Goal: Task Accomplishment & Management: Use online tool/utility

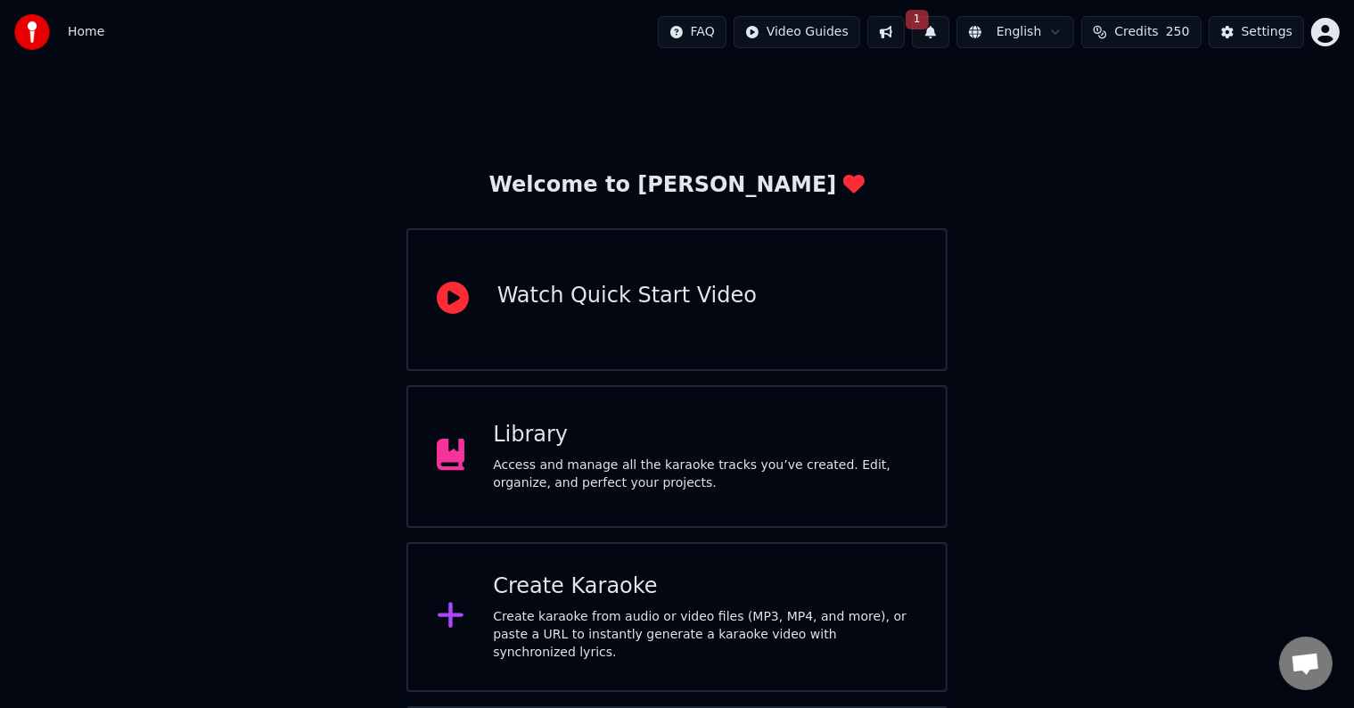
click at [447, 611] on icon at bounding box center [451, 616] width 26 height 26
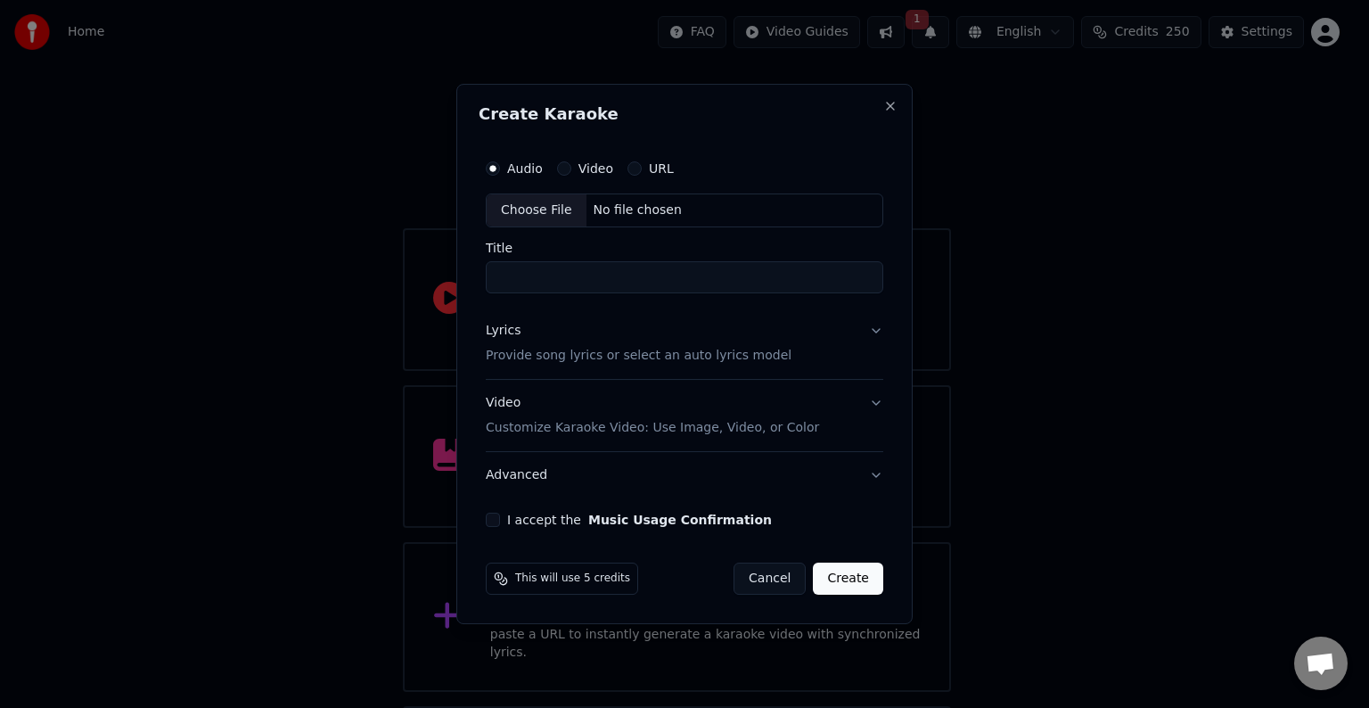
click at [620, 207] on div "No file chosen" at bounding box center [637, 210] width 103 height 18
click at [608, 283] on input "**********" at bounding box center [684, 277] width 405 height 32
click at [496, 273] on input "*********" at bounding box center [684, 277] width 405 height 32
type input "**********"
click at [524, 340] on div "Lyrics Provide song lyrics or select an auto lyrics model" at bounding box center [635, 343] width 306 height 43
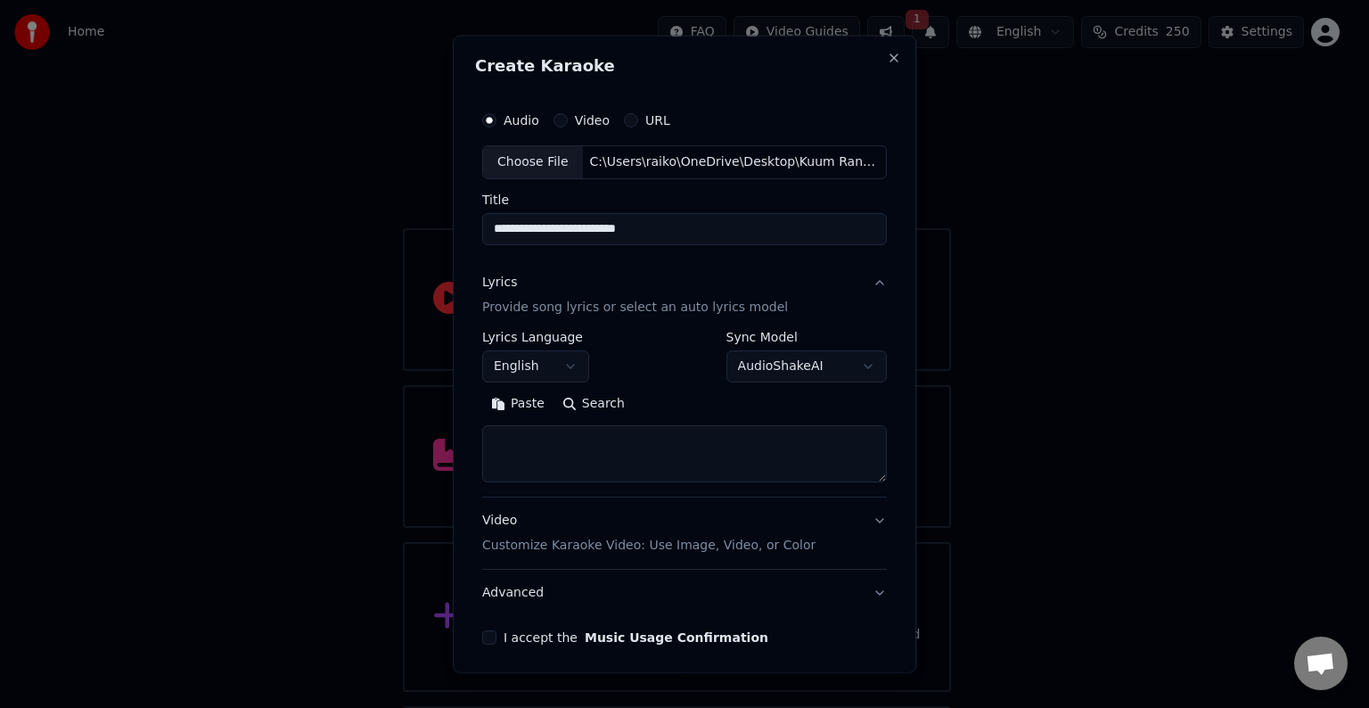
click at [525, 400] on button "Paste" at bounding box center [517, 404] width 71 height 29
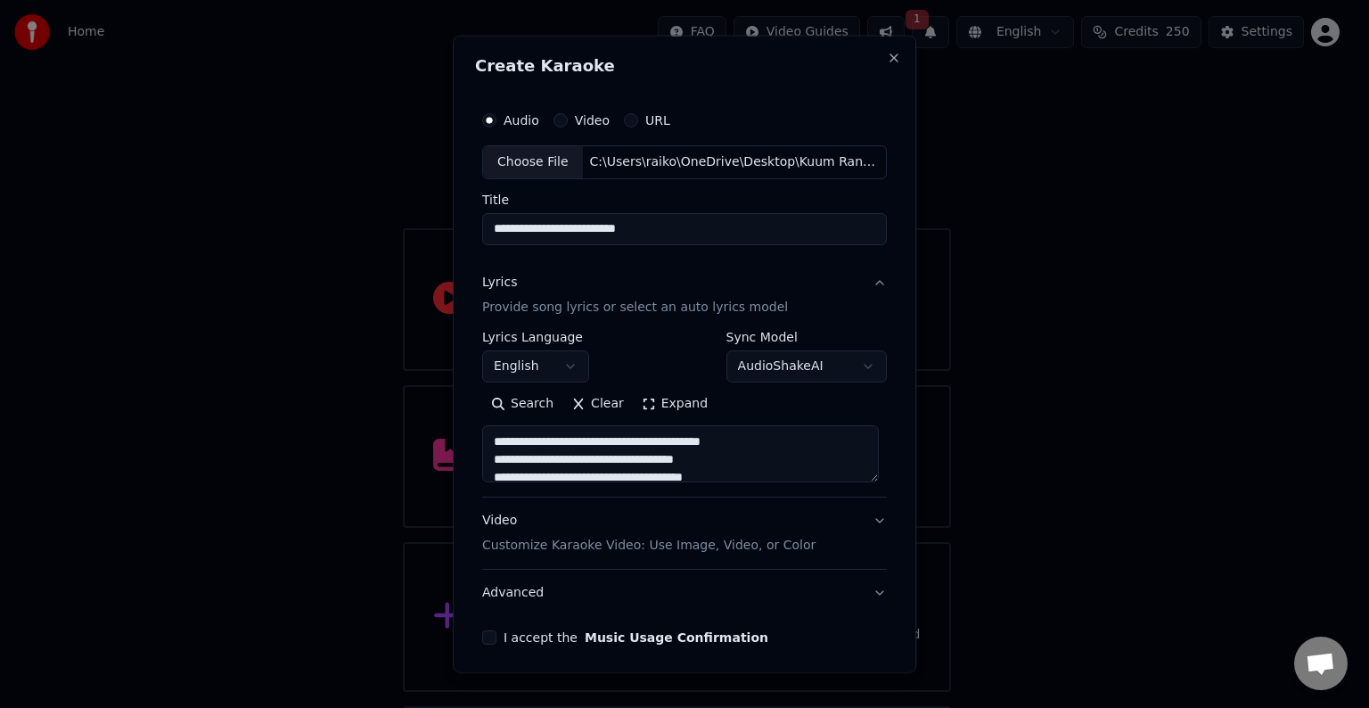
click at [573, 370] on button "English" at bounding box center [535, 366] width 107 height 32
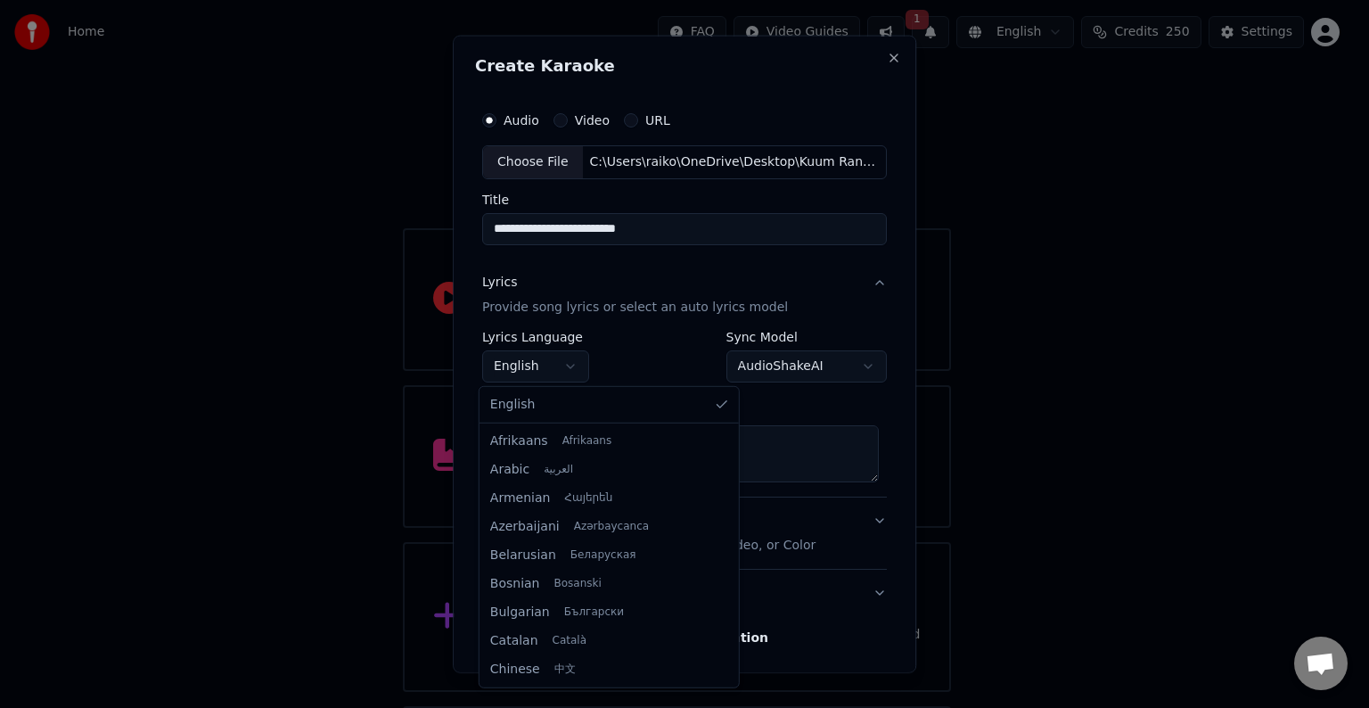
type textarea "**********"
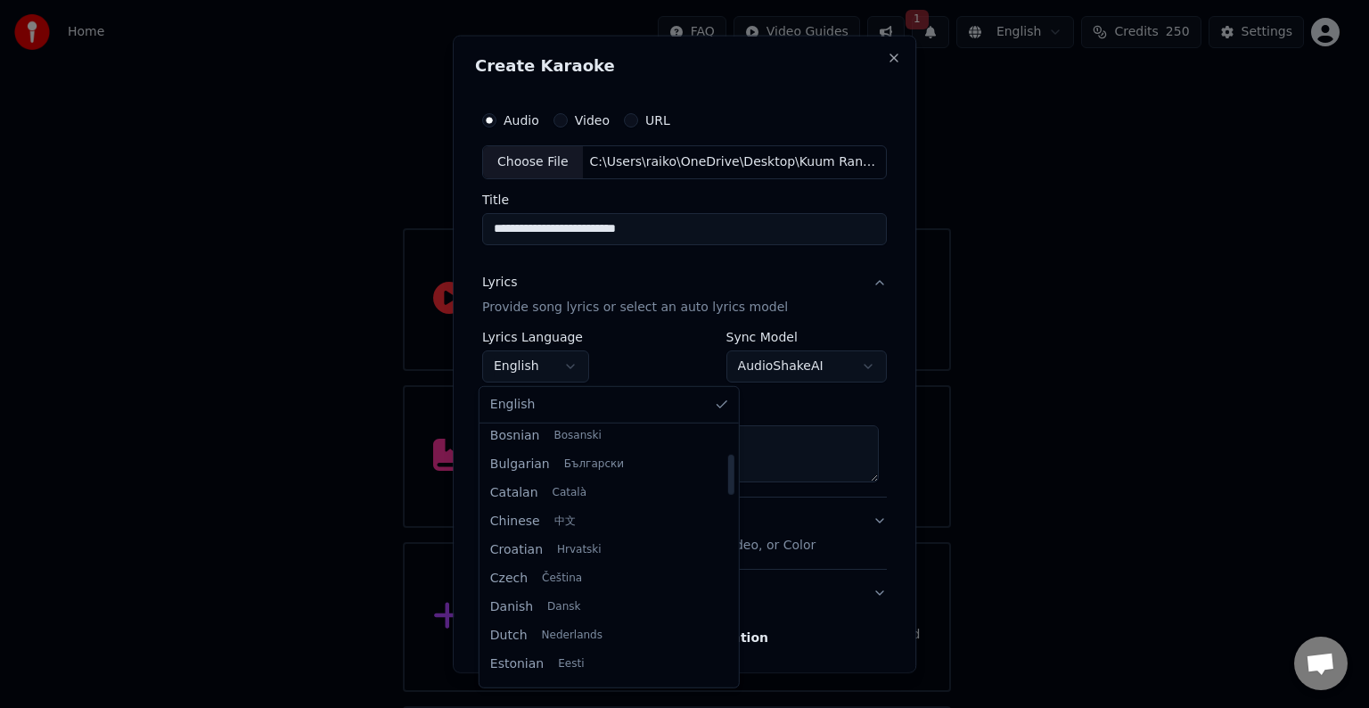
scroll to position [296, 0]
select select "**"
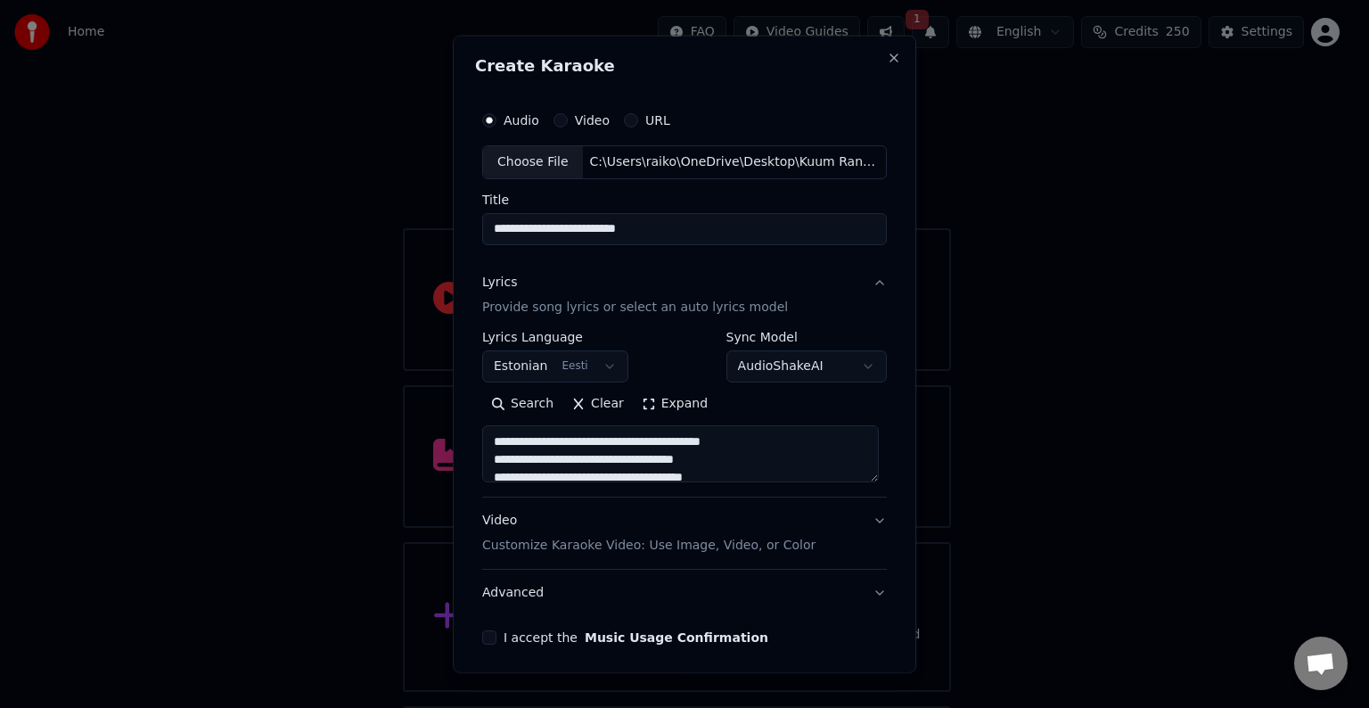
click at [590, 540] on p "Customize Karaoke Video: Use Image, Video, or Color" at bounding box center [648, 546] width 333 height 18
type textarea "**********"
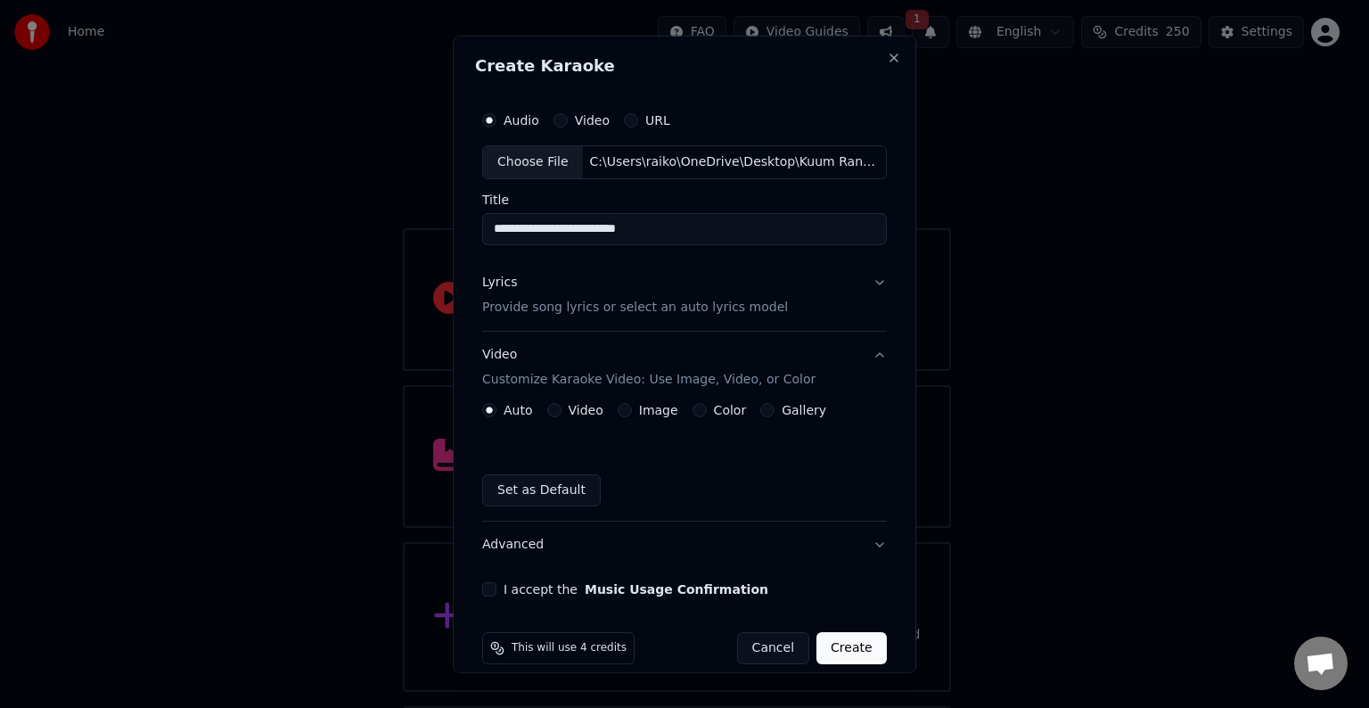
click at [693, 410] on button "Color" at bounding box center [700, 410] width 14 height 14
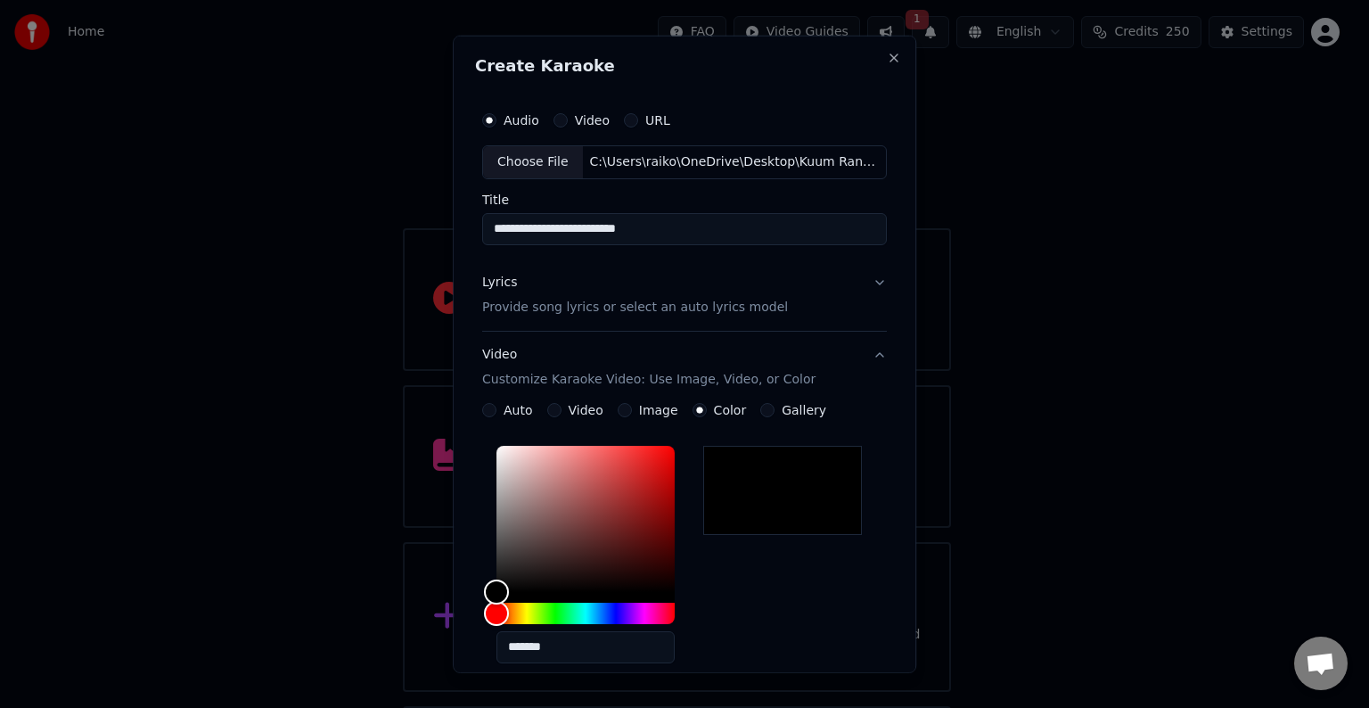
click at [752, 601] on div "*******" at bounding box center [684, 558] width 405 height 239
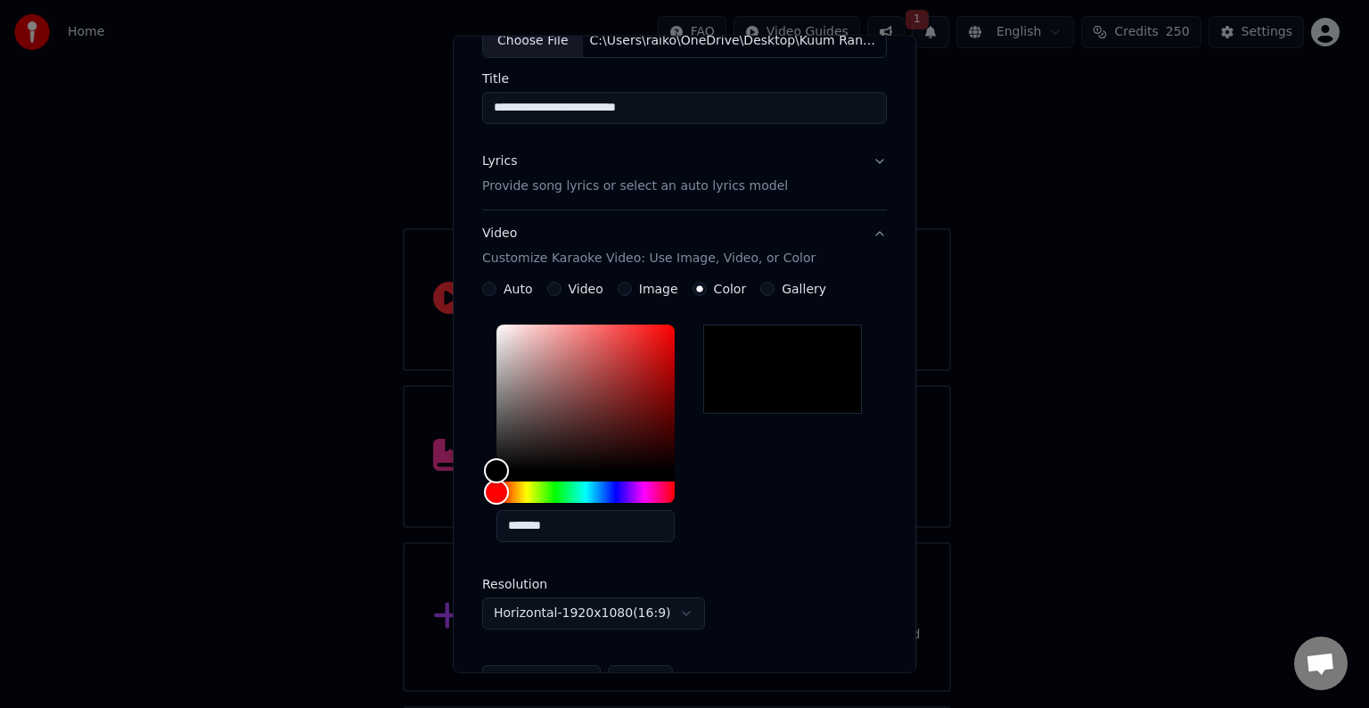
scroll to position [297, 0]
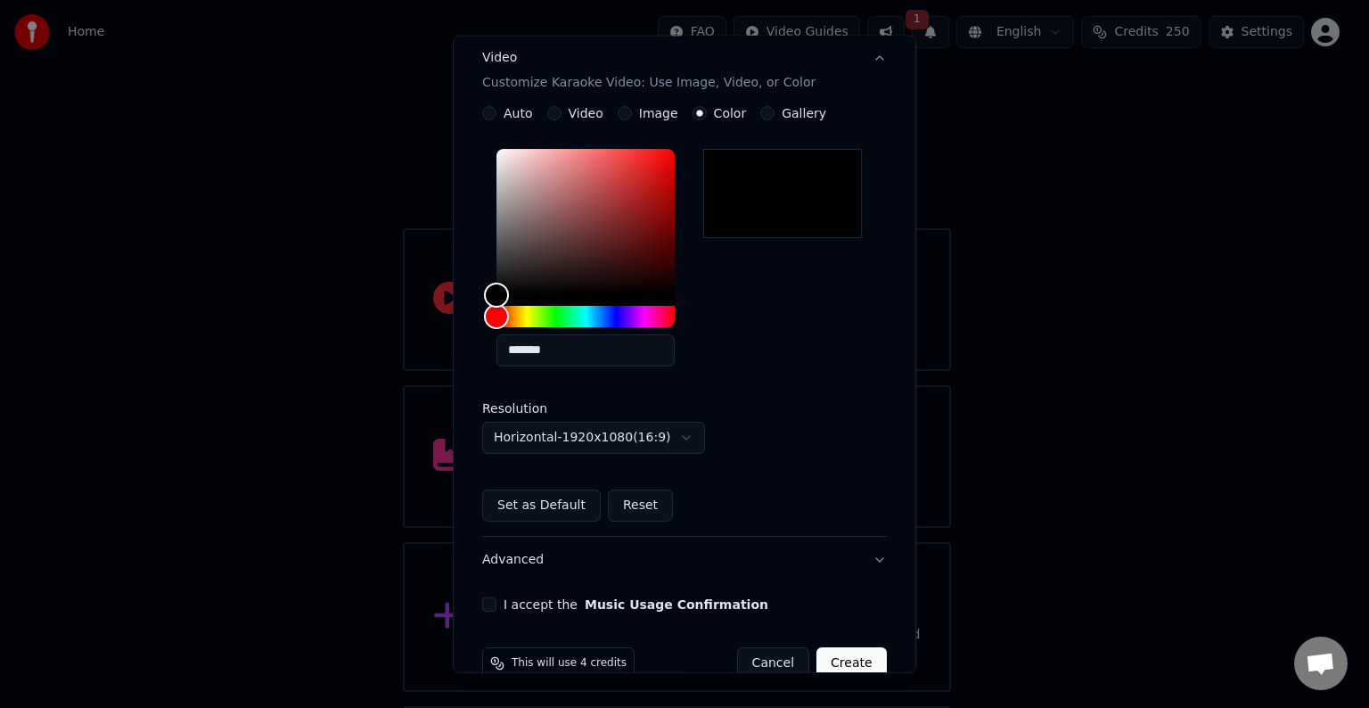
click at [487, 601] on button "I accept the Music Usage Confirmation" at bounding box center [489, 604] width 14 height 14
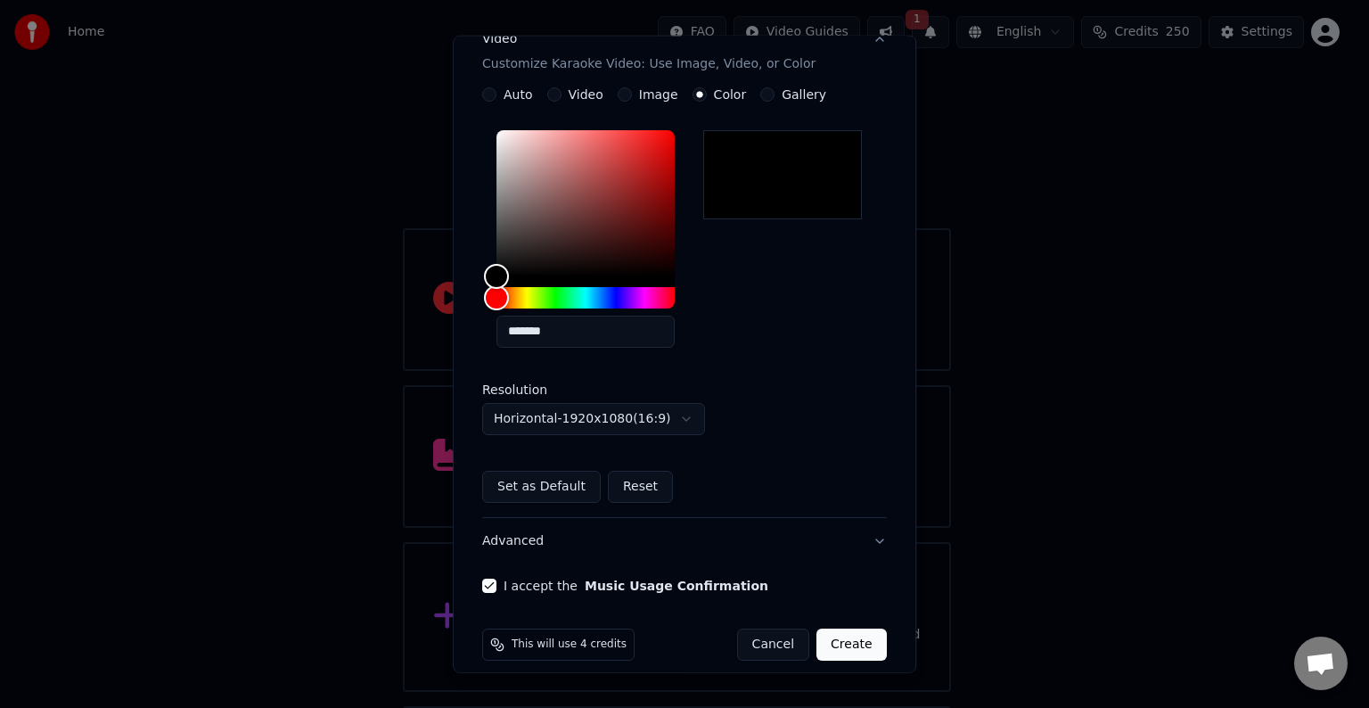
scroll to position [332, 0]
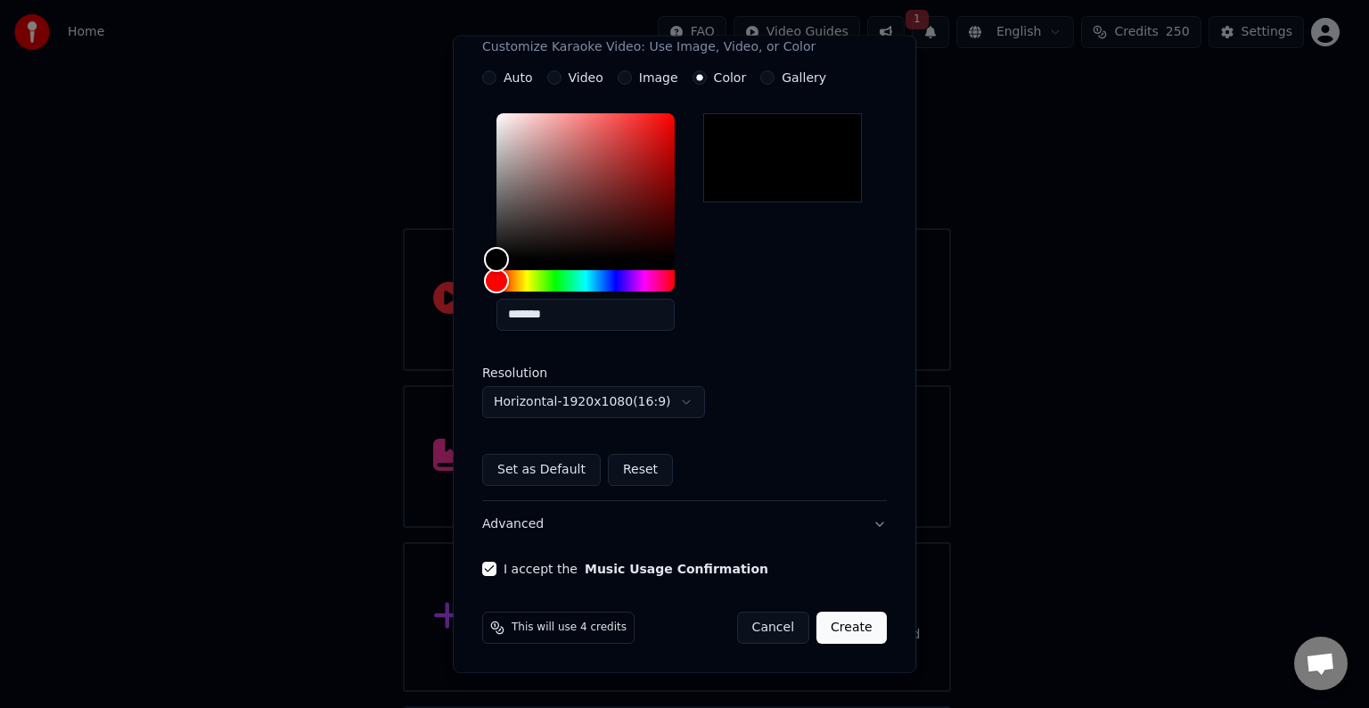
click at [838, 628] on button "Create" at bounding box center [851, 627] width 70 height 32
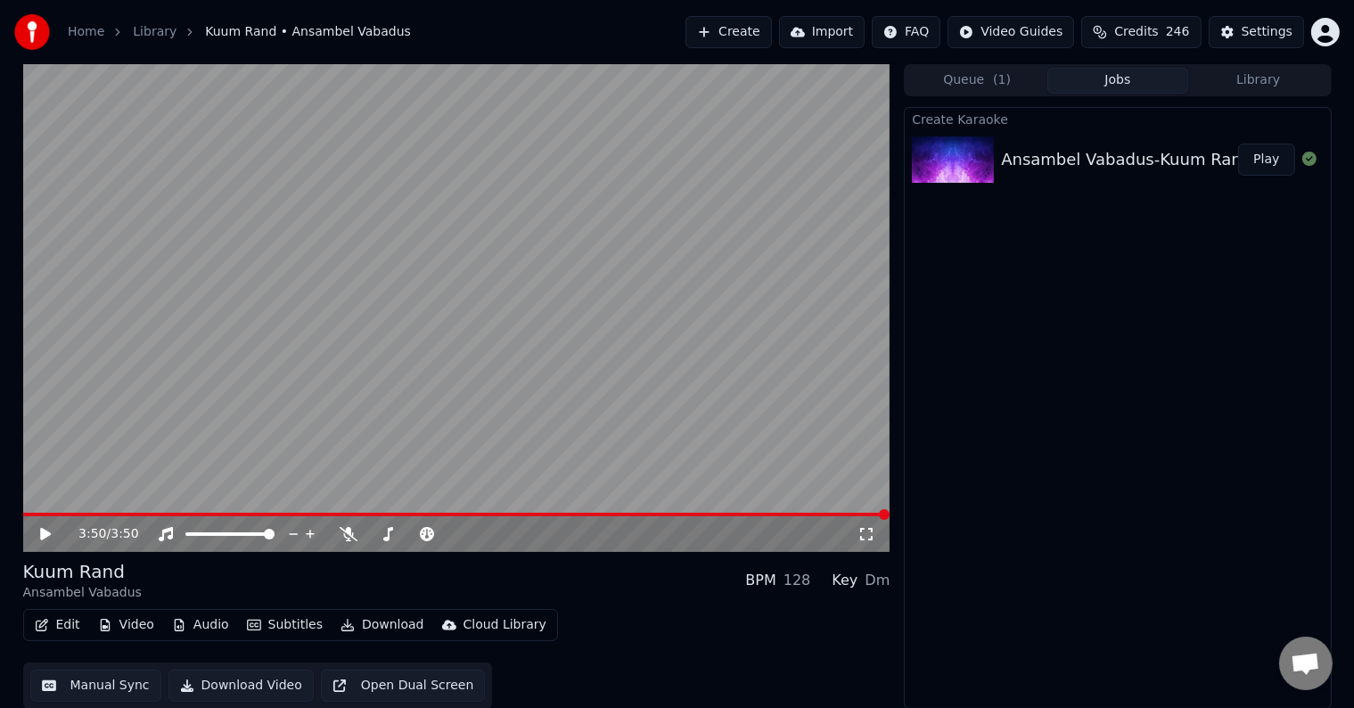
click at [948, 506] on div "Create Karaoke Ansambel Vabadus-Kuum Rand Play" at bounding box center [1117, 408] width 427 height 602
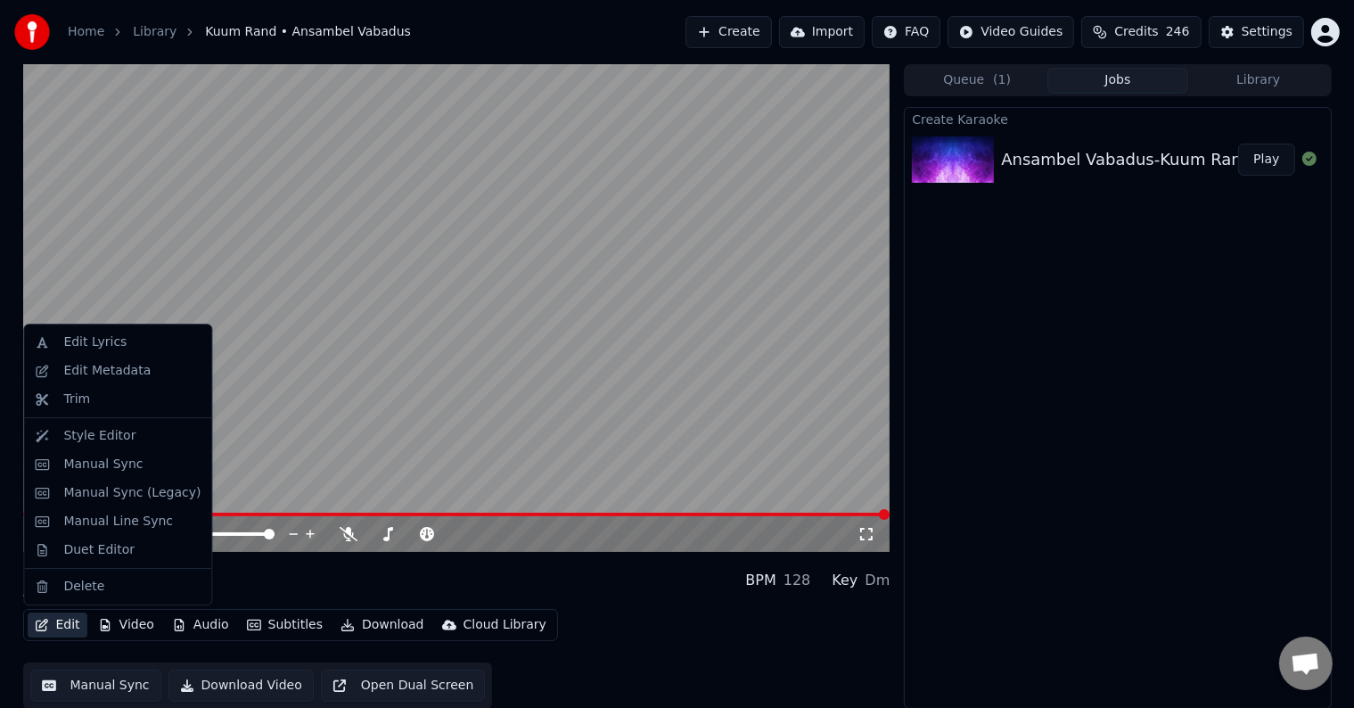
click at [56, 621] on button "Edit" at bounding box center [58, 624] width 60 height 25
click at [118, 500] on div "Manual Sync (Legacy)" at bounding box center [131, 493] width 137 height 18
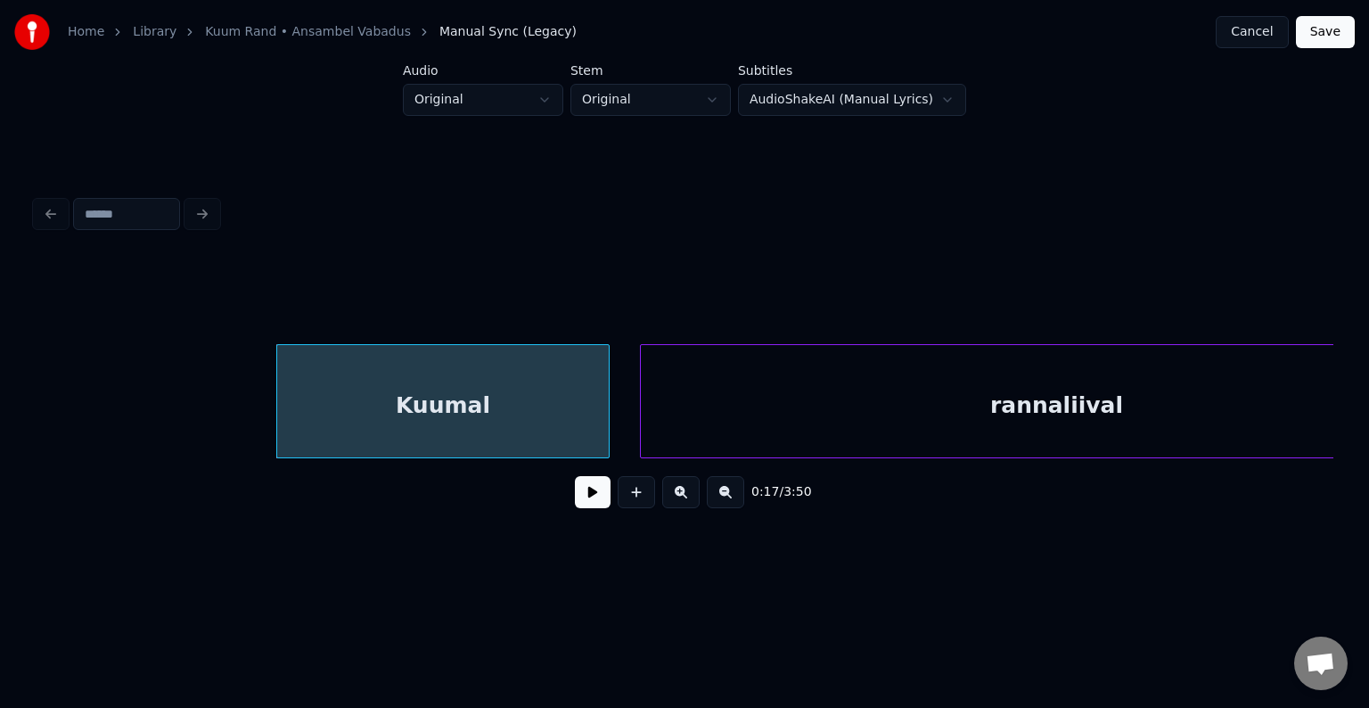
scroll to position [0, 12660]
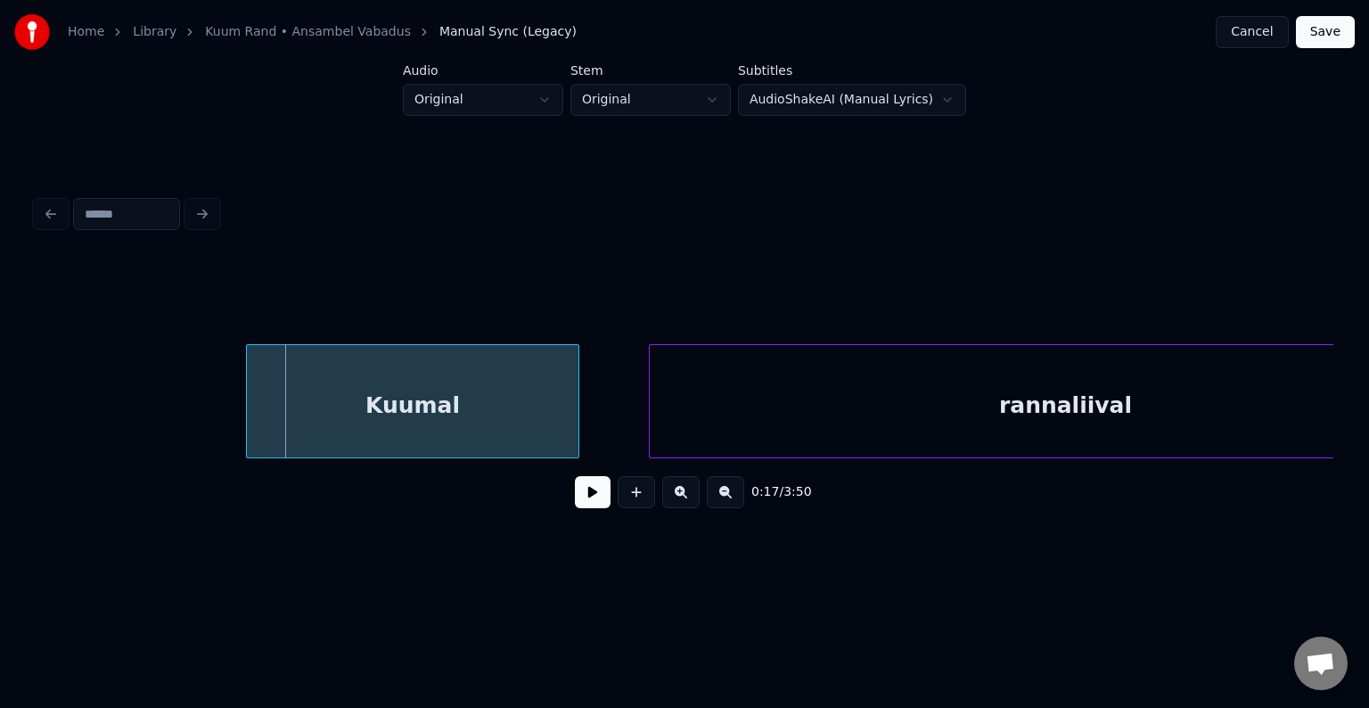
click at [512, 390] on div "Kuumal" at bounding box center [413, 405] width 332 height 121
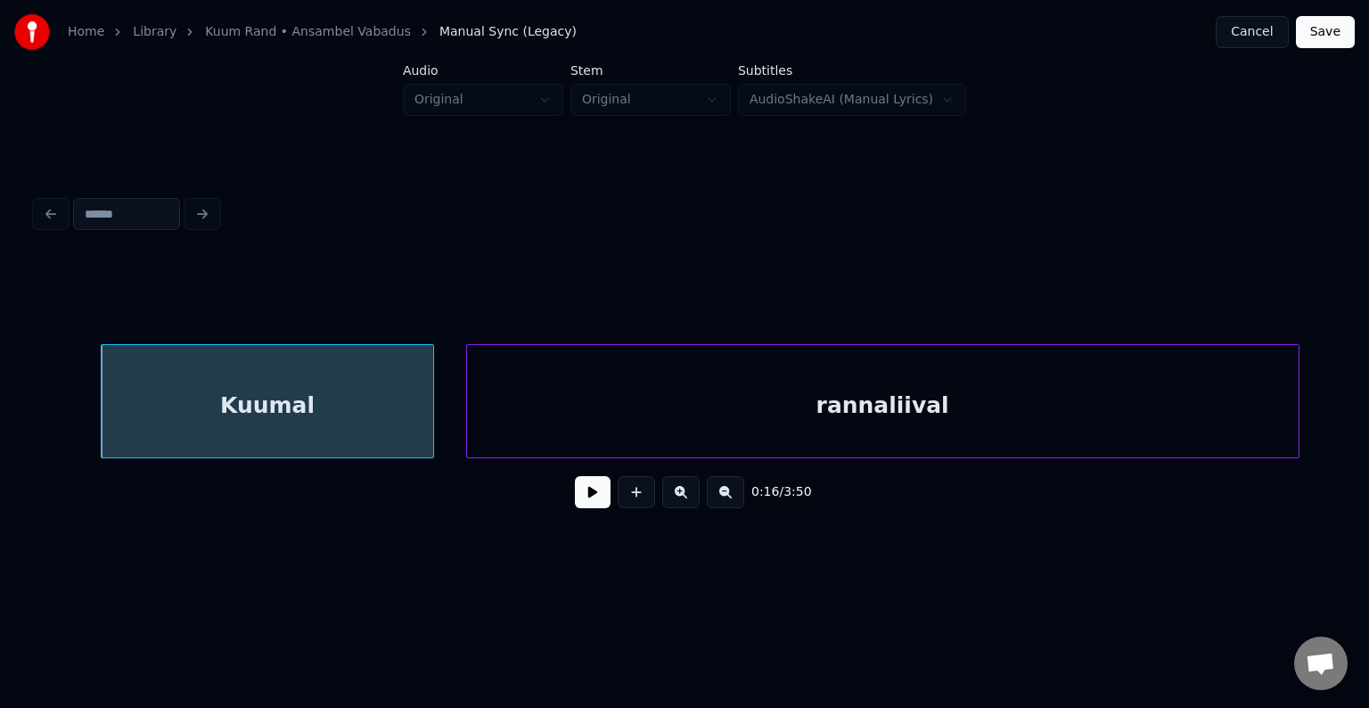
click at [781, 385] on div "rannaliival" at bounding box center [883, 405] width 832 height 121
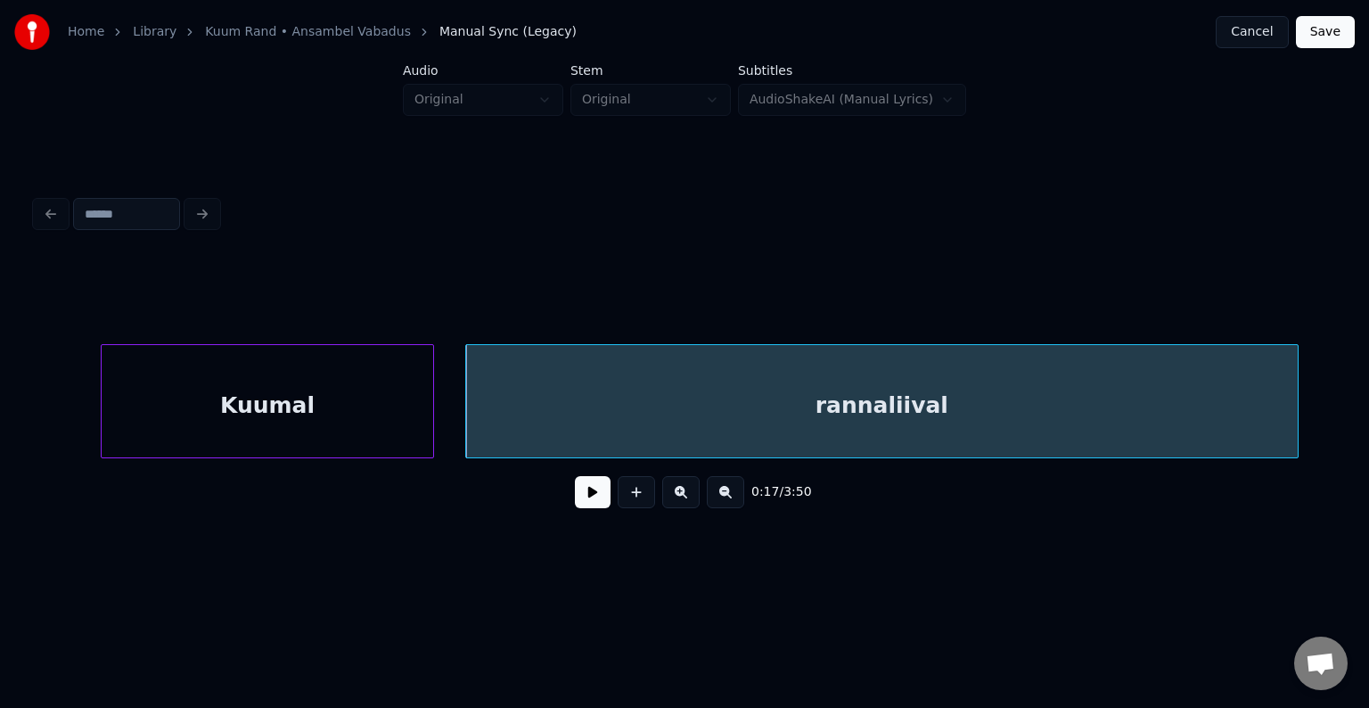
click at [307, 394] on div "Kuumal" at bounding box center [268, 405] width 332 height 121
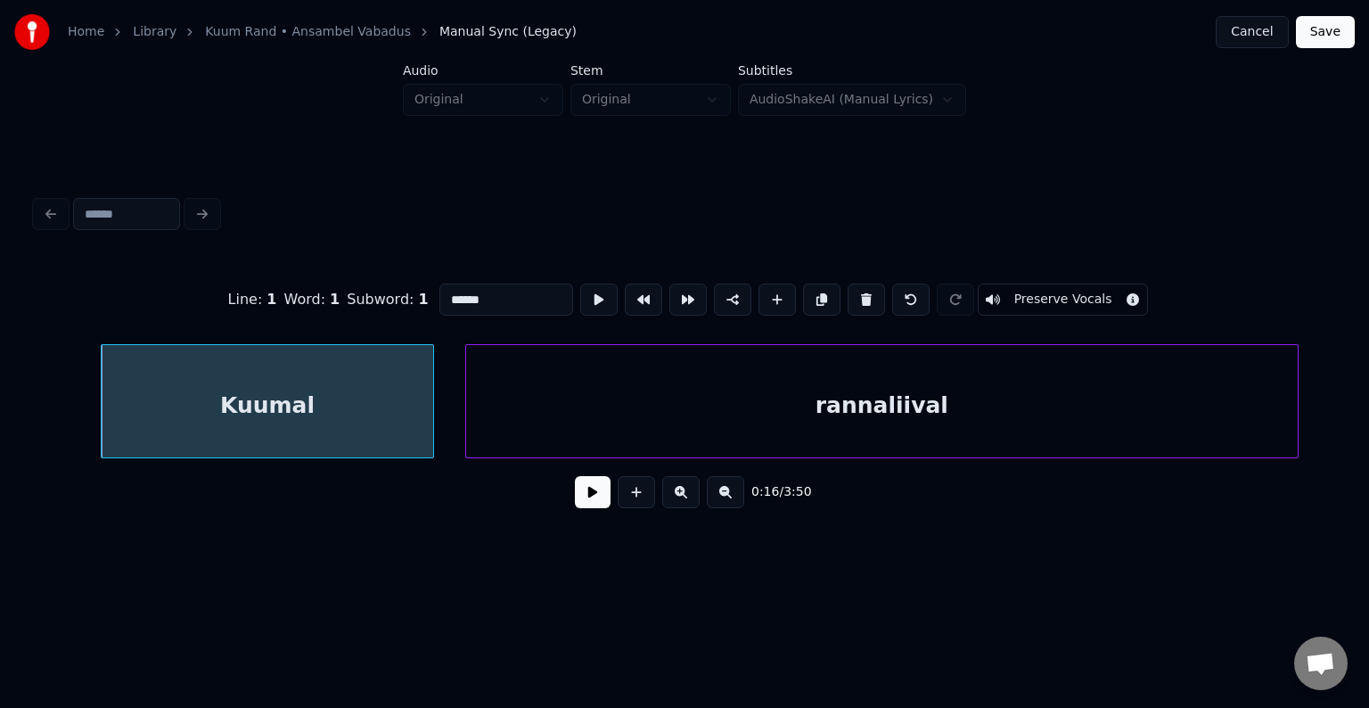
click at [575, 504] on button at bounding box center [593, 492] width 36 height 32
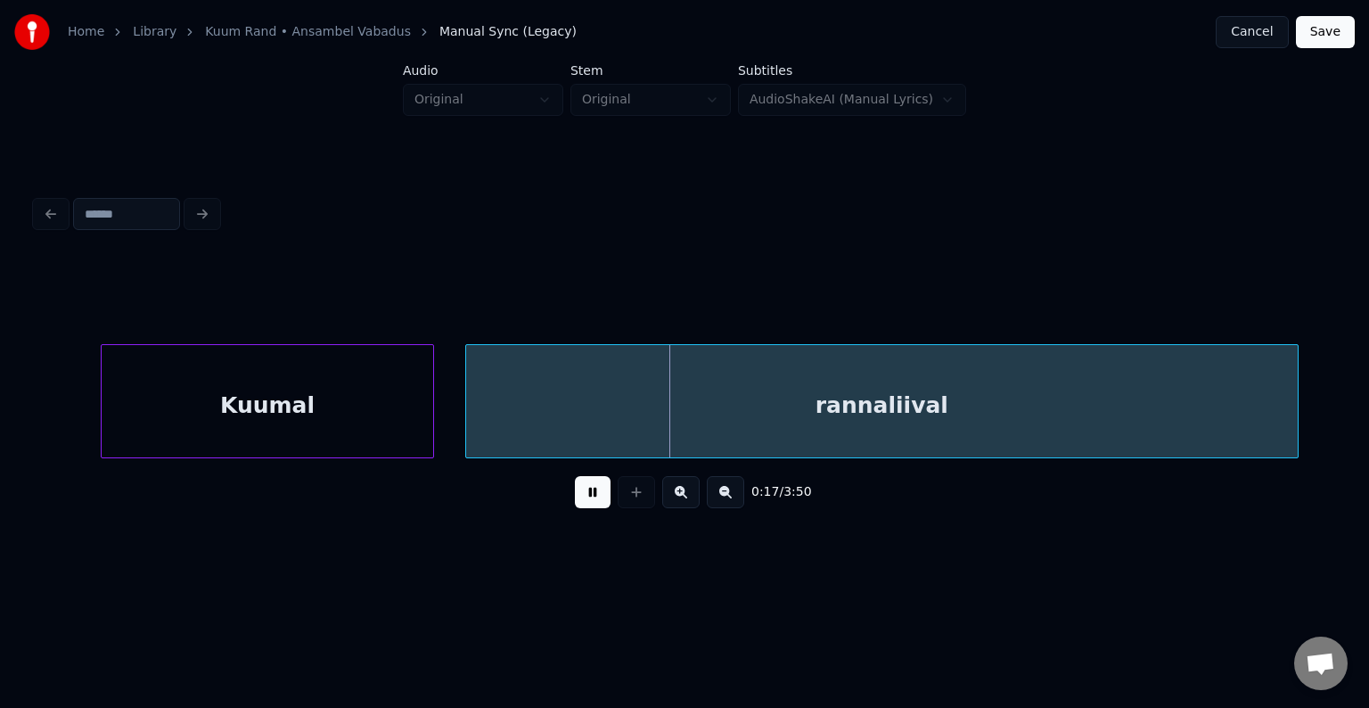
click at [575, 504] on button at bounding box center [593, 492] width 36 height 32
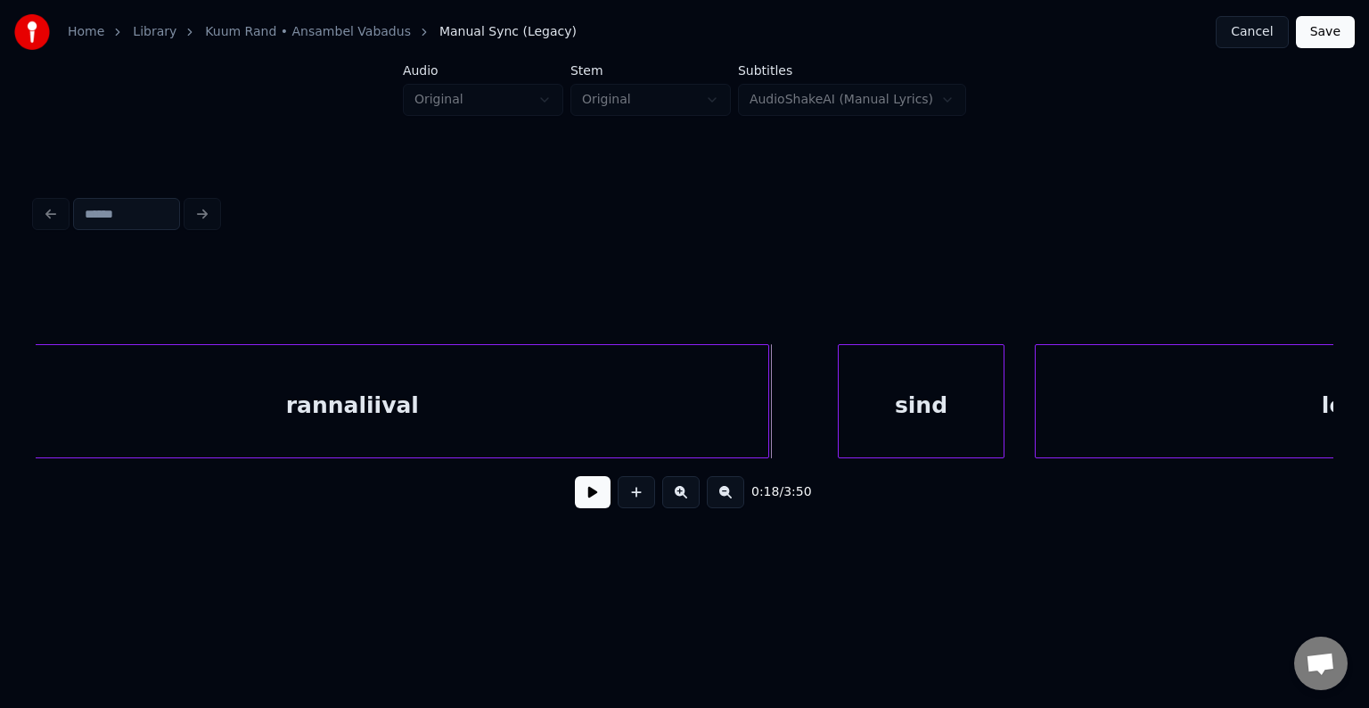
scroll to position [0, 13341]
click at [855, 412] on div "sind" at bounding box center [896, 405] width 165 height 121
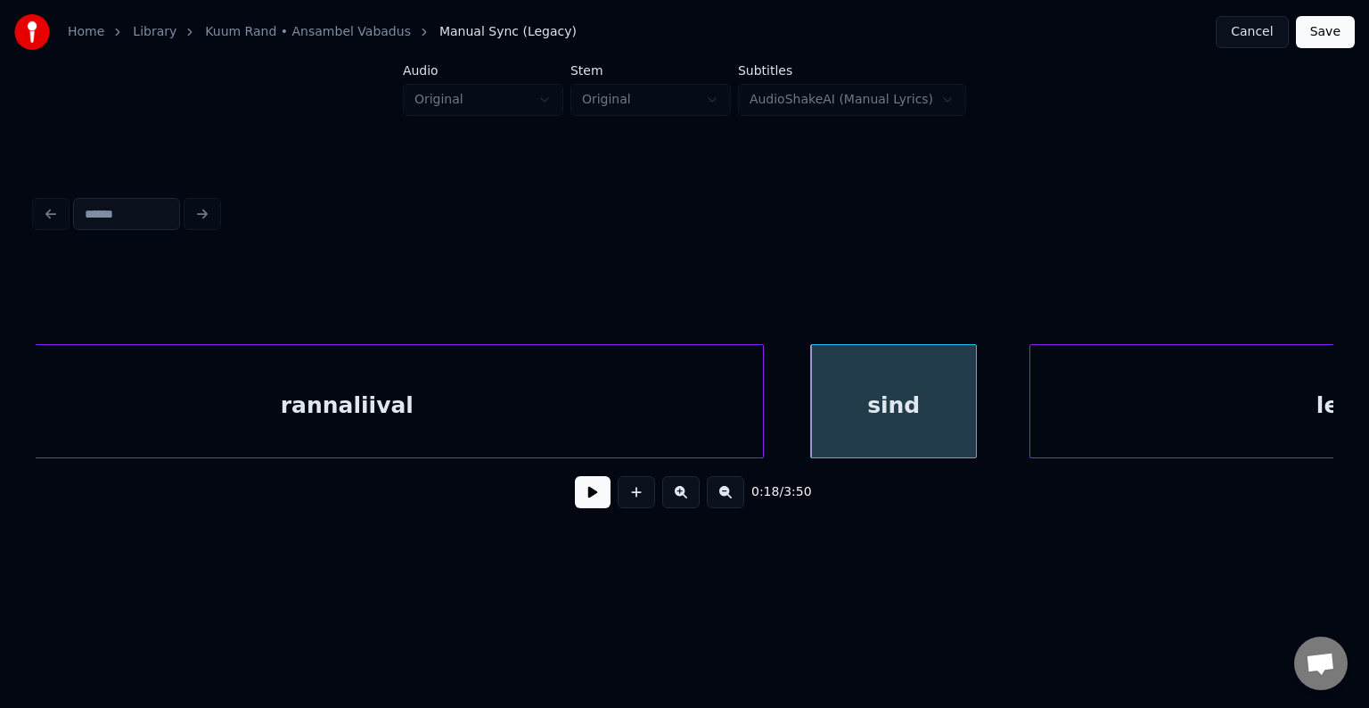
click at [586, 495] on button at bounding box center [593, 492] width 36 height 32
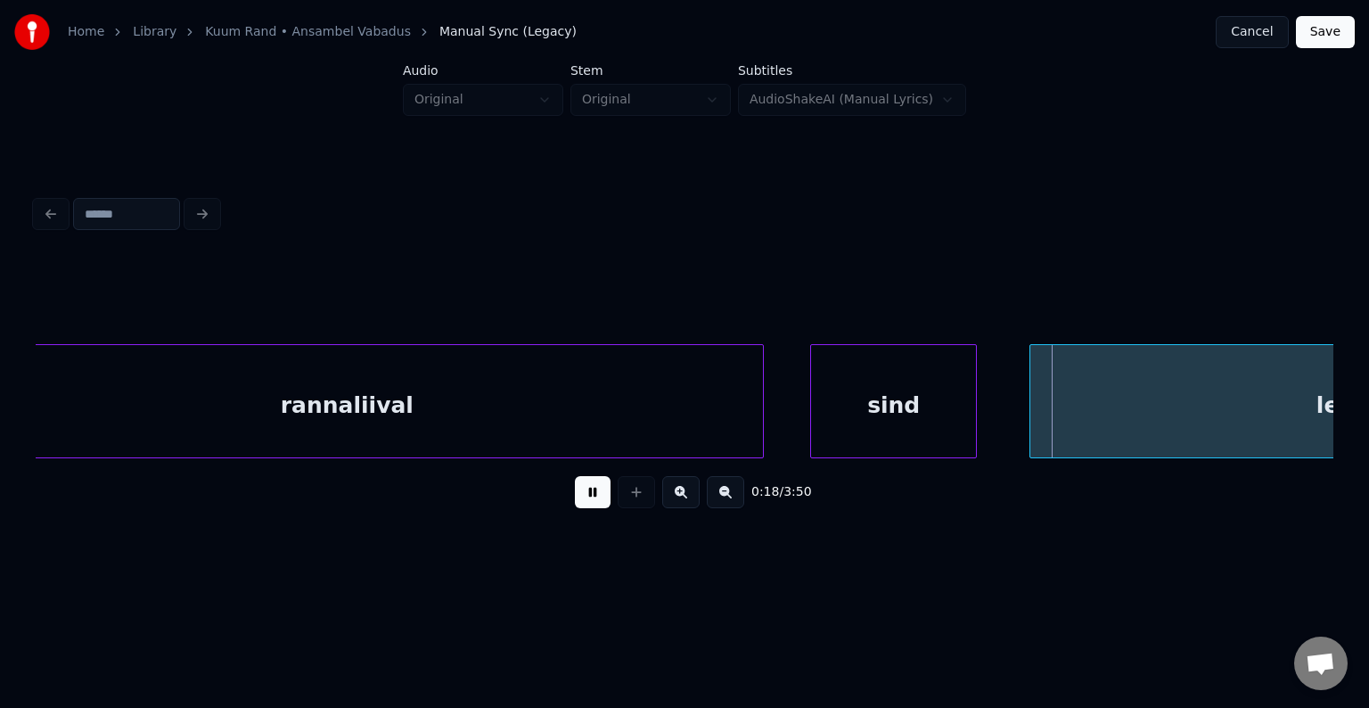
click at [587, 495] on button at bounding box center [593, 492] width 36 height 32
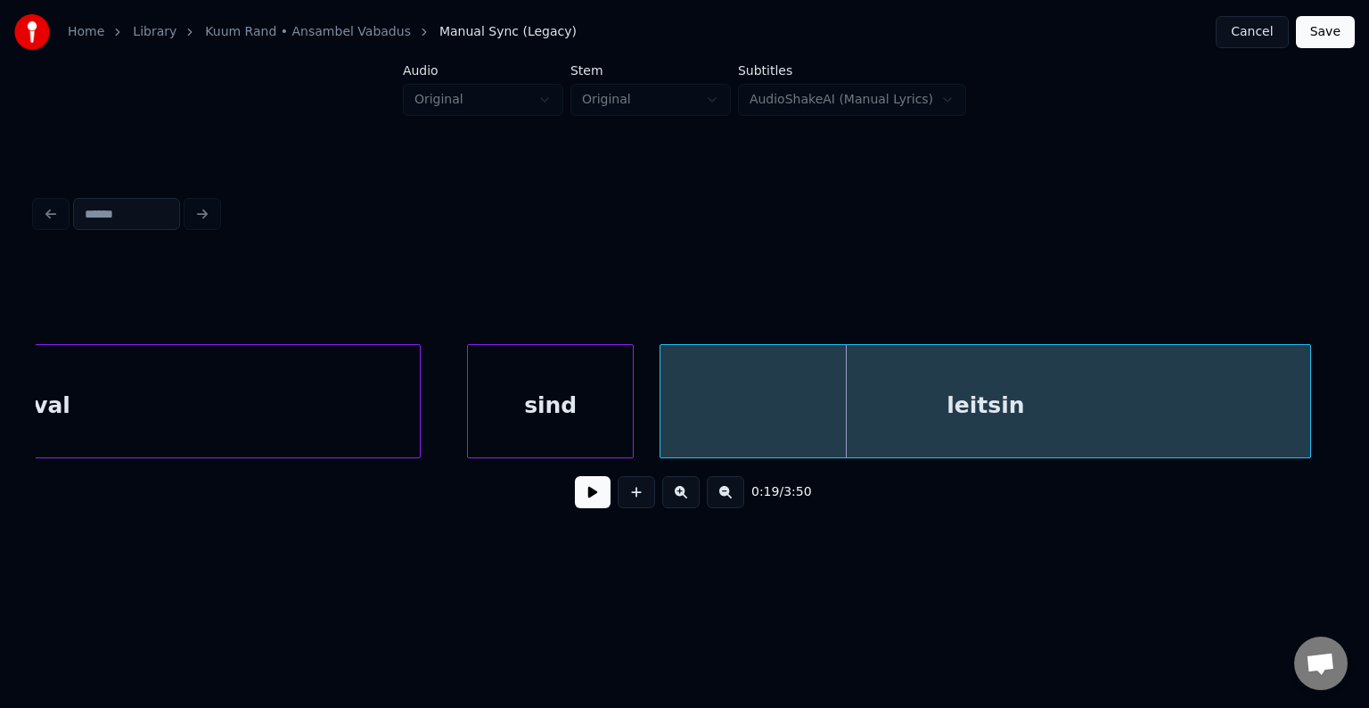
click at [1226, 395] on div "leitsin" at bounding box center [985, 405] width 650 height 121
click at [580, 399] on div "sind" at bounding box center [550, 405] width 165 height 121
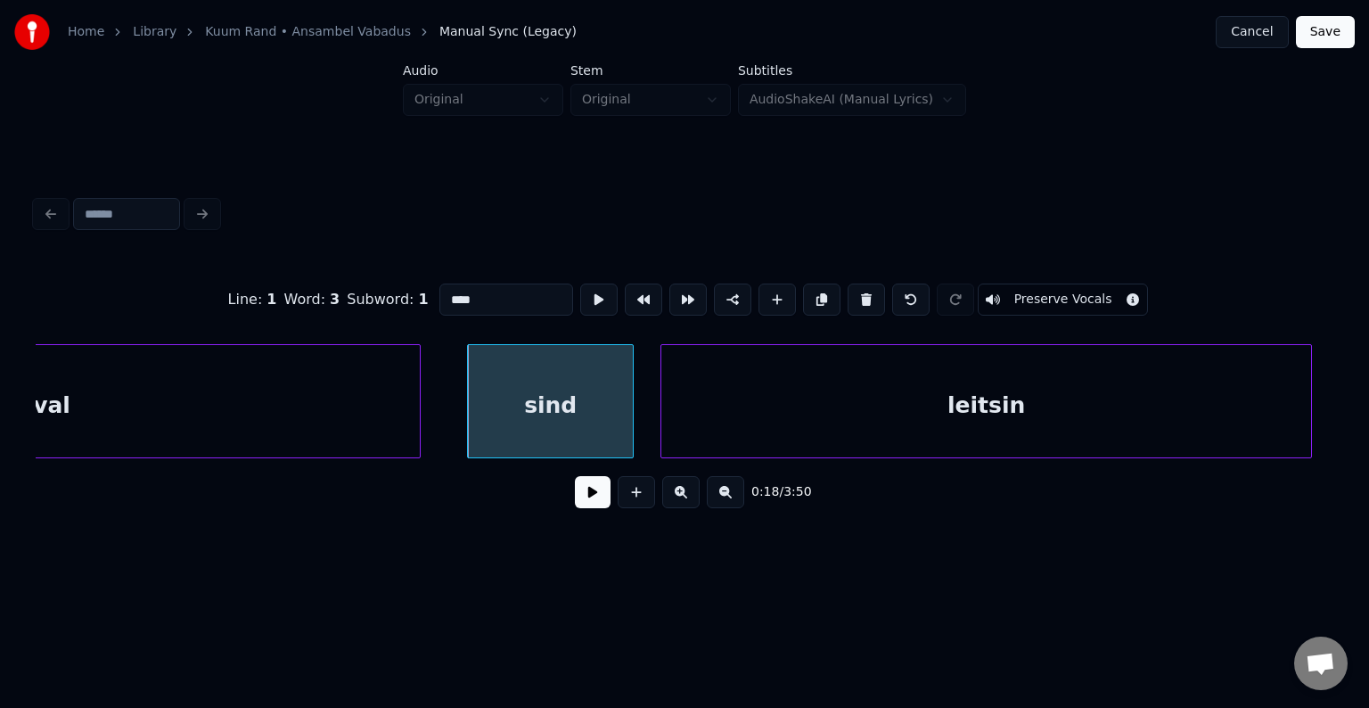
click at [575, 508] on button at bounding box center [593, 492] width 36 height 32
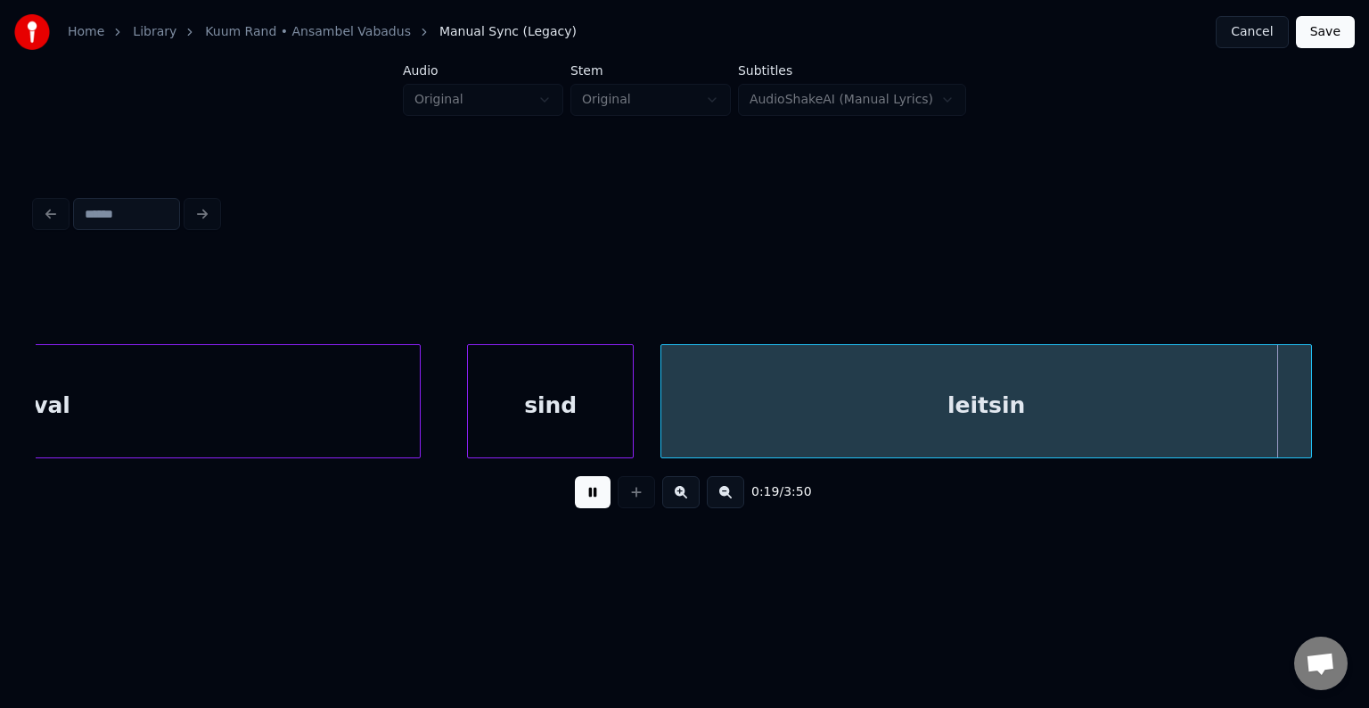
scroll to position [0, 14988]
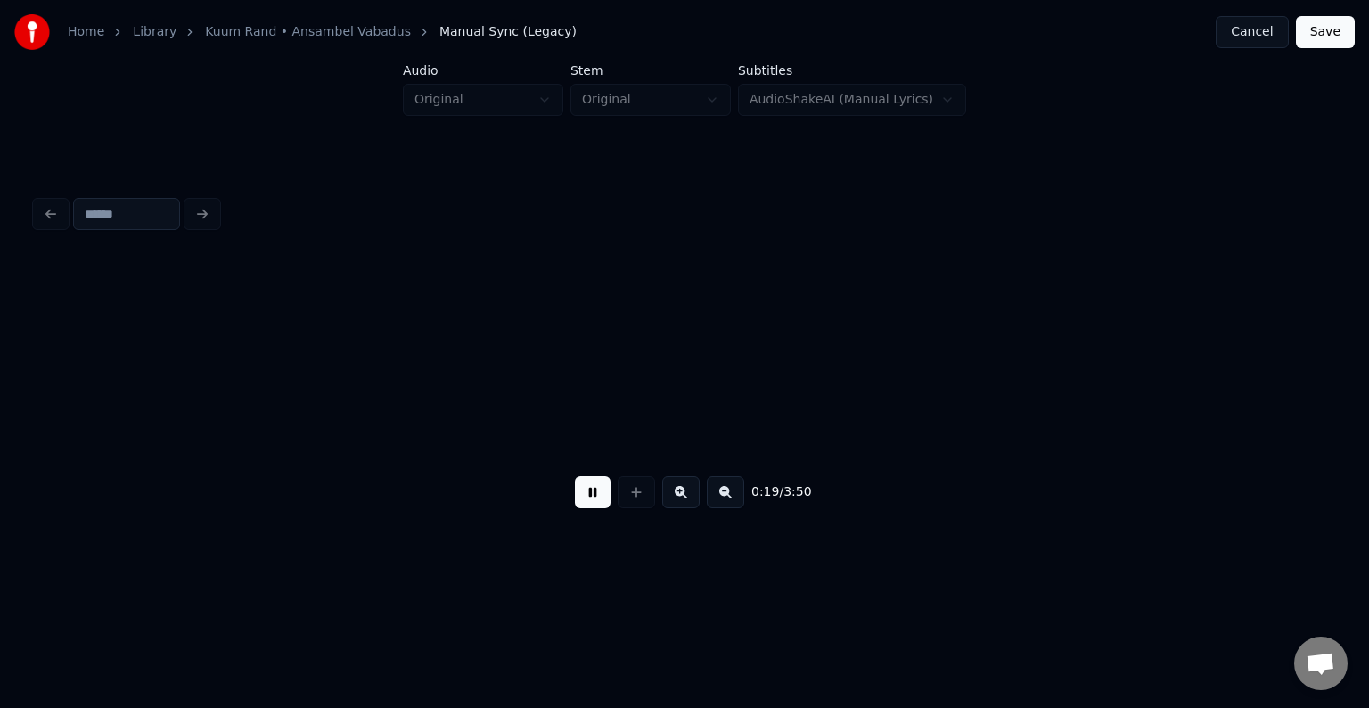
click at [575, 506] on button at bounding box center [593, 492] width 36 height 32
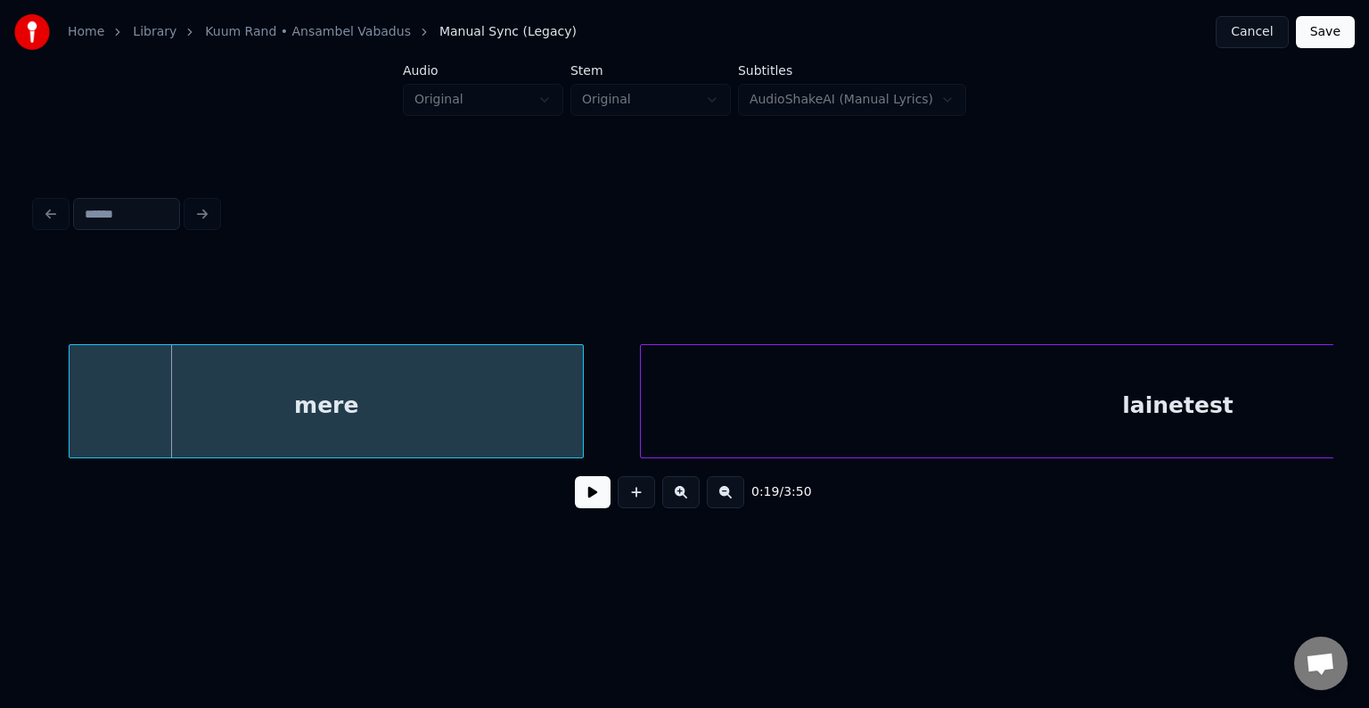
click at [420, 389] on div "mere" at bounding box center [326, 405] width 513 height 121
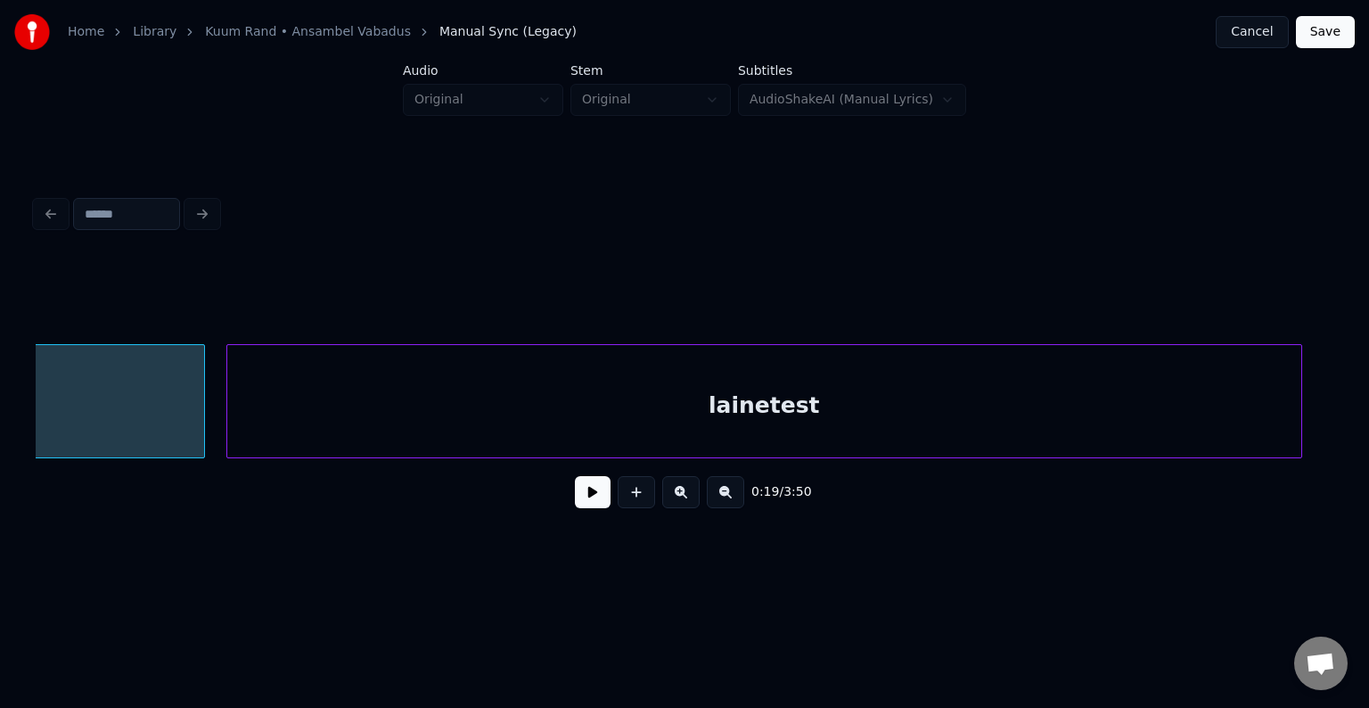
click at [729, 389] on div "lainetest" at bounding box center [764, 405] width 1074 height 121
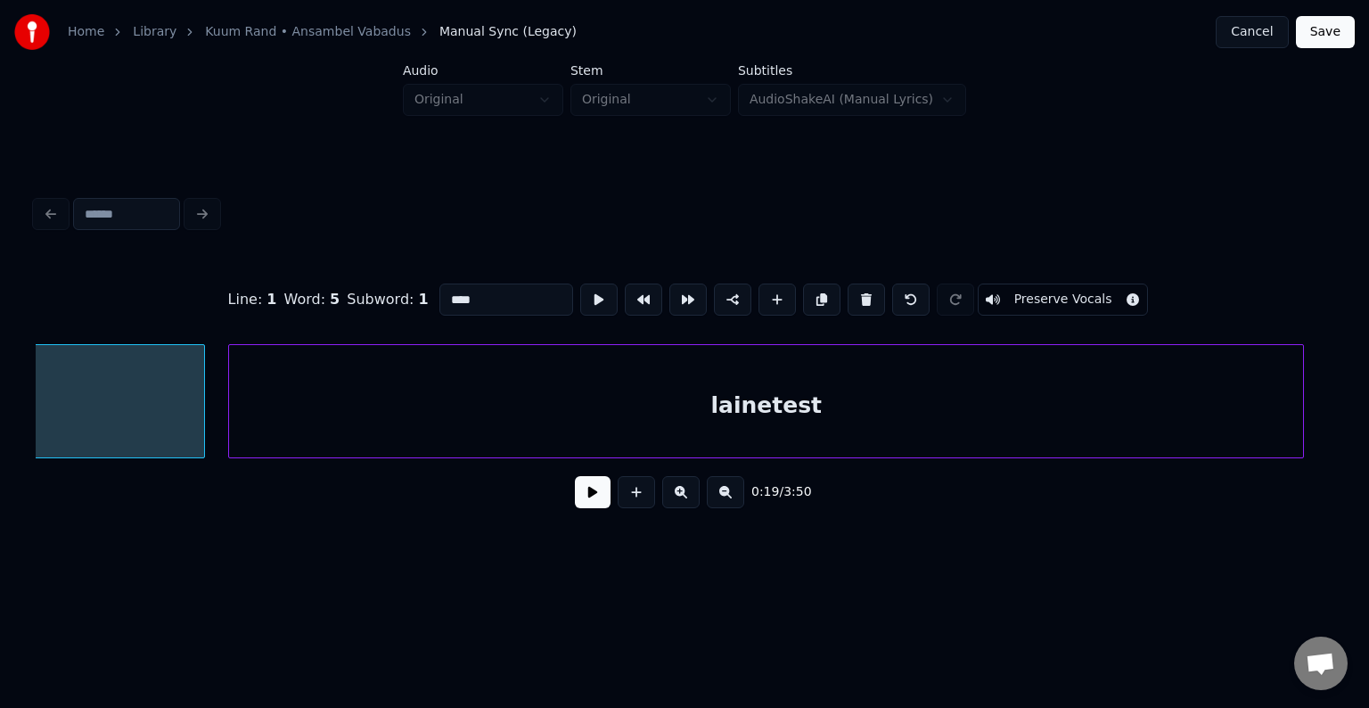
scroll to position [0, 15021]
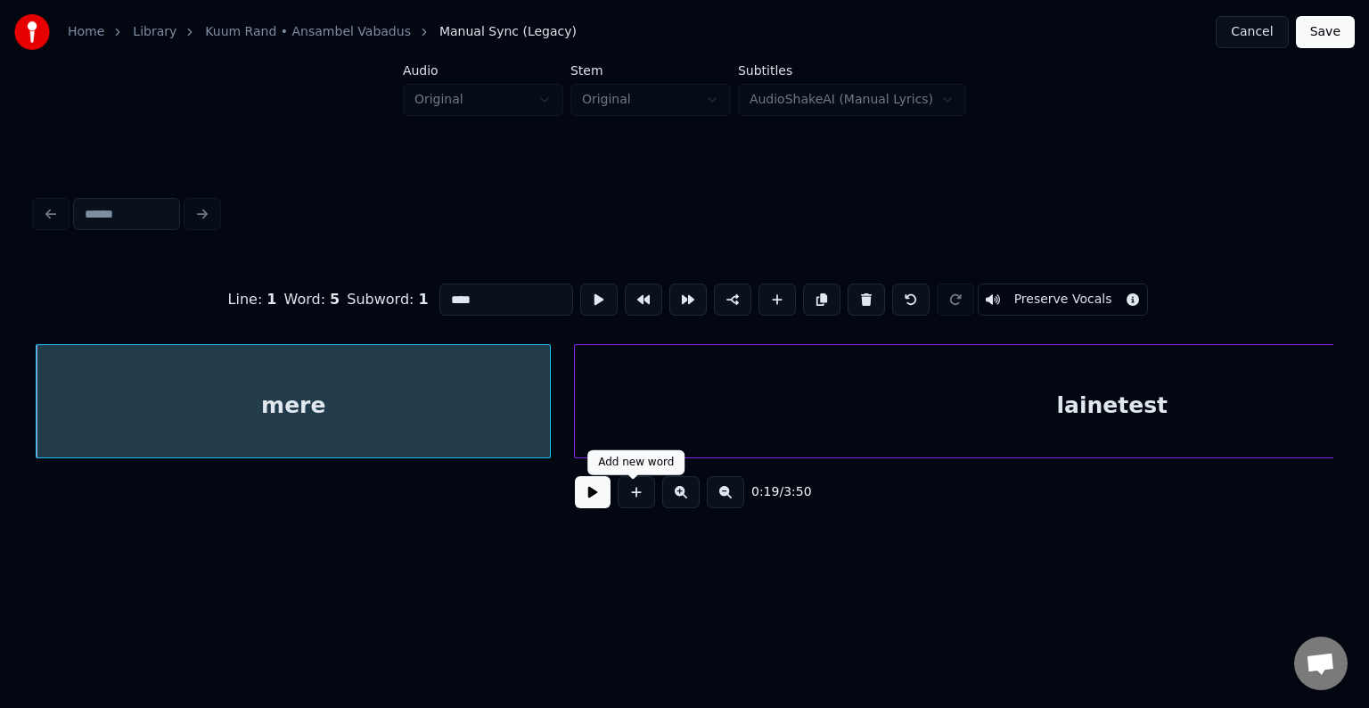
click at [588, 504] on button at bounding box center [593, 492] width 36 height 32
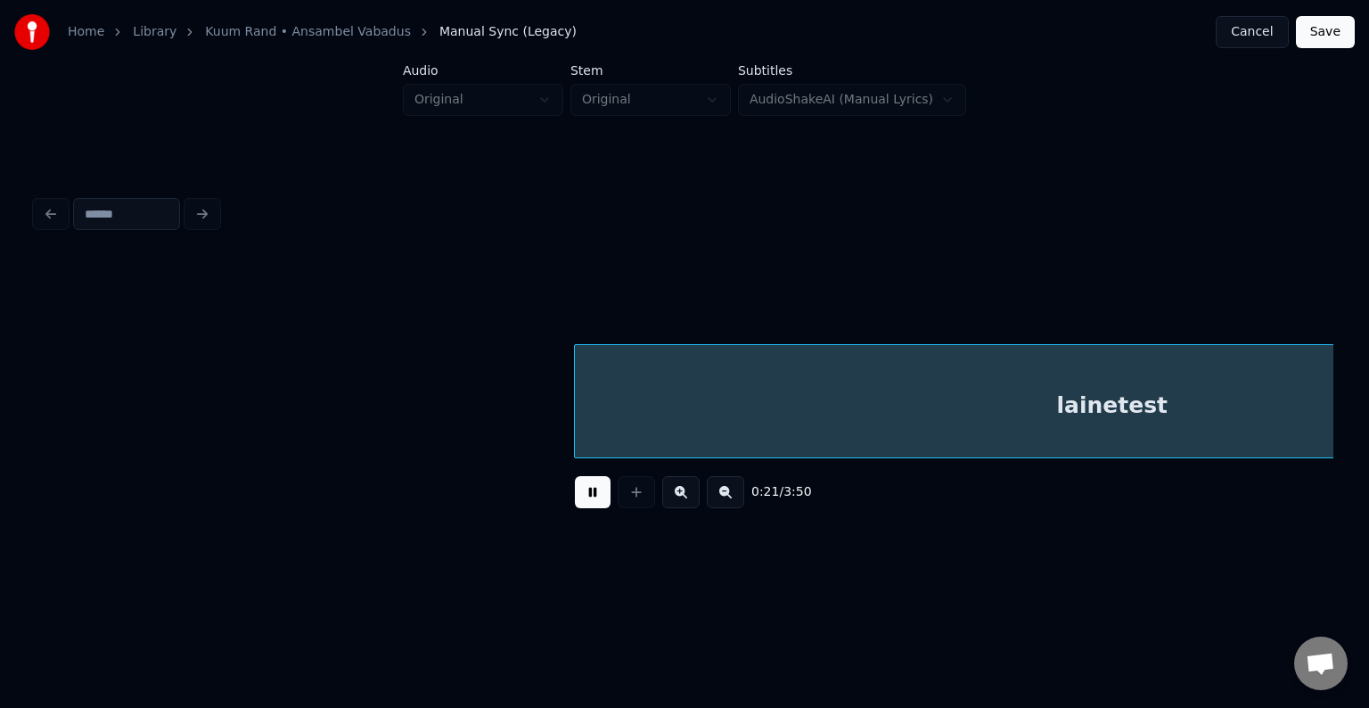
scroll to position [0, 16327]
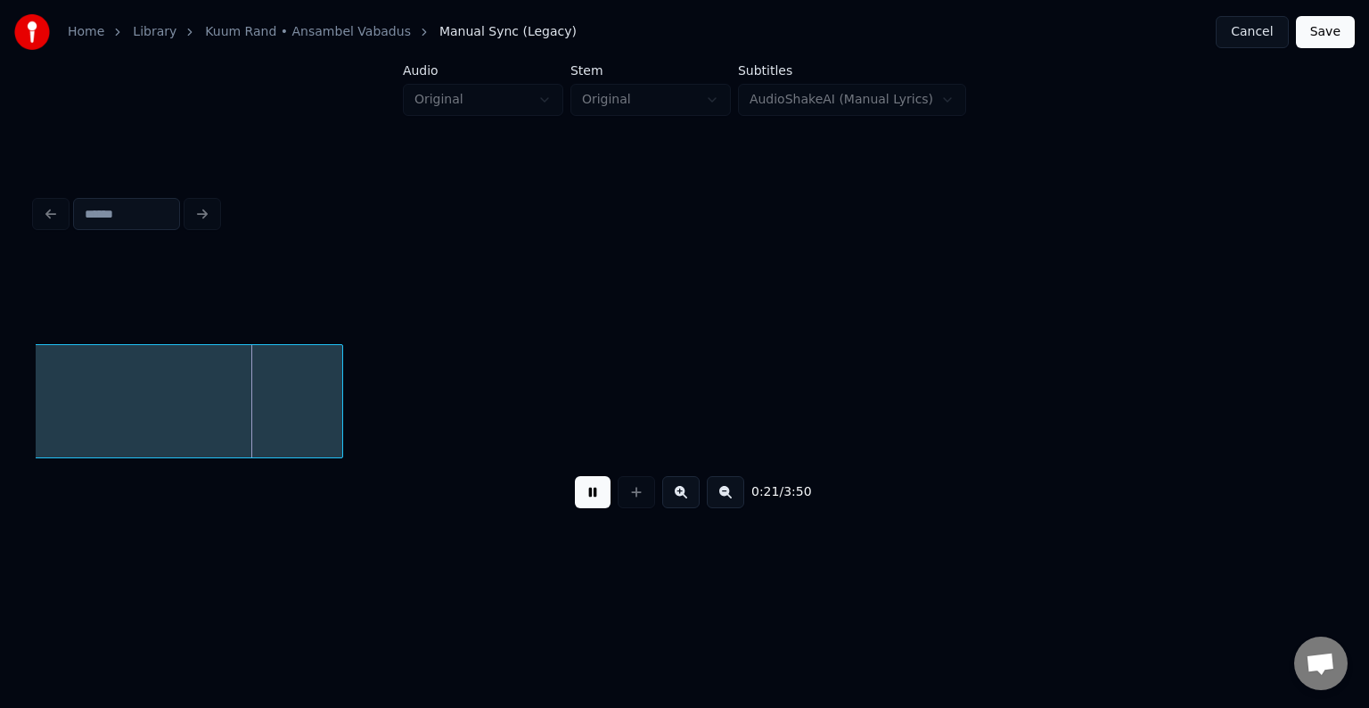
click at [588, 504] on button at bounding box center [593, 492] width 36 height 32
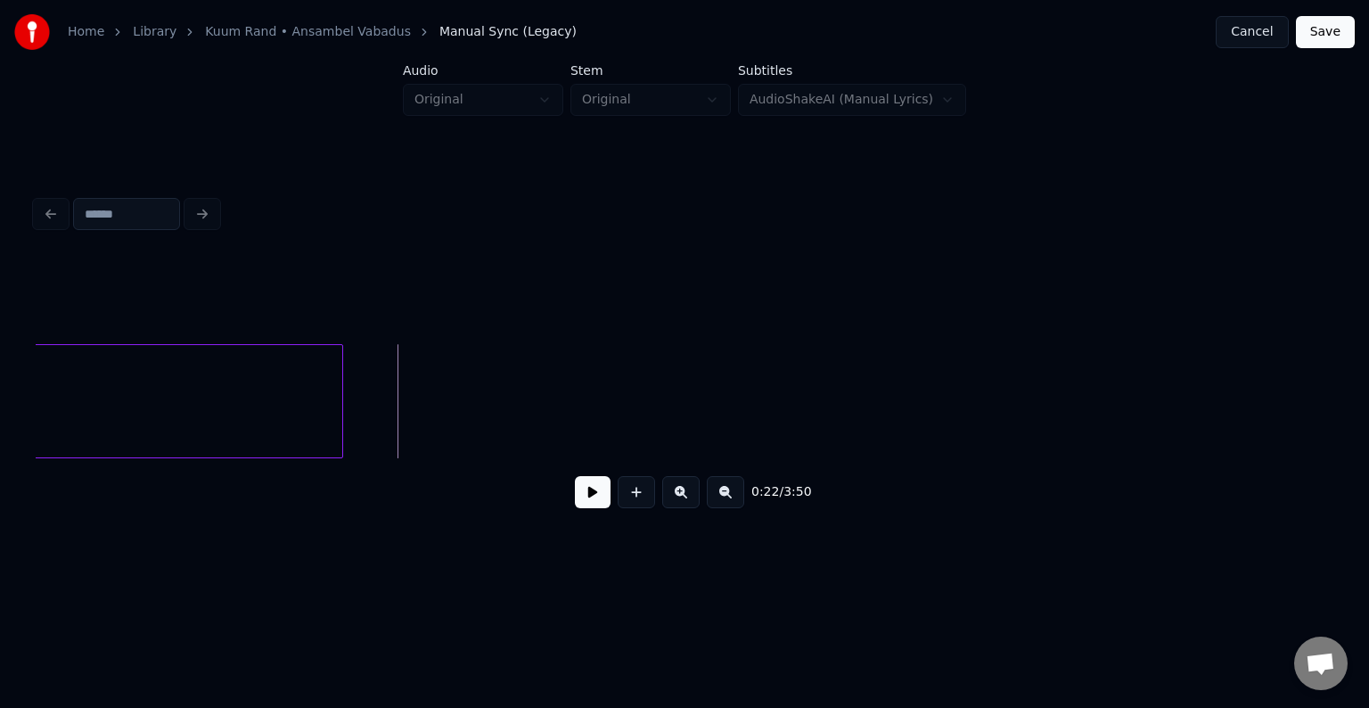
click at [588, 504] on button at bounding box center [593, 492] width 36 height 32
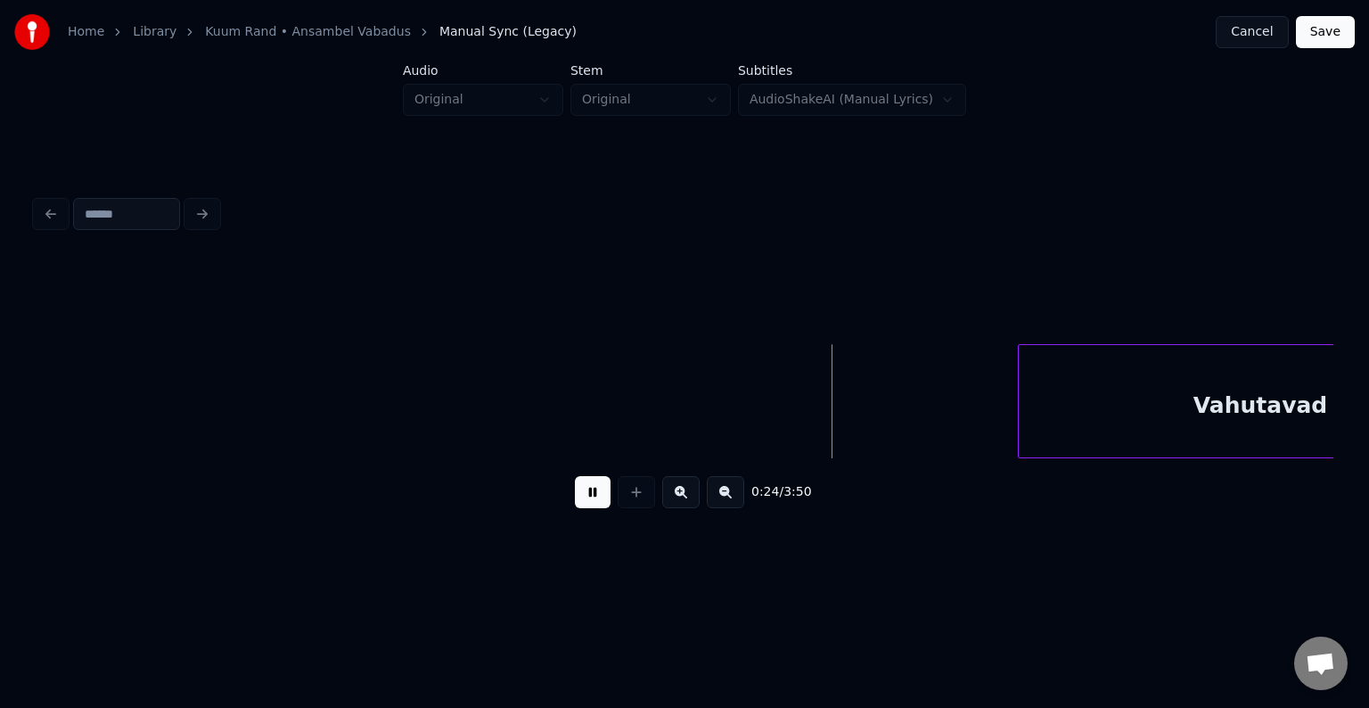
click at [588, 503] on button at bounding box center [593, 492] width 36 height 32
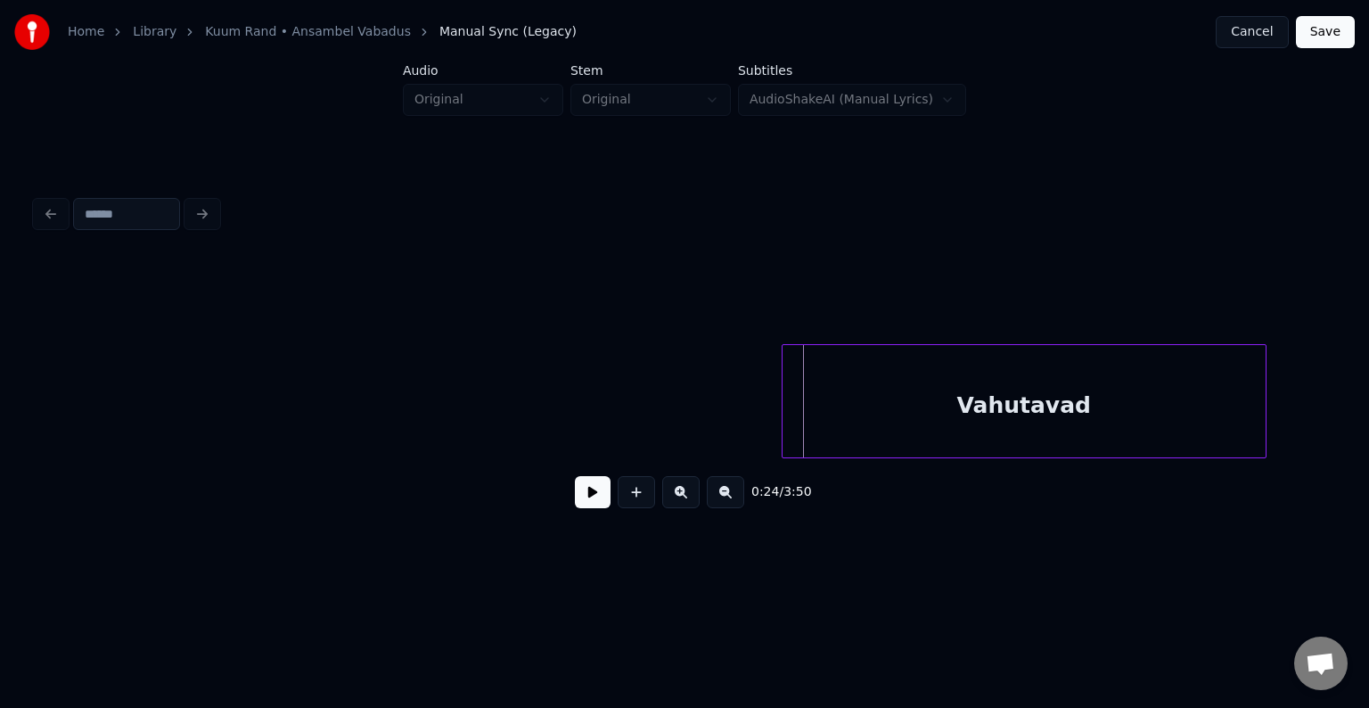
click at [1023, 396] on div "Vahutavad" at bounding box center [1024, 405] width 483 height 121
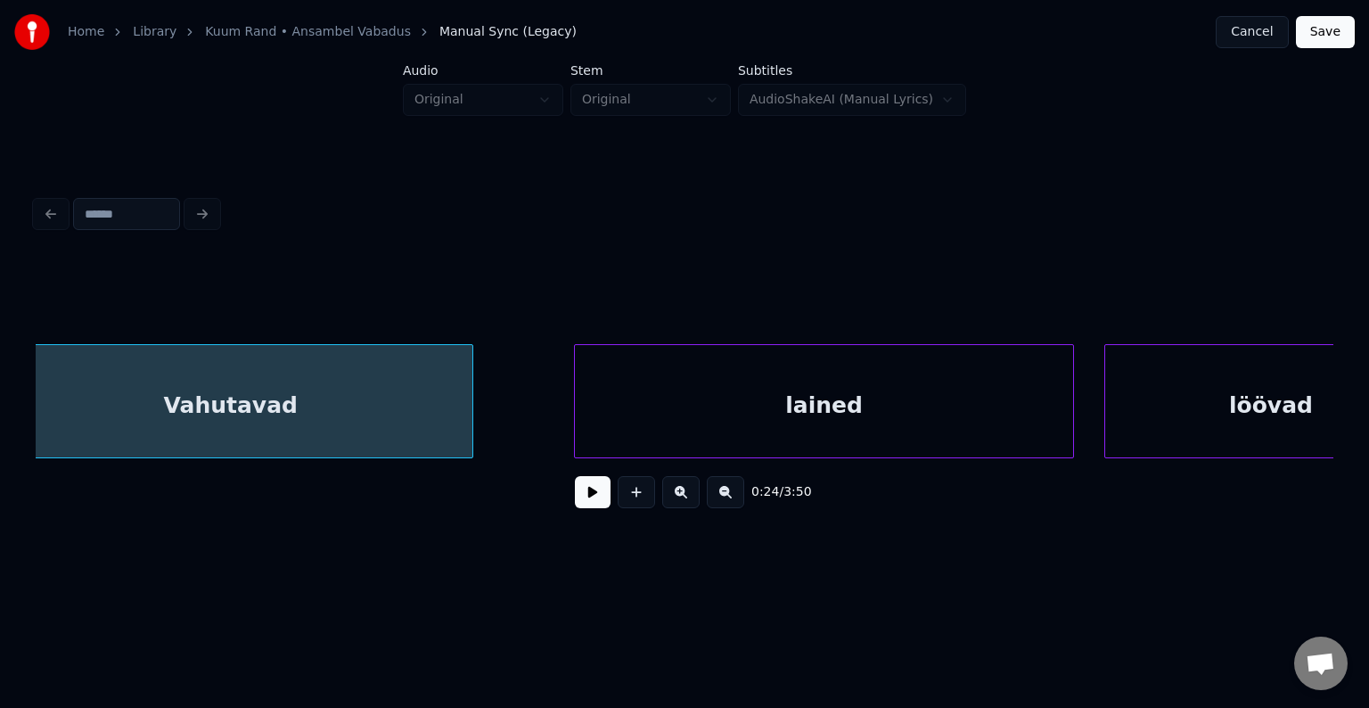
scroll to position [0, 18611]
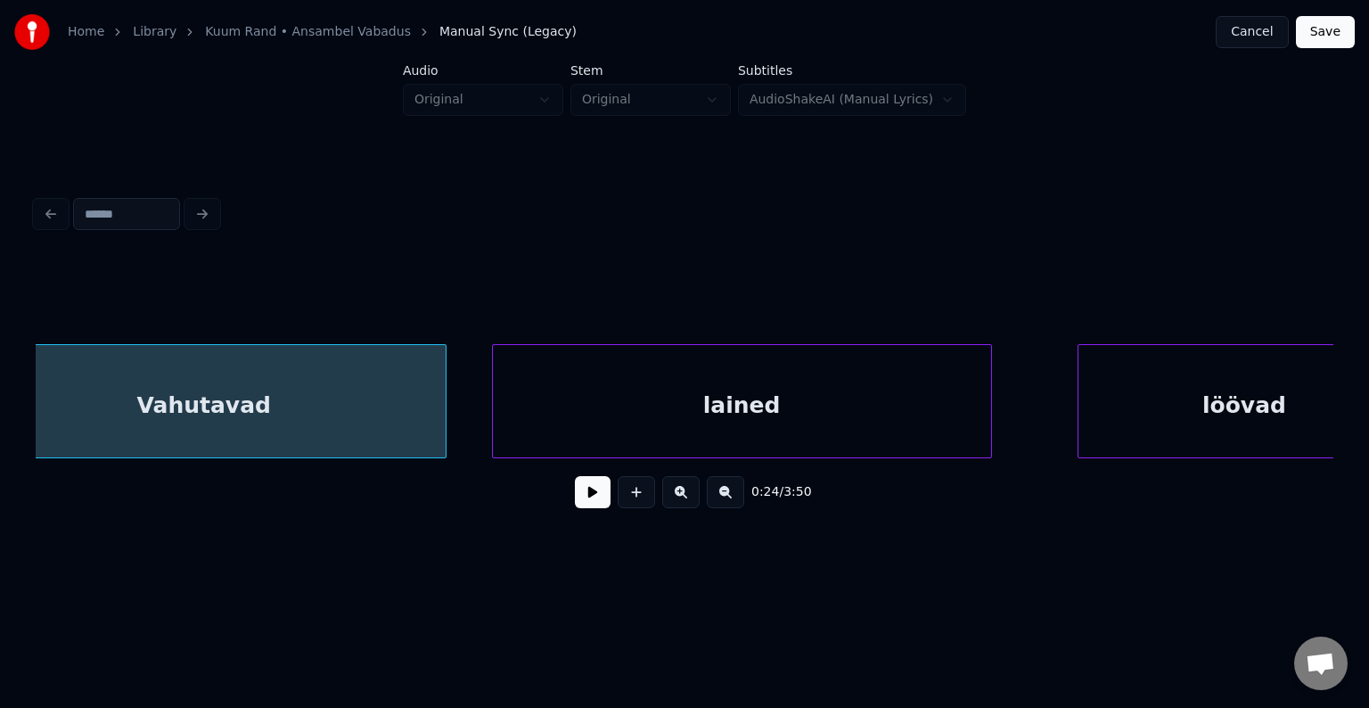
click at [783, 419] on div "lained" at bounding box center [742, 405] width 498 height 121
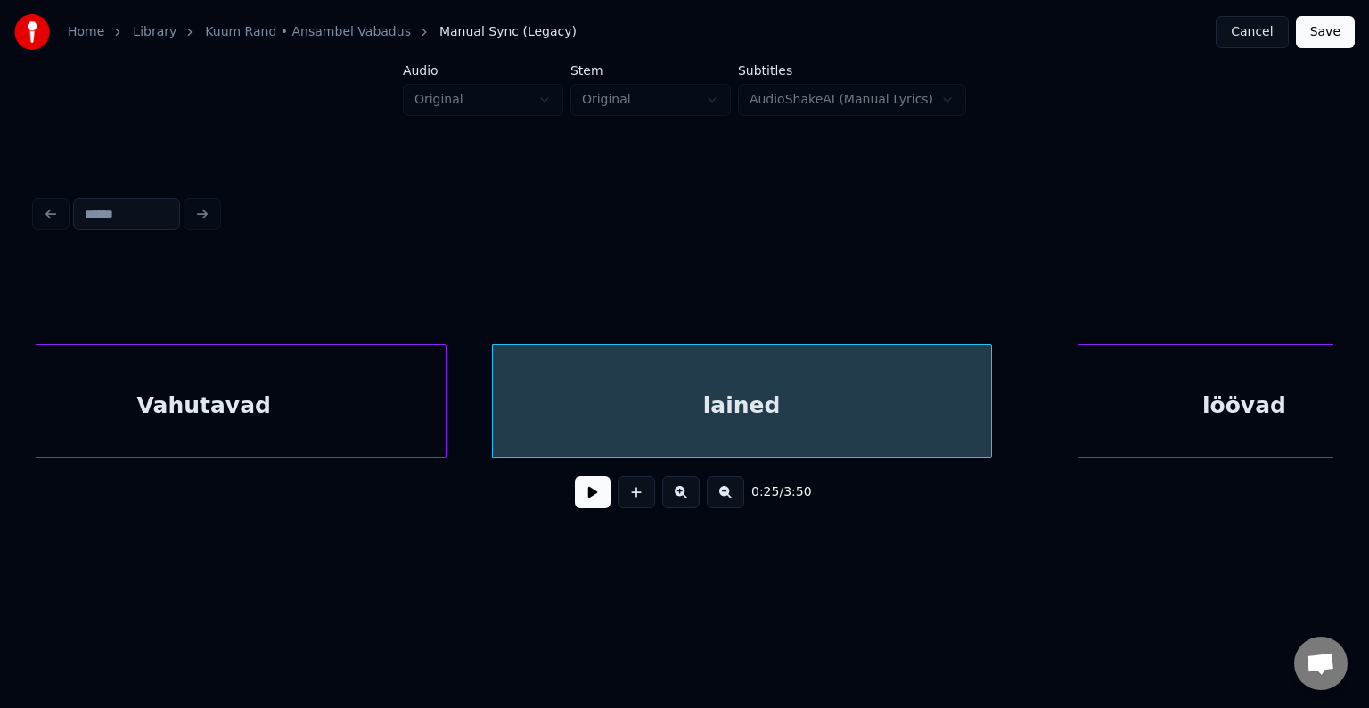
scroll to position [0, 18685]
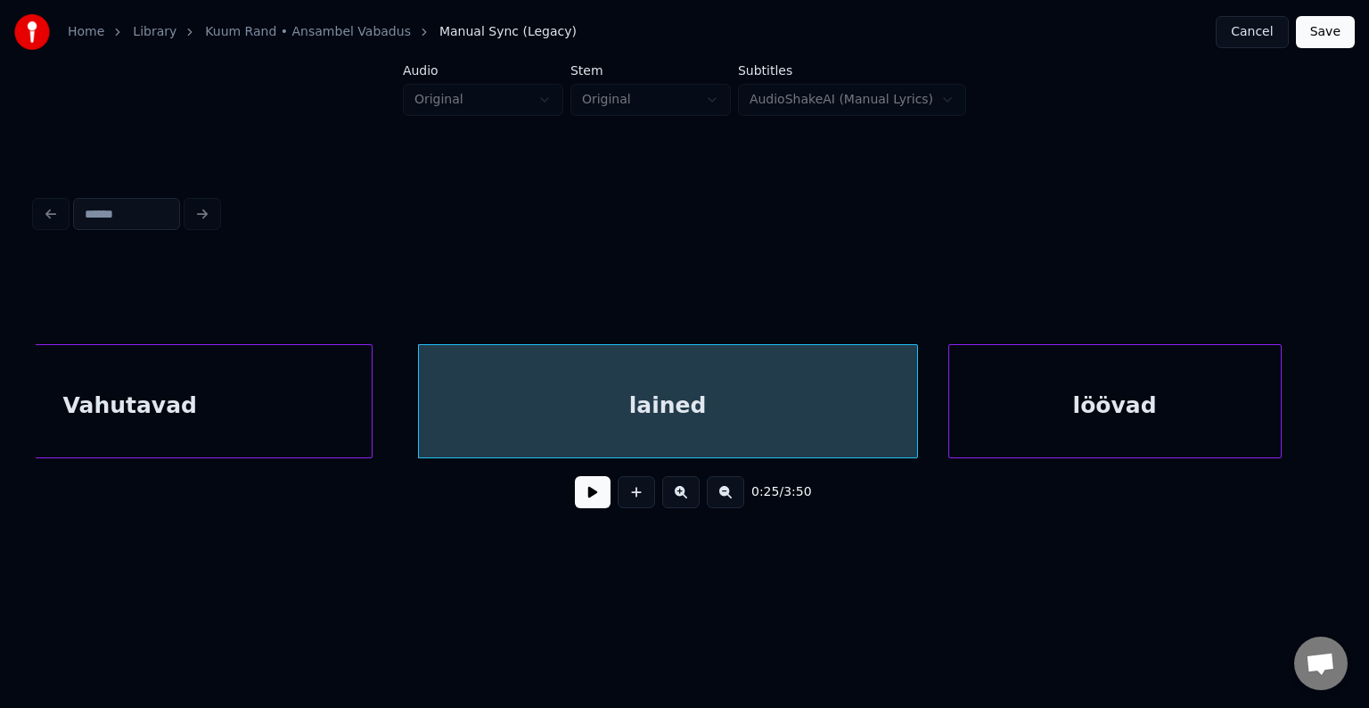
click at [1185, 412] on div "löövad" at bounding box center [1115, 405] width 332 height 121
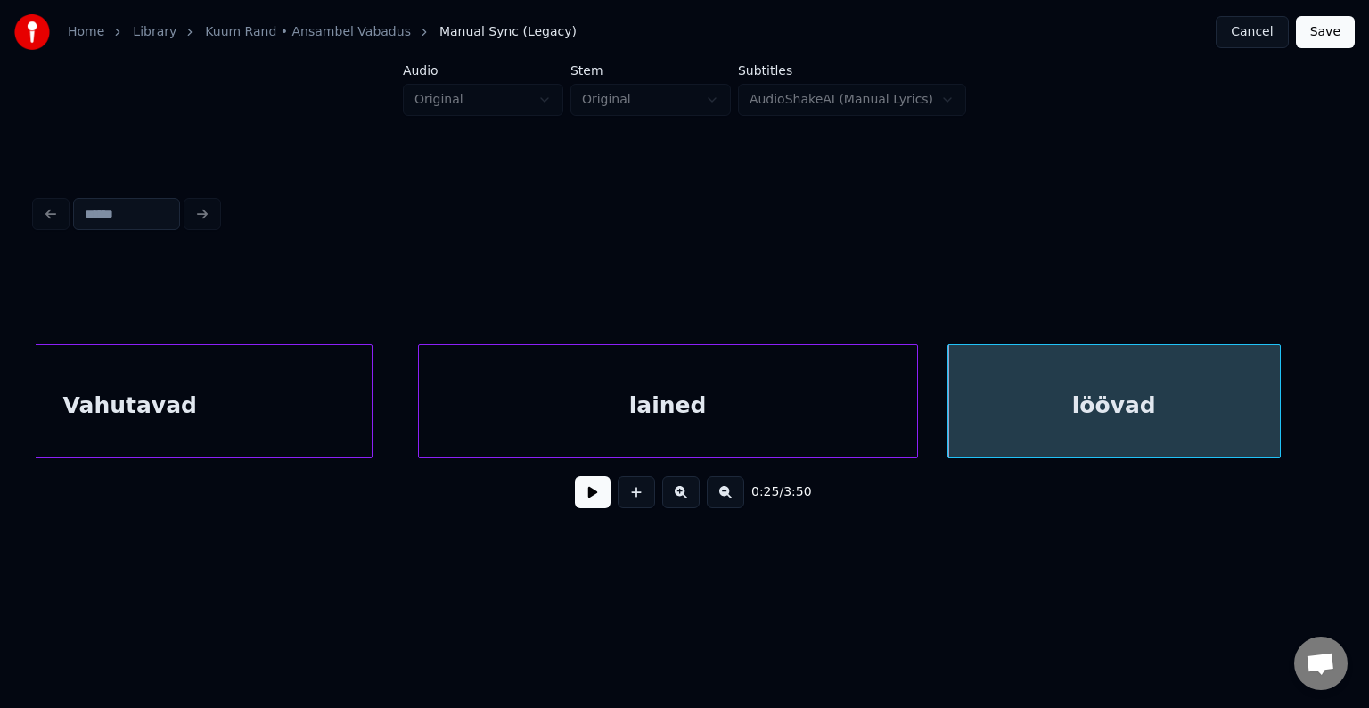
click at [667, 425] on div "lained" at bounding box center [668, 405] width 498 height 121
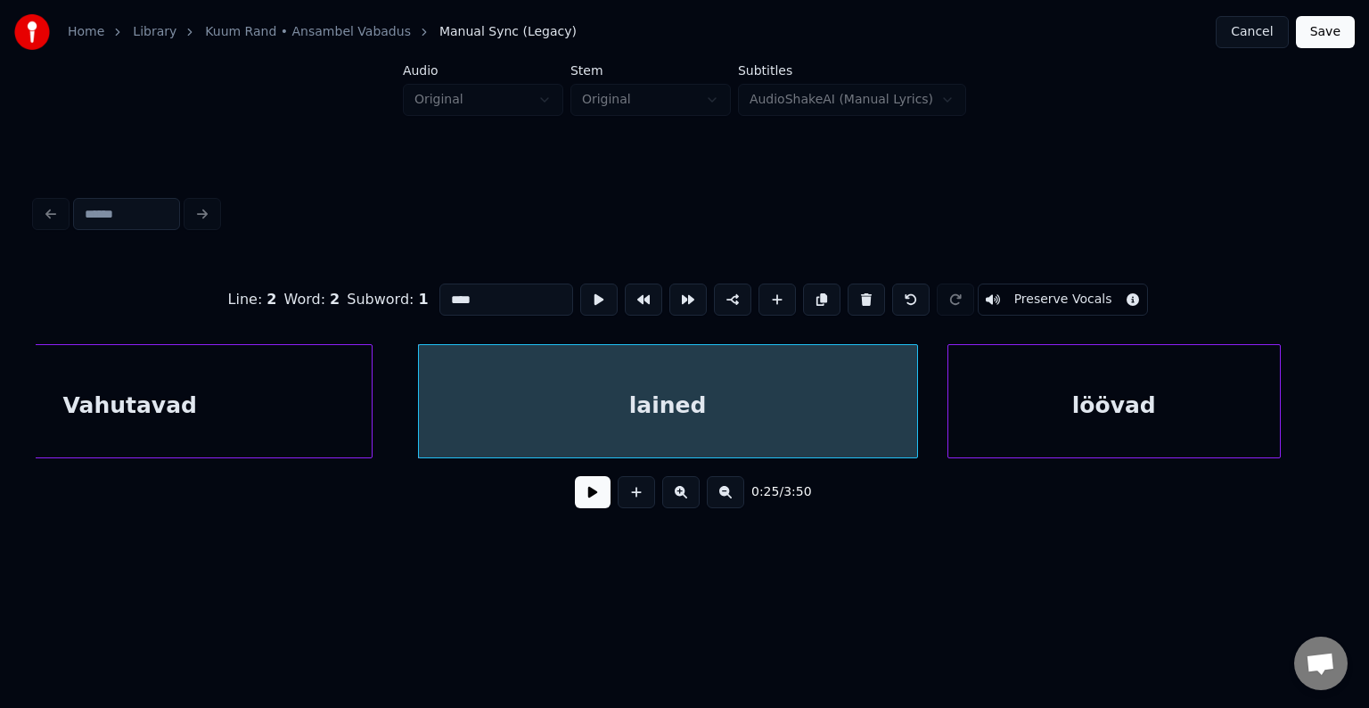
type input "******"
click at [587, 503] on button at bounding box center [593, 492] width 36 height 32
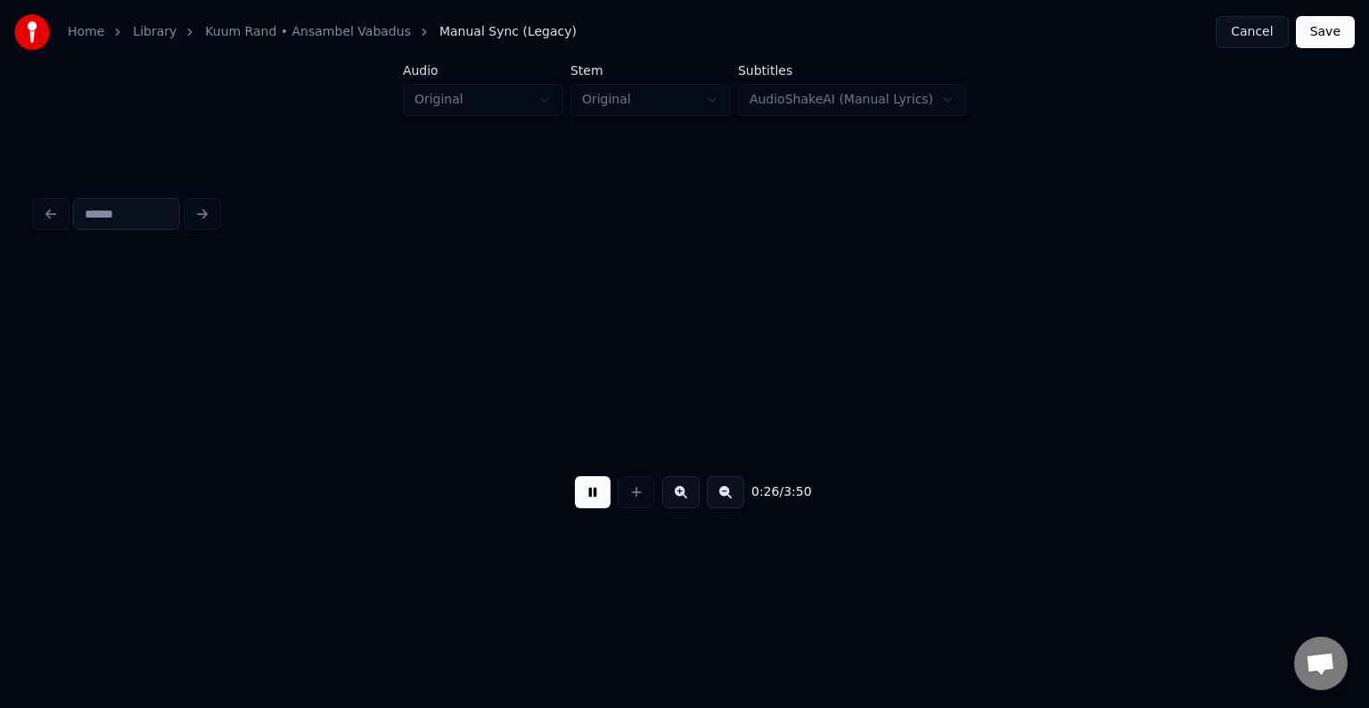
scroll to position [0, 19985]
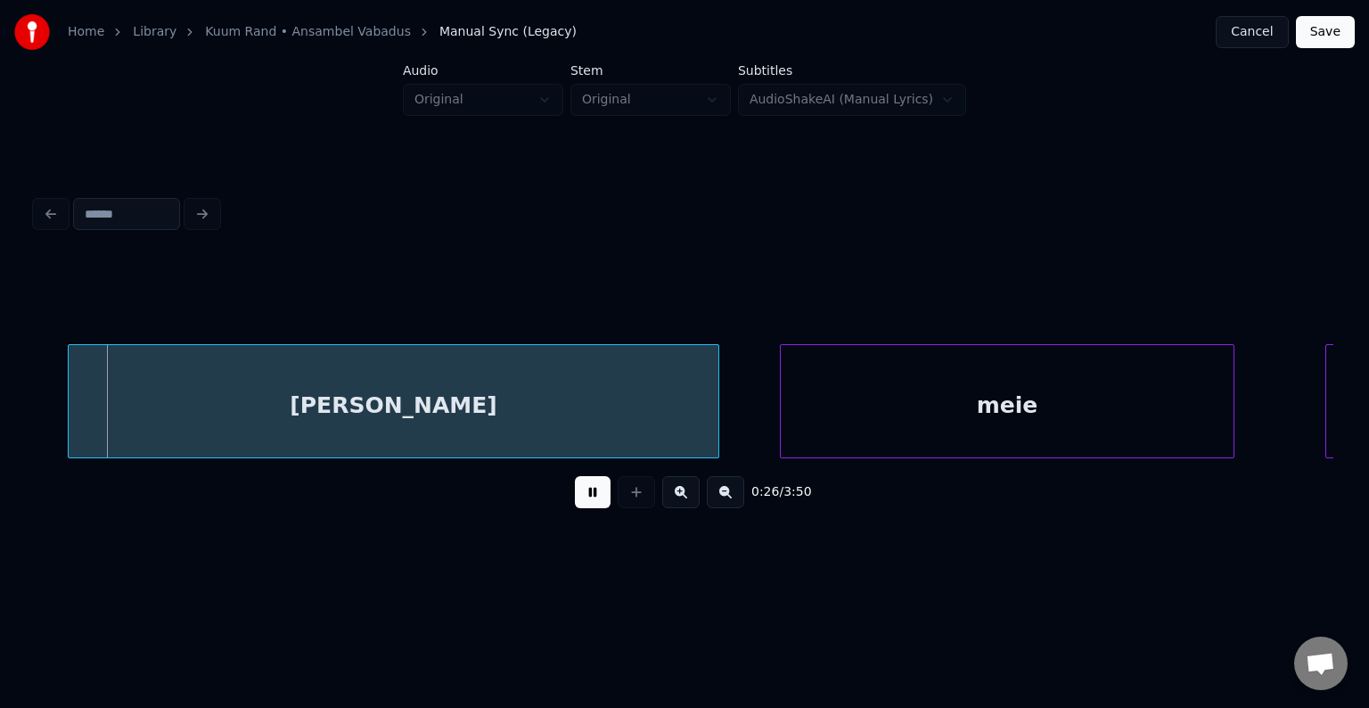
click at [587, 499] on button at bounding box center [593, 492] width 36 height 32
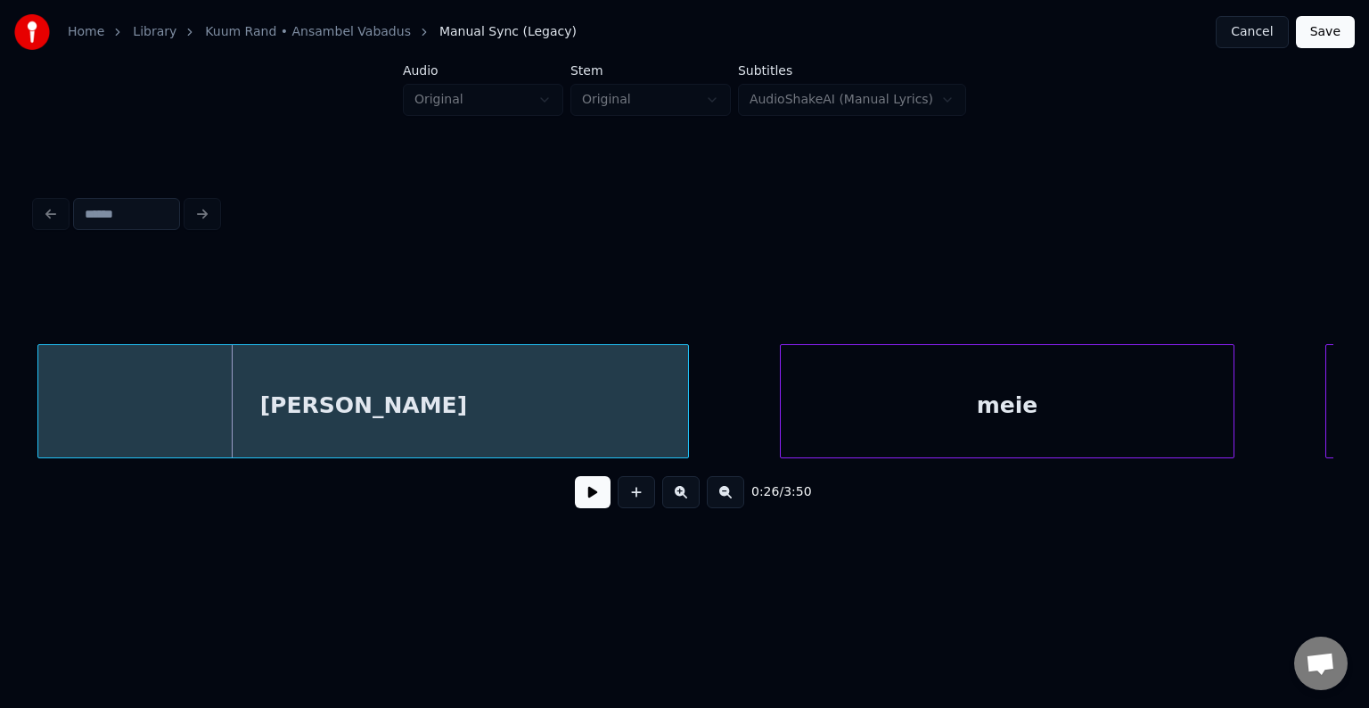
click at [467, 408] on div "[PERSON_NAME]" at bounding box center [363, 405] width 650 height 121
click at [988, 382] on div "meie" at bounding box center [988, 405] width 453 height 121
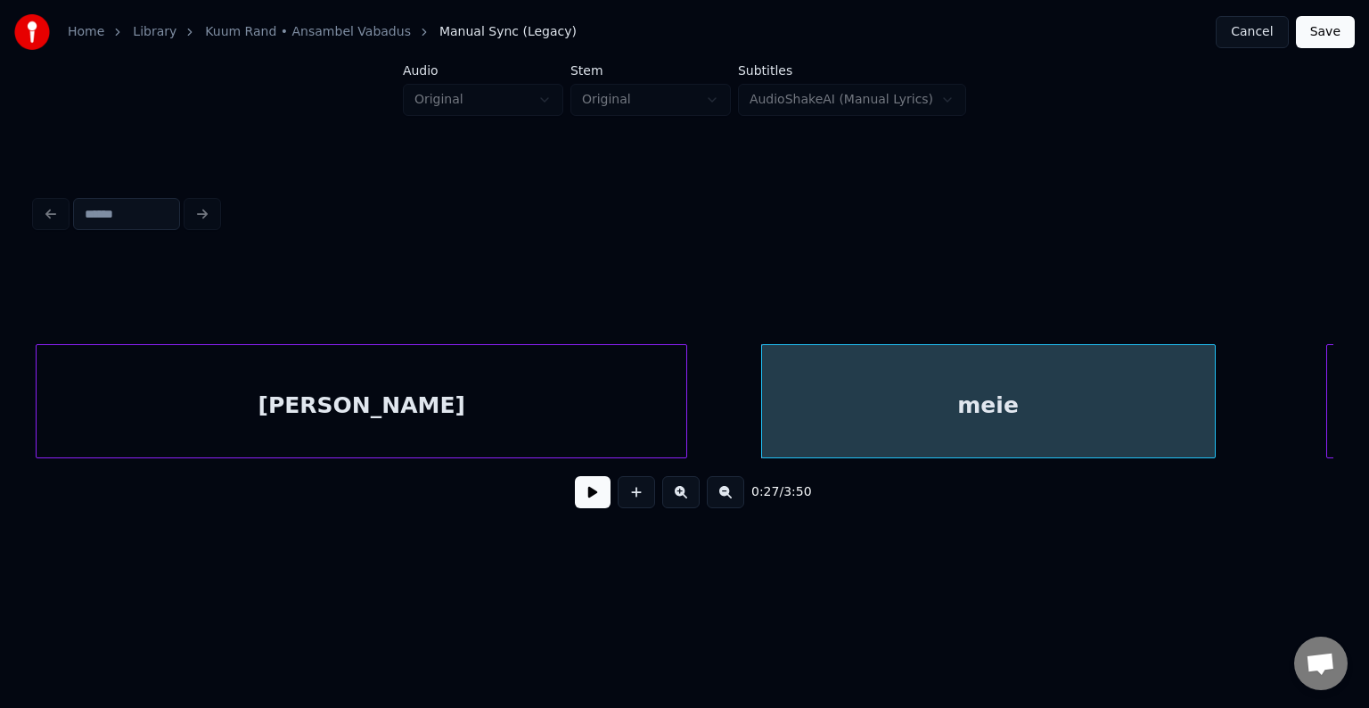
click at [503, 398] on div "[PERSON_NAME]" at bounding box center [362, 405] width 650 height 121
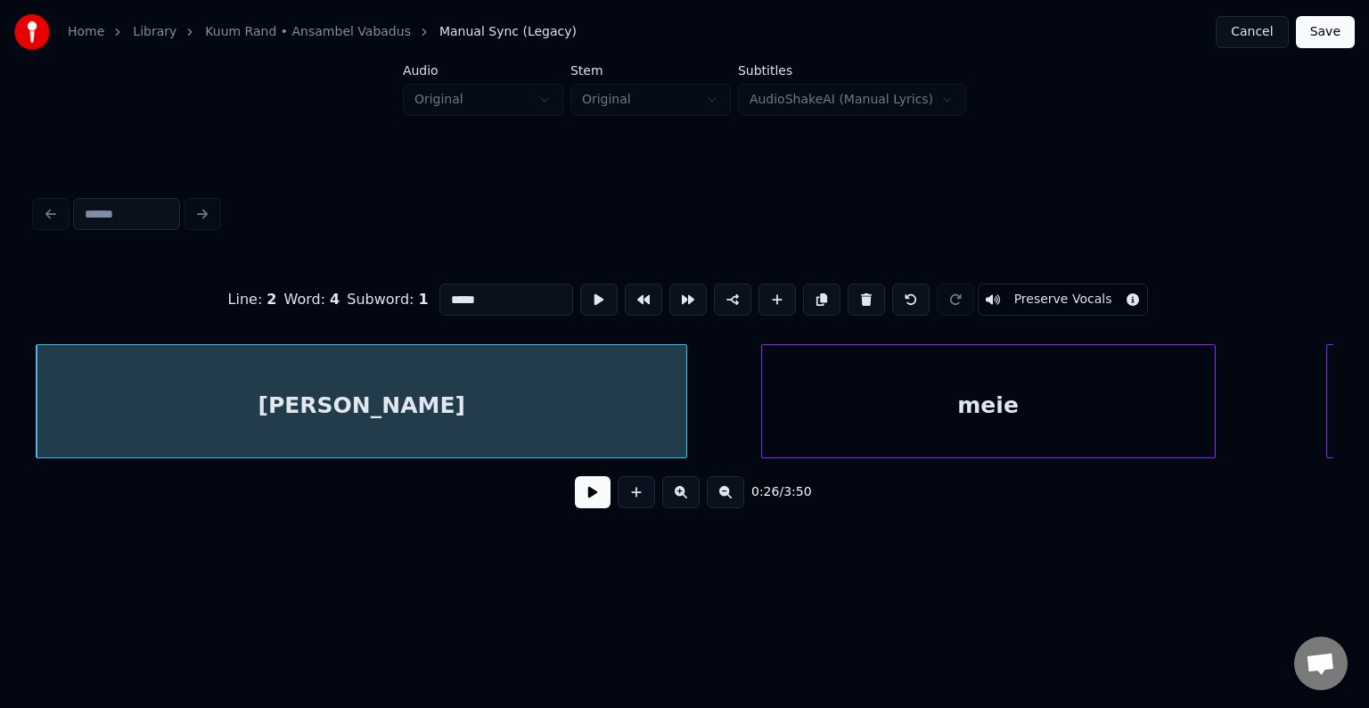
click at [575, 507] on button at bounding box center [593, 492] width 36 height 32
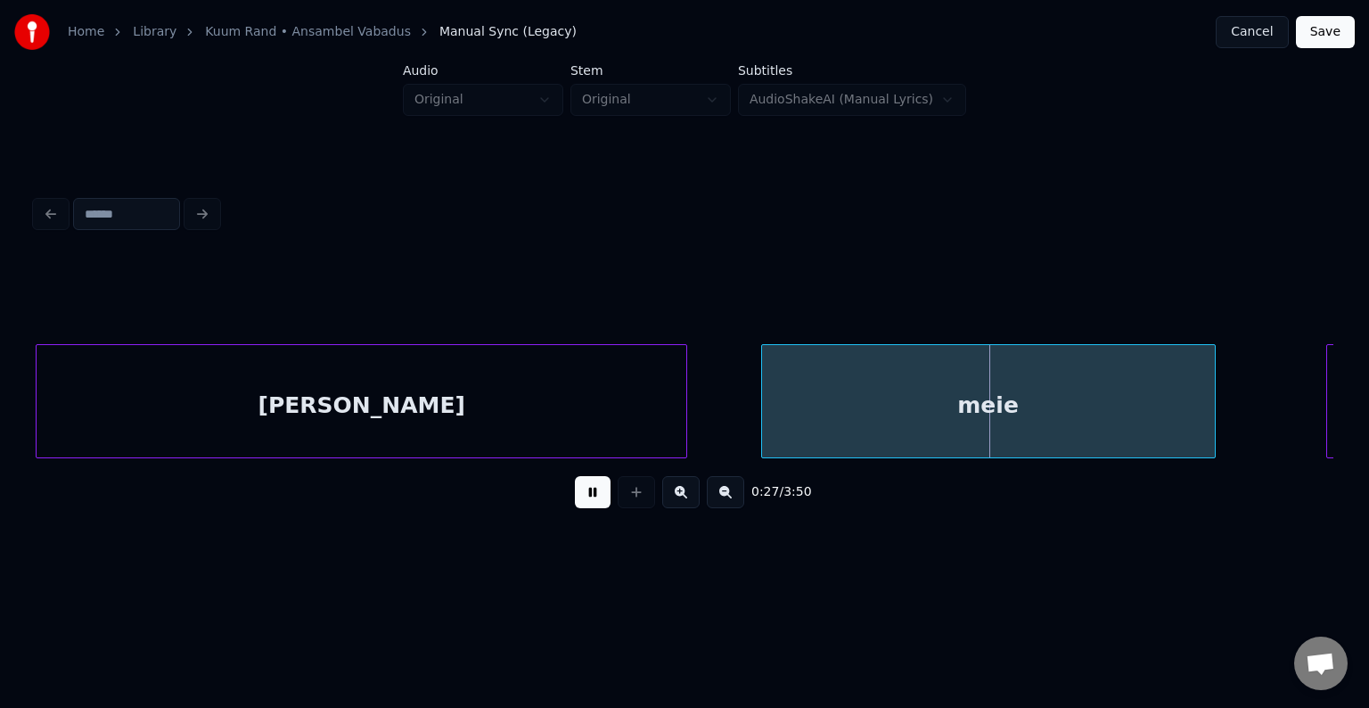
click at [575, 499] on button at bounding box center [593, 492] width 36 height 32
click at [576, 499] on button at bounding box center [593, 492] width 36 height 32
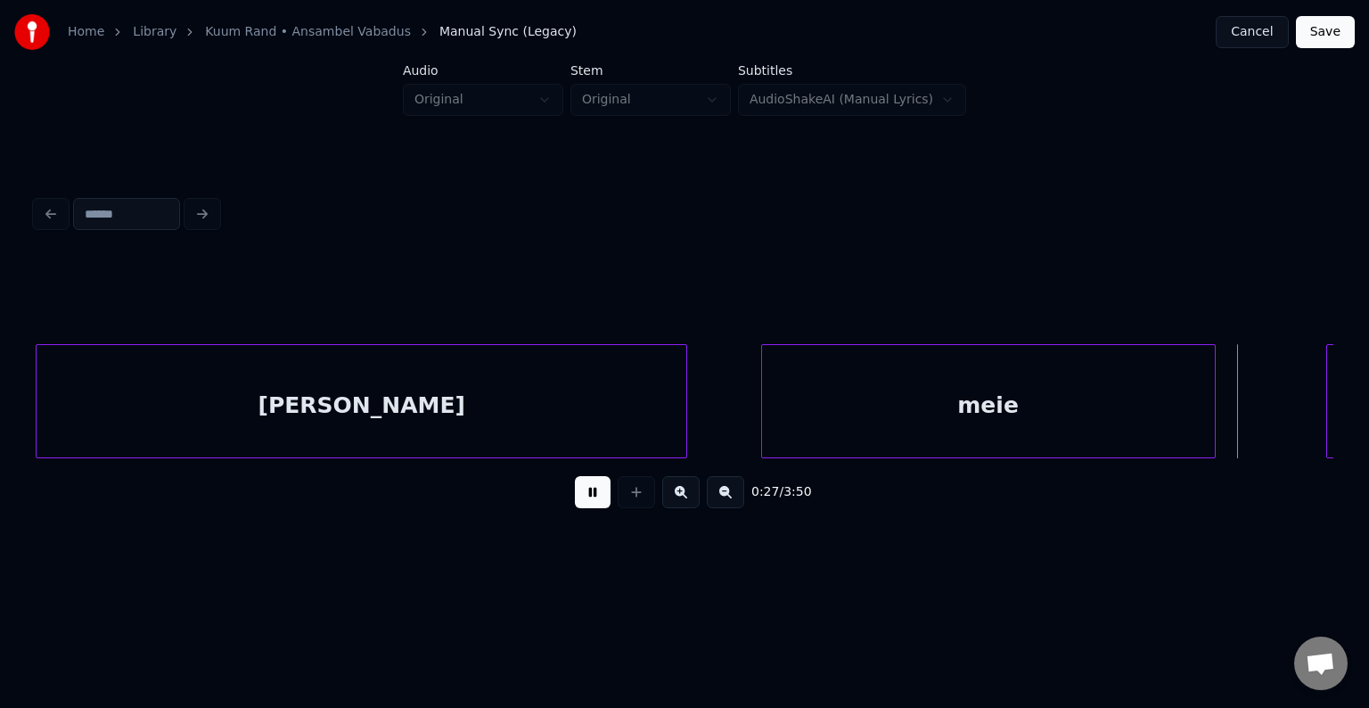
click at [576, 499] on button at bounding box center [593, 492] width 36 height 32
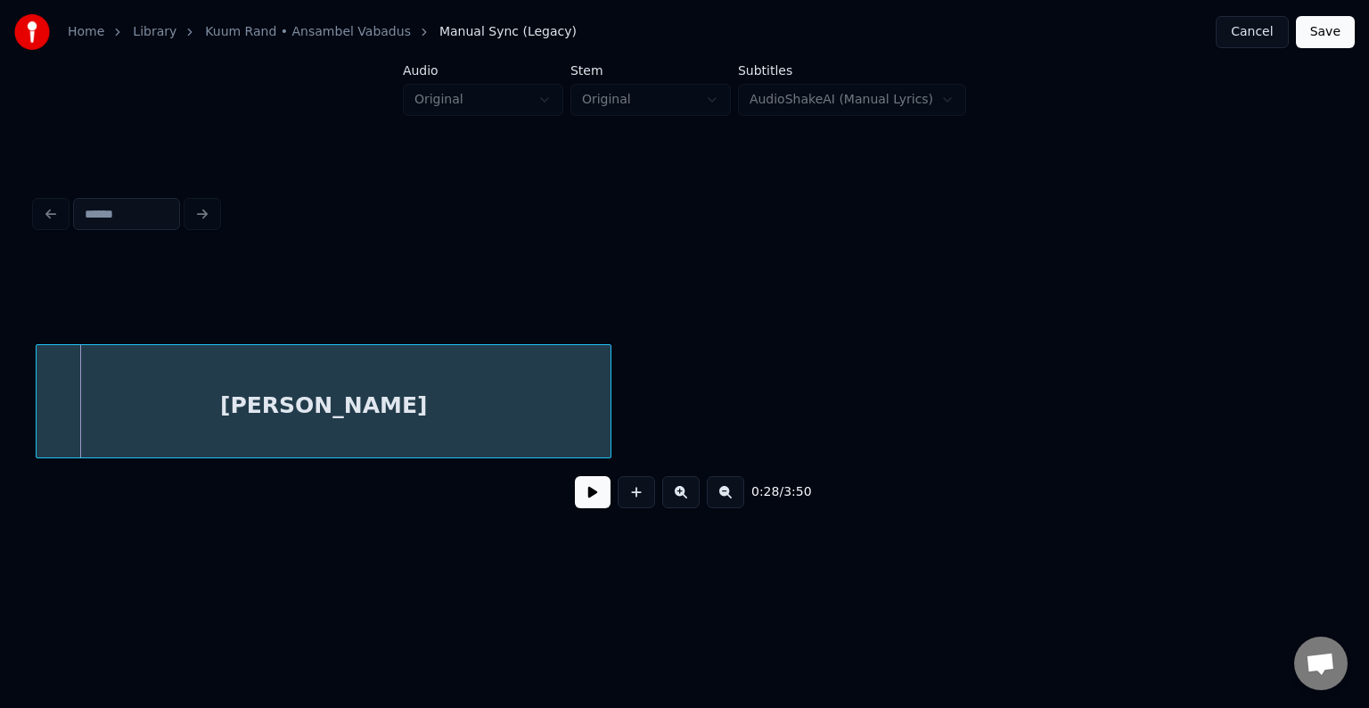
scroll to position [0, 21250]
click at [467, 398] on div "[PERSON_NAME]" at bounding box center [324, 405] width 574 height 121
click at [583, 508] on button at bounding box center [593, 492] width 36 height 32
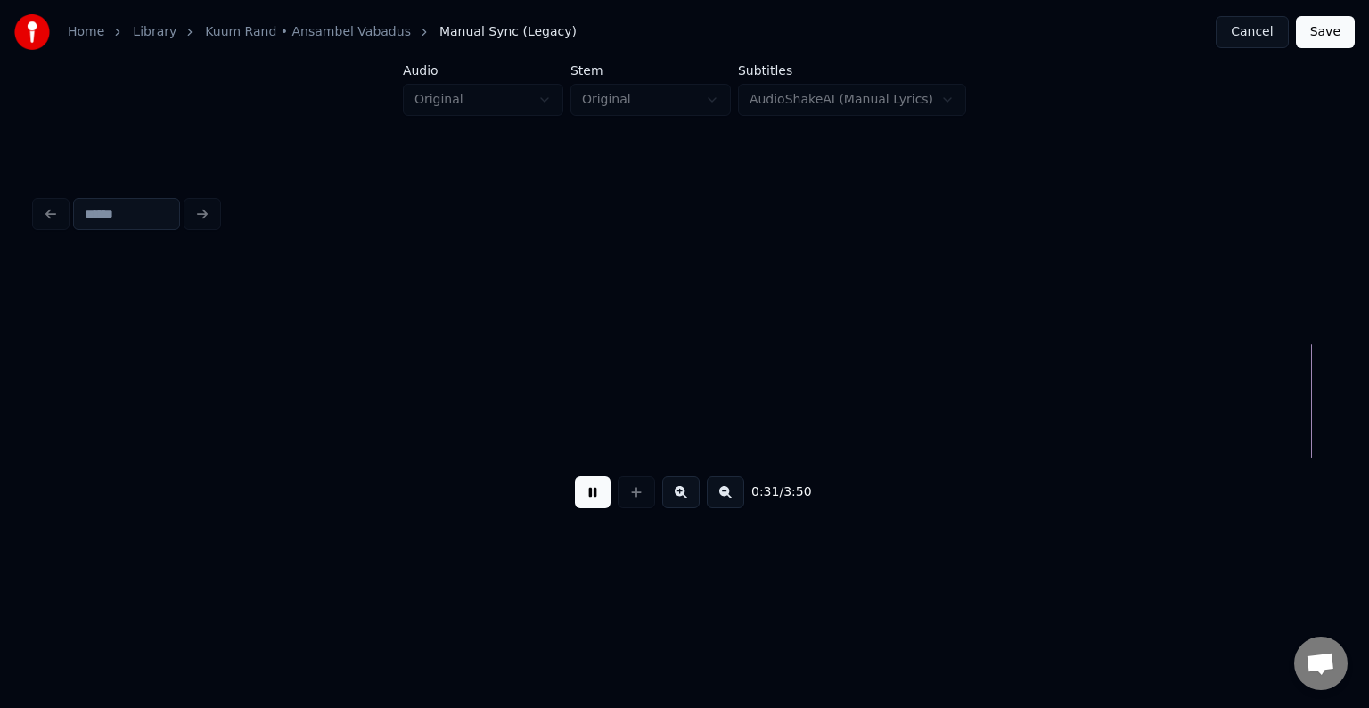
scroll to position [0, 23850]
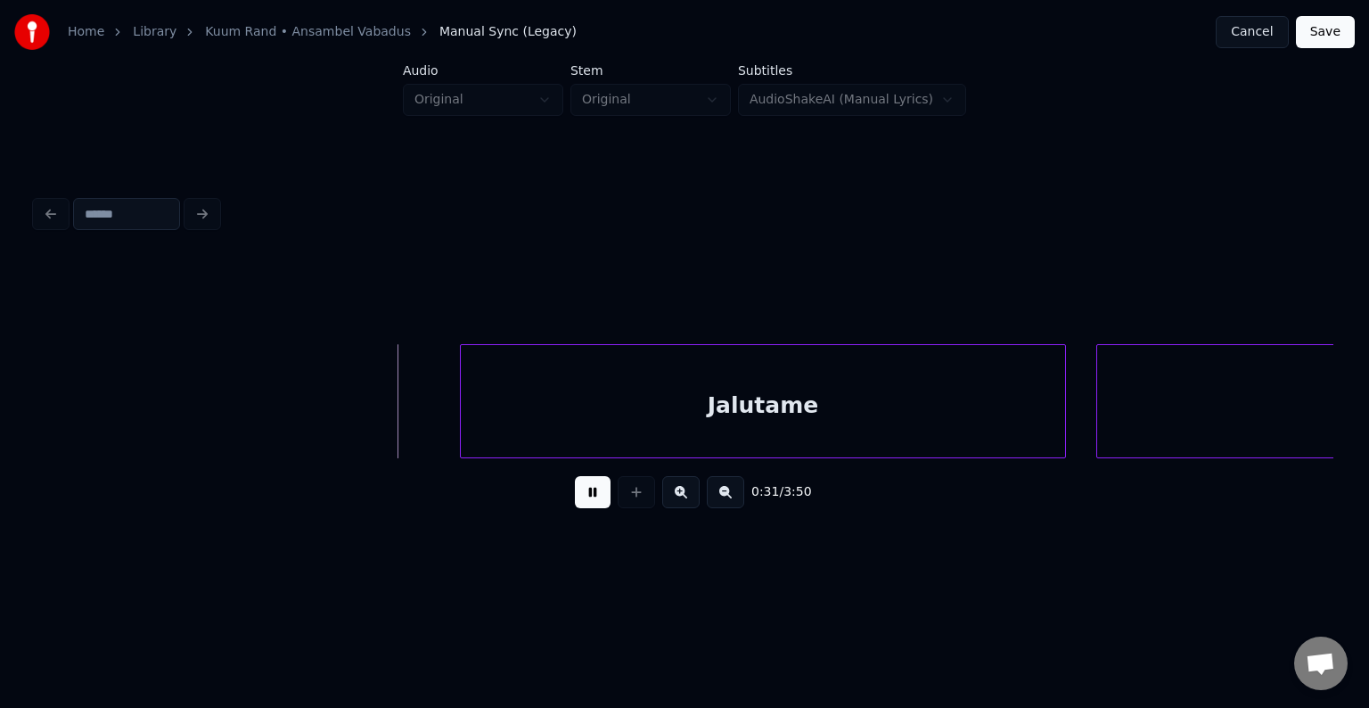
click at [590, 506] on button at bounding box center [593, 492] width 36 height 32
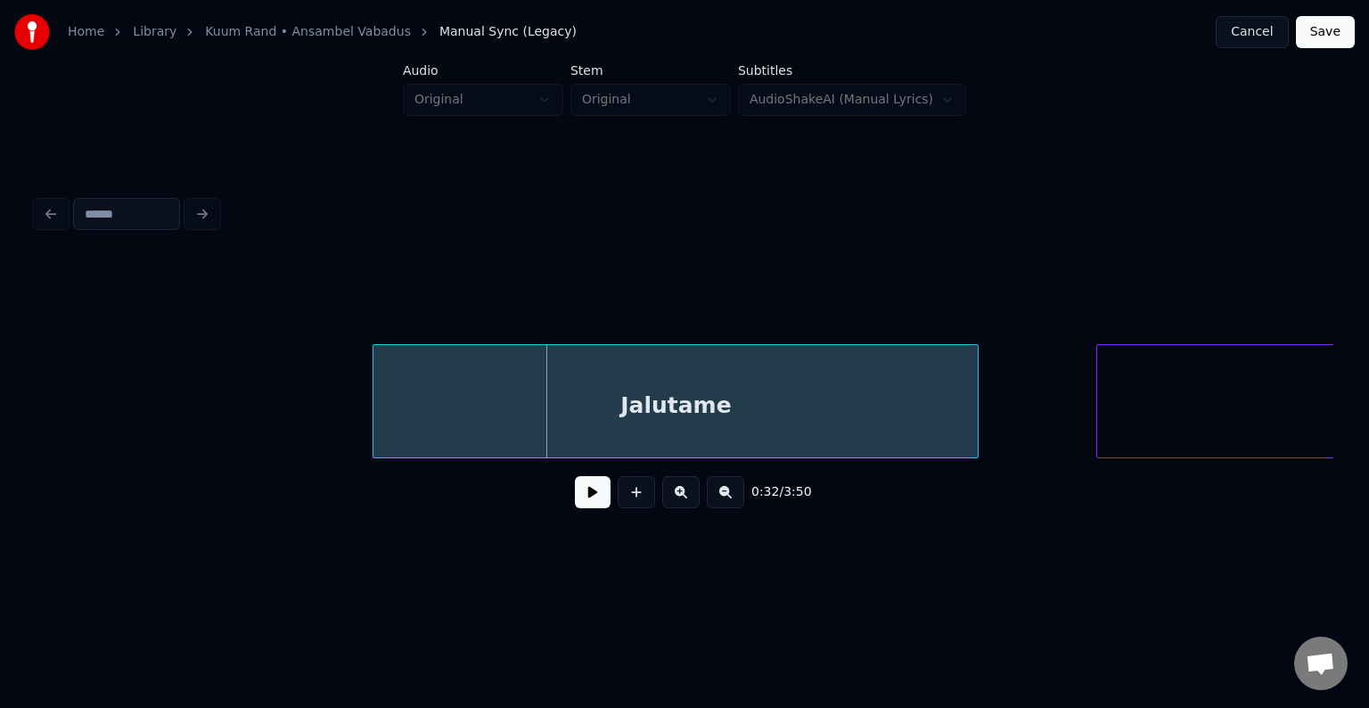
click at [560, 428] on div "Jalutame" at bounding box center [675, 405] width 604 height 121
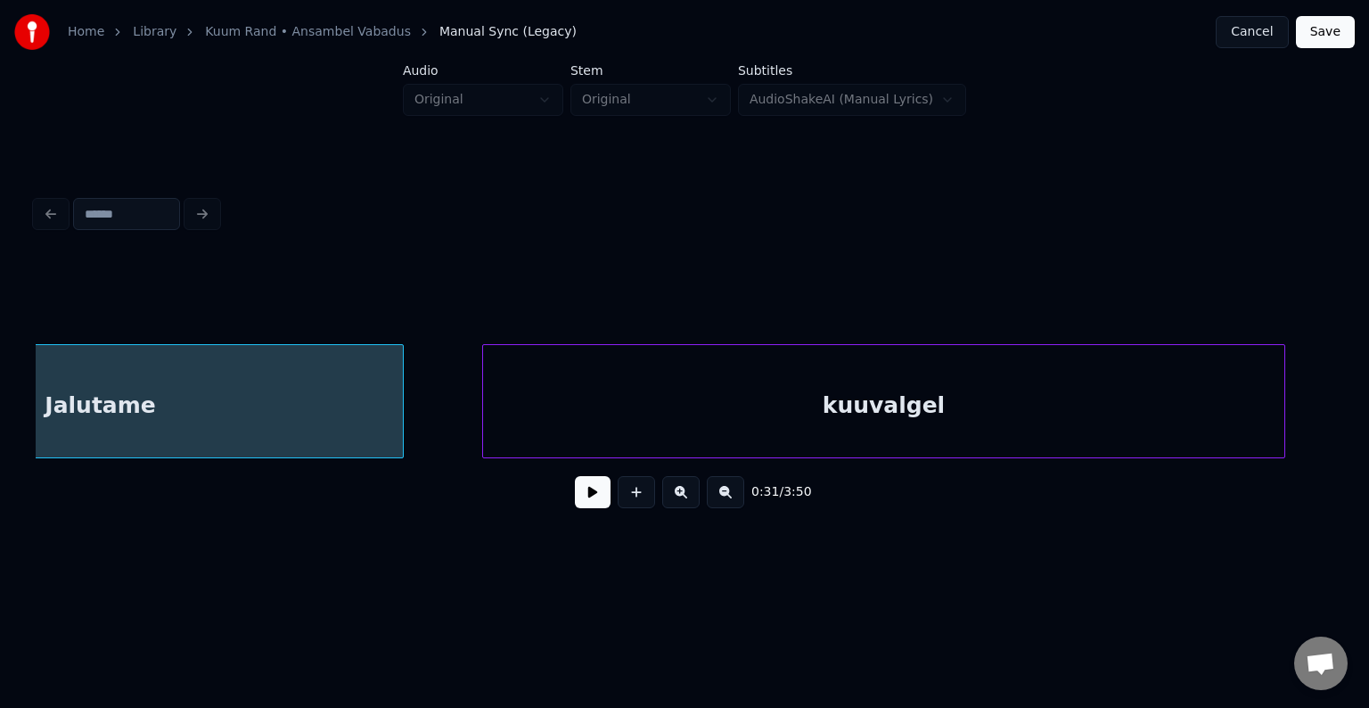
click at [1095, 390] on div "kuuvalgel" at bounding box center [883, 405] width 801 height 121
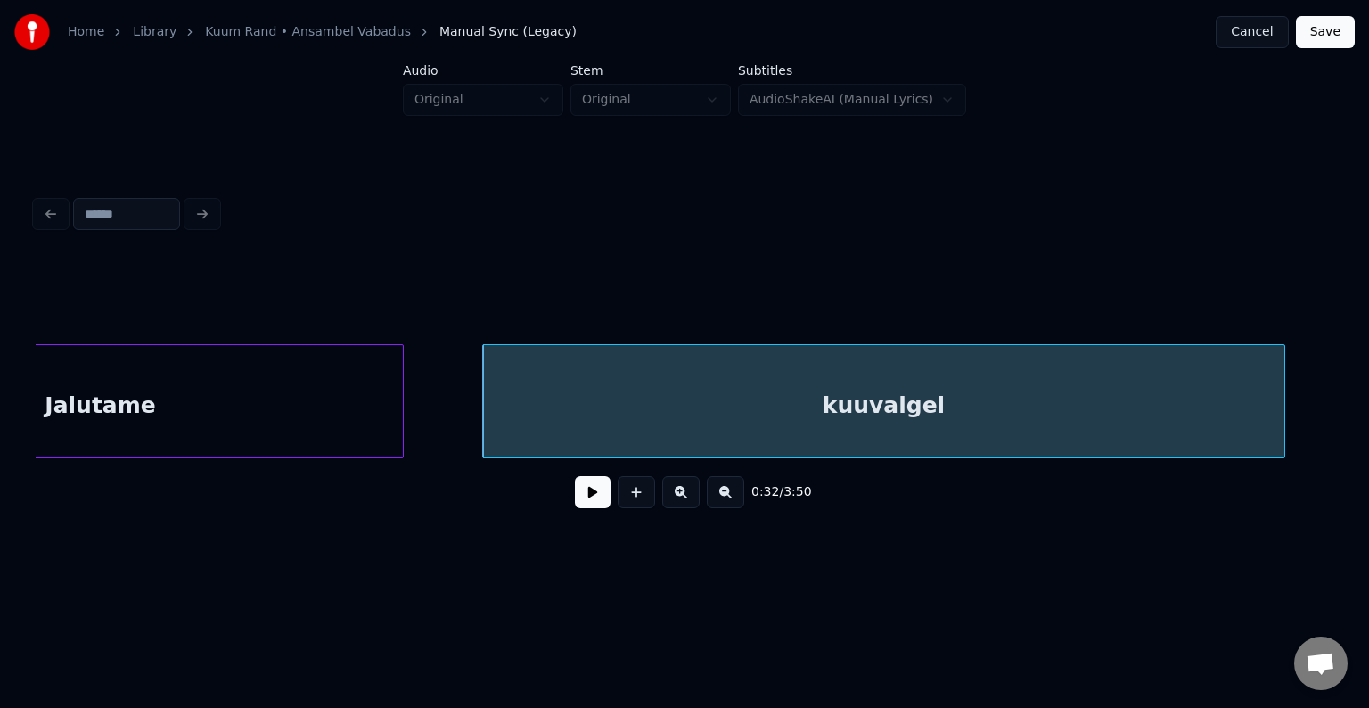
click at [235, 393] on div "Jalutame" at bounding box center [101, 405] width 604 height 121
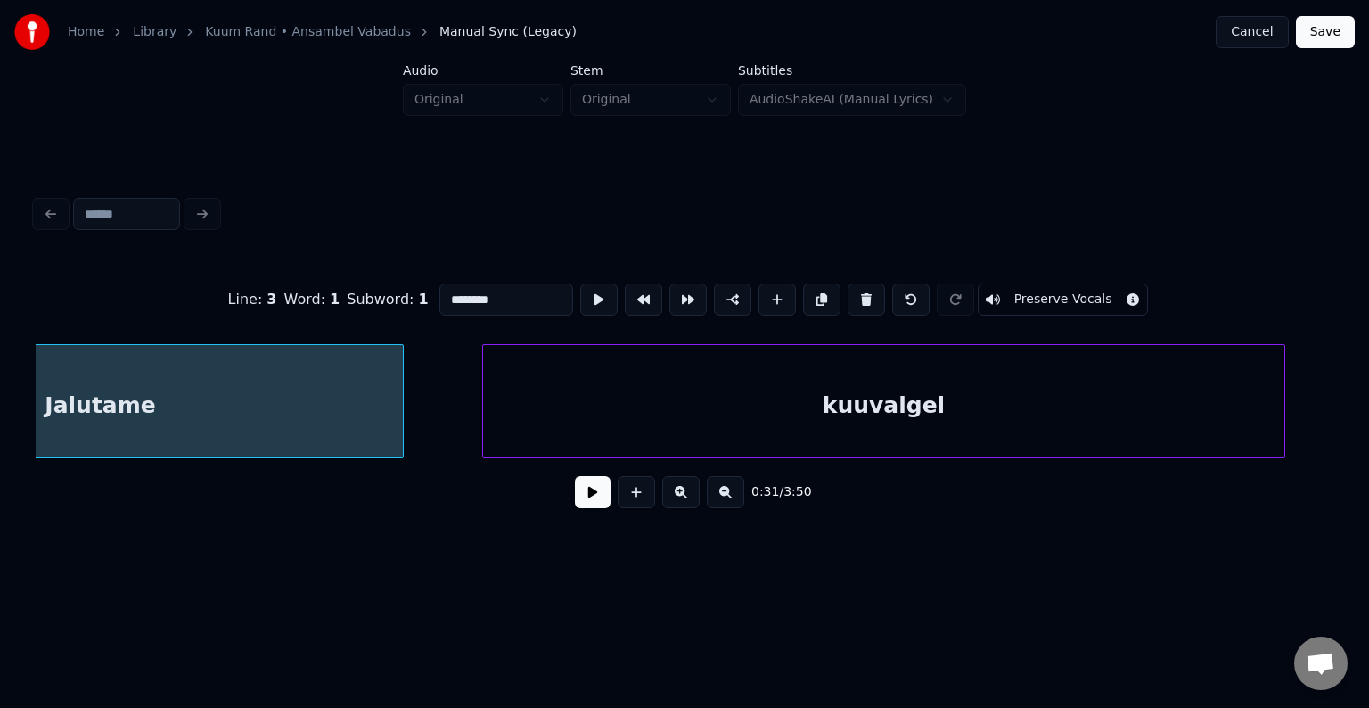
scroll to position [0, 24173]
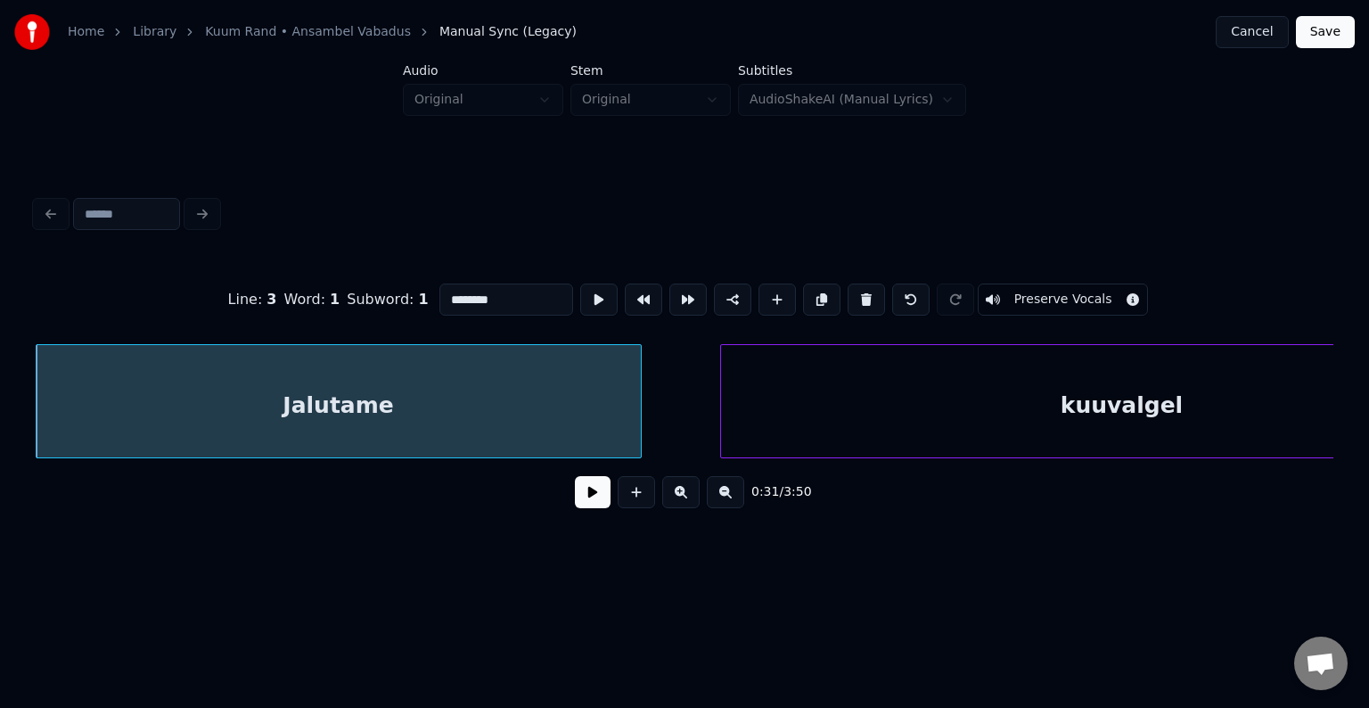
click at [588, 508] on button at bounding box center [593, 492] width 36 height 32
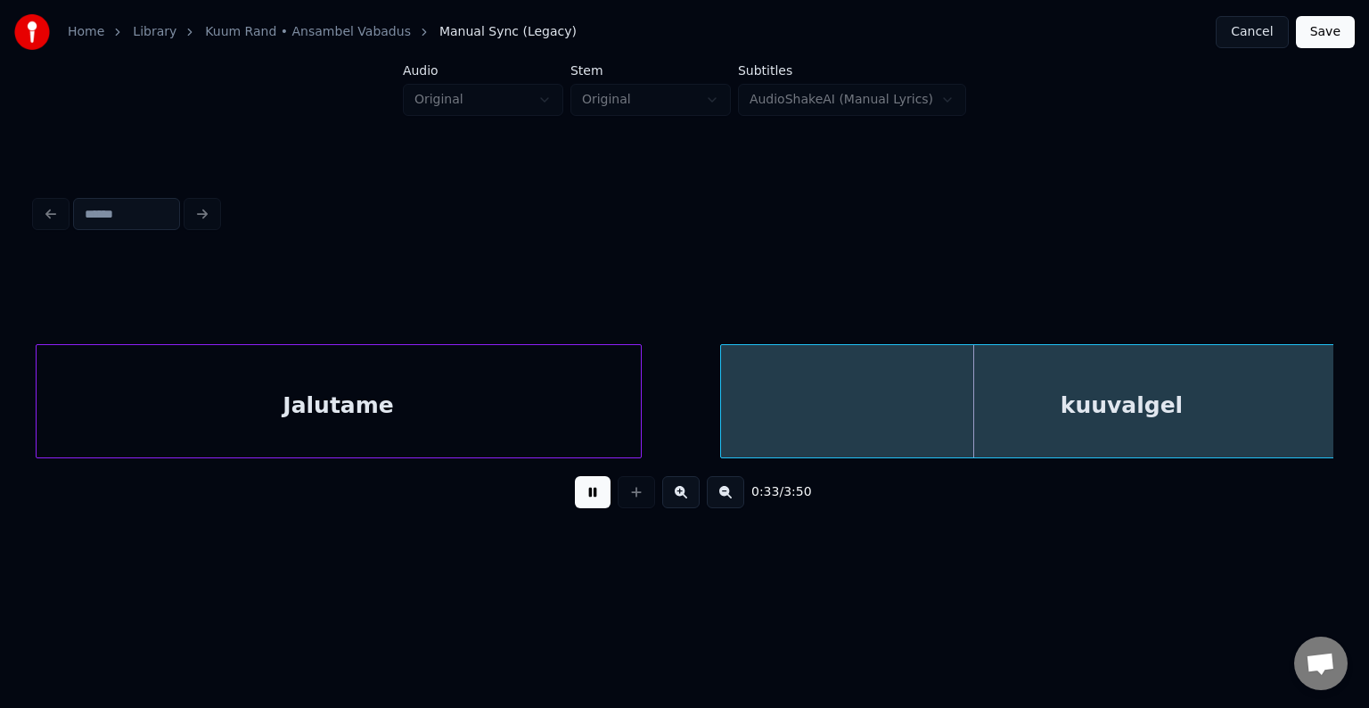
click at [588, 508] on button at bounding box center [593, 492] width 36 height 32
click at [588, 505] on button at bounding box center [593, 492] width 36 height 32
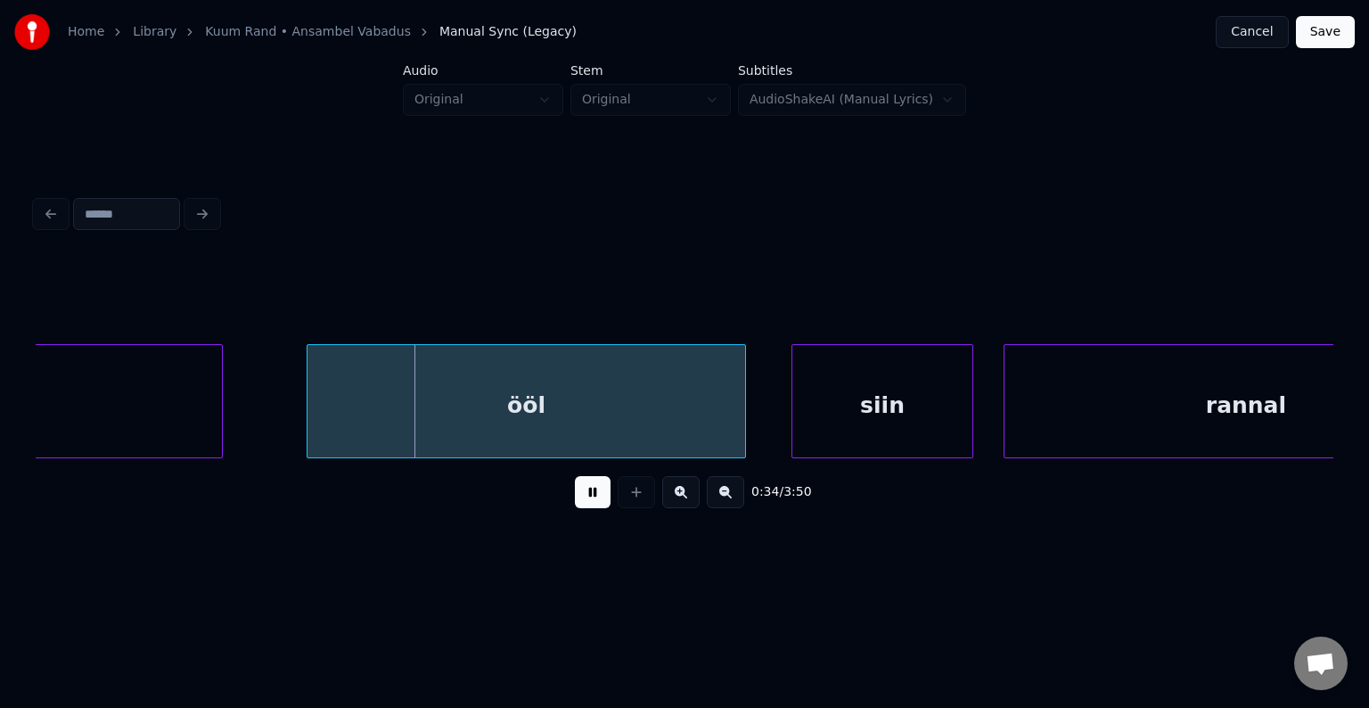
click at [588, 505] on button at bounding box center [593, 492] width 36 height 32
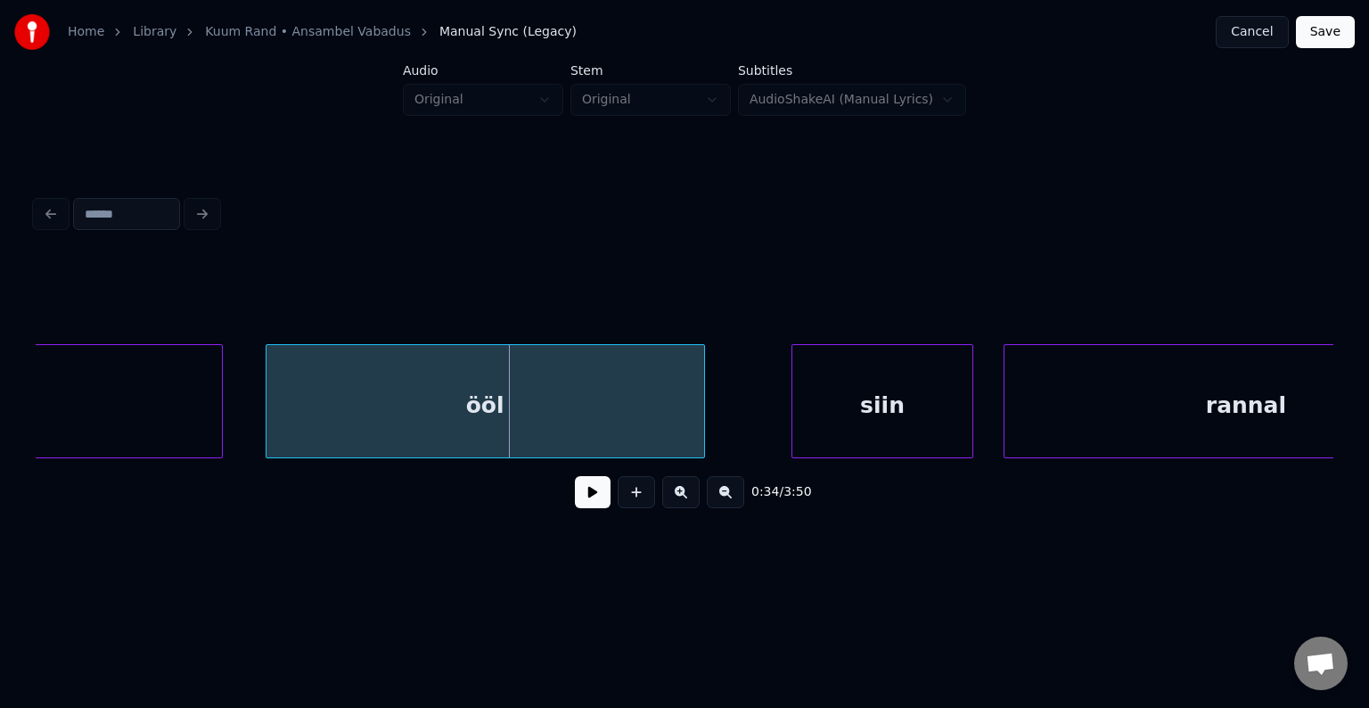
click at [556, 397] on div "ööl" at bounding box center [486, 405] width 438 height 121
click at [823, 408] on div "siin" at bounding box center [849, 405] width 180 height 121
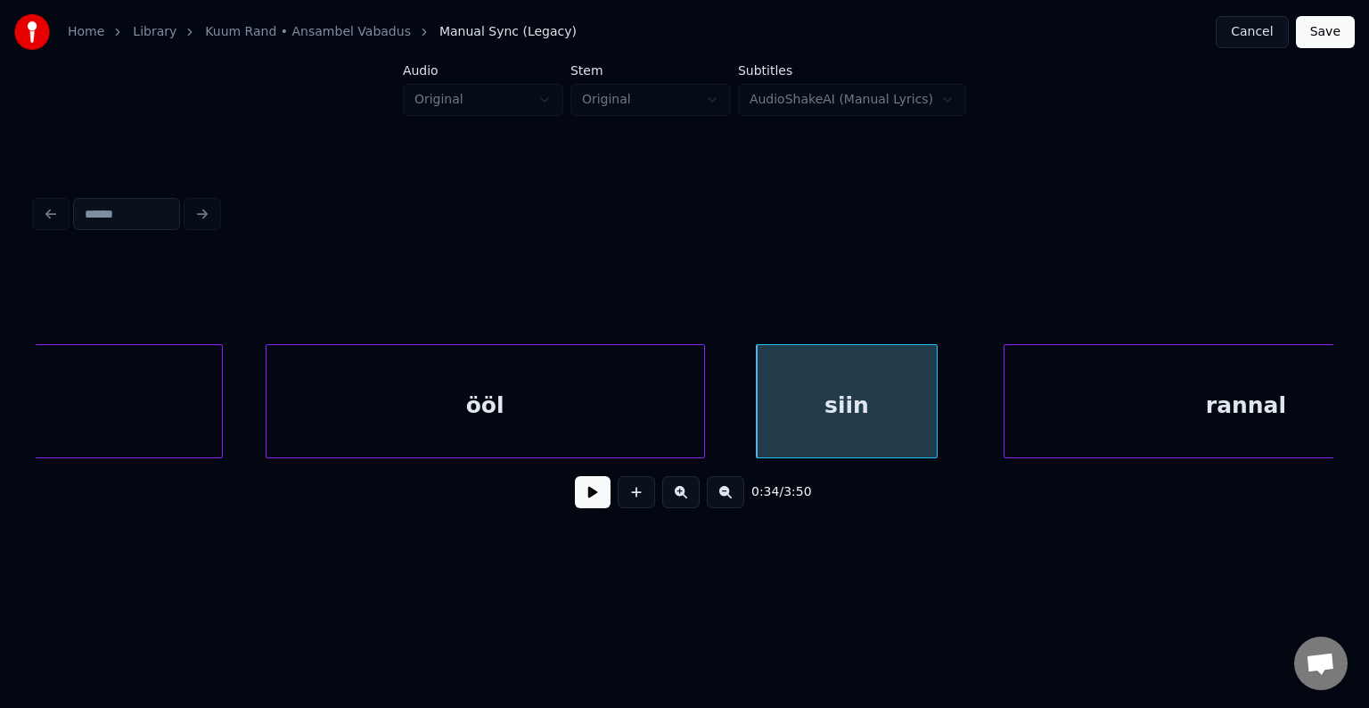
scroll to position [0, 25624]
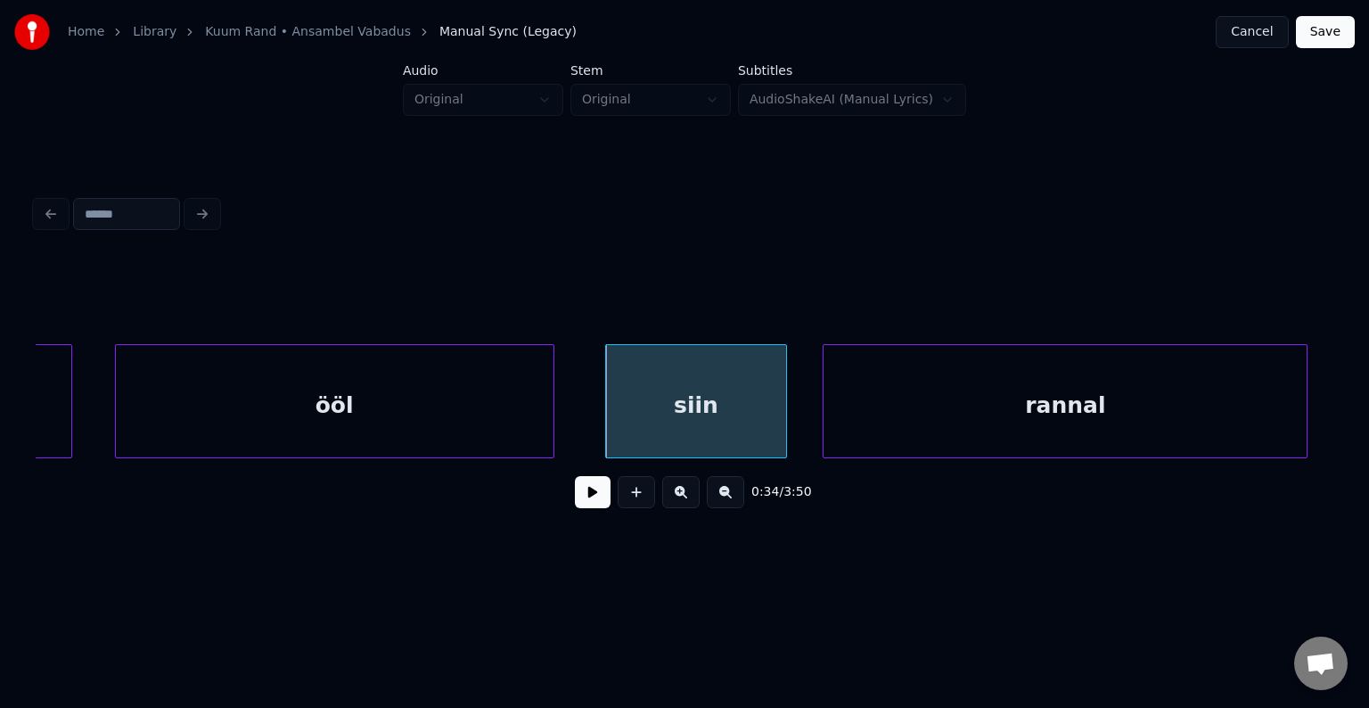
click at [1095, 411] on div "rannal" at bounding box center [1065, 405] width 483 height 121
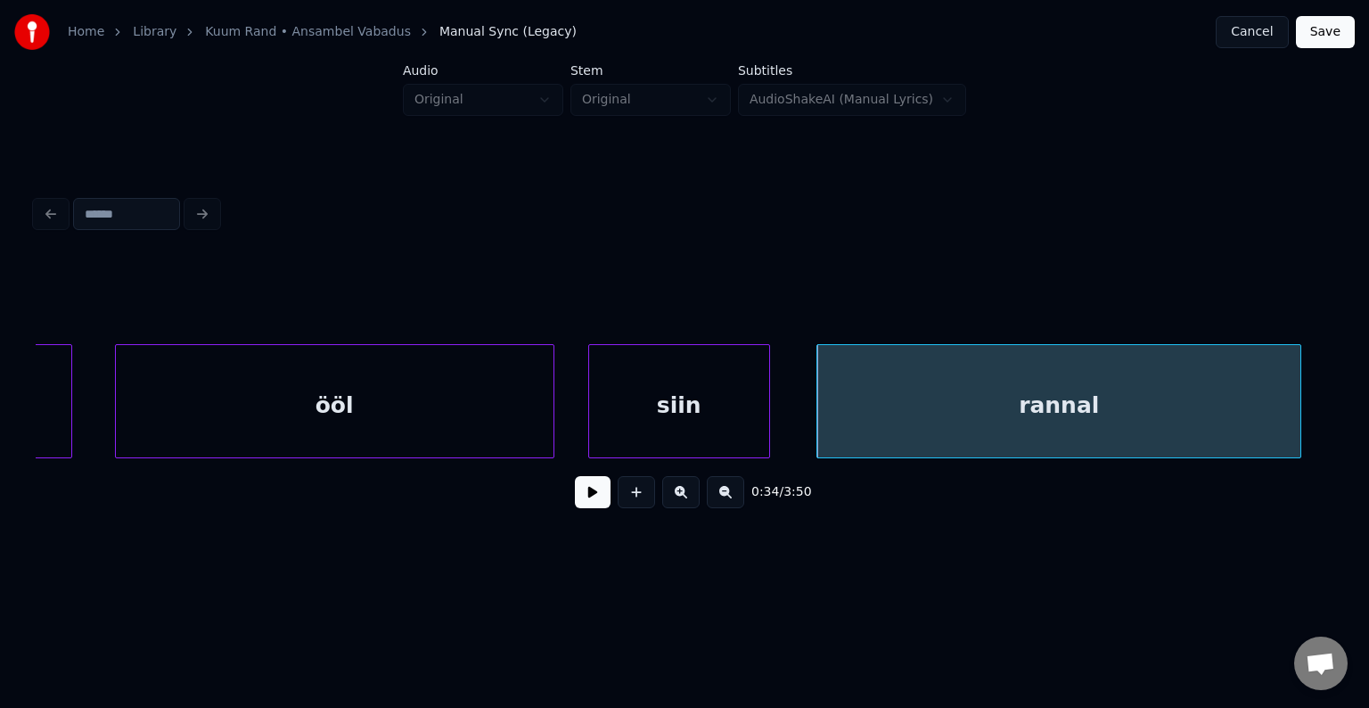
click at [685, 419] on div "siin" at bounding box center [679, 405] width 180 height 121
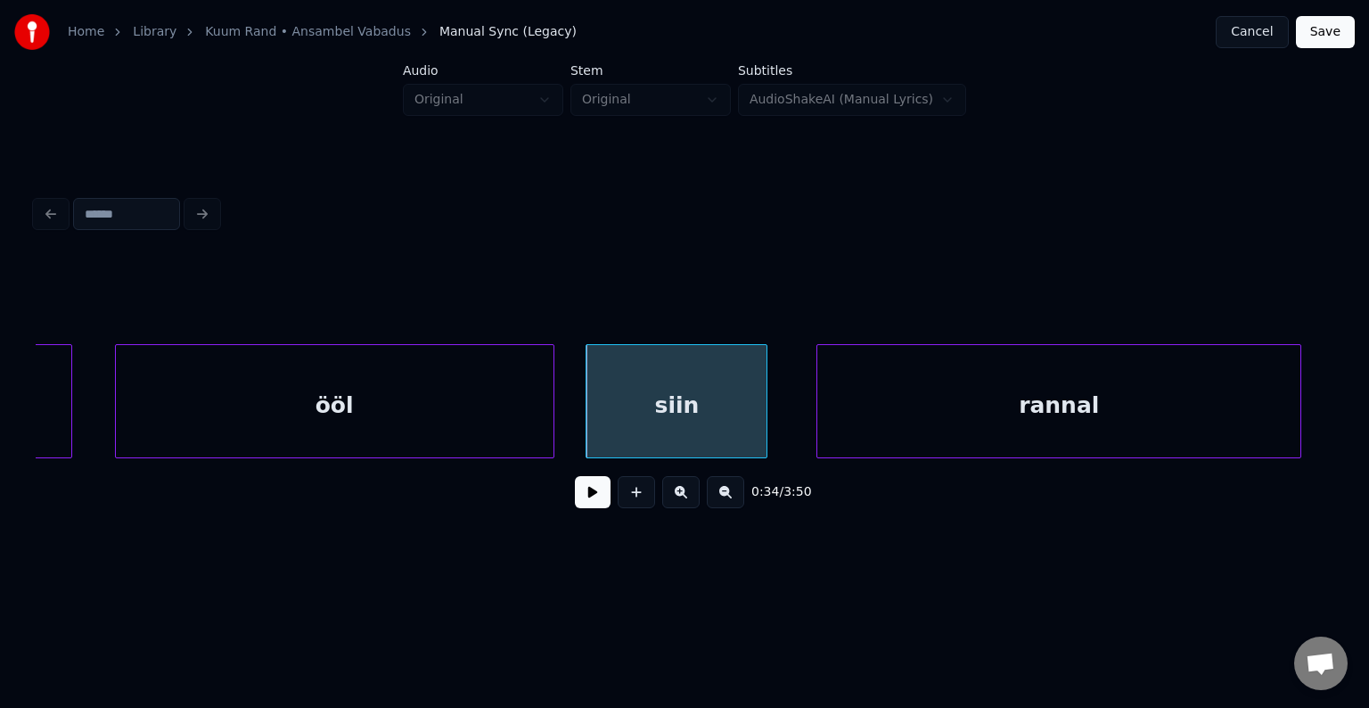
click at [496, 409] on div "ööl" at bounding box center [335, 405] width 438 height 121
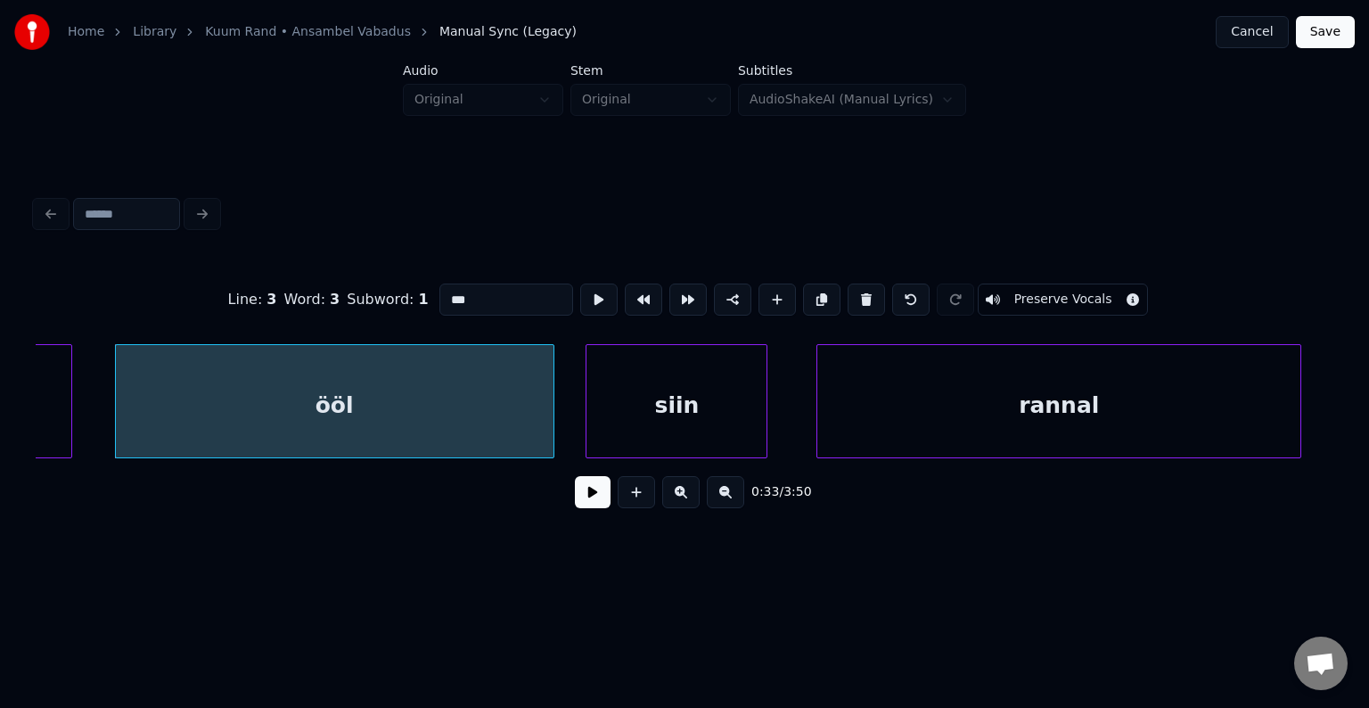
click at [586, 500] on button at bounding box center [593, 492] width 36 height 32
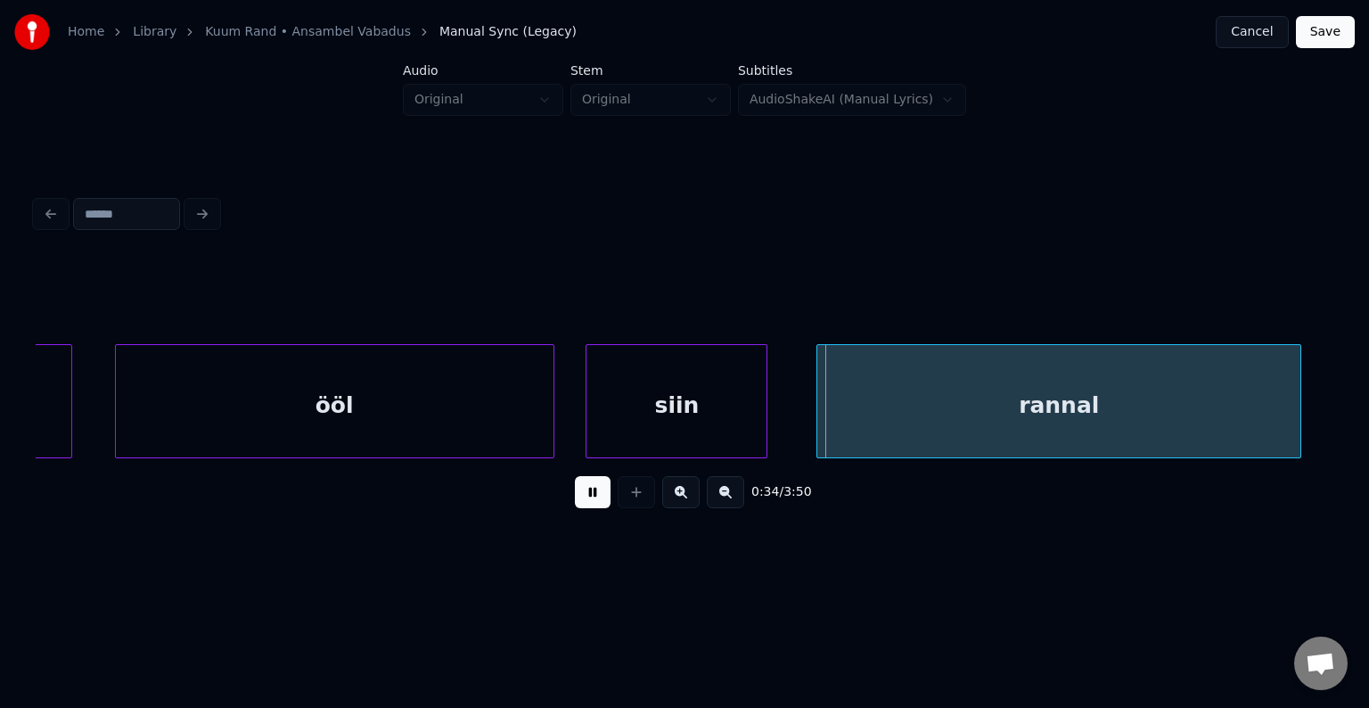
click at [586, 500] on button at bounding box center [593, 492] width 36 height 32
click at [994, 385] on div "rannal" at bounding box center [1035, 405] width 483 height 121
click at [586, 508] on button at bounding box center [593, 492] width 36 height 32
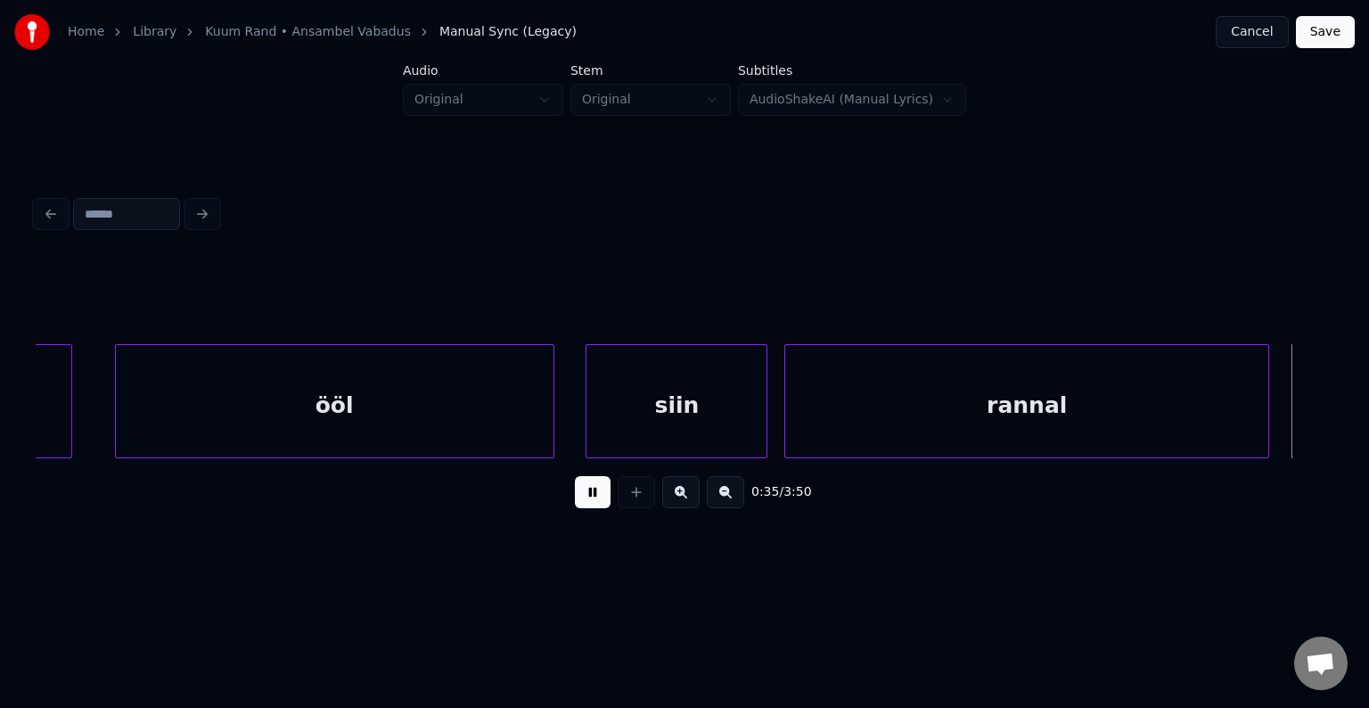
scroll to position [0, 26925]
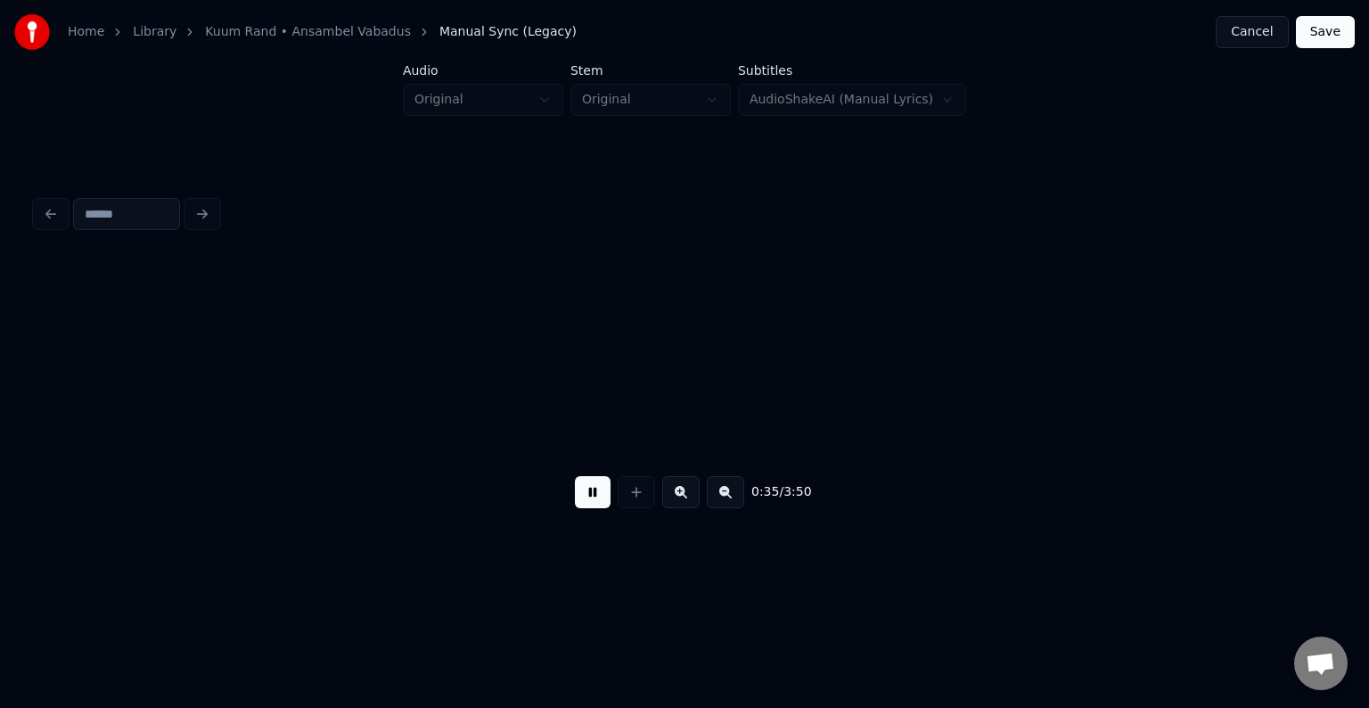
click at [586, 507] on button at bounding box center [593, 492] width 36 height 32
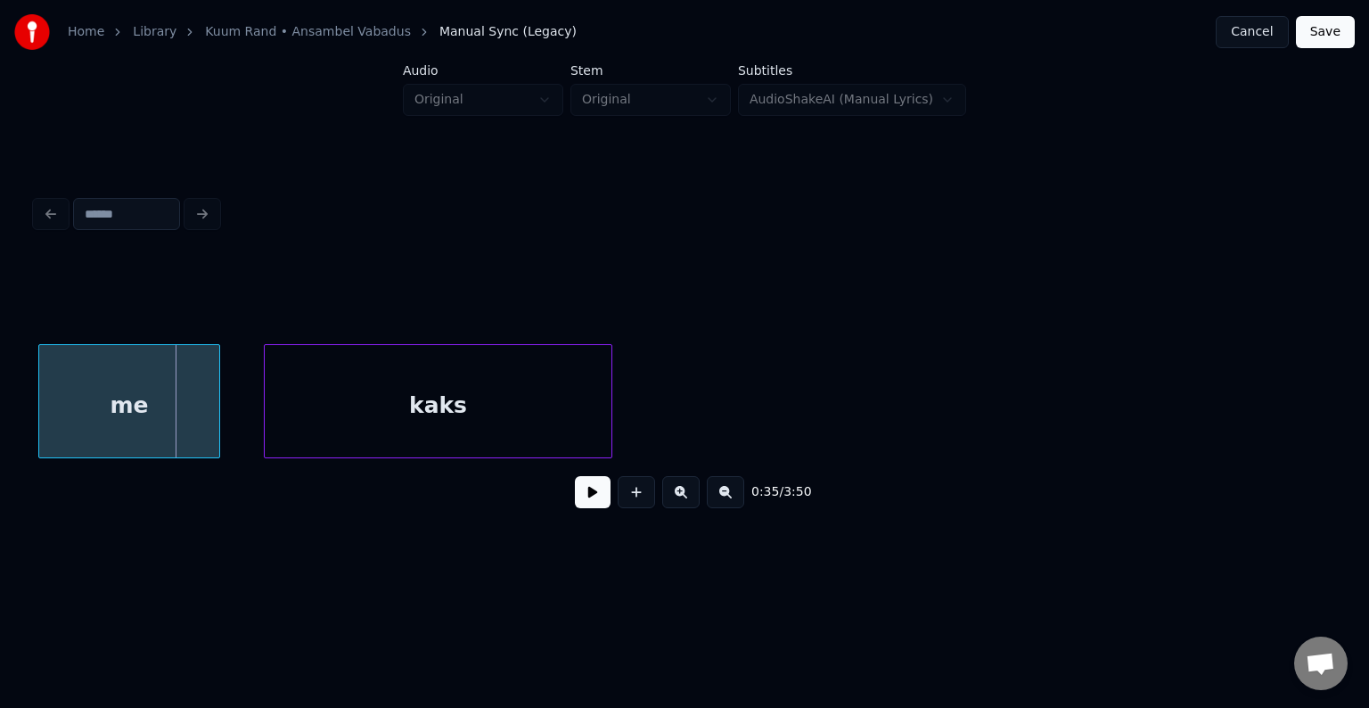
click at [130, 396] on div "me" at bounding box center [129, 405] width 180 height 121
click at [452, 402] on div "kaks" at bounding box center [440, 405] width 347 height 121
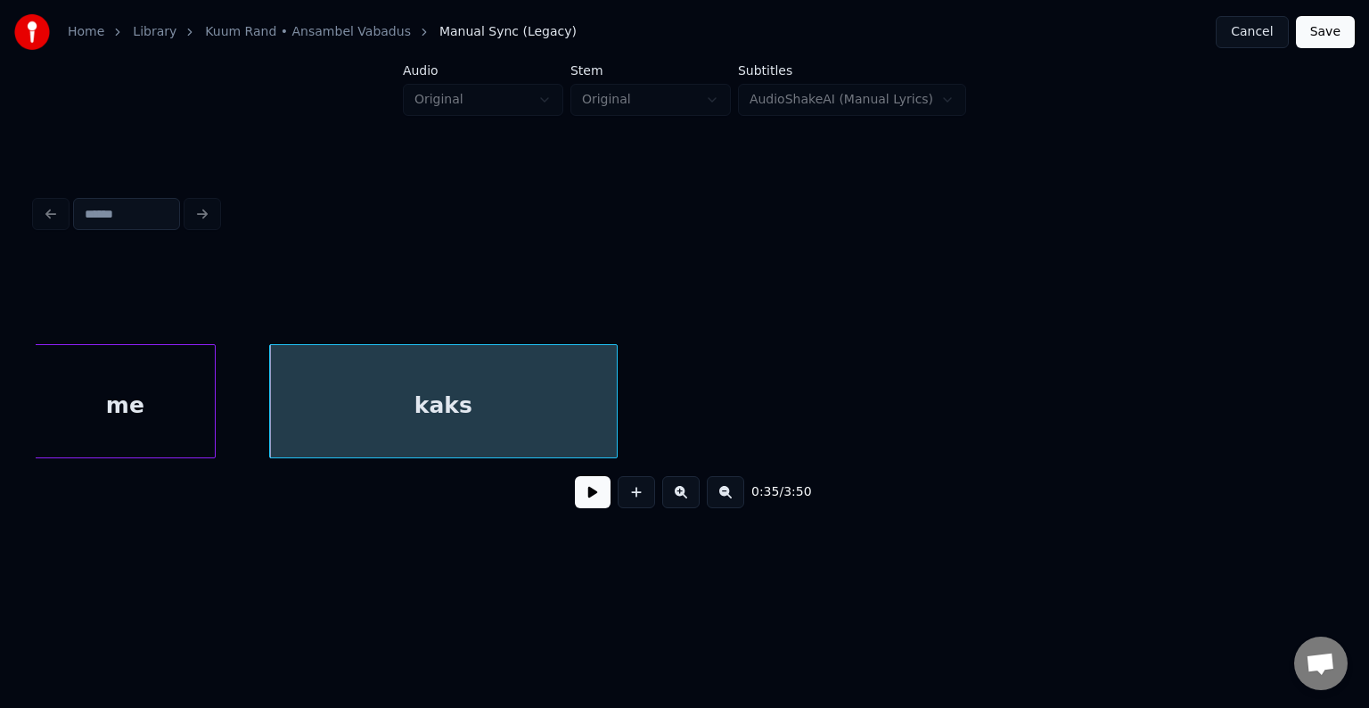
scroll to position [0, 26914]
click at [161, 408] on div "me" at bounding box center [128, 405] width 180 height 121
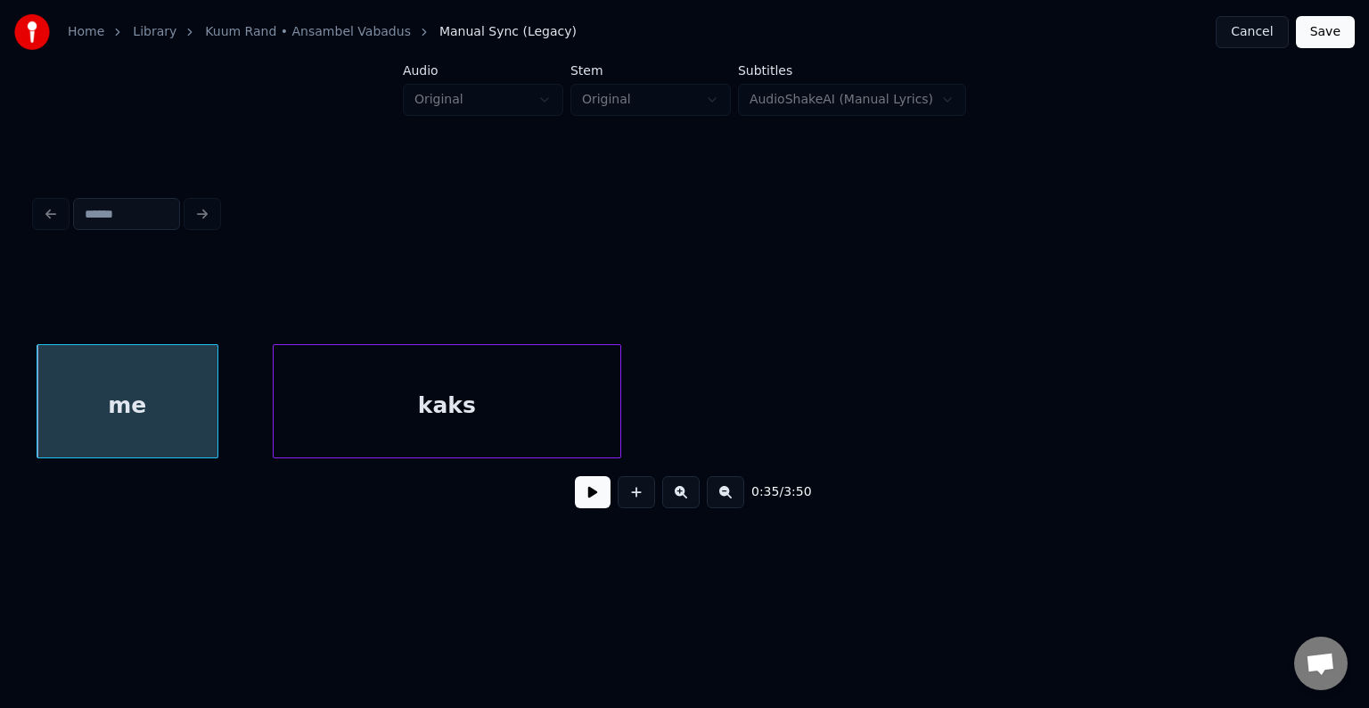
click at [579, 504] on button at bounding box center [593, 492] width 36 height 32
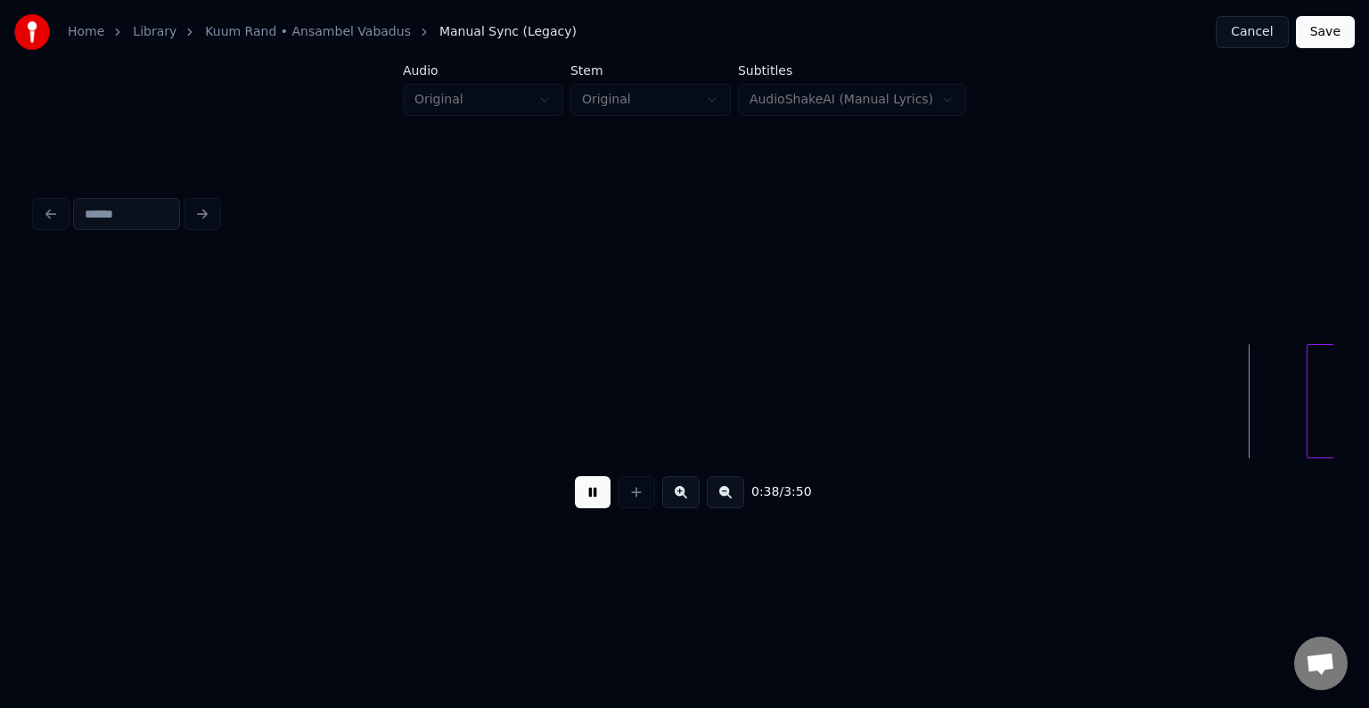
scroll to position [0, 29516]
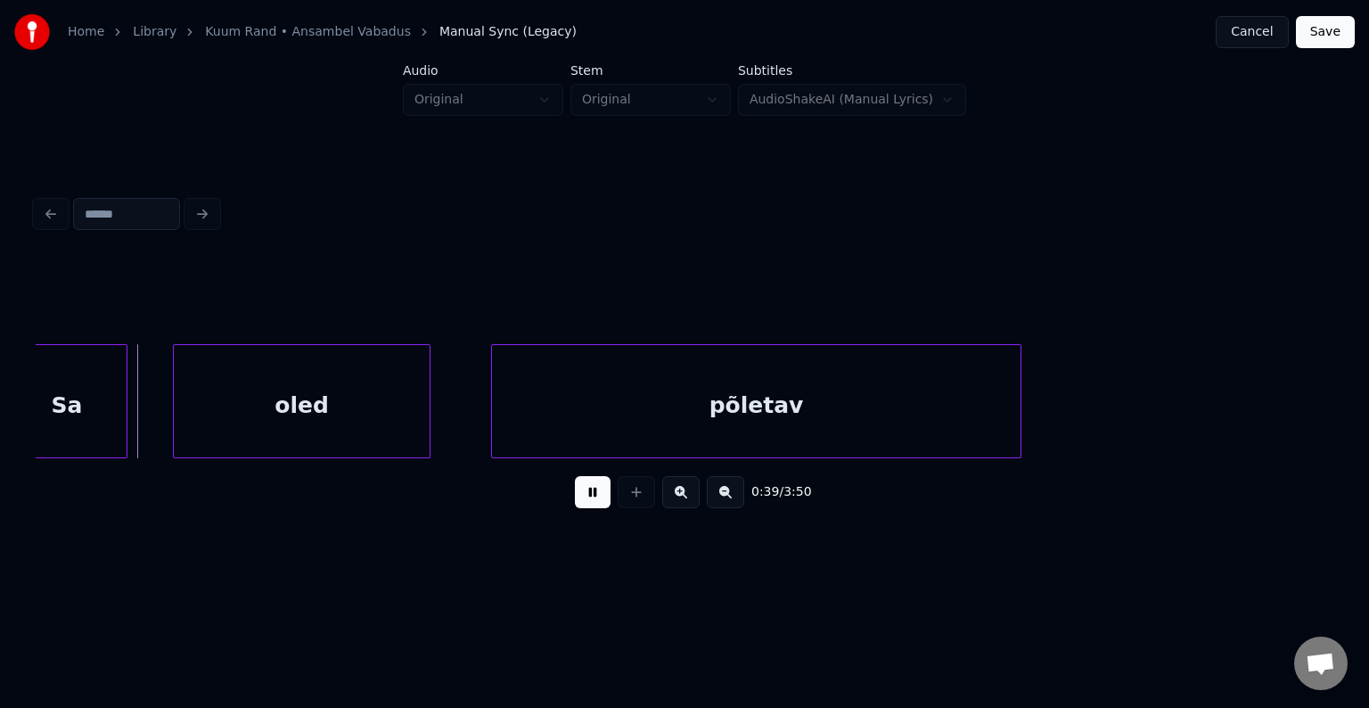
click at [592, 496] on button at bounding box center [593, 492] width 36 height 32
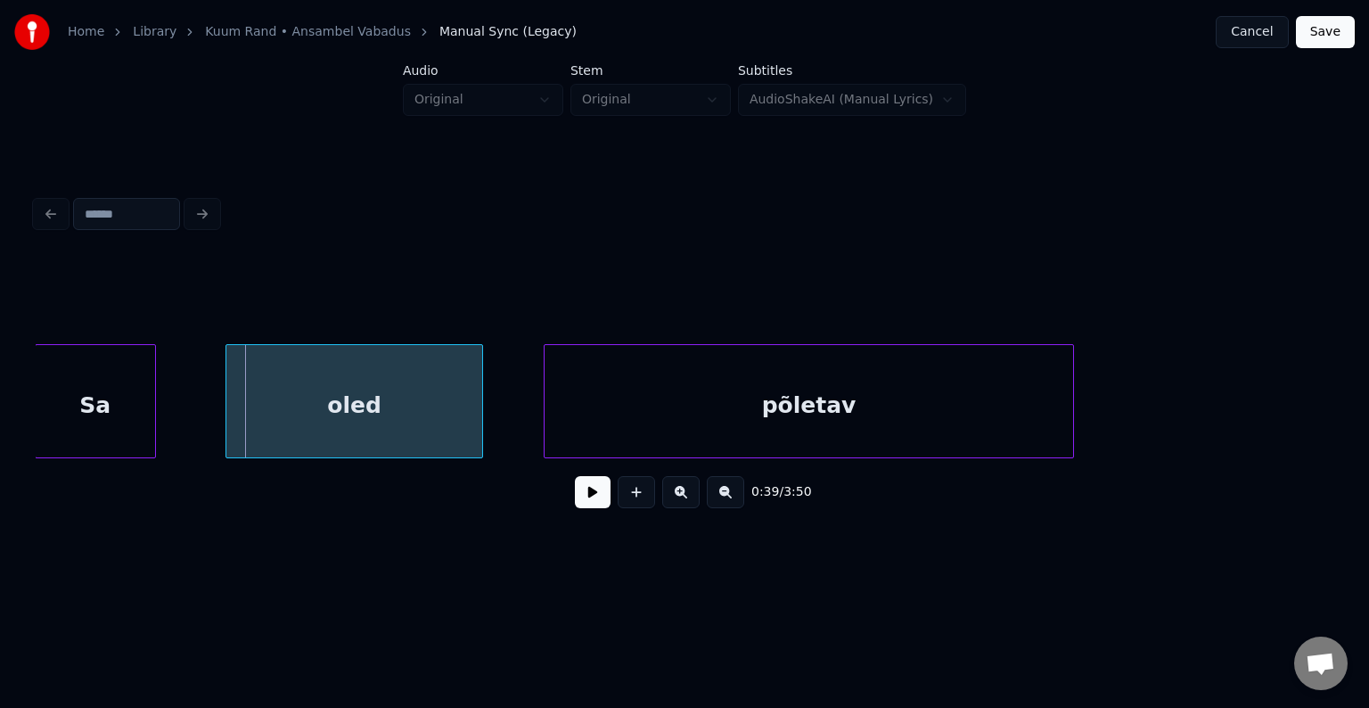
scroll to position [0, 29462]
click at [54, 403] on div "Sa" at bounding box center [96, 405] width 119 height 121
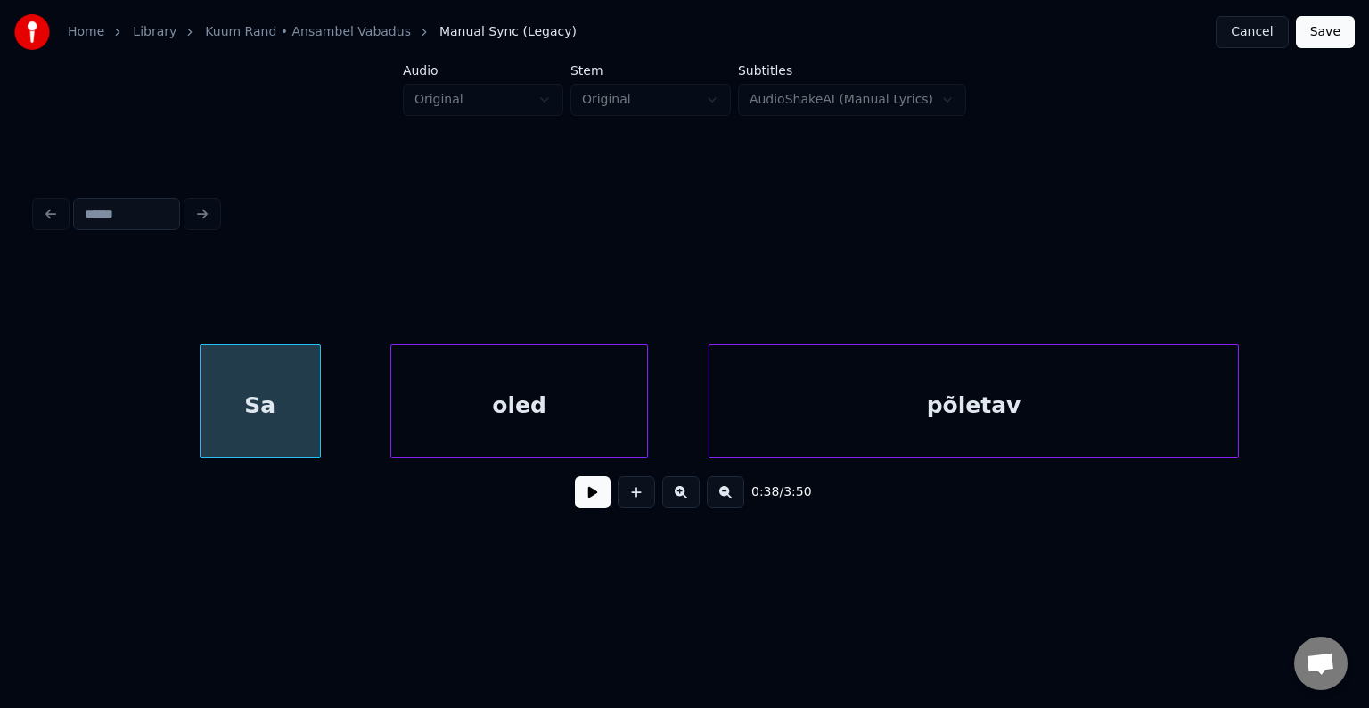
scroll to position [0, 29284]
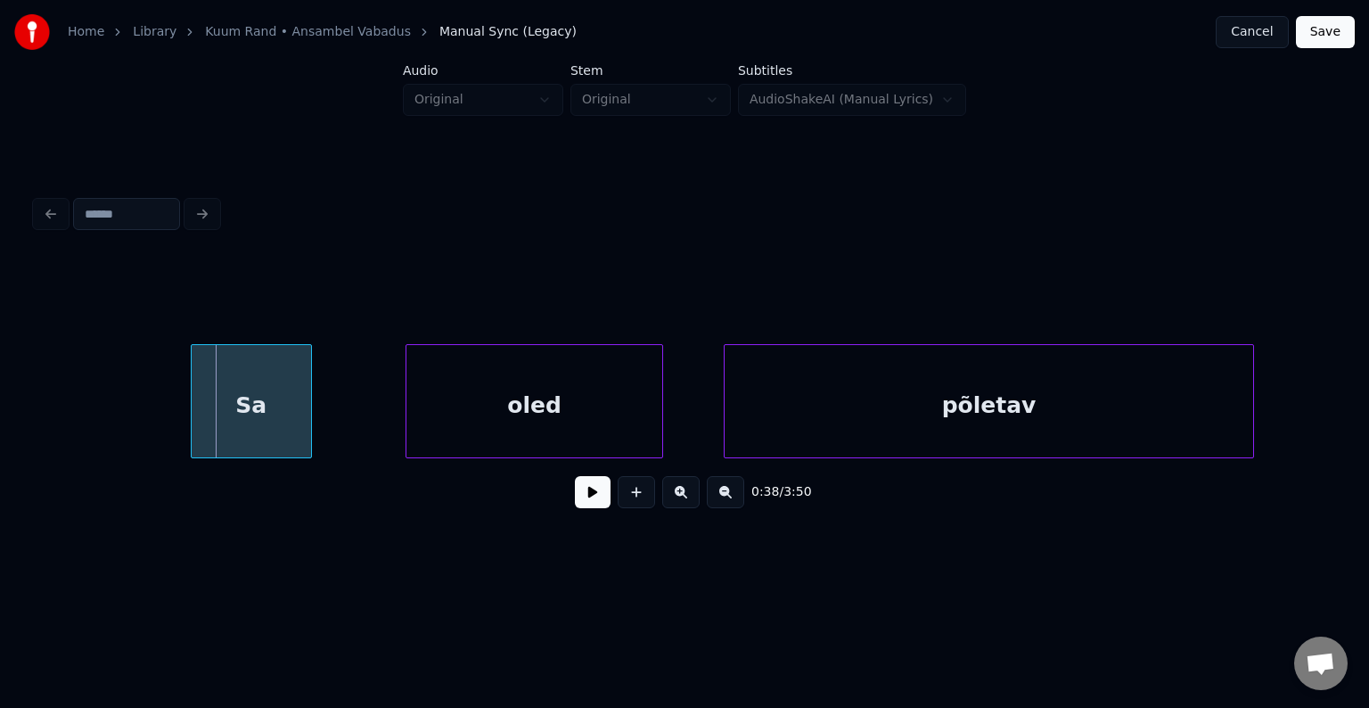
click at [287, 427] on div "Sa" at bounding box center [251, 405] width 119 height 121
click at [583, 504] on button at bounding box center [593, 492] width 36 height 32
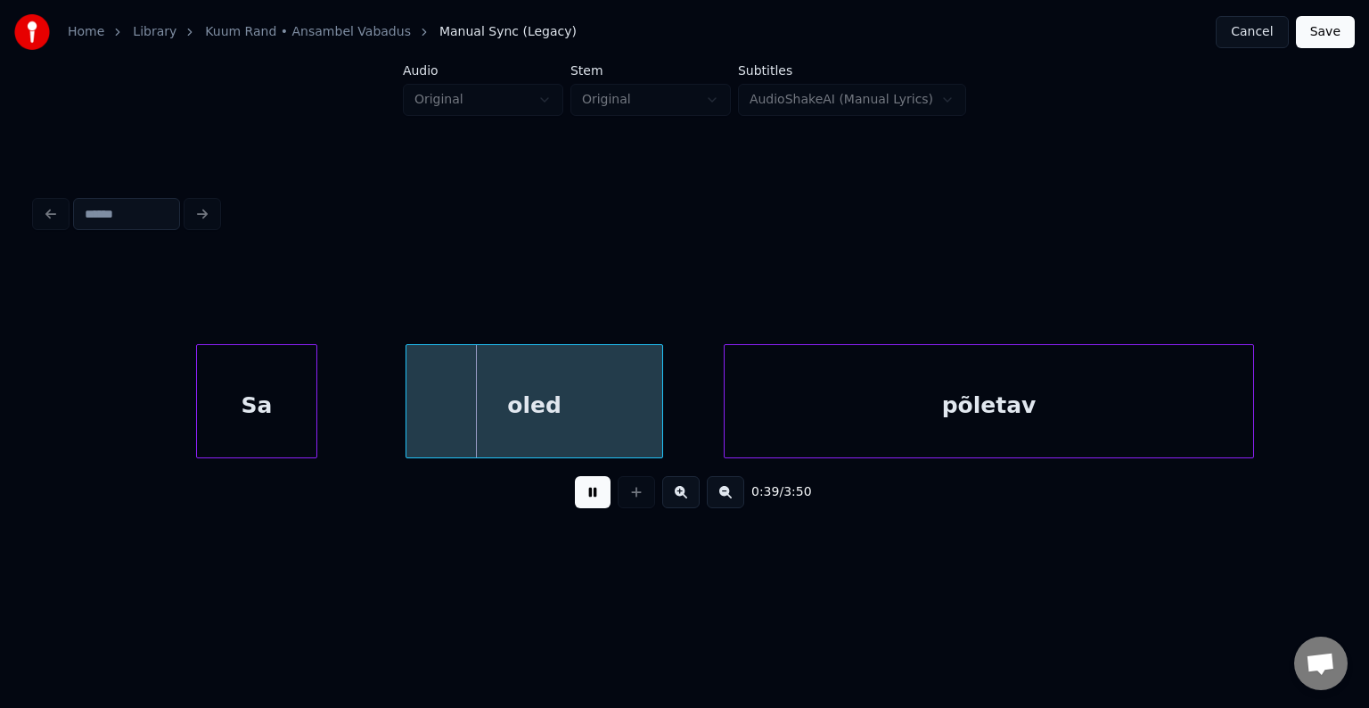
click at [583, 504] on button at bounding box center [593, 492] width 36 height 32
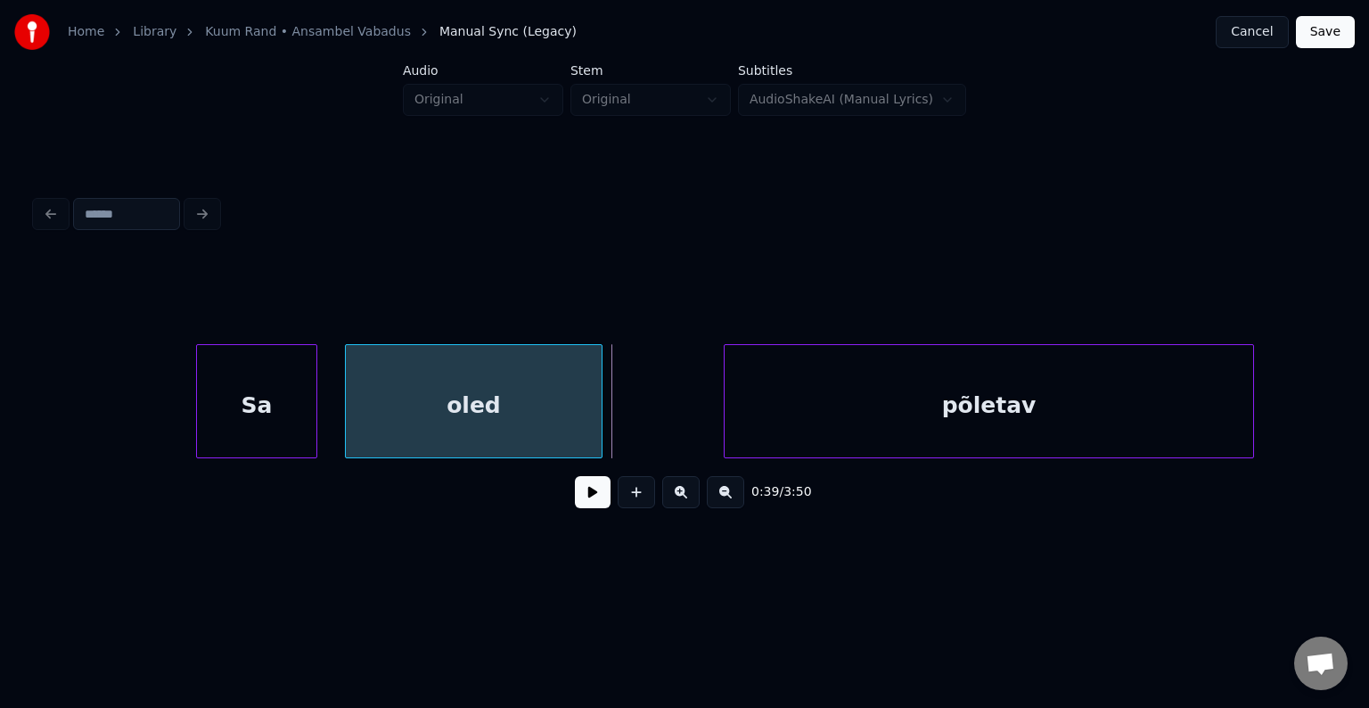
click at [474, 421] on div "oled" at bounding box center [474, 405] width 256 height 121
click at [843, 417] on div "põletav" at bounding box center [955, 405] width 529 height 121
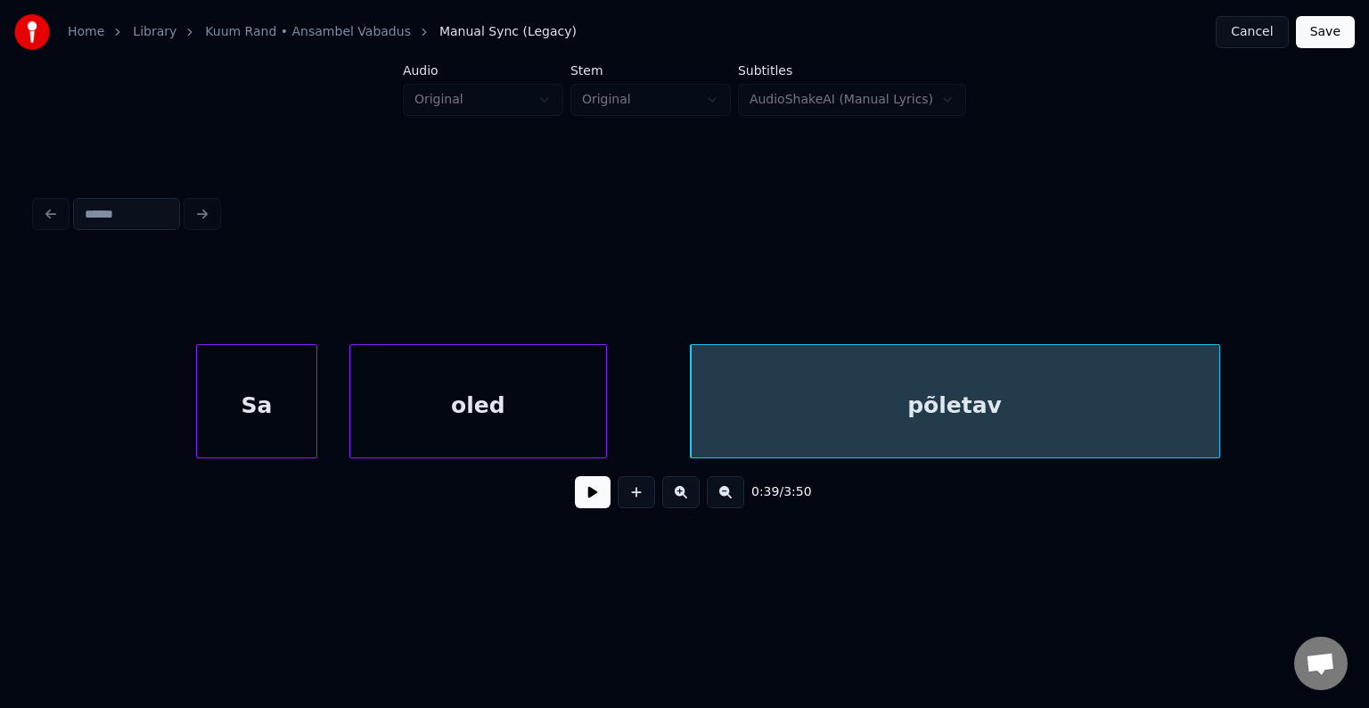
click at [245, 406] on div "Sa" at bounding box center [256, 405] width 119 height 121
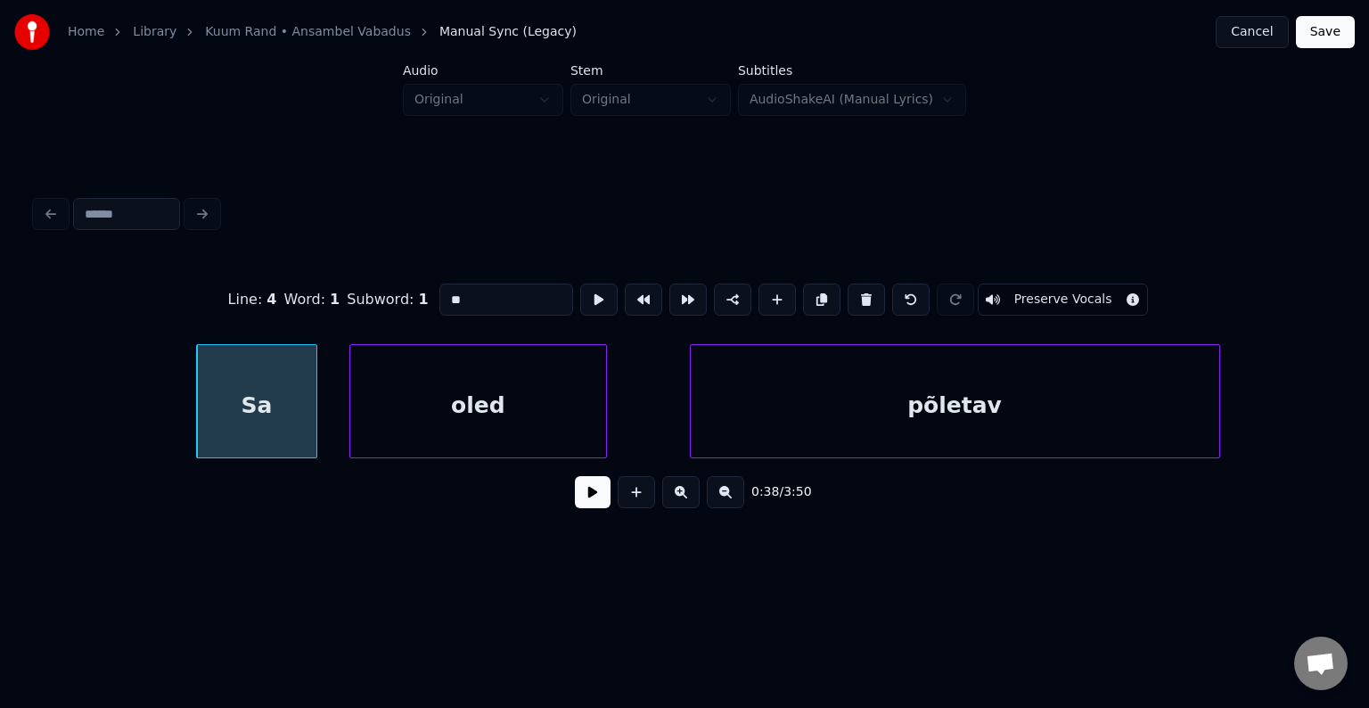
click at [589, 496] on button at bounding box center [593, 492] width 36 height 32
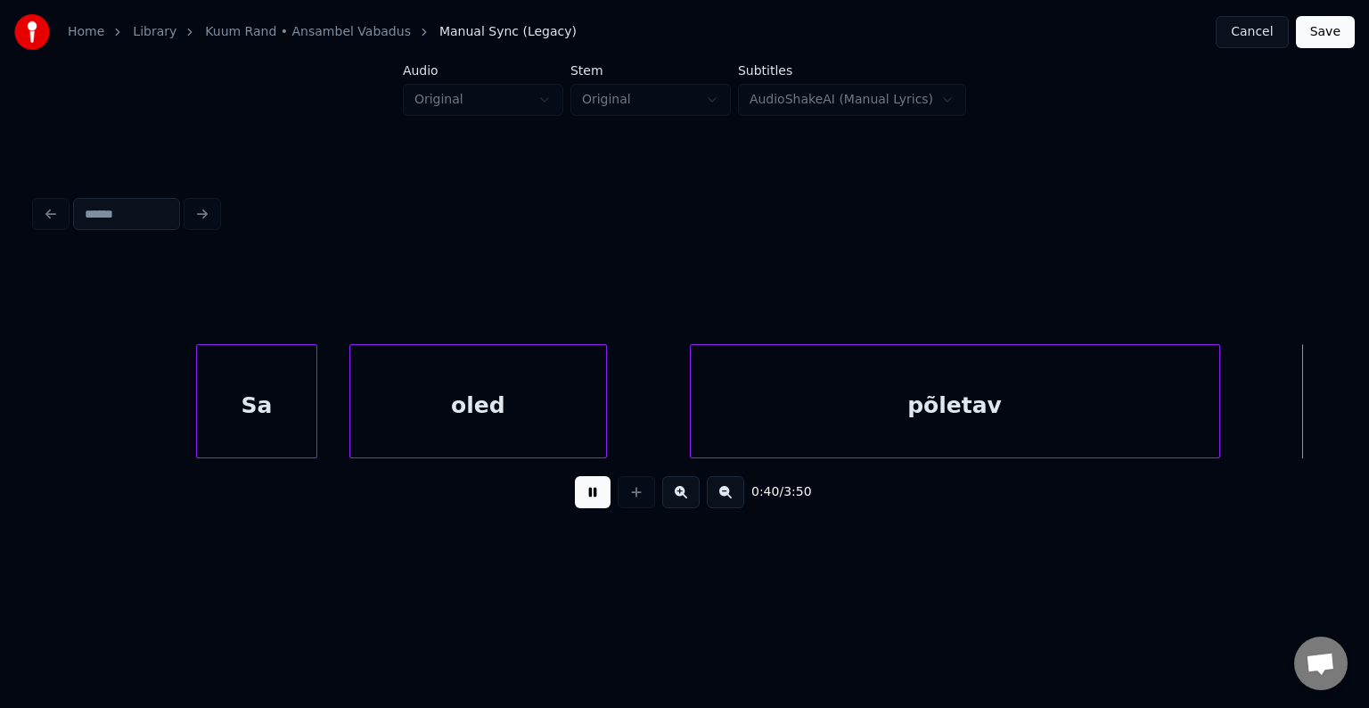
scroll to position [0, 30587]
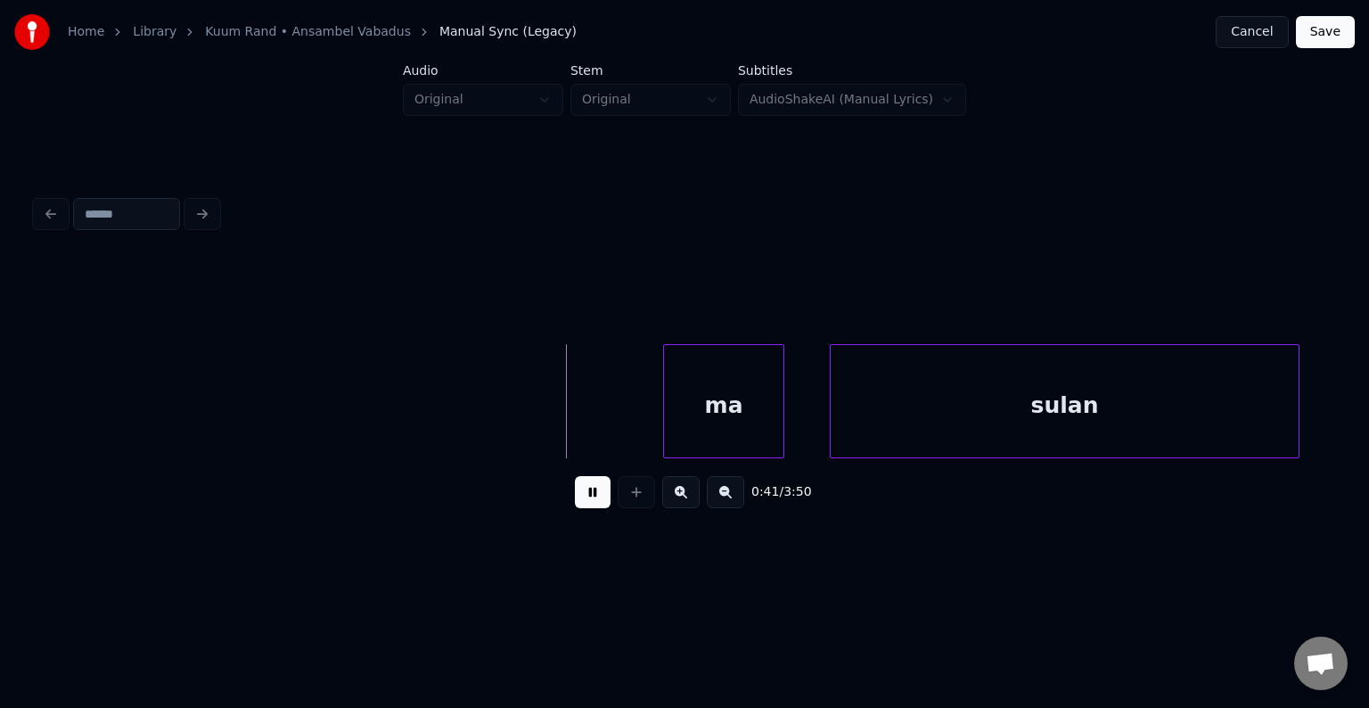
click at [589, 496] on button at bounding box center [593, 492] width 36 height 32
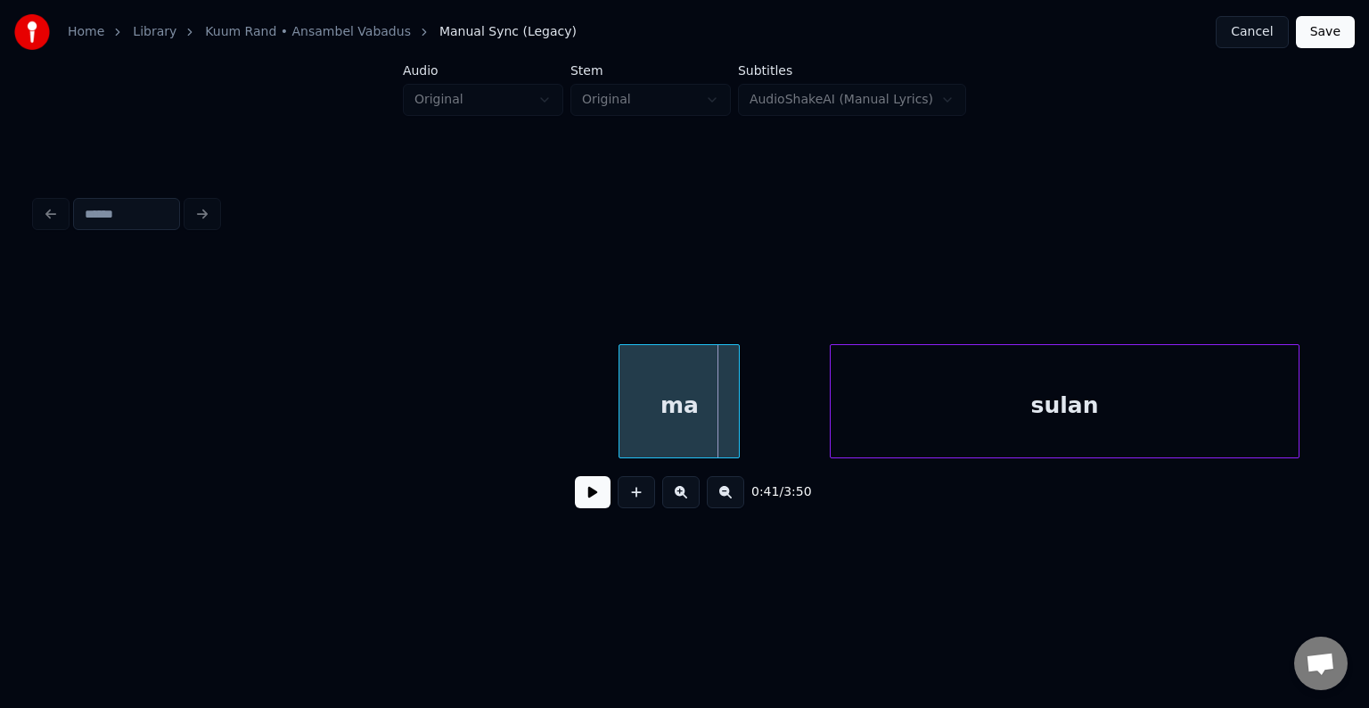
click at [716, 406] on div "ma" at bounding box center [678, 405] width 119 height 121
click at [945, 421] on div "sulan" at bounding box center [1025, 405] width 468 height 121
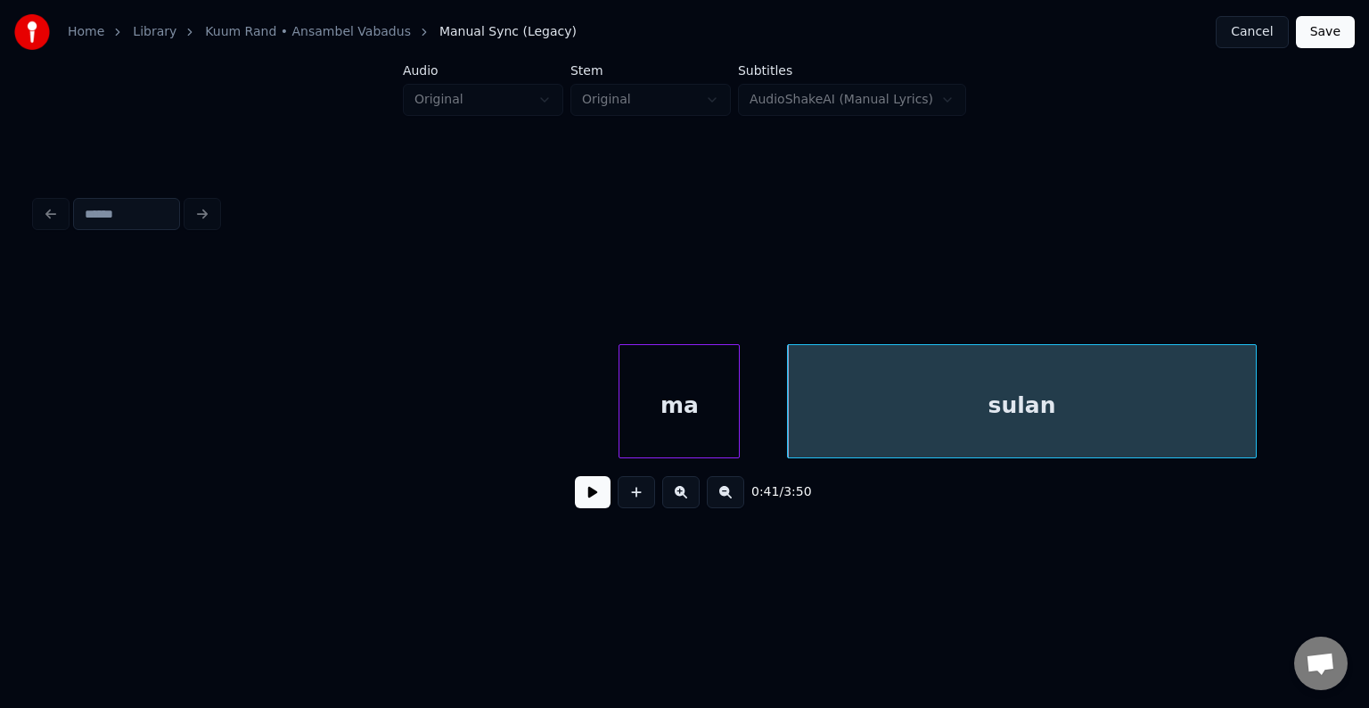
click at [694, 413] on div "ma" at bounding box center [678, 405] width 119 height 121
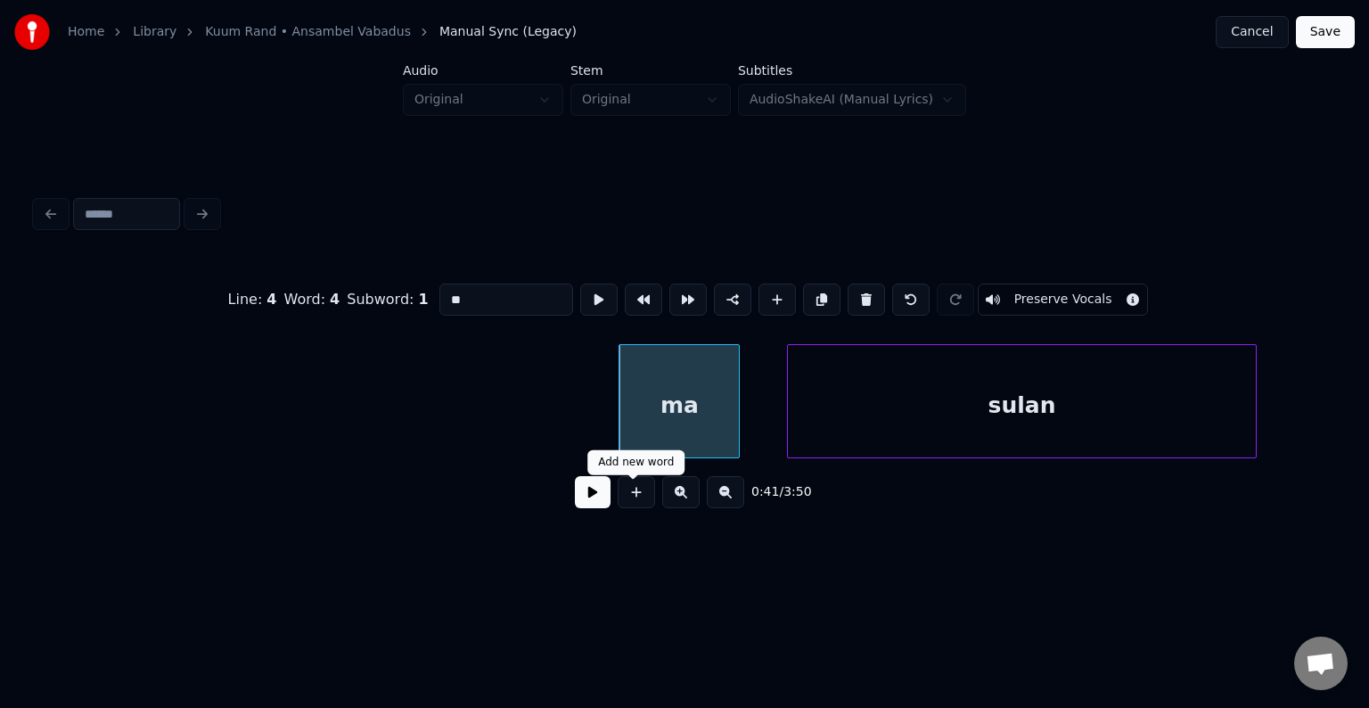
click at [581, 498] on button at bounding box center [593, 492] width 36 height 32
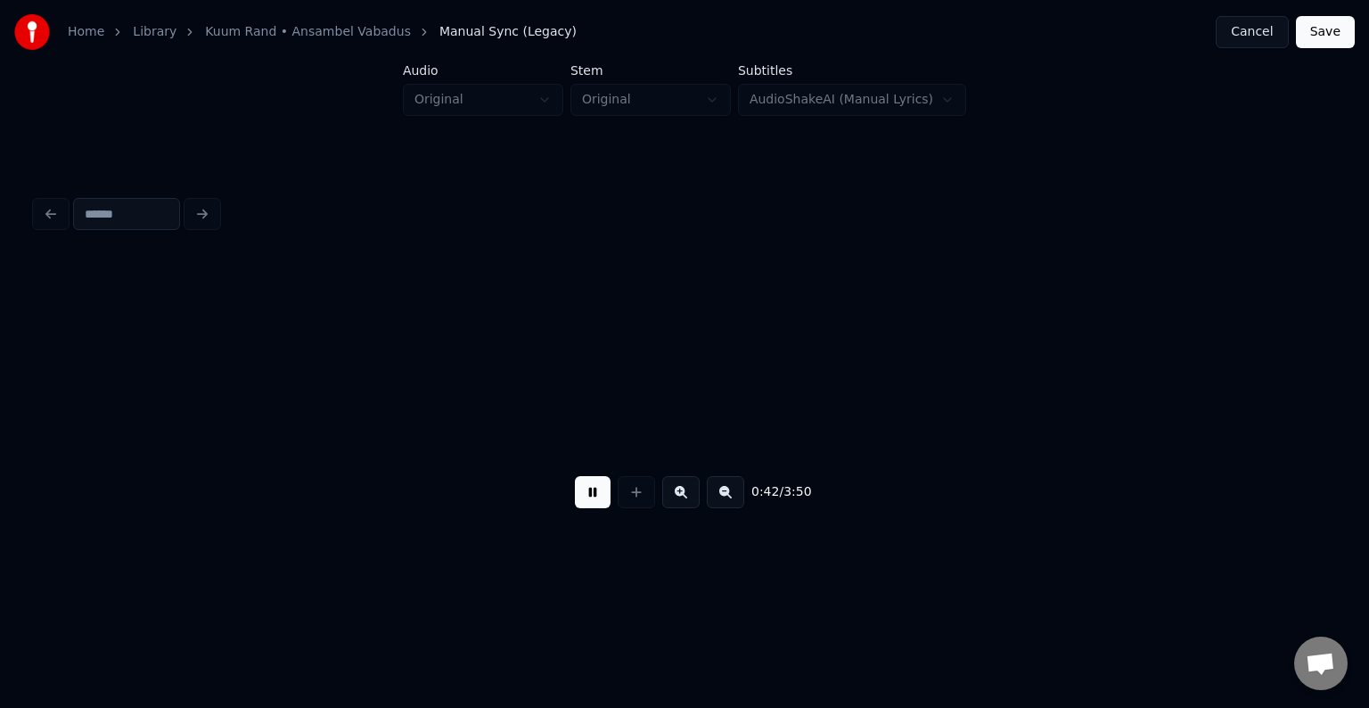
click at [581, 498] on button at bounding box center [593, 492] width 36 height 32
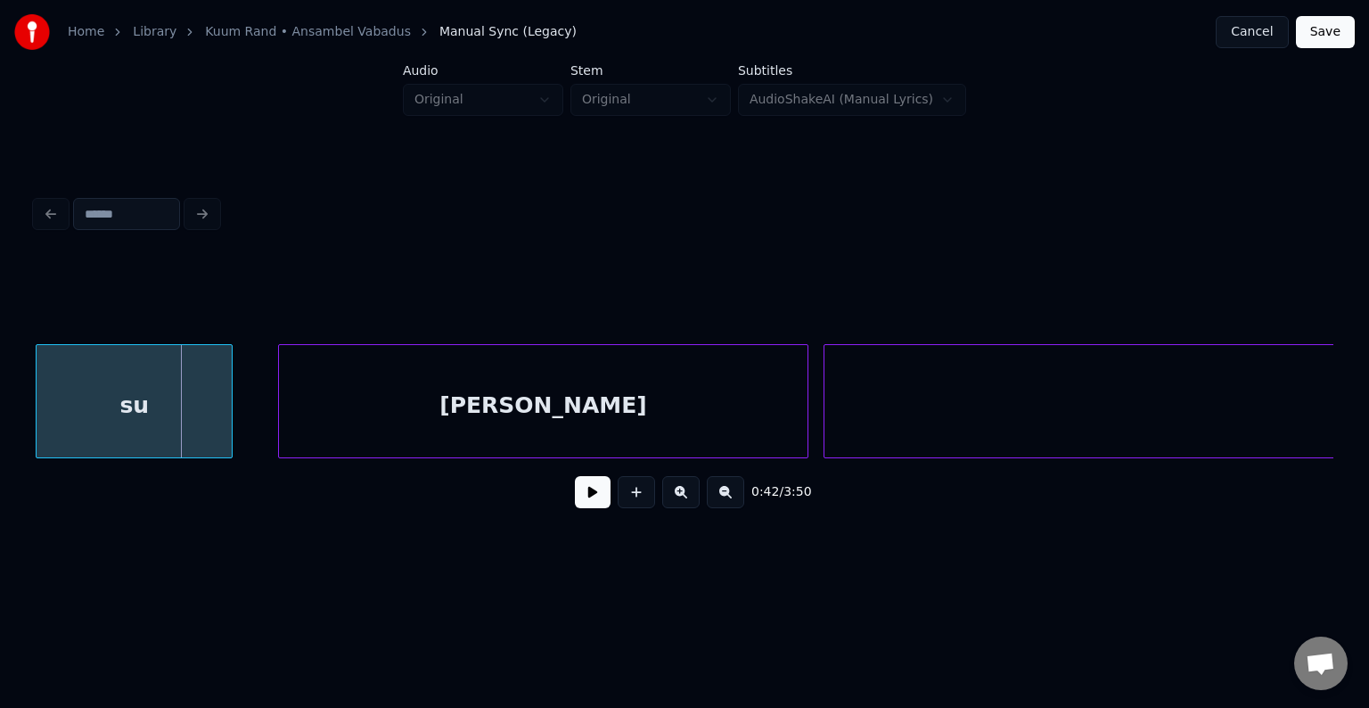
scroll to position [0, 31853]
click at [150, 399] on div "su" at bounding box center [134, 405] width 195 height 121
click at [511, 421] on div "[PERSON_NAME]" at bounding box center [531, 405] width 529 height 121
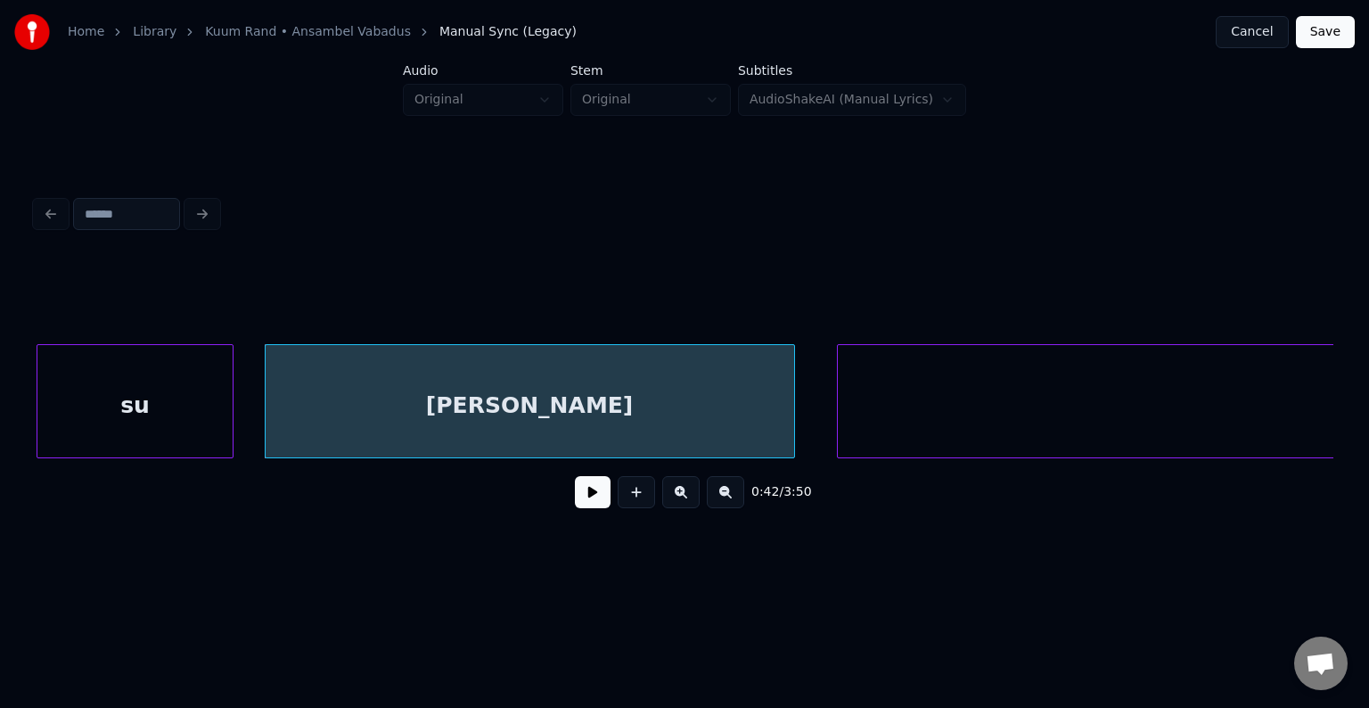
scroll to position [0, 32562]
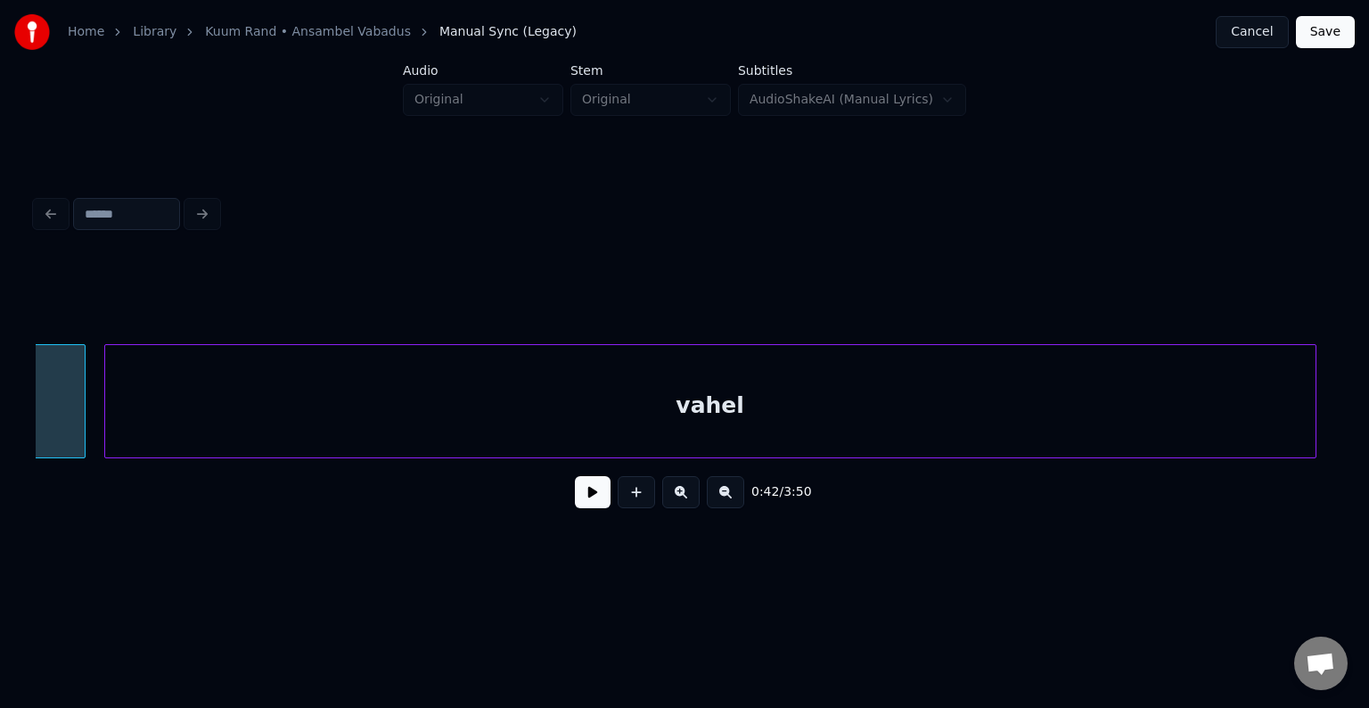
click at [927, 409] on div "vahel" at bounding box center [710, 405] width 1210 height 121
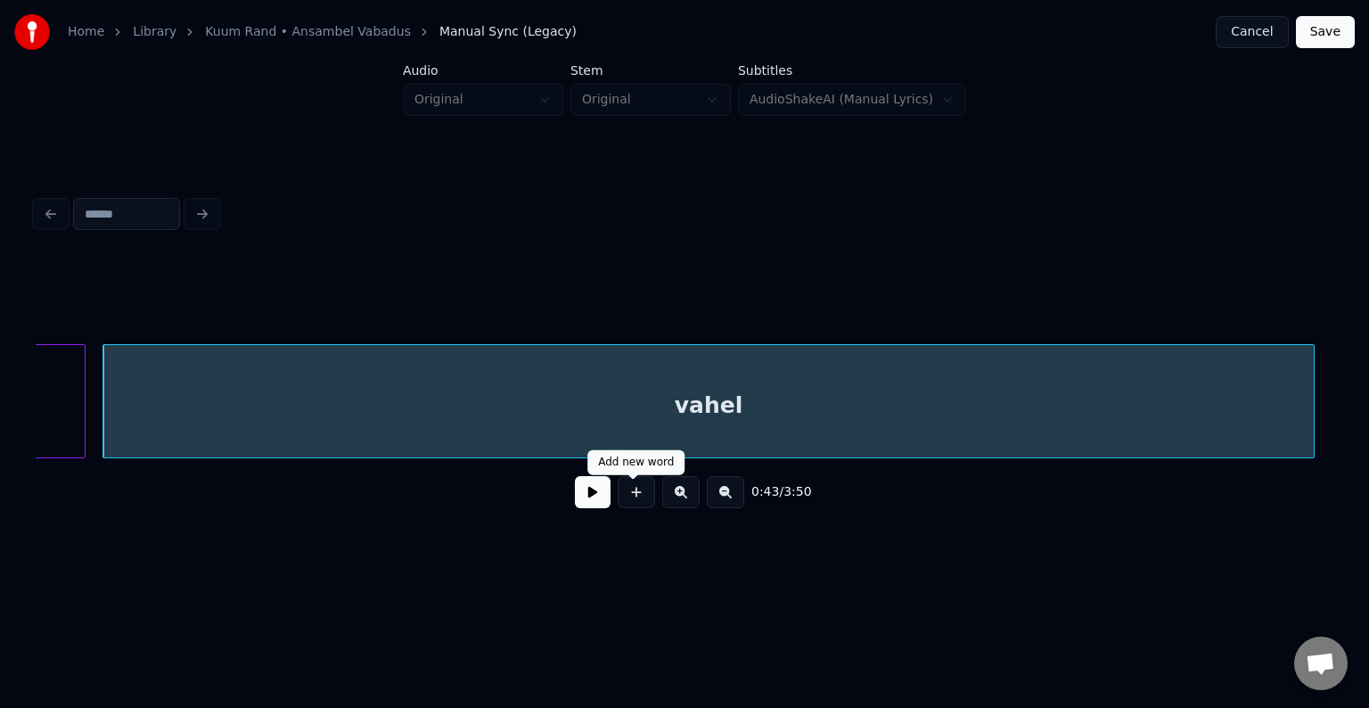
click at [581, 512] on div "0:43 / 3:50" at bounding box center [684, 491] width 1269 height 39
click at [591, 491] on button at bounding box center [593, 492] width 36 height 32
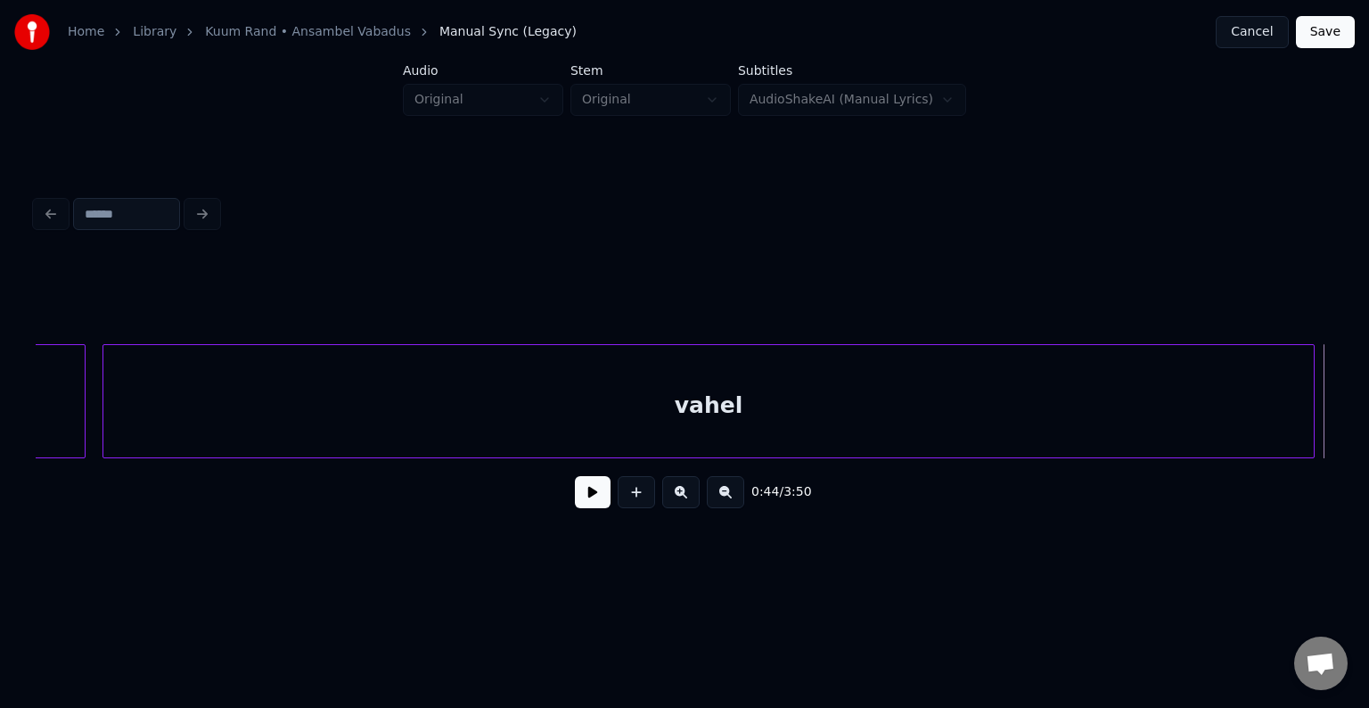
click at [611, 412] on div "vahel" at bounding box center [708, 405] width 1210 height 121
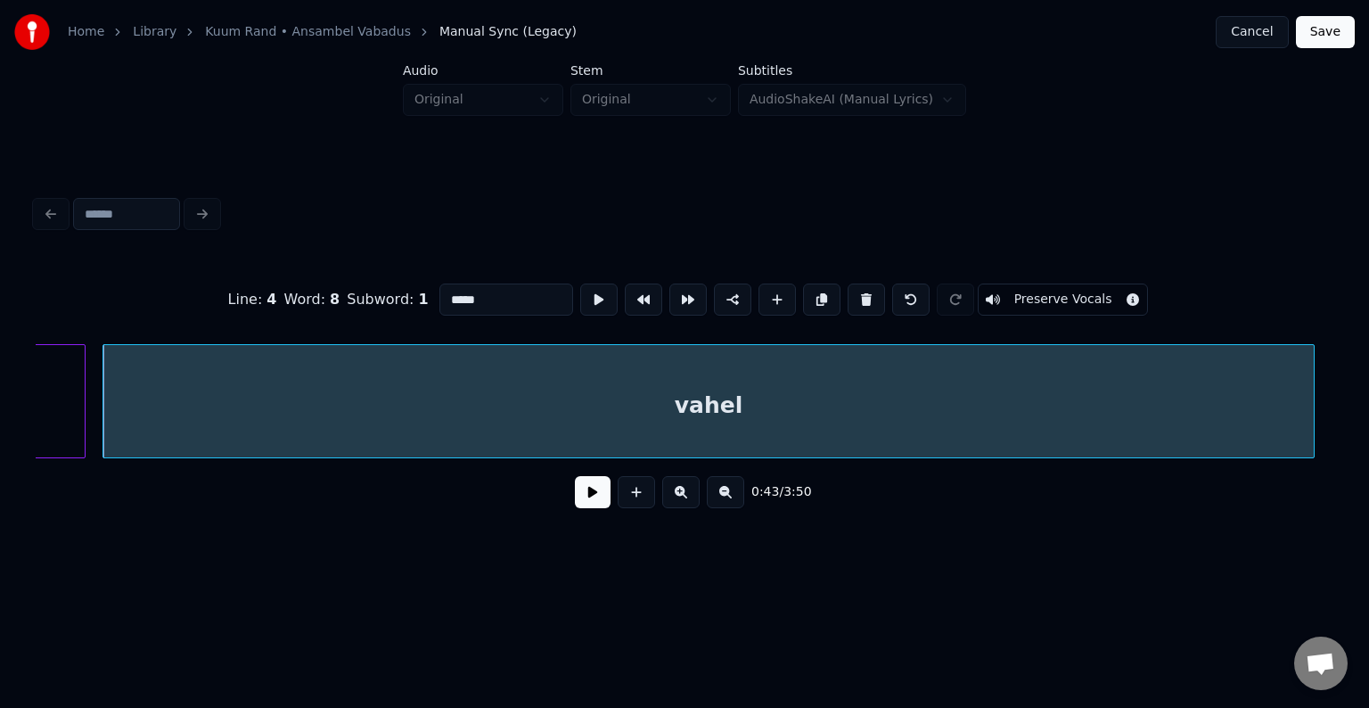
click at [439, 291] on input "*****" at bounding box center [506, 299] width 134 height 32
type input "*******"
click at [585, 503] on button at bounding box center [593, 492] width 36 height 32
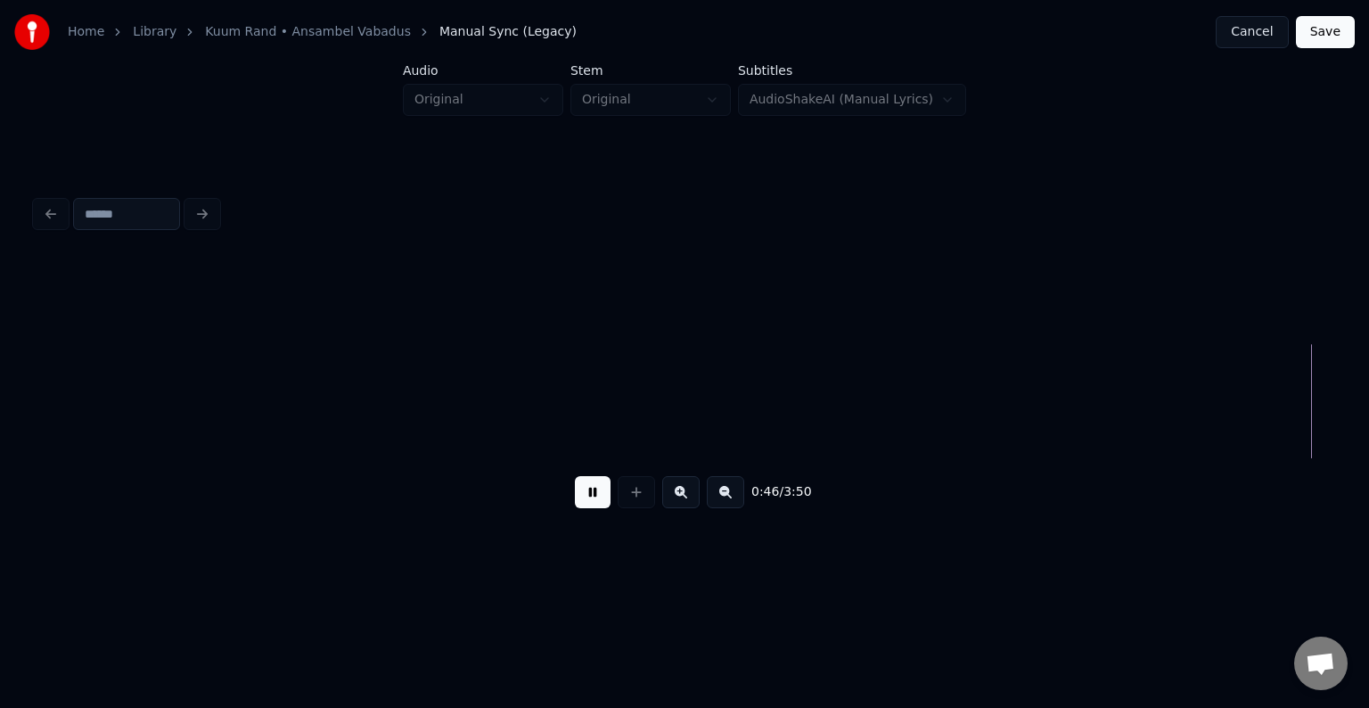
scroll to position [0, 35174]
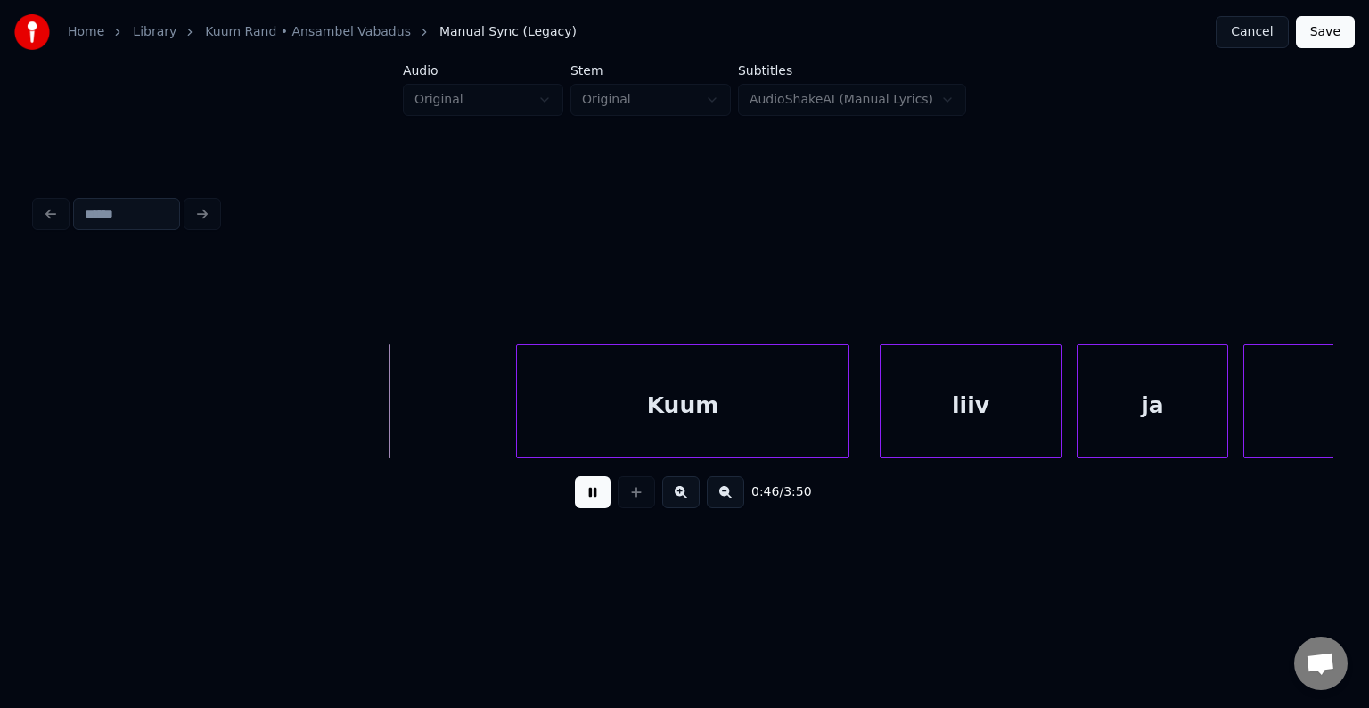
click at [583, 498] on button at bounding box center [593, 492] width 36 height 32
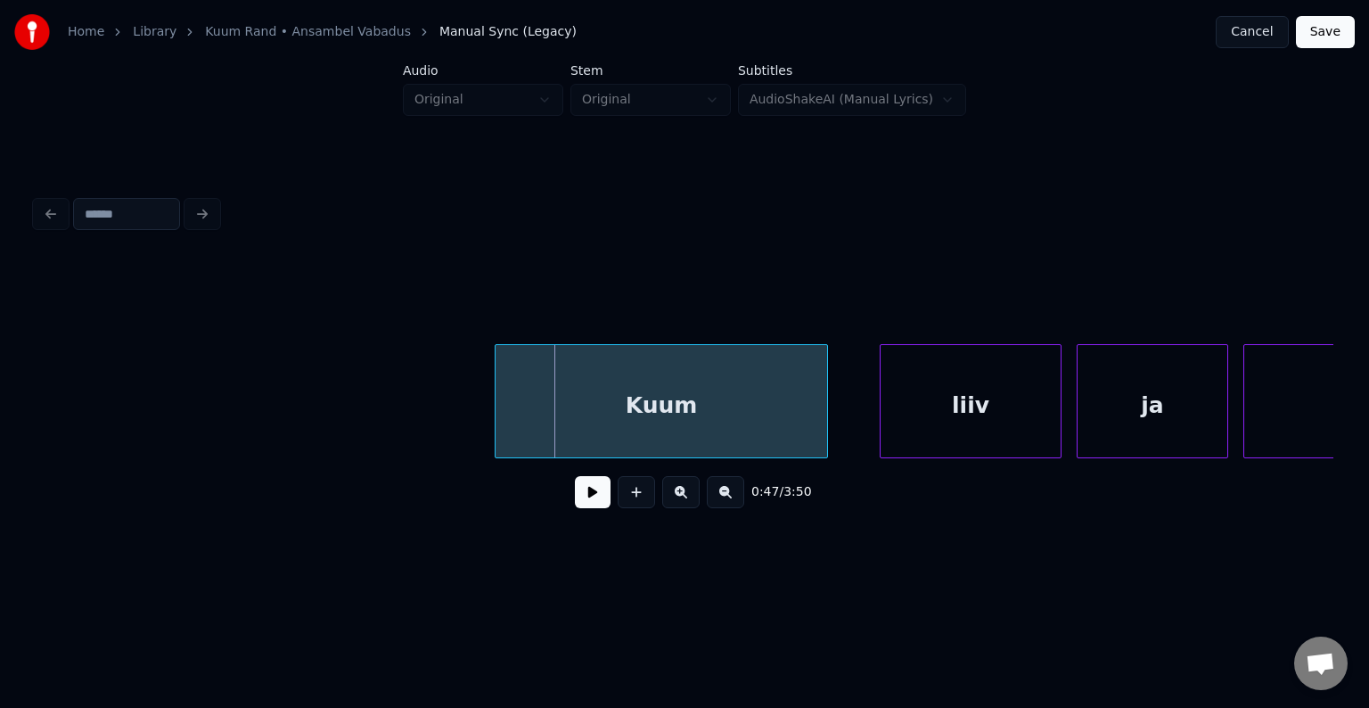
click at [689, 399] on div "Kuum" at bounding box center [662, 405] width 332 height 121
click at [972, 385] on div "liiv" at bounding box center [945, 405] width 180 height 121
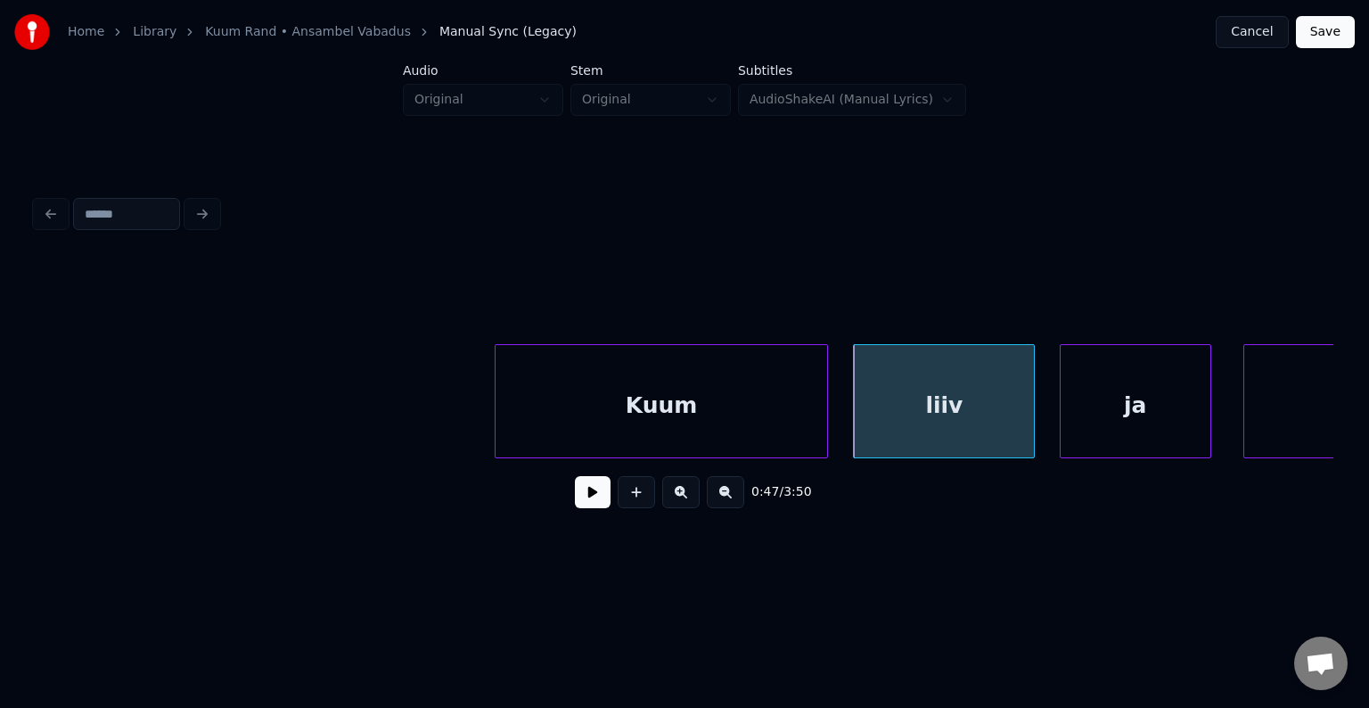
click at [1152, 391] on div "ja" at bounding box center [1136, 405] width 150 height 121
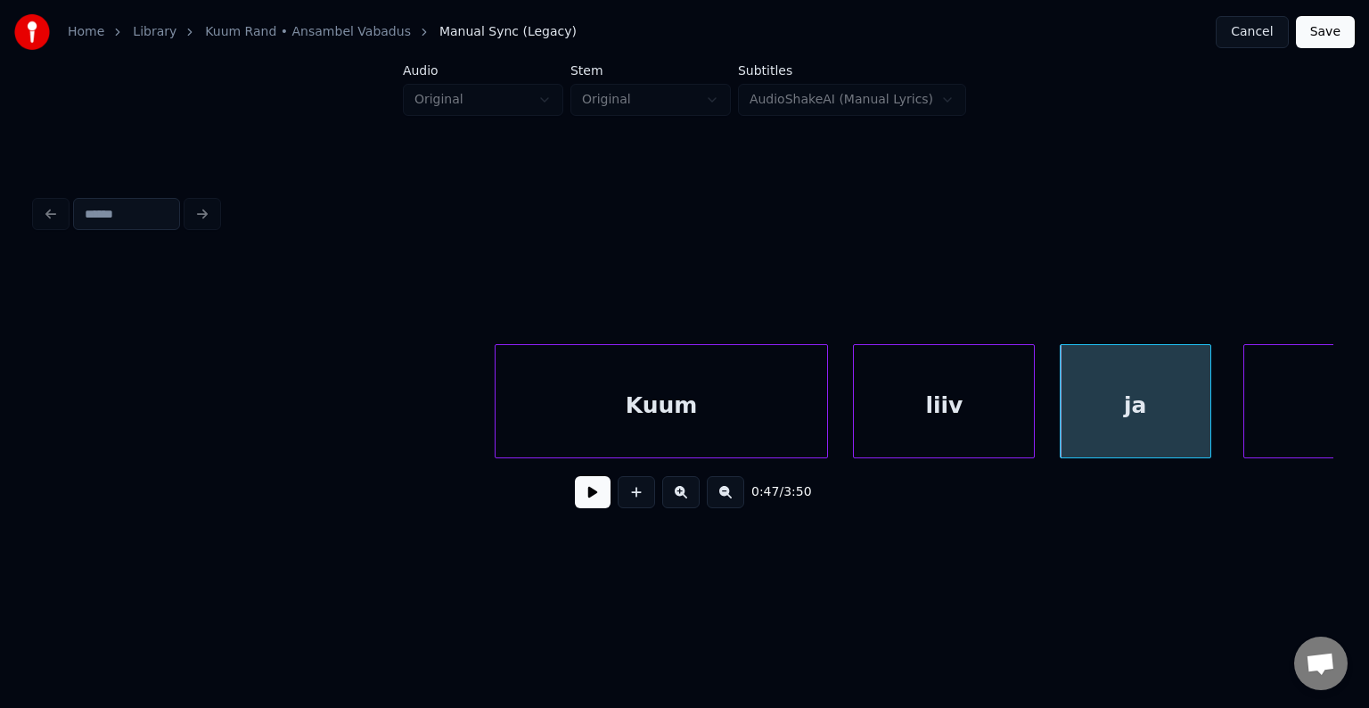
click at [687, 388] on div "Kuum" at bounding box center [662, 405] width 332 height 121
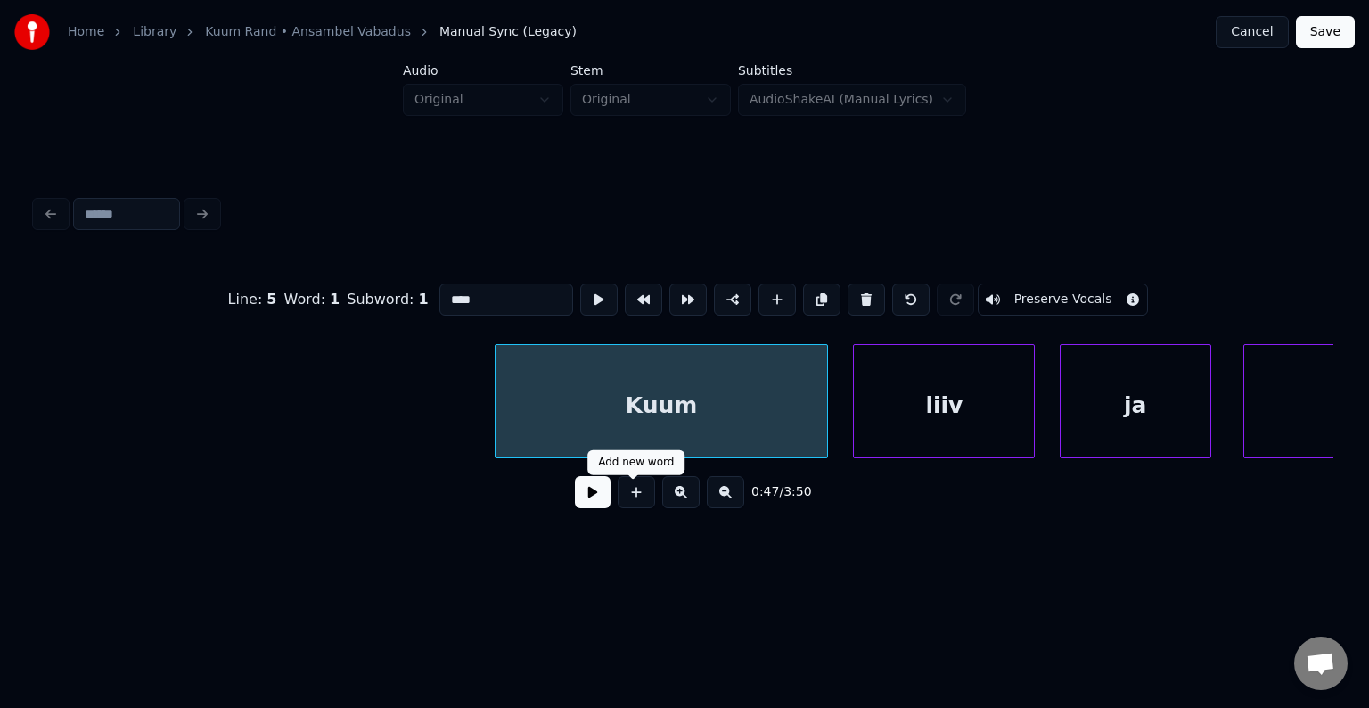
click at [588, 502] on button at bounding box center [593, 492] width 36 height 32
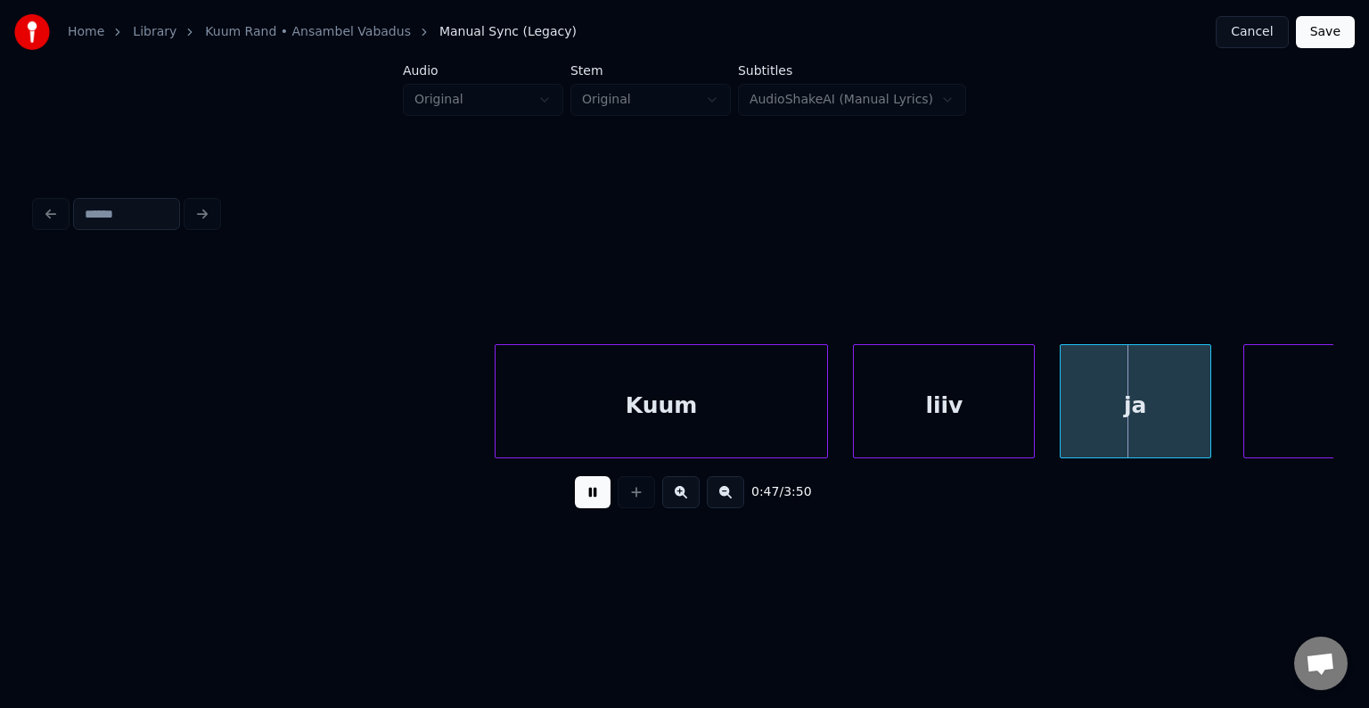
click at [588, 499] on button at bounding box center [593, 492] width 36 height 32
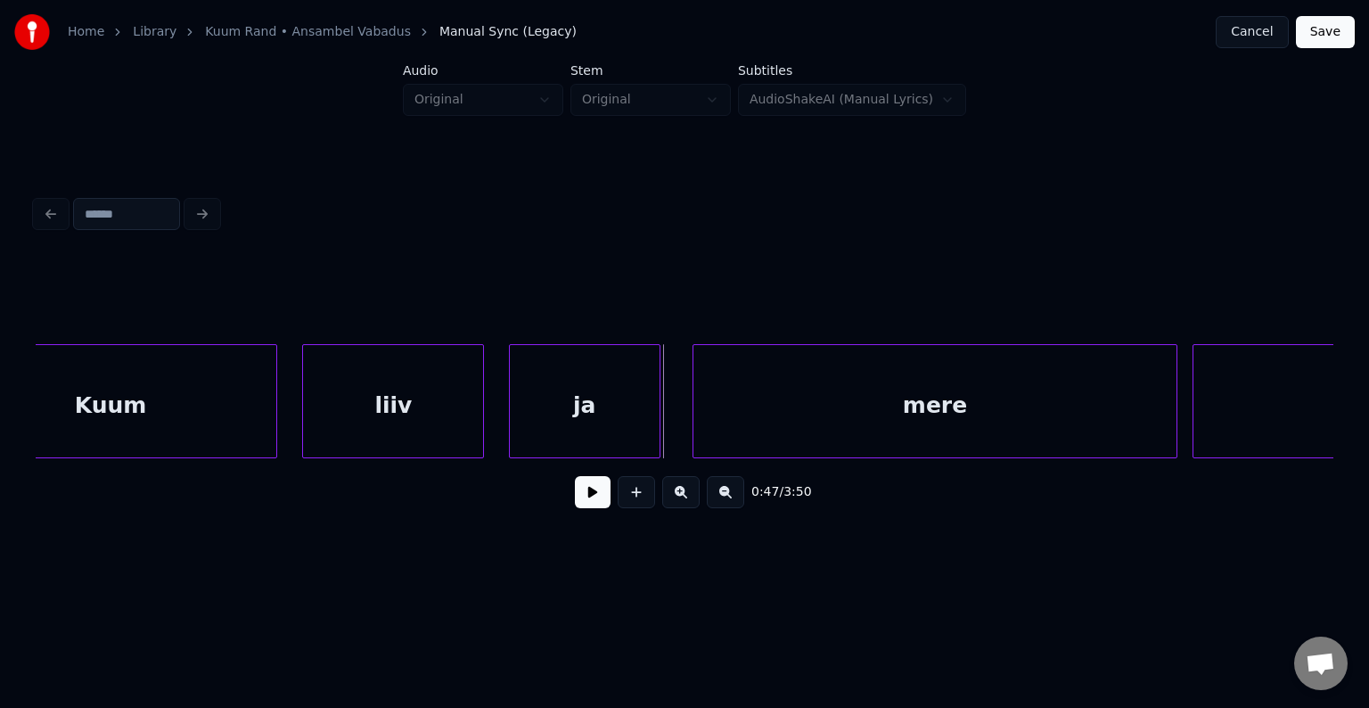
scroll to position [0, 35744]
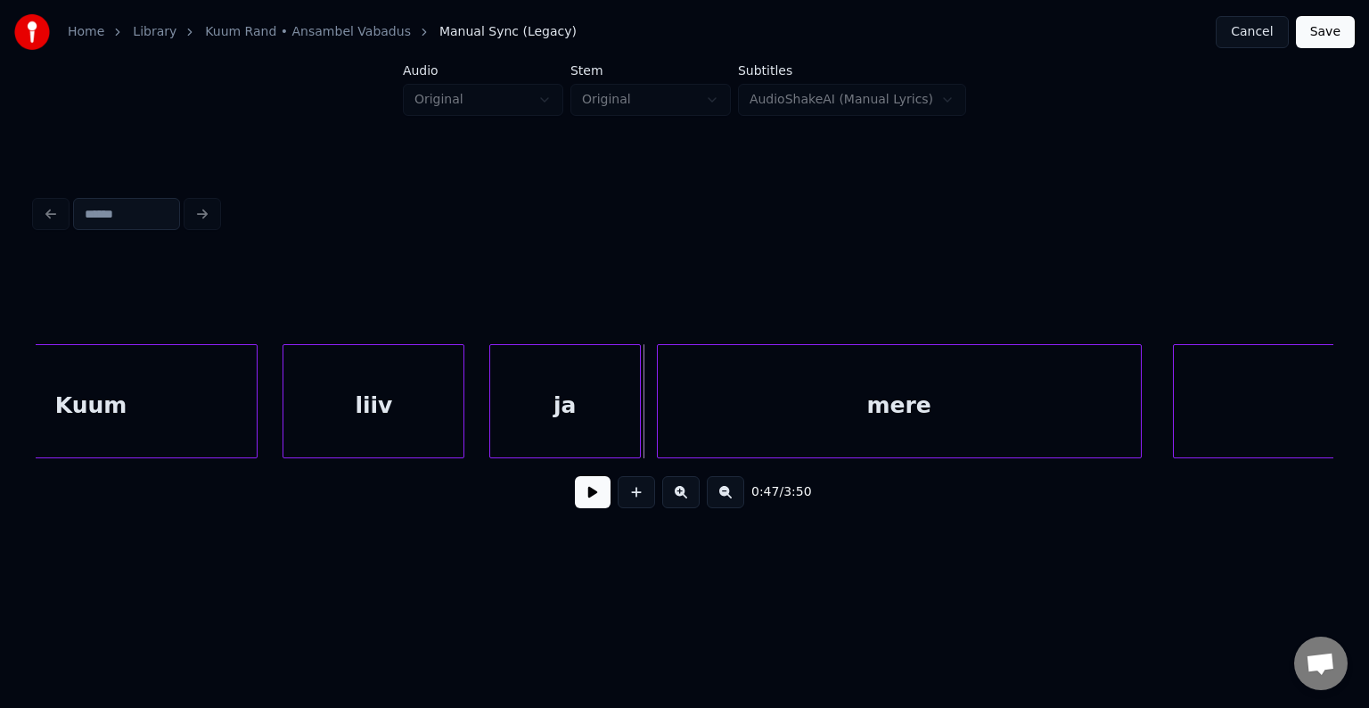
click at [904, 409] on div "mere" at bounding box center [899, 405] width 483 height 121
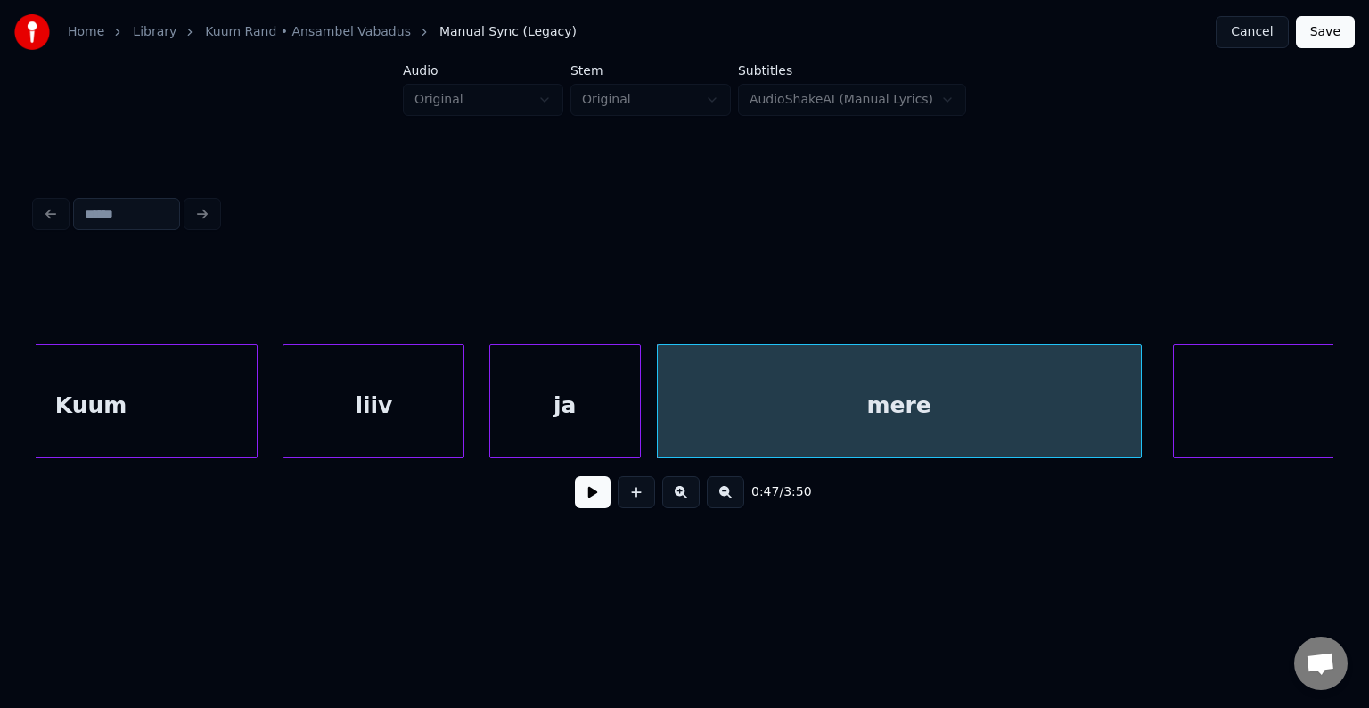
click at [552, 406] on div "ja" at bounding box center [565, 405] width 150 height 121
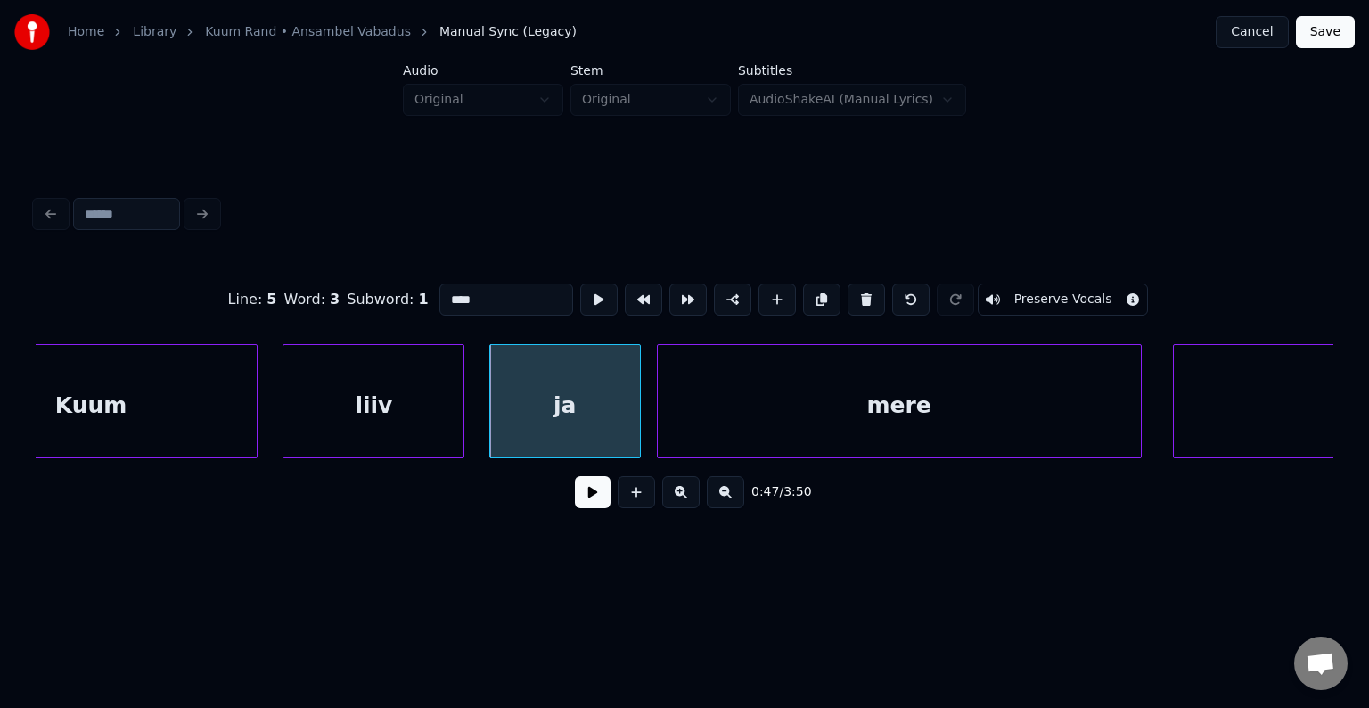
type input "**"
click at [575, 508] on button at bounding box center [593, 492] width 36 height 32
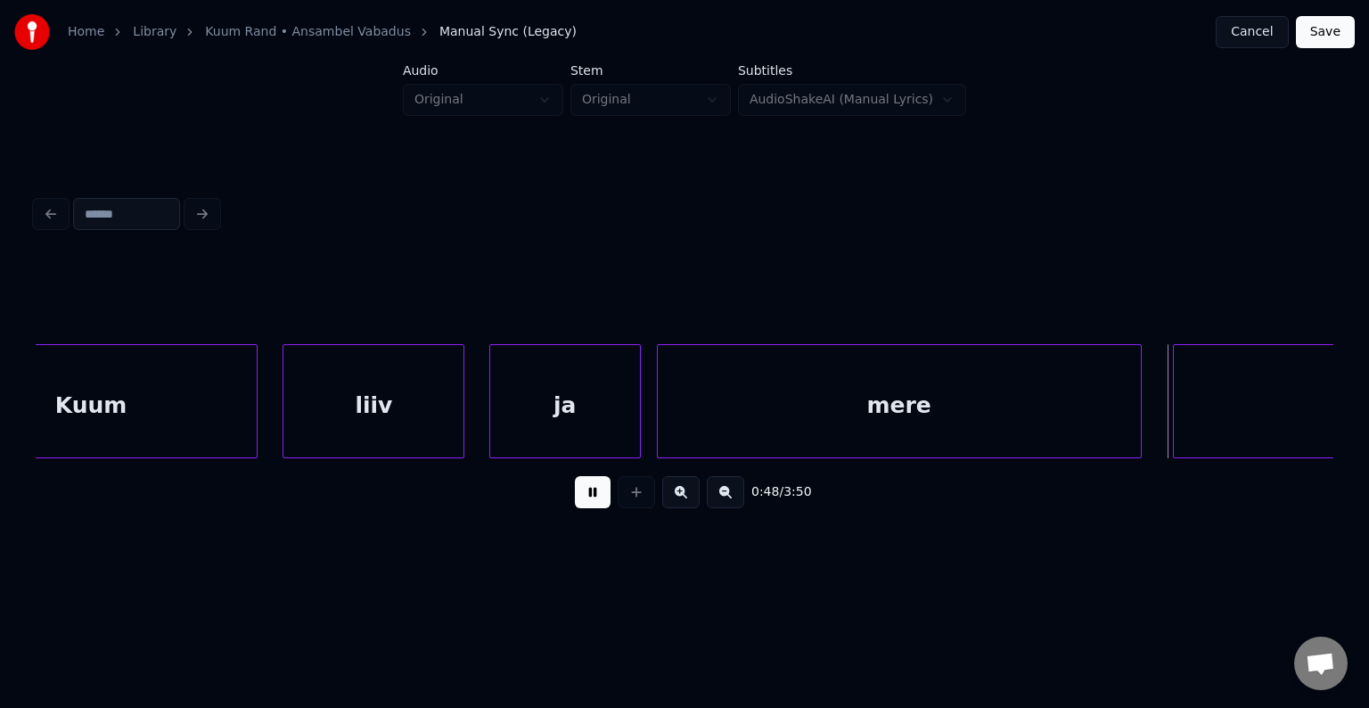
click at [575, 500] on button at bounding box center [593, 492] width 36 height 32
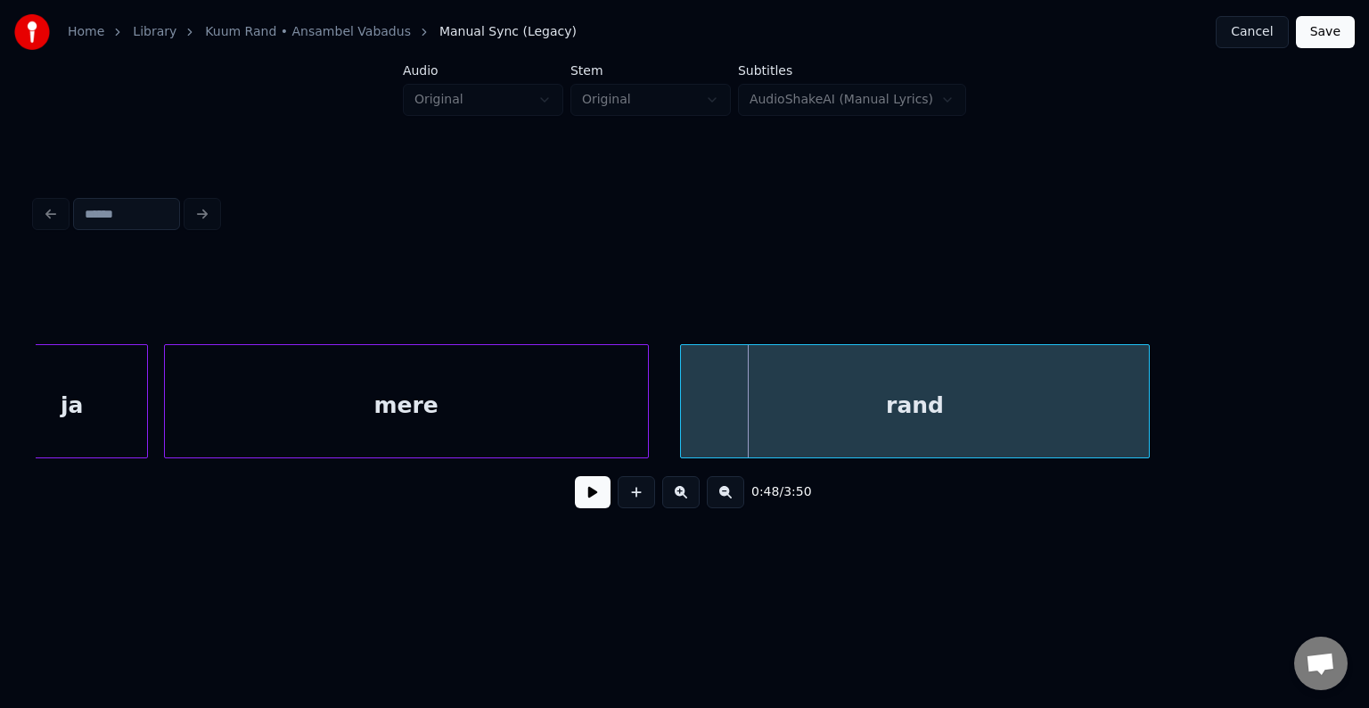
scroll to position [0, 36315]
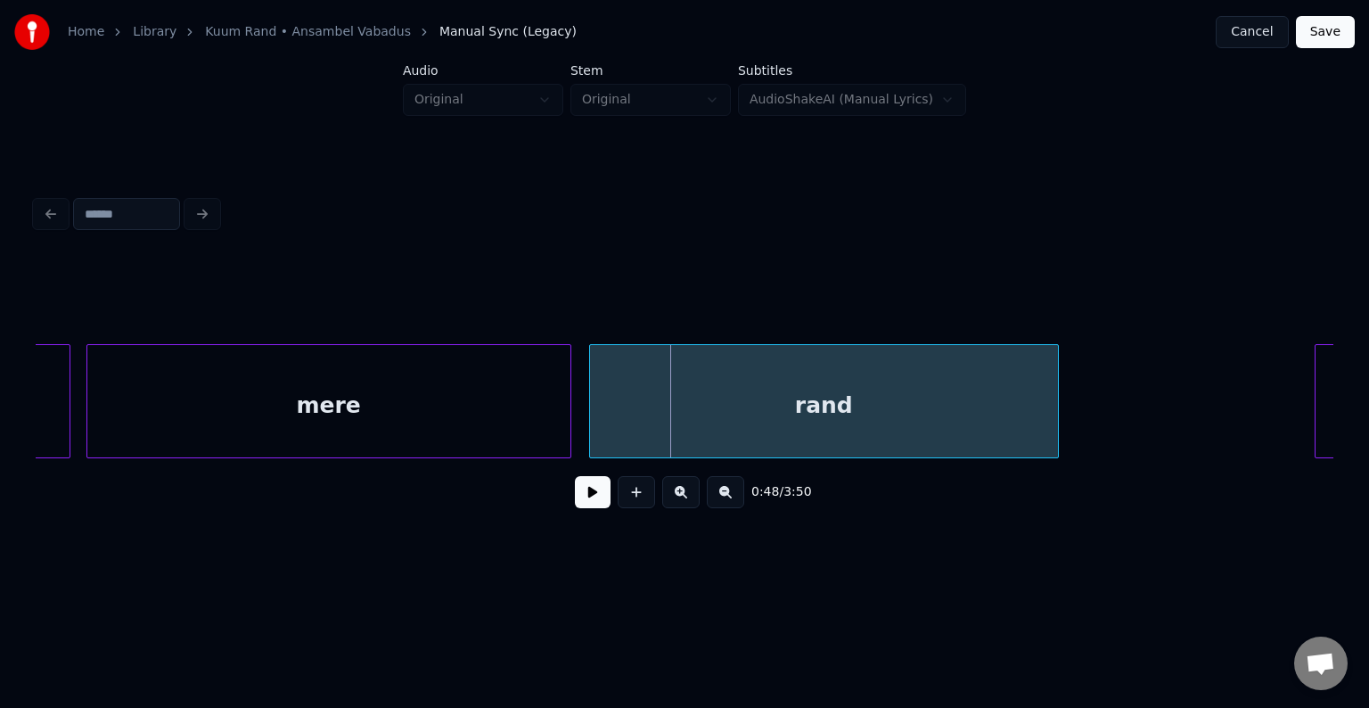
click at [889, 410] on div "rand" at bounding box center [824, 405] width 468 height 121
click at [595, 495] on button at bounding box center [593, 492] width 36 height 32
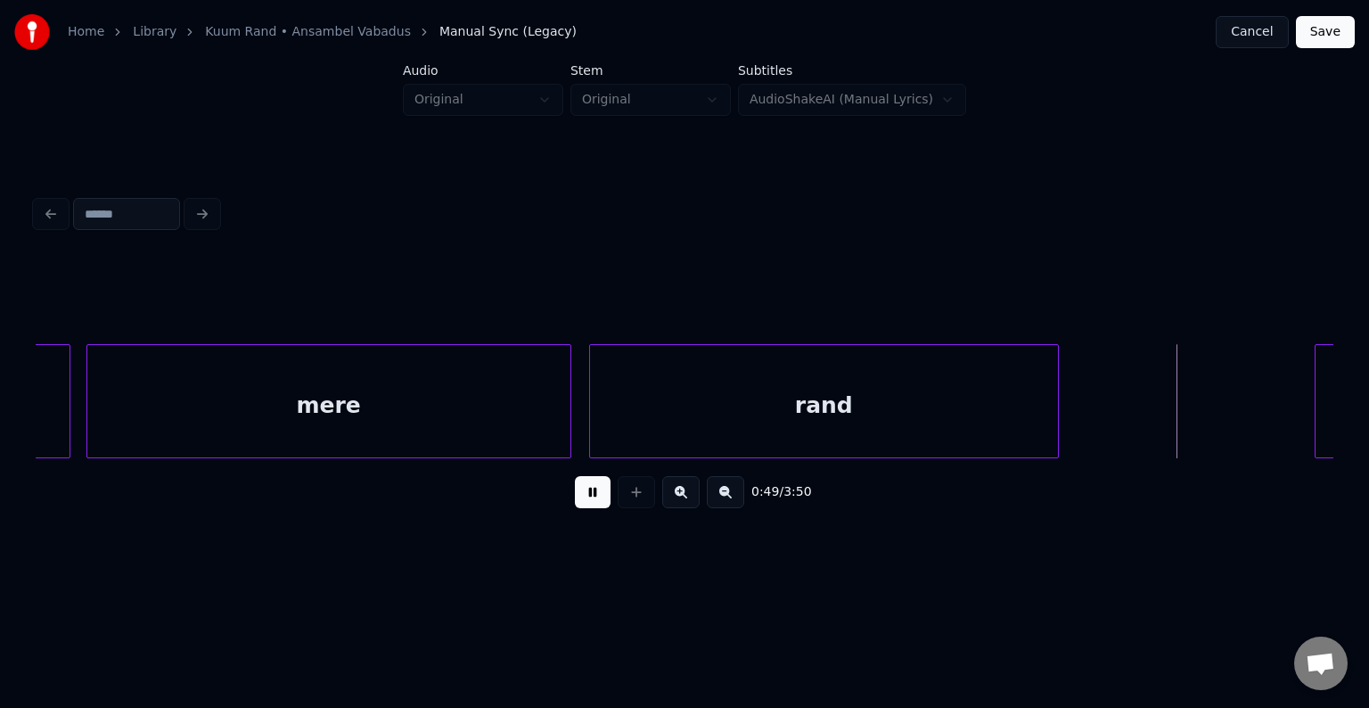
click at [595, 495] on button at bounding box center [593, 492] width 36 height 32
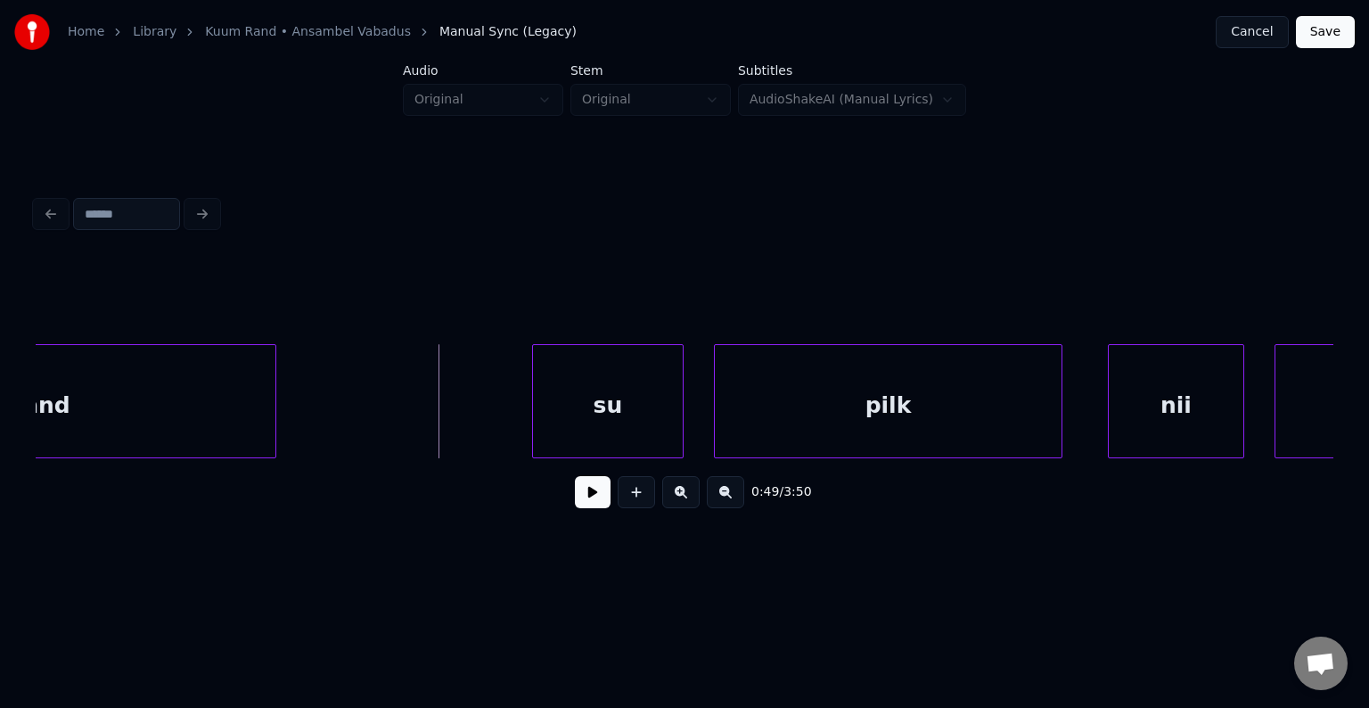
scroll to position [0, 37099]
click at [592, 404] on div "su" at bounding box center [555, 405] width 150 height 121
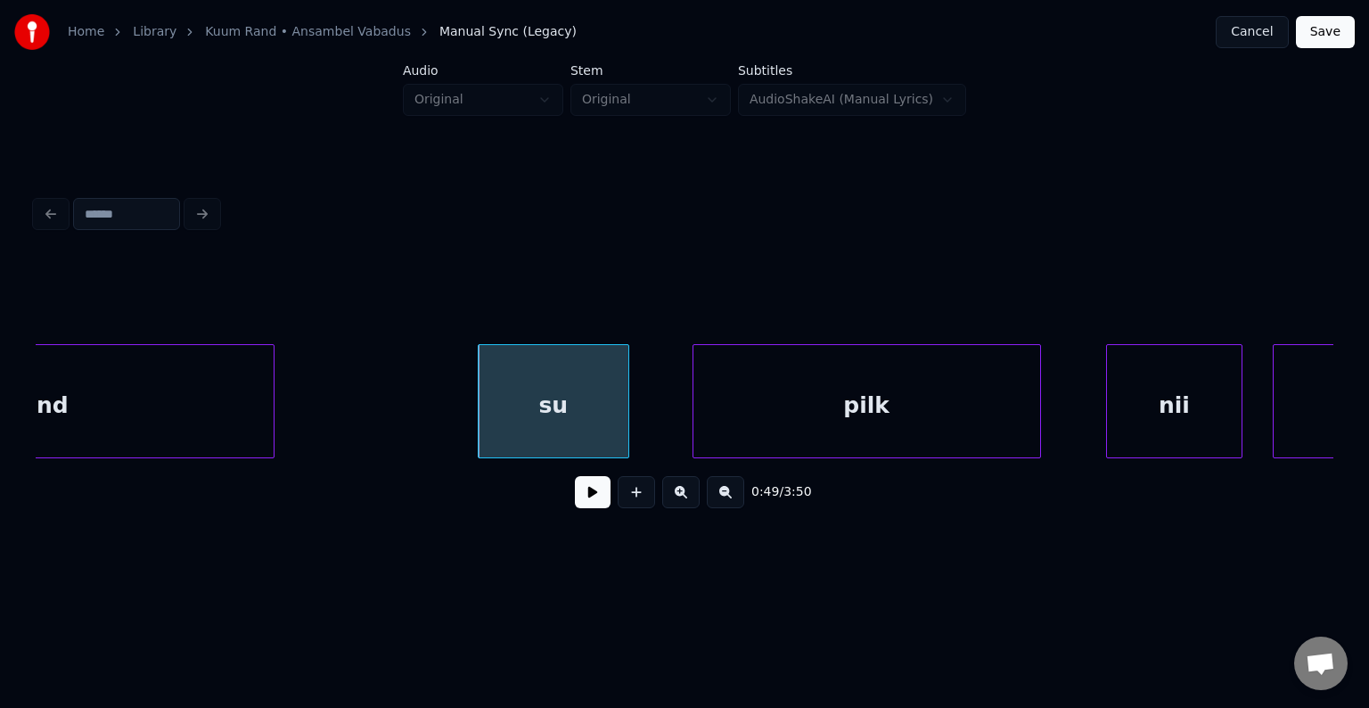
click at [846, 403] on div "pilk" at bounding box center [866, 405] width 347 height 121
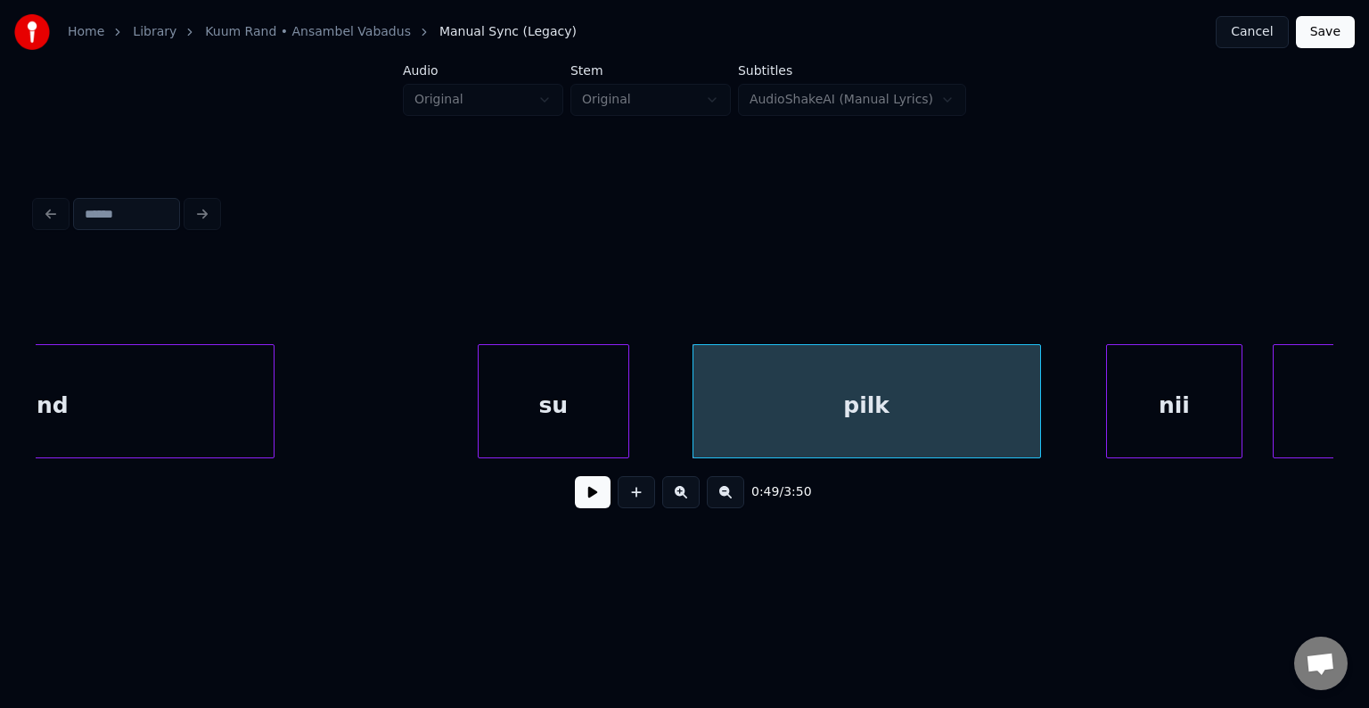
click at [548, 425] on div "su" at bounding box center [554, 405] width 150 height 121
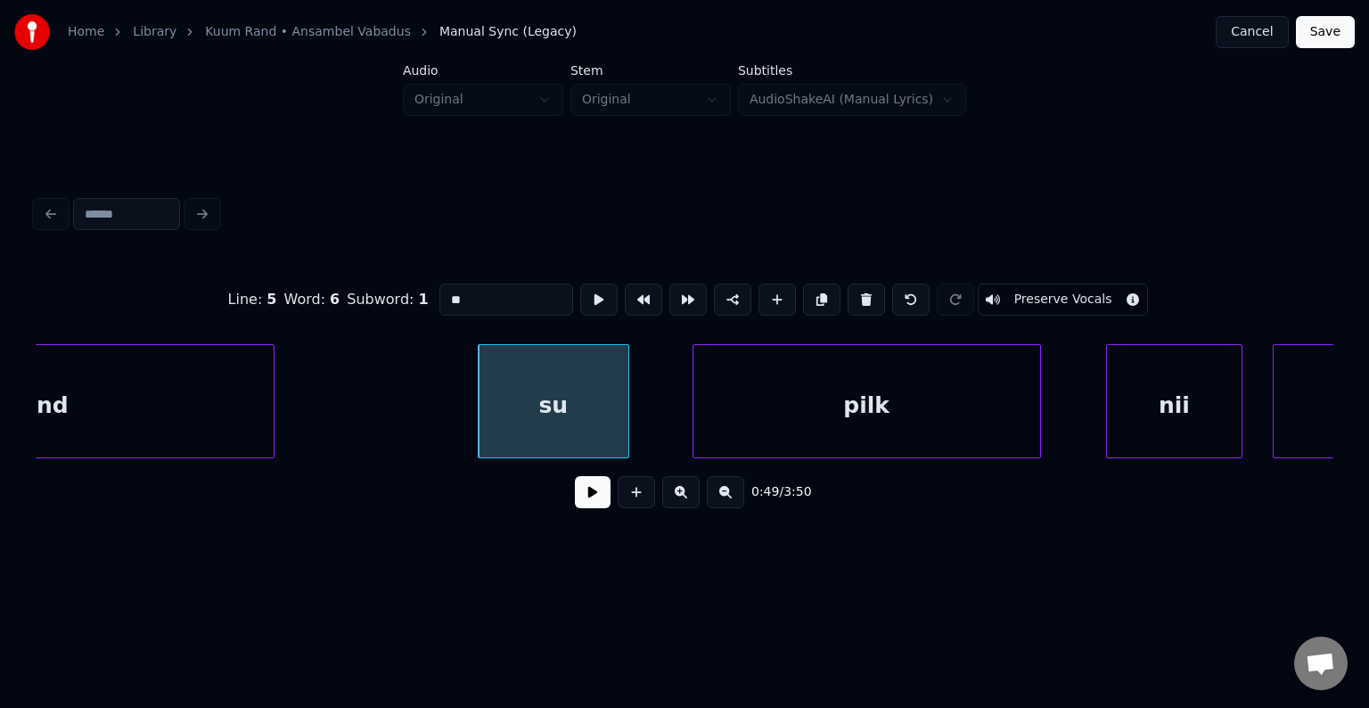
click at [575, 504] on button at bounding box center [593, 492] width 36 height 32
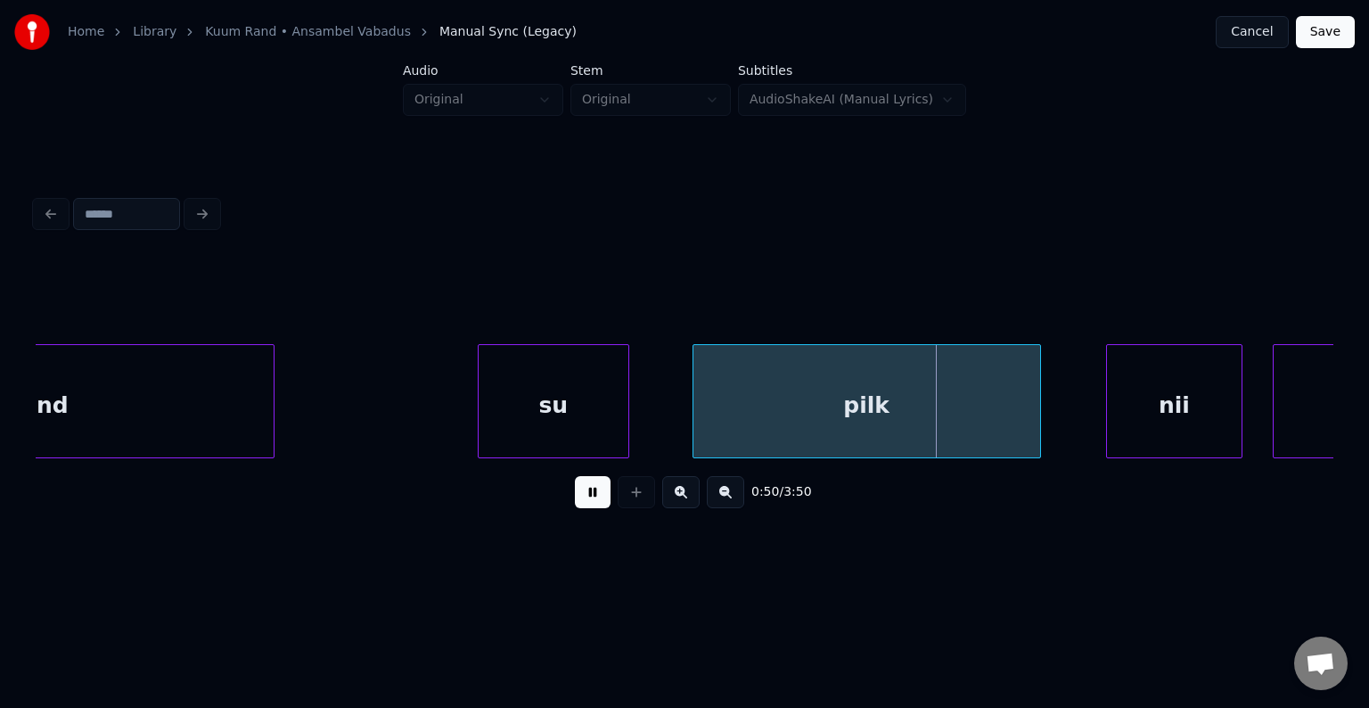
click at [575, 503] on button at bounding box center [593, 492] width 36 height 32
click at [1147, 400] on div "nii" at bounding box center [1154, 405] width 135 height 121
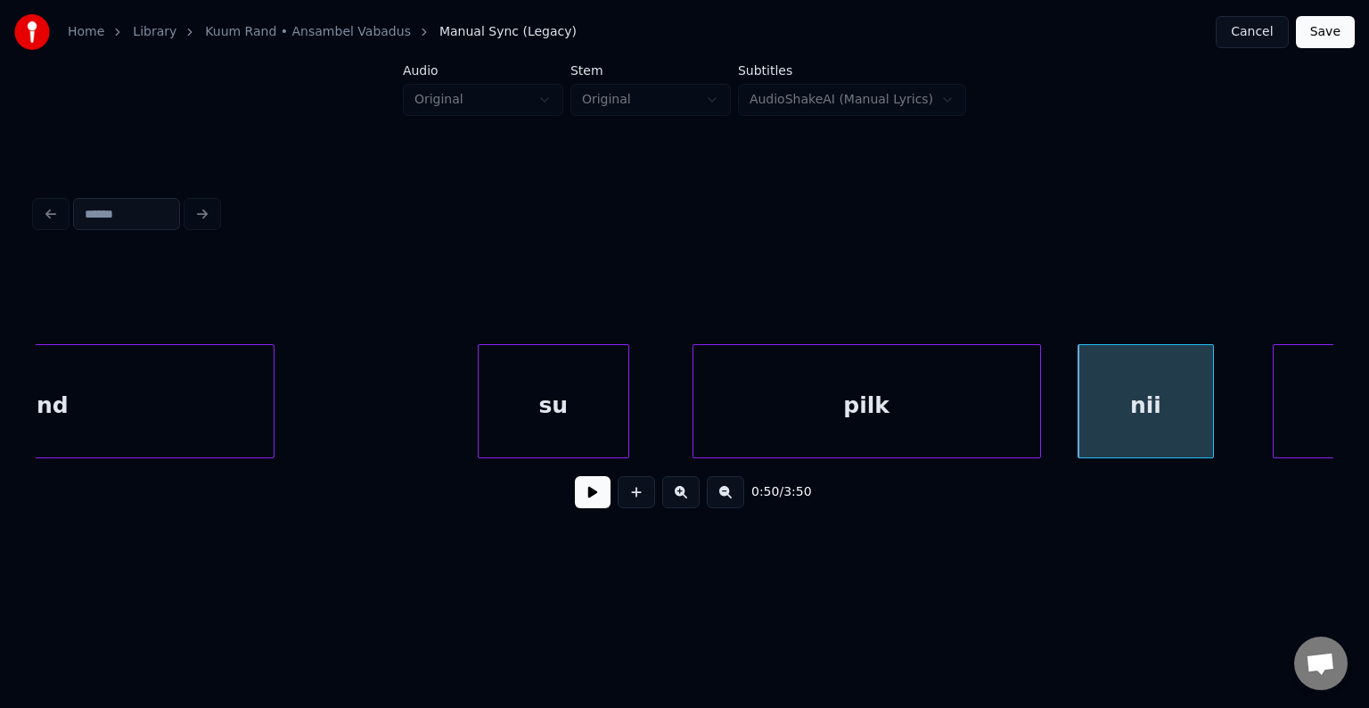
click at [575, 499] on button at bounding box center [593, 492] width 36 height 32
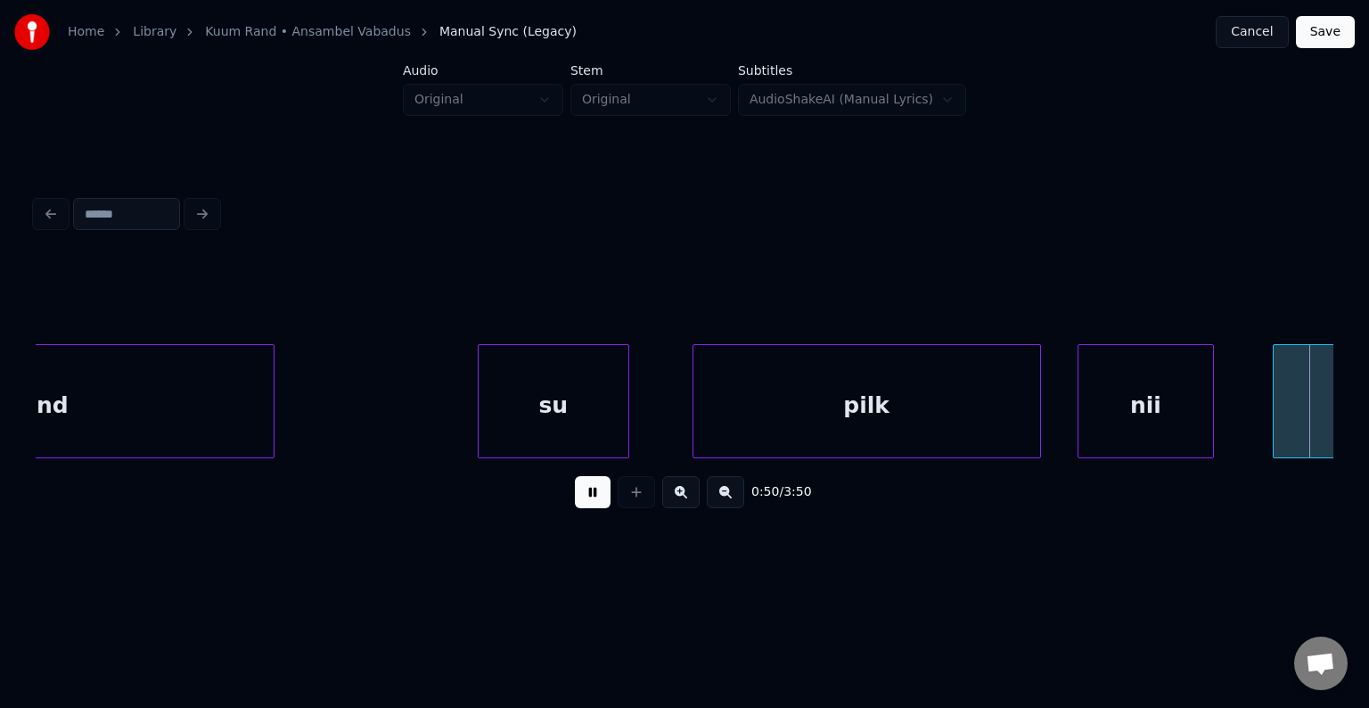
click at [575, 498] on button at bounding box center [593, 492] width 36 height 32
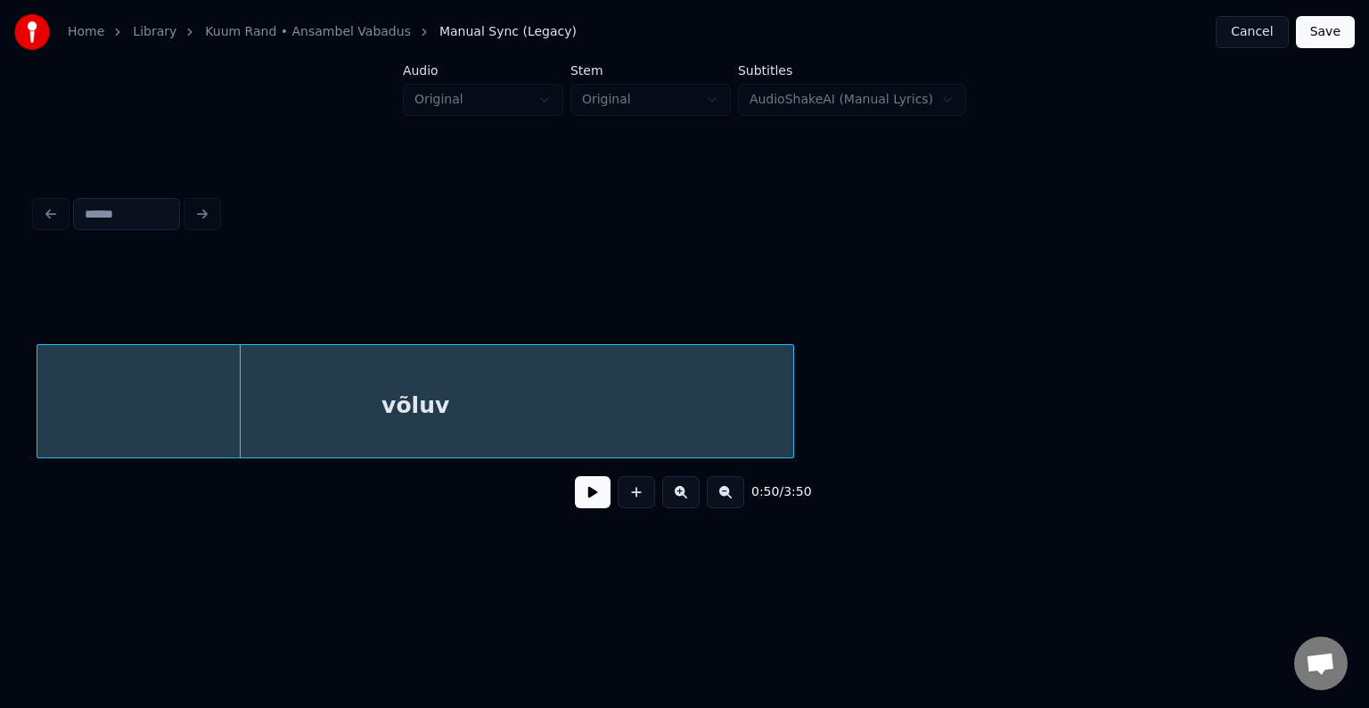
click at [527, 426] on div "võluv" at bounding box center [415, 405] width 756 height 121
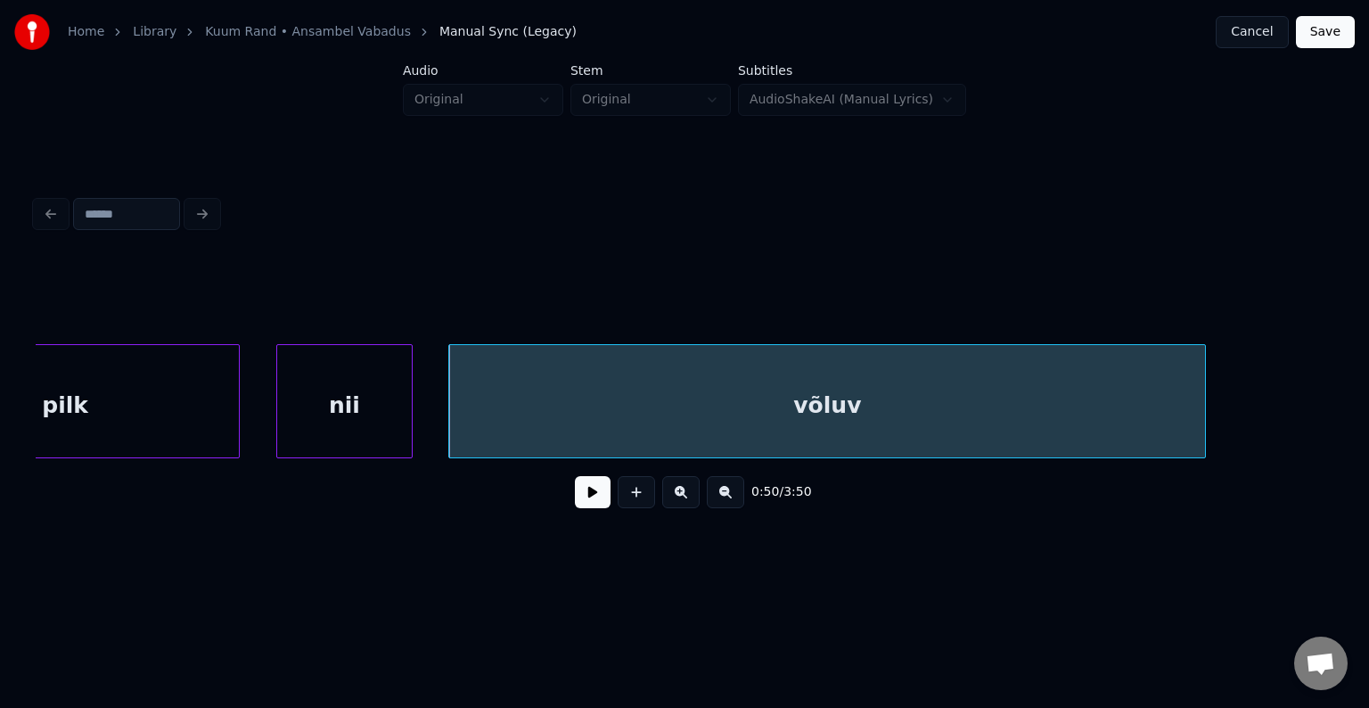
scroll to position [0, 37885]
click at [334, 417] on div "nii" at bounding box center [345, 405] width 135 height 121
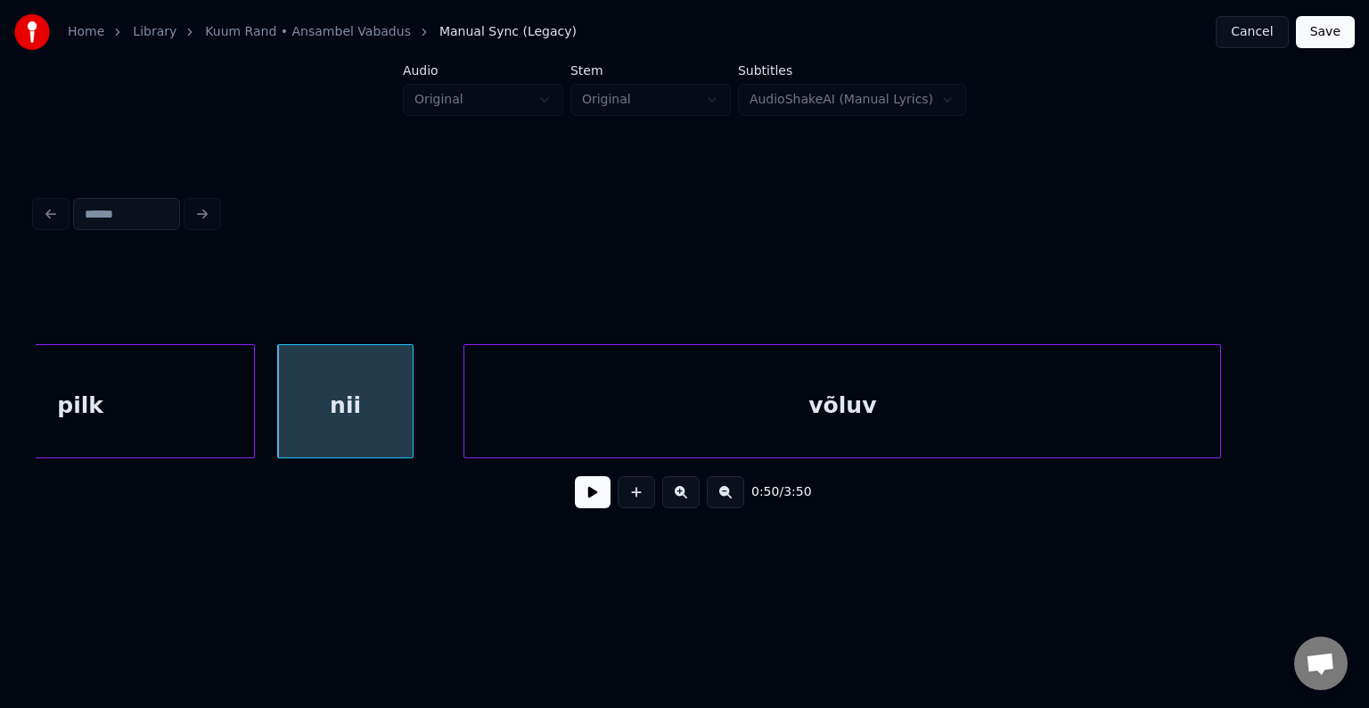
click at [116, 409] on div "pilk" at bounding box center [80, 405] width 347 height 121
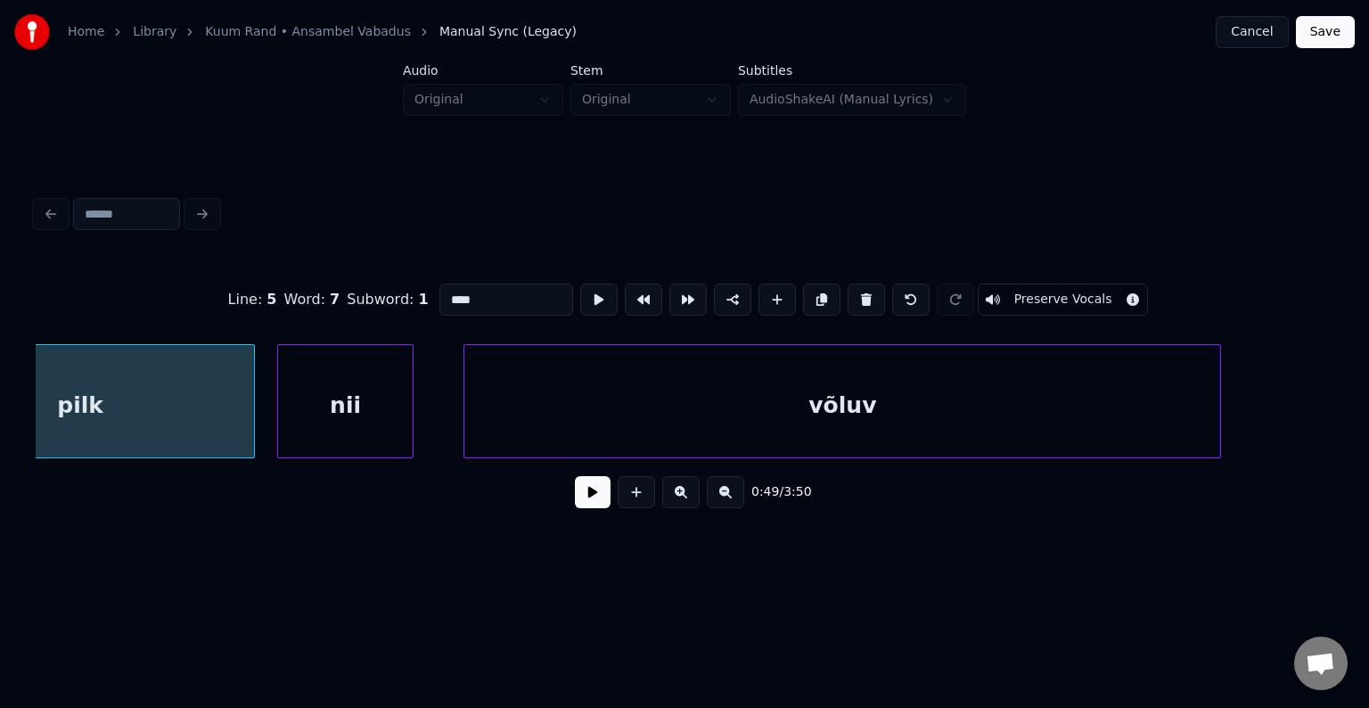
scroll to position [0, 37756]
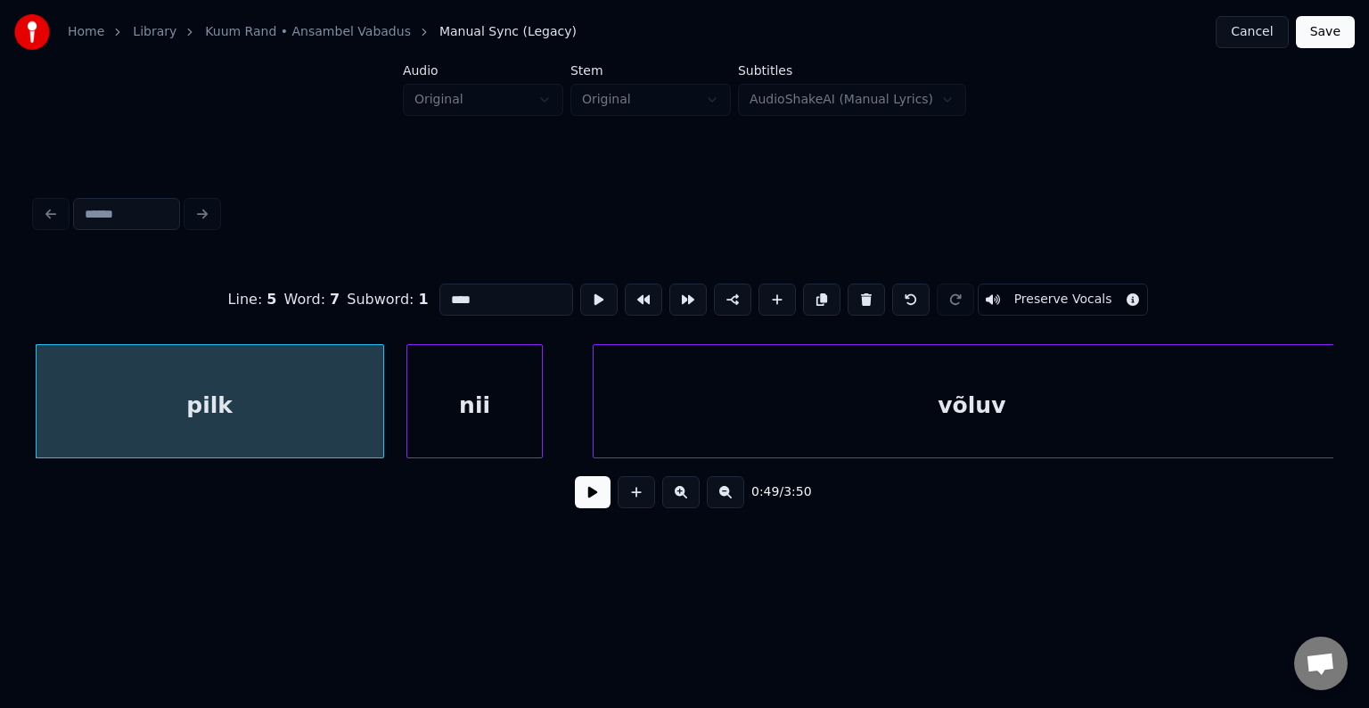
click at [575, 508] on button at bounding box center [593, 492] width 36 height 32
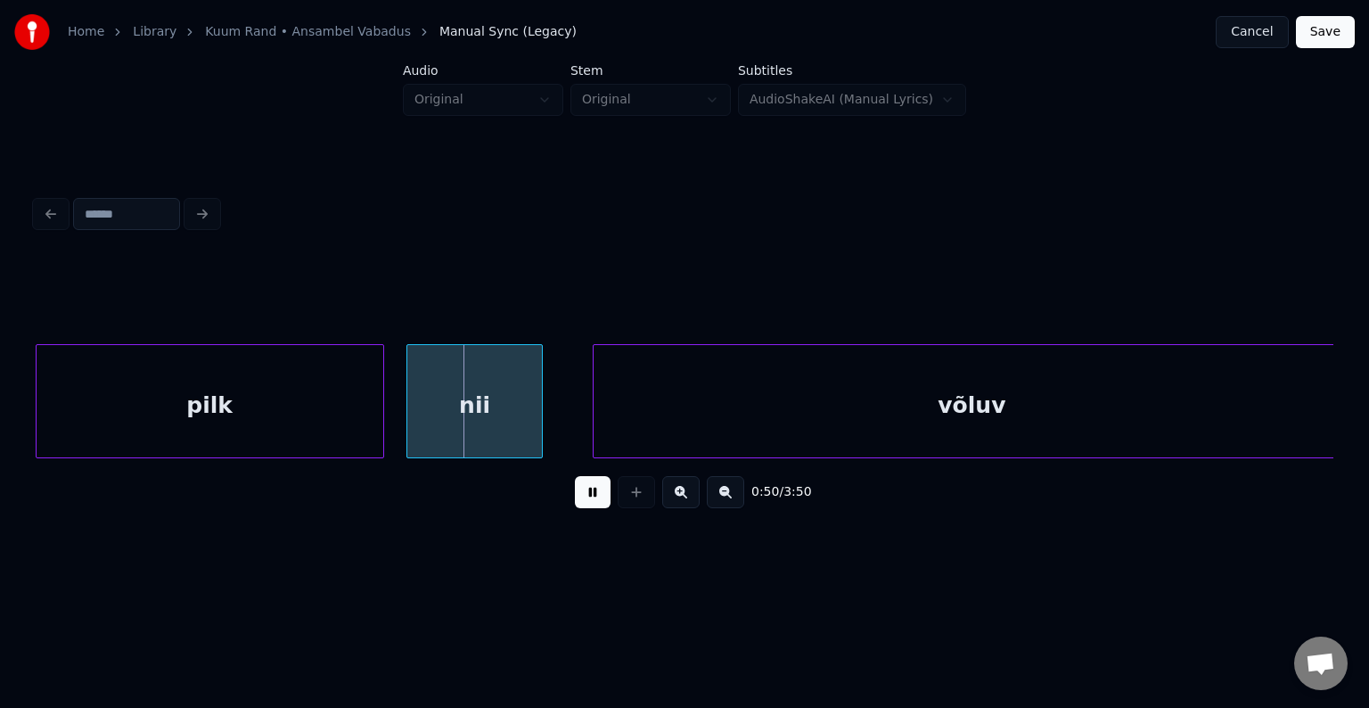
drag, startPoint x: 570, startPoint y: 510, endPoint x: 566, endPoint y: 499, distance: 11.6
click at [575, 508] on button at bounding box center [593, 492] width 36 height 32
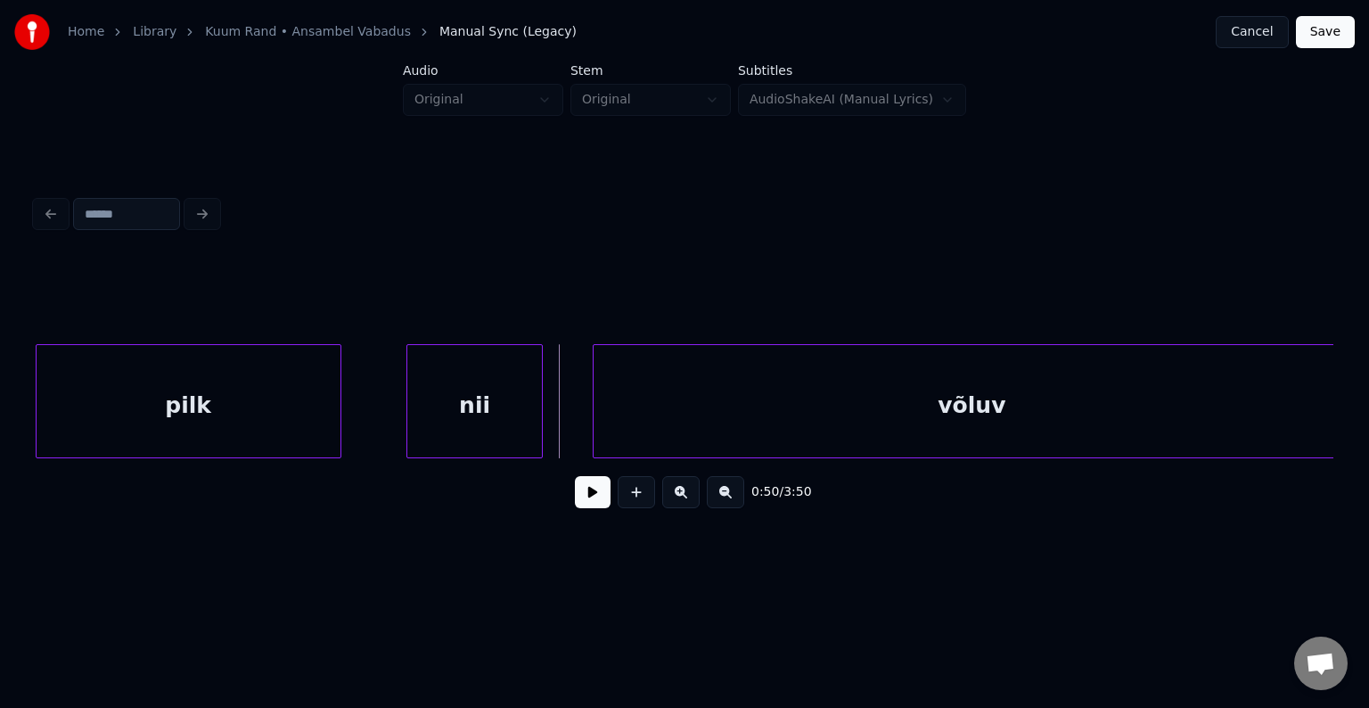
click at [339, 421] on div at bounding box center [337, 401] width 5 height 112
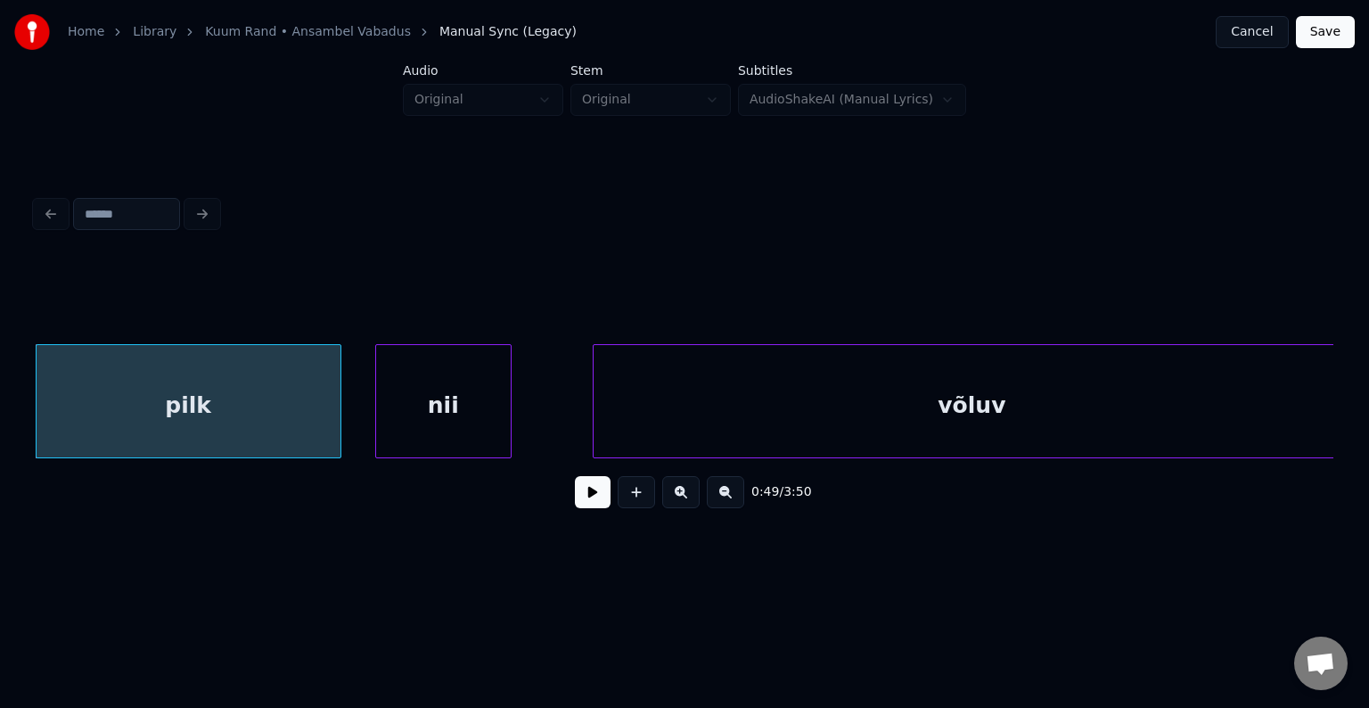
click at [472, 431] on div "nii" at bounding box center [443, 405] width 135 height 121
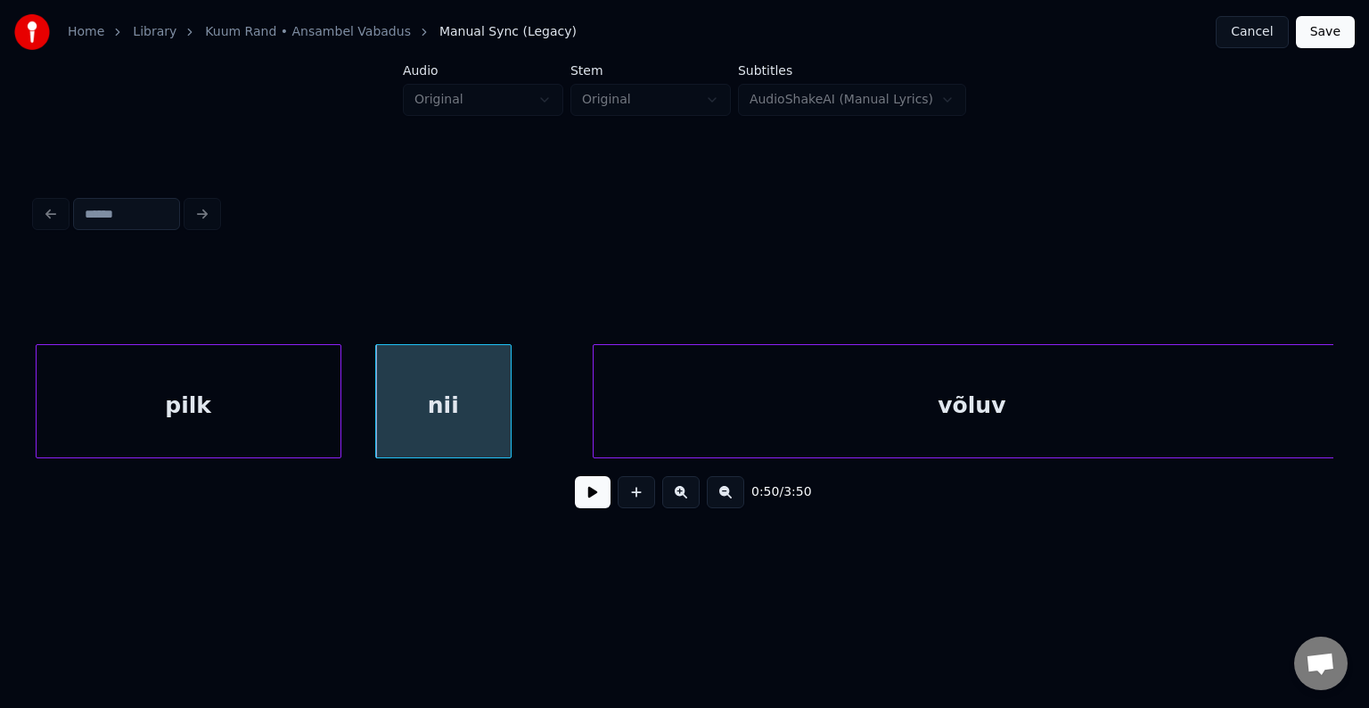
click at [269, 421] on div "pilk" at bounding box center [189, 405] width 304 height 121
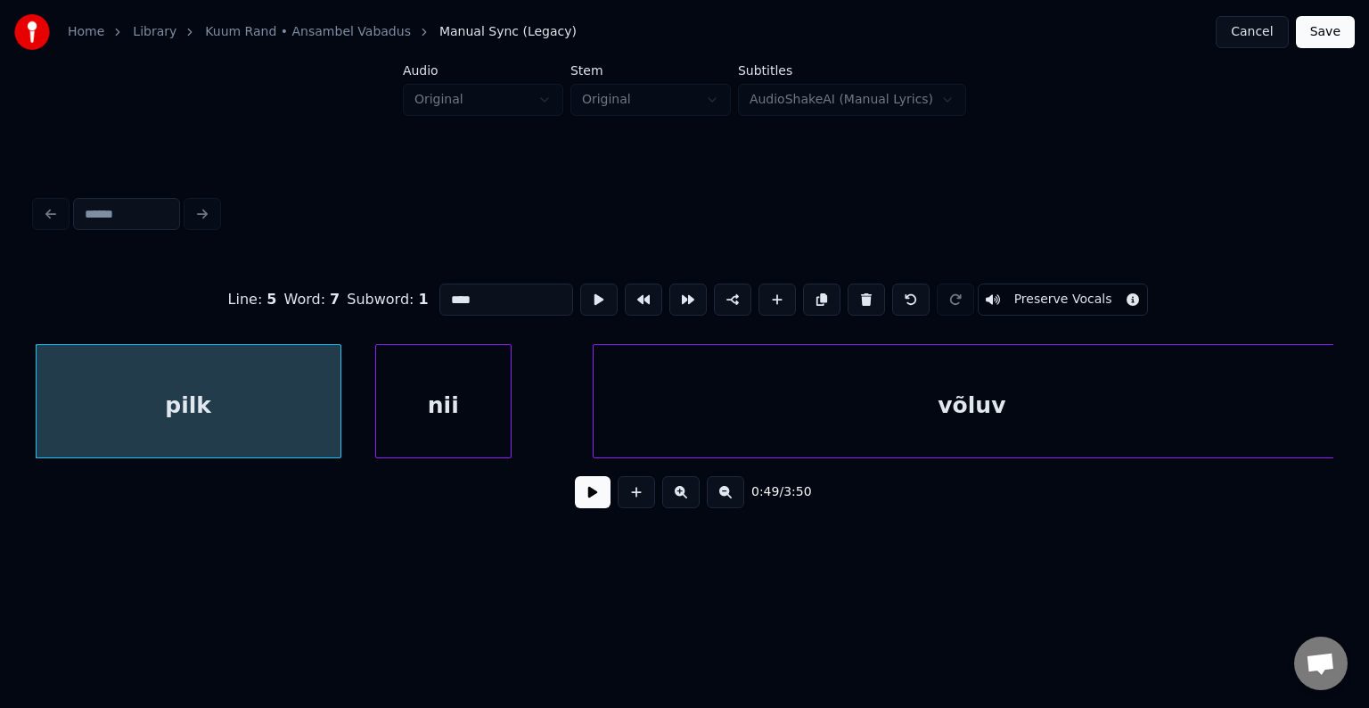
click at [575, 501] on button at bounding box center [593, 492] width 36 height 32
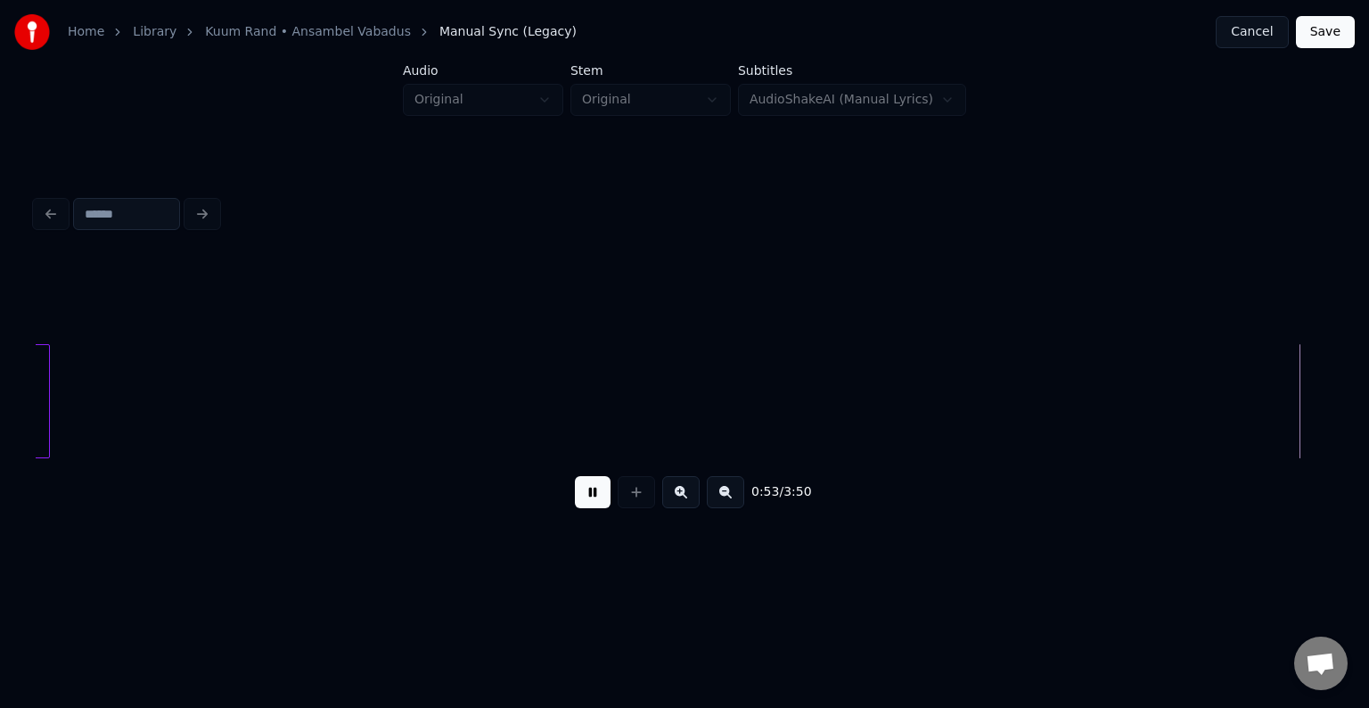
scroll to position [0, 40358]
click at [581, 498] on button at bounding box center [593, 492] width 36 height 32
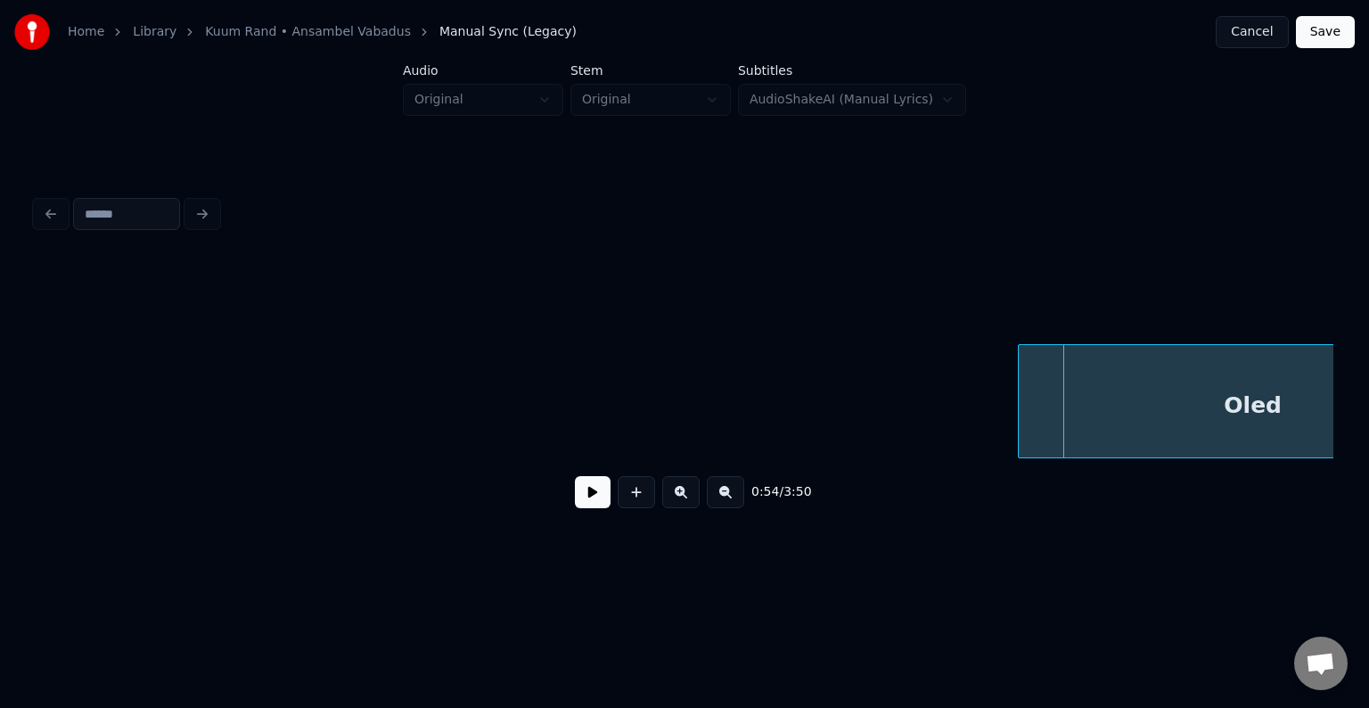
scroll to position [0, 40516]
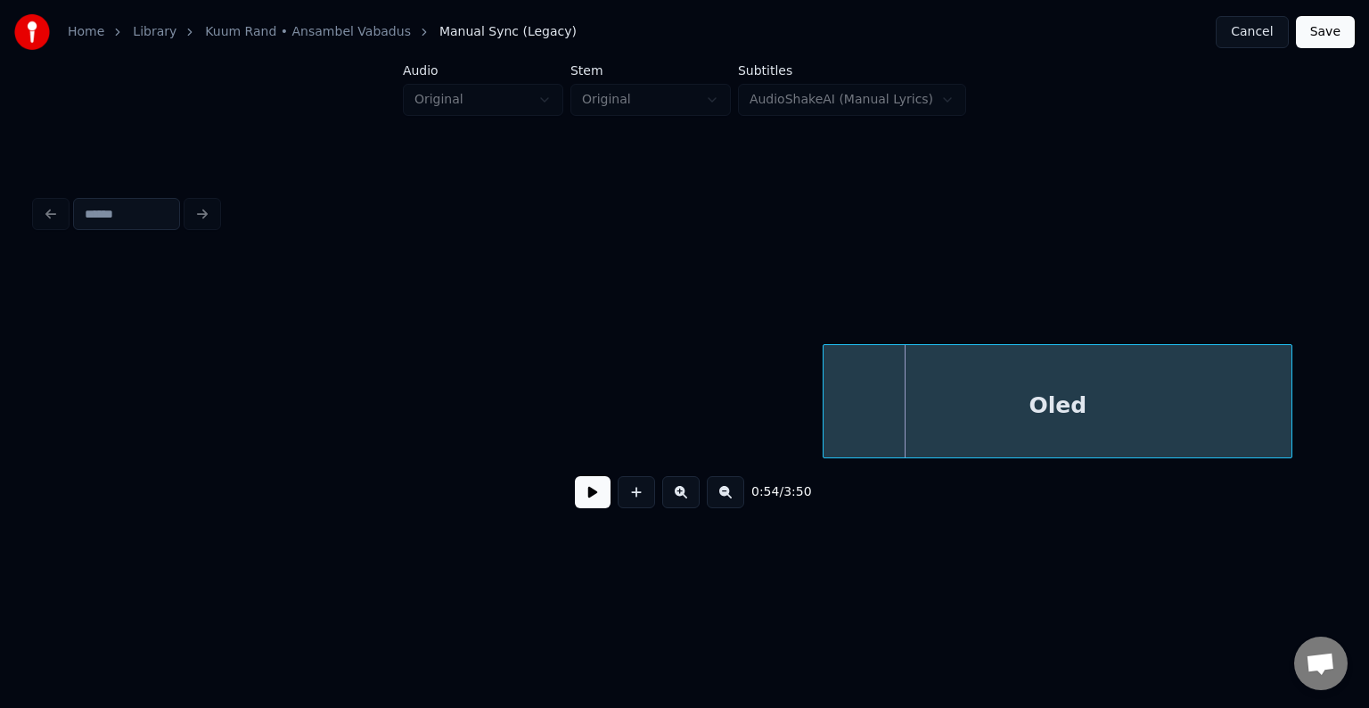
click at [1186, 402] on div "Oled" at bounding box center [1058, 405] width 468 height 121
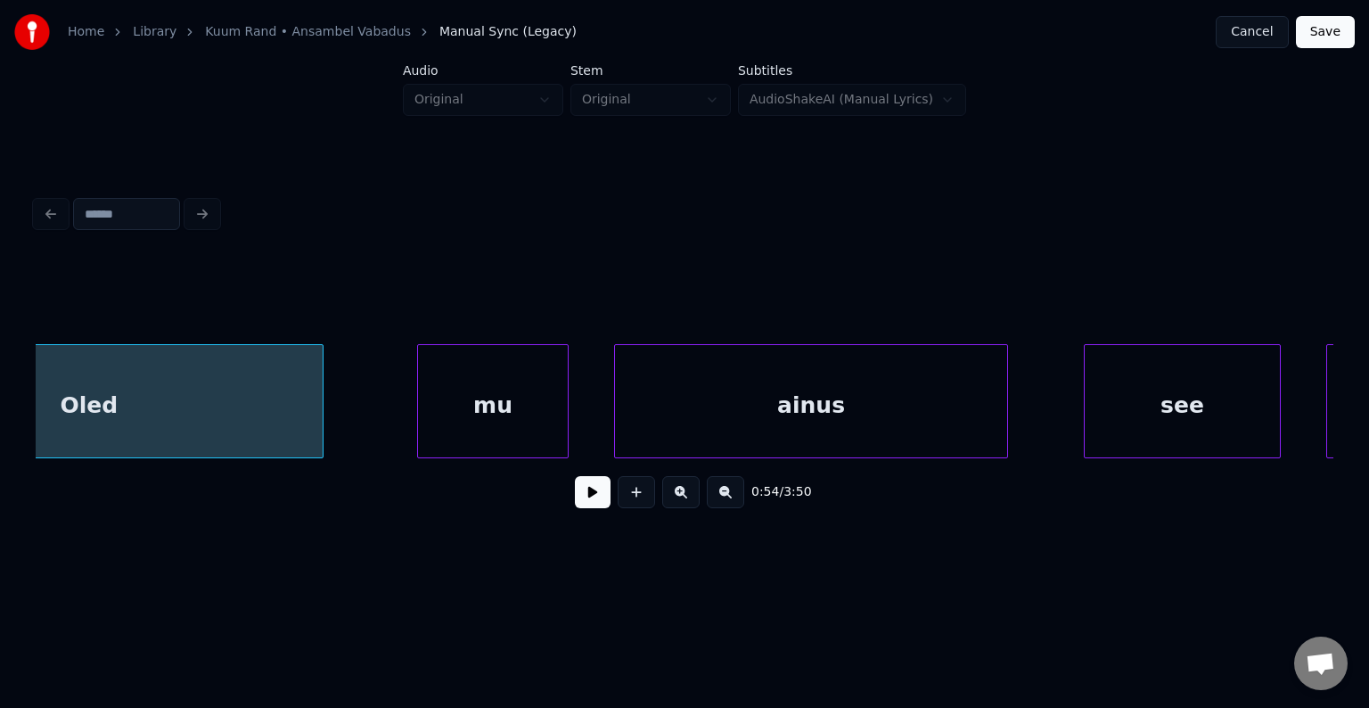
scroll to position [0, 41515]
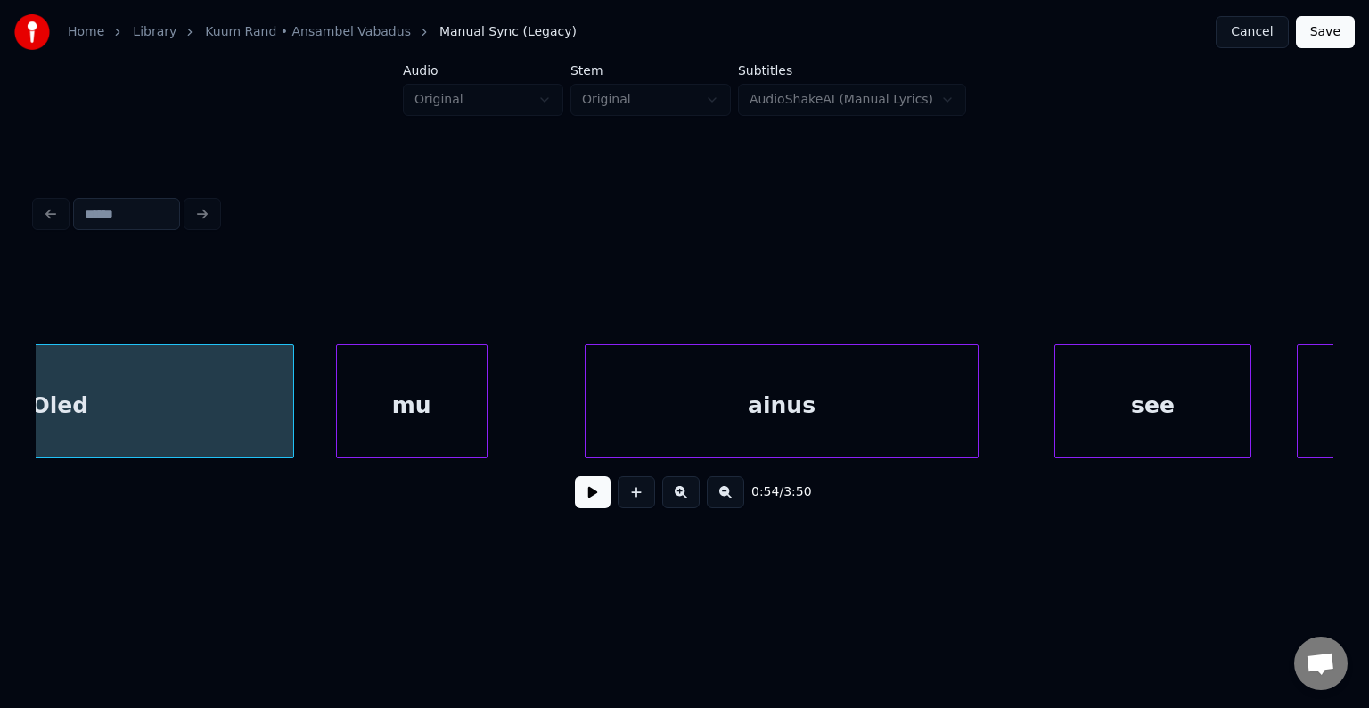
click at [408, 399] on div "mu" at bounding box center [412, 405] width 150 height 121
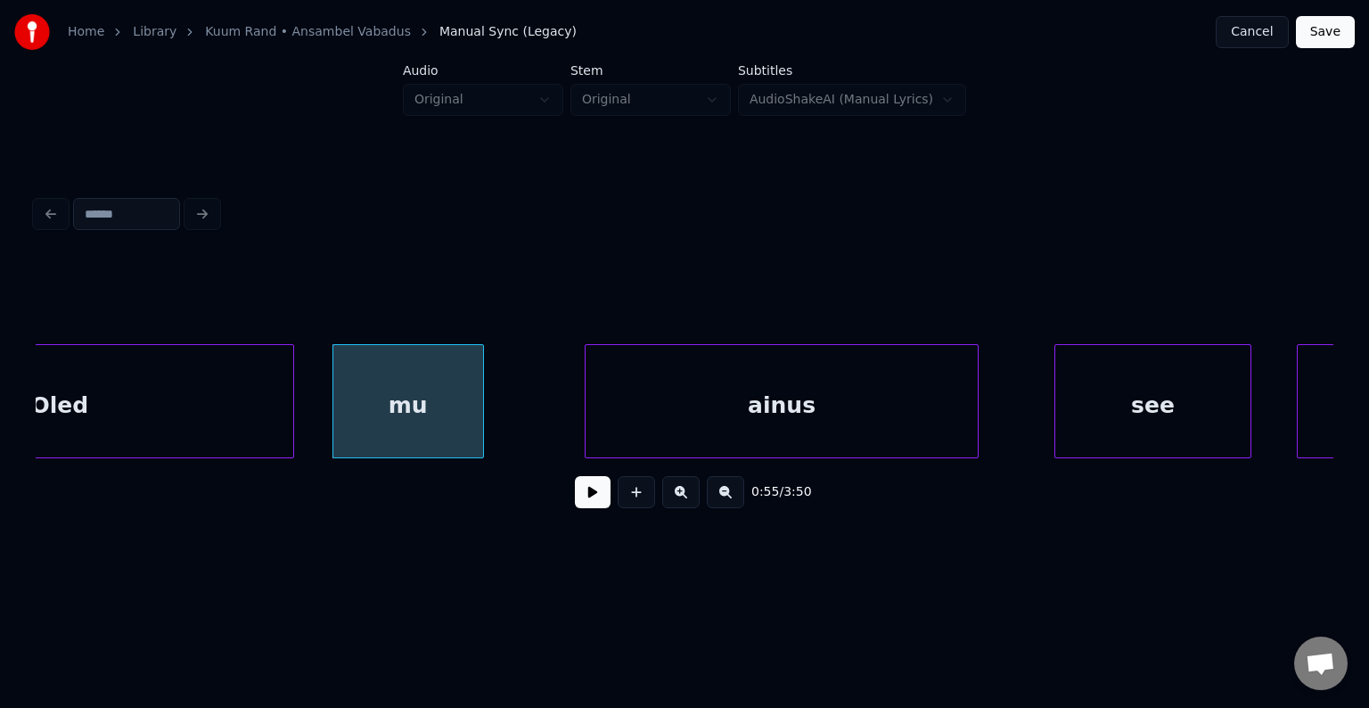
click at [142, 397] on div "Oled" at bounding box center [59, 405] width 468 height 121
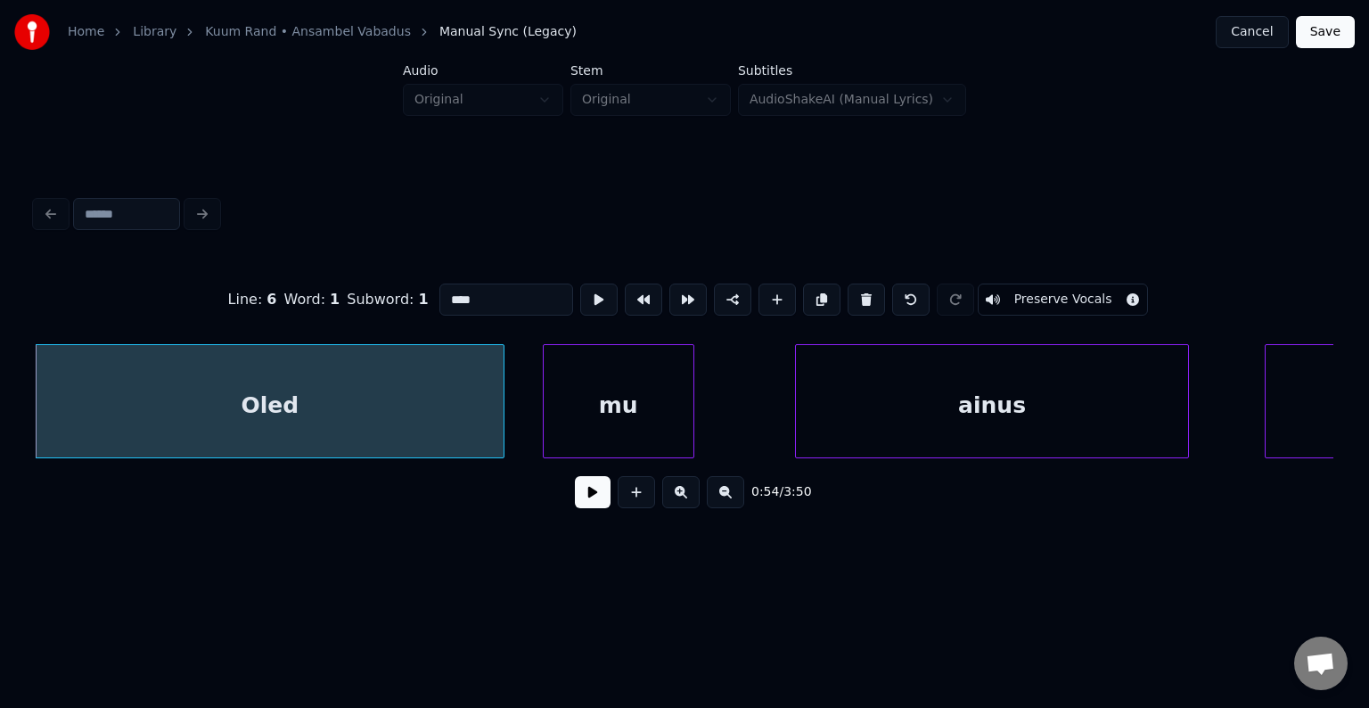
click at [577, 506] on button at bounding box center [593, 492] width 36 height 32
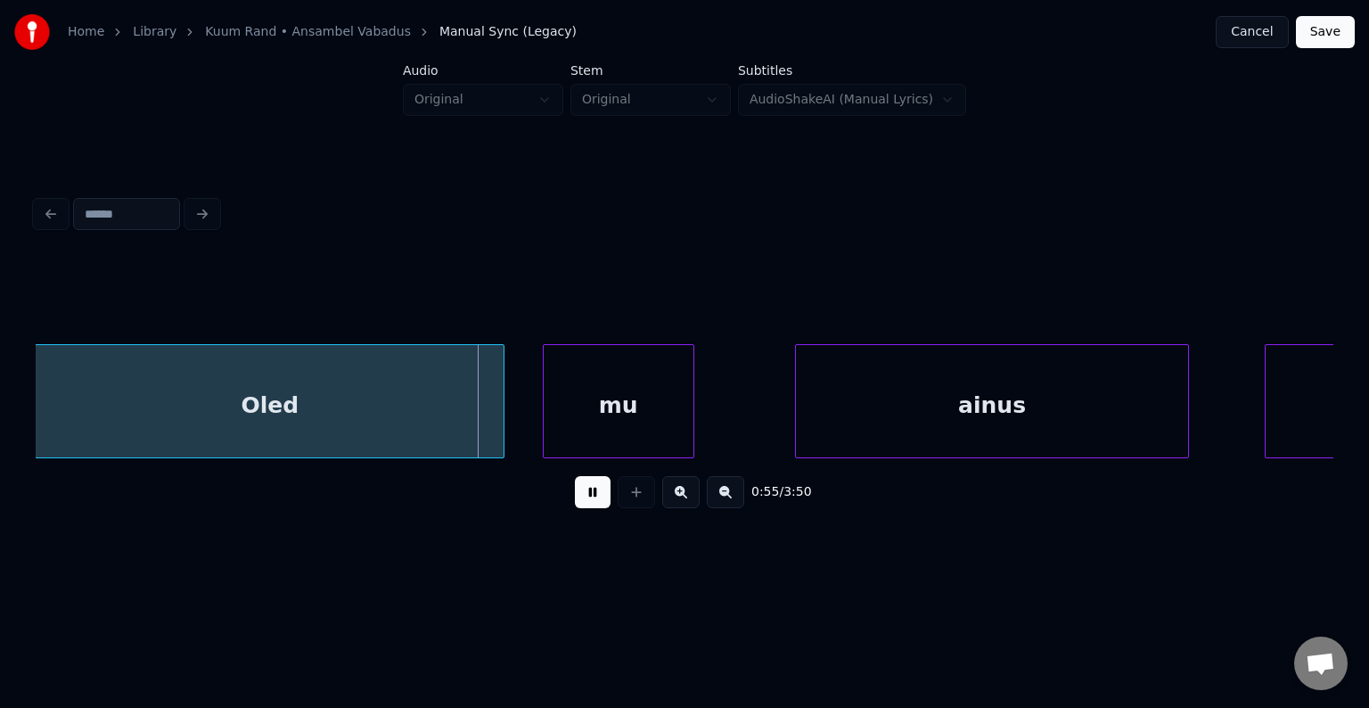
click at [577, 506] on button at bounding box center [593, 492] width 36 height 32
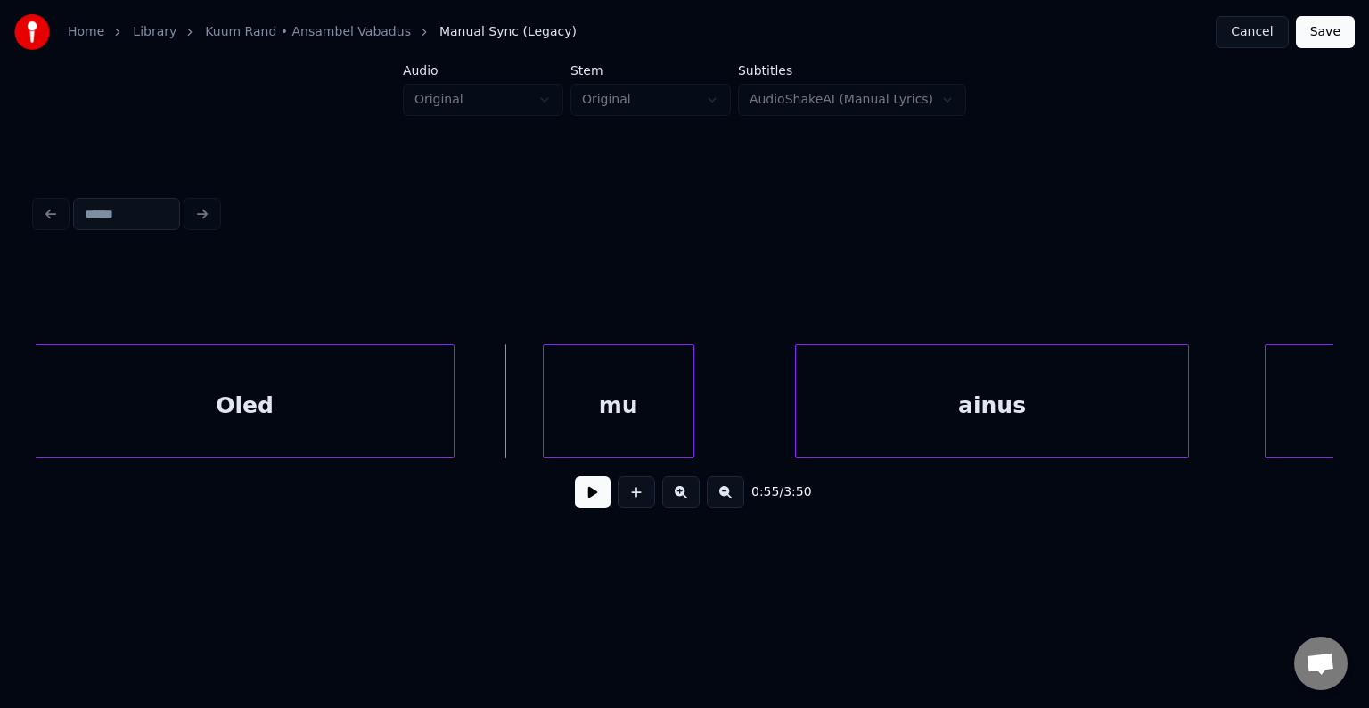
click at [448, 415] on div at bounding box center [450, 401] width 5 height 112
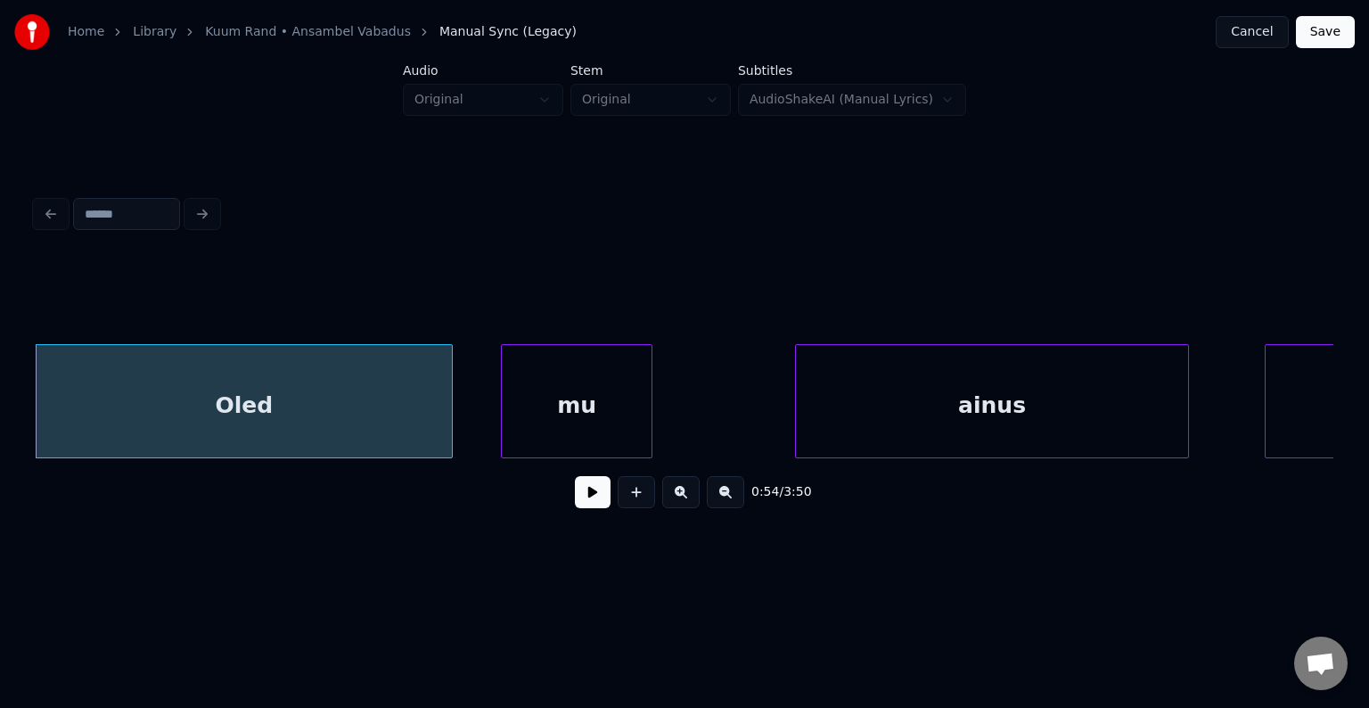
click at [578, 417] on div "mu" at bounding box center [577, 405] width 150 height 121
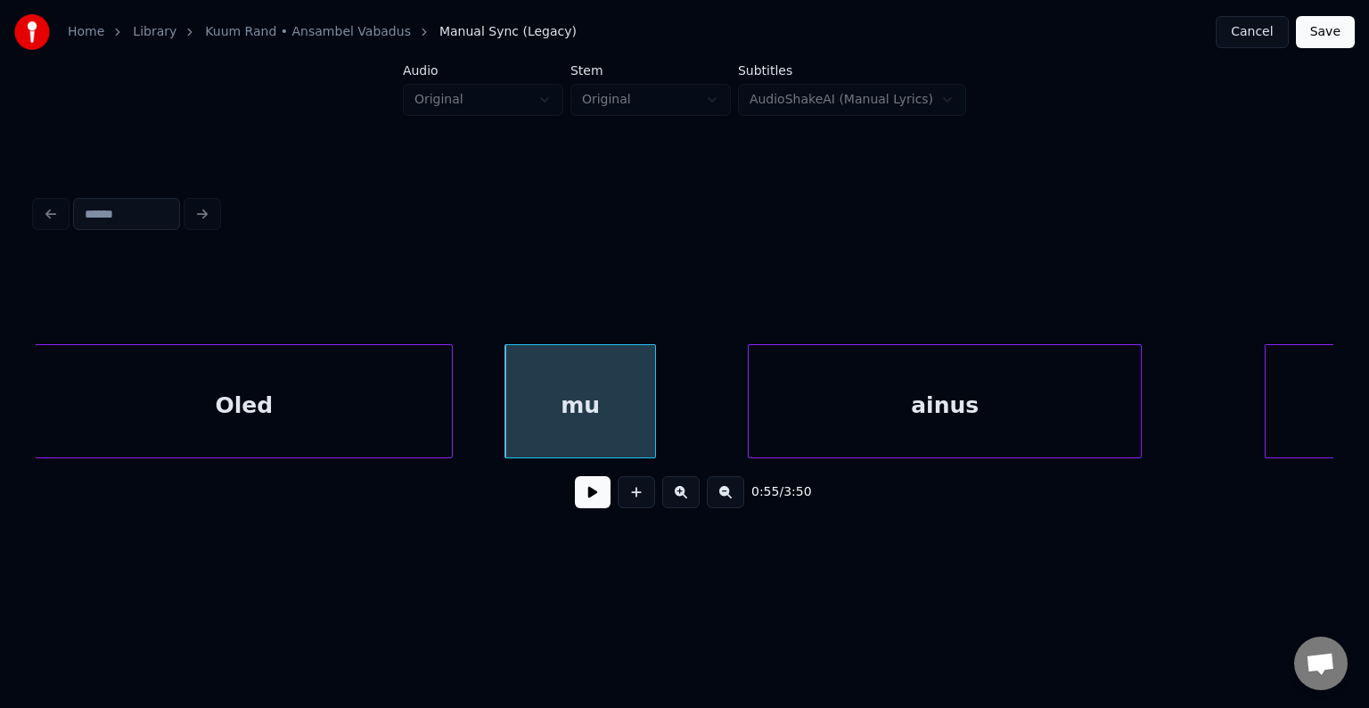
click at [988, 404] on div "ainus" at bounding box center [945, 405] width 392 height 121
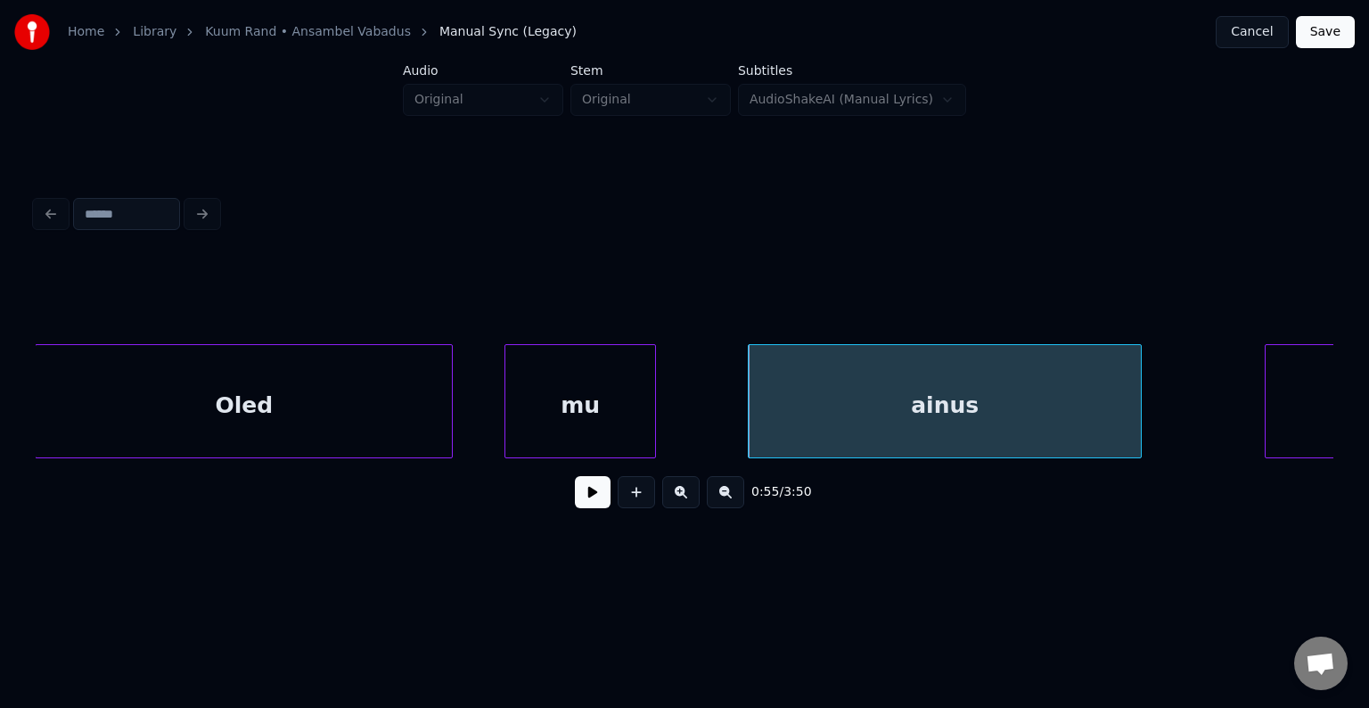
click at [538, 406] on div "mu" at bounding box center [580, 405] width 150 height 121
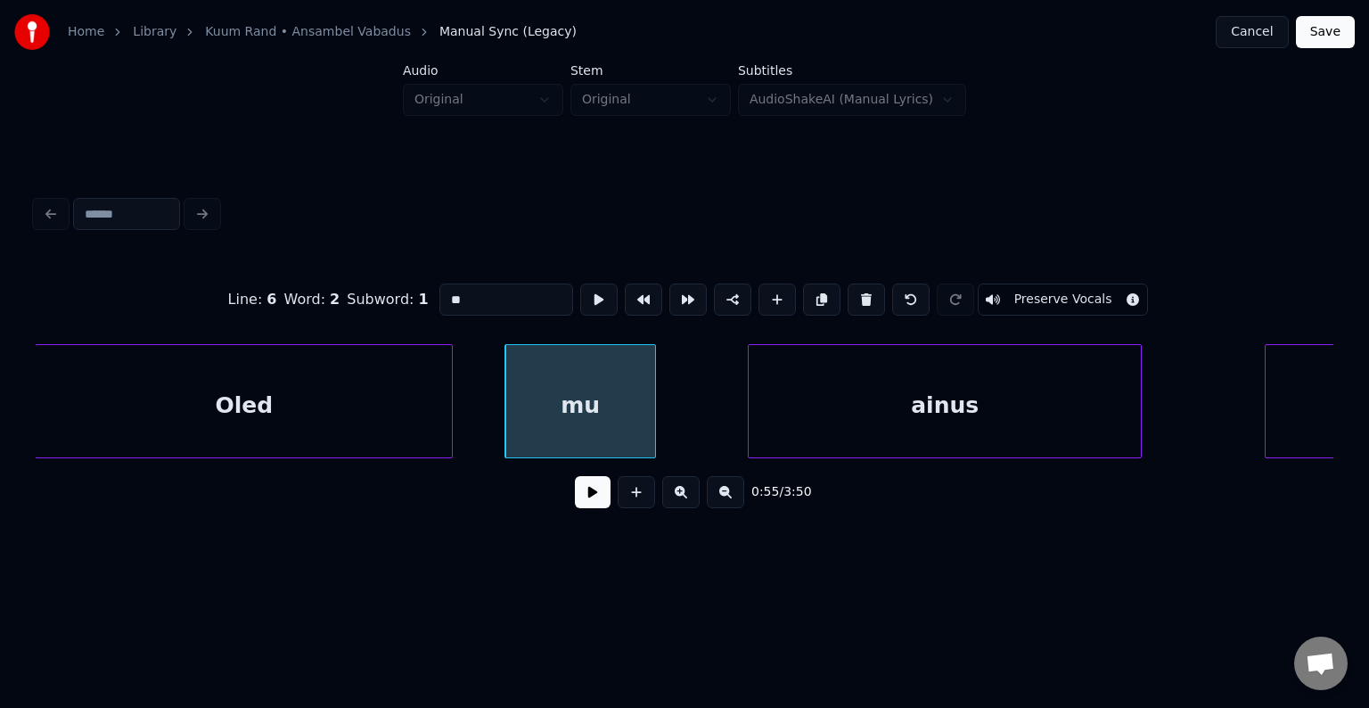
click at [575, 498] on button at bounding box center [593, 492] width 36 height 32
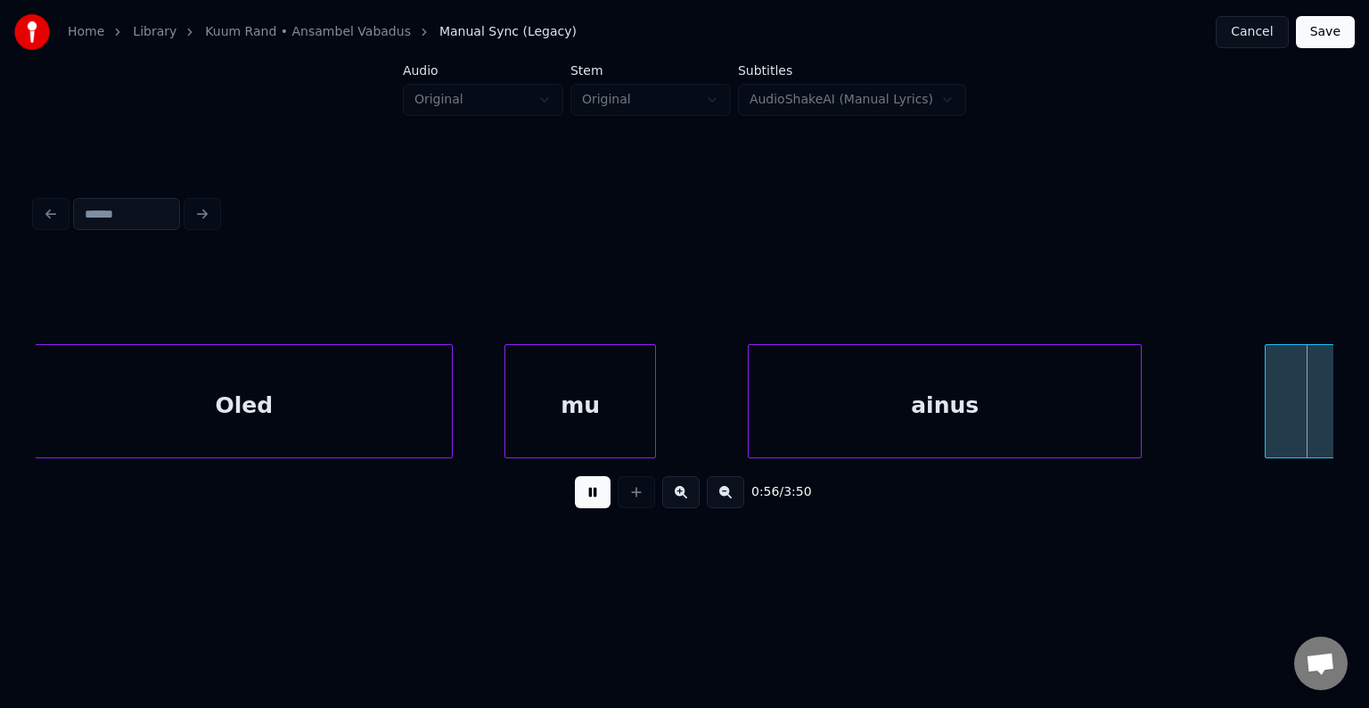
click at [575, 498] on button at bounding box center [593, 492] width 36 height 32
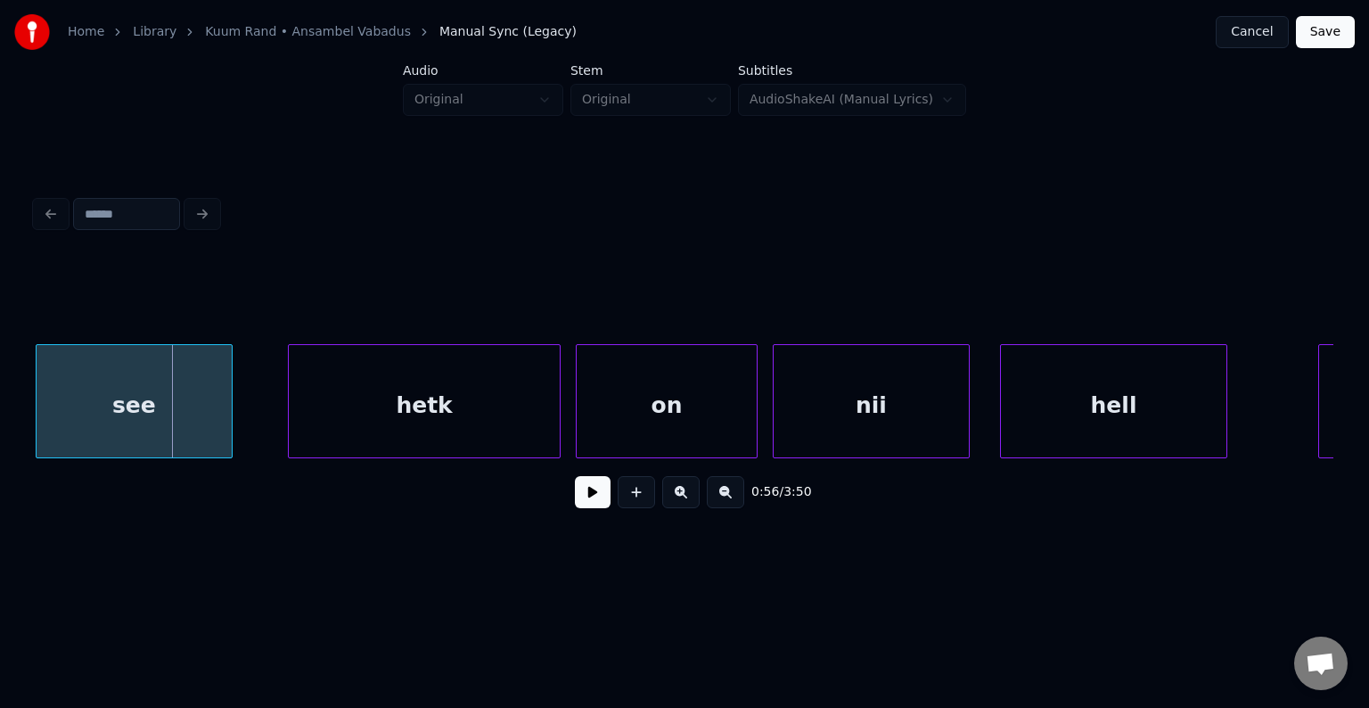
scroll to position [0, 42523]
click at [78, 399] on div "see" at bounding box center [134, 405] width 195 height 121
click at [389, 416] on div "hetk" at bounding box center [403, 405] width 271 height 121
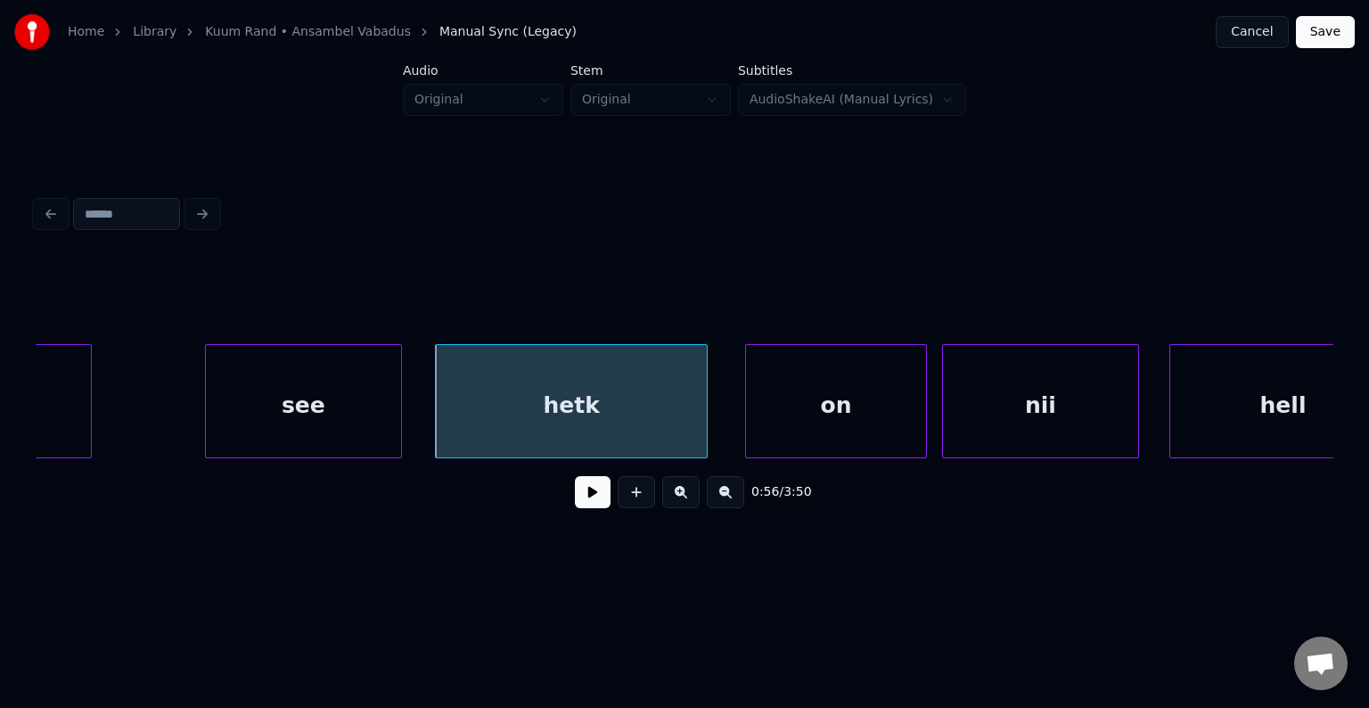
scroll to position [0, 42344]
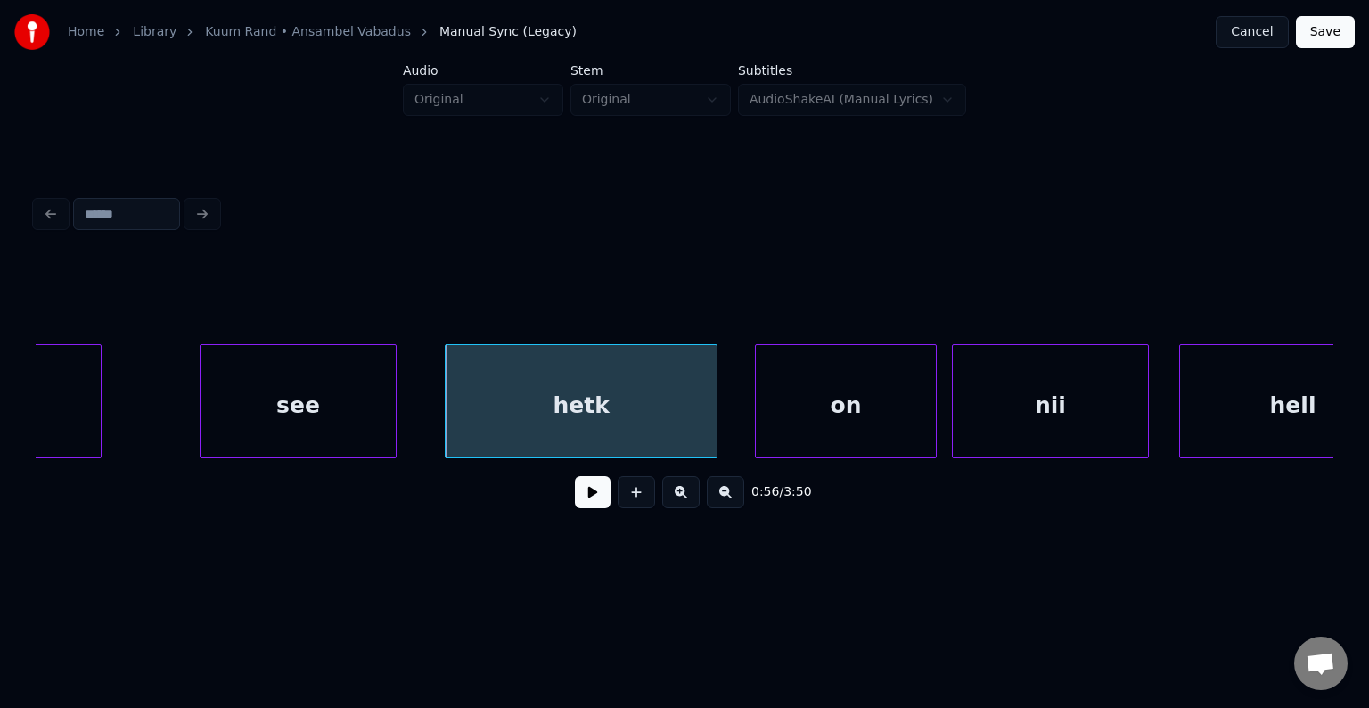
click at [375, 413] on div "see" at bounding box center [298, 405] width 195 height 121
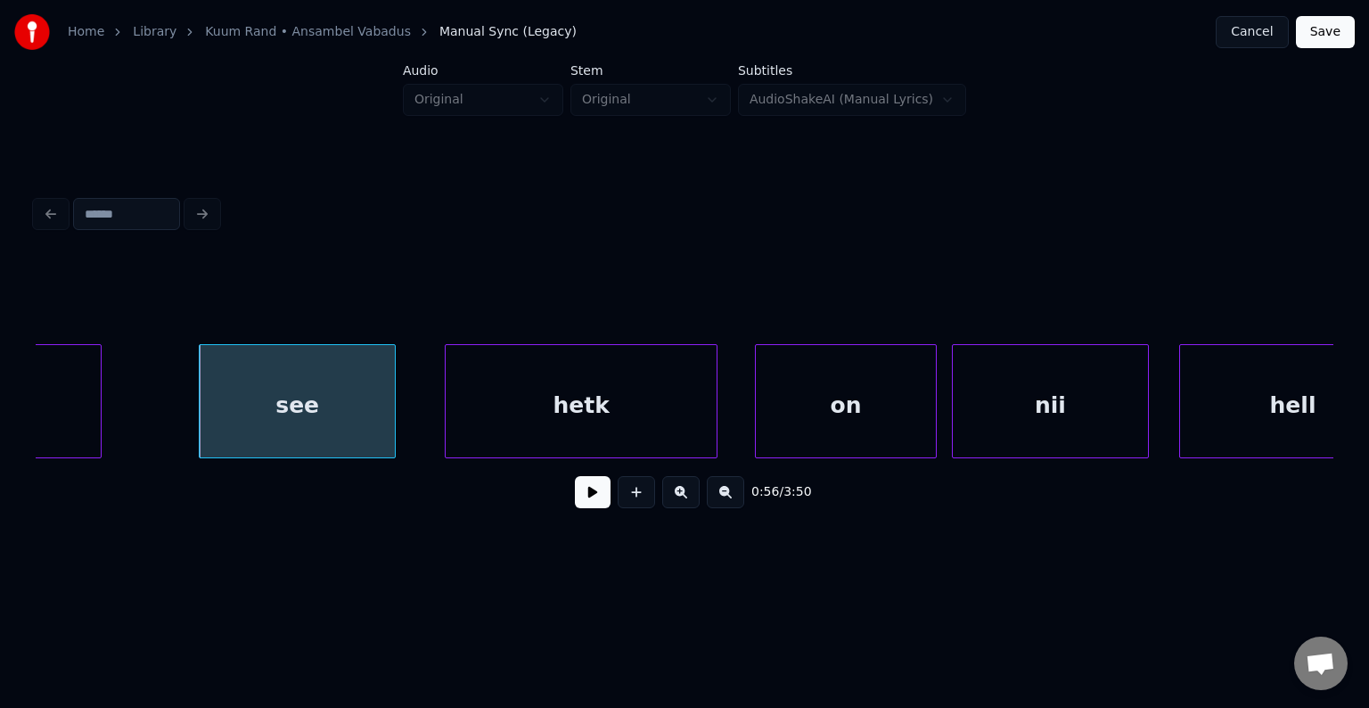
click at [577, 504] on button at bounding box center [593, 492] width 36 height 32
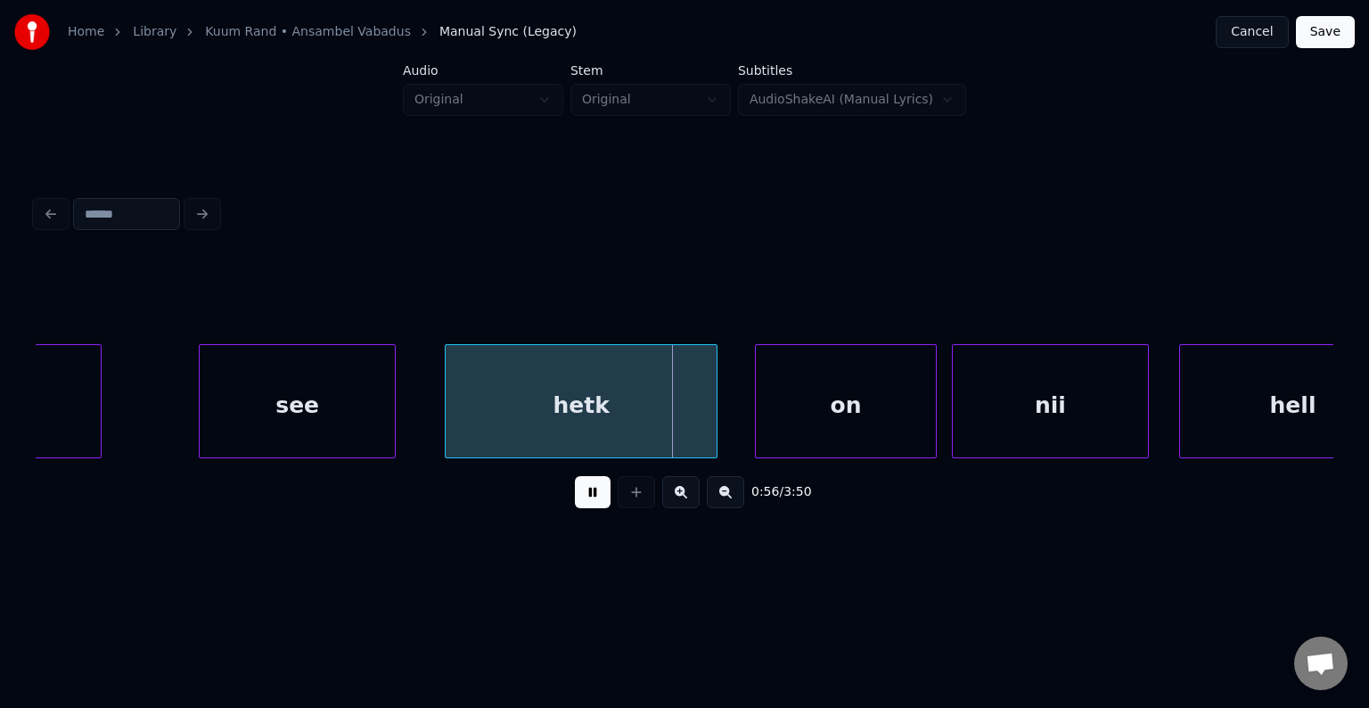
drag, startPoint x: 577, startPoint y: 503, endPoint x: 572, endPoint y: 485, distance: 18.4
click at [575, 502] on button at bounding box center [593, 492] width 36 height 32
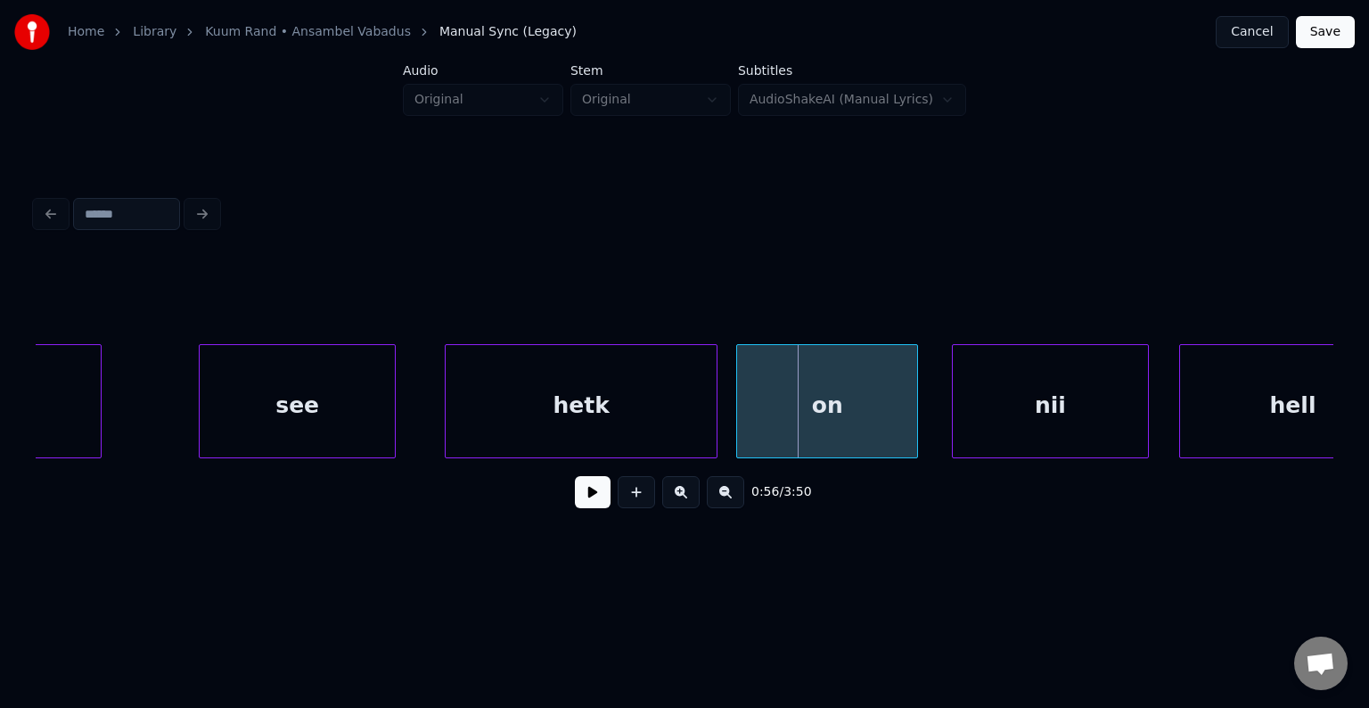
click at [799, 409] on div "on" at bounding box center [827, 405] width 180 height 121
click at [1077, 409] on div "nii" at bounding box center [1033, 405] width 195 height 121
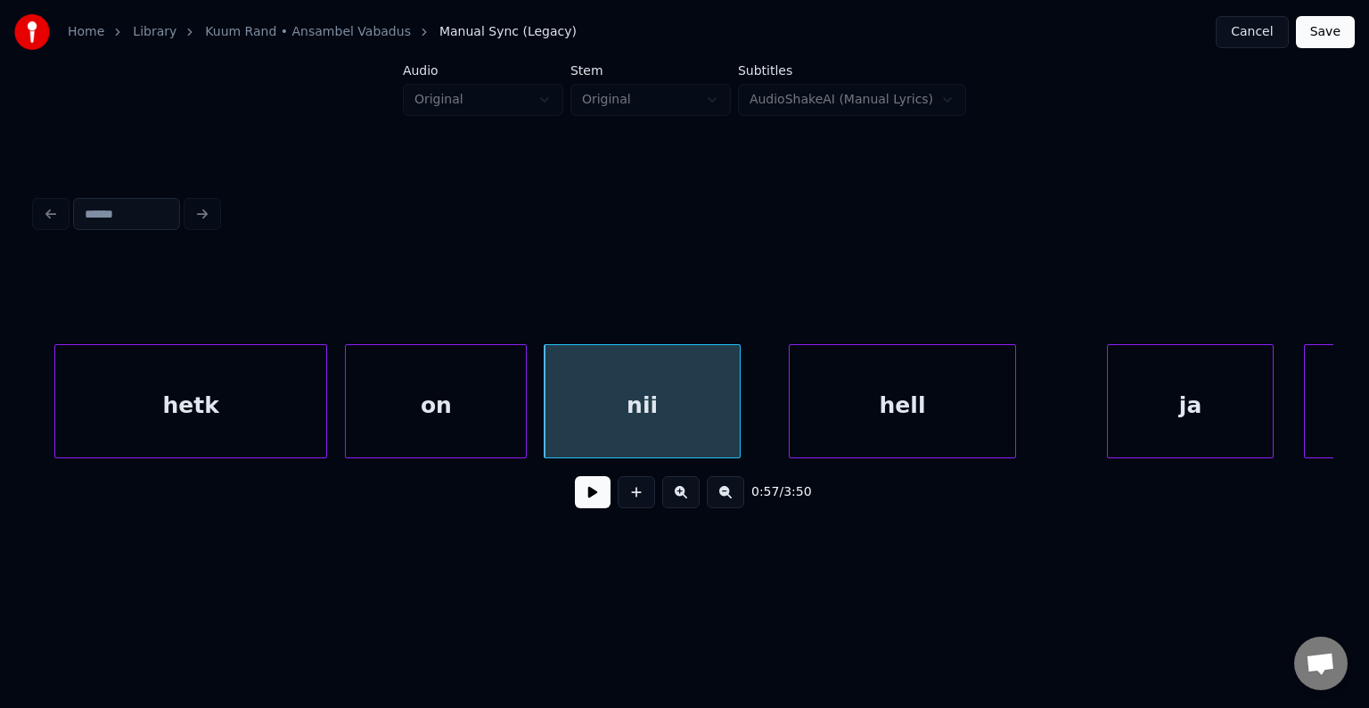
scroll to position [0, 42737]
click at [883, 402] on div "hell" at bounding box center [884, 405] width 226 height 121
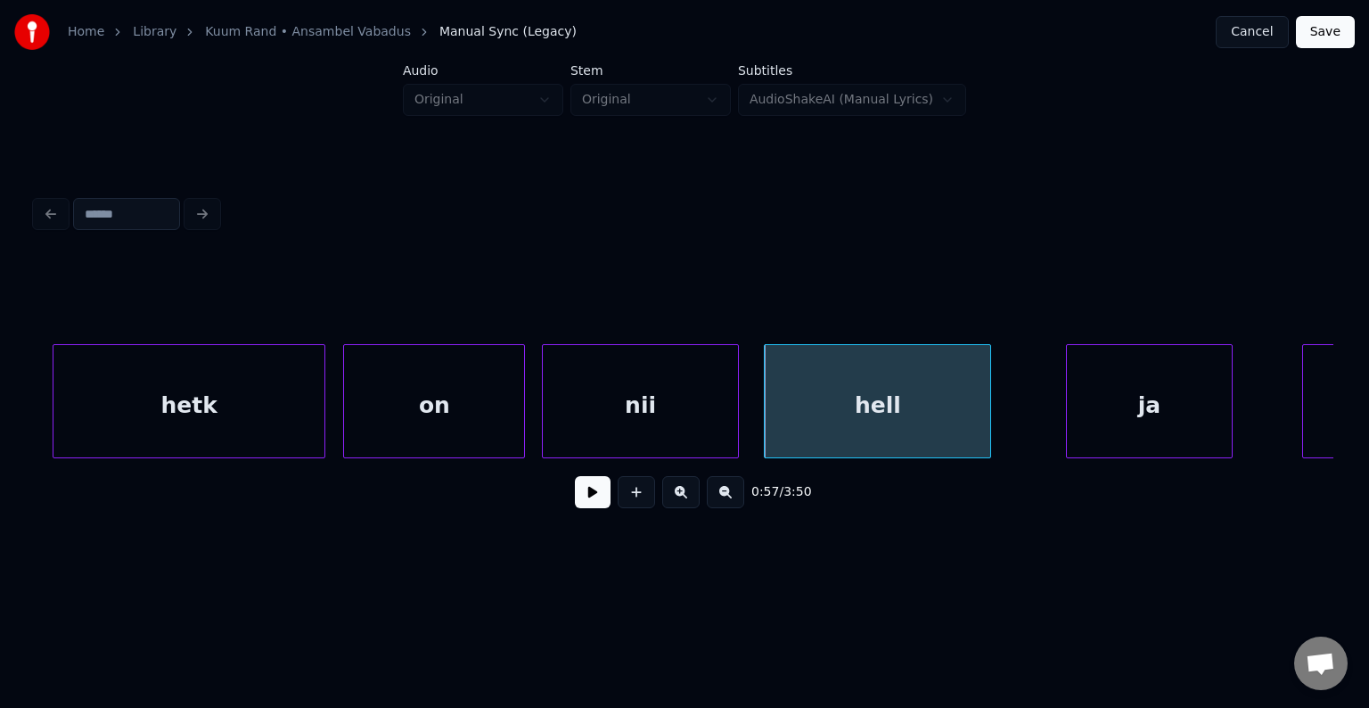
click at [1111, 399] on div "ja" at bounding box center [1149, 405] width 165 height 121
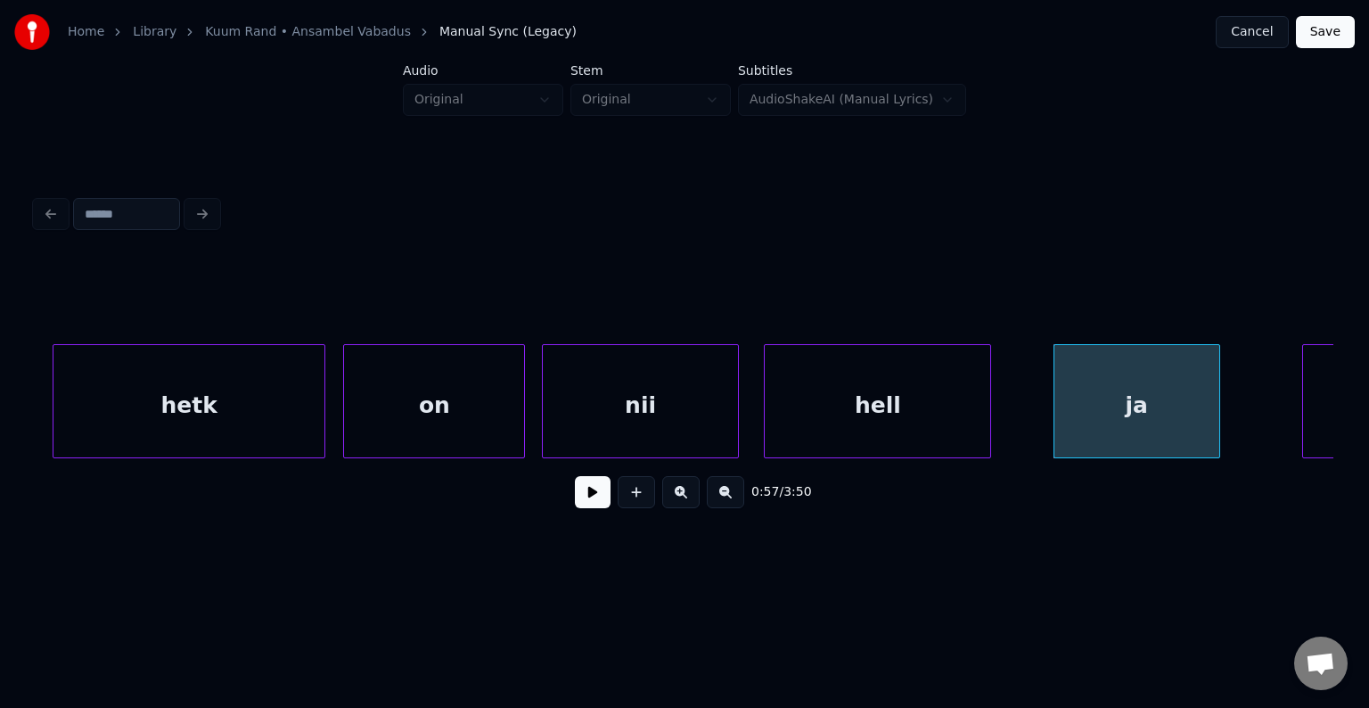
click at [850, 417] on div "hell" at bounding box center [878, 405] width 226 height 121
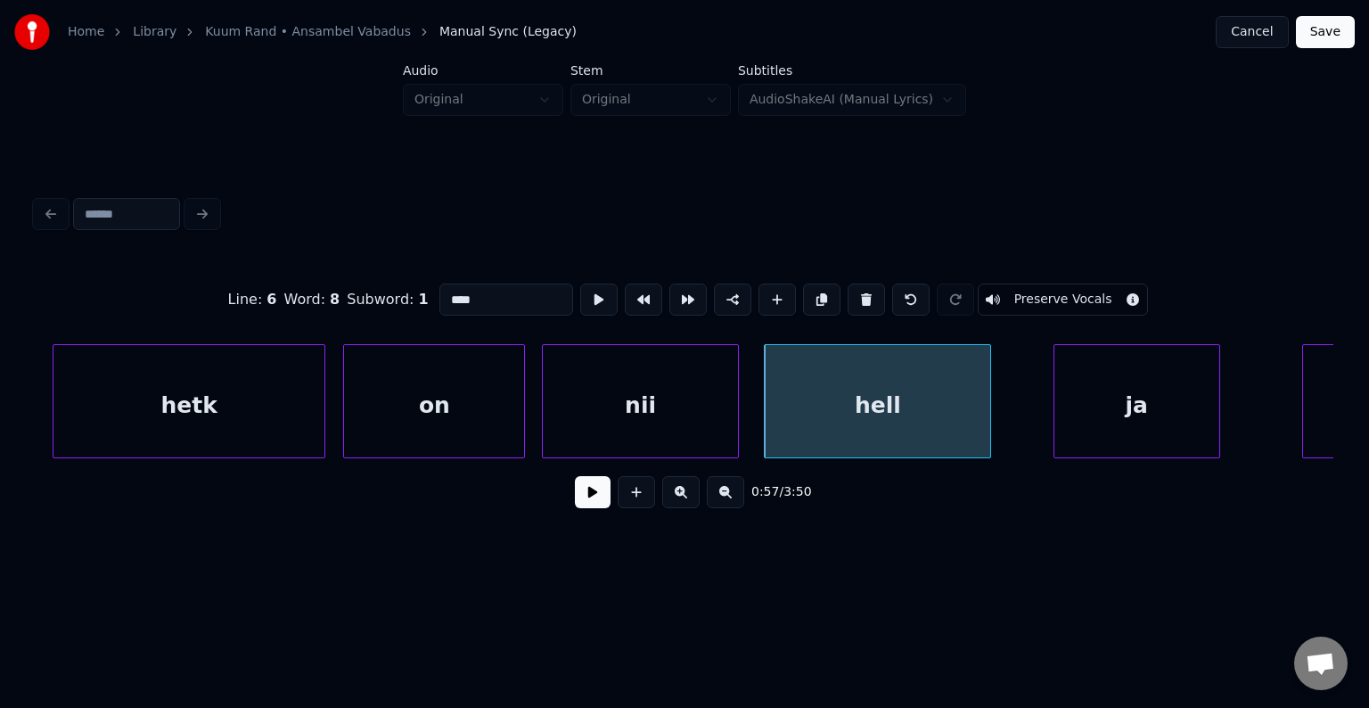
click at [575, 496] on button at bounding box center [593, 492] width 36 height 32
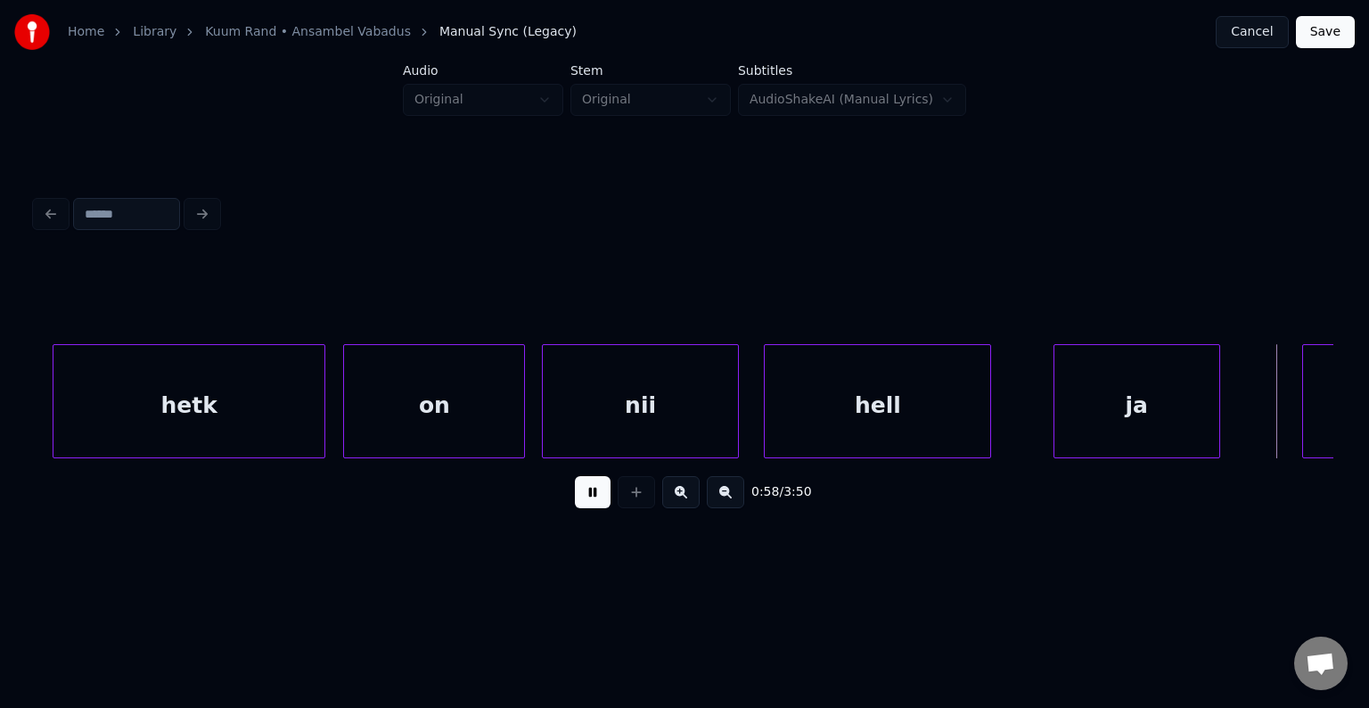
click at [583, 499] on button at bounding box center [593, 492] width 36 height 32
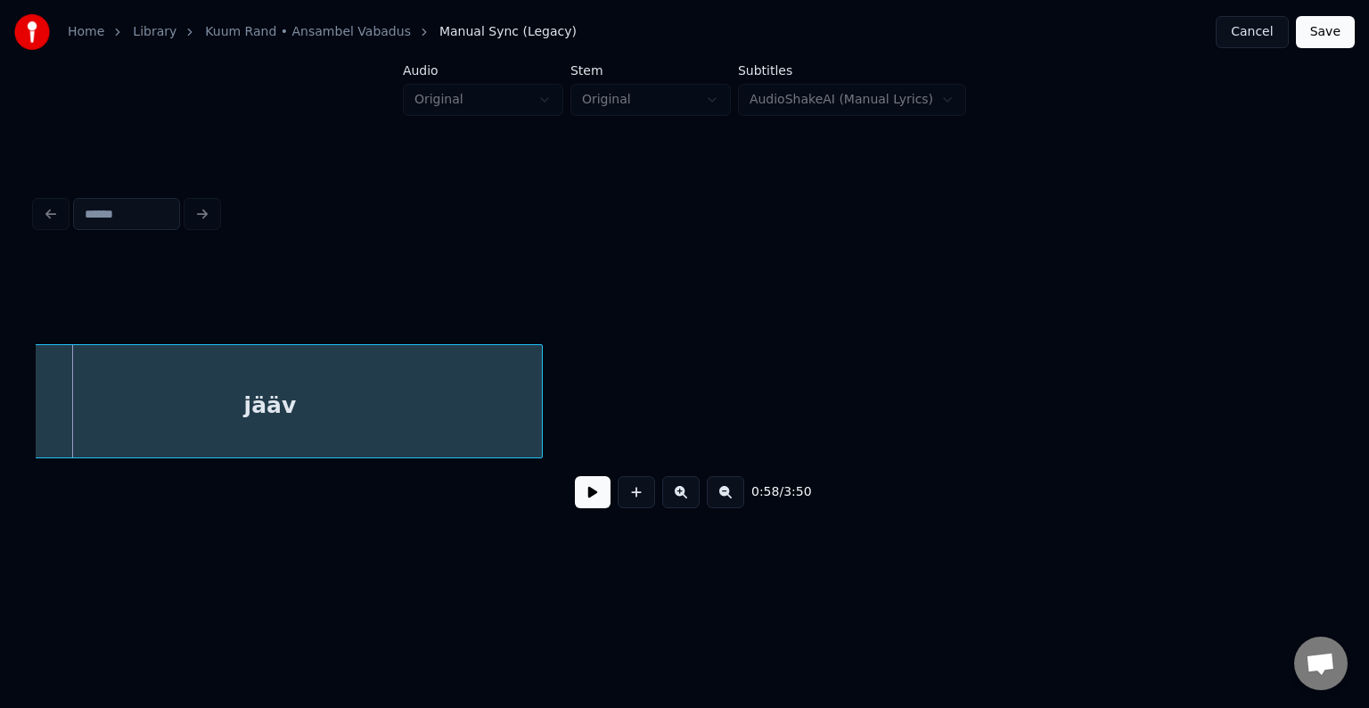
scroll to position [0, 43996]
click at [335, 399] on div "jääv" at bounding box center [309, 405] width 544 height 121
click at [575, 506] on button at bounding box center [593, 492] width 36 height 32
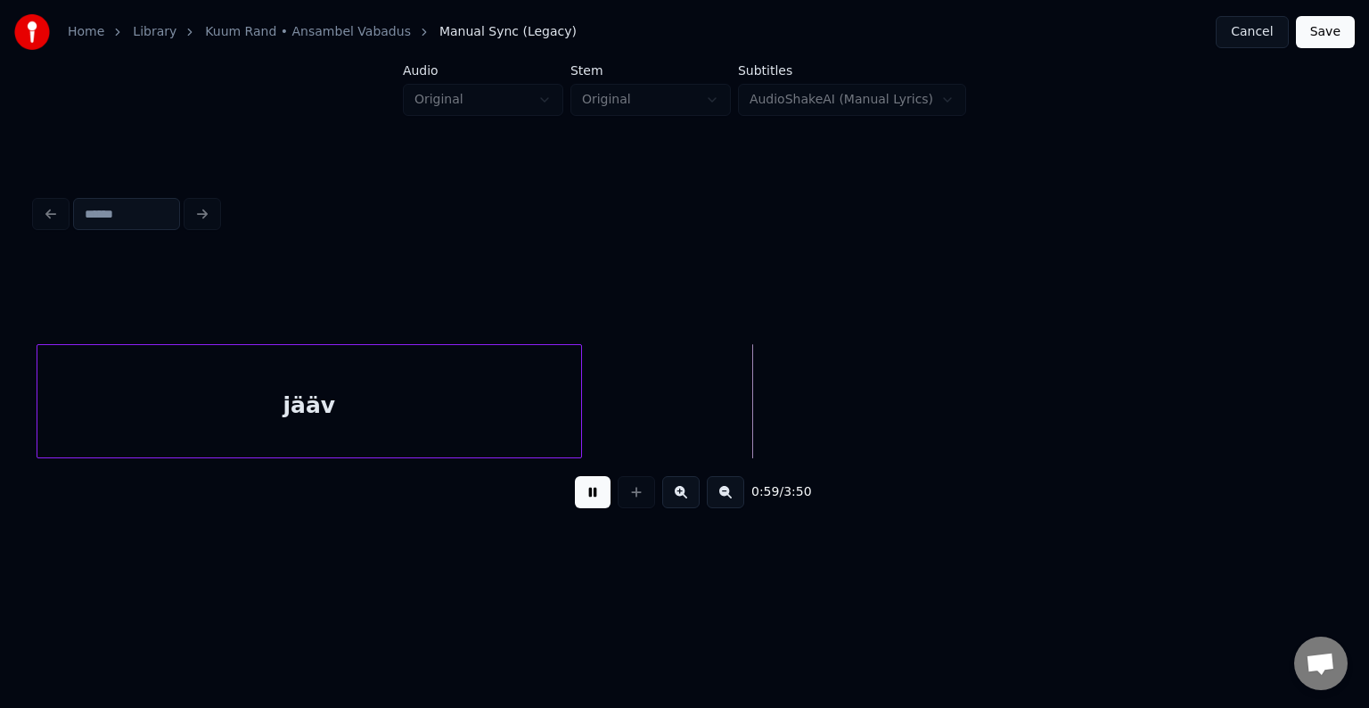
click at [575, 496] on button at bounding box center [593, 492] width 36 height 32
click at [422, 407] on div "jääv" at bounding box center [309, 405] width 544 height 121
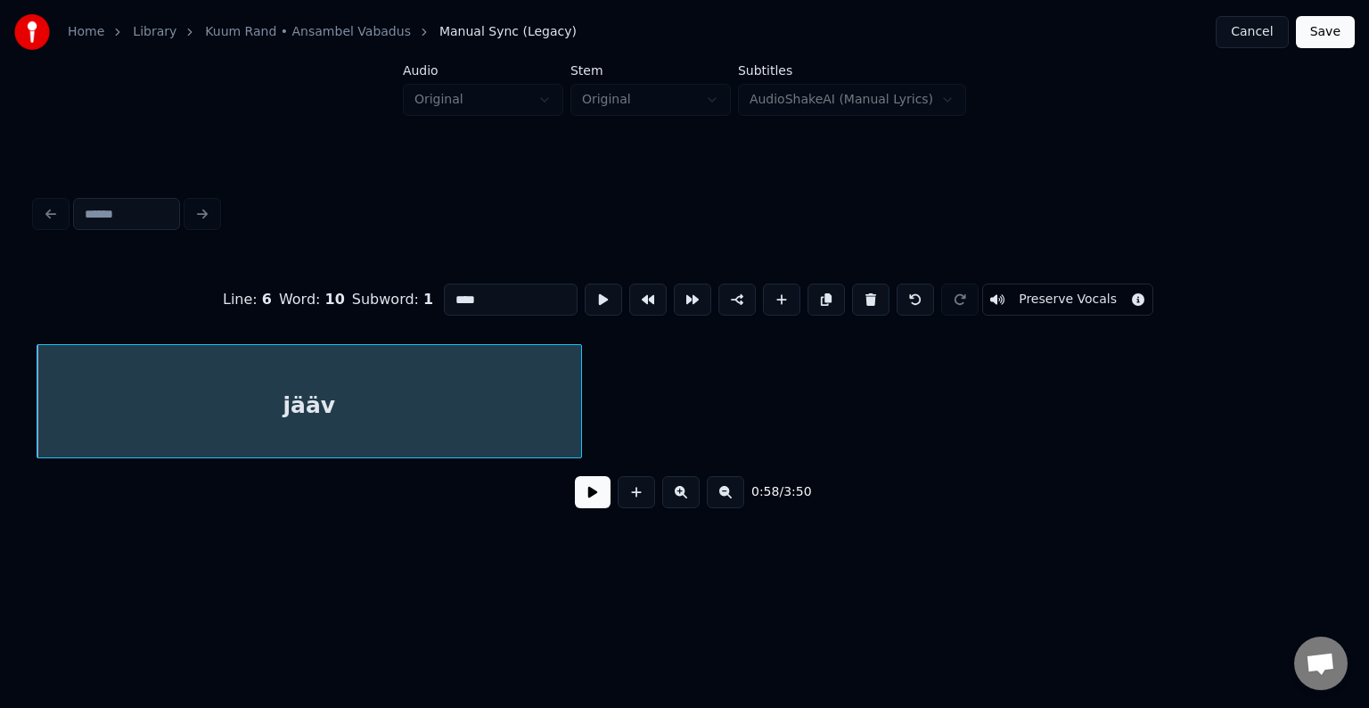
click at [444, 294] on input "****" at bounding box center [511, 299] width 134 height 32
click at [444, 291] on input "****" at bounding box center [511, 299] width 134 height 32
type input "*******"
click at [576, 492] on button at bounding box center [593, 492] width 36 height 32
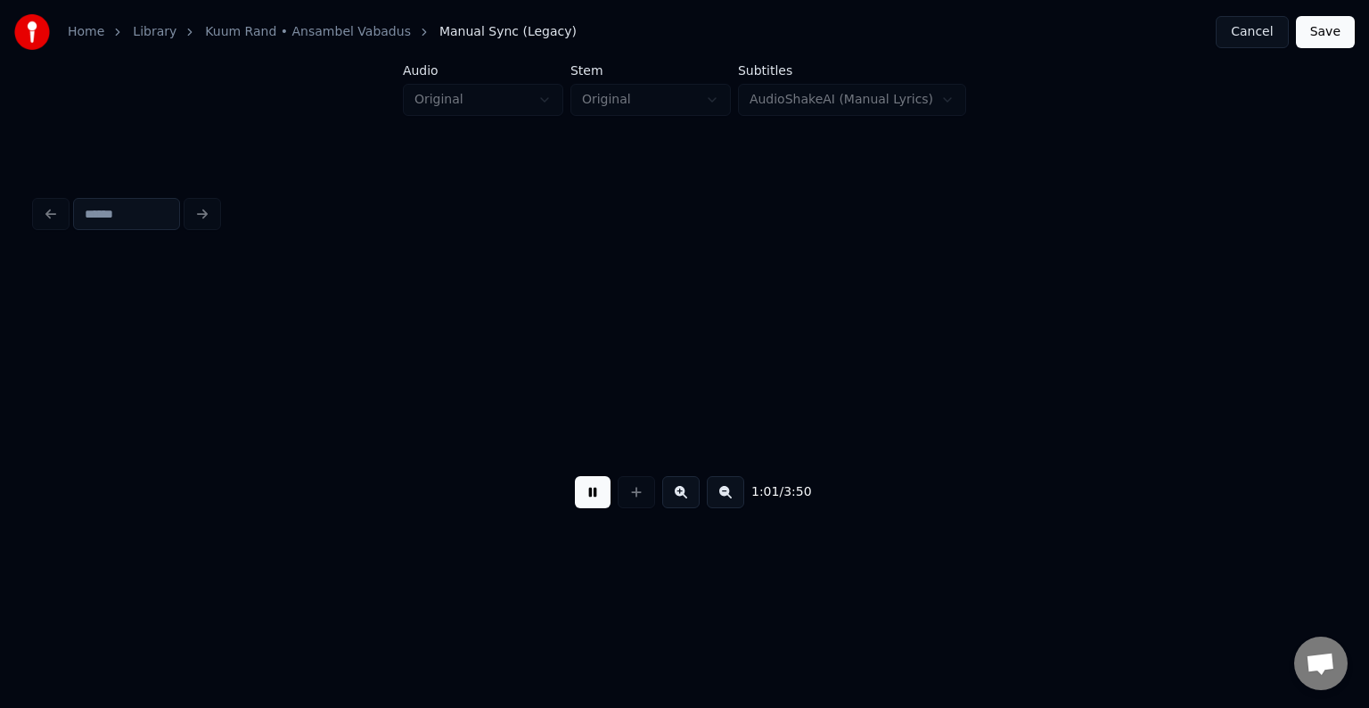
scroll to position [0, 46606]
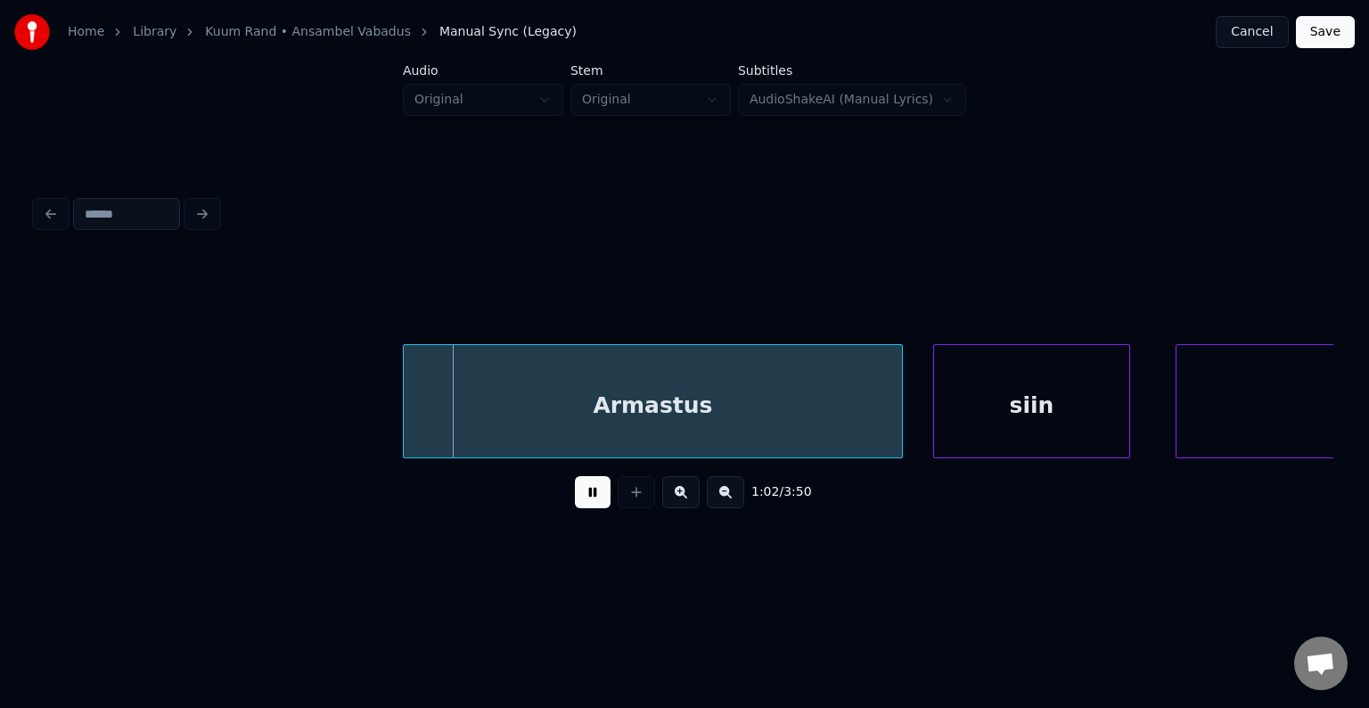
click at [576, 492] on button at bounding box center [593, 492] width 36 height 32
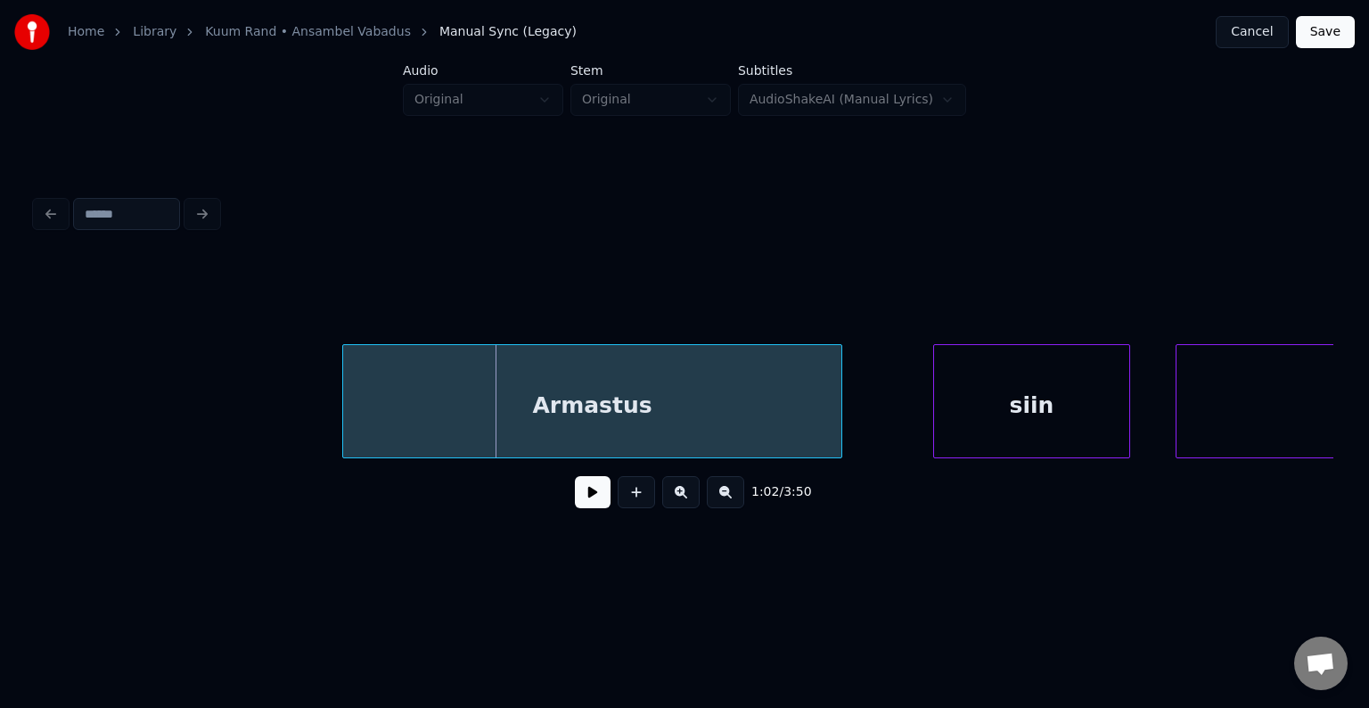
click at [515, 418] on div "Armastus" at bounding box center [592, 405] width 498 height 121
click at [1004, 396] on div "siin" at bounding box center [994, 405] width 195 height 121
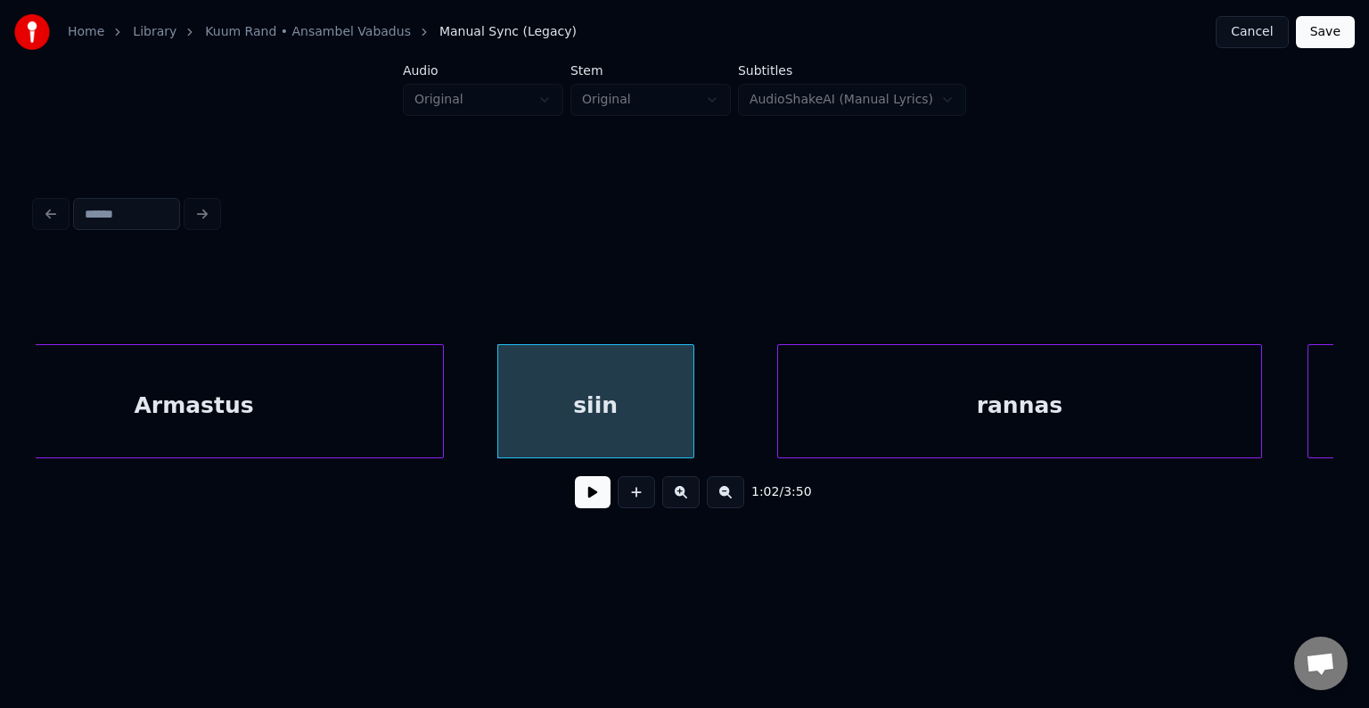
scroll to position [0, 47034]
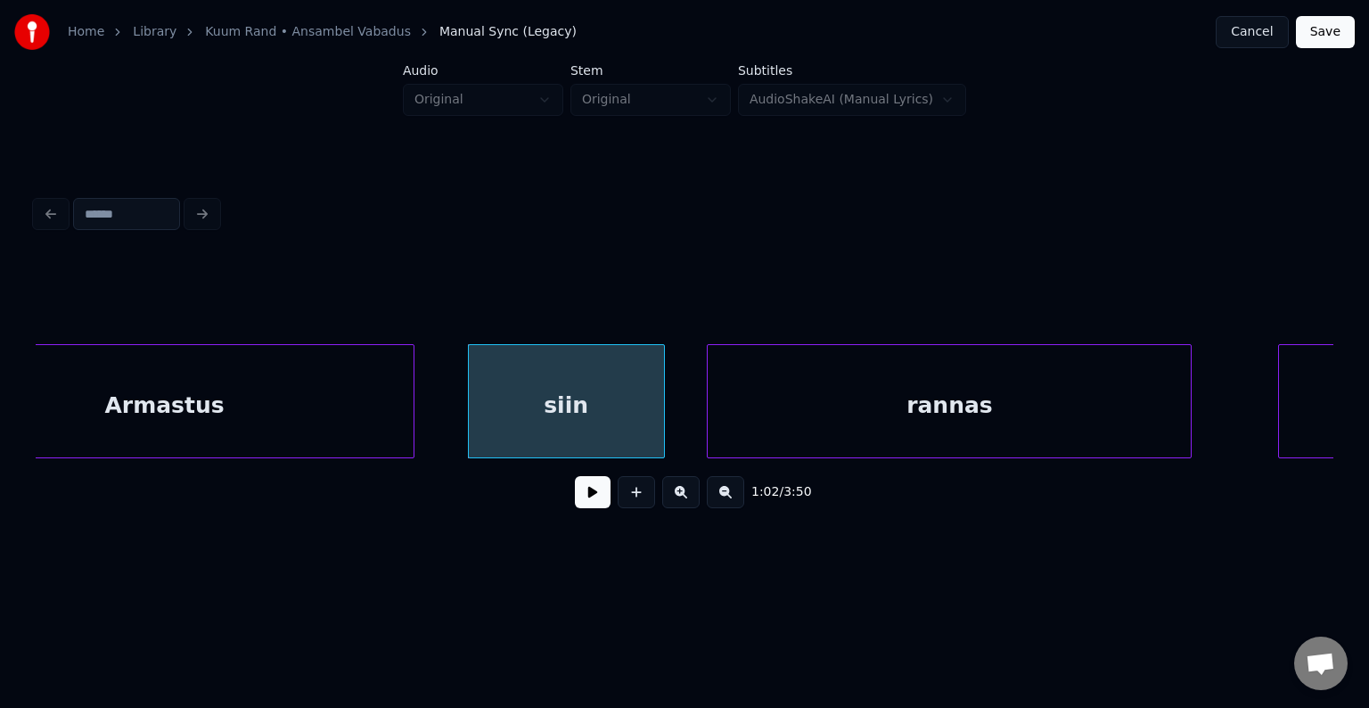
click at [967, 423] on div "rannas" at bounding box center [949, 405] width 483 height 121
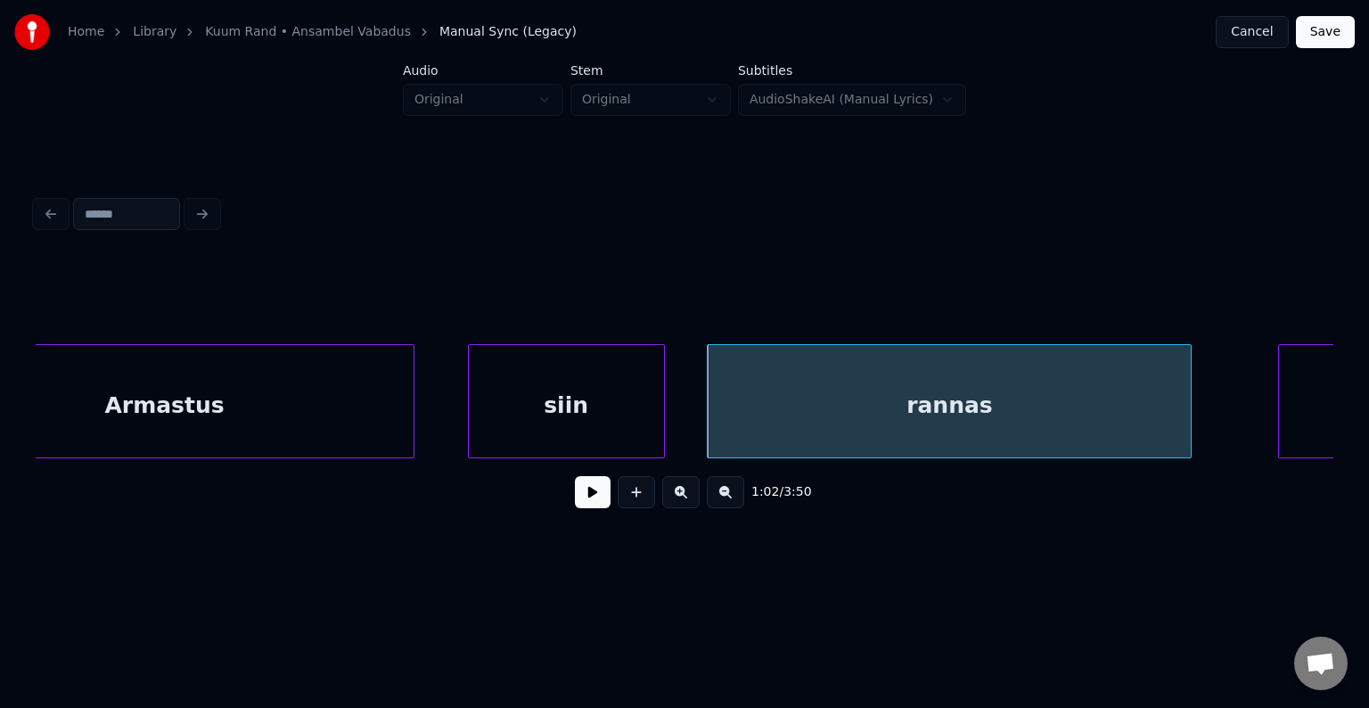
click at [321, 417] on div "Armastus" at bounding box center [164, 405] width 498 height 121
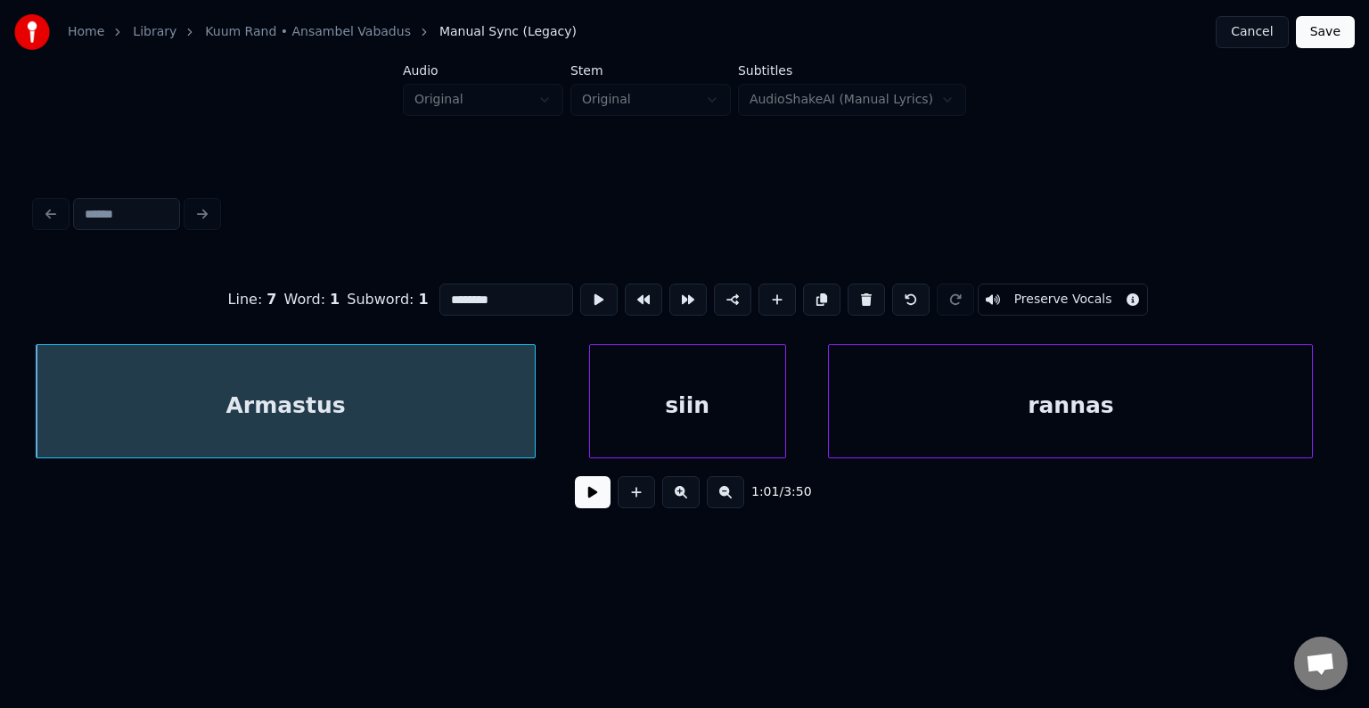
click at [580, 499] on button at bounding box center [593, 492] width 36 height 32
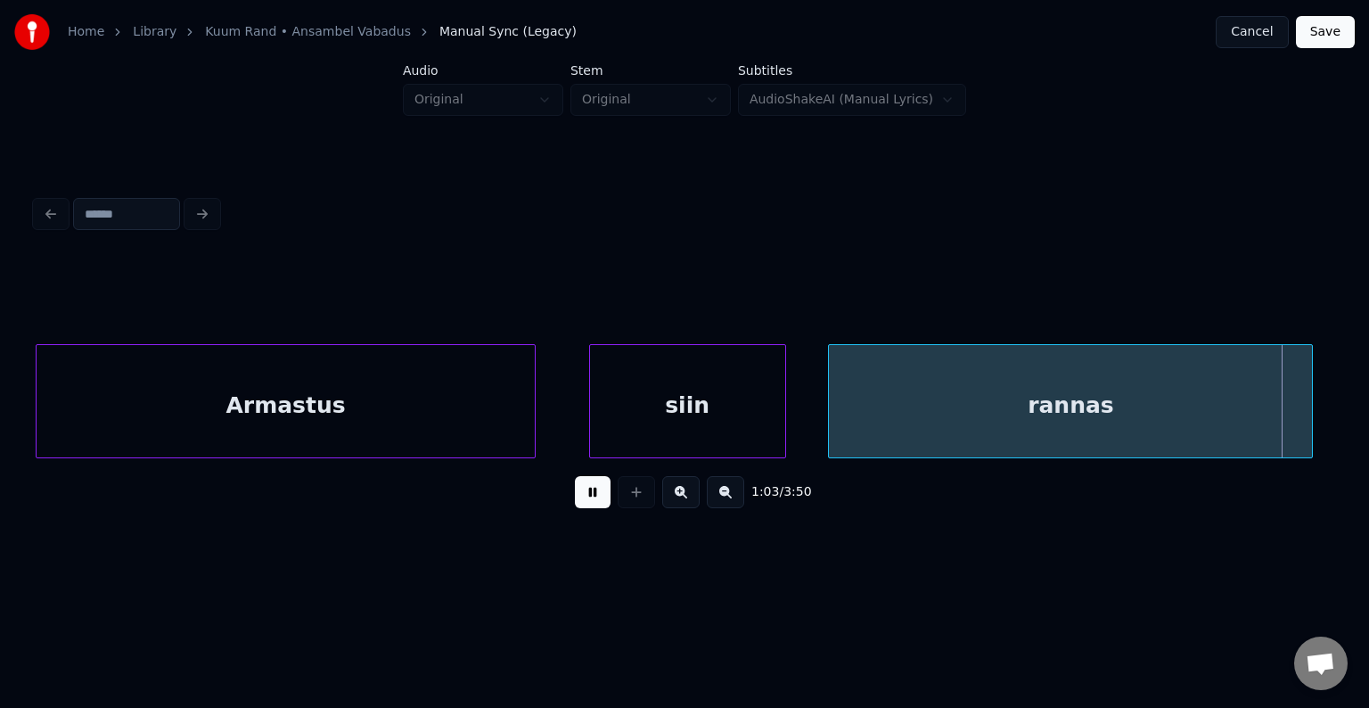
scroll to position [0, 48221]
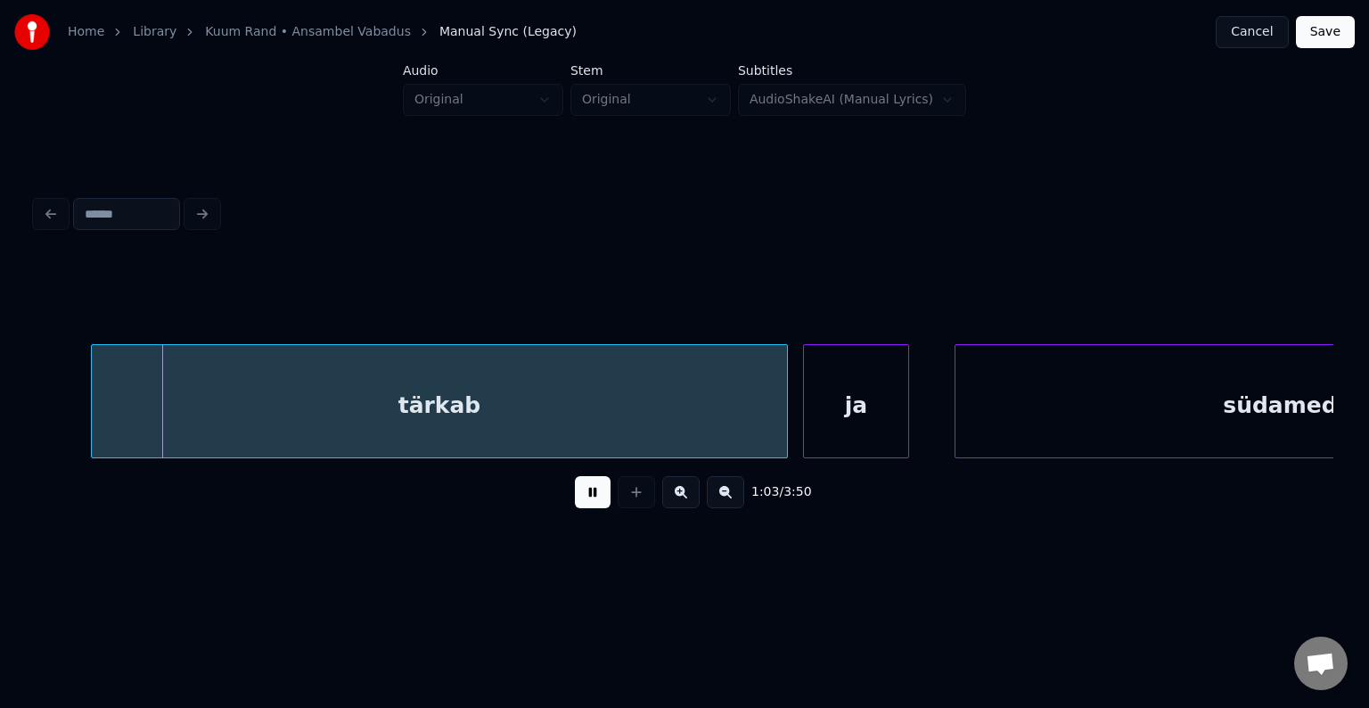
click at [578, 496] on button at bounding box center [593, 492] width 36 height 32
click at [451, 414] on div "tärkab" at bounding box center [422, 405] width 695 height 121
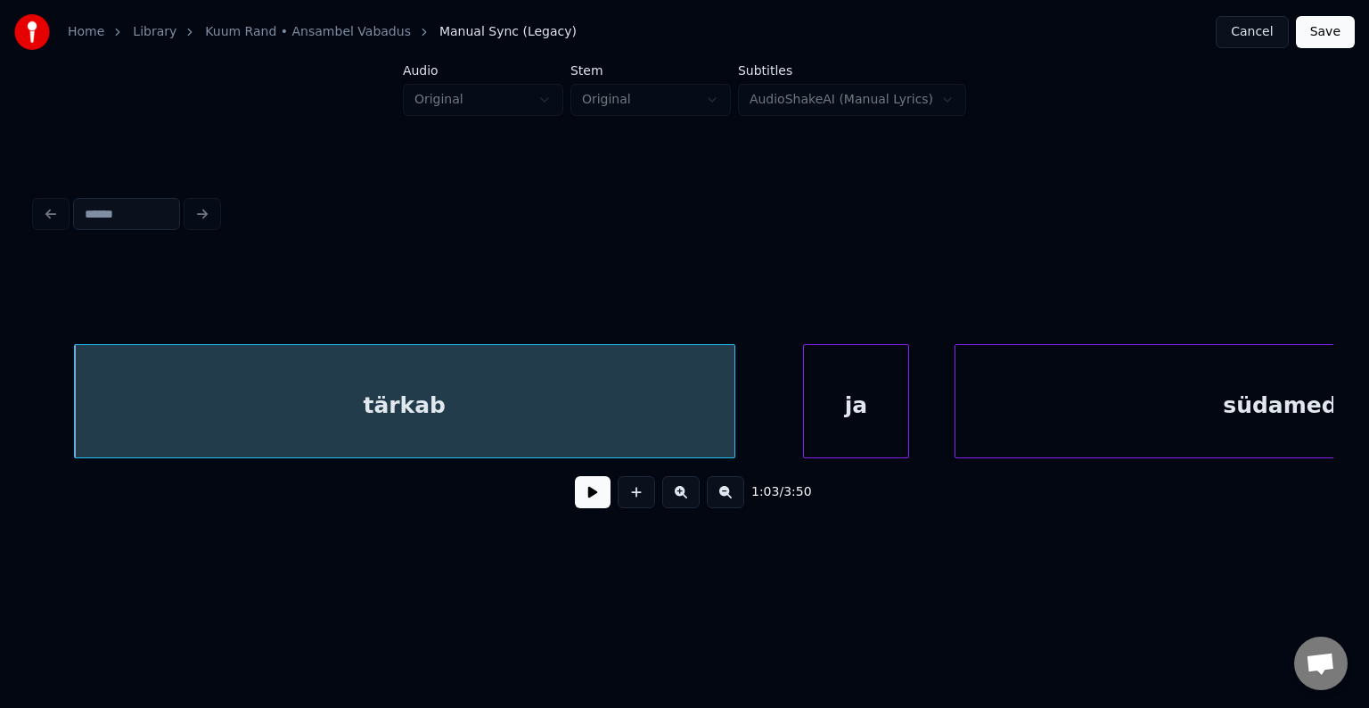
click at [731, 400] on div at bounding box center [731, 401] width 5 height 112
click at [816, 410] on div "ja" at bounding box center [819, 405] width 104 height 121
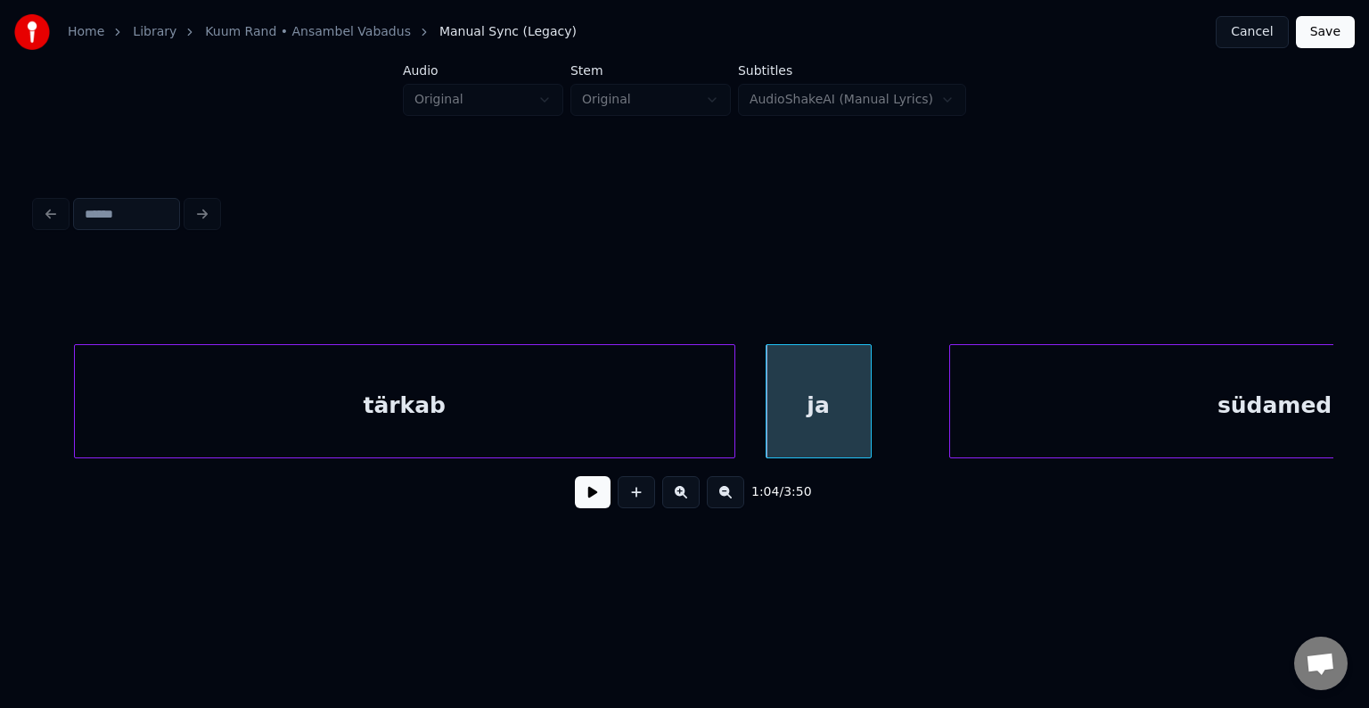
scroll to position [0, 48490]
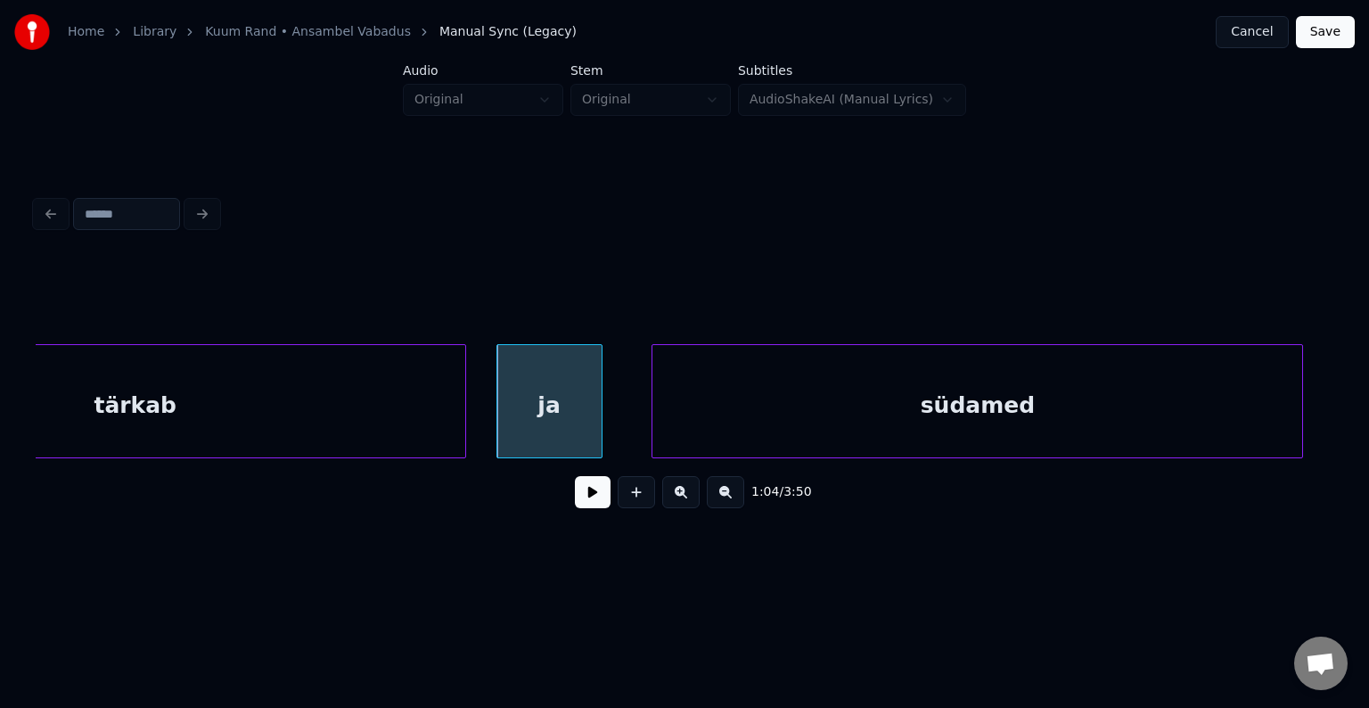
click at [1065, 383] on div "südamed" at bounding box center [977, 405] width 650 height 121
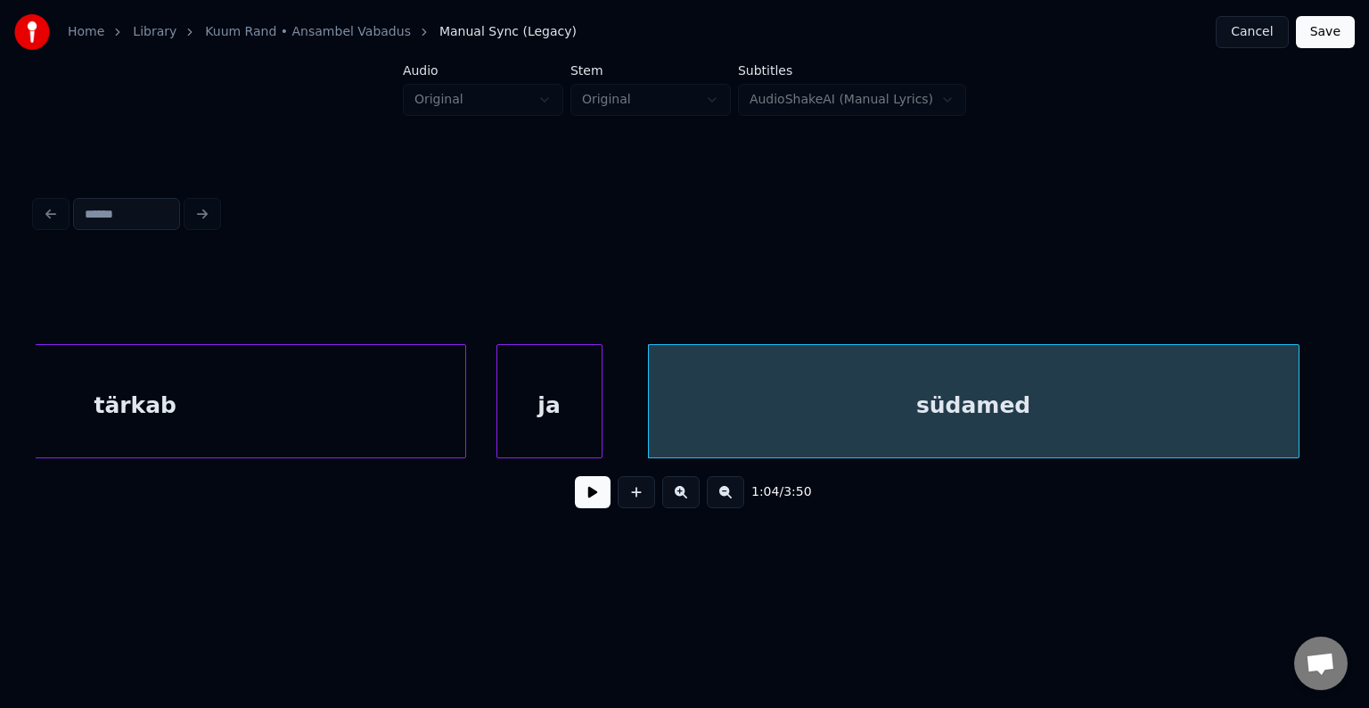
click at [333, 413] on div "tärkab" at bounding box center [136, 405] width 660 height 121
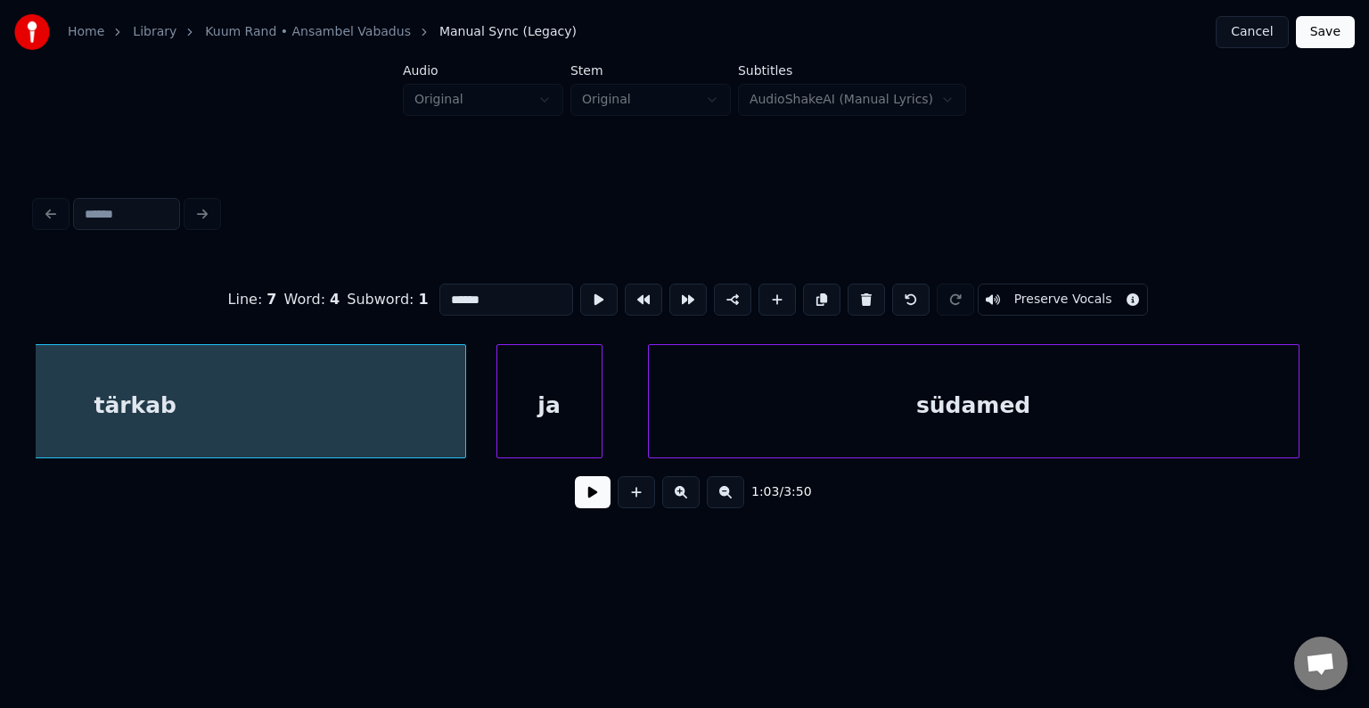
scroll to position [0, 48259]
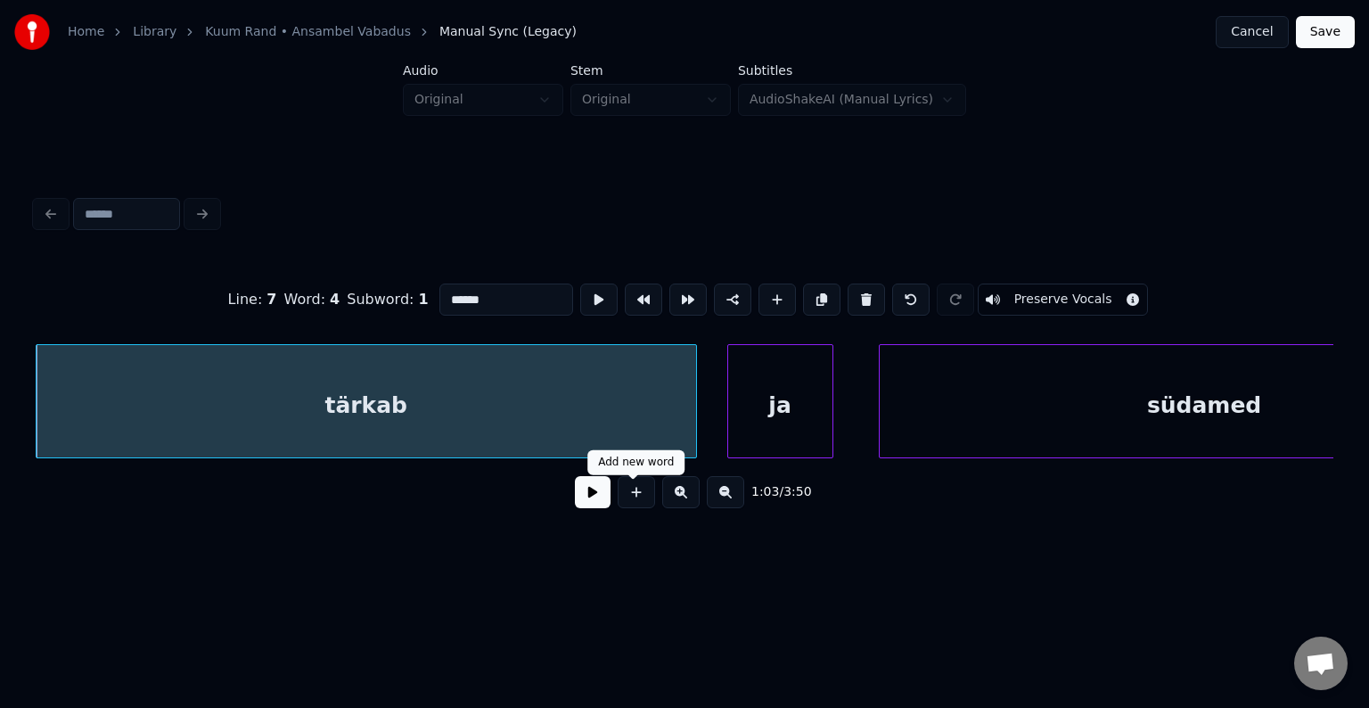
click at [575, 494] on button at bounding box center [593, 492] width 36 height 32
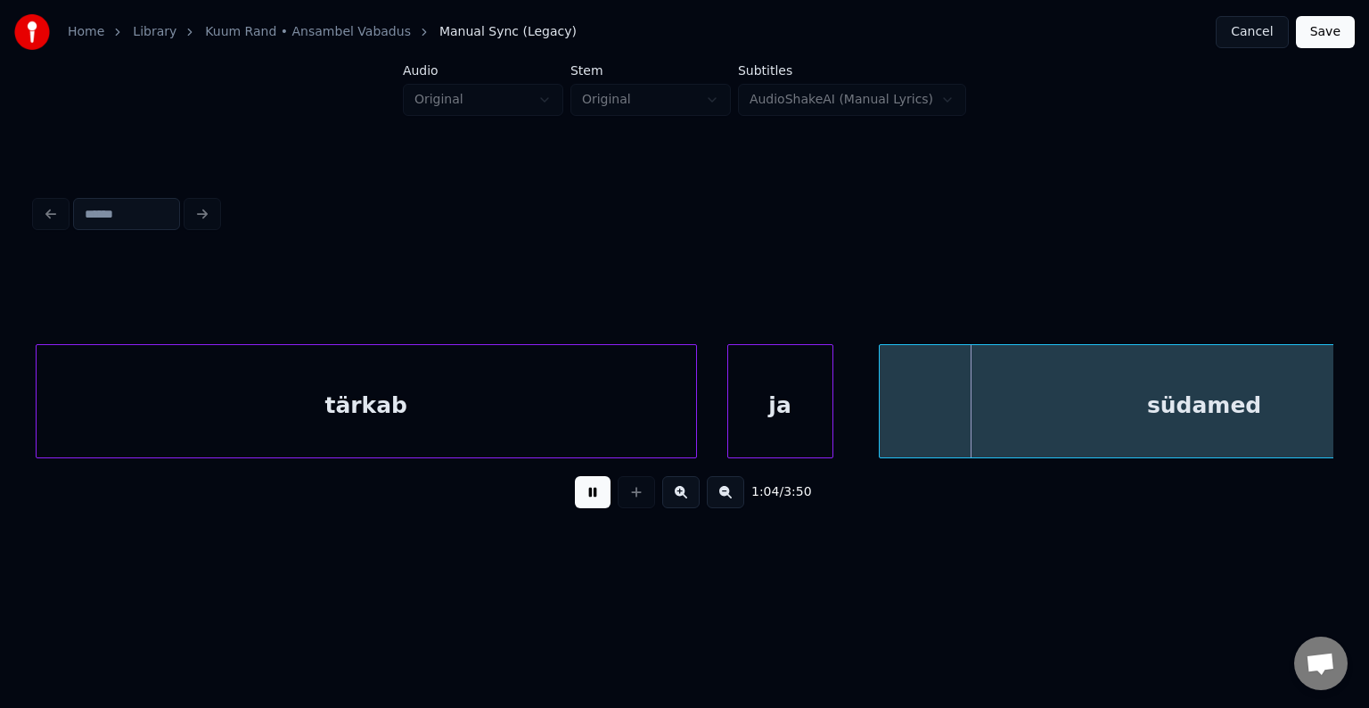
click at [575, 494] on button at bounding box center [593, 492] width 36 height 32
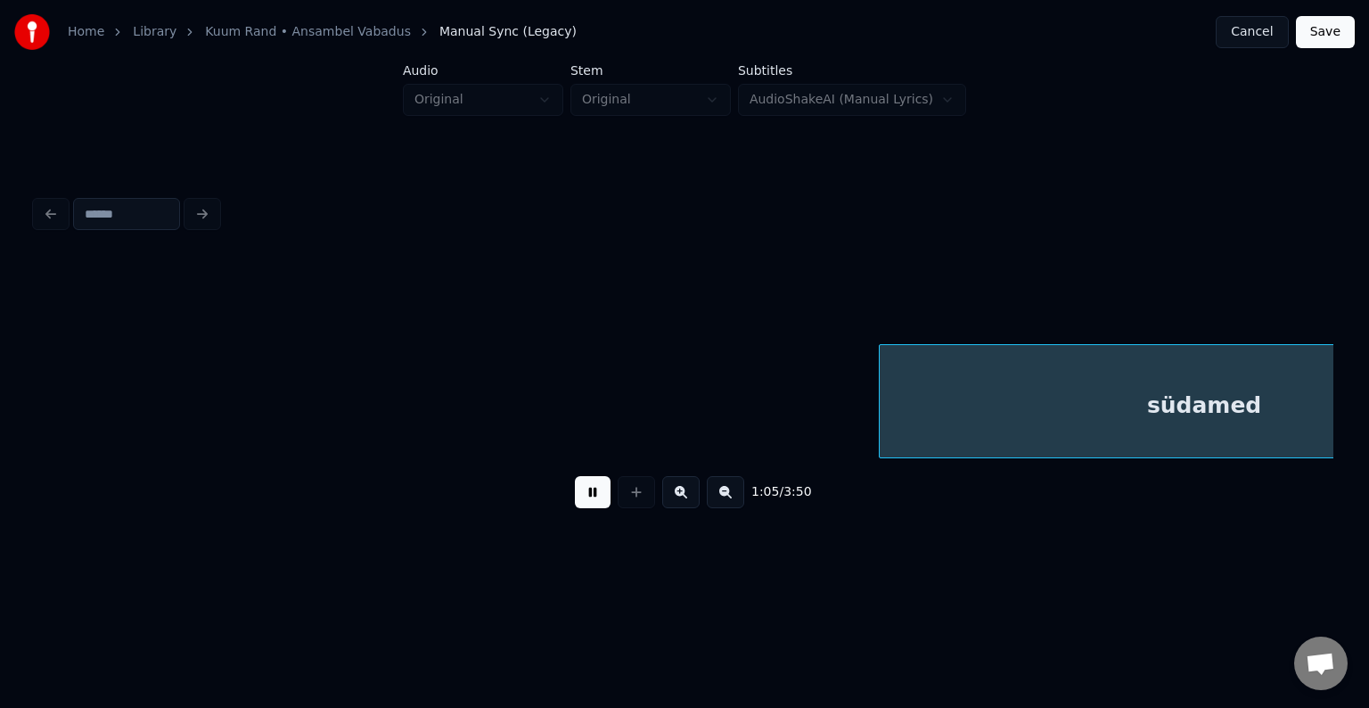
scroll to position [0, 49565]
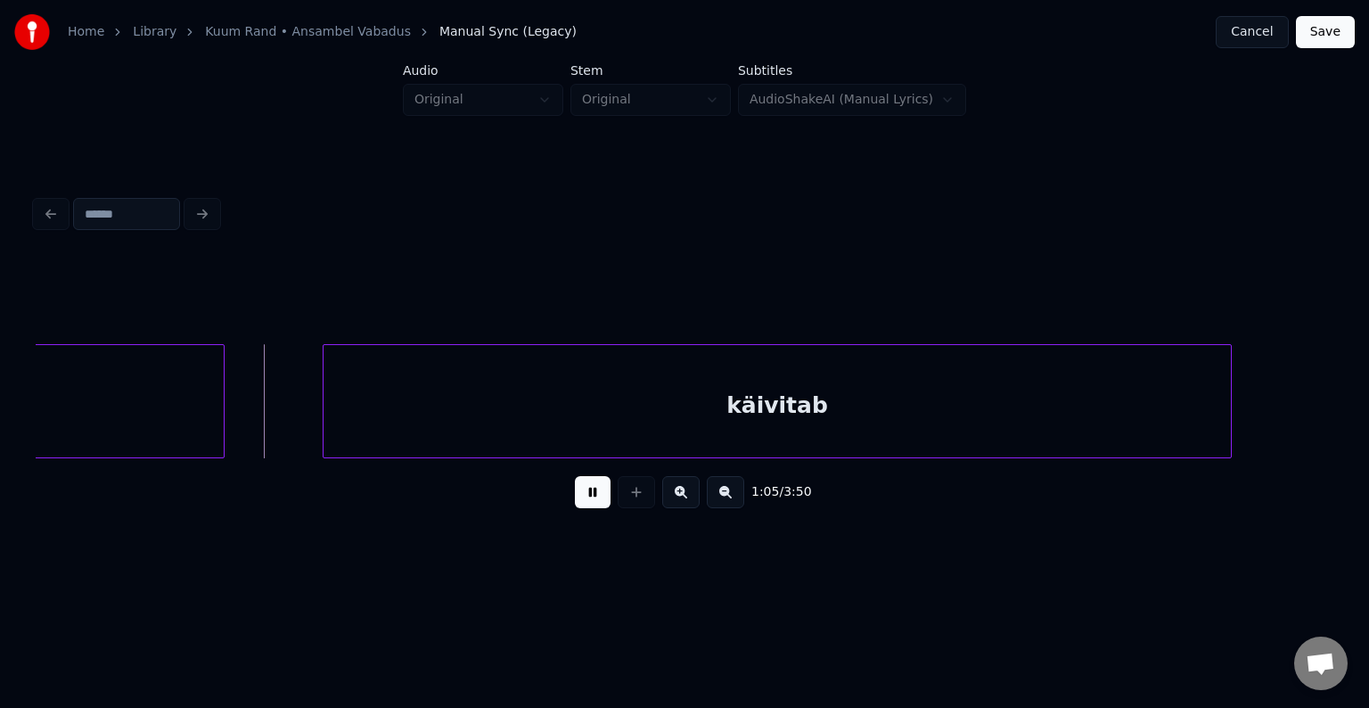
click at [575, 494] on button at bounding box center [593, 492] width 36 height 32
click at [490, 404] on div "käivitab" at bounding box center [757, 405] width 907 height 121
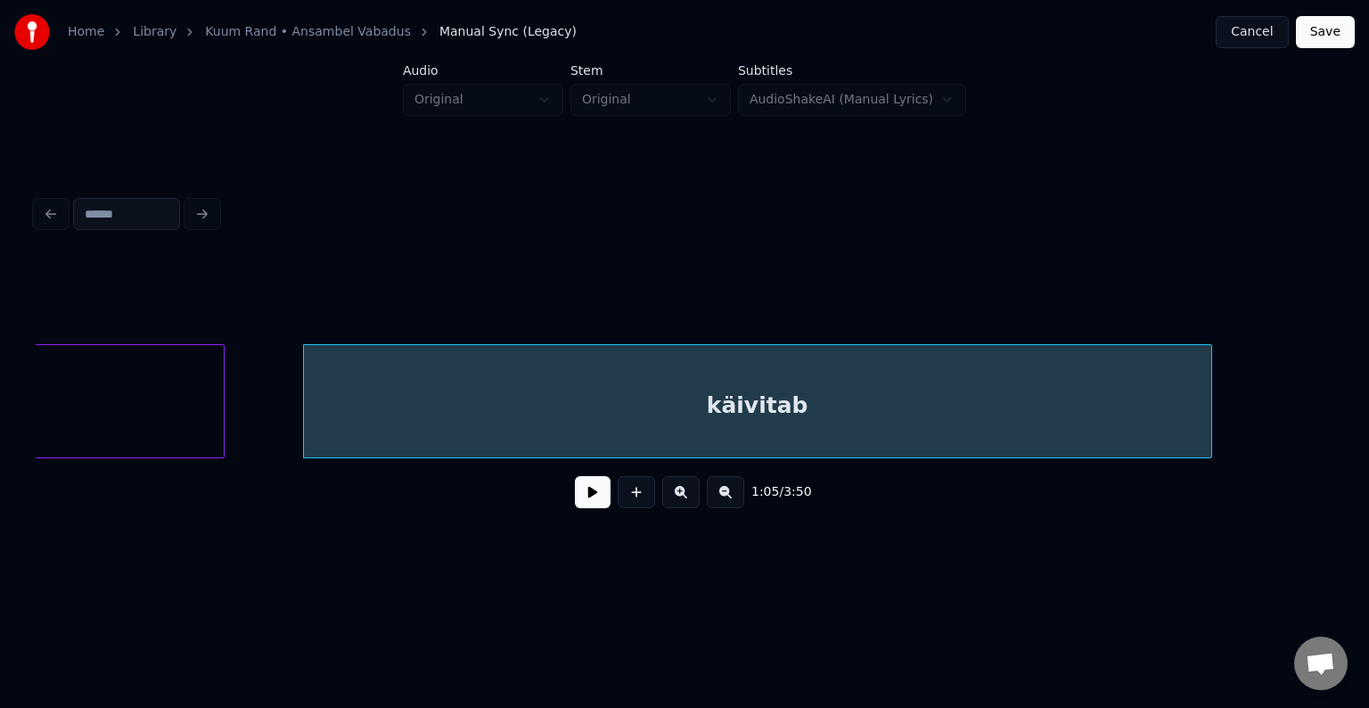
click at [581, 504] on button at bounding box center [593, 492] width 36 height 32
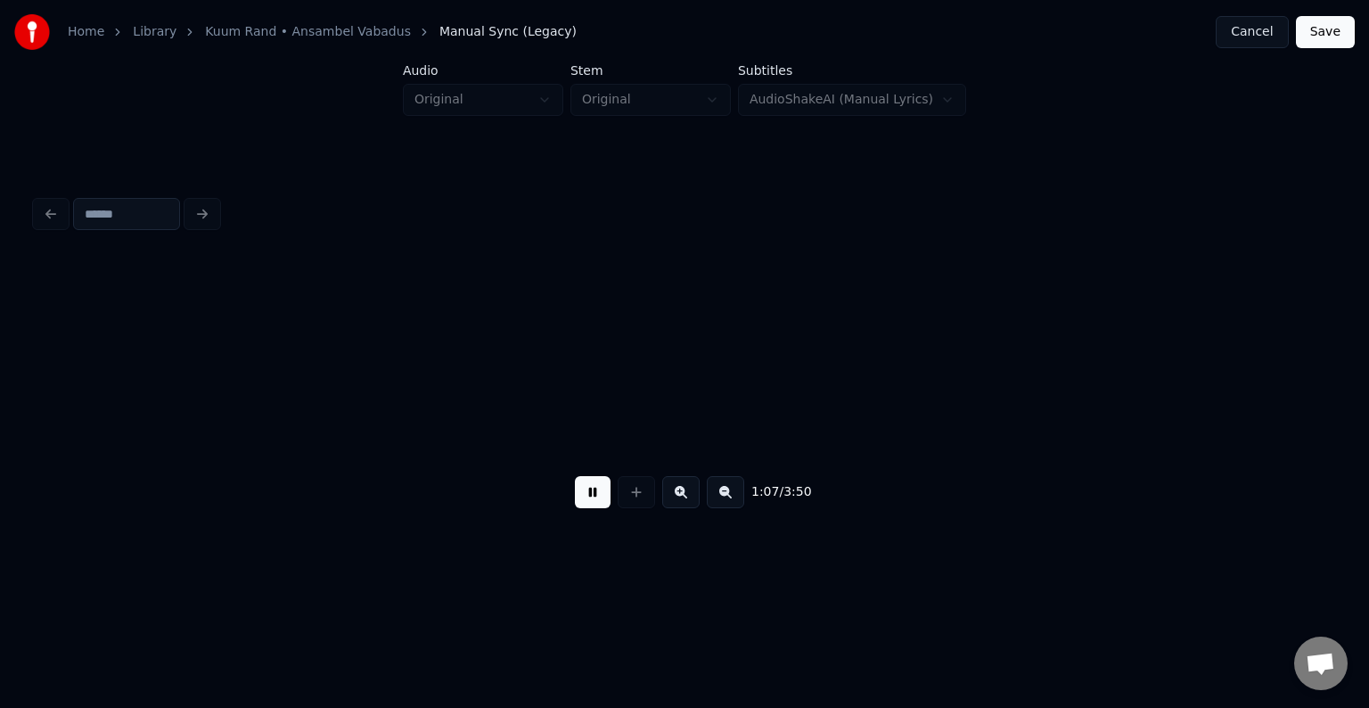
scroll to position [0, 50874]
click at [581, 503] on button at bounding box center [593, 492] width 36 height 32
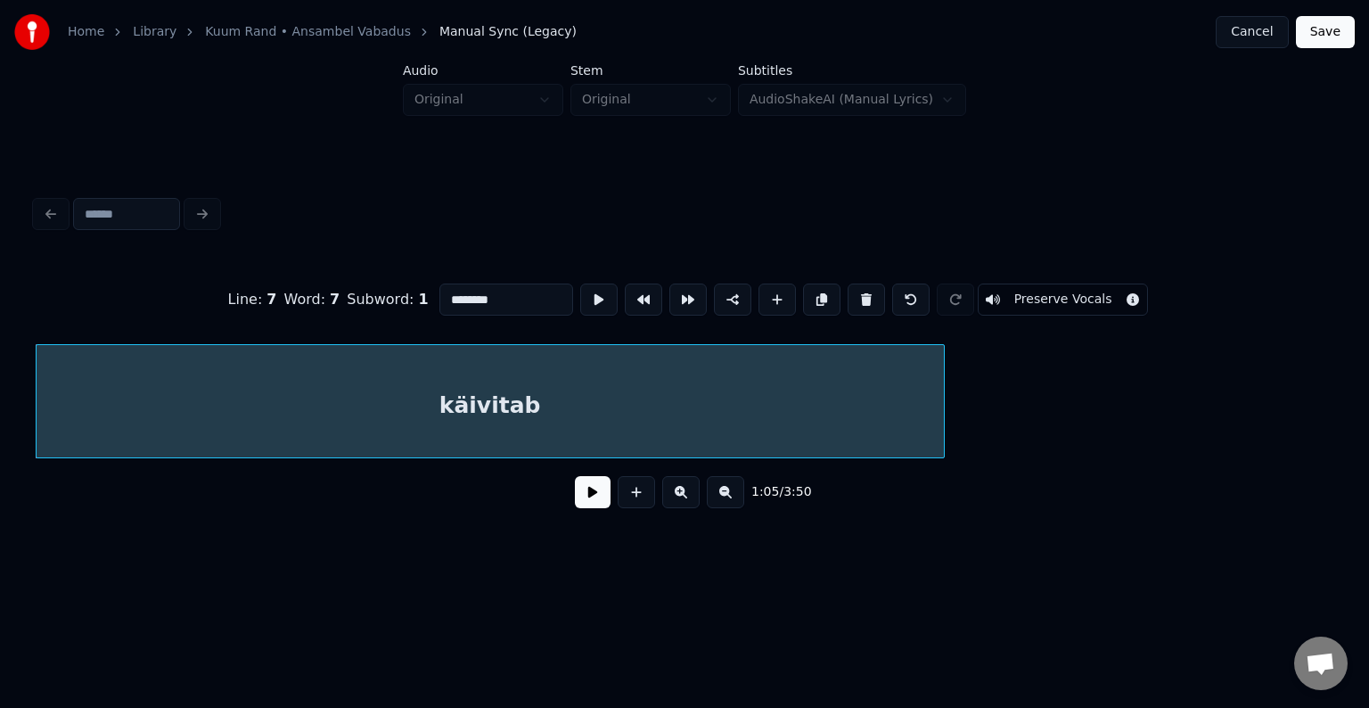
click at [447, 296] on input "********" at bounding box center [506, 299] width 134 height 32
type input "**********"
click at [581, 505] on button at bounding box center [593, 492] width 36 height 32
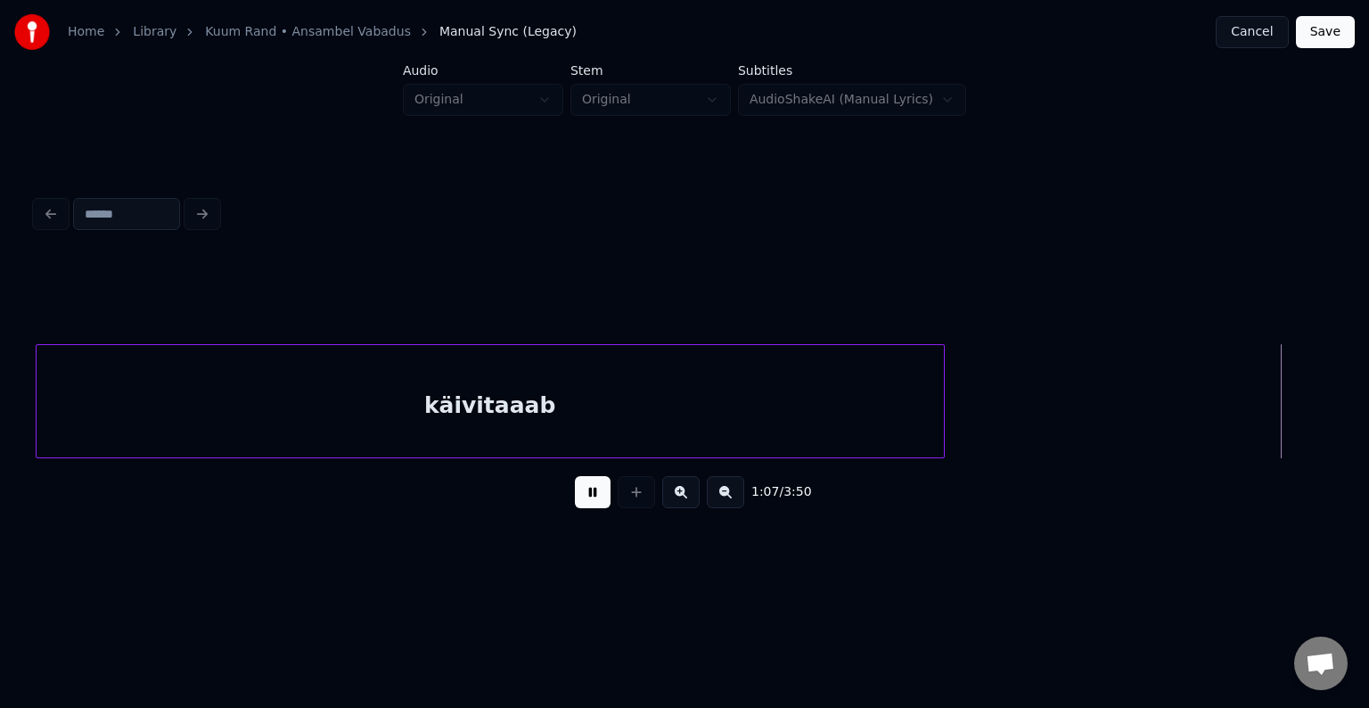
scroll to position [0, 51141]
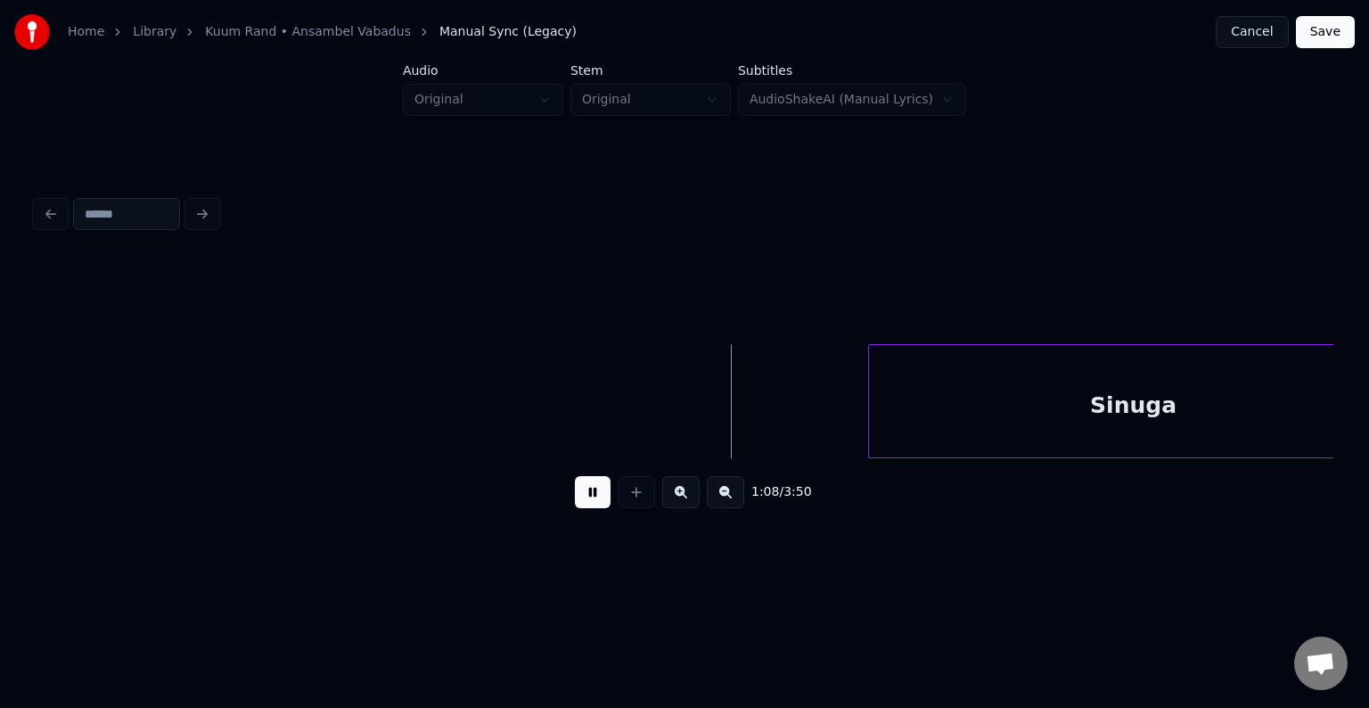
click at [581, 504] on button at bounding box center [593, 492] width 36 height 32
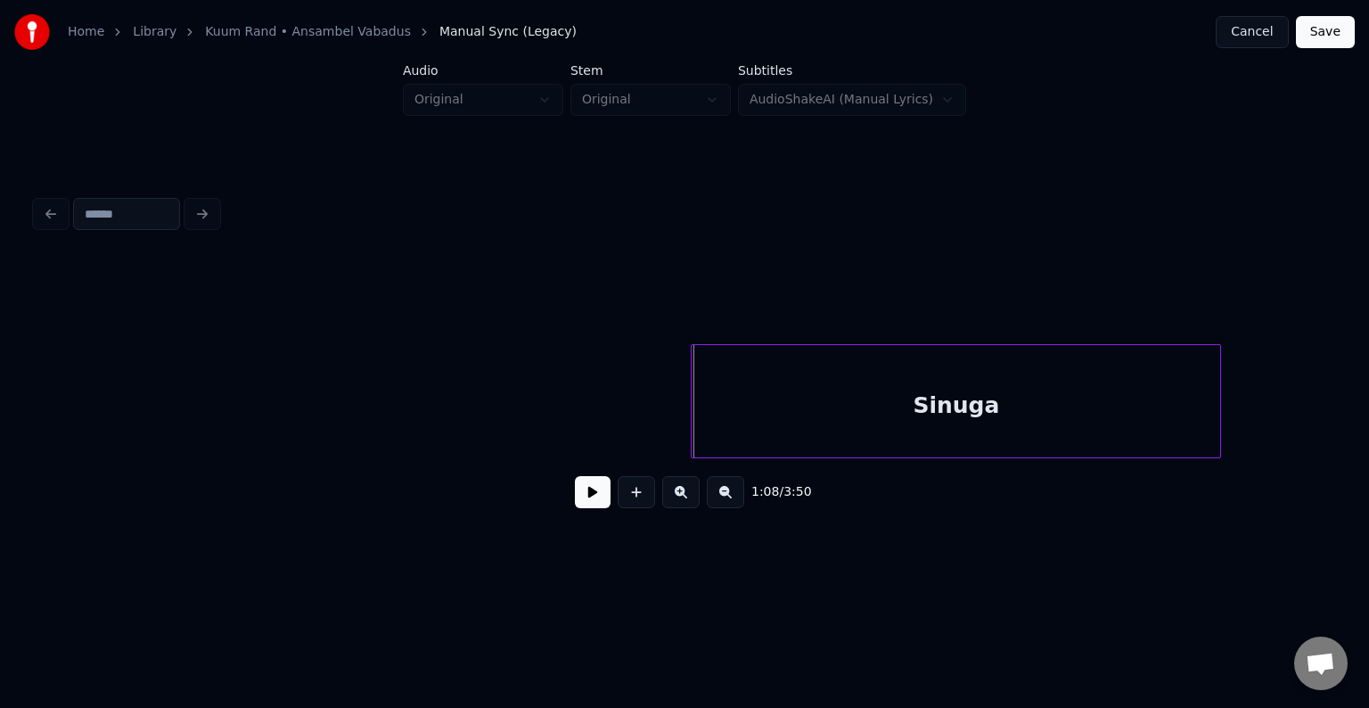
click at [911, 422] on div "Sinuga" at bounding box center [956, 405] width 529 height 121
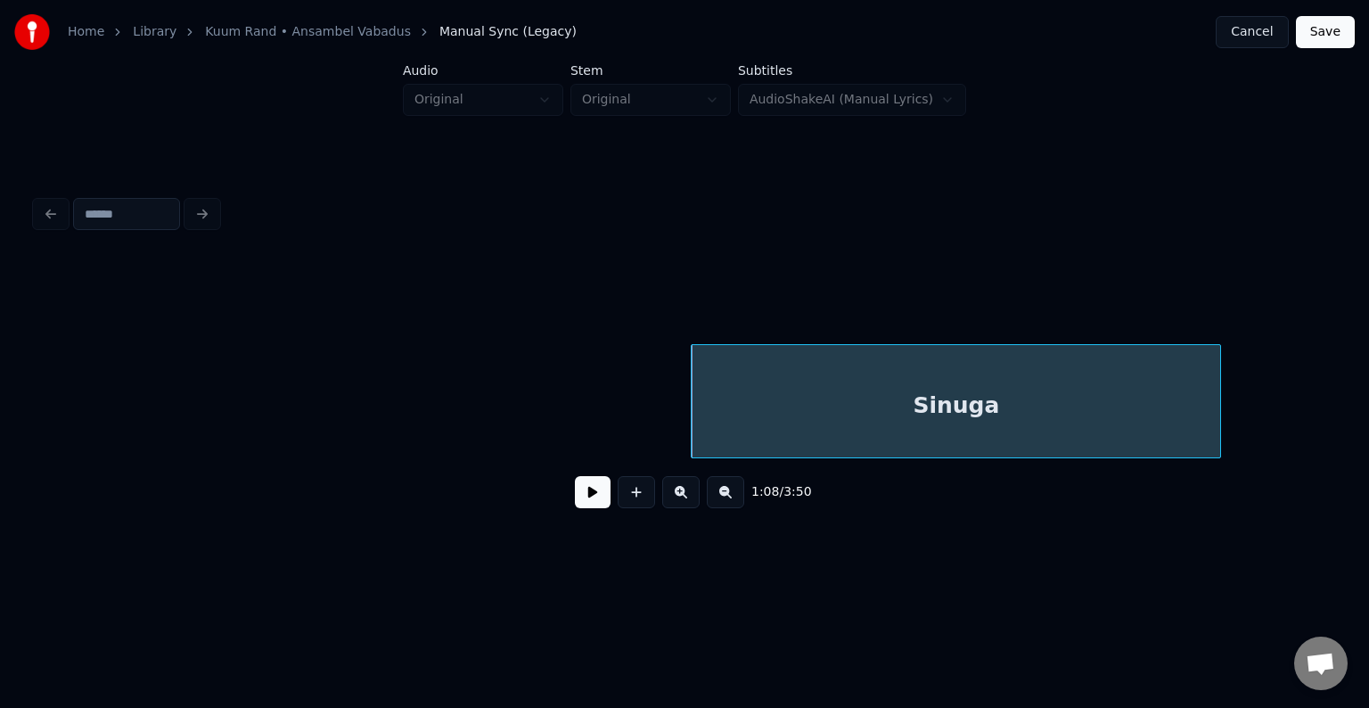
click at [581, 503] on button at bounding box center [593, 492] width 36 height 32
click at [581, 501] on button at bounding box center [593, 492] width 36 height 32
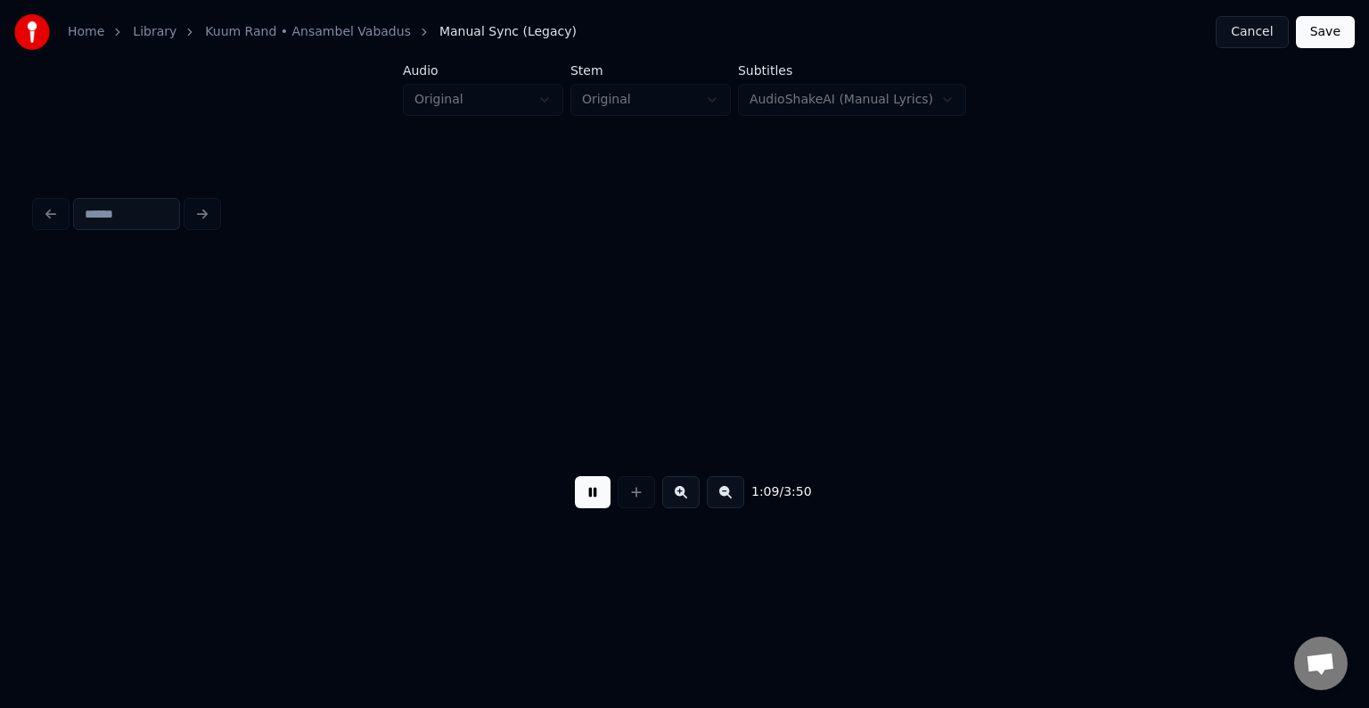
scroll to position [0, 52502]
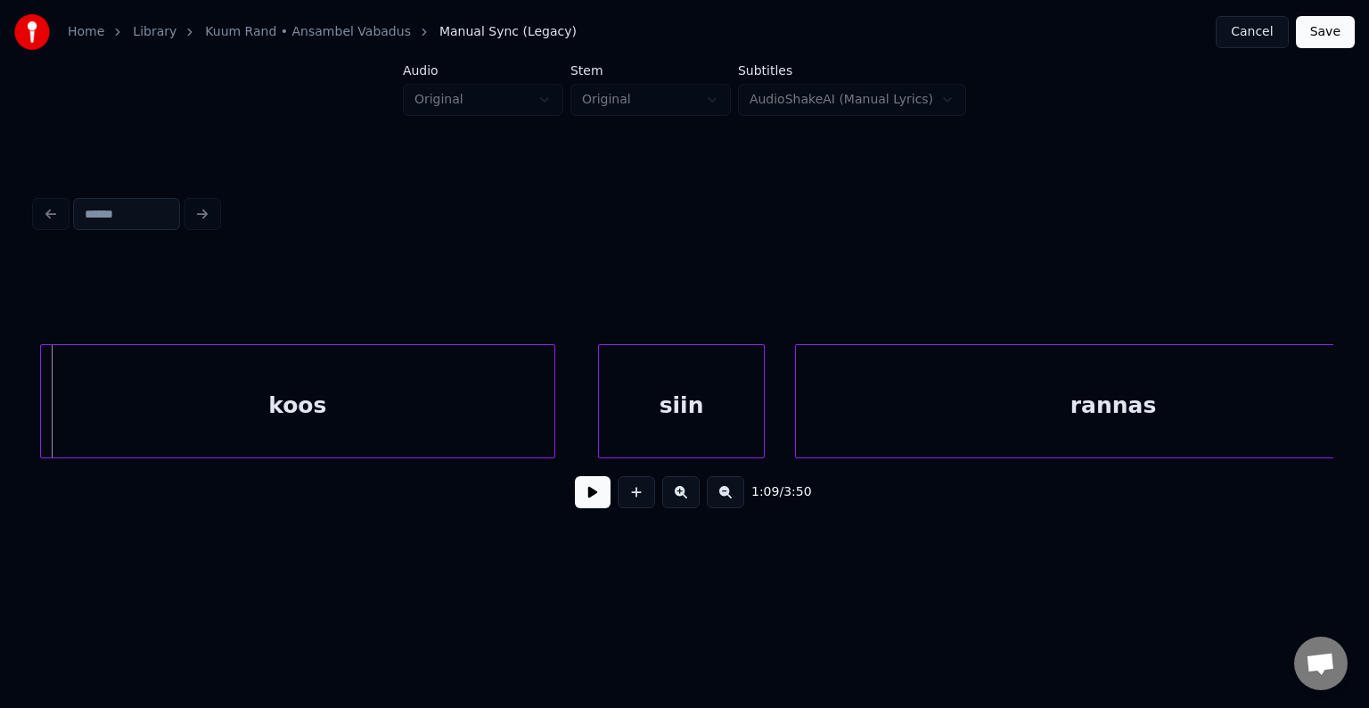
click at [271, 425] on div "koos" at bounding box center [297, 405] width 513 height 121
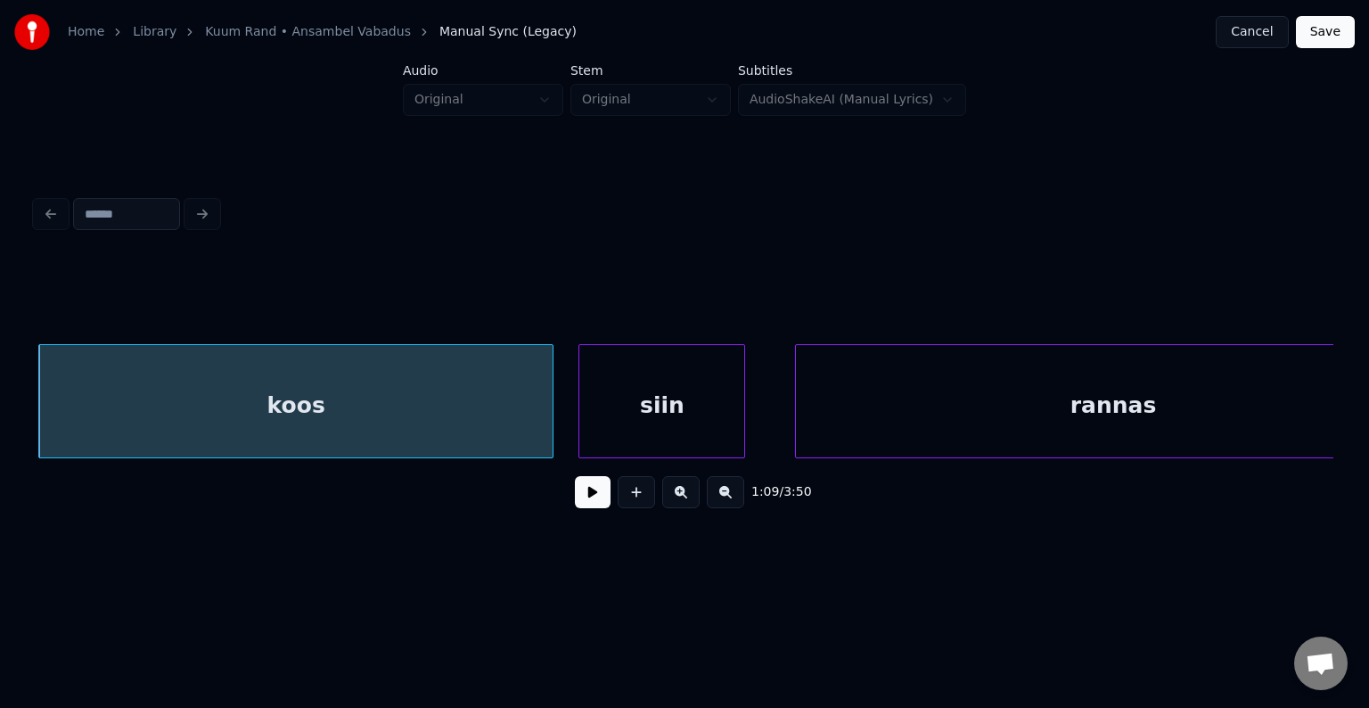
click at [667, 394] on div "siin" at bounding box center [661, 405] width 165 height 121
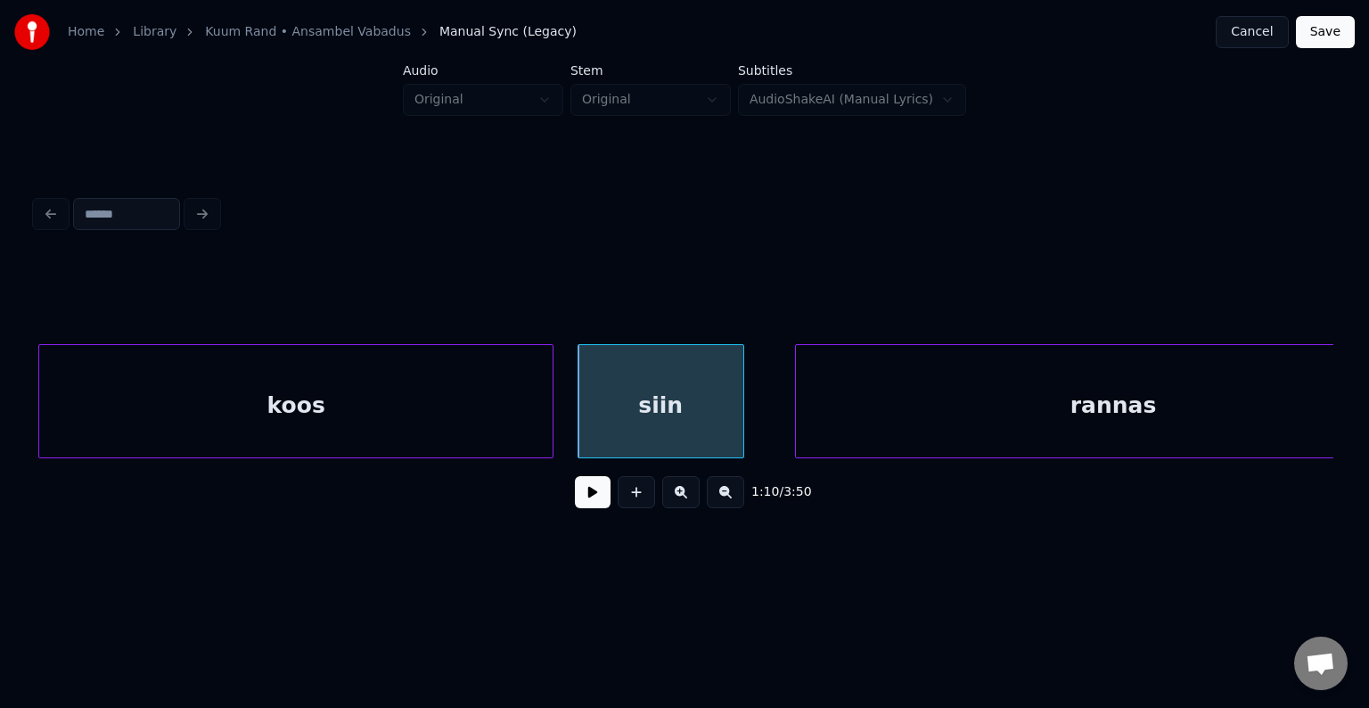
click at [278, 415] on div "koos" at bounding box center [295, 405] width 513 height 121
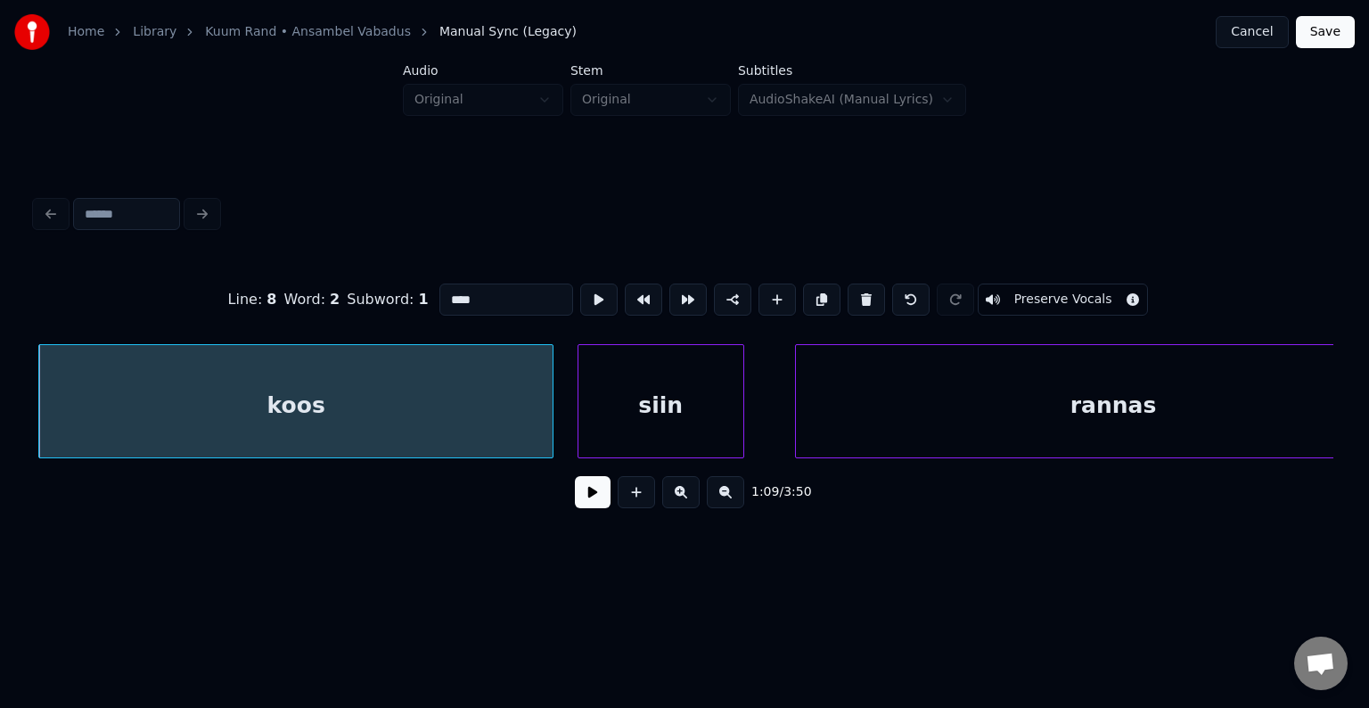
click at [592, 503] on button at bounding box center [593, 492] width 36 height 32
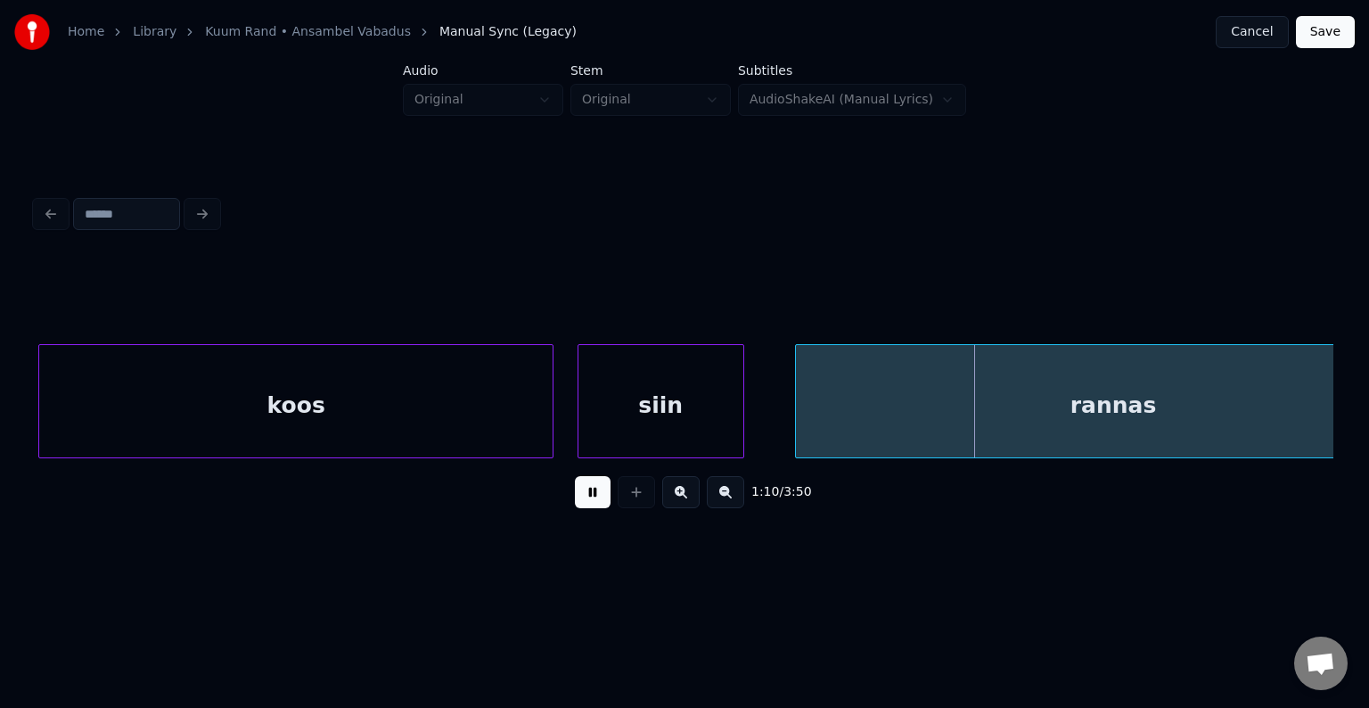
click at [587, 497] on button at bounding box center [593, 492] width 36 height 32
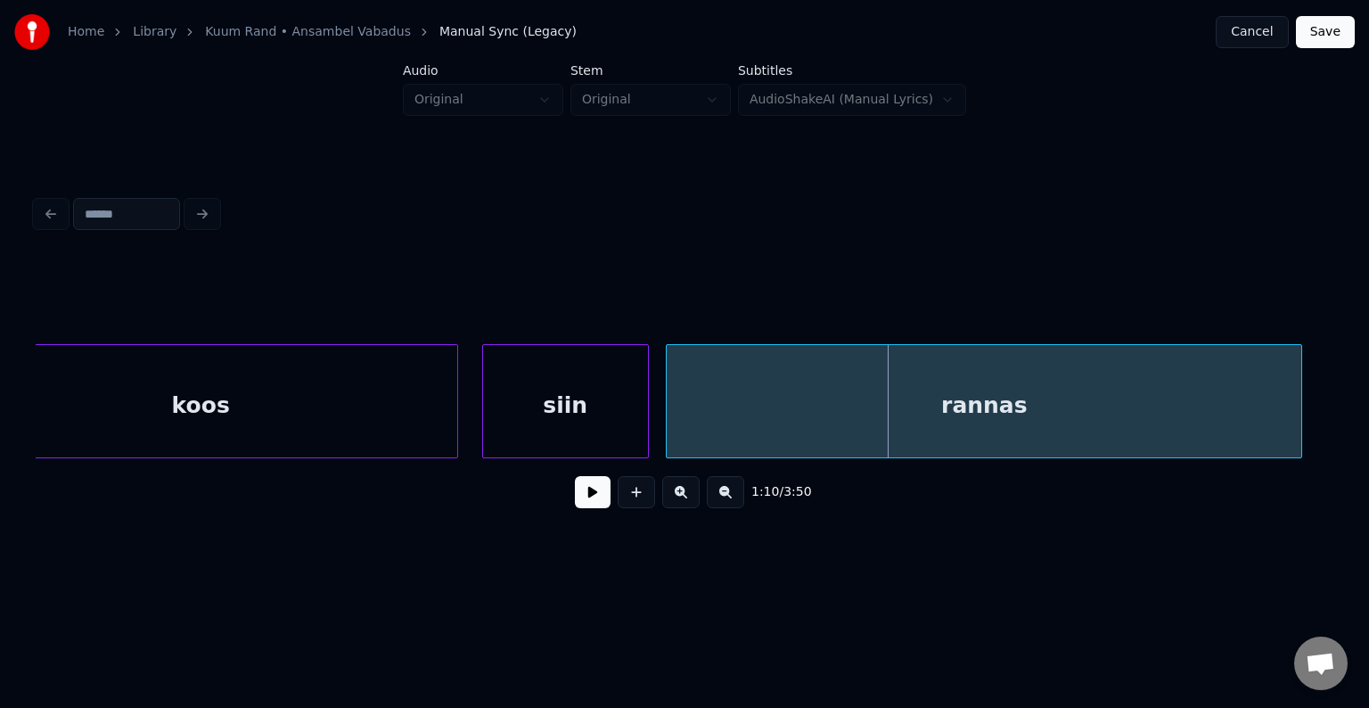
click at [945, 392] on div "rannas" at bounding box center [984, 405] width 635 height 121
click at [582, 503] on button at bounding box center [593, 492] width 36 height 32
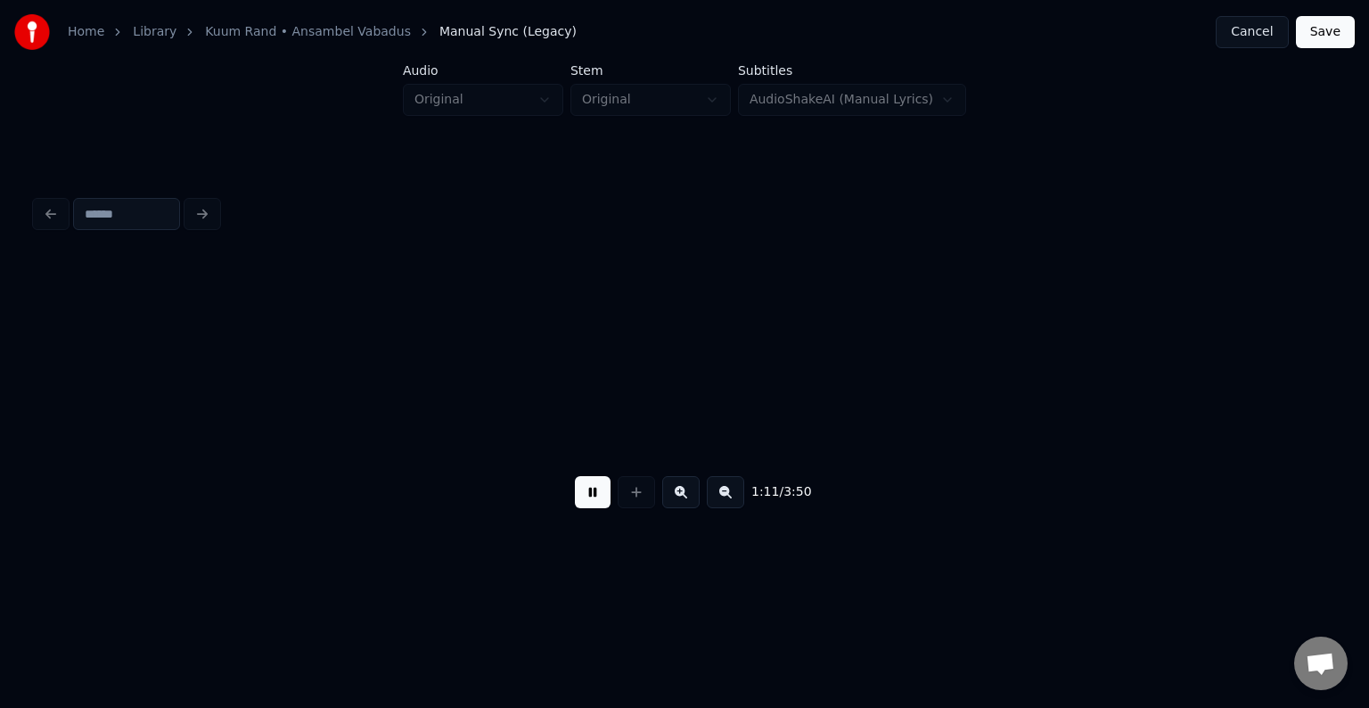
click at [581, 496] on button at bounding box center [593, 492] width 36 height 32
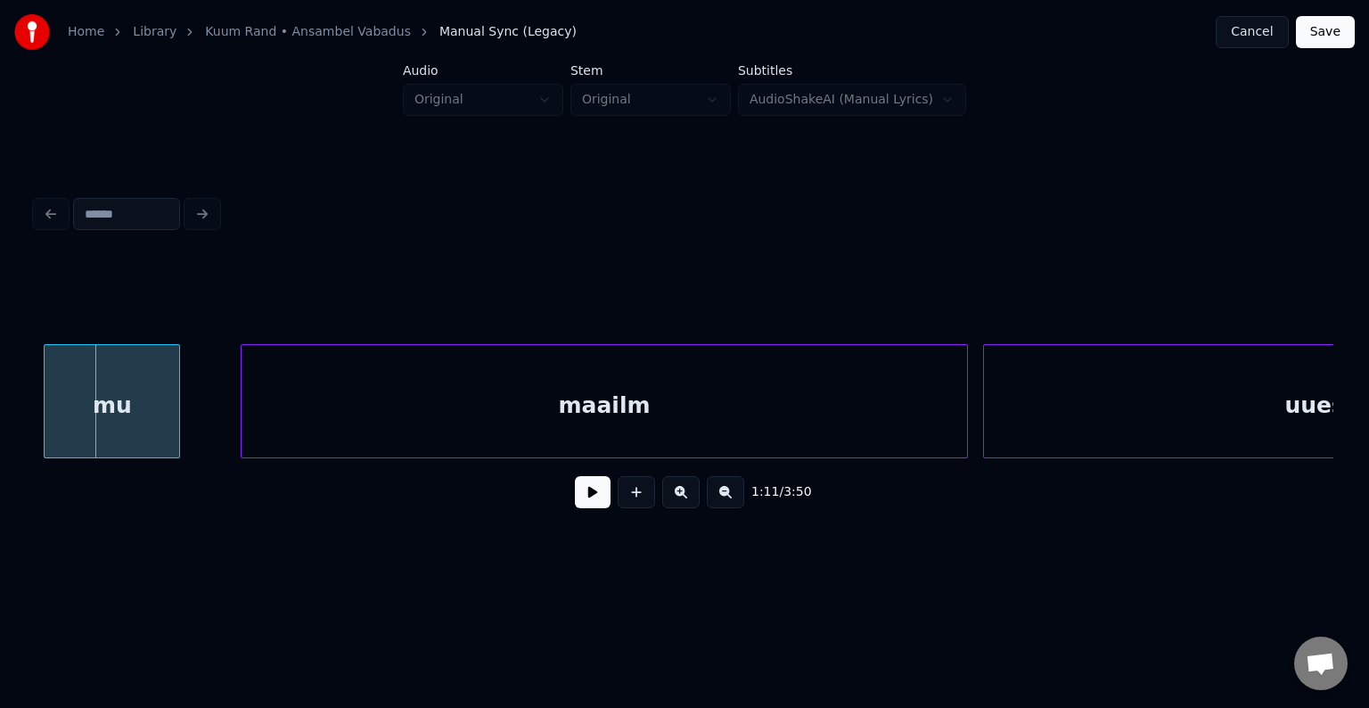
click at [125, 407] on div "mu" at bounding box center [112, 405] width 135 height 121
click at [488, 399] on div "maailm" at bounding box center [564, 405] width 726 height 121
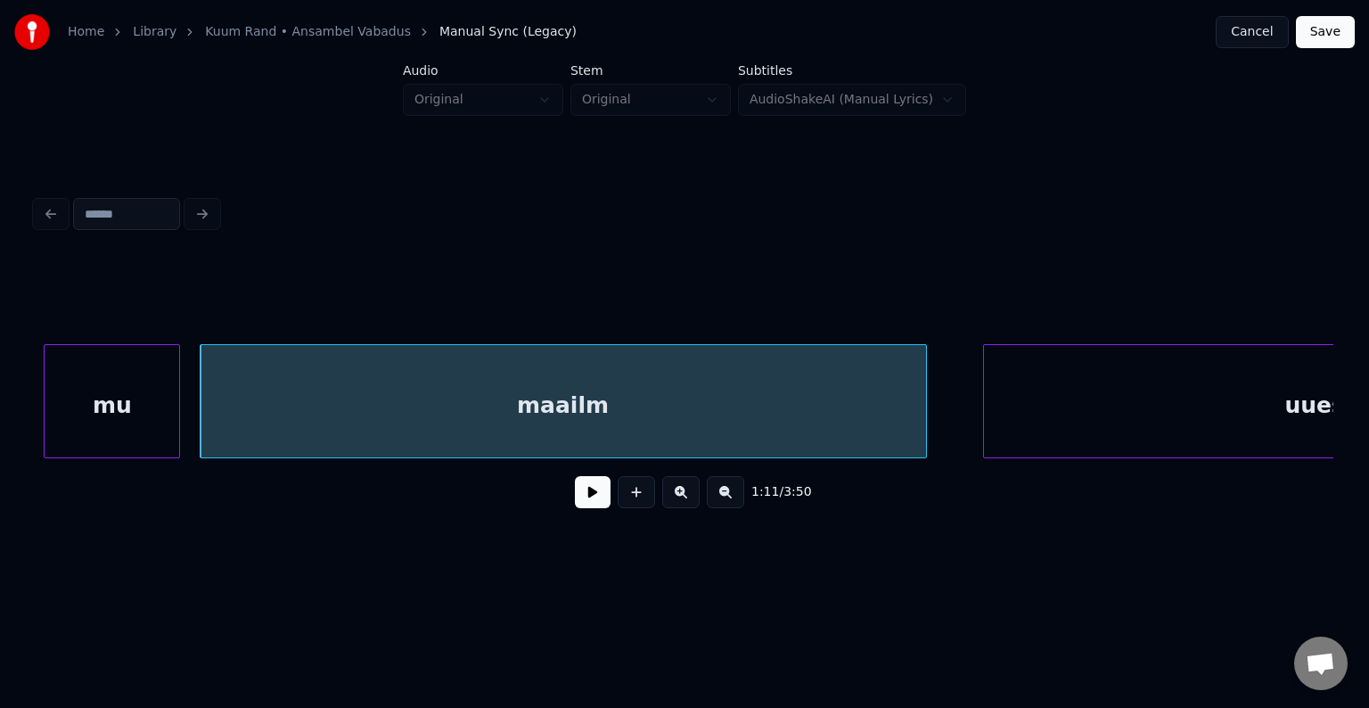
scroll to position [0, 54232]
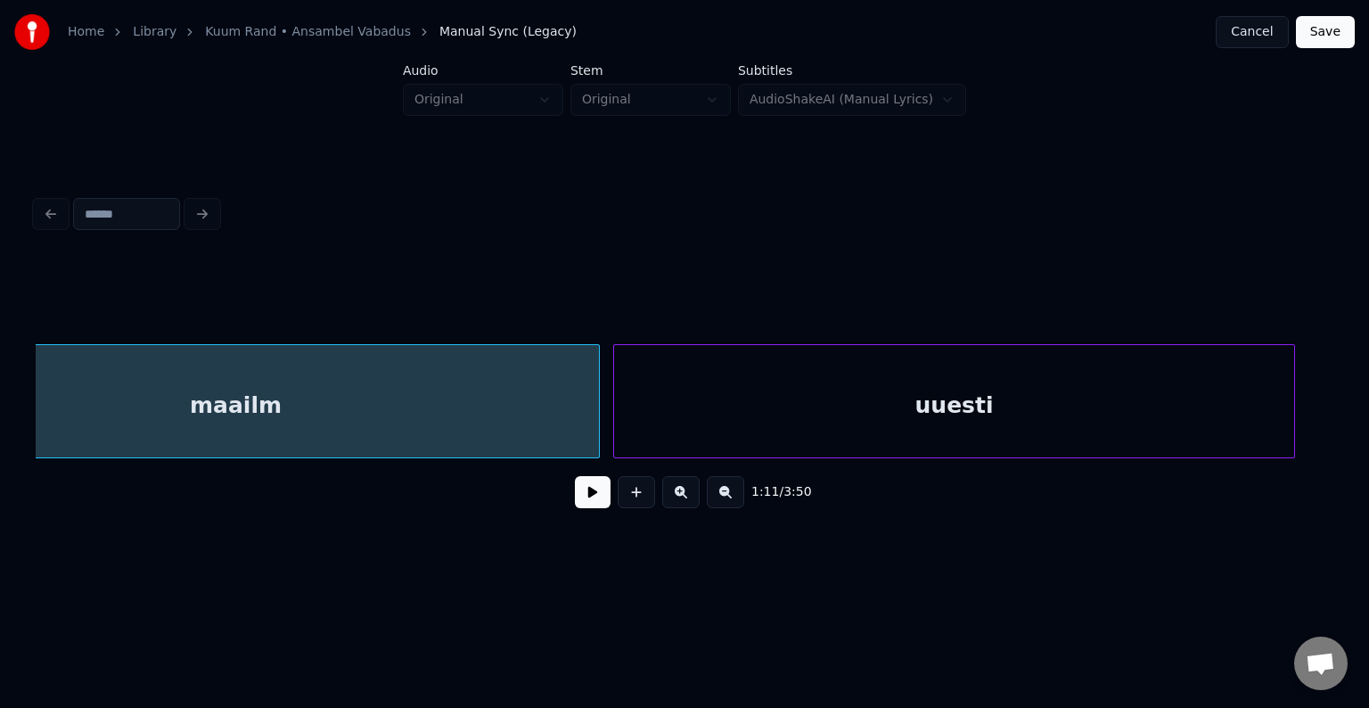
click at [1143, 388] on div "uuesti" at bounding box center [954, 405] width 680 height 121
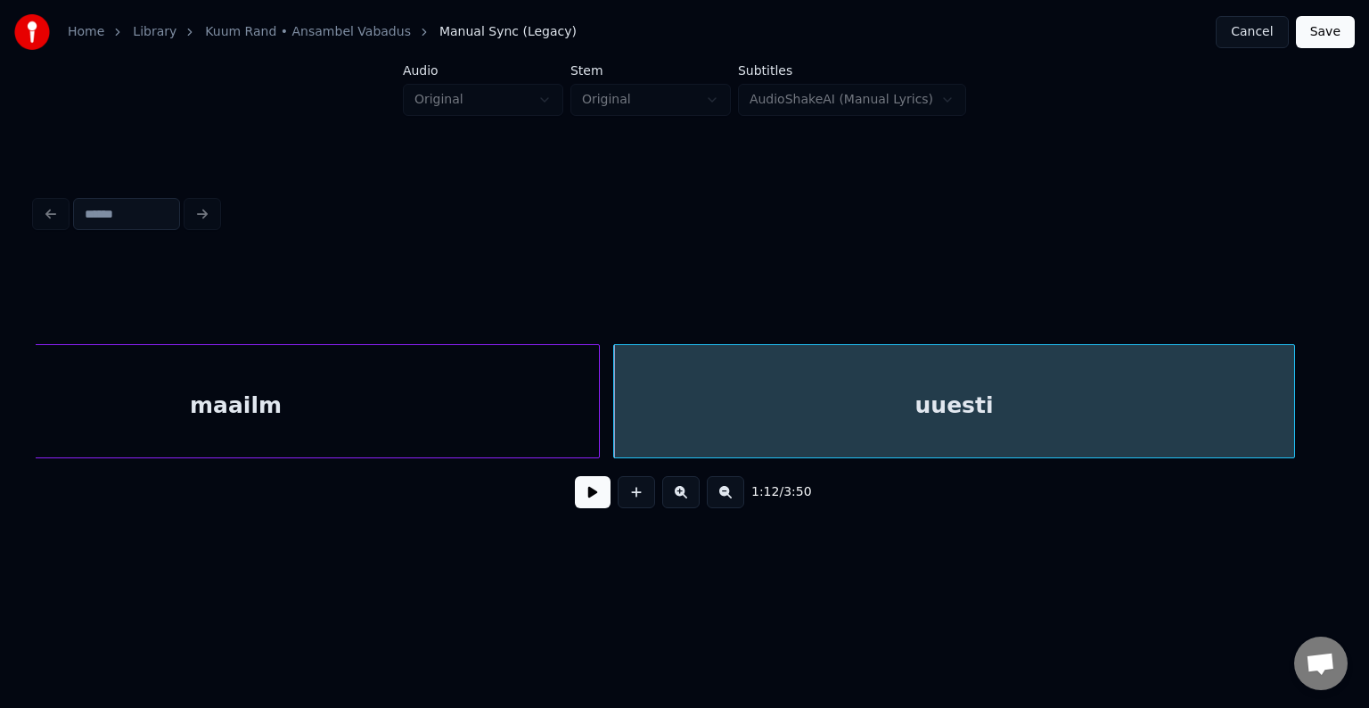
click at [324, 422] on div "maailm" at bounding box center [236, 405] width 726 height 121
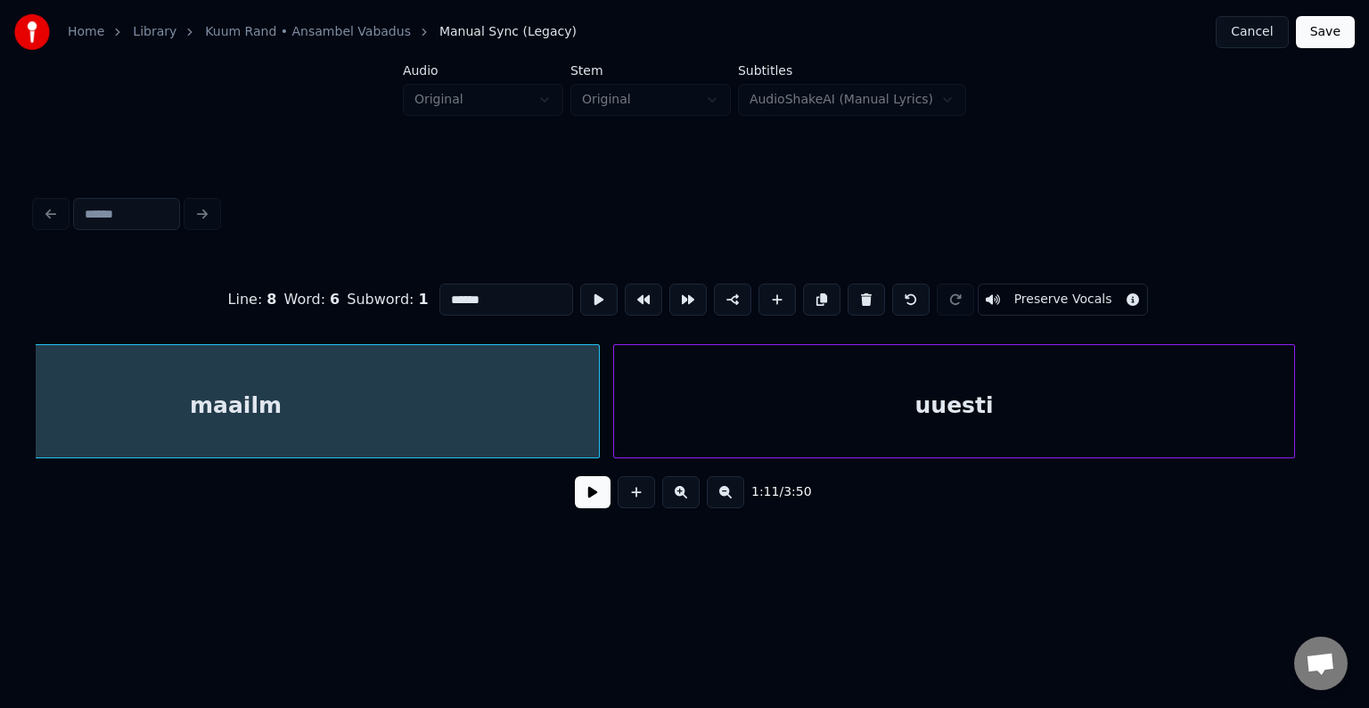
scroll to position [0, 54068]
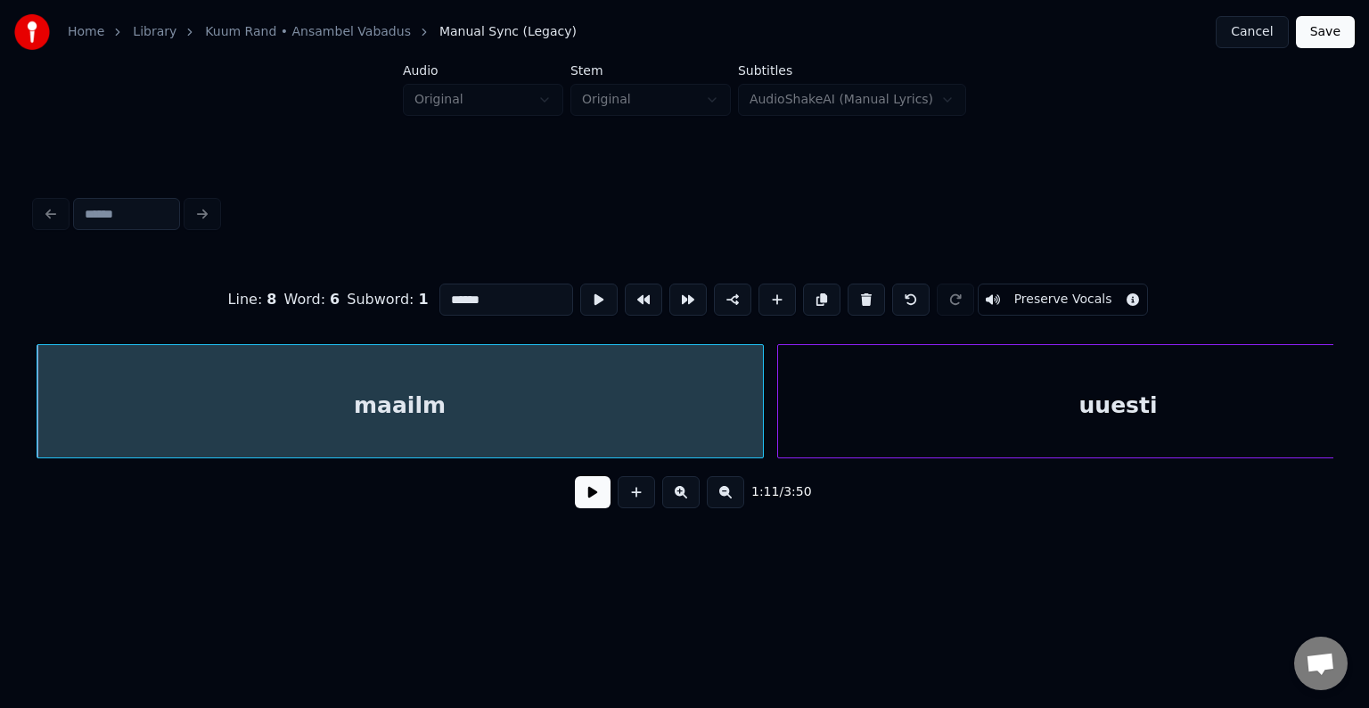
click at [589, 491] on button at bounding box center [593, 492] width 36 height 32
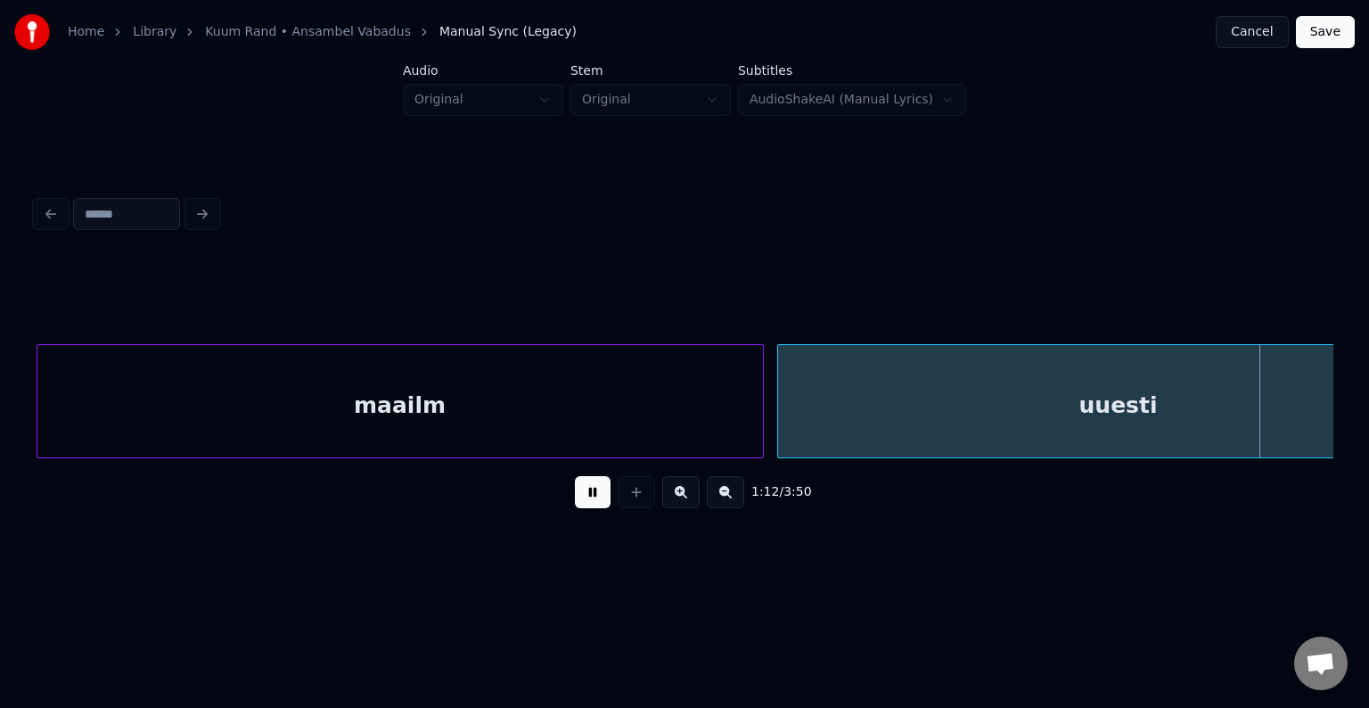
scroll to position [0, 55367]
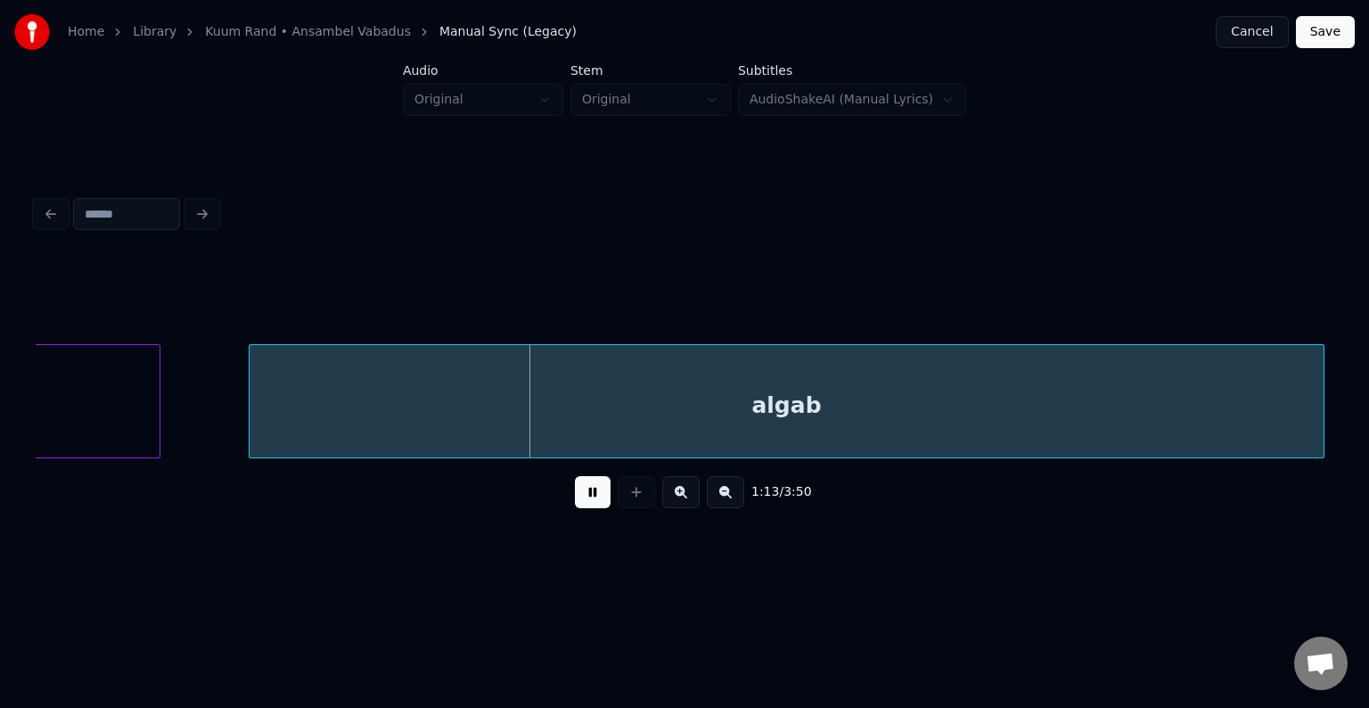
click at [588, 491] on button at bounding box center [593, 492] width 36 height 32
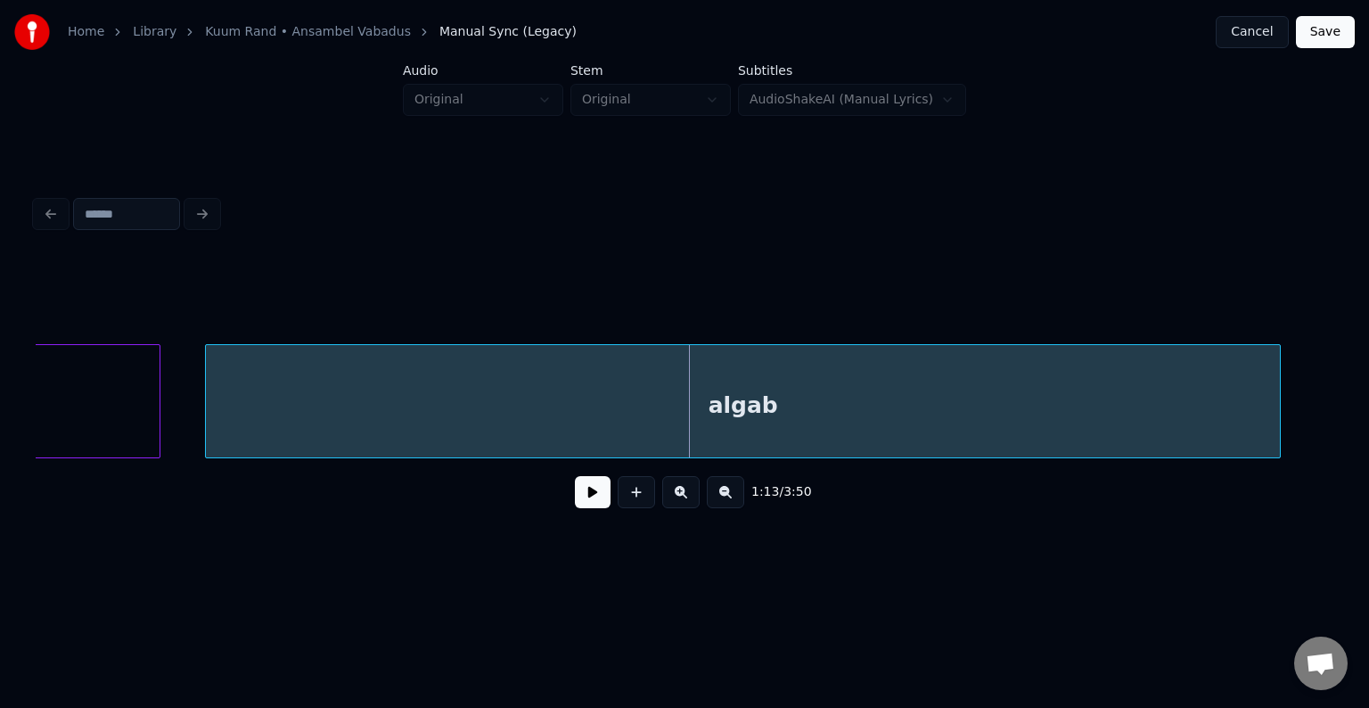
click at [553, 381] on div "algab" at bounding box center [743, 405] width 1074 height 121
click at [592, 499] on button at bounding box center [593, 492] width 36 height 32
click at [589, 496] on button at bounding box center [593, 492] width 36 height 32
click at [520, 414] on div "algab" at bounding box center [738, 405] width 1074 height 121
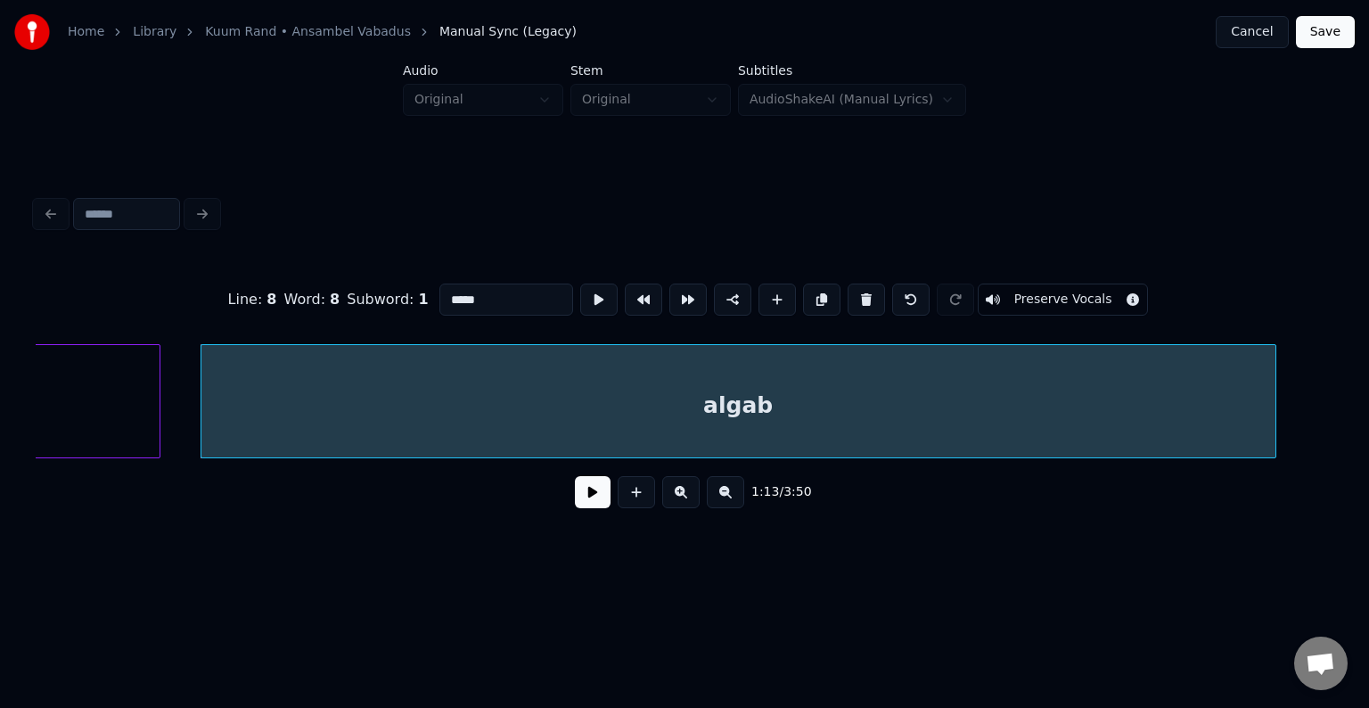
click at [439, 292] on input "*****" at bounding box center [506, 299] width 134 height 32
click at [441, 300] on input "********" at bounding box center [506, 299] width 134 height 32
type input "**********"
click at [575, 504] on button at bounding box center [593, 492] width 36 height 32
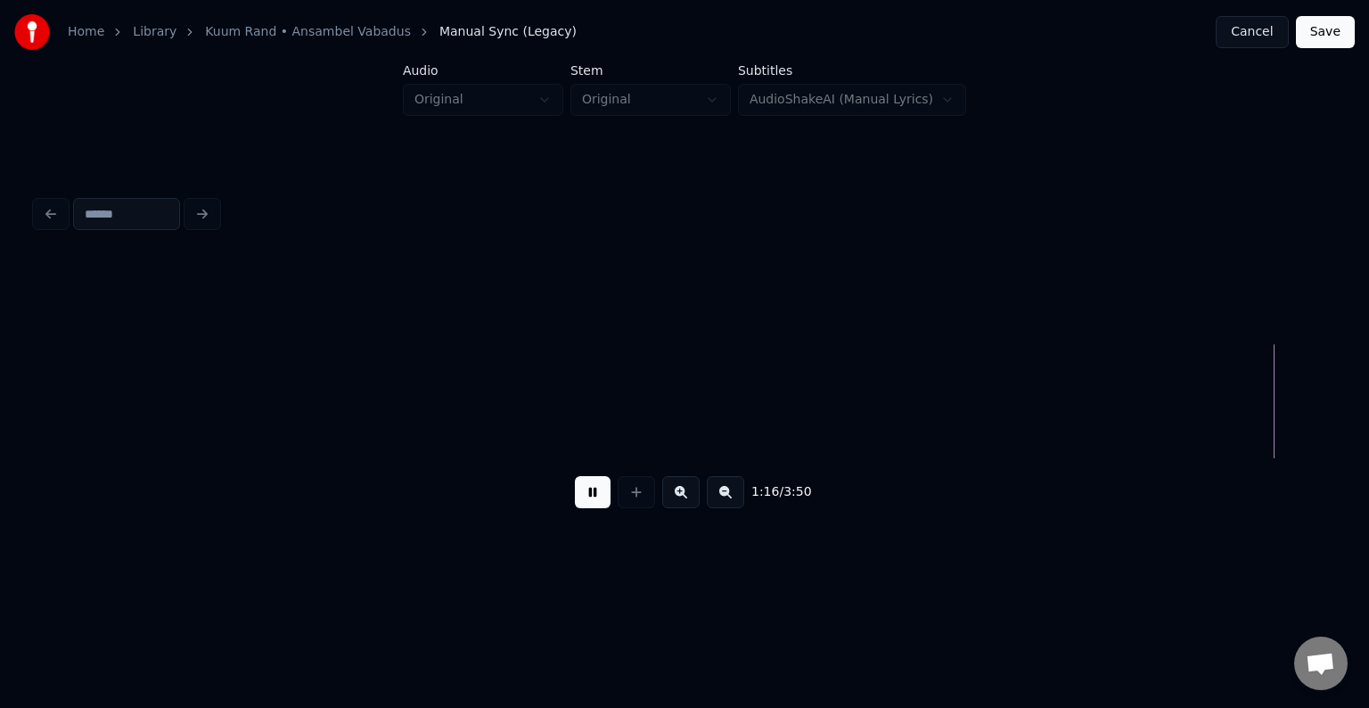
scroll to position [0, 57977]
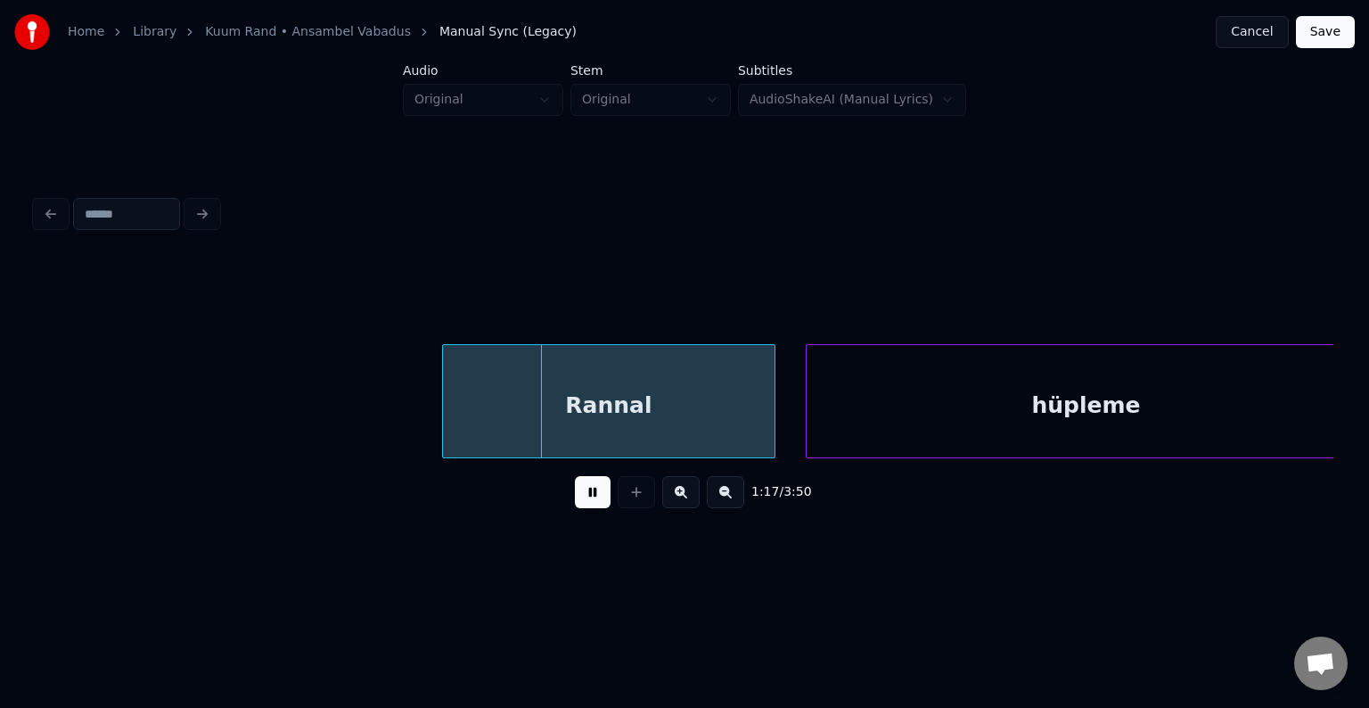
click at [583, 499] on button at bounding box center [593, 492] width 36 height 32
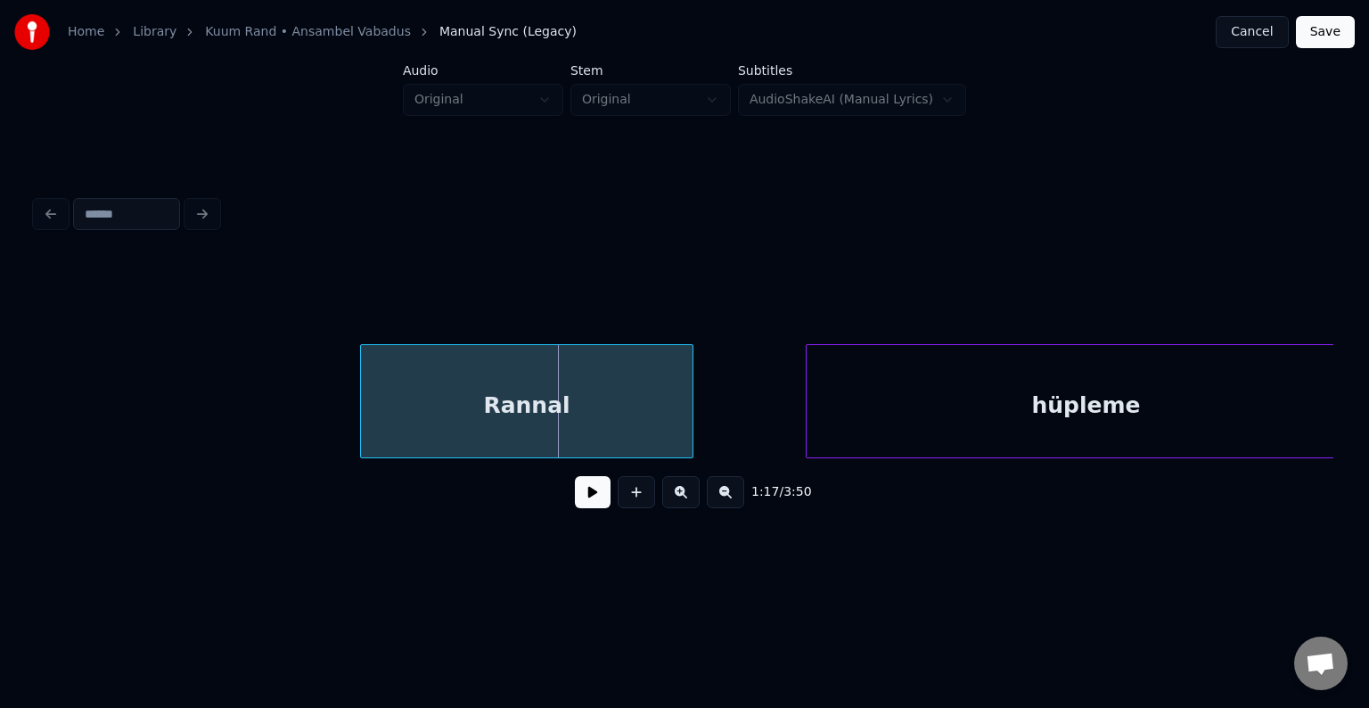
click at [526, 406] on div "Rannal" at bounding box center [527, 405] width 332 height 121
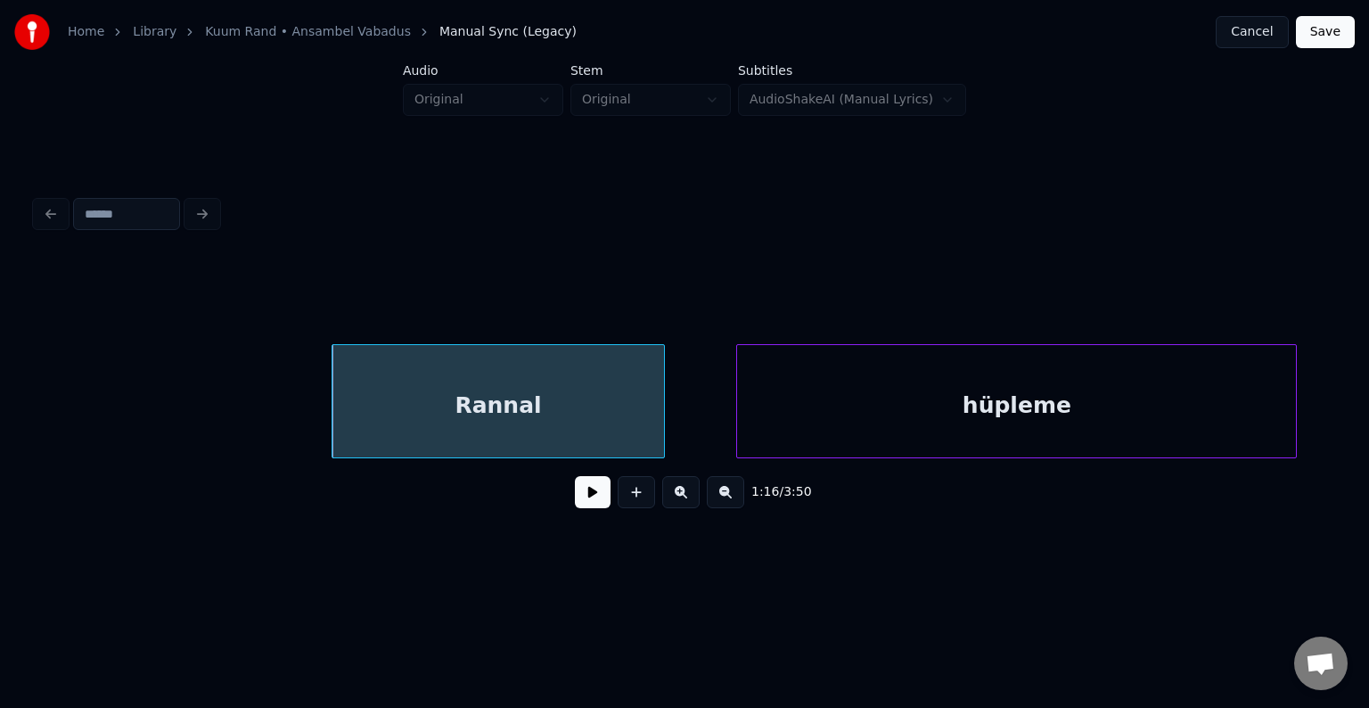
click at [880, 418] on div "hüpleme" at bounding box center [1016, 405] width 559 height 121
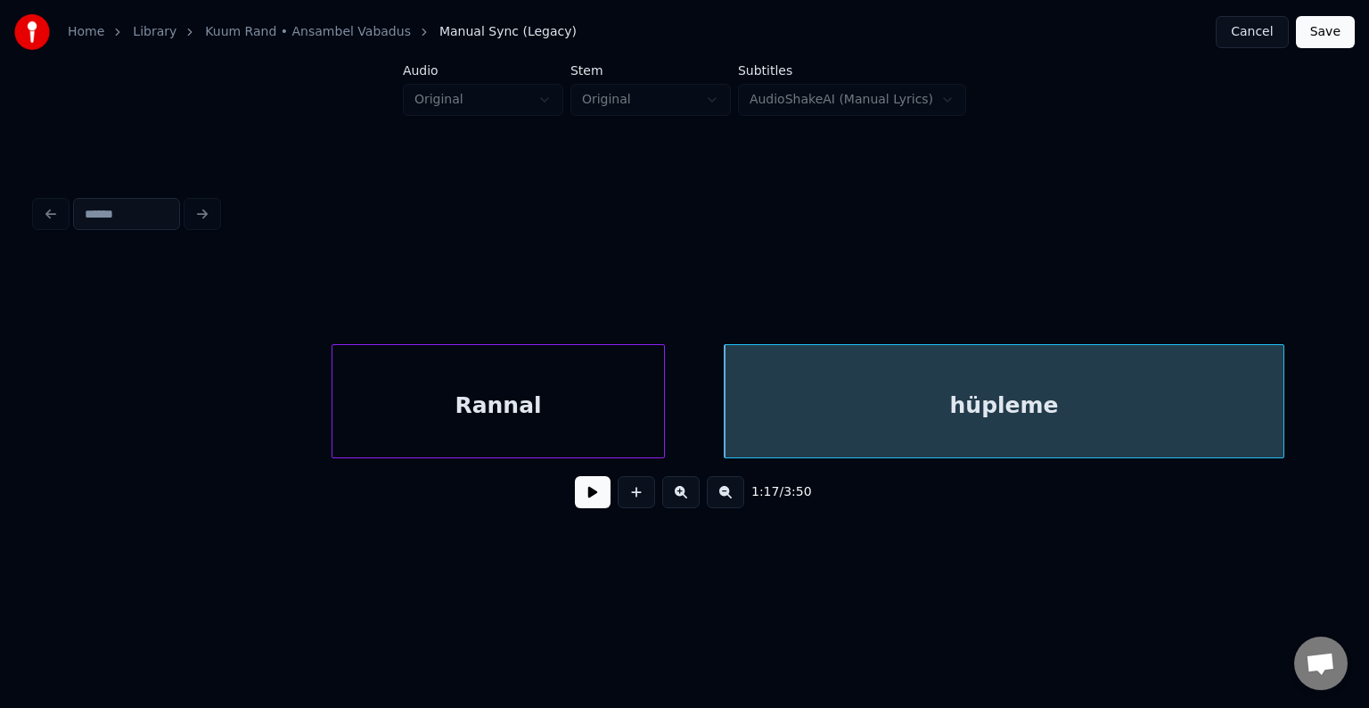
click at [524, 421] on div "Rannal" at bounding box center [498, 405] width 332 height 121
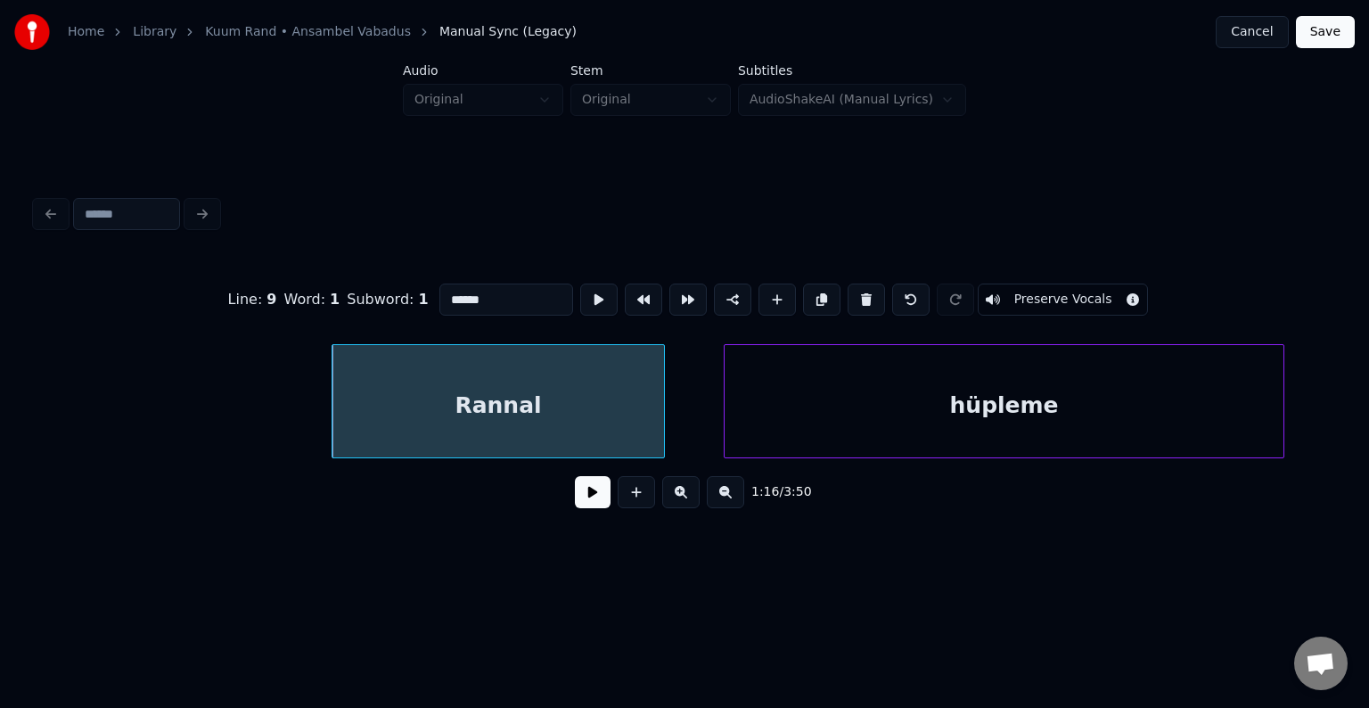
click at [585, 508] on button at bounding box center [593, 492] width 36 height 32
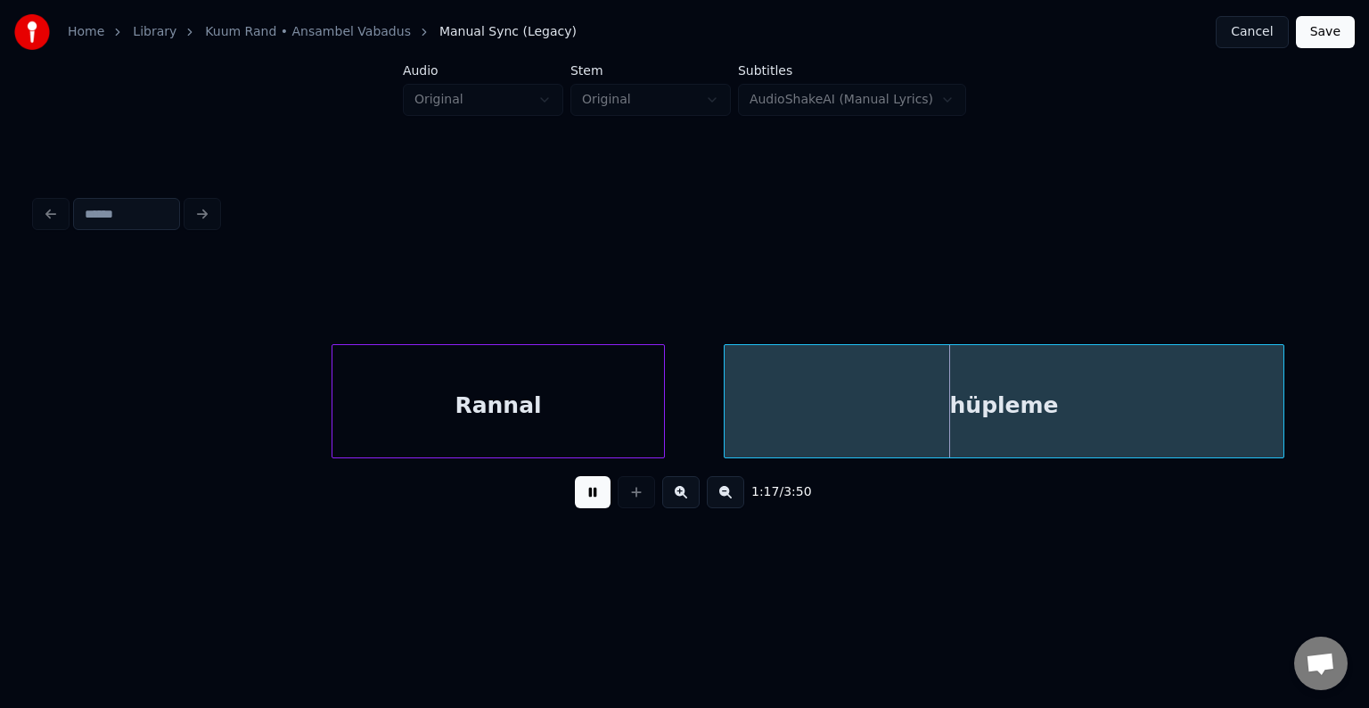
click at [585, 508] on button at bounding box center [593, 492] width 36 height 32
click at [583, 503] on button at bounding box center [593, 492] width 36 height 32
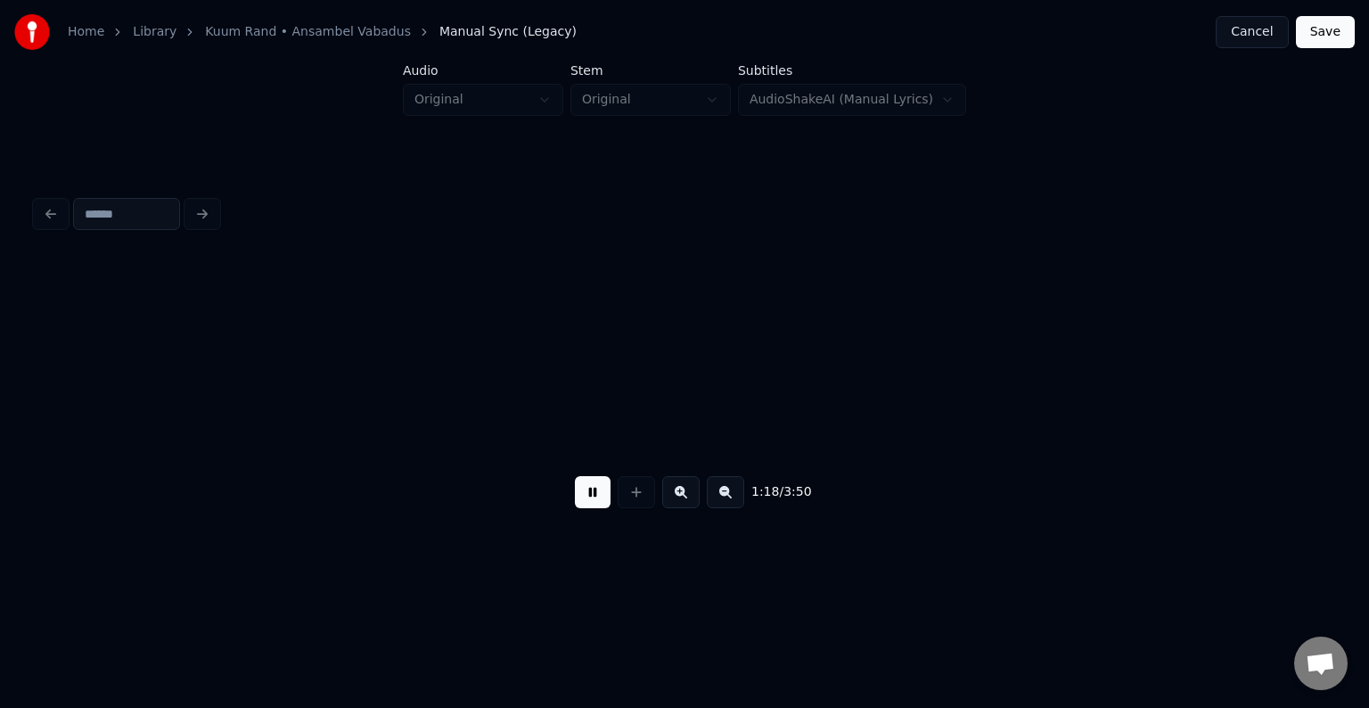
click at [583, 503] on button at bounding box center [593, 492] width 36 height 32
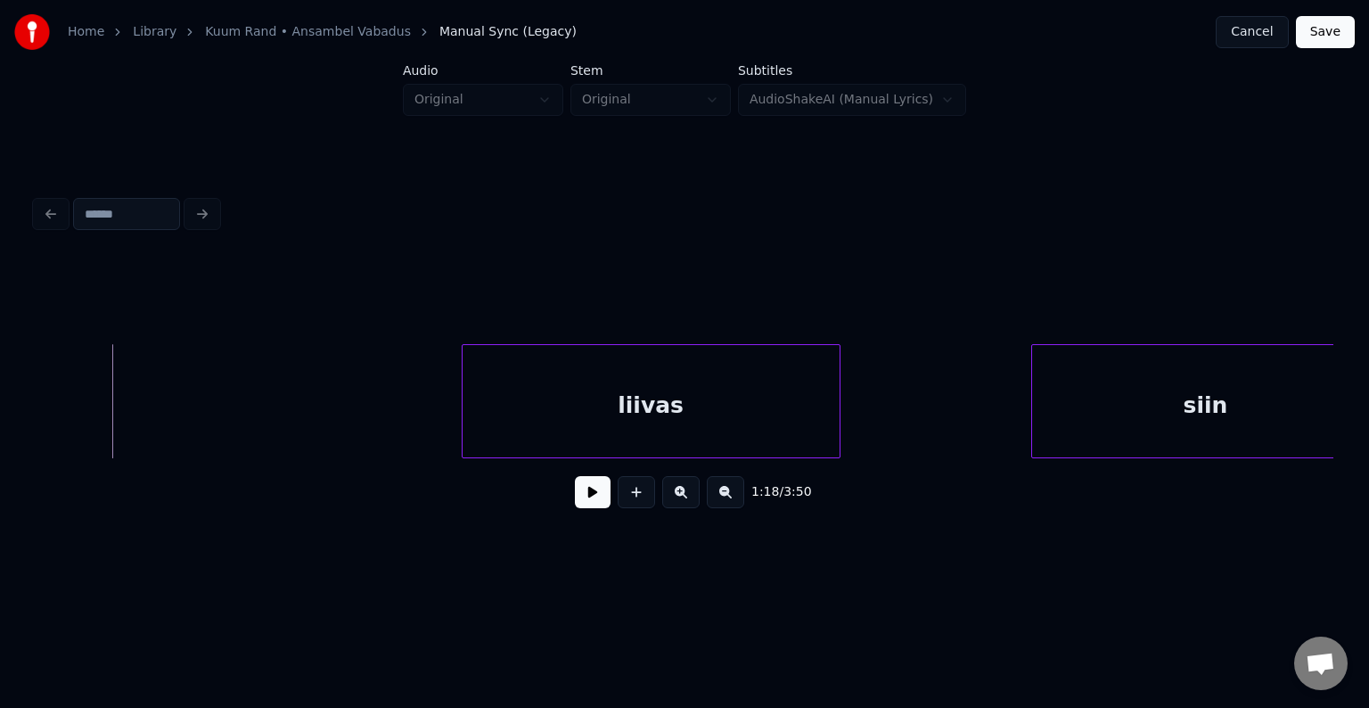
click at [561, 418] on div "liivas" at bounding box center [651, 405] width 377 height 121
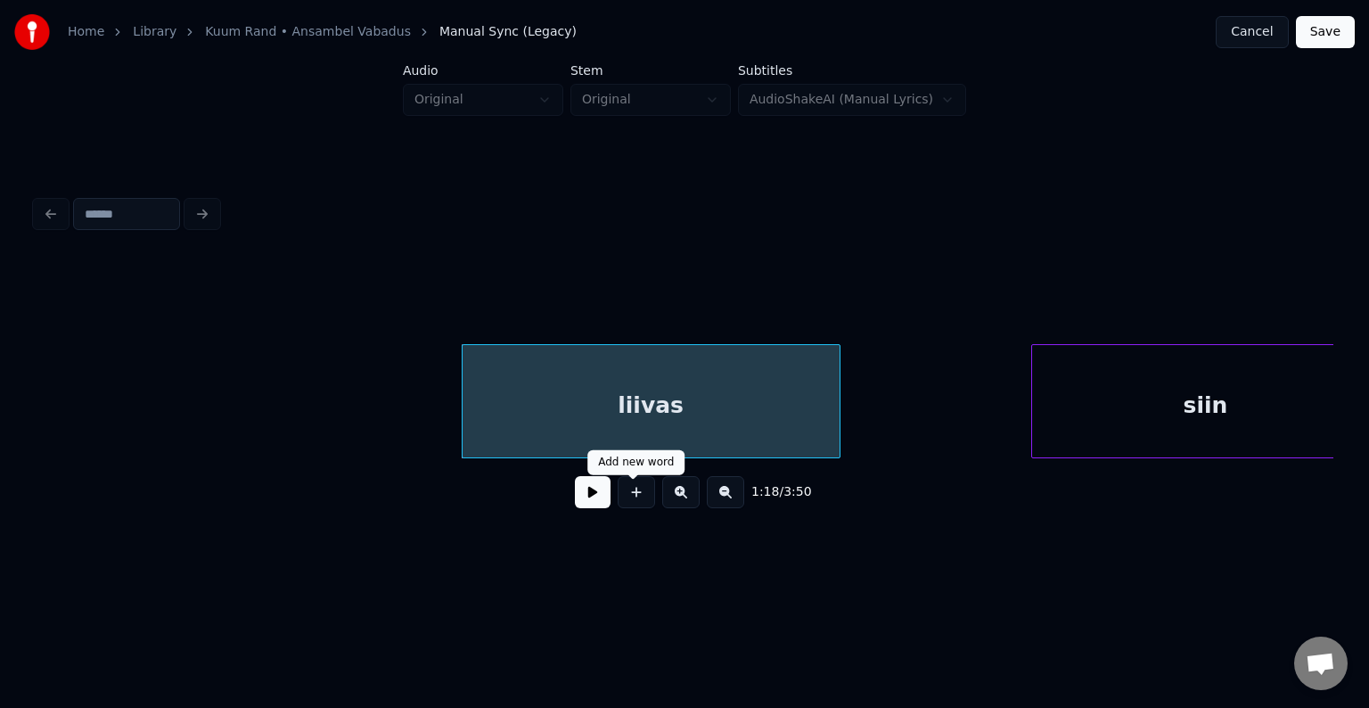
click at [588, 500] on button at bounding box center [593, 492] width 36 height 32
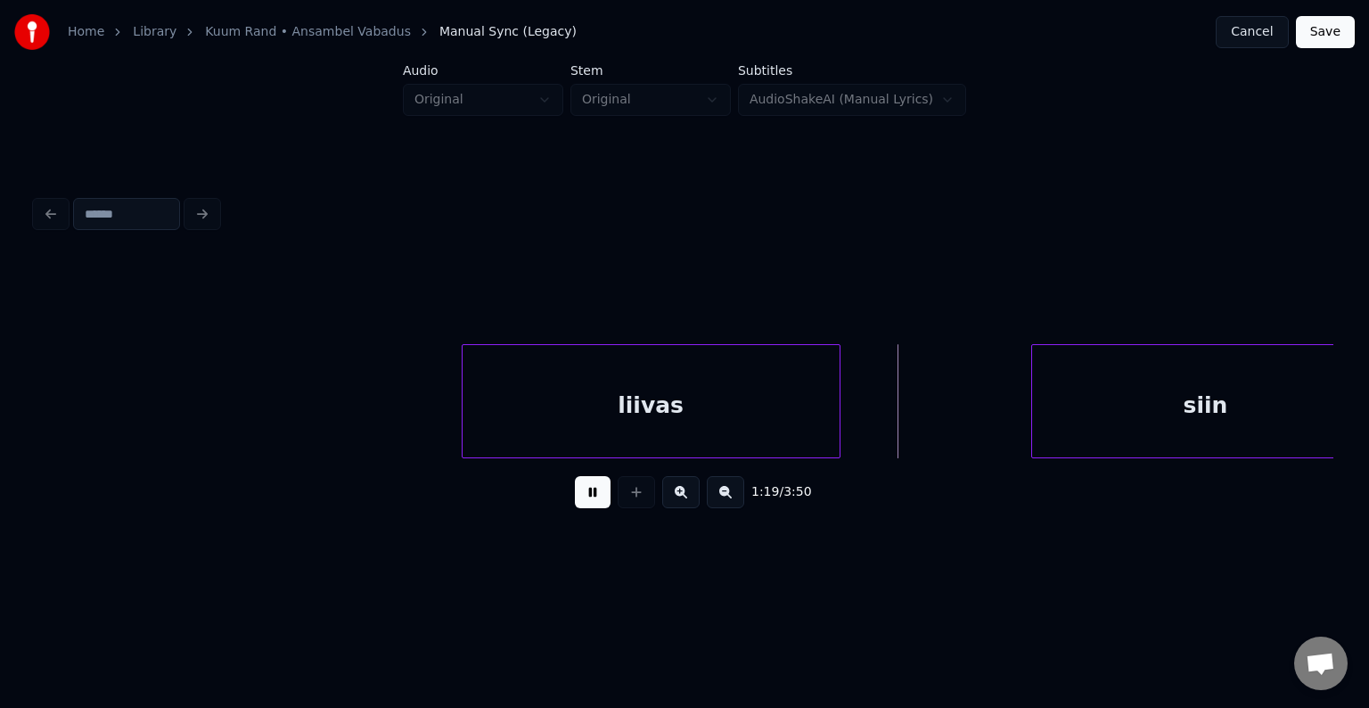
click at [585, 496] on button at bounding box center [593, 492] width 36 height 32
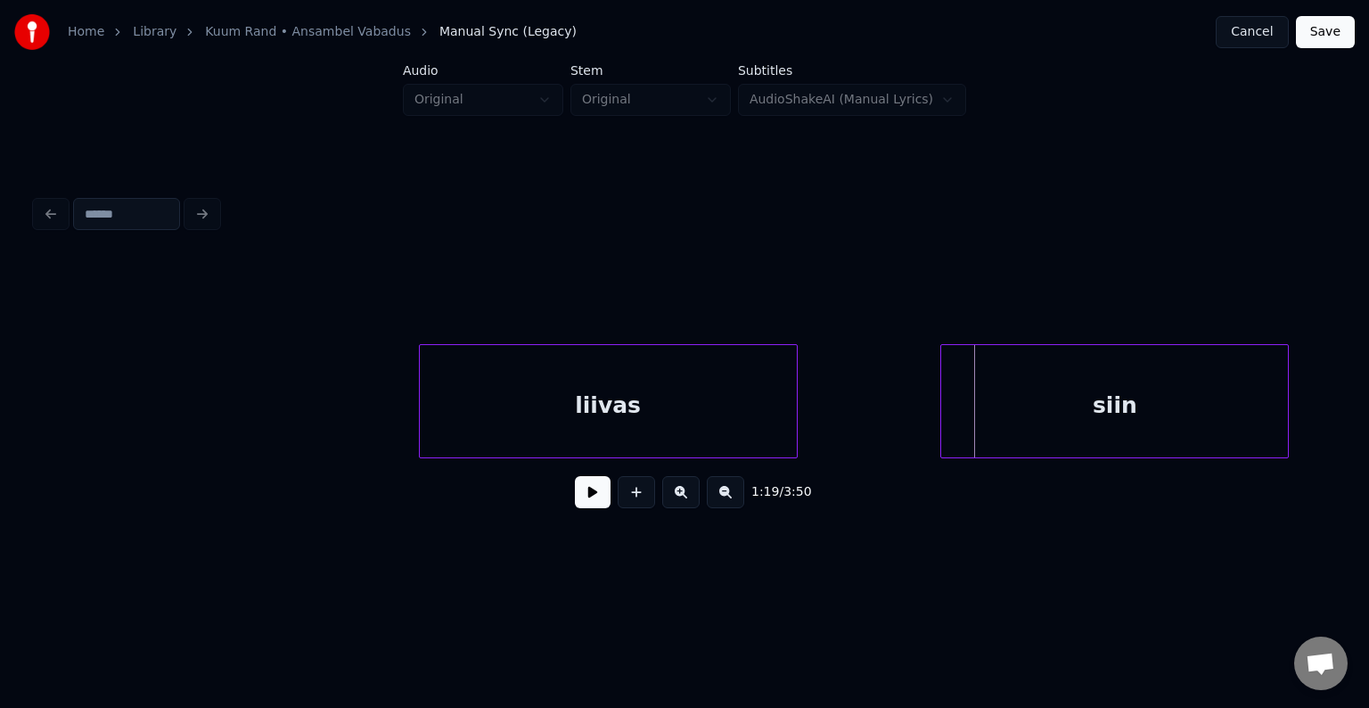
click at [1059, 406] on div "siin" at bounding box center [1114, 405] width 347 height 121
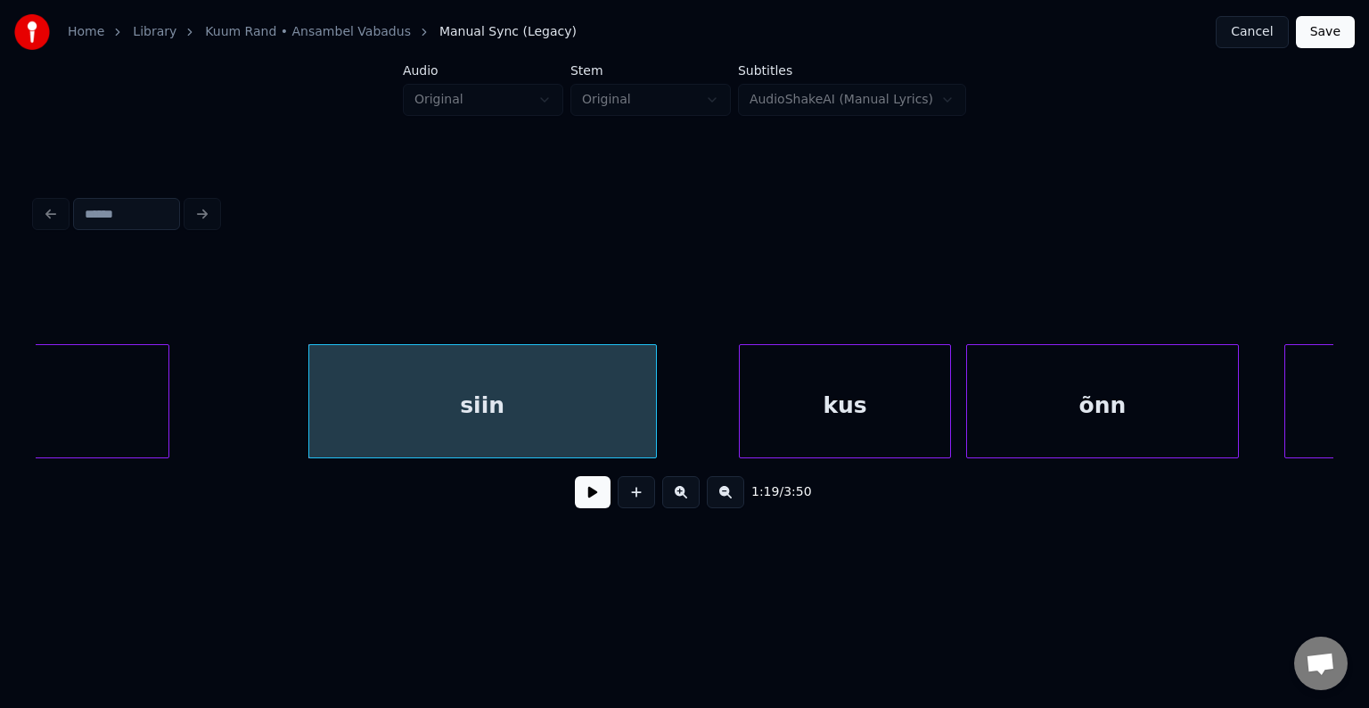
scroll to position [0, 59996]
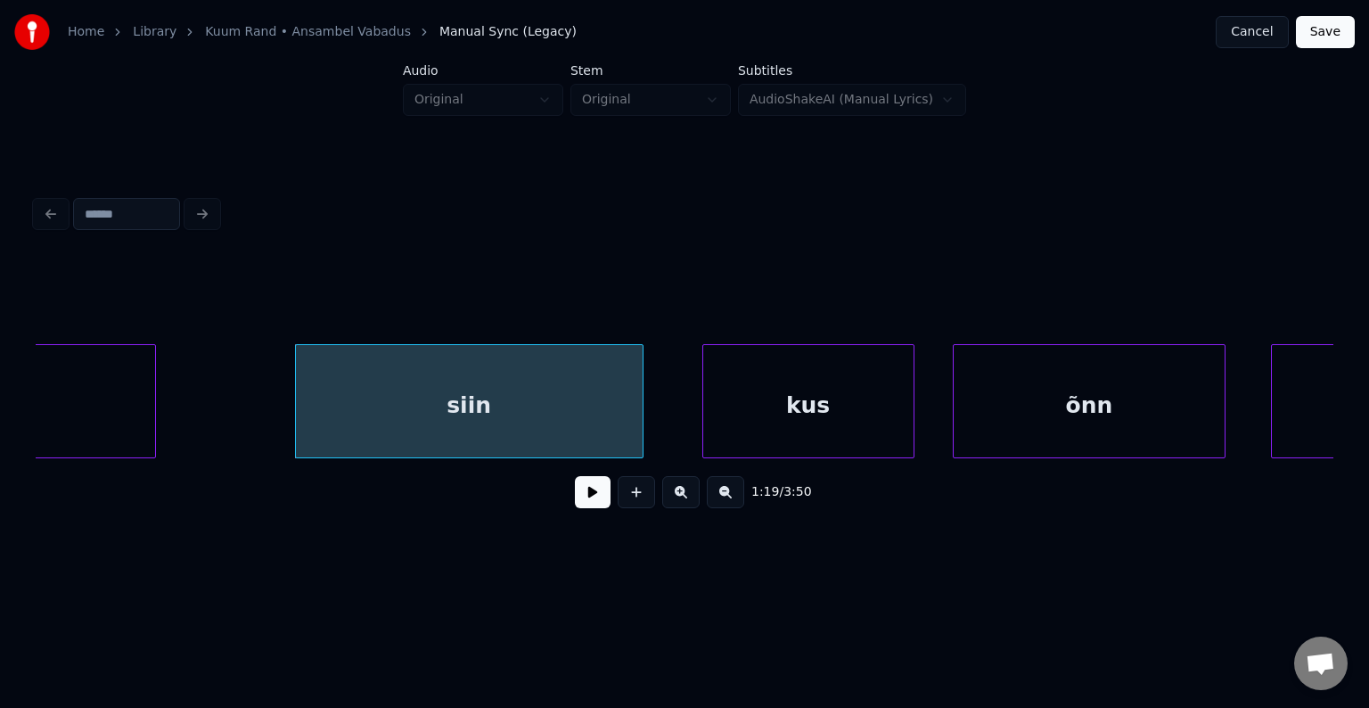
click at [782, 425] on div "kus" at bounding box center [808, 405] width 210 height 121
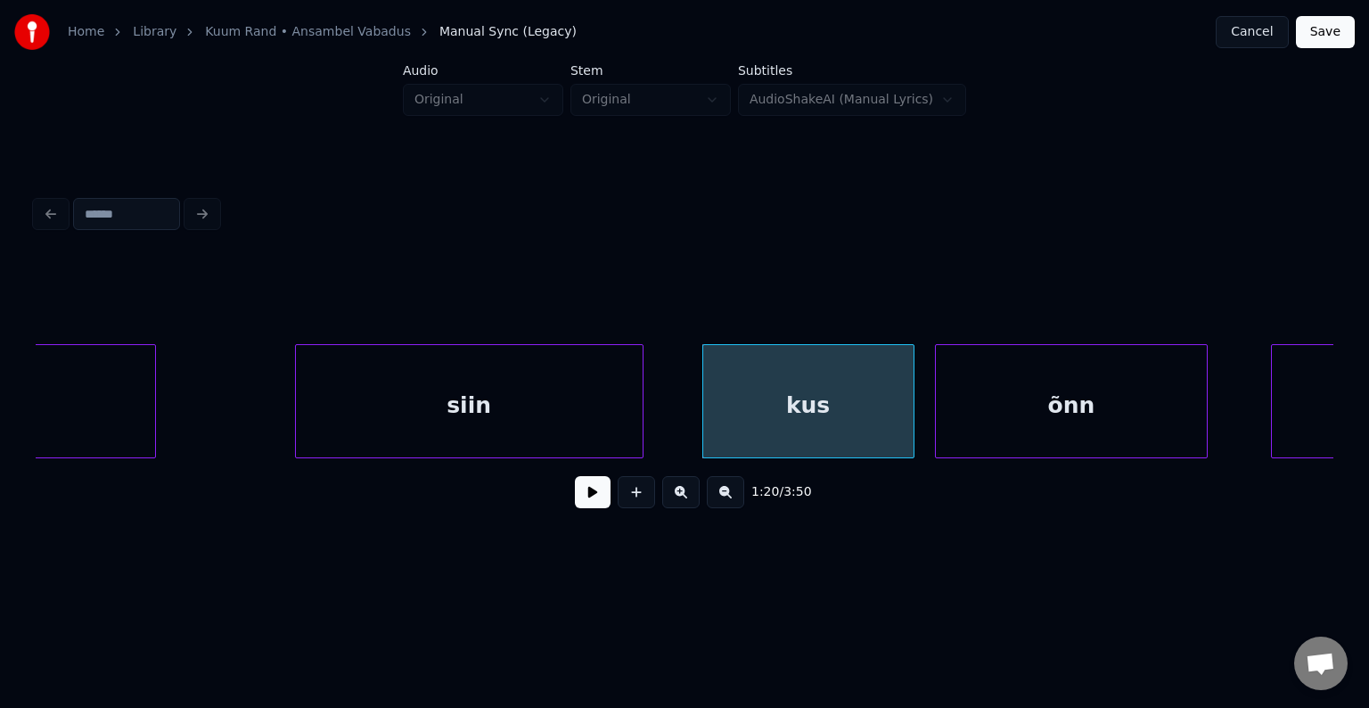
click at [1017, 411] on div "õnn" at bounding box center [1071, 405] width 271 height 121
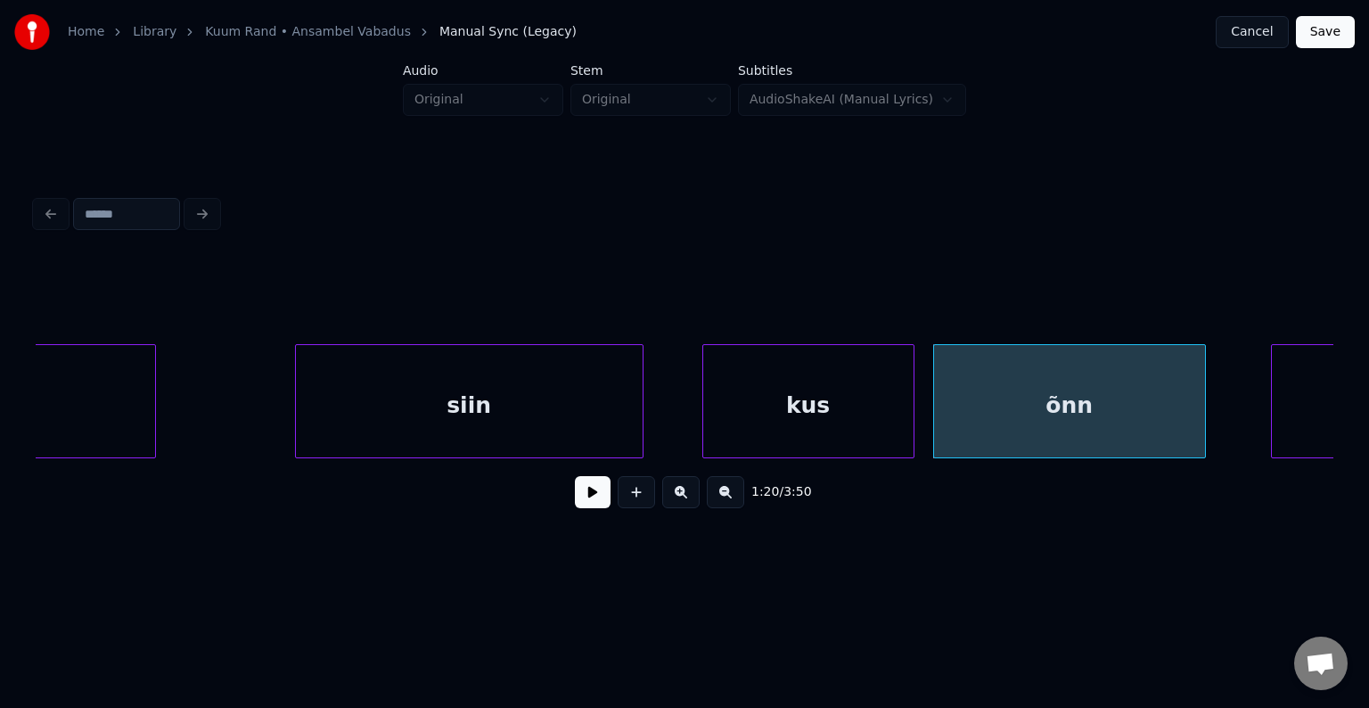
click at [820, 409] on div "kus" at bounding box center [808, 405] width 210 height 121
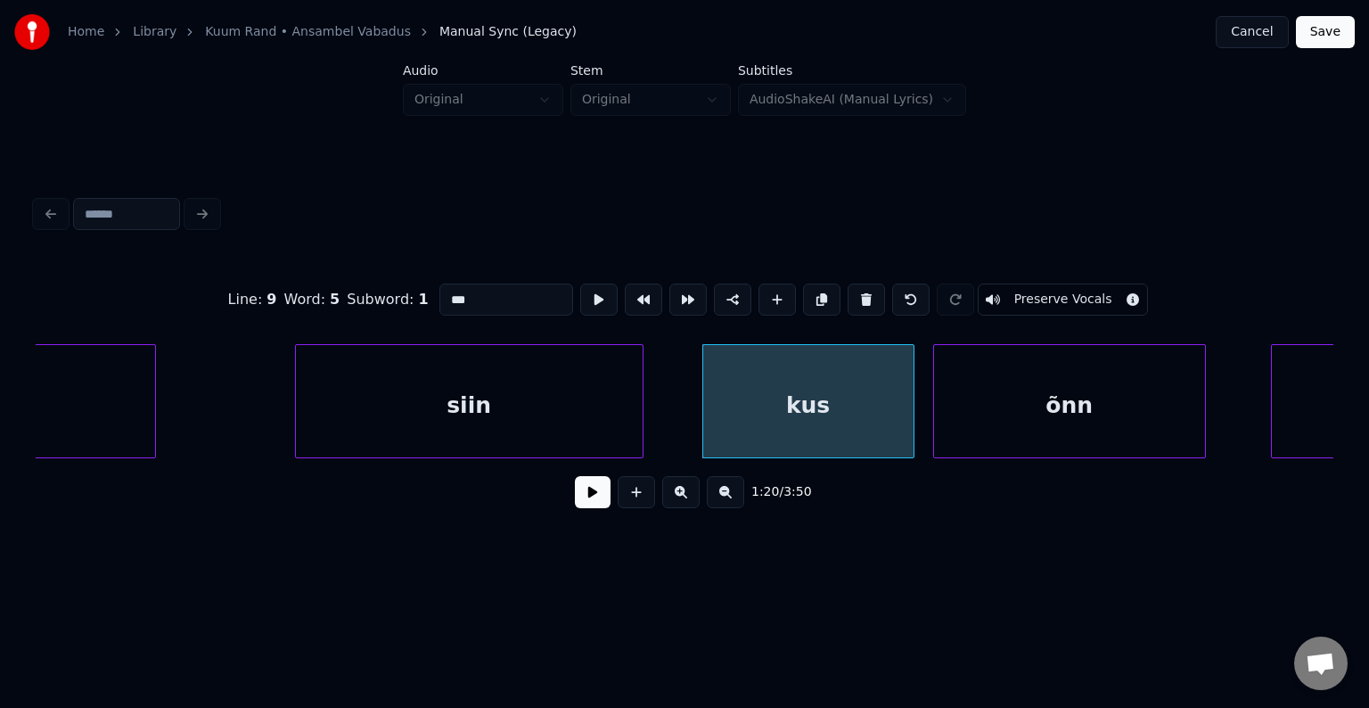
click at [578, 503] on button at bounding box center [593, 492] width 36 height 32
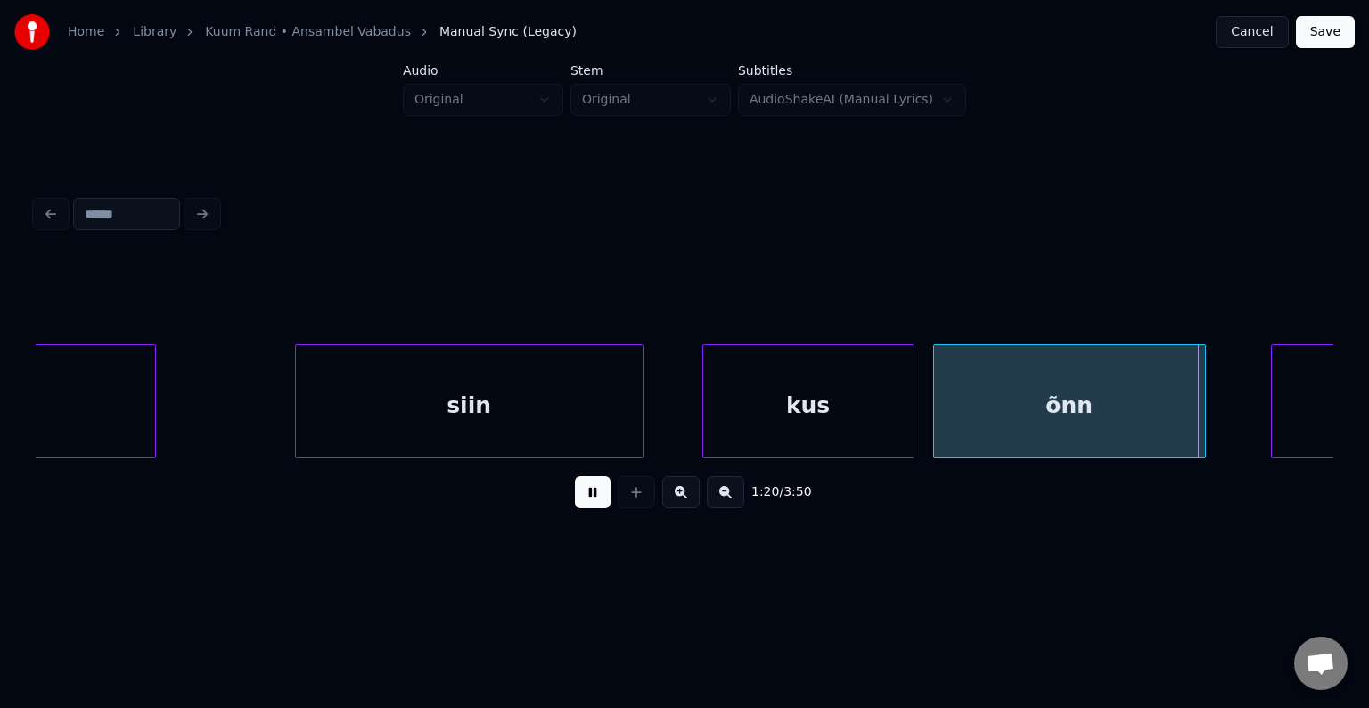
click at [578, 503] on button at bounding box center [593, 492] width 36 height 32
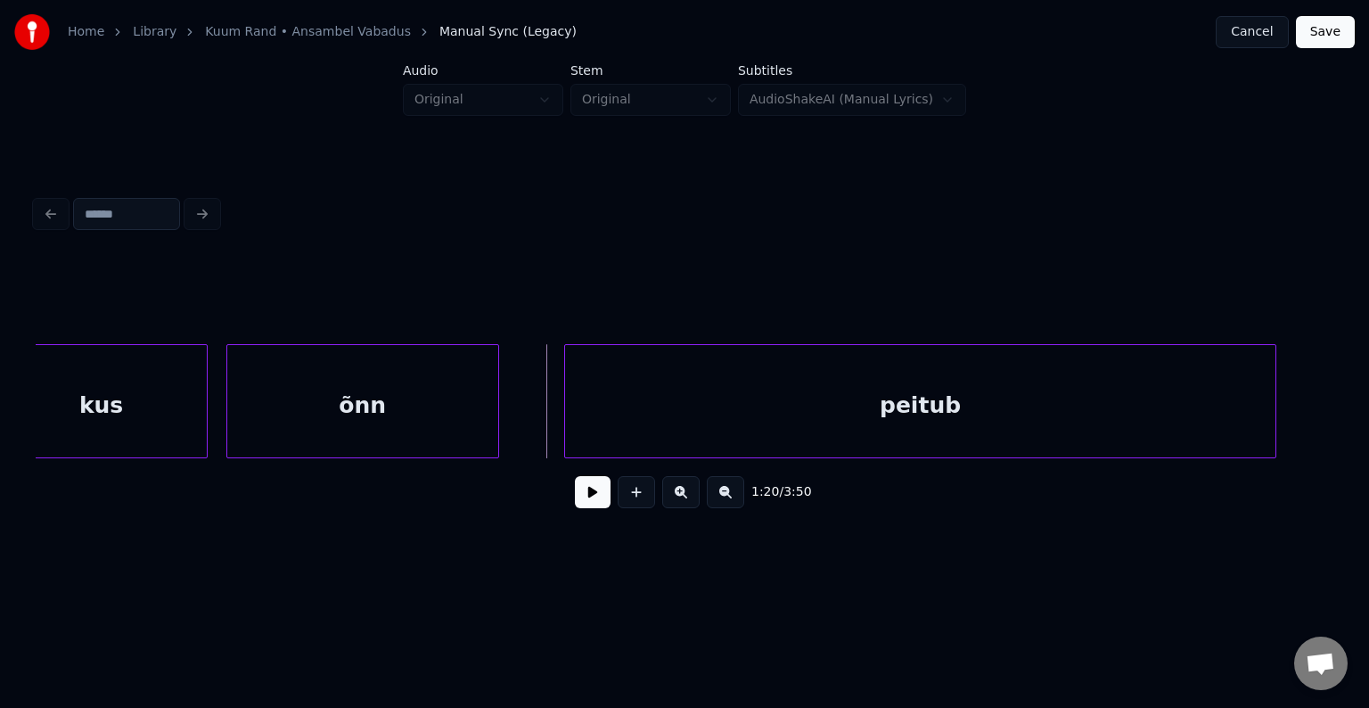
scroll to position [0, 60709]
click at [953, 412] on div "peitub" at bounding box center [892, 405] width 710 height 121
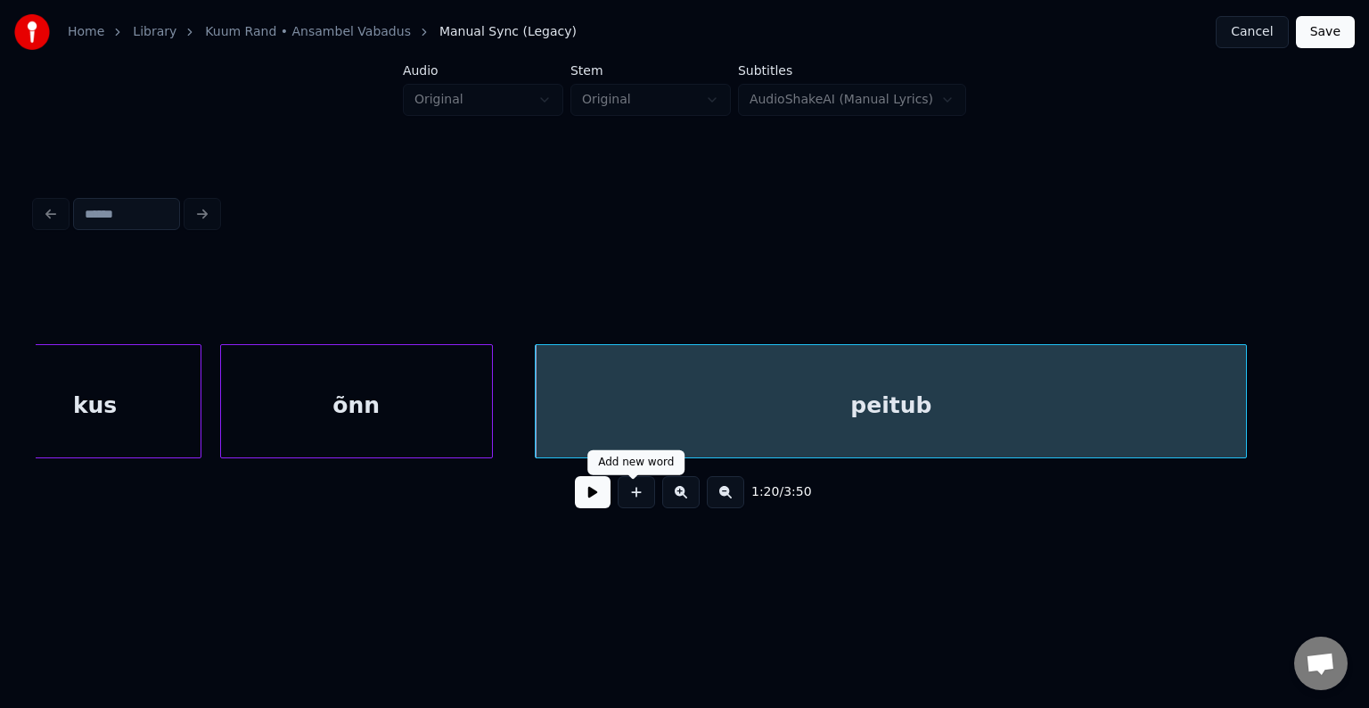
click at [588, 504] on button at bounding box center [593, 492] width 36 height 32
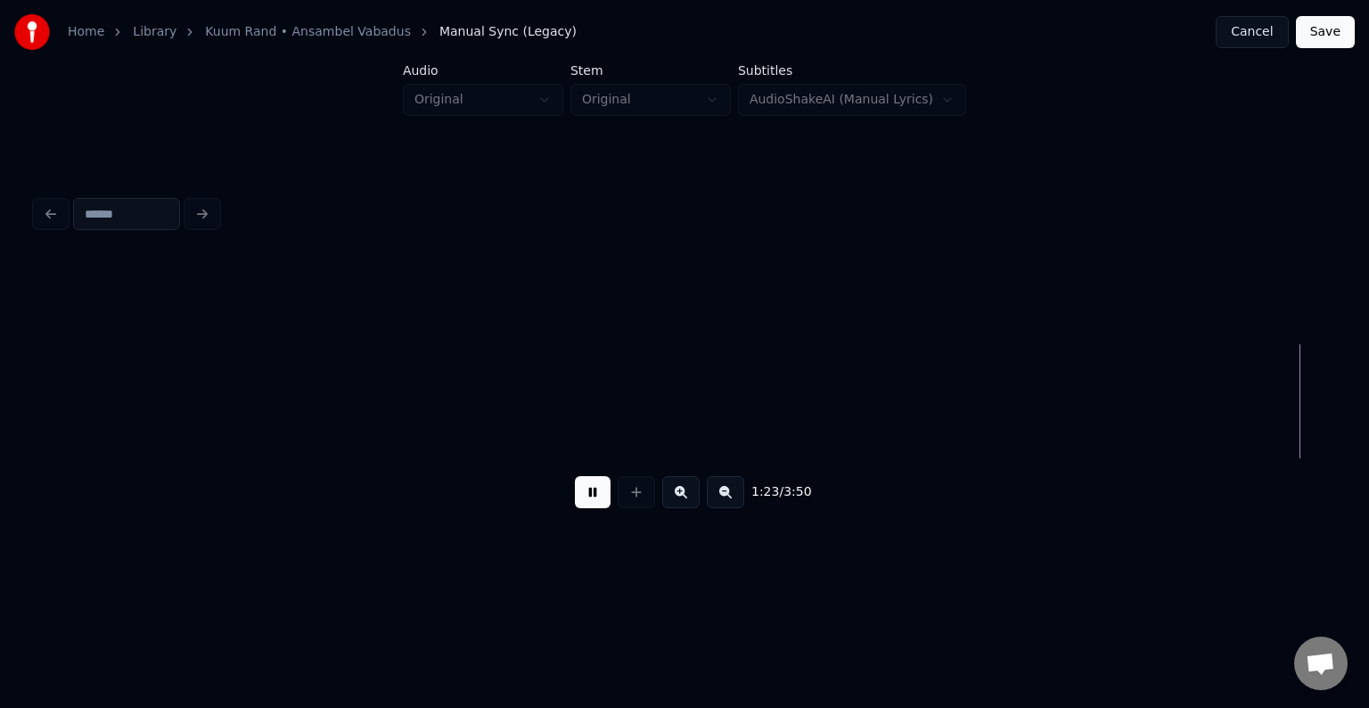
scroll to position [0, 63317]
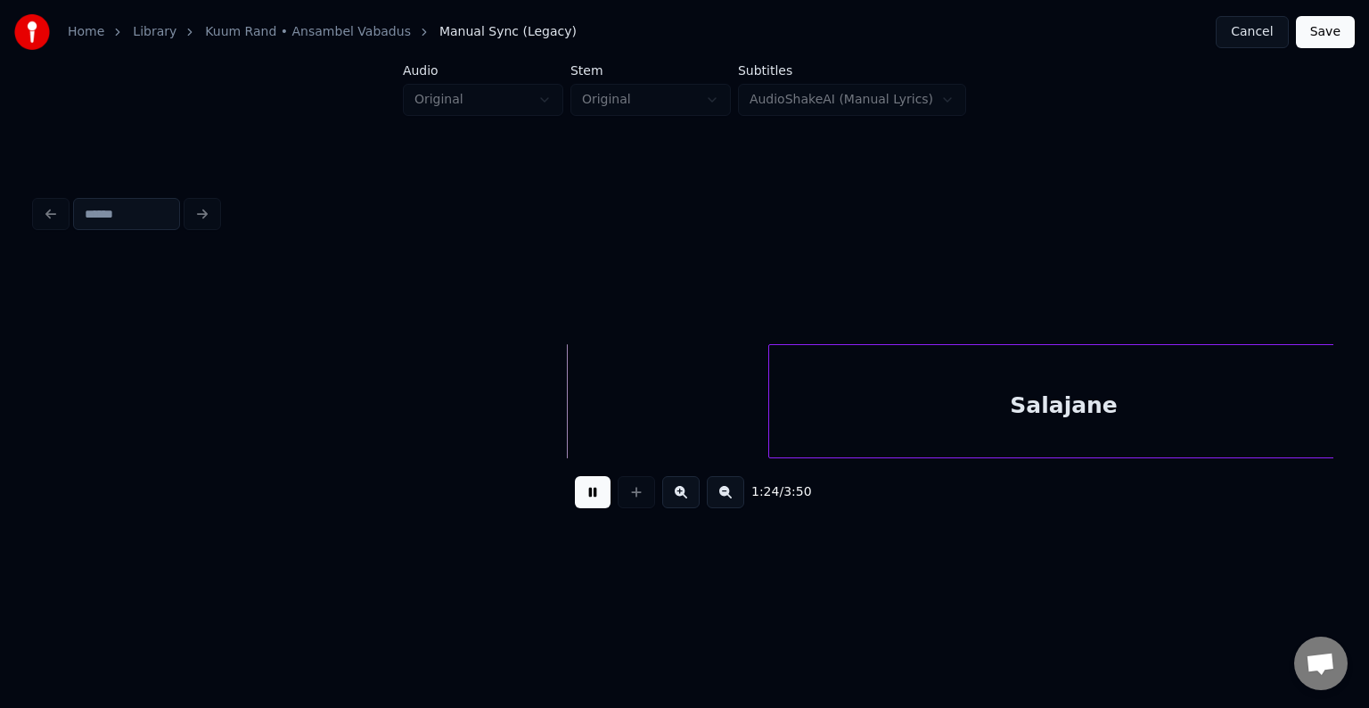
click at [588, 497] on button at bounding box center [593, 492] width 36 height 32
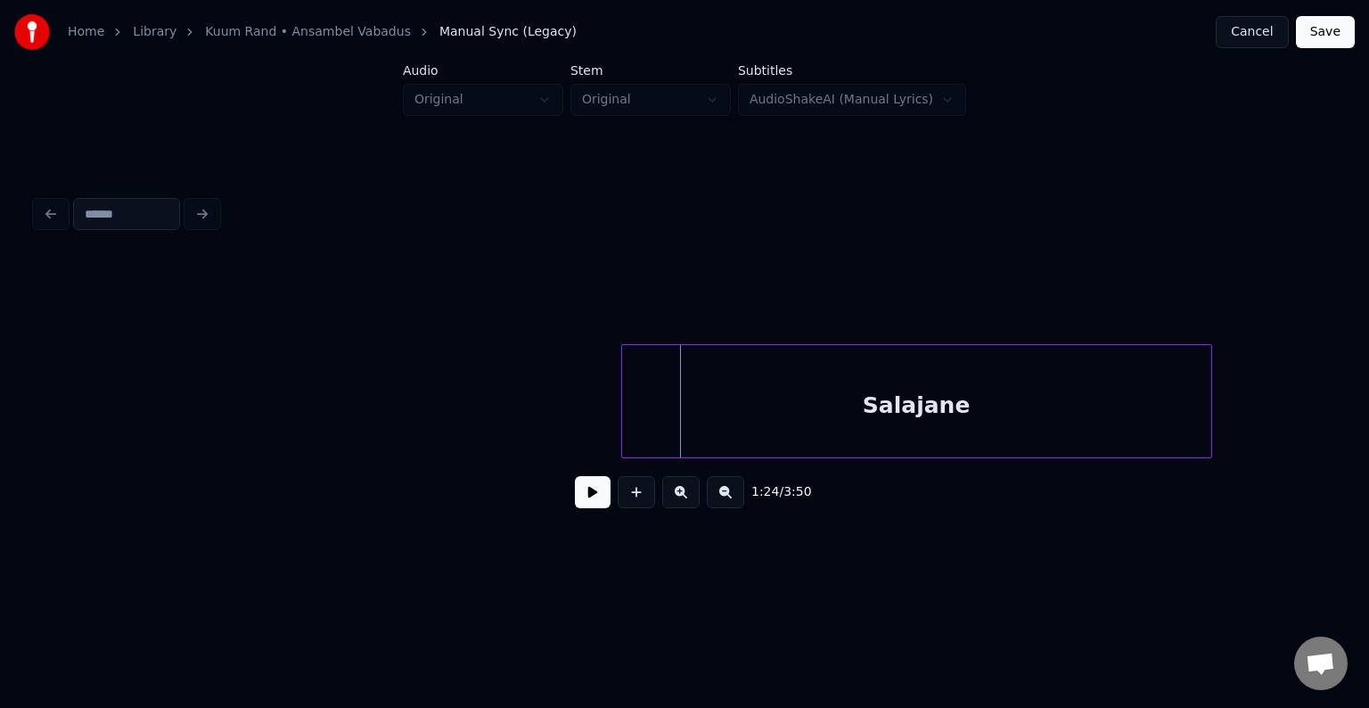
click at [864, 403] on div "Salajane" at bounding box center [916, 405] width 589 height 121
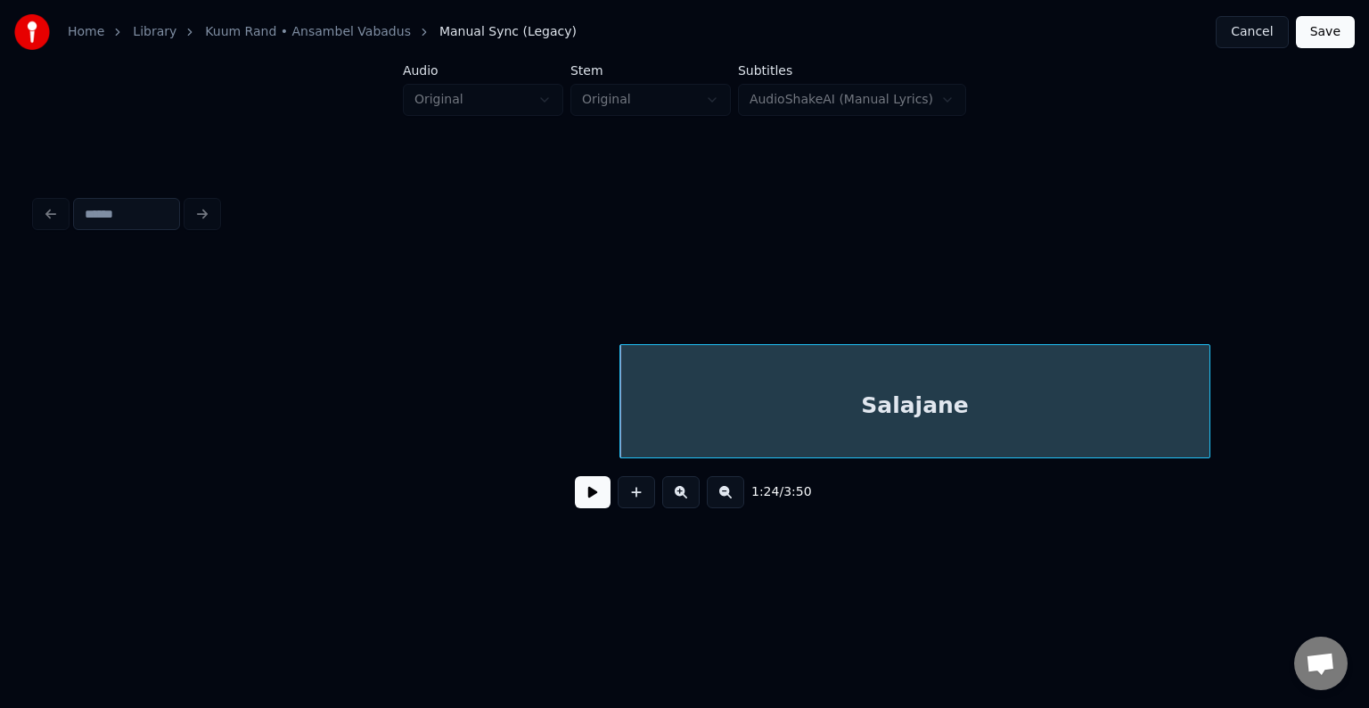
click at [586, 504] on button at bounding box center [593, 492] width 36 height 32
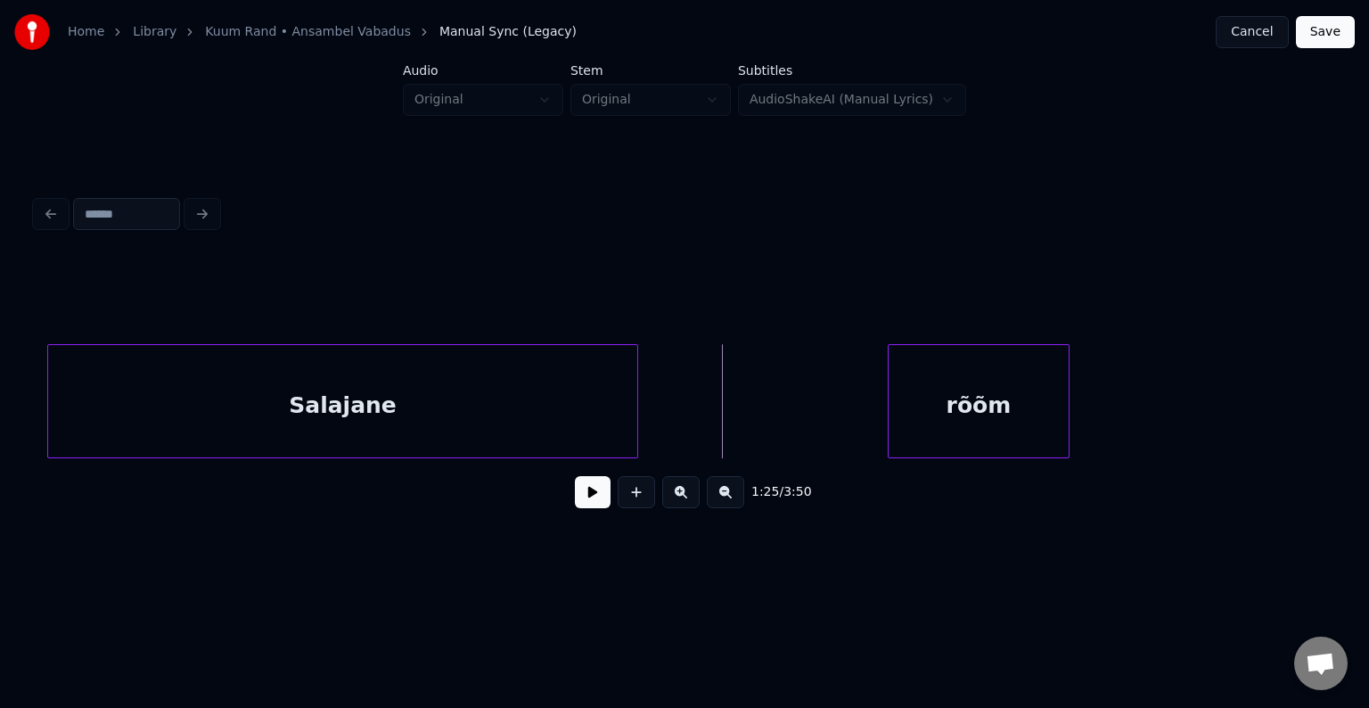
scroll to position [0, 63944]
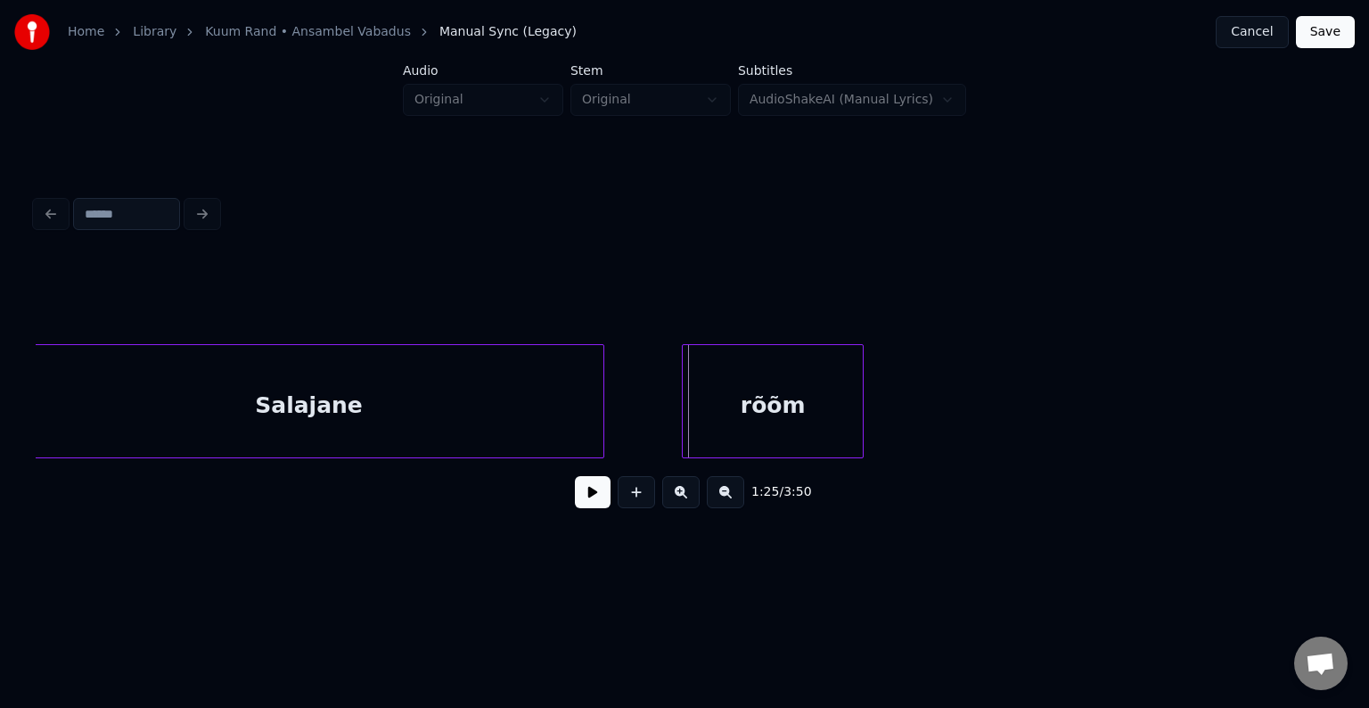
click at [820, 427] on div "rõõm" at bounding box center [773, 405] width 180 height 121
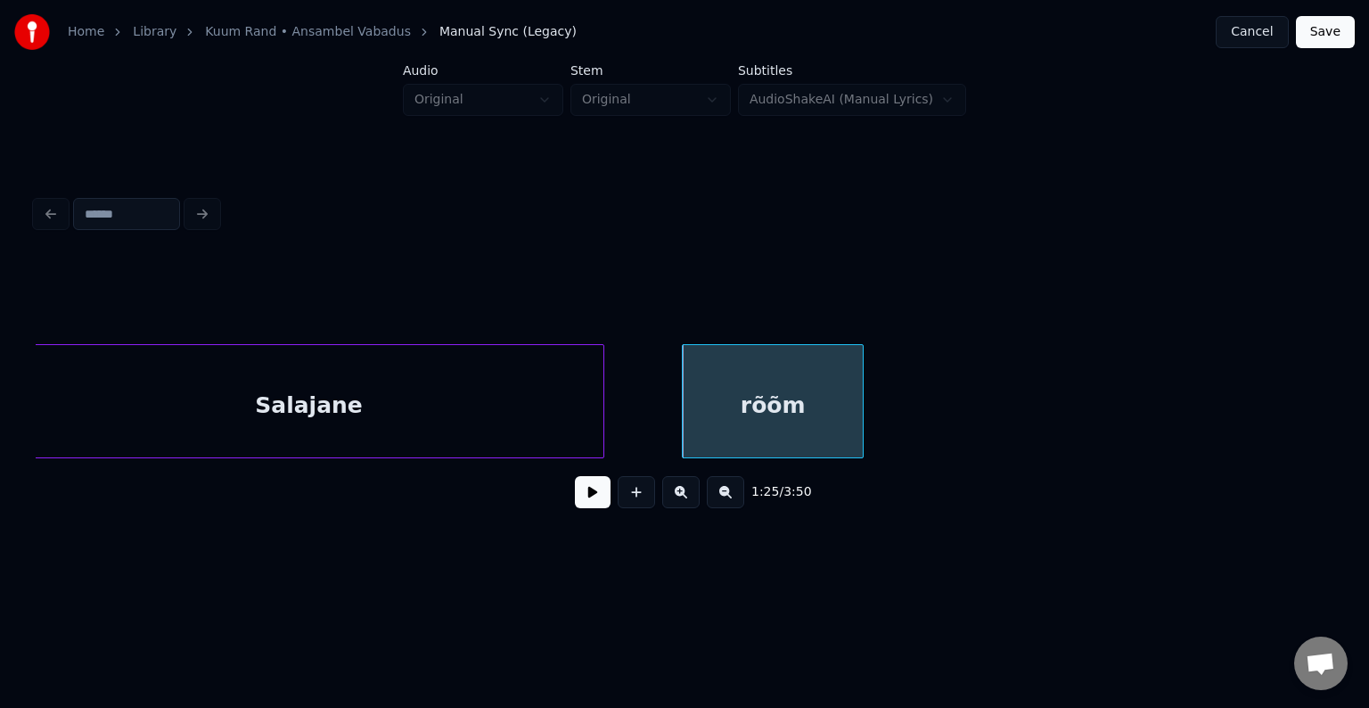
click at [592, 504] on button at bounding box center [593, 492] width 36 height 32
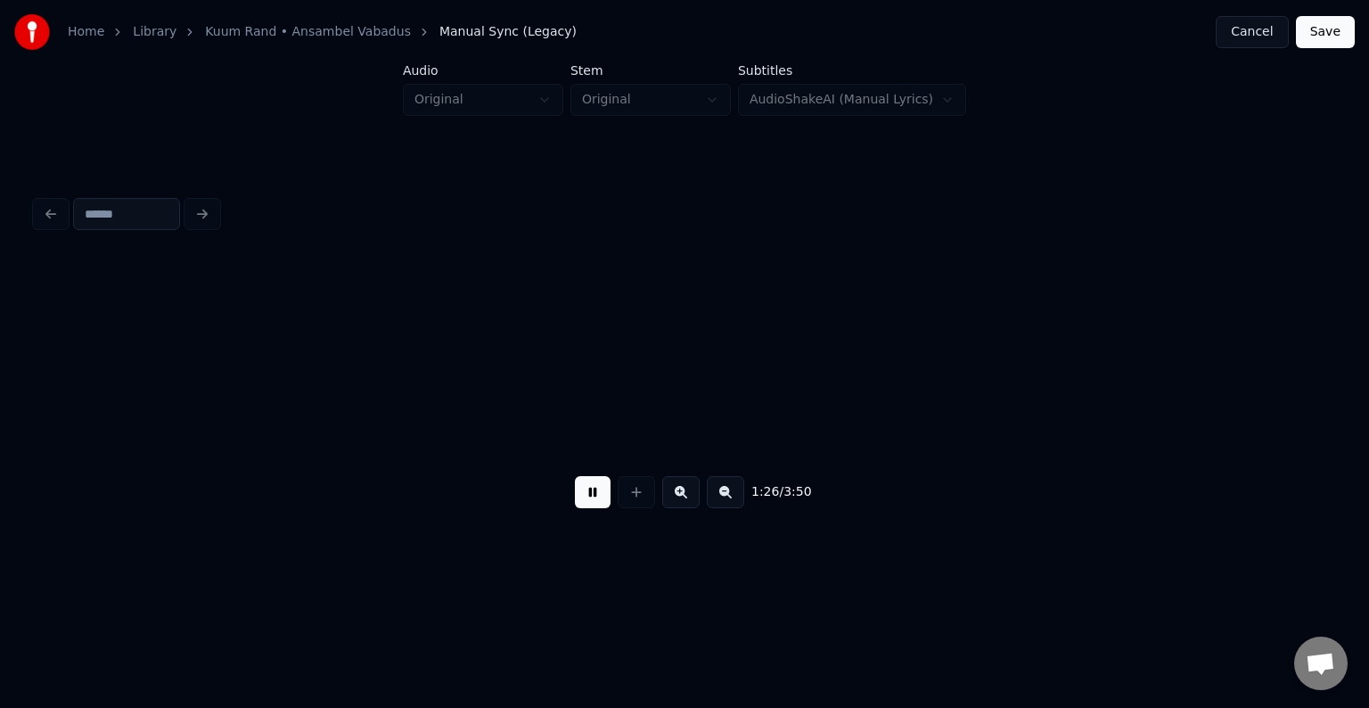
scroll to position [0, 65245]
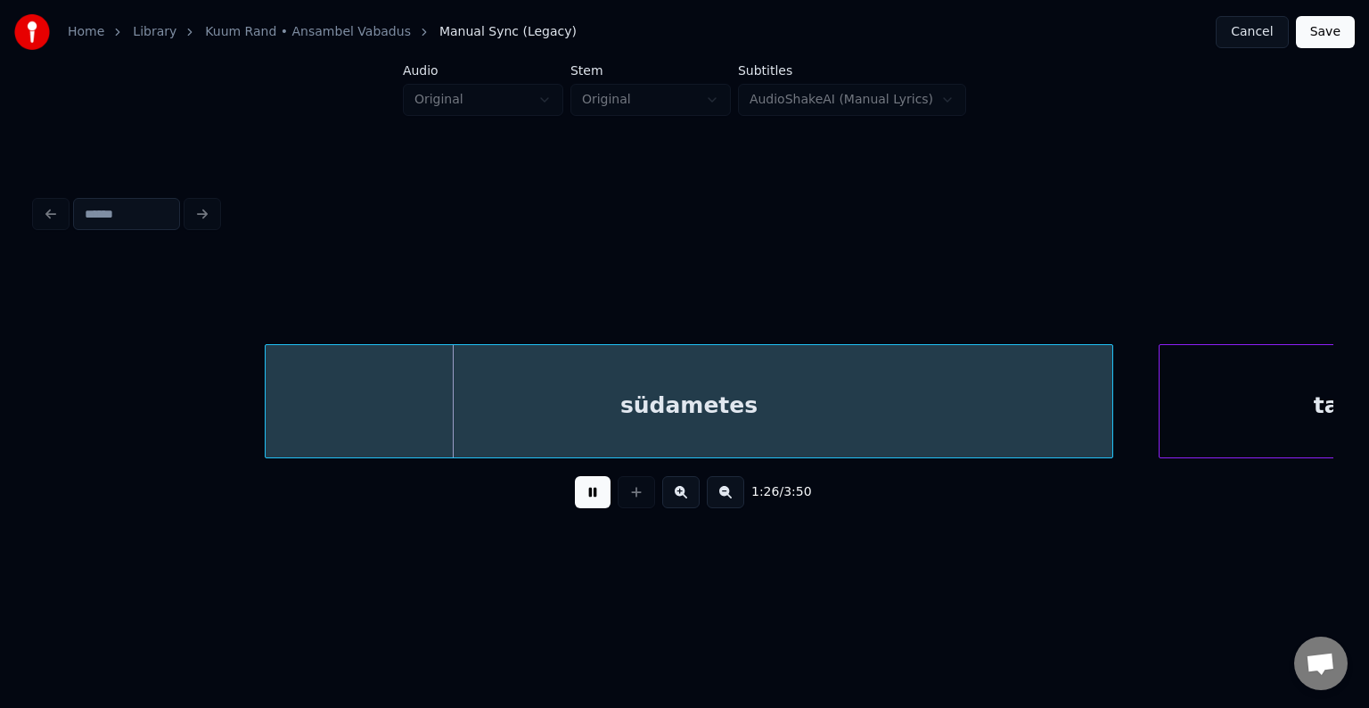
click at [592, 503] on button at bounding box center [593, 492] width 36 height 32
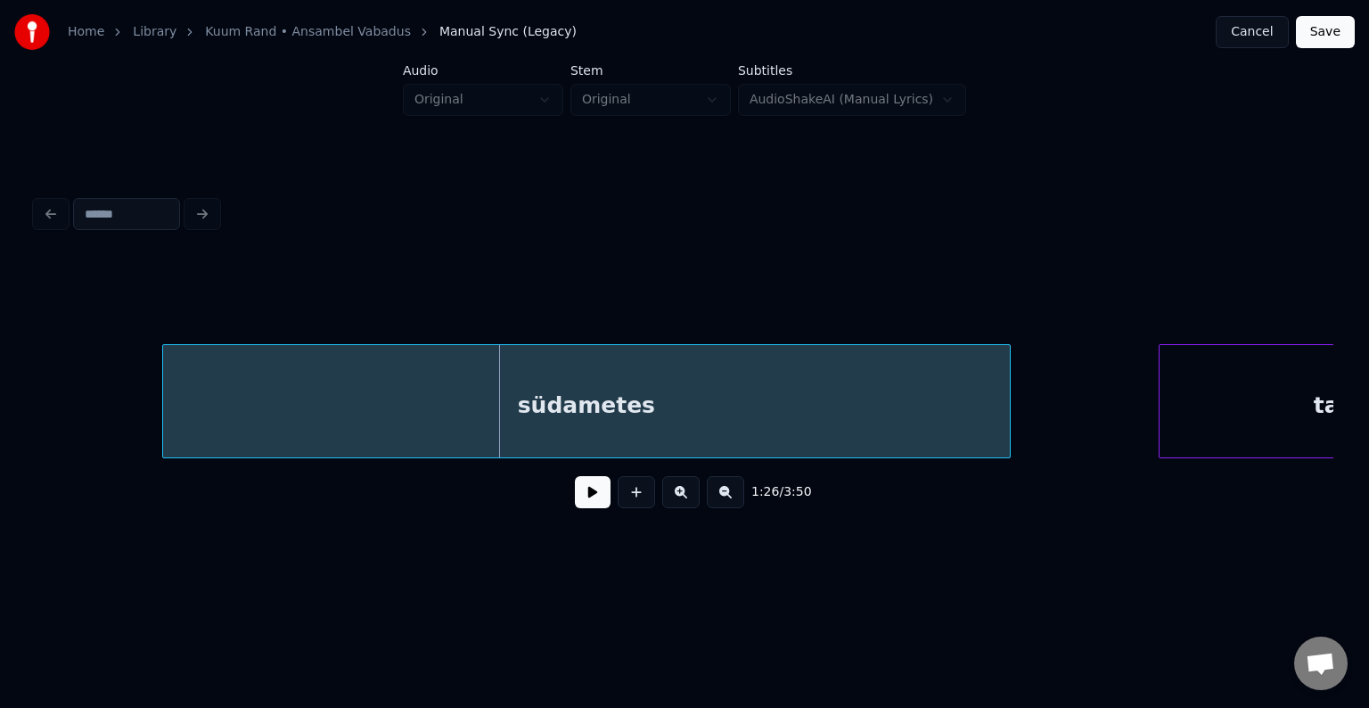
click at [509, 439] on div "südametes" at bounding box center [586, 405] width 847 height 121
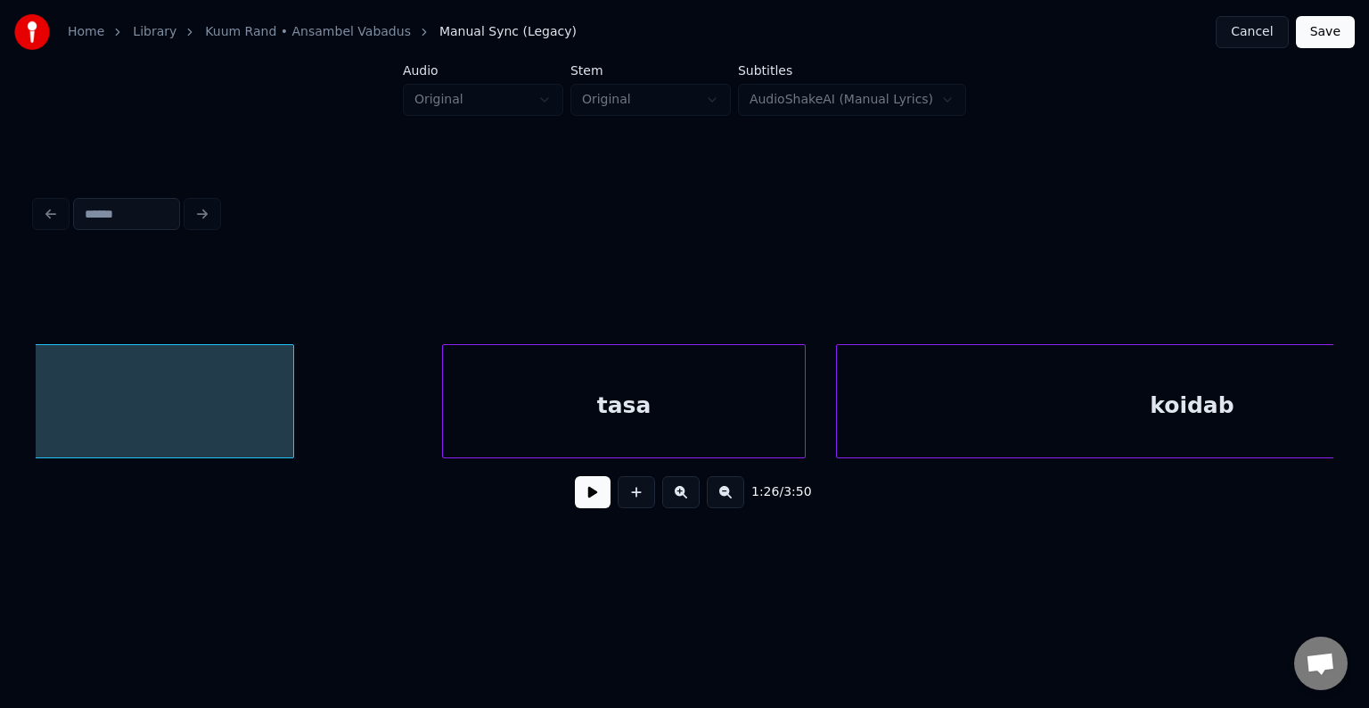
scroll to position [0, 65994]
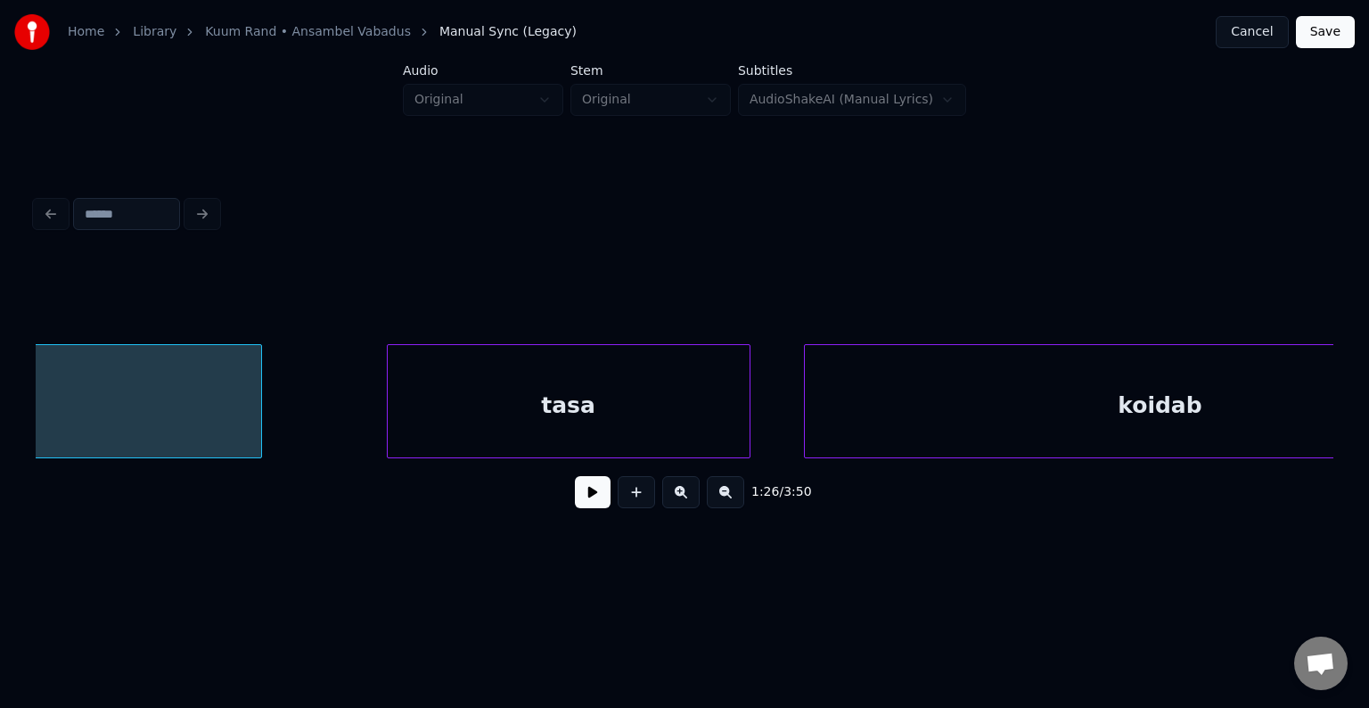
click at [651, 424] on div "tasa" at bounding box center [569, 405] width 362 height 121
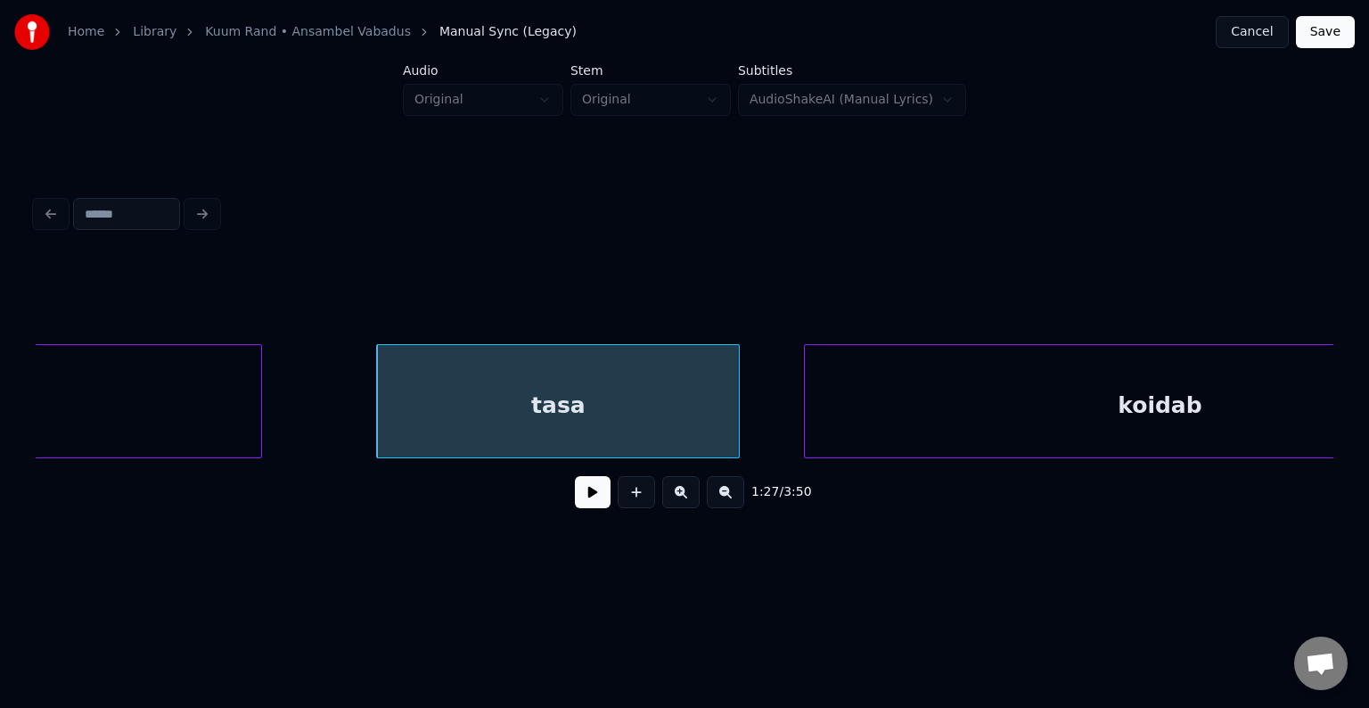
scroll to position [0, 66172]
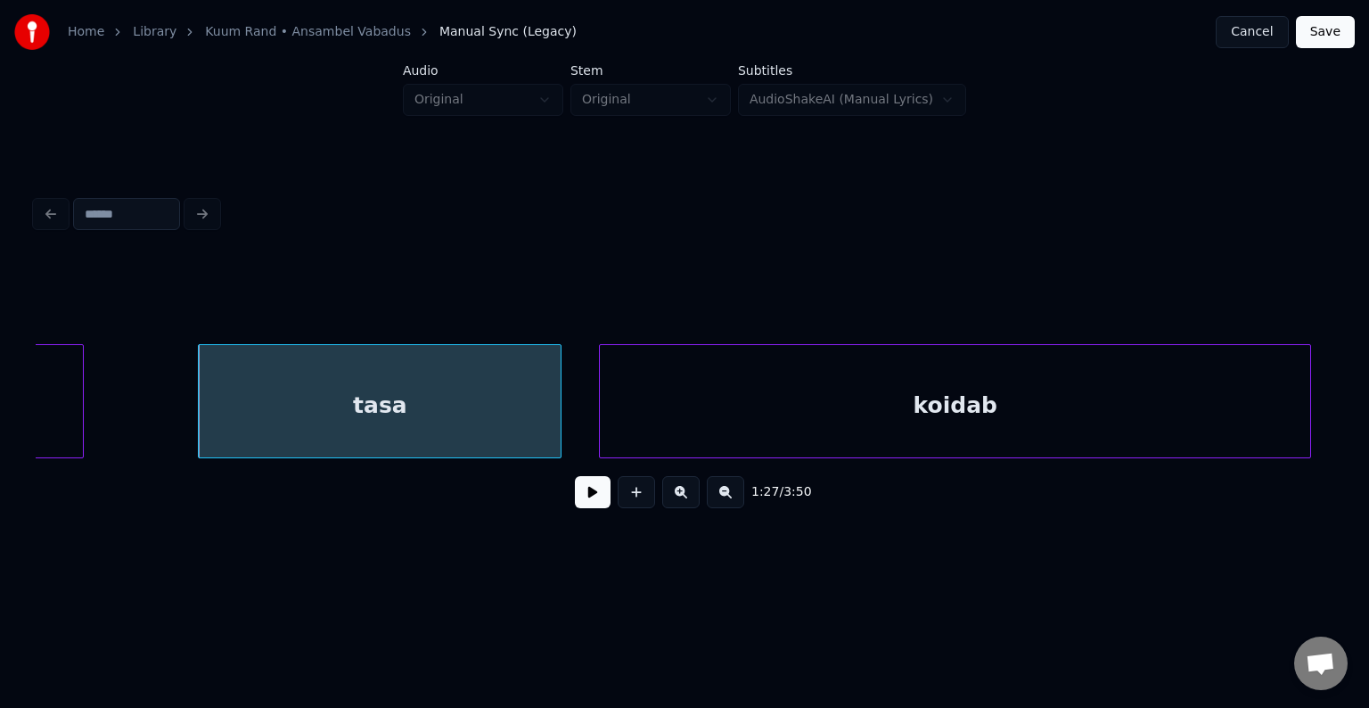
click at [1005, 418] on div "koidab" at bounding box center [955, 405] width 710 height 121
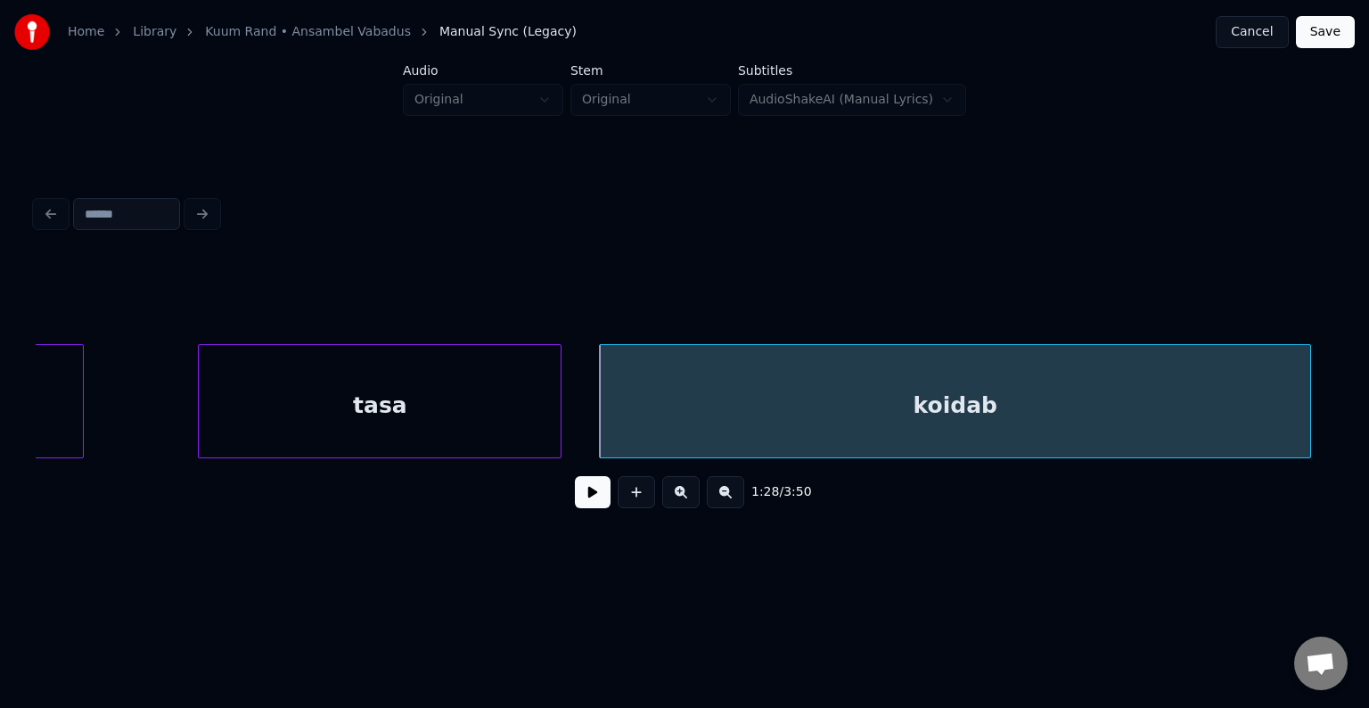
click at [462, 416] on div "tasa" at bounding box center [380, 405] width 362 height 121
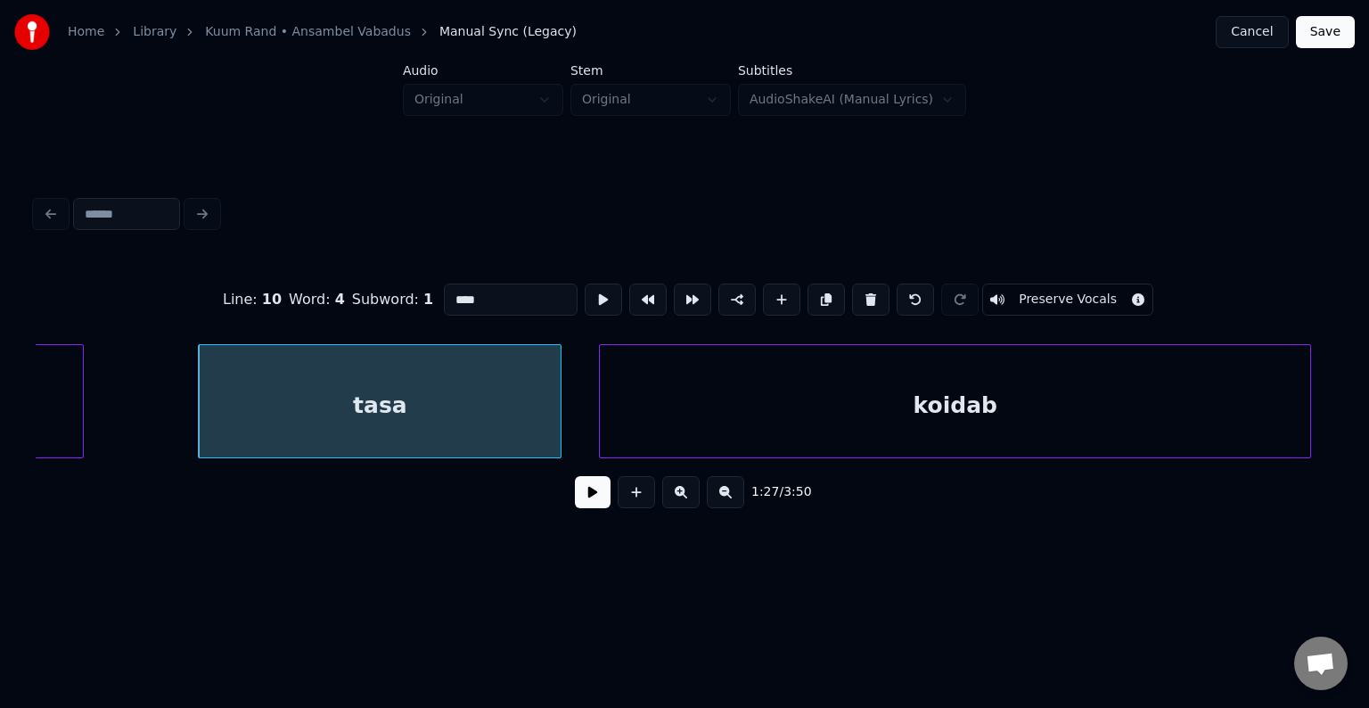
click at [589, 500] on button at bounding box center [593, 492] width 36 height 32
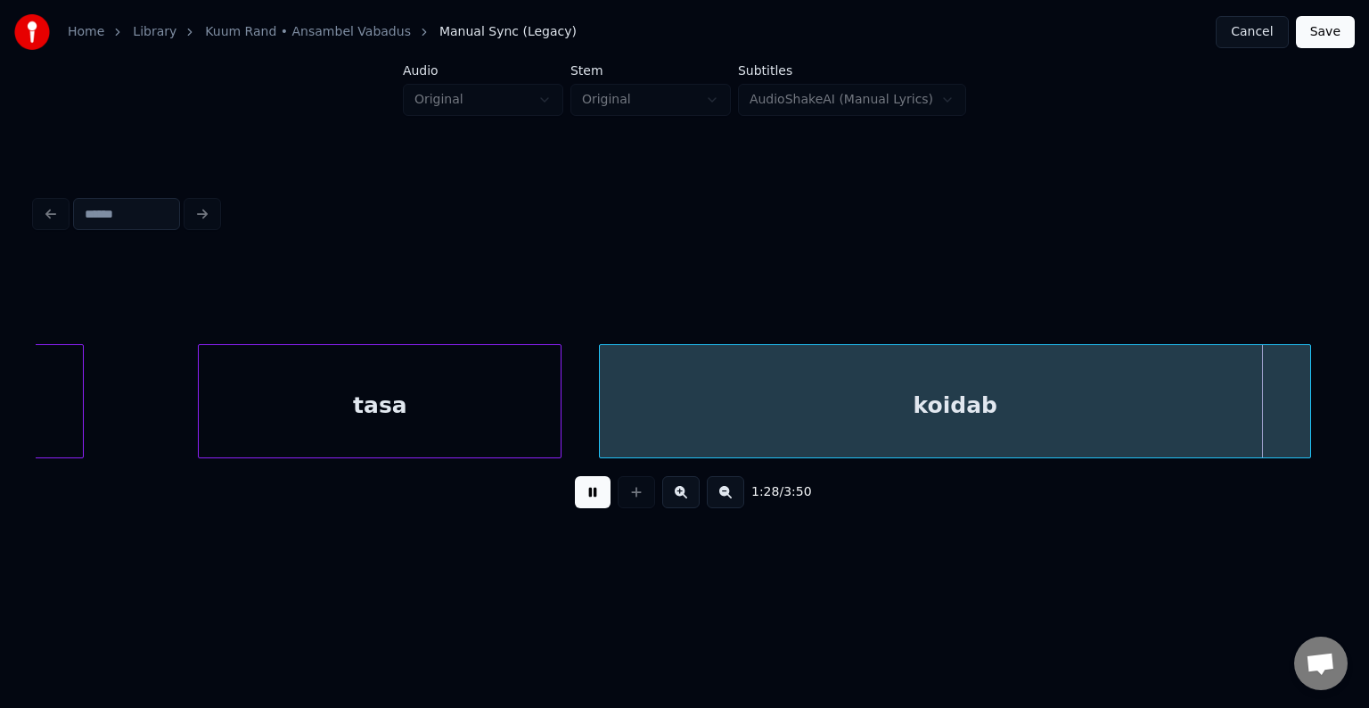
scroll to position [0, 67474]
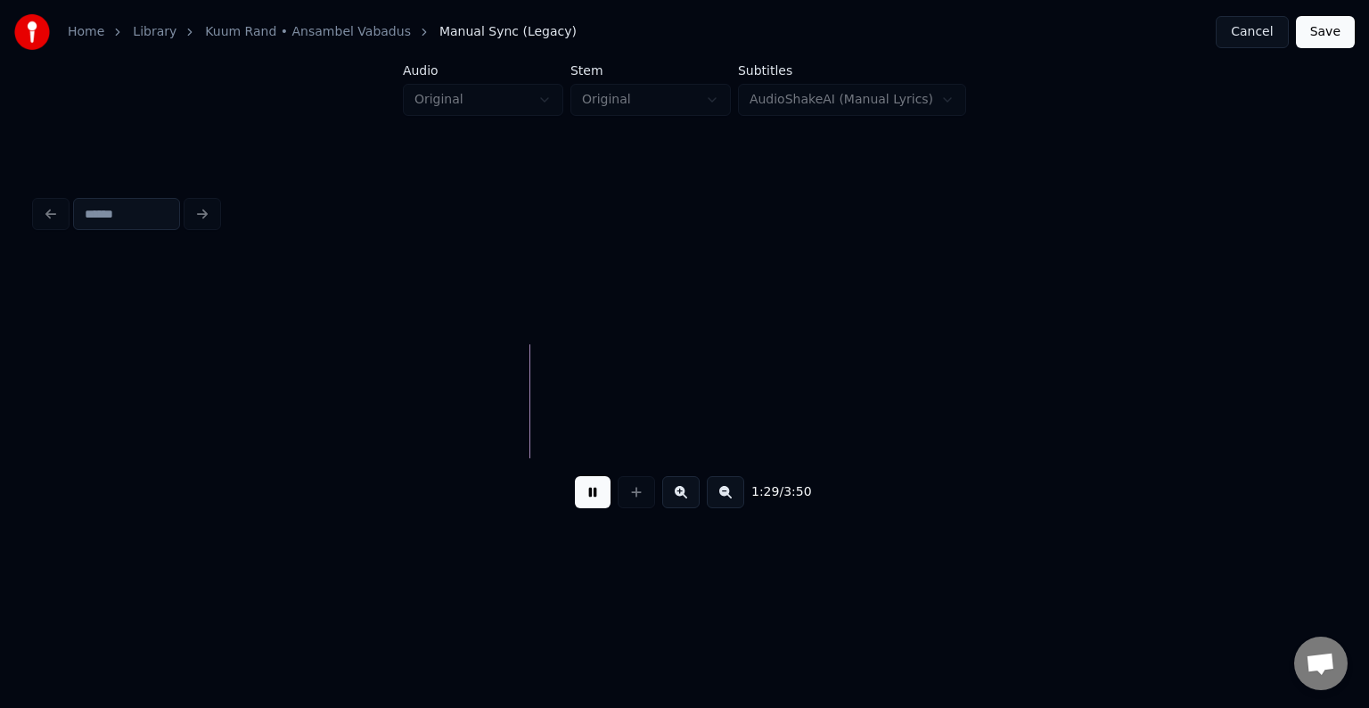
click at [589, 499] on button at bounding box center [593, 492] width 36 height 32
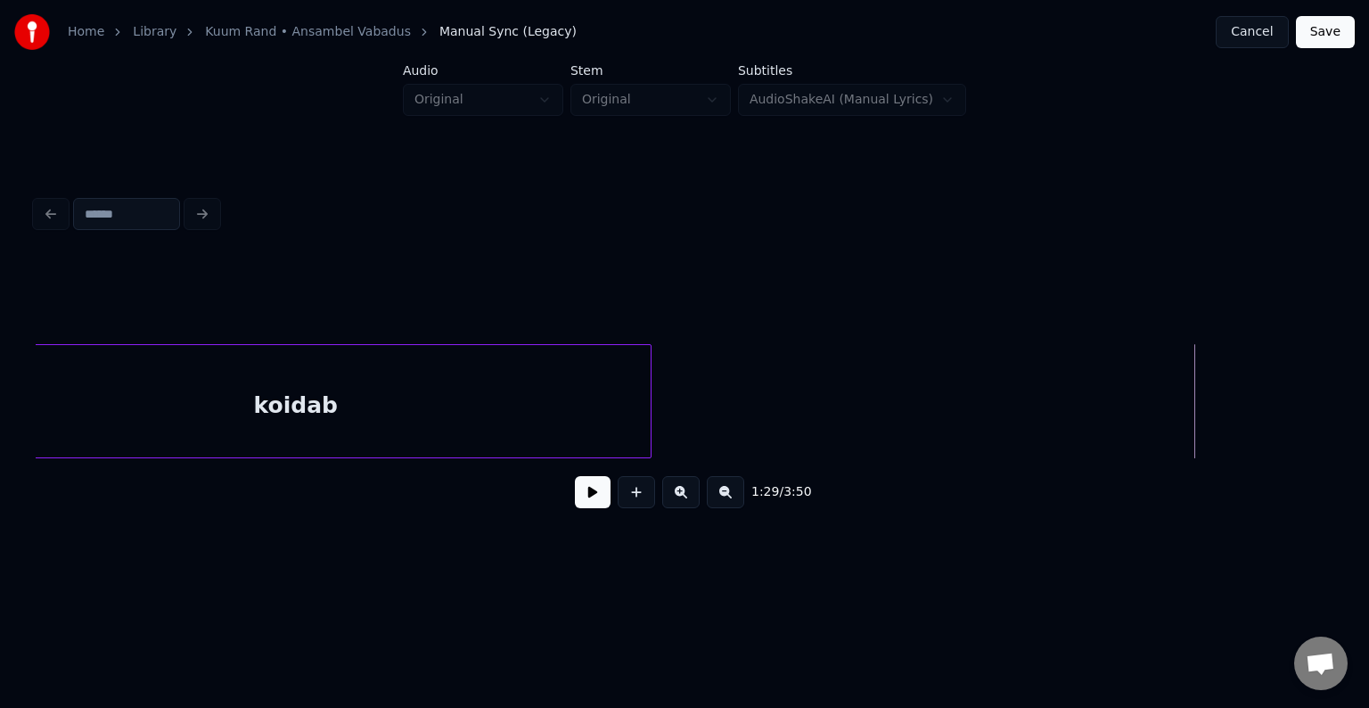
click at [334, 398] on div "koidab" at bounding box center [295, 405] width 710 height 121
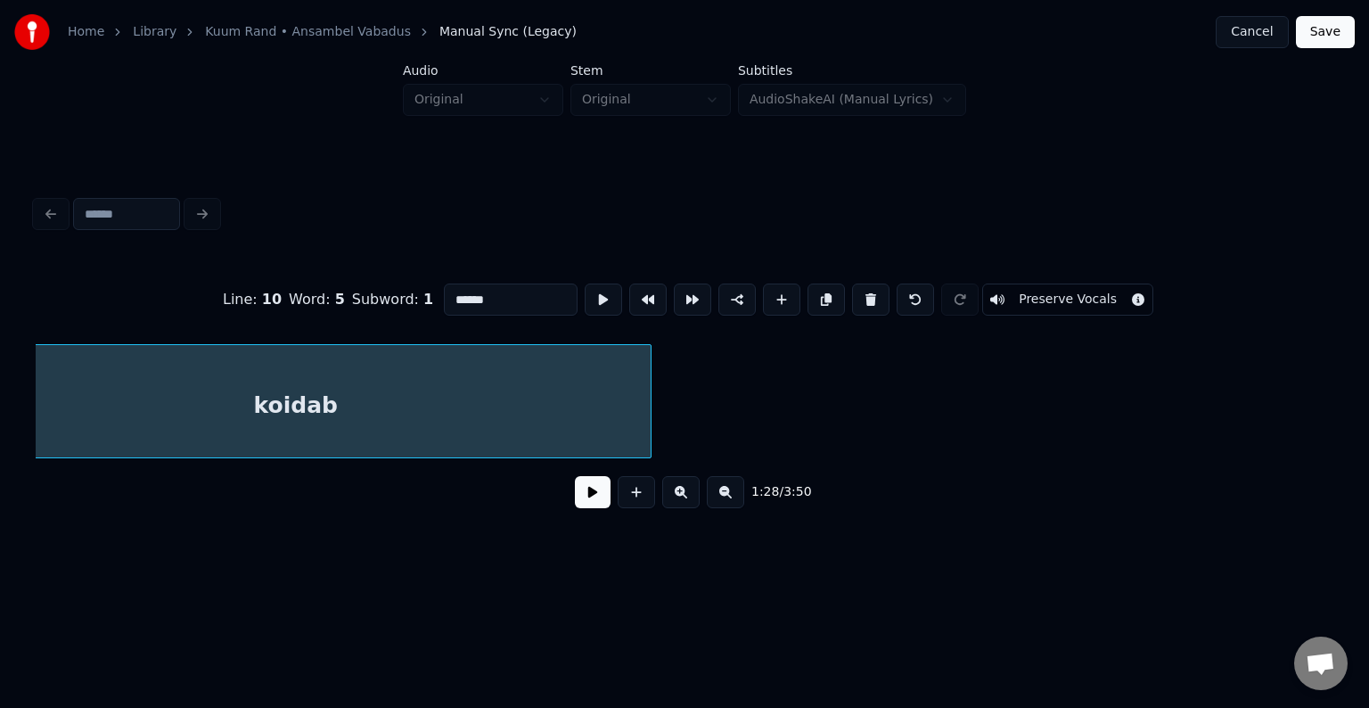
scroll to position [0, 66736]
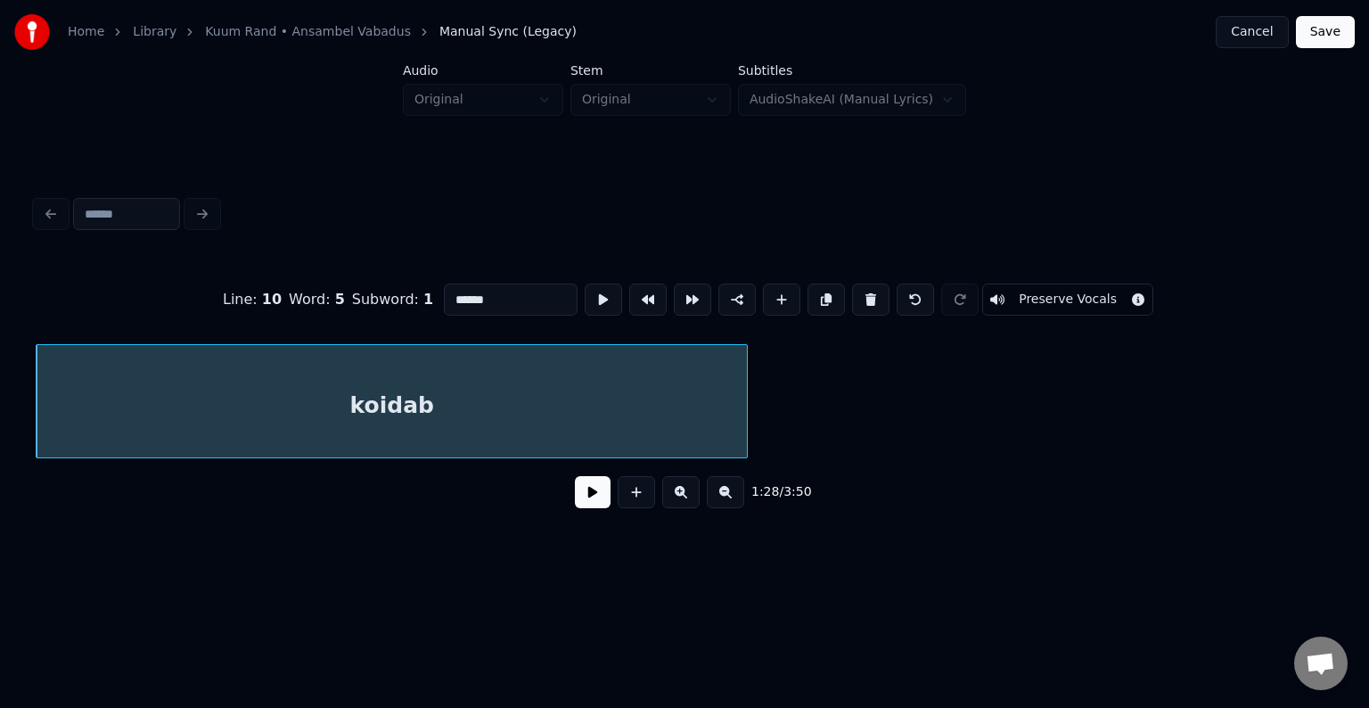
click at [444, 296] on input "******" at bounding box center [511, 299] width 134 height 32
type input "********"
click at [586, 499] on button at bounding box center [593, 492] width 36 height 32
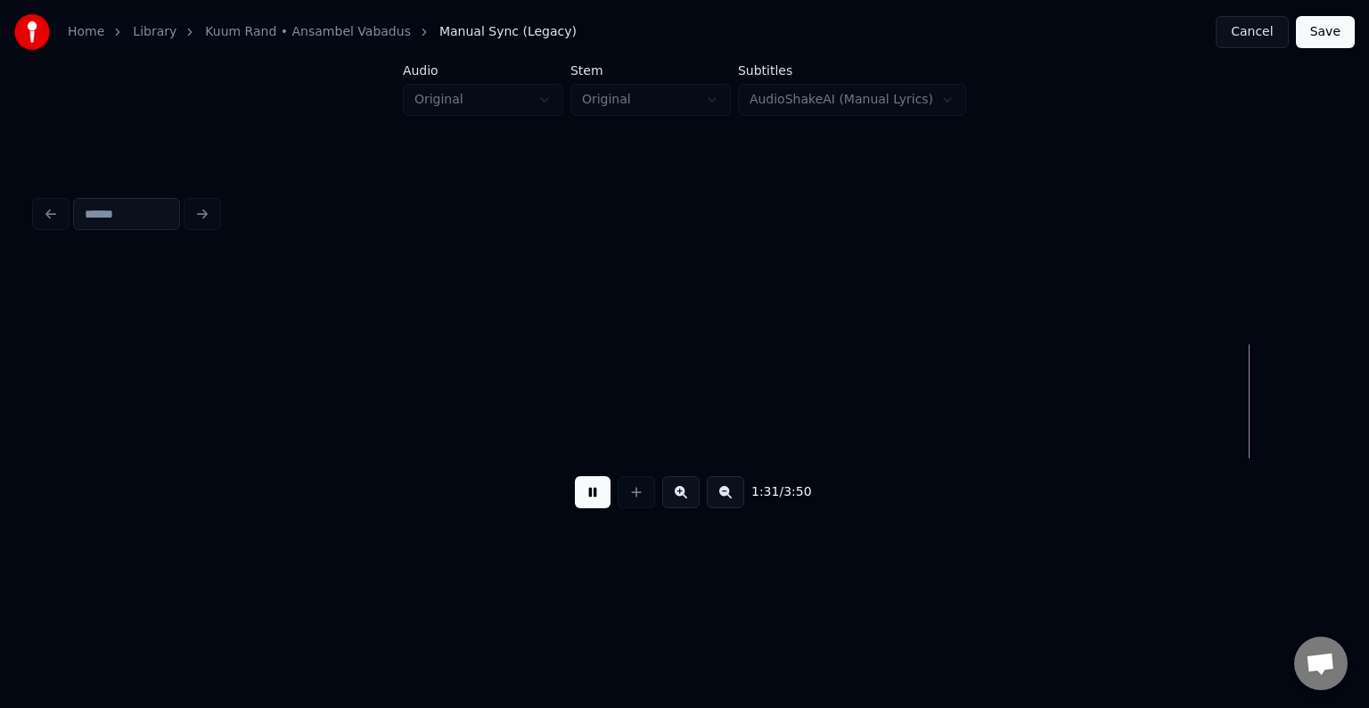
scroll to position [0, 69338]
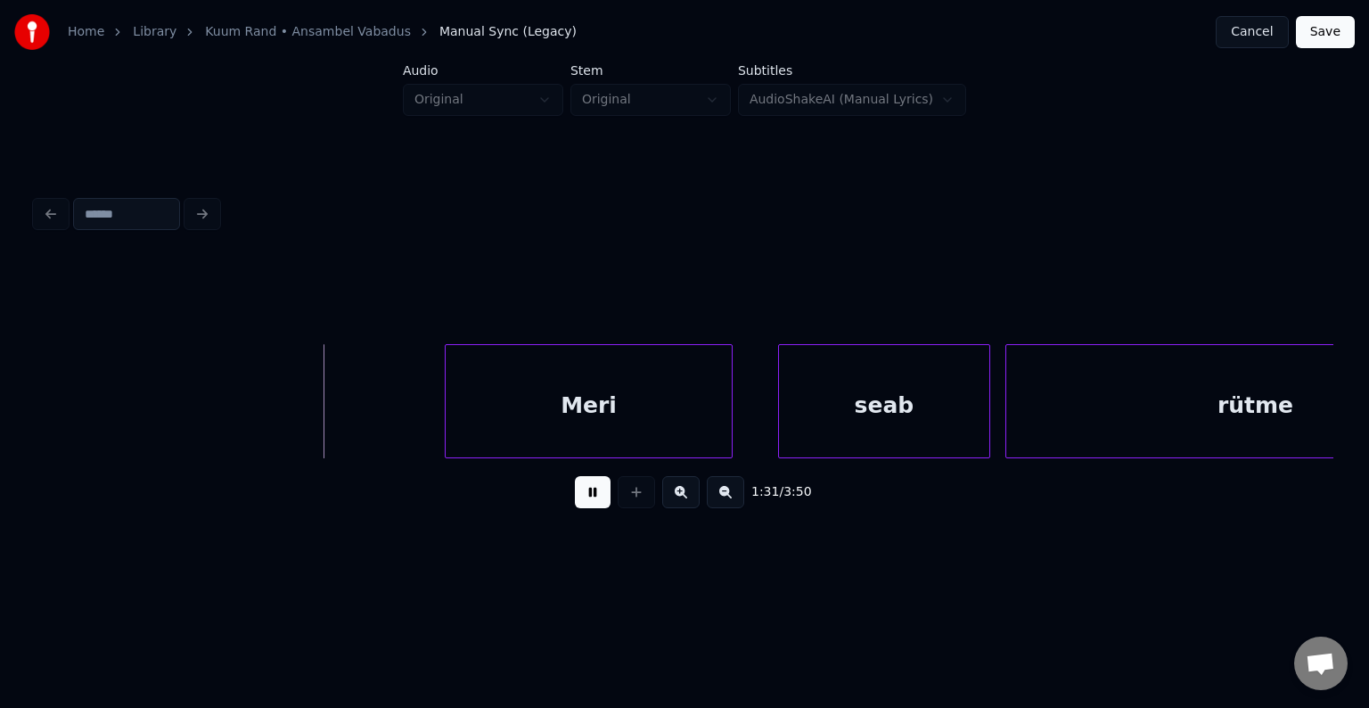
click at [591, 502] on button at bounding box center [593, 492] width 36 height 32
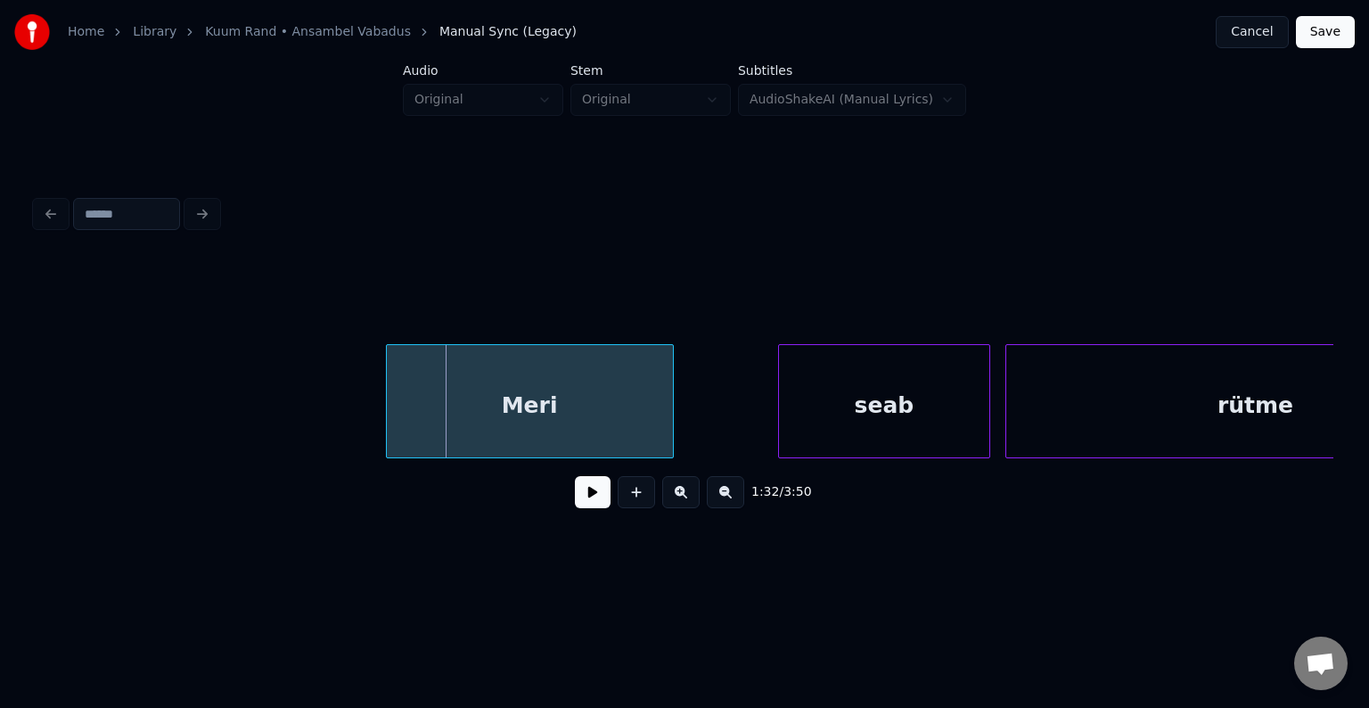
click at [551, 442] on div "Meri" at bounding box center [530, 405] width 286 height 121
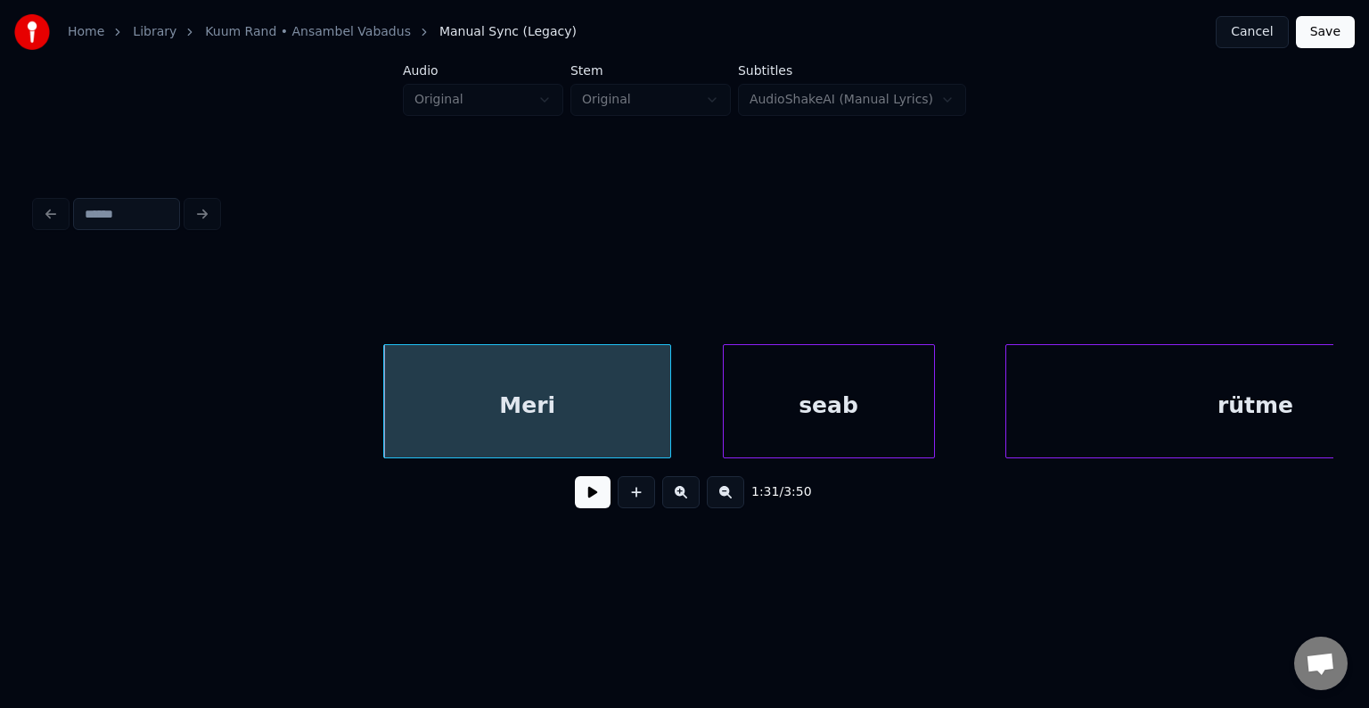
click at [803, 397] on div "seab" at bounding box center [829, 405] width 210 height 121
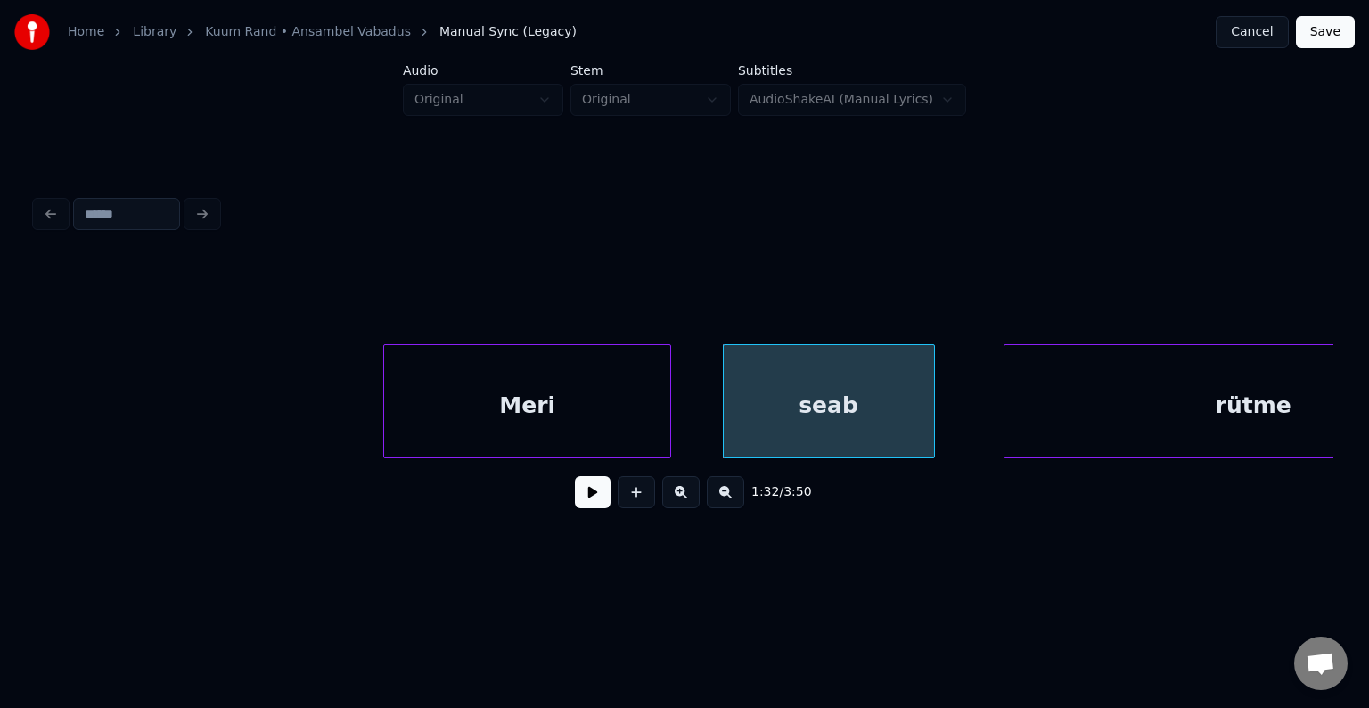
scroll to position [0, 69508]
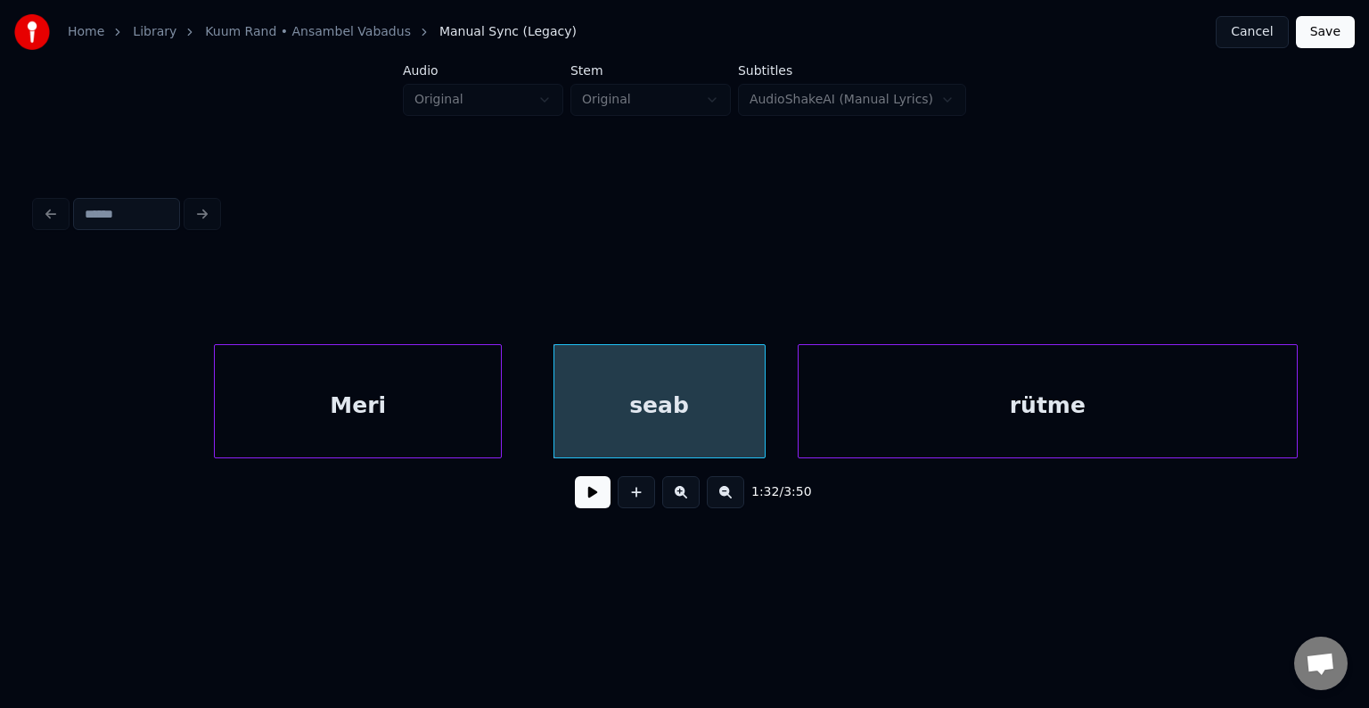
click at [1135, 416] on div "rütme" at bounding box center [1048, 405] width 498 height 121
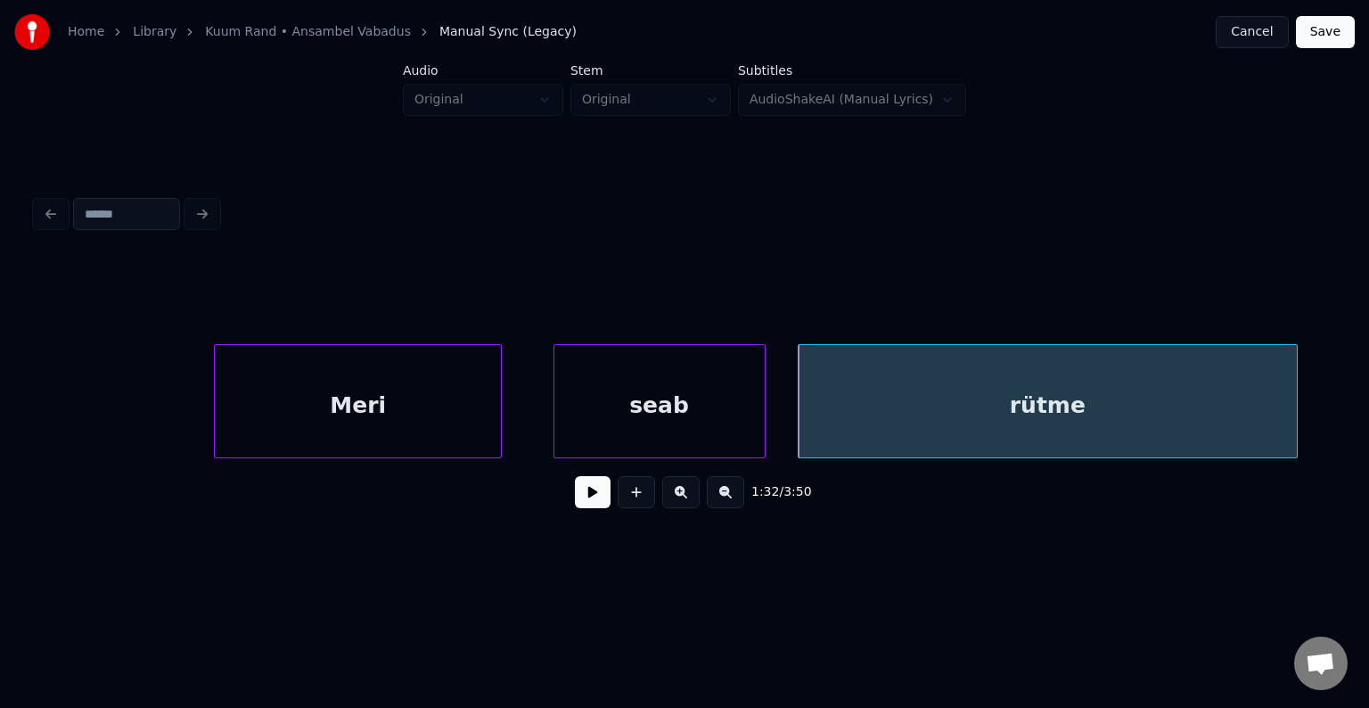
click at [330, 390] on div "Meri" at bounding box center [358, 405] width 286 height 121
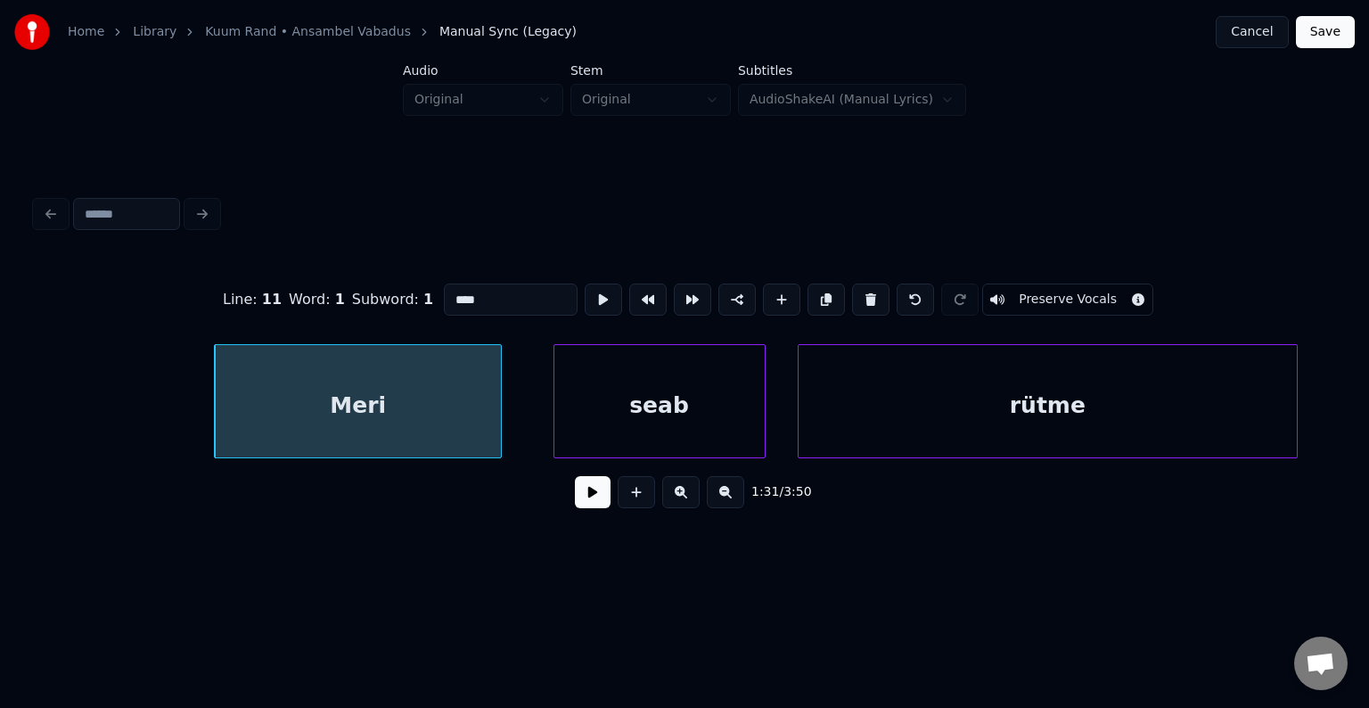
click at [575, 500] on button at bounding box center [593, 492] width 36 height 32
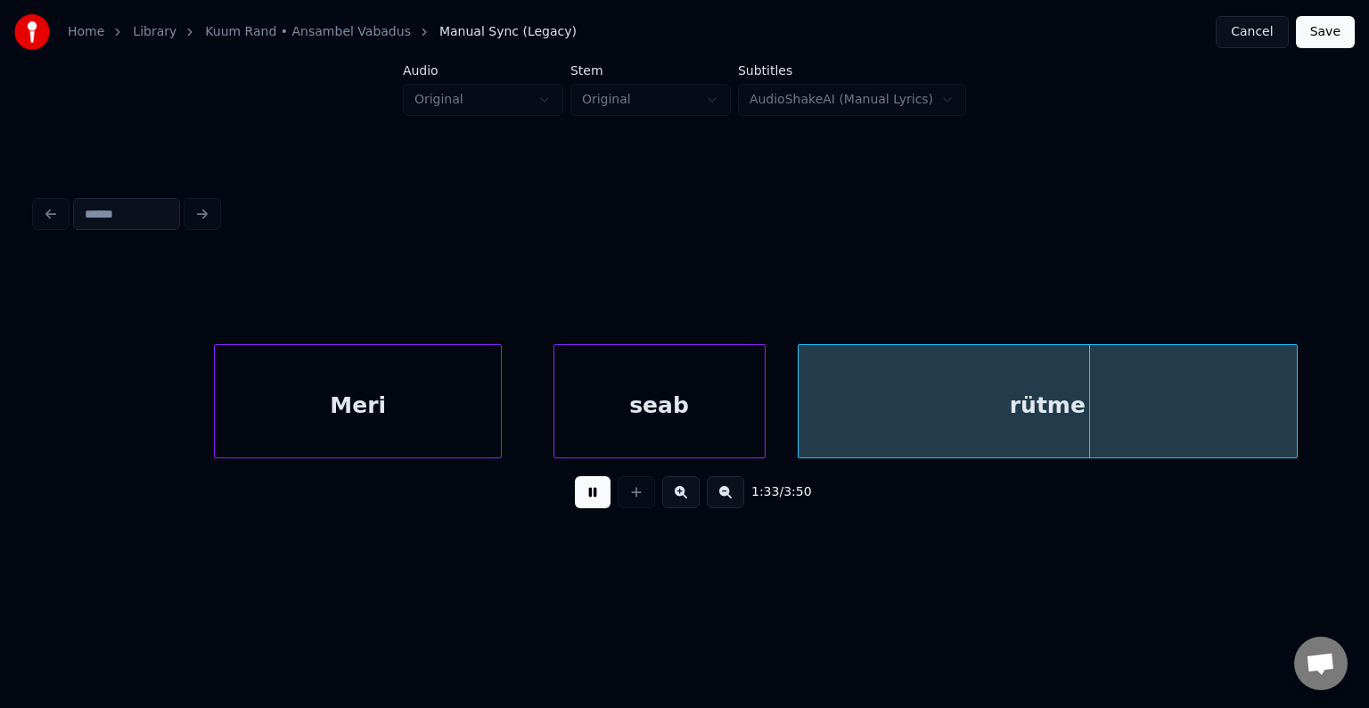
click at [575, 496] on button at bounding box center [593, 492] width 36 height 32
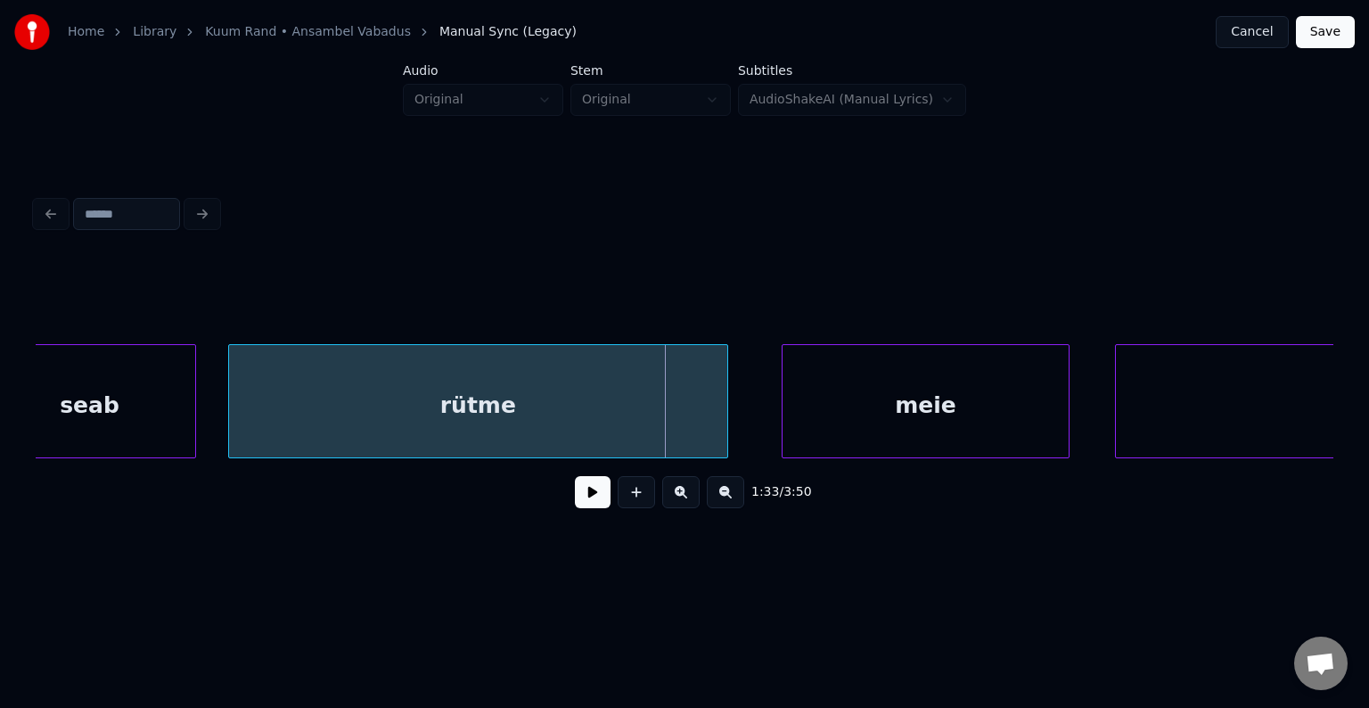
scroll to position [0, 70078]
click at [575, 505] on button at bounding box center [593, 492] width 36 height 32
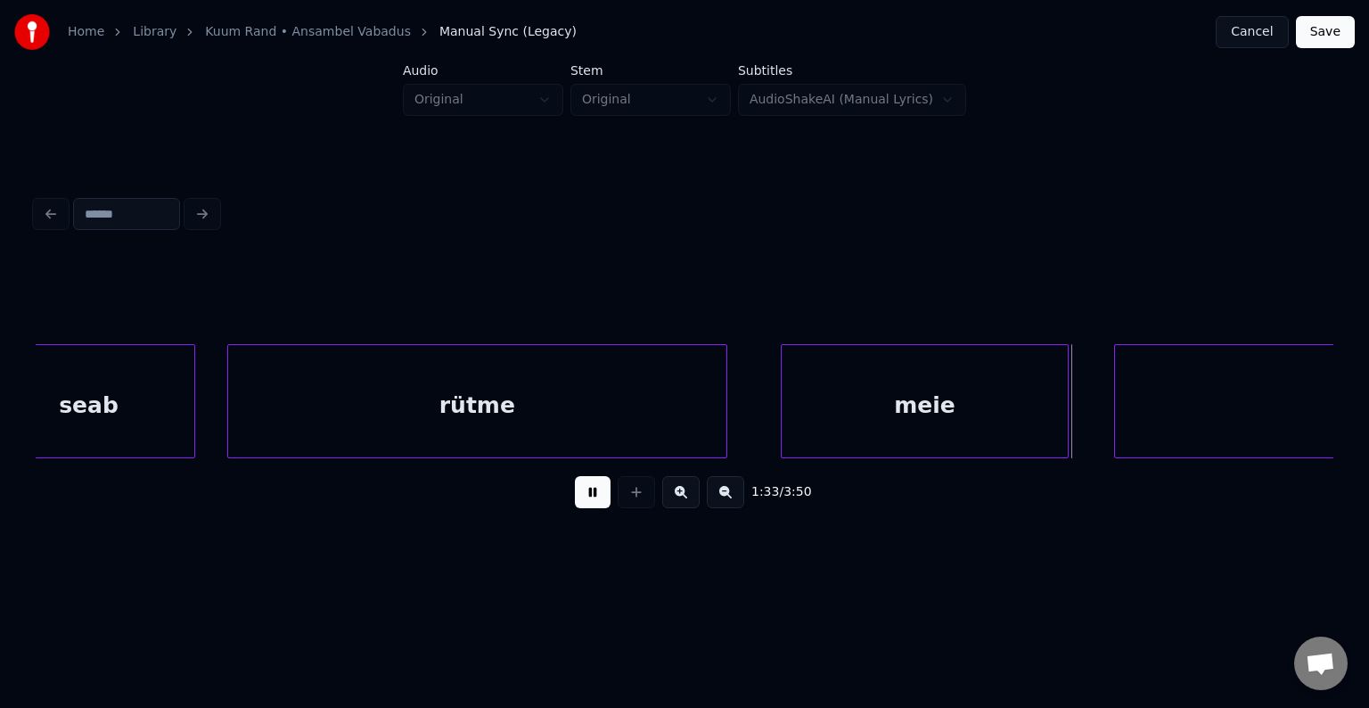
click at [575, 505] on button at bounding box center [593, 492] width 36 height 32
click at [944, 398] on div "meie" at bounding box center [887, 405] width 286 height 121
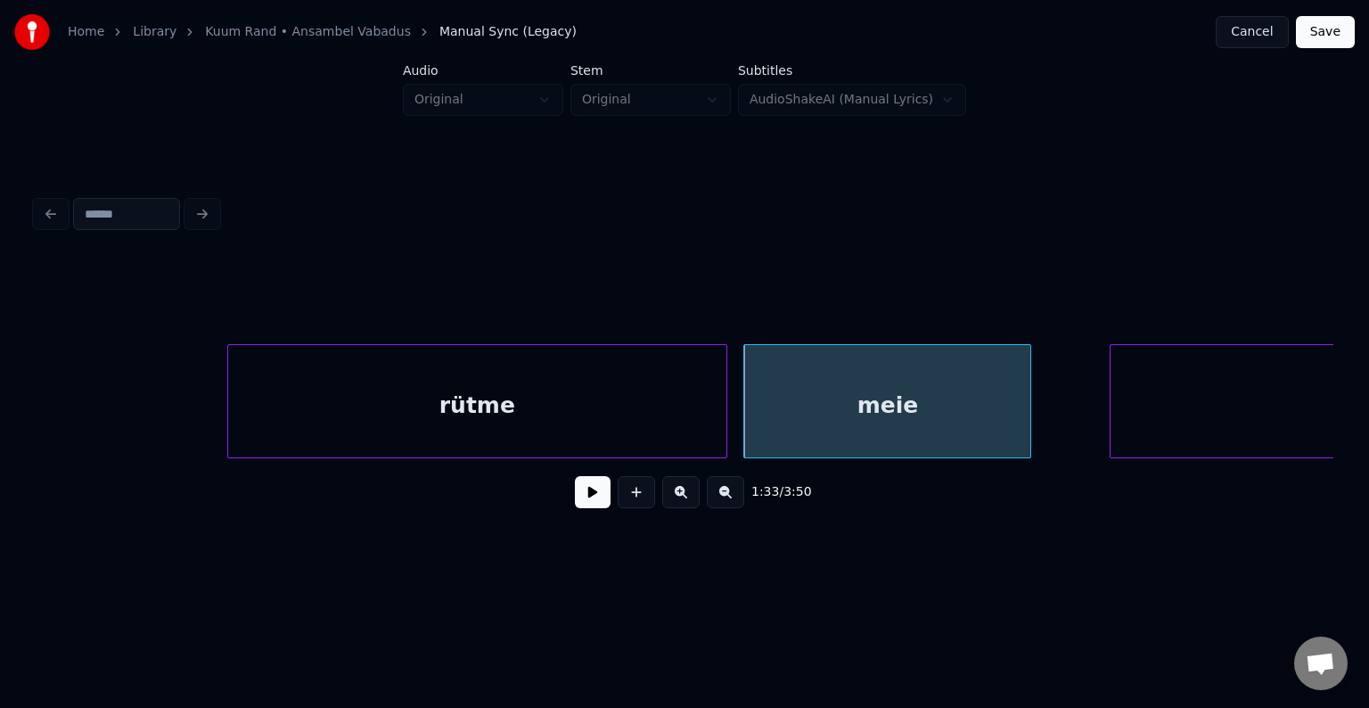
scroll to position [0, 70431]
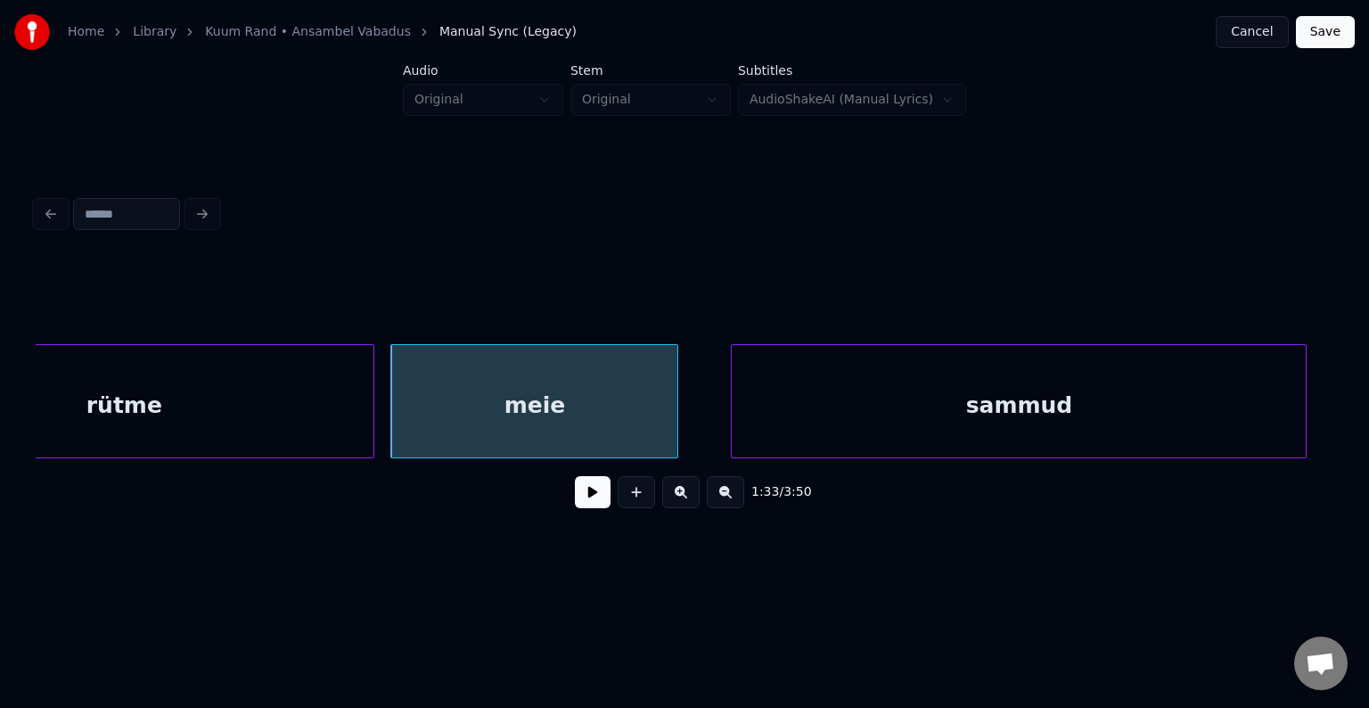
click at [1176, 411] on div "sammud" at bounding box center [1019, 405] width 574 height 121
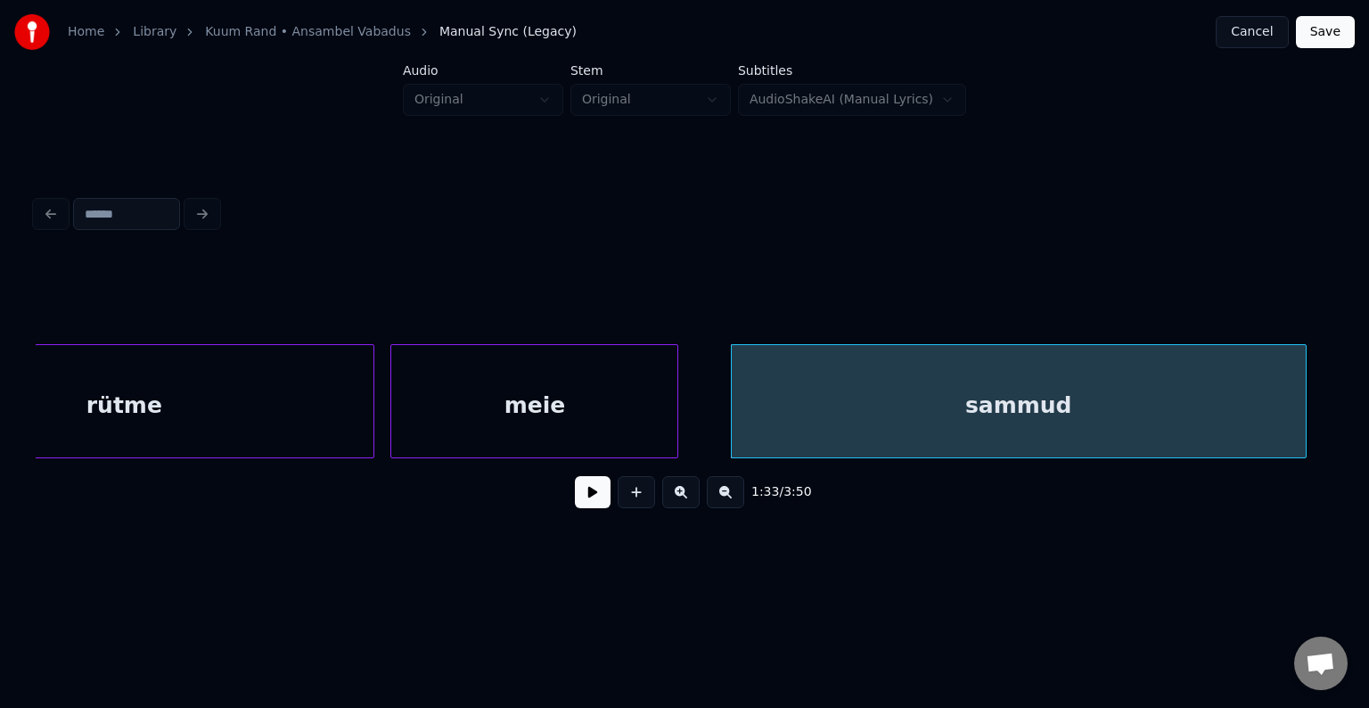
click at [531, 396] on div "meie" at bounding box center [534, 405] width 286 height 121
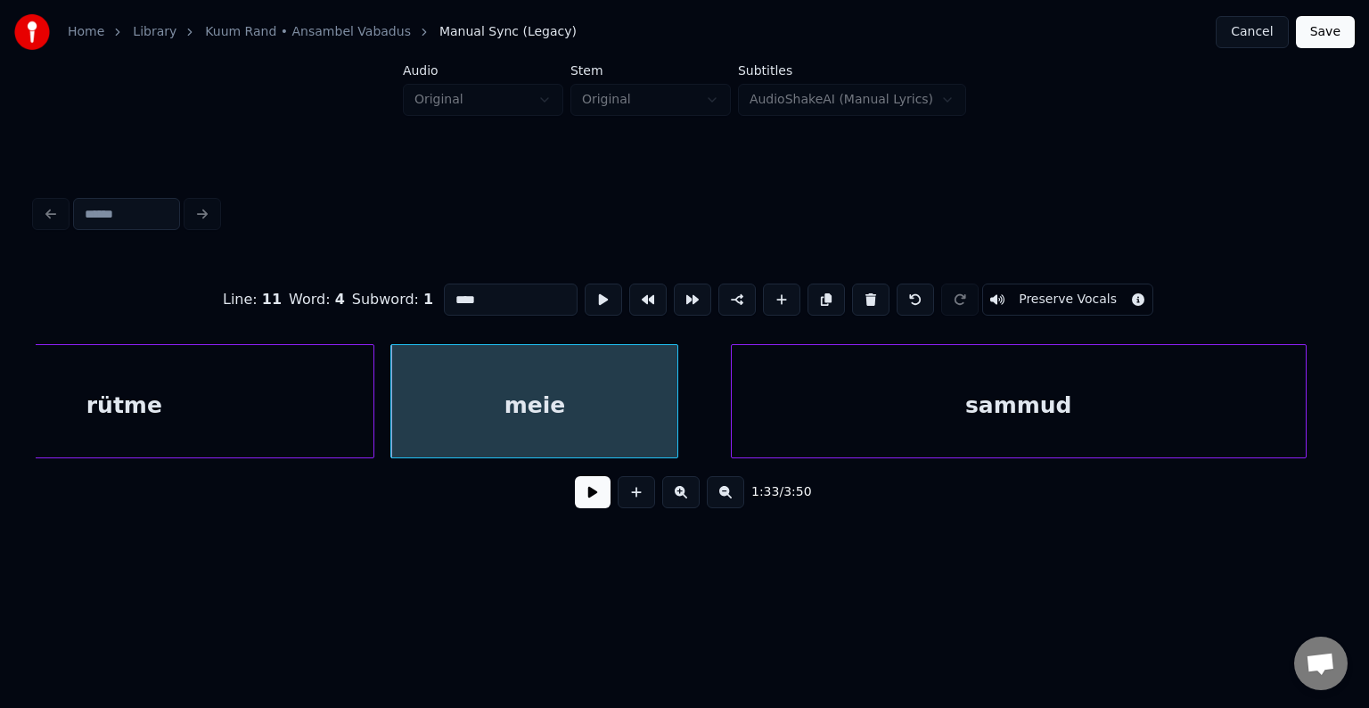
click at [575, 503] on button at bounding box center [593, 492] width 36 height 32
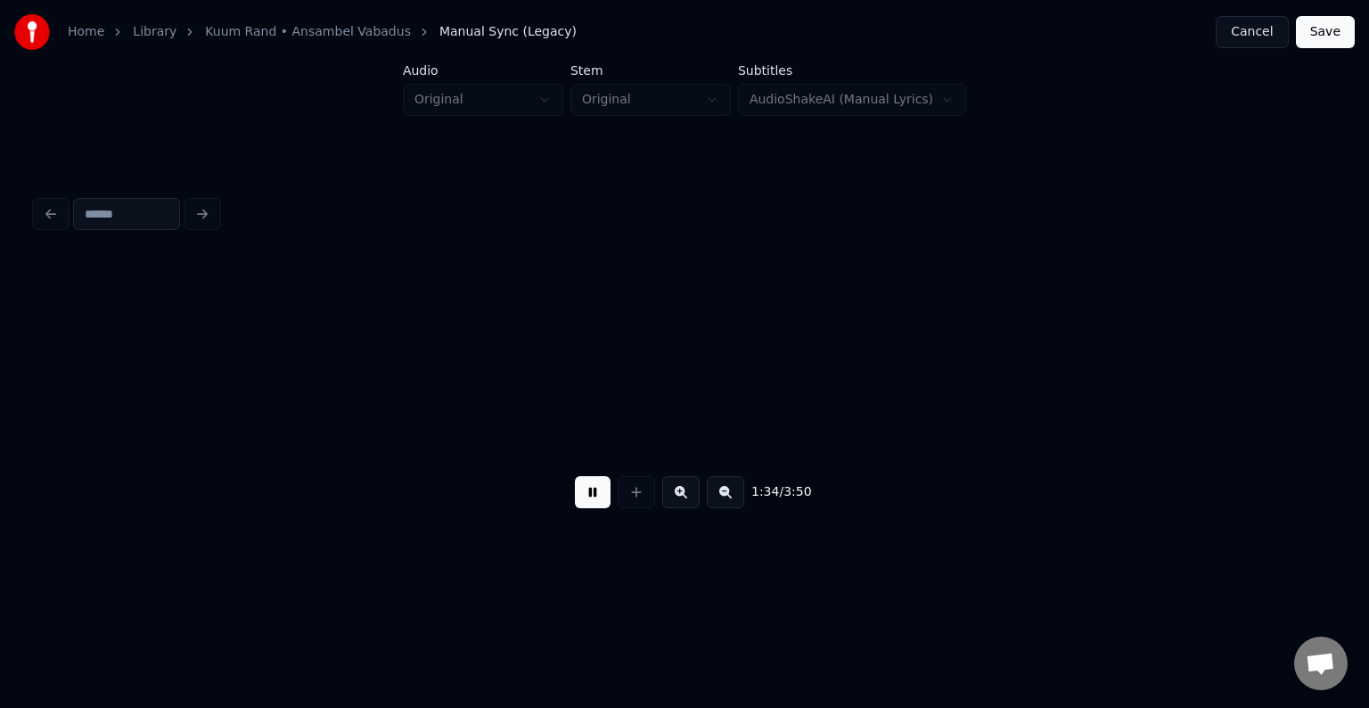
scroll to position [0, 71739]
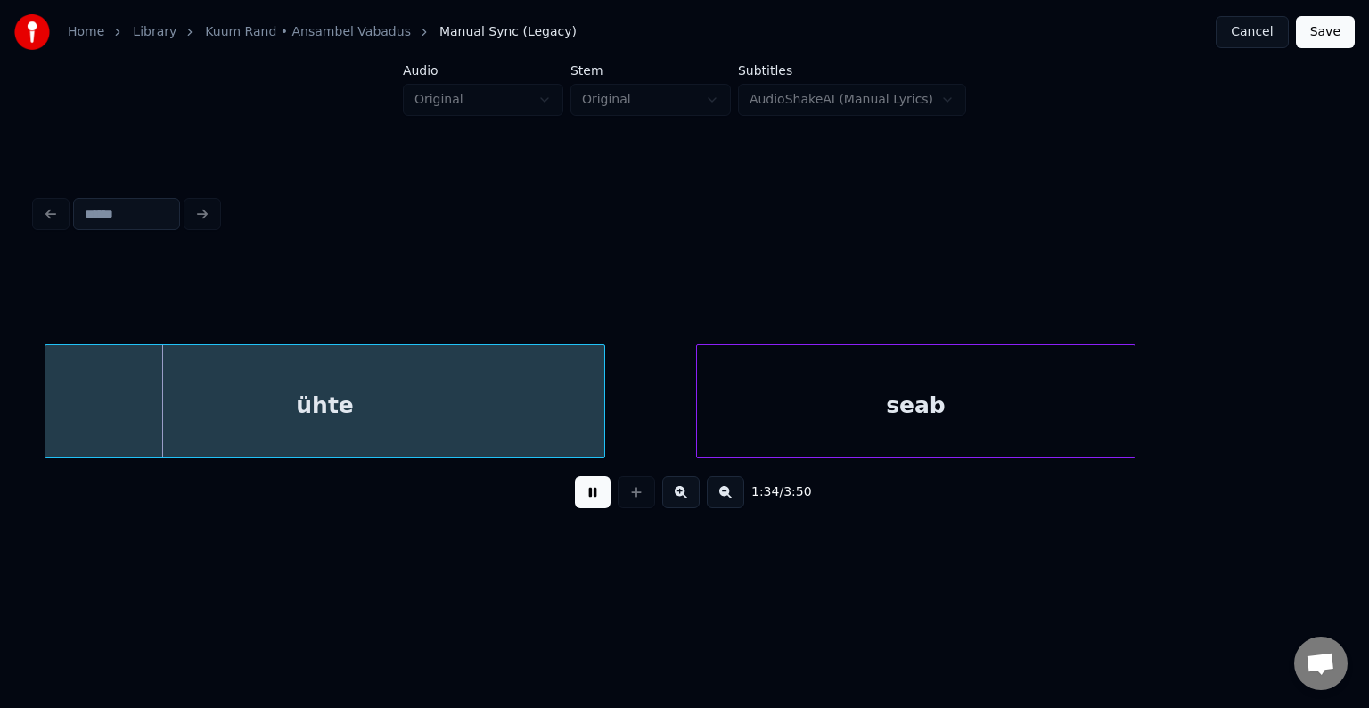
click at [575, 500] on button at bounding box center [593, 492] width 36 height 32
click at [456, 422] on div "ühte" at bounding box center [316, 405] width 559 height 121
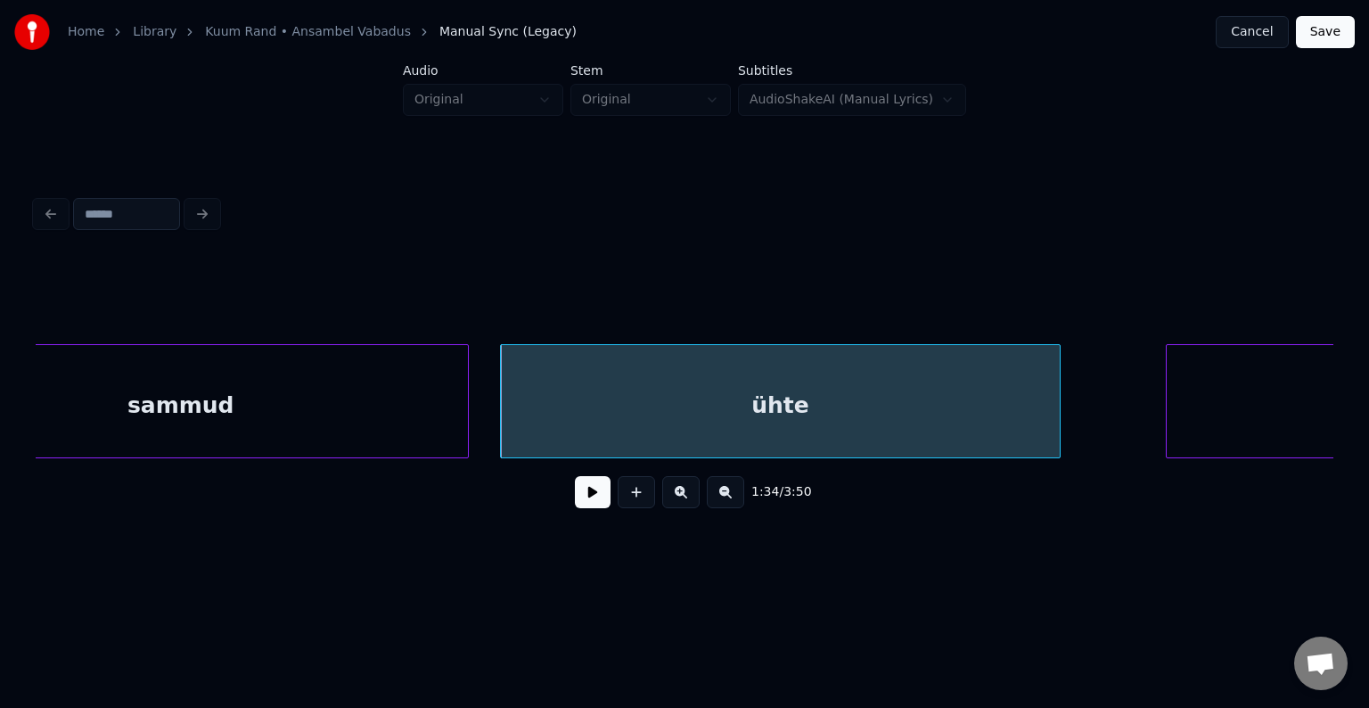
click at [161, 414] on div "sammud" at bounding box center [181, 405] width 574 height 121
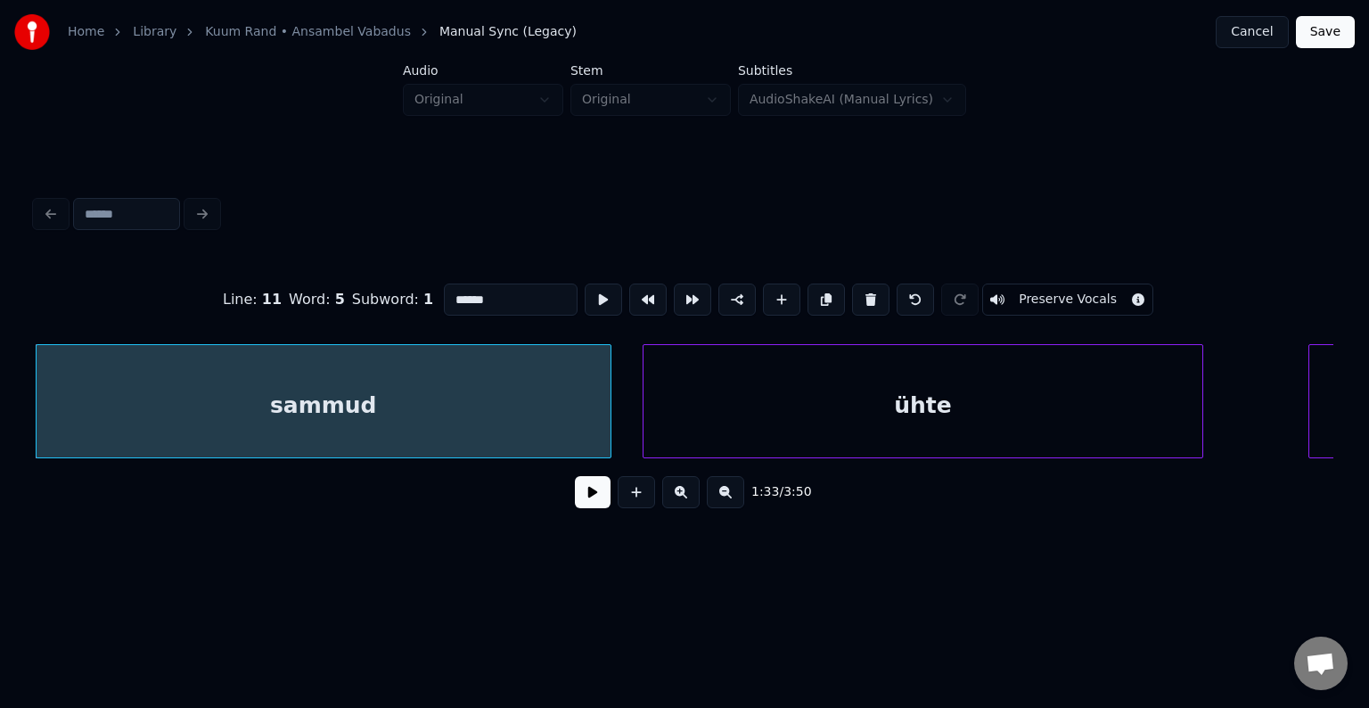
click at [449, 293] on input "******" at bounding box center [511, 299] width 134 height 32
type input "********"
click at [578, 499] on button at bounding box center [593, 492] width 36 height 32
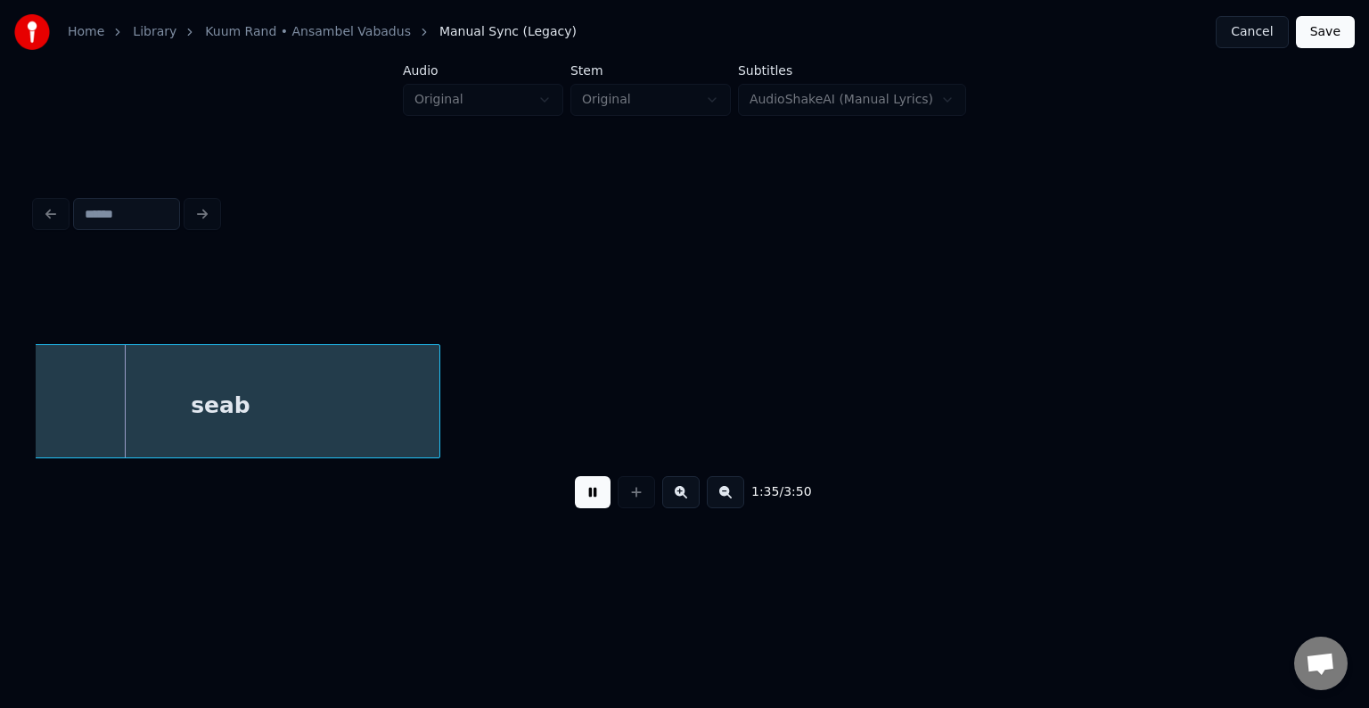
click at [578, 499] on button at bounding box center [593, 492] width 36 height 32
click at [340, 381] on div "seab" at bounding box center [256, 405] width 438 height 121
click at [575, 505] on button at bounding box center [593, 492] width 36 height 32
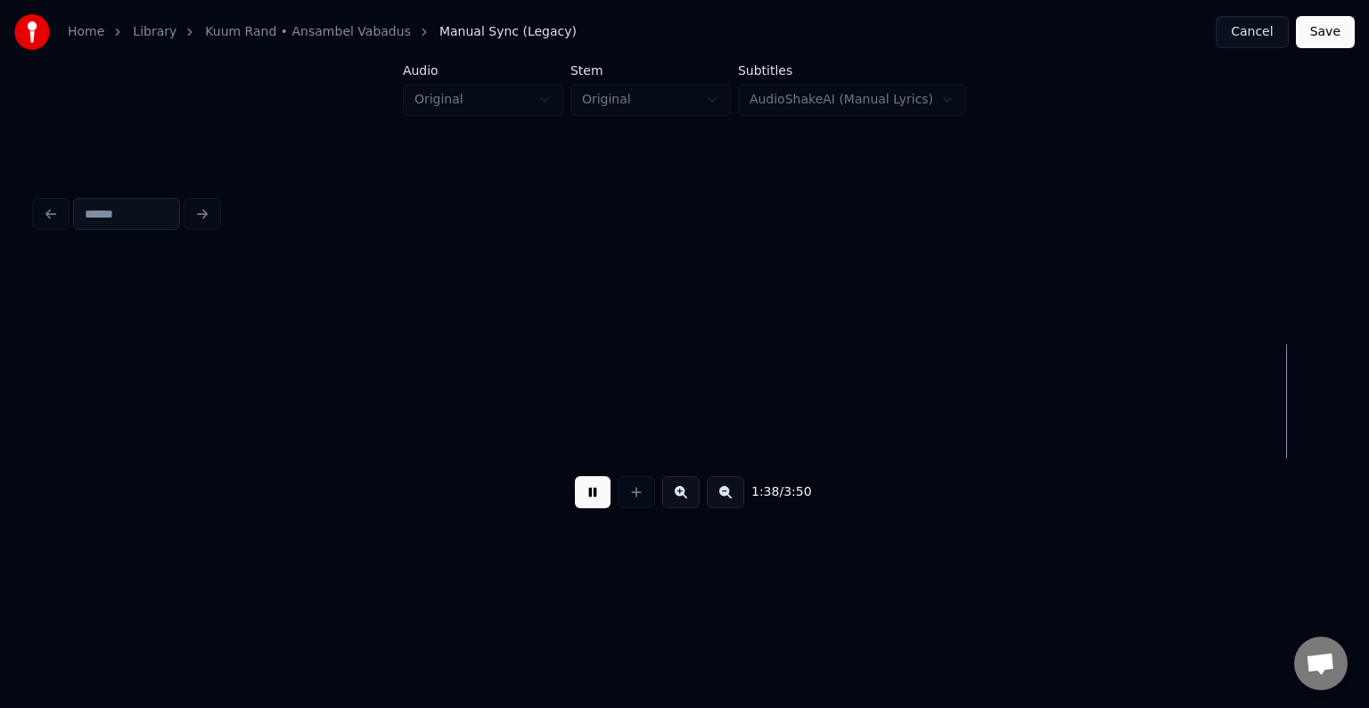
scroll to position [0, 74981]
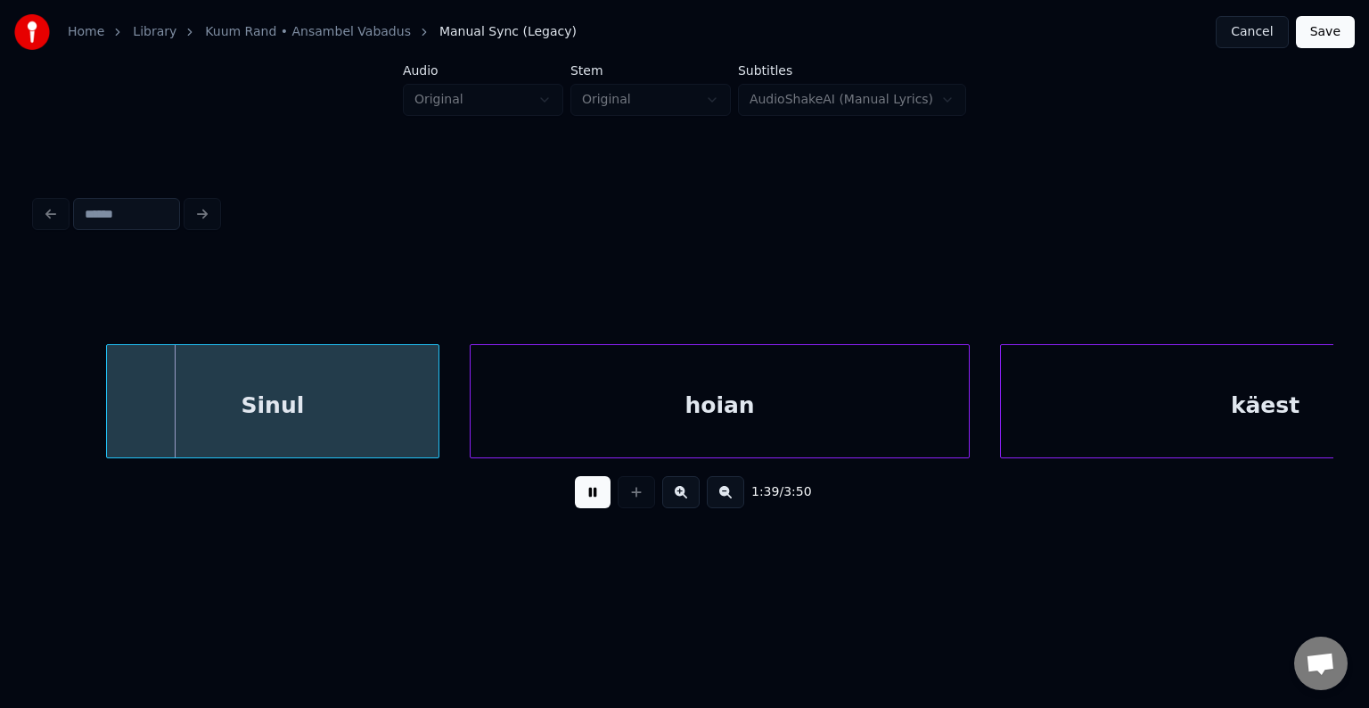
click at [592, 499] on button at bounding box center [593, 492] width 36 height 32
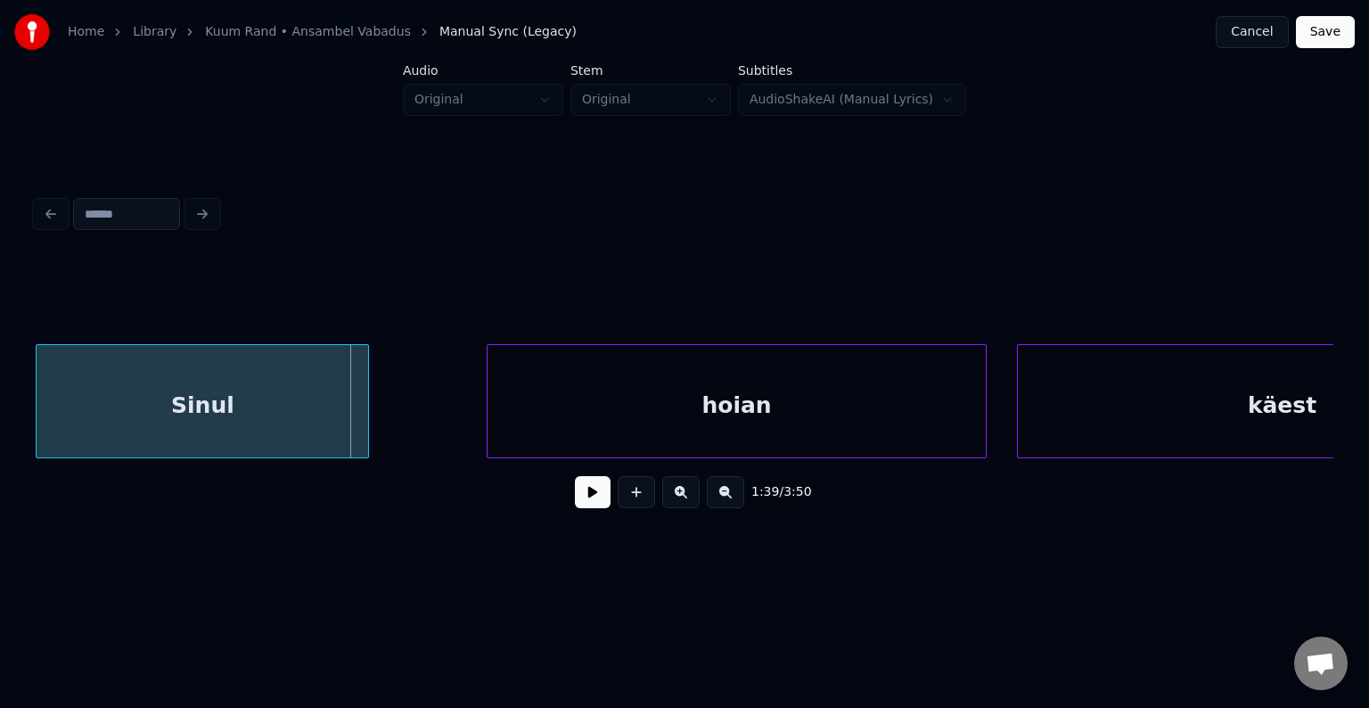
scroll to position [0, 74960]
click at [201, 406] on div "Sinul" at bounding box center [206, 405] width 332 height 121
click at [597, 419] on div "hoian" at bounding box center [675, 405] width 498 height 121
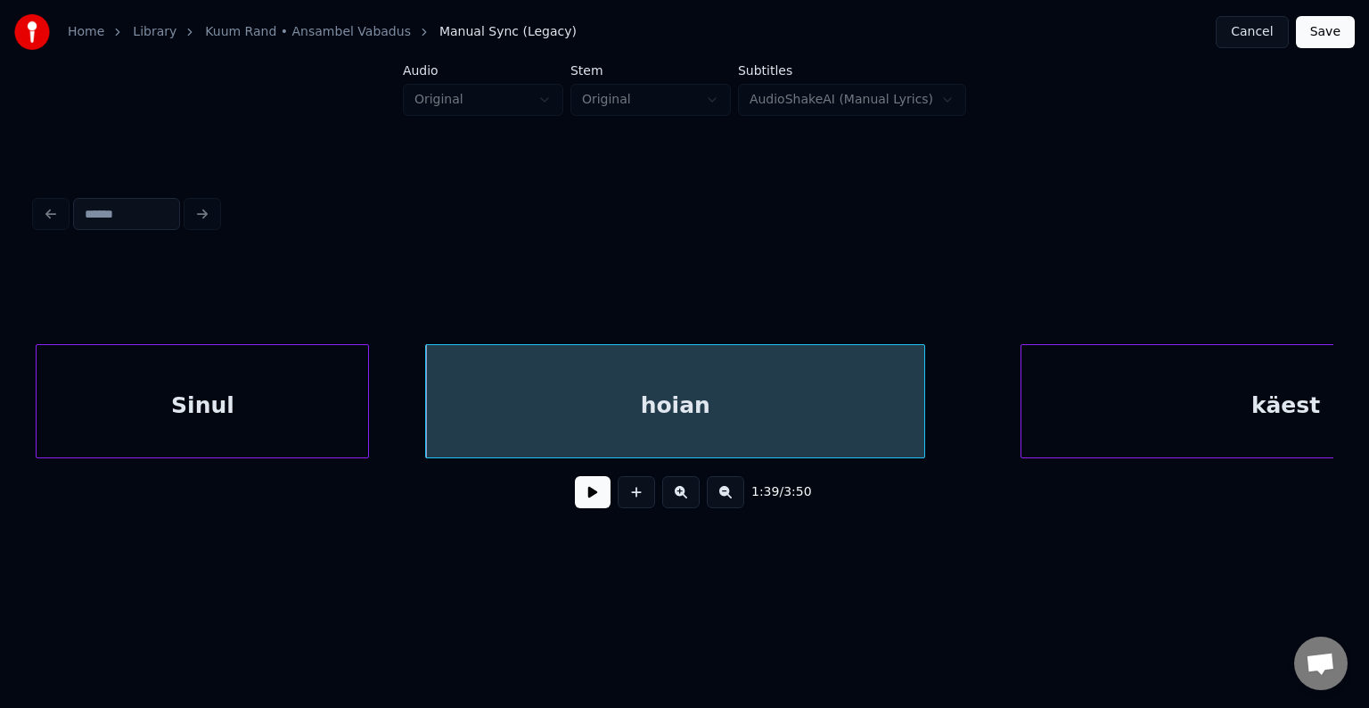
click at [177, 355] on div "Sinul" at bounding box center [203, 405] width 332 height 121
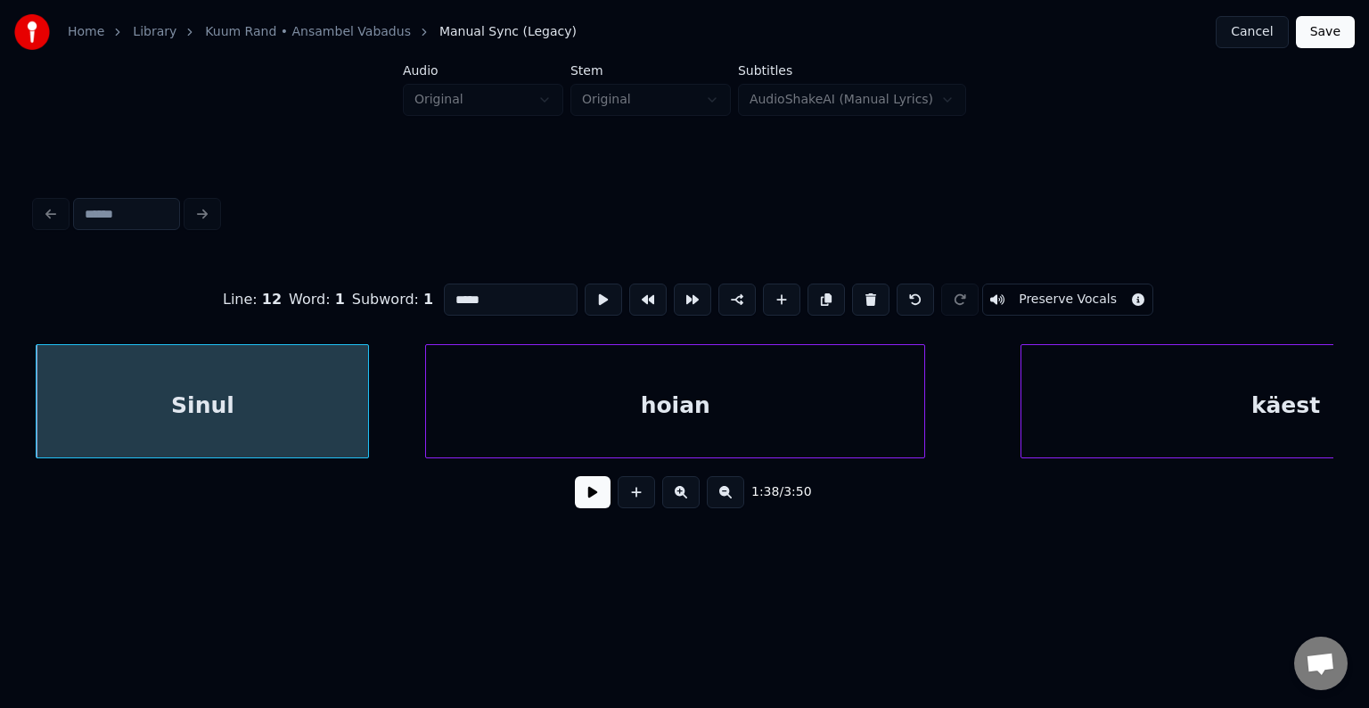
click at [595, 502] on button at bounding box center [593, 492] width 36 height 32
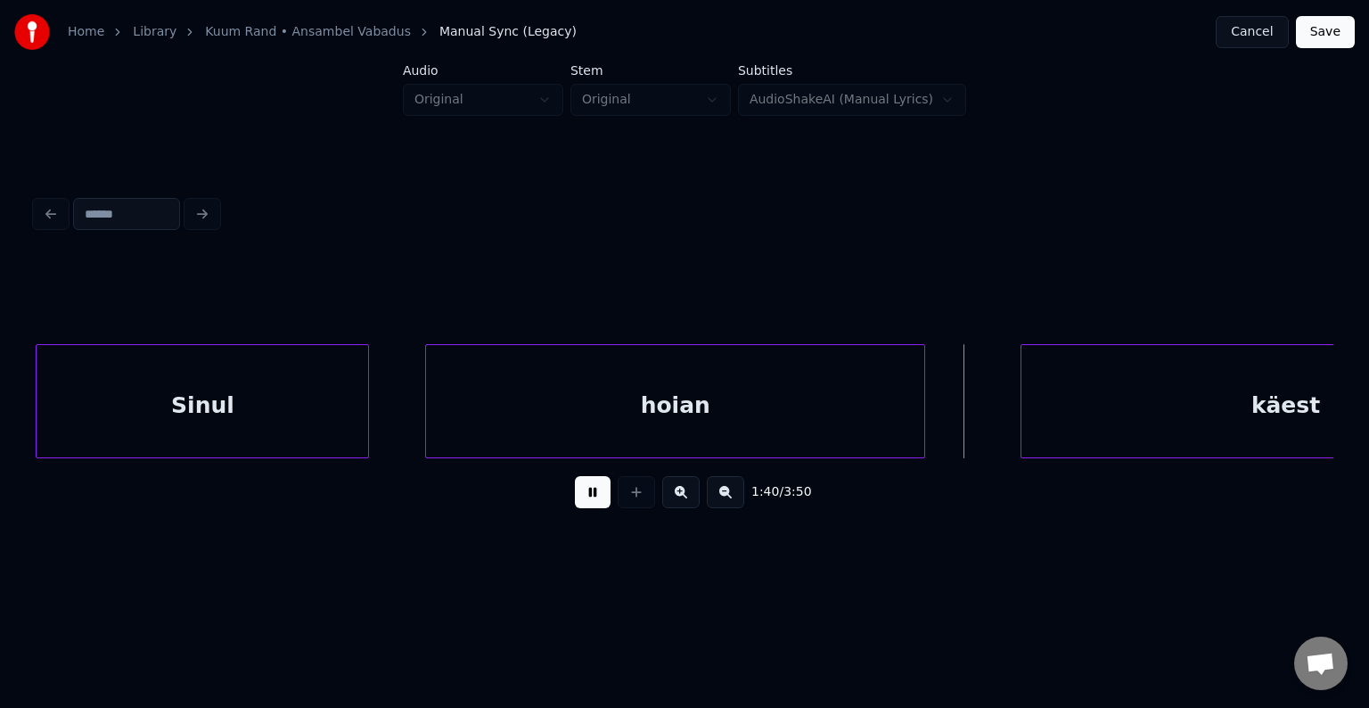
click at [582, 497] on button at bounding box center [593, 492] width 36 height 32
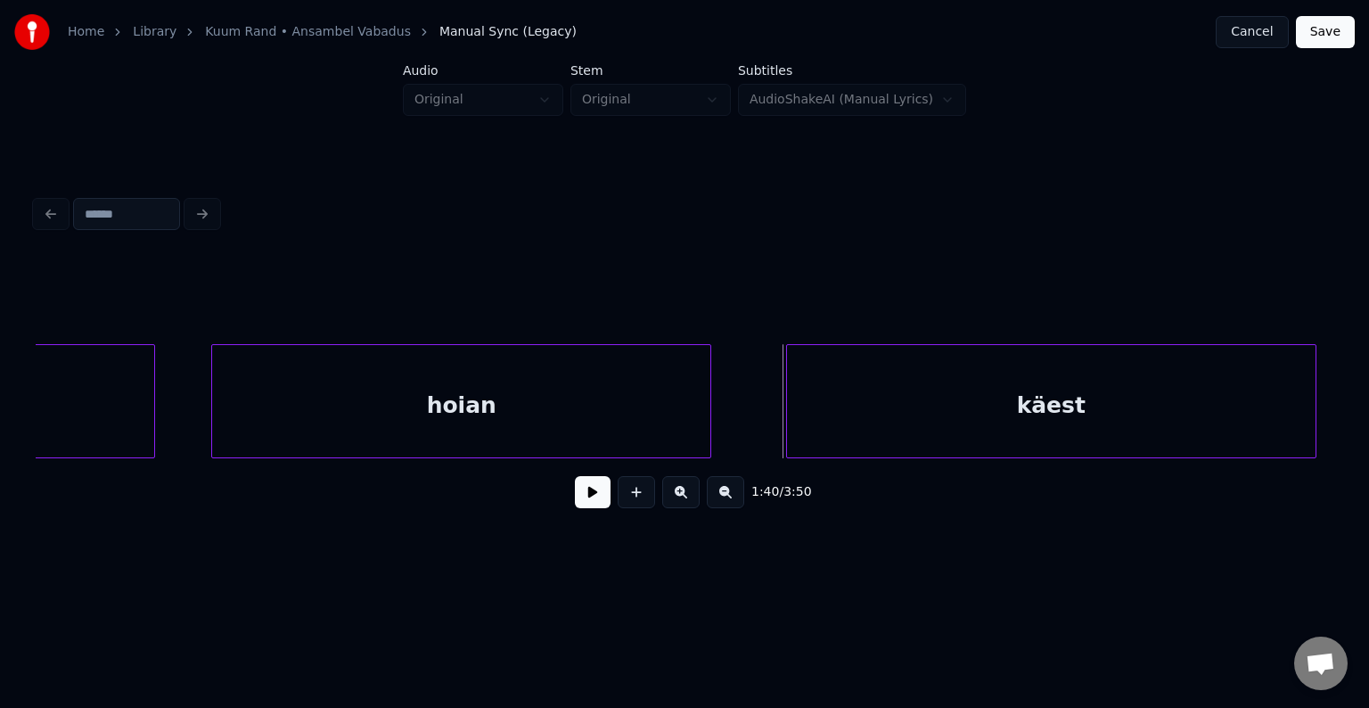
click at [1173, 406] on div "käest" at bounding box center [1051, 405] width 529 height 121
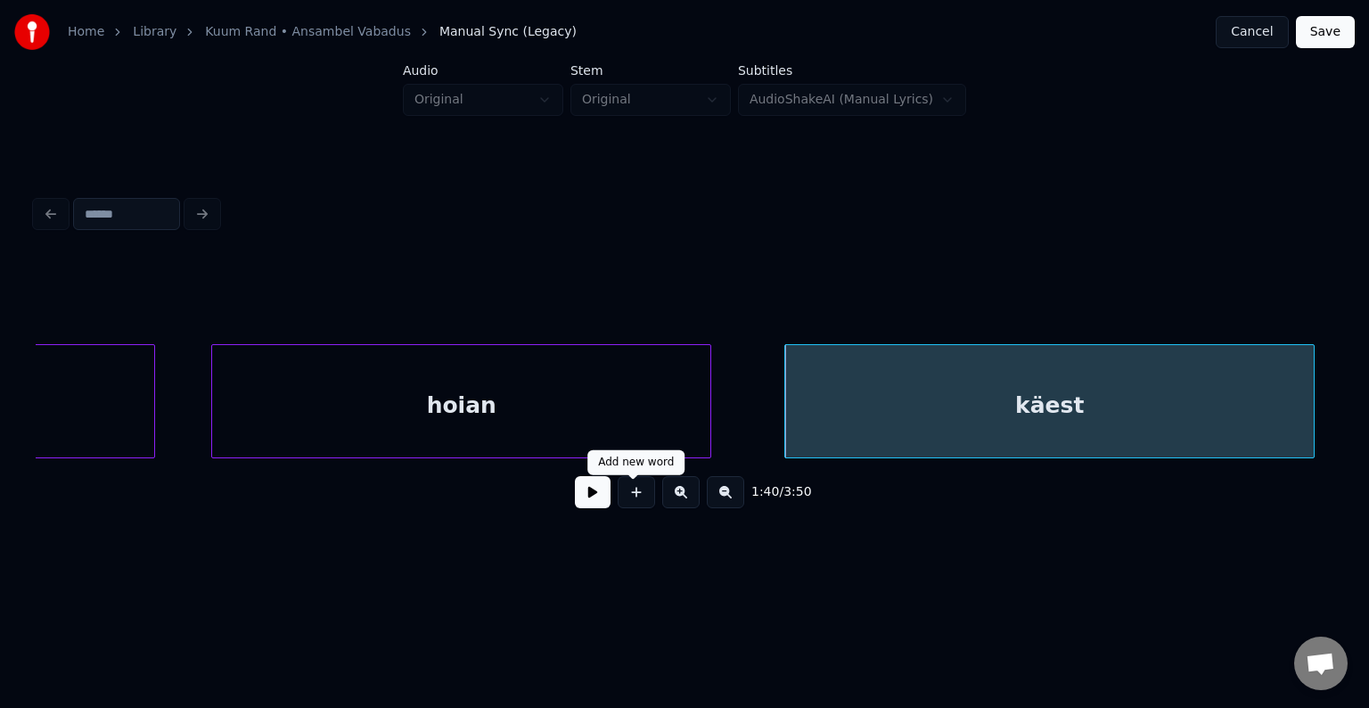
click at [585, 492] on button at bounding box center [593, 492] width 36 height 32
click at [586, 495] on button at bounding box center [593, 492] width 36 height 32
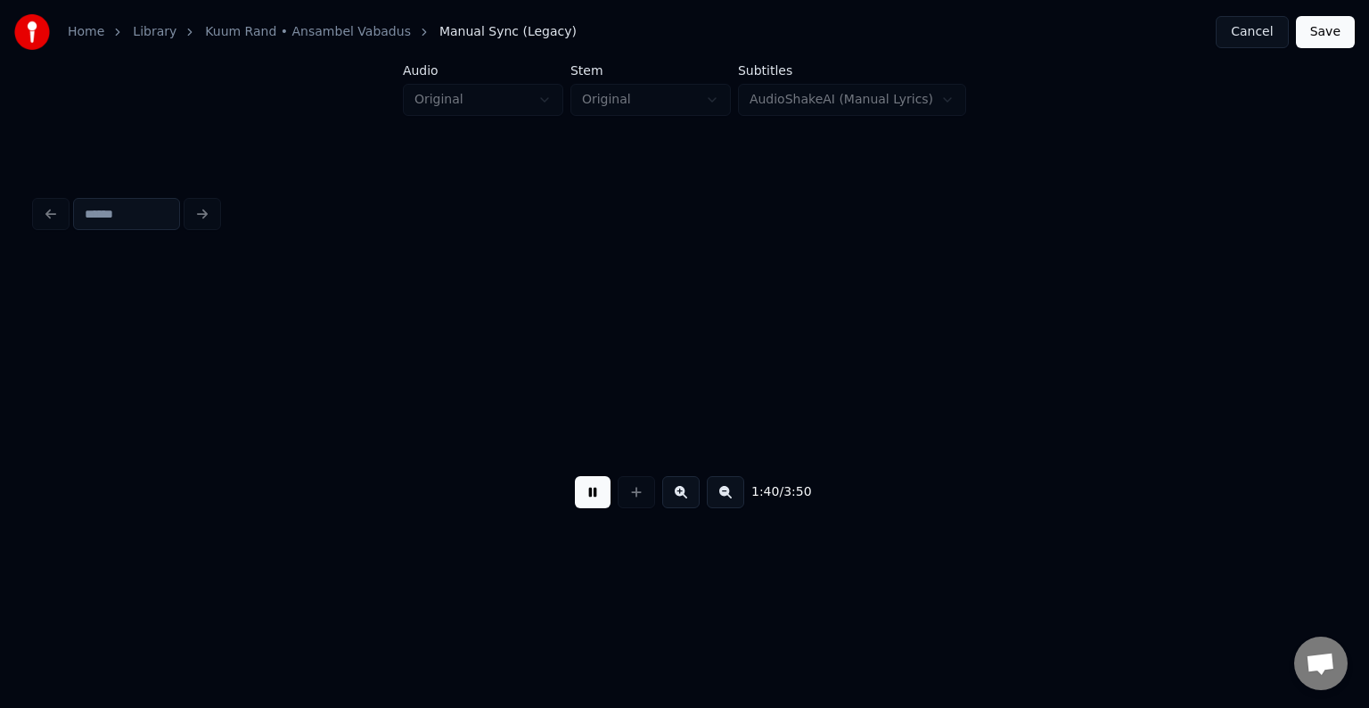
scroll to position [0, 76477]
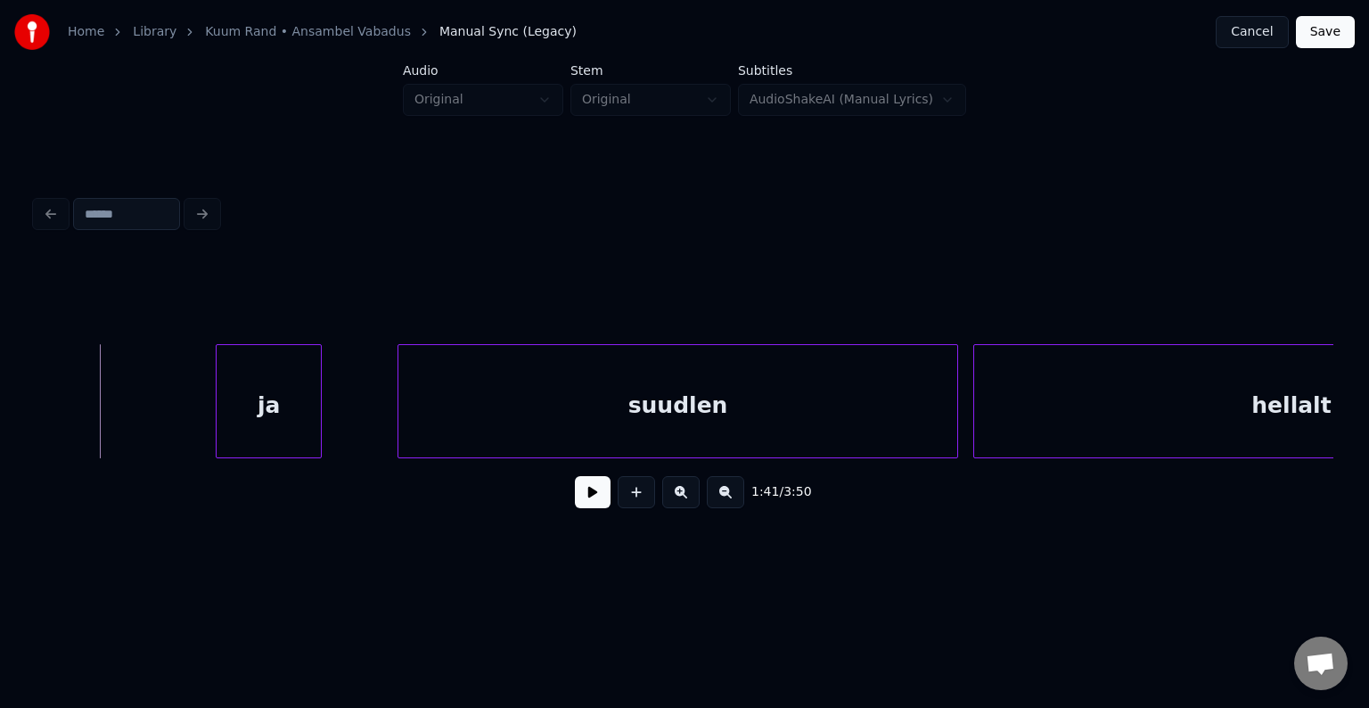
click at [256, 408] on div "ja" at bounding box center [269, 405] width 104 height 121
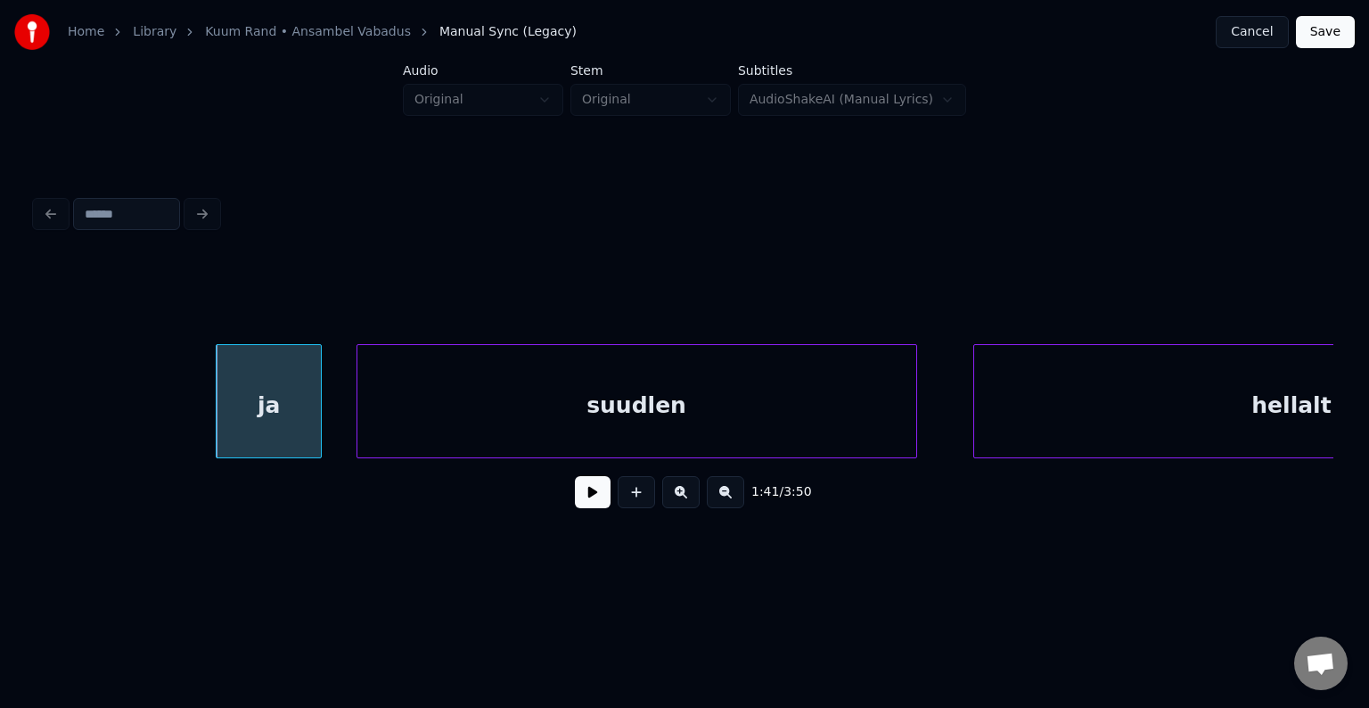
click at [491, 433] on div "suudlen" at bounding box center [636, 405] width 559 height 121
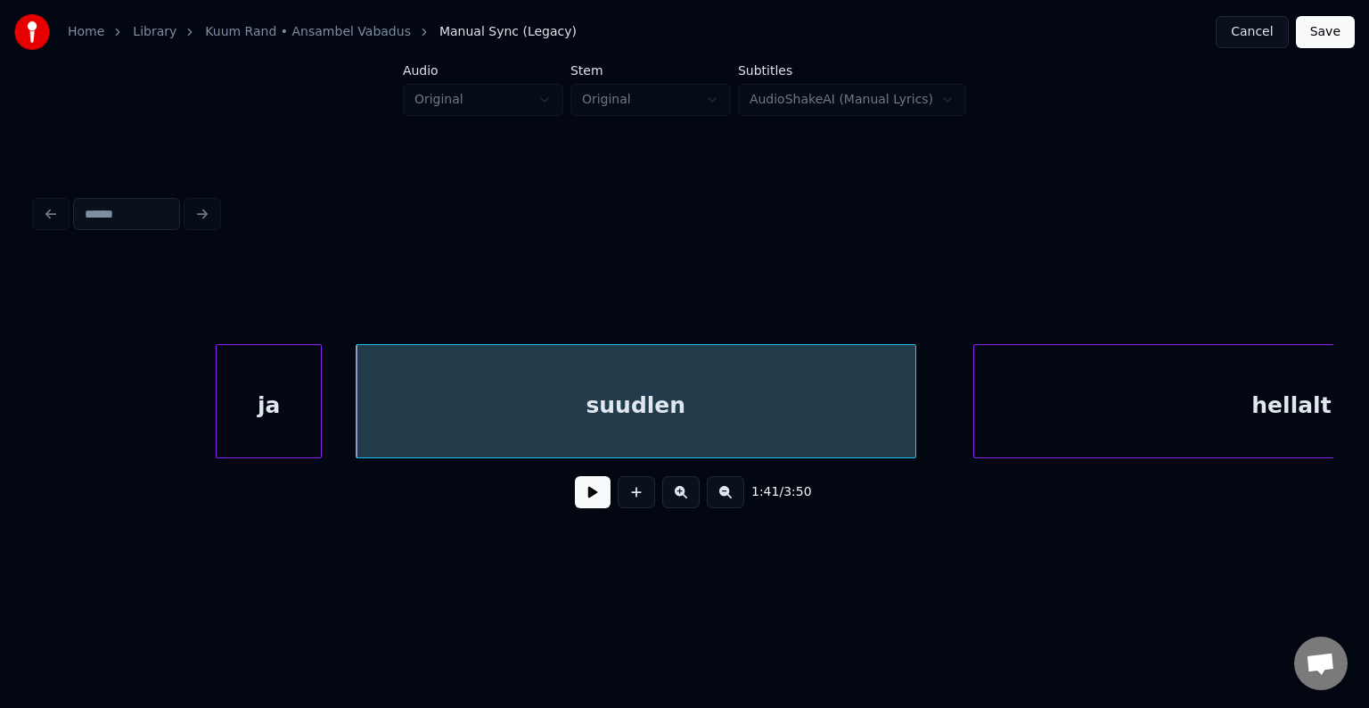
click at [296, 403] on div "ja" at bounding box center [269, 405] width 104 height 121
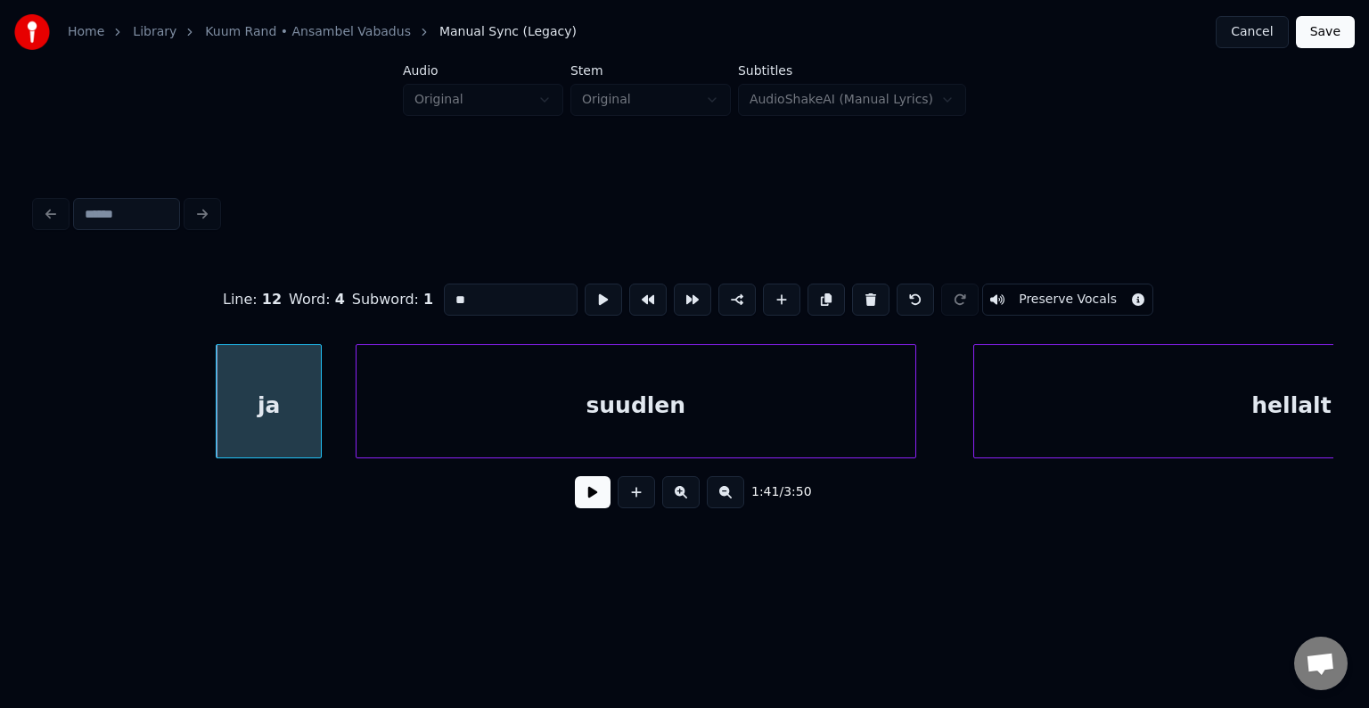
click at [554, 508] on div "1:41 / 3:50" at bounding box center [684, 491] width 1269 height 39
click at [575, 502] on button at bounding box center [593, 492] width 36 height 32
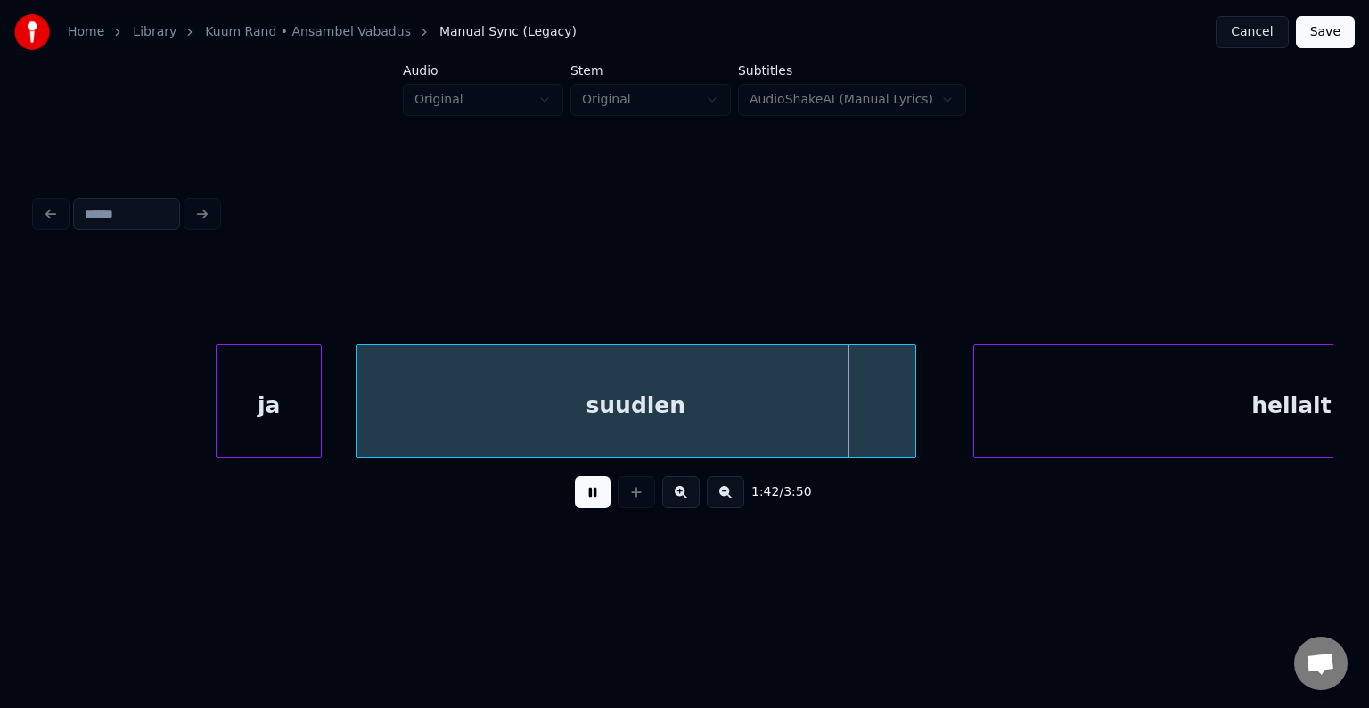
click at [575, 502] on button at bounding box center [593, 492] width 36 height 32
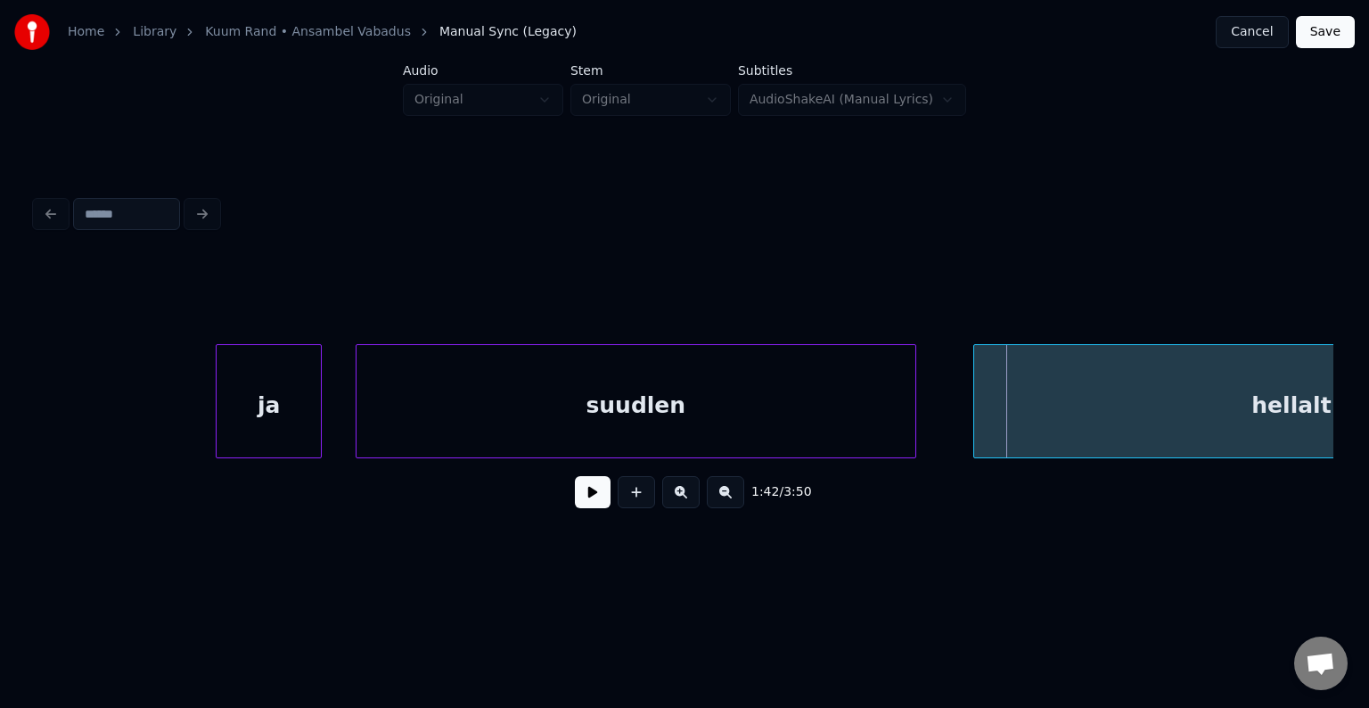
scroll to position [0, 76750]
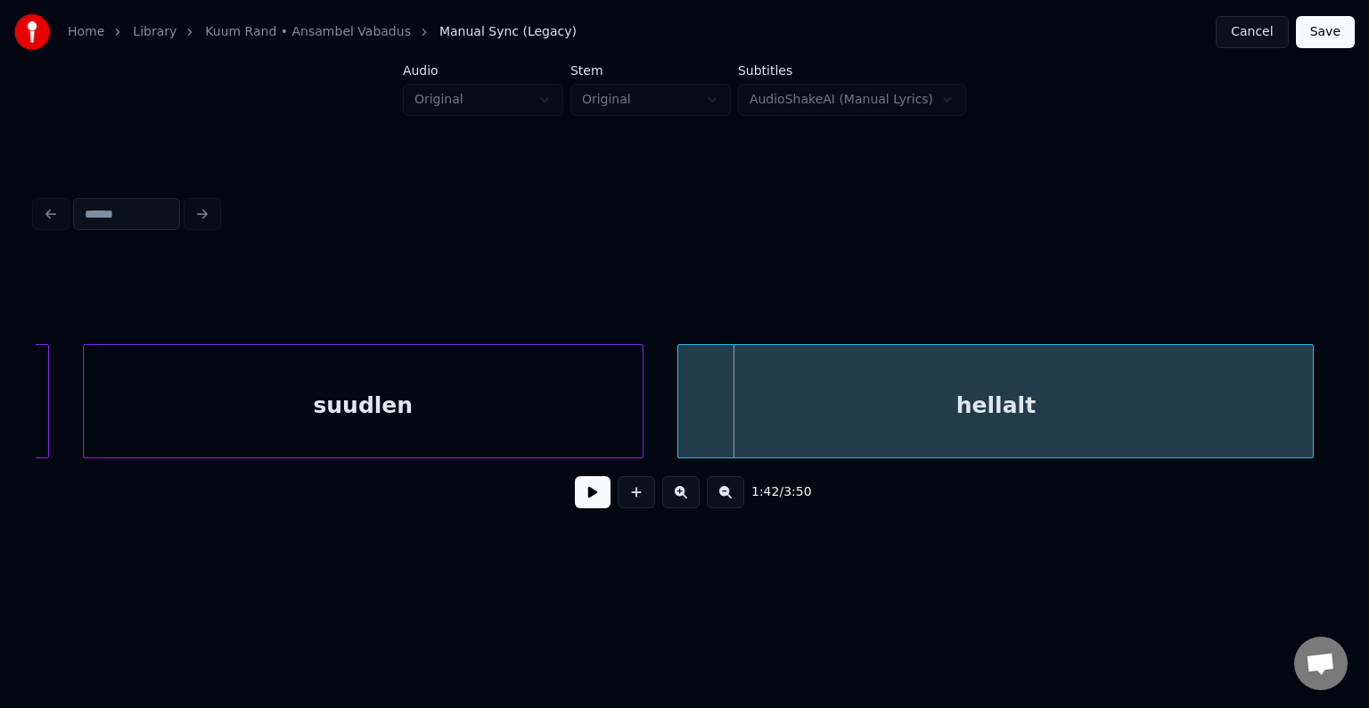
click at [1062, 398] on div "hellalt" at bounding box center [995, 405] width 635 height 121
click at [575, 504] on button at bounding box center [593, 492] width 36 height 32
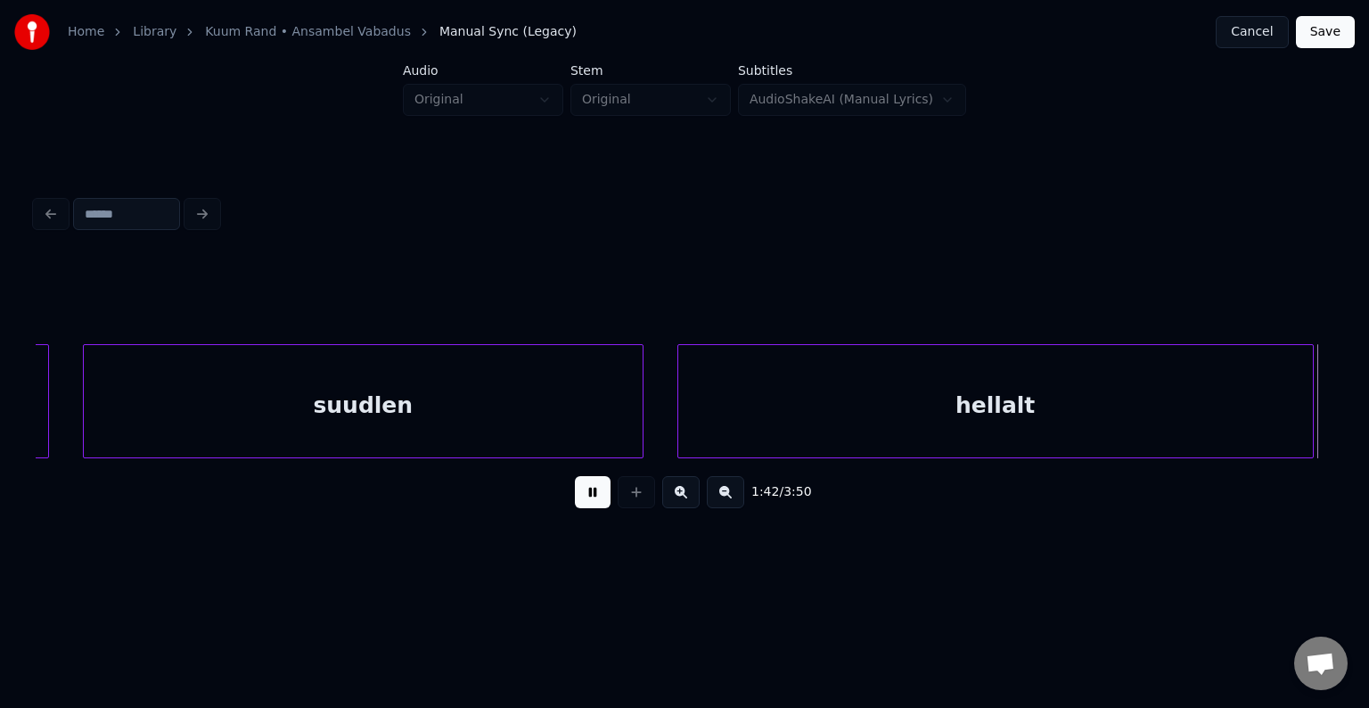
click at [575, 504] on button at bounding box center [593, 492] width 36 height 32
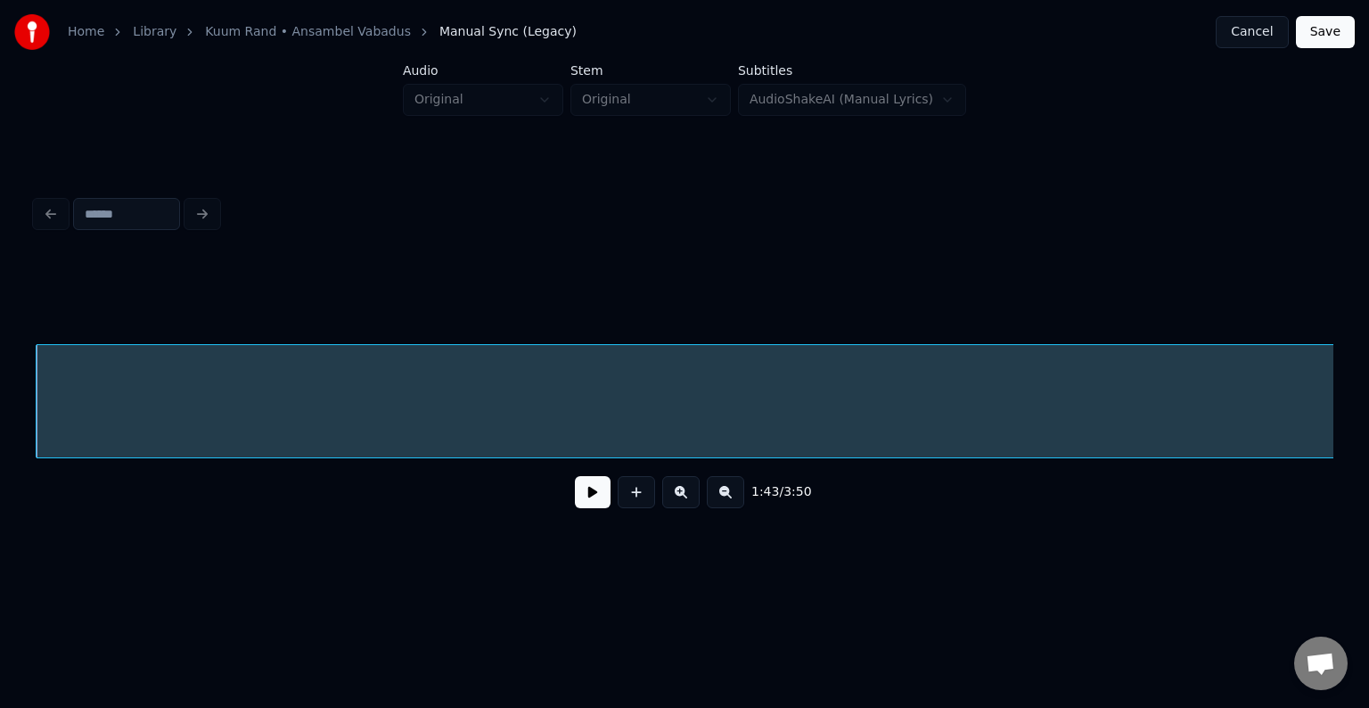
click at [46, 458] on div "sind" at bounding box center [685, 401] width 1298 height 114
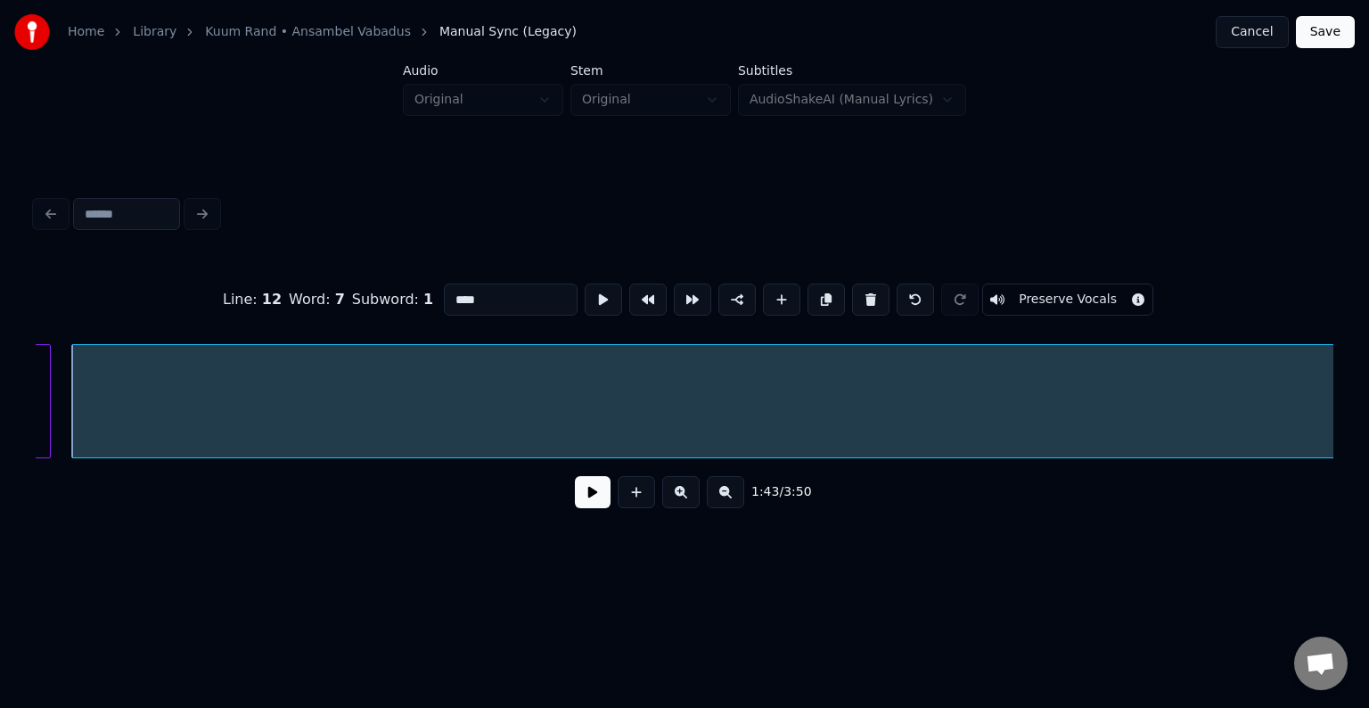
click at [599, 495] on button at bounding box center [593, 492] width 36 height 32
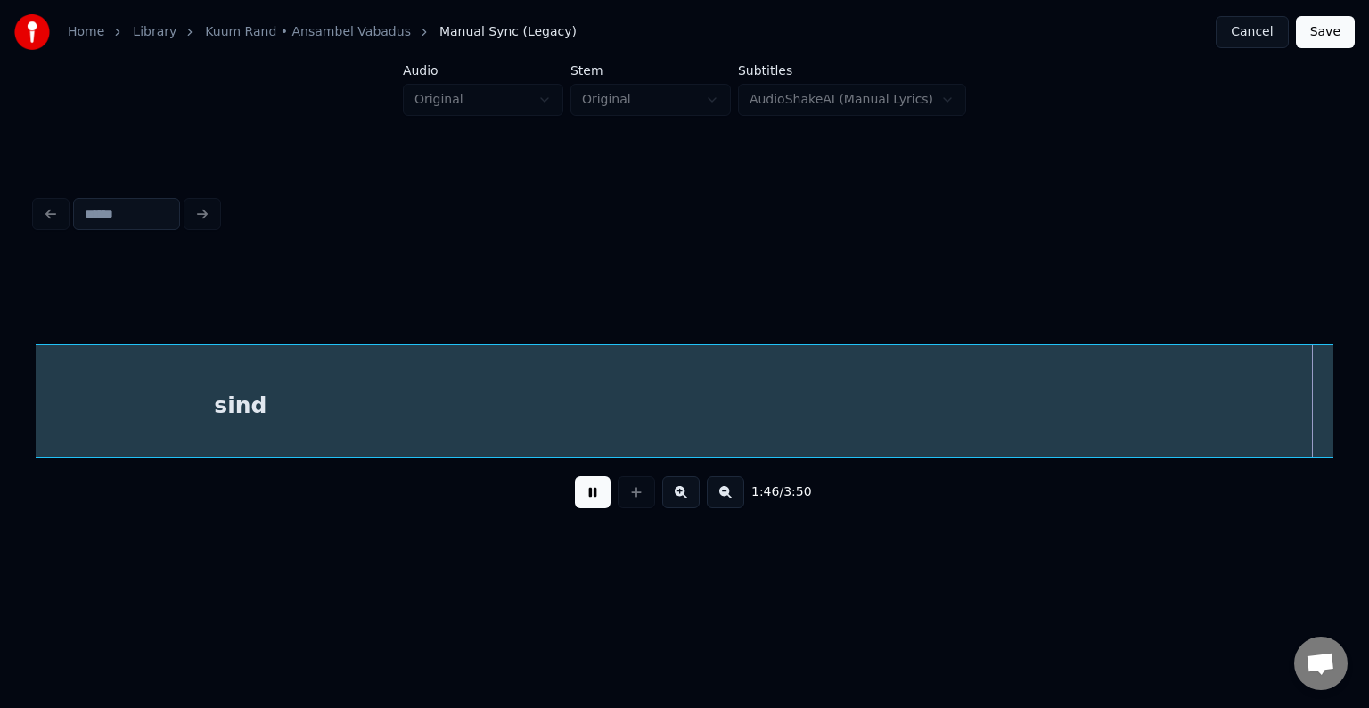
scroll to position [0, 80623]
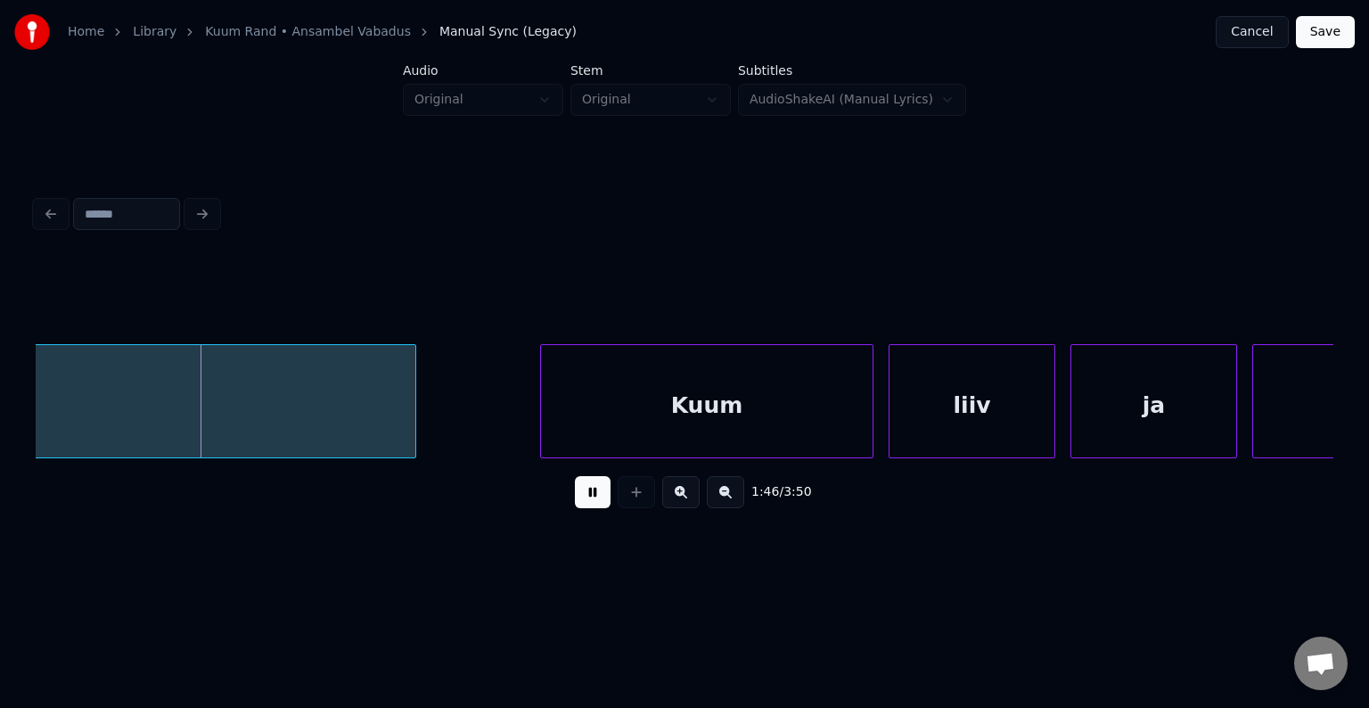
click at [595, 496] on button at bounding box center [593, 492] width 36 height 32
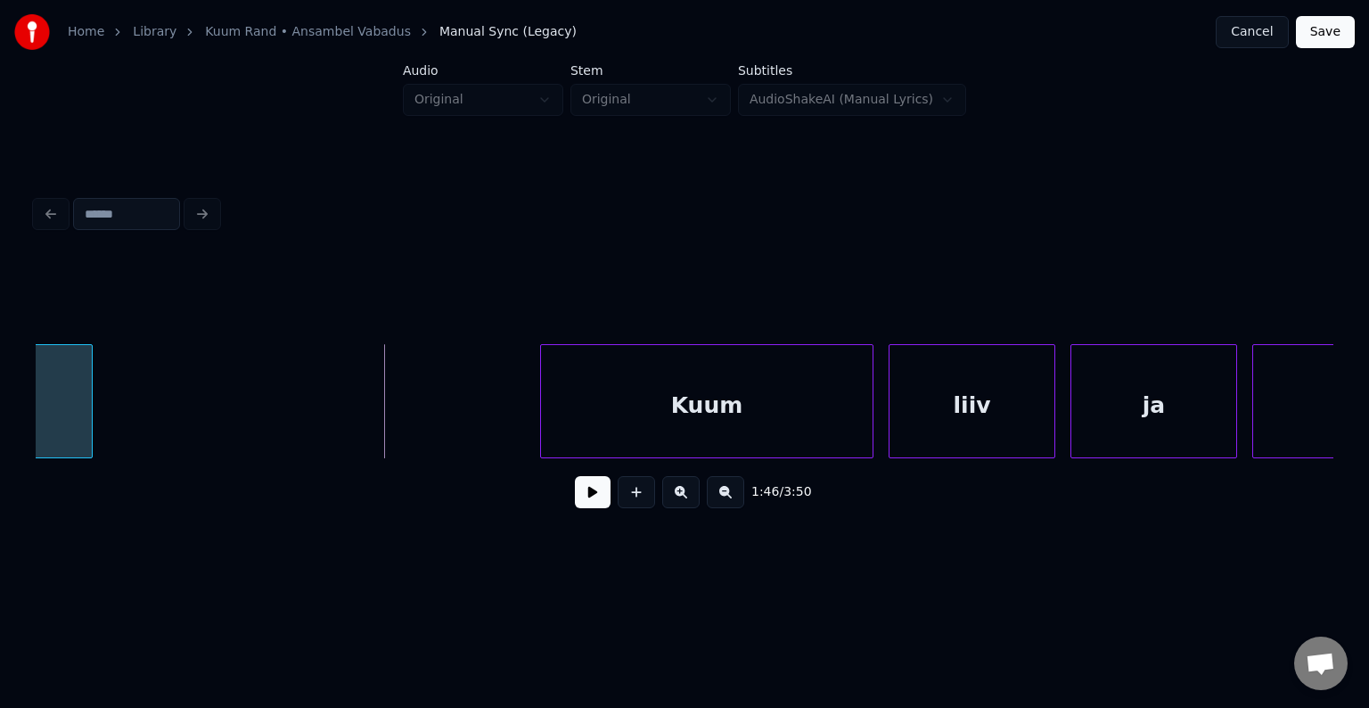
click at [87, 422] on div at bounding box center [88, 401] width 5 height 112
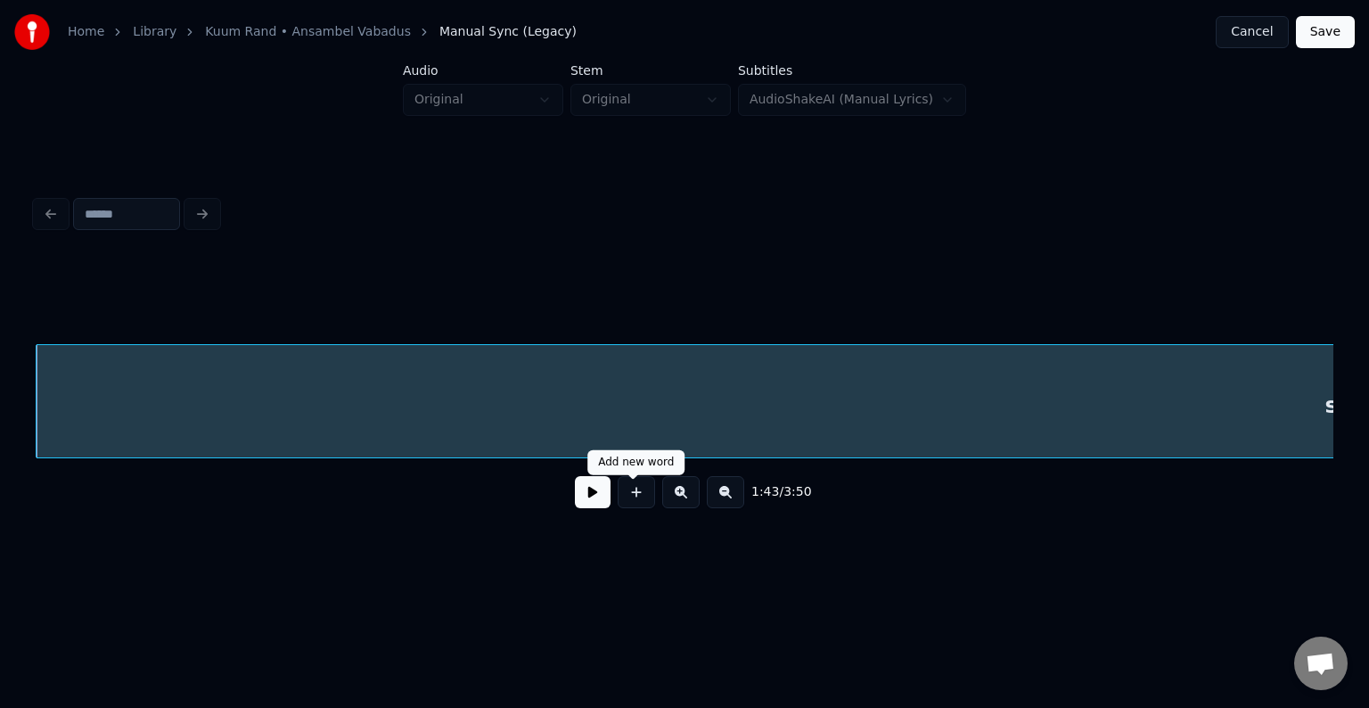
click at [588, 499] on button at bounding box center [593, 492] width 36 height 32
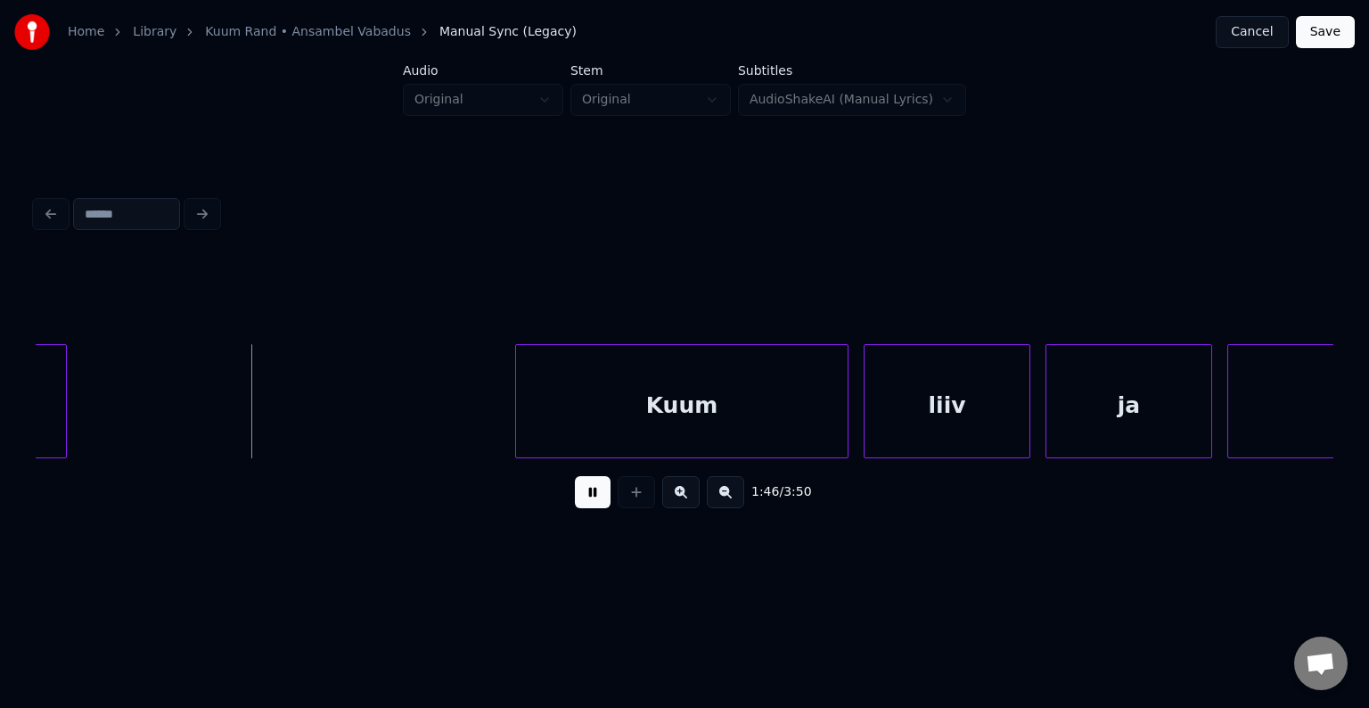
click at [590, 486] on button at bounding box center [593, 492] width 36 height 32
click at [649, 401] on div "Kuum" at bounding box center [631, 405] width 332 height 121
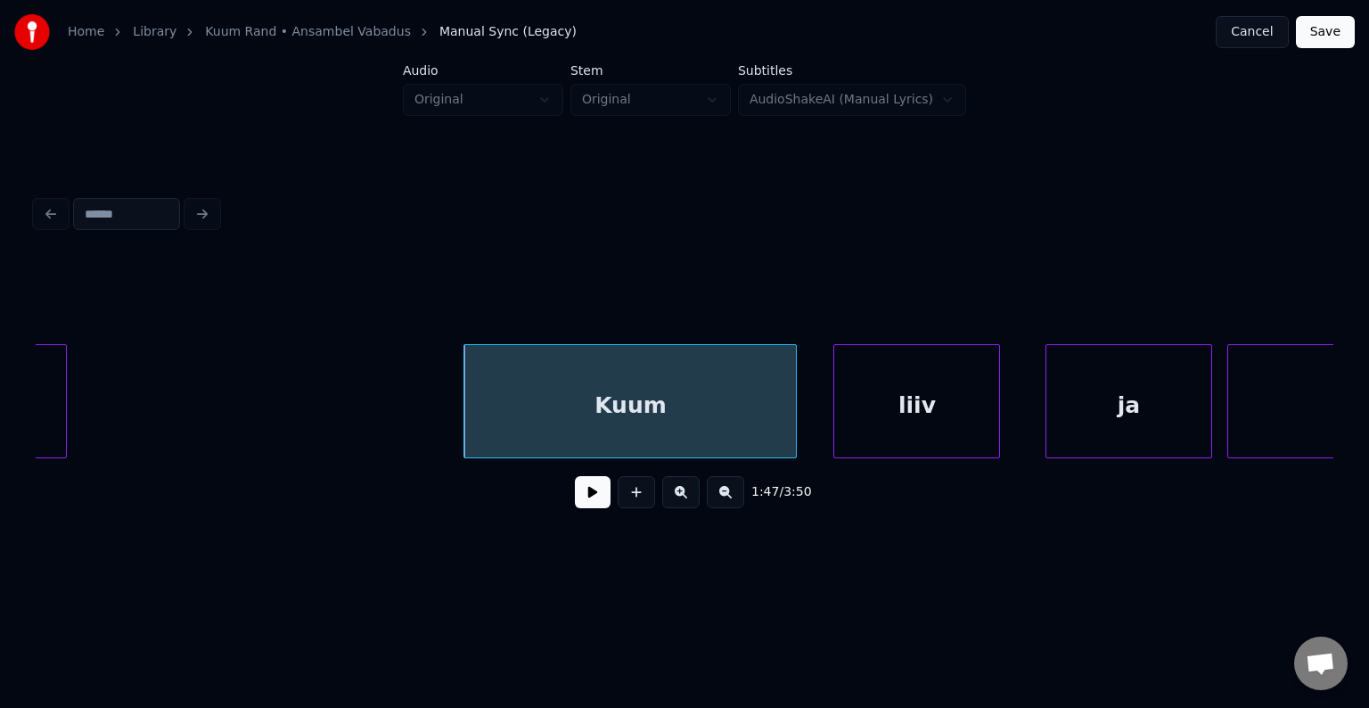
click at [886, 407] on div "liiv" at bounding box center [916, 405] width 165 height 121
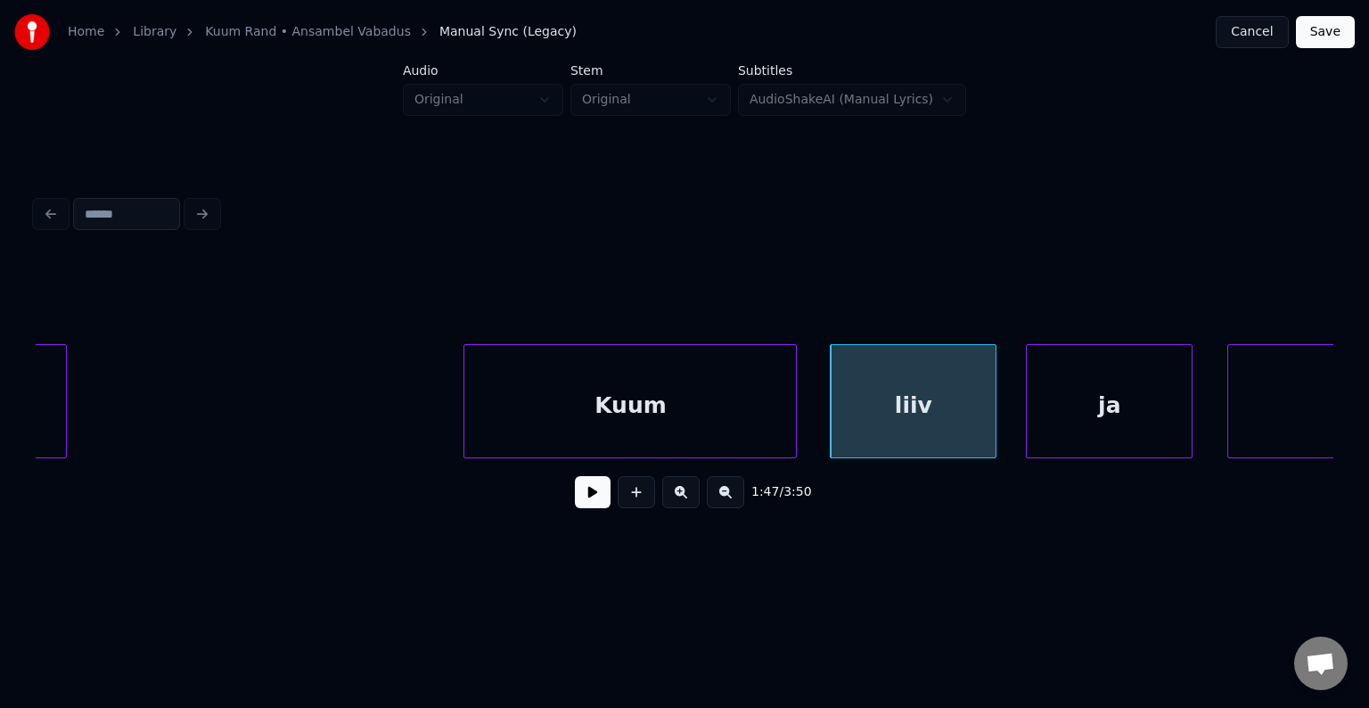
click at [1081, 411] on div "ja" at bounding box center [1109, 405] width 165 height 121
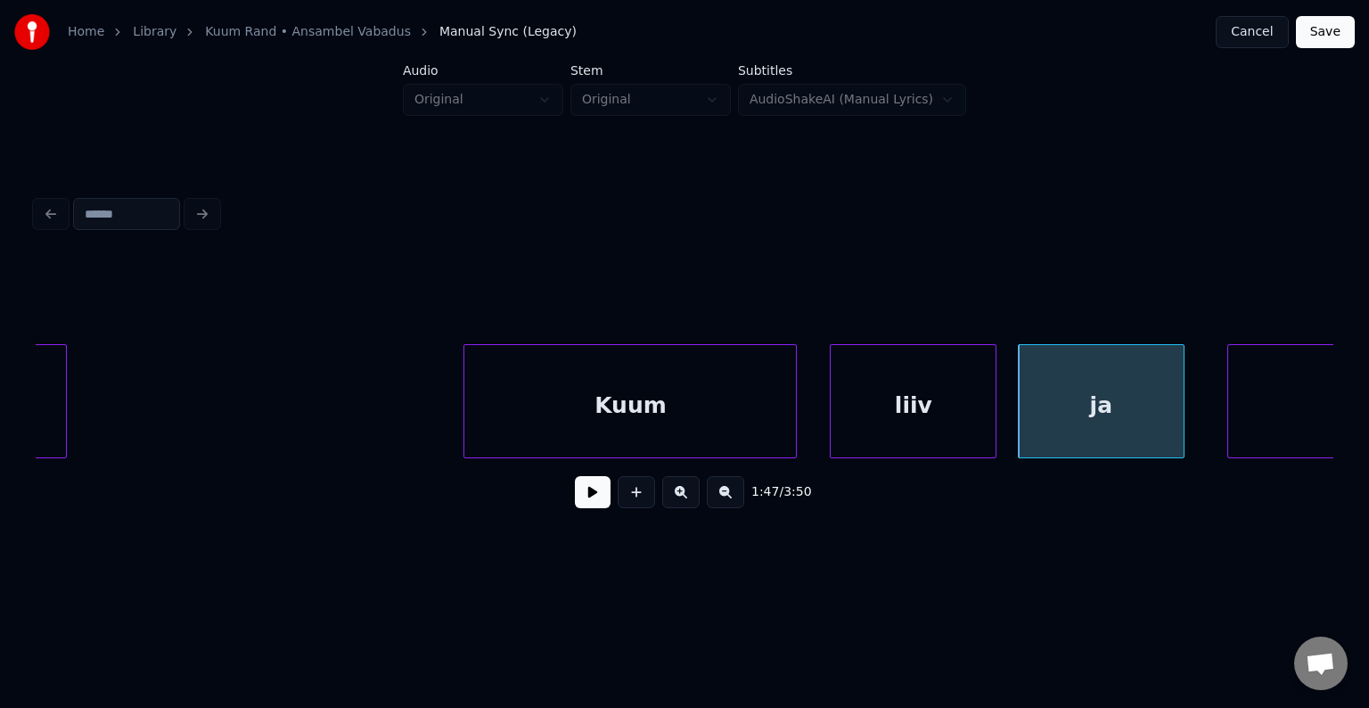
click at [632, 392] on div "Kuum" at bounding box center [630, 405] width 332 height 121
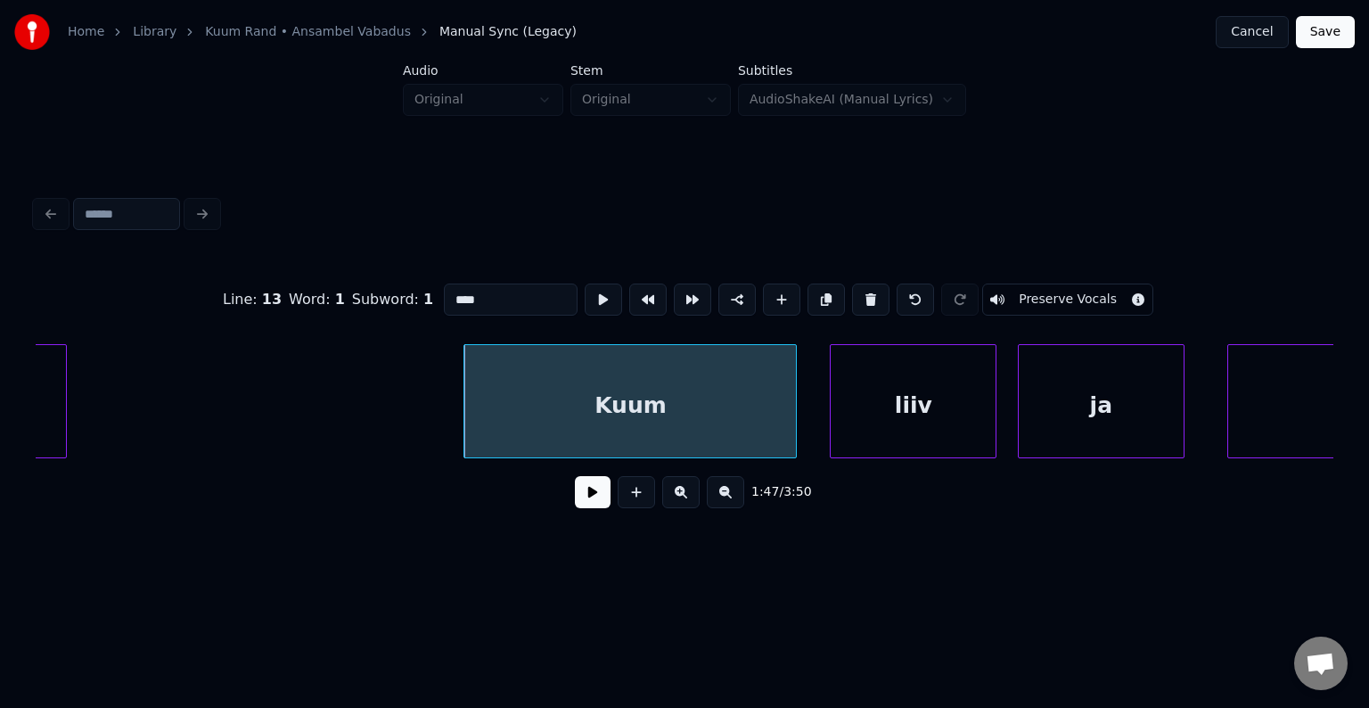
click at [589, 499] on button at bounding box center [593, 492] width 36 height 32
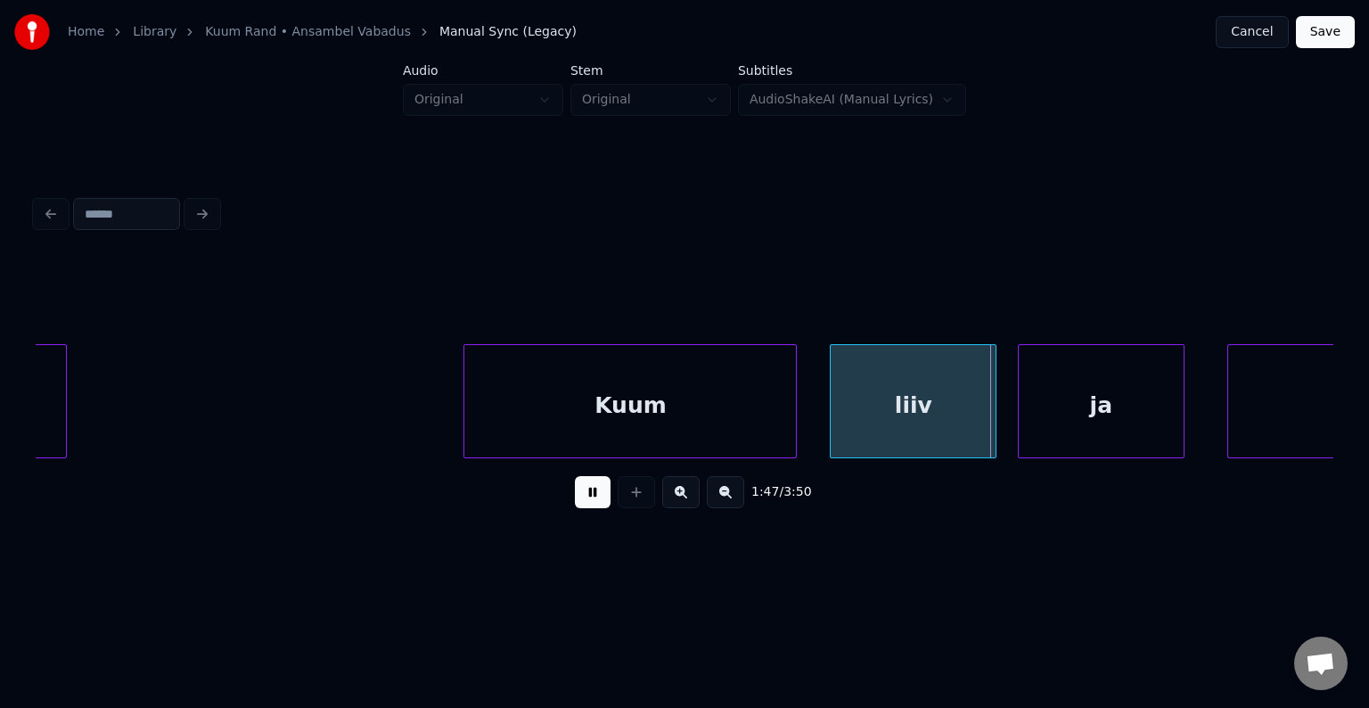
click at [589, 499] on button at bounding box center [593, 492] width 36 height 32
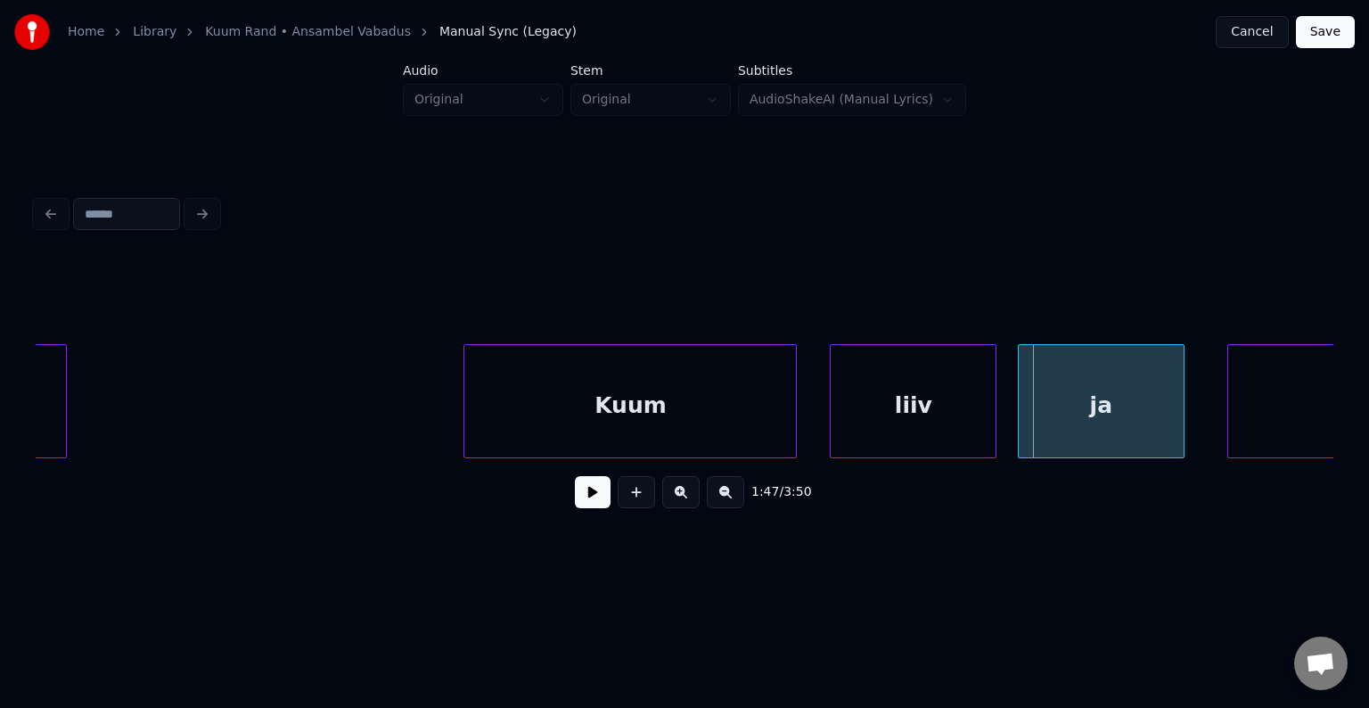
click at [589, 499] on button at bounding box center [593, 492] width 36 height 32
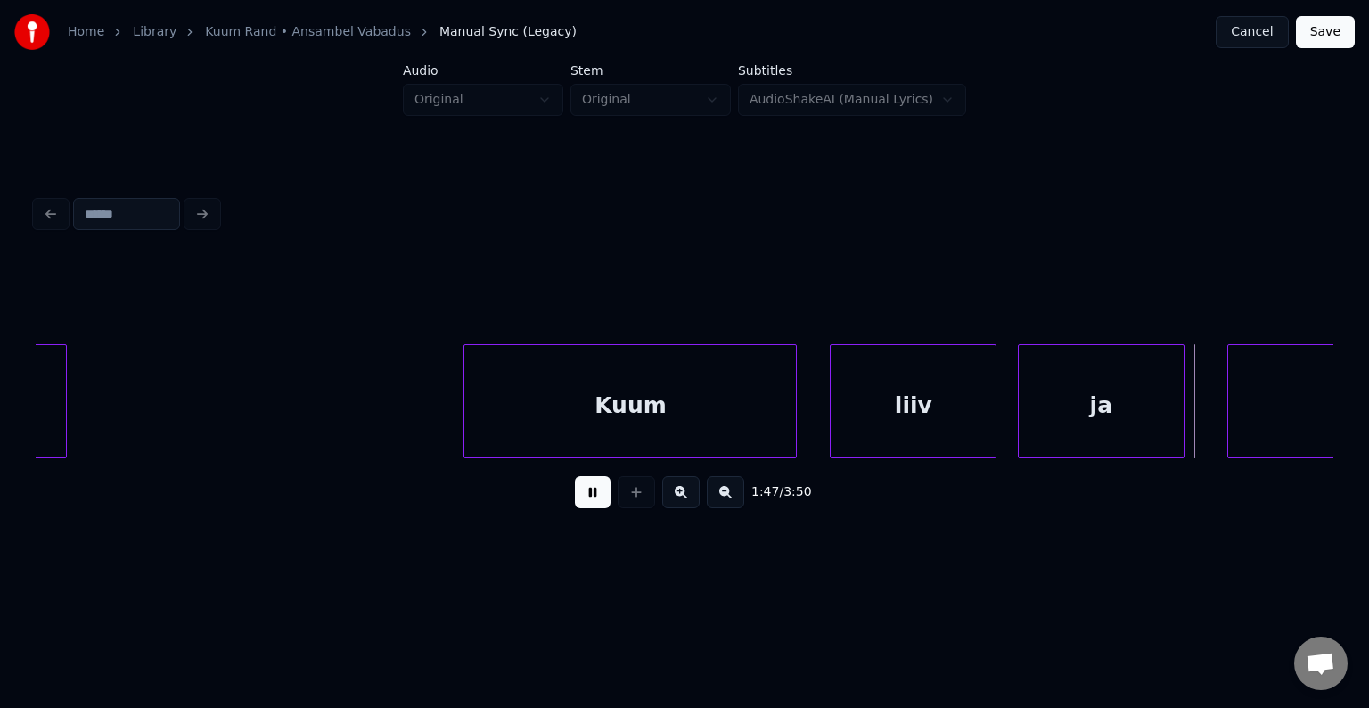
click at [589, 499] on button at bounding box center [593, 492] width 36 height 32
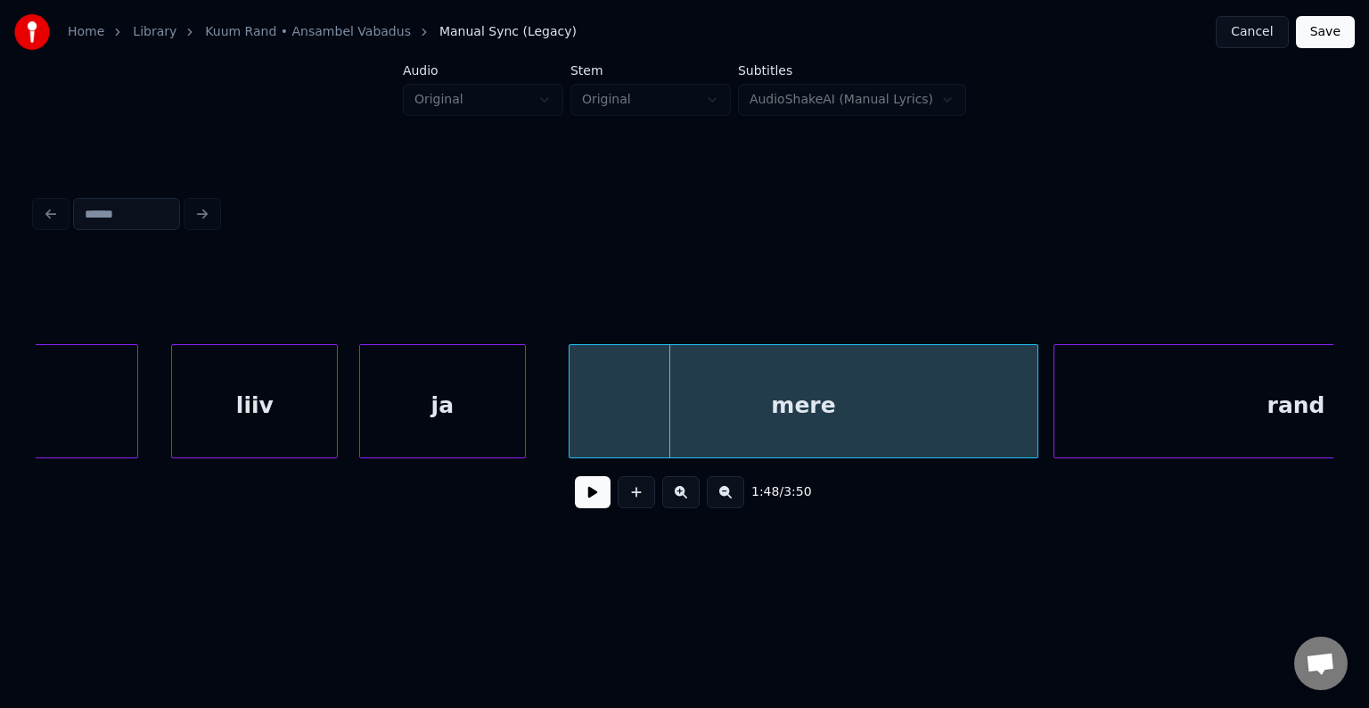
scroll to position [0, 81325]
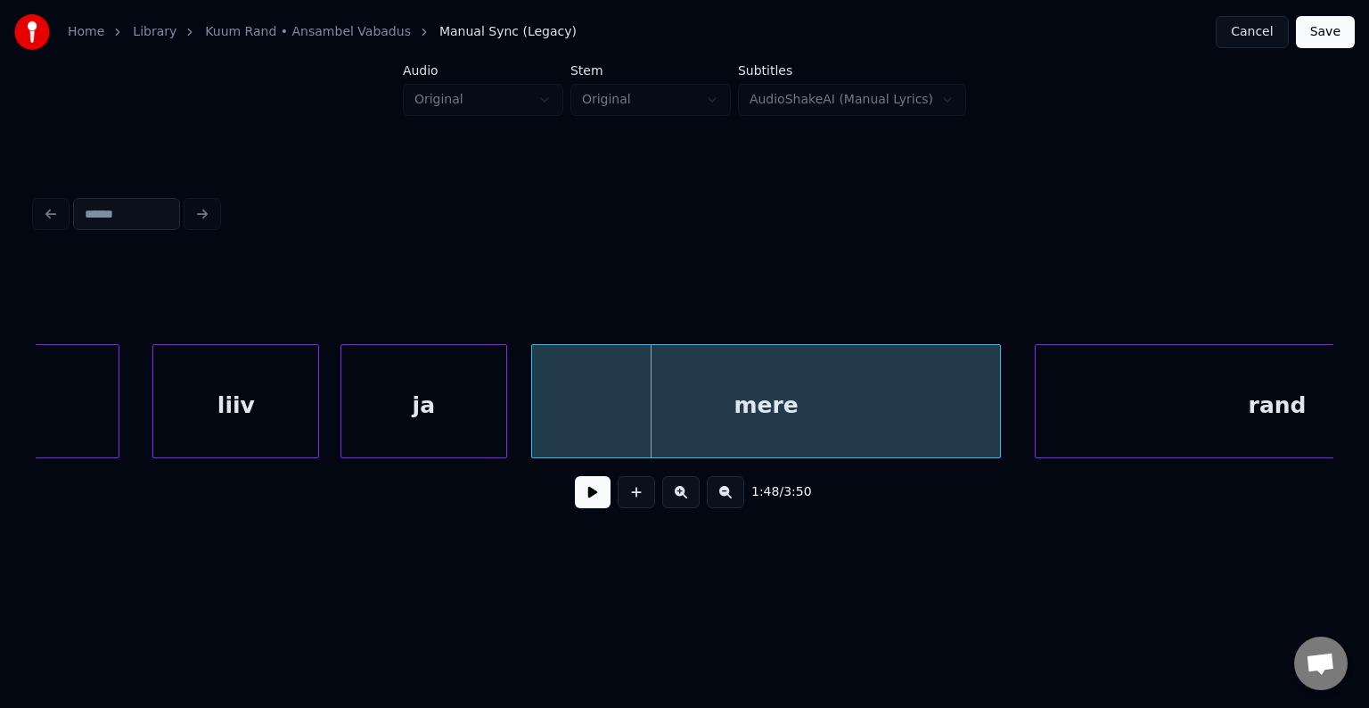
click at [872, 392] on div "mere" at bounding box center [766, 405] width 468 height 121
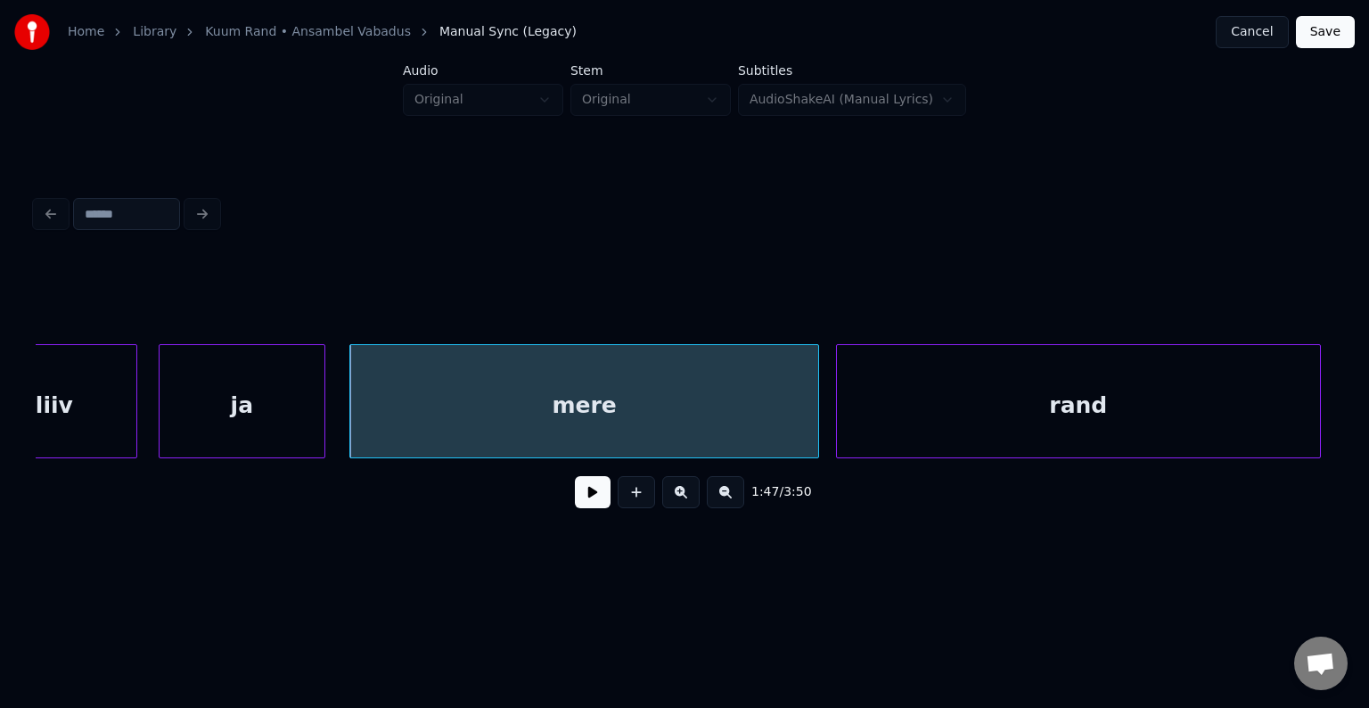
click at [1224, 418] on div "rand" at bounding box center [1078, 405] width 483 height 121
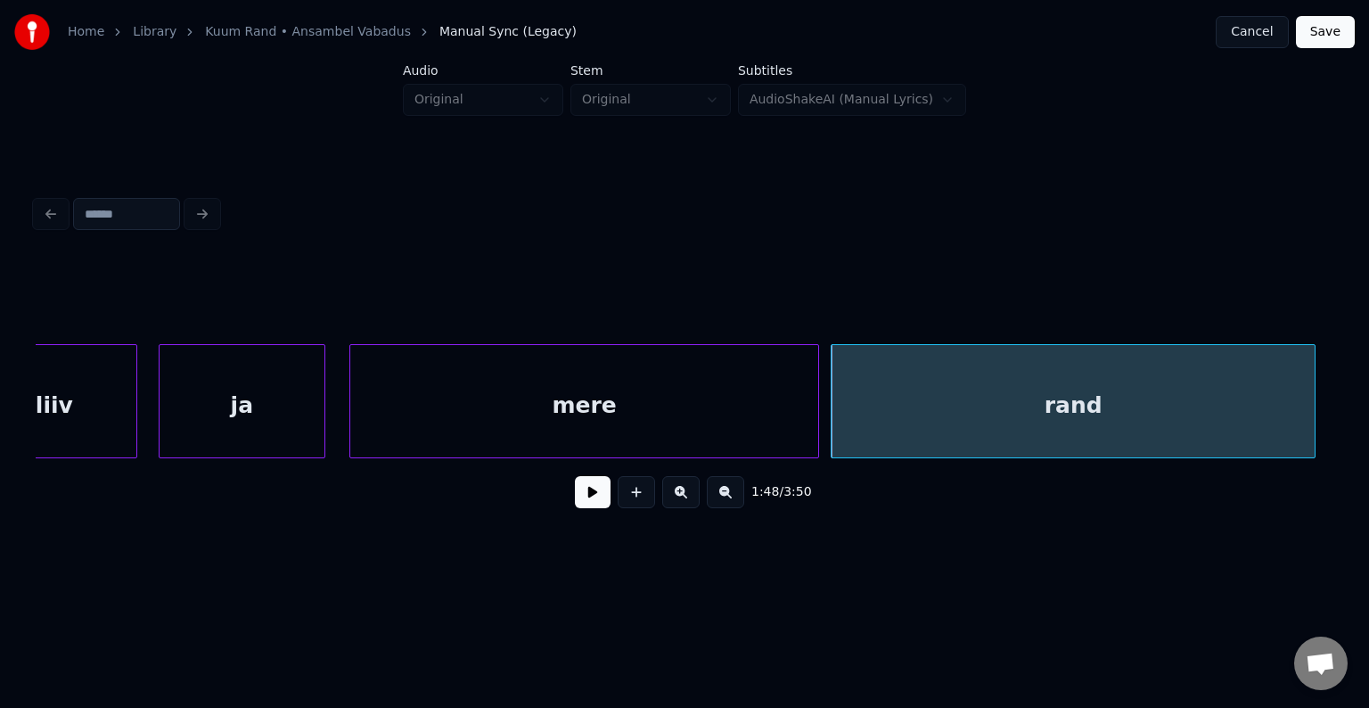
click at [614, 374] on div "mere" at bounding box center [584, 405] width 468 height 121
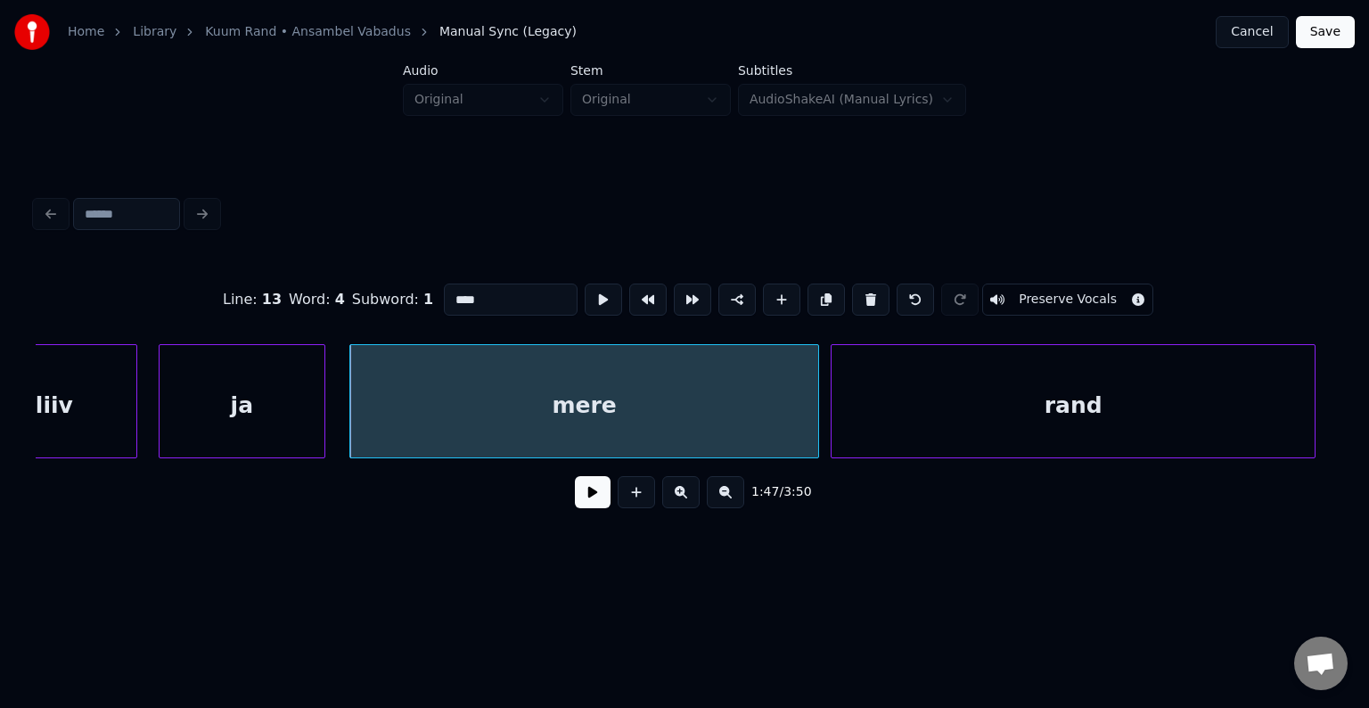
click at [586, 491] on button at bounding box center [593, 492] width 36 height 32
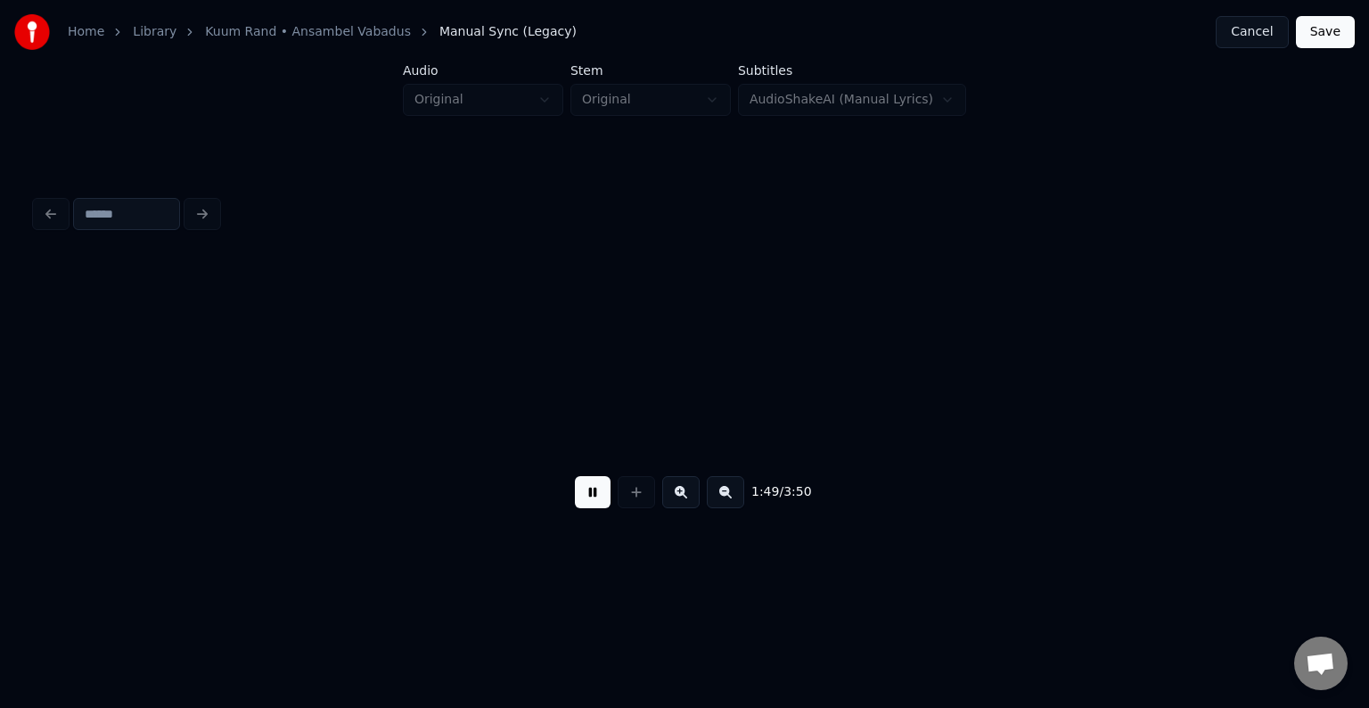
scroll to position [0, 82805]
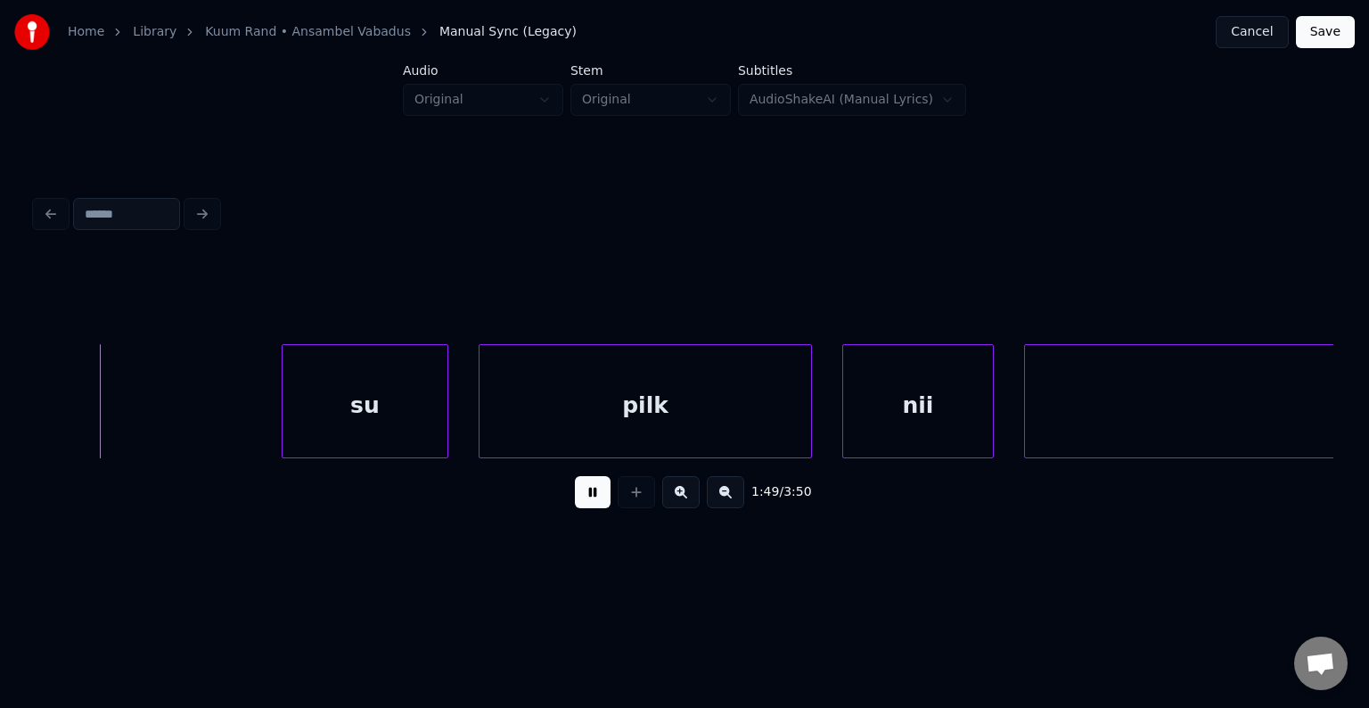
click at [586, 491] on button at bounding box center [593, 492] width 36 height 32
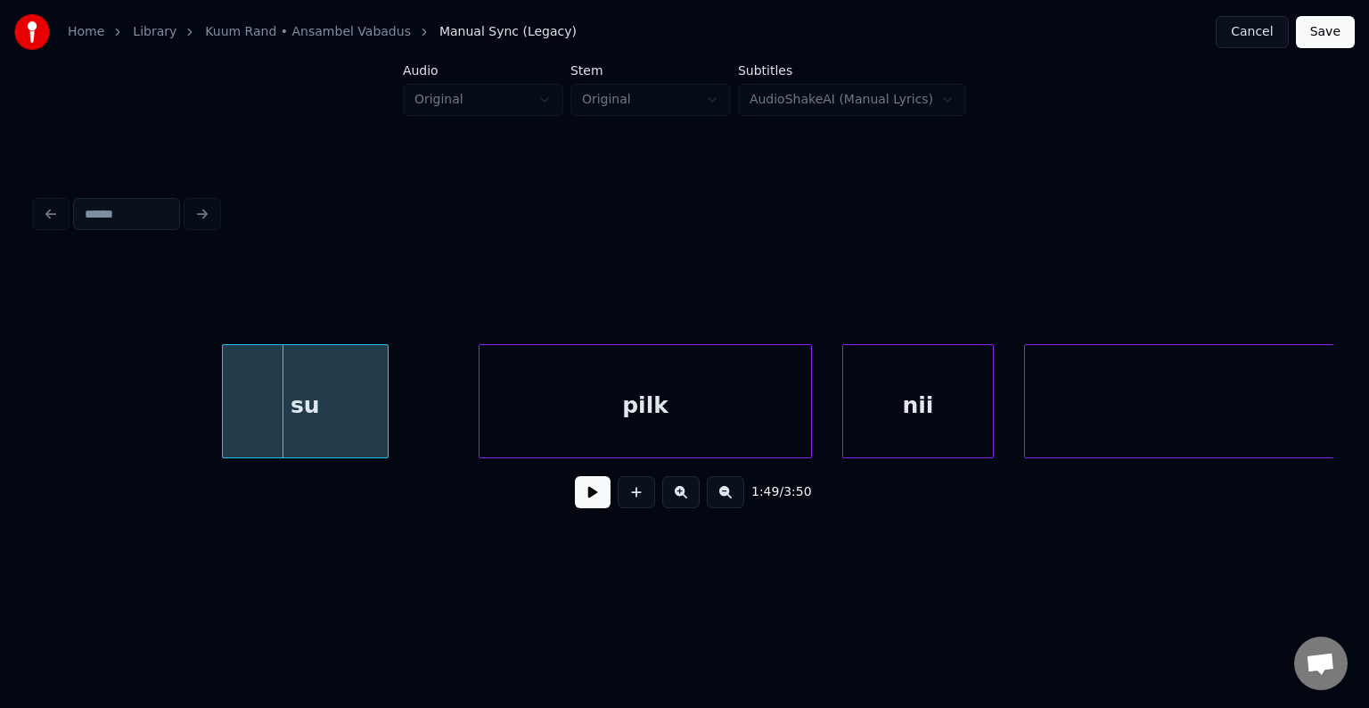
click at [334, 410] on div "su" at bounding box center [305, 405] width 165 height 121
click at [622, 424] on div "pilk" at bounding box center [627, 405] width 332 height 121
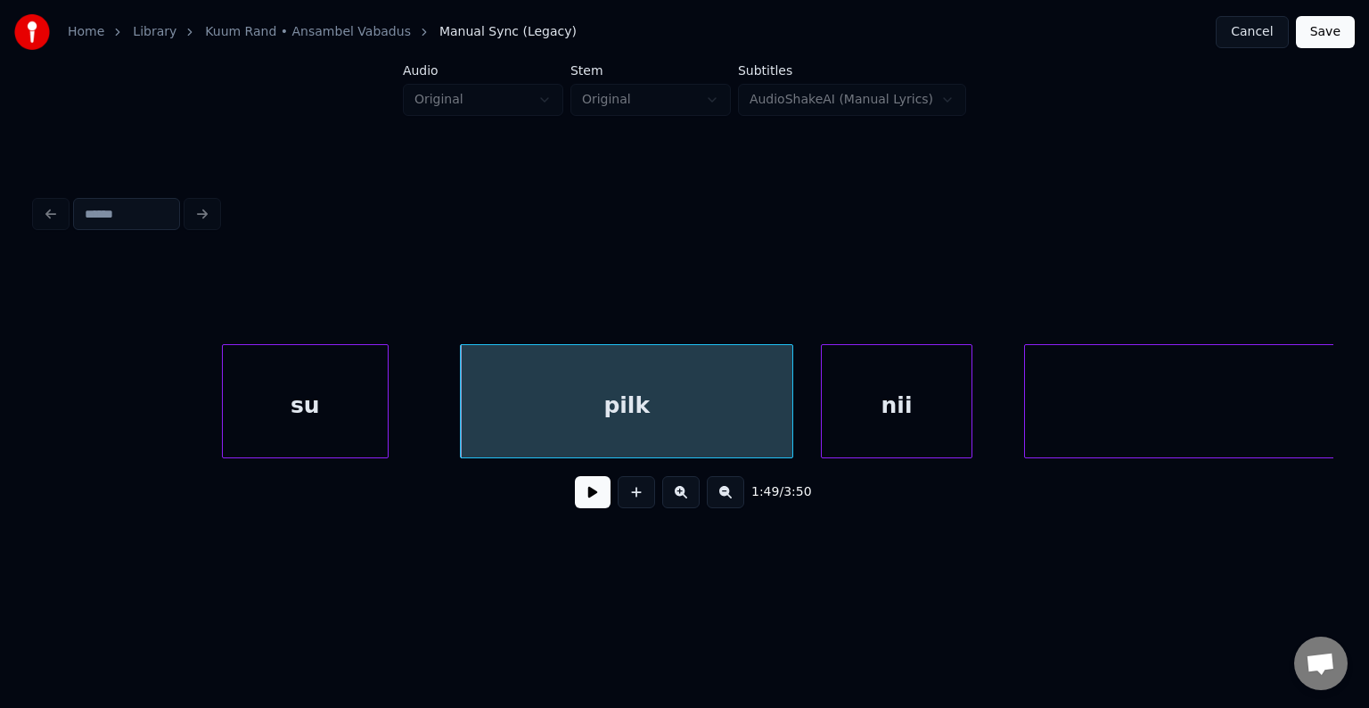
click at [874, 407] on div "nii" at bounding box center [897, 405] width 150 height 121
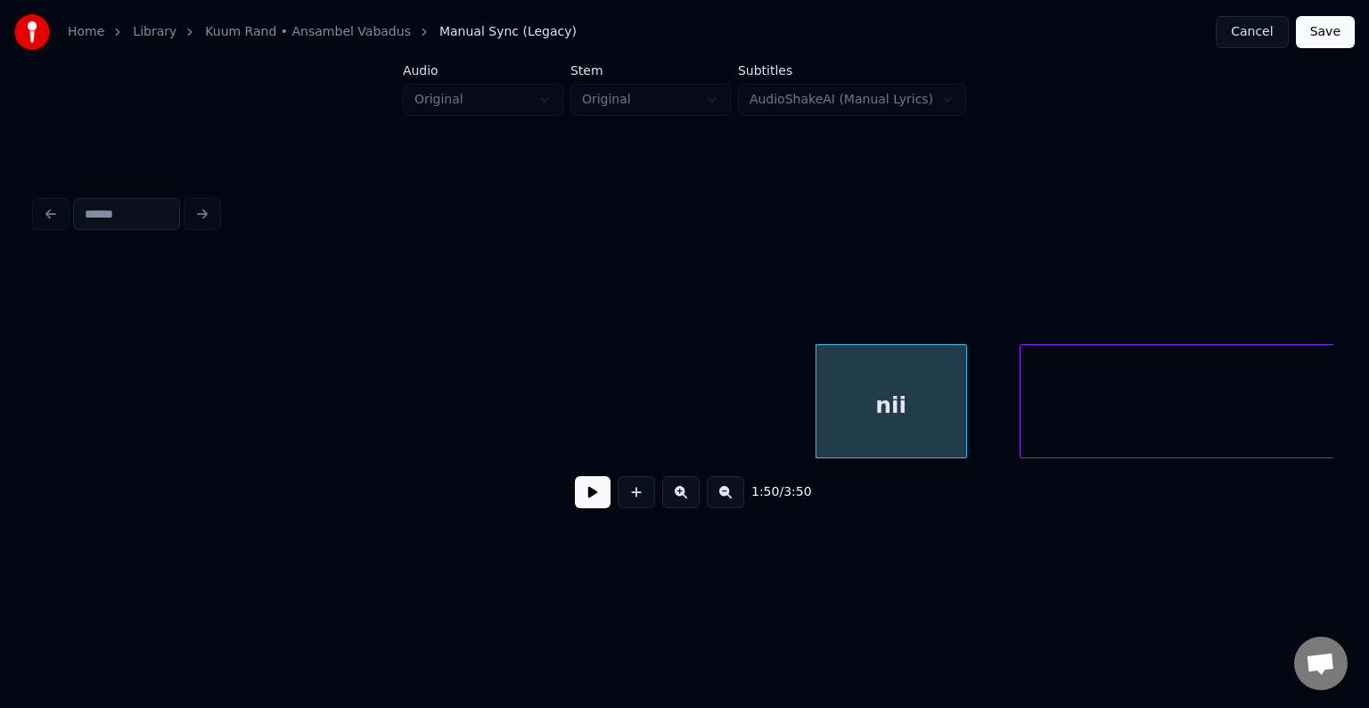
scroll to position [0, 83690]
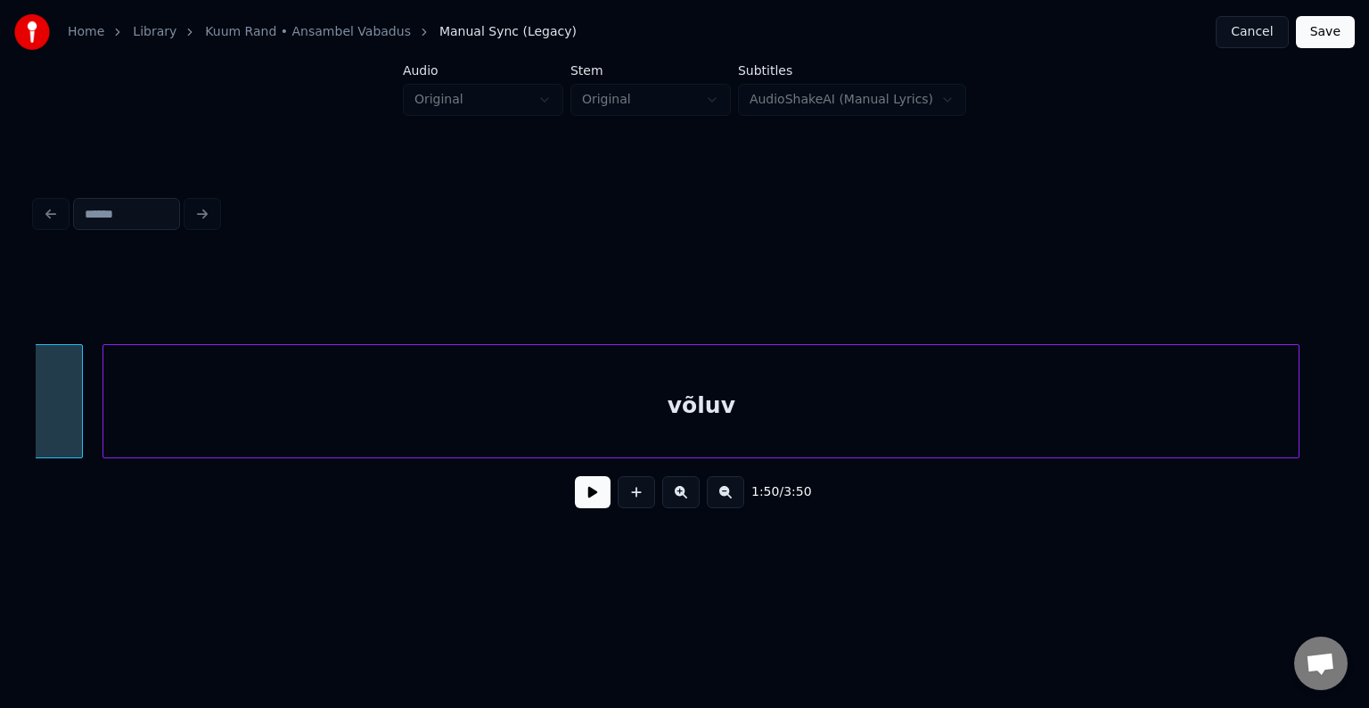
click at [1174, 420] on div "võluv" at bounding box center [700, 405] width 1195 height 121
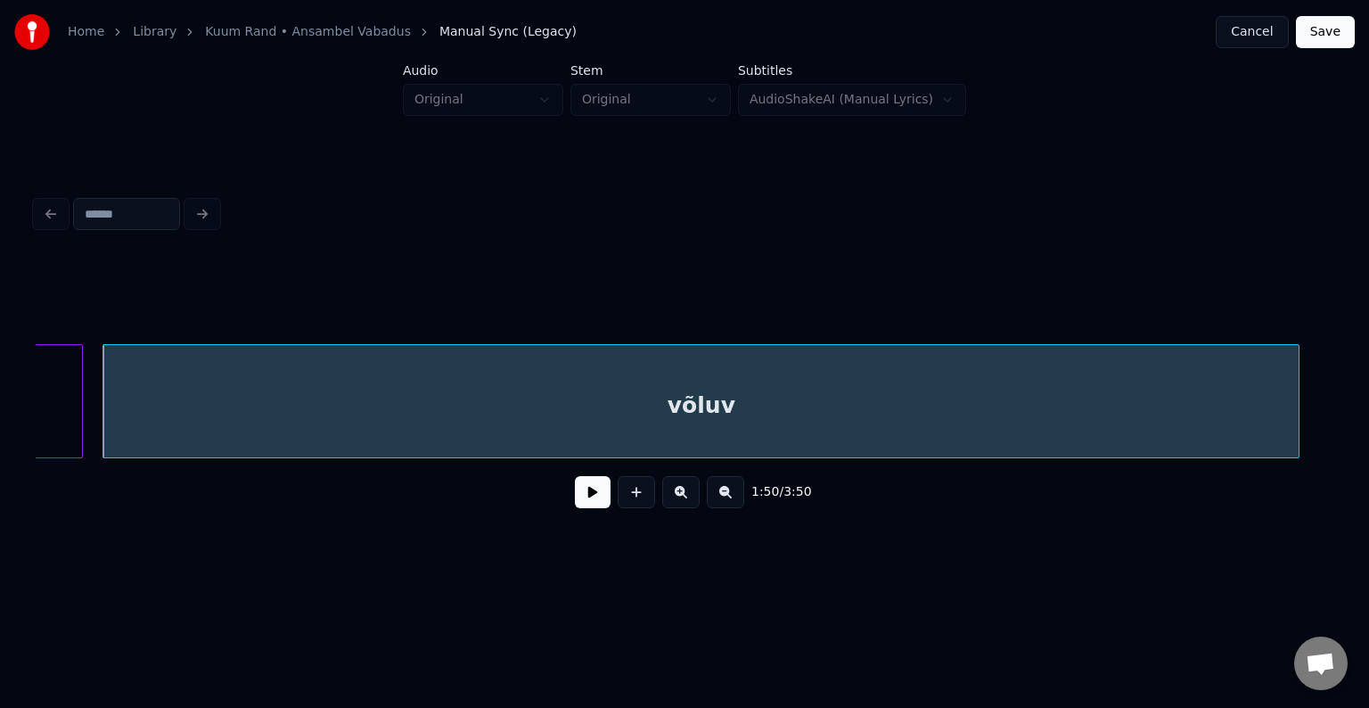
click at [65, 392] on div "nii" at bounding box center [7, 405] width 150 height 121
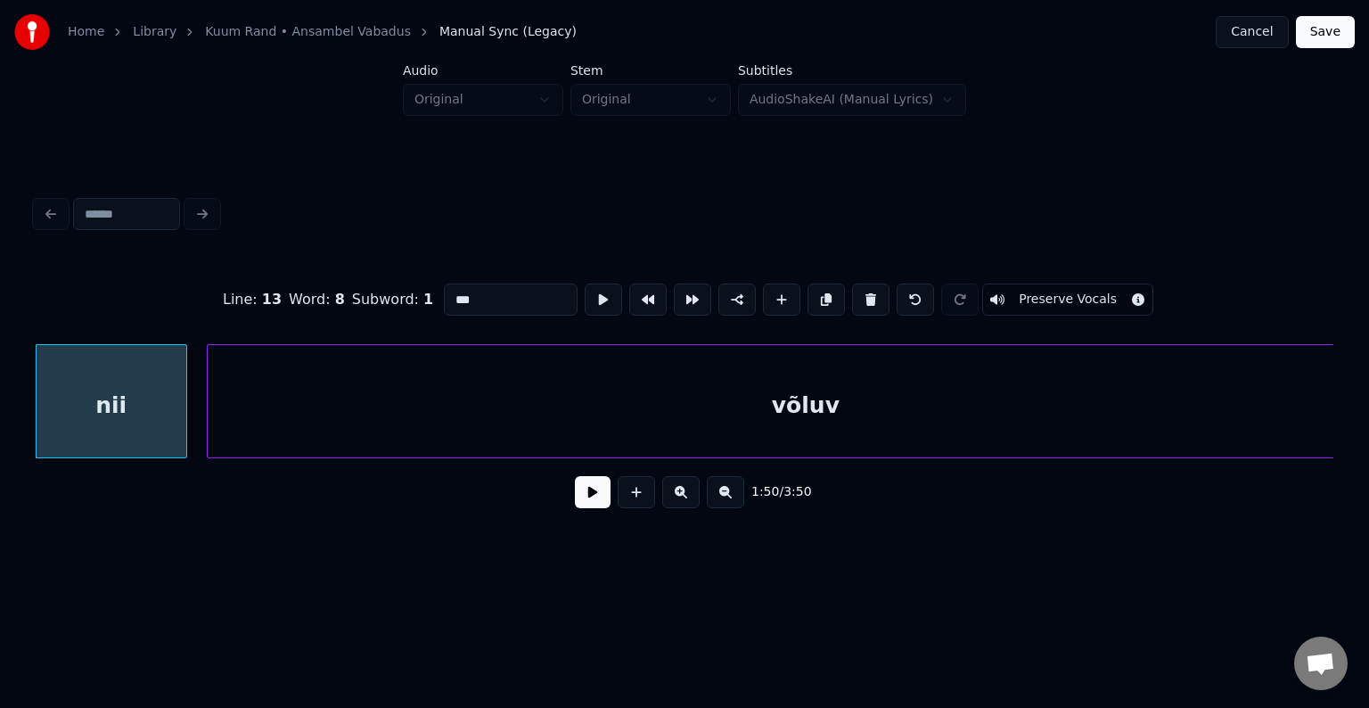
click at [582, 502] on button at bounding box center [593, 492] width 36 height 32
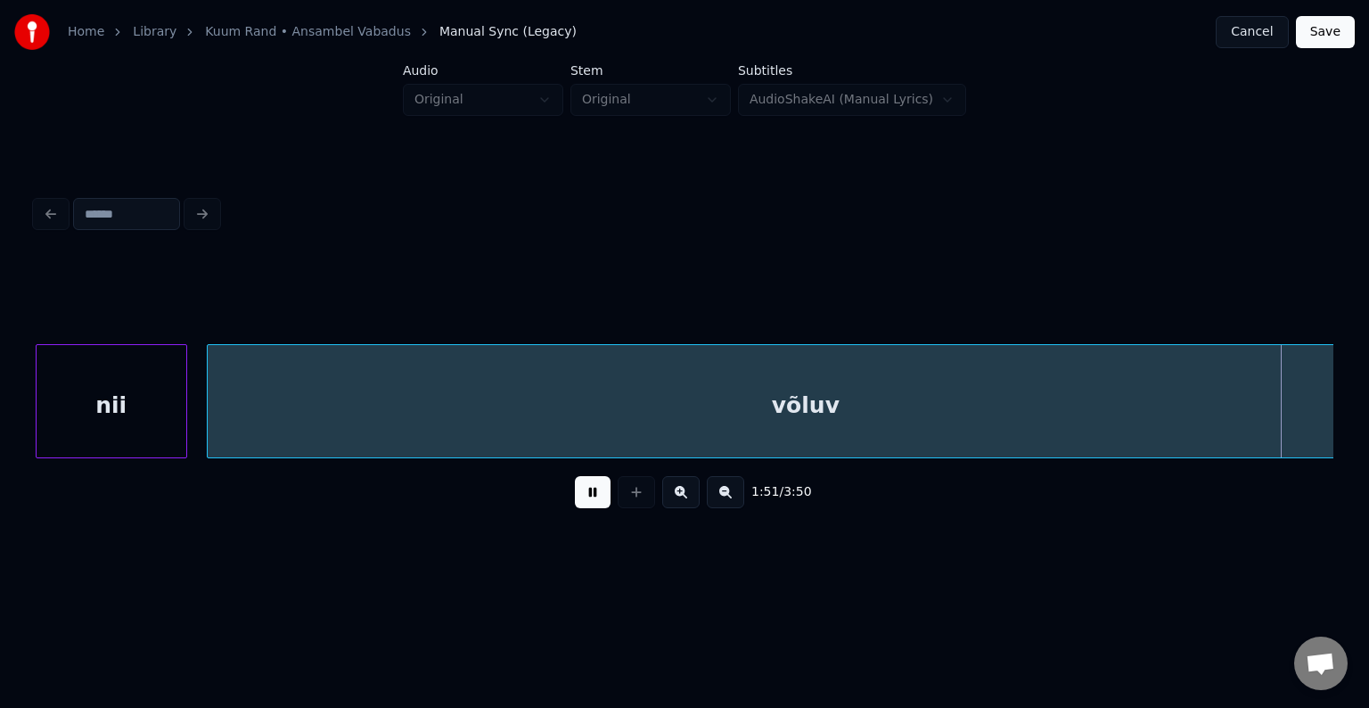
click at [582, 502] on button at bounding box center [593, 492] width 36 height 32
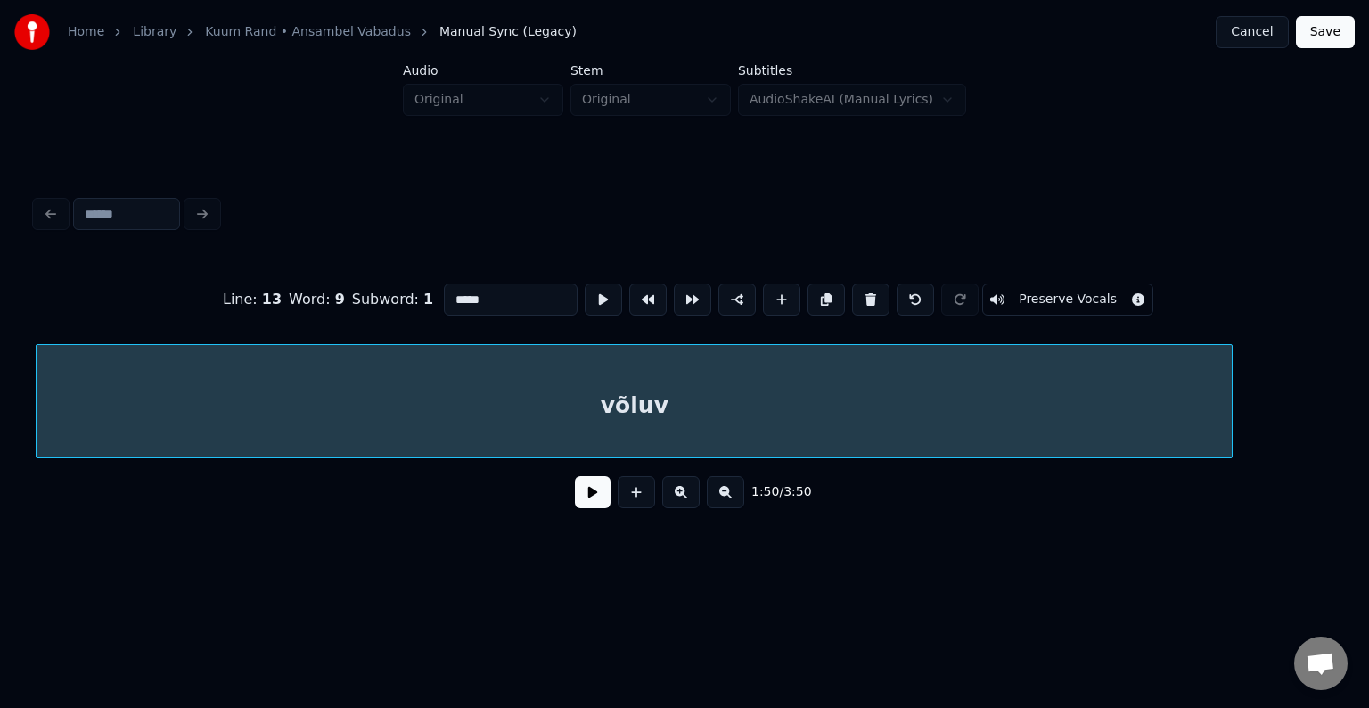
click at [444, 291] on input "*****" at bounding box center [511, 299] width 134 height 32
type input "*******"
click at [578, 496] on button at bounding box center [593, 492] width 36 height 32
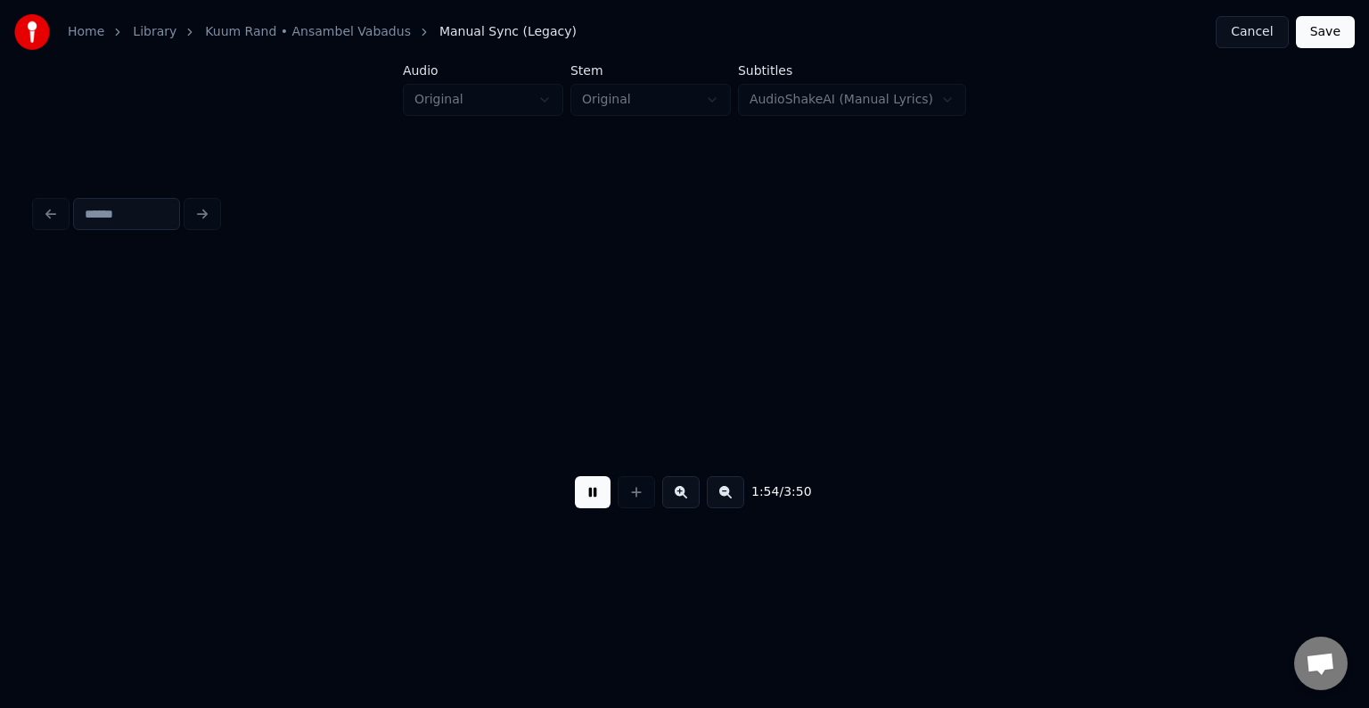
scroll to position [0, 86367]
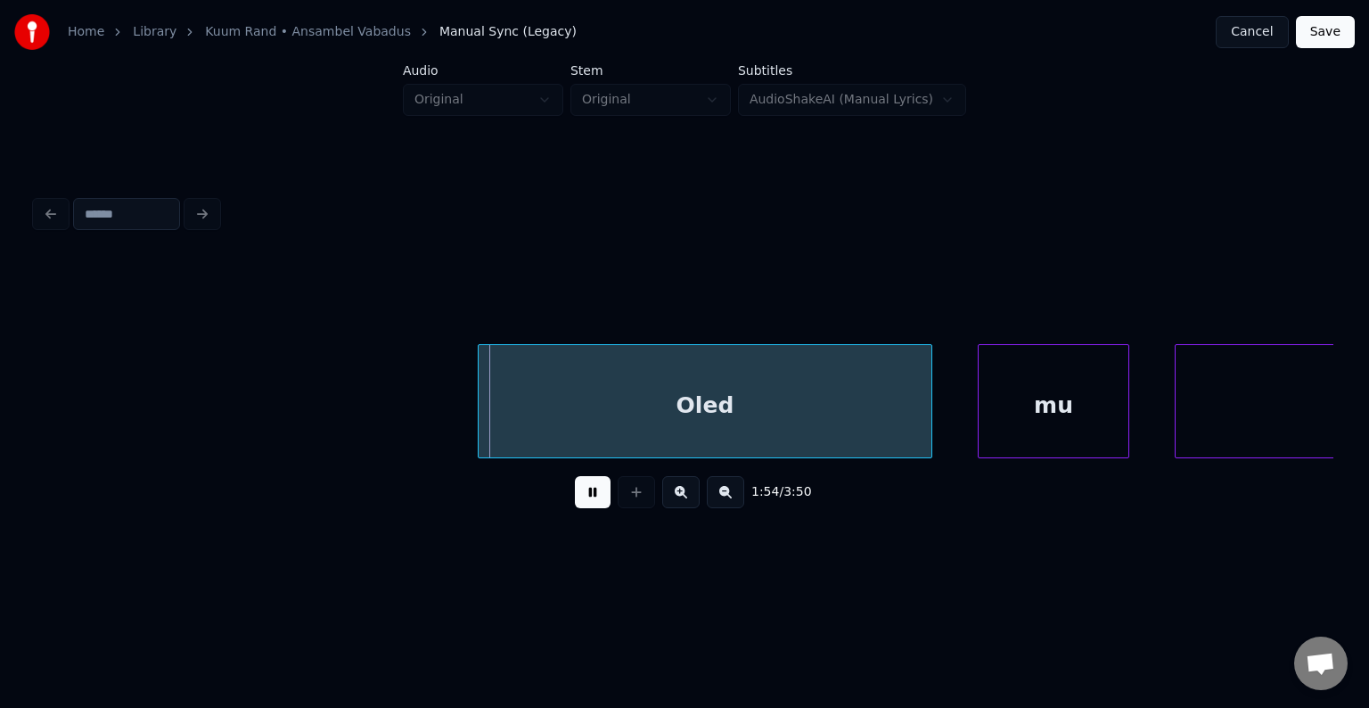
click at [594, 503] on button at bounding box center [593, 492] width 36 height 32
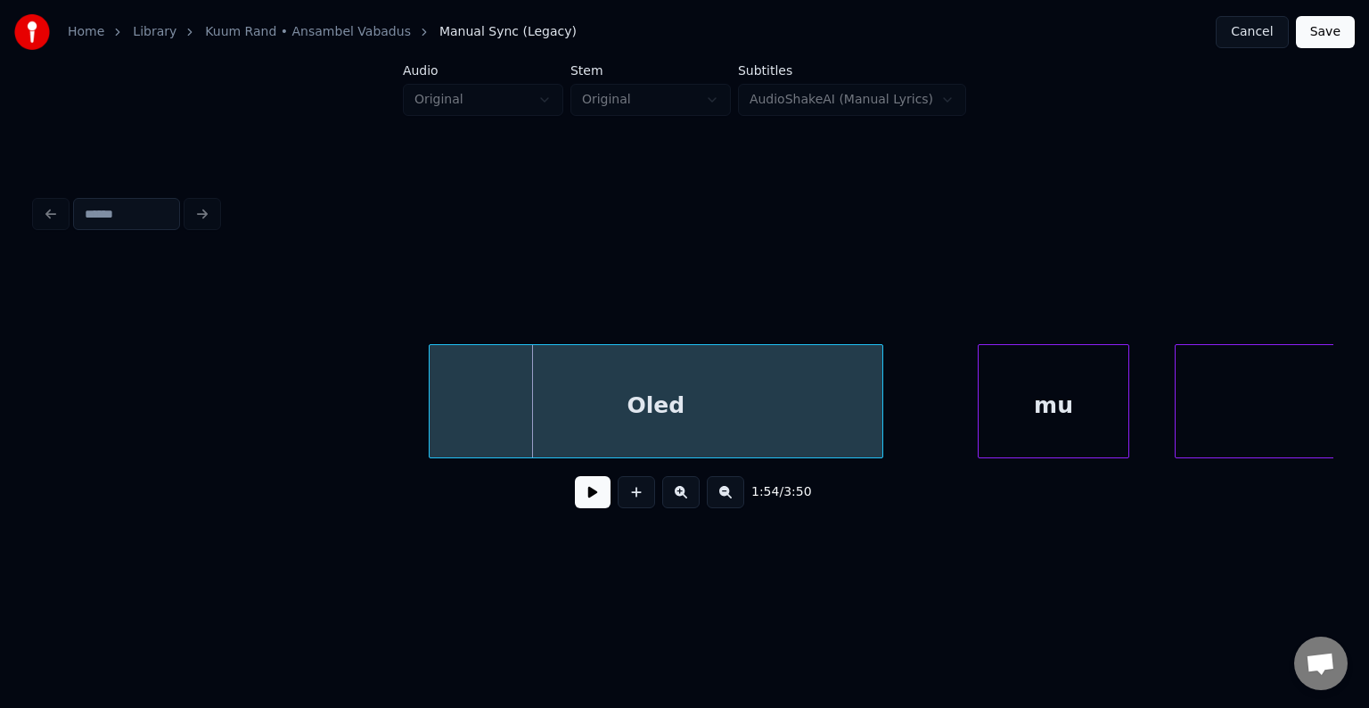
click at [603, 422] on div "Oled" at bounding box center [656, 405] width 453 height 121
click at [1007, 407] on div "mu" at bounding box center [1008, 405] width 150 height 121
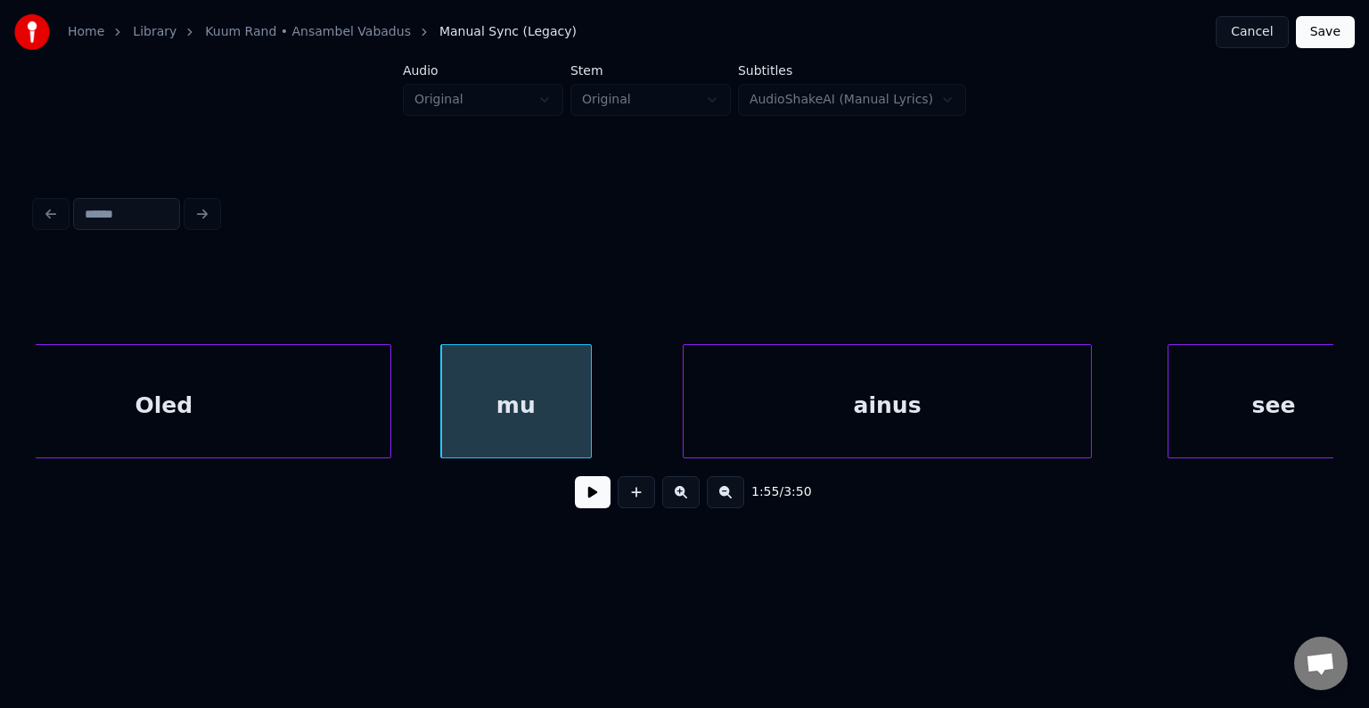
scroll to position [0, 86866]
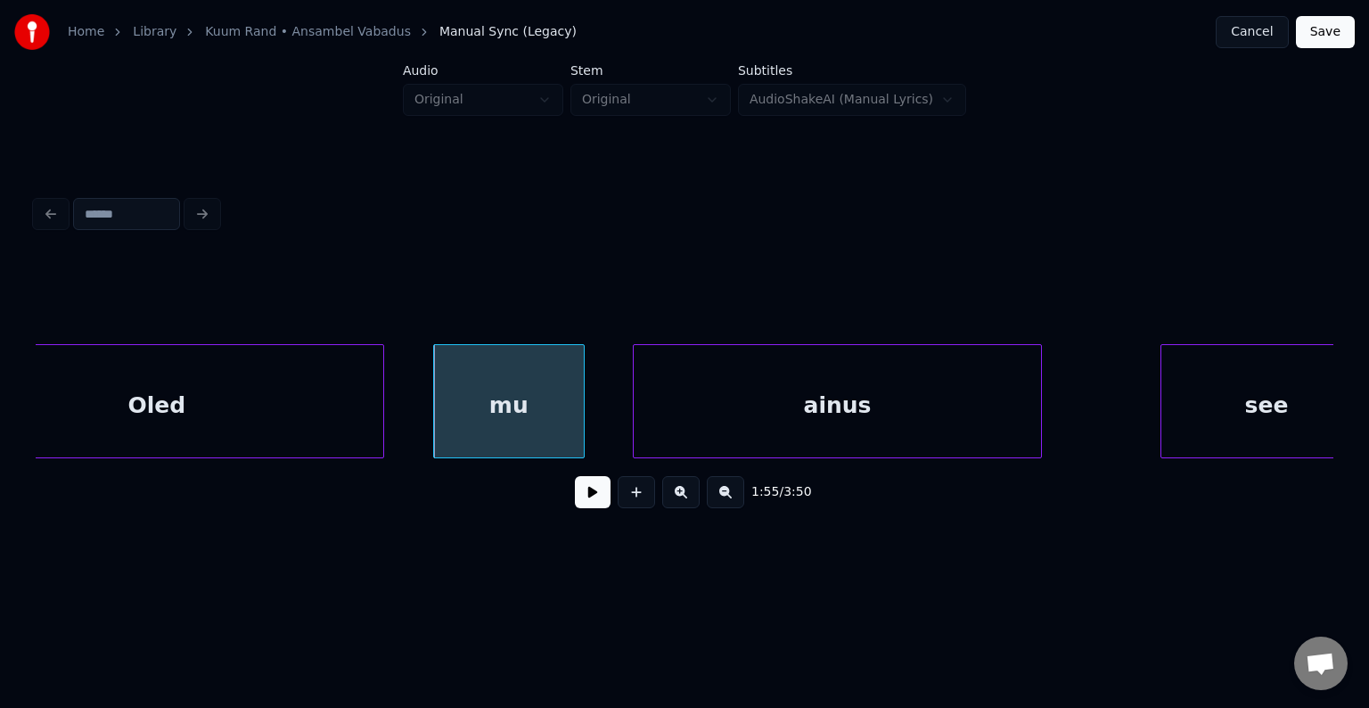
click at [980, 419] on div "ainus" at bounding box center [837, 405] width 407 height 121
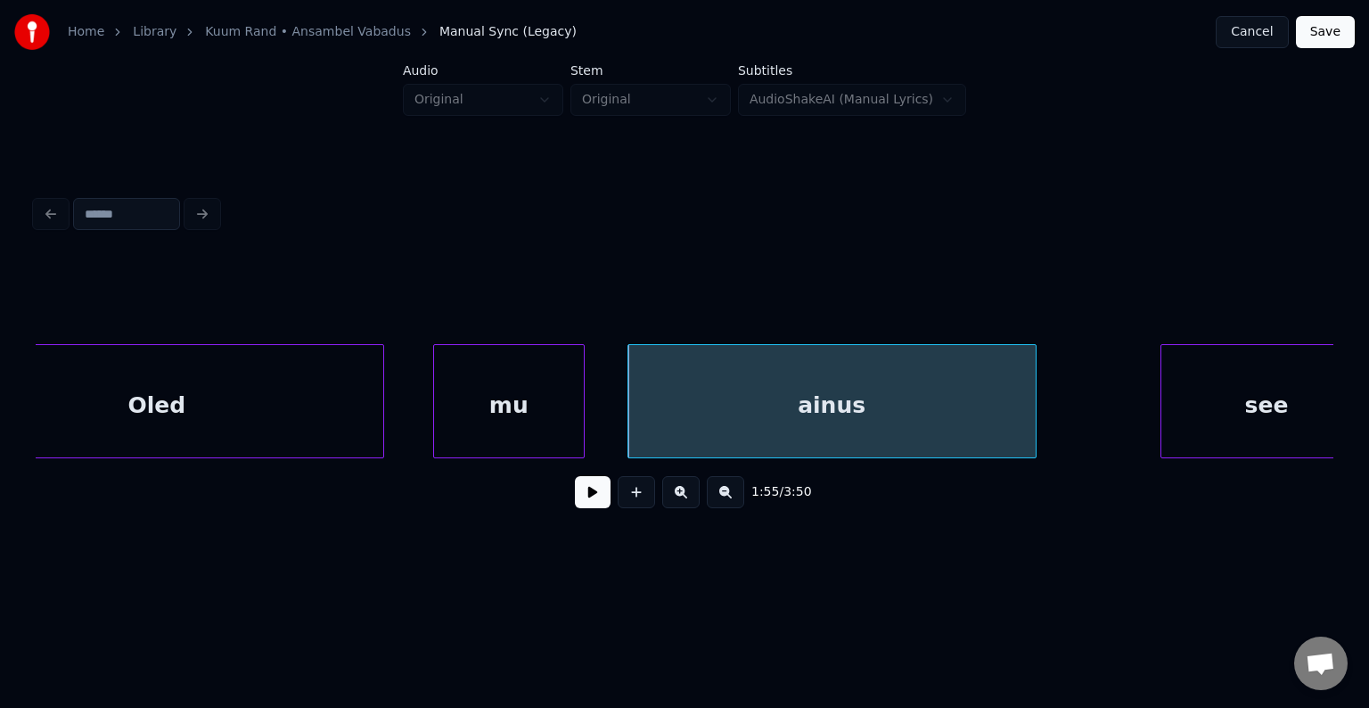
scroll to position [0, 86902]
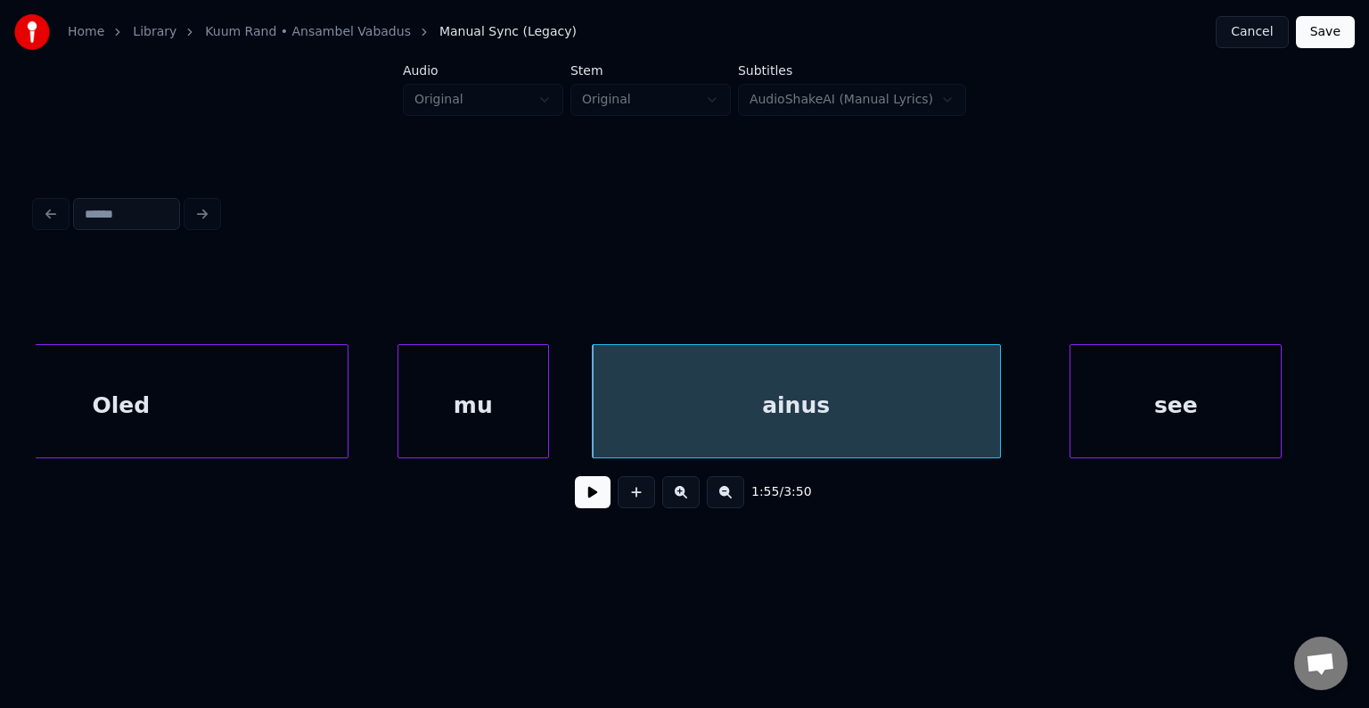
click at [1193, 407] on div "see" at bounding box center [1175, 405] width 210 height 121
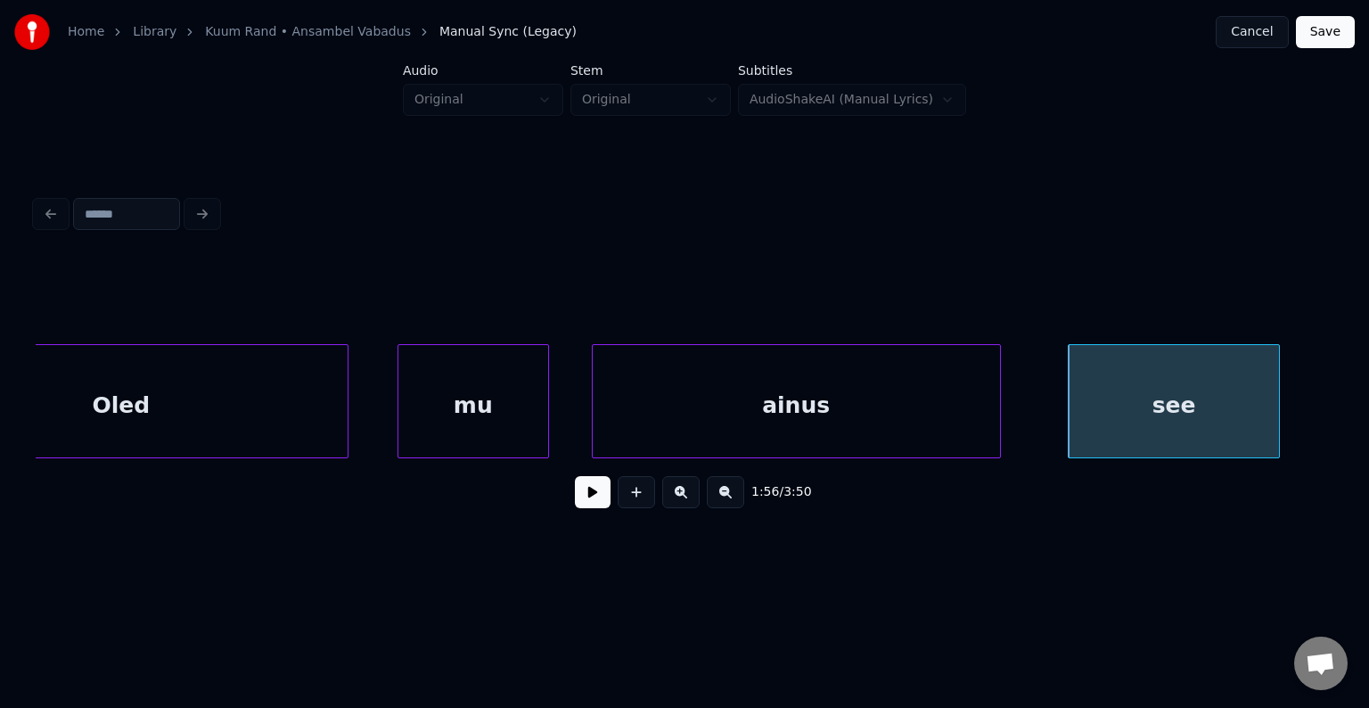
click at [220, 412] on div "Oled" at bounding box center [121, 405] width 453 height 121
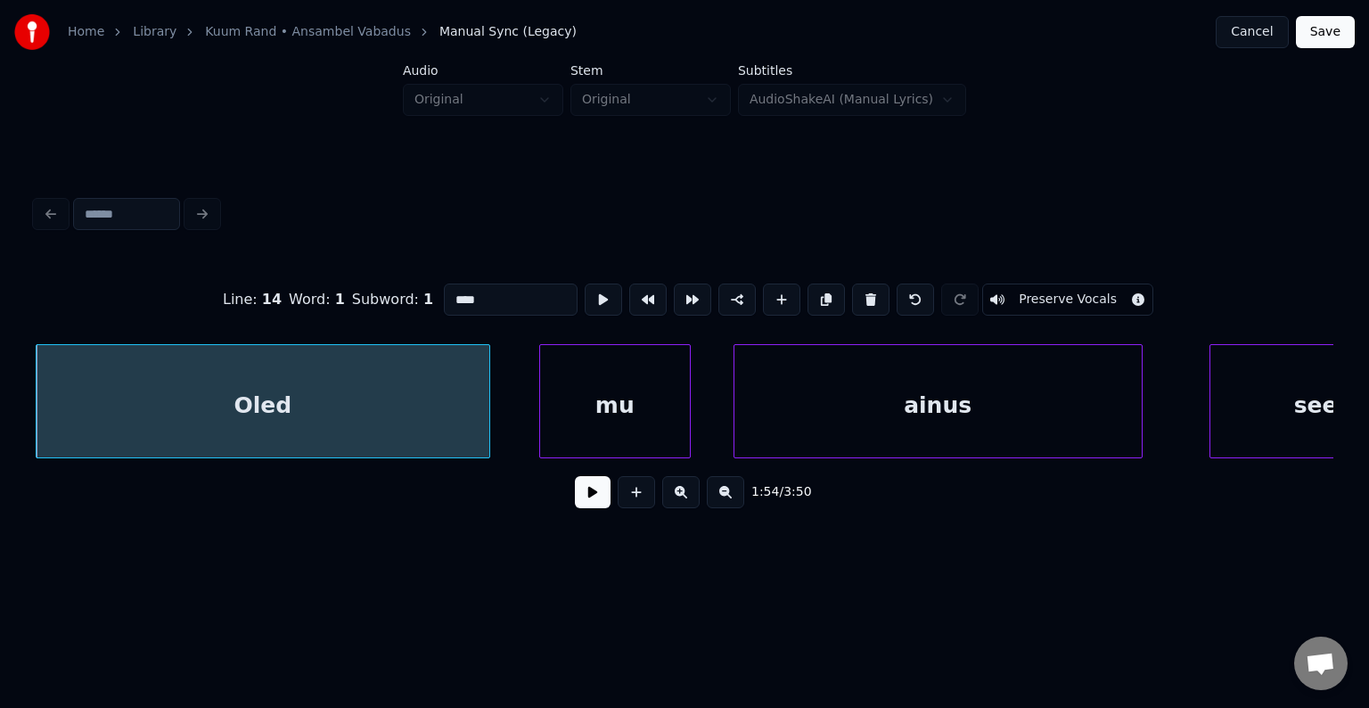
click at [575, 495] on button at bounding box center [593, 492] width 36 height 32
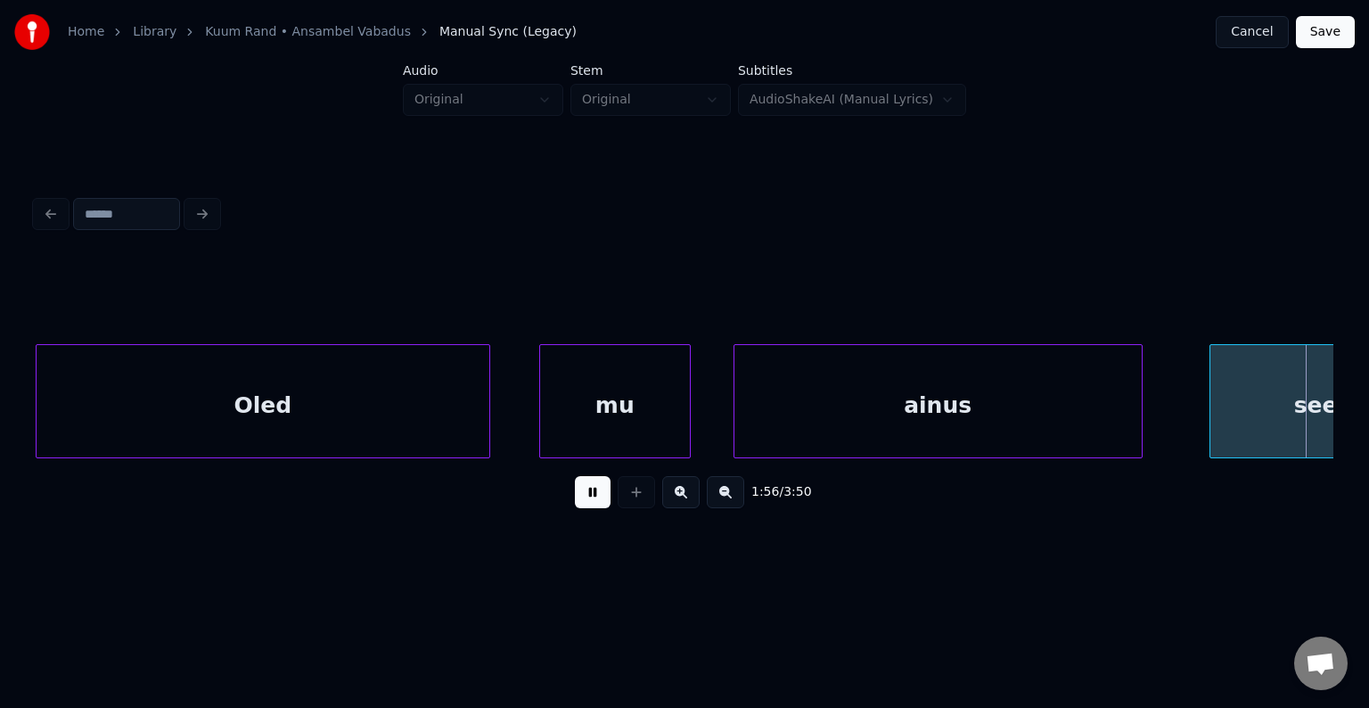
click at [575, 495] on button at bounding box center [593, 492] width 36 height 32
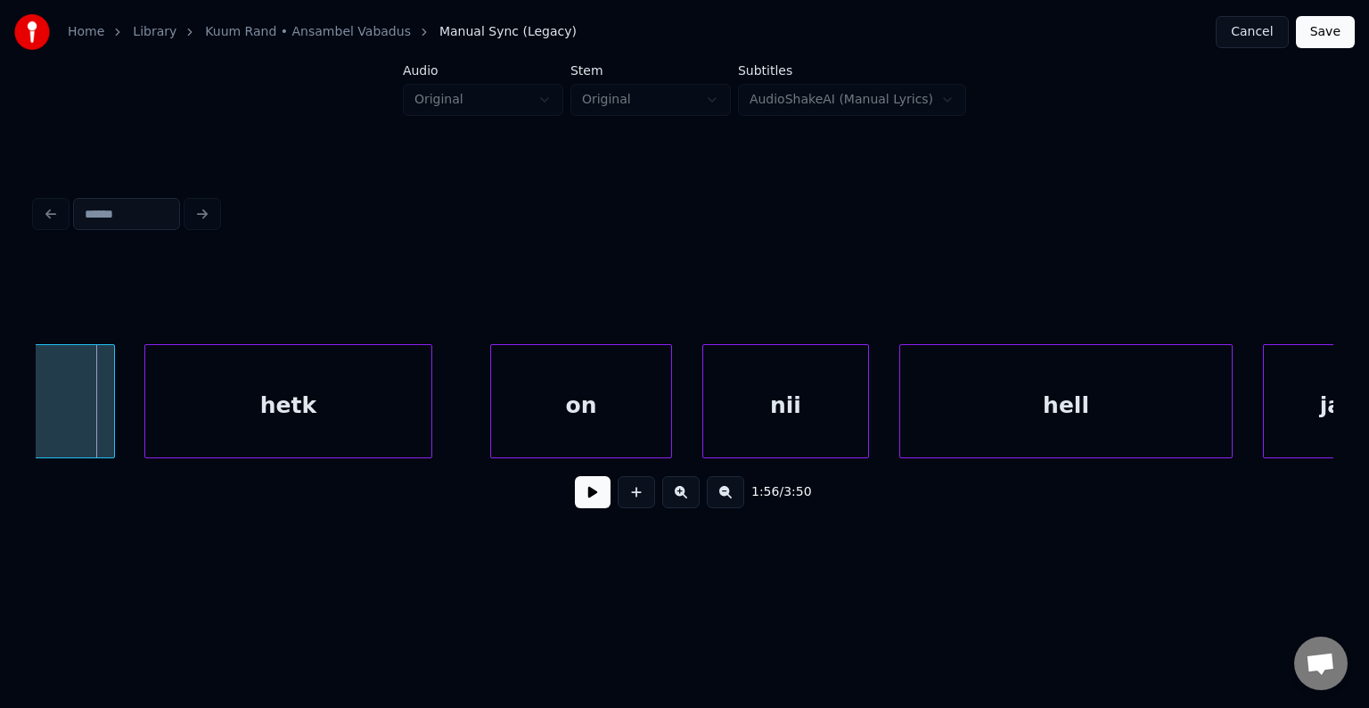
click at [296, 400] on div "hetk" at bounding box center [288, 405] width 286 height 121
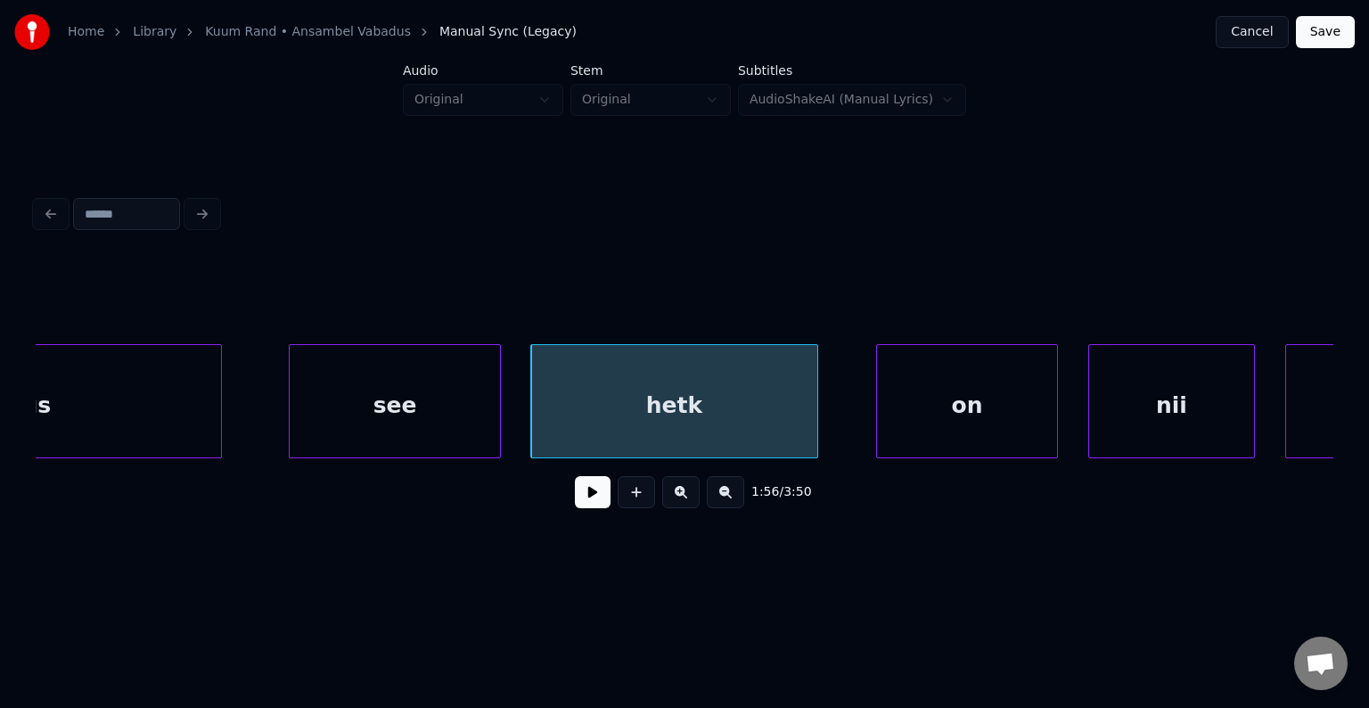
scroll to position [0, 87675]
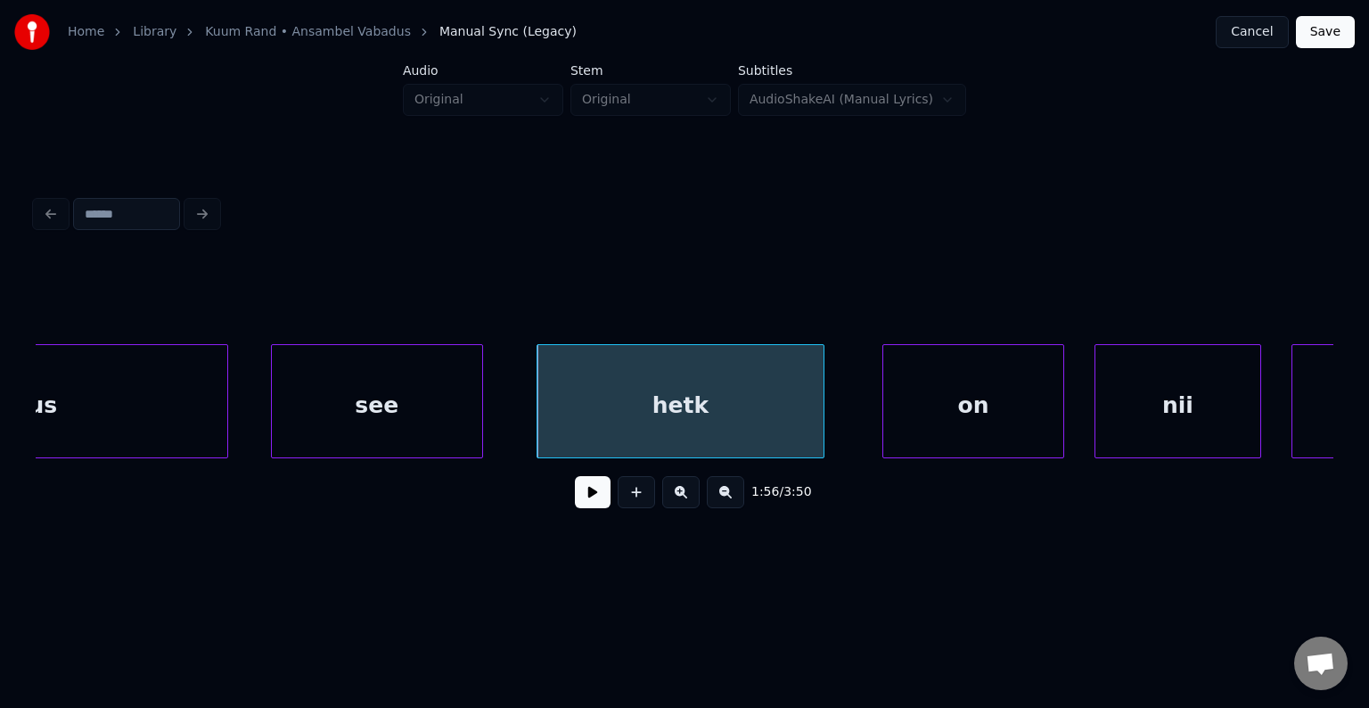
click at [437, 406] on div "see" at bounding box center [377, 405] width 210 height 121
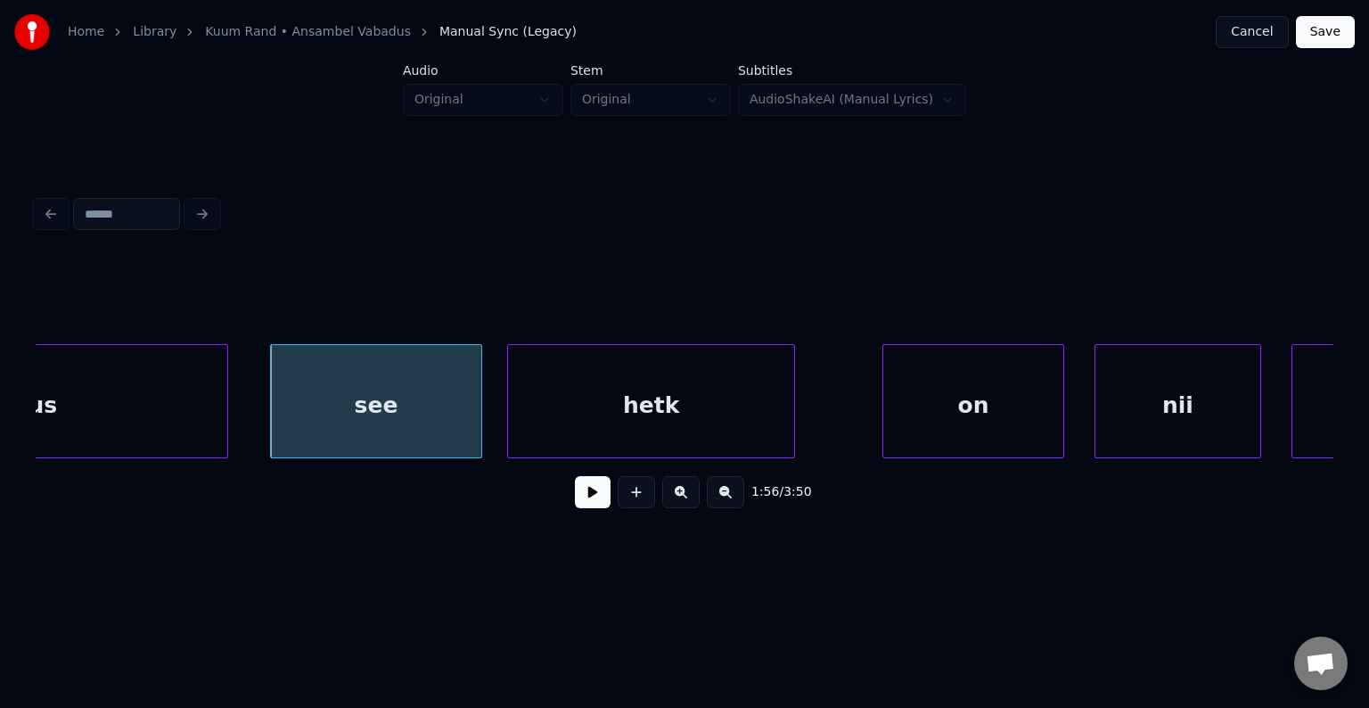
click at [586, 397] on div "hetk" at bounding box center [651, 405] width 286 height 121
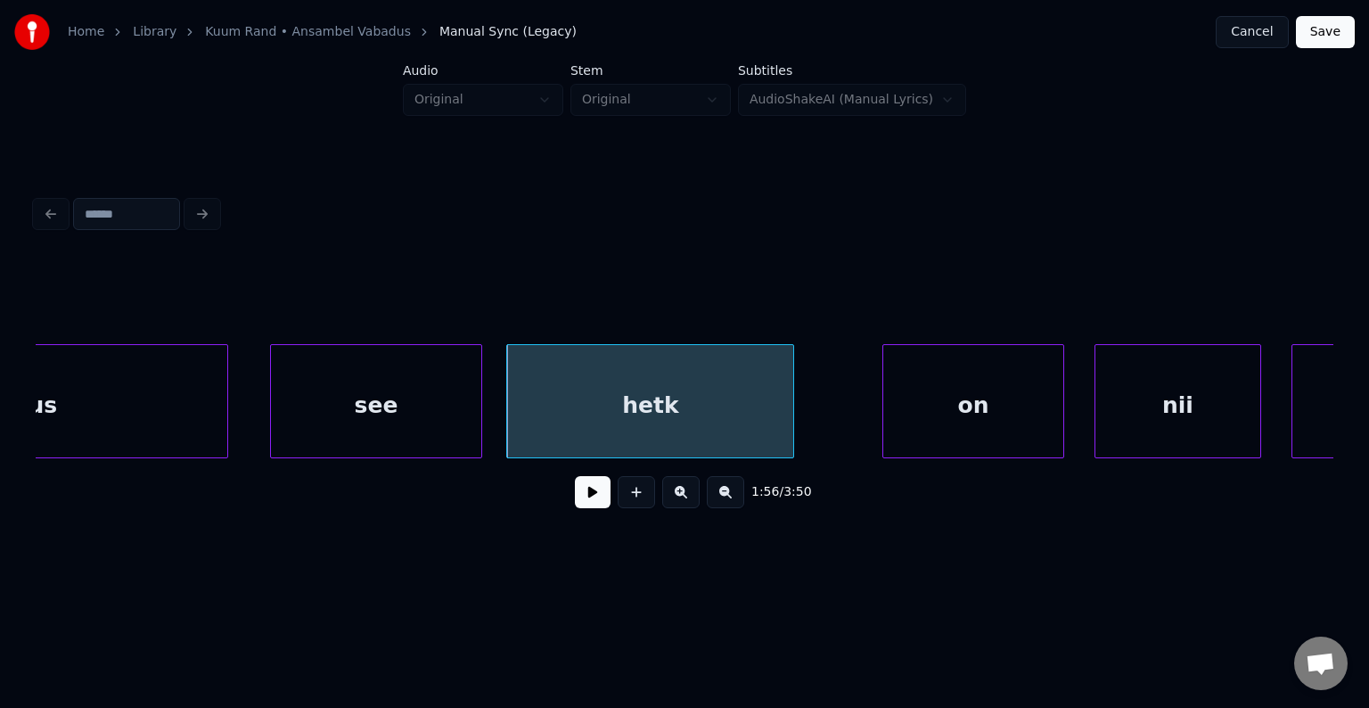
click at [398, 404] on div "see" at bounding box center [376, 405] width 210 height 121
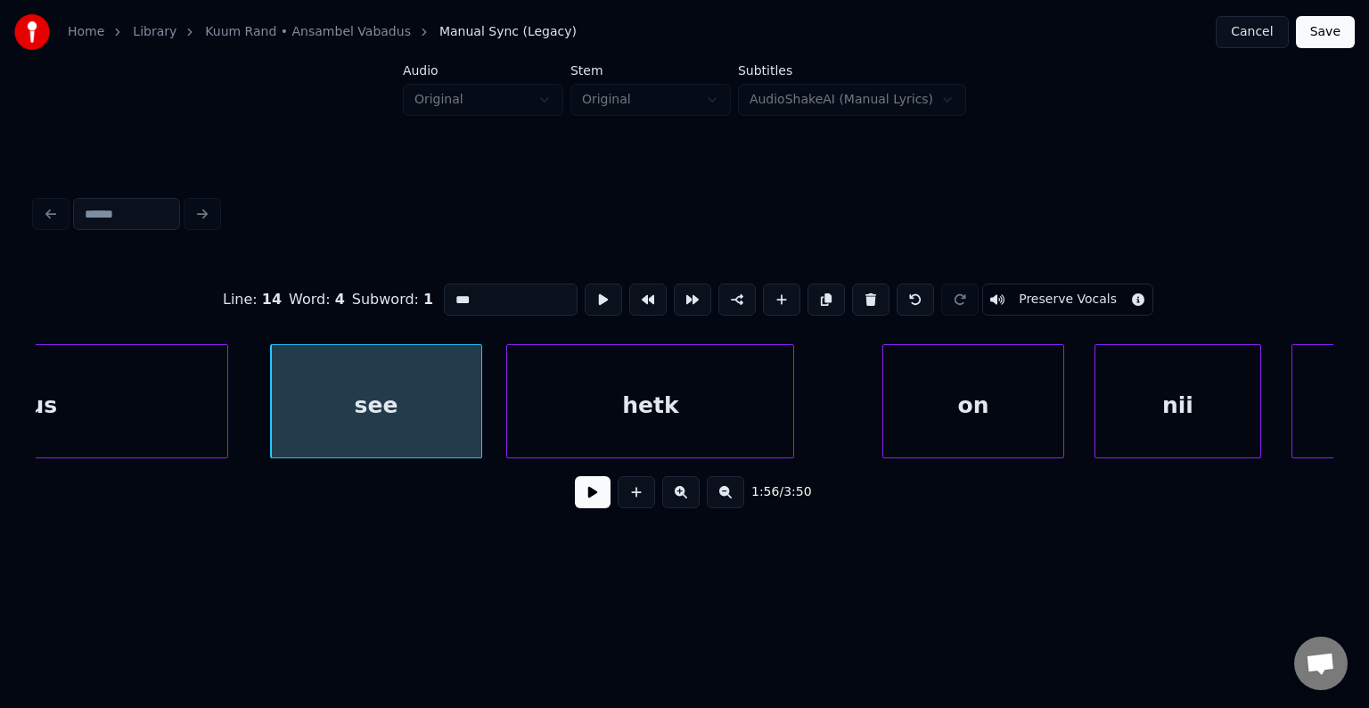
click at [576, 500] on button at bounding box center [593, 492] width 36 height 32
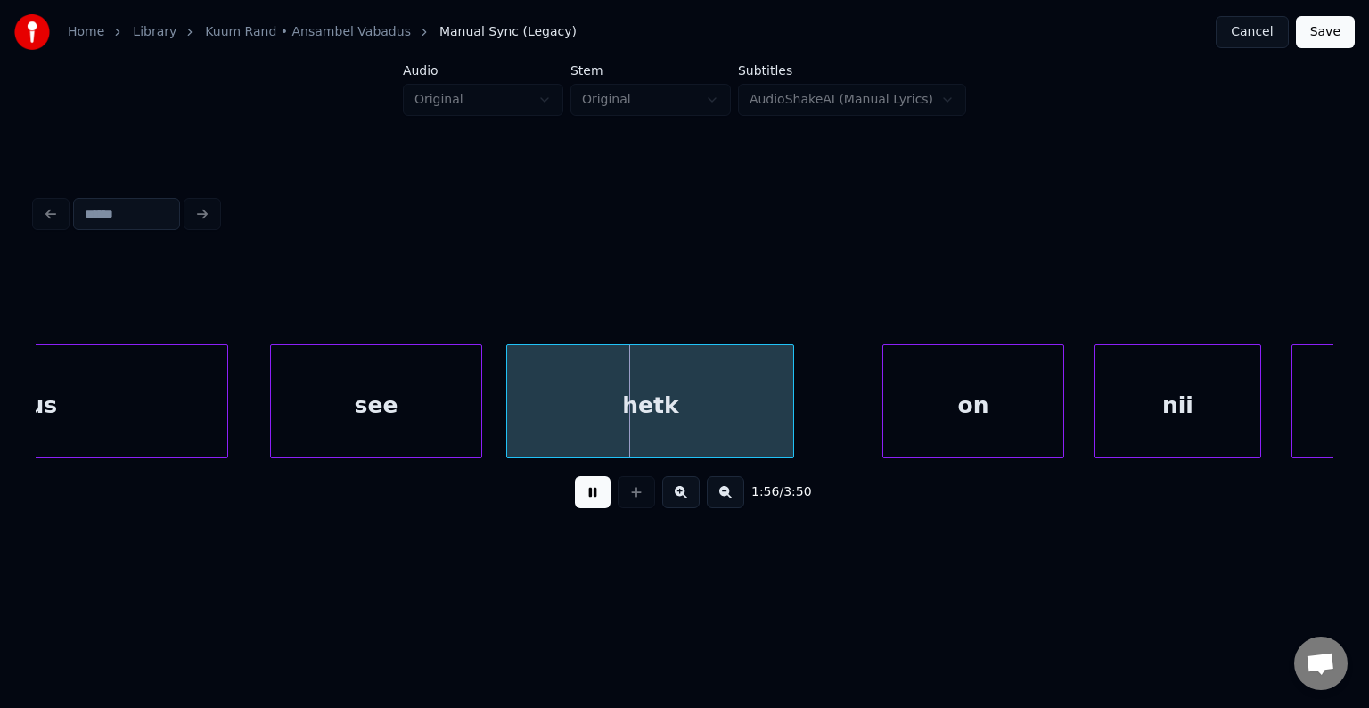
click at [576, 500] on button at bounding box center [593, 492] width 36 height 32
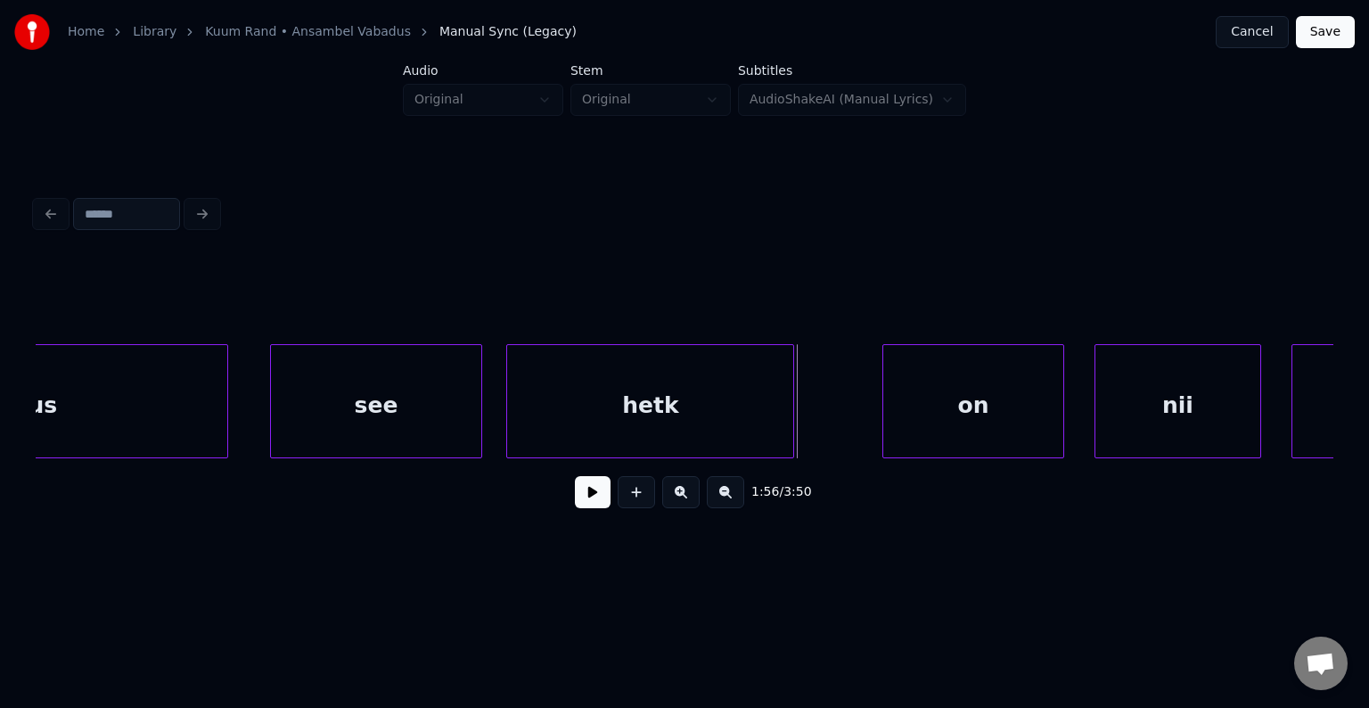
click at [575, 499] on button at bounding box center [593, 492] width 36 height 32
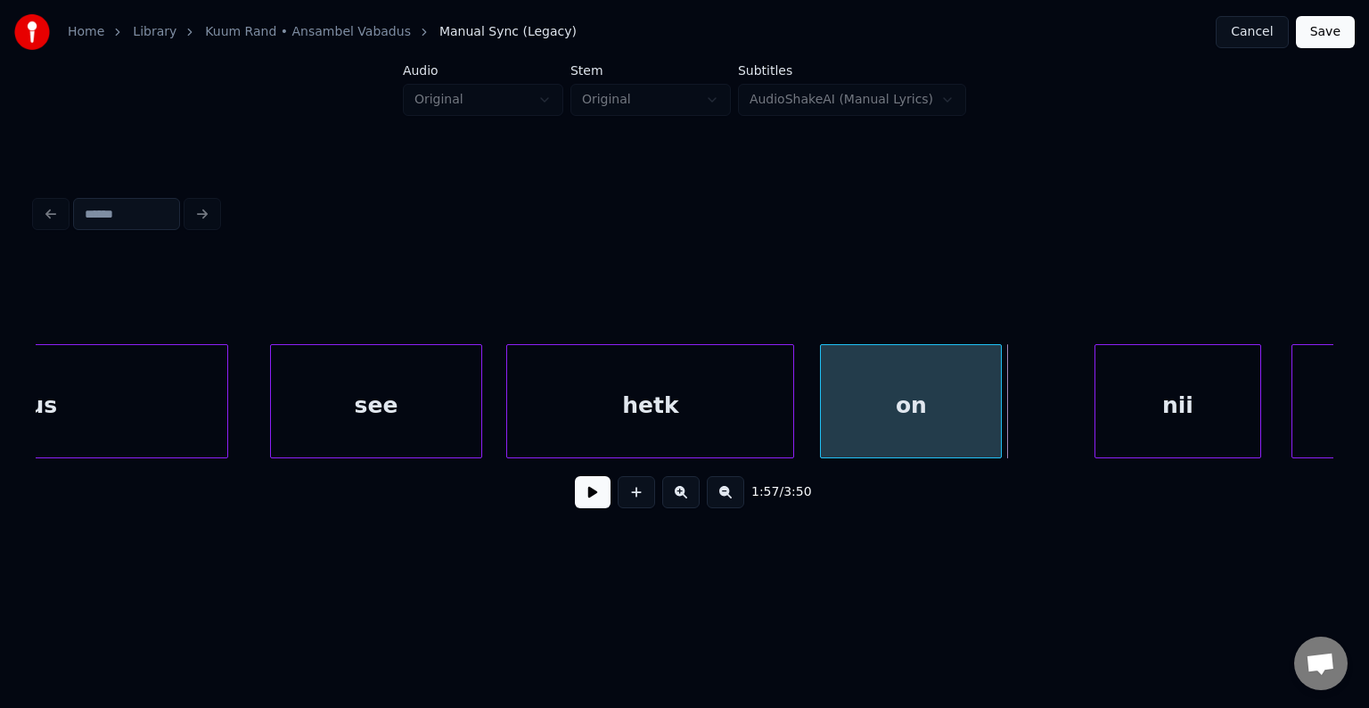
click at [897, 398] on div "on" at bounding box center [911, 405] width 180 height 121
click at [971, 406] on div at bounding box center [969, 401] width 5 height 112
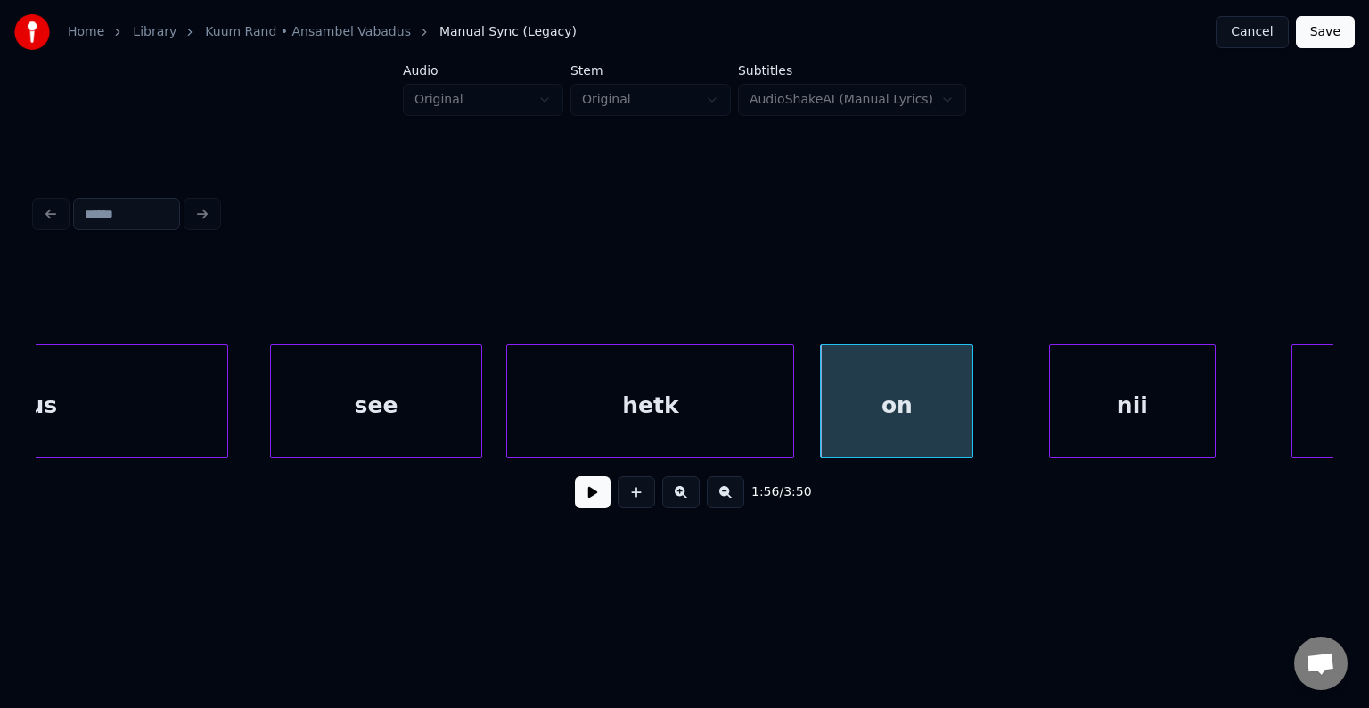
click at [1148, 412] on div "nii" at bounding box center [1132, 405] width 165 height 121
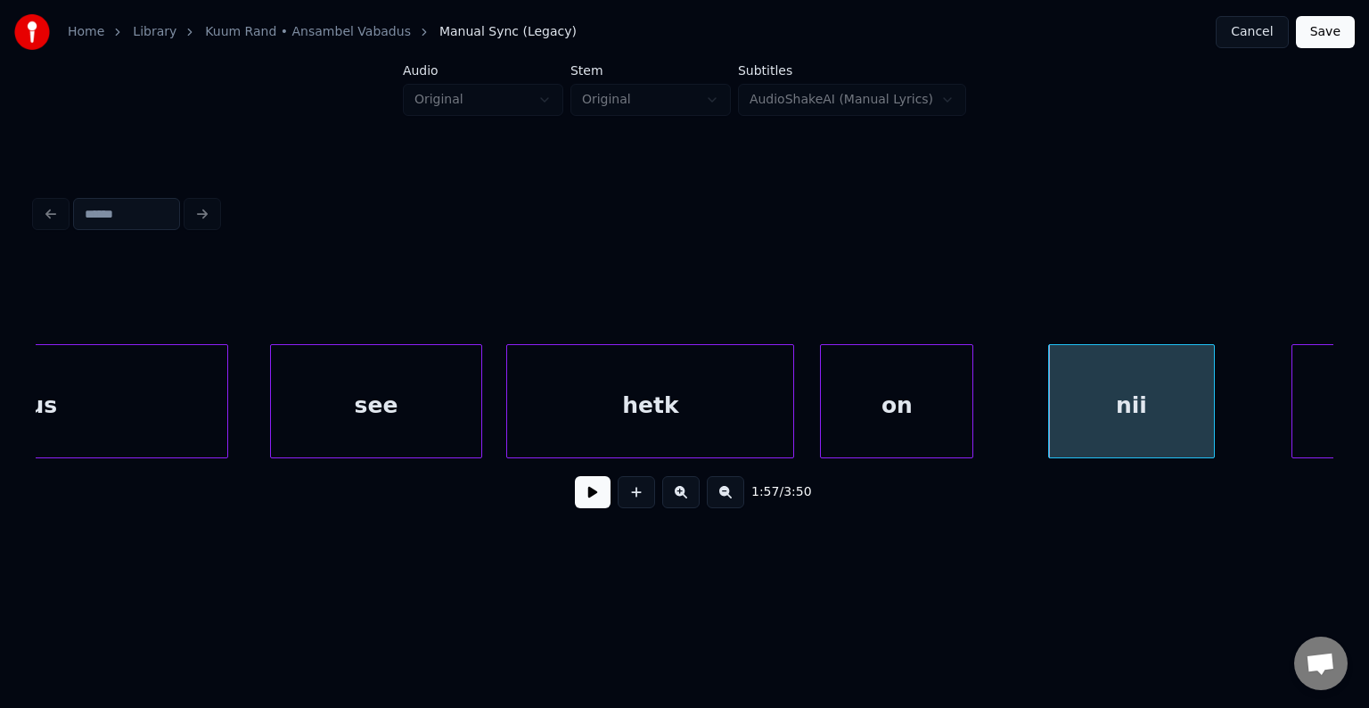
click at [575, 503] on button at bounding box center [593, 492] width 36 height 32
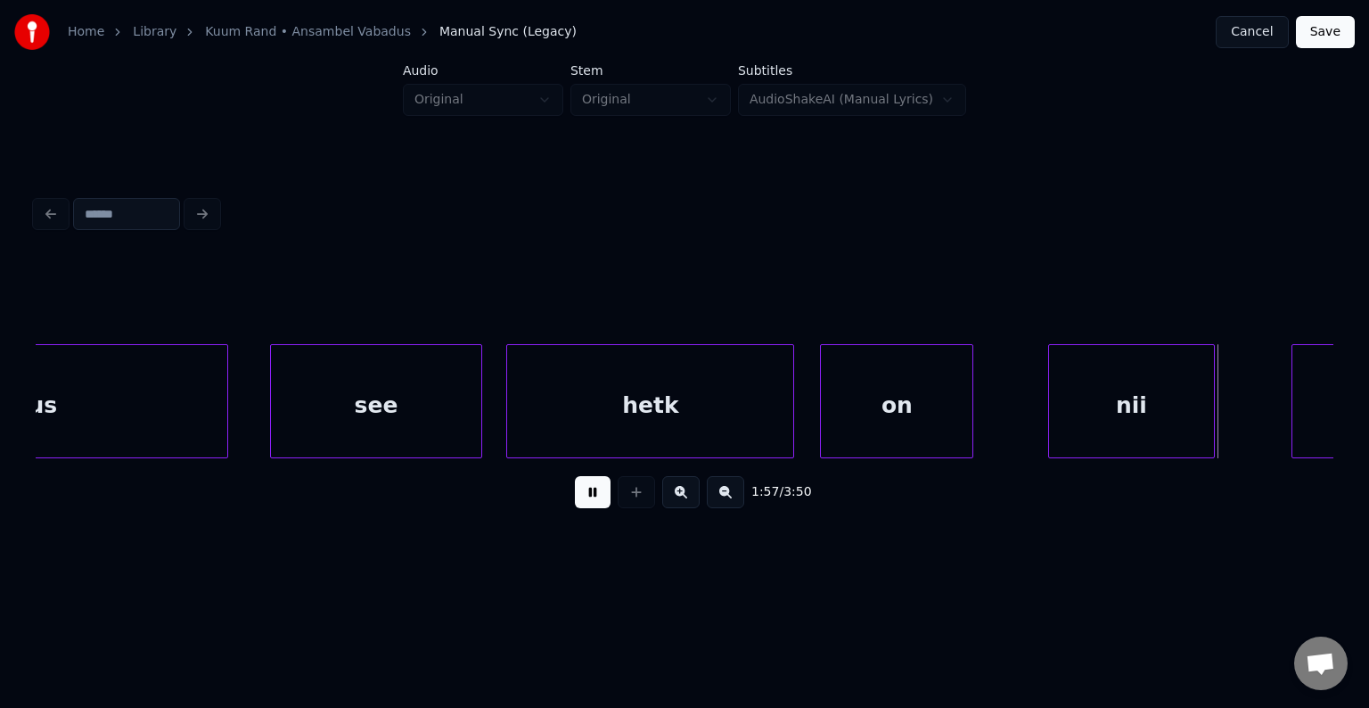
drag, startPoint x: 567, startPoint y: 503, endPoint x: 632, endPoint y: 499, distance: 65.2
click at [575, 504] on button at bounding box center [593, 492] width 36 height 32
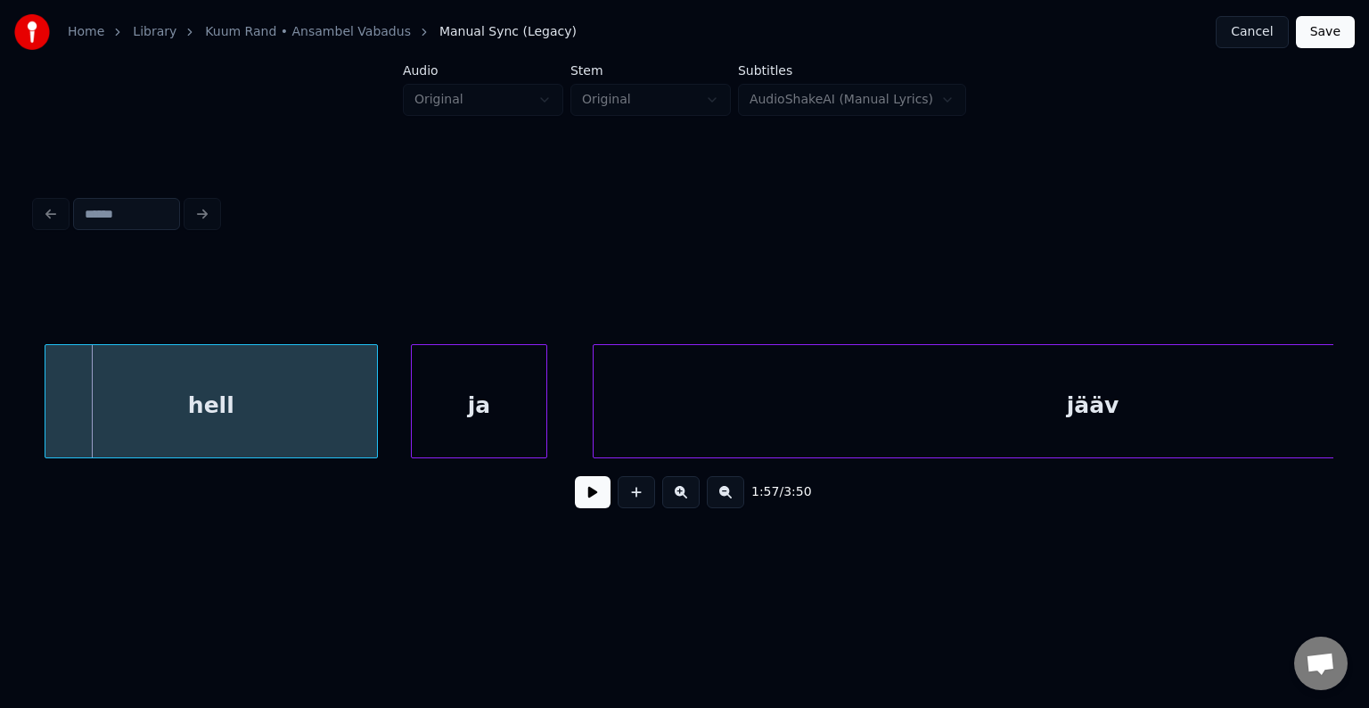
scroll to position [0, 88912]
click at [274, 403] on div "hell" at bounding box center [203, 405] width 332 height 121
click at [491, 414] on div "ja" at bounding box center [466, 405] width 135 height 121
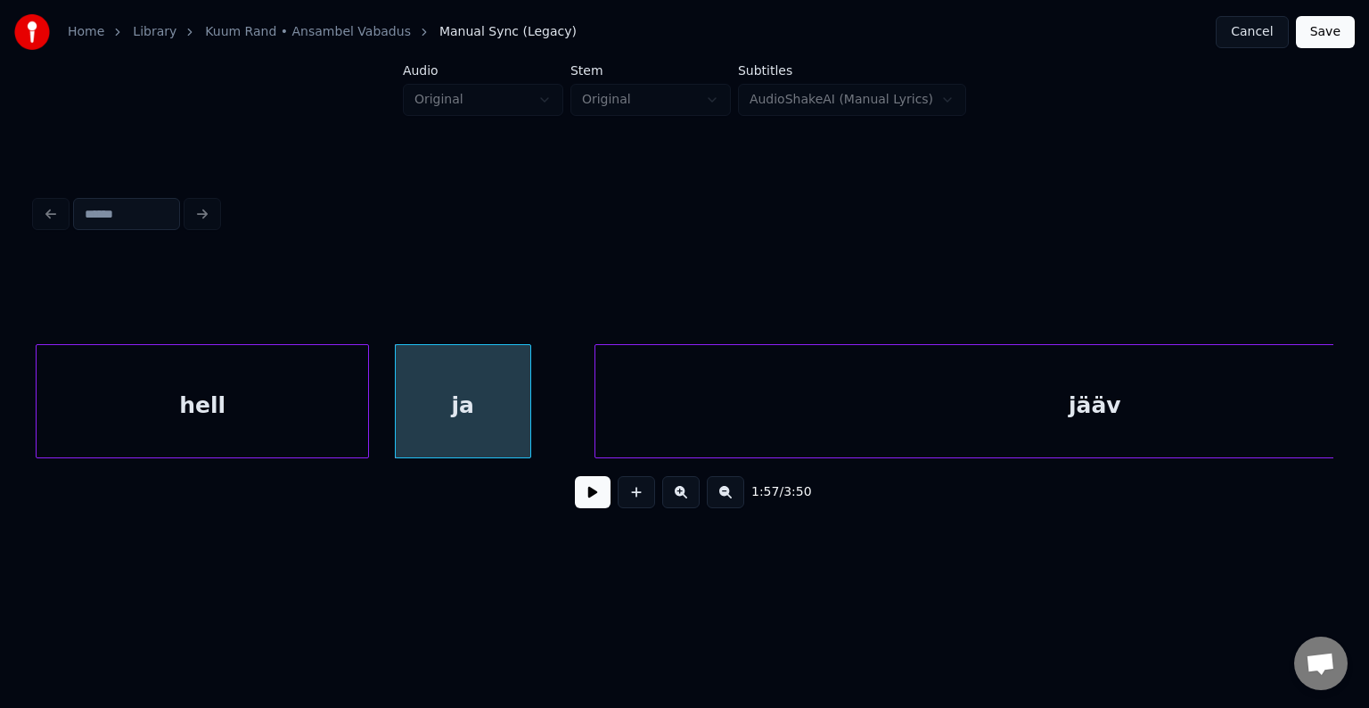
scroll to position [0, 89172]
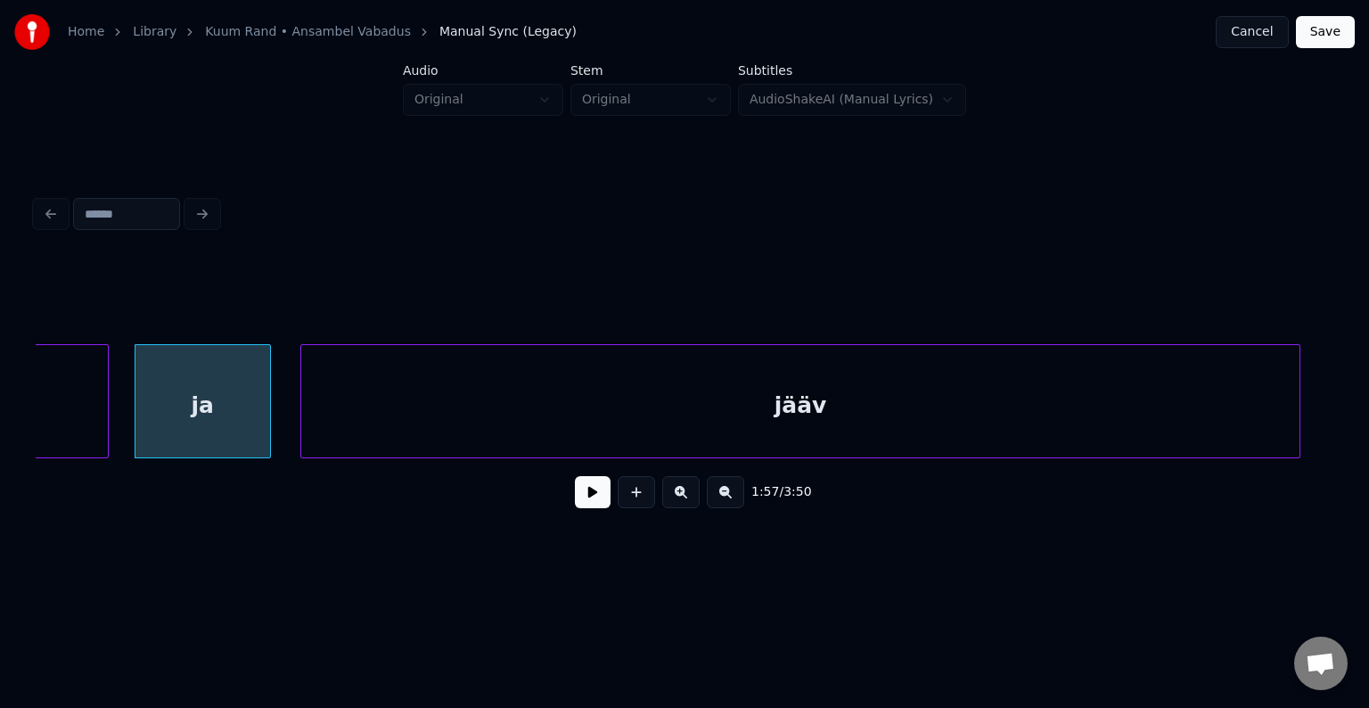
click at [848, 395] on div "jääv" at bounding box center [800, 405] width 998 height 121
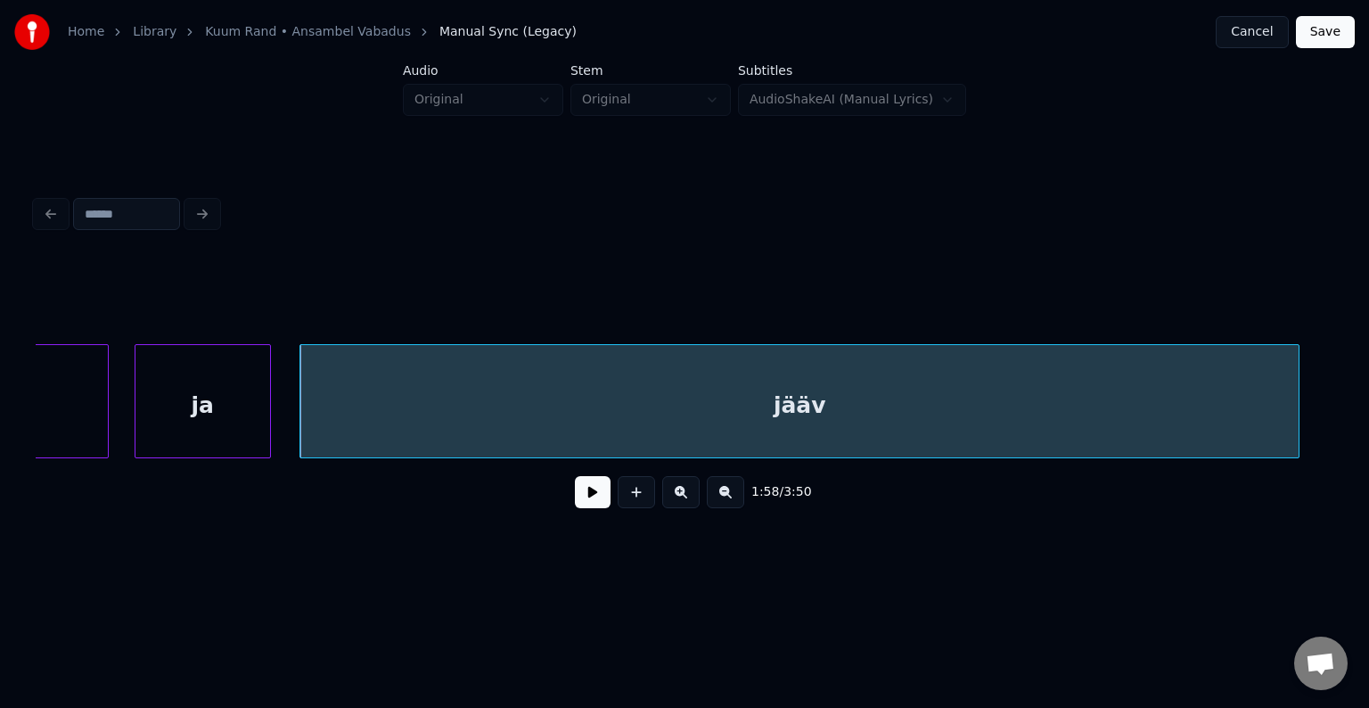
click at [578, 505] on button at bounding box center [593, 492] width 36 height 32
click at [586, 426] on div "jääv" at bounding box center [799, 405] width 998 height 121
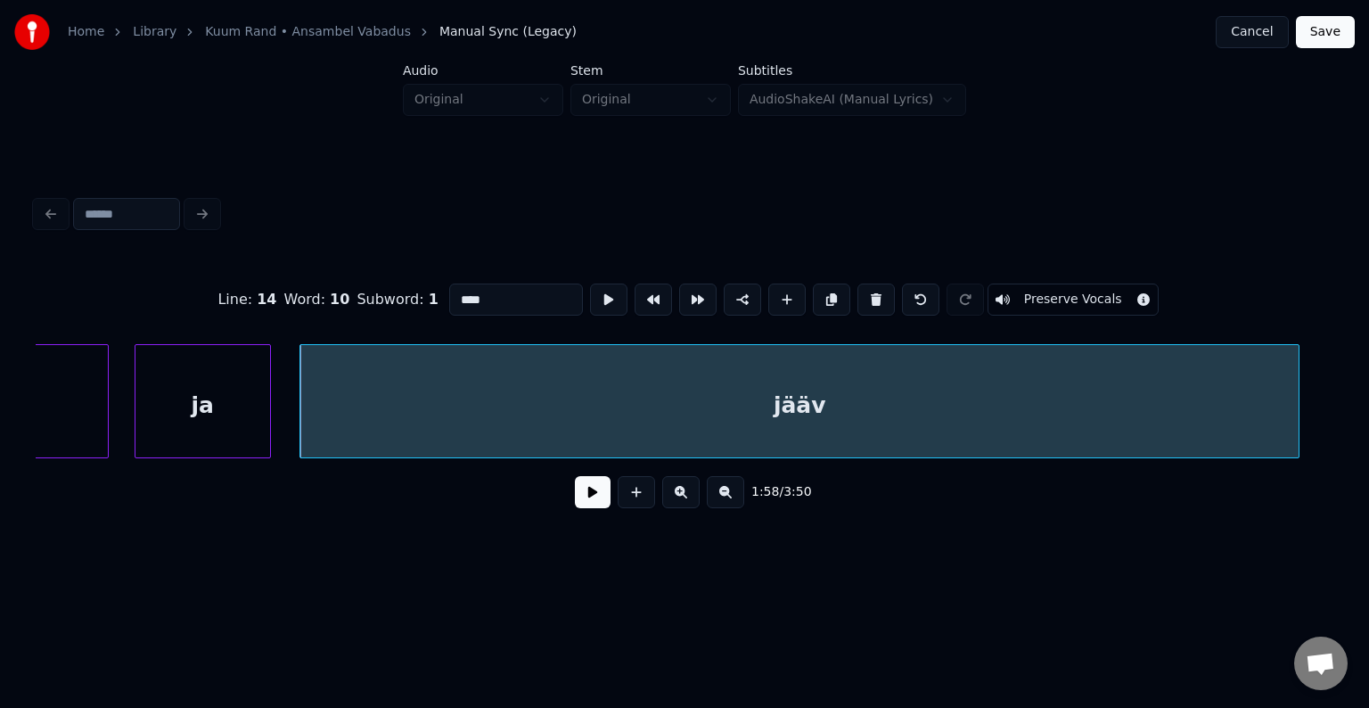
click at [449, 289] on input "****" at bounding box center [516, 299] width 134 height 32
drag, startPoint x: 436, startPoint y: 296, endPoint x: 463, endPoint y: 297, distance: 26.8
click at [449, 296] on input "****" at bounding box center [516, 299] width 134 height 32
type input "******"
click at [549, 512] on div "1:58 / 3:50" at bounding box center [684, 491] width 1269 height 39
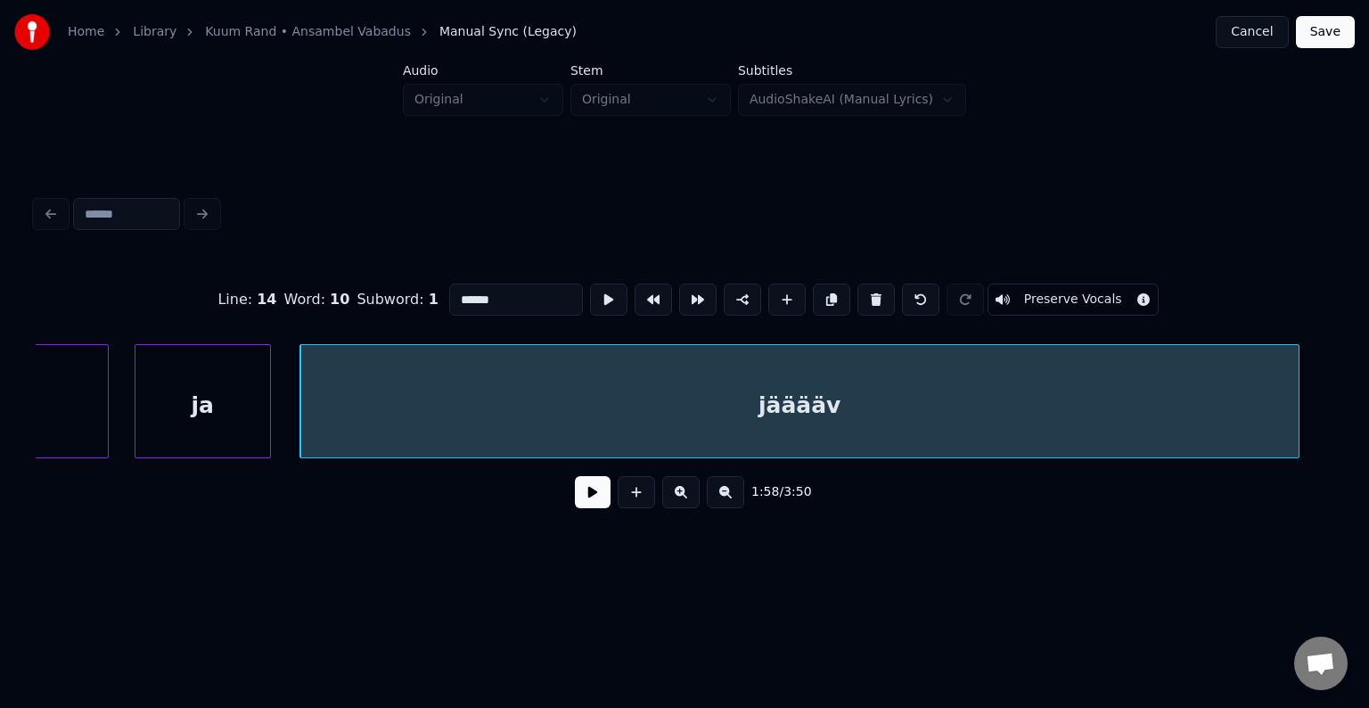
click at [579, 488] on button at bounding box center [593, 492] width 36 height 32
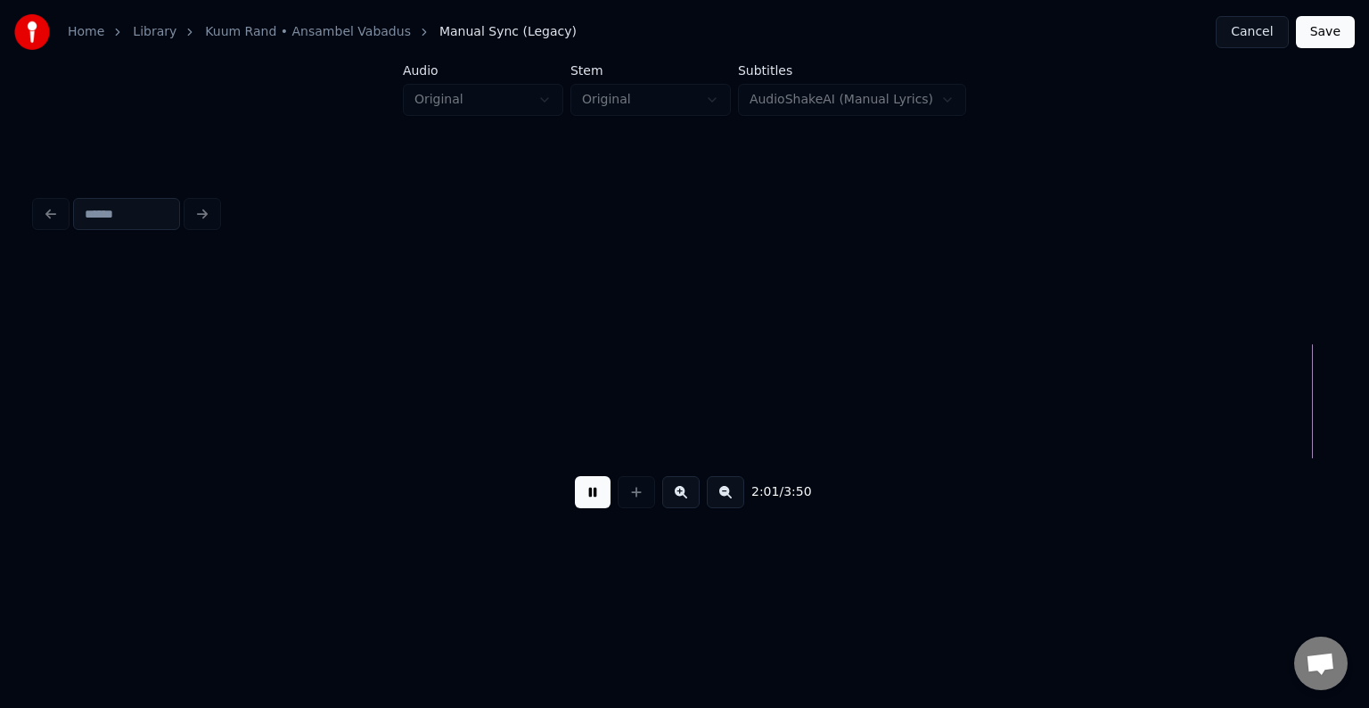
scroll to position [0, 91774]
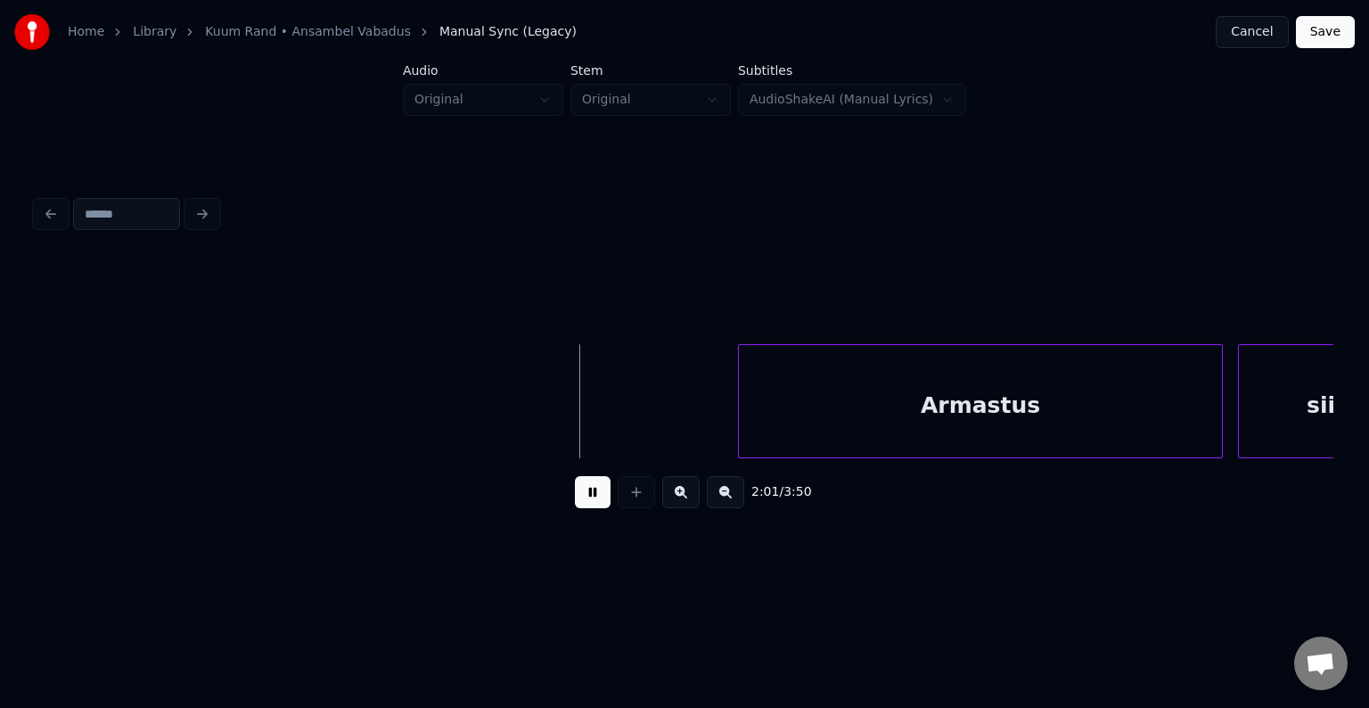
click at [583, 495] on button at bounding box center [593, 492] width 36 height 32
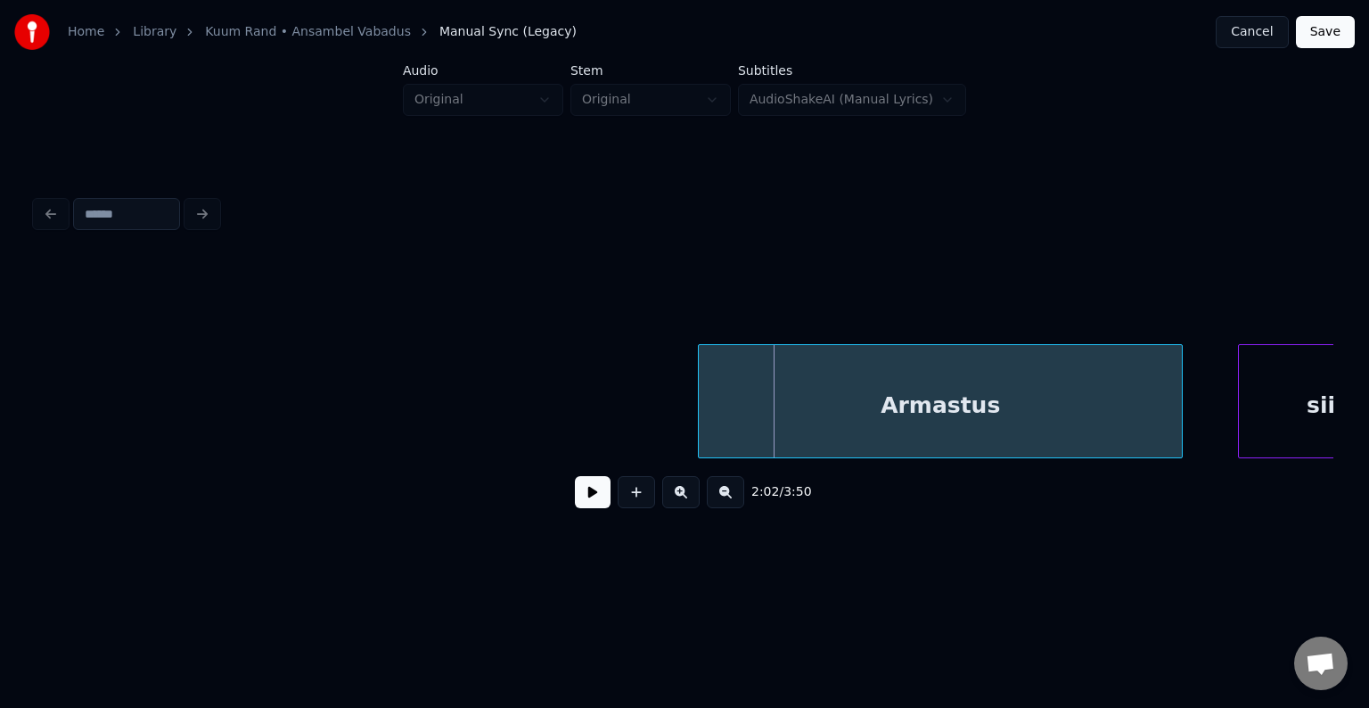
click at [894, 379] on div "Armastus" at bounding box center [940, 405] width 483 height 121
click at [1333, 455] on div "2:02 / 3:50" at bounding box center [685, 356] width 1312 height 353
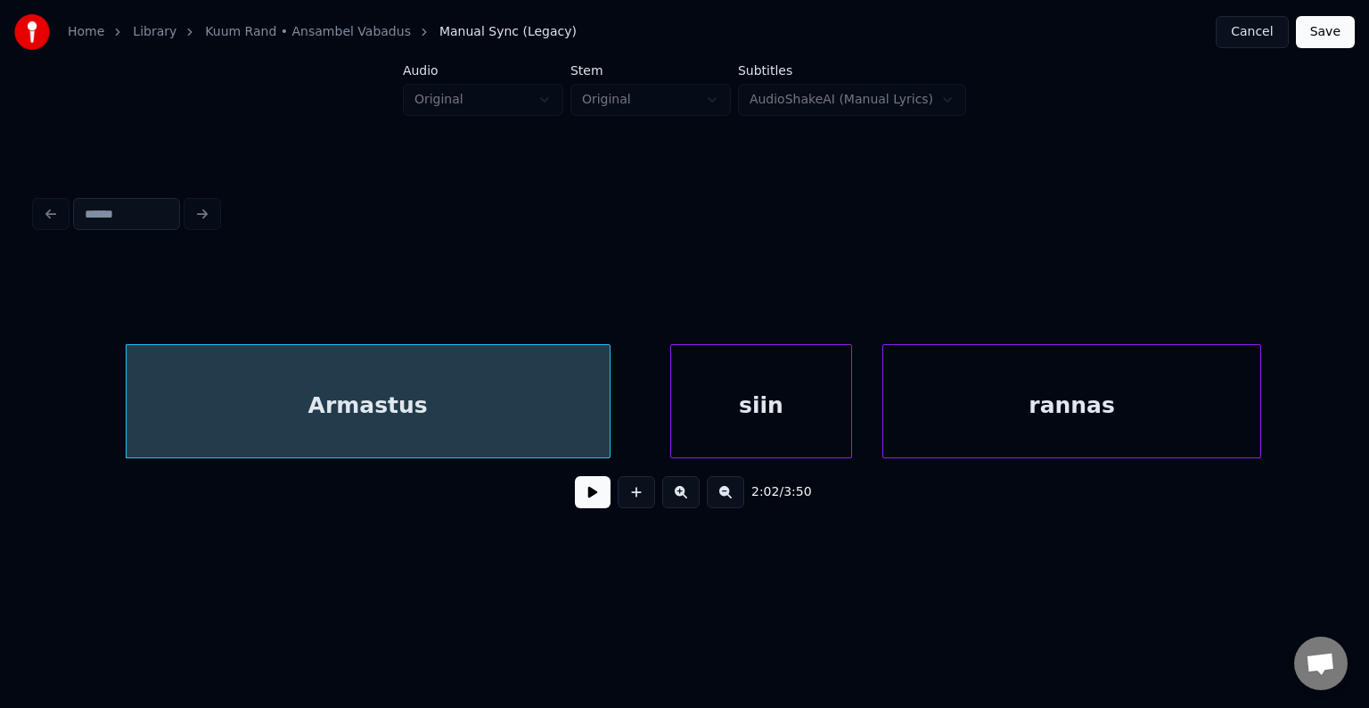
scroll to position [0, 92345]
click at [720, 403] on div "siin" at bounding box center [727, 405] width 180 height 121
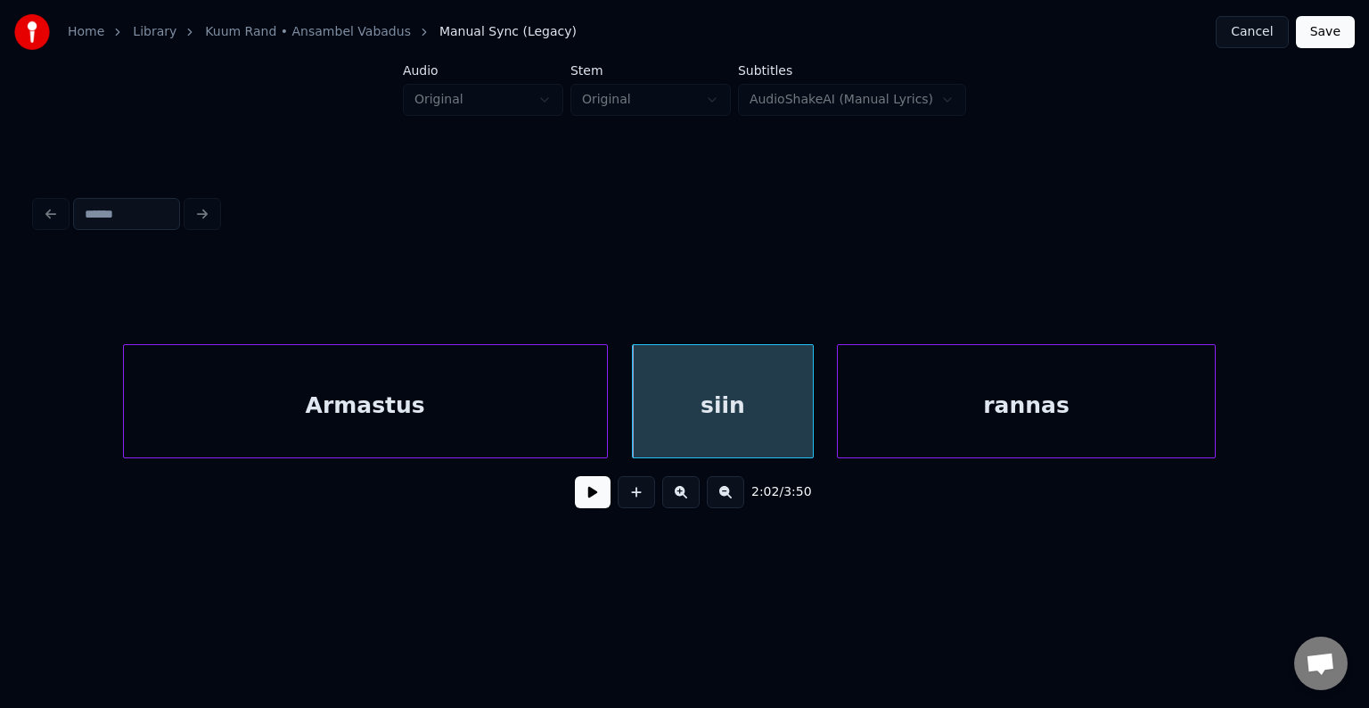
click at [1078, 401] on div "rannas" at bounding box center [1026, 405] width 377 height 121
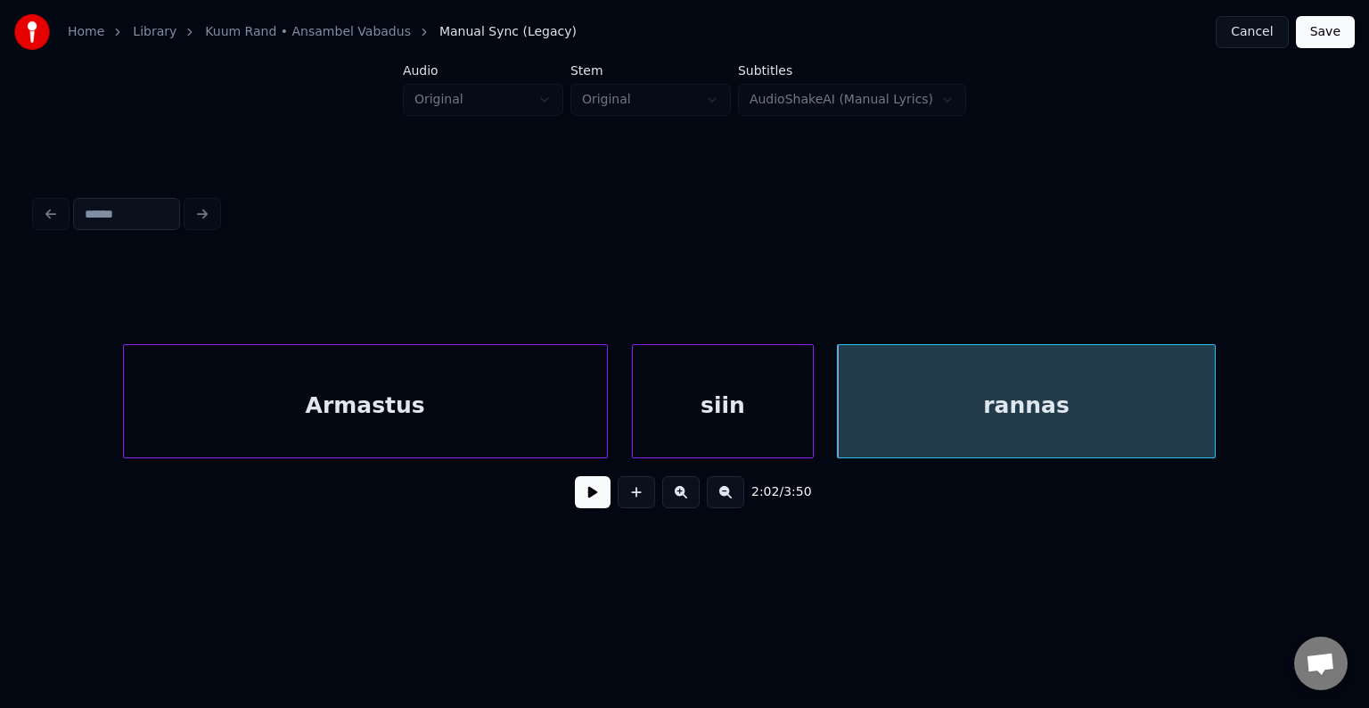
click at [296, 417] on div "Armastus" at bounding box center [365, 405] width 483 height 121
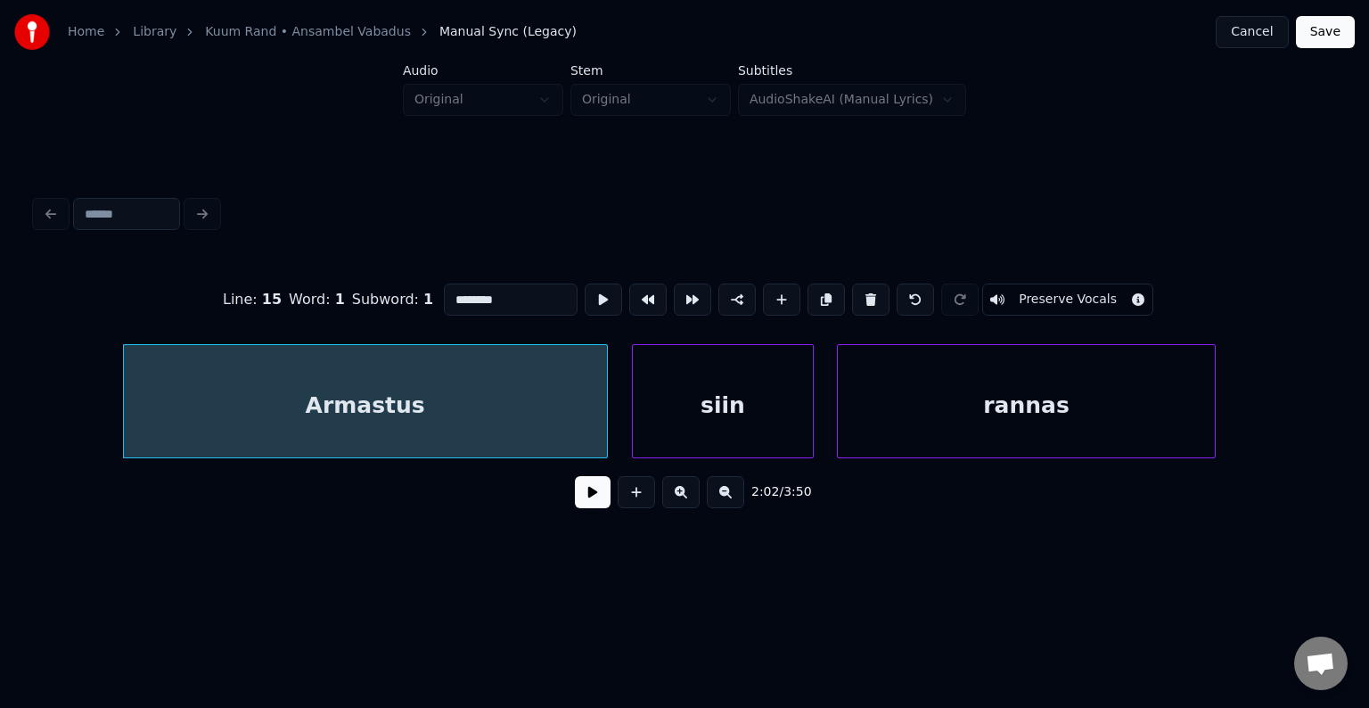
click at [575, 504] on button at bounding box center [593, 492] width 36 height 32
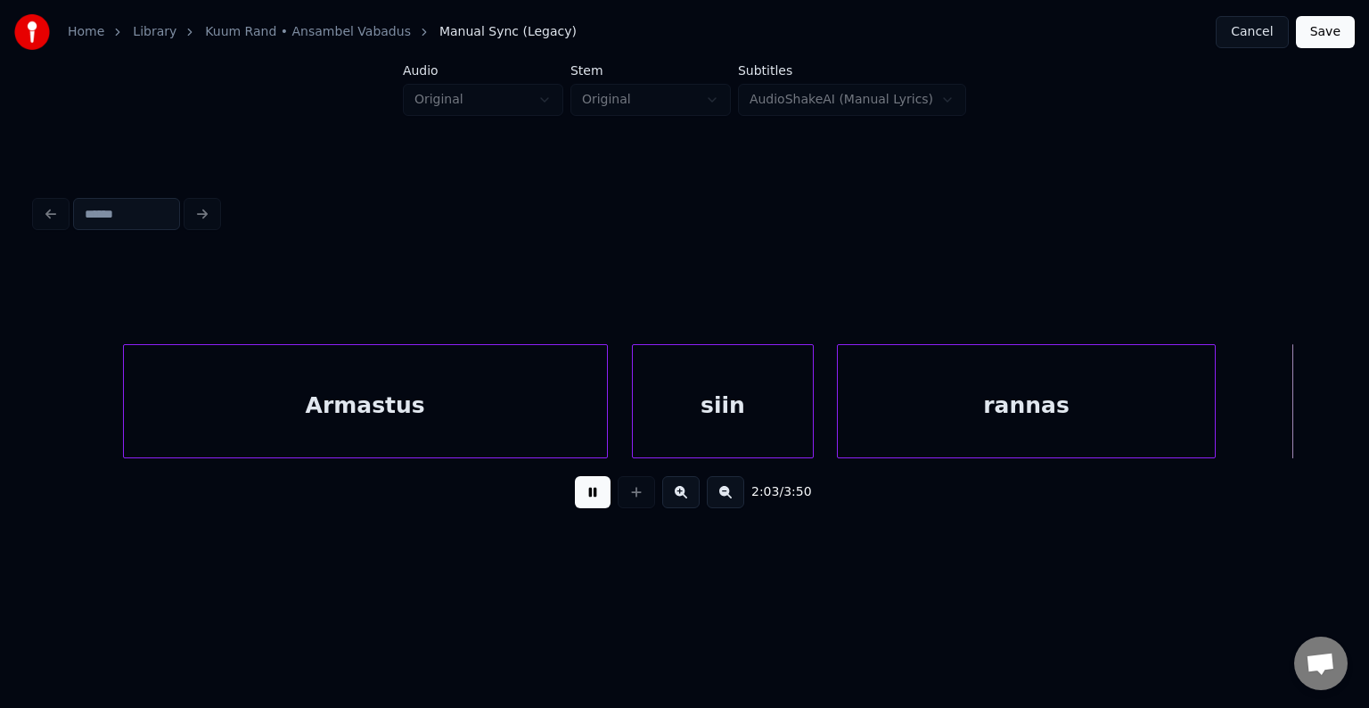
click at [575, 503] on button at bounding box center [593, 492] width 36 height 32
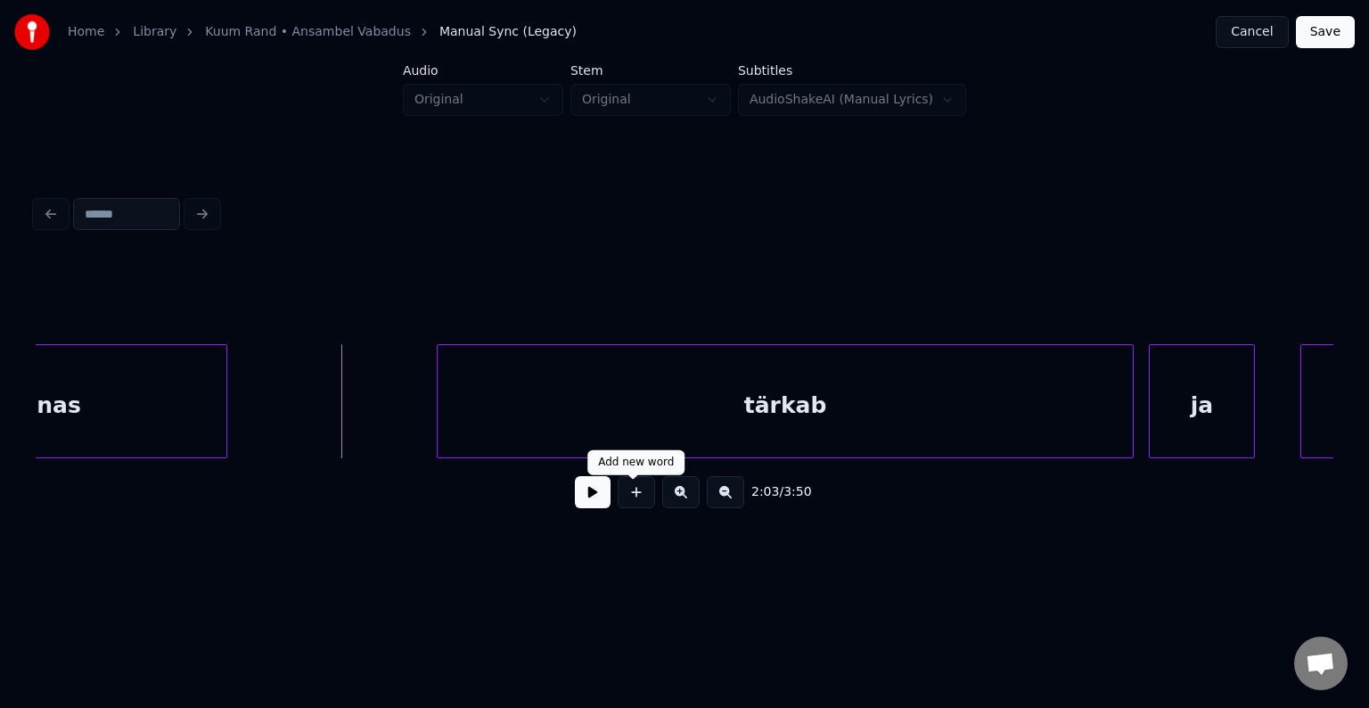
scroll to position [0, 93378]
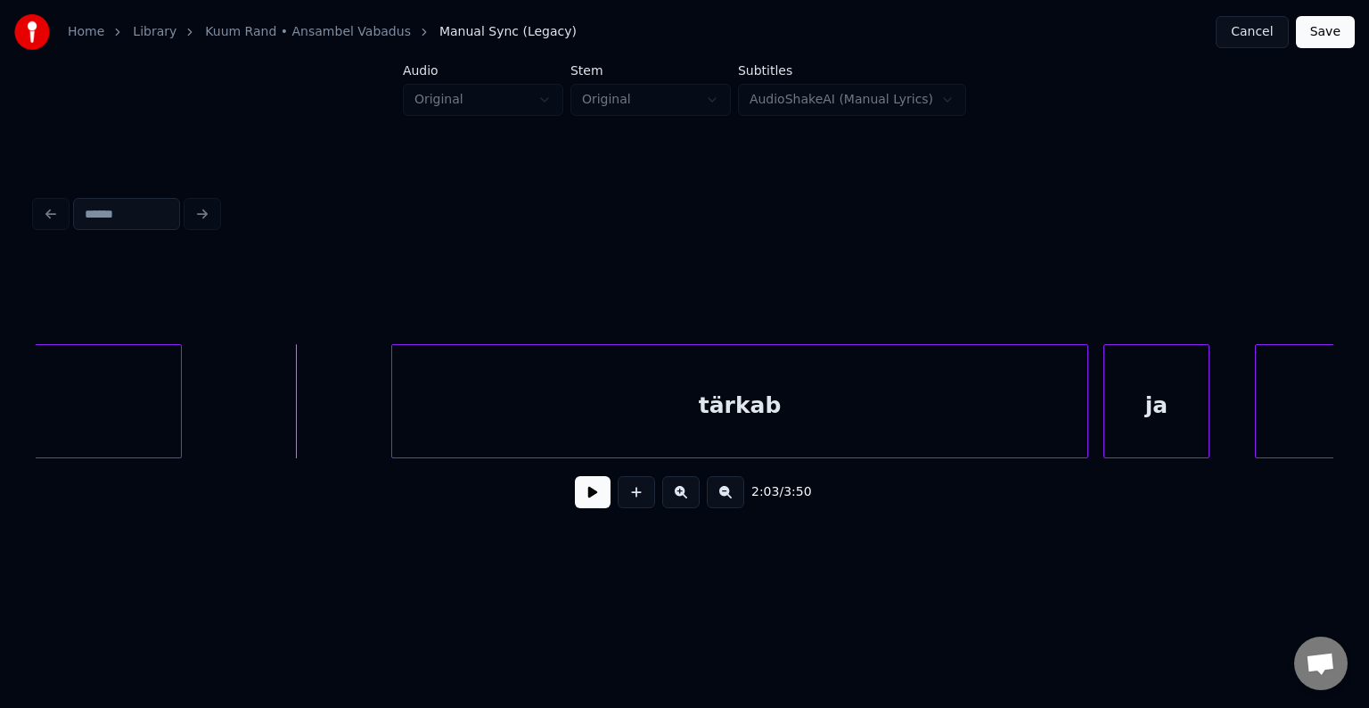
click at [578, 503] on button at bounding box center [593, 492] width 36 height 32
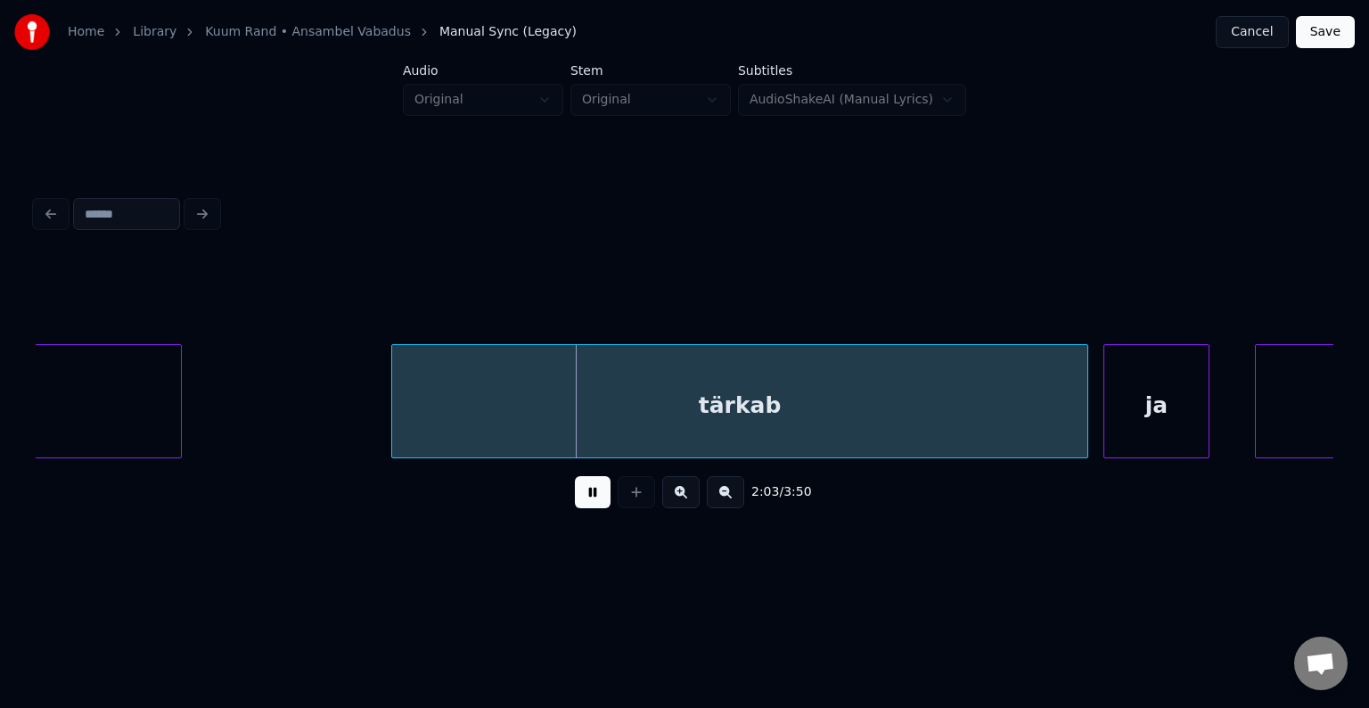
click at [578, 503] on button at bounding box center [593, 492] width 36 height 32
click at [529, 403] on div "tärkab" at bounding box center [708, 405] width 695 height 121
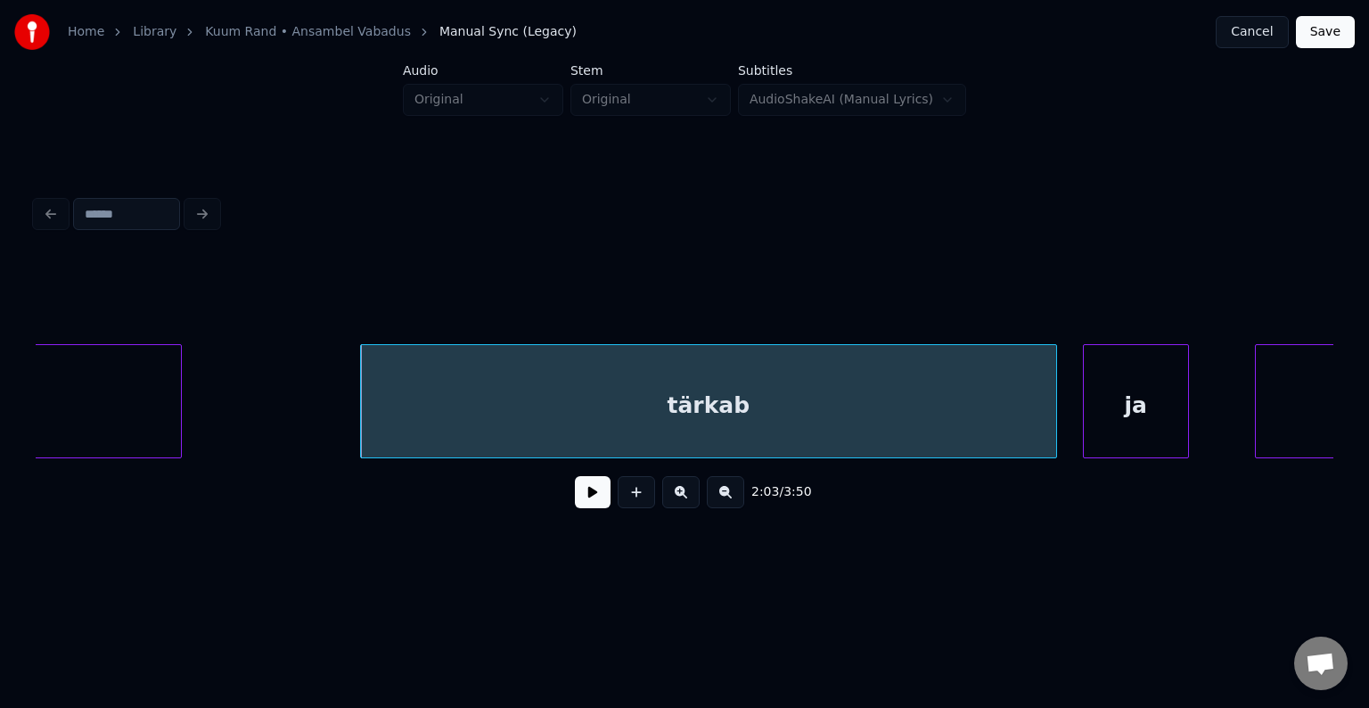
click at [1136, 410] on div "ja" at bounding box center [1136, 405] width 104 height 121
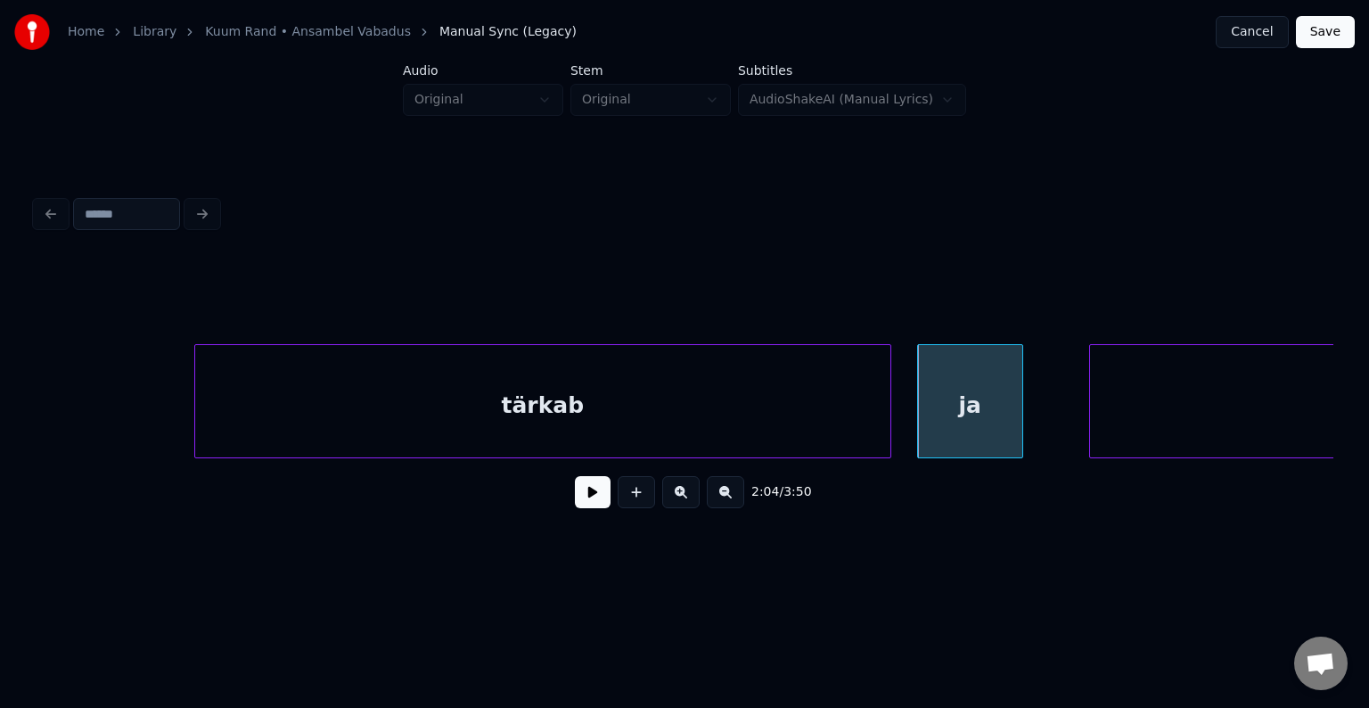
scroll to position [0, 93664]
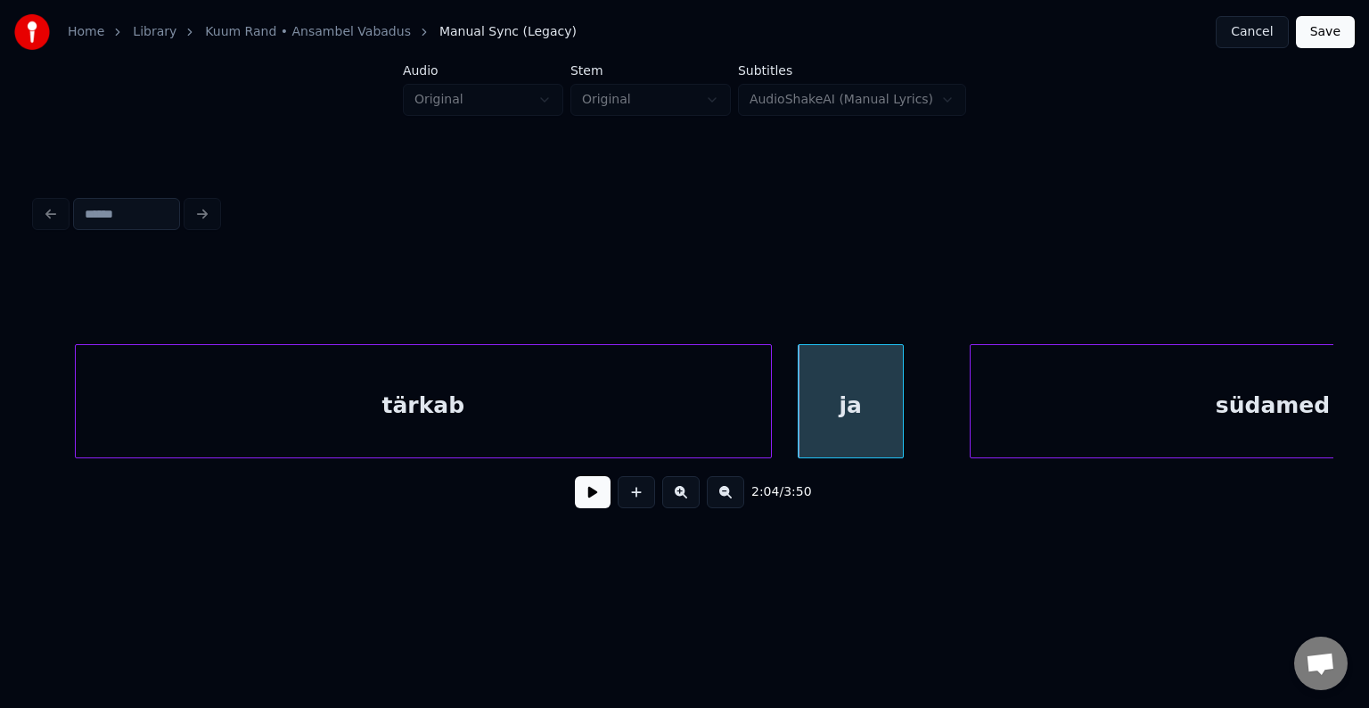
click at [441, 417] on div "tärkab" at bounding box center [423, 405] width 695 height 121
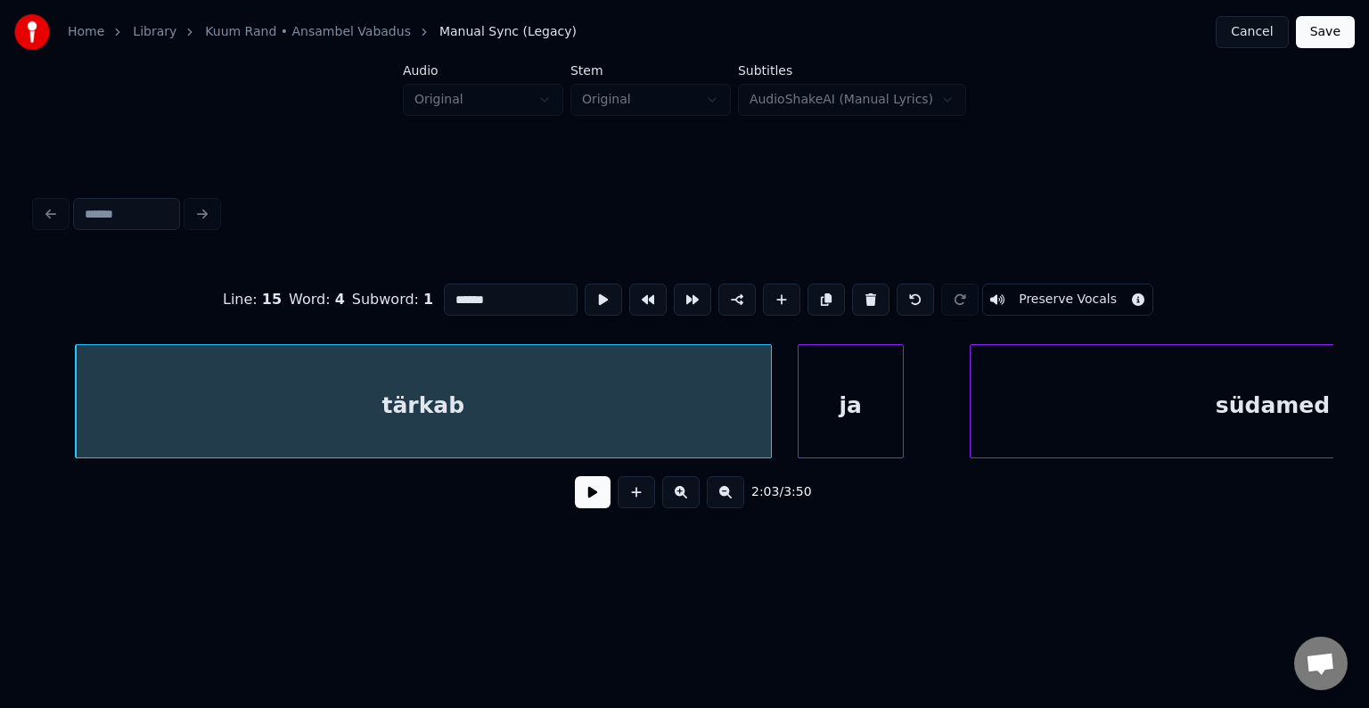
click at [576, 496] on button at bounding box center [593, 492] width 36 height 32
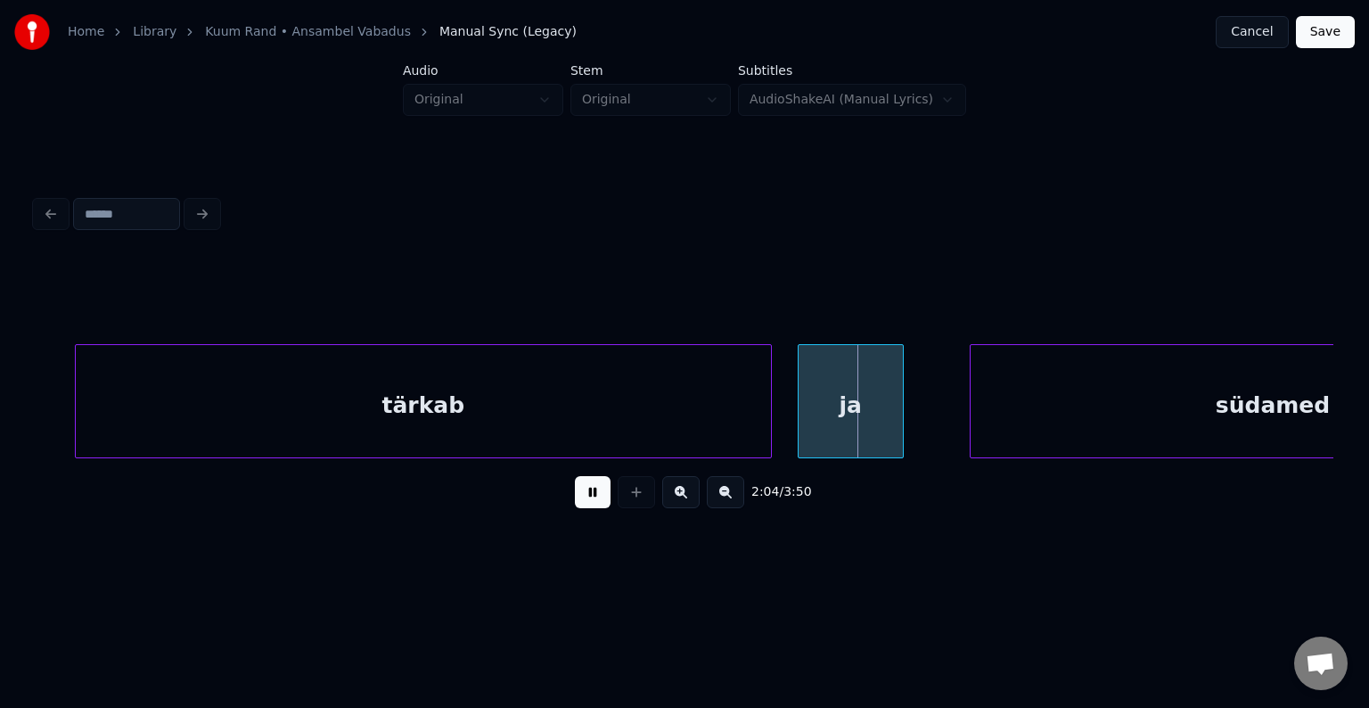
click at [578, 496] on button at bounding box center [593, 492] width 36 height 32
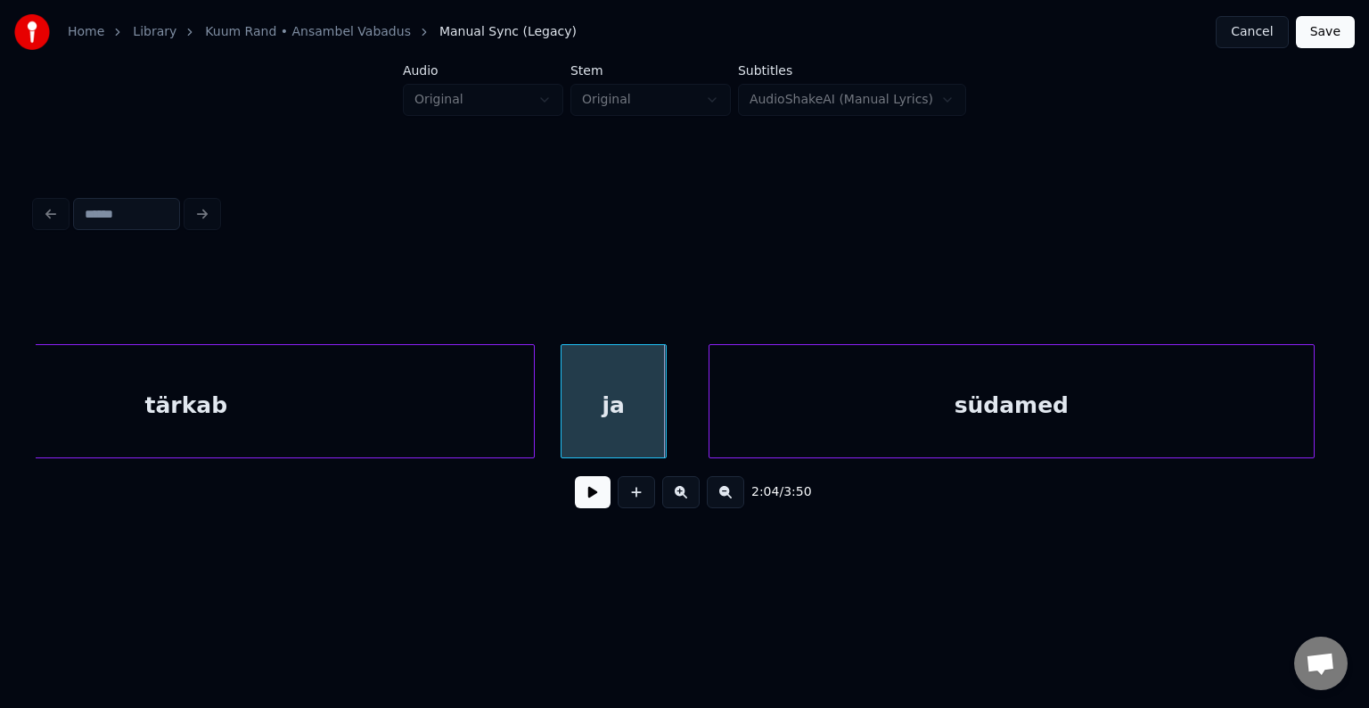
click at [1169, 415] on div "südamed" at bounding box center [1011, 405] width 604 height 121
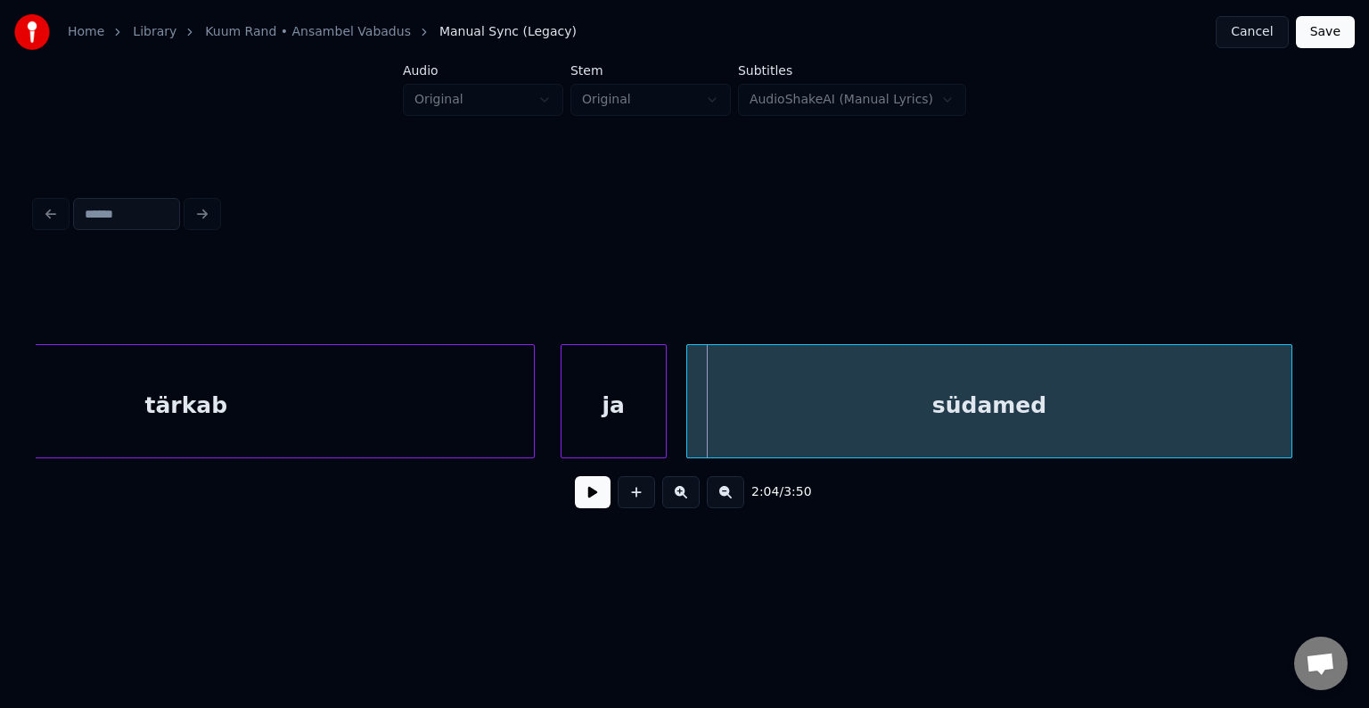
click at [1092, 414] on div "südamed" at bounding box center [989, 405] width 604 height 121
click at [599, 497] on button at bounding box center [593, 492] width 36 height 32
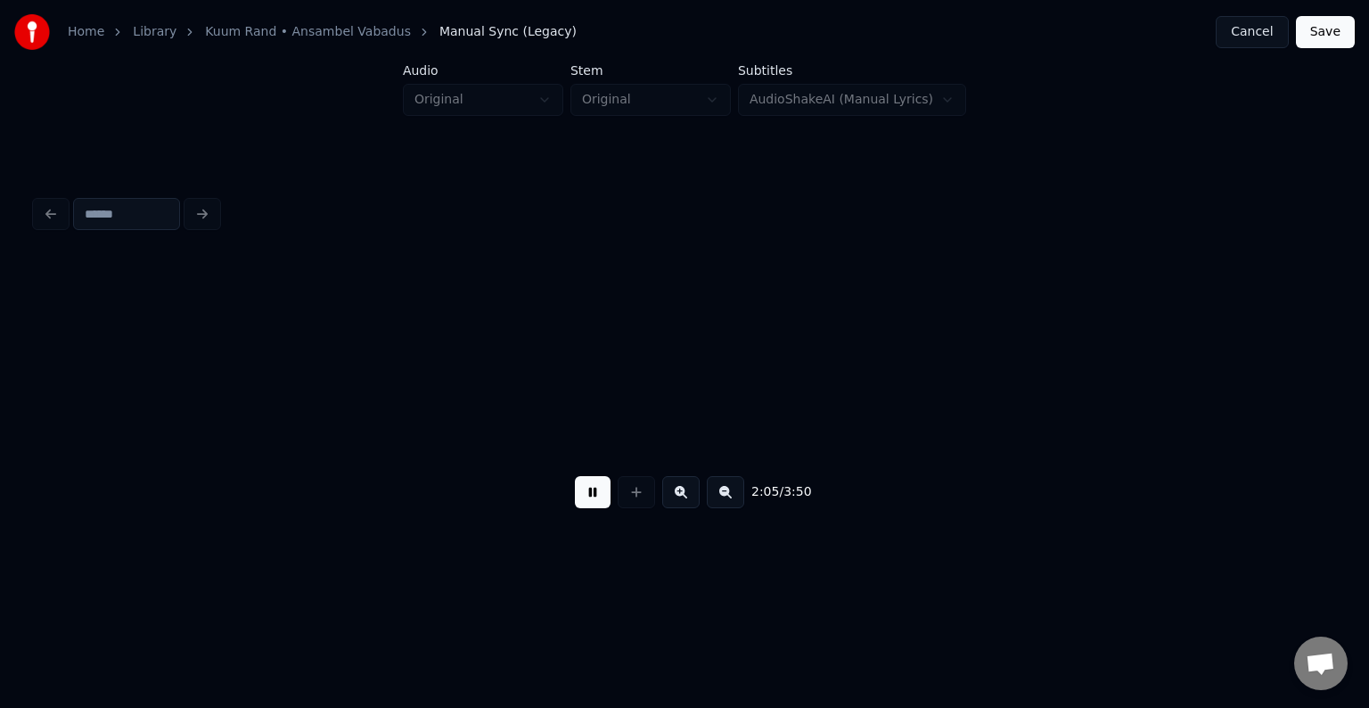
scroll to position [0, 95205]
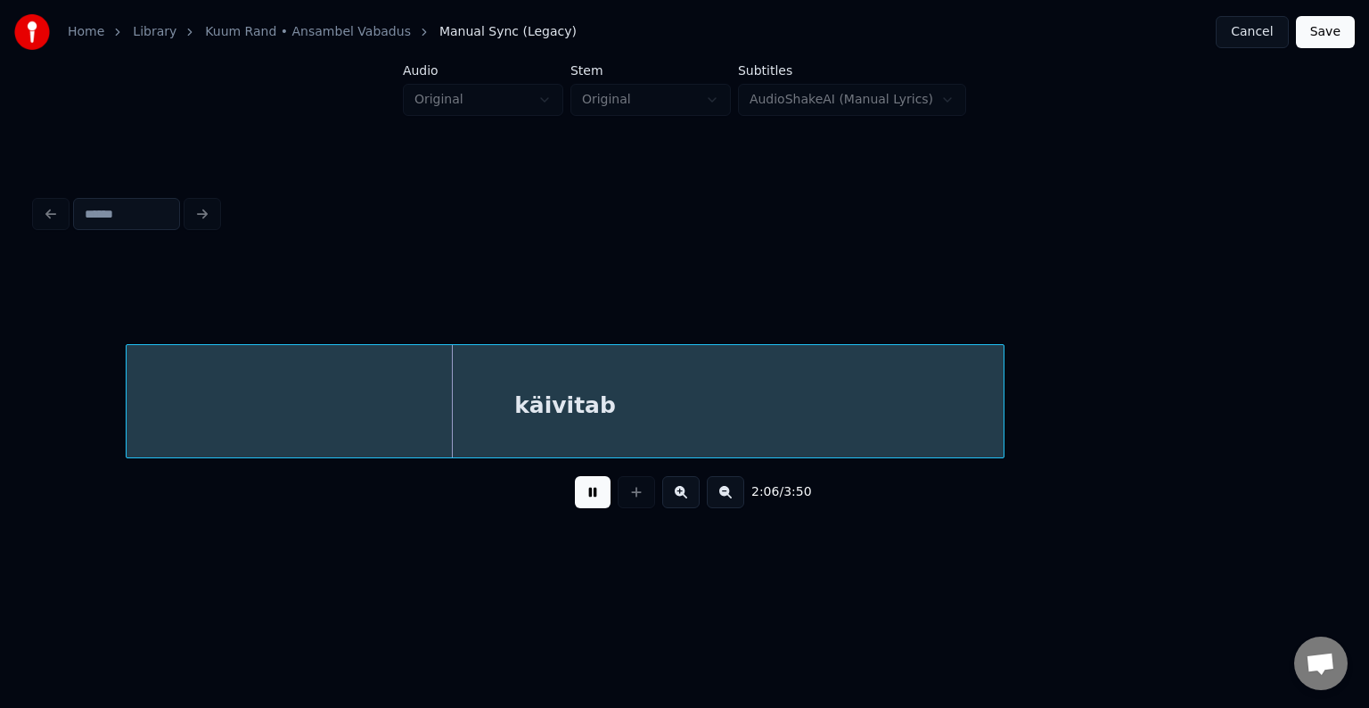
click at [597, 497] on button at bounding box center [593, 492] width 36 height 32
click at [551, 412] on div "käivitab" at bounding box center [542, 405] width 877 height 121
click at [595, 508] on button at bounding box center [593, 492] width 36 height 32
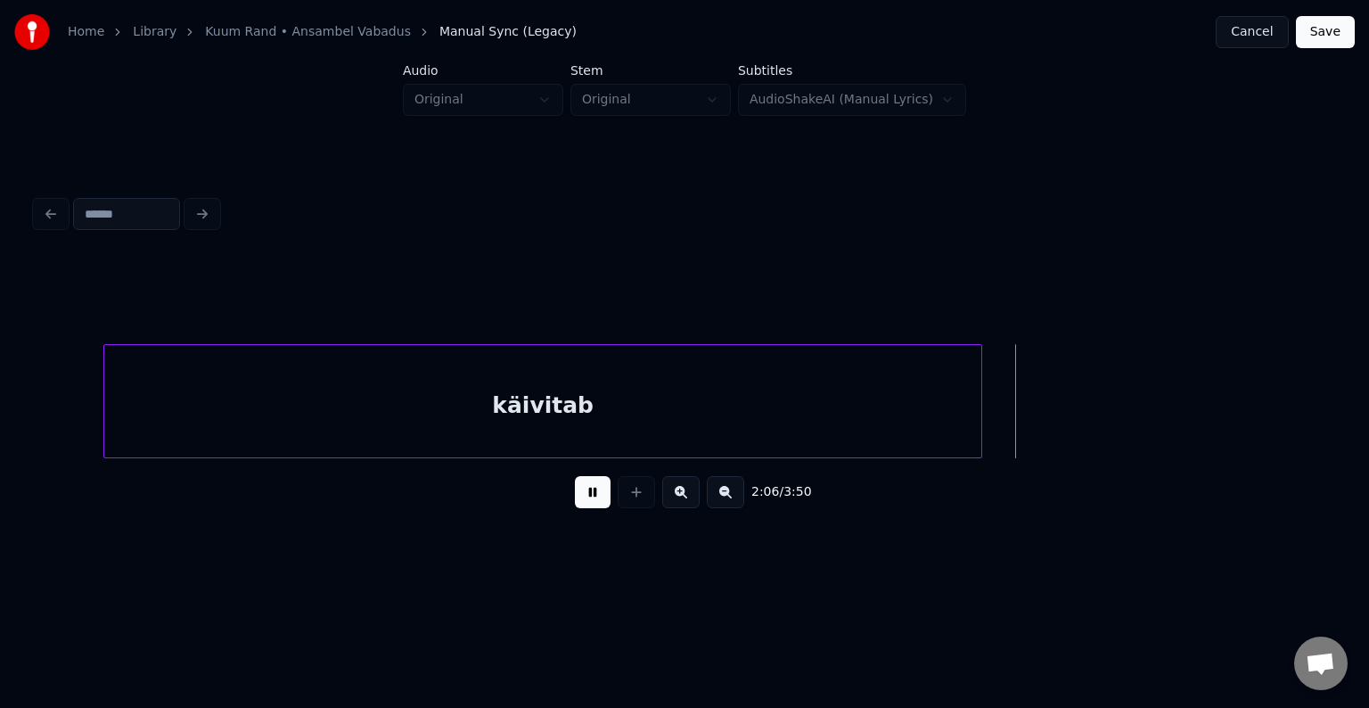
click at [592, 505] on button at bounding box center [593, 492] width 36 height 32
click at [558, 413] on div "käivitab" at bounding box center [542, 405] width 877 height 121
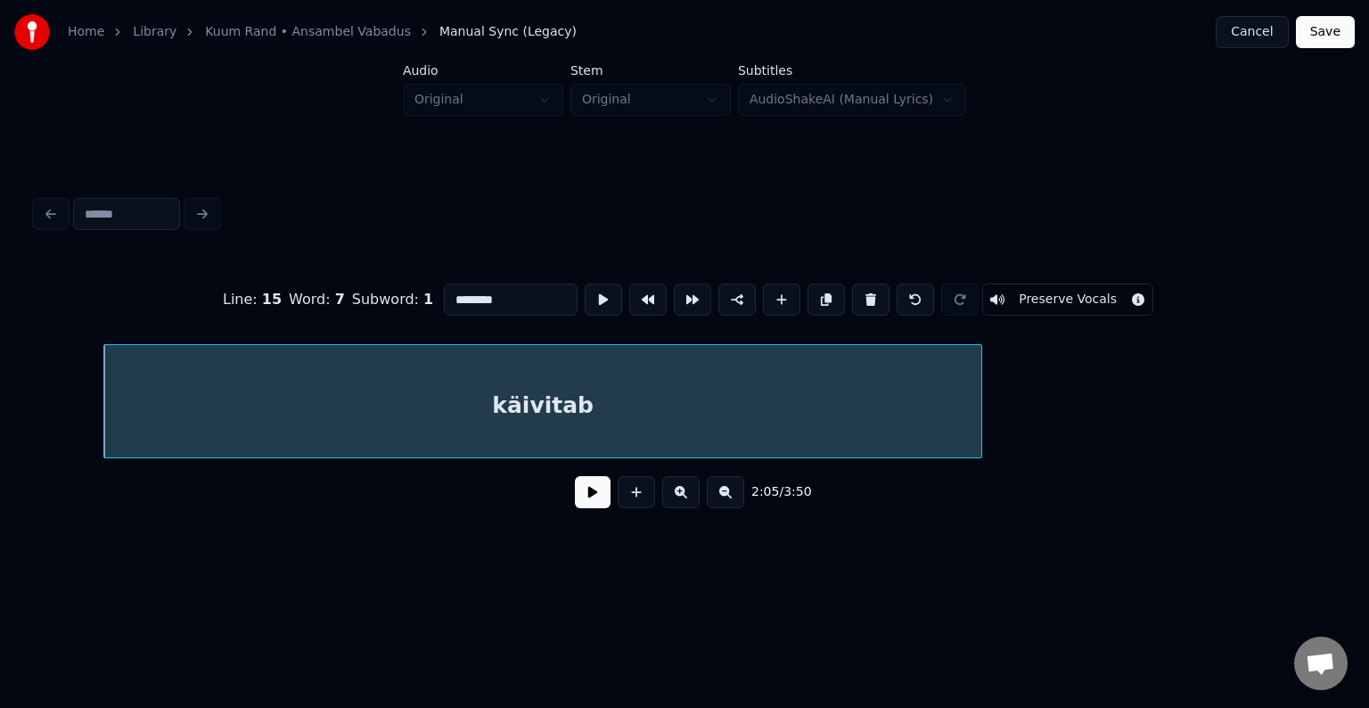
click at [450, 287] on input "********" at bounding box center [511, 299] width 134 height 32
type input "**********"
click at [581, 506] on button at bounding box center [593, 492] width 36 height 32
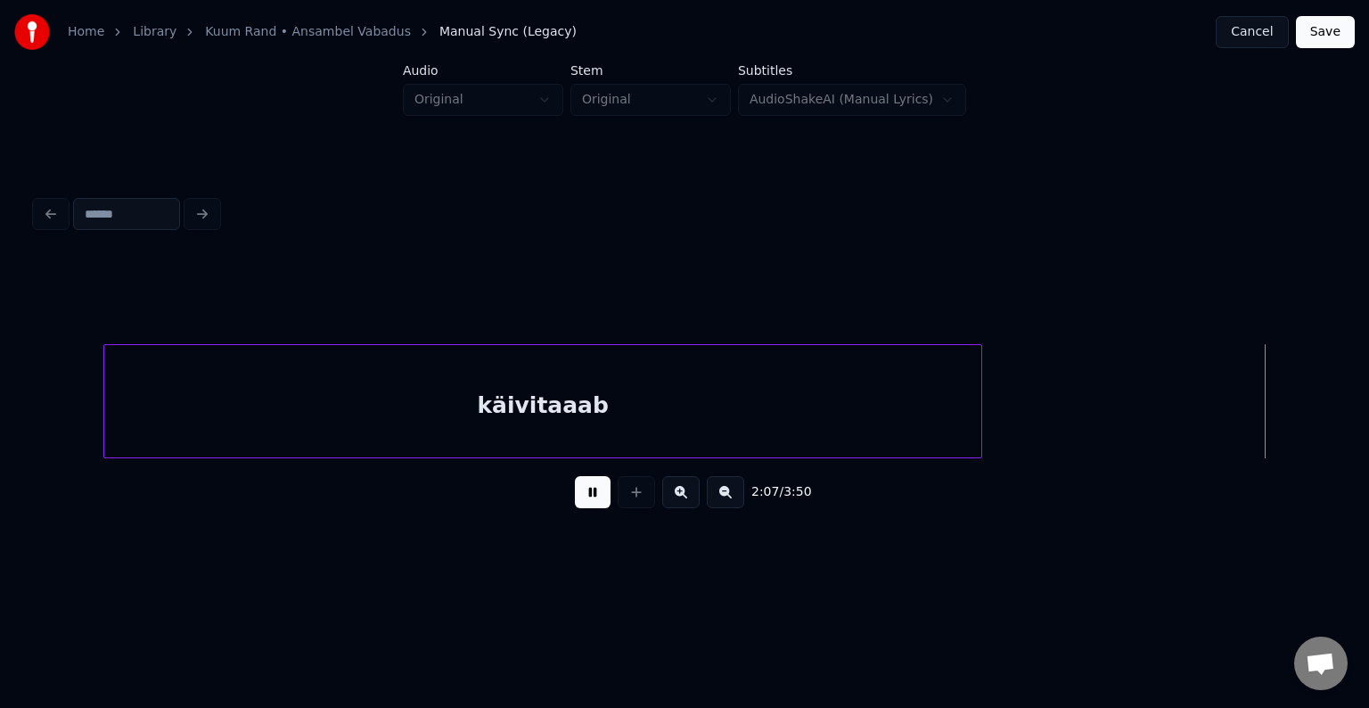
scroll to position [0, 96510]
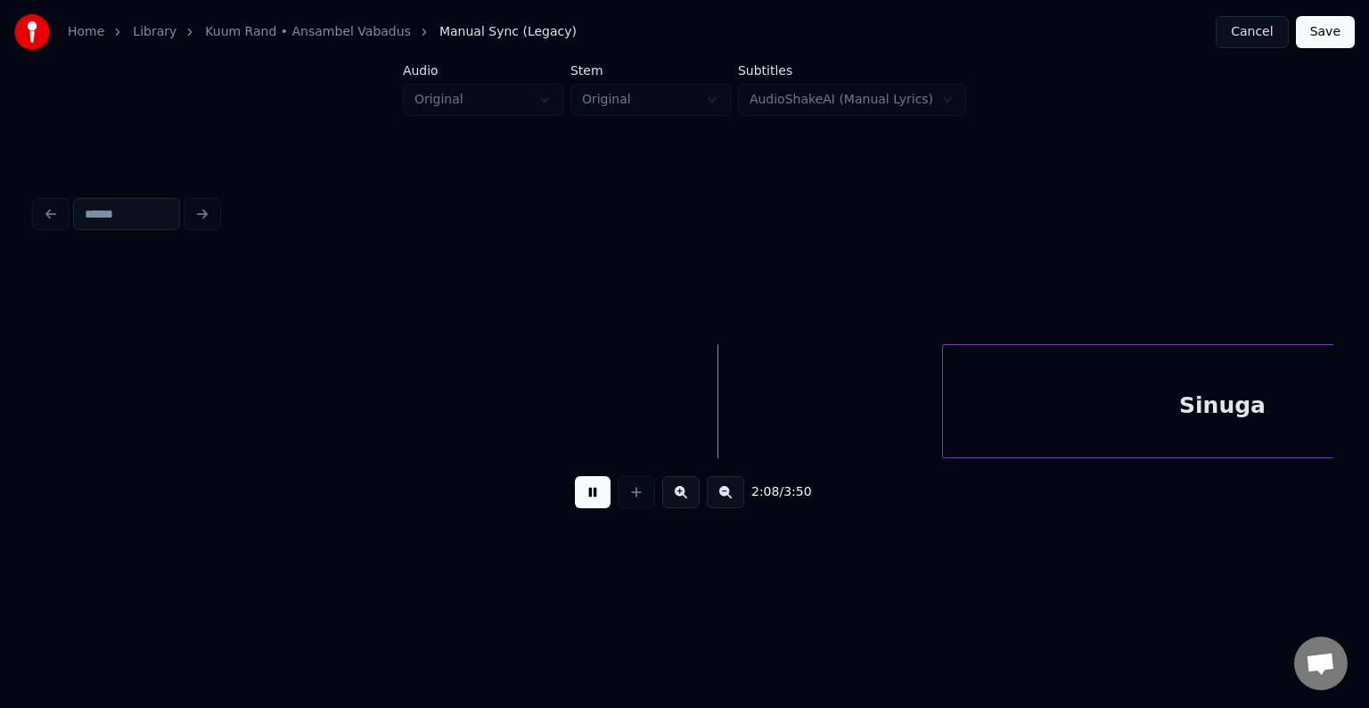
click at [580, 499] on button at bounding box center [593, 492] width 36 height 32
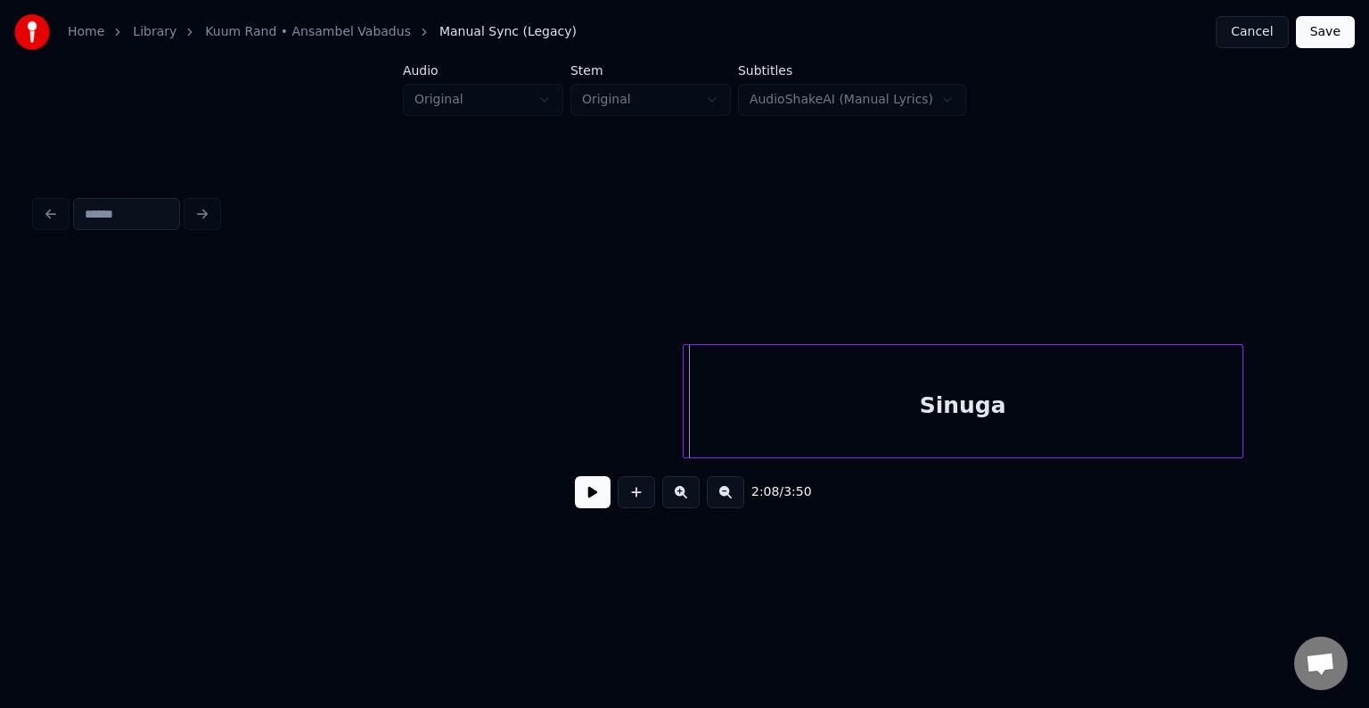
click at [1076, 412] on div "Sinuga" at bounding box center [963, 405] width 559 height 121
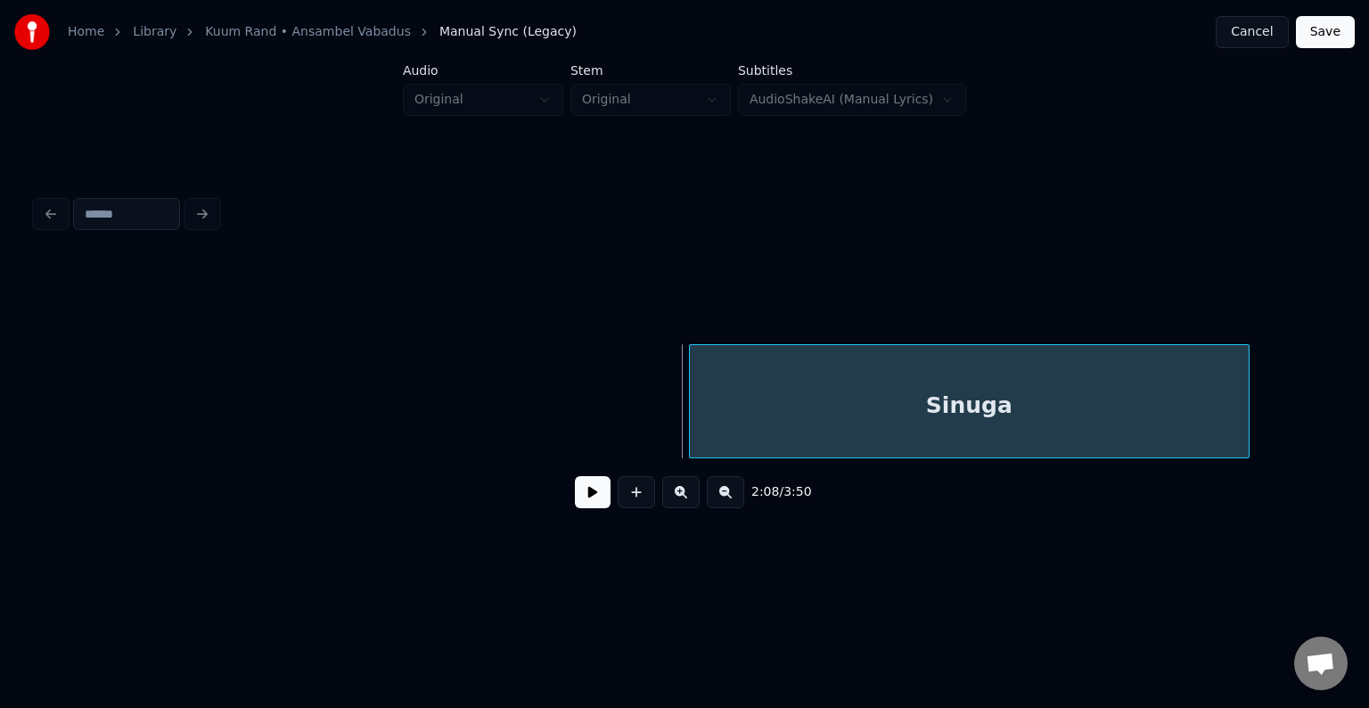
click at [1027, 418] on div "Sinuga" at bounding box center [969, 405] width 559 height 121
click at [588, 506] on button at bounding box center [593, 492] width 36 height 32
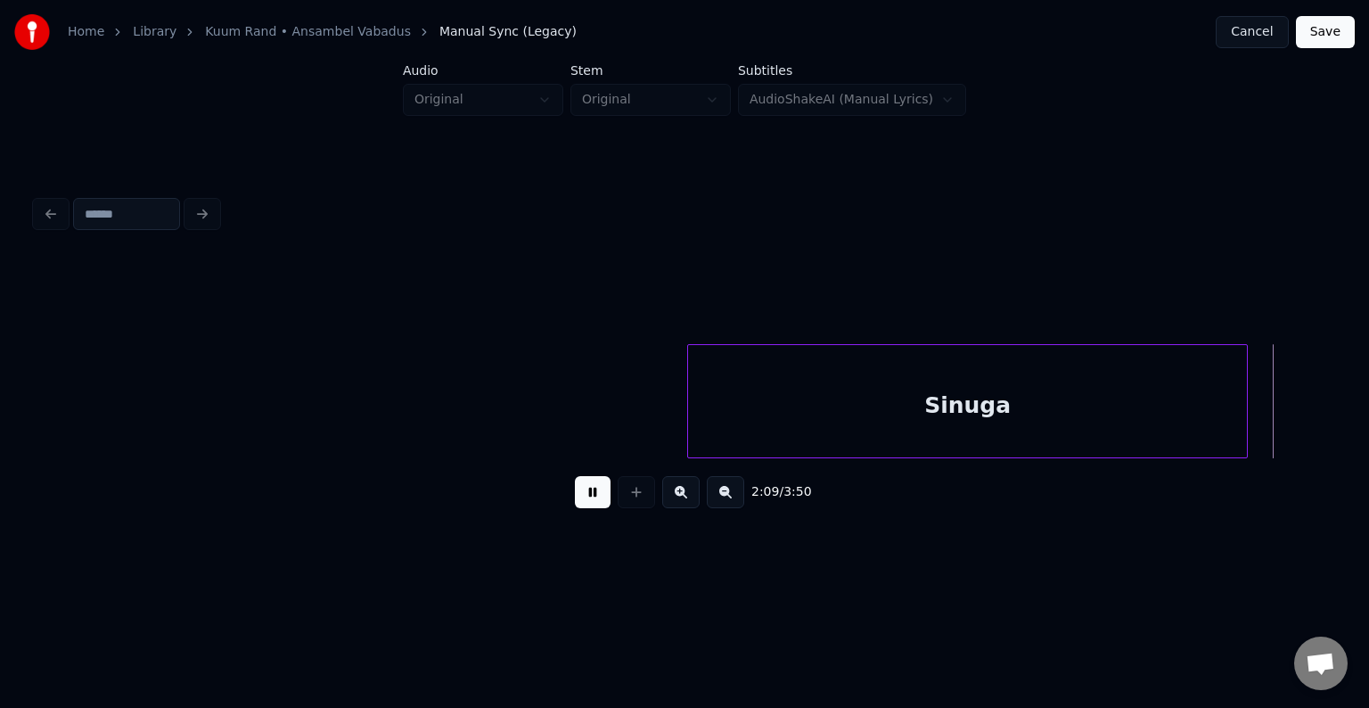
click at [588, 506] on button at bounding box center [593, 492] width 36 height 32
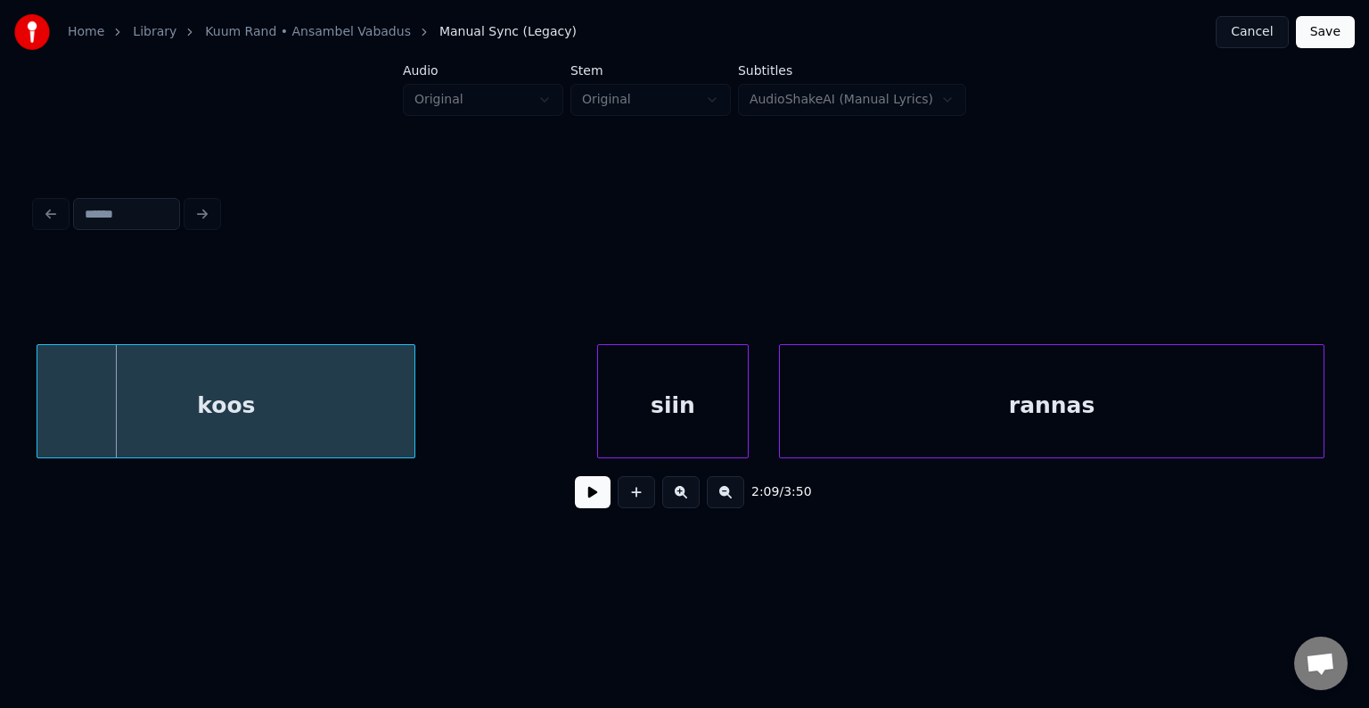
scroll to position [0, 97960]
click at [253, 406] on div "koos" at bounding box center [225, 405] width 377 height 121
click at [599, 398] on div "siin" at bounding box center [622, 405] width 150 height 121
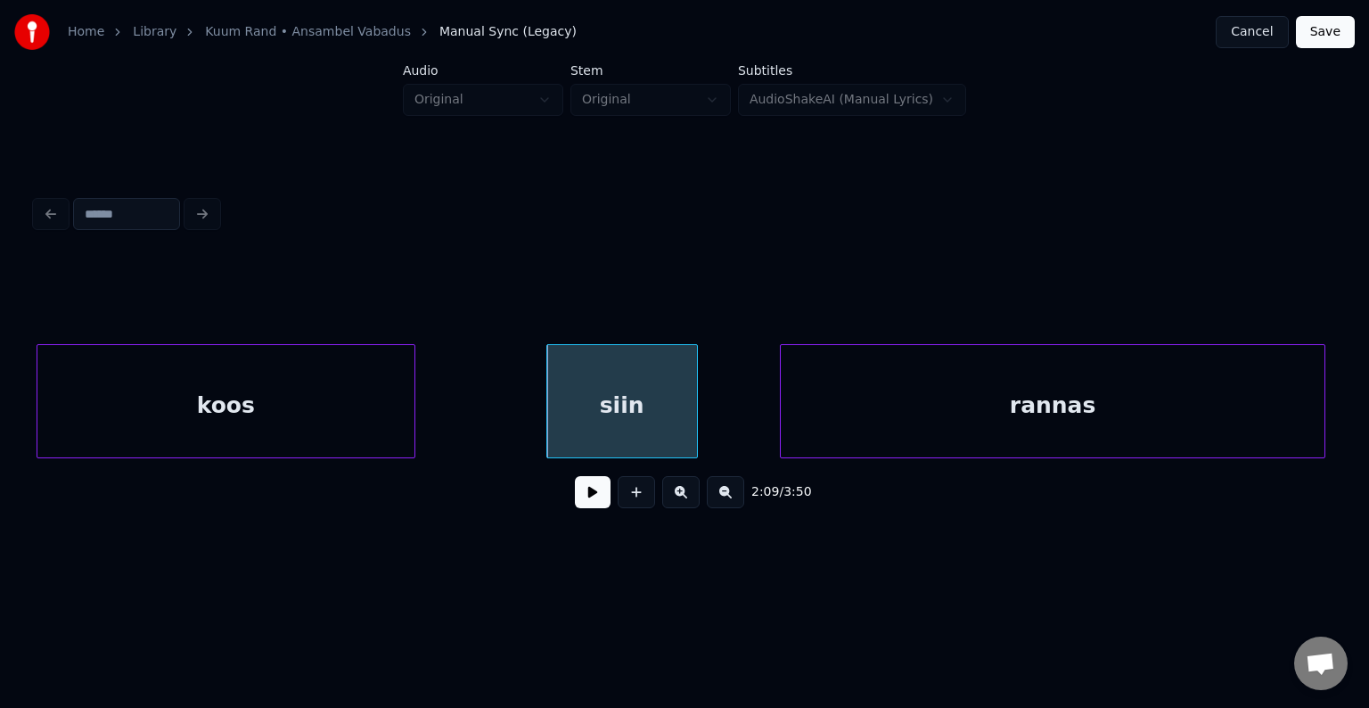
click at [276, 407] on div "koos" at bounding box center [225, 405] width 377 height 121
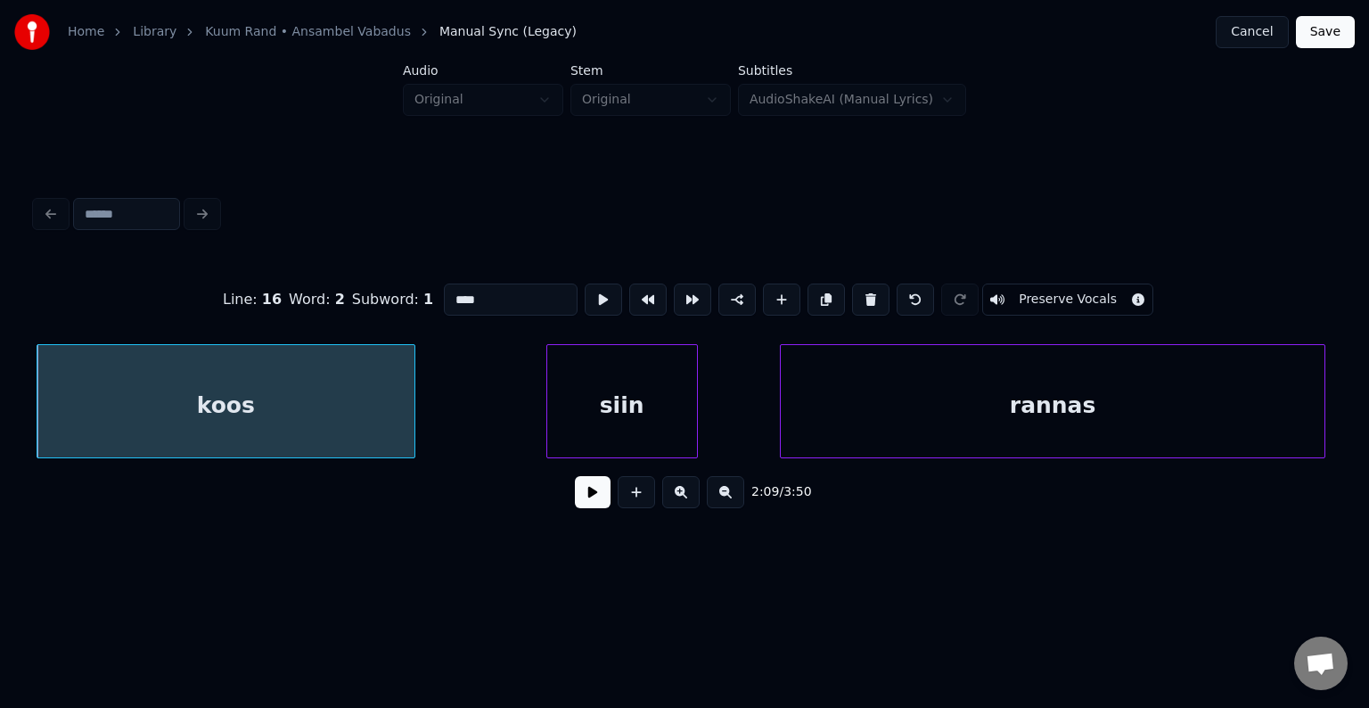
click at [587, 496] on button at bounding box center [593, 492] width 36 height 32
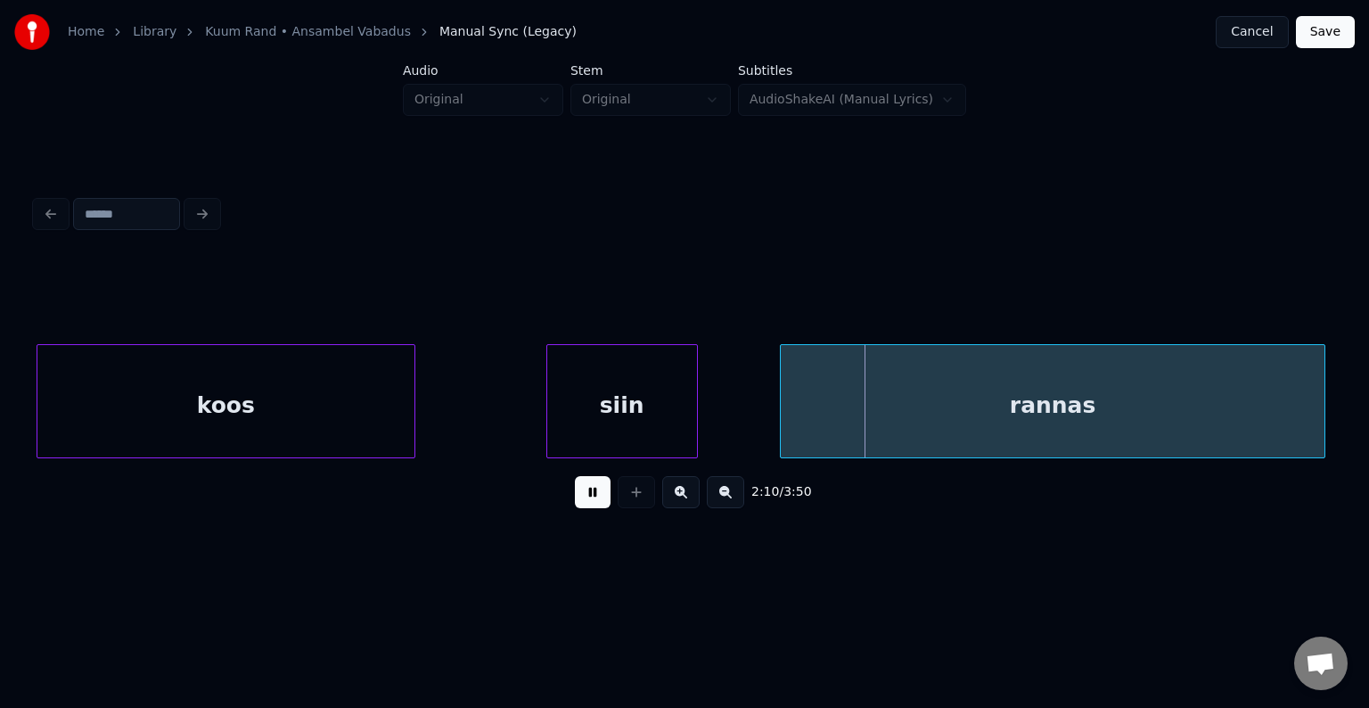
click at [587, 496] on button at bounding box center [593, 492] width 36 height 32
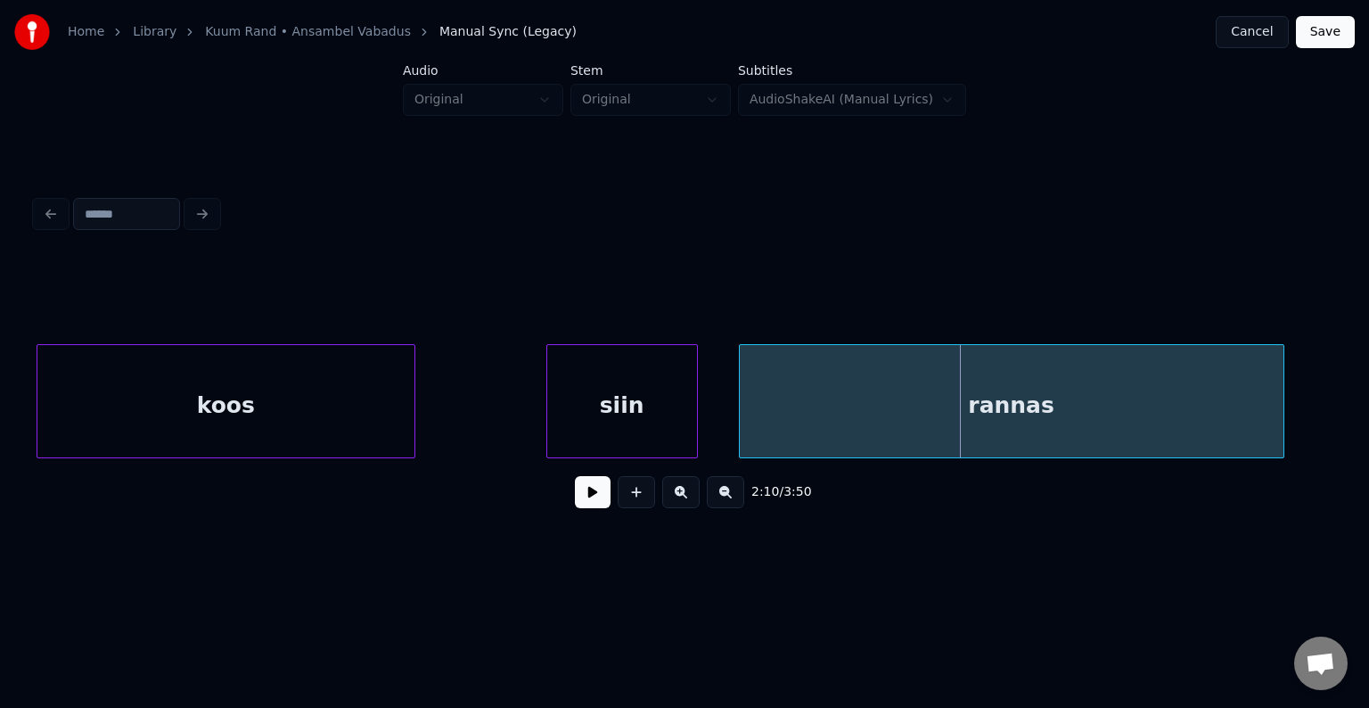
click at [827, 400] on div "rannas" at bounding box center [1012, 405] width 544 height 121
click at [595, 496] on button at bounding box center [593, 492] width 36 height 32
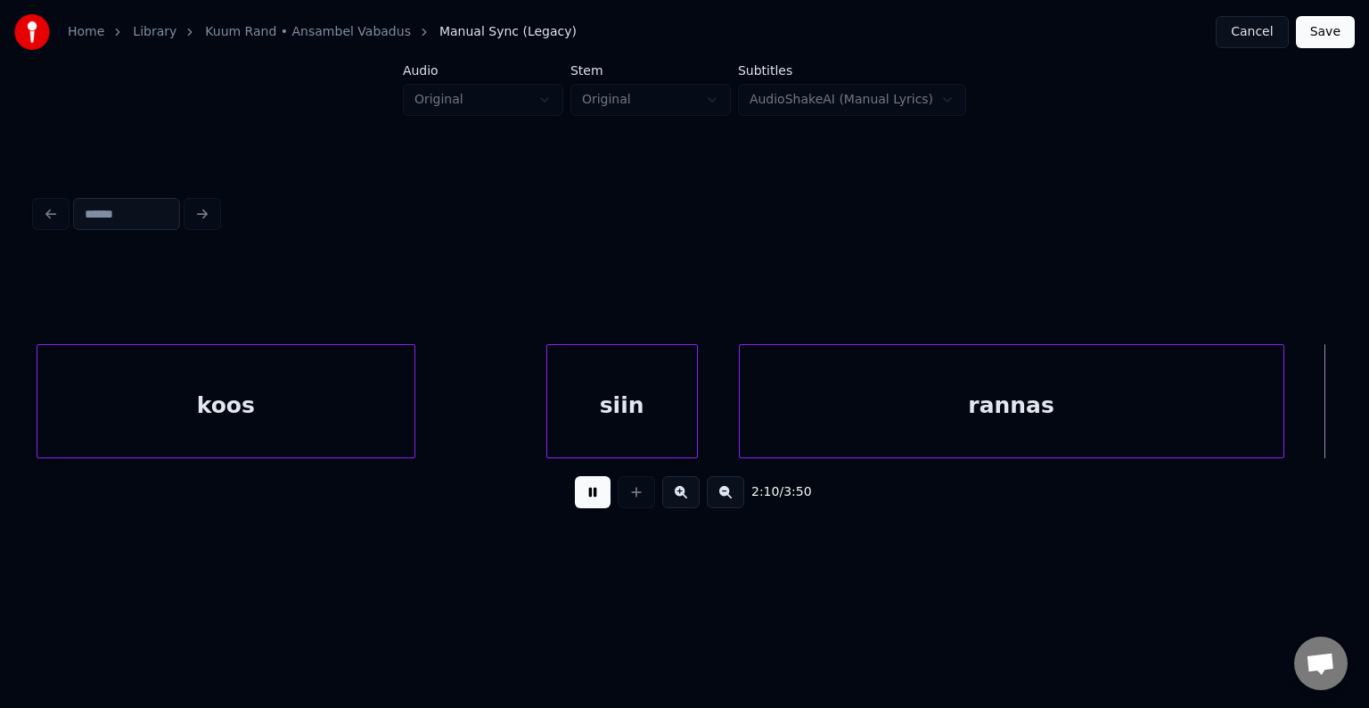
click at [595, 496] on button at bounding box center [593, 492] width 36 height 32
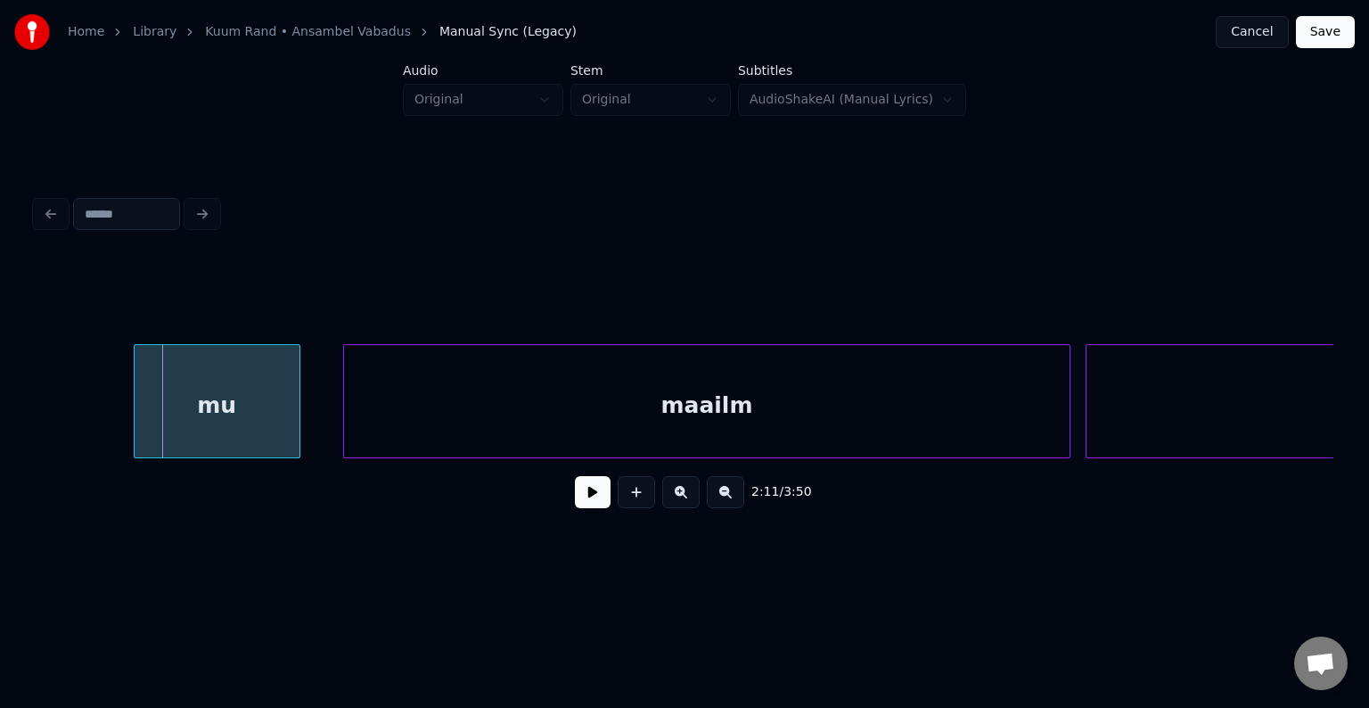
click at [264, 410] on div "mu" at bounding box center [217, 405] width 165 height 121
click at [603, 426] on div "maailm" at bounding box center [687, 405] width 726 height 121
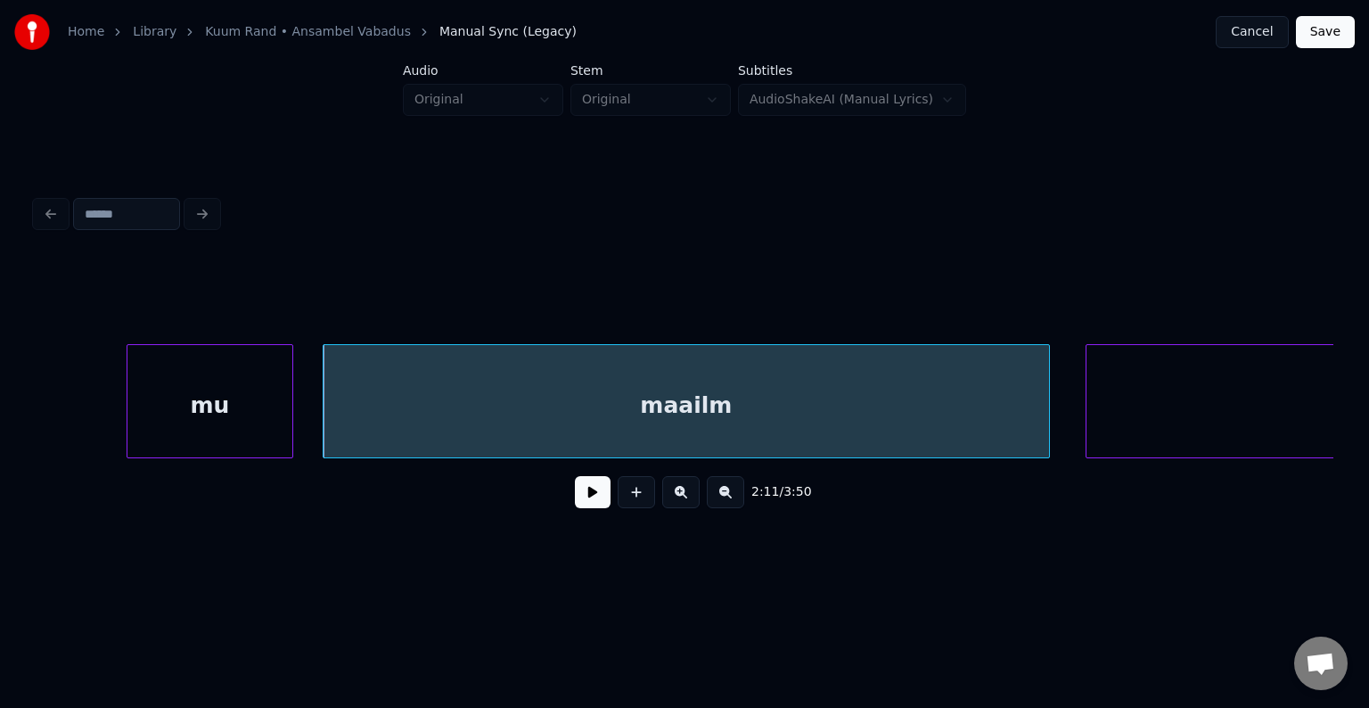
click at [250, 414] on div "mu" at bounding box center [209, 405] width 165 height 121
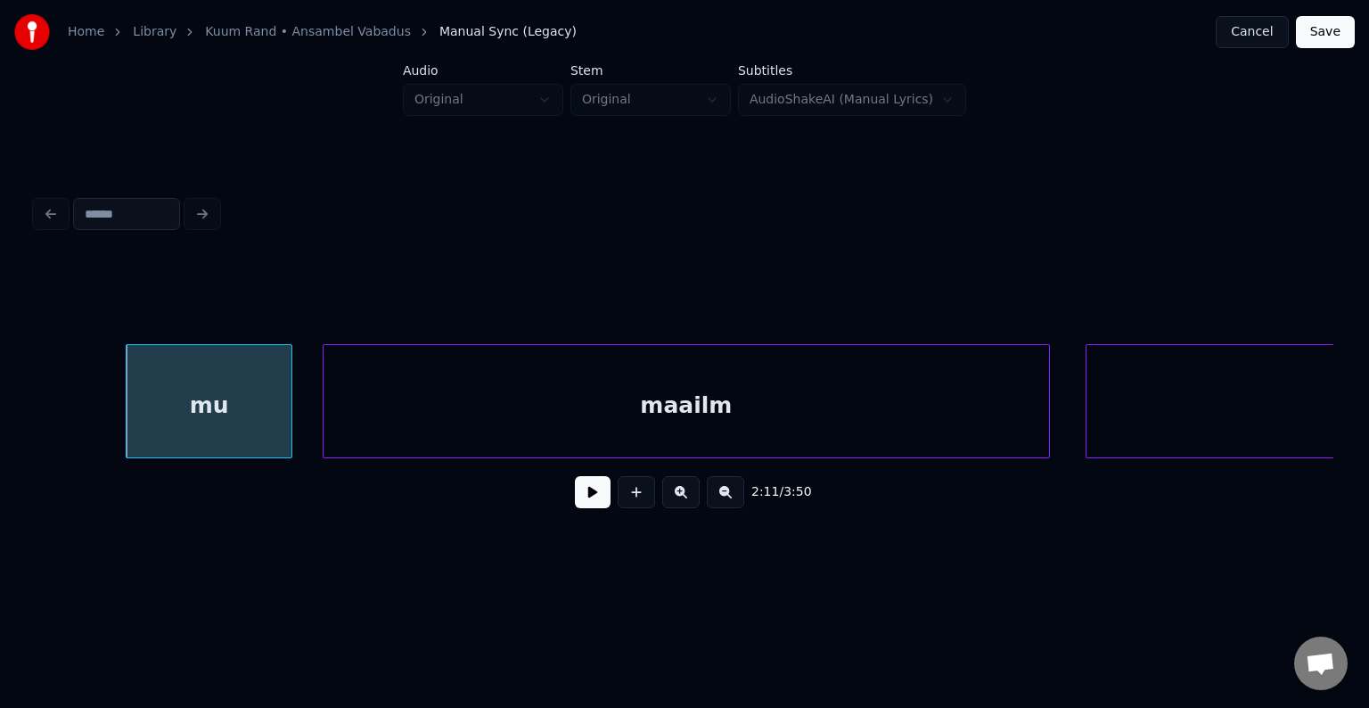
click at [580, 506] on button at bounding box center [593, 492] width 36 height 32
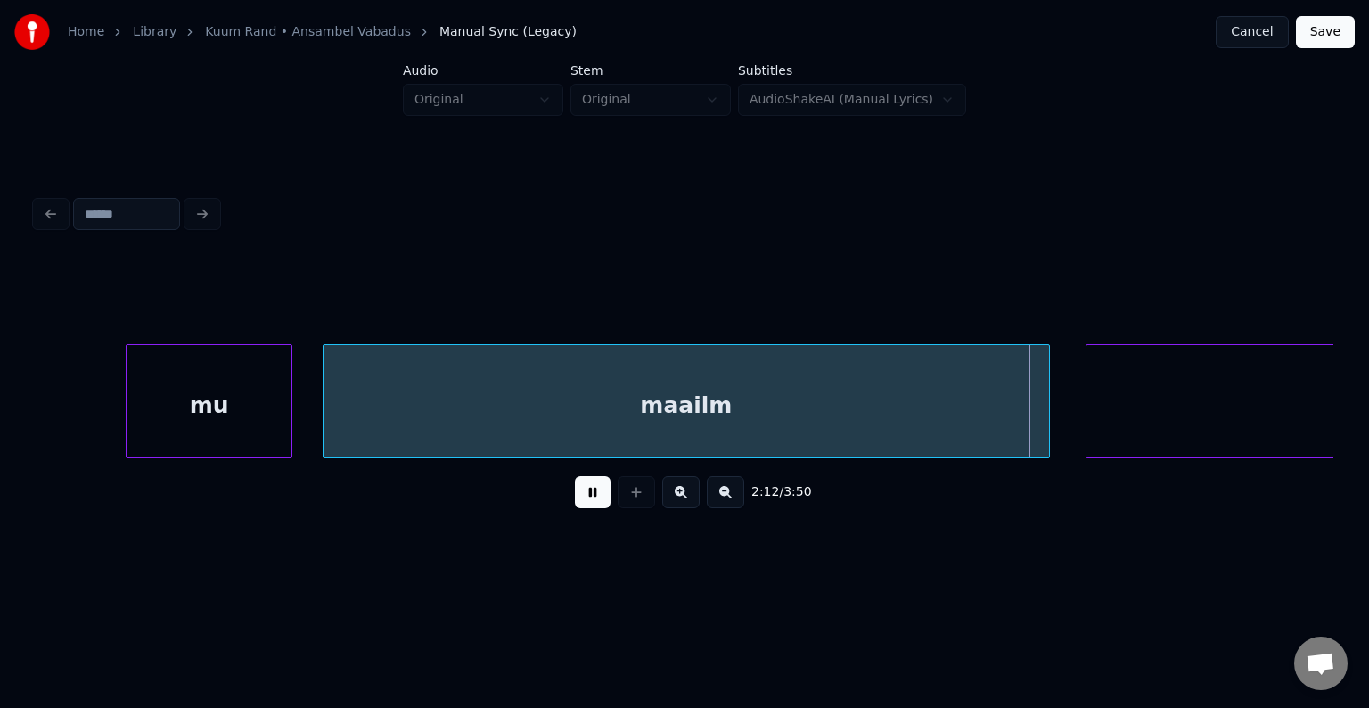
click at [575, 499] on button at bounding box center [593, 492] width 36 height 32
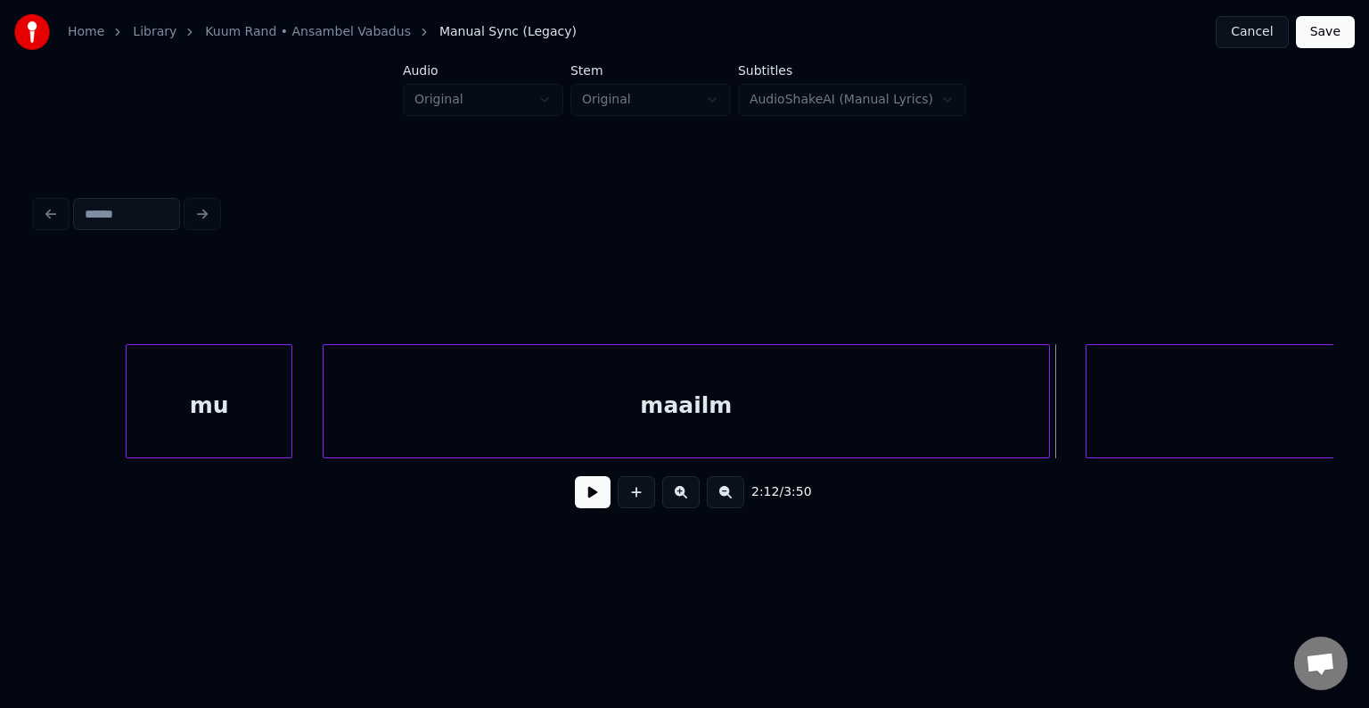
scroll to position [0, 99694]
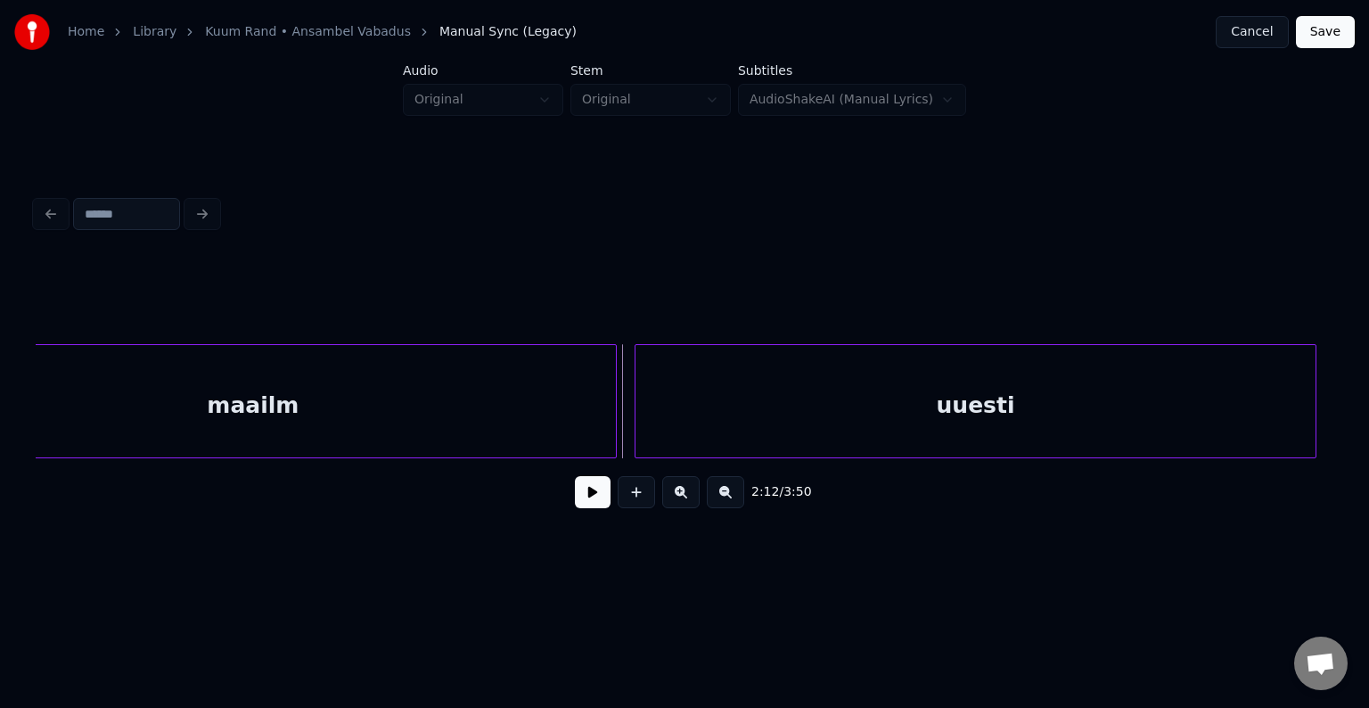
click at [1193, 401] on div "uuesti" at bounding box center [976, 405] width 680 height 121
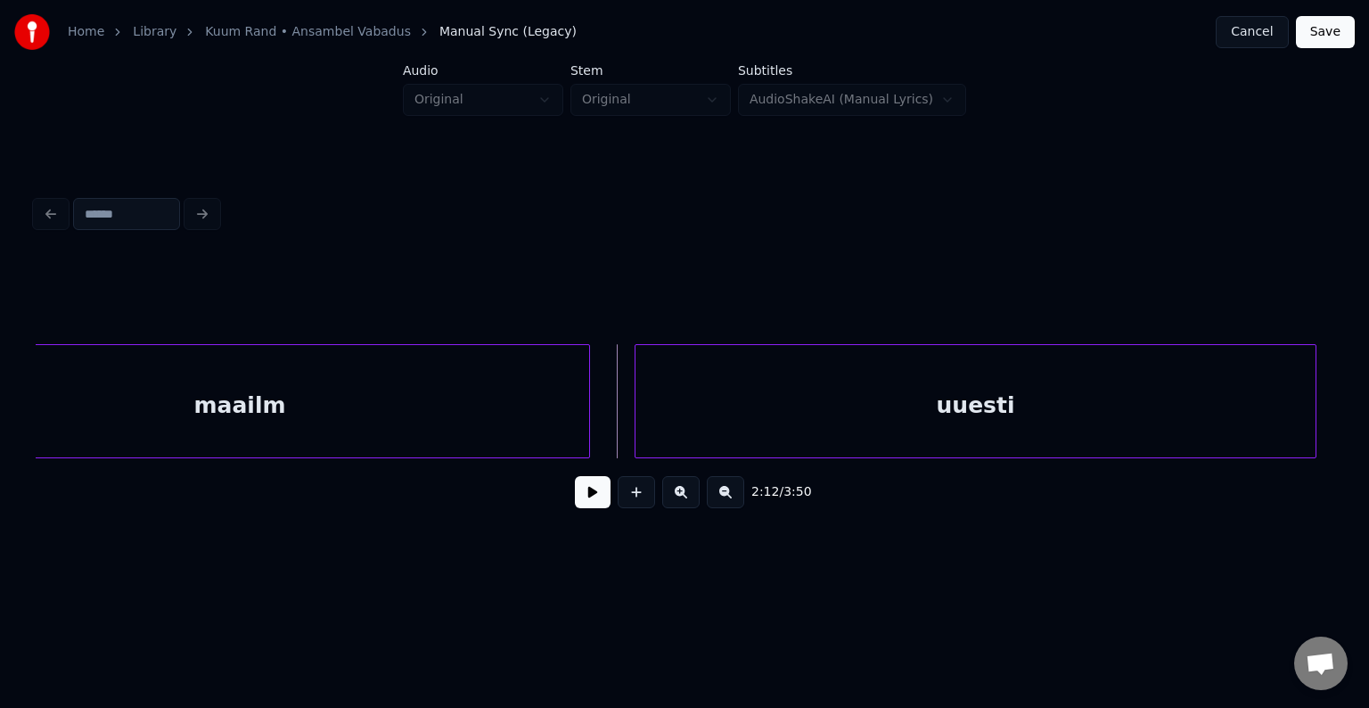
click at [585, 421] on div at bounding box center [586, 401] width 5 height 112
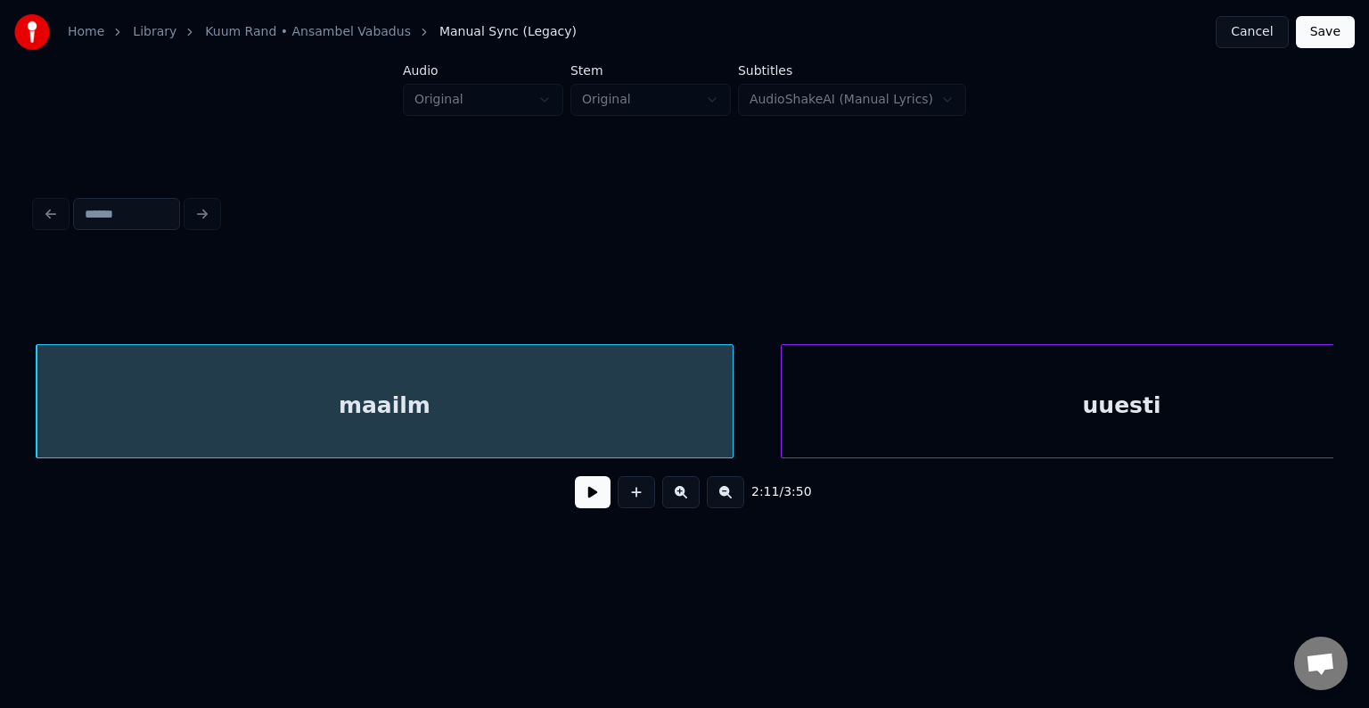
scroll to position [0, 99674]
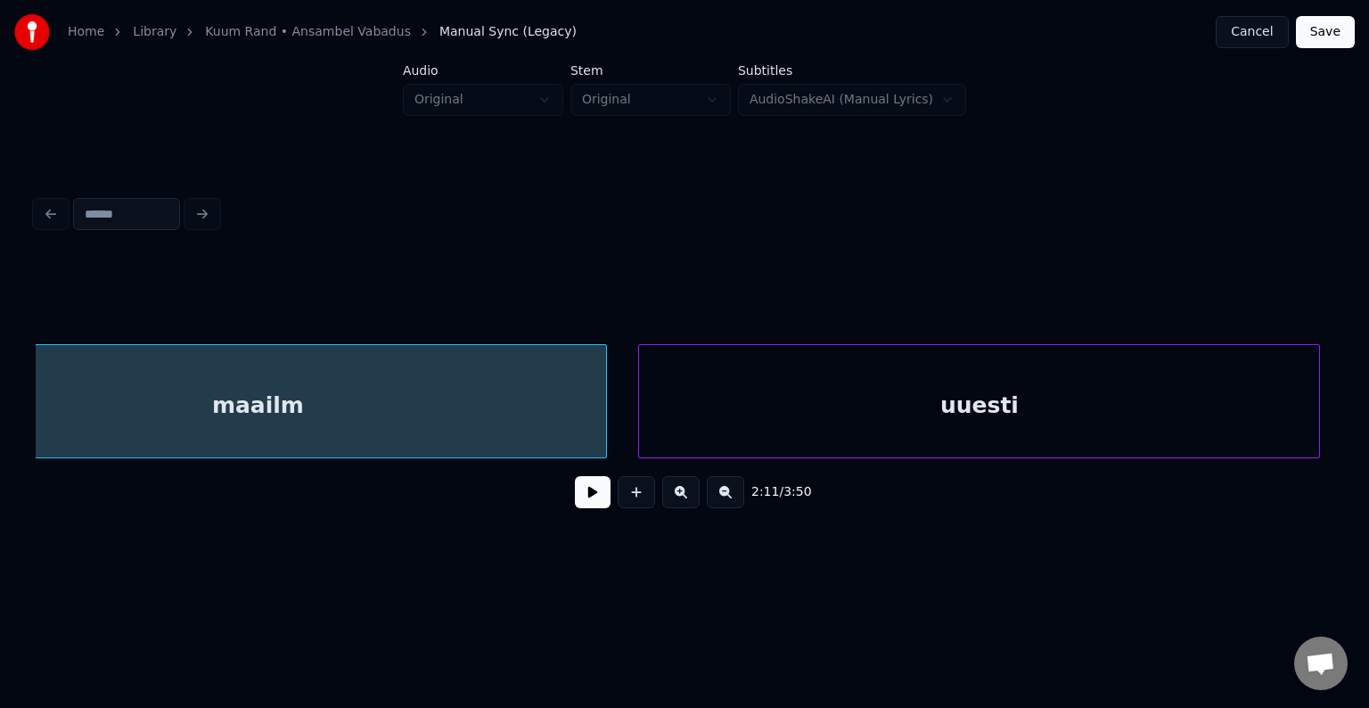
click at [937, 392] on div "uuesti" at bounding box center [979, 405] width 680 height 121
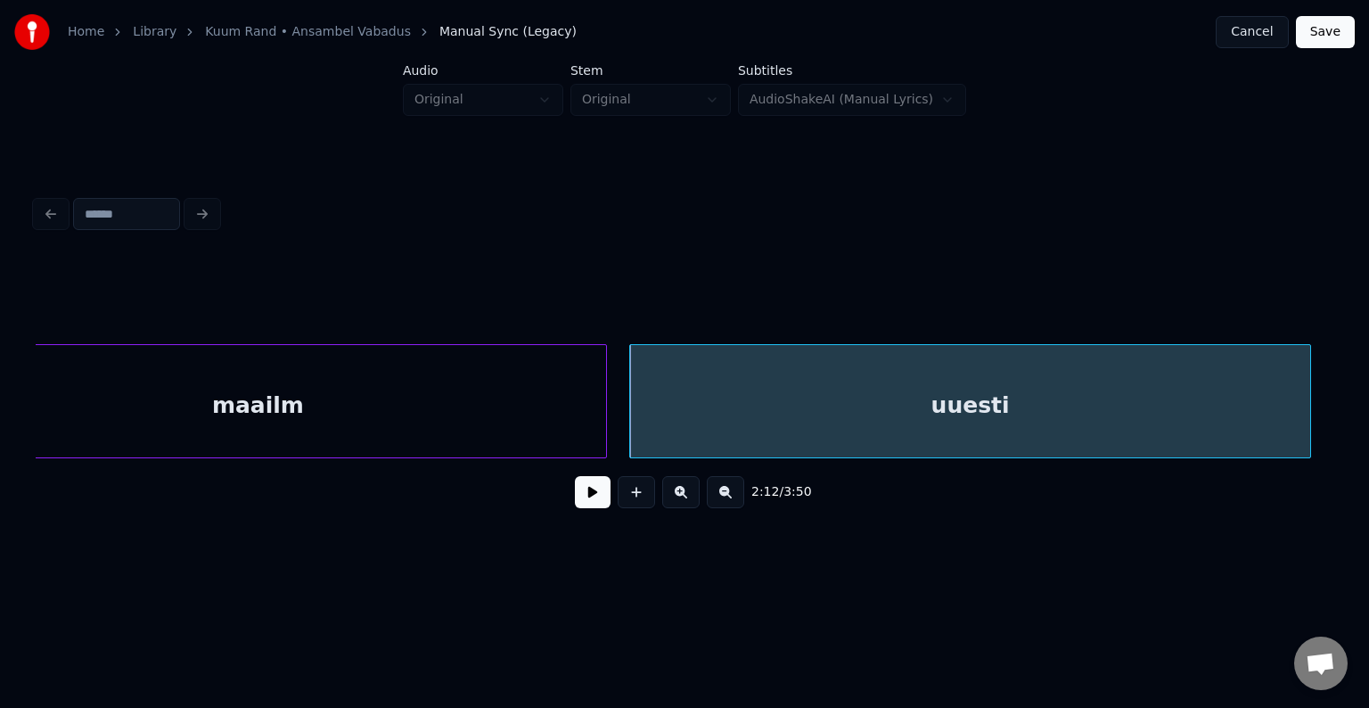
click at [499, 428] on div "maailm" at bounding box center [258, 405] width 696 height 121
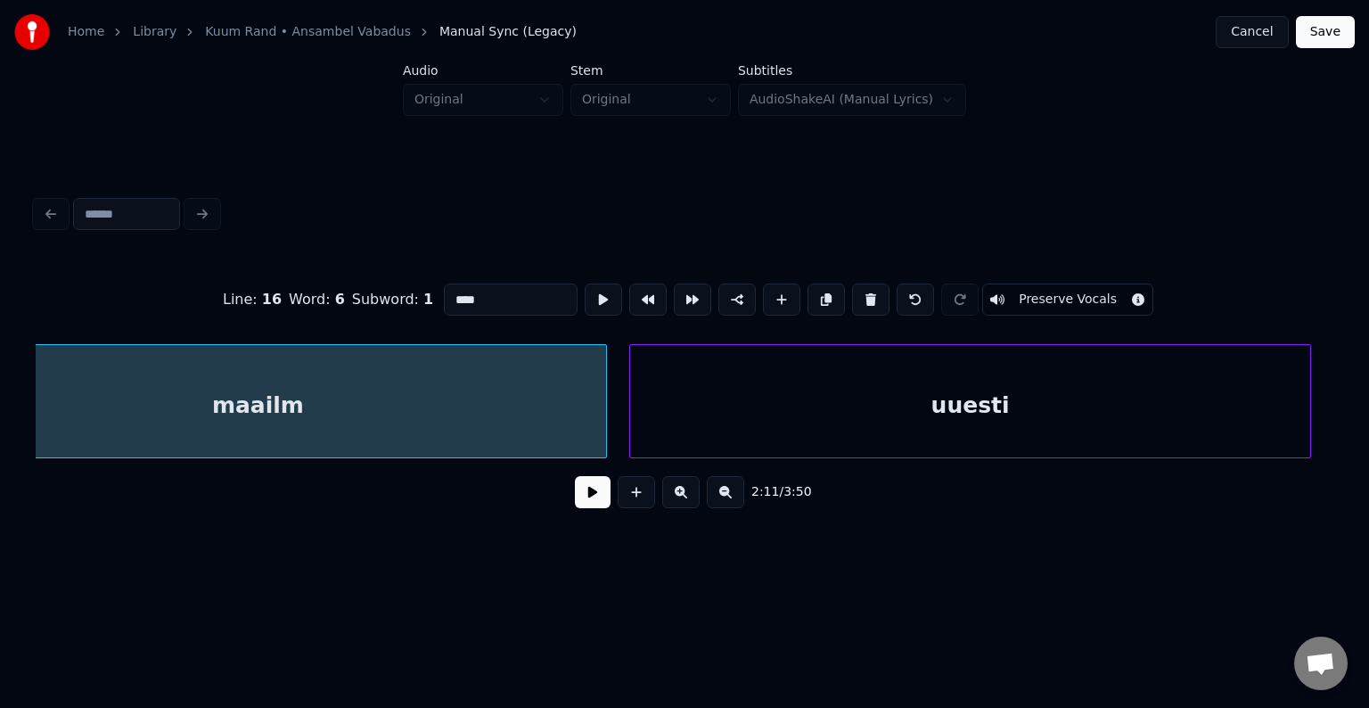
type input "******"
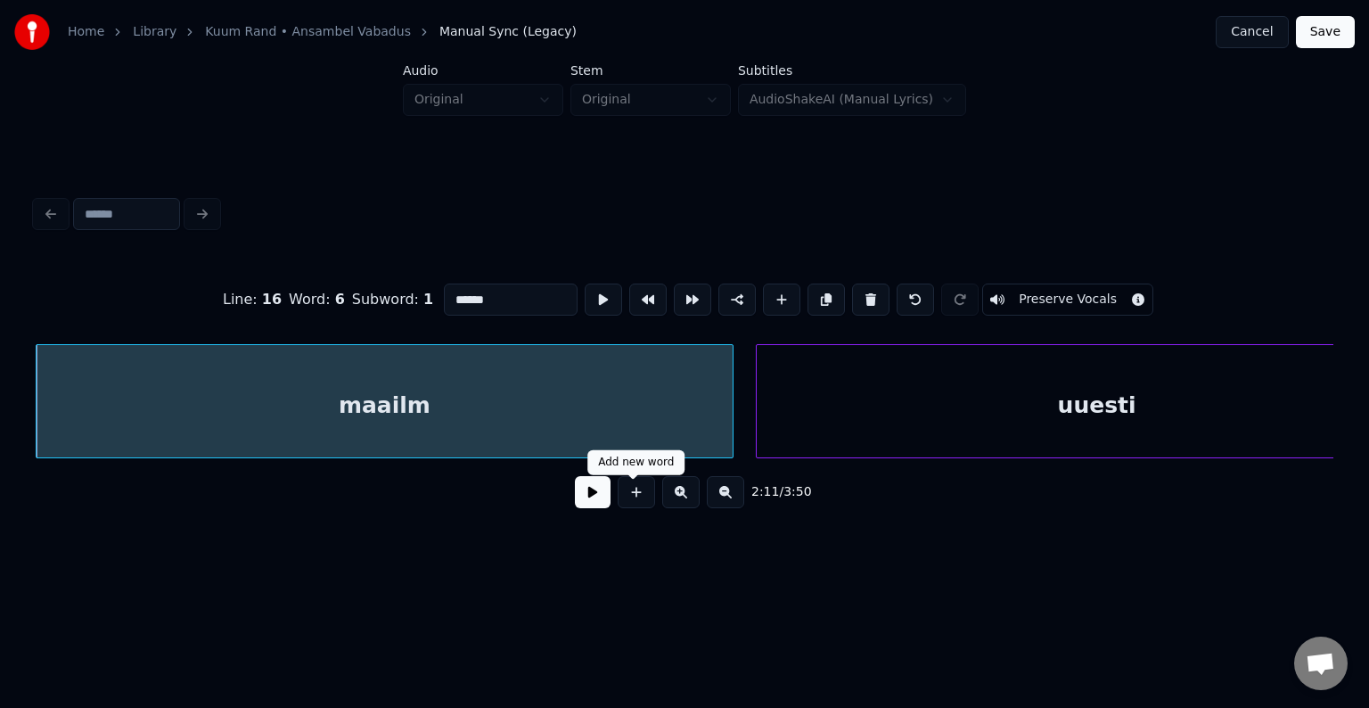
click at [597, 500] on button at bounding box center [593, 492] width 36 height 32
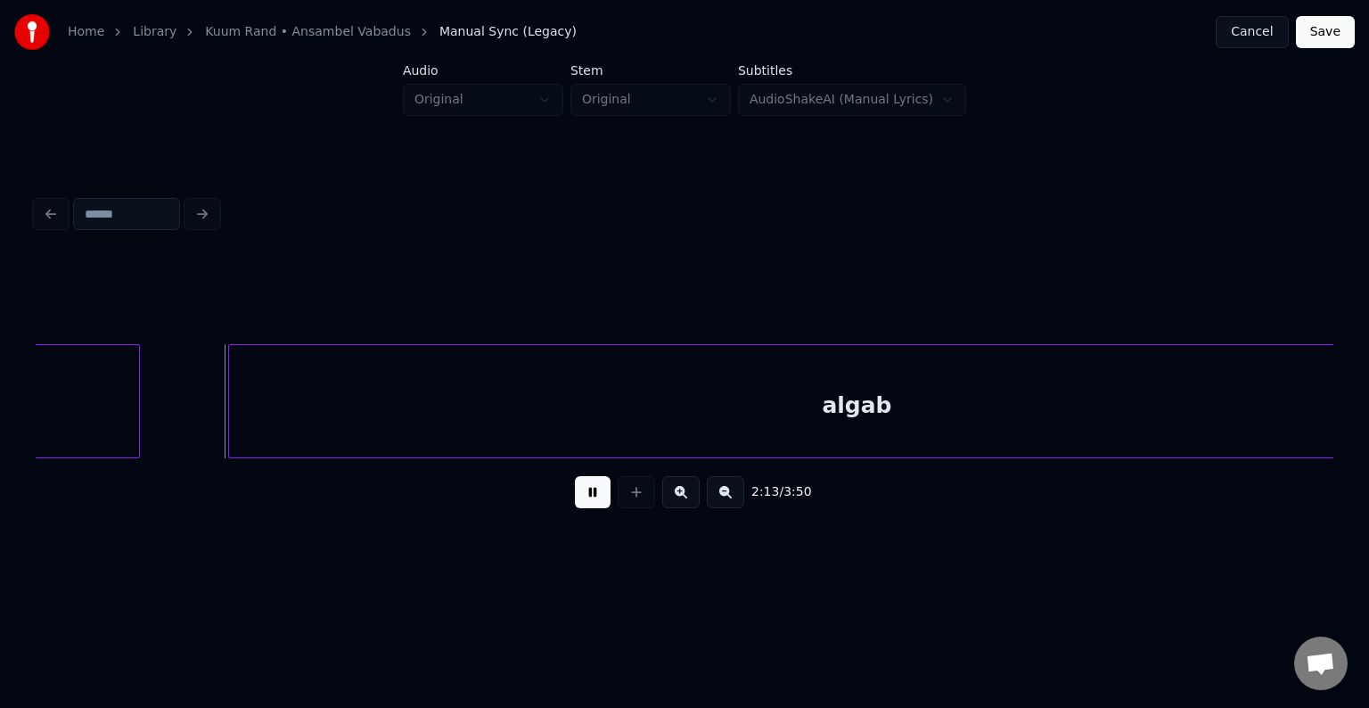
click at [595, 498] on button at bounding box center [593, 492] width 36 height 32
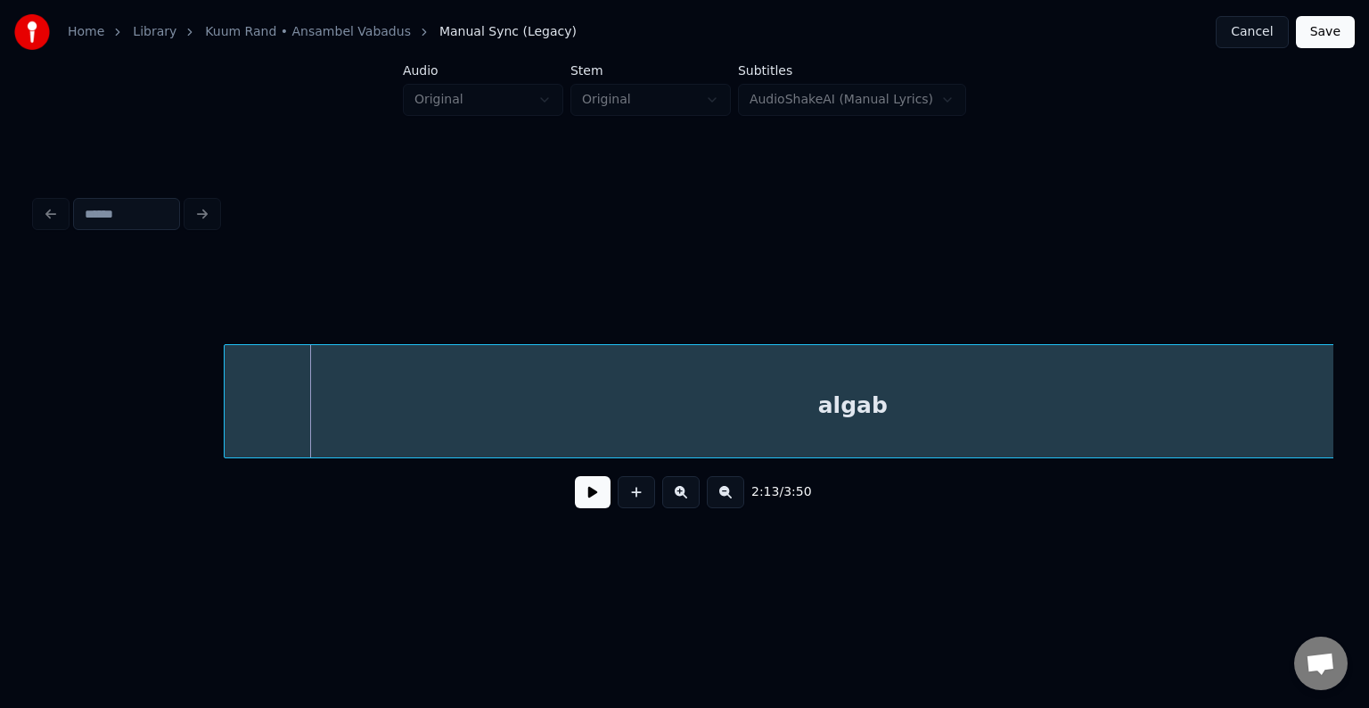
scroll to position [0, 100994]
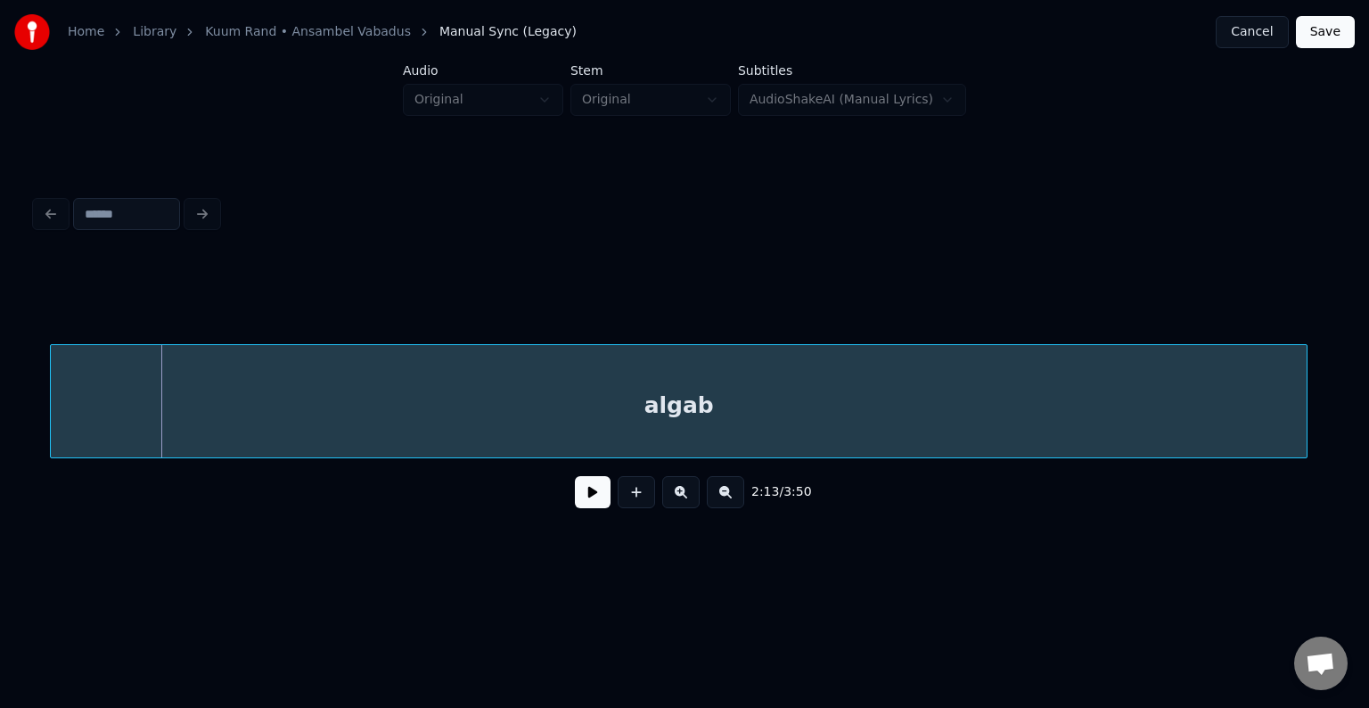
click at [559, 403] on div "algab" at bounding box center [679, 405] width 1256 height 121
click at [589, 499] on button at bounding box center [593, 492] width 36 height 32
click at [586, 500] on button at bounding box center [593, 492] width 36 height 32
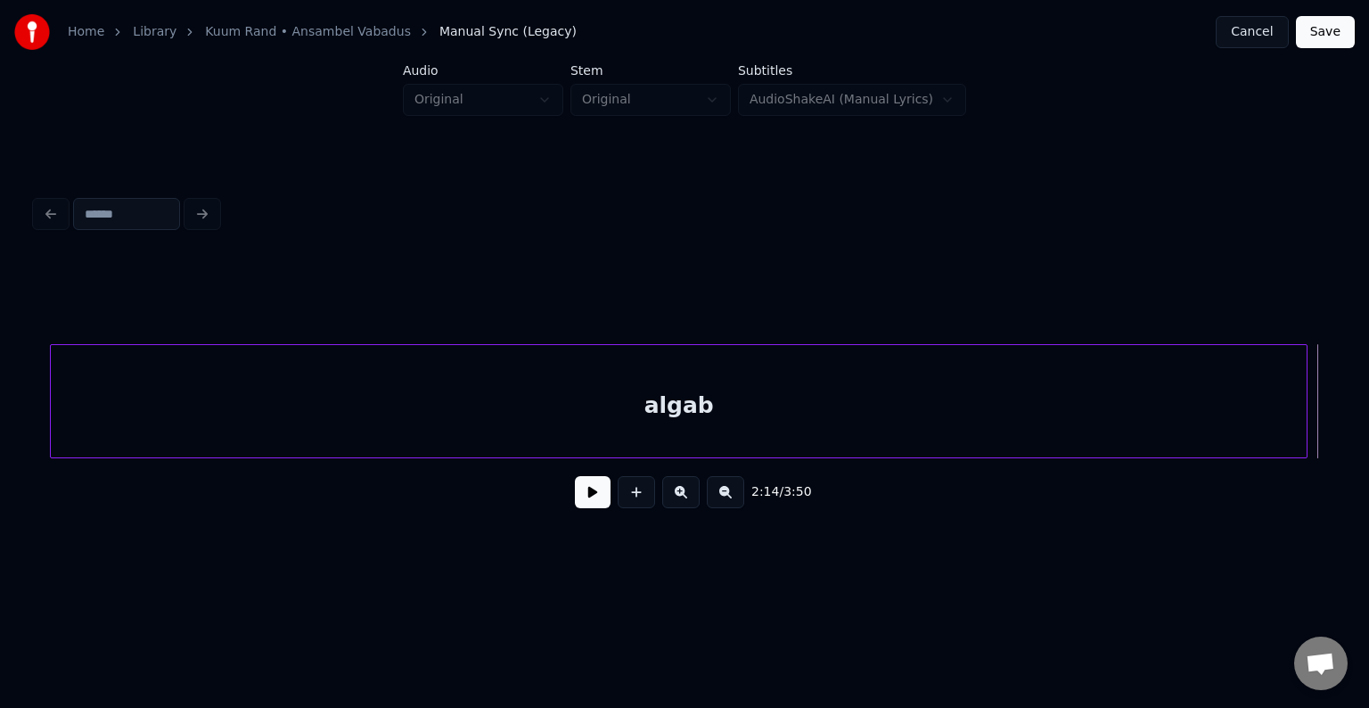
click at [577, 405] on div "algab" at bounding box center [679, 405] width 1256 height 121
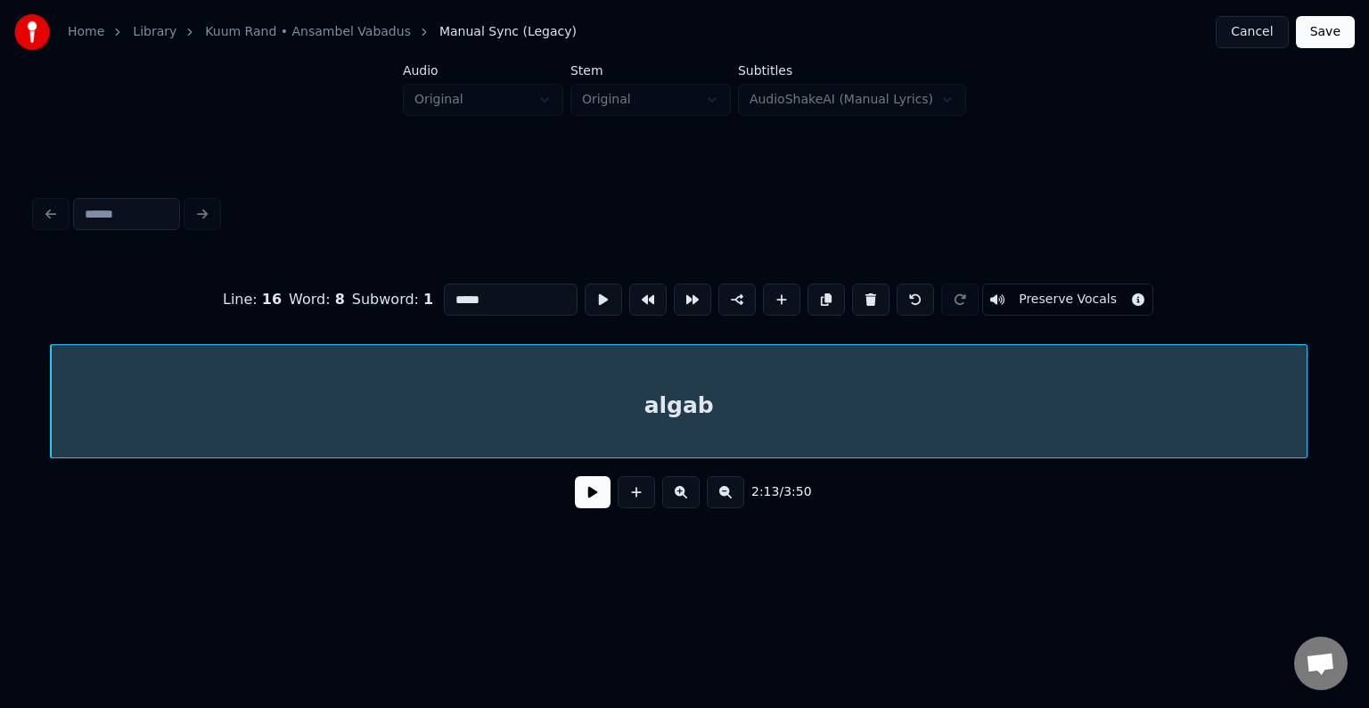
click at [444, 298] on input "*****" at bounding box center [511, 299] width 134 height 32
type input "********"
click at [575, 498] on button at bounding box center [593, 492] width 36 height 32
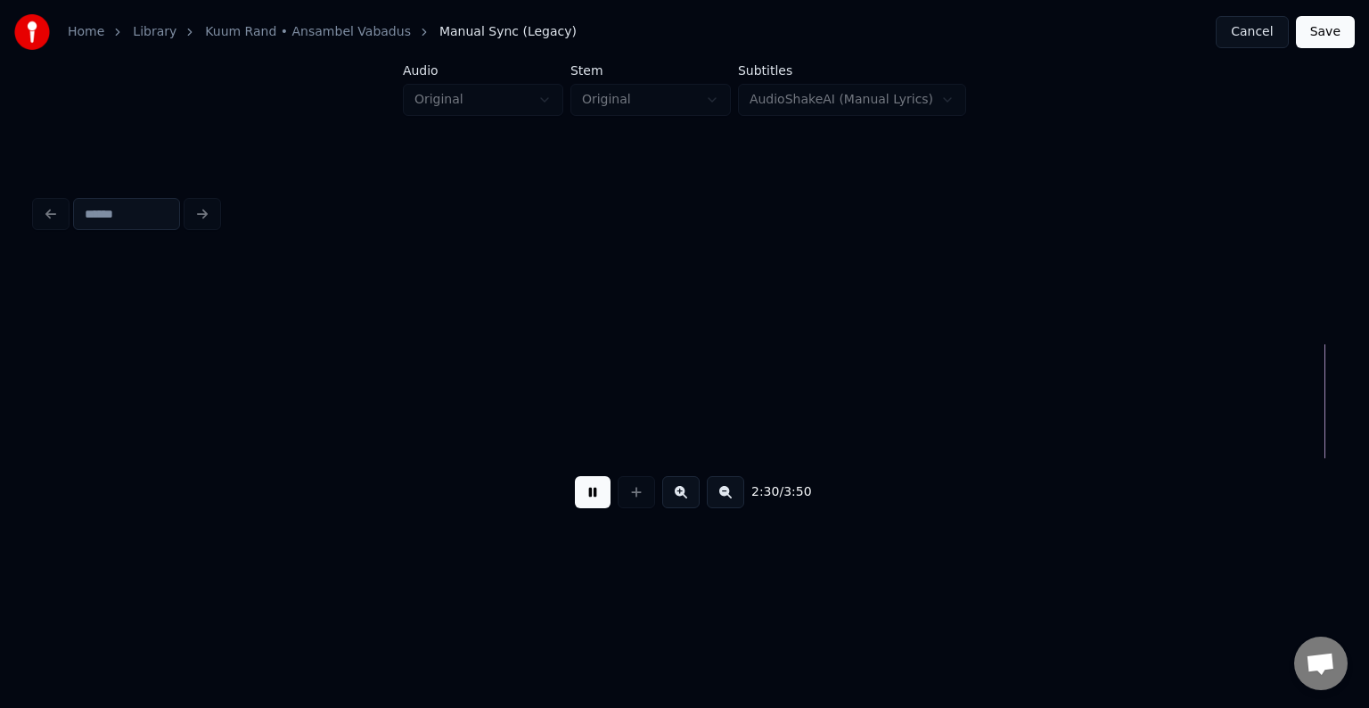
scroll to position [0, 114008]
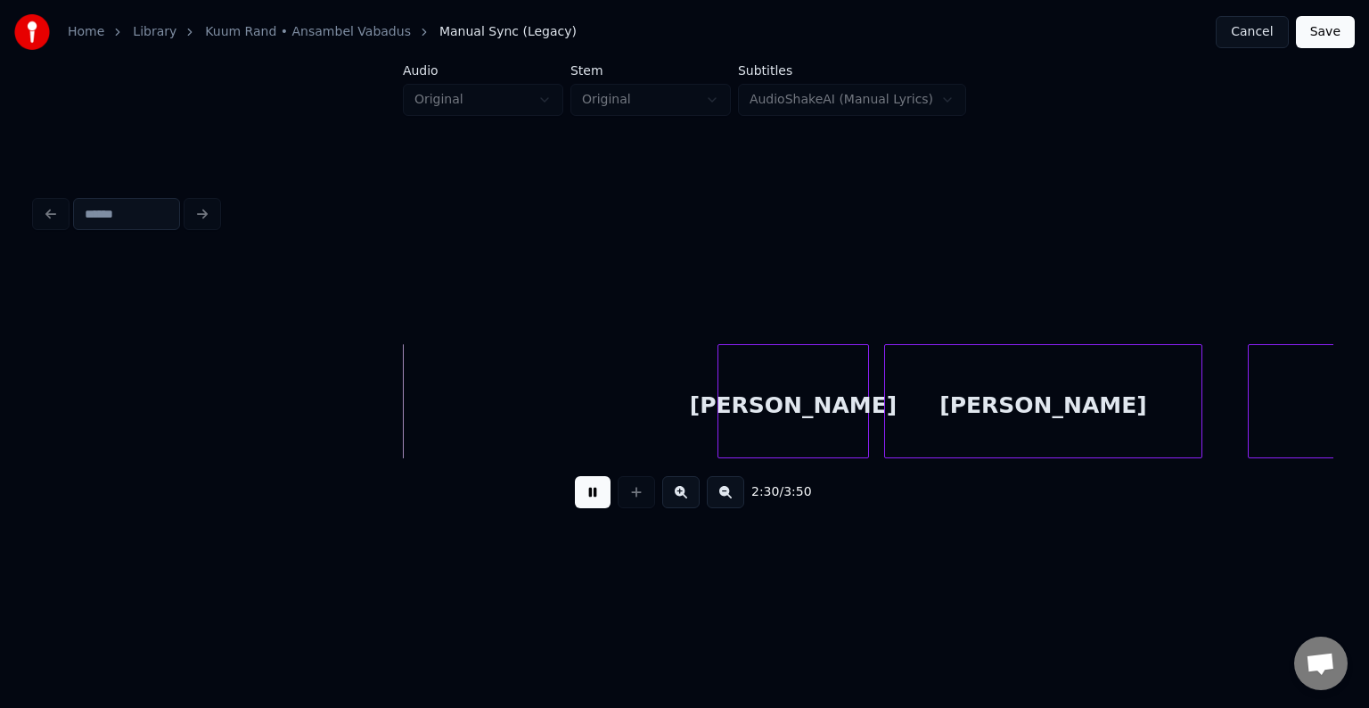
click at [585, 499] on button at bounding box center [593, 492] width 36 height 32
click at [723, 405] on div "[PERSON_NAME]" at bounding box center [761, 405] width 150 height 121
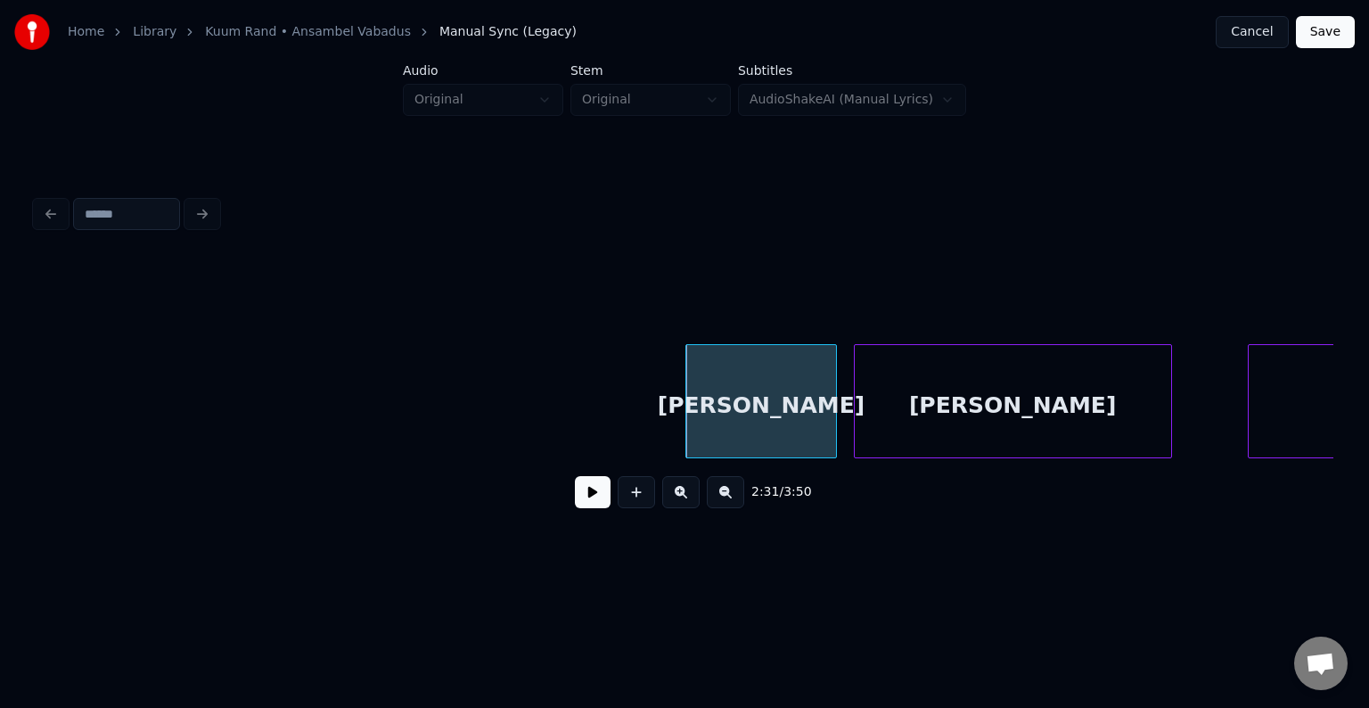
click at [956, 415] on div "[PERSON_NAME]" at bounding box center [1013, 405] width 316 height 121
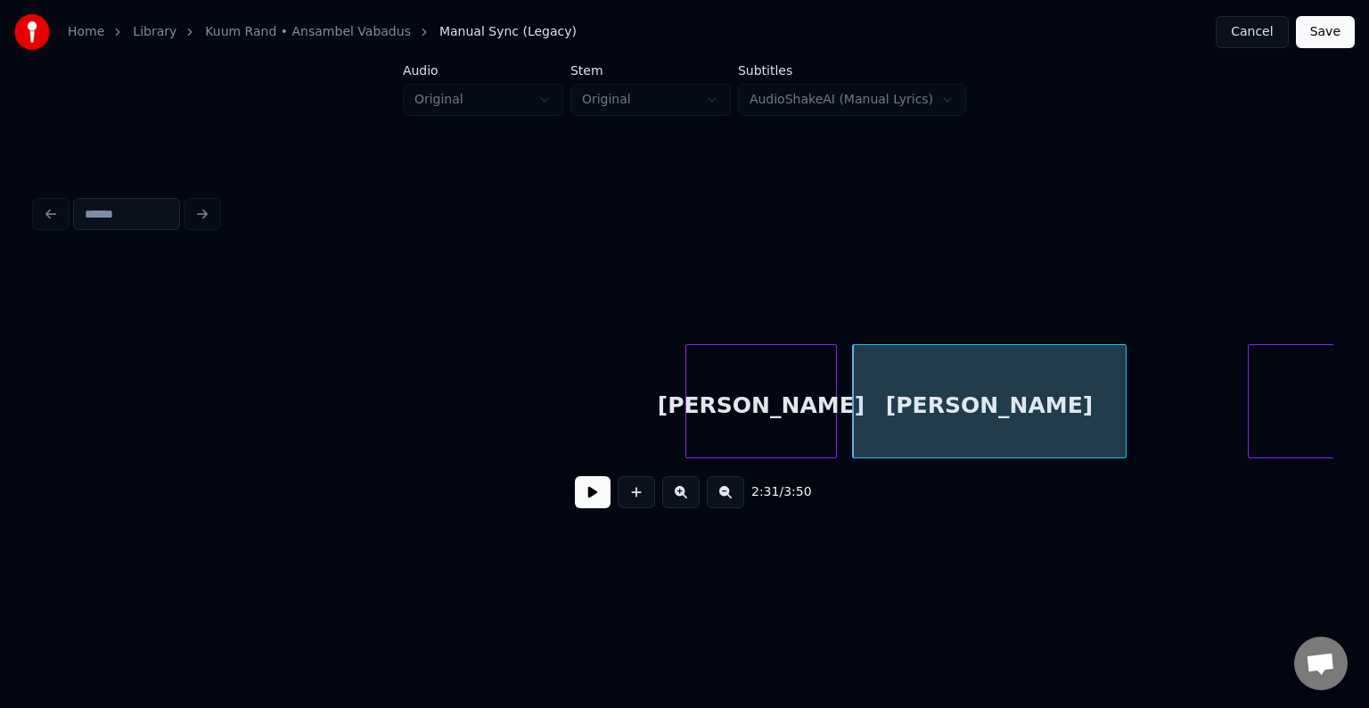
click at [1122, 419] on div at bounding box center [1122, 401] width 5 height 112
click at [575, 502] on button at bounding box center [593, 492] width 36 height 32
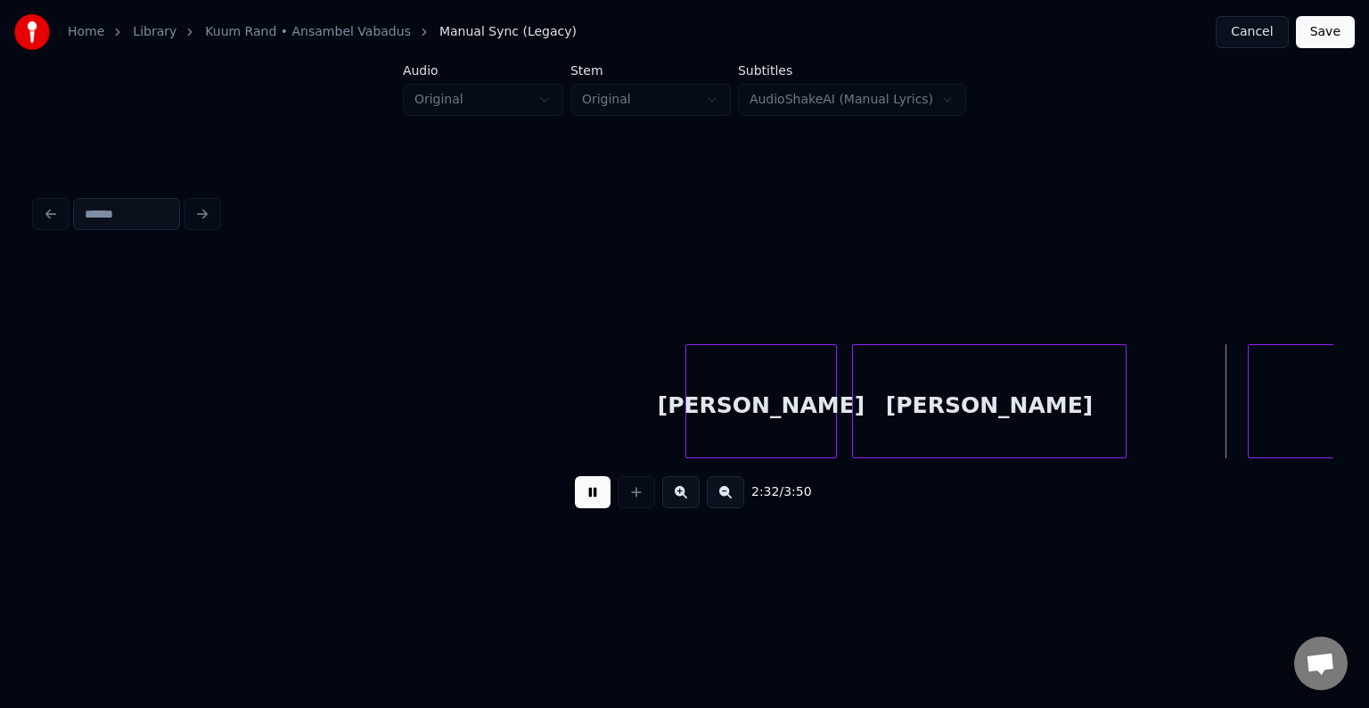
click at [575, 502] on button at bounding box center [593, 492] width 36 height 32
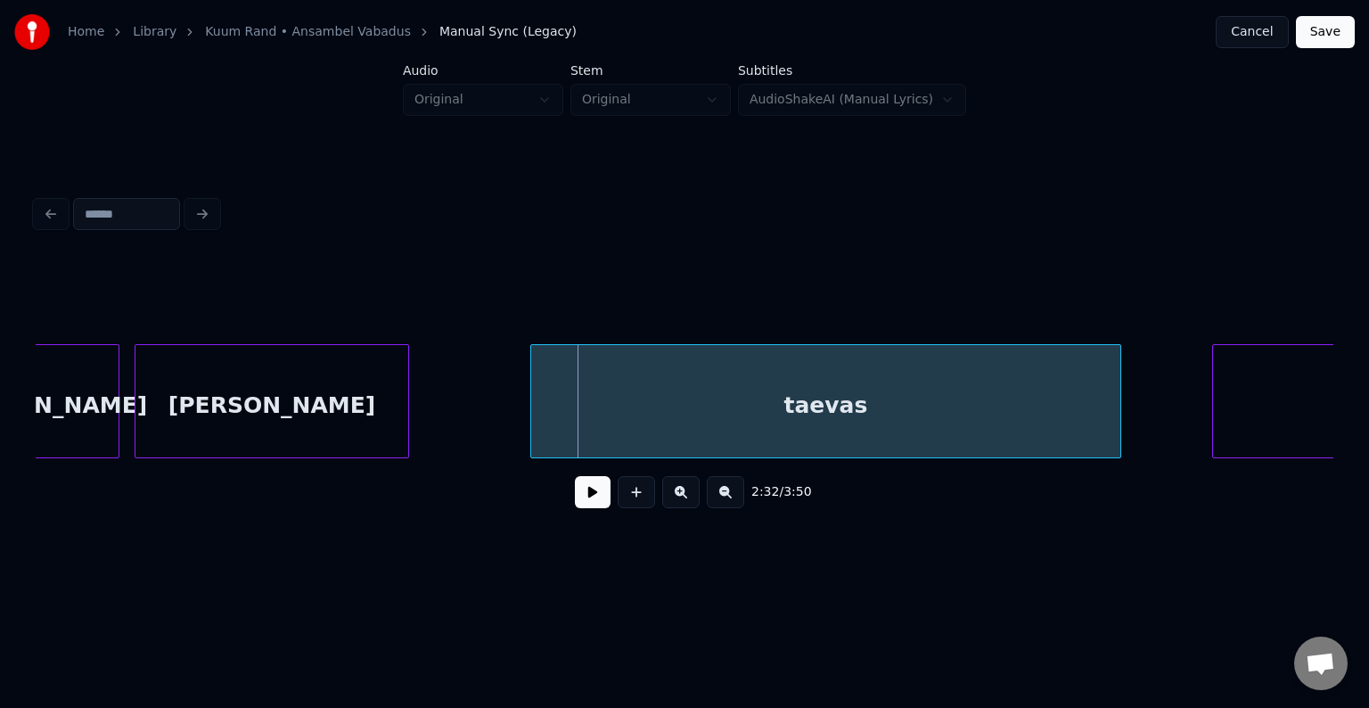
scroll to position [0, 114793]
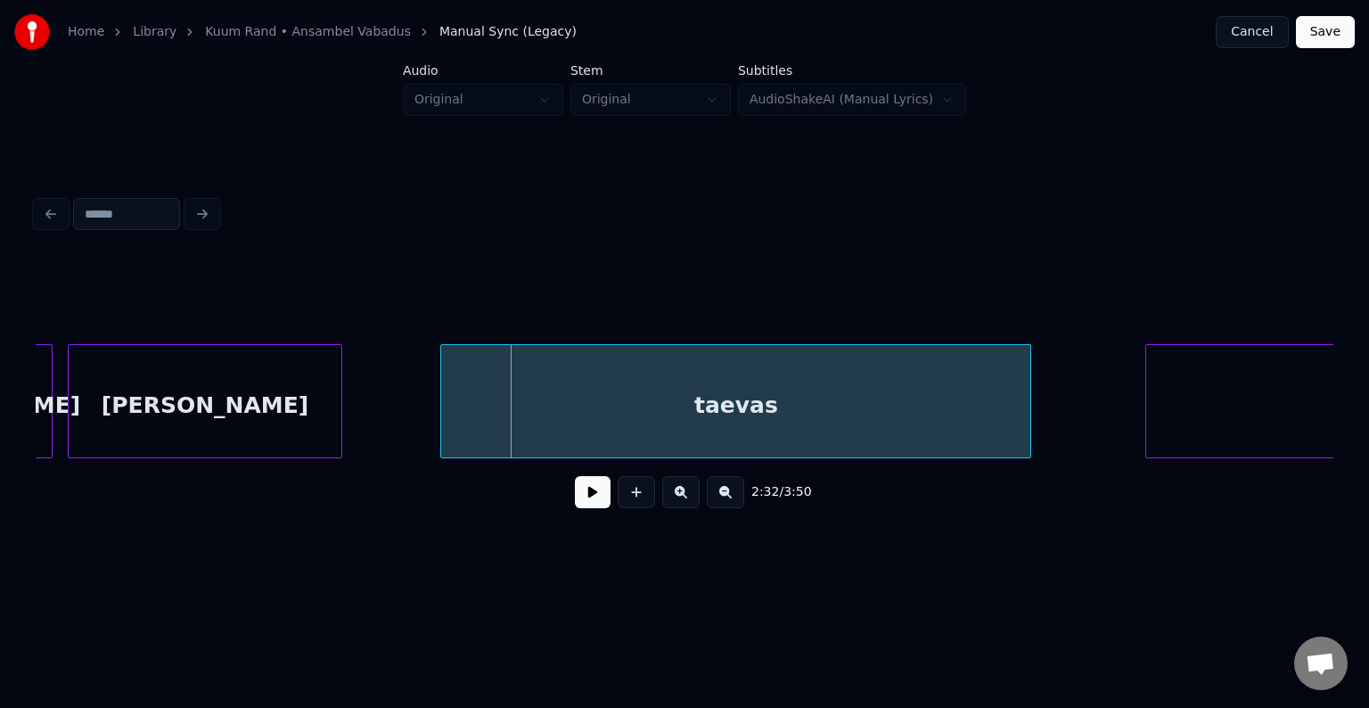
click at [889, 426] on div "taevas" at bounding box center [735, 405] width 589 height 121
click at [589, 508] on button at bounding box center [593, 492] width 36 height 32
drag, startPoint x: 588, startPoint y: 510, endPoint x: 605, endPoint y: 507, distance: 17.1
click at [589, 508] on button at bounding box center [593, 492] width 36 height 32
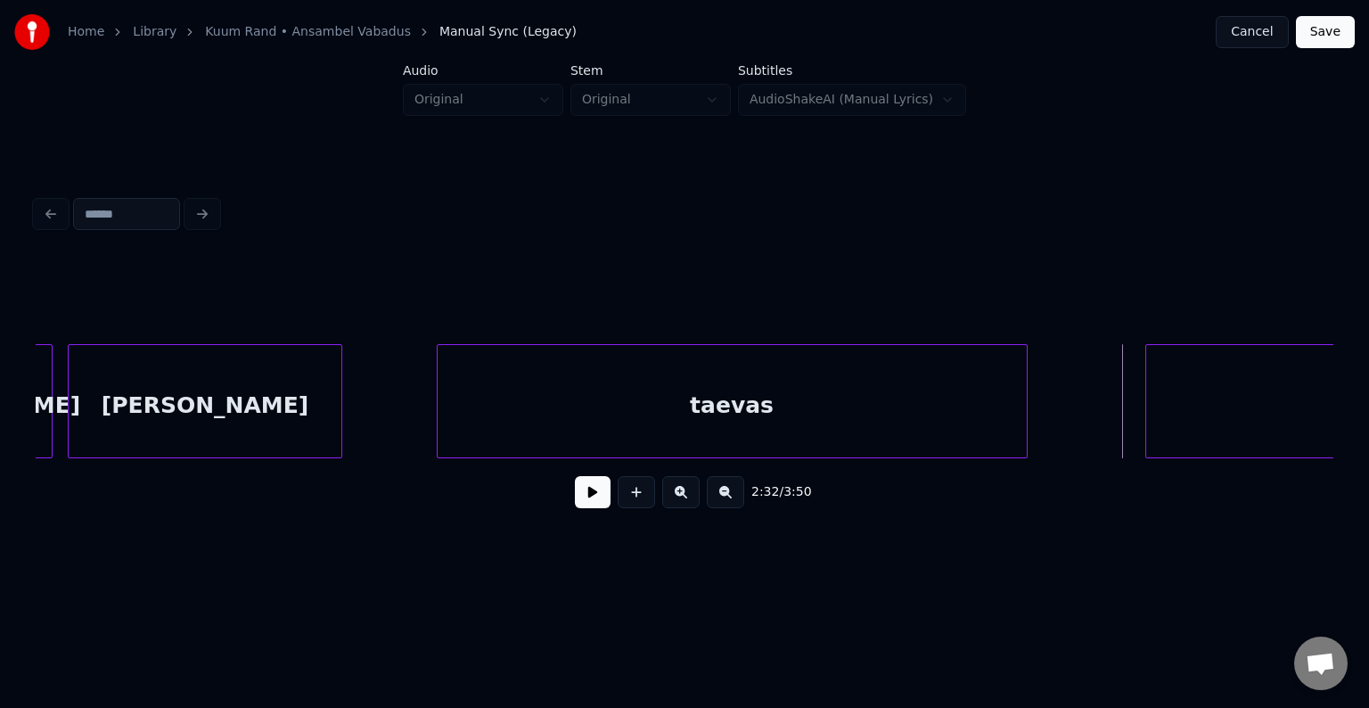
scroll to position [0, 115086]
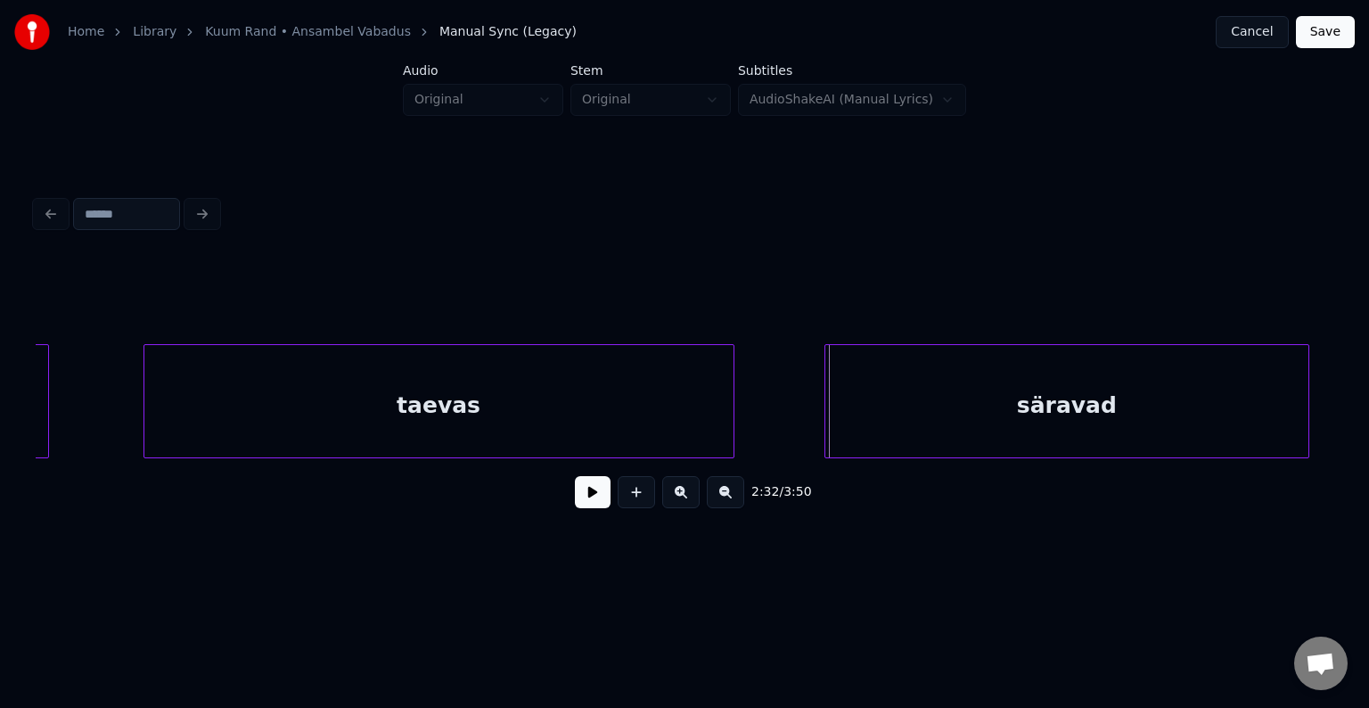
click at [1218, 392] on div "säravad" at bounding box center [1066, 405] width 483 height 121
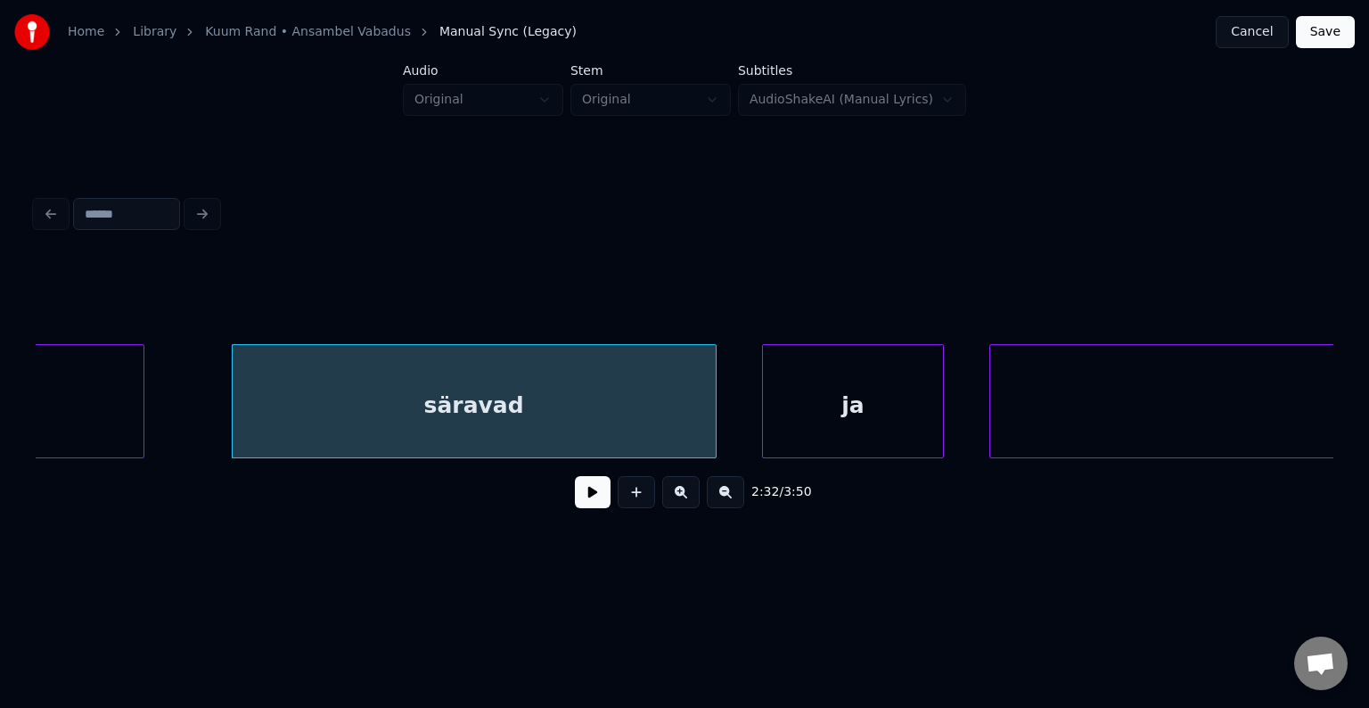
scroll to position [0, 115692]
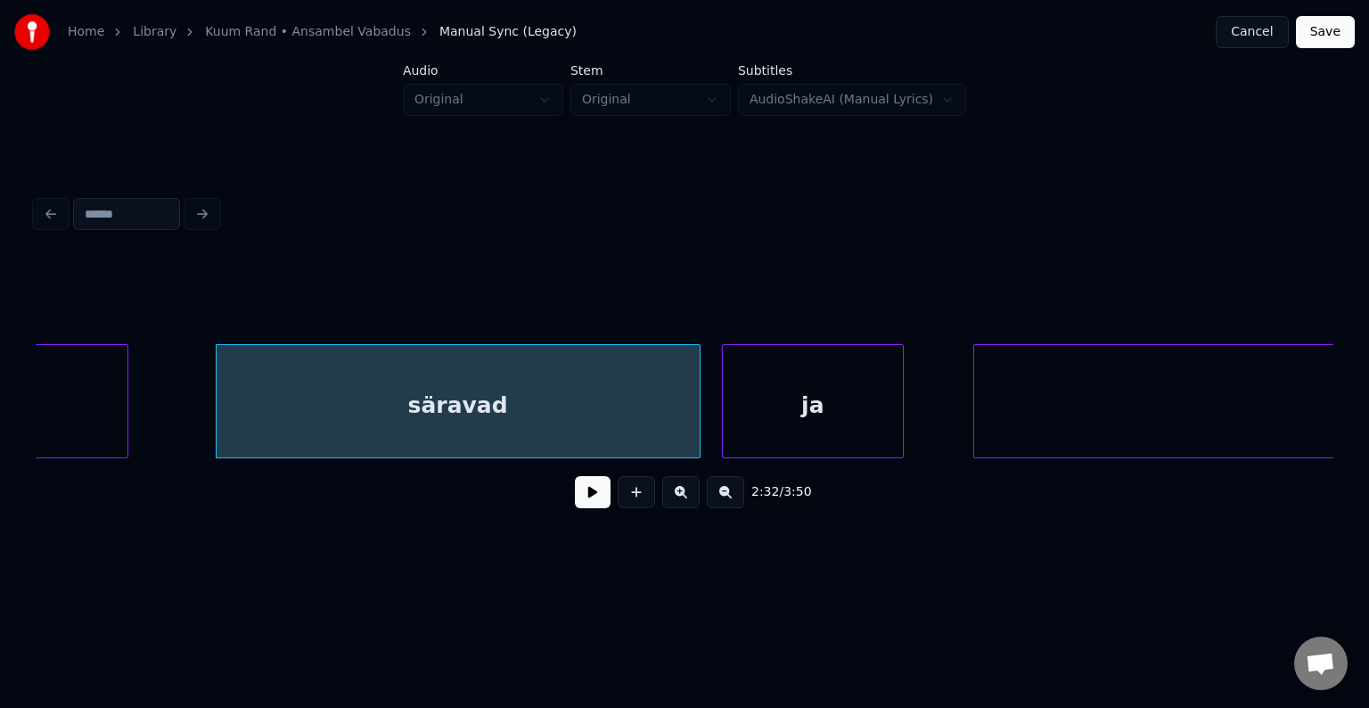
click at [830, 425] on div "ja" at bounding box center [813, 405] width 180 height 121
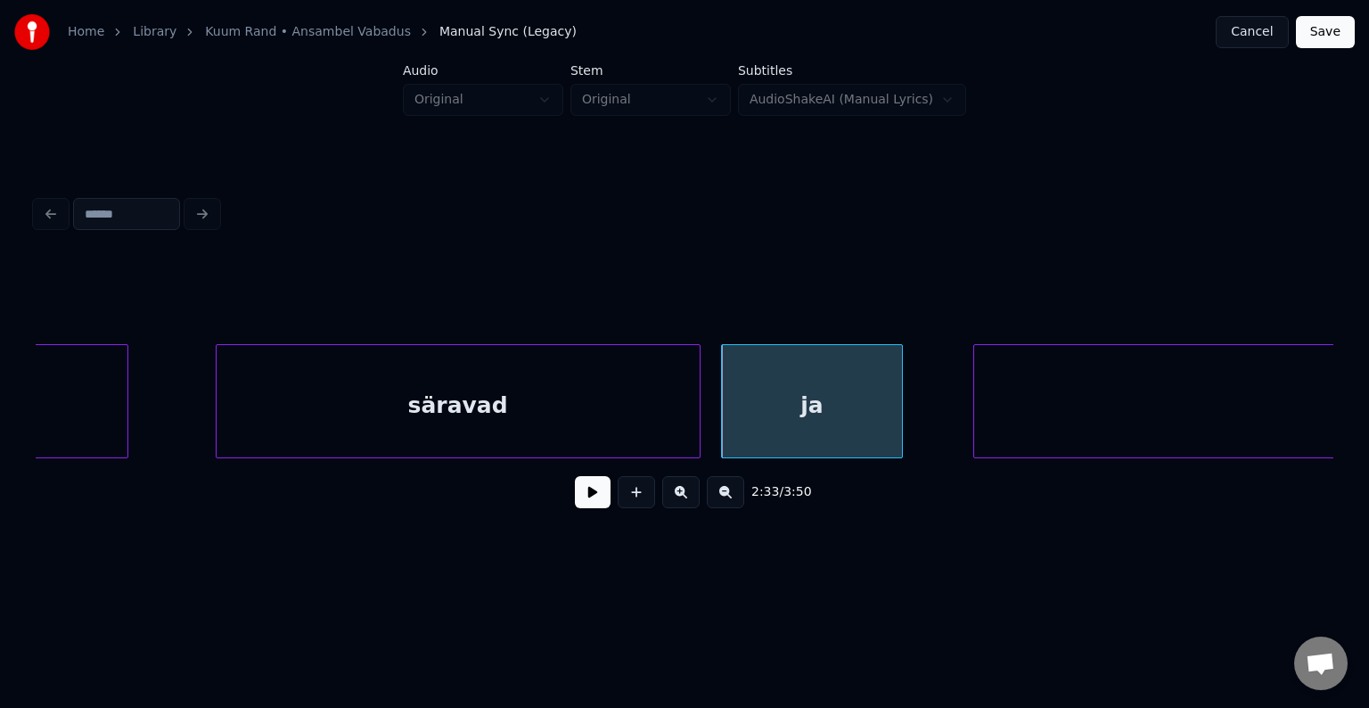
click at [581, 407] on div "säravad" at bounding box center [458, 405] width 483 height 121
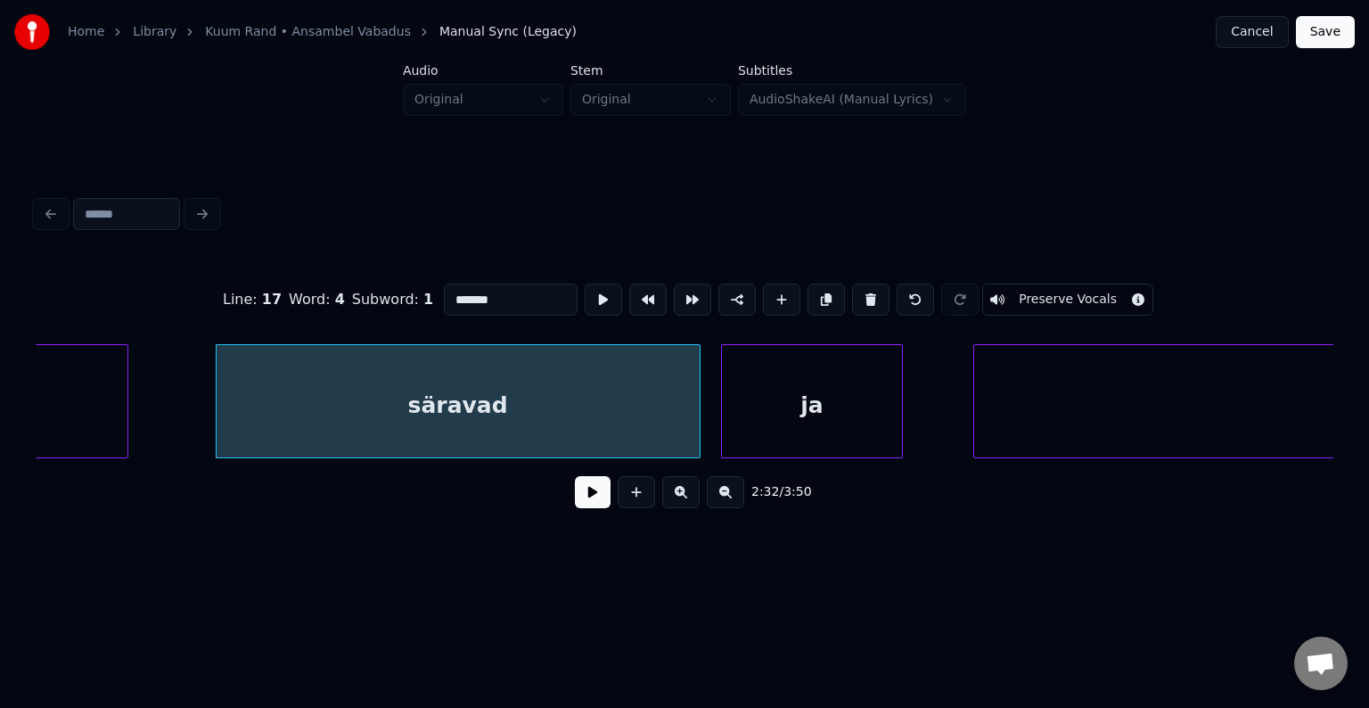
click at [575, 505] on button at bounding box center [593, 492] width 36 height 32
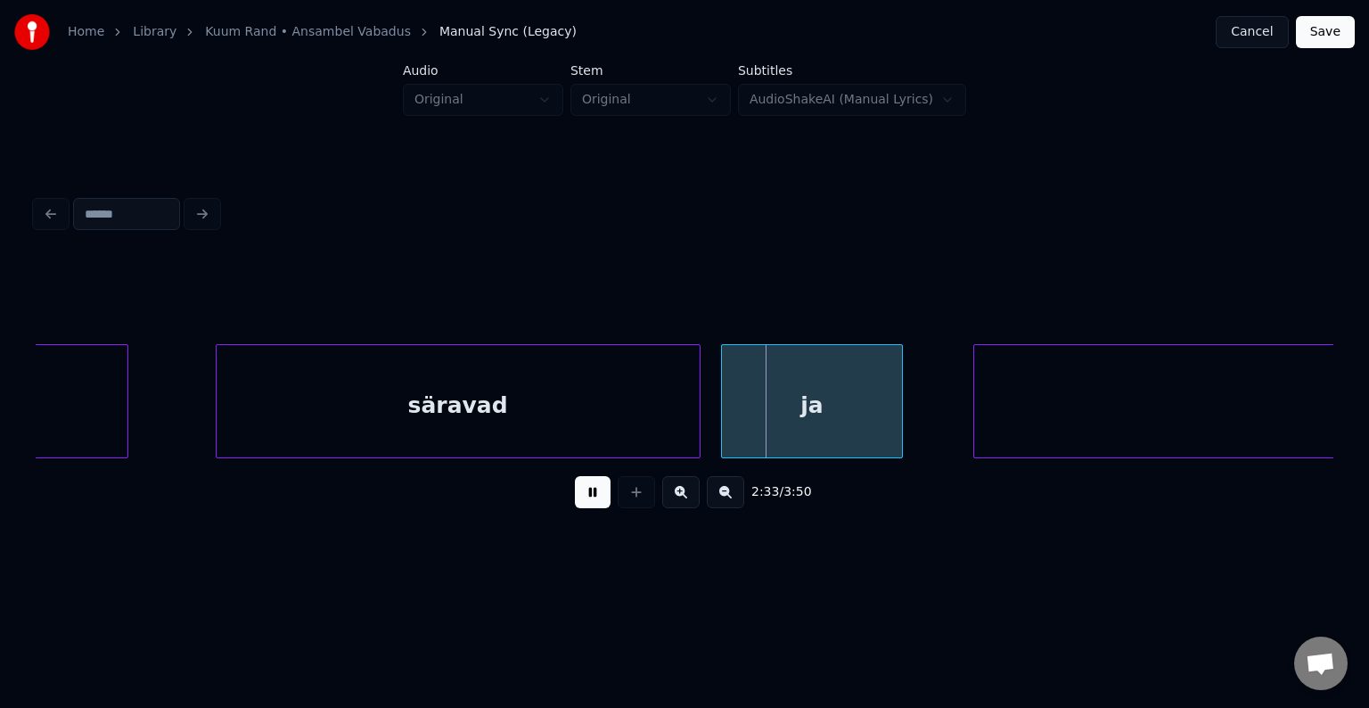
click at [575, 505] on button at bounding box center [593, 492] width 36 height 32
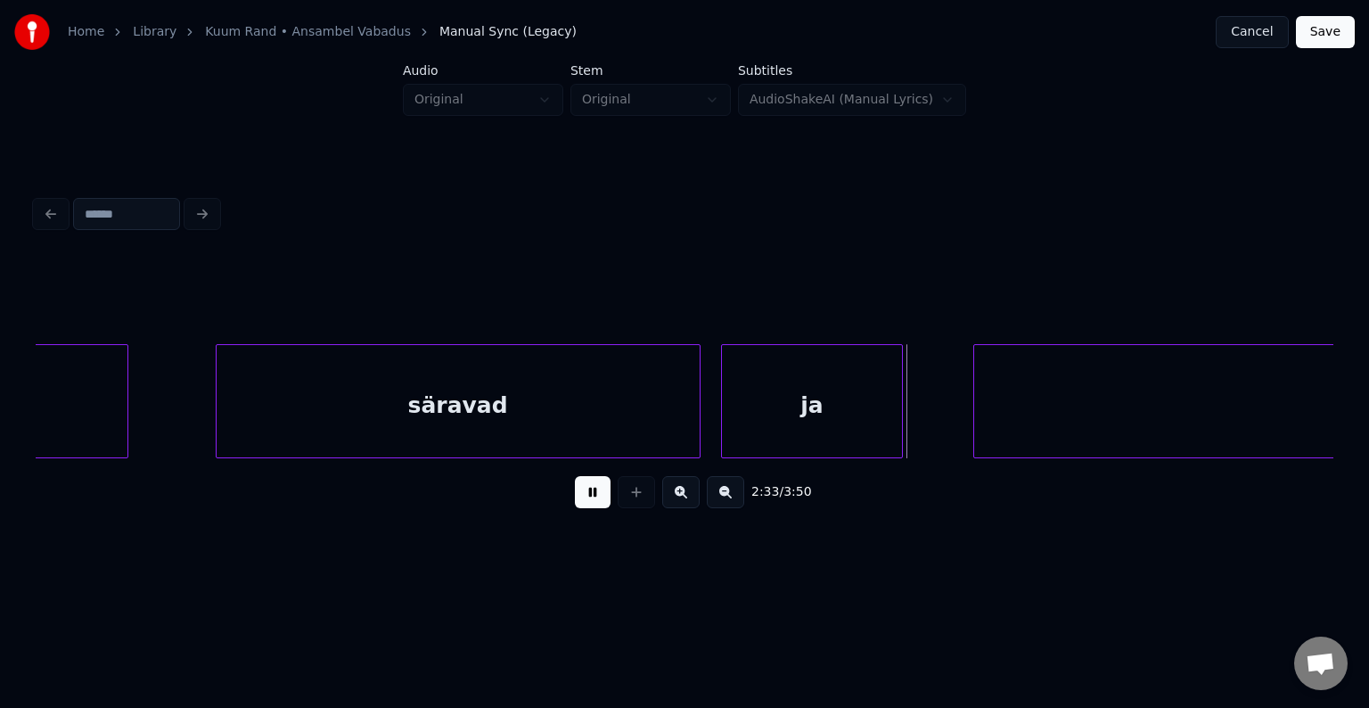
click at [575, 505] on button at bounding box center [593, 492] width 36 height 32
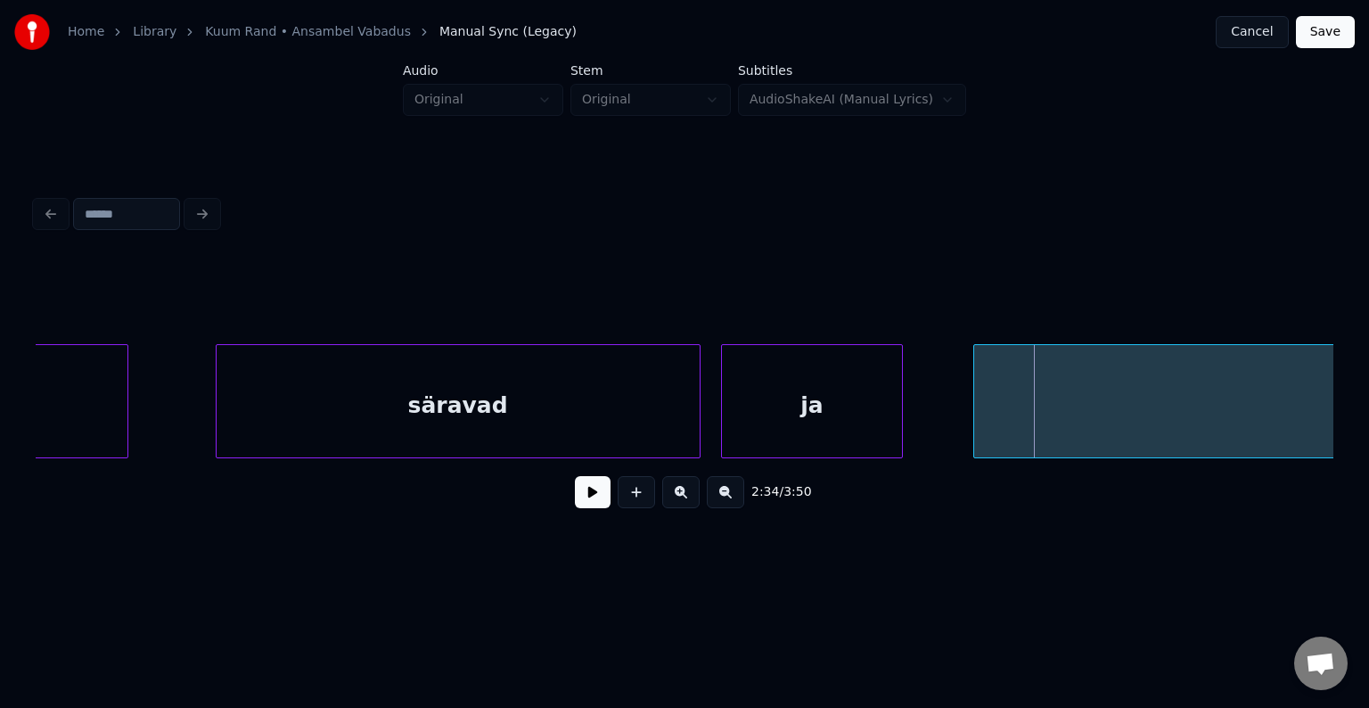
scroll to position [0, 116363]
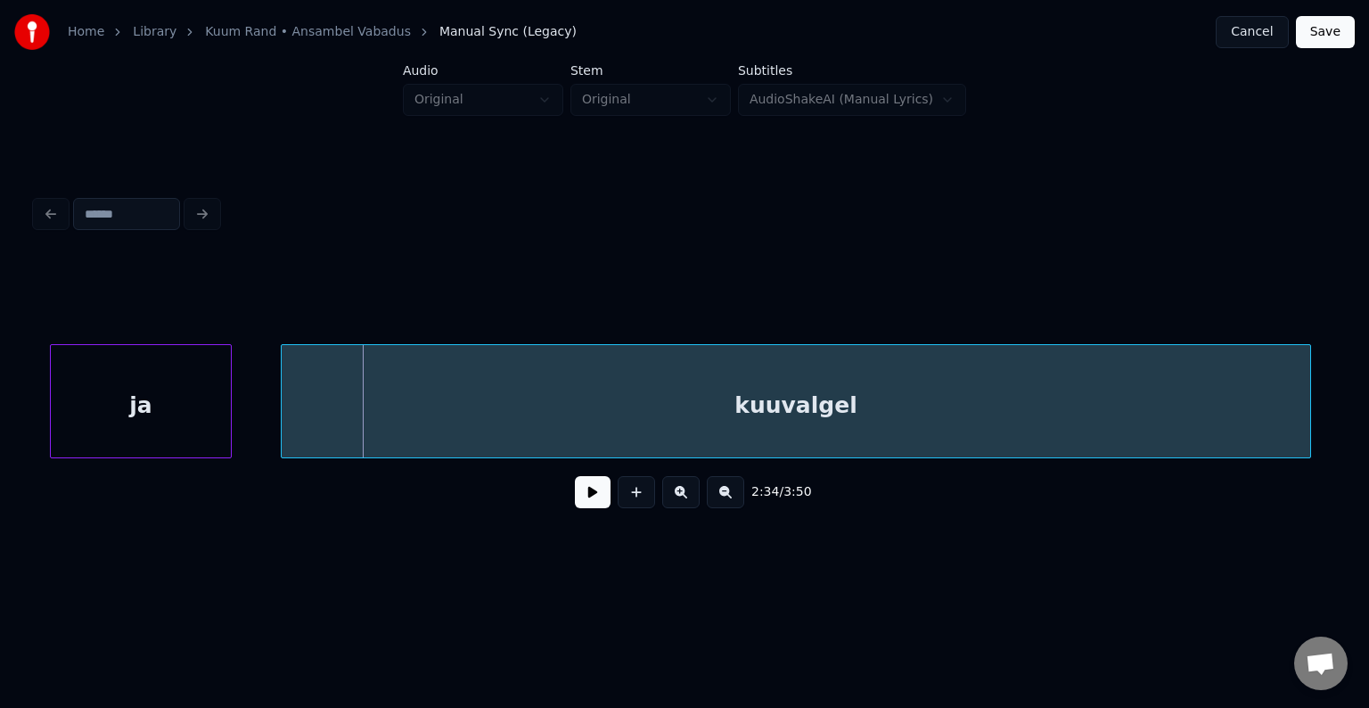
click at [1057, 406] on div "kuuvalgel" at bounding box center [796, 405] width 1029 height 121
click at [581, 503] on button at bounding box center [593, 492] width 36 height 32
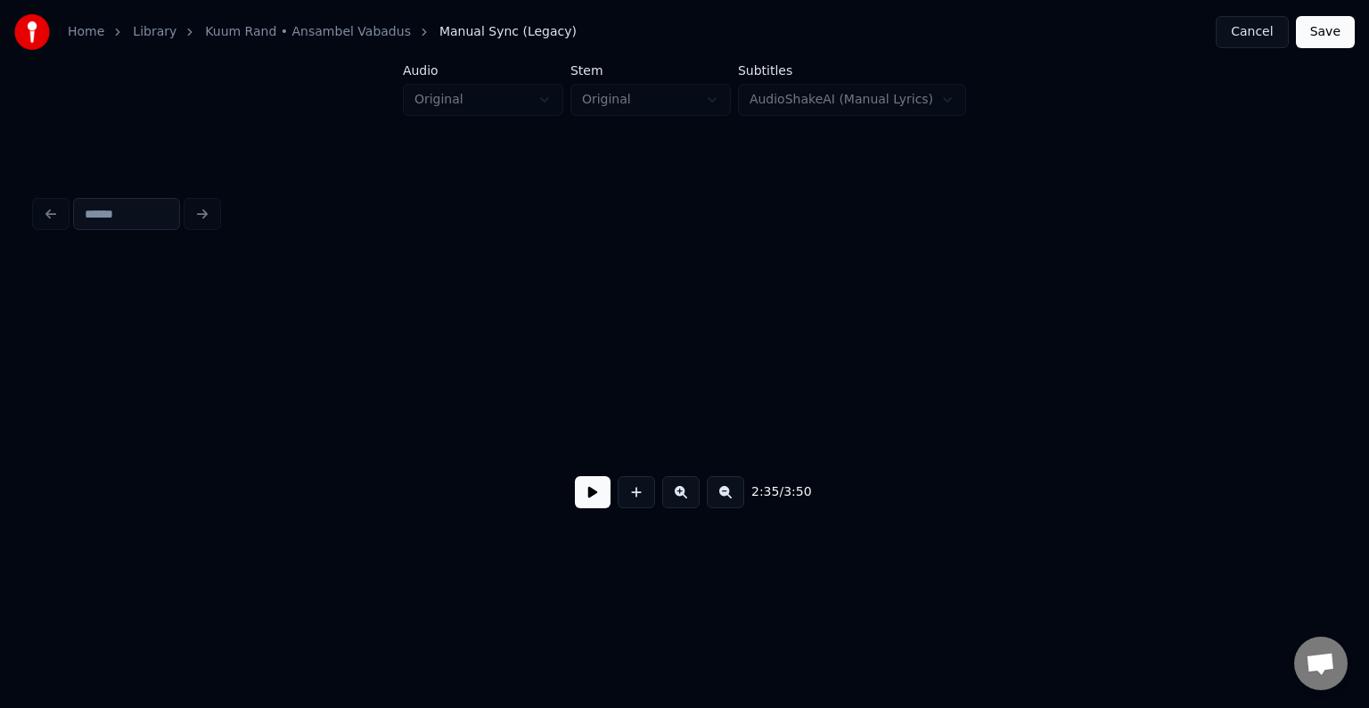
scroll to position [0, 117665]
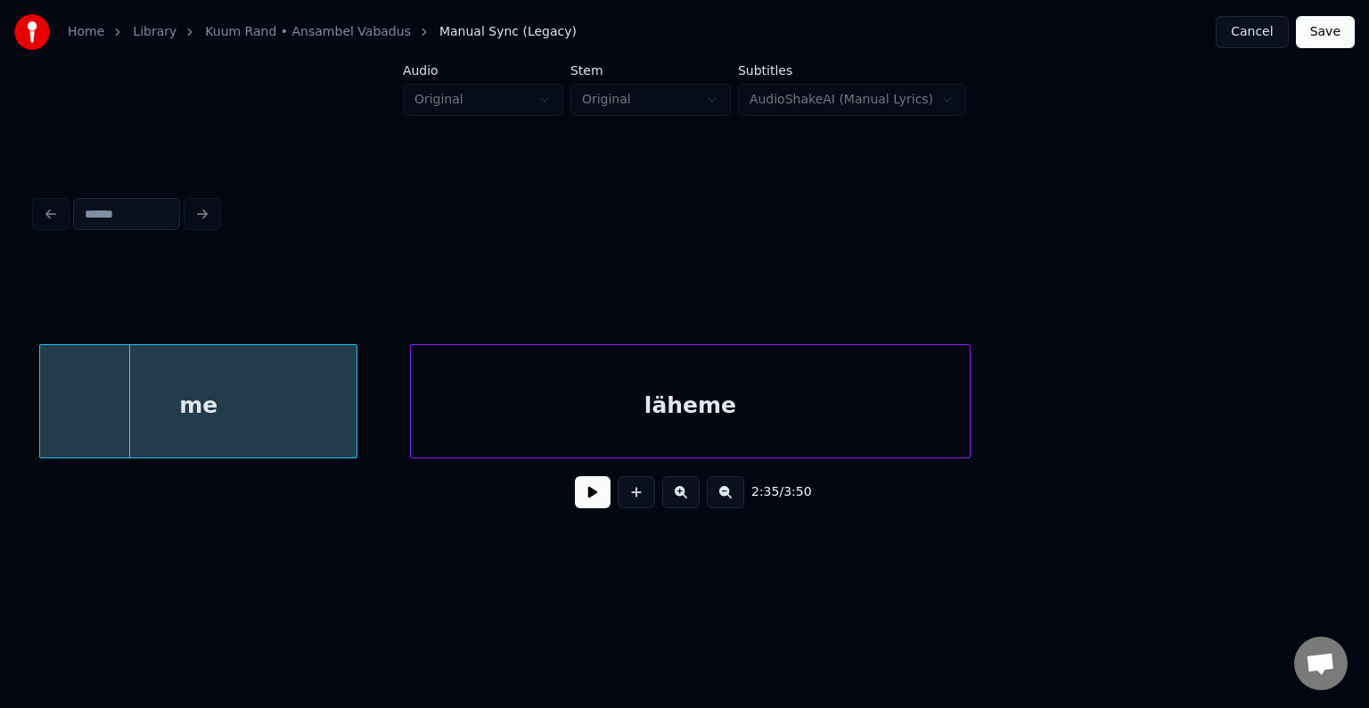
click at [277, 424] on div "me" at bounding box center [198, 405] width 316 height 121
click at [517, 441] on div "läheme" at bounding box center [654, 405] width 559 height 121
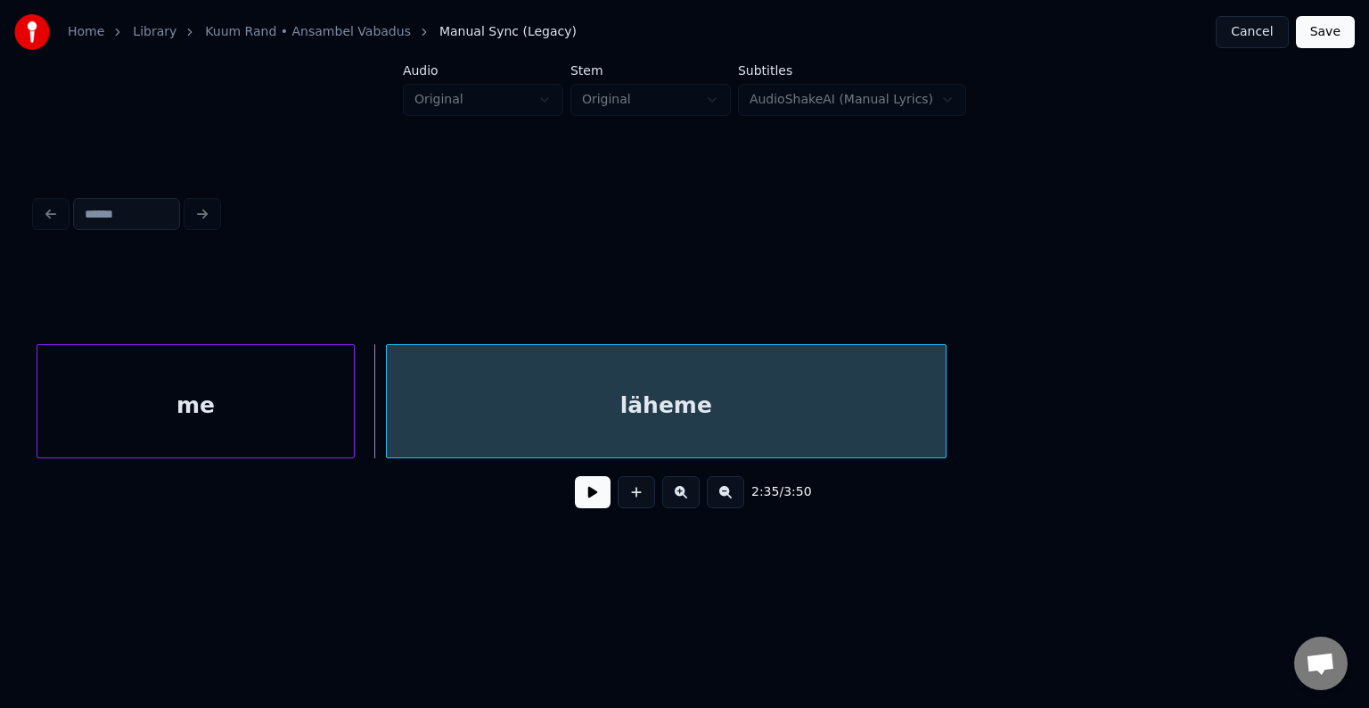
click at [562, 422] on div "läheme" at bounding box center [666, 405] width 559 height 121
click at [259, 414] on div "me" at bounding box center [195, 405] width 316 height 121
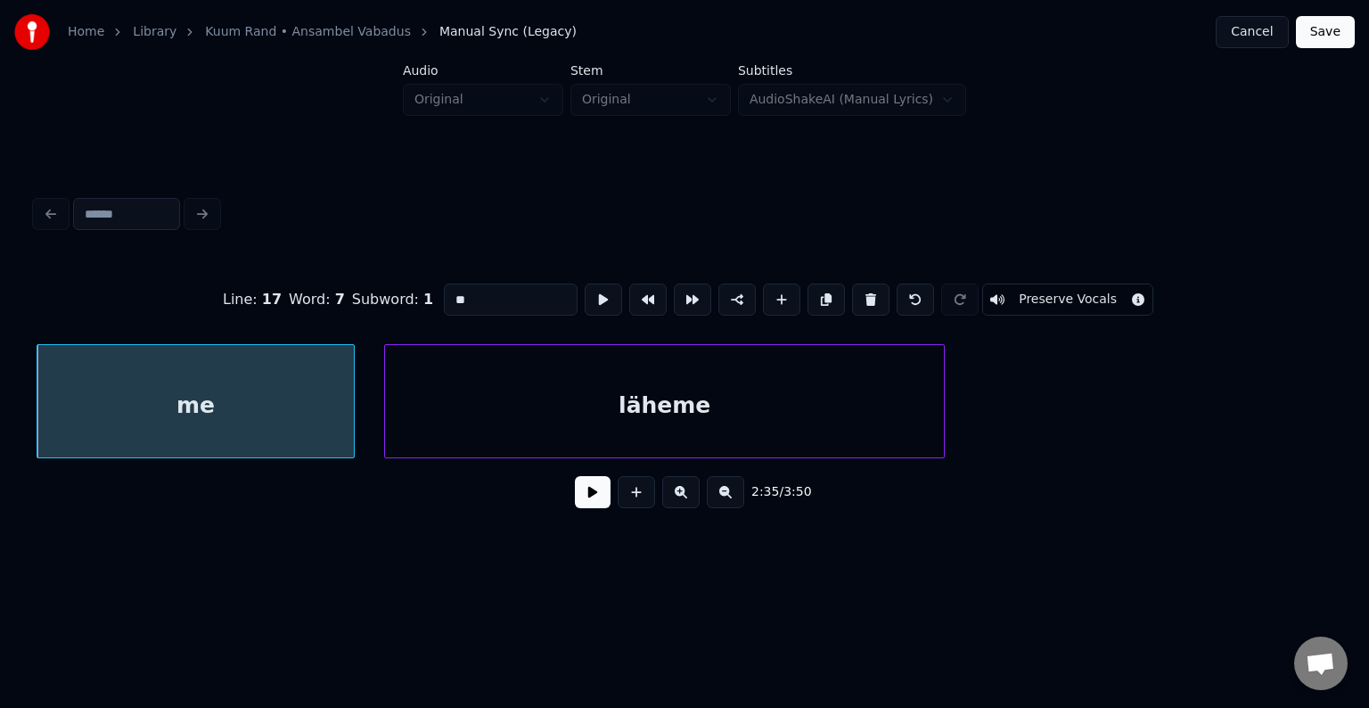
click at [578, 497] on button at bounding box center [593, 492] width 36 height 32
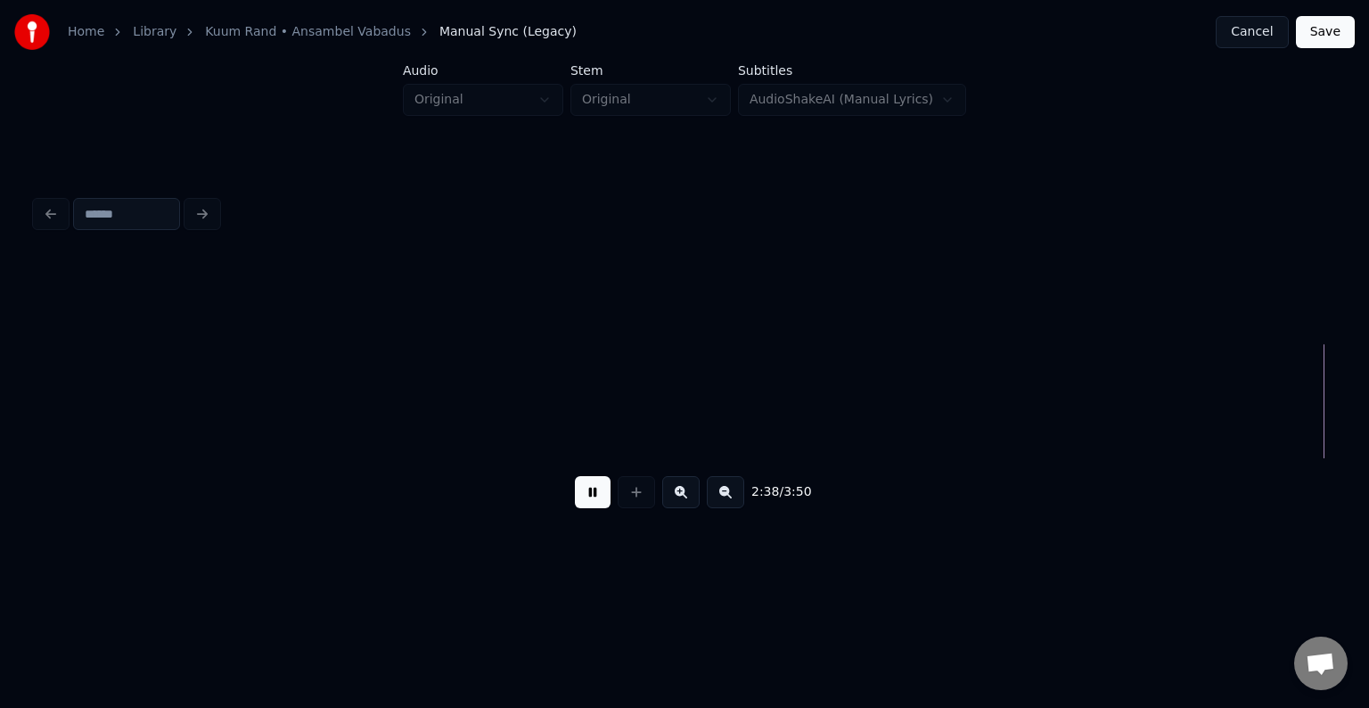
scroll to position [0, 120271]
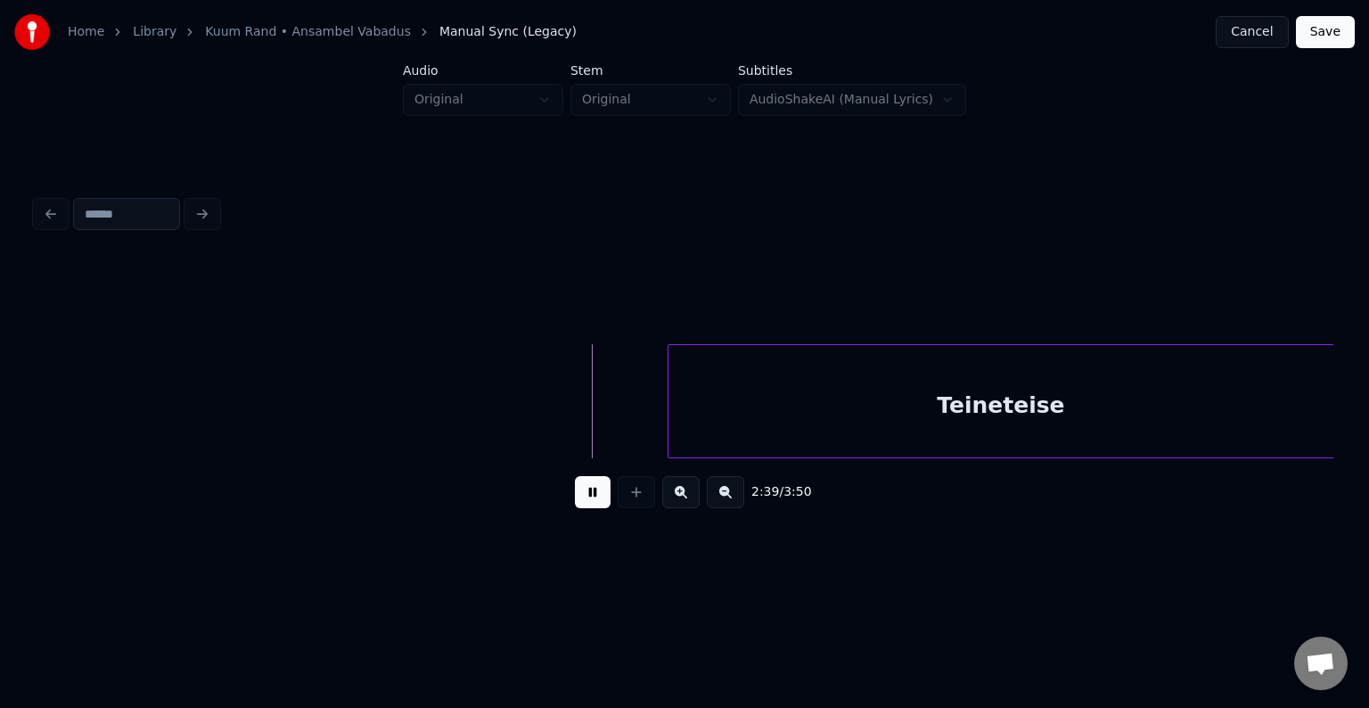
click at [593, 499] on button at bounding box center [593, 492] width 36 height 32
click at [749, 414] on div "Teineteise" at bounding box center [981, 405] width 665 height 121
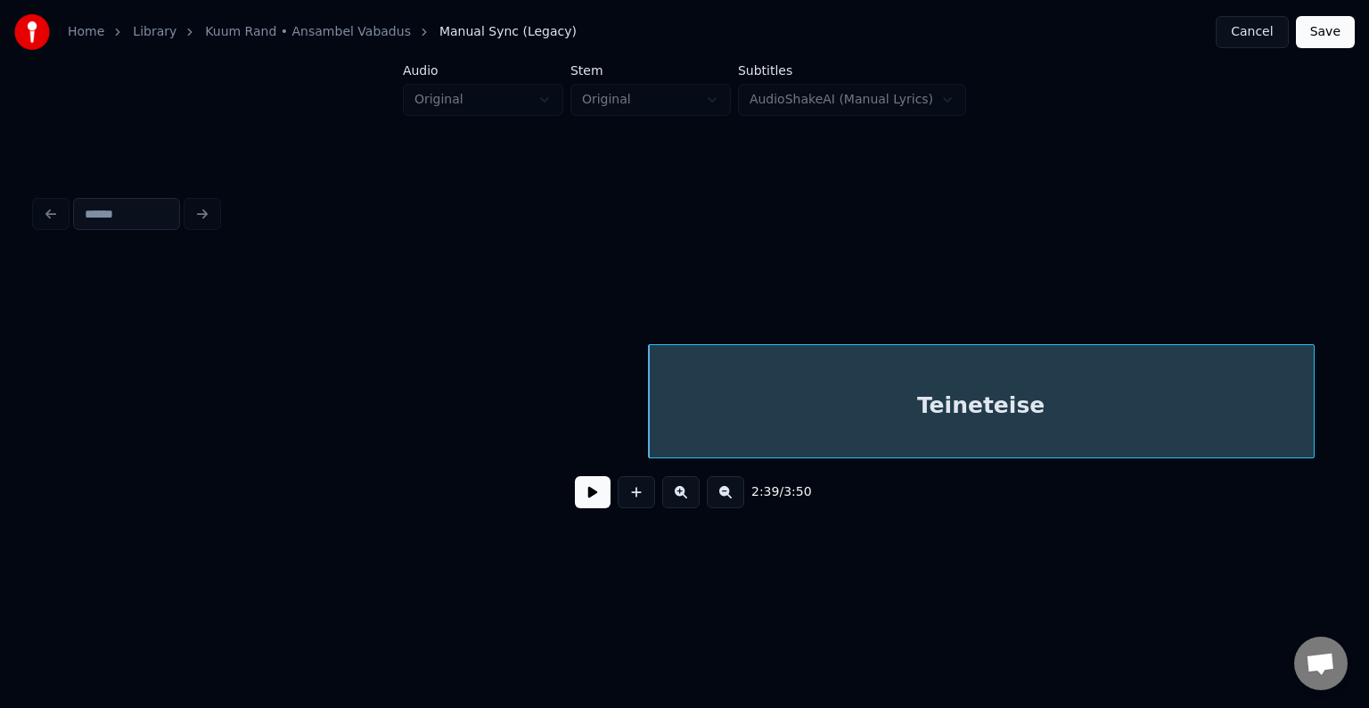
click at [581, 501] on button at bounding box center [593, 492] width 36 height 32
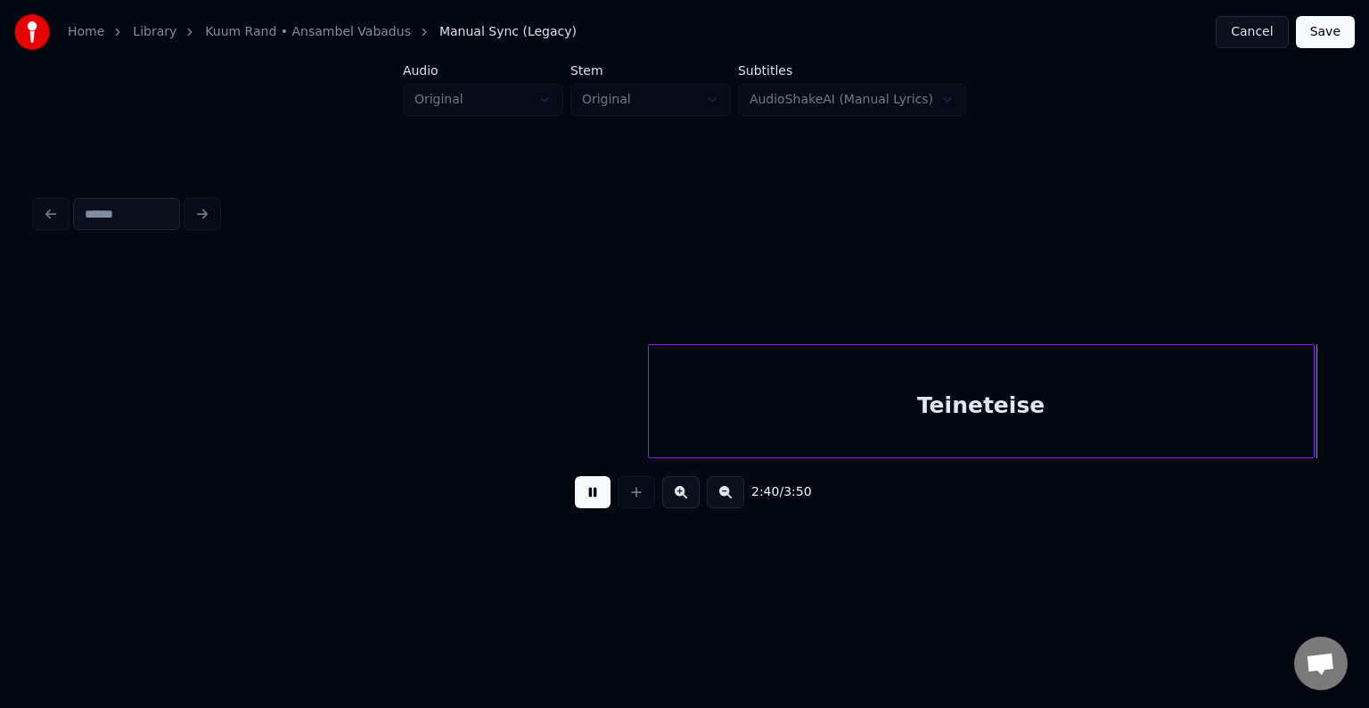
scroll to position [0, 121577]
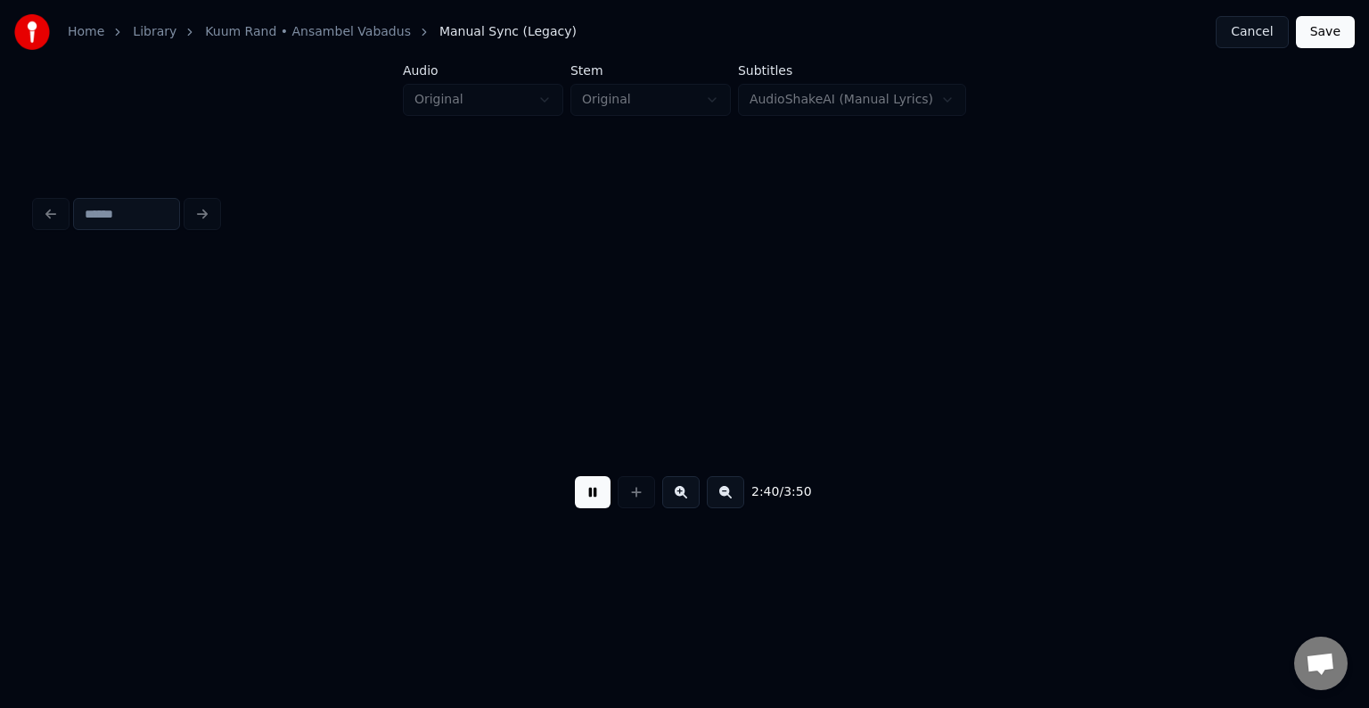
click at [581, 500] on button at bounding box center [593, 492] width 36 height 32
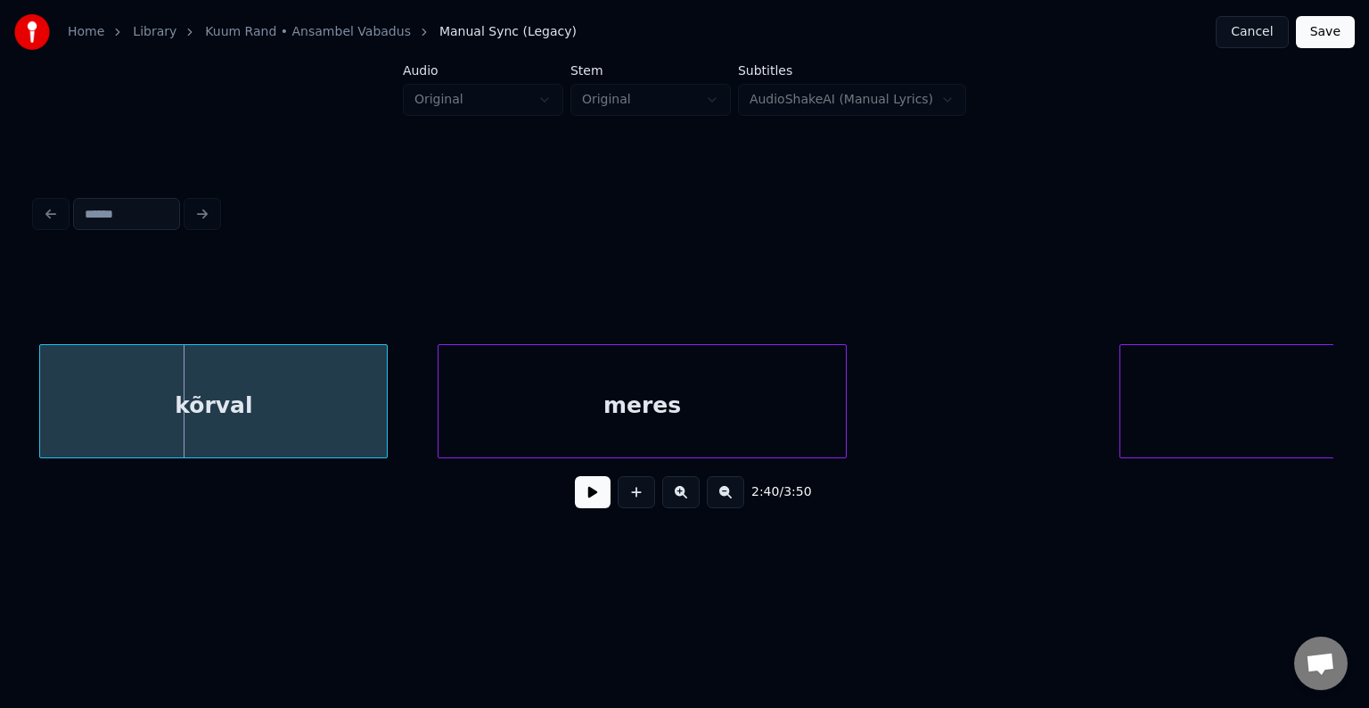
click at [283, 424] on div "kõrval" at bounding box center [213, 405] width 347 height 121
click at [610, 409] on div "meres" at bounding box center [616, 405] width 407 height 121
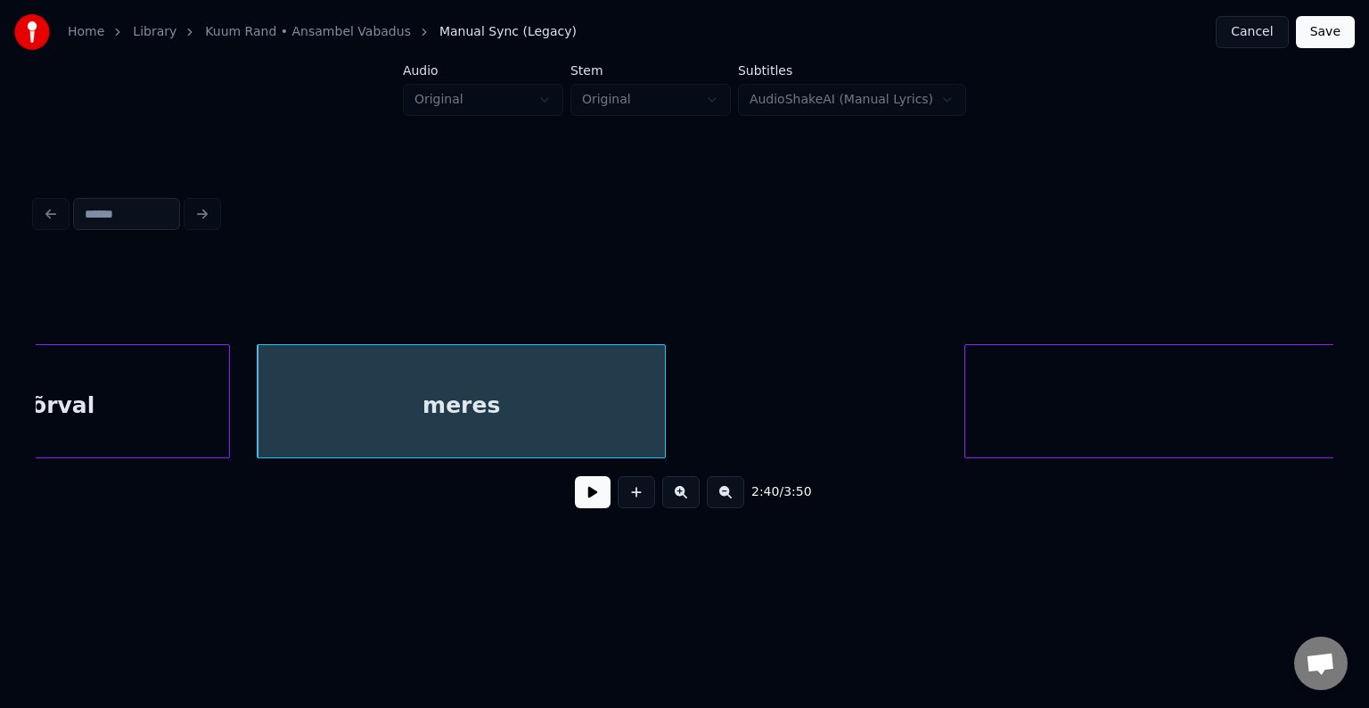
scroll to position [0, 121862]
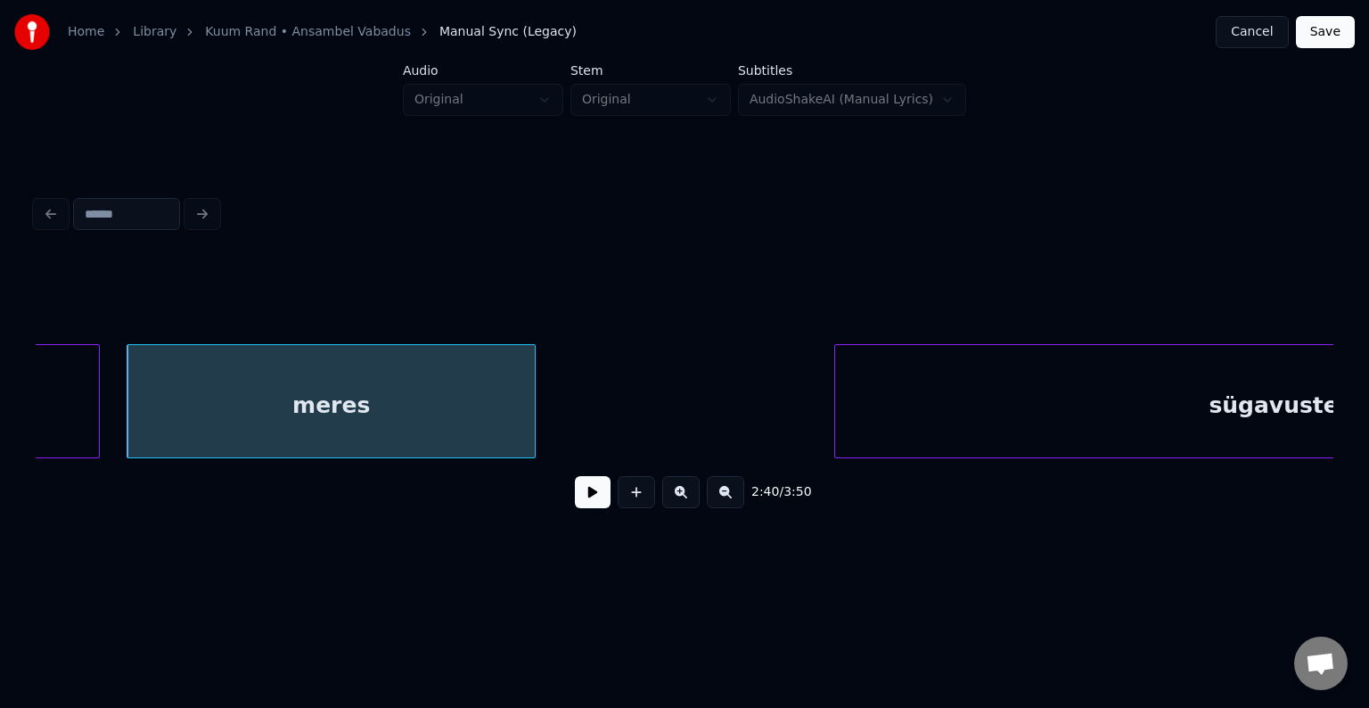
click at [1016, 419] on div "sügavuste" at bounding box center [1273, 405] width 877 height 121
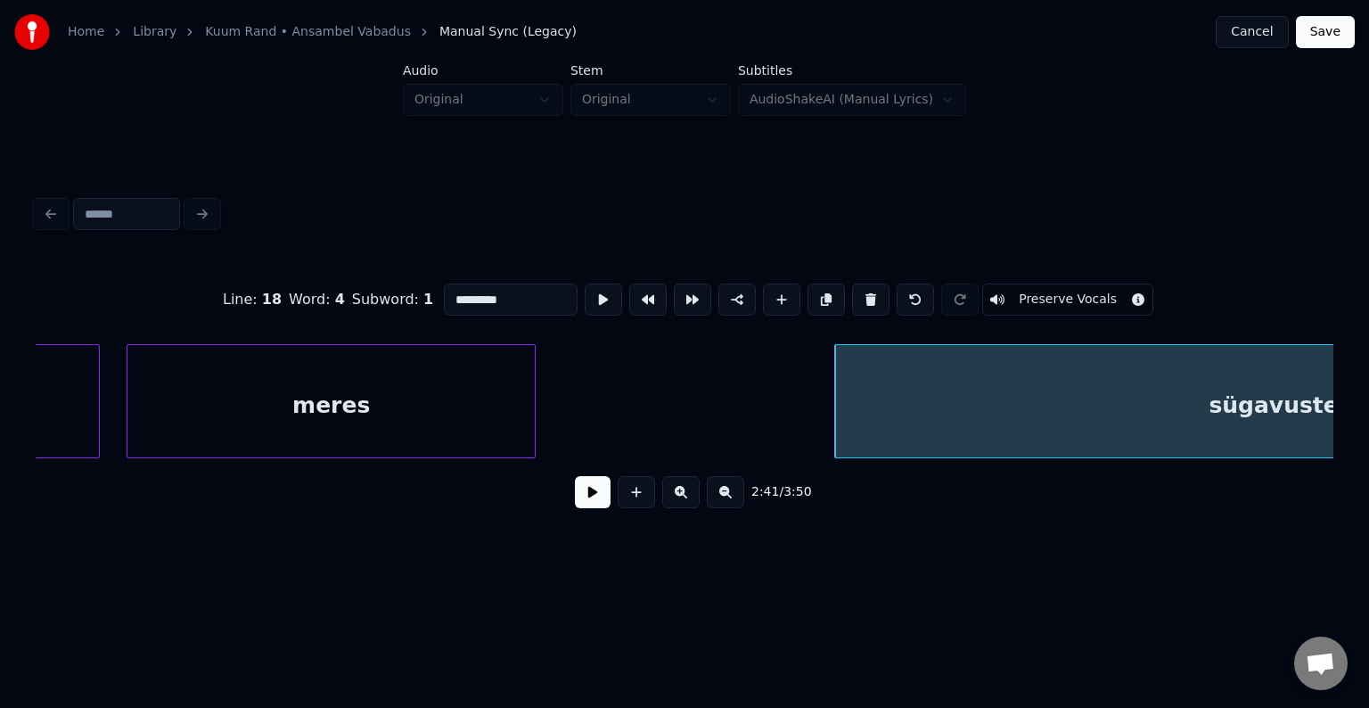
click at [276, 419] on div "meres" at bounding box center [330, 405] width 407 height 121
type input "*****"
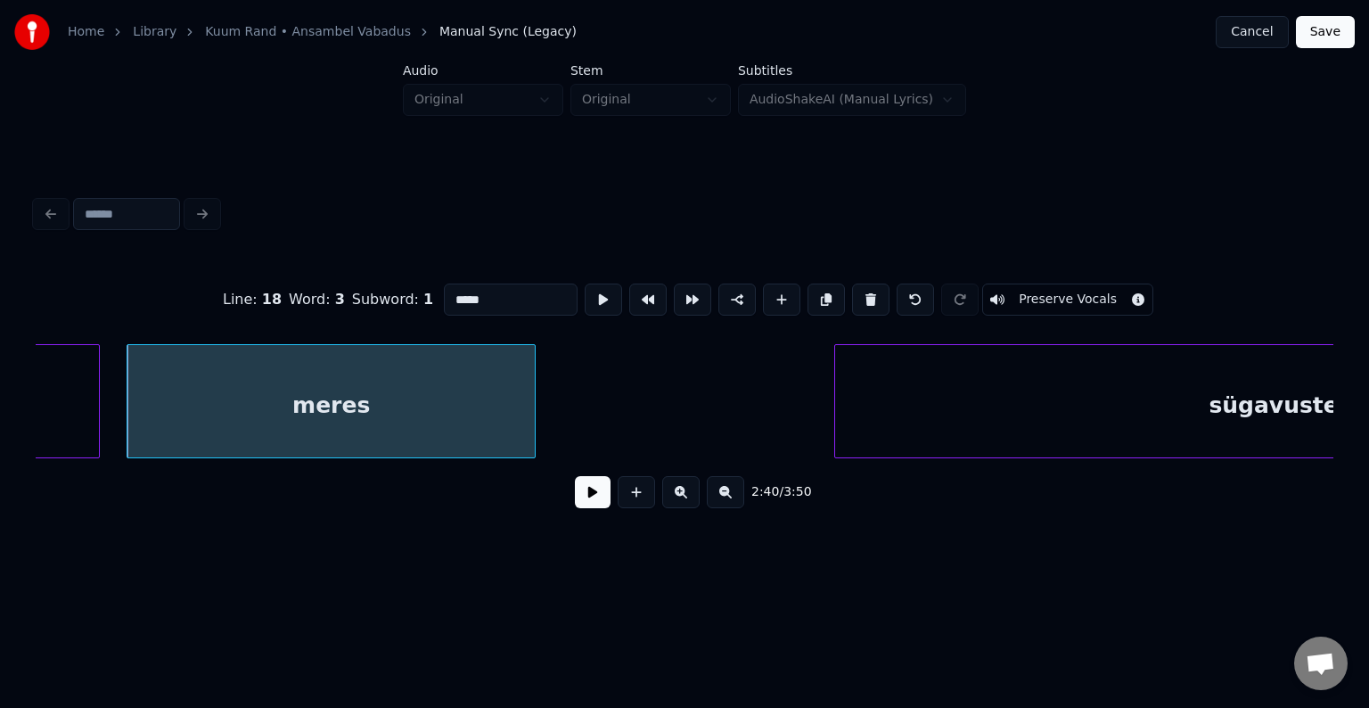
click at [583, 502] on button at bounding box center [593, 492] width 36 height 32
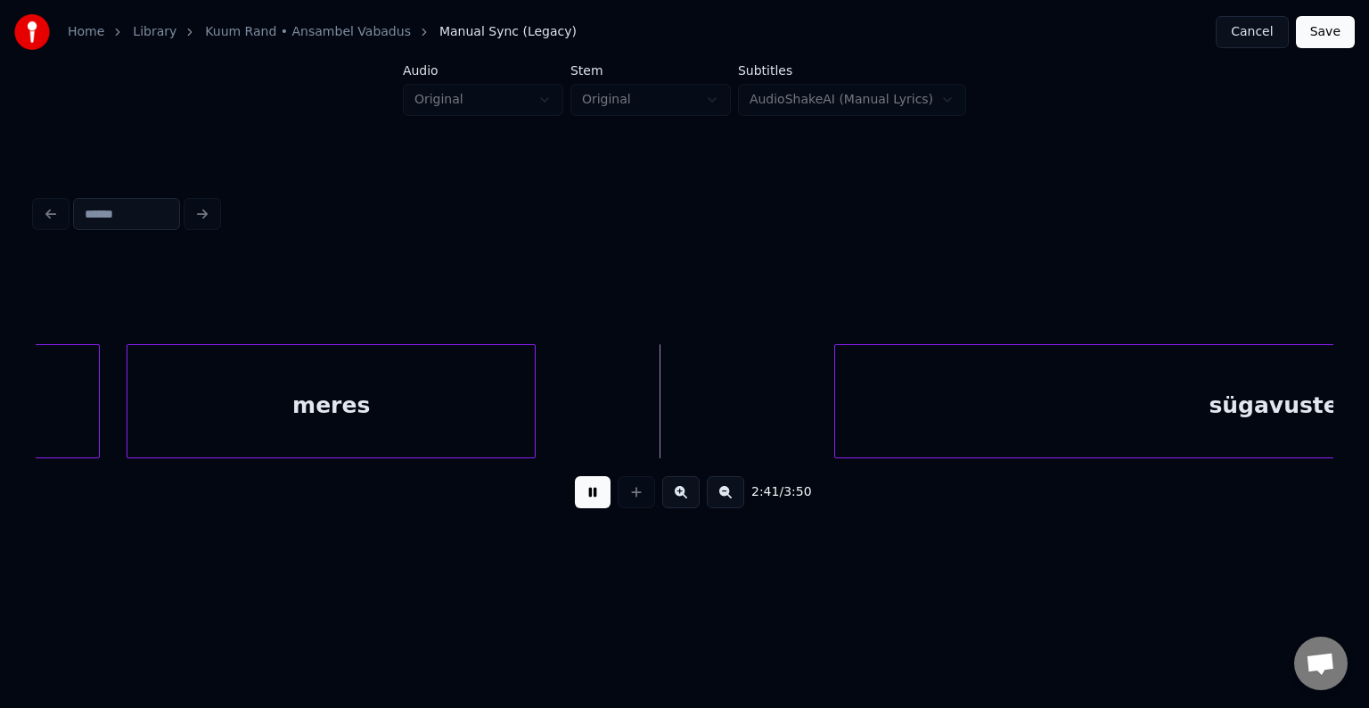
click at [582, 499] on button at bounding box center [593, 492] width 36 height 32
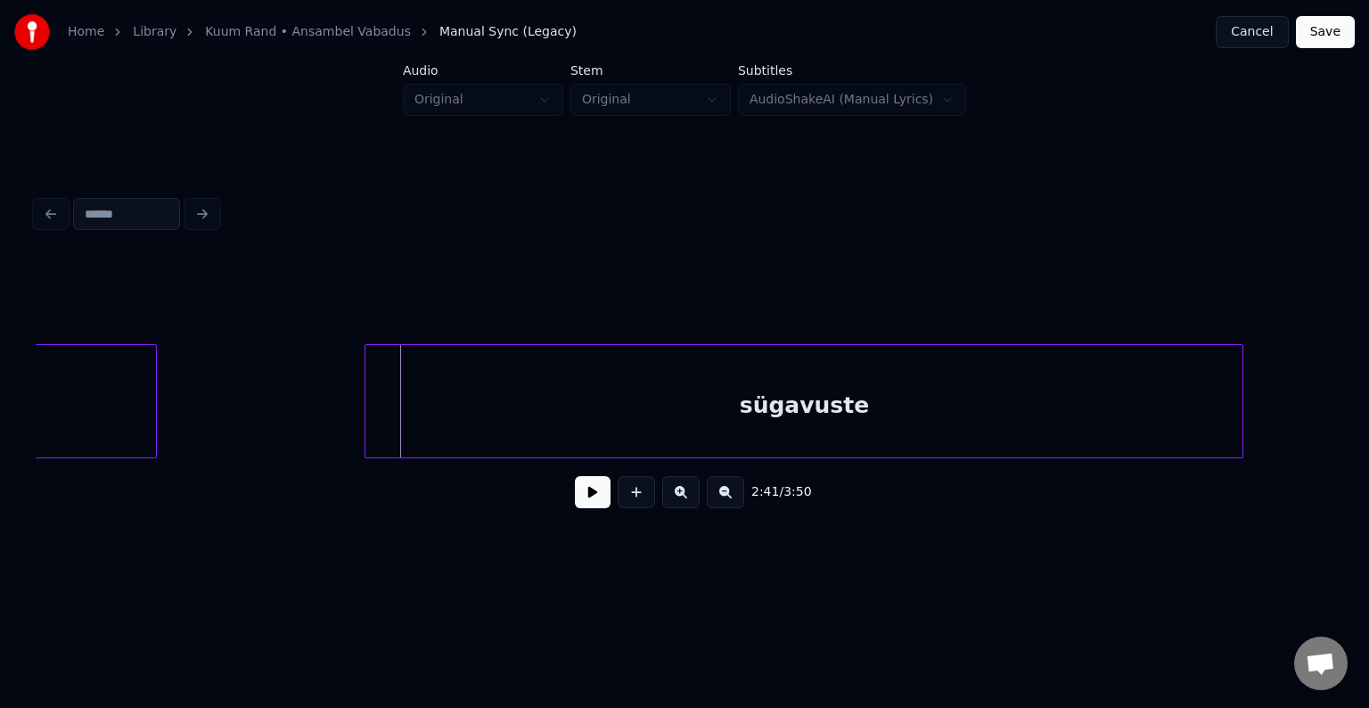
click at [964, 432] on div "sügavuste" at bounding box center [803, 405] width 877 height 121
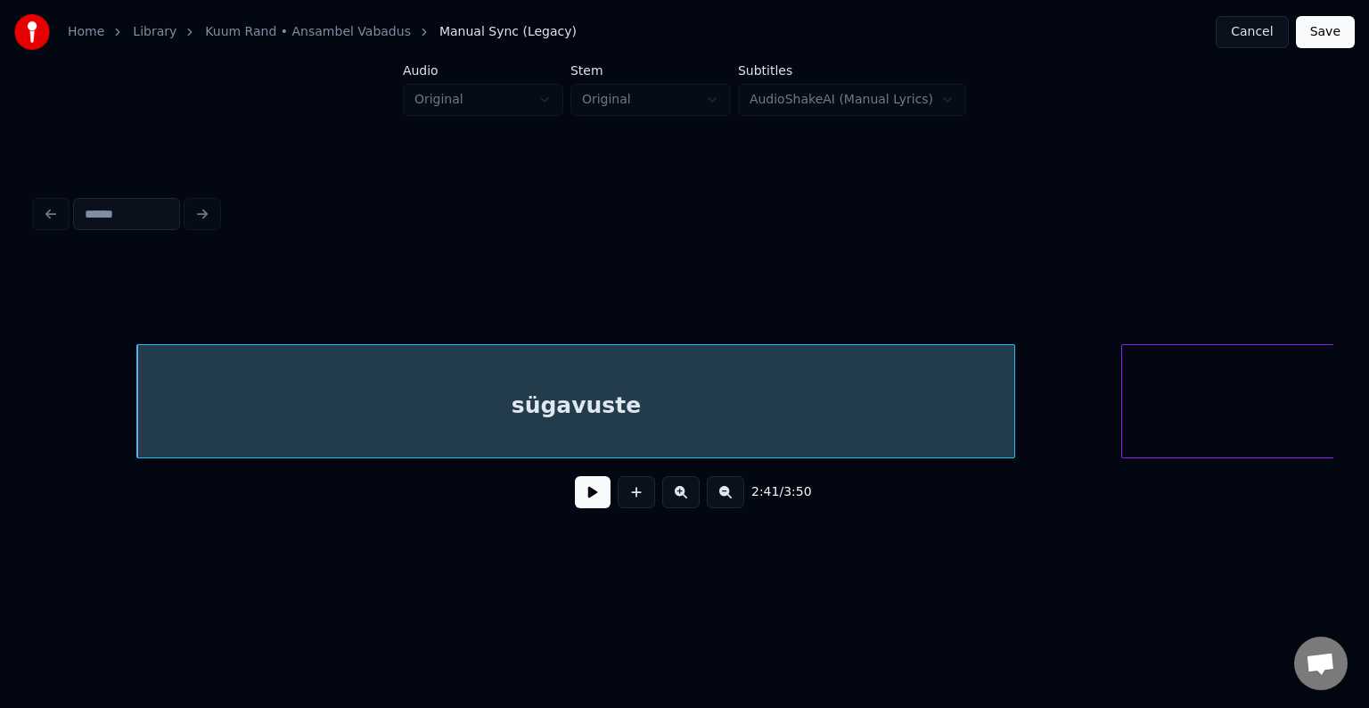
scroll to position [0, 122490]
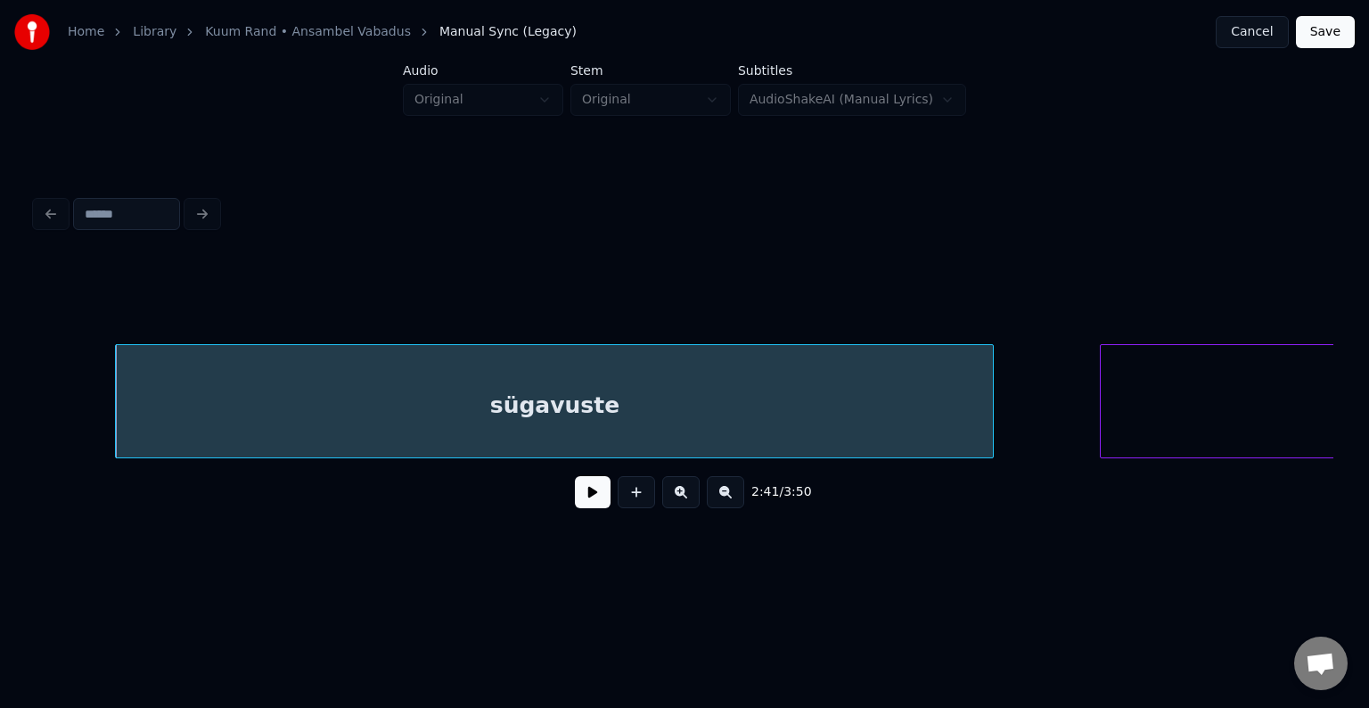
click at [582, 500] on button at bounding box center [593, 492] width 36 height 32
click at [584, 501] on button at bounding box center [593, 492] width 36 height 32
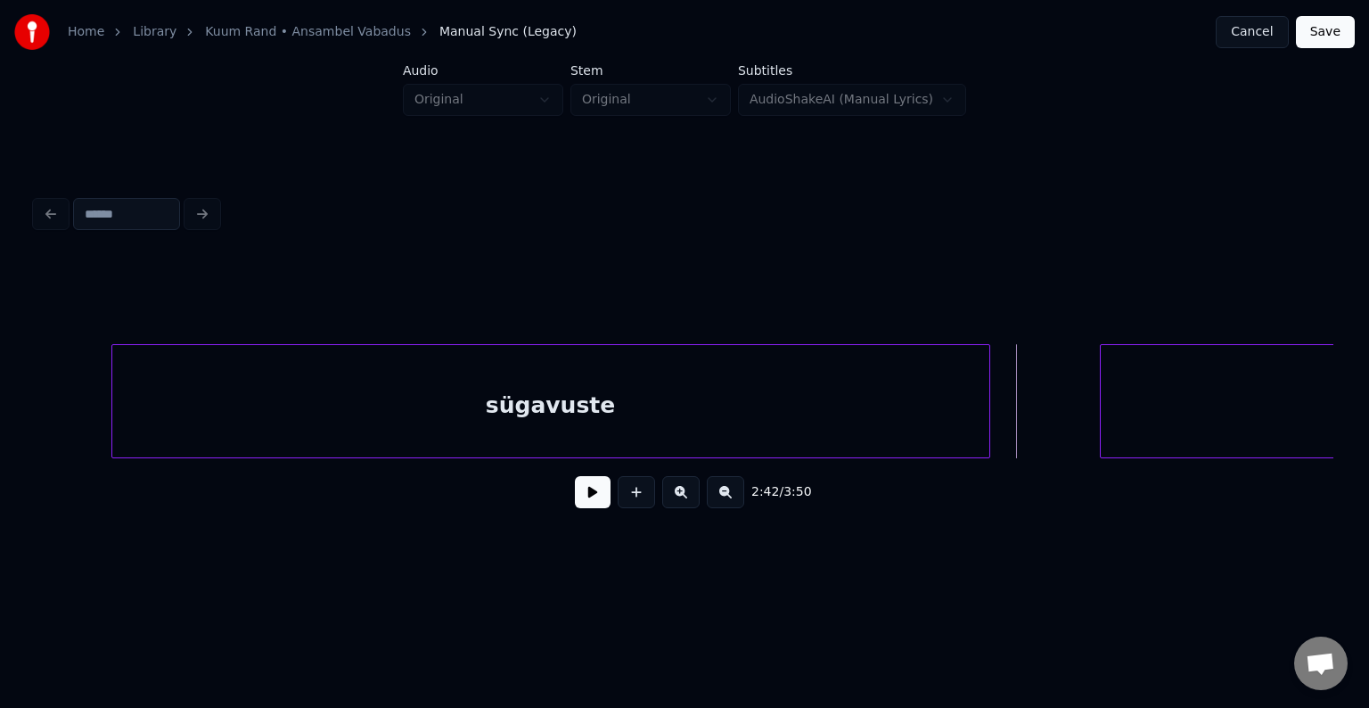
click at [988, 406] on div "sügavuste" at bounding box center [550, 401] width 879 height 114
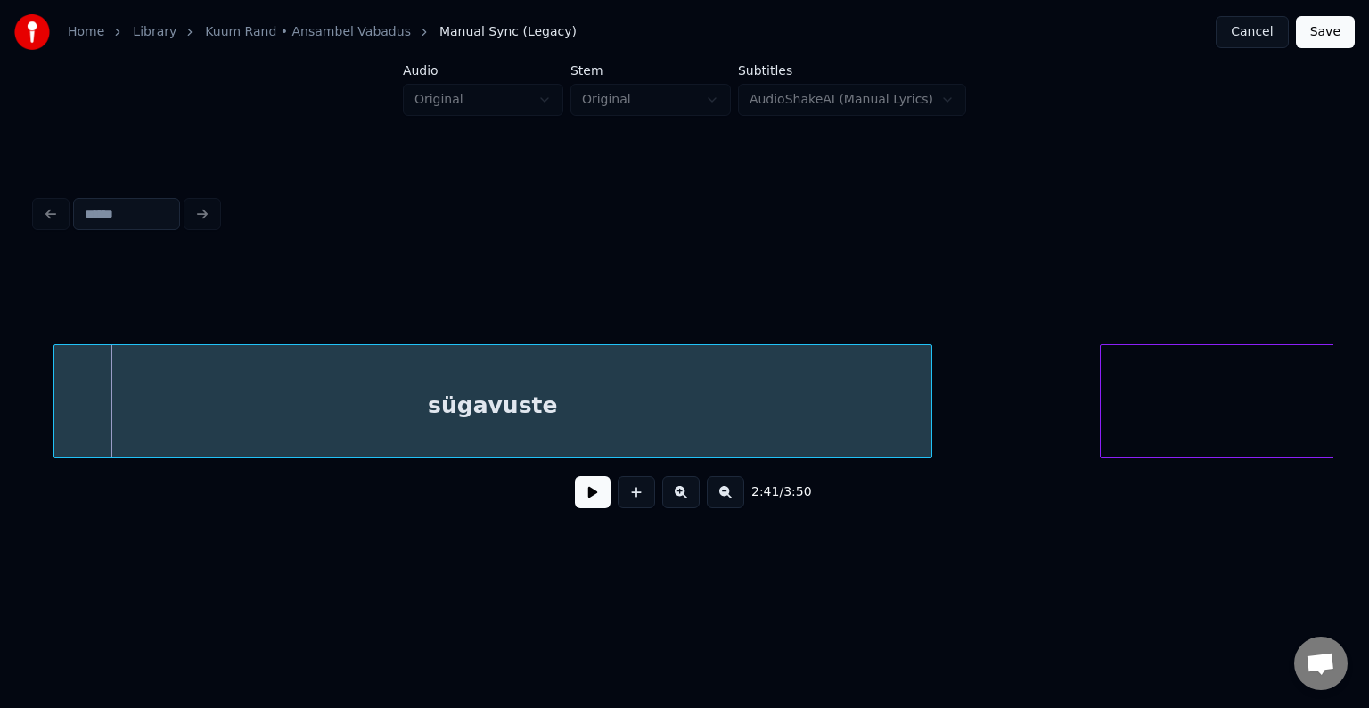
click at [681, 422] on div "sügavuste" at bounding box center [492, 405] width 877 height 121
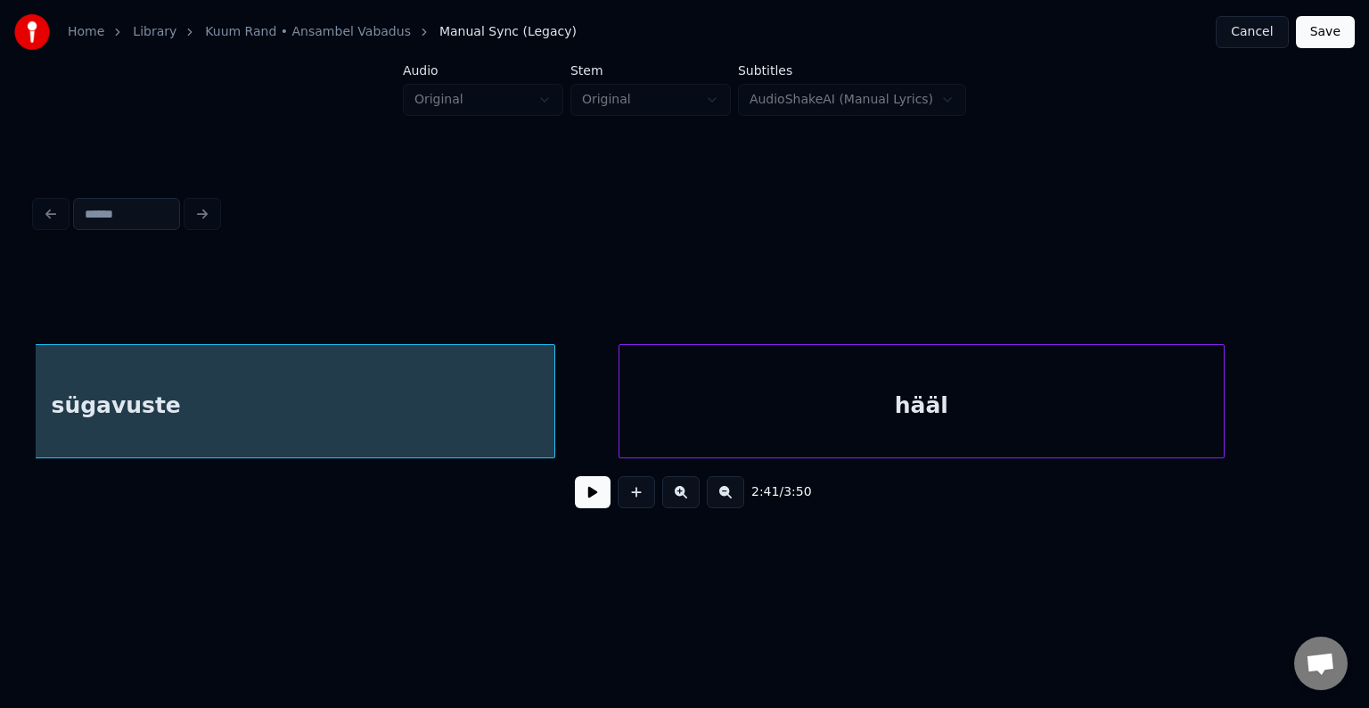
click at [1134, 409] on div "hääl" at bounding box center [921, 405] width 604 height 121
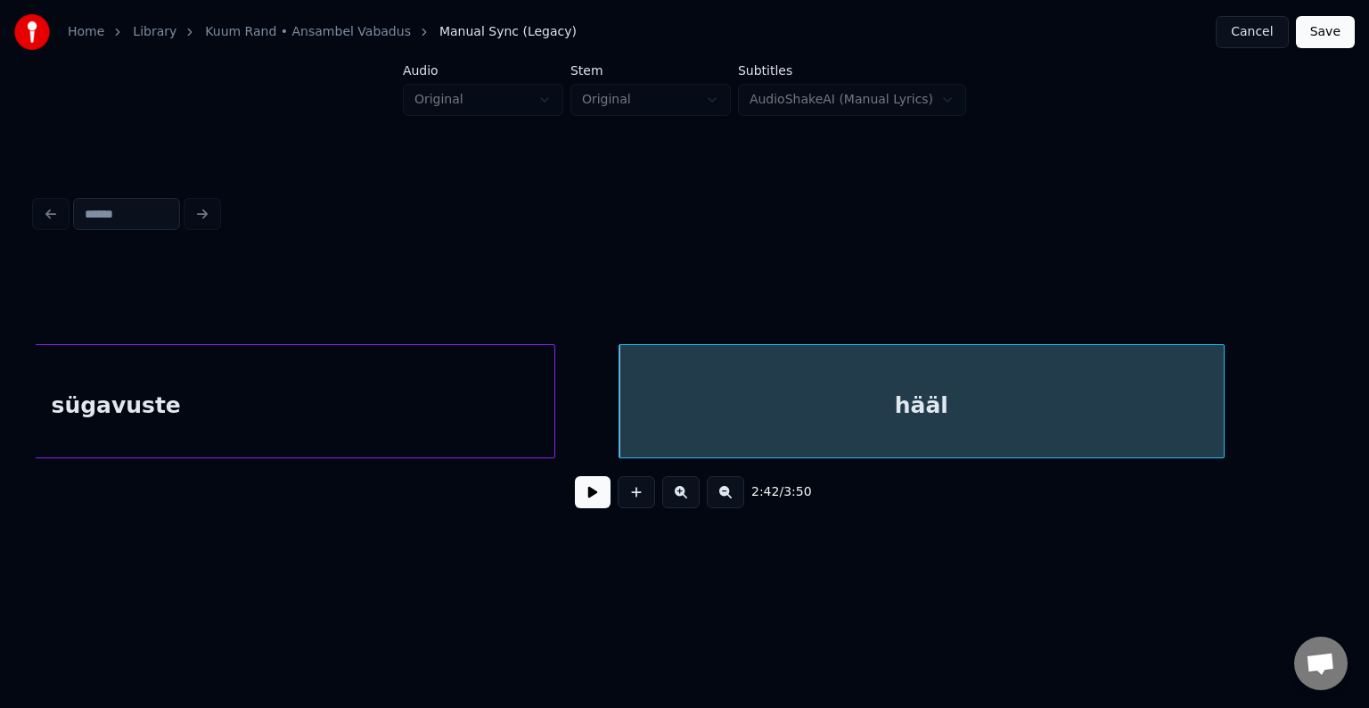
click at [585, 508] on button at bounding box center [593, 492] width 36 height 32
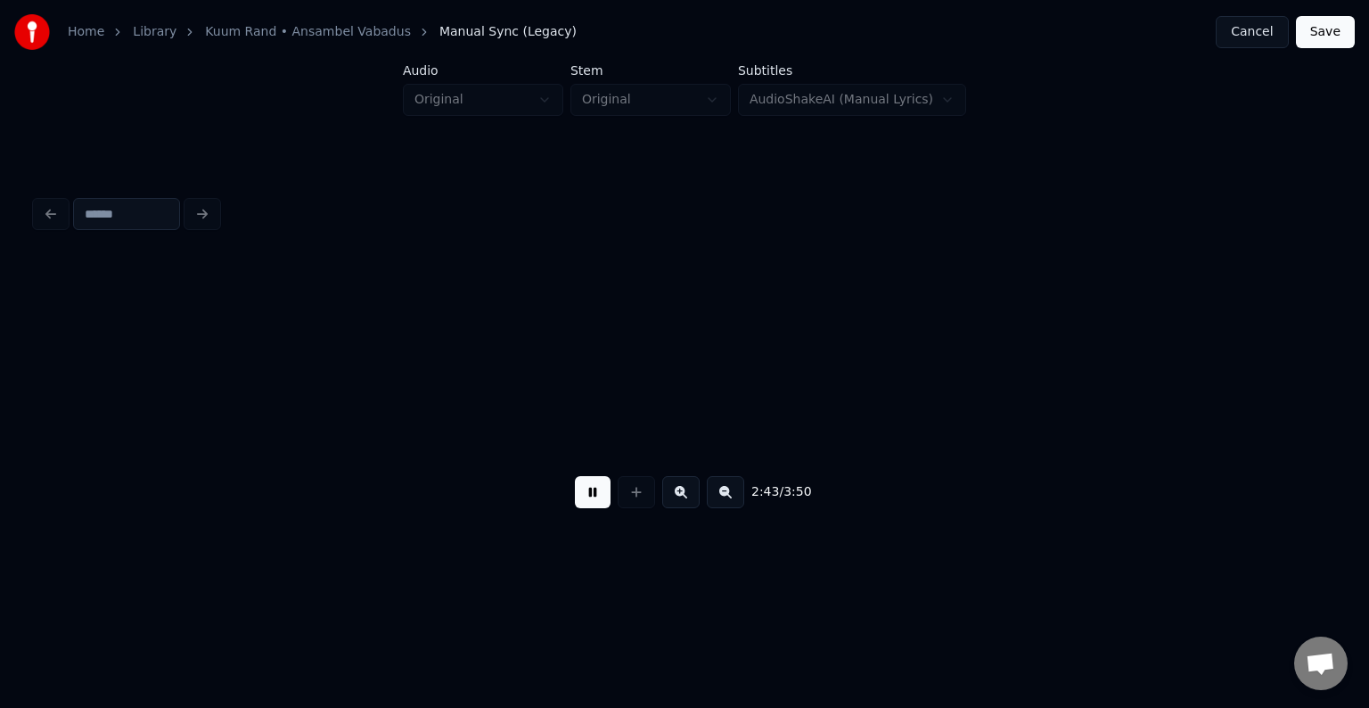
scroll to position [0, 124165]
click at [585, 508] on button at bounding box center [593, 492] width 36 height 32
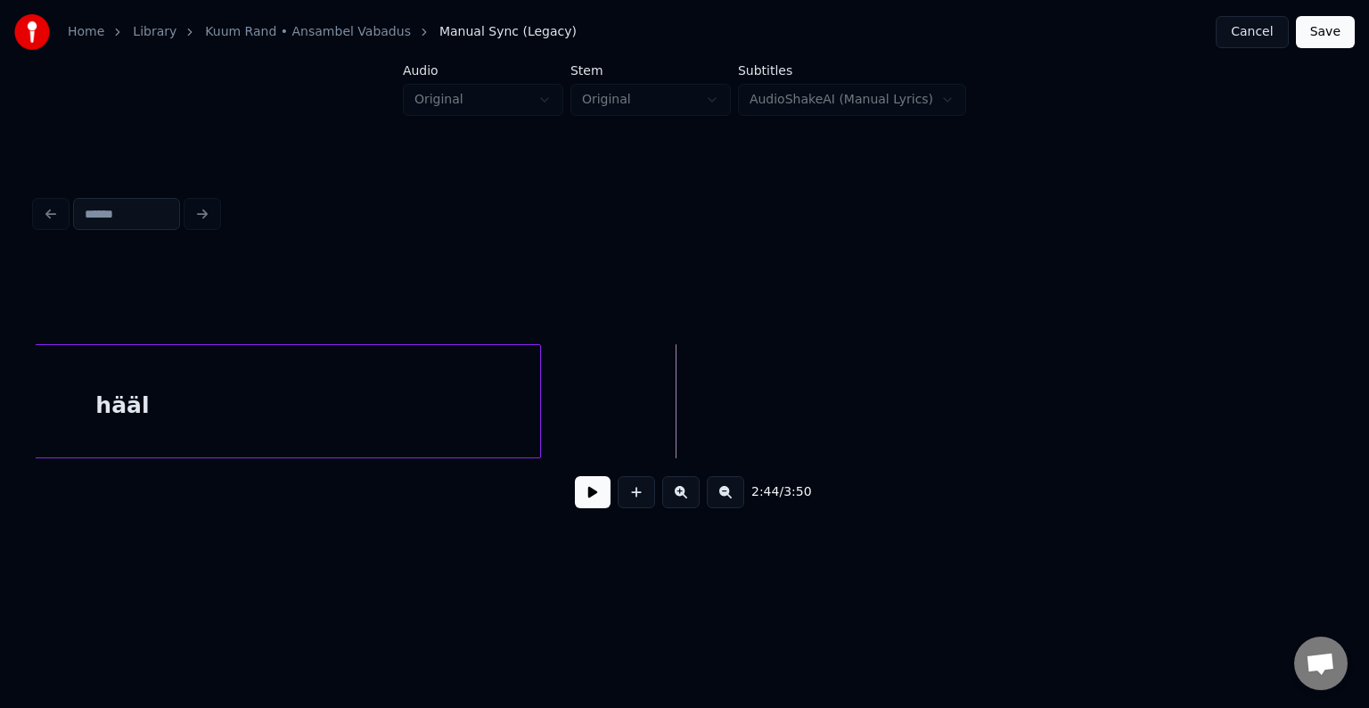
click at [538, 405] on div at bounding box center [537, 401] width 5 height 112
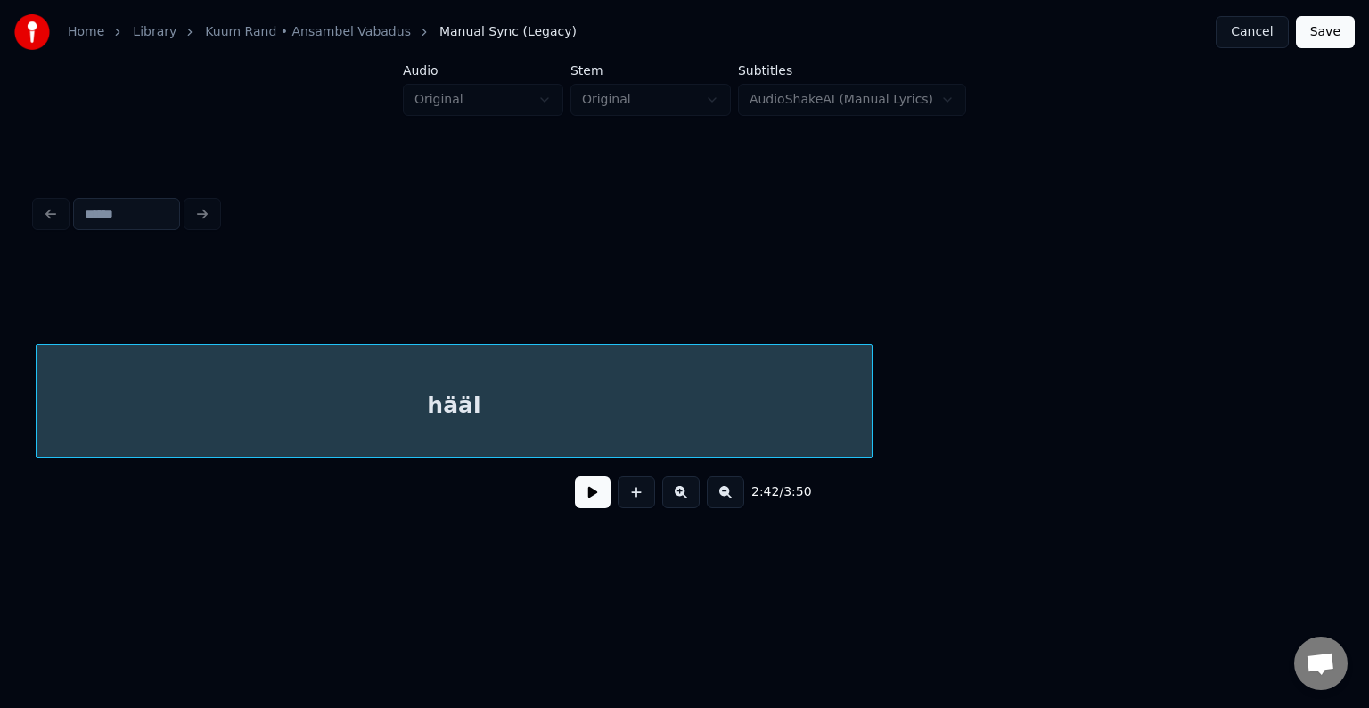
click at [392, 402] on div "hääl" at bounding box center [454, 405] width 835 height 121
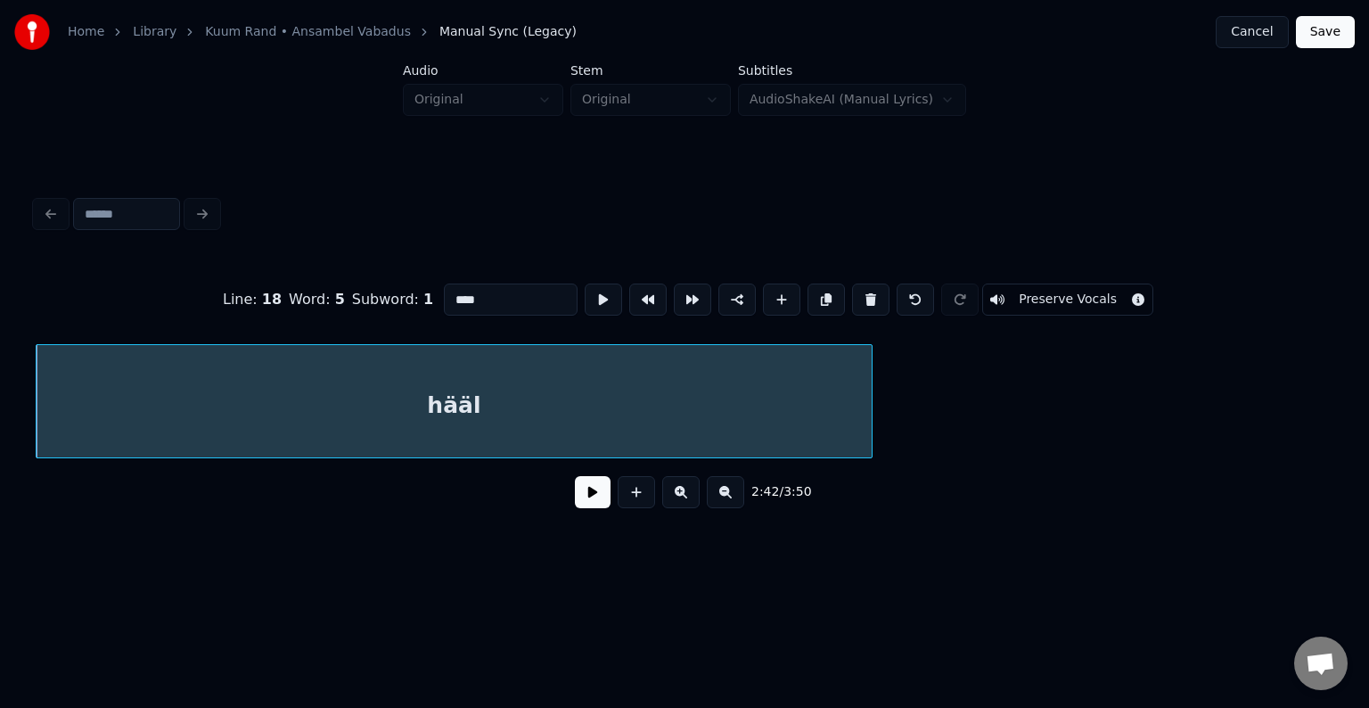
click at [444, 291] on input "****" at bounding box center [511, 299] width 134 height 32
type input "*******"
click at [575, 507] on button at bounding box center [593, 492] width 36 height 32
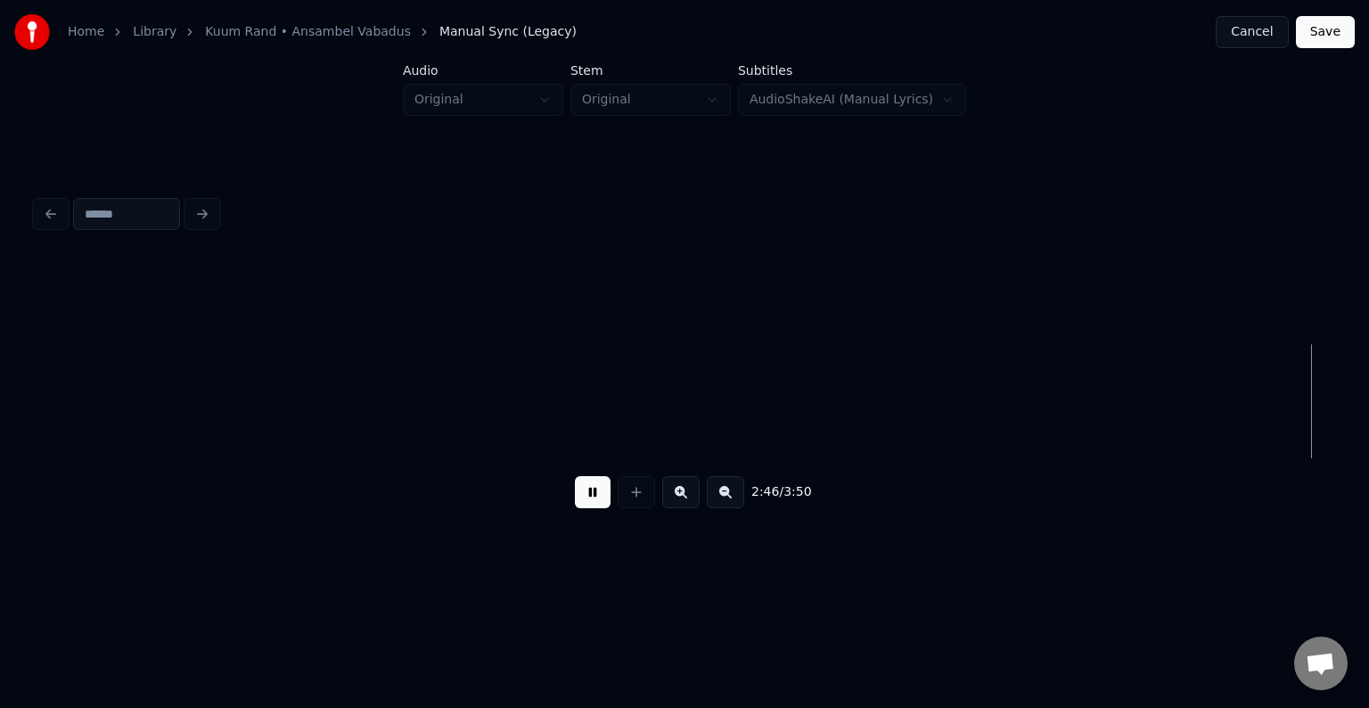
scroll to position [0, 126044]
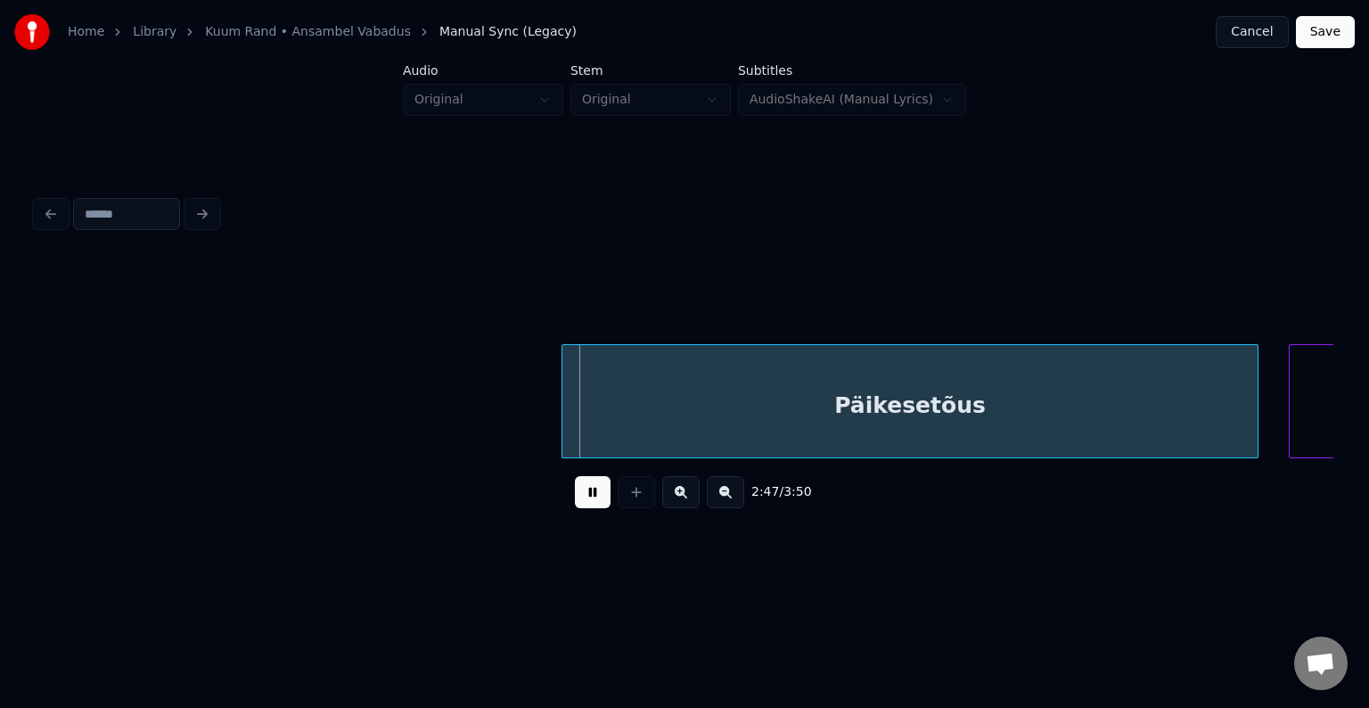
click at [586, 501] on button at bounding box center [593, 492] width 36 height 32
click at [762, 390] on div "Päikesetõus" at bounding box center [895, 405] width 695 height 121
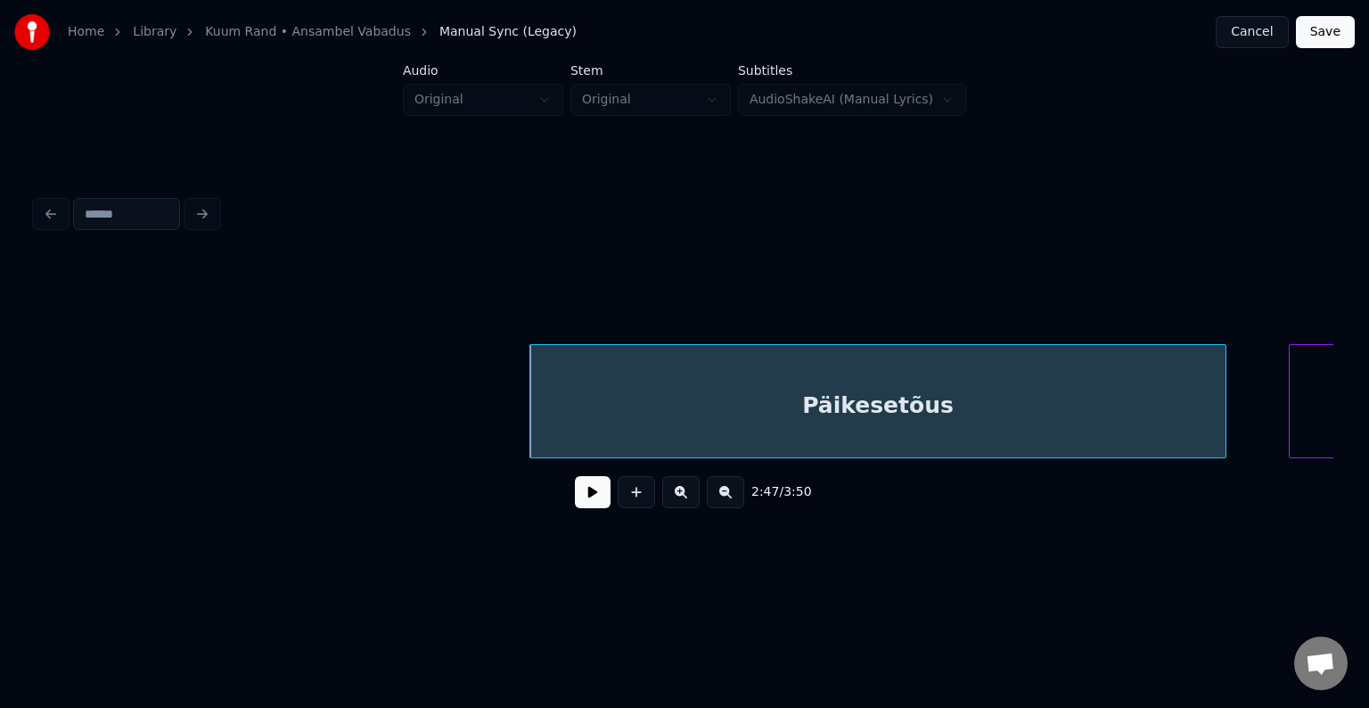
click at [583, 500] on button at bounding box center [593, 492] width 36 height 32
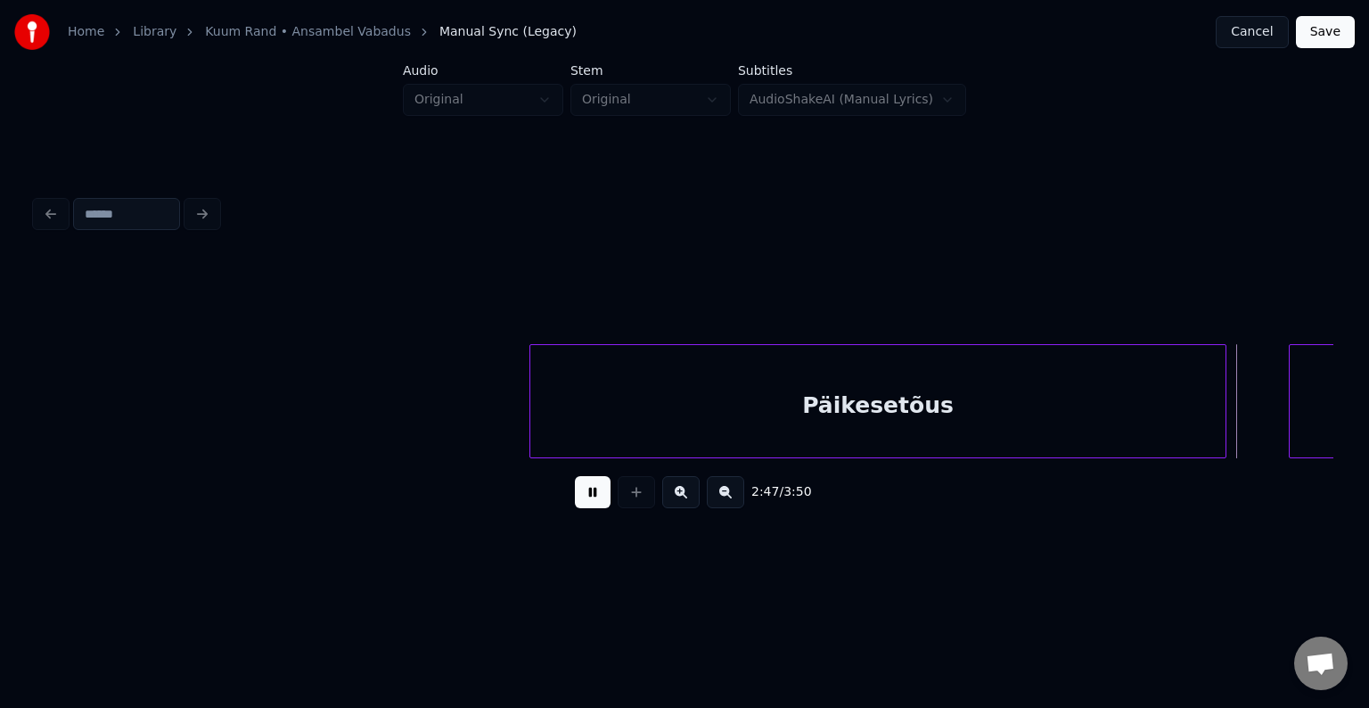
click at [584, 501] on button at bounding box center [593, 492] width 36 height 32
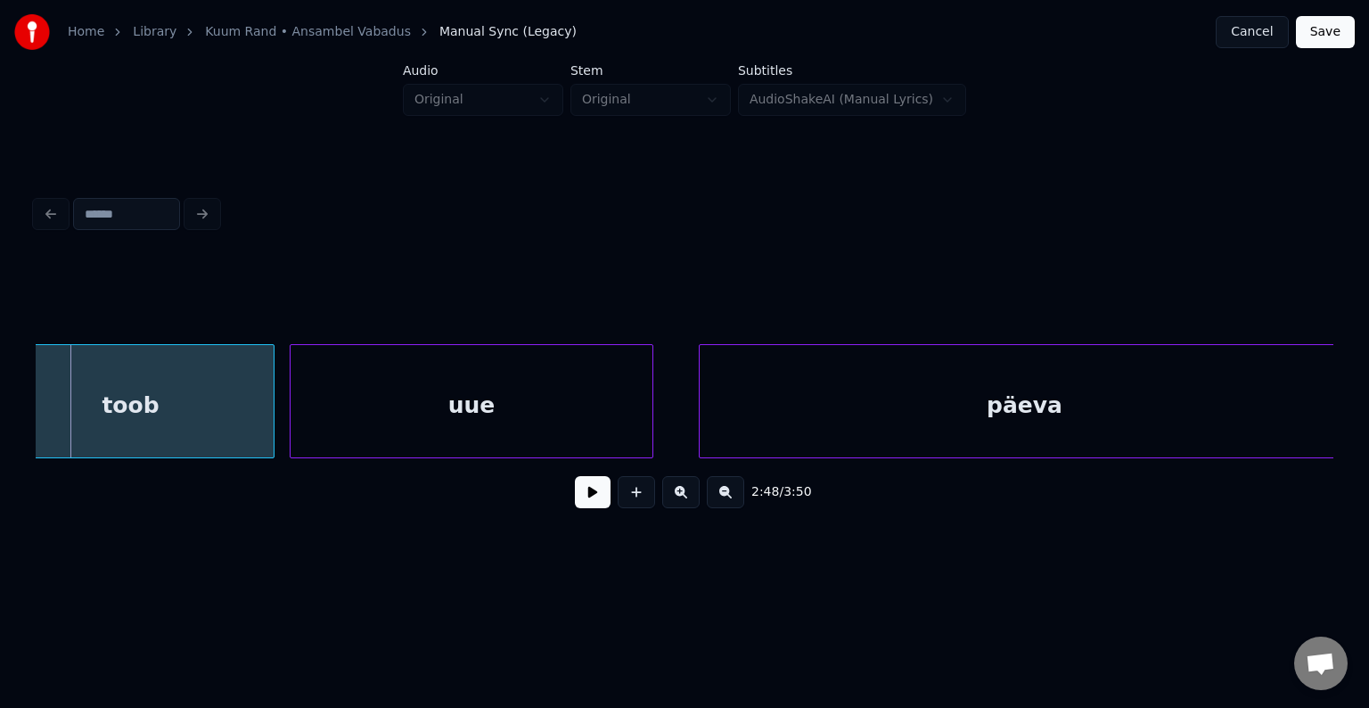
scroll to position [0, 127287]
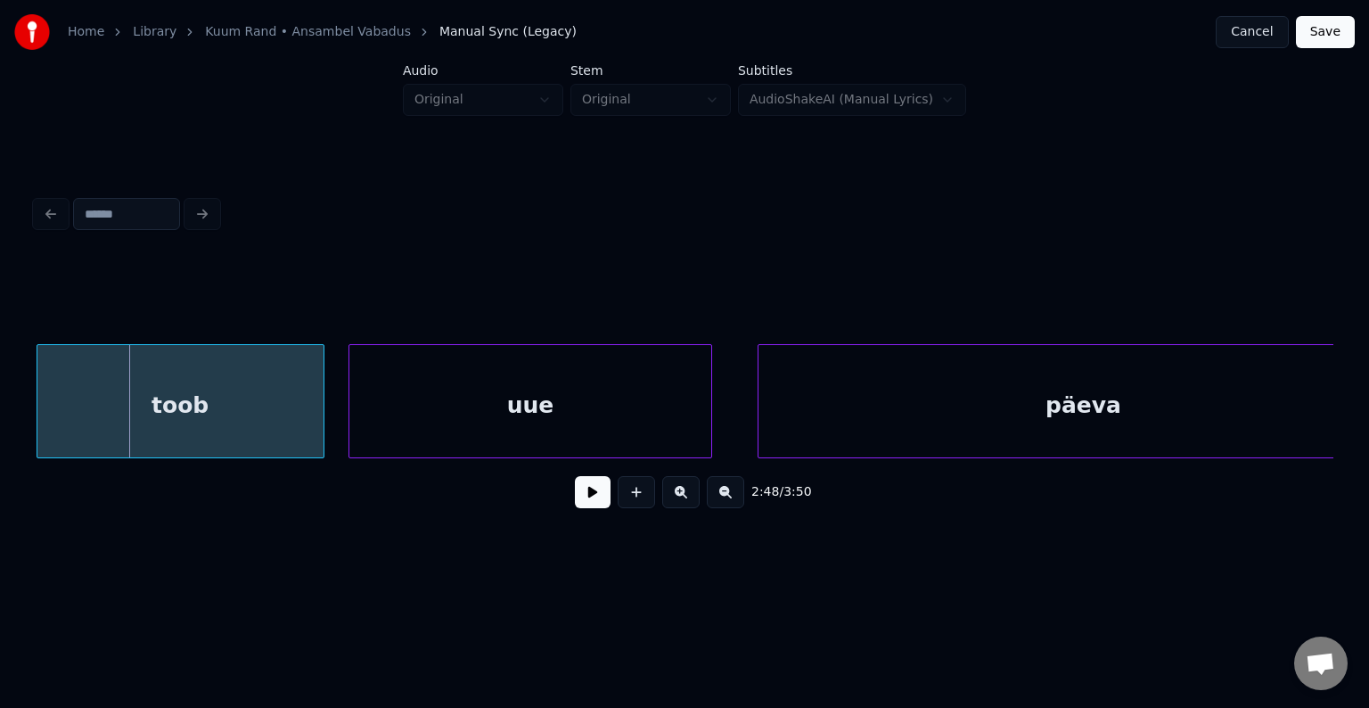
click at [197, 391] on div "toob" at bounding box center [180, 405] width 286 height 121
click at [497, 417] on div "uue" at bounding box center [520, 405] width 362 height 121
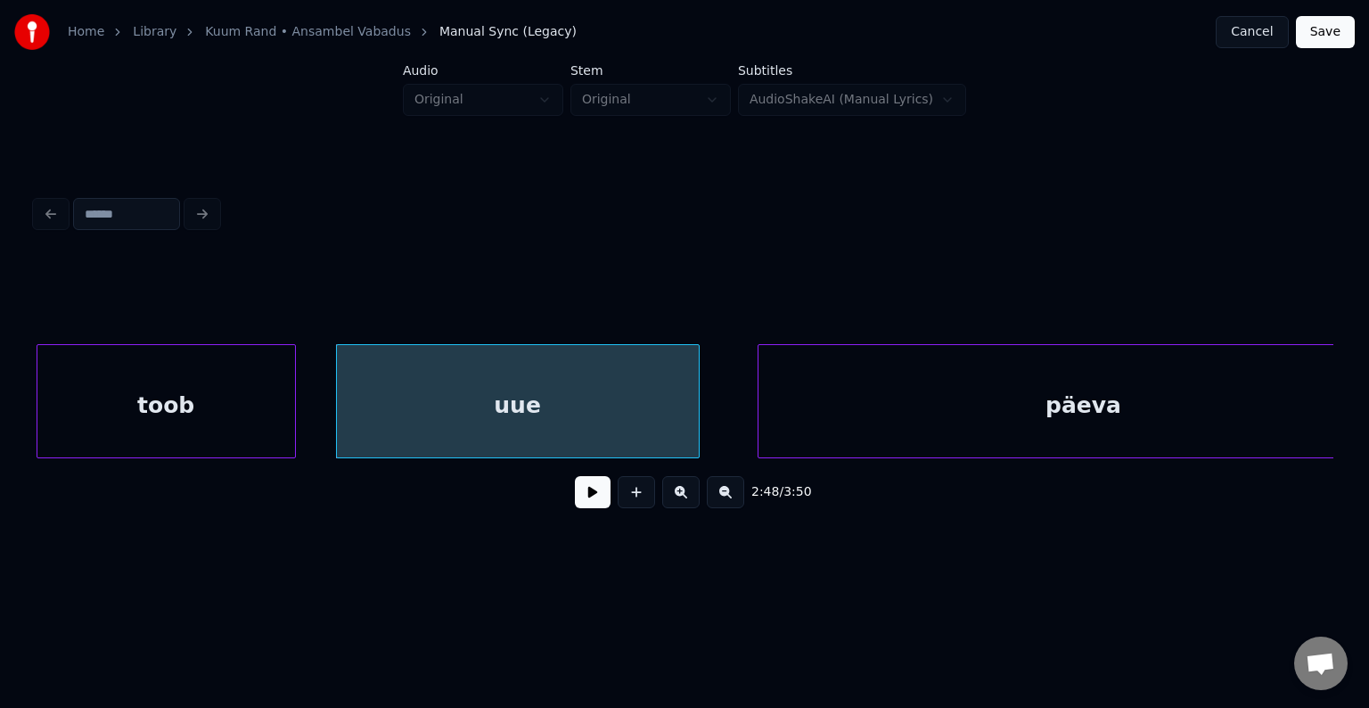
click at [290, 404] on div at bounding box center [292, 401] width 5 height 112
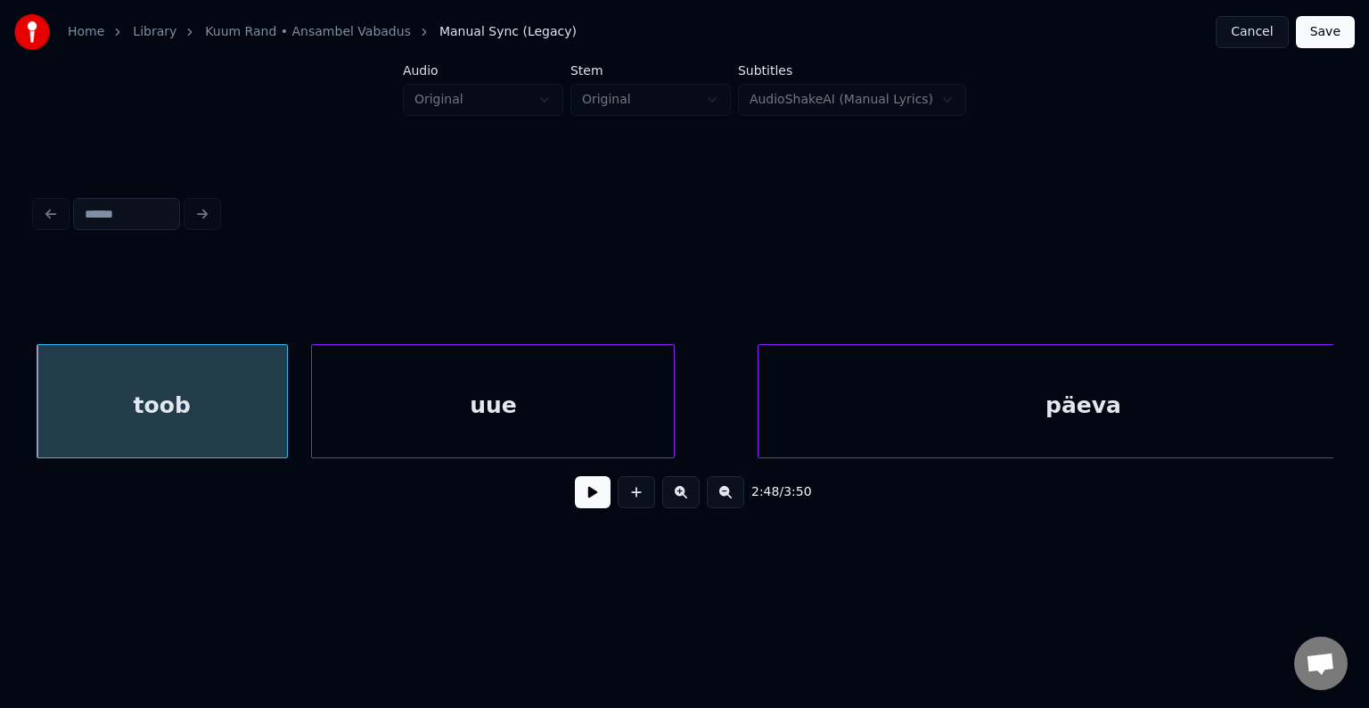
click at [449, 417] on div "uue" at bounding box center [493, 405] width 362 height 121
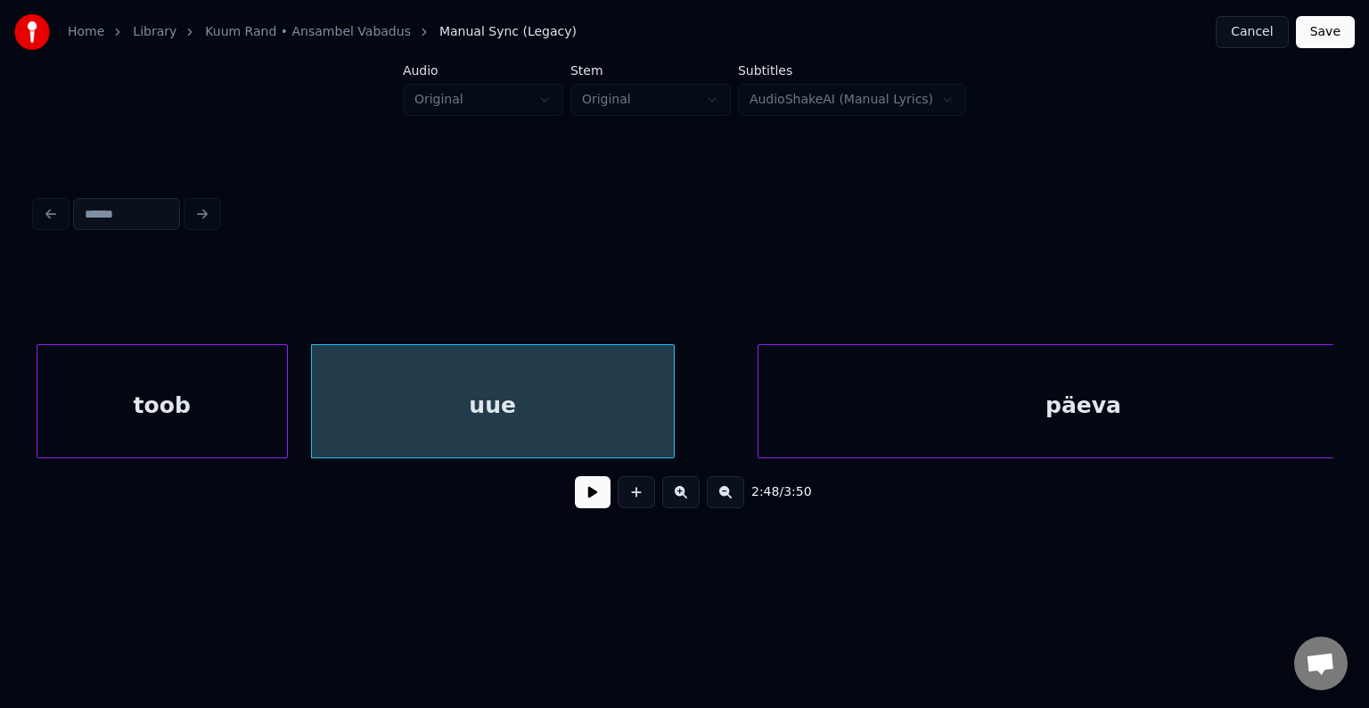
click at [575, 500] on button at bounding box center [593, 492] width 36 height 32
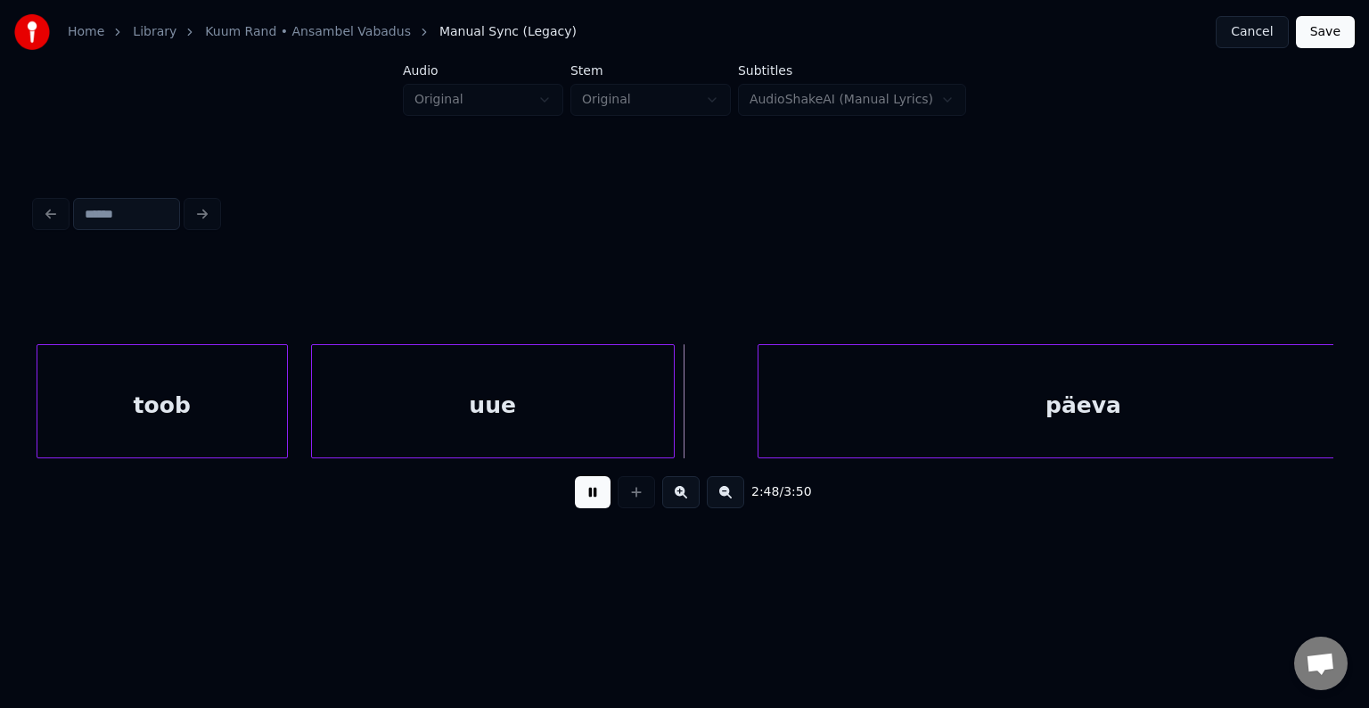
click at [575, 500] on button at bounding box center [593, 492] width 36 height 32
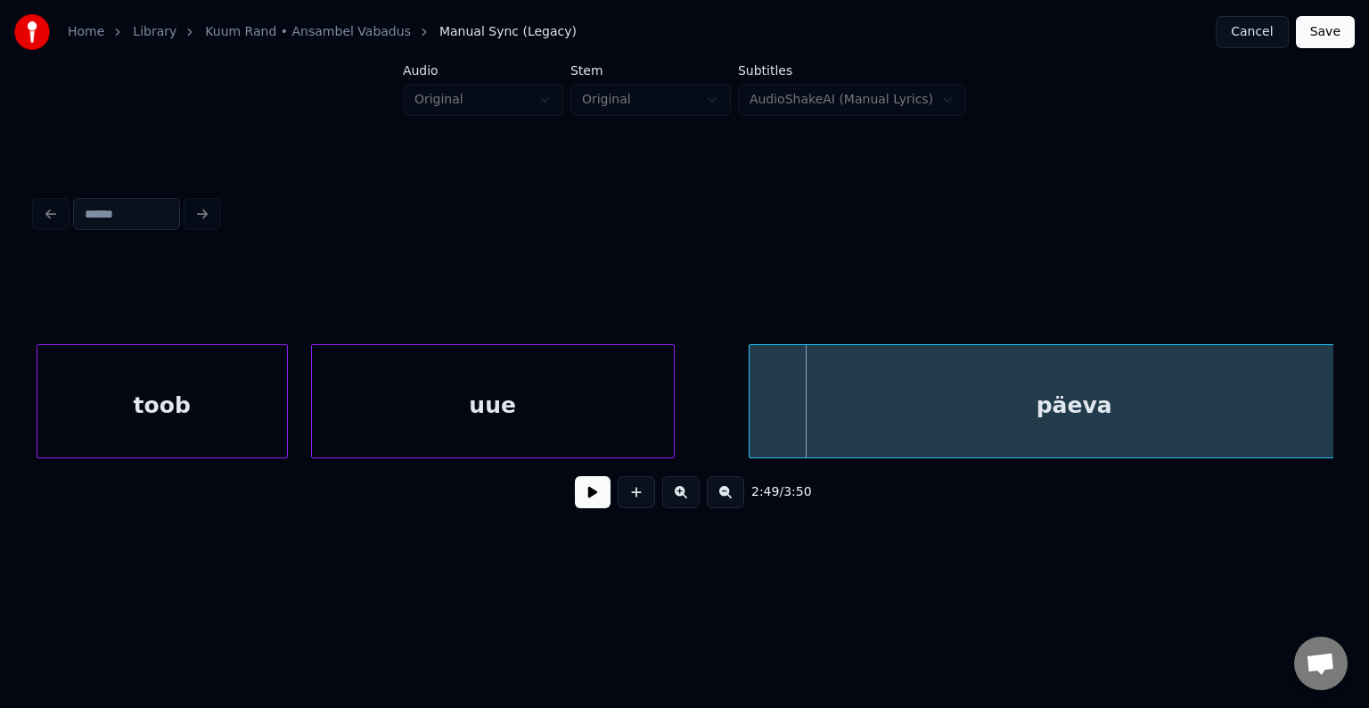
scroll to position [0, 127360]
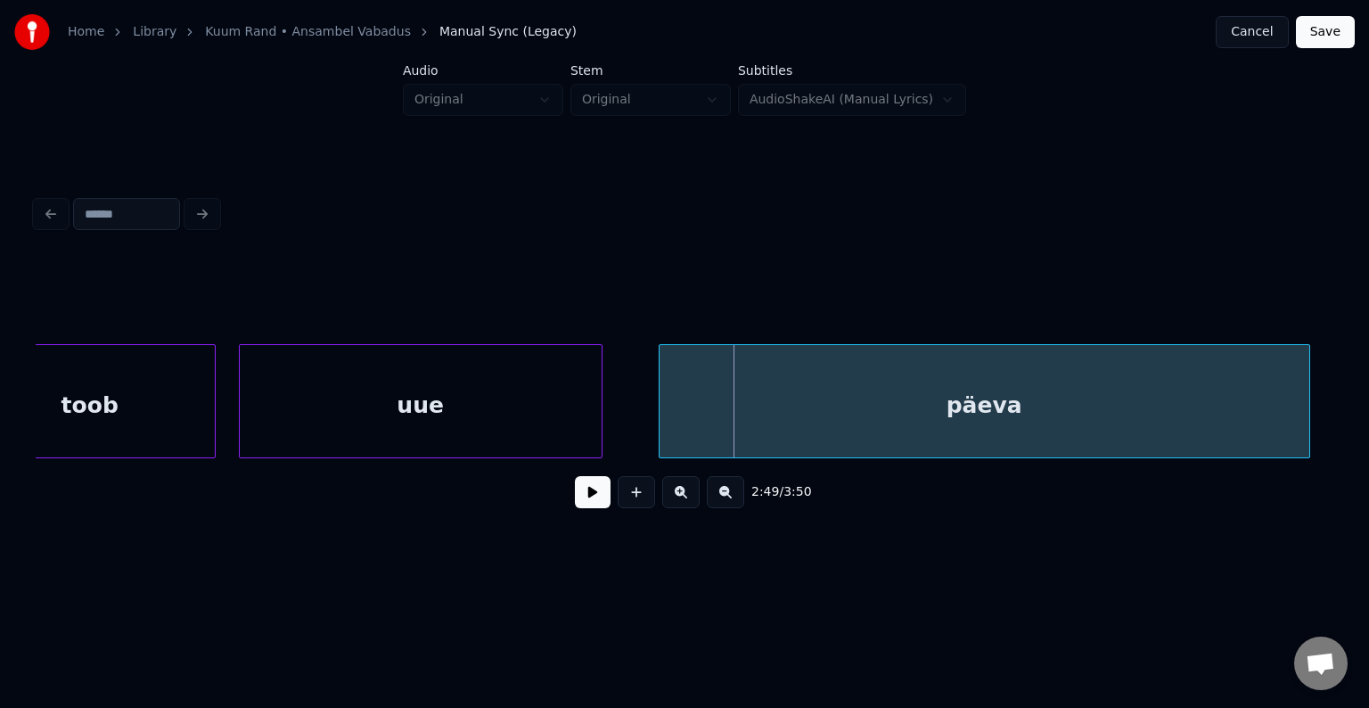
click at [970, 394] on div "päeva" at bounding box center [985, 405] width 650 height 121
click at [578, 496] on button at bounding box center [593, 492] width 36 height 32
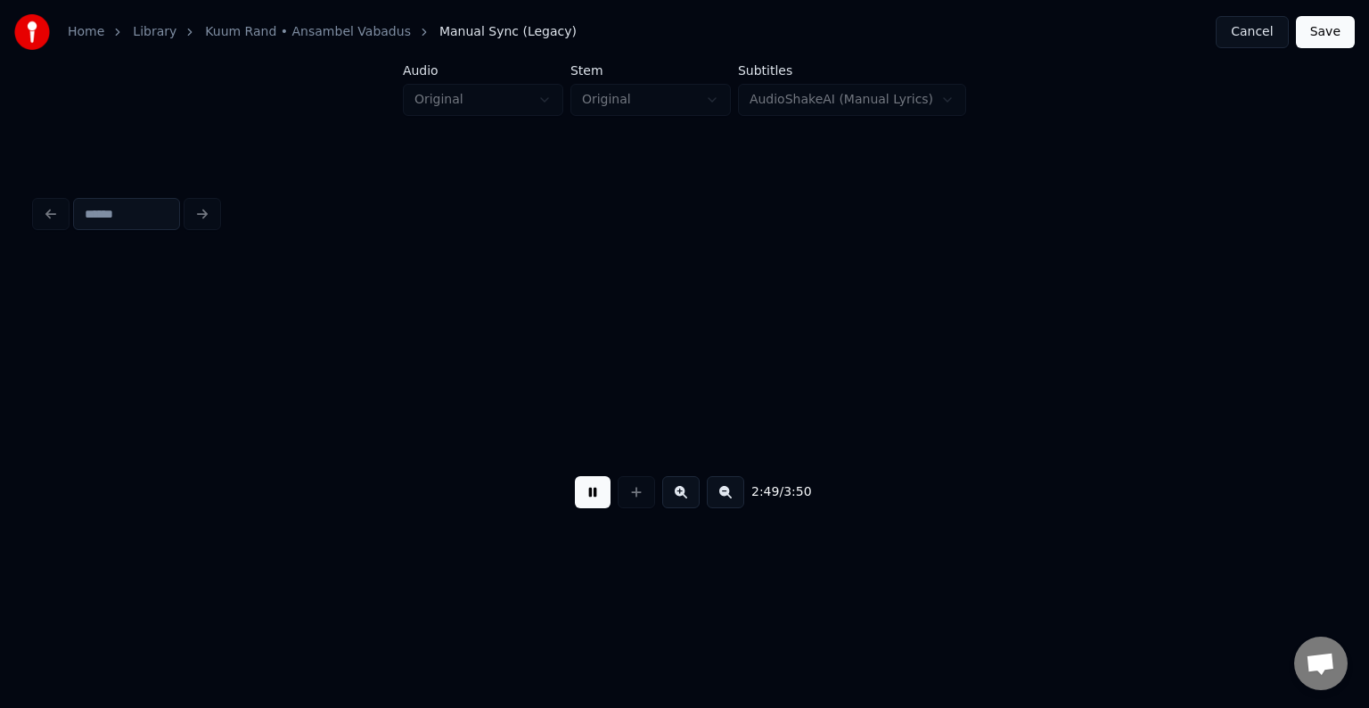
click at [578, 496] on button at bounding box center [593, 492] width 36 height 32
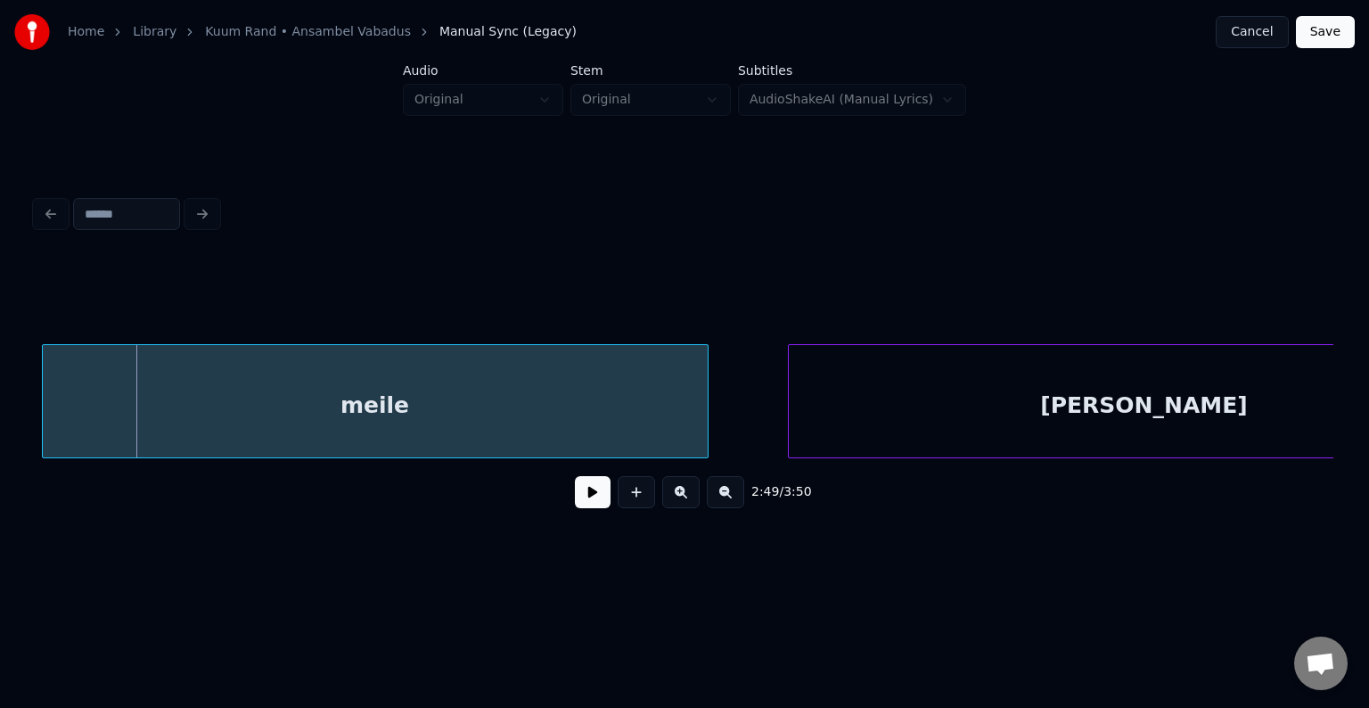
click at [360, 400] on div "meile" at bounding box center [375, 405] width 665 height 121
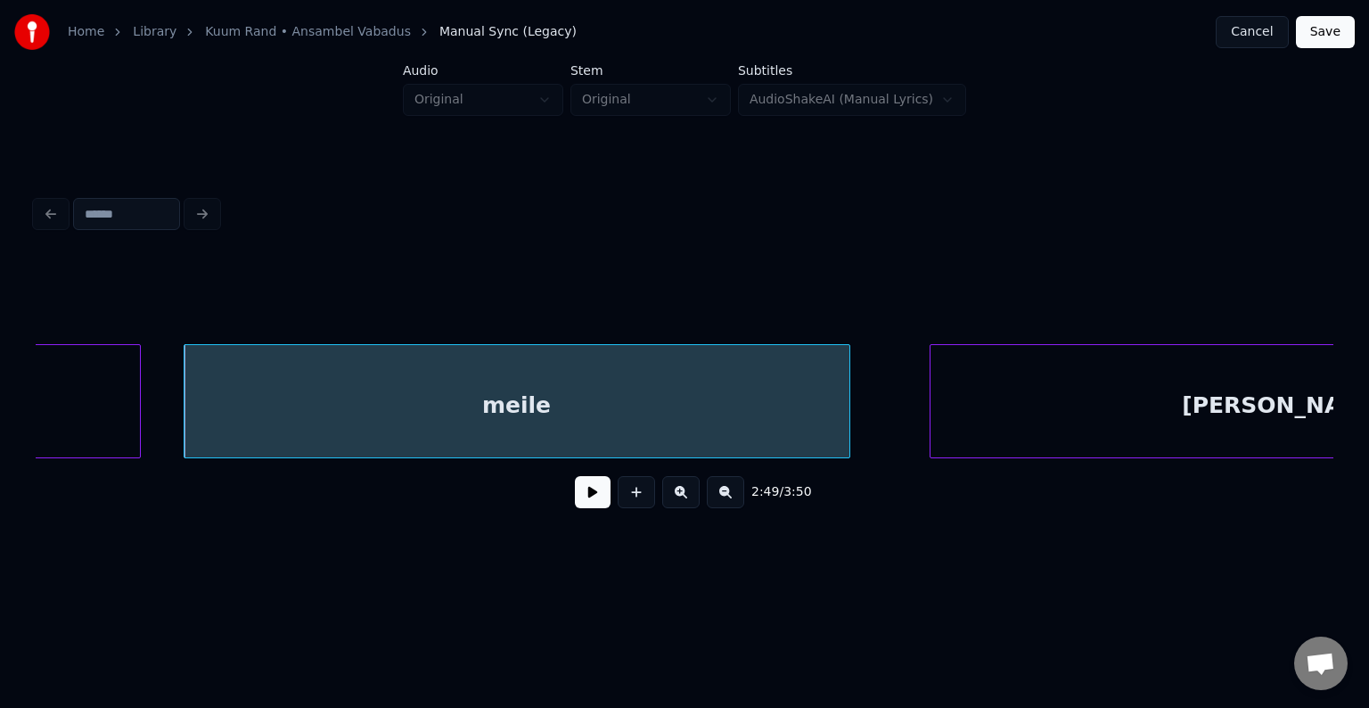
scroll to position [0, 128524]
click at [351, 405] on div "meile" at bounding box center [508, 405] width 665 height 121
click at [581, 499] on button at bounding box center [593, 492] width 36 height 32
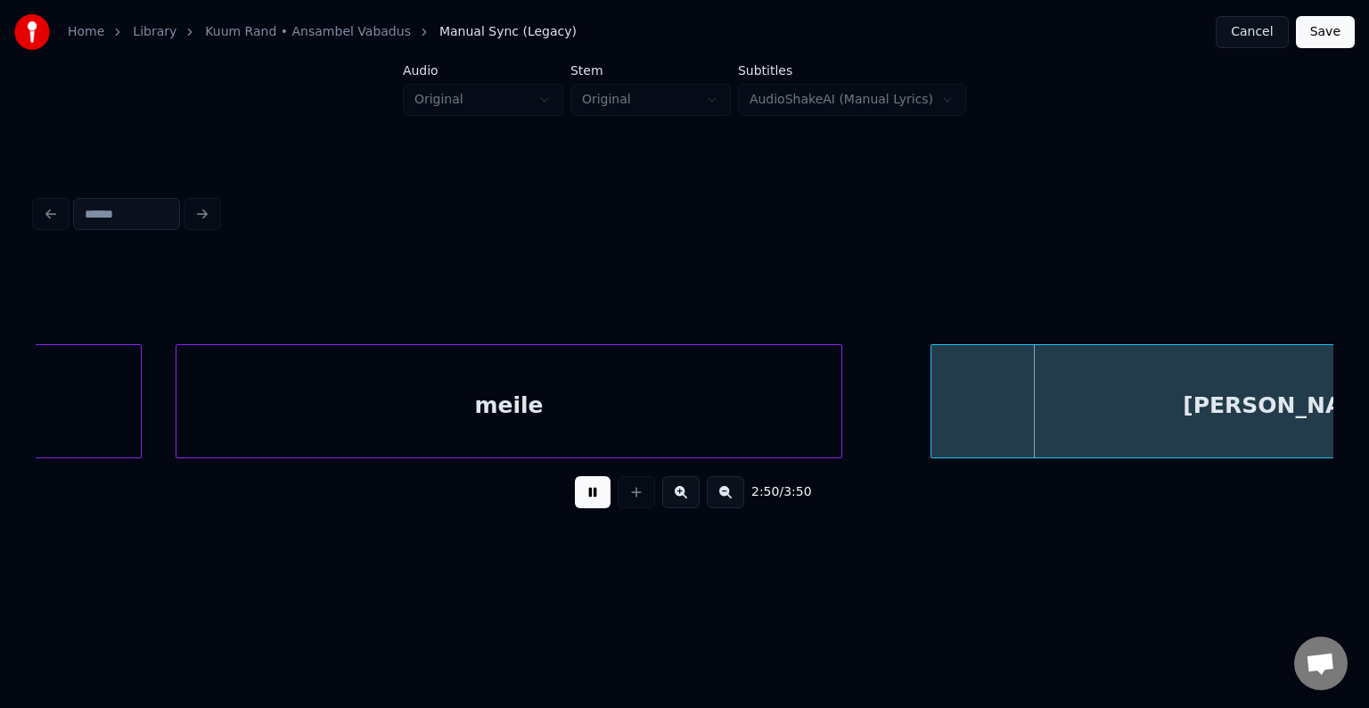
click at [579, 498] on button at bounding box center [593, 492] width 36 height 32
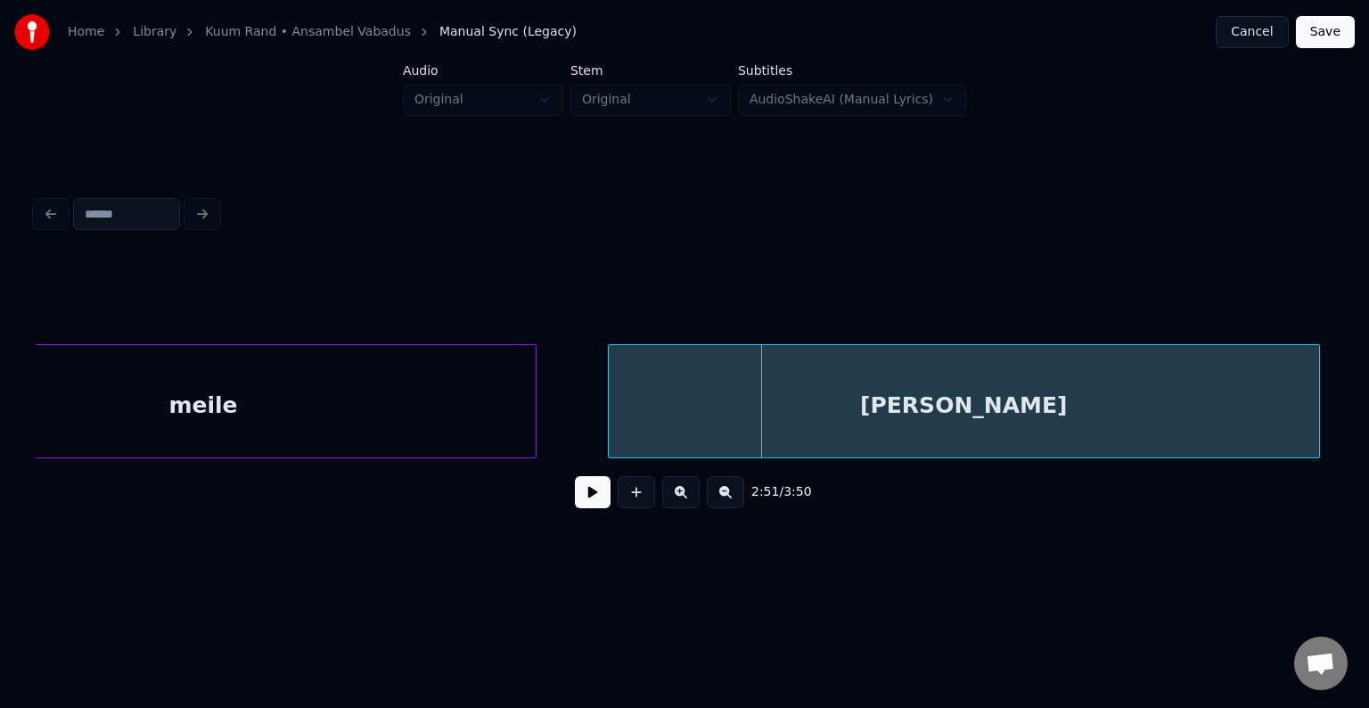
click at [1065, 415] on div "[PERSON_NAME]" at bounding box center [964, 405] width 710 height 121
click at [581, 496] on button at bounding box center [593, 492] width 36 height 32
click at [583, 496] on button at bounding box center [593, 492] width 36 height 32
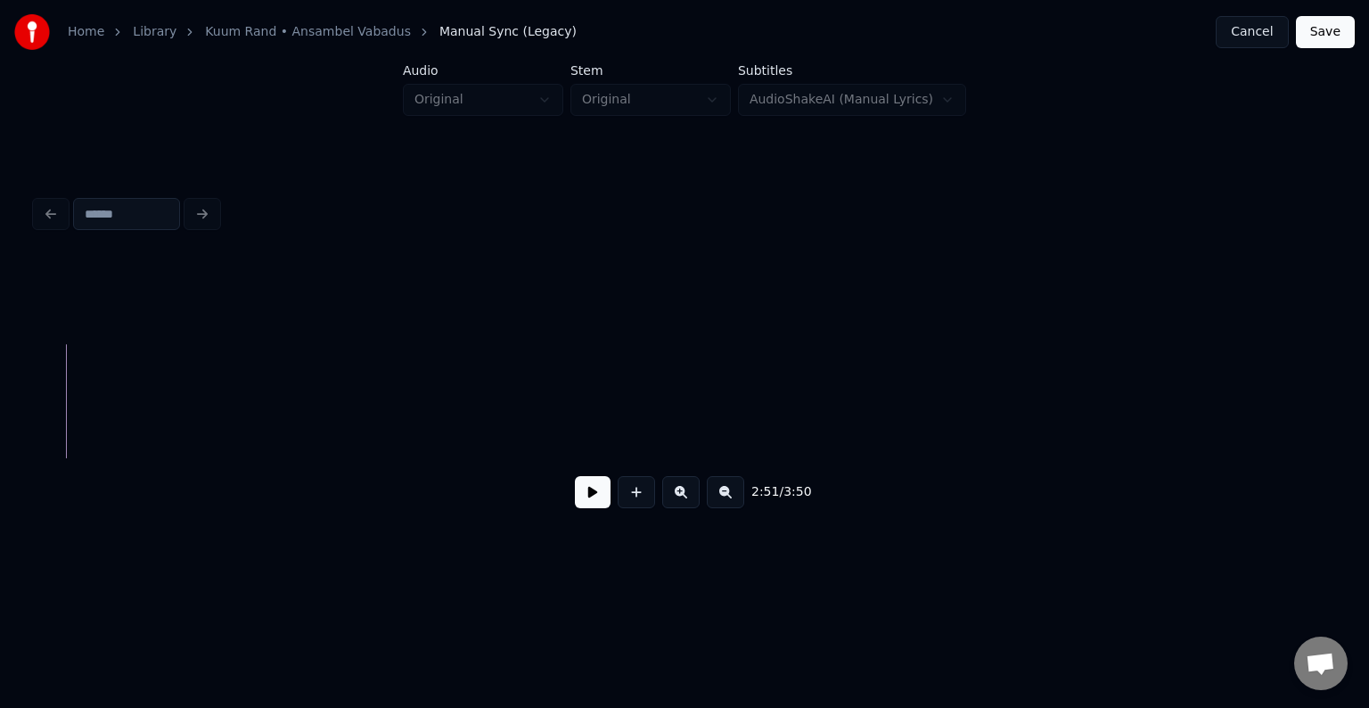
click at [579, 501] on button at bounding box center [593, 492] width 36 height 32
click at [579, 500] on button at bounding box center [593, 492] width 36 height 32
click at [575, 500] on button at bounding box center [593, 492] width 36 height 32
click at [583, 505] on button at bounding box center [593, 492] width 36 height 32
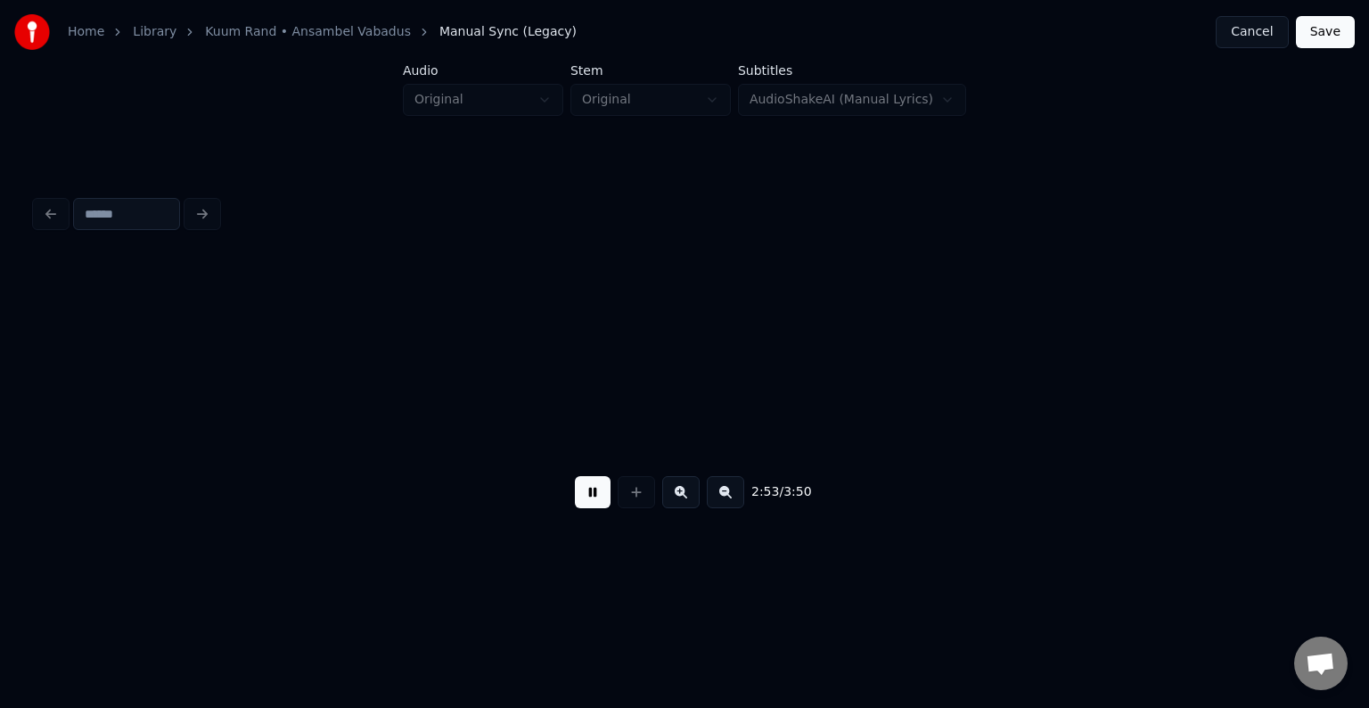
scroll to position [0, 131436]
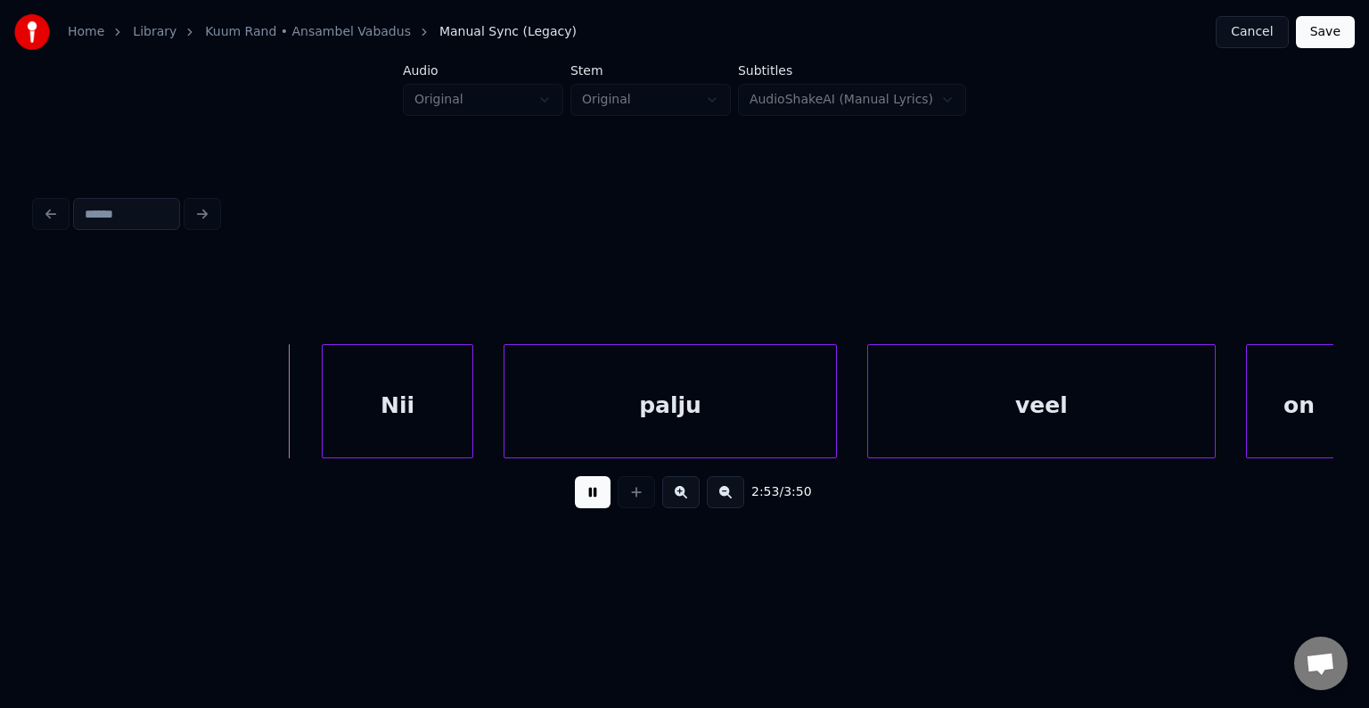
click at [583, 505] on button at bounding box center [593, 492] width 36 height 32
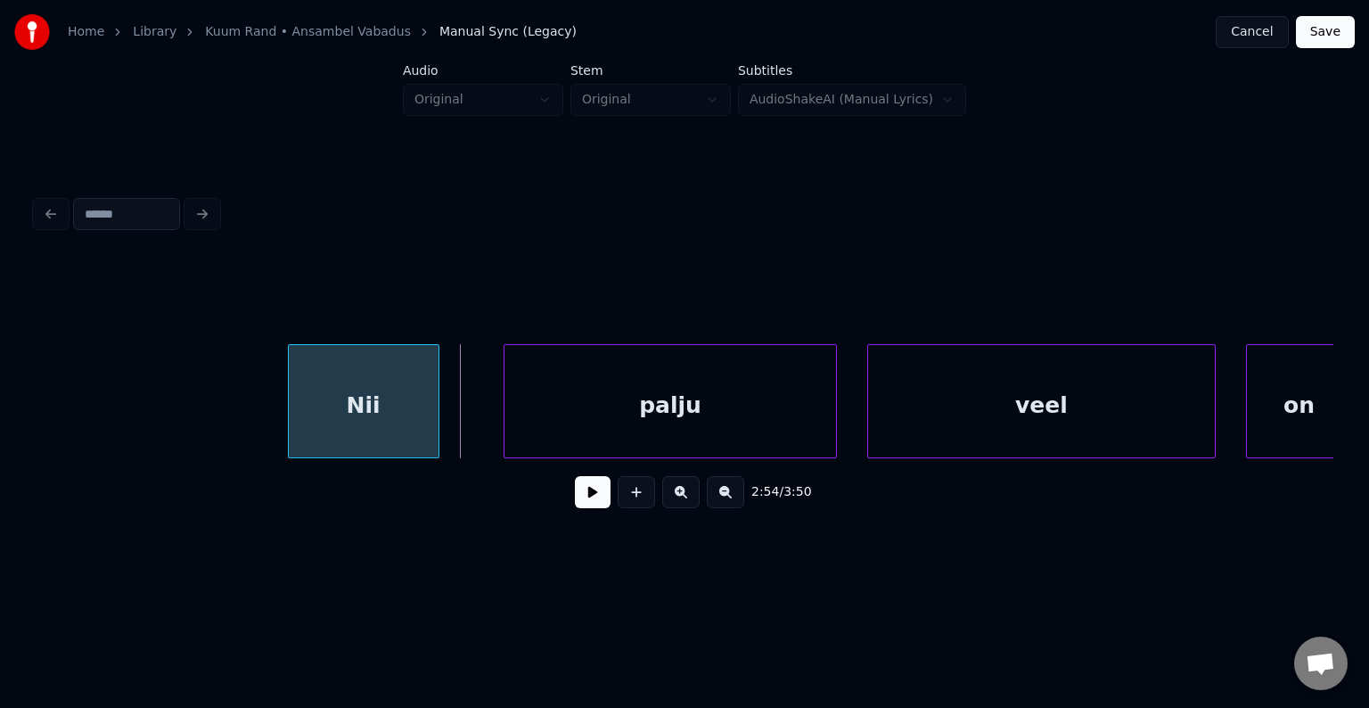
click at [364, 423] on div "Nii" at bounding box center [364, 405] width 150 height 121
click at [592, 434] on div "palju" at bounding box center [642, 405] width 332 height 121
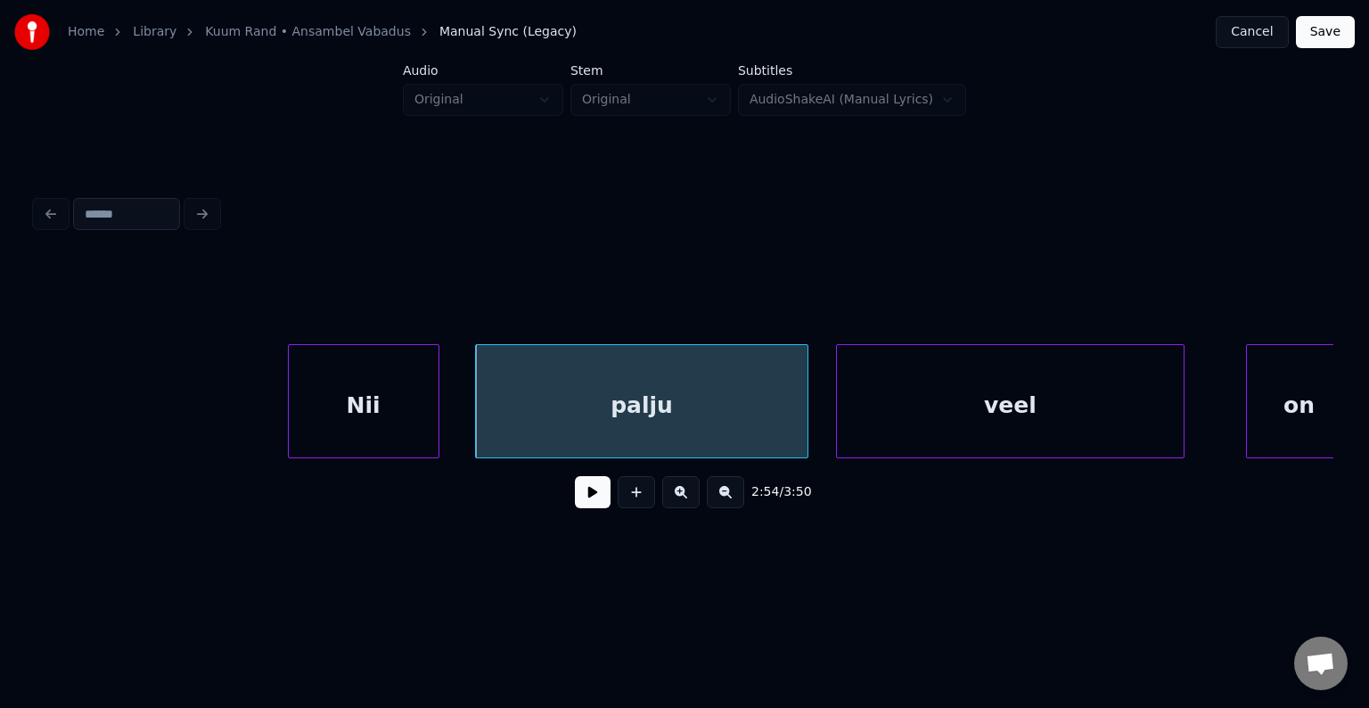
click at [1010, 416] on div "veel" at bounding box center [1010, 405] width 347 height 121
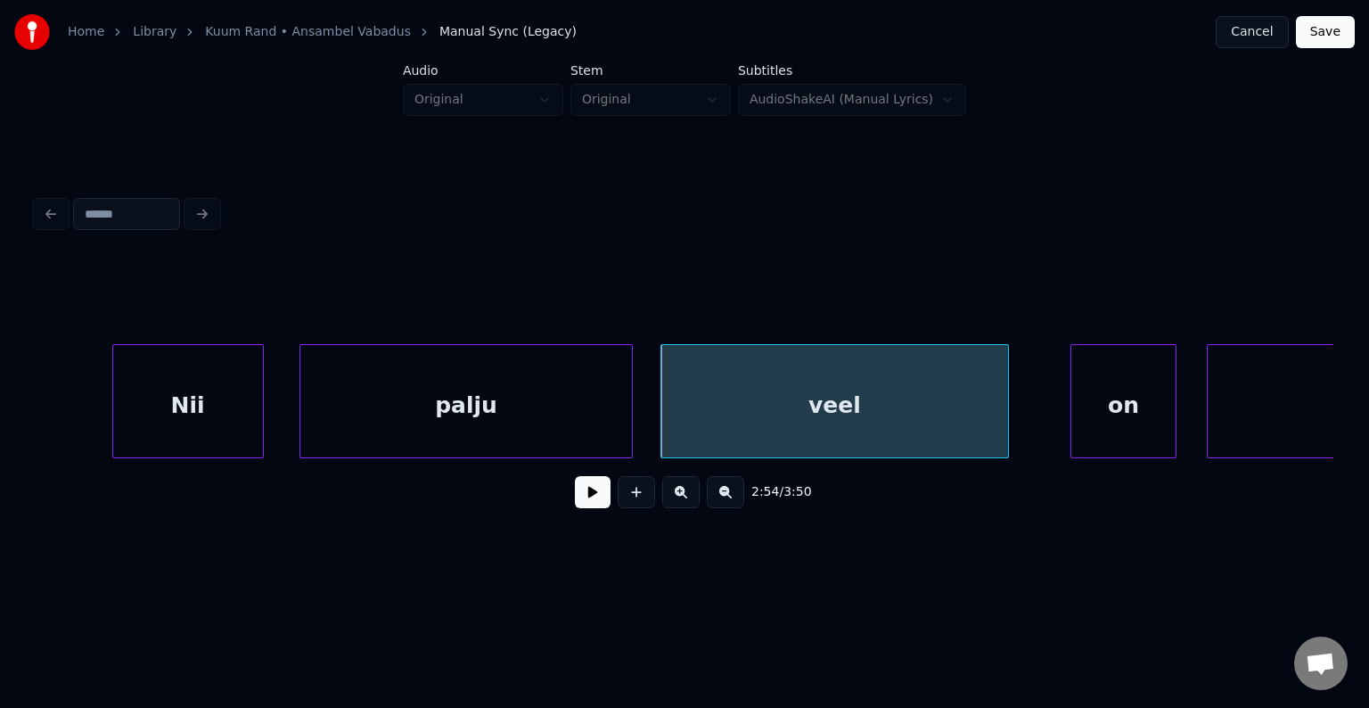
scroll to position [0, 131650]
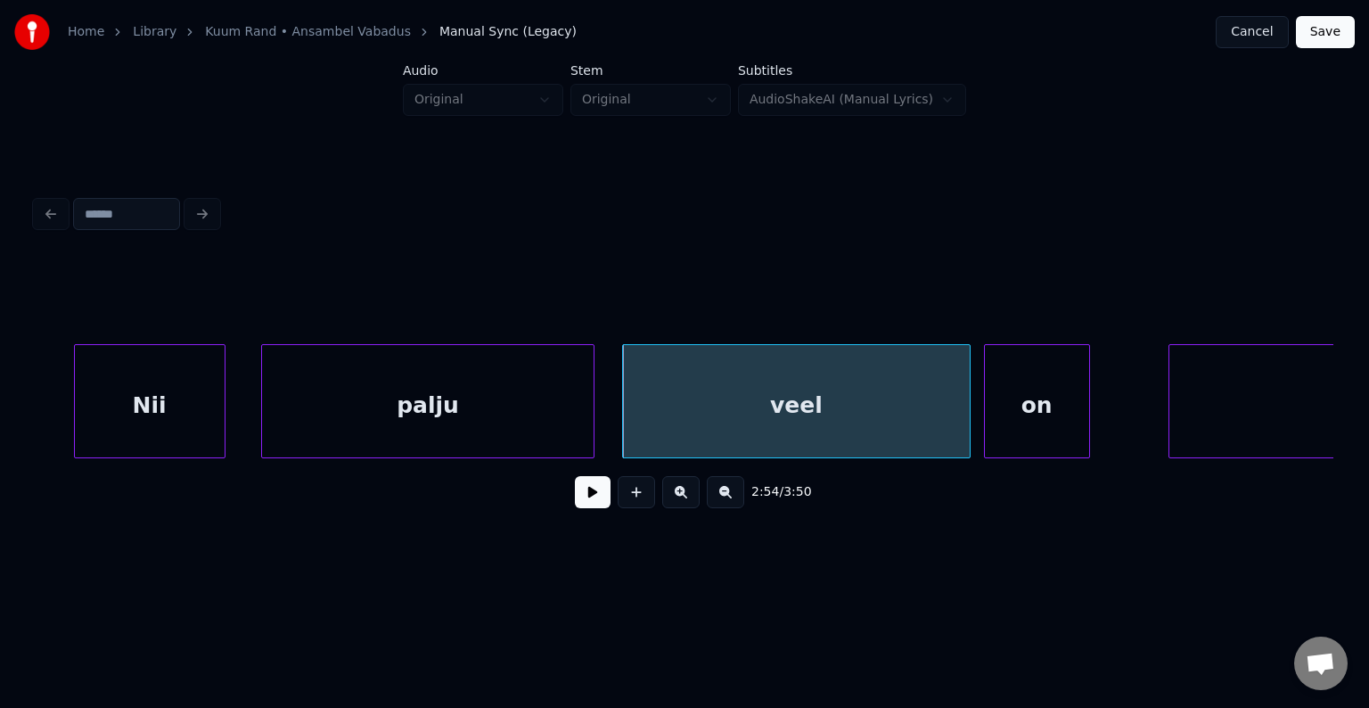
click at [1039, 411] on div "on" at bounding box center [1037, 405] width 104 height 121
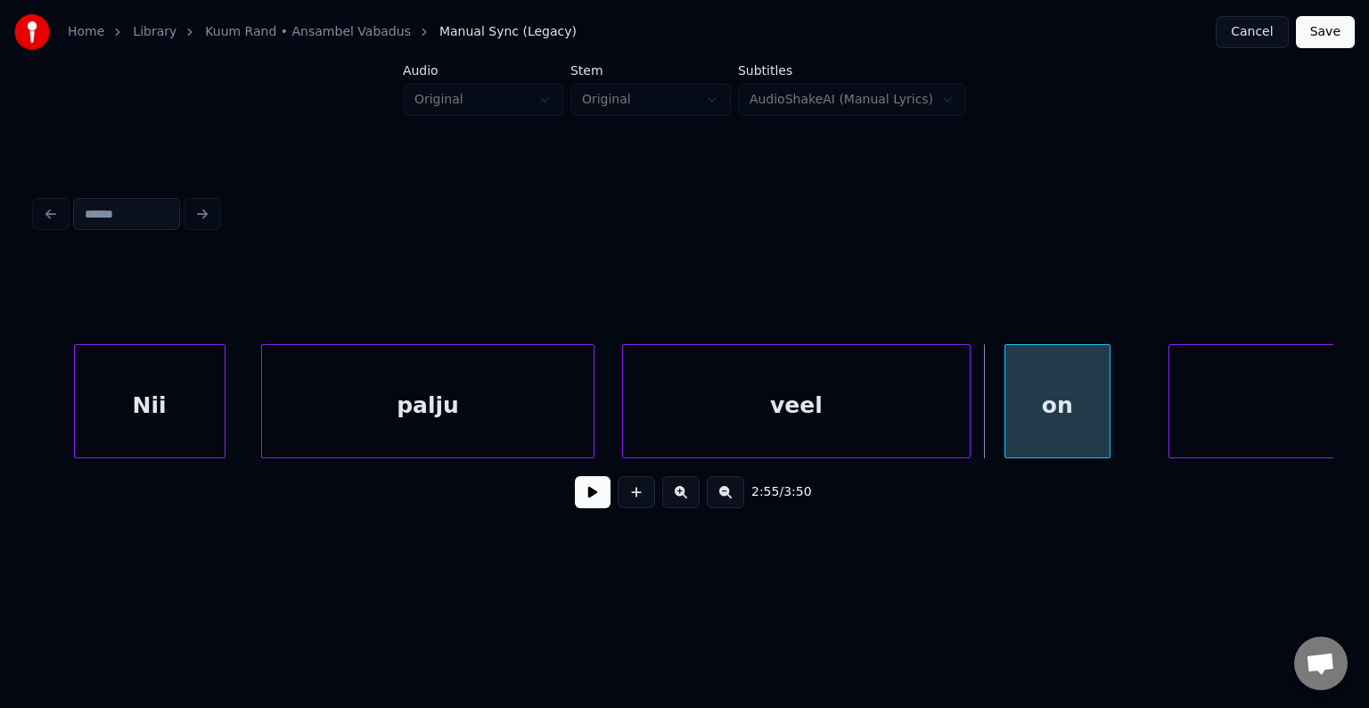
click at [1064, 412] on div "on" at bounding box center [1057, 405] width 104 height 121
click at [103, 410] on div "Nii" at bounding box center [150, 405] width 150 height 121
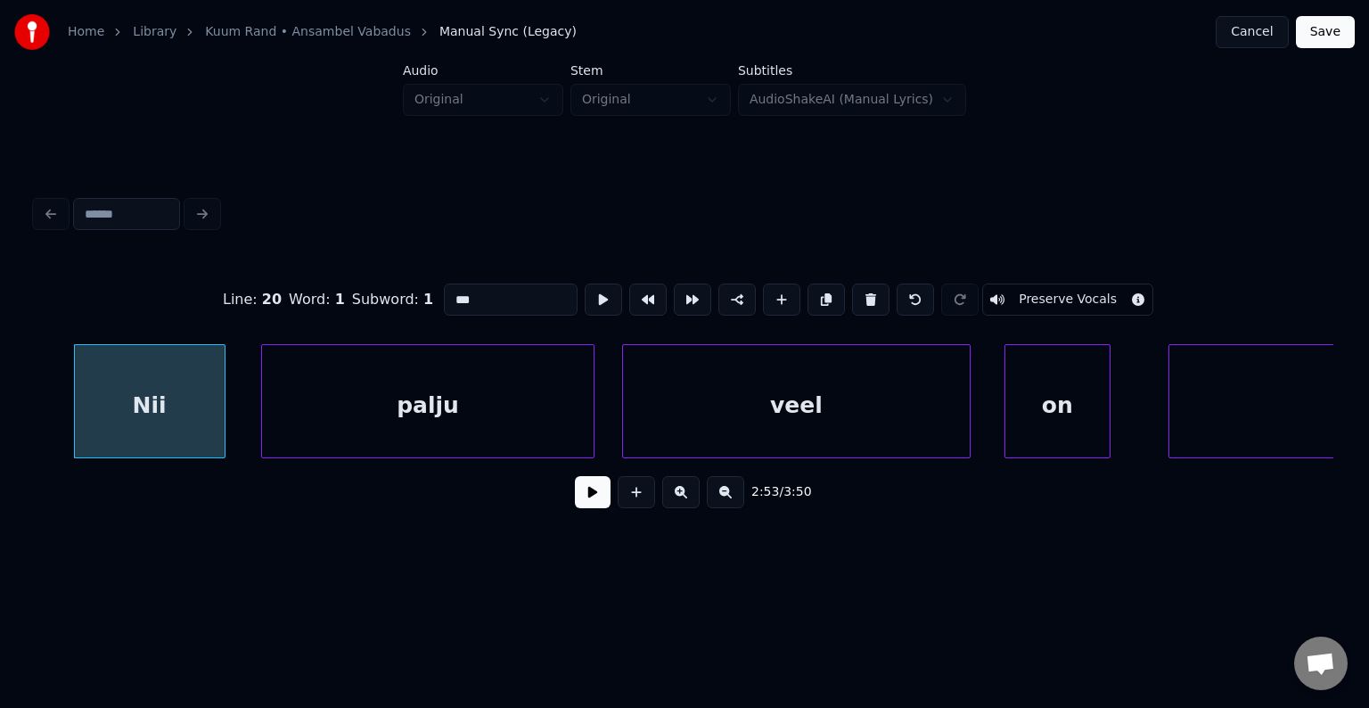
click at [580, 496] on button at bounding box center [593, 492] width 36 height 32
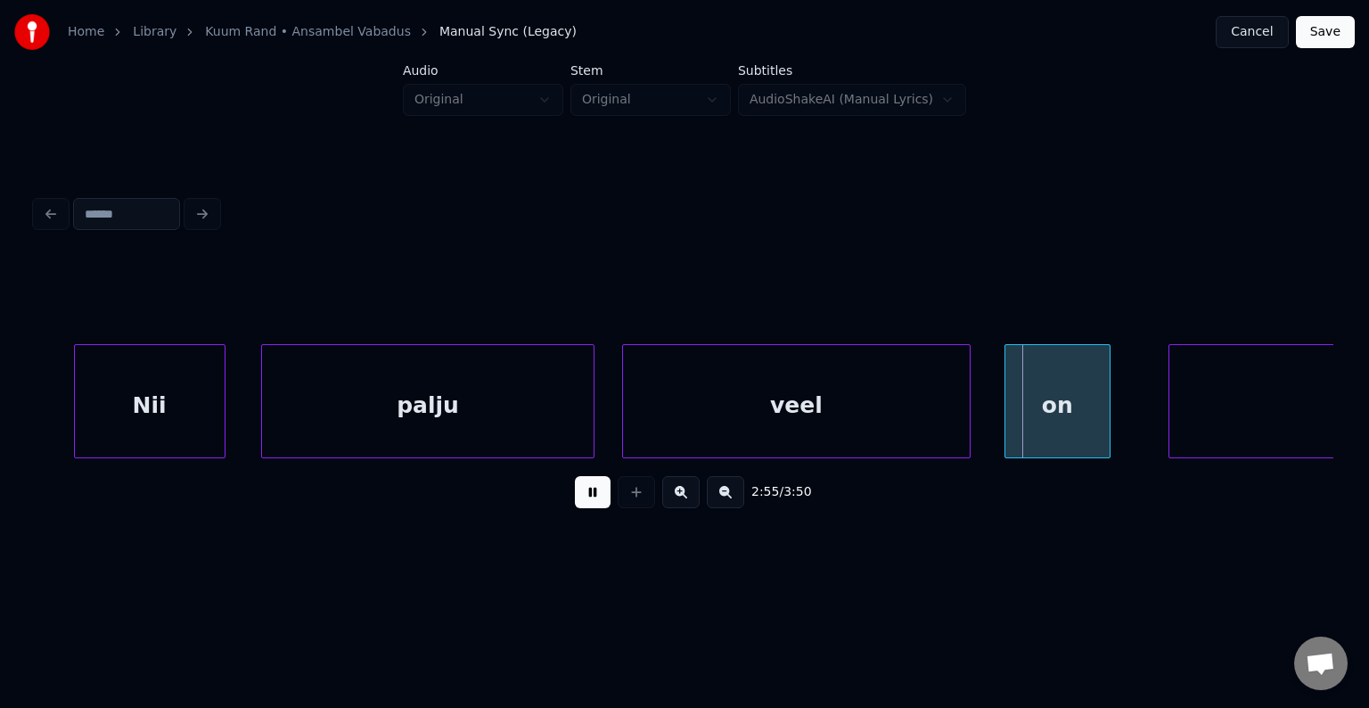
click at [578, 492] on button at bounding box center [593, 492] width 36 height 32
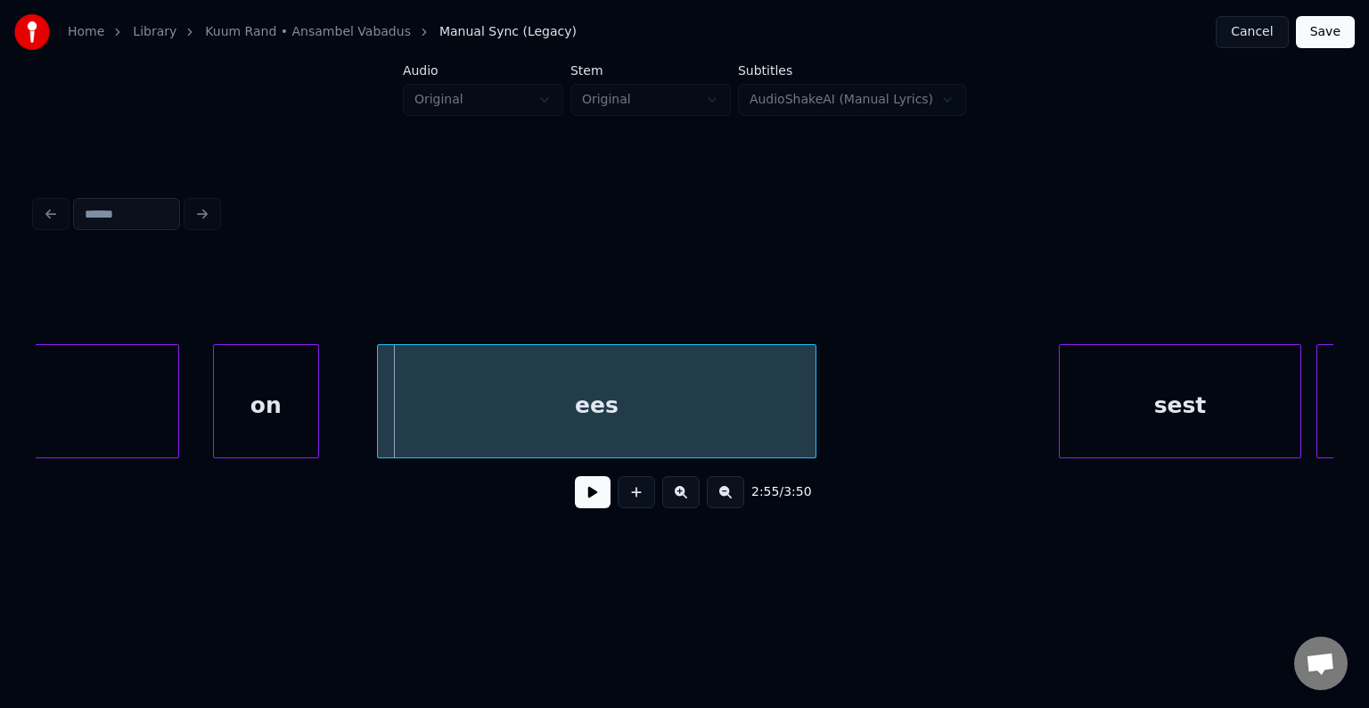
scroll to position [0, 132541]
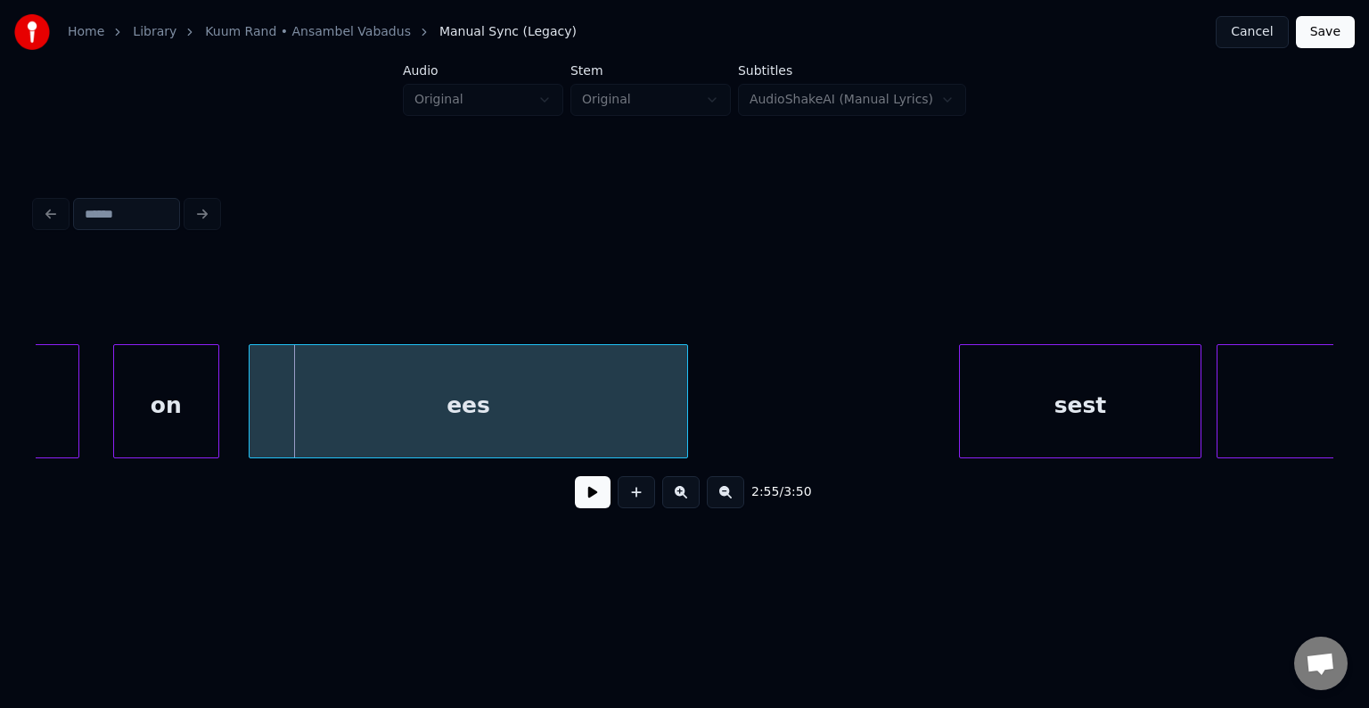
click at [468, 424] on div "ees" at bounding box center [469, 405] width 438 height 121
click at [578, 500] on button at bounding box center [593, 492] width 36 height 32
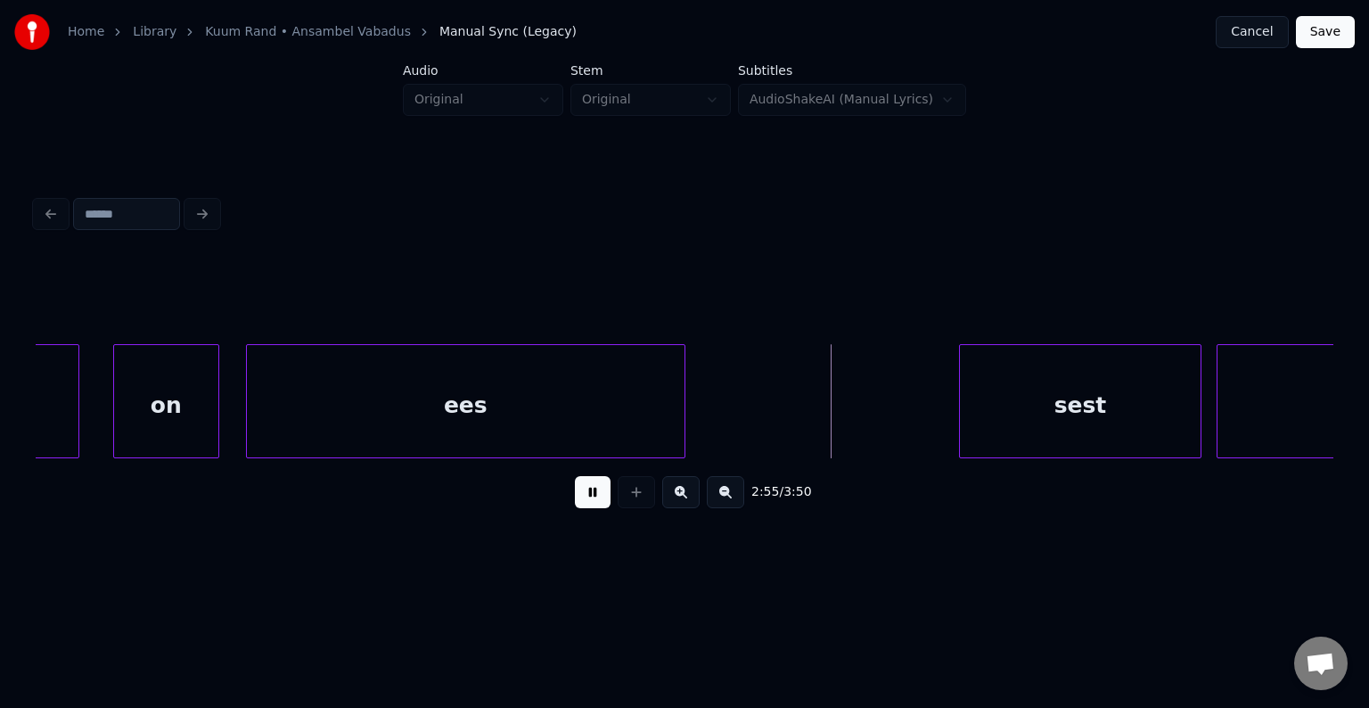
click at [578, 496] on button at bounding box center [593, 492] width 36 height 32
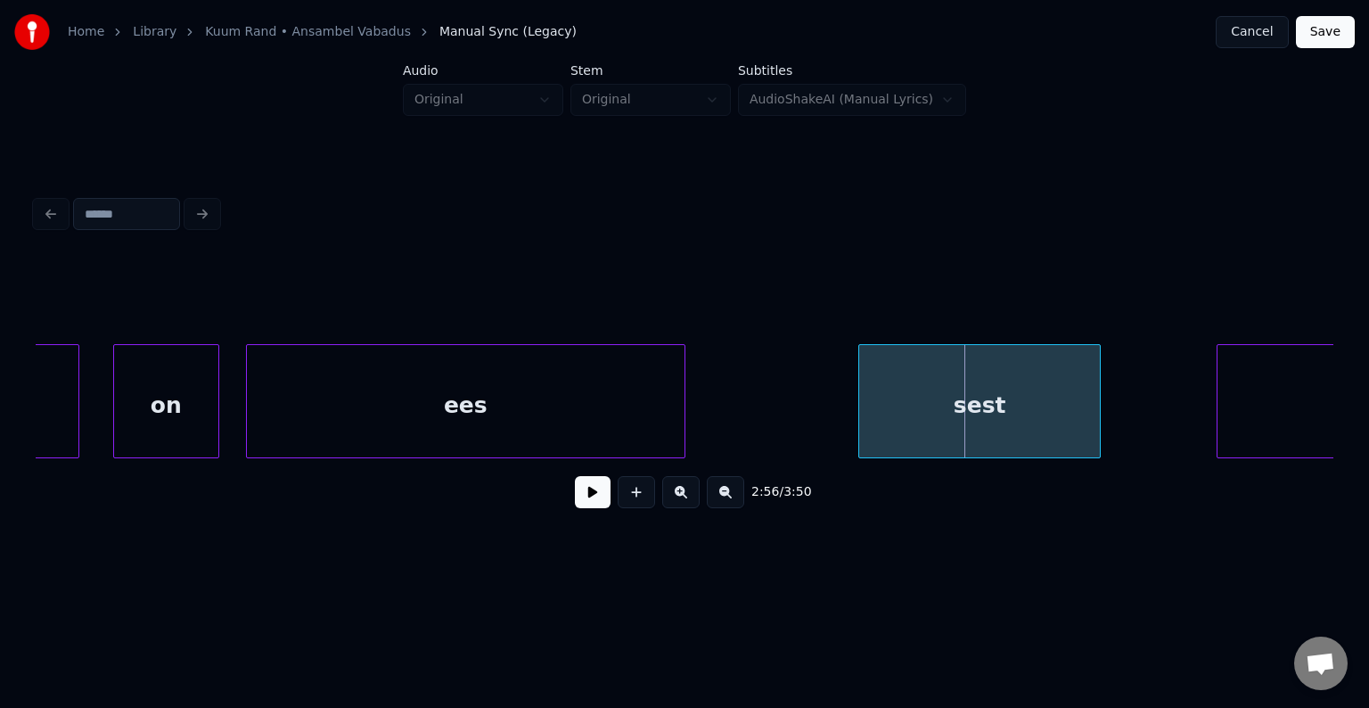
click at [1005, 396] on div "sest" at bounding box center [979, 405] width 241 height 121
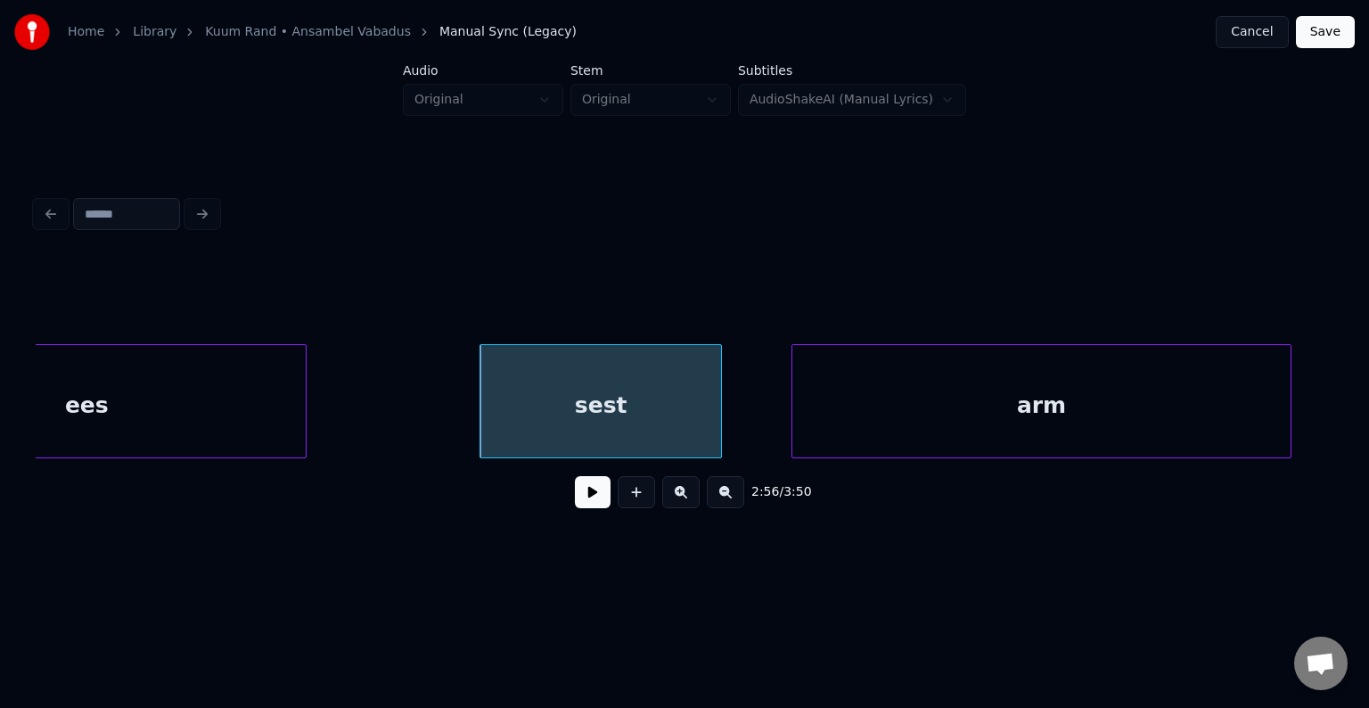
click at [1267, 428] on div "arm" at bounding box center [1041, 405] width 498 height 121
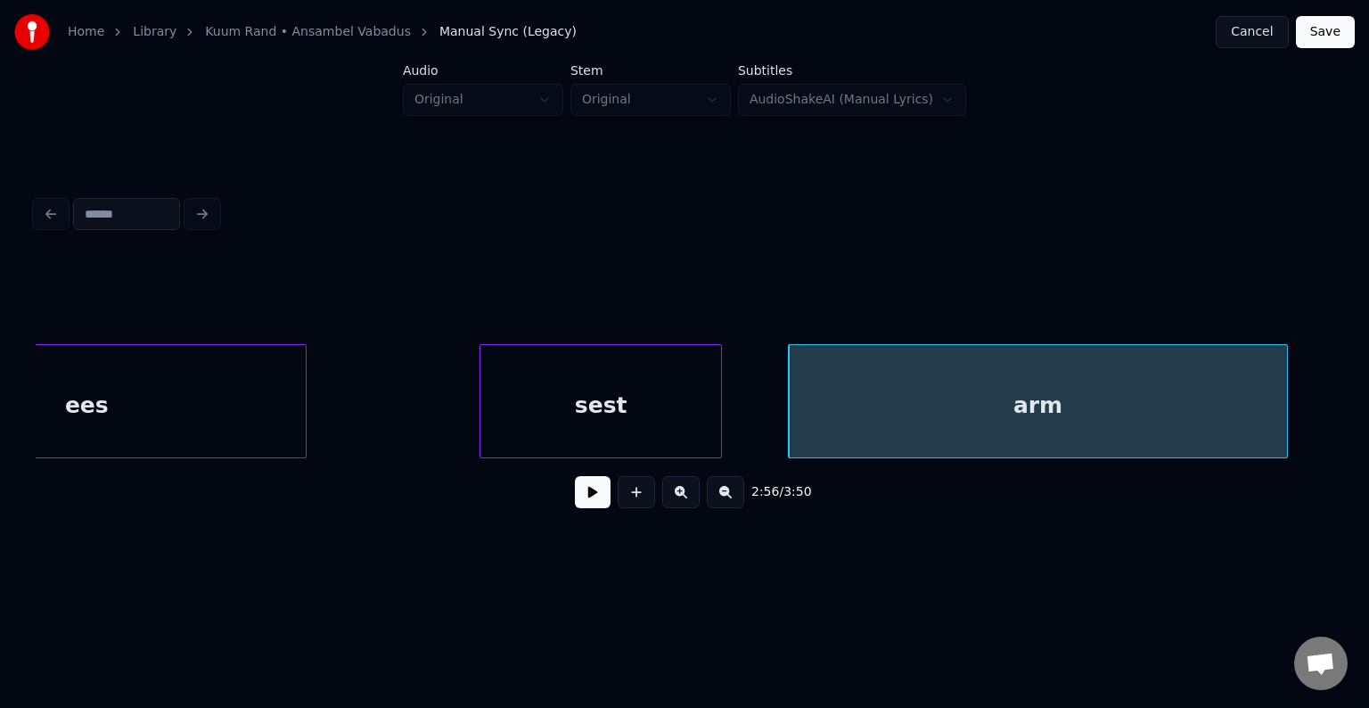
click at [495, 414] on div "sest" at bounding box center [600, 405] width 241 height 121
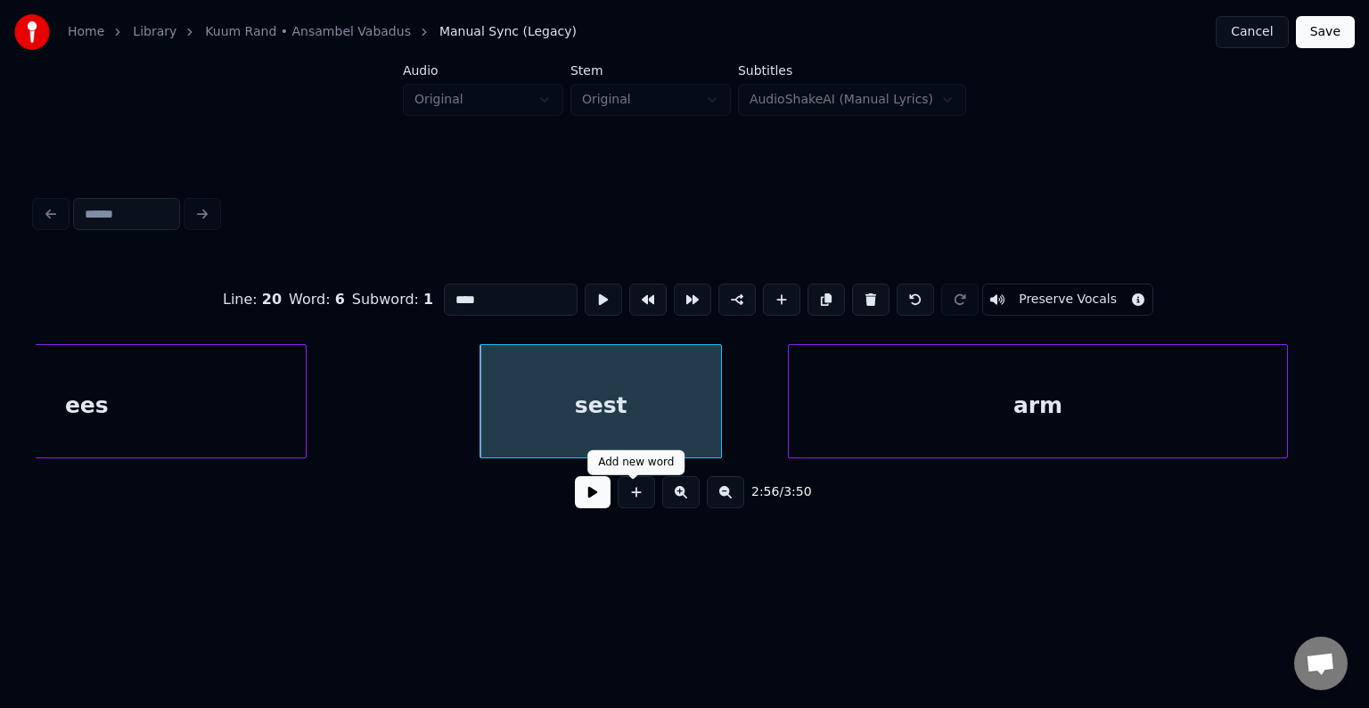
click at [596, 498] on button at bounding box center [593, 492] width 36 height 32
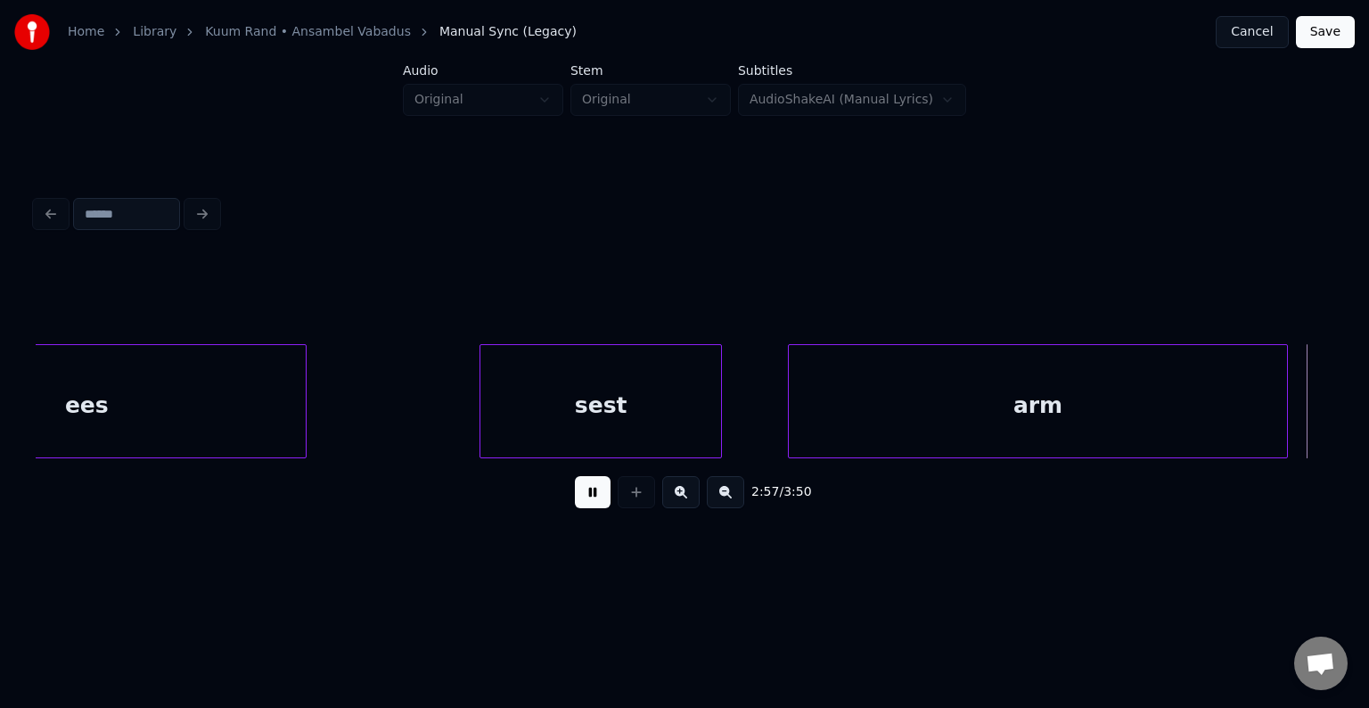
click at [596, 498] on button at bounding box center [593, 492] width 36 height 32
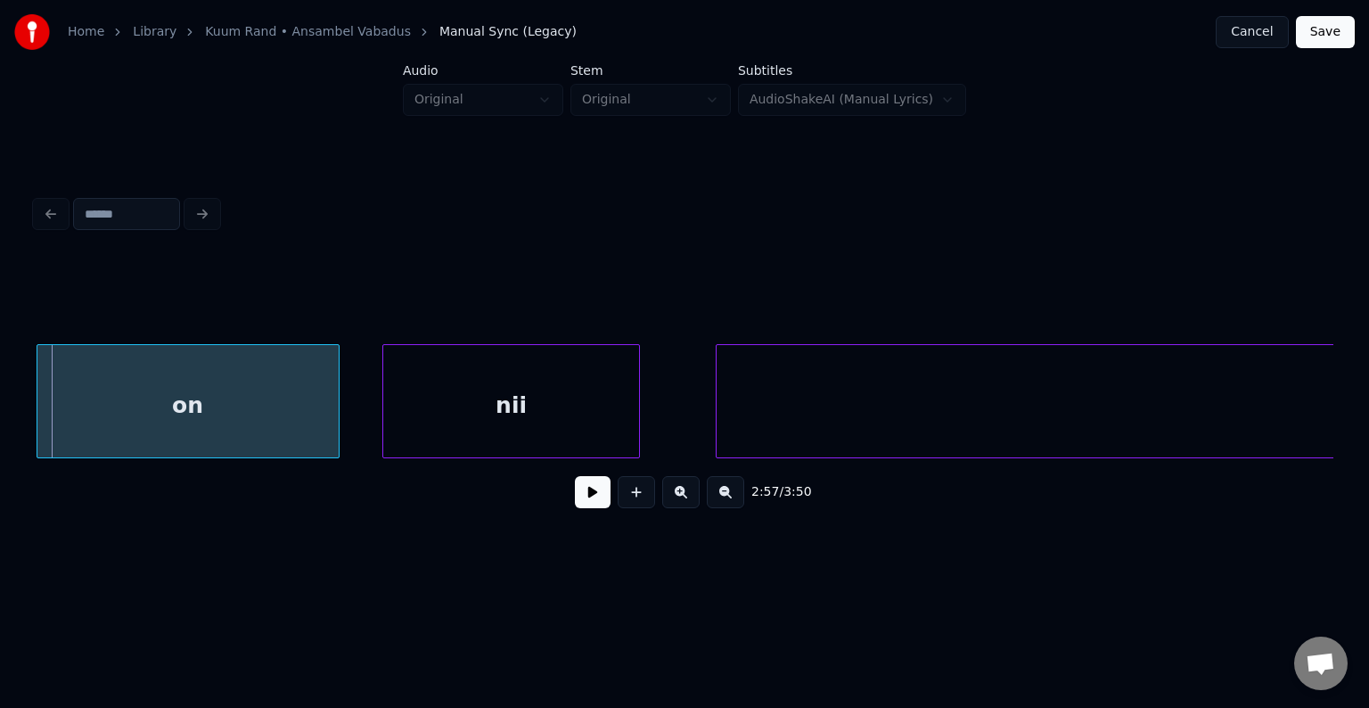
scroll to position [0, 134223]
click at [200, 407] on div "on" at bounding box center [187, 405] width 301 height 121
click at [485, 423] on div "nii" at bounding box center [493, 405] width 256 height 121
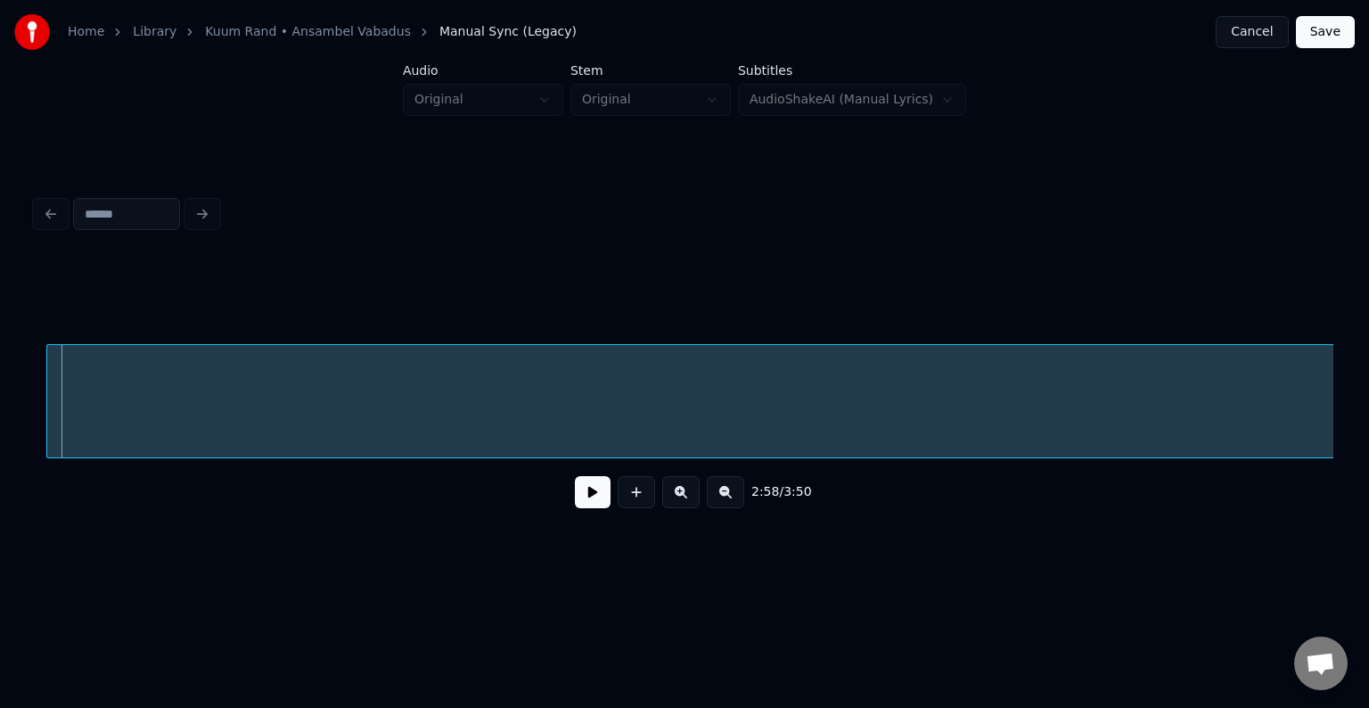
scroll to position [0, 134846]
click at [581, 503] on button at bounding box center [593, 492] width 36 height 32
click at [581, 502] on button at bounding box center [593, 492] width 36 height 32
click at [524, 432] on div "suur" at bounding box center [230, 405] width 2998 height 121
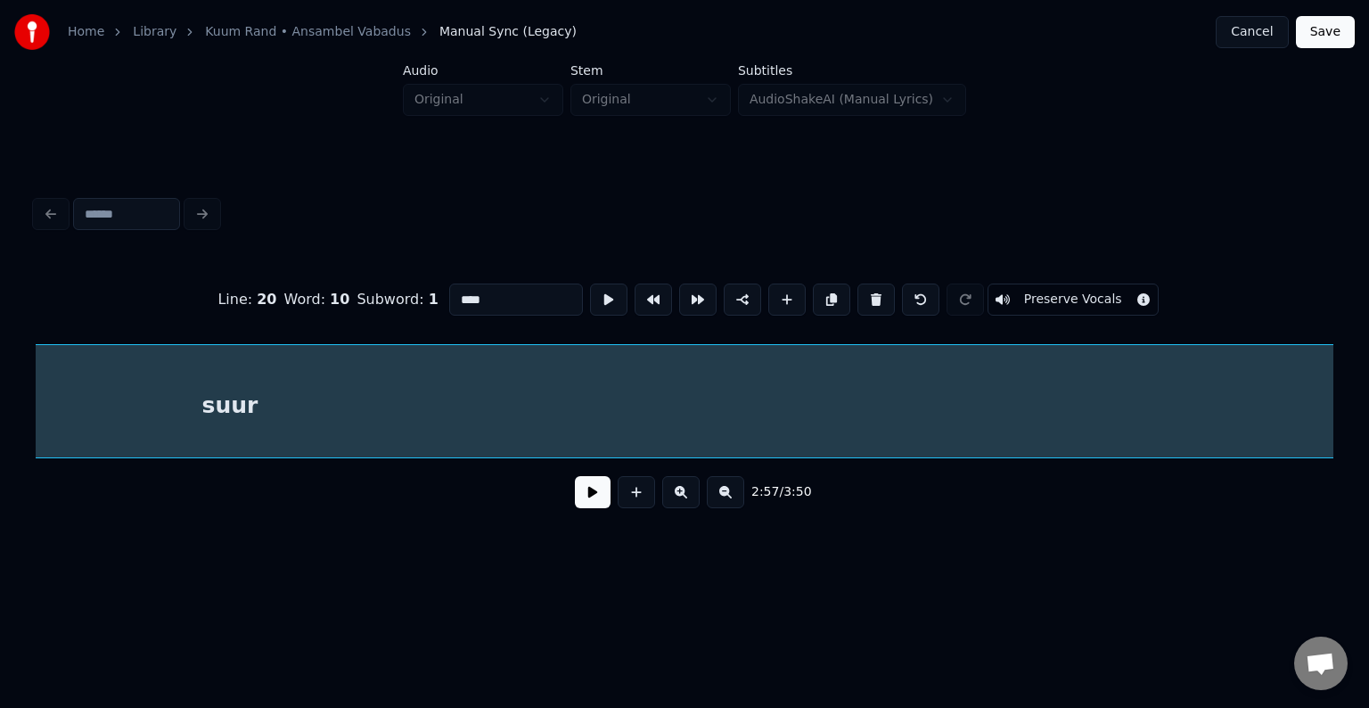
scroll to position [0, 134847]
click at [449, 290] on input "****" at bounding box center [516, 299] width 134 height 32
type input "*******"
click at [576, 499] on button at bounding box center [593, 492] width 36 height 32
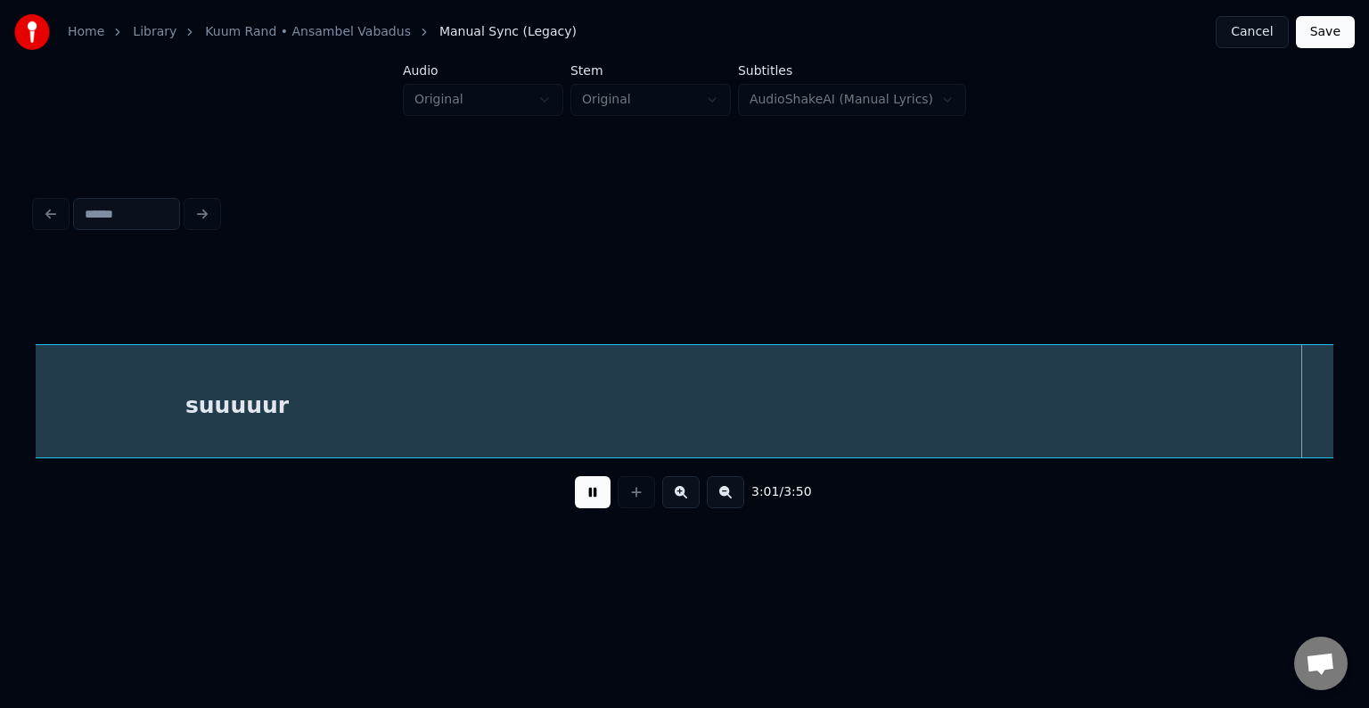
scroll to position [0, 137447]
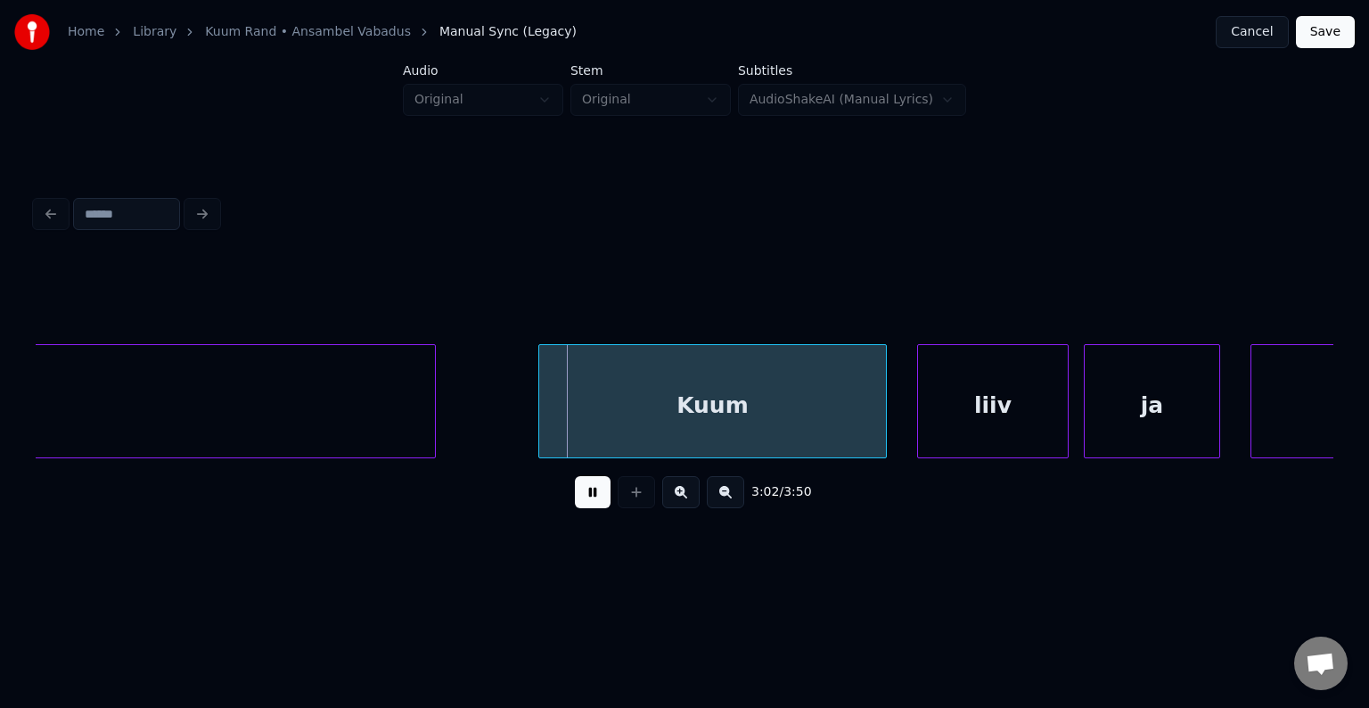
click at [575, 493] on button at bounding box center [593, 492] width 36 height 32
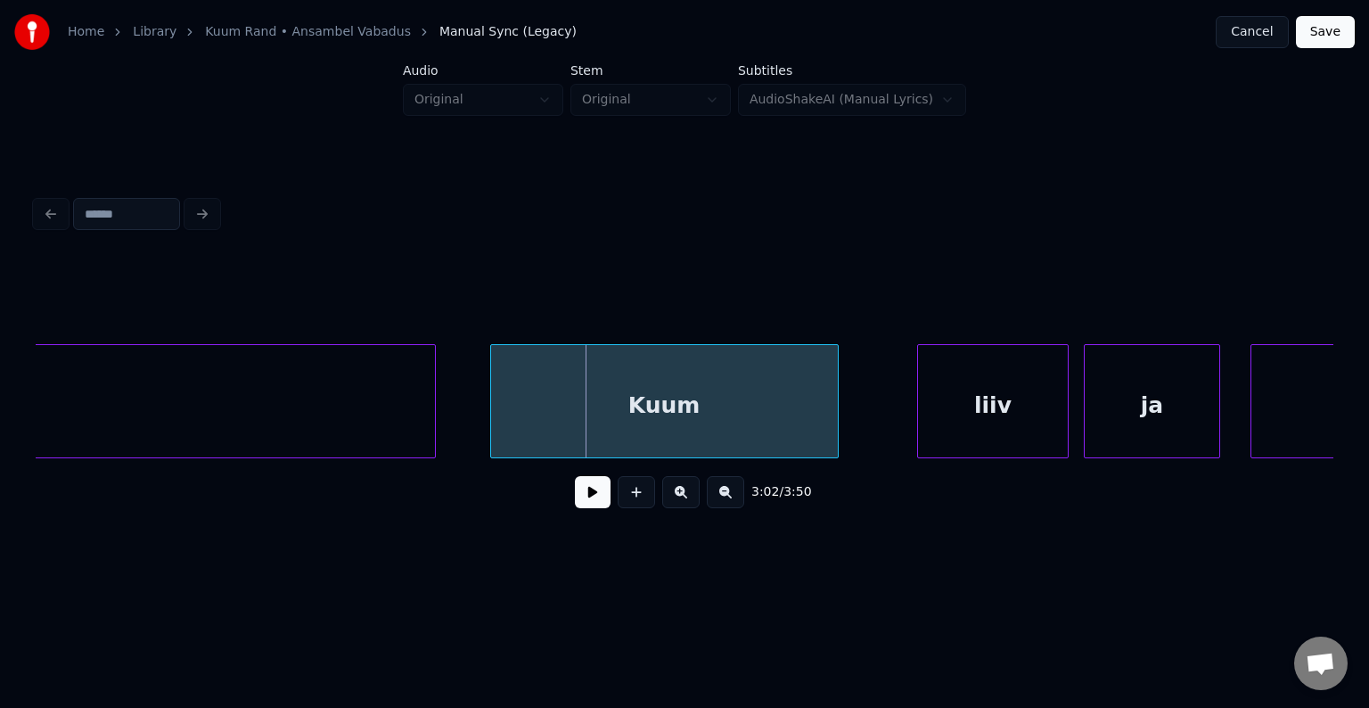
click at [669, 382] on div "Kuum" at bounding box center [664, 405] width 347 height 121
click at [915, 419] on div "liiv" at bounding box center [953, 405] width 150 height 121
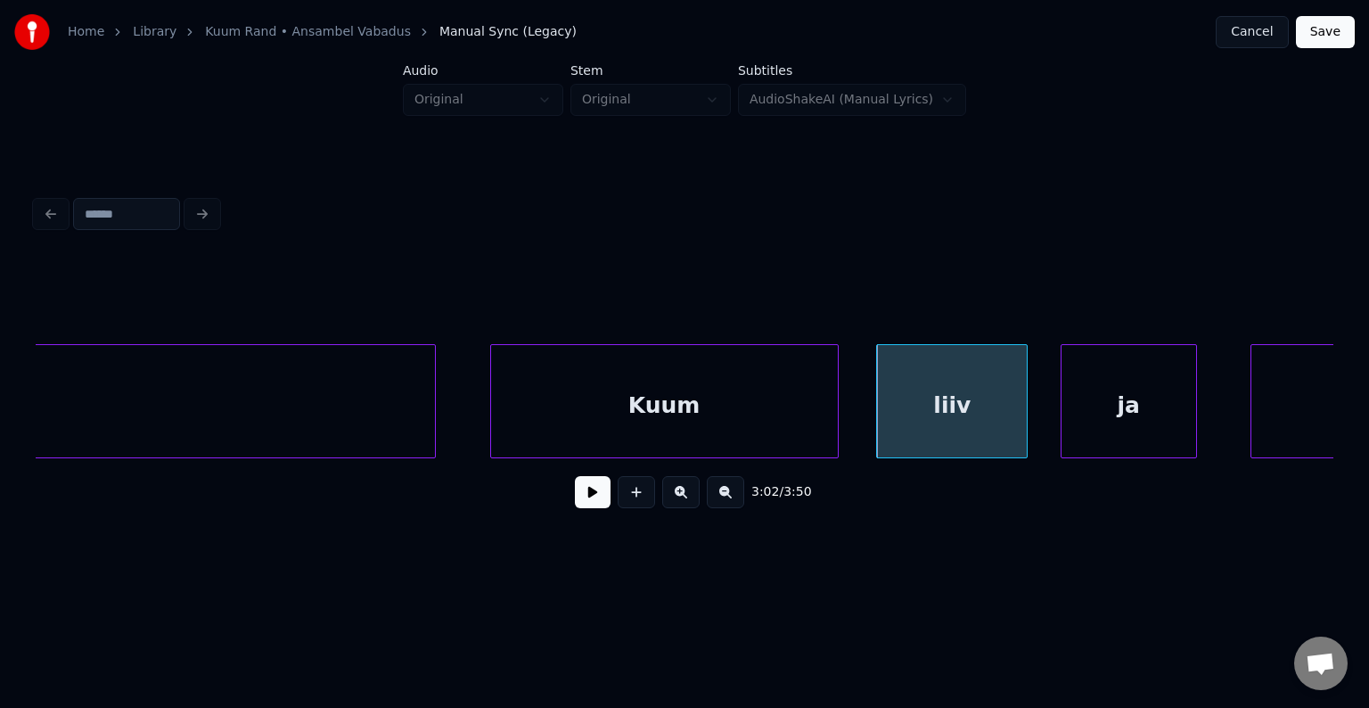
click at [1137, 411] on div "ja" at bounding box center [1129, 405] width 135 height 121
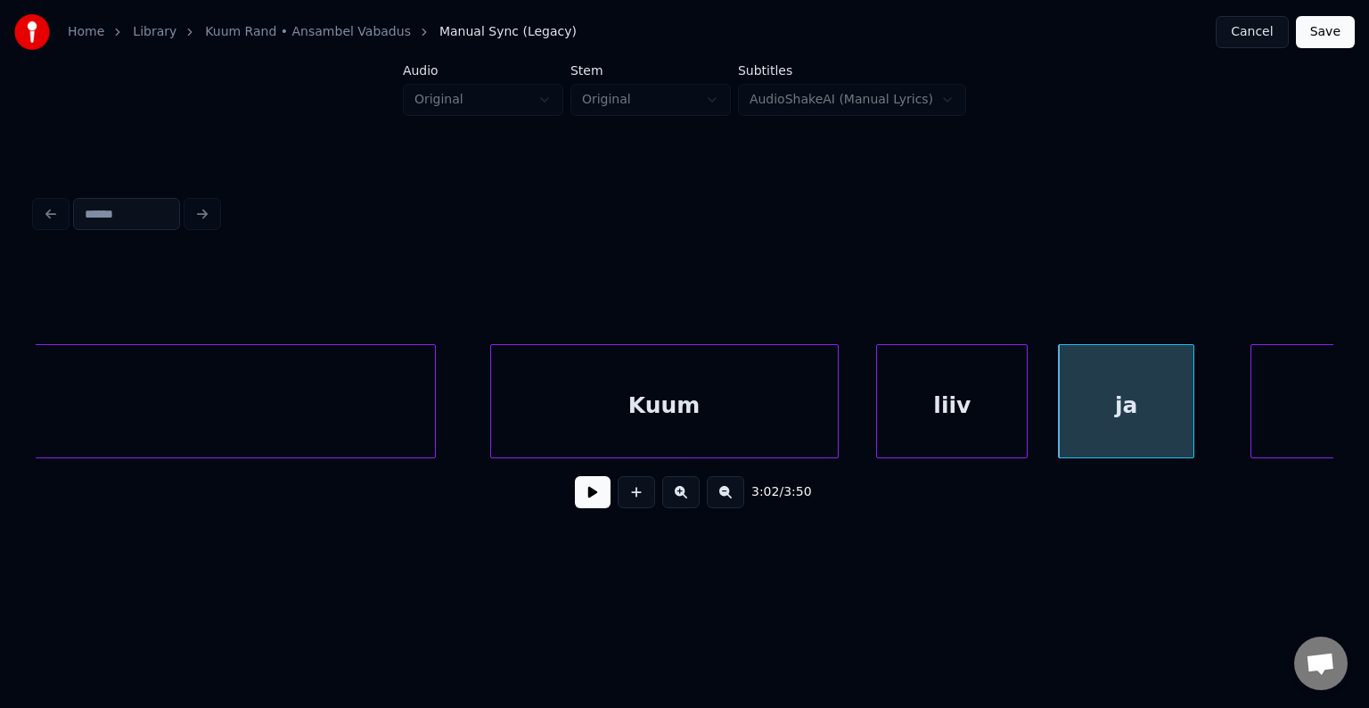
click at [688, 418] on div "Kuum" at bounding box center [664, 405] width 347 height 121
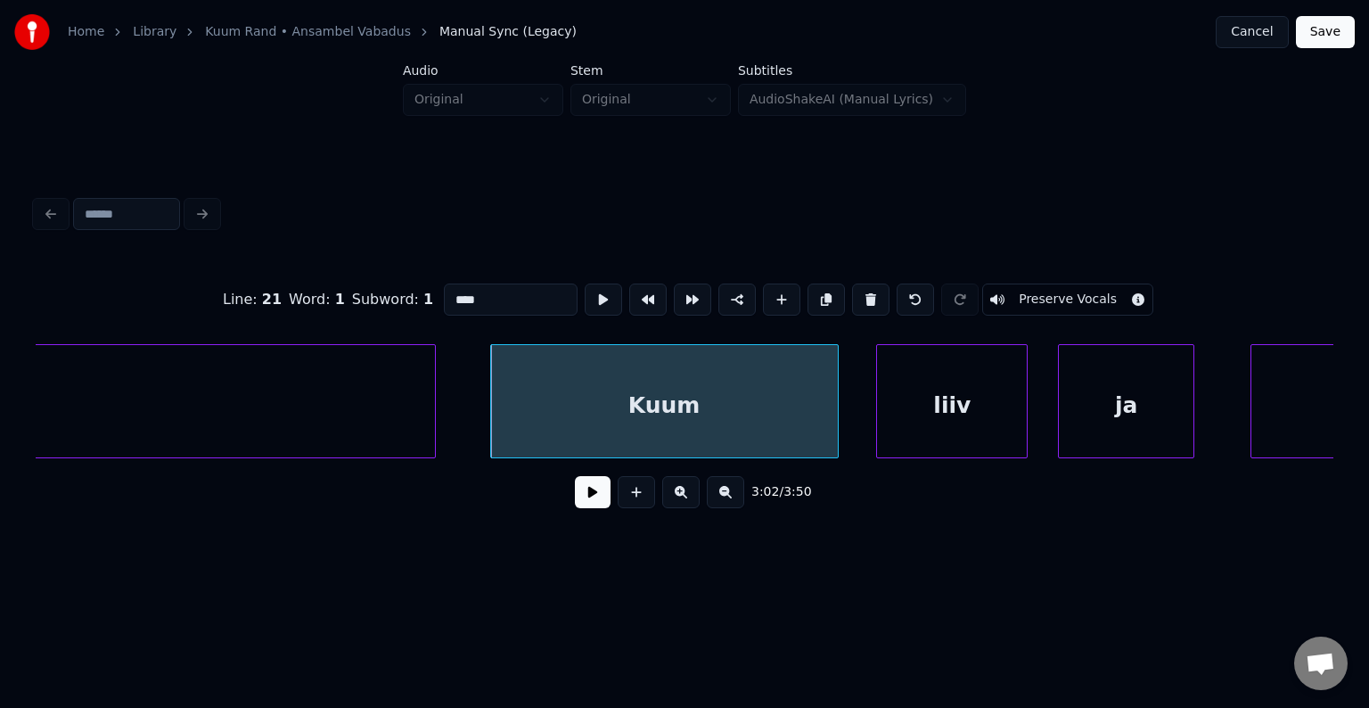
click at [578, 503] on button at bounding box center [593, 492] width 36 height 32
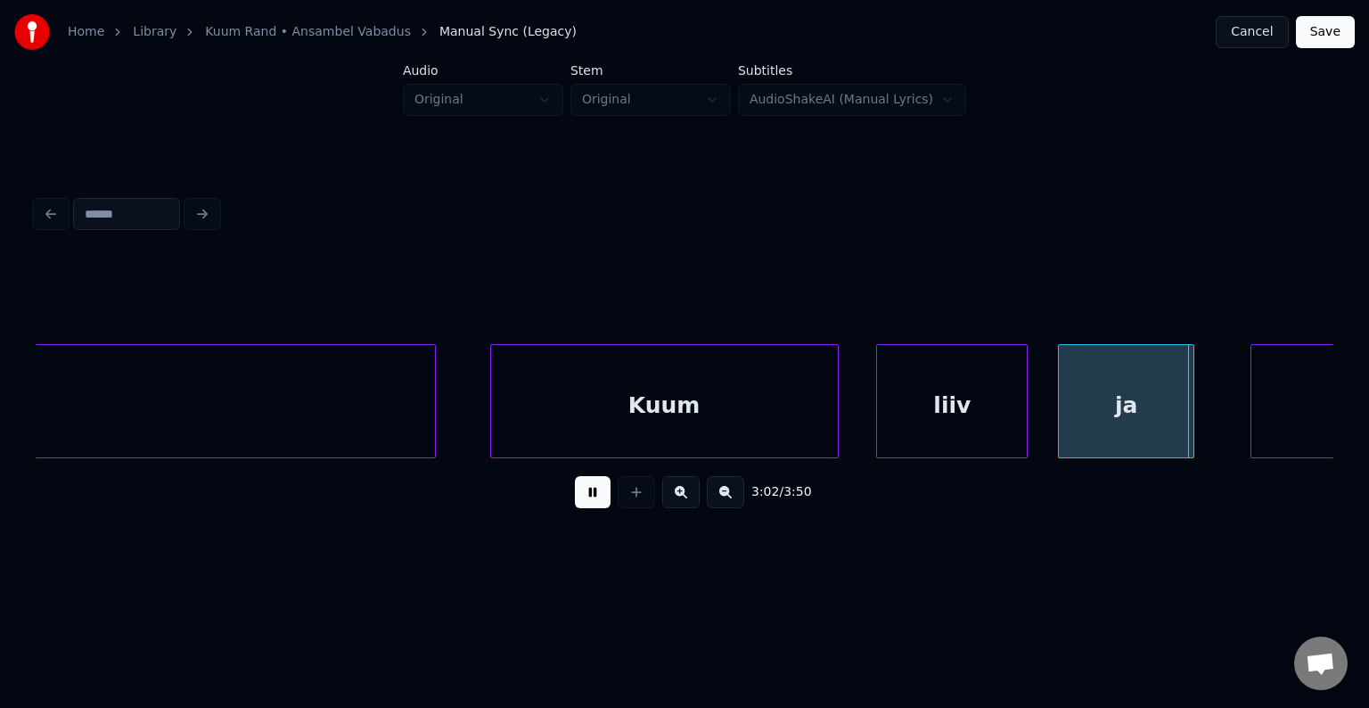
click at [578, 503] on button at bounding box center [593, 492] width 36 height 32
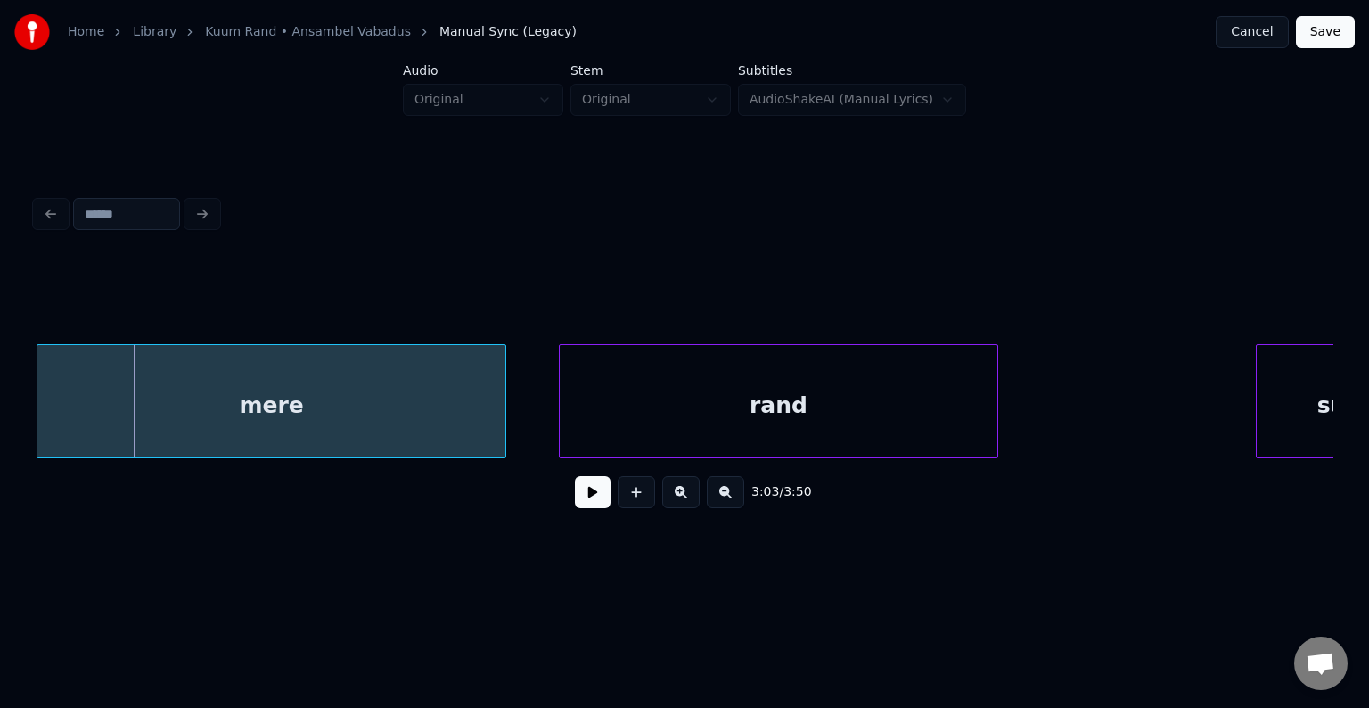
scroll to position [0, 138652]
click at [314, 415] on div "mere" at bounding box center [271, 405] width 468 height 121
click at [810, 404] on div "rand" at bounding box center [749, 405] width 438 height 121
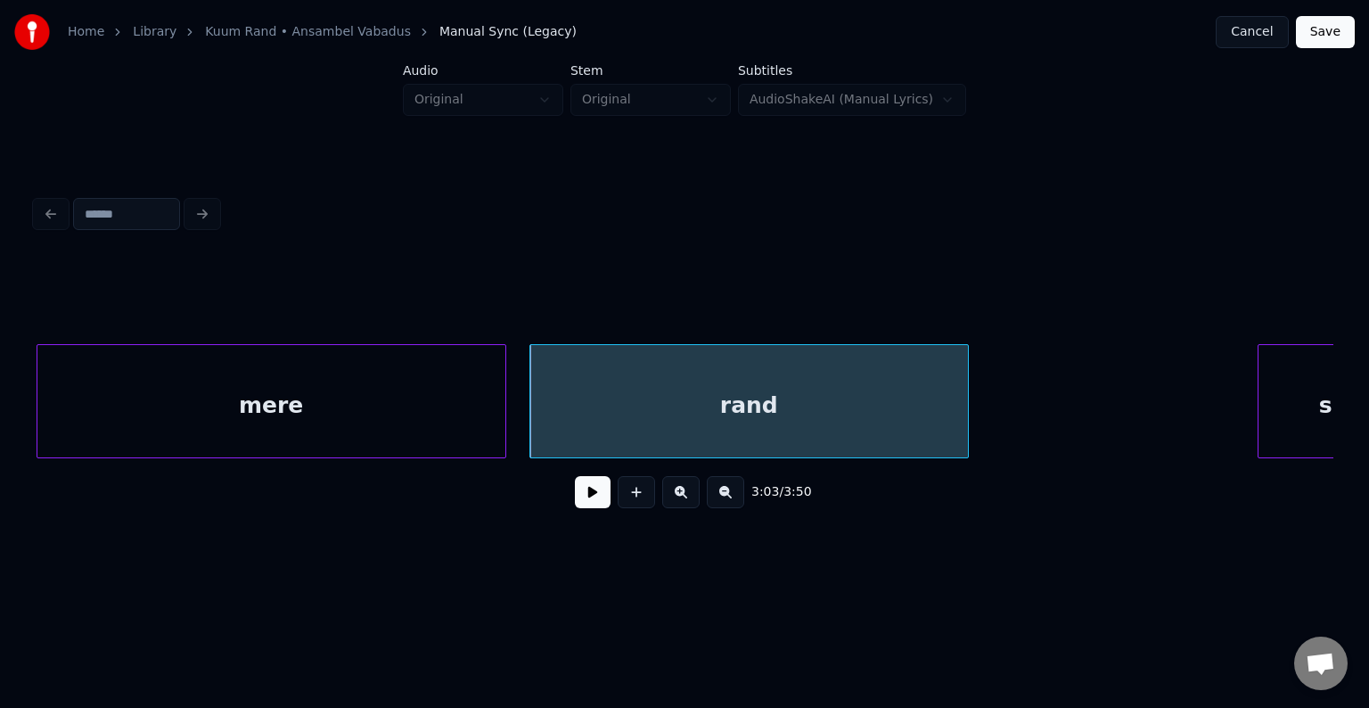
click at [575, 498] on button at bounding box center [593, 492] width 36 height 32
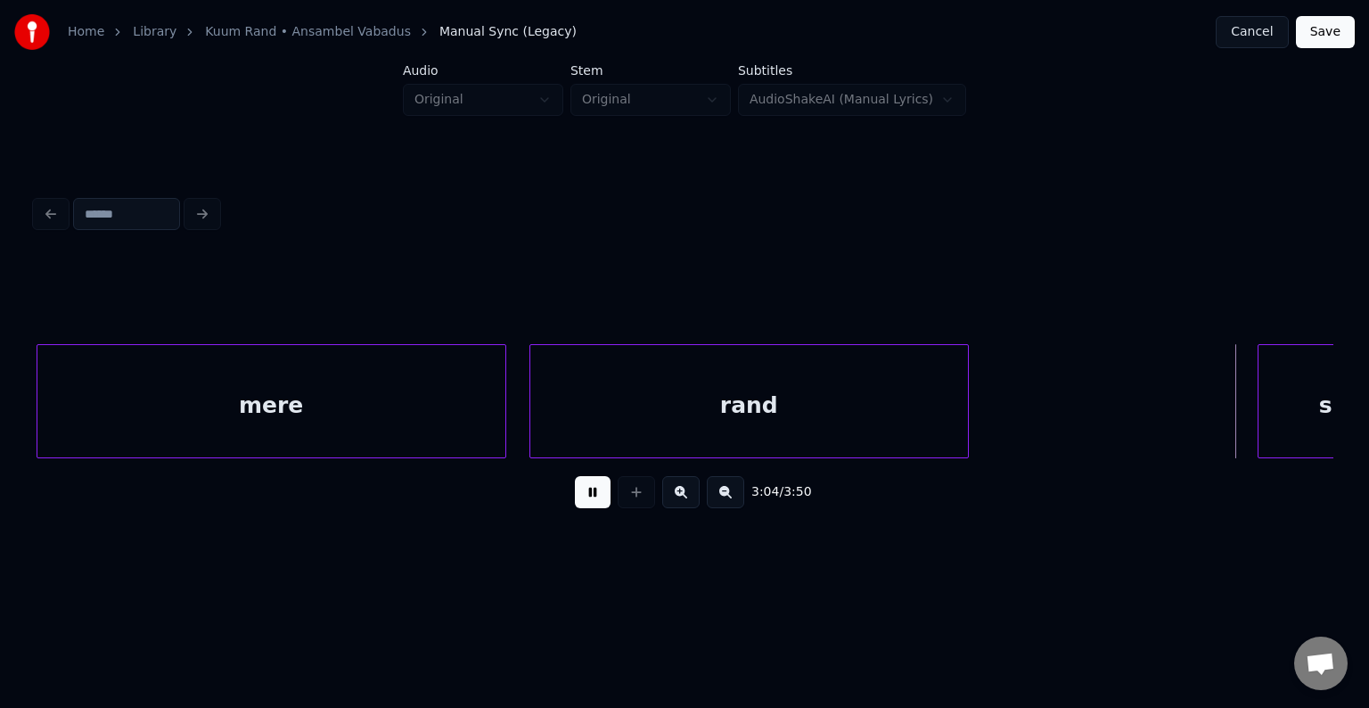
click at [575, 497] on button at bounding box center [593, 492] width 36 height 32
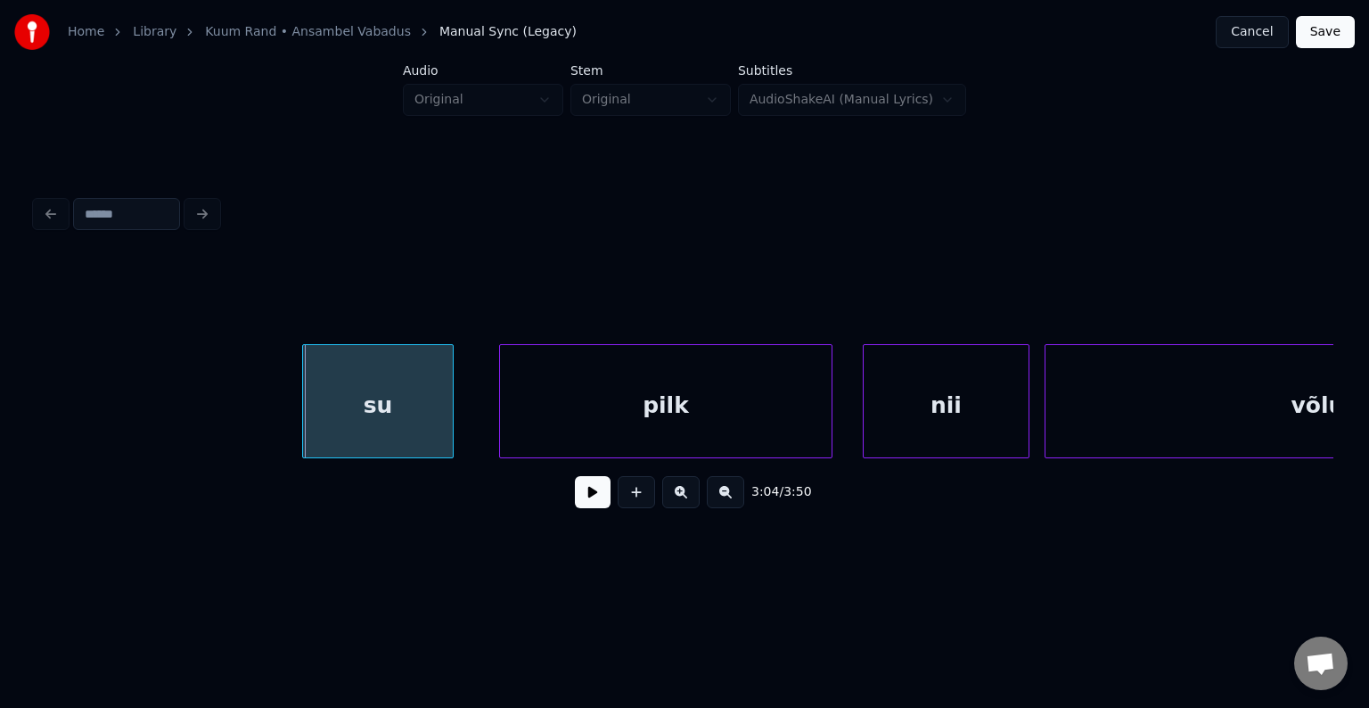
scroll to position [0, 139614]
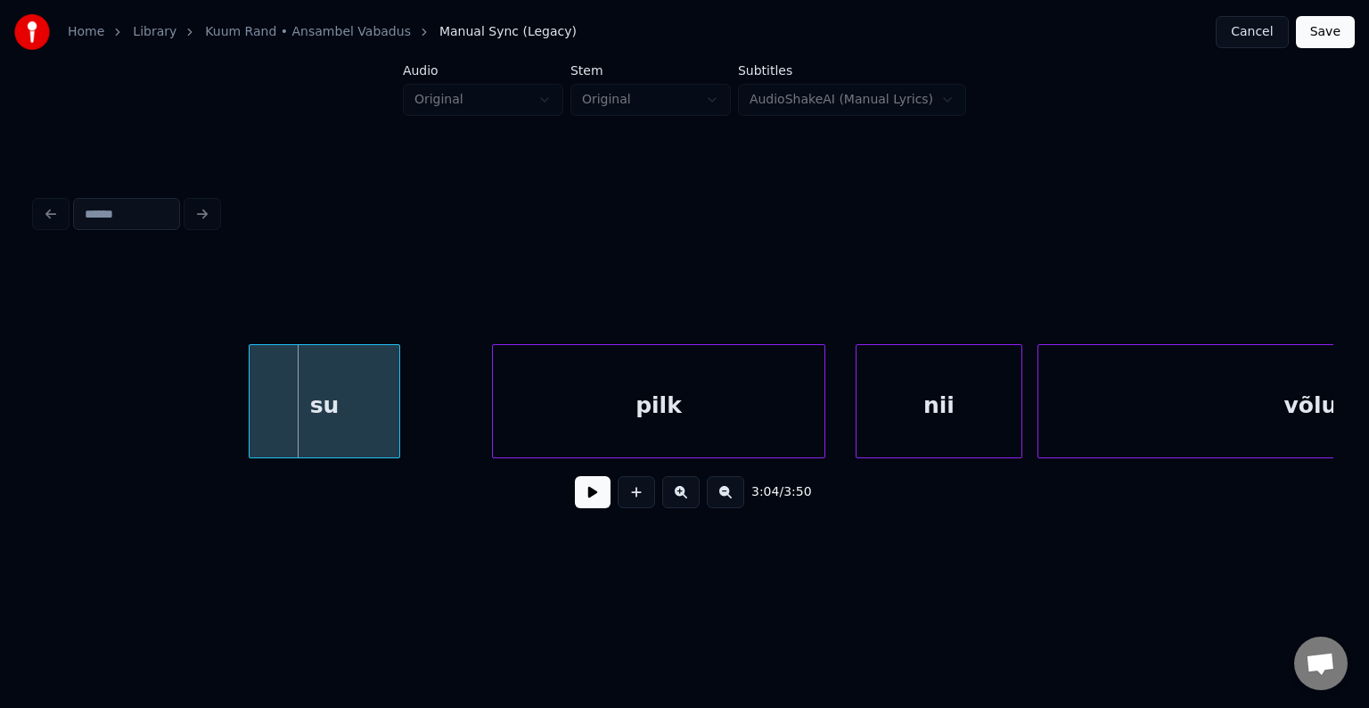
click at [345, 411] on div "su" at bounding box center [325, 405] width 150 height 121
click at [660, 439] on div "pilk" at bounding box center [614, 405] width 332 height 121
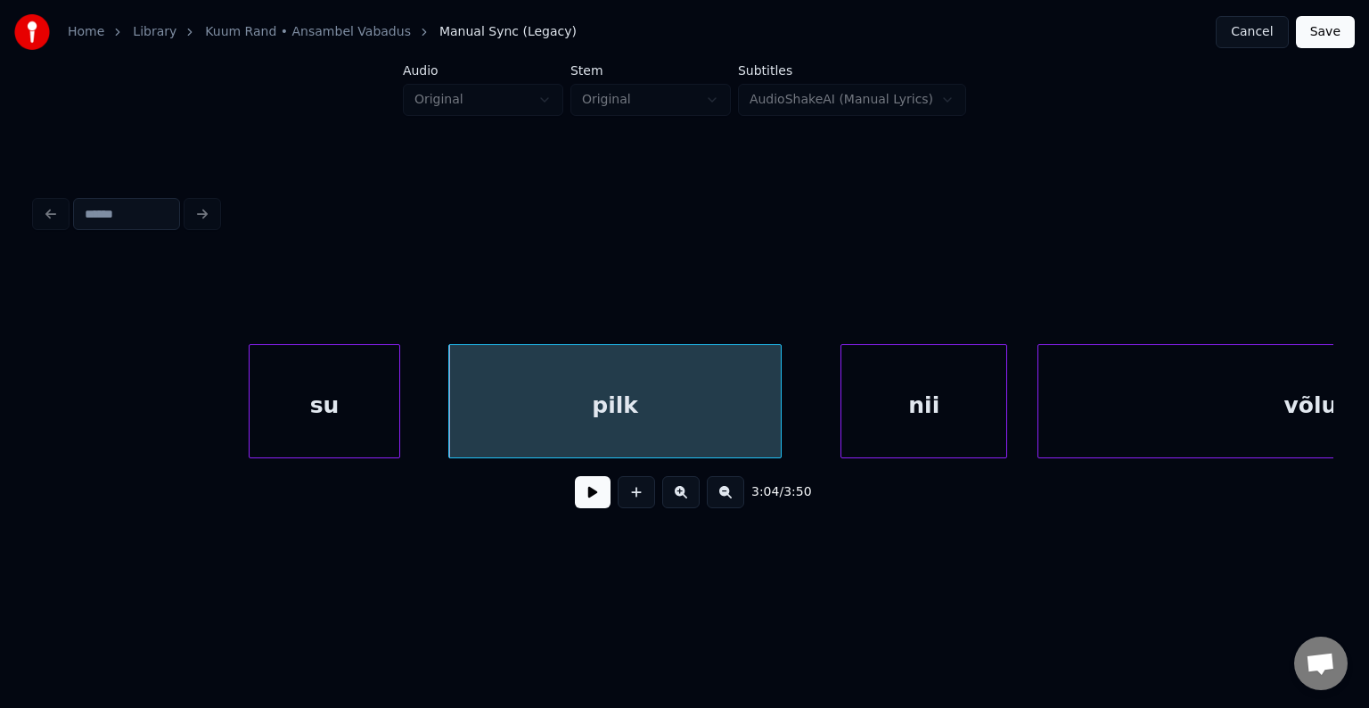
click at [938, 415] on div "nii" at bounding box center [923, 405] width 165 height 121
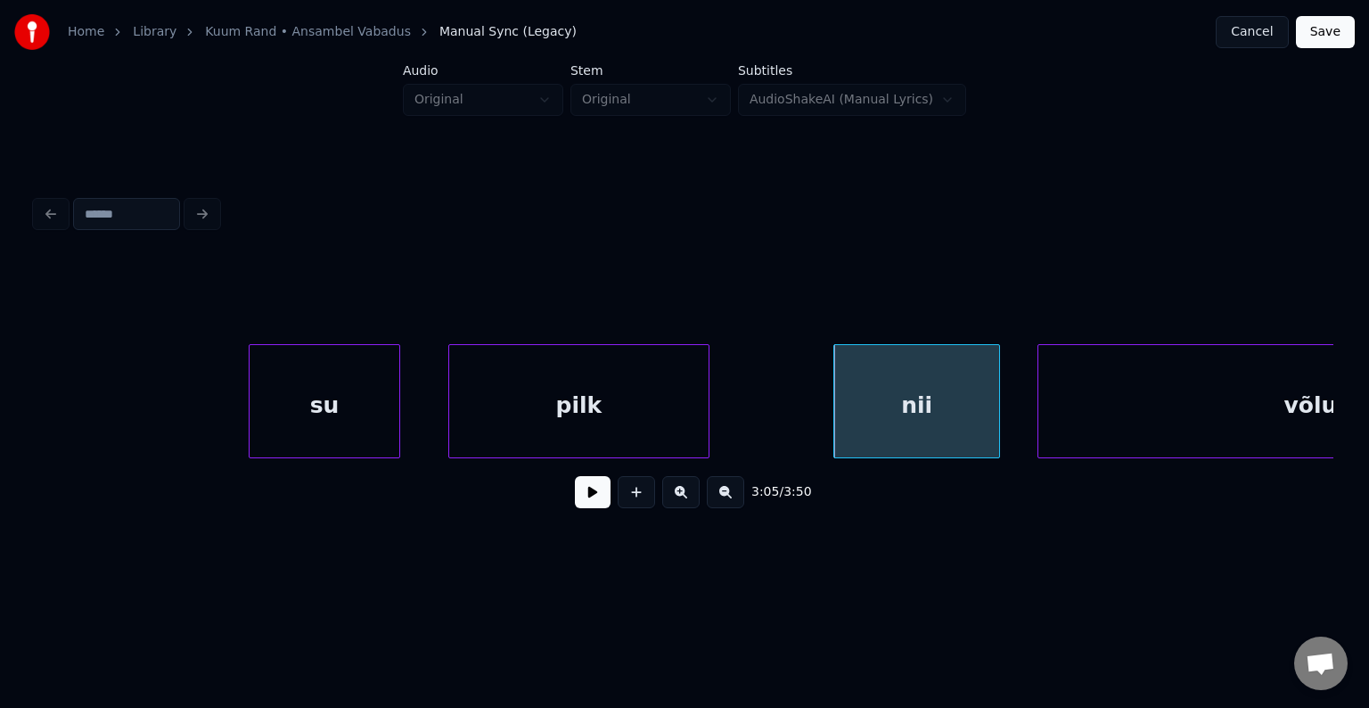
click at [705, 415] on div at bounding box center [705, 401] width 5 height 112
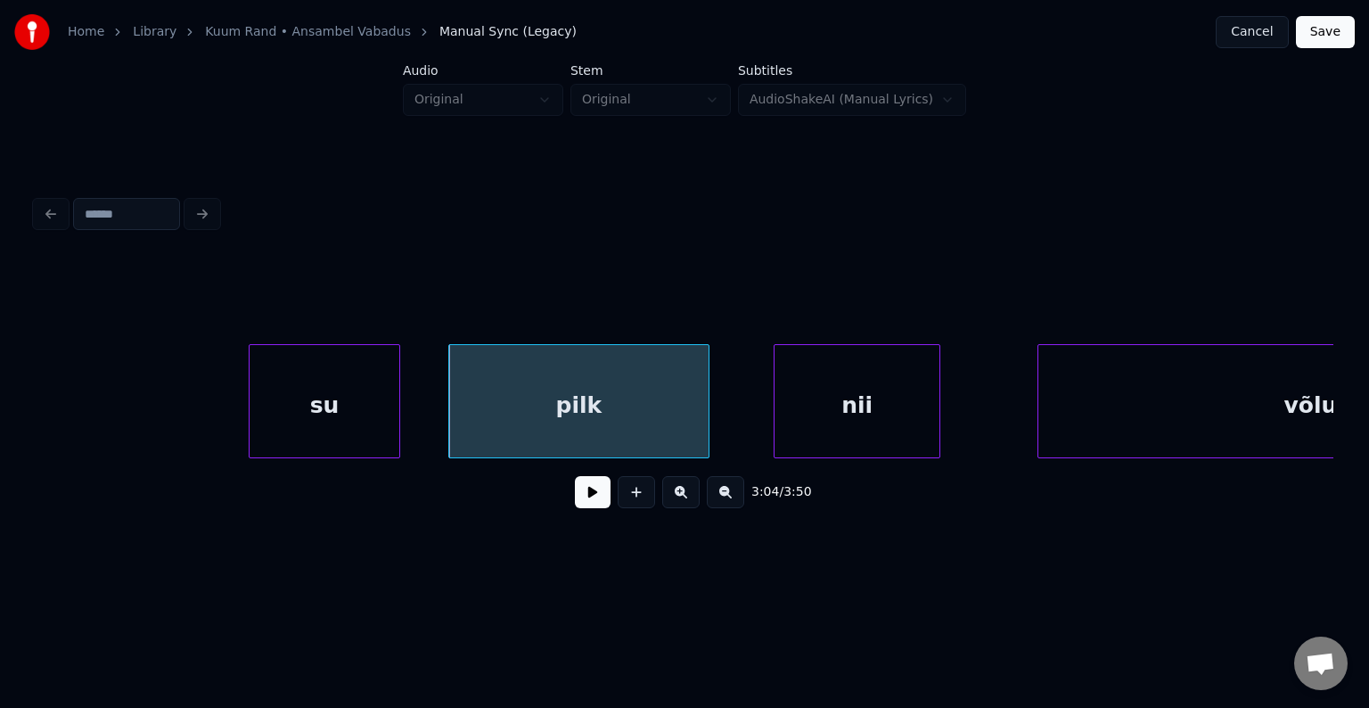
click at [841, 418] on div "nii" at bounding box center [857, 405] width 165 height 121
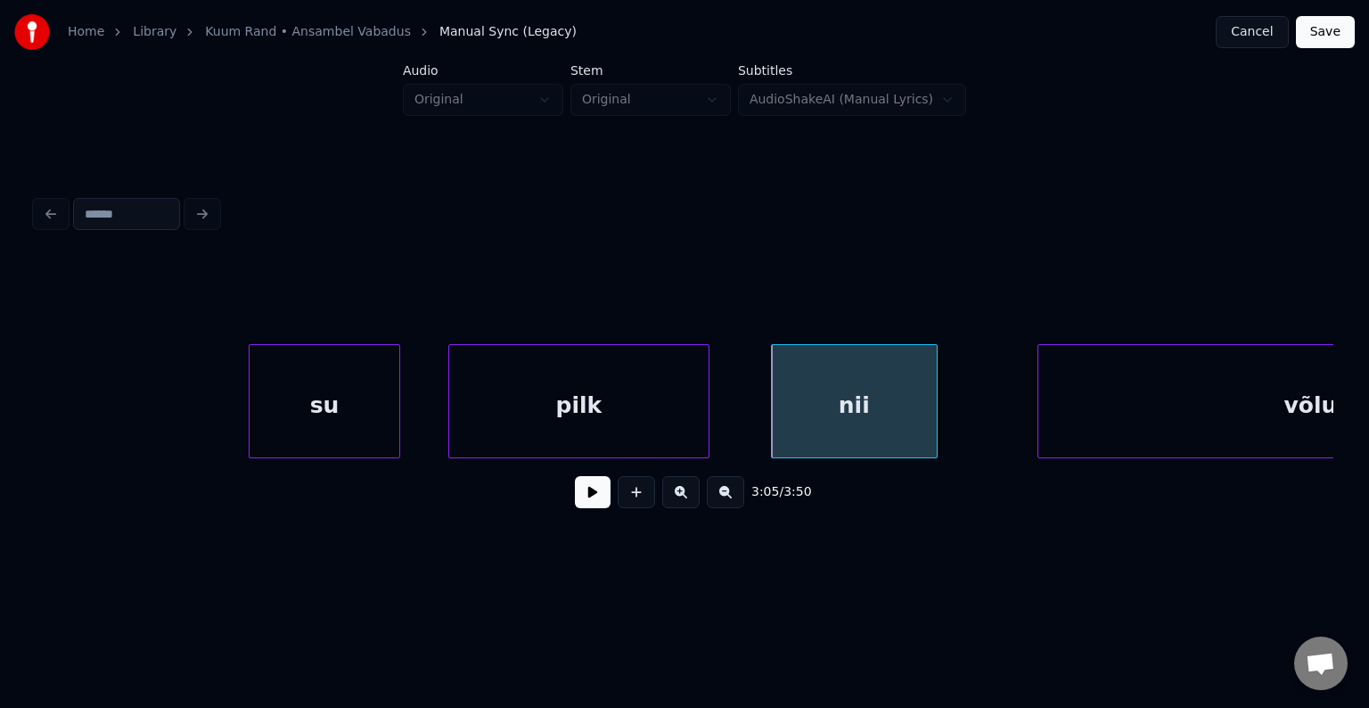
click at [538, 403] on div "pilk" at bounding box center [578, 405] width 259 height 121
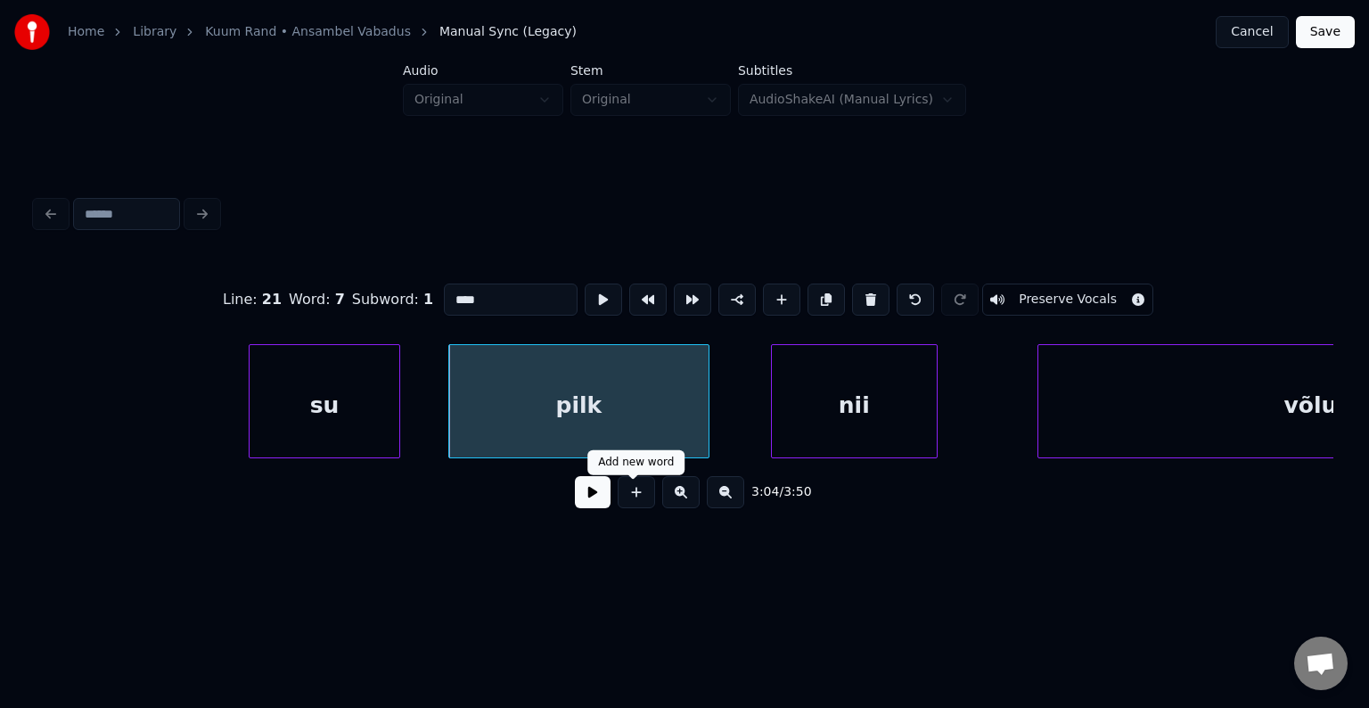
click at [591, 497] on button at bounding box center [593, 492] width 36 height 32
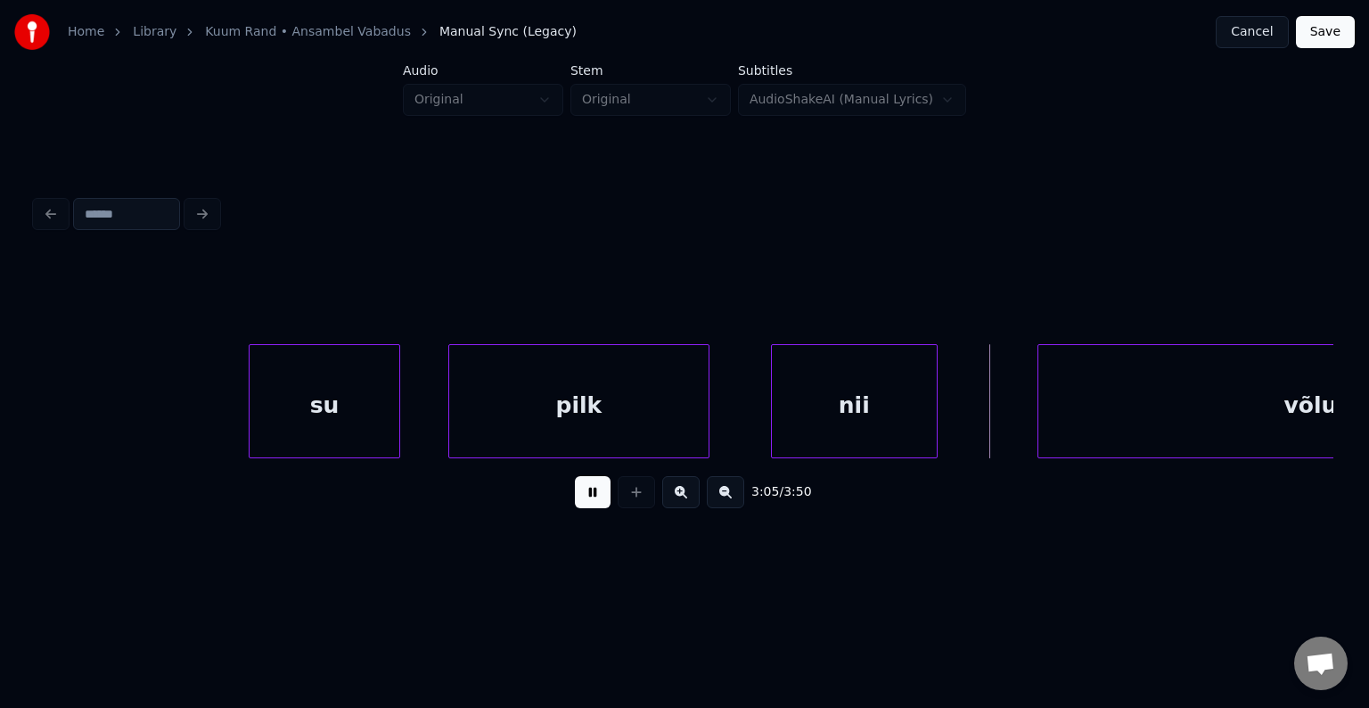
click at [591, 497] on button at bounding box center [593, 492] width 36 height 32
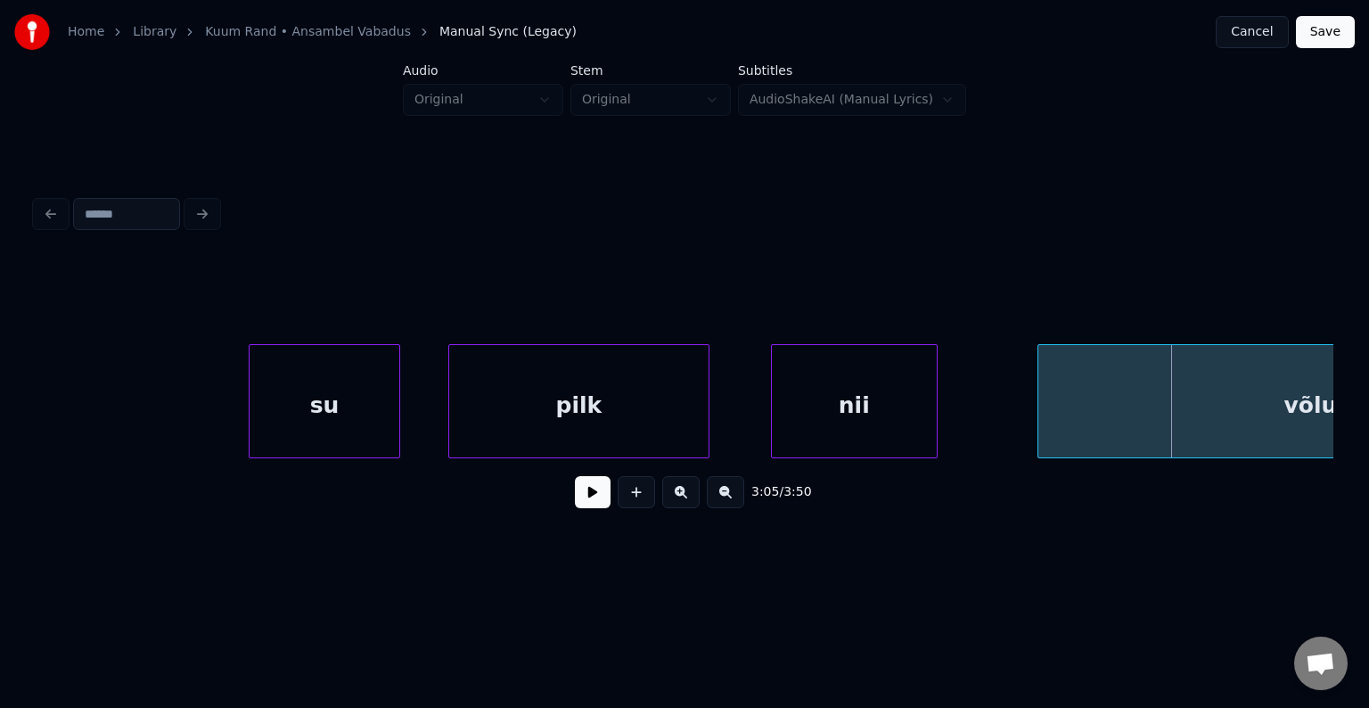
scroll to position [0, 139876]
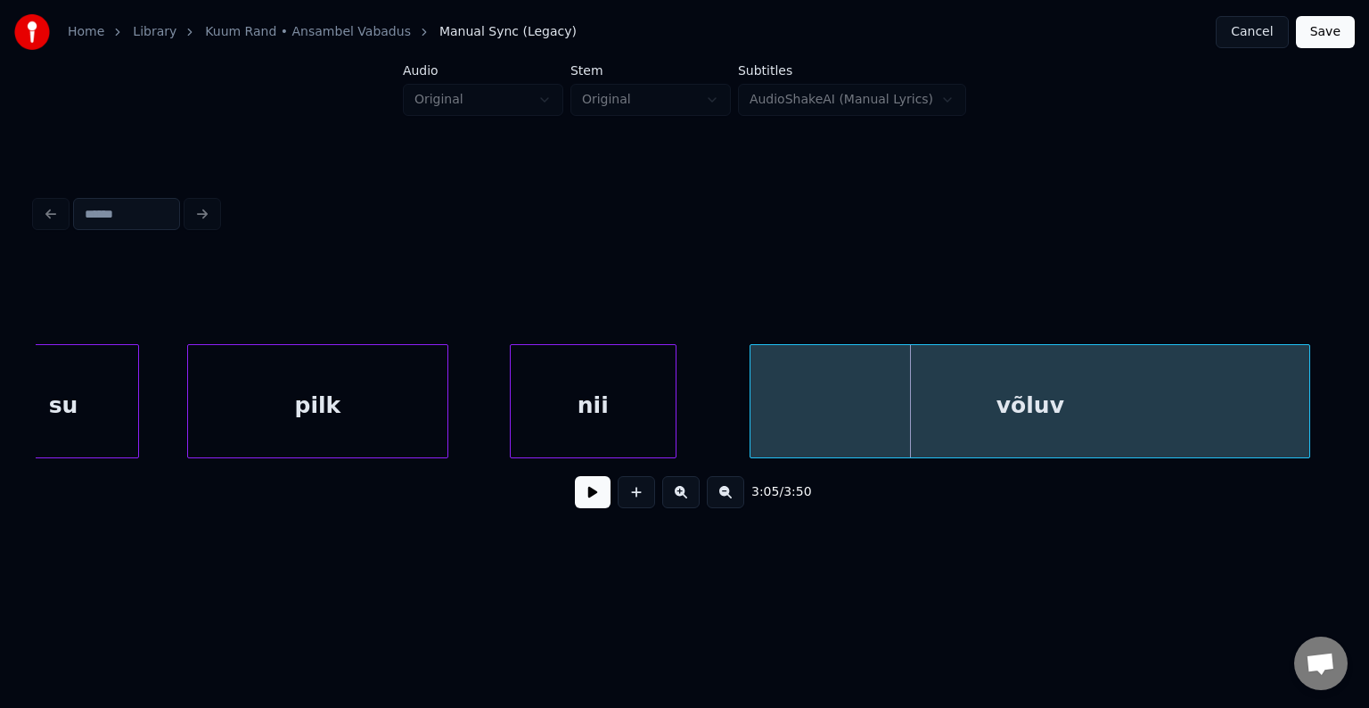
click at [1213, 384] on div "võluv" at bounding box center [1030, 405] width 559 height 121
click at [578, 489] on button at bounding box center [593, 492] width 36 height 32
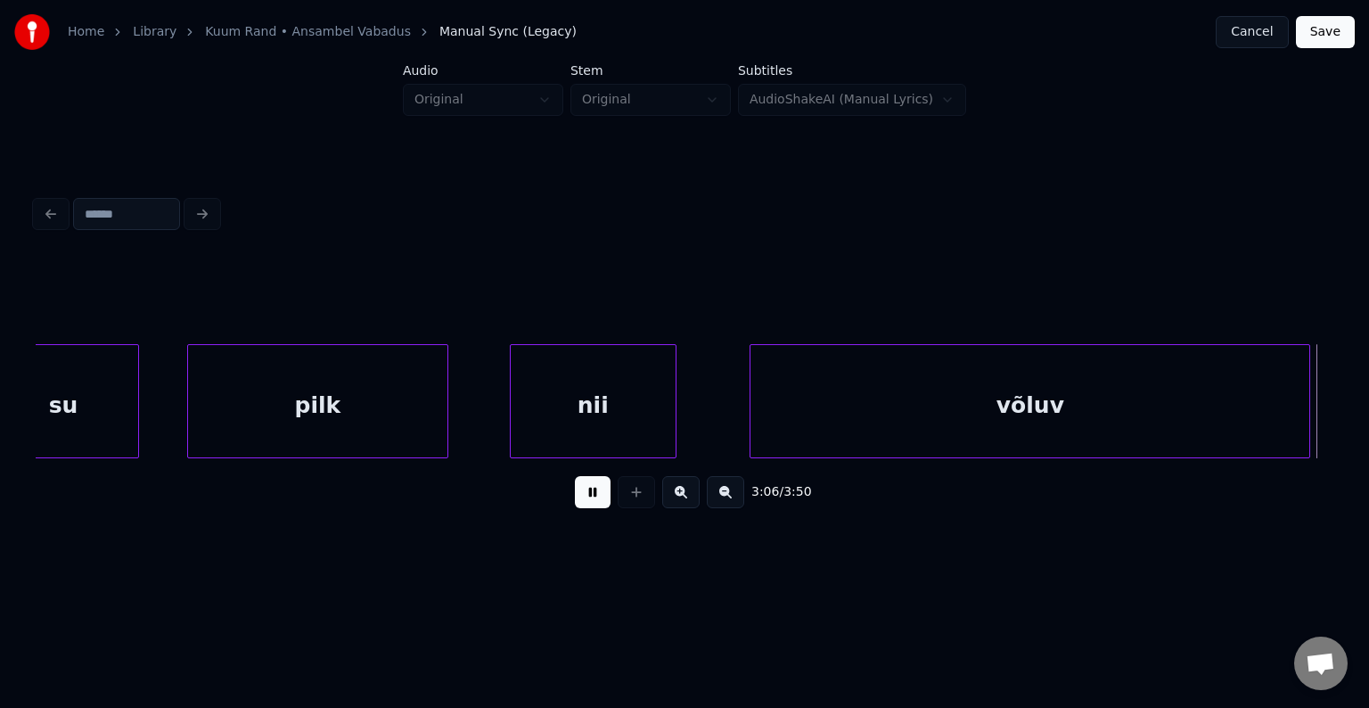
scroll to position [0, 141179]
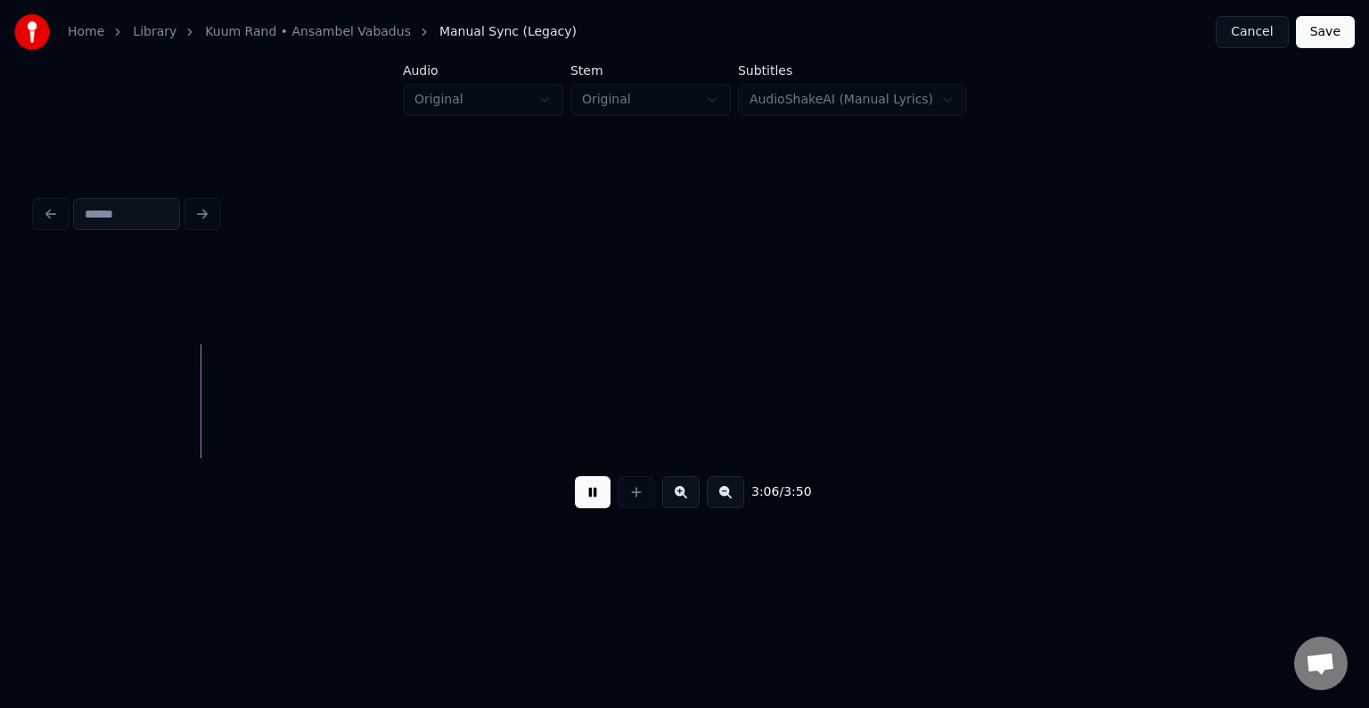
click at [578, 489] on button at bounding box center [593, 492] width 36 height 32
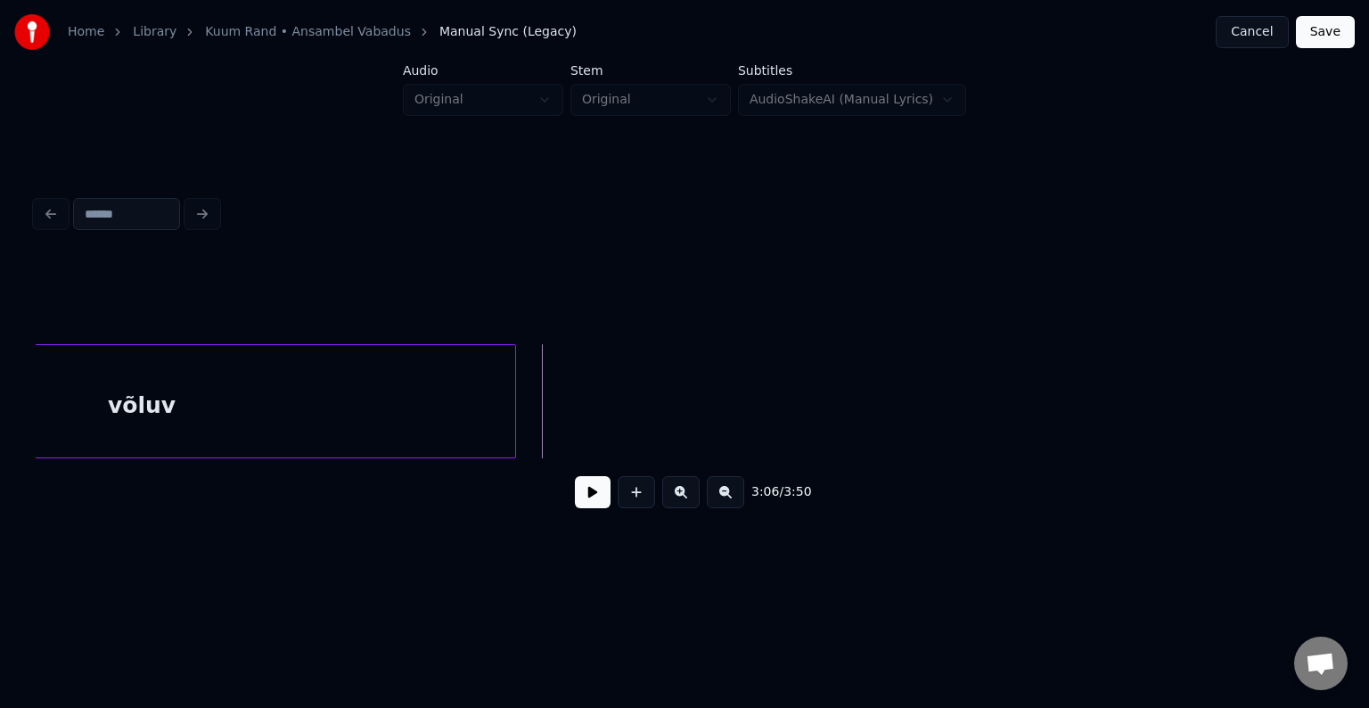
click at [515, 419] on div at bounding box center [512, 401] width 5 height 112
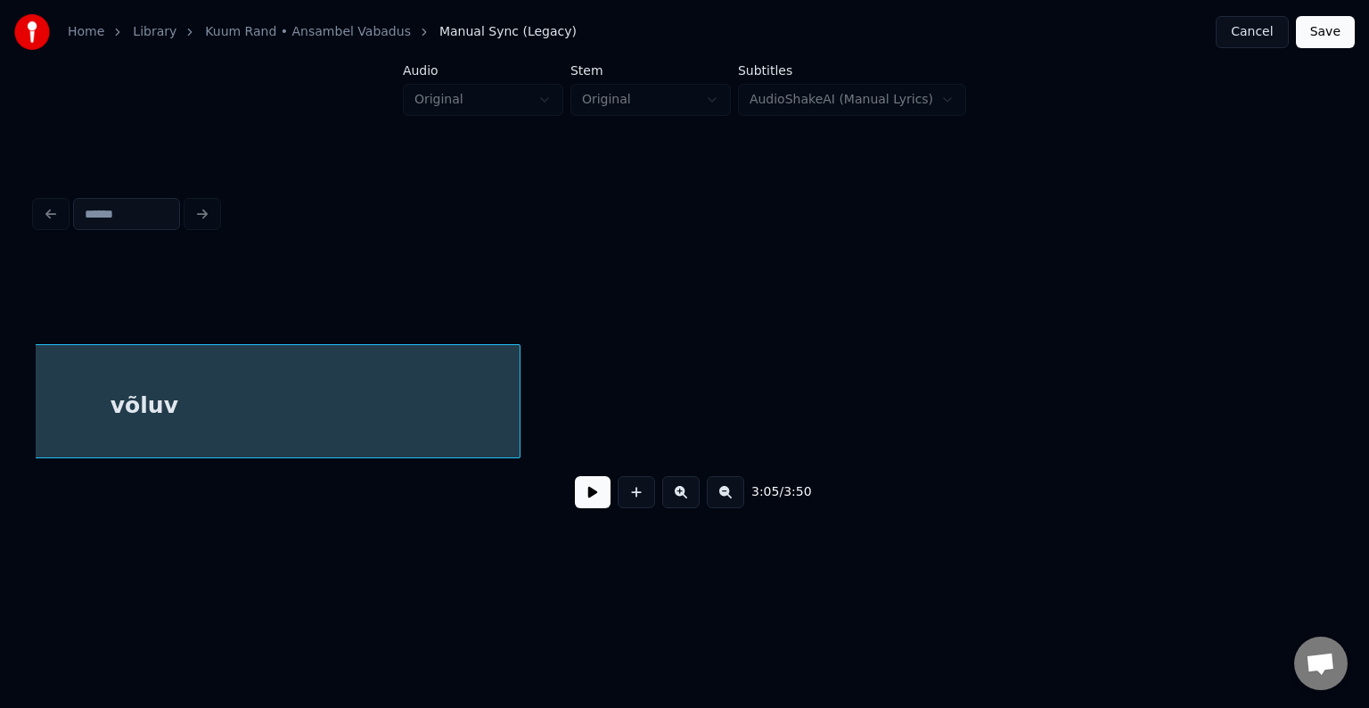
scroll to position [0, 140590]
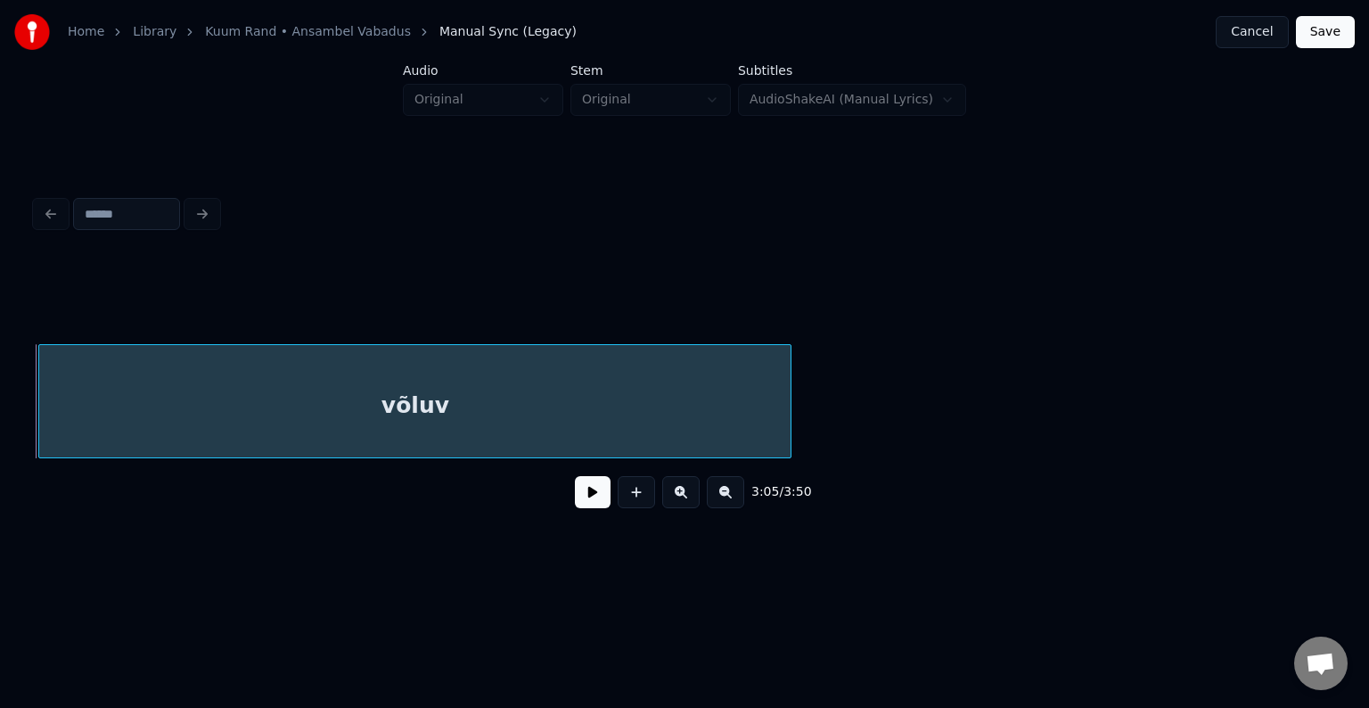
click at [341, 406] on div "võluv" at bounding box center [414, 405] width 751 height 121
click at [515, 390] on div "võluv" at bounding box center [414, 405] width 751 height 121
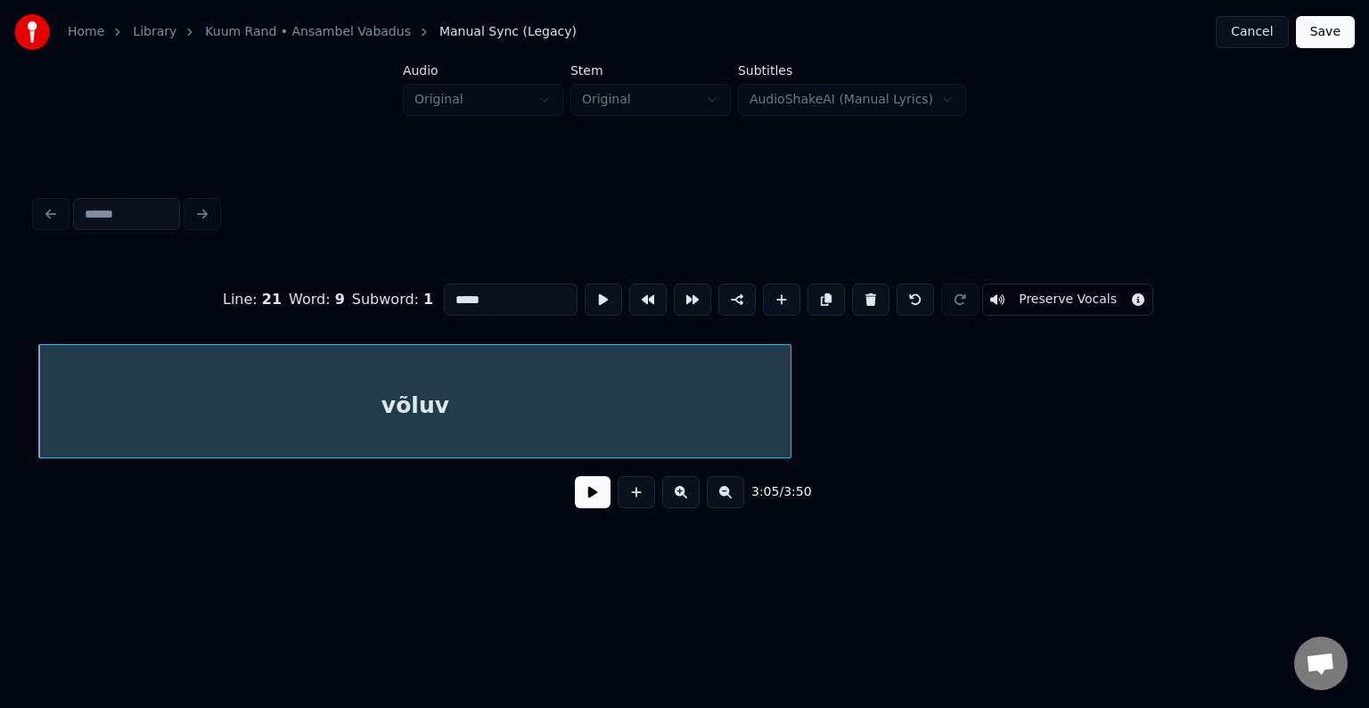
click at [444, 292] on input "*****" at bounding box center [511, 299] width 134 height 32
type input "*******"
click at [575, 503] on button at bounding box center [593, 492] width 36 height 32
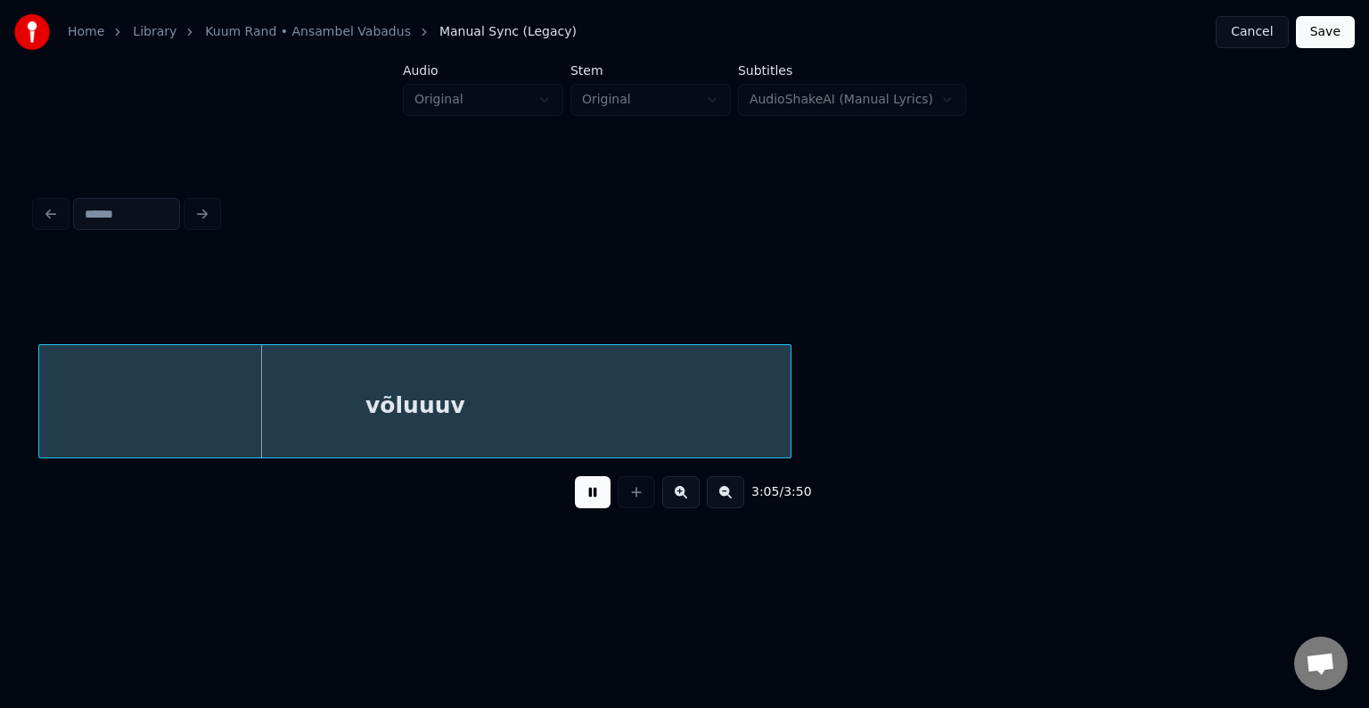
click at [575, 501] on button at bounding box center [593, 492] width 36 height 32
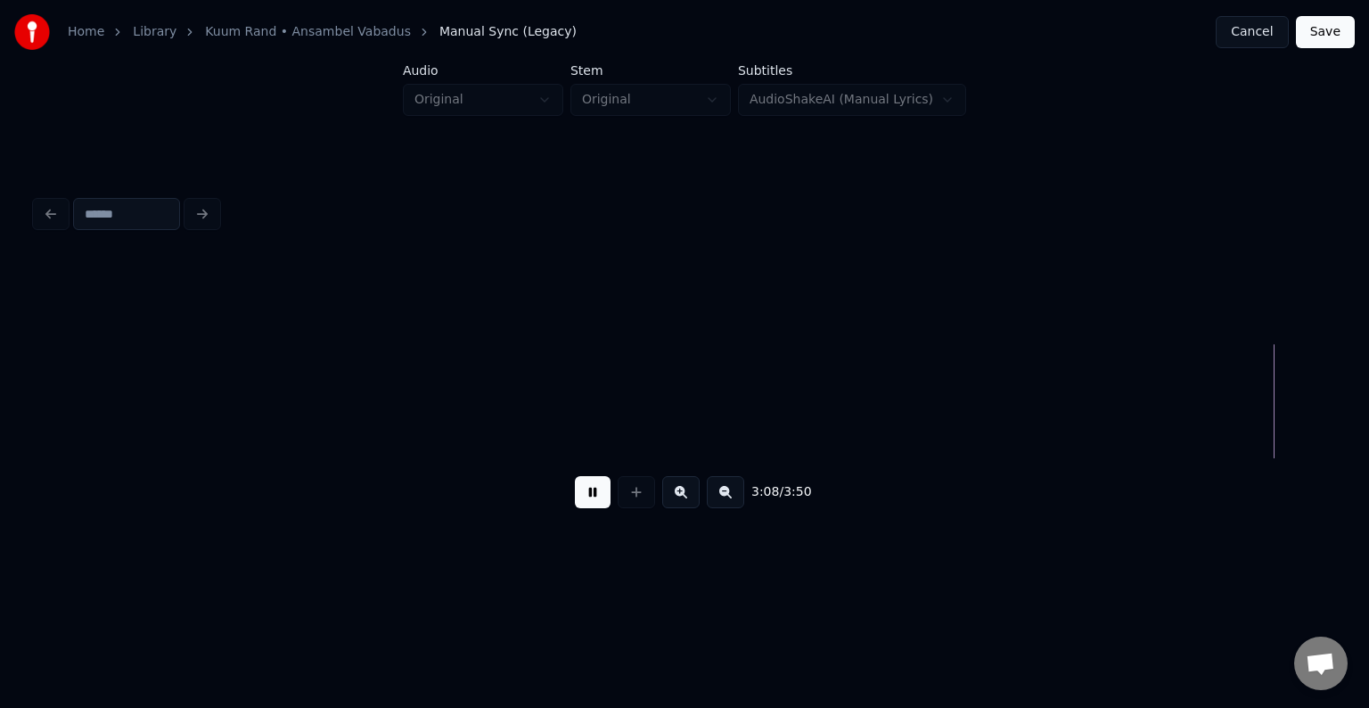
scroll to position [0, 143197]
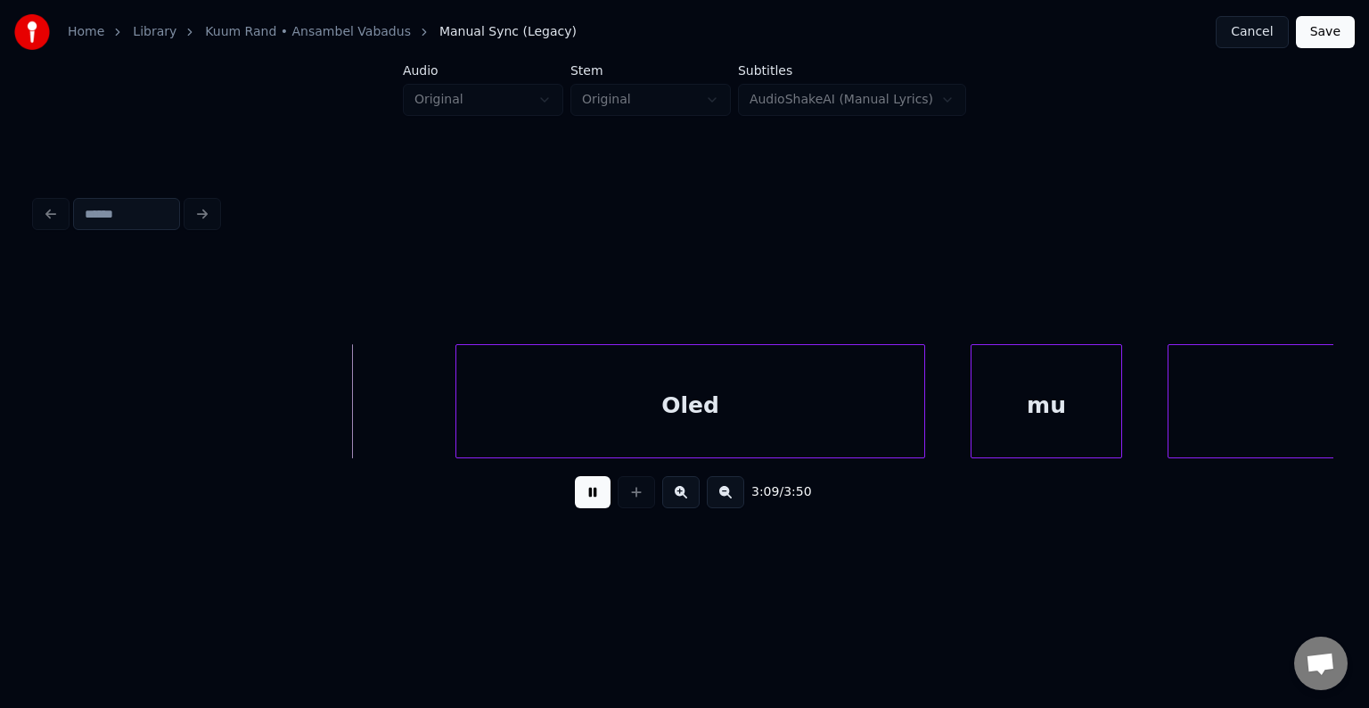
click at [575, 500] on button at bounding box center [593, 492] width 36 height 32
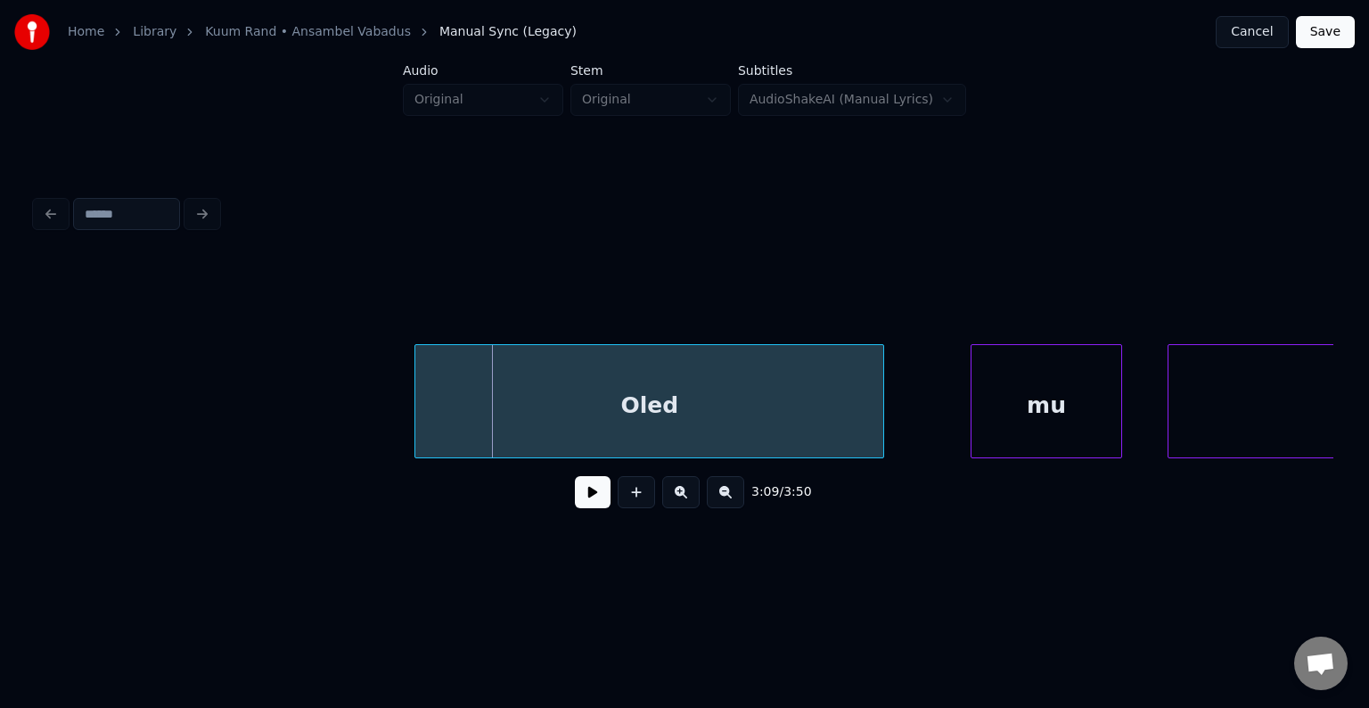
click at [660, 400] on div "Oled" at bounding box center [649, 405] width 468 height 121
click at [823, 408] on div at bounding box center [824, 401] width 5 height 112
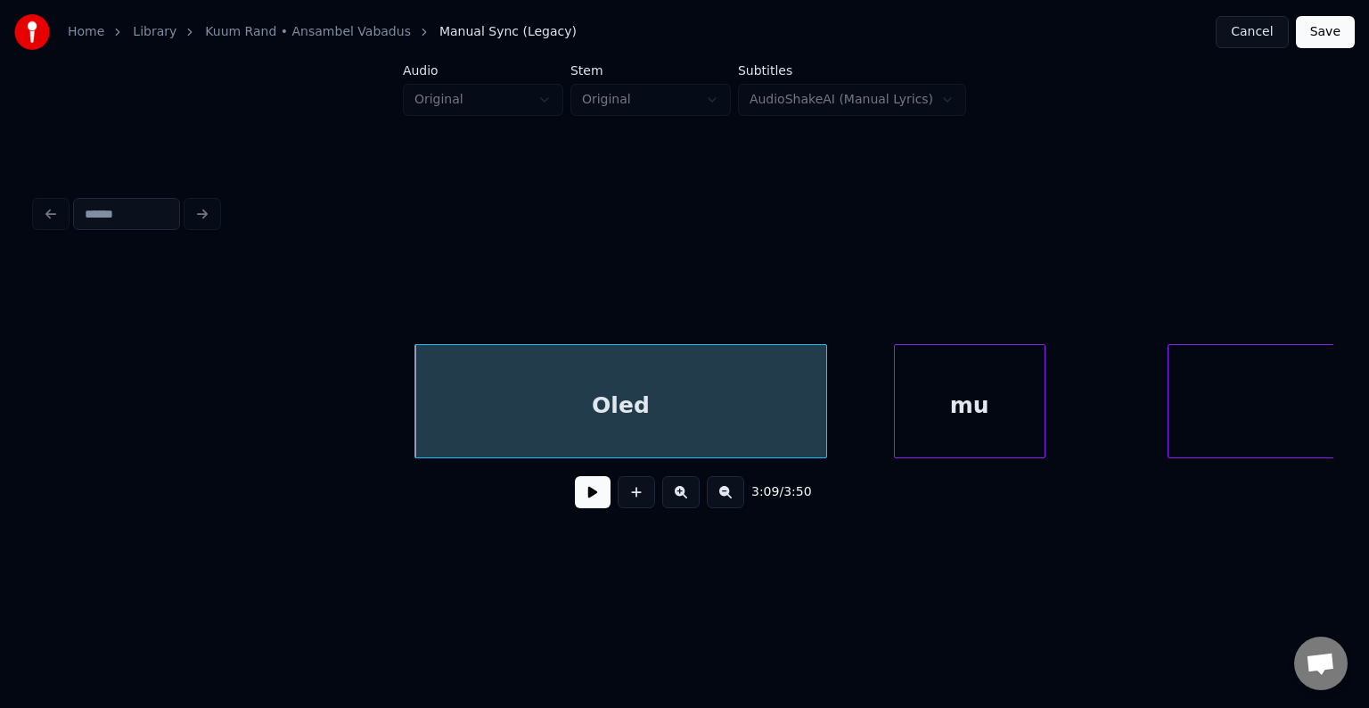
click at [982, 392] on div "mu" at bounding box center [970, 405] width 150 height 121
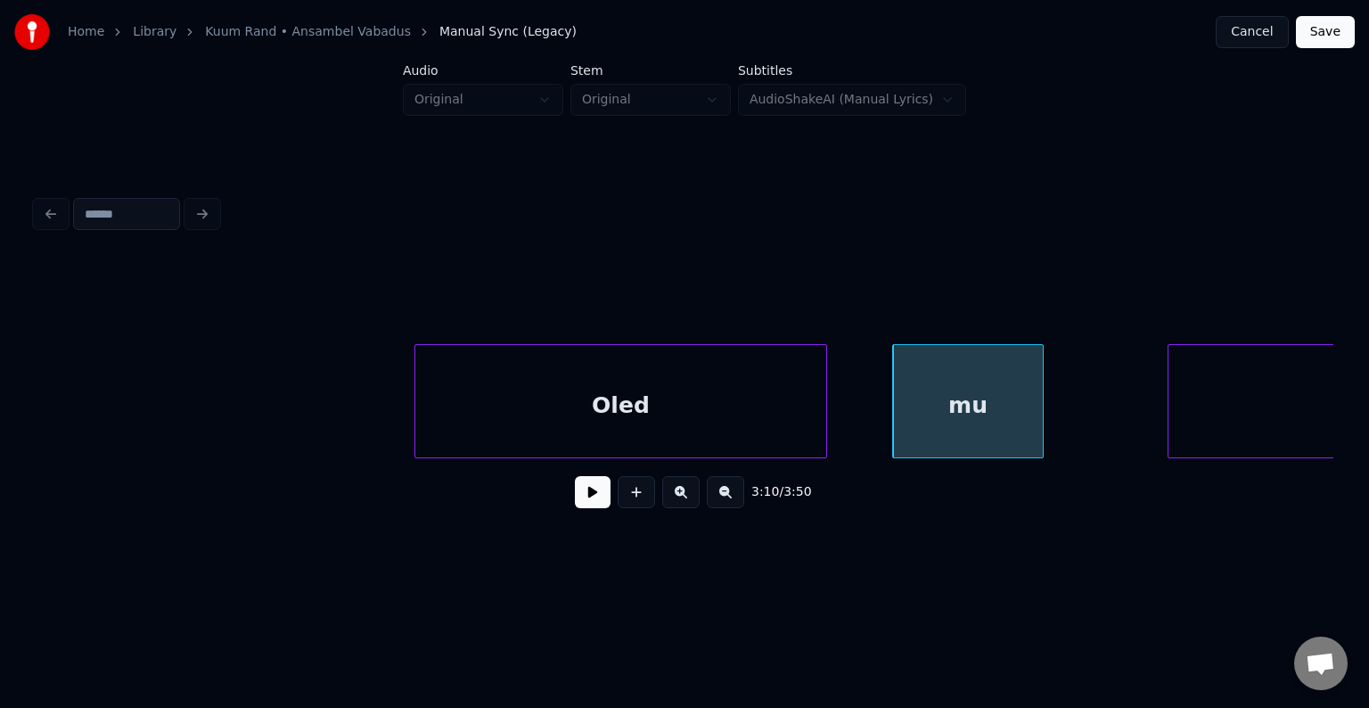
click at [592, 499] on button at bounding box center [593, 492] width 36 height 32
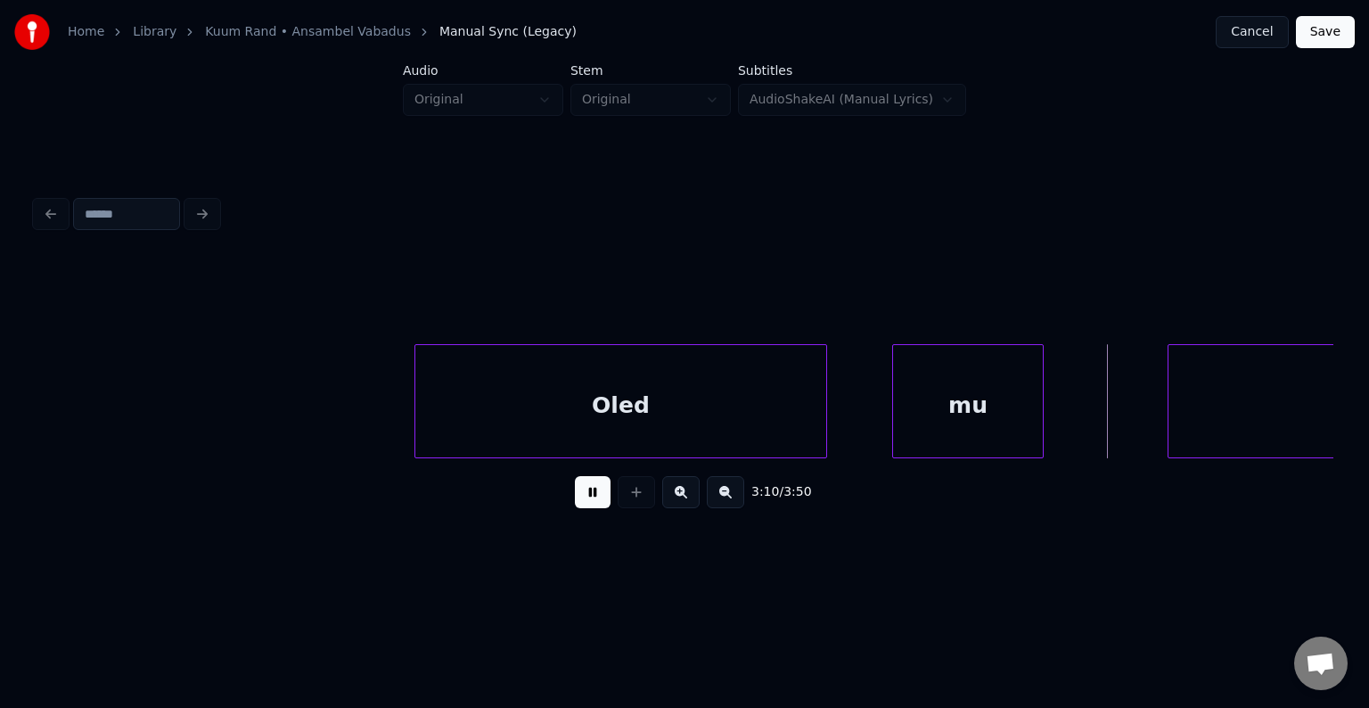
drag, startPoint x: 592, startPoint y: 499, endPoint x: 645, endPoint y: 484, distance: 55.6
click at [592, 499] on button at bounding box center [593, 492] width 36 height 32
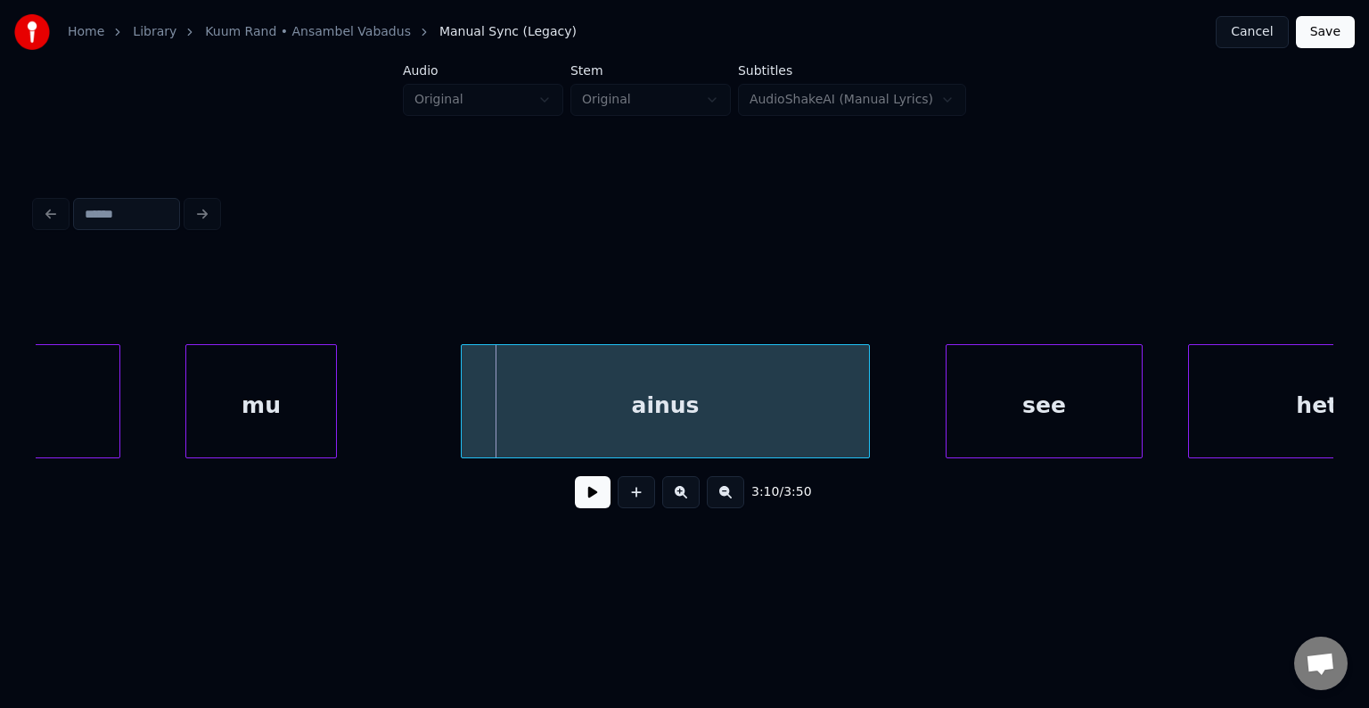
scroll to position [0, 143910]
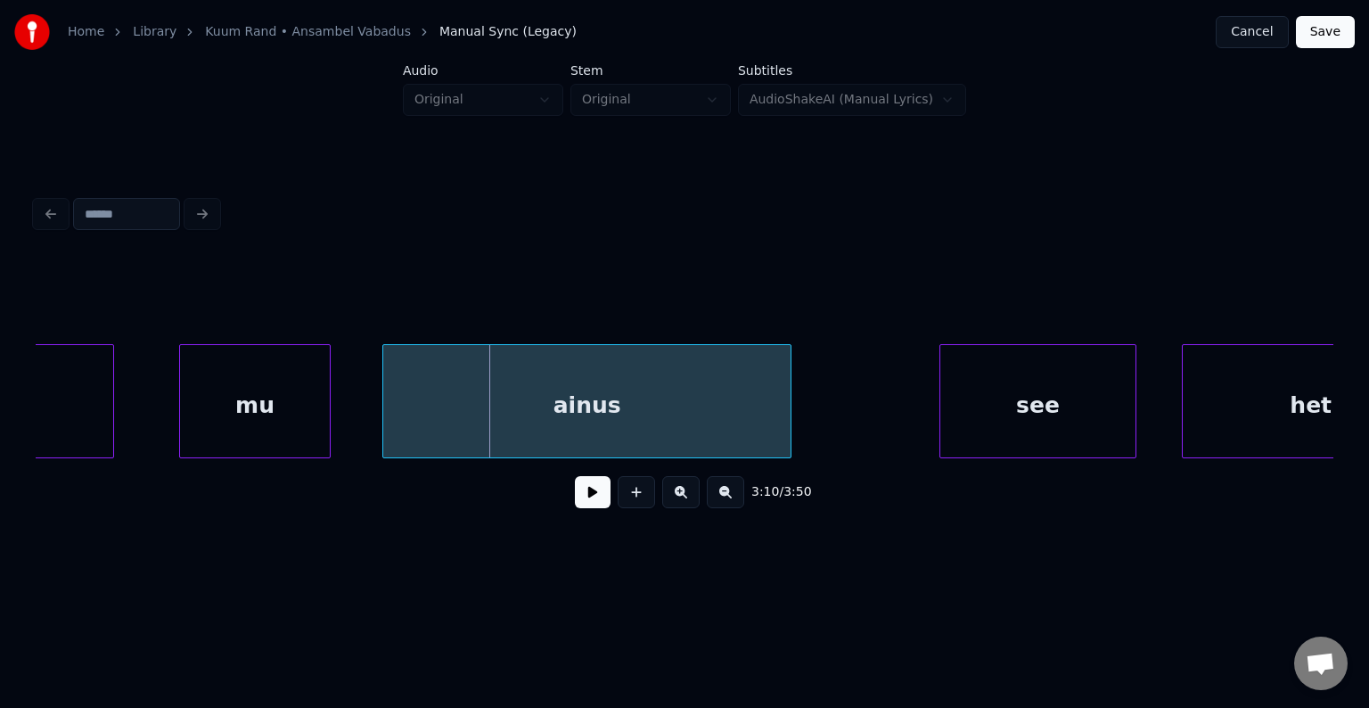
click at [703, 417] on div "ainus" at bounding box center [586, 405] width 407 height 121
click at [984, 406] on div "see" at bounding box center [979, 405] width 195 height 121
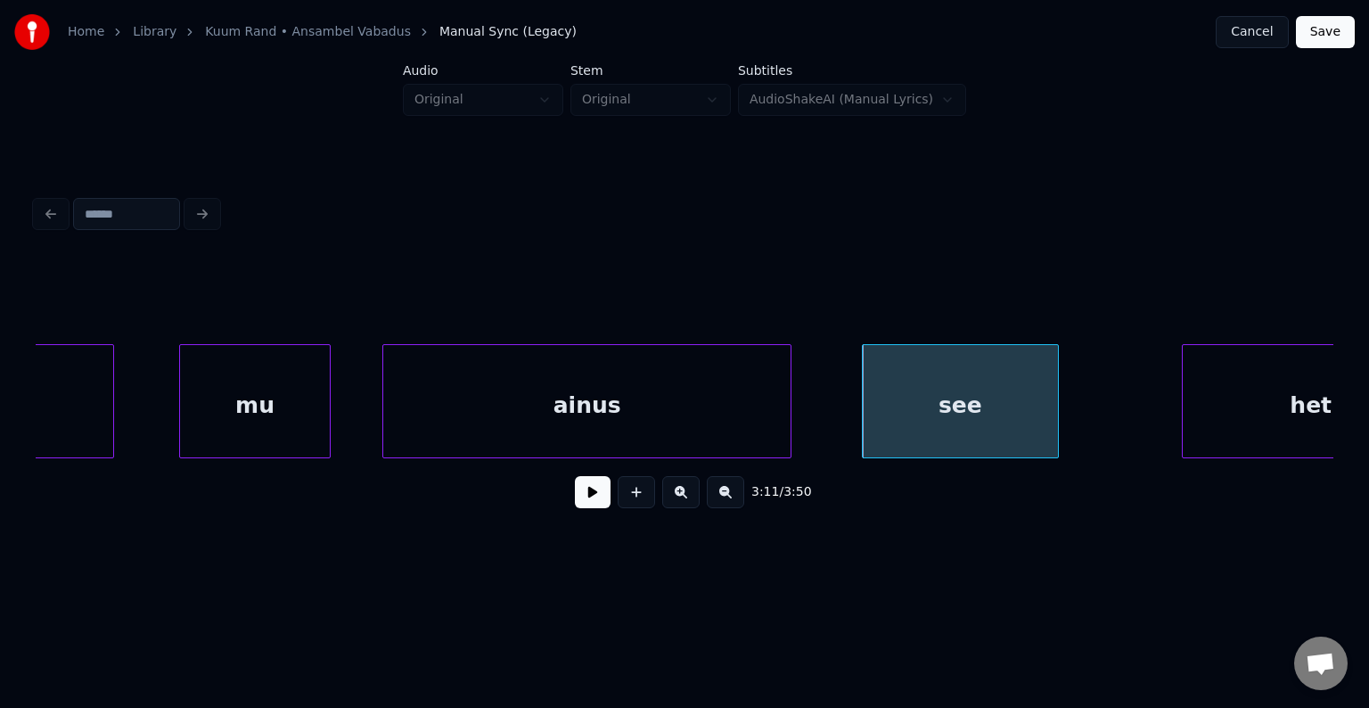
click at [703, 416] on div "ainus" at bounding box center [586, 405] width 407 height 121
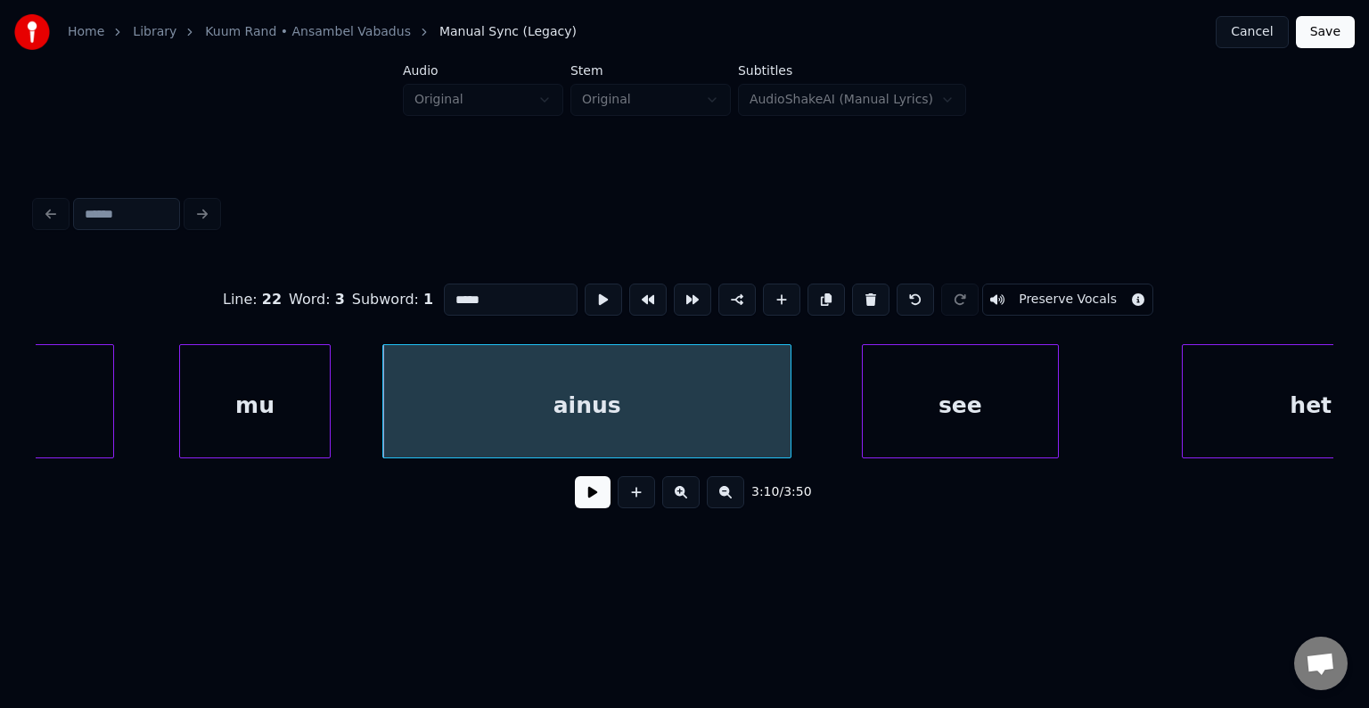
click at [583, 505] on button at bounding box center [593, 492] width 36 height 32
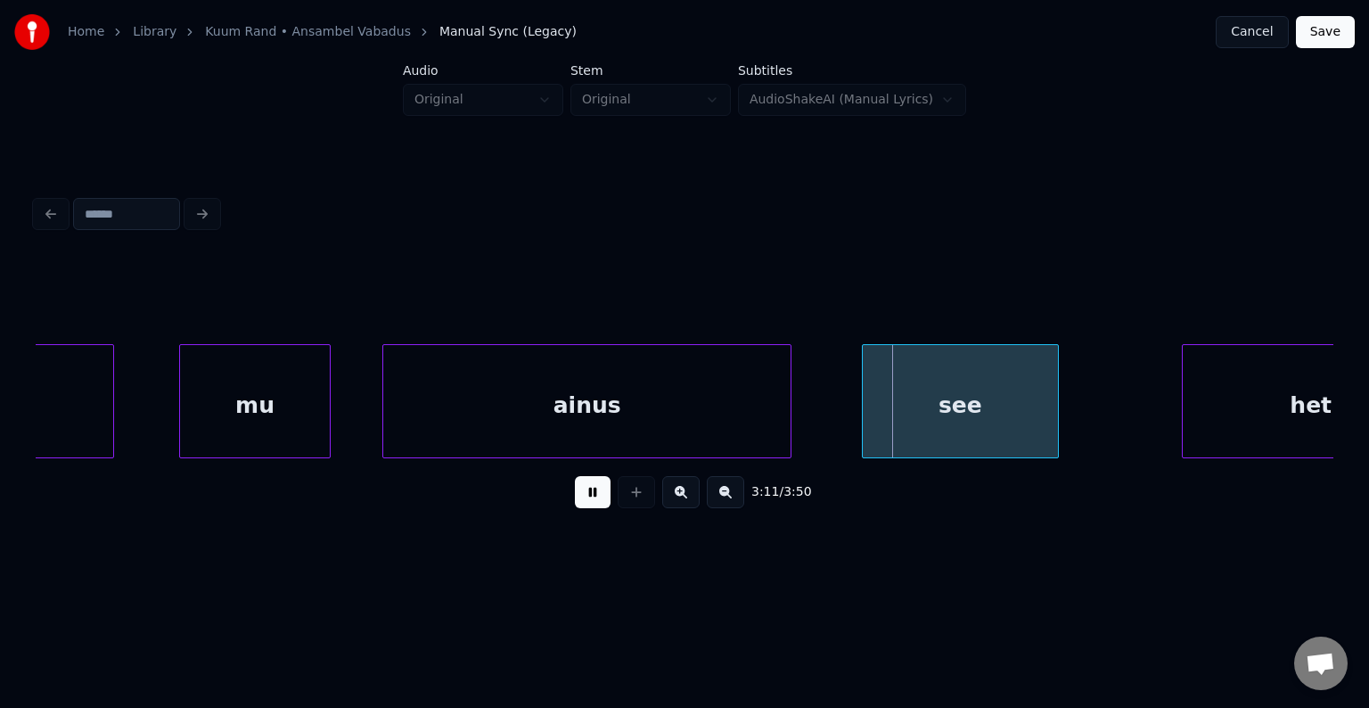
click at [583, 505] on button at bounding box center [593, 492] width 36 height 32
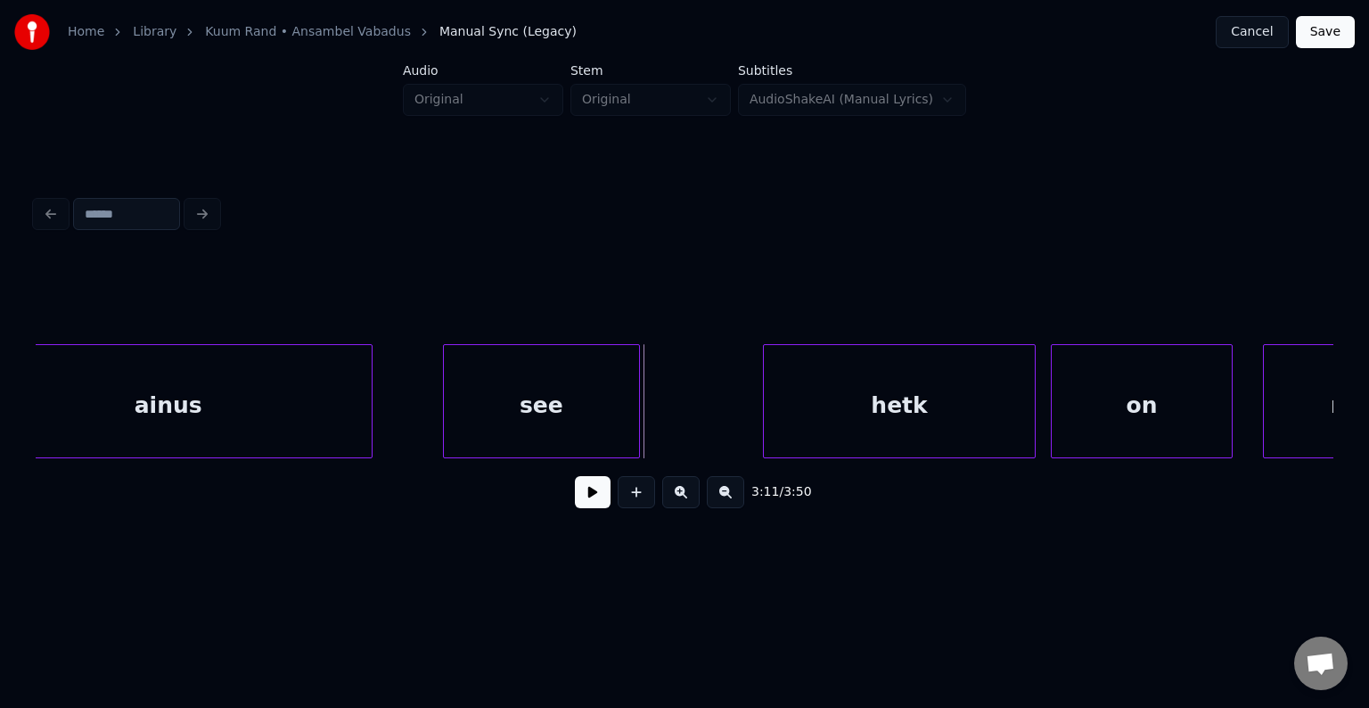
scroll to position [0, 144373]
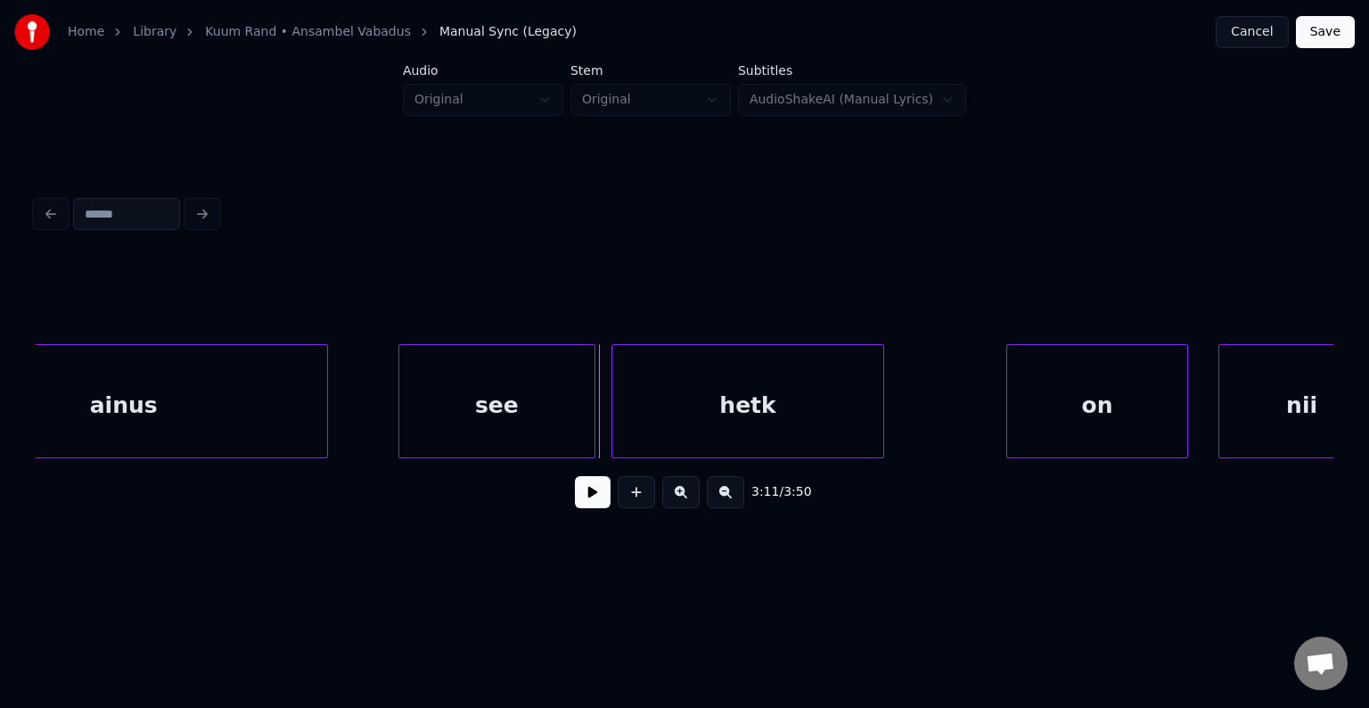
click at [742, 417] on div "hetk" at bounding box center [747, 405] width 271 height 121
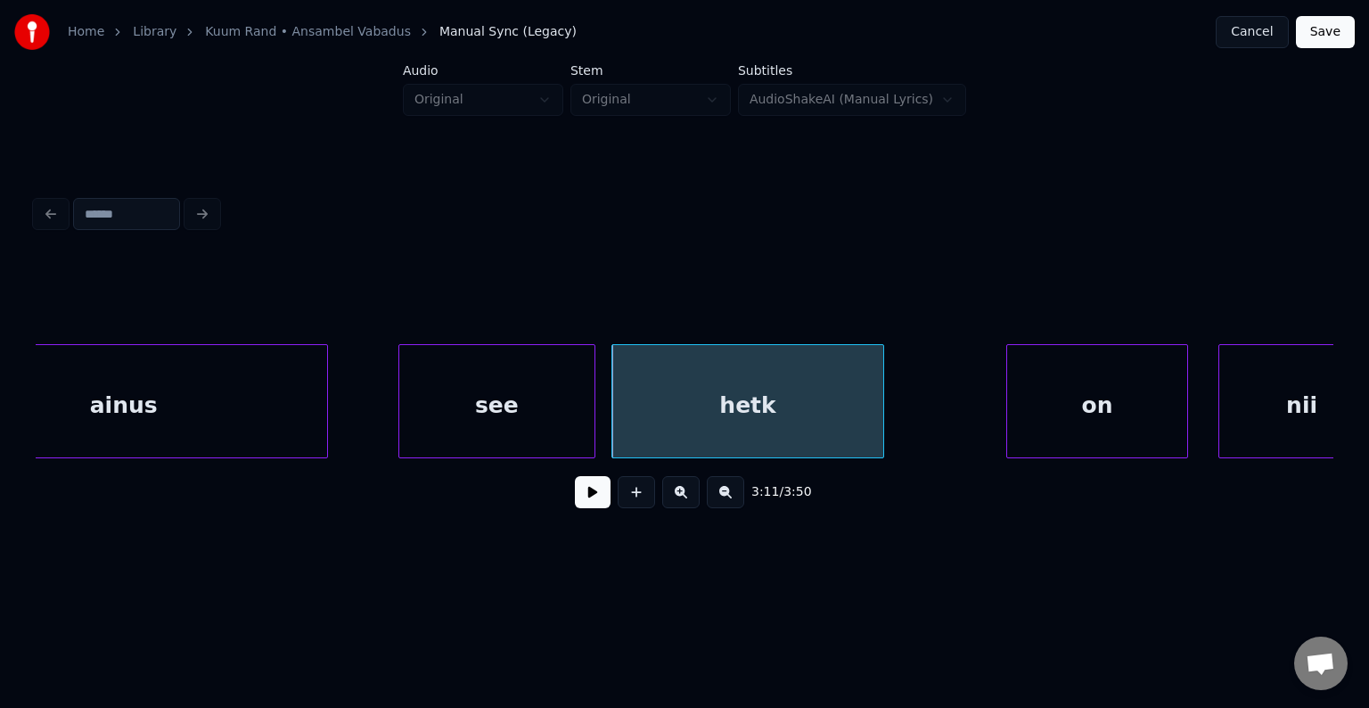
click at [522, 420] on div "see" at bounding box center [496, 405] width 195 height 121
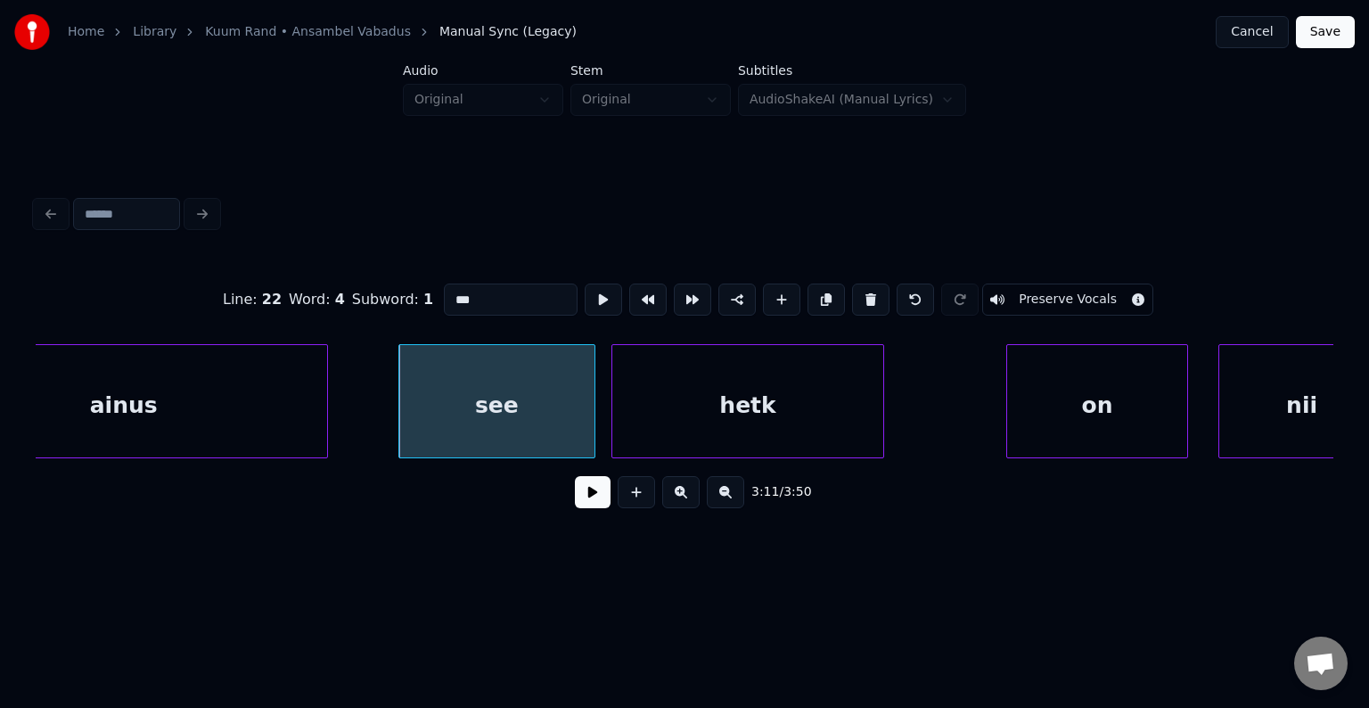
click at [584, 503] on button at bounding box center [593, 492] width 36 height 32
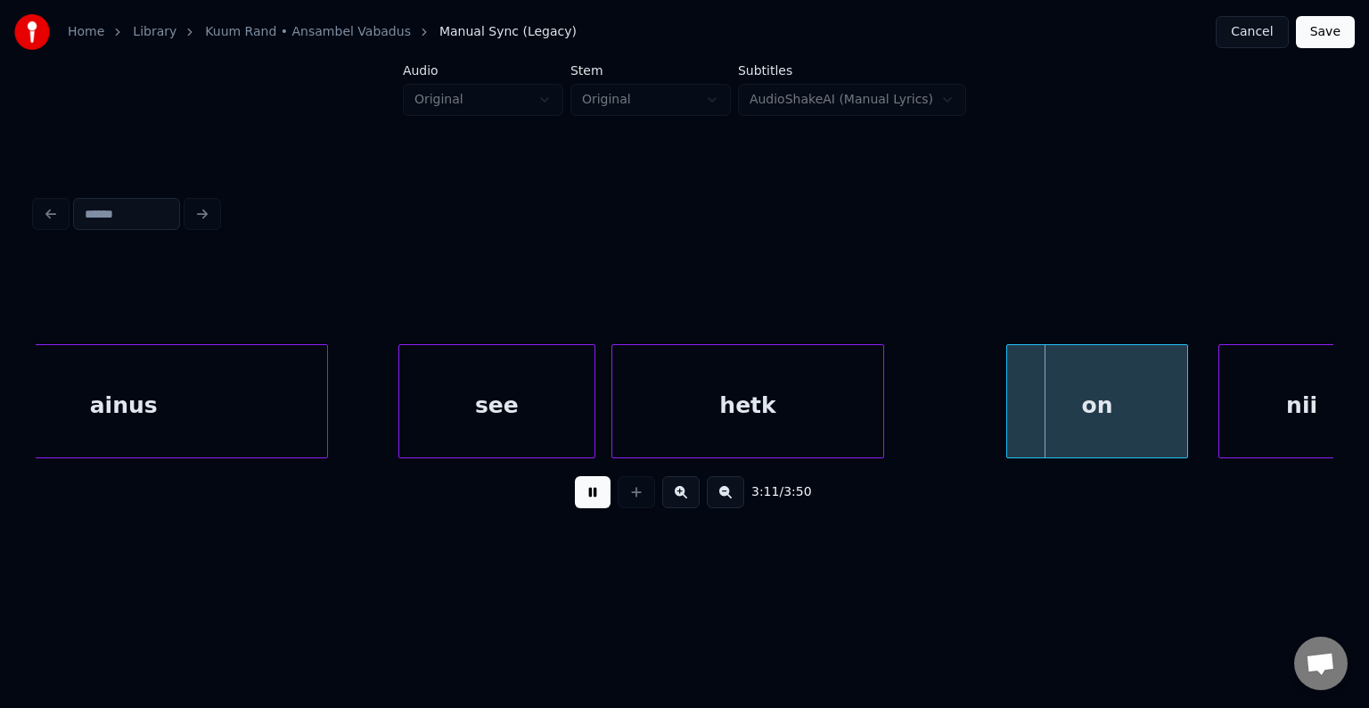
click at [585, 503] on button at bounding box center [593, 492] width 36 height 32
click at [1219, 402] on div "nii" at bounding box center [1301, 405] width 165 height 121
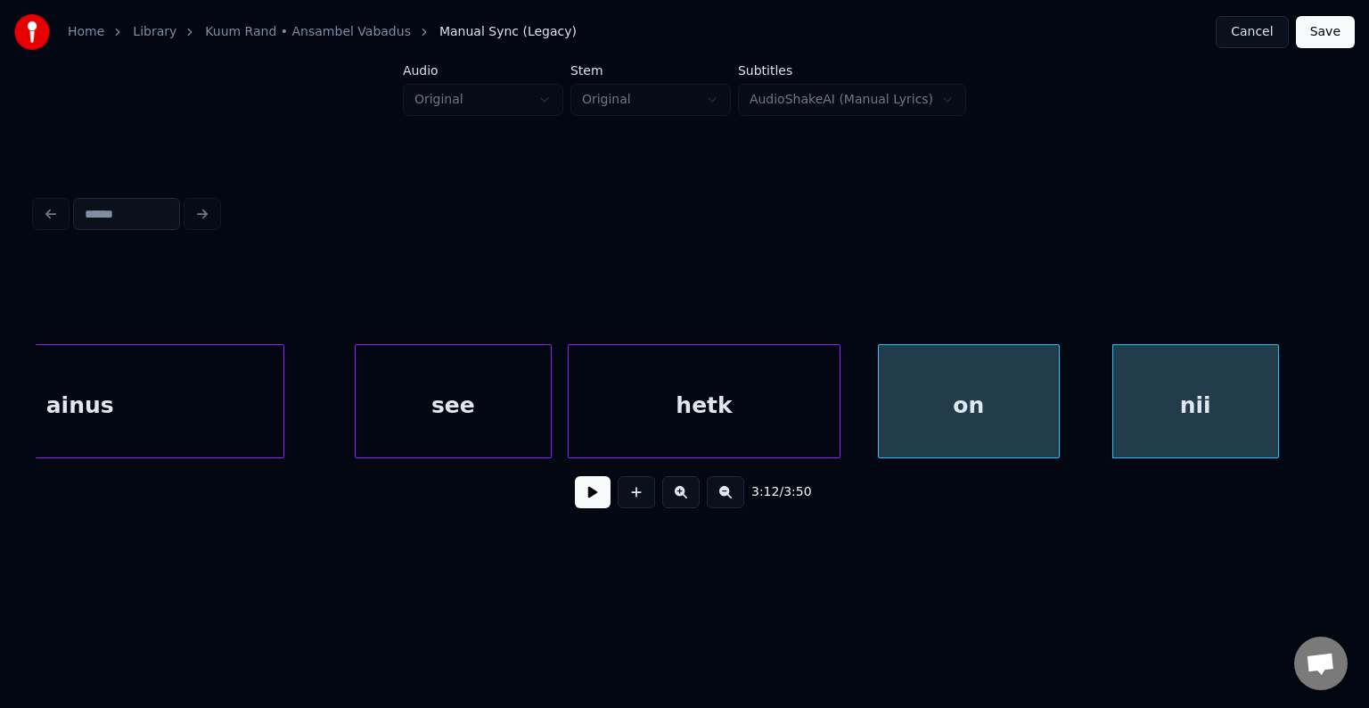
click at [963, 423] on div "on" at bounding box center [969, 405] width 180 height 121
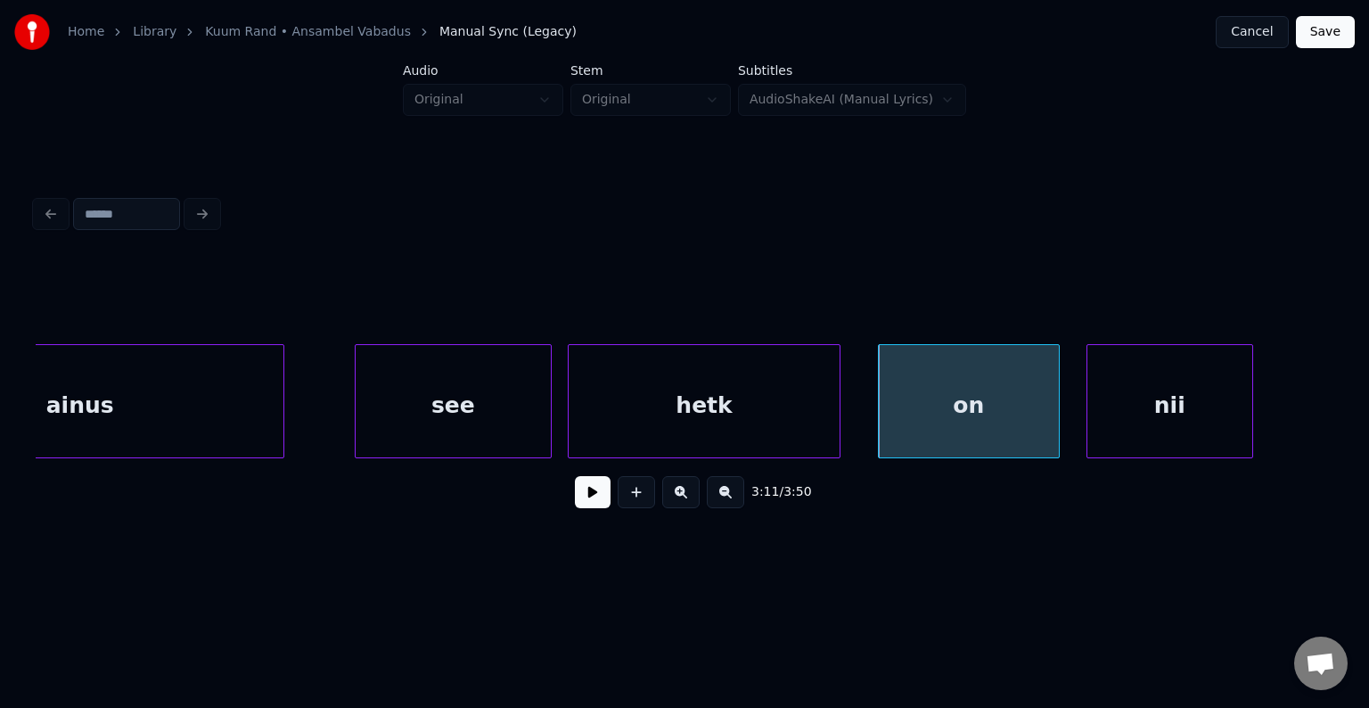
click at [1161, 411] on div "nii" at bounding box center [1169, 405] width 165 height 121
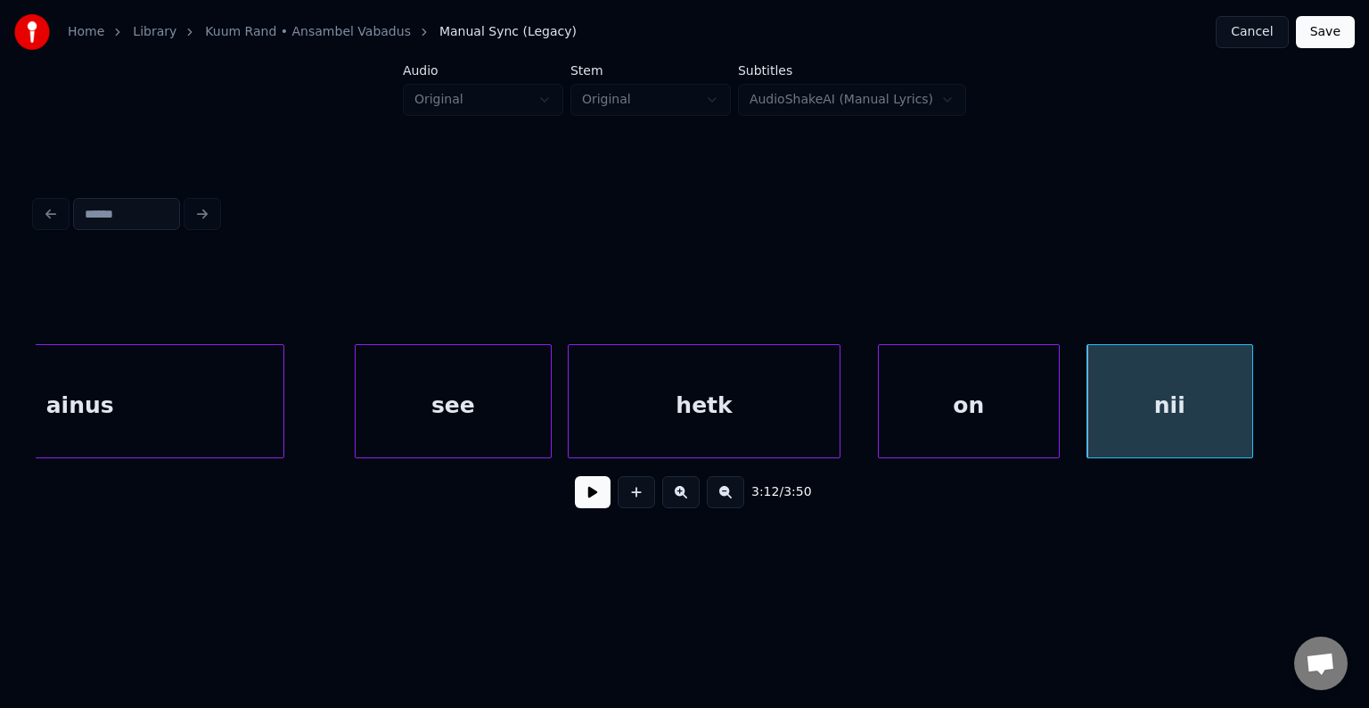
click at [964, 419] on div "on" at bounding box center [969, 405] width 180 height 121
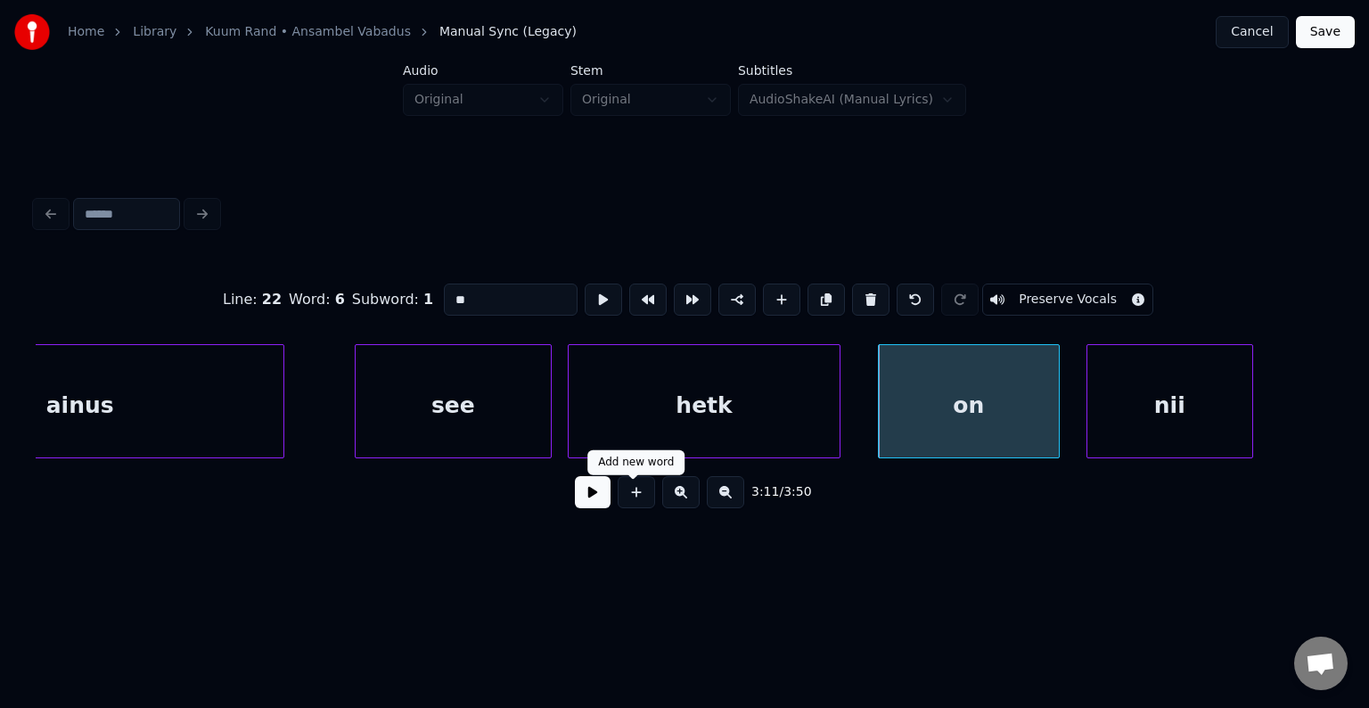
click at [578, 502] on button at bounding box center [593, 492] width 36 height 32
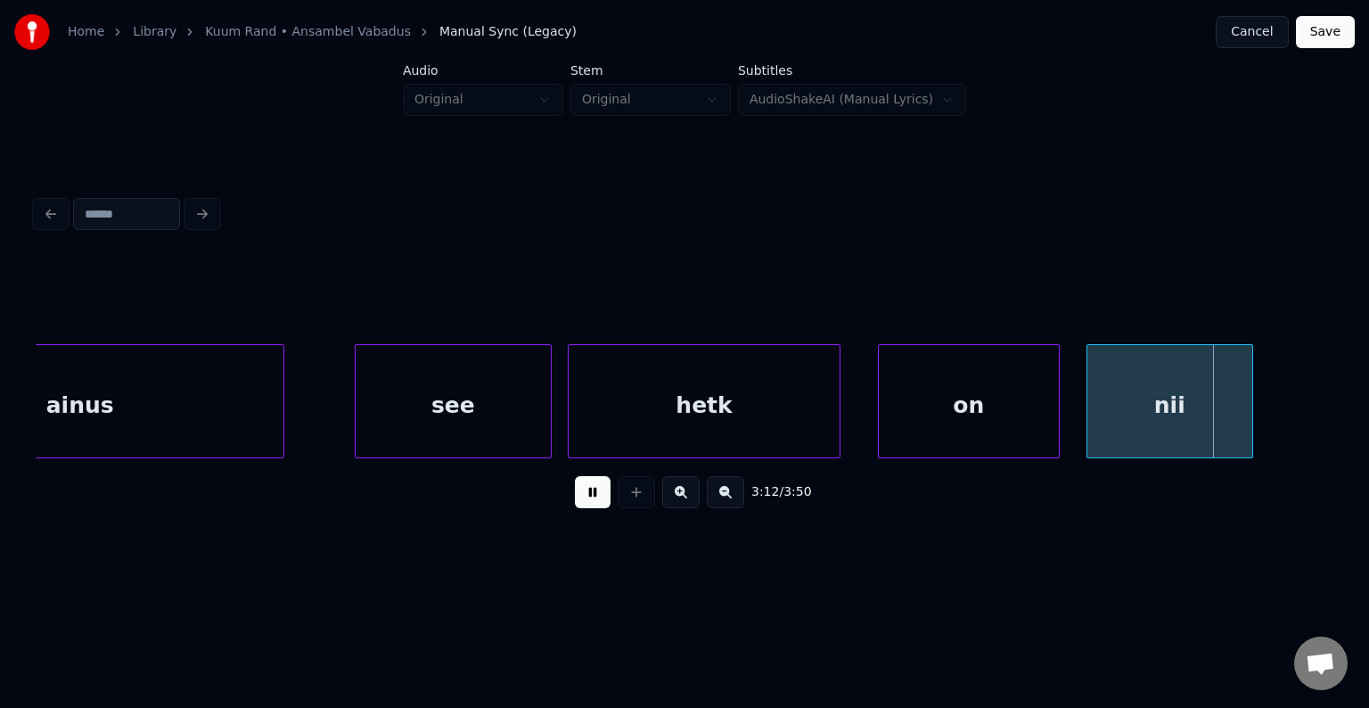
click at [578, 502] on button at bounding box center [593, 492] width 36 height 32
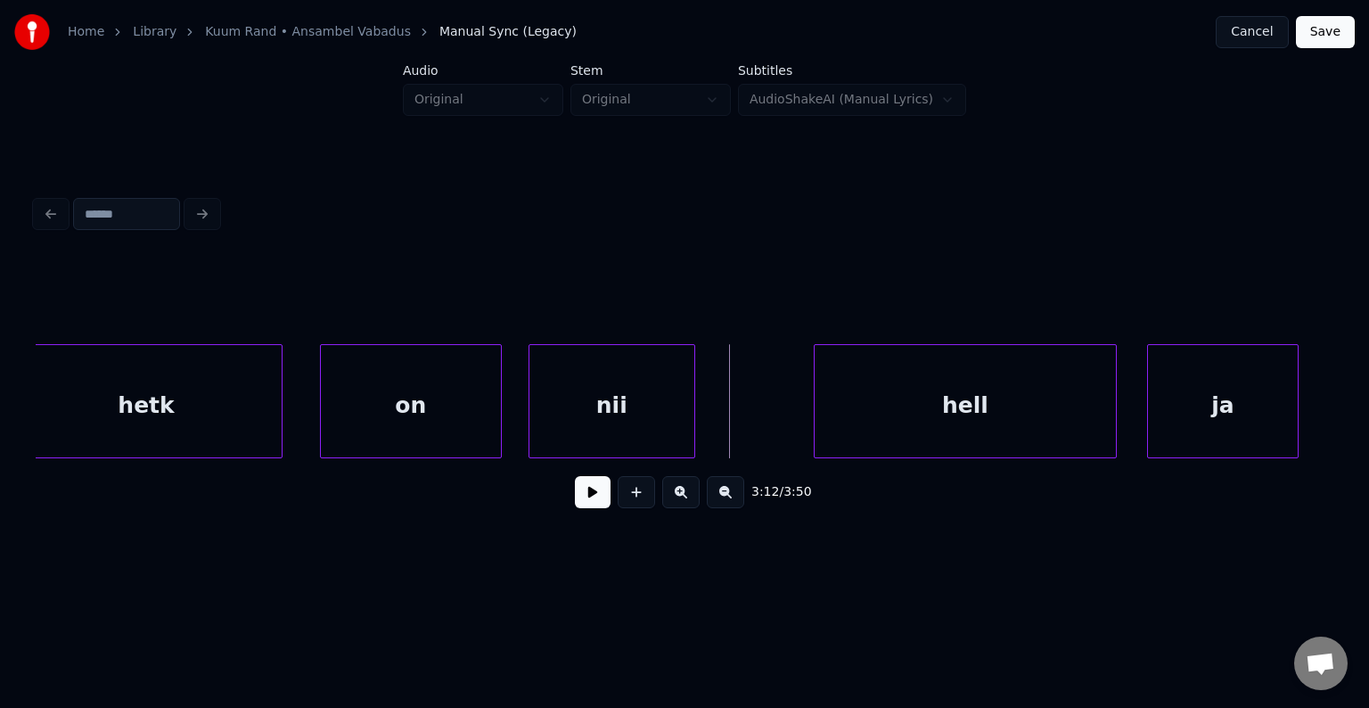
scroll to position [0, 144987]
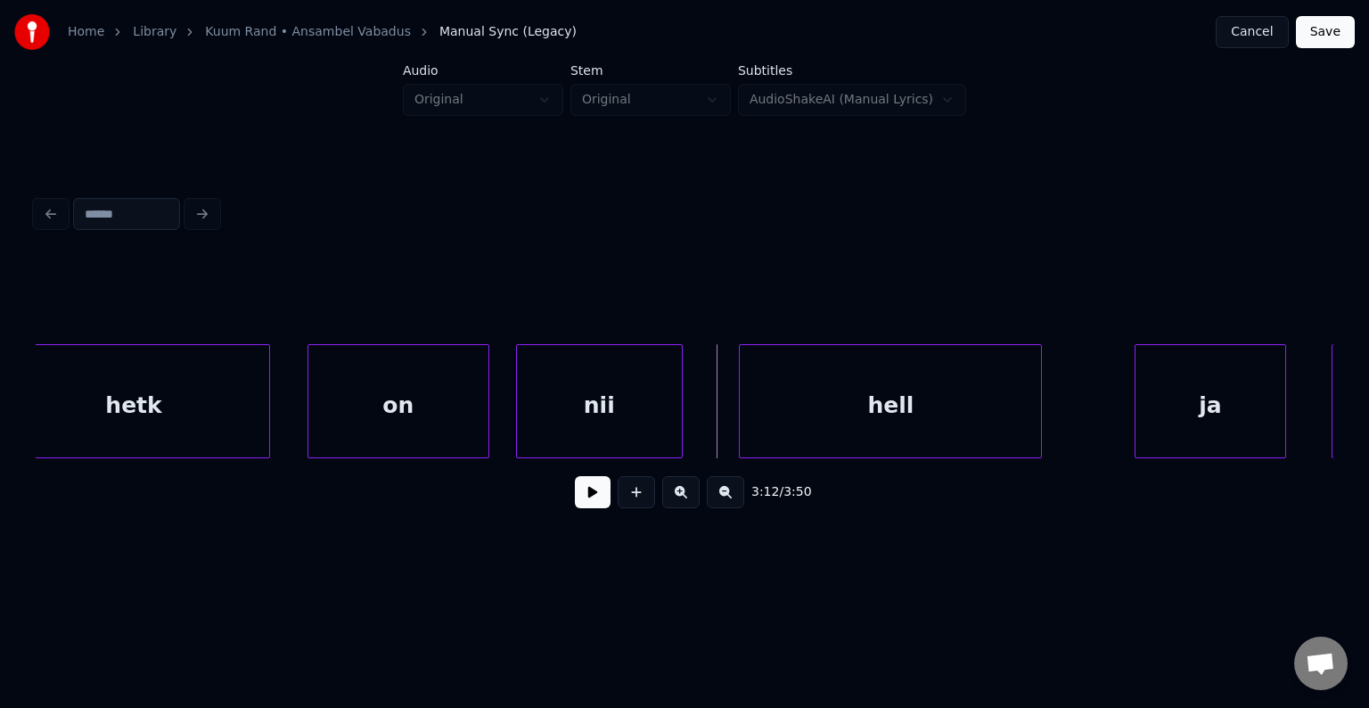
click at [956, 433] on div "hell" at bounding box center [890, 405] width 301 height 121
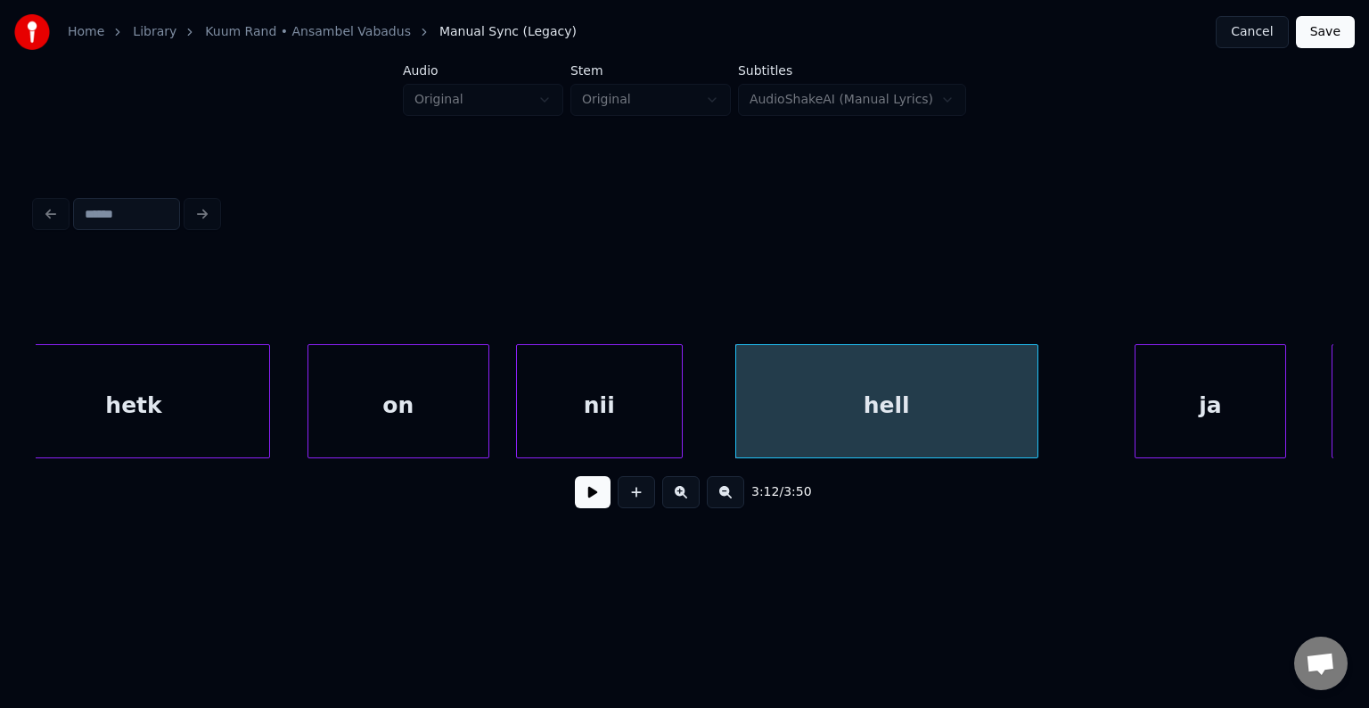
click at [585, 508] on button at bounding box center [593, 492] width 36 height 32
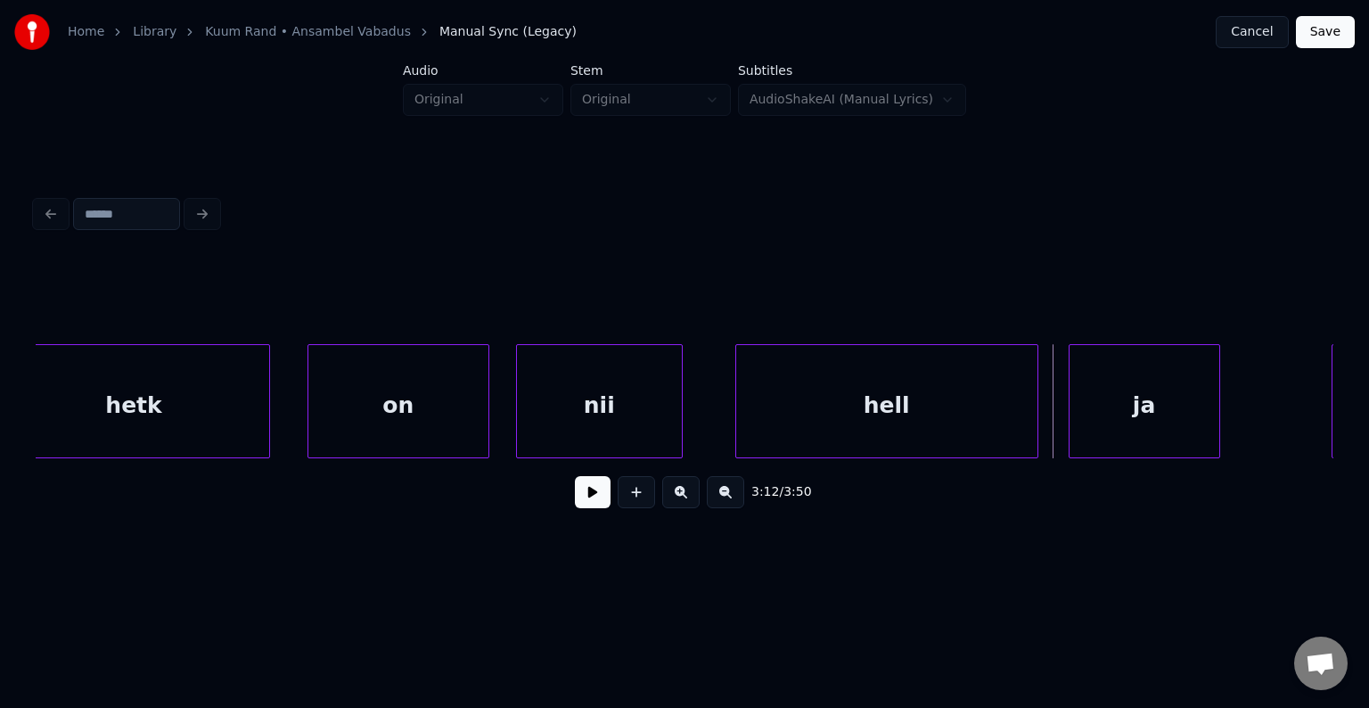
click at [1160, 414] on div "ja" at bounding box center [1145, 405] width 150 height 121
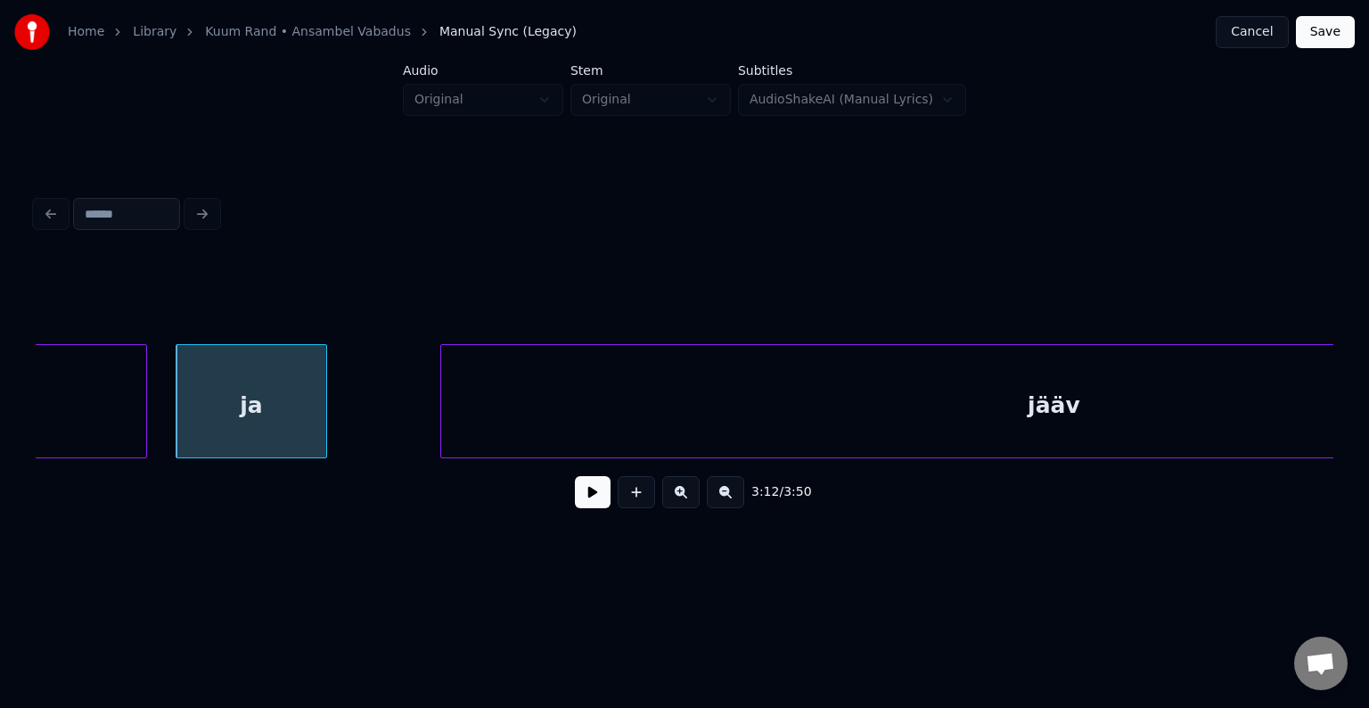
scroll to position [0, 146208]
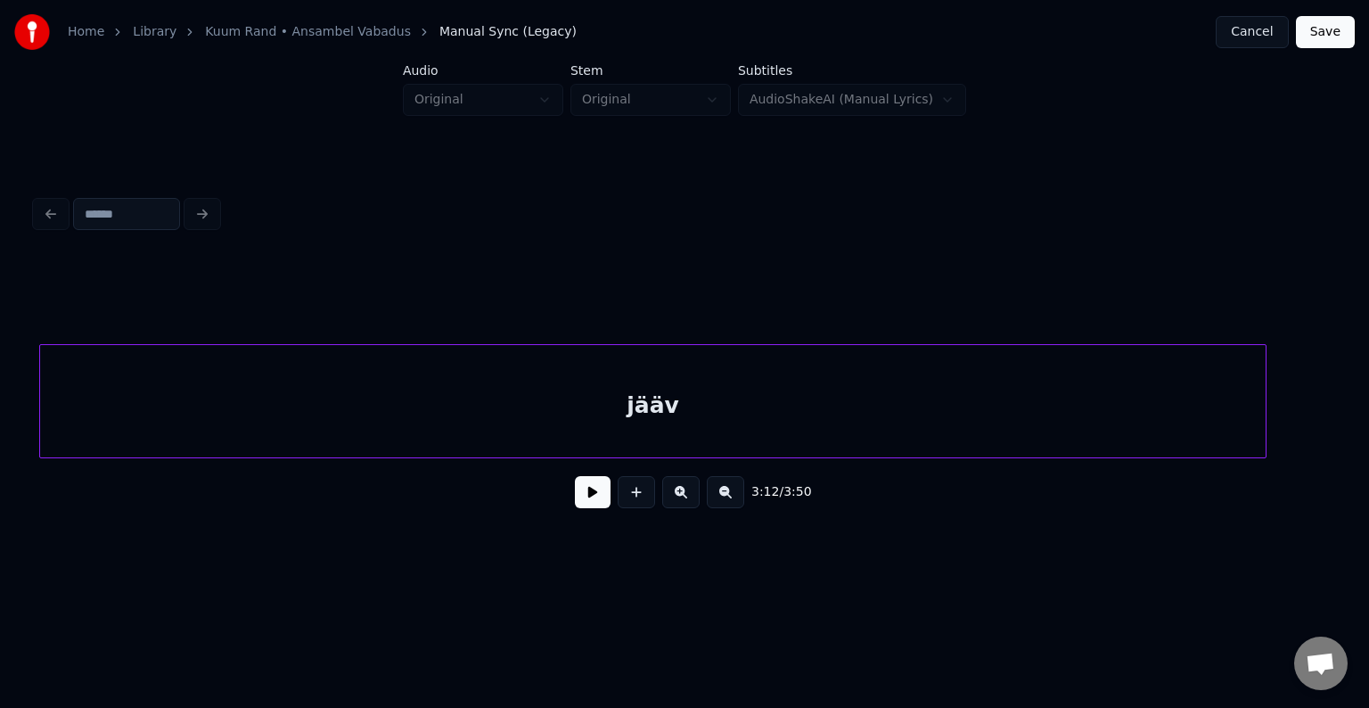
click at [943, 426] on div "jääv" at bounding box center [653, 405] width 1226 height 121
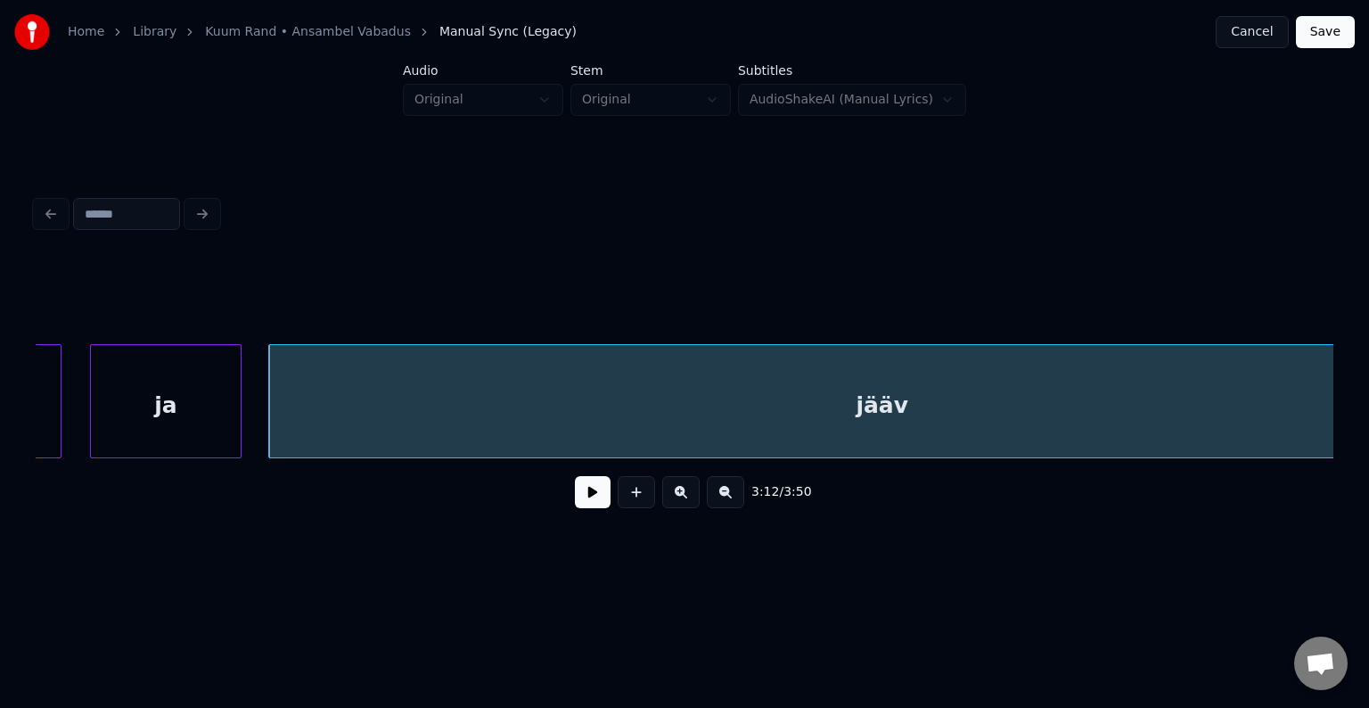
scroll to position [0, 145946]
click at [215, 404] on div "ja" at bounding box center [184, 405] width 150 height 121
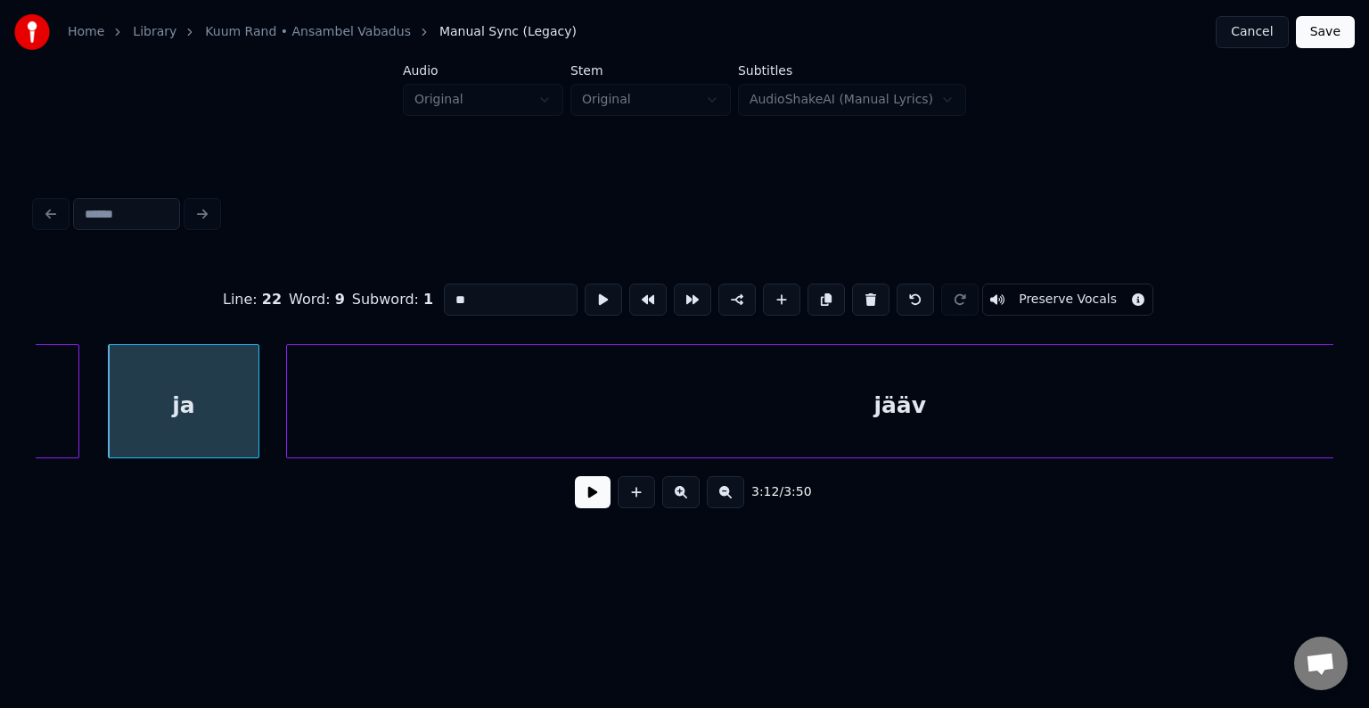
click at [582, 499] on button at bounding box center [593, 492] width 36 height 32
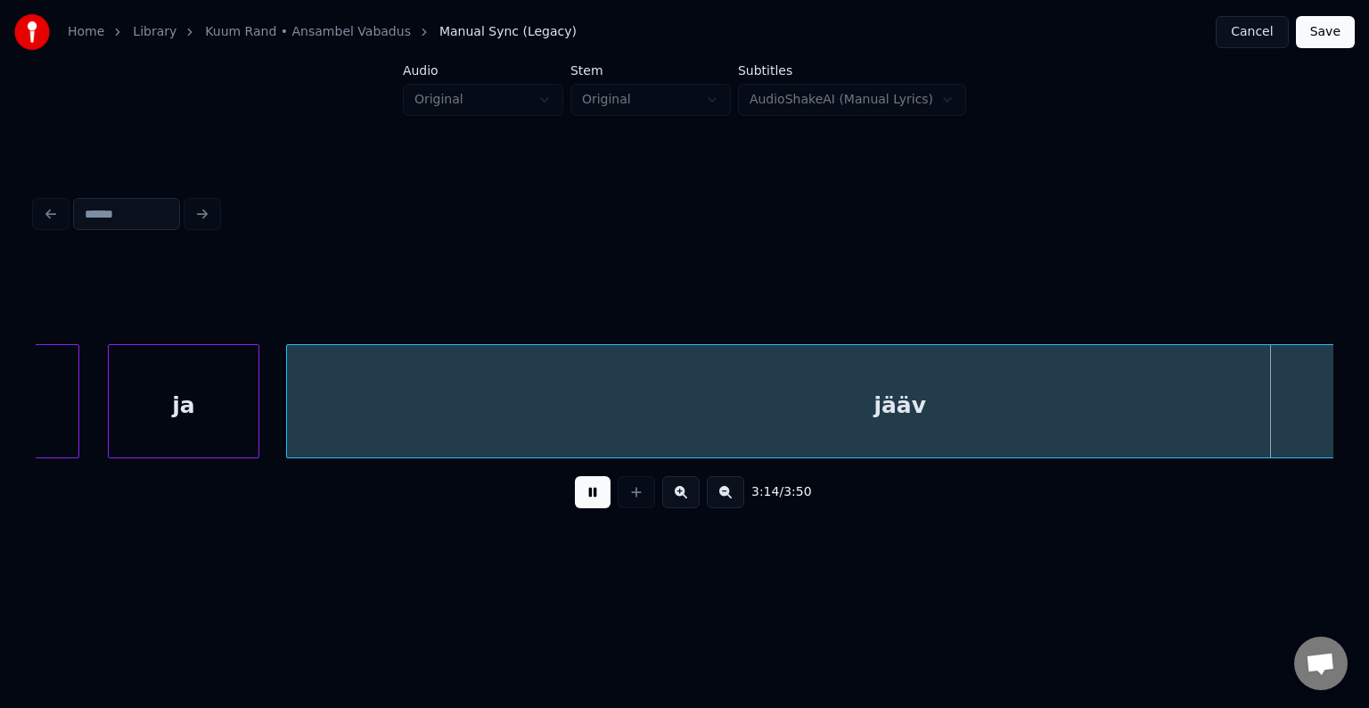
scroll to position [0, 147256]
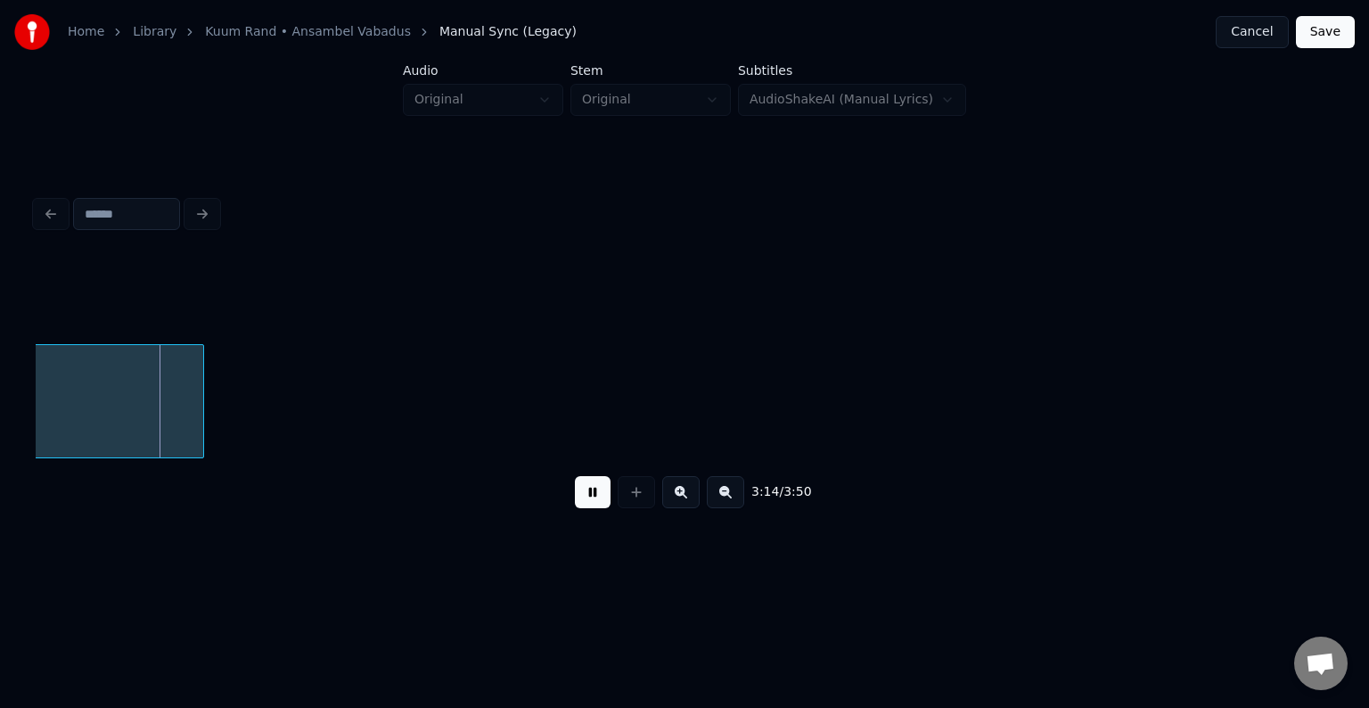
click at [581, 494] on button at bounding box center [593, 492] width 36 height 32
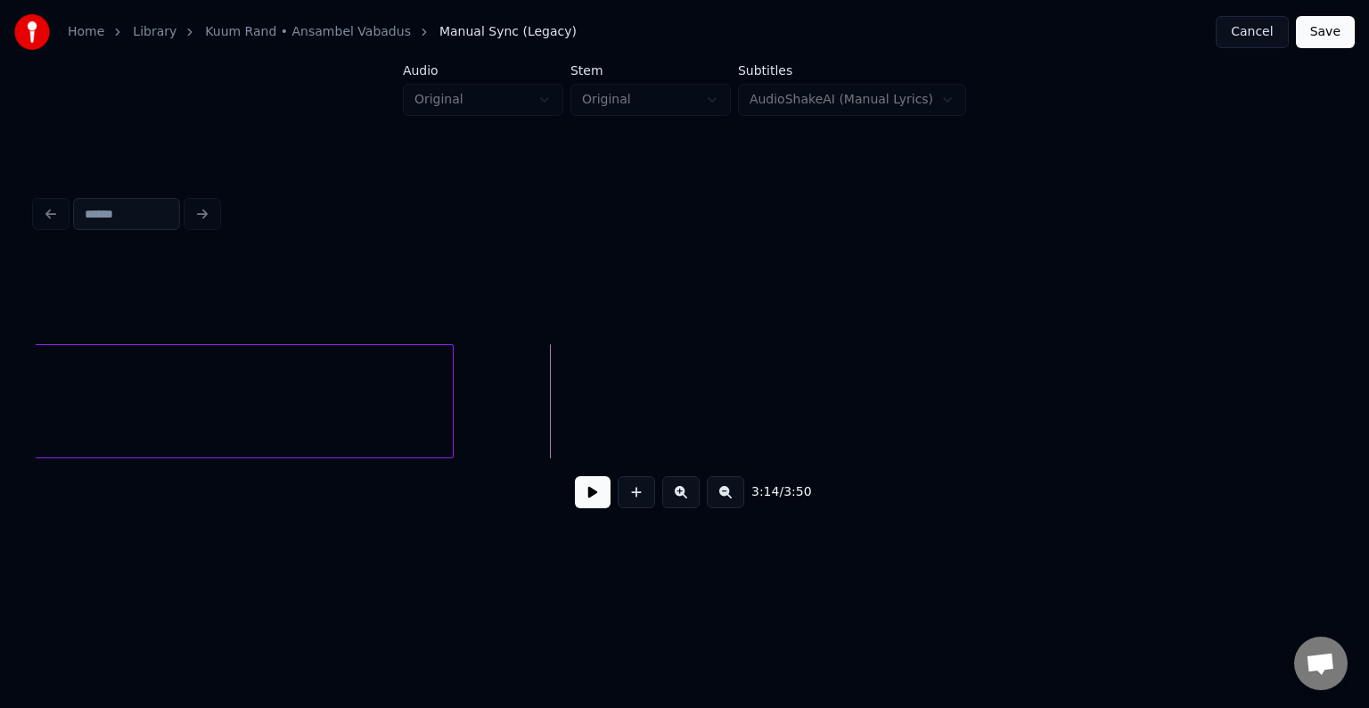
scroll to position [0, 146196]
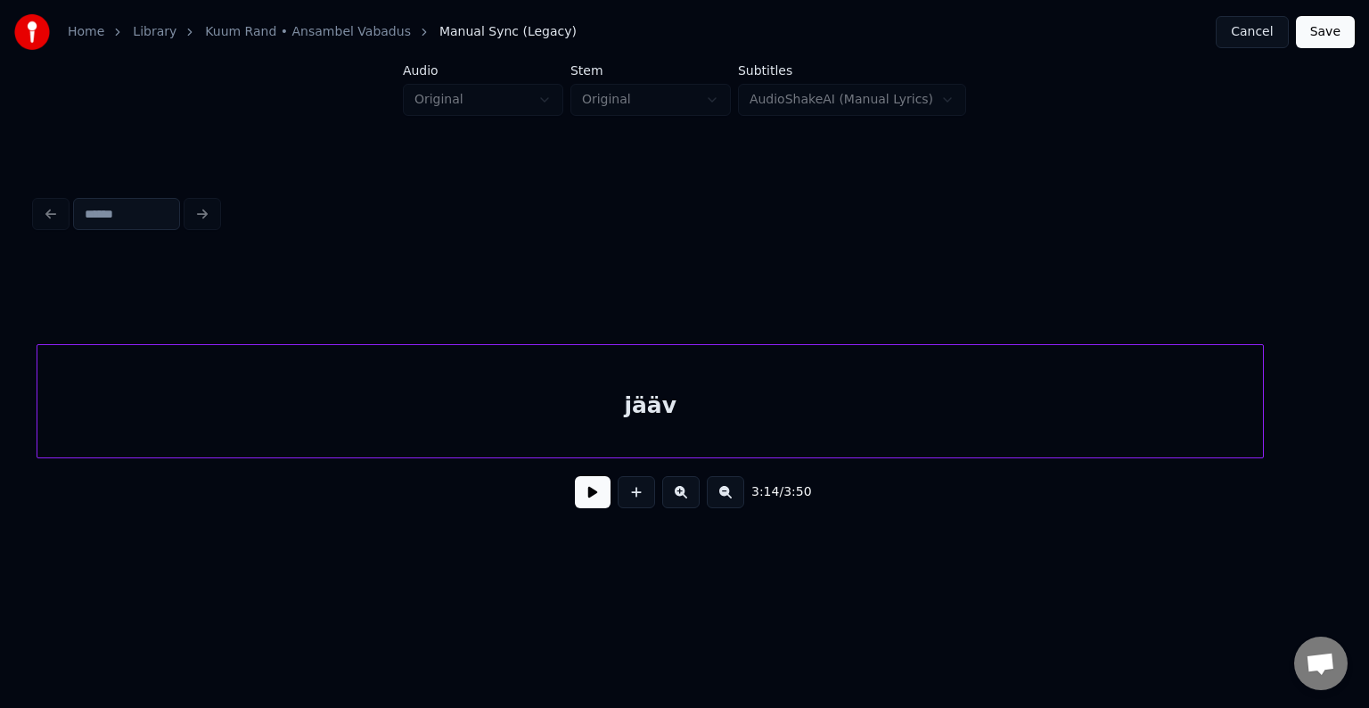
click at [211, 398] on div "jääv" at bounding box center [650, 405] width 1226 height 121
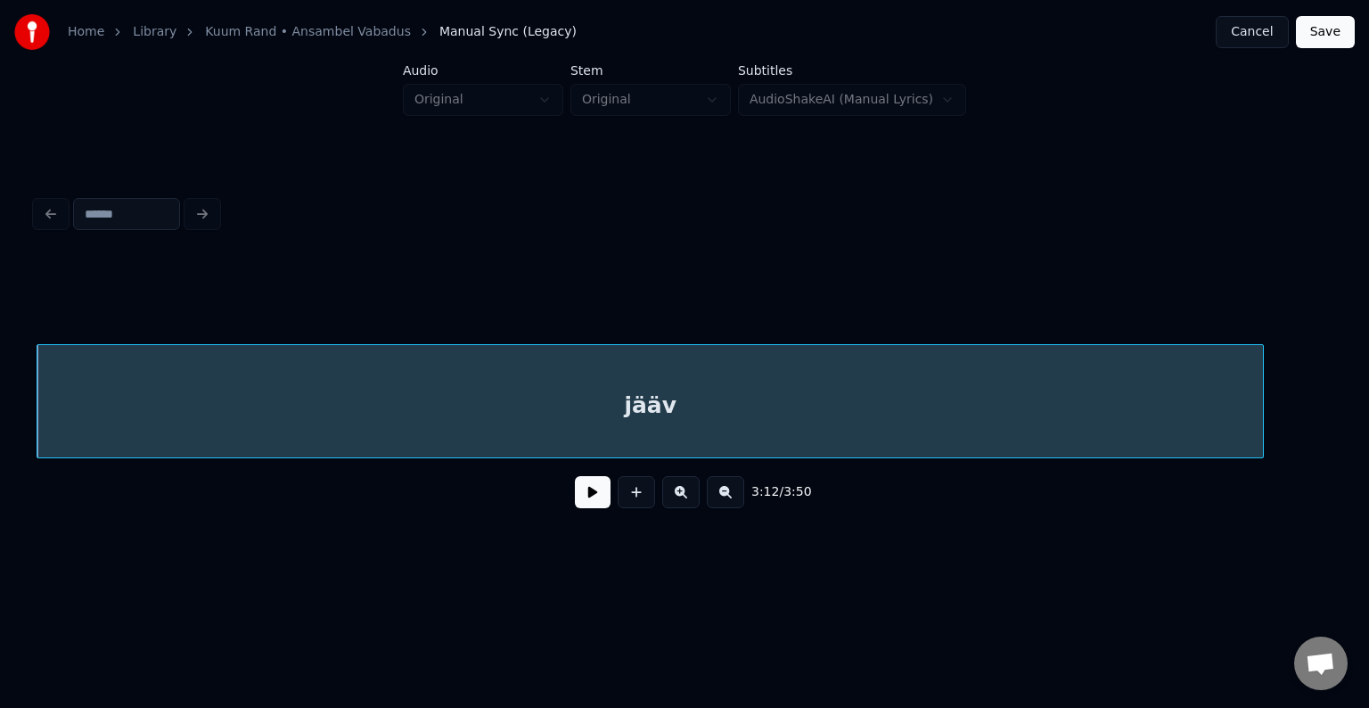
click at [635, 393] on div "jääv" at bounding box center [650, 405] width 1226 height 121
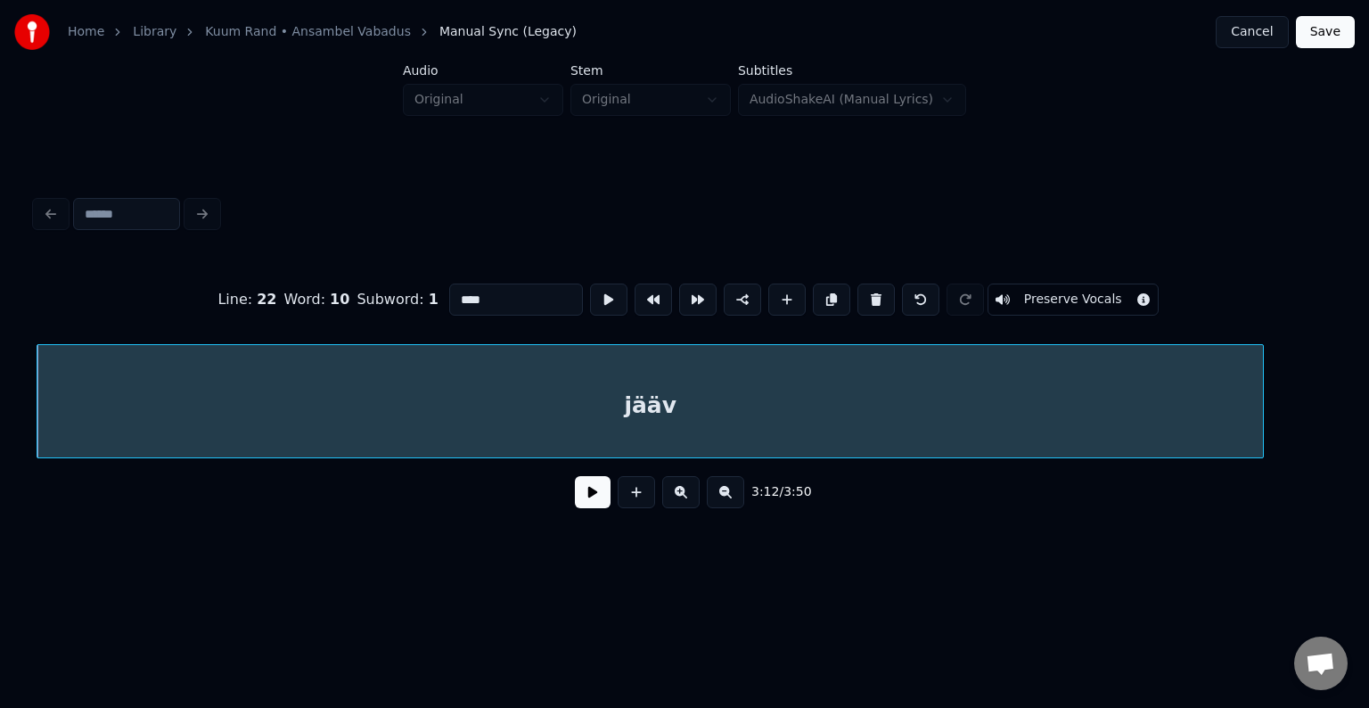
click at [449, 291] on input "****" at bounding box center [516, 299] width 134 height 32
type input "******"
click at [589, 499] on button at bounding box center [593, 492] width 36 height 32
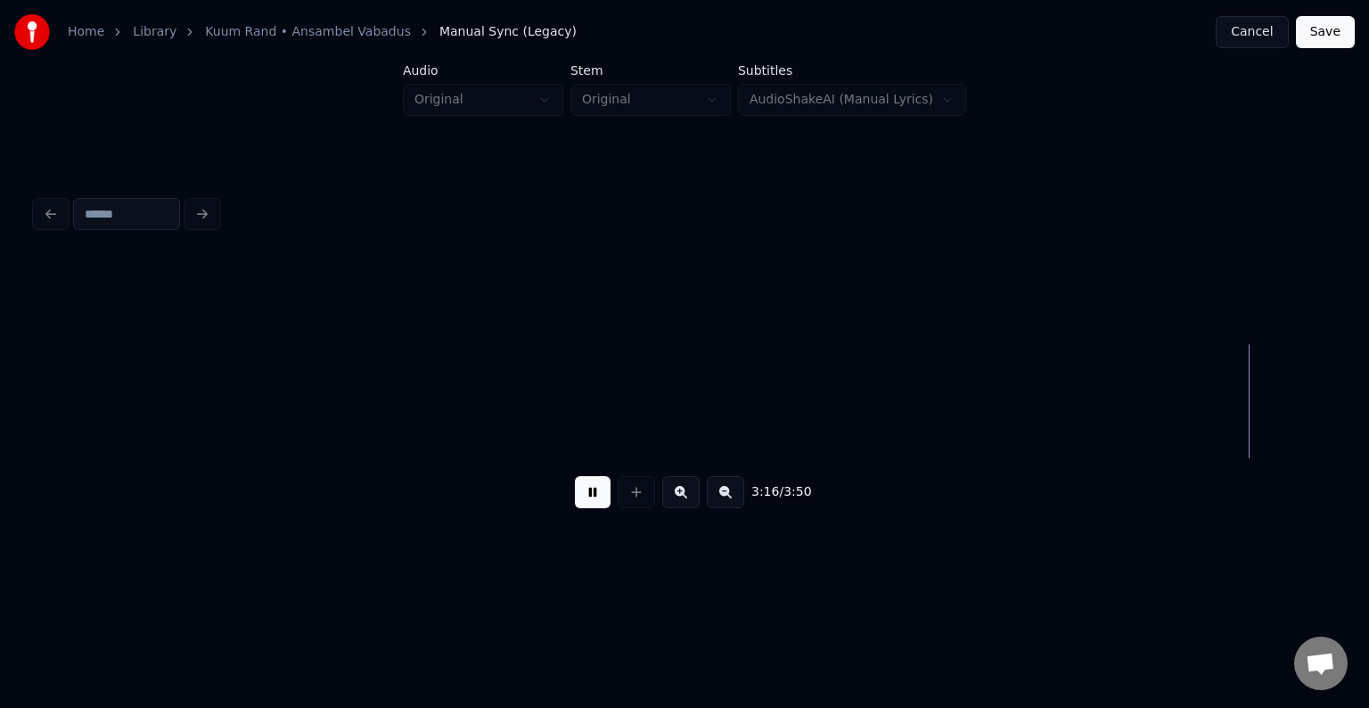
scroll to position [0, 148802]
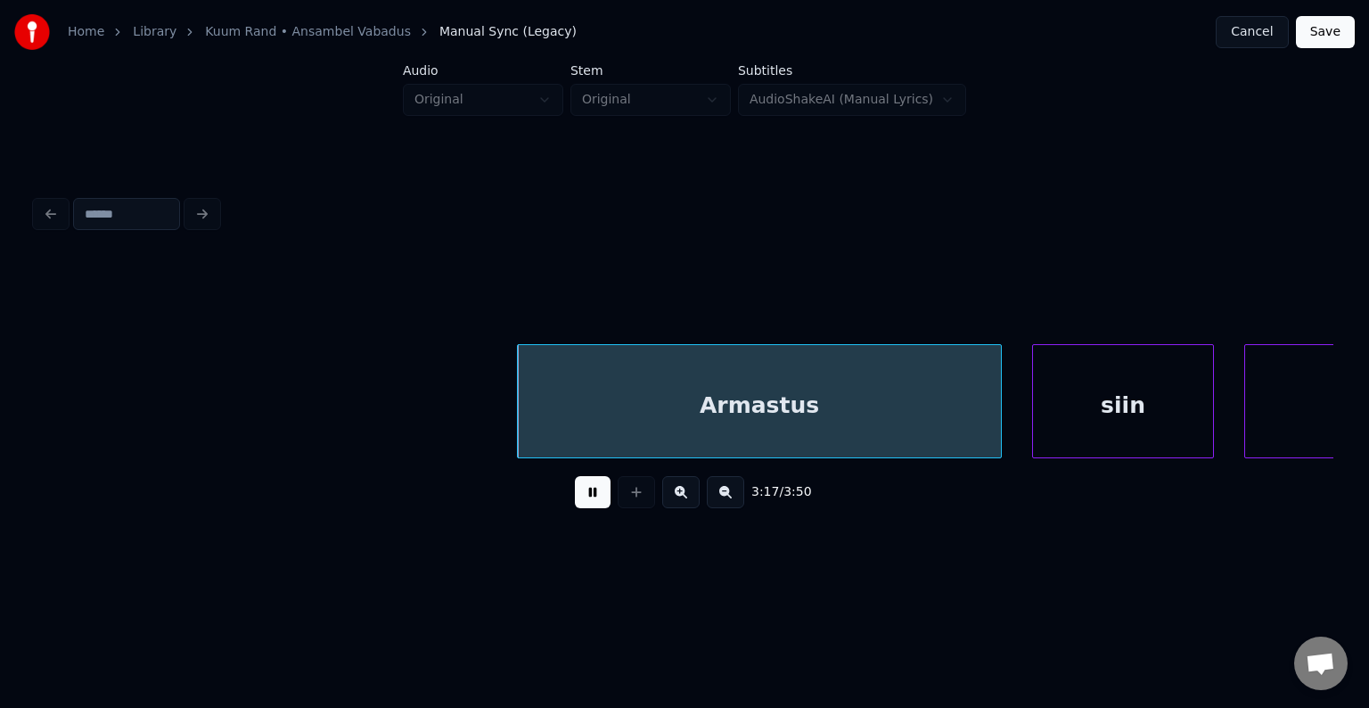
click at [597, 495] on button at bounding box center [593, 492] width 36 height 32
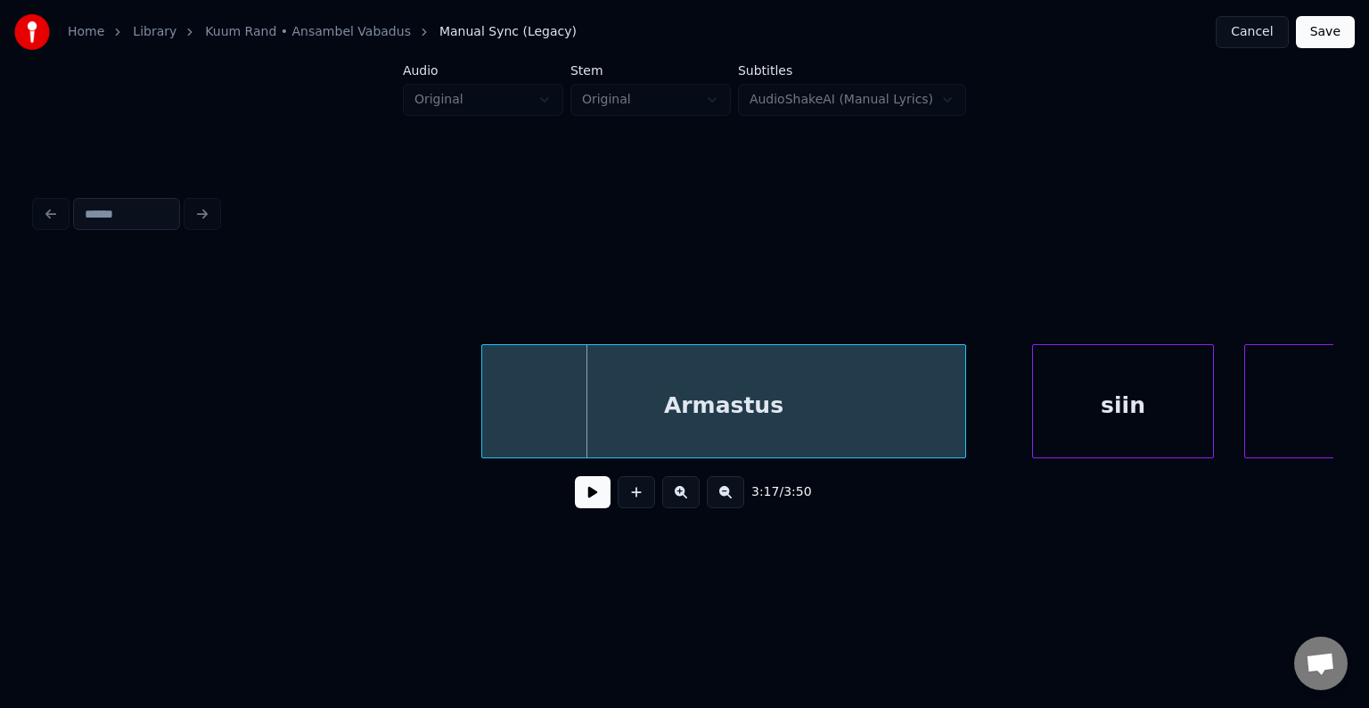
click at [633, 430] on div "Armastus" at bounding box center [723, 405] width 483 height 121
click at [1092, 409] on div "siin" at bounding box center [1093, 405] width 180 height 121
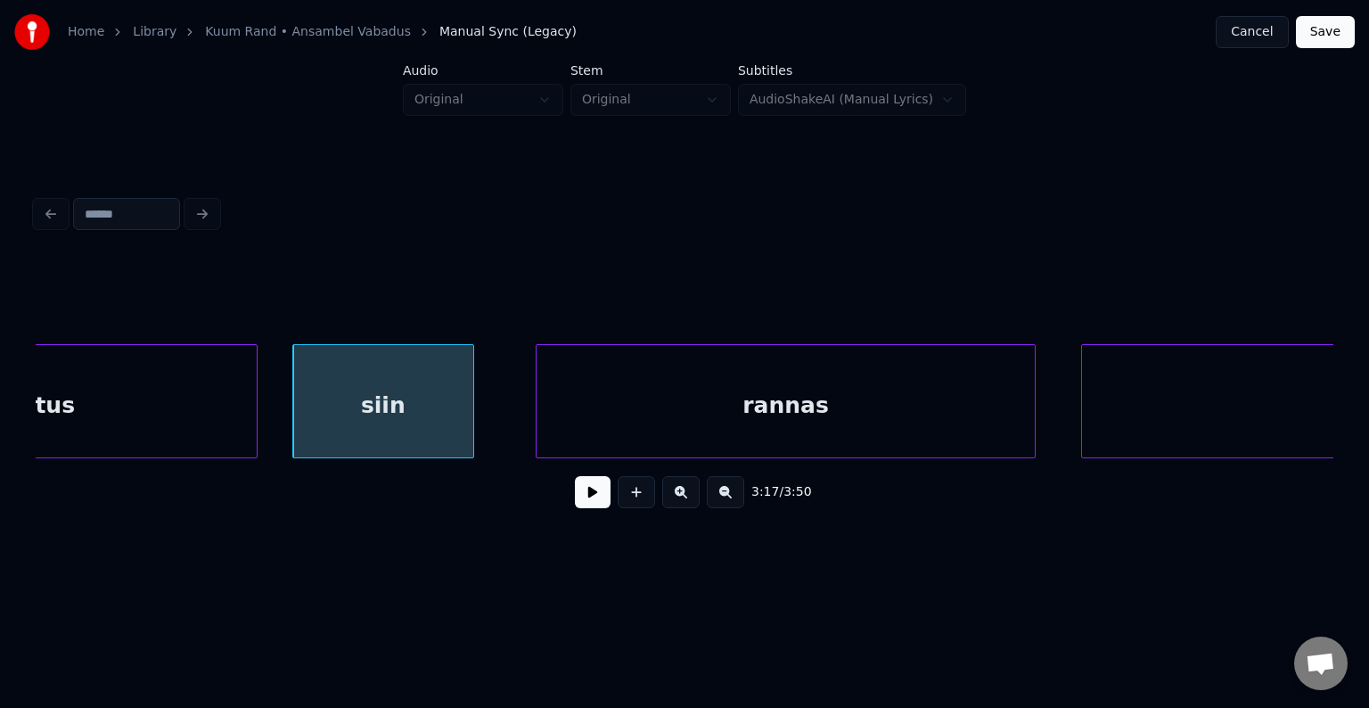
scroll to position [0, 149515]
click at [424, 389] on div "siin" at bounding box center [379, 405] width 180 height 121
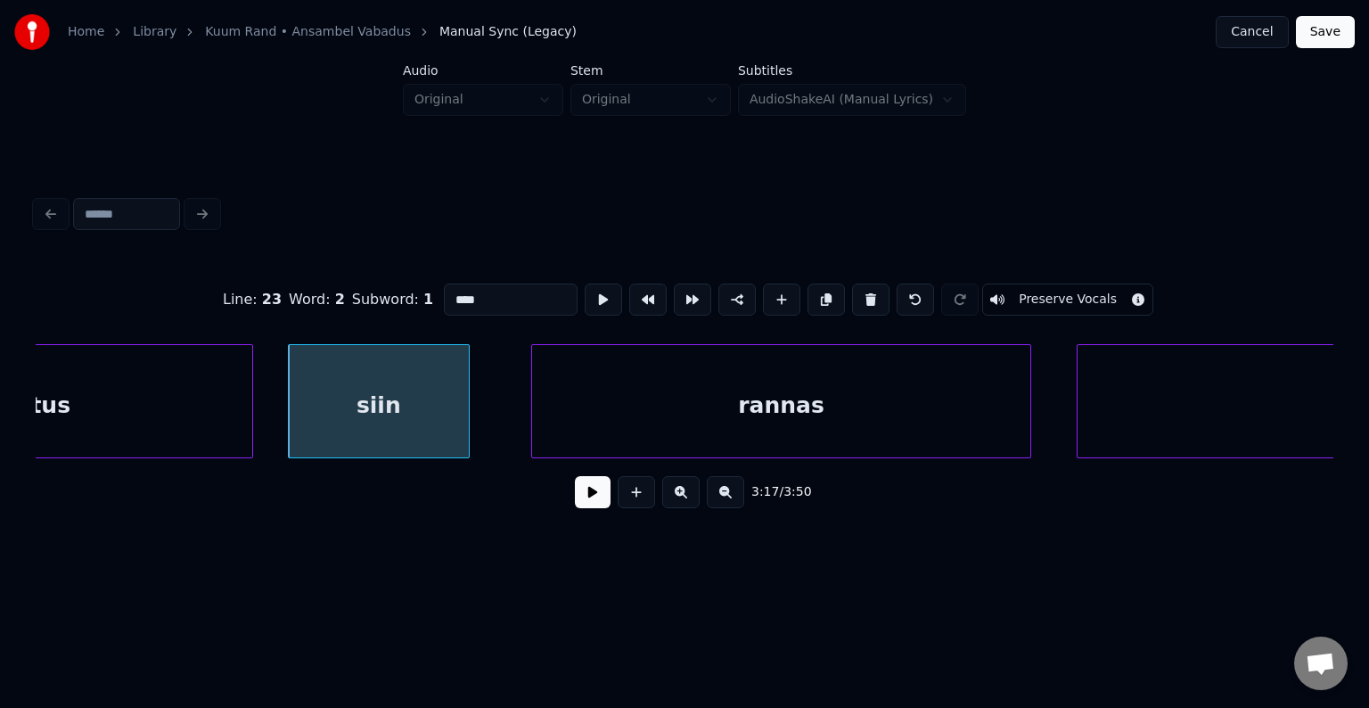
click at [575, 498] on button at bounding box center [593, 492] width 36 height 32
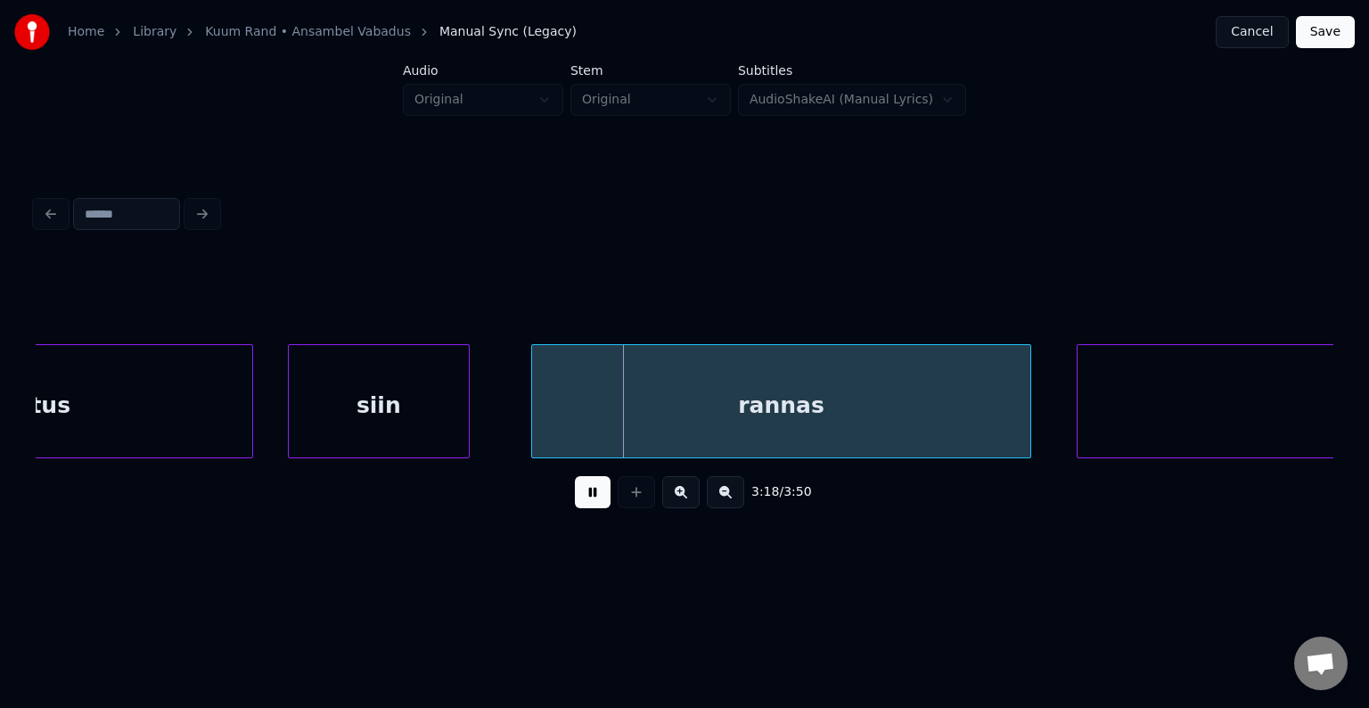
click at [575, 498] on button at bounding box center [593, 492] width 36 height 32
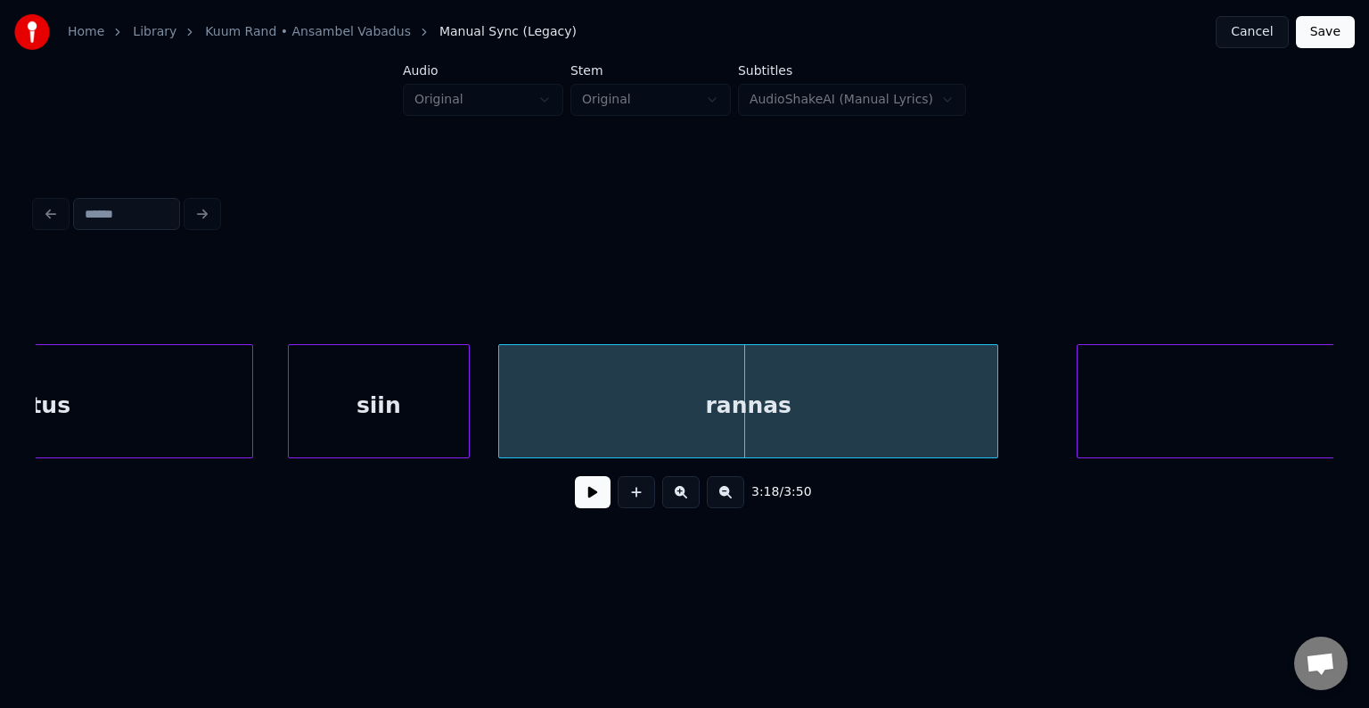
click at [611, 424] on div "rannas" at bounding box center [748, 405] width 498 height 121
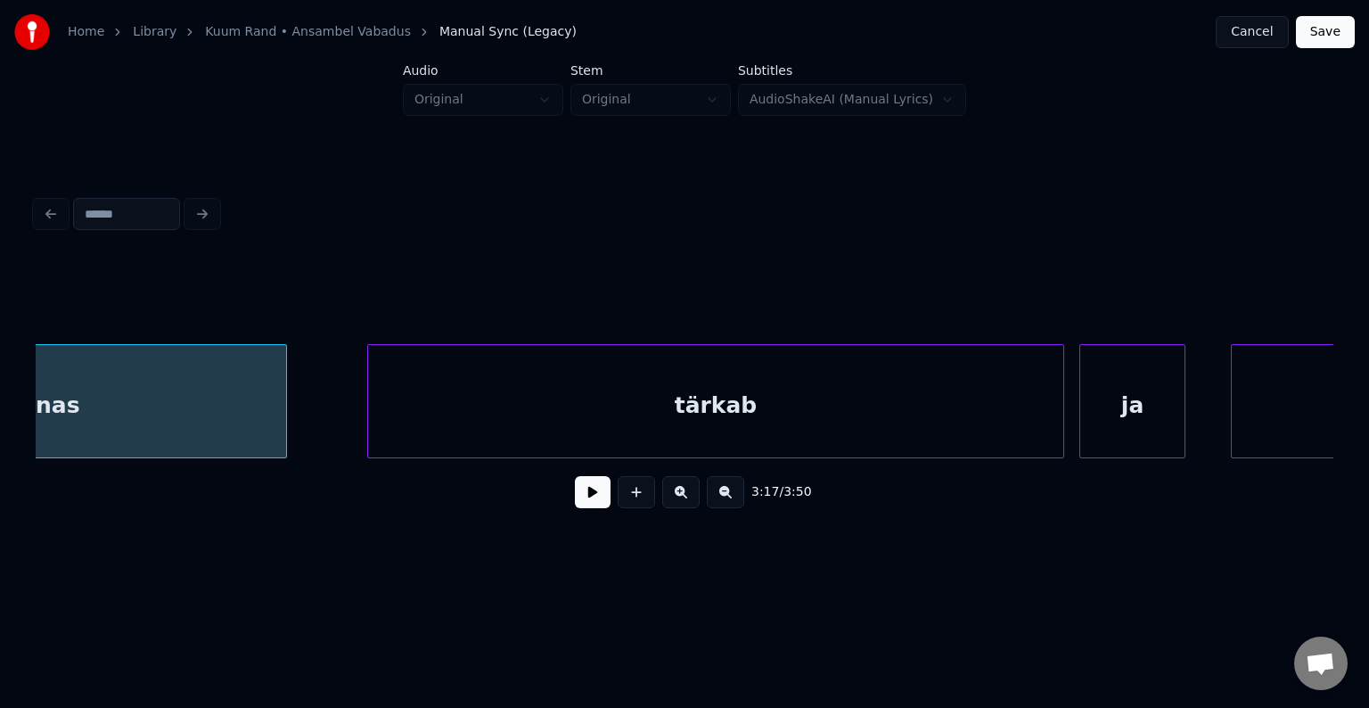
scroll to position [0, 150228]
click at [869, 419] on div "tärkab" at bounding box center [687, 405] width 695 height 121
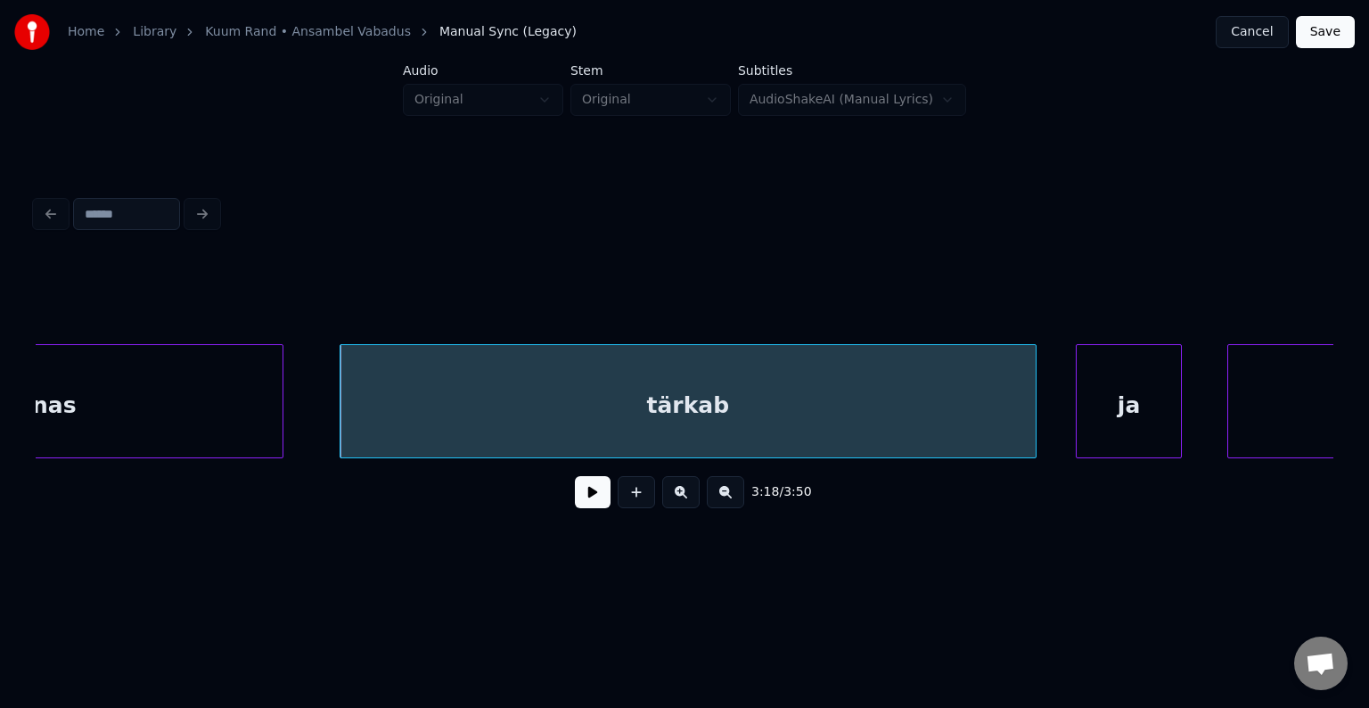
click at [599, 504] on button at bounding box center [593, 492] width 36 height 32
drag, startPoint x: 598, startPoint y: 504, endPoint x: 753, endPoint y: 471, distance: 158.7
click at [605, 504] on div "3:19 / 3:50" at bounding box center [684, 491] width 1269 height 39
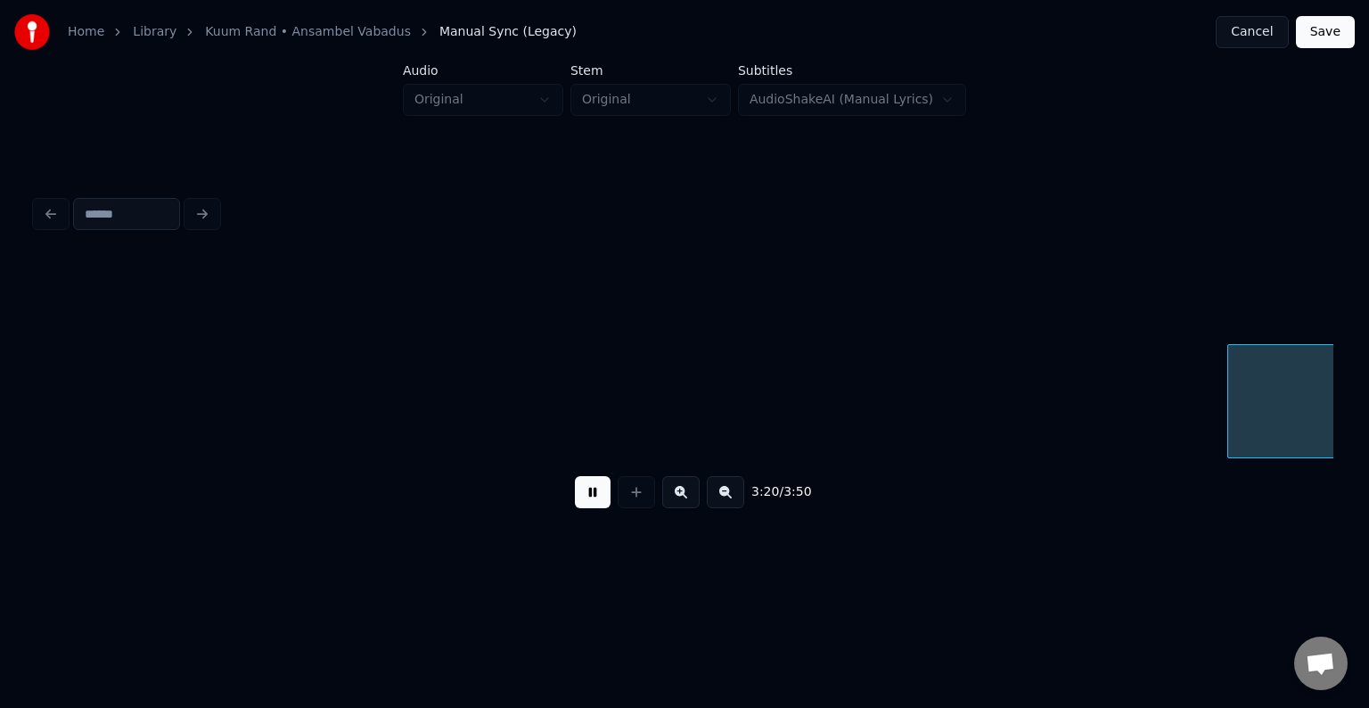
scroll to position [0, 151534]
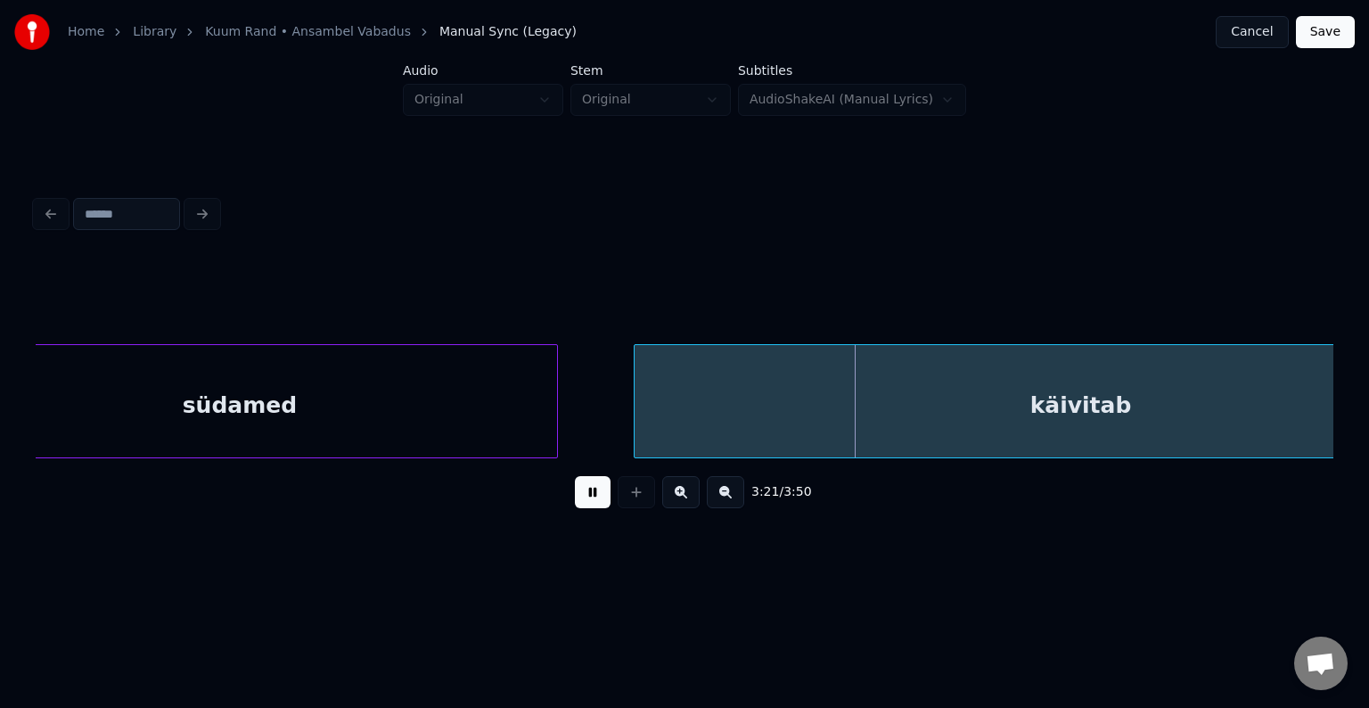
click at [575, 504] on button at bounding box center [593, 492] width 36 height 32
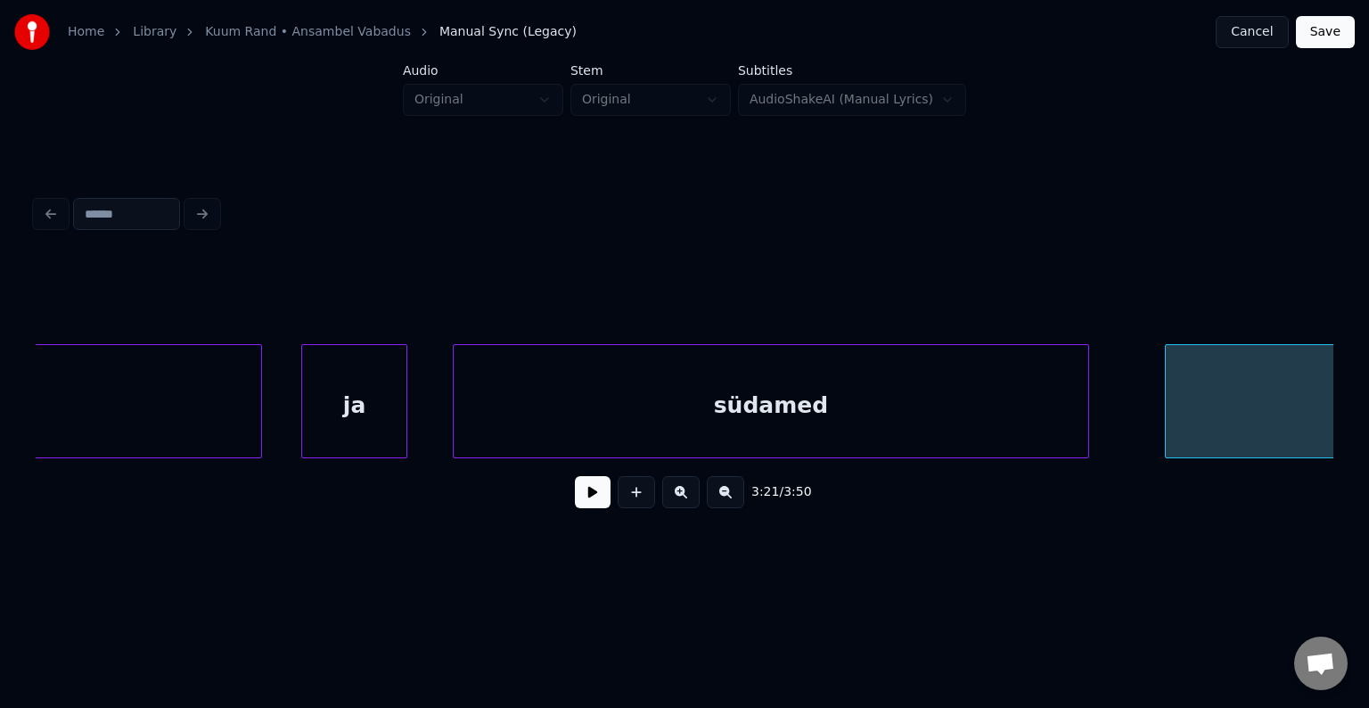
scroll to position [0, 150999]
click at [349, 414] on div "ja" at bounding box center [322, 405] width 104 height 121
click at [350, 414] on div "ja" at bounding box center [322, 405] width 104 height 121
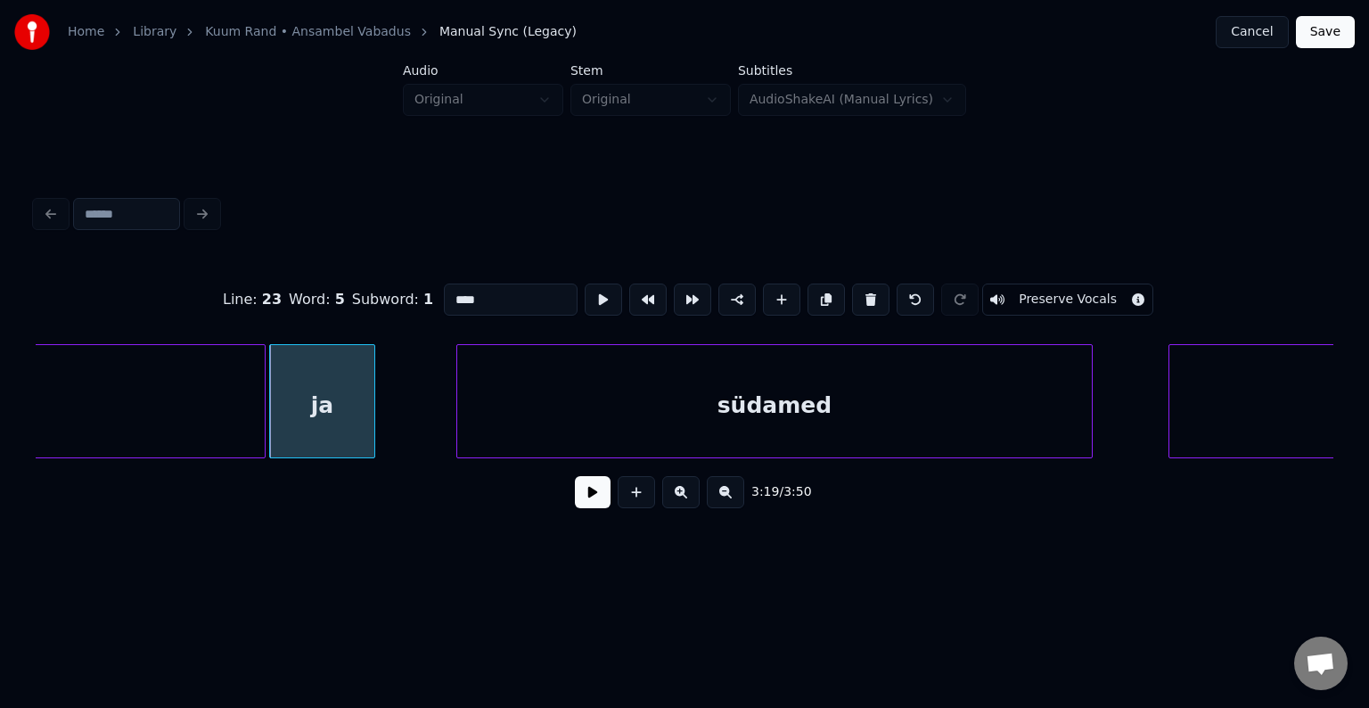
type input "**"
click at [357, 417] on div "ja" at bounding box center [335, 405] width 104 height 121
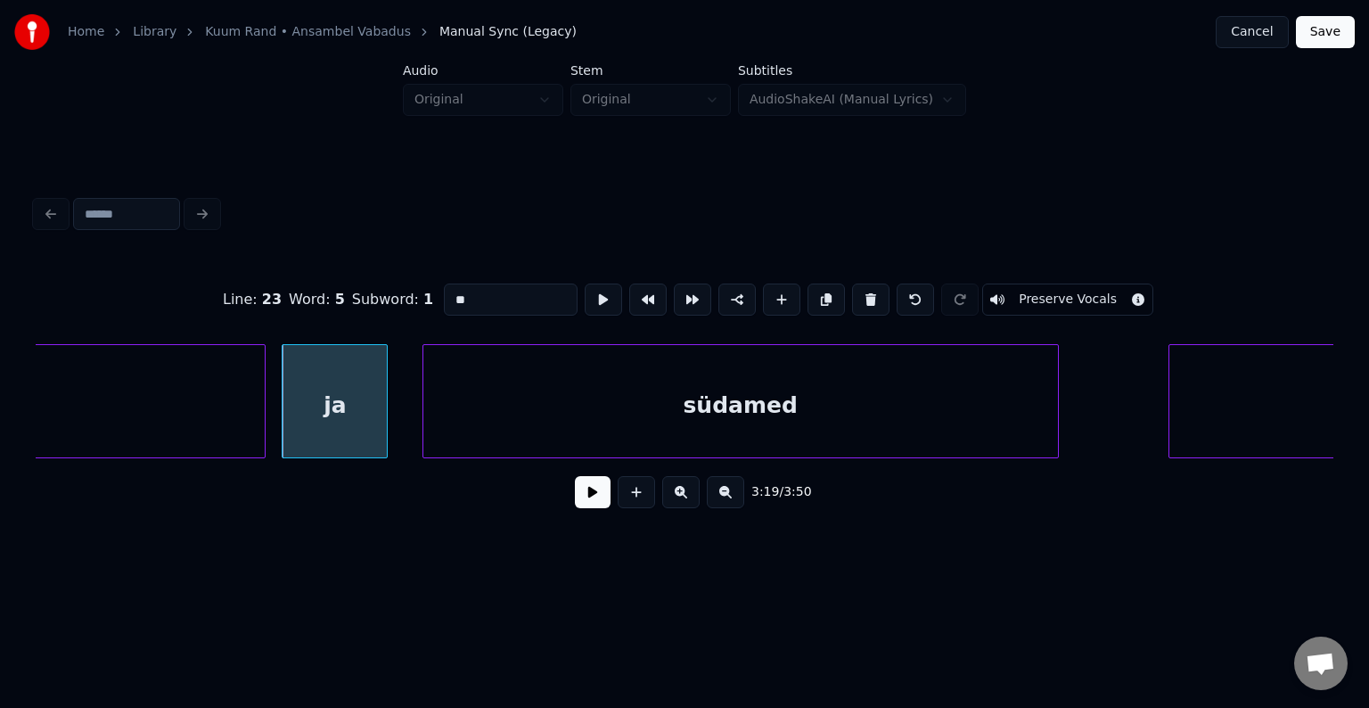
click at [581, 406] on div "südamed" at bounding box center [740, 405] width 635 height 121
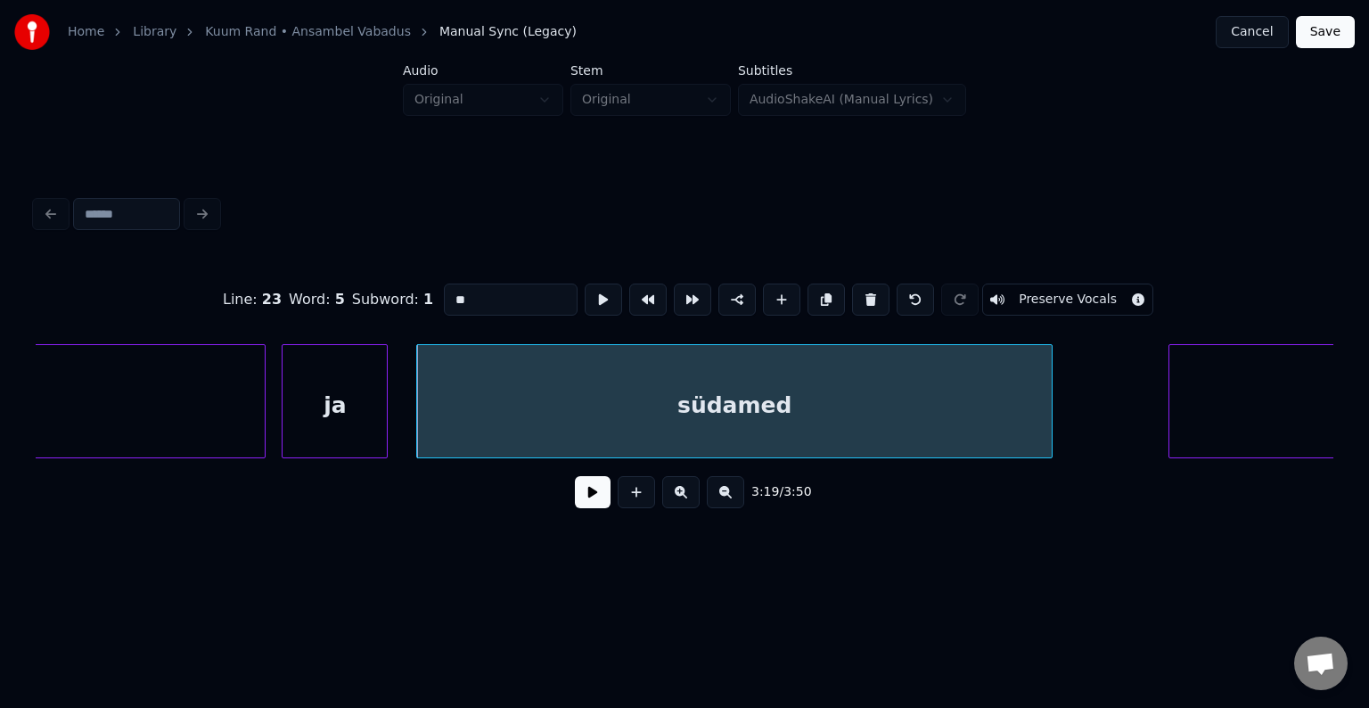
click at [578, 502] on button at bounding box center [593, 492] width 36 height 32
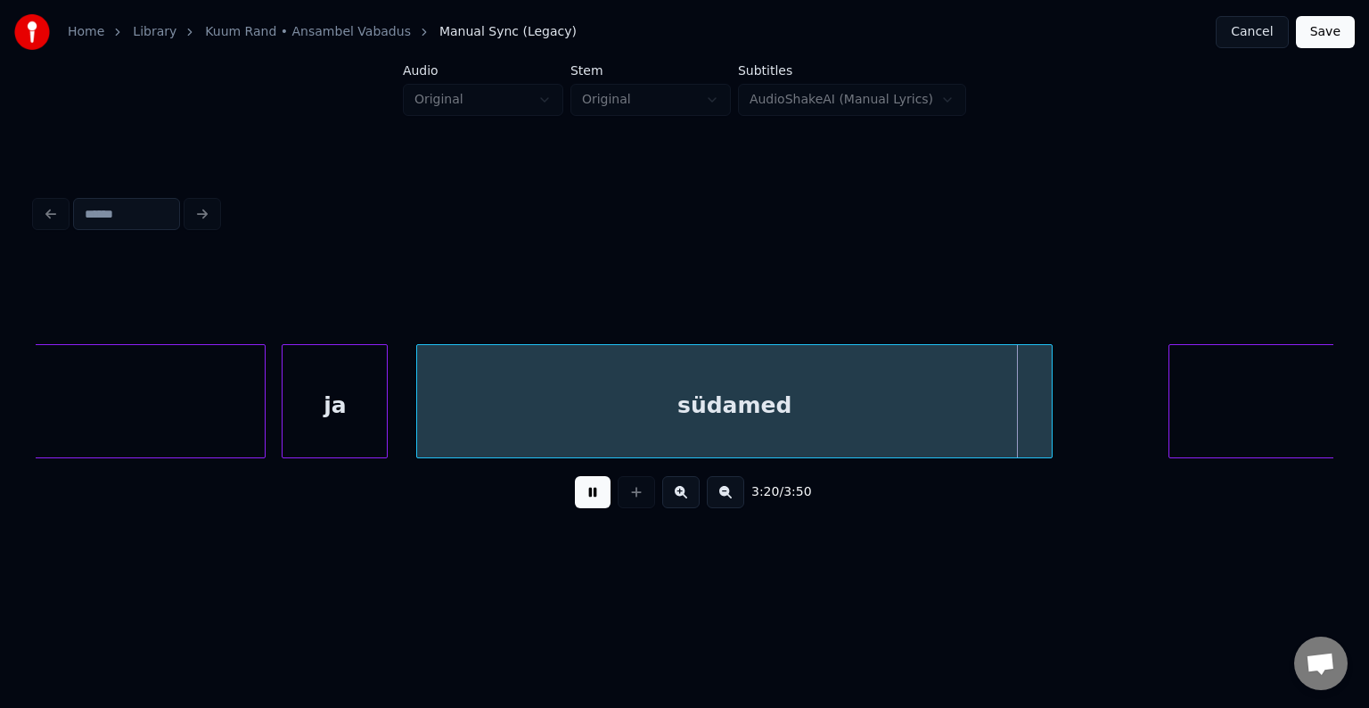
click at [578, 502] on button at bounding box center [593, 492] width 36 height 32
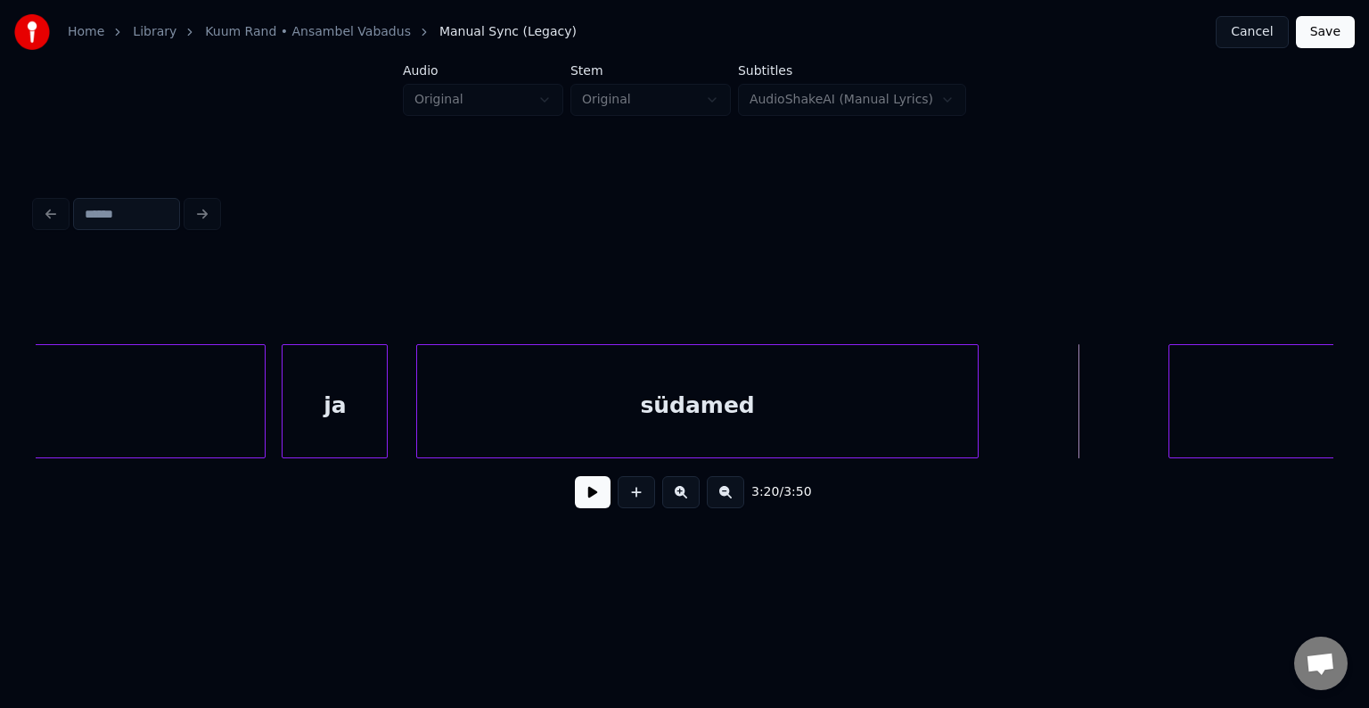
click at [976, 413] on div at bounding box center [974, 401] width 5 height 112
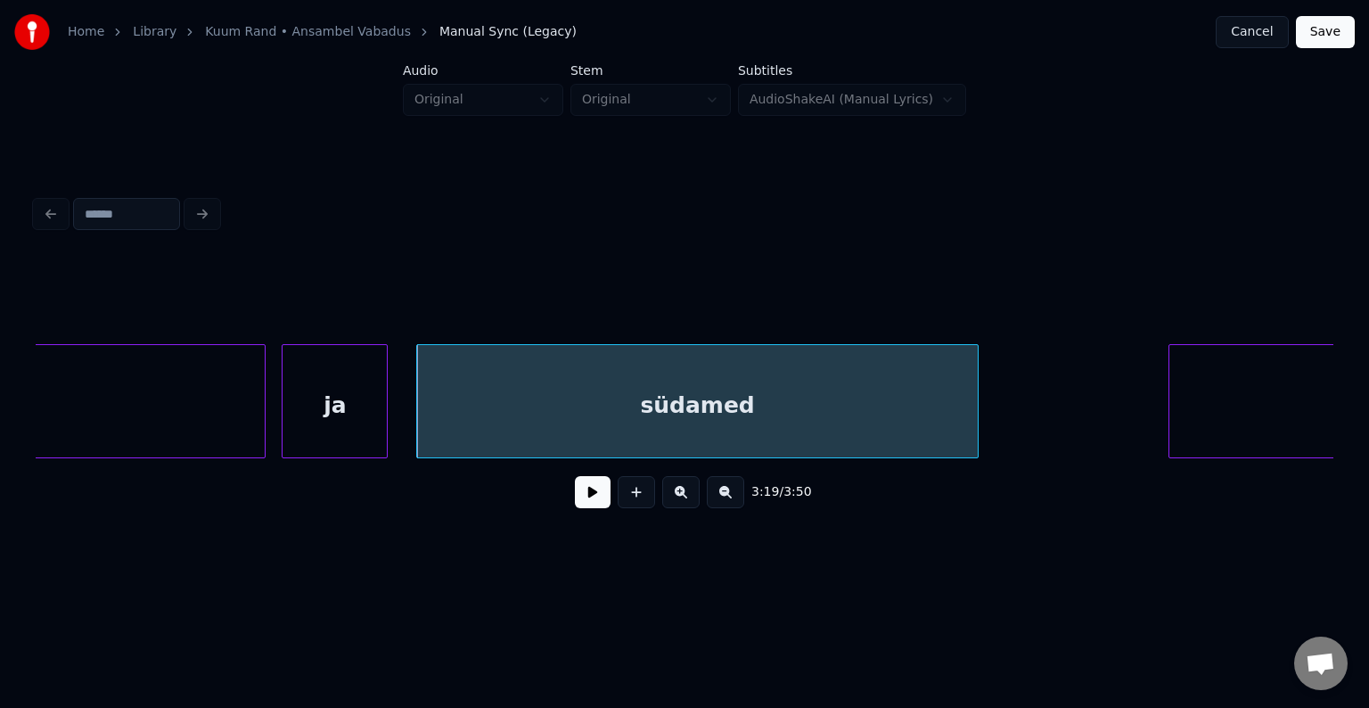
click at [1321, 465] on div "3:19 / 3:50" at bounding box center [685, 390] width 1298 height 271
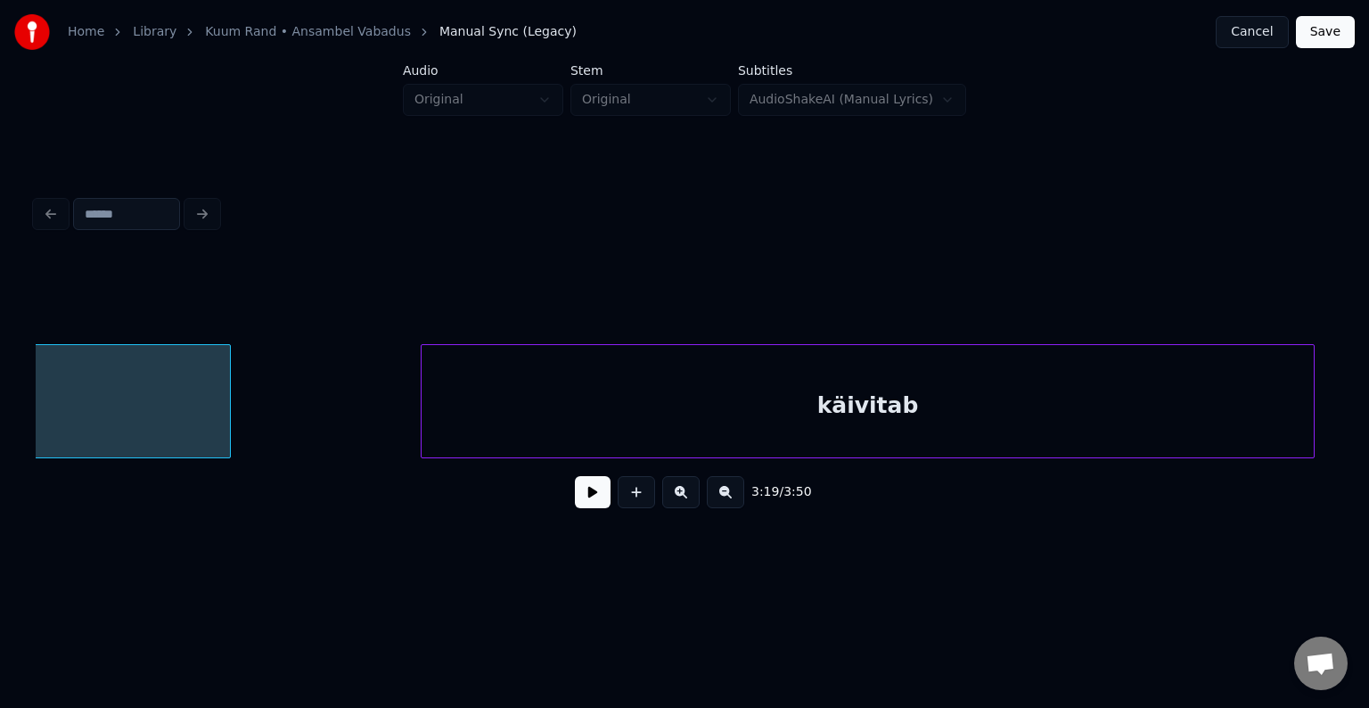
scroll to position [0, 151748]
click at [1050, 424] on div "käivitab" at bounding box center [830, 405] width 892 height 121
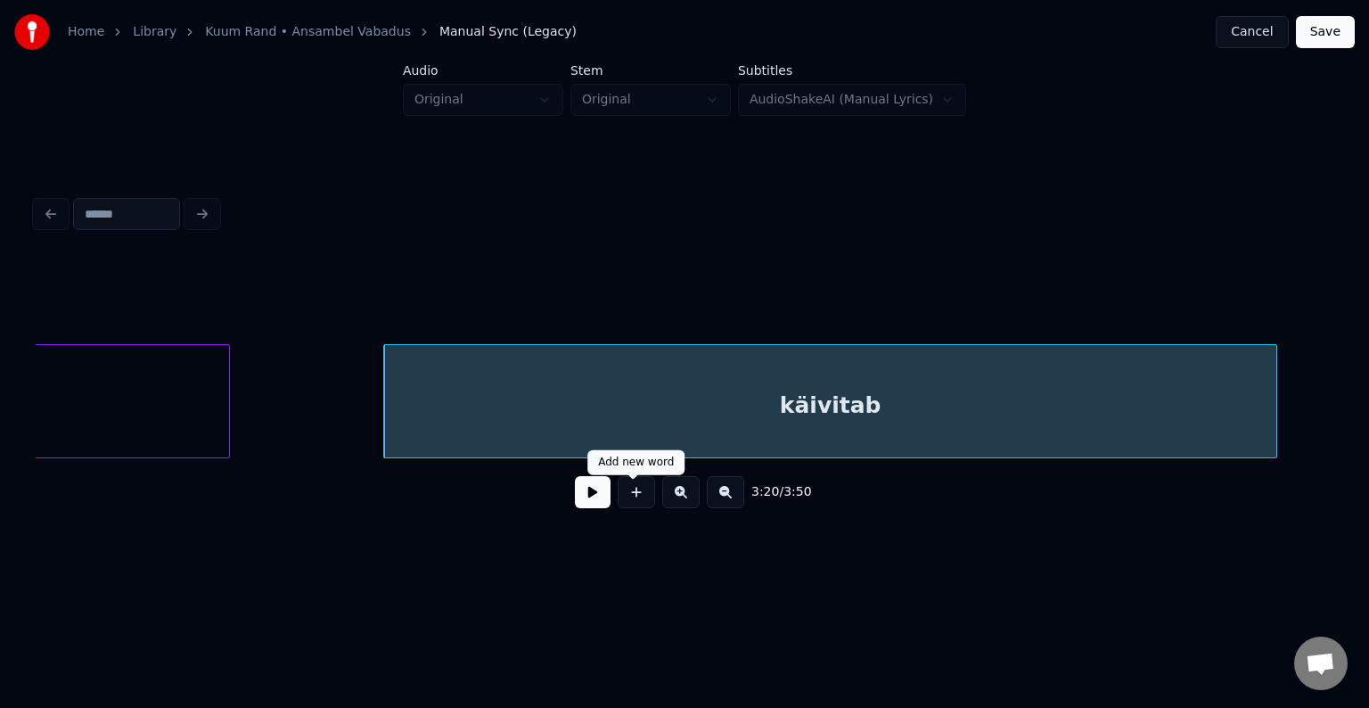
click at [575, 500] on button at bounding box center [593, 492] width 36 height 32
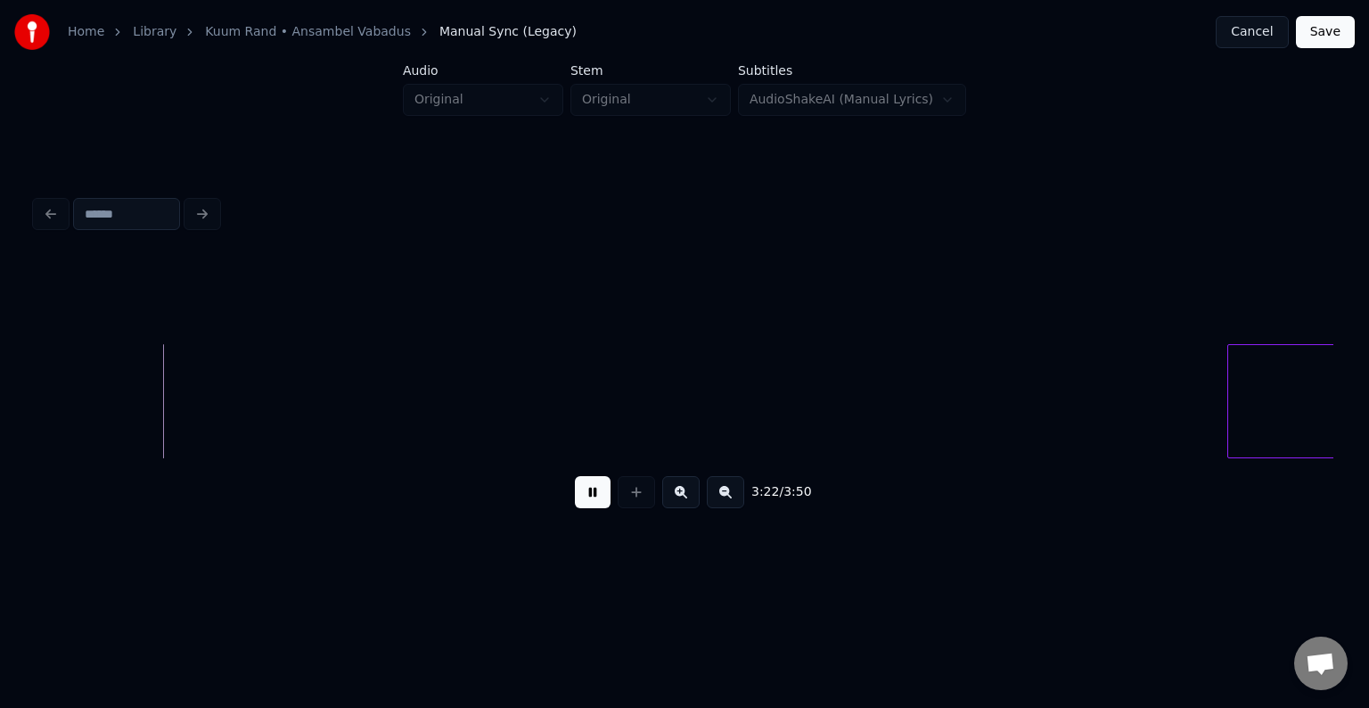
click at [575, 500] on button at bounding box center [593, 492] width 36 height 32
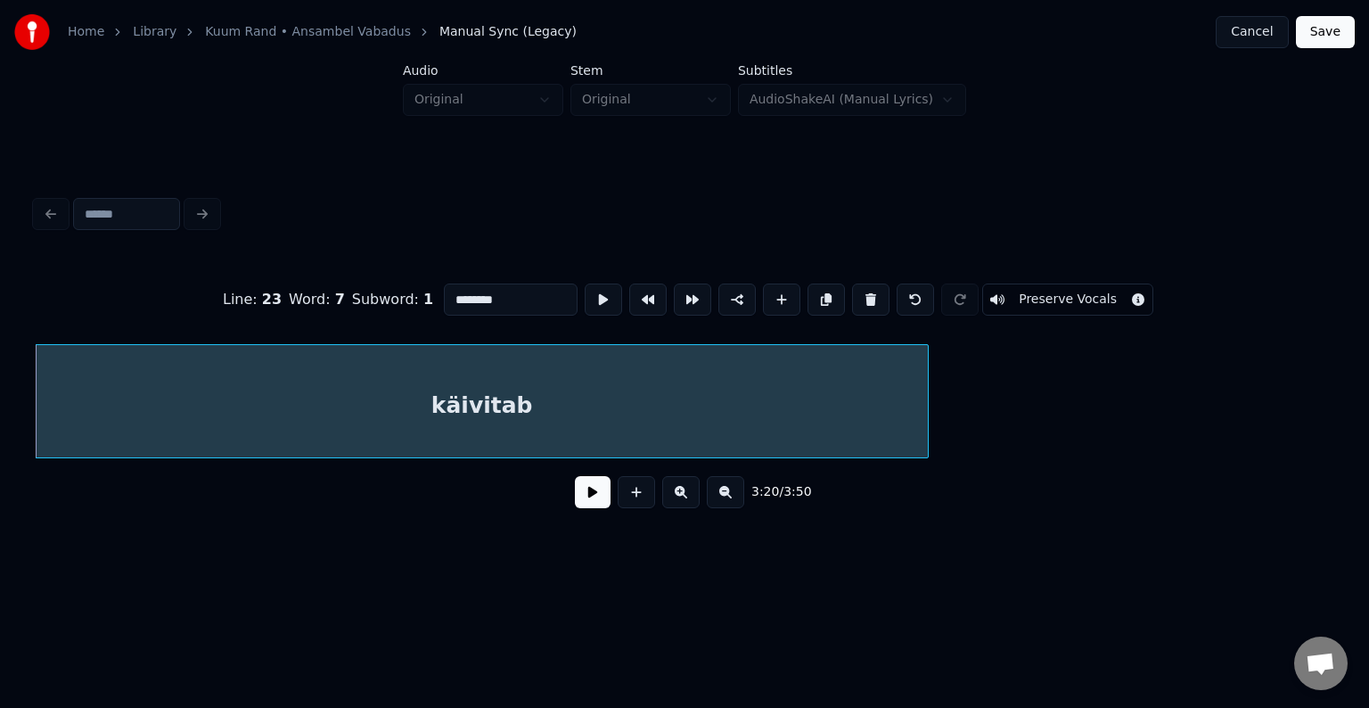
click at [452, 295] on input "********" at bounding box center [511, 299] width 134 height 32
type input "**********"
click at [575, 508] on button at bounding box center [593, 492] width 36 height 32
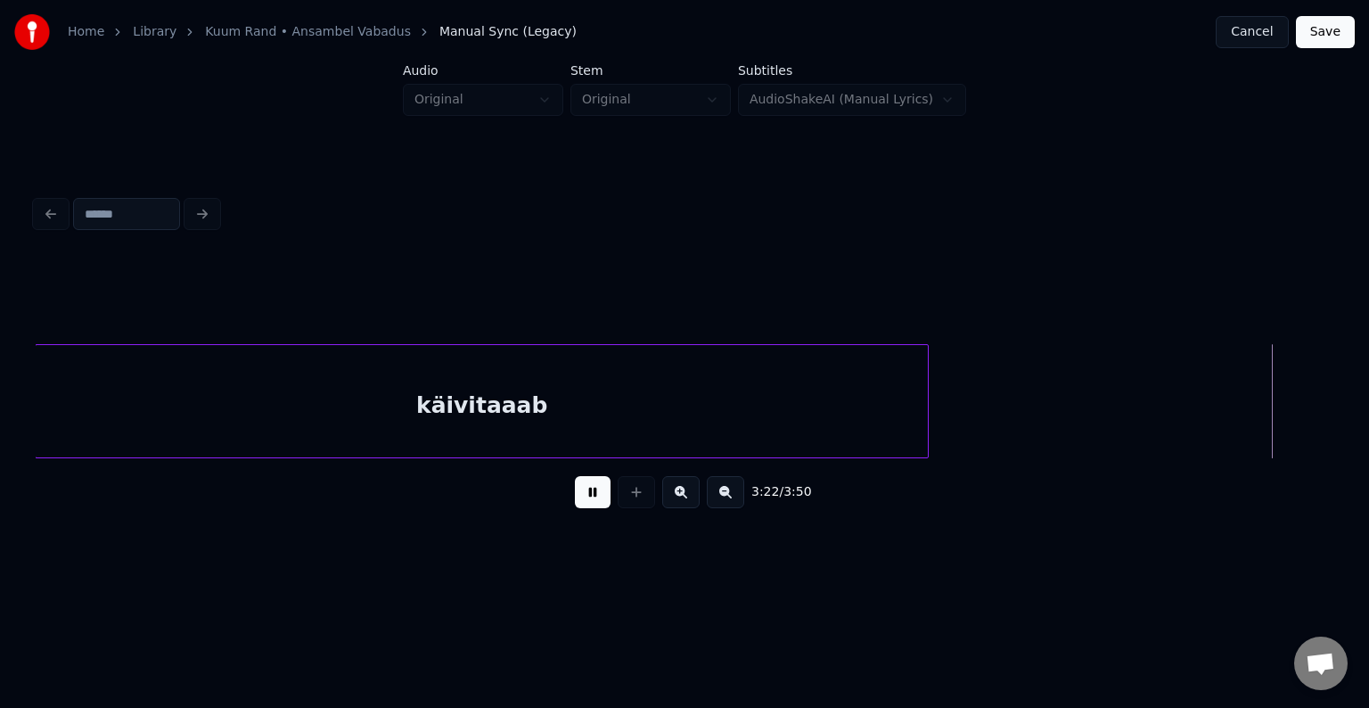
scroll to position [0, 153395]
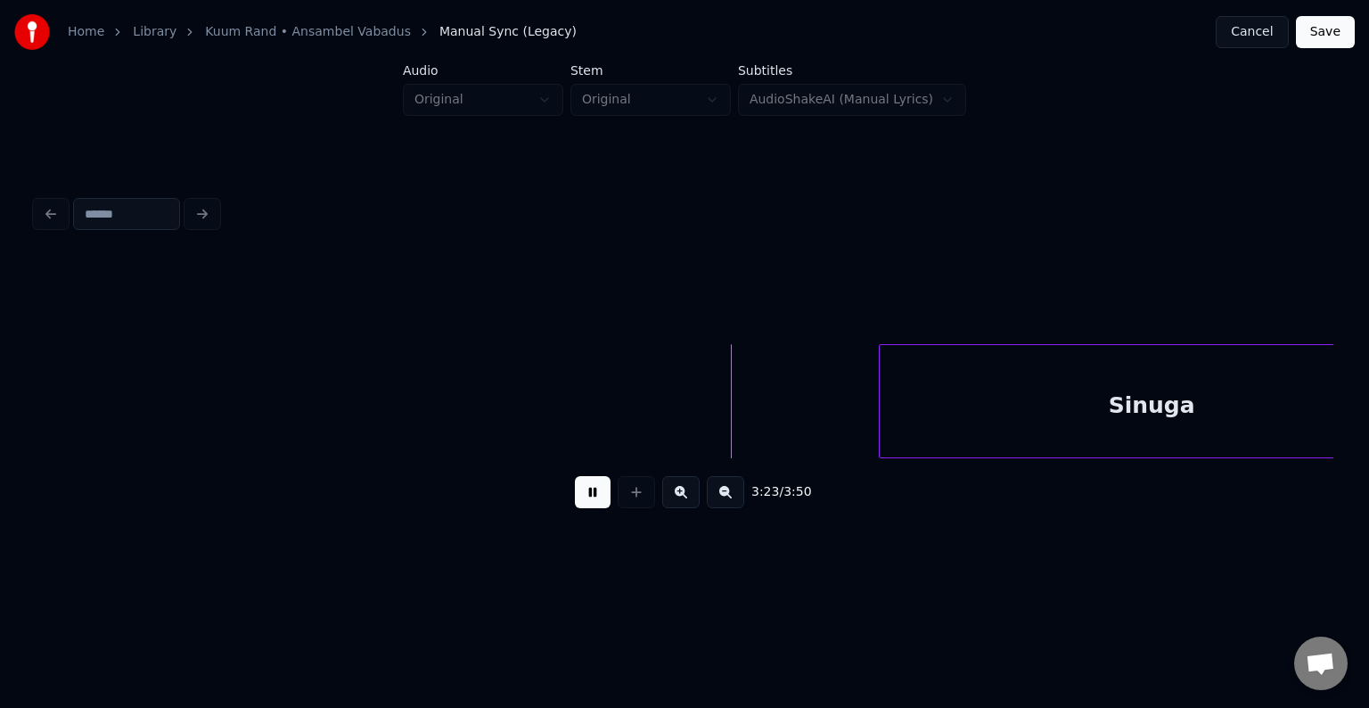
click at [575, 508] on button at bounding box center [593, 492] width 36 height 32
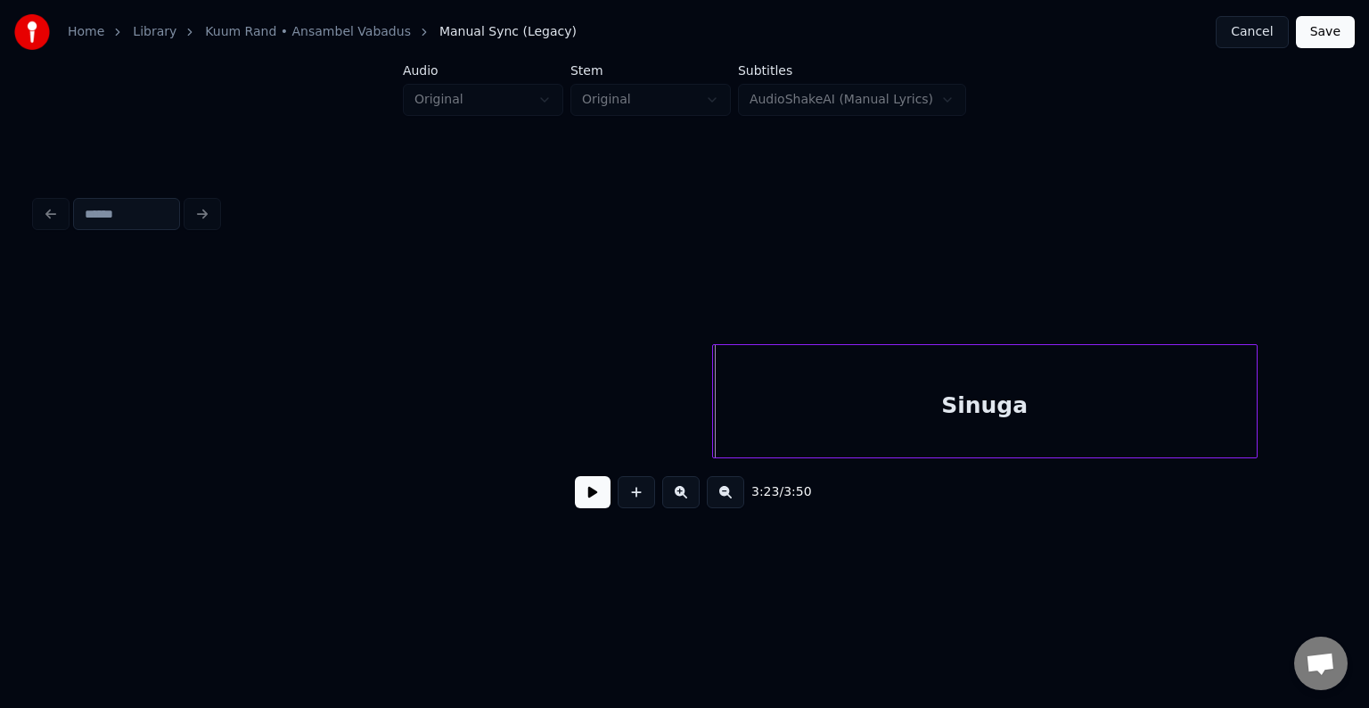
click at [1134, 382] on div "Sinuga" at bounding box center [985, 405] width 544 height 121
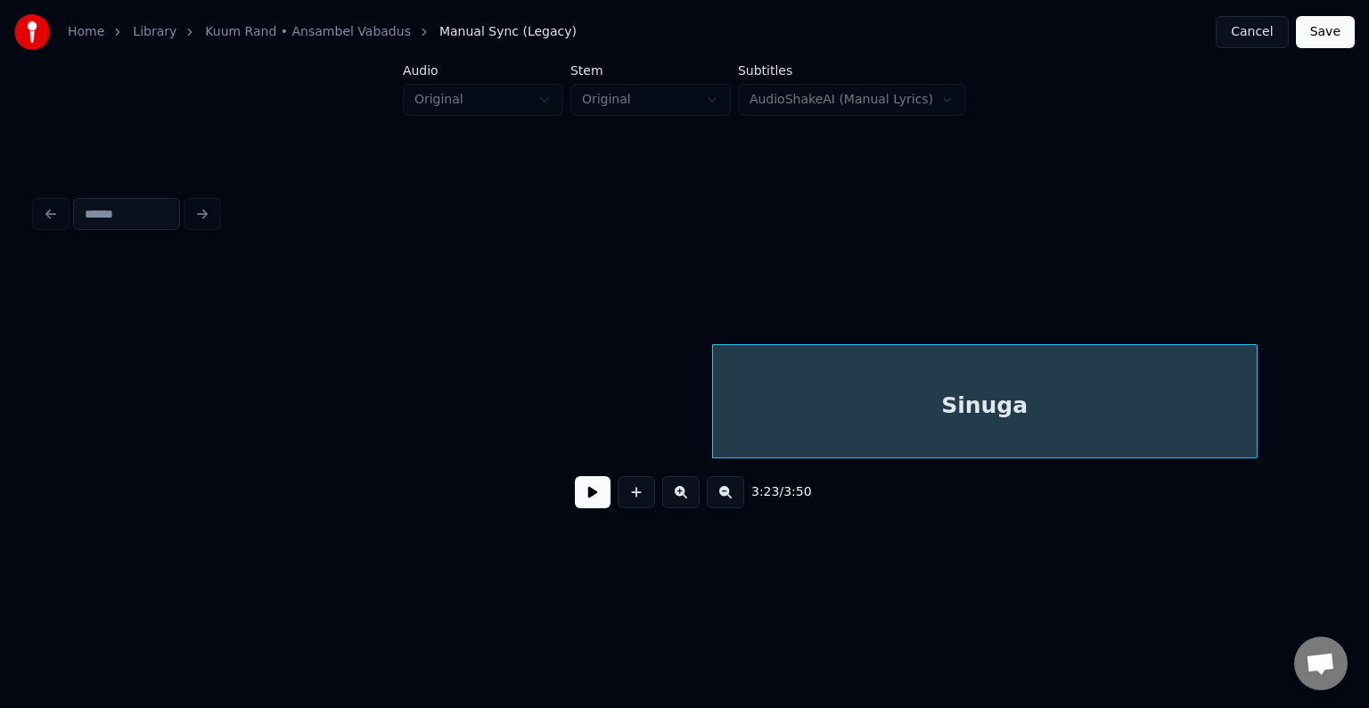
click at [585, 506] on button at bounding box center [593, 492] width 36 height 32
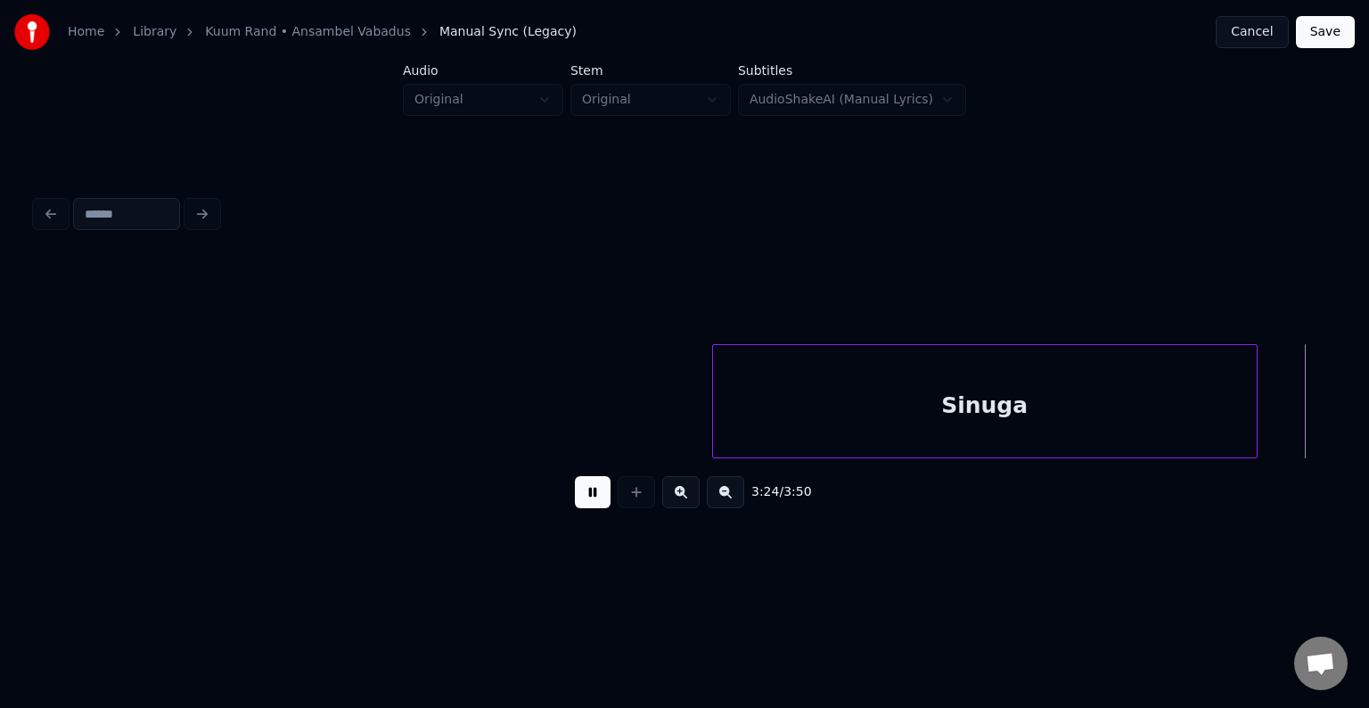
click at [585, 506] on button at bounding box center [593, 492] width 36 height 32
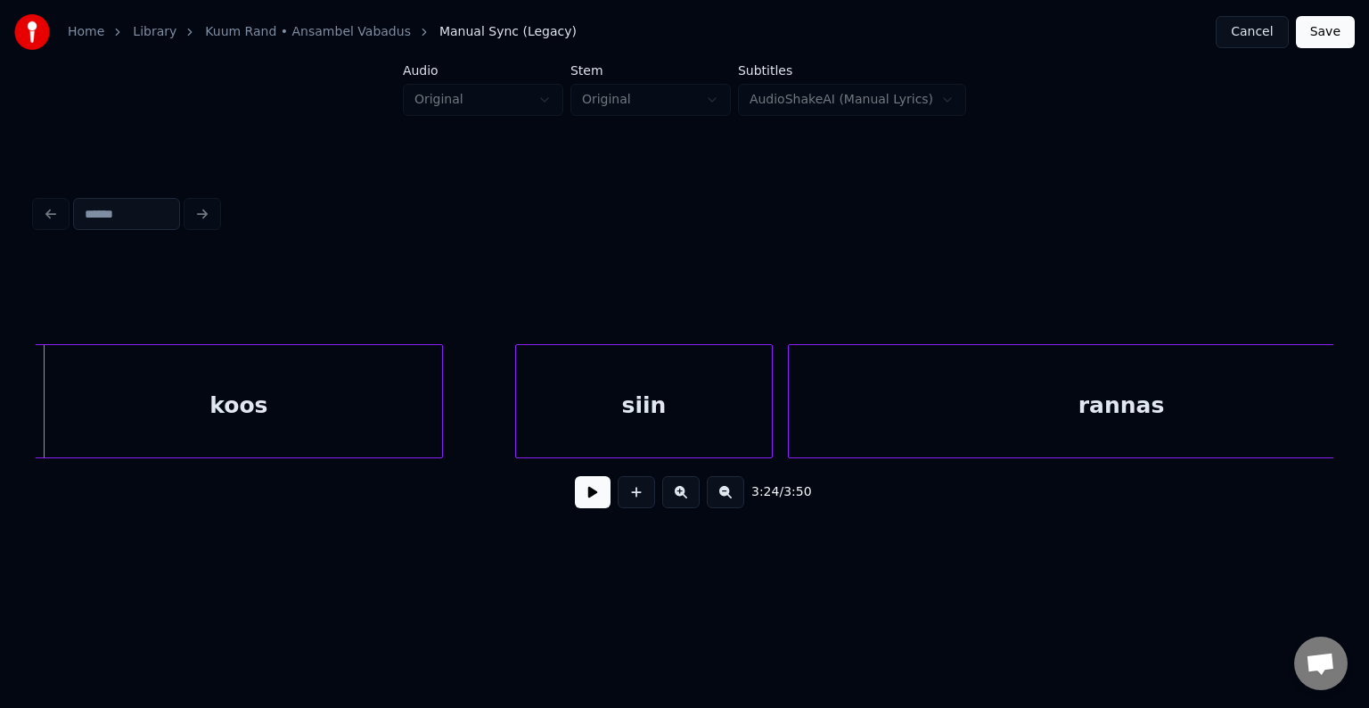
scroll to position [0, 154772]
click at [225, 381] on div "koos" at bounding box center [240, 405] width 407 height 121
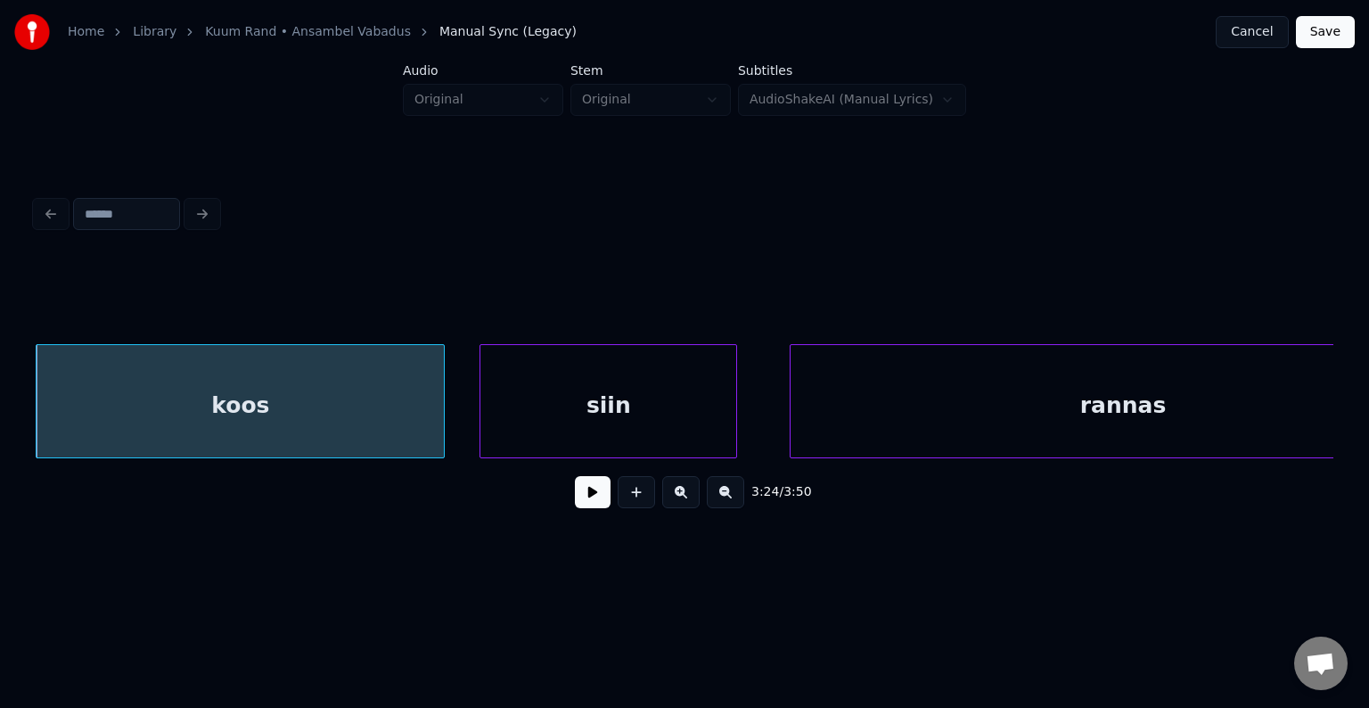
click at [620, 396] on div "siin" at bounding box center [608, 405] width 256 height 121
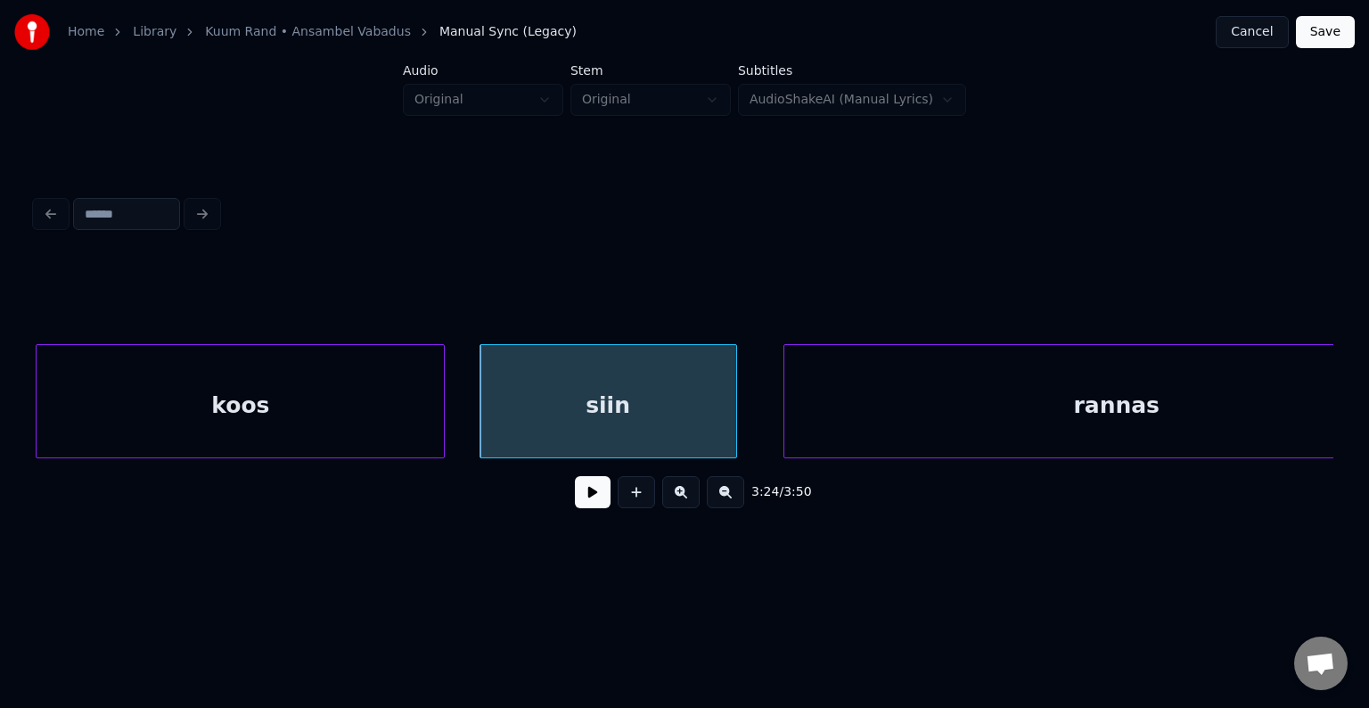
scroll to position [0, 154892]
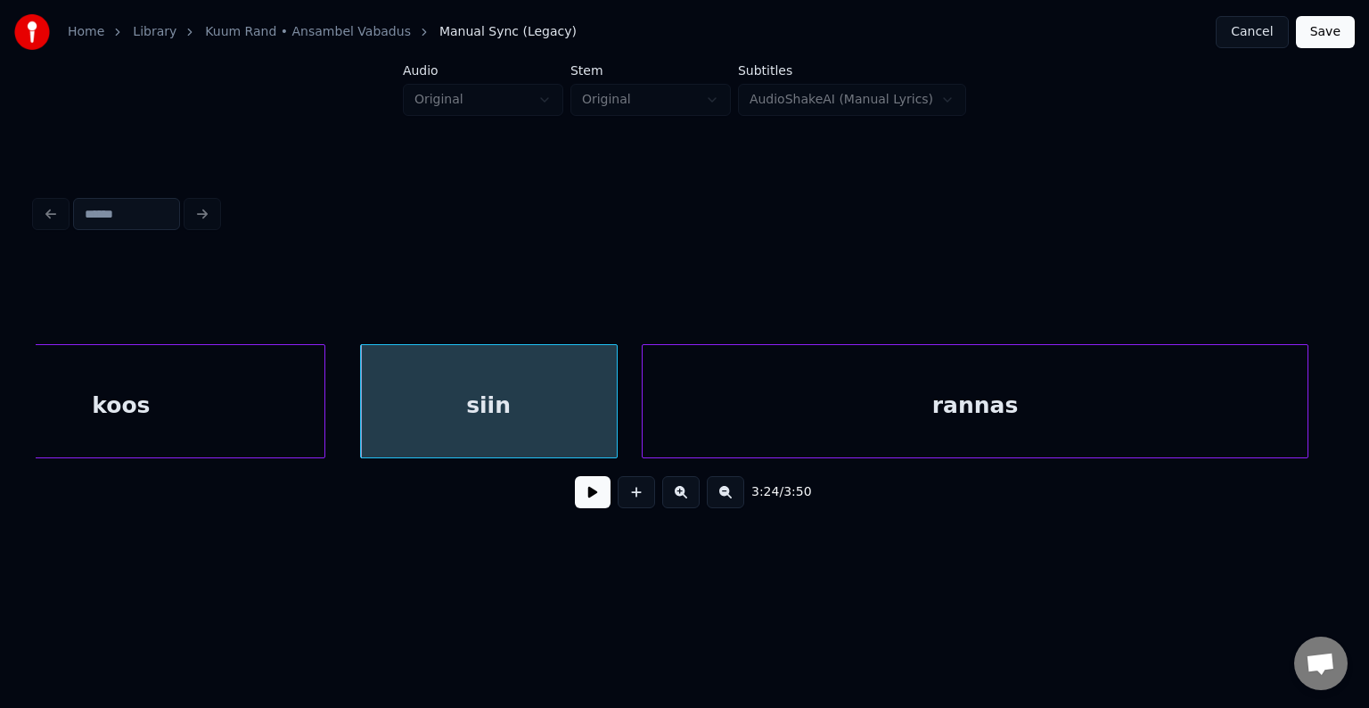
click at [1046, 421] on div "rannas" at bounding box center [975, 405] width 665 height 121
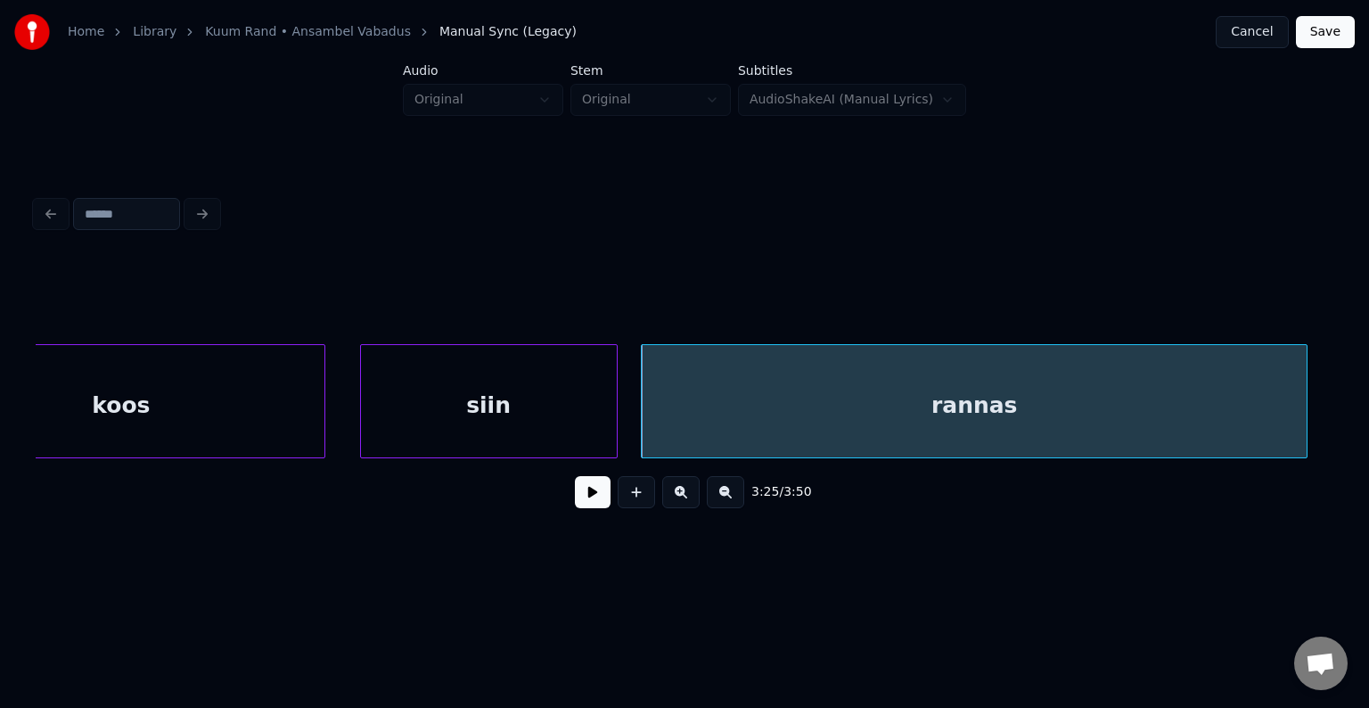
click at [407, 404] on div "siin" at bounding box center [489, 405] width 256 height 121
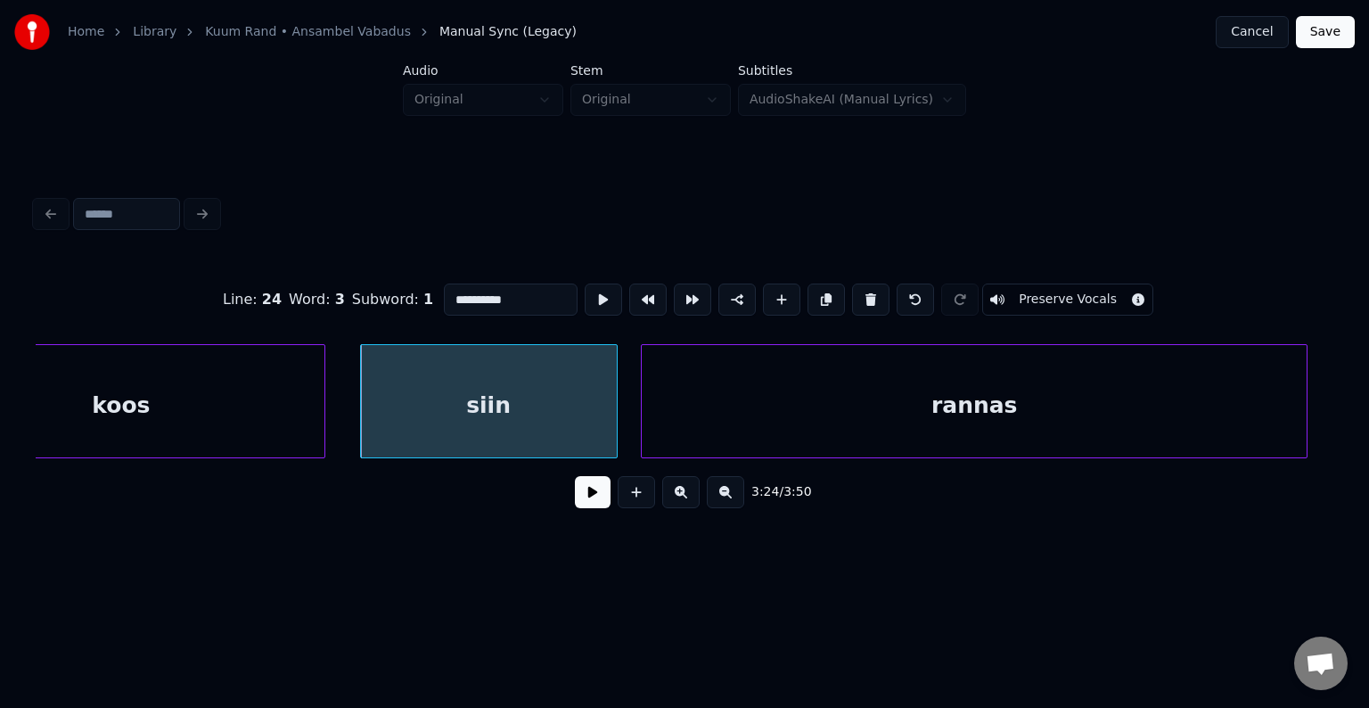
type input "****"
click at [614, 508] on div at bounding box center [636, 492] width 45 height 32
click at [593, 508] on button at bounding box center [593, 492] width 36 height 32
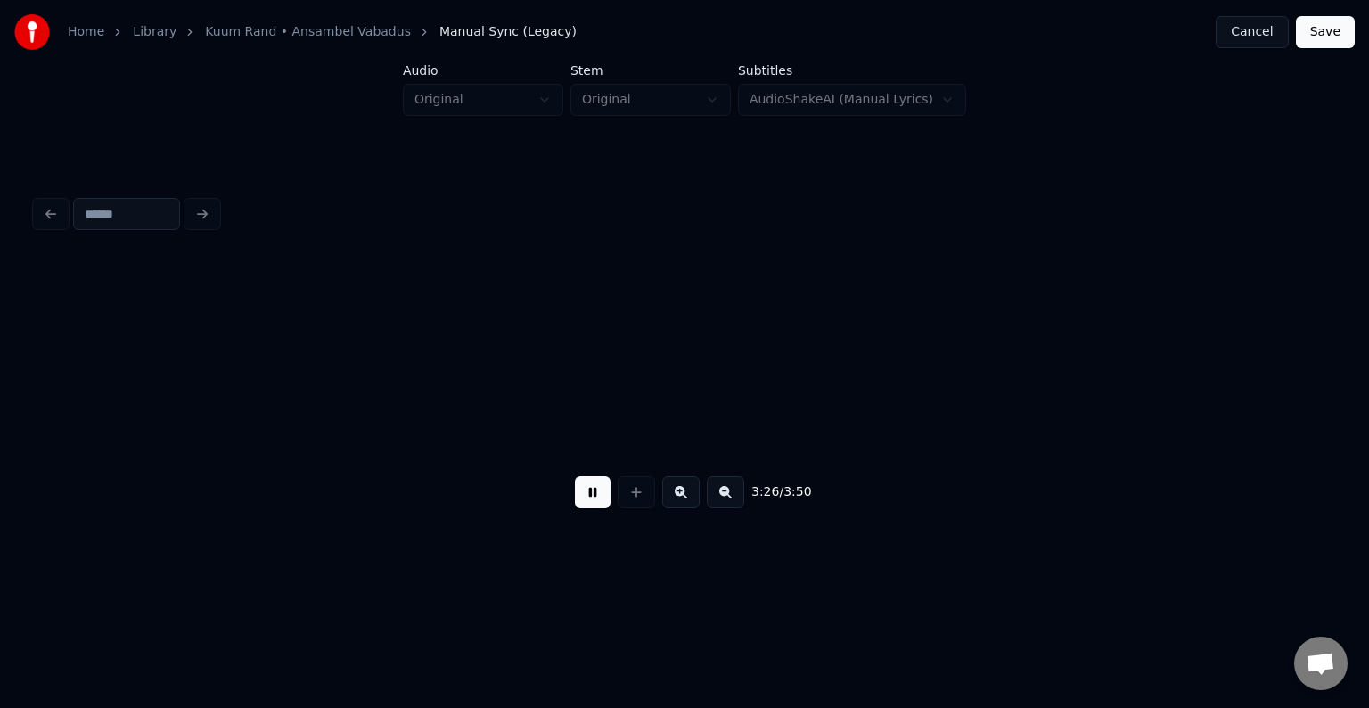
scroll to position [0, 156200]
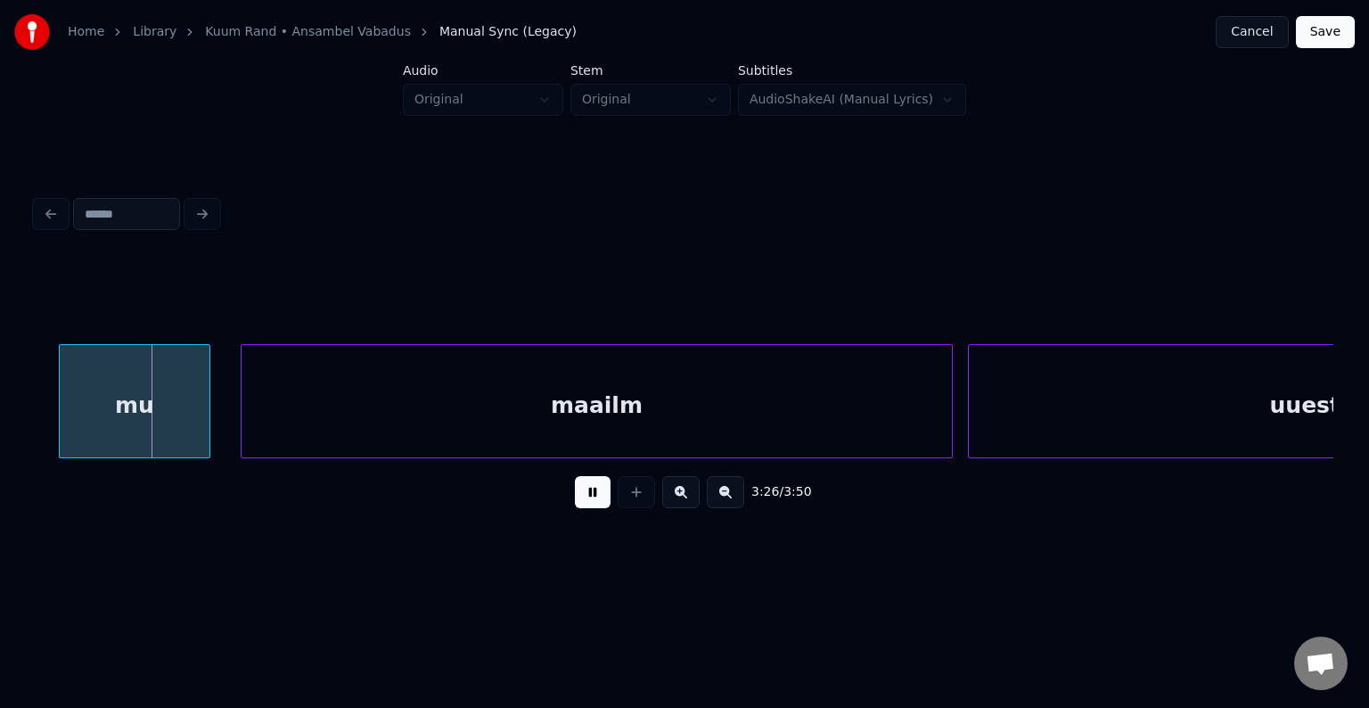
click at [589, 506] on button at bounding box center [593, 492] width 36 height 32
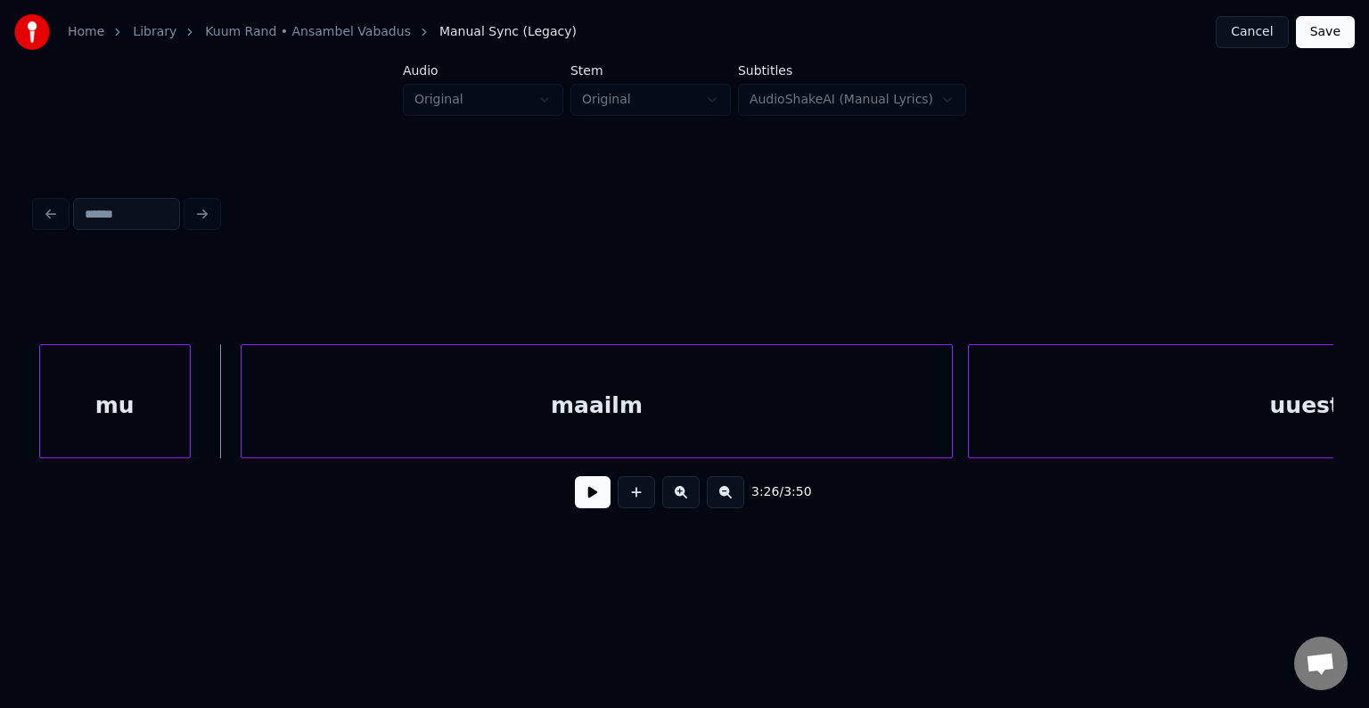
click at [107, 404] on div "mu" at bounding box center [115, 405] width 150 height 121
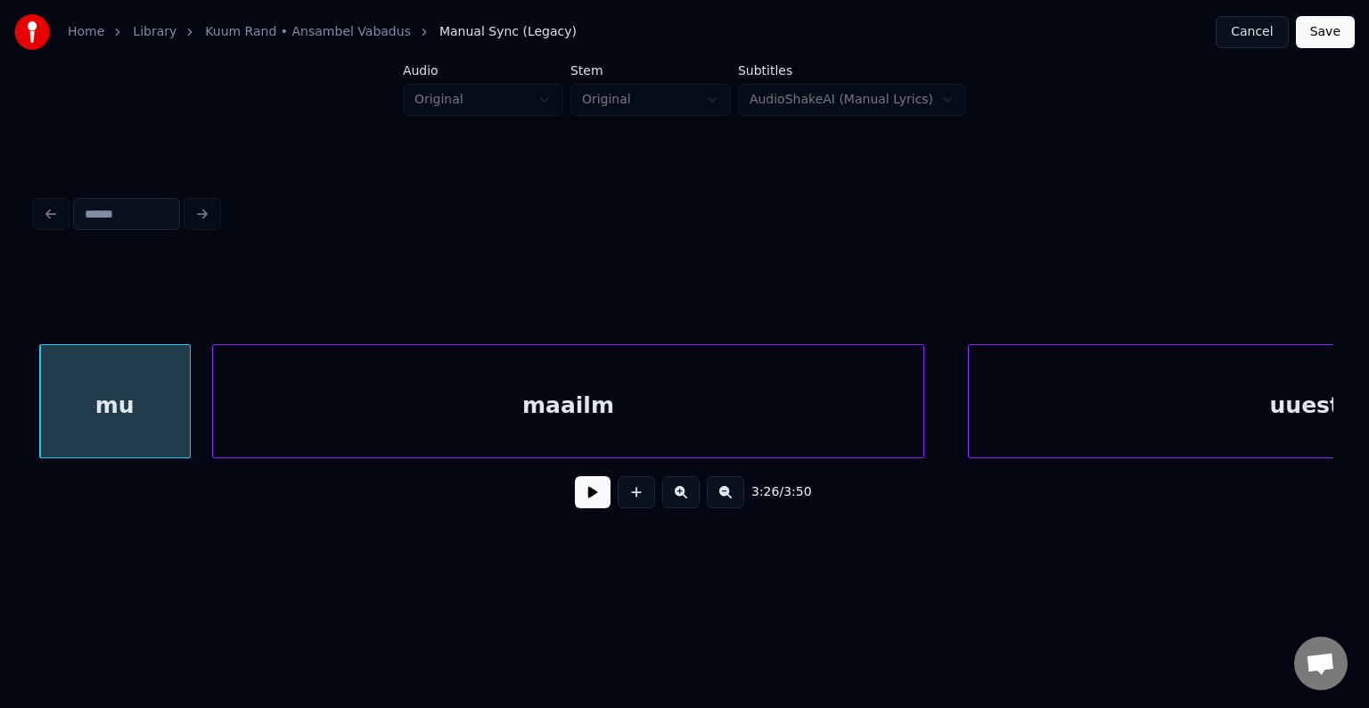
click at [627, 416] on div "maailm" at bounding box center [568, 405] width 710 height 121
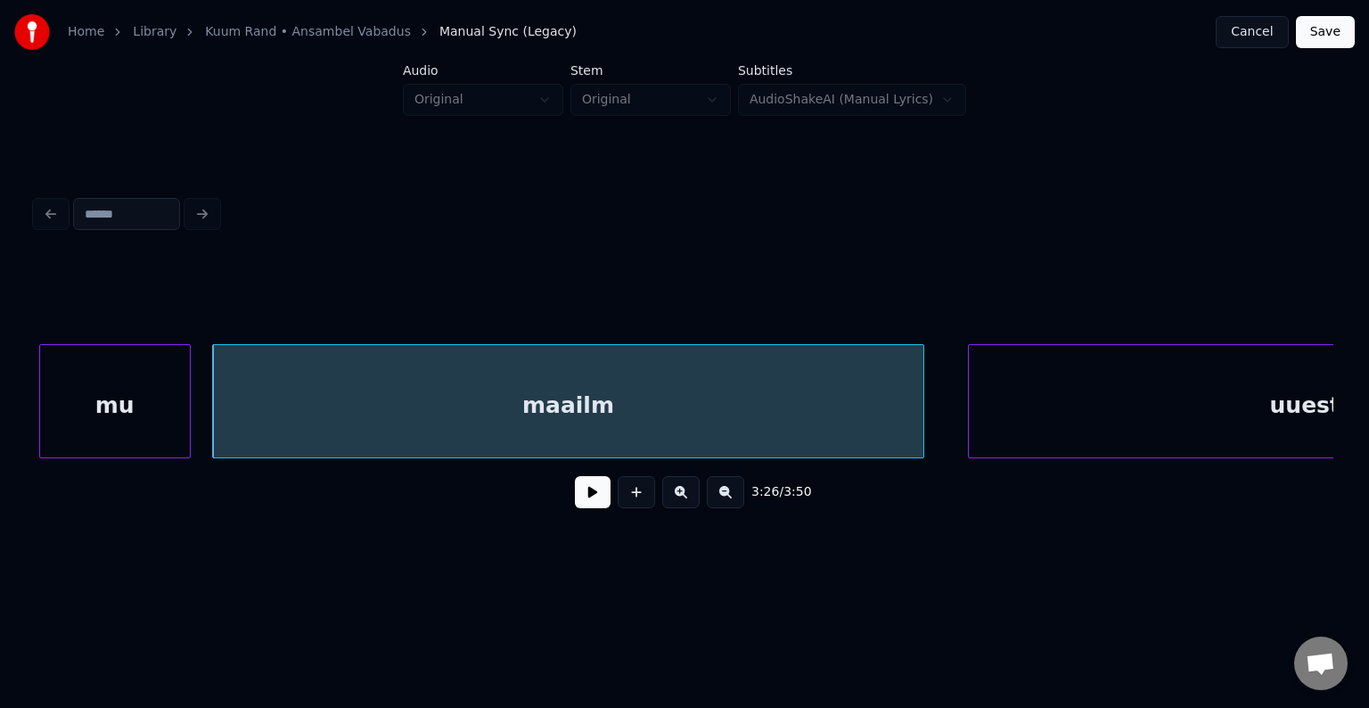
scroll to position [0, 156512]
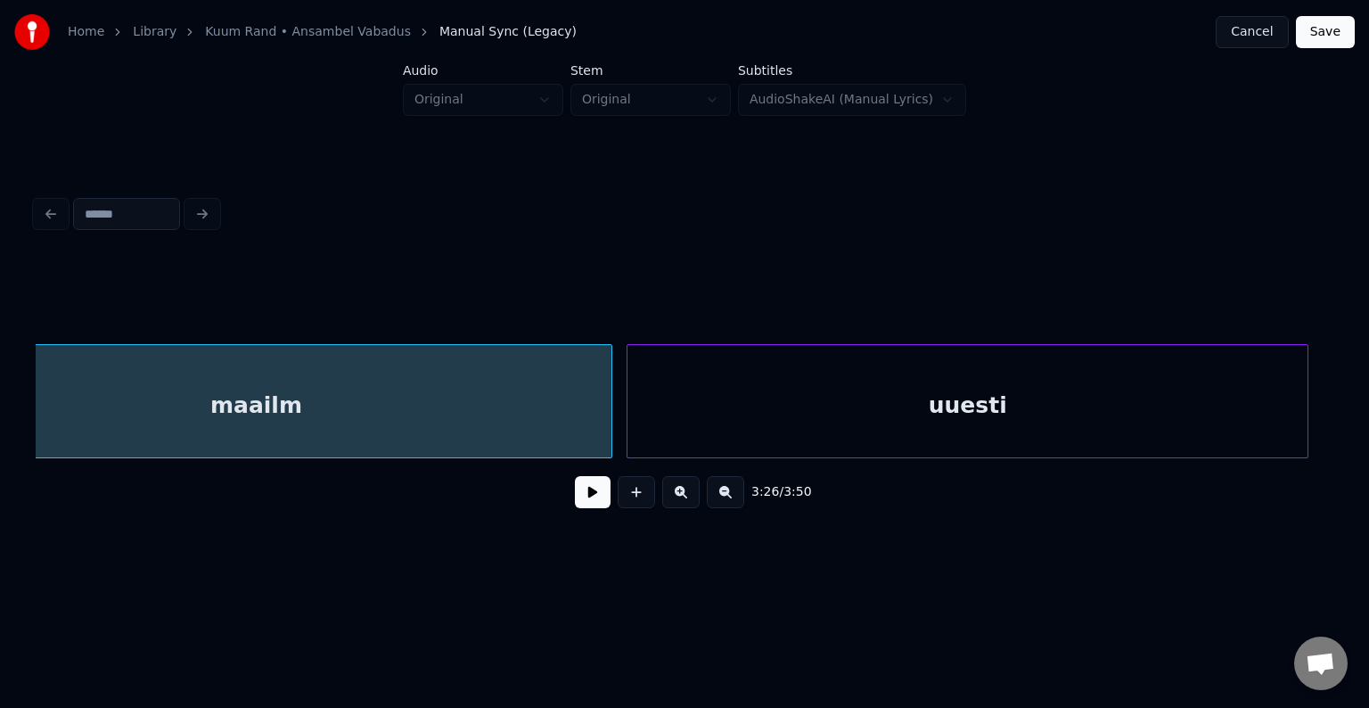
click at [1134, 392] on div "uuesti" at bounding box center [967, 405] width 680 height 121
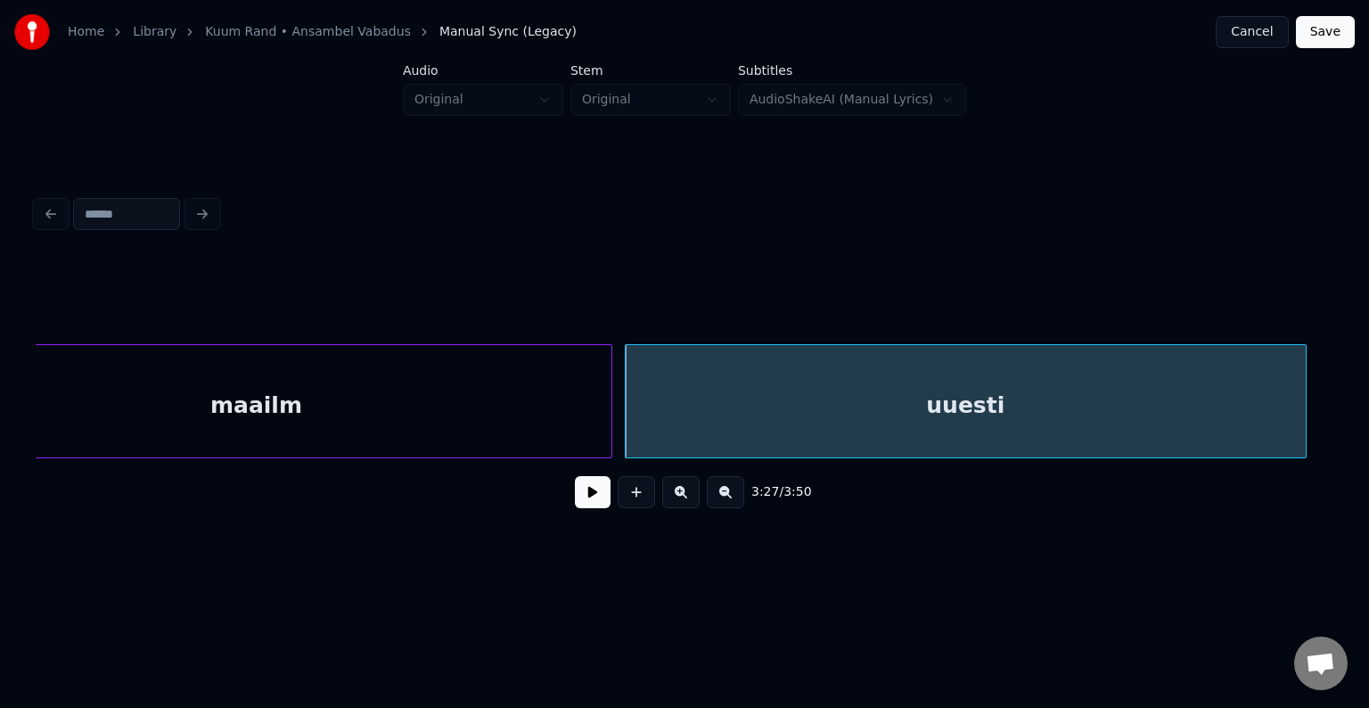
click at [332, 419] on div "maailm" at bounding box center [256, 405] width 710 height 121
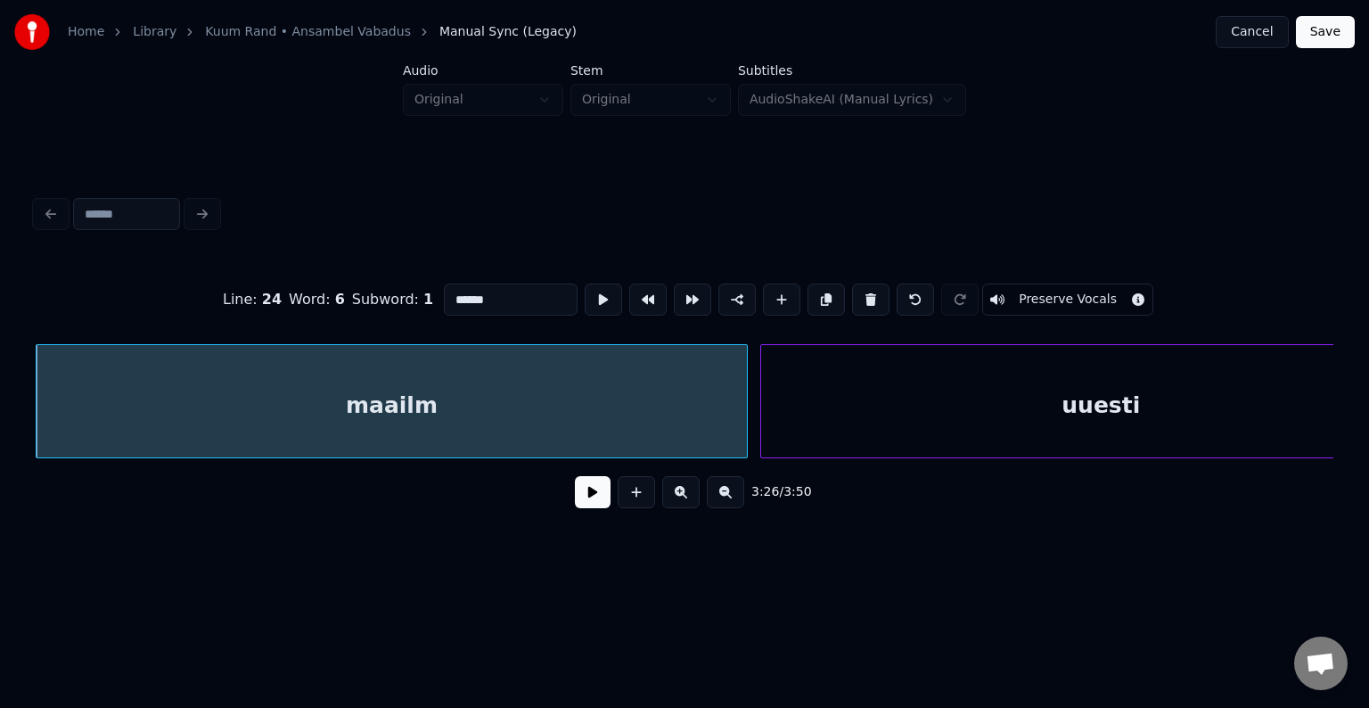
click at [575, 506] on button at bounding box center [593, 492] width 36 height 32
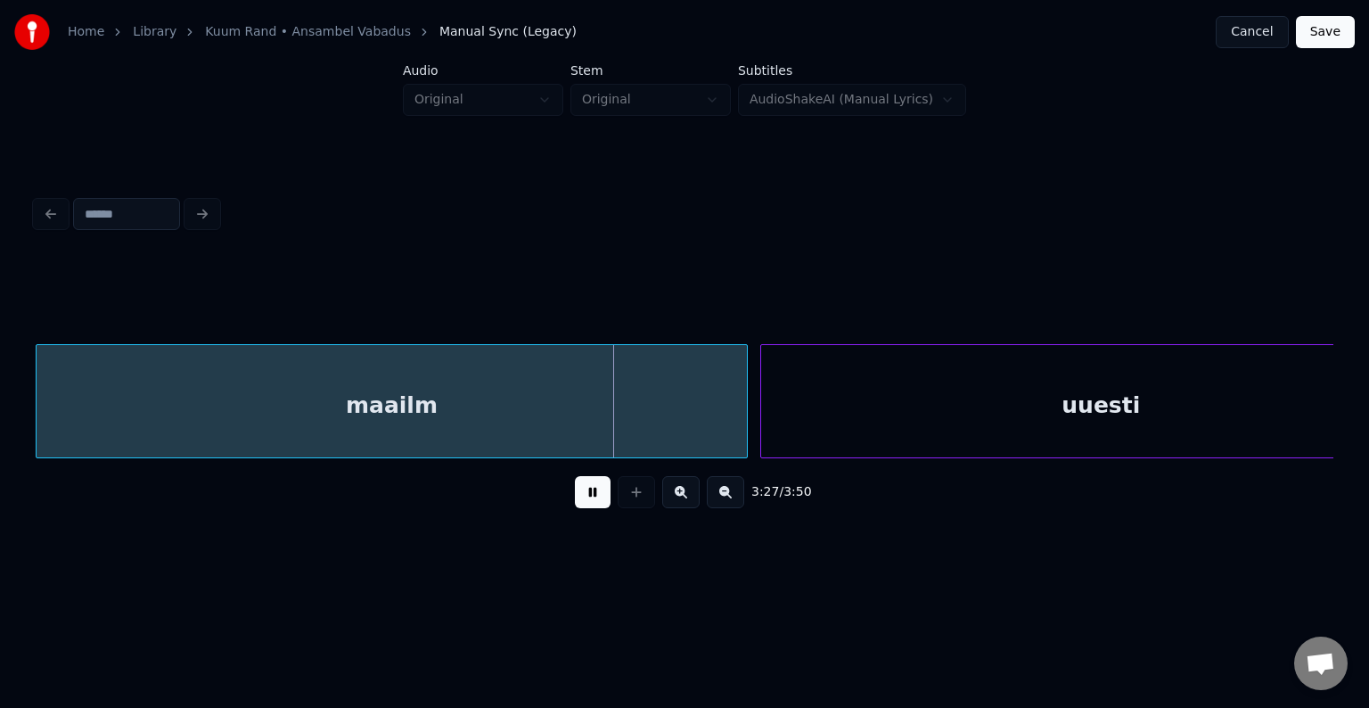
click at [575, 505] on button at bounding box center [593, 492] width 36 height 32
click at [476, 406] on div "maailm" at bounding box center [392, 405] width 710 height 121
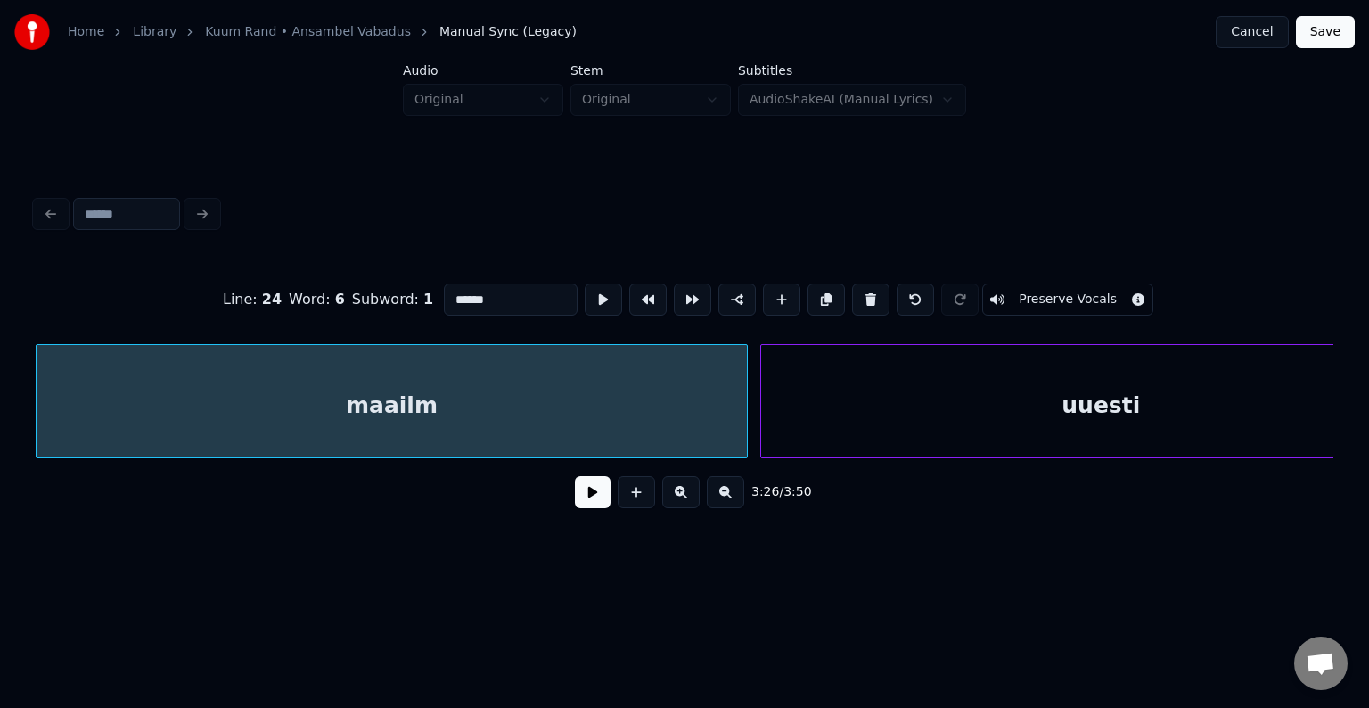
click at [444, 289] on input "******" at bounding box center [511, 299] width 134 height 32
type input "*********"
click at [575, 503] on button at bounding box center [593, 492] width 36 height 32
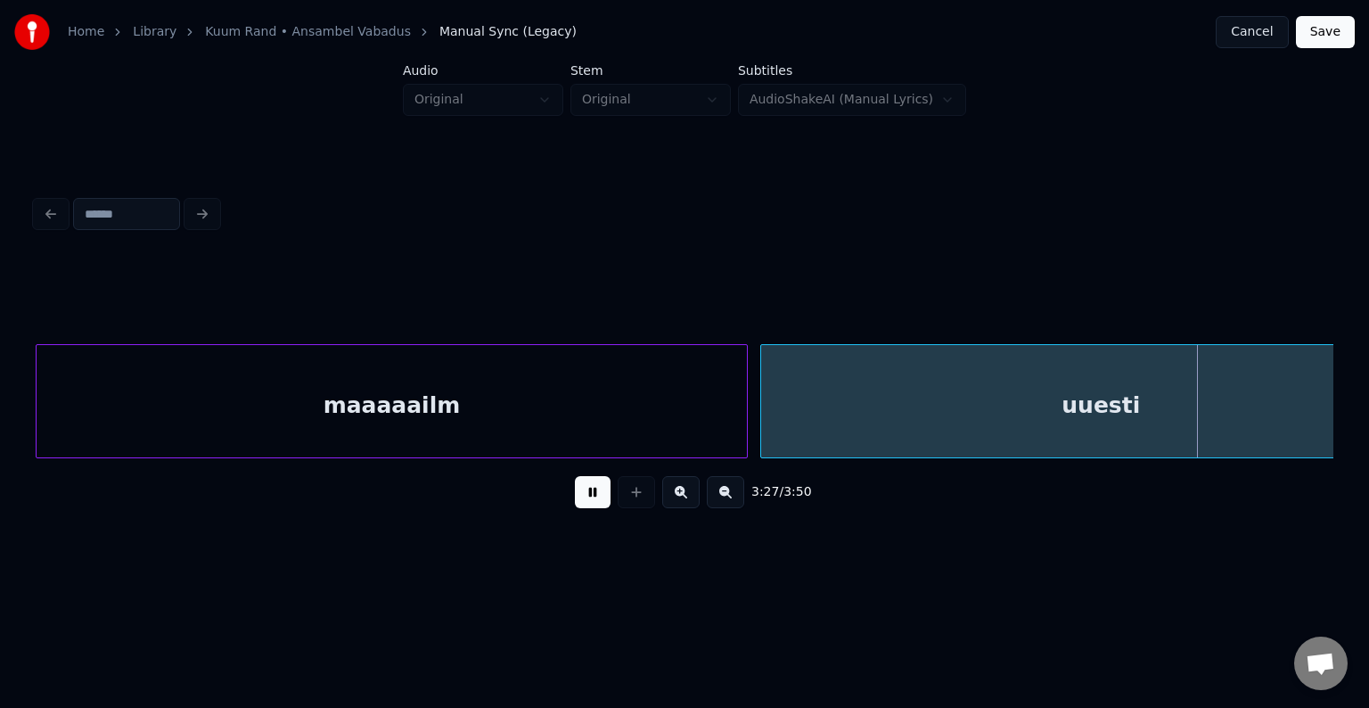
click at [575, 499] on button at bounding box center [593, 492] width 36 height 32
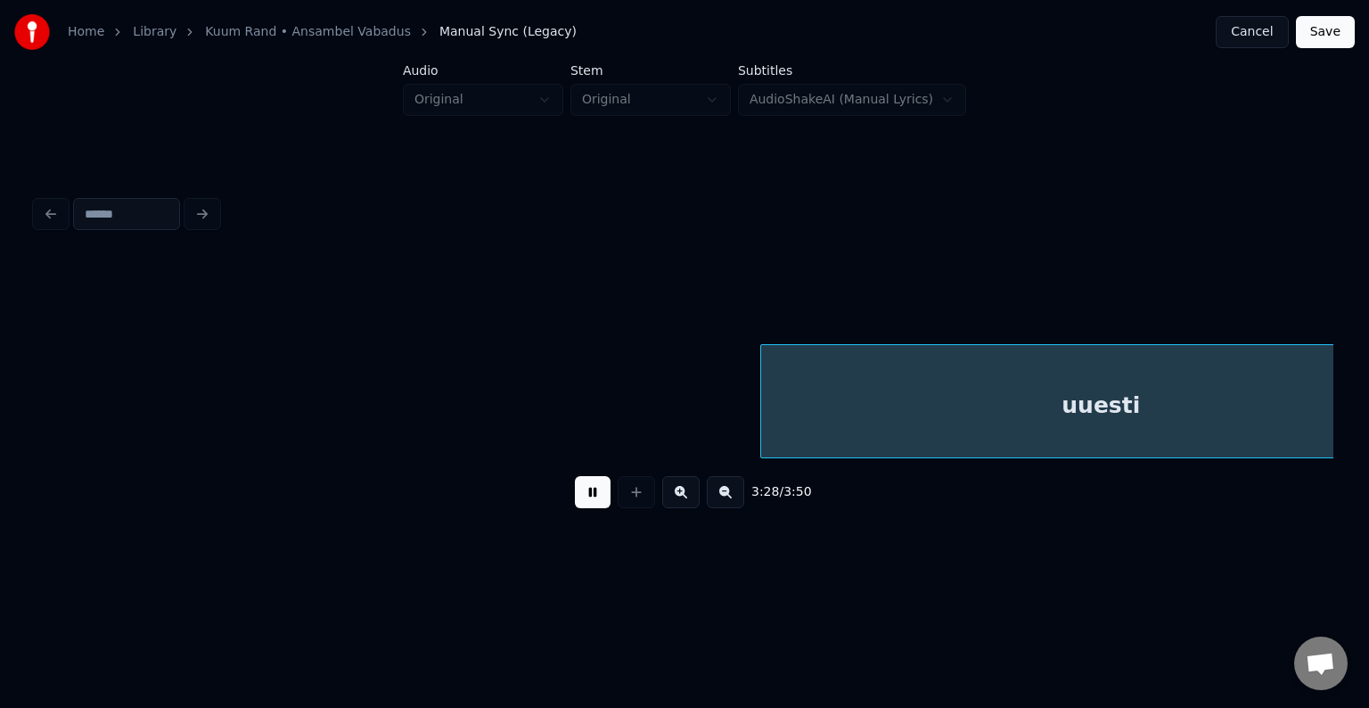
scroll to position [0, 157678]
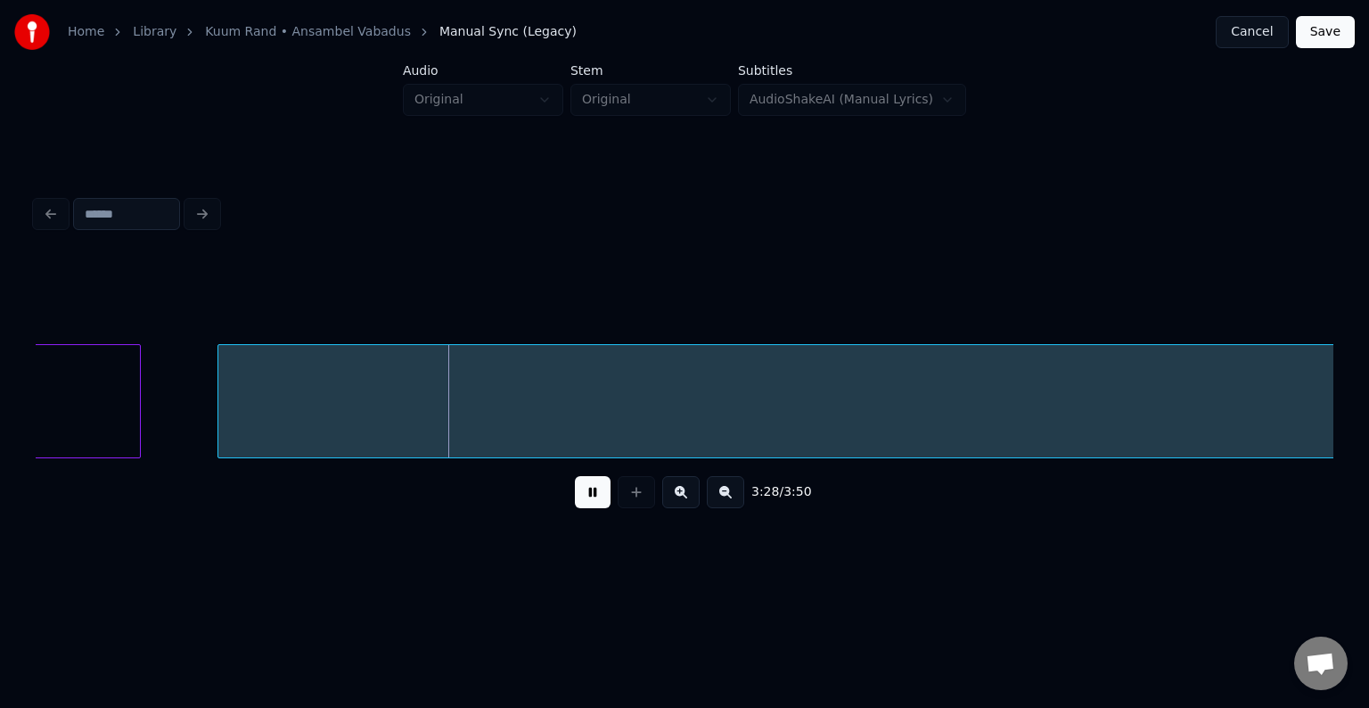
click at [575, 499] on button at bounding box center [593, 492] width 36 height 32
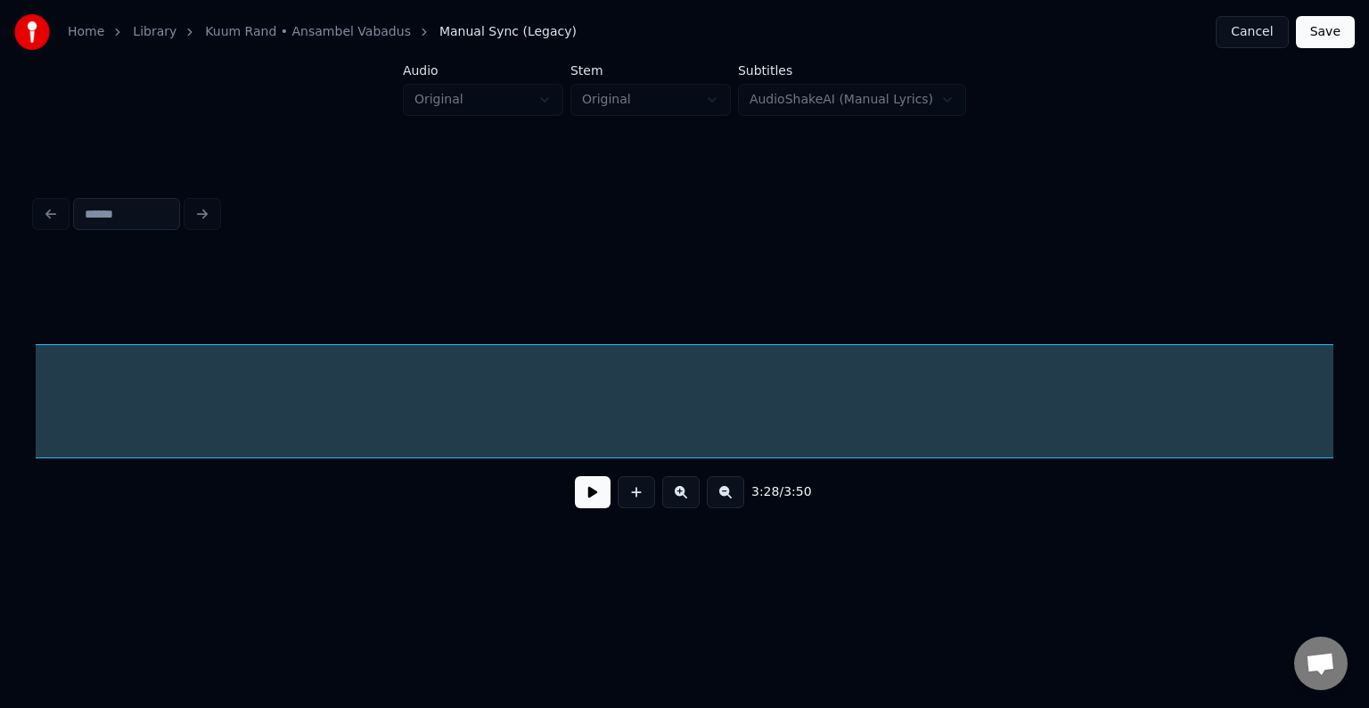
click at [592, 497] on button at bounding box center [593, 492] width 36 height 32
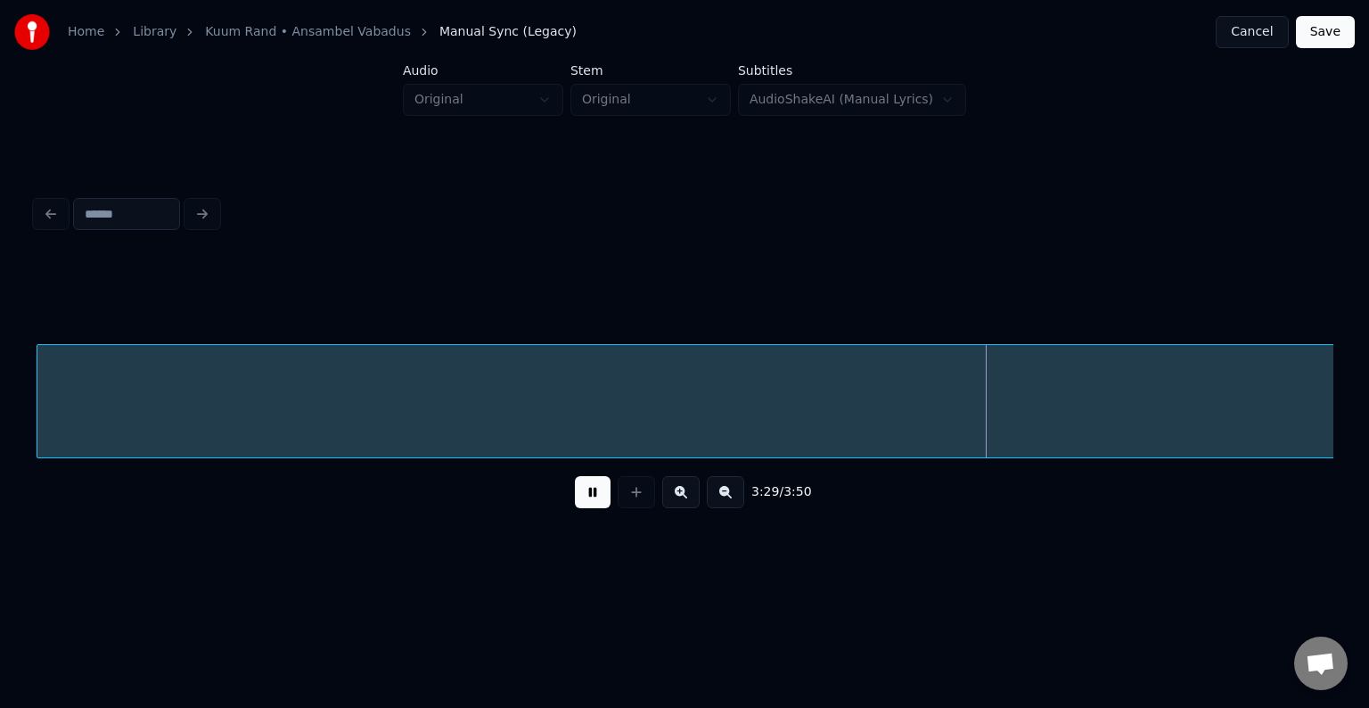
click at [588, 496] on button at bounding box center [593, 492] width 36 height 32
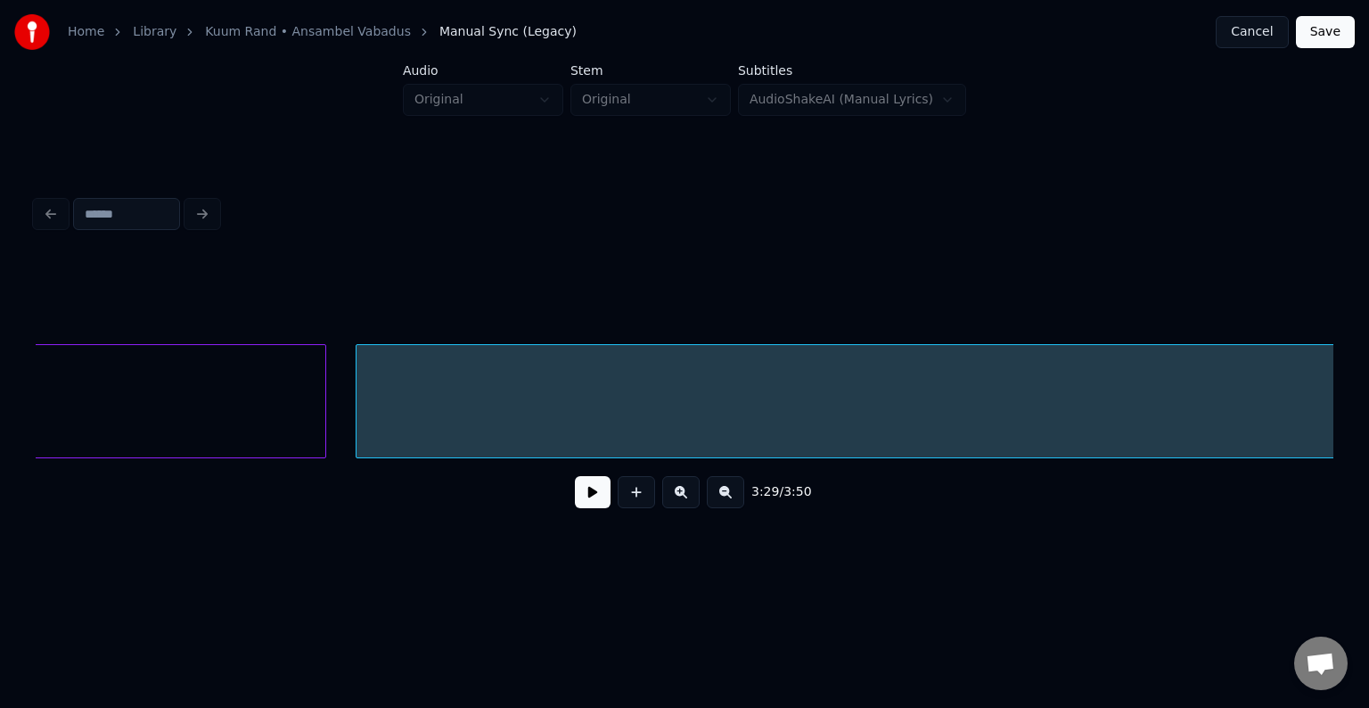
scroll to position [0, 157491]
click at [575, 508] on button at bounding box center [593, 492] width 36 height 32
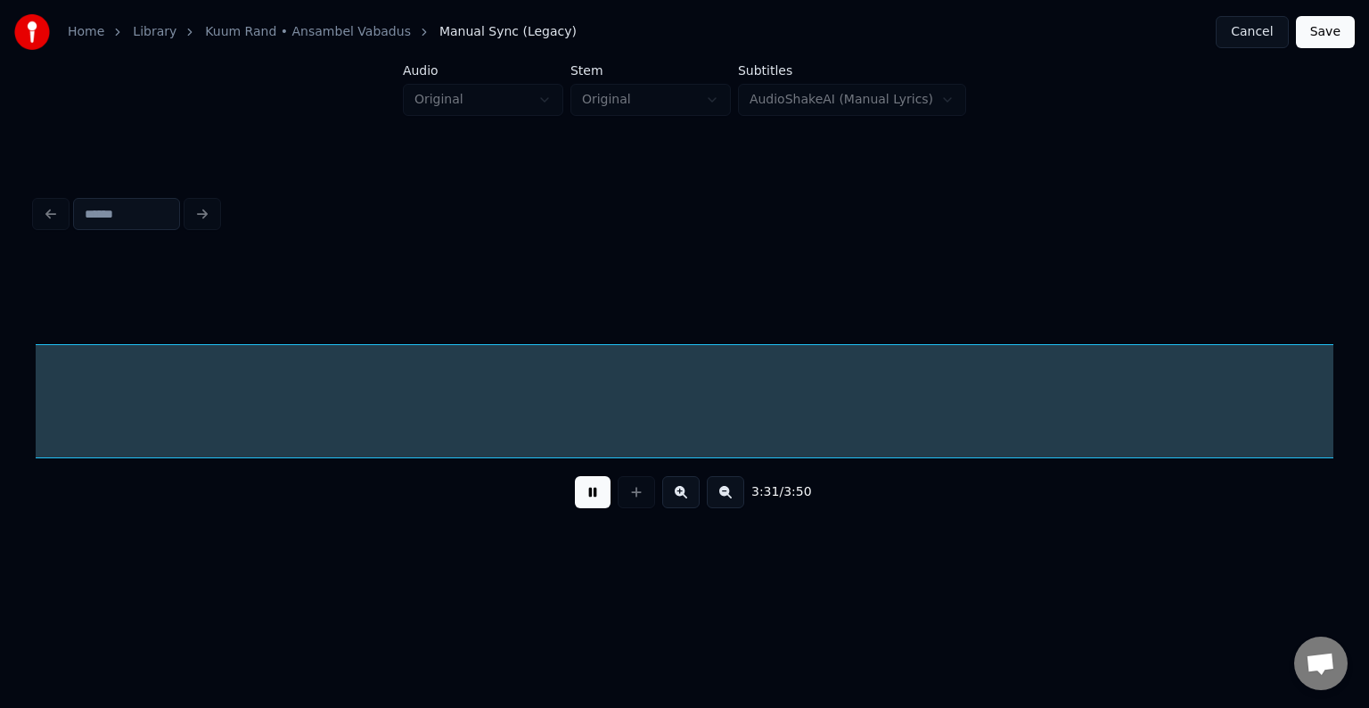
scroll to position [0, 160251]
click at [575, 504] on button at bounding box center [593, 492] width 36 height 32
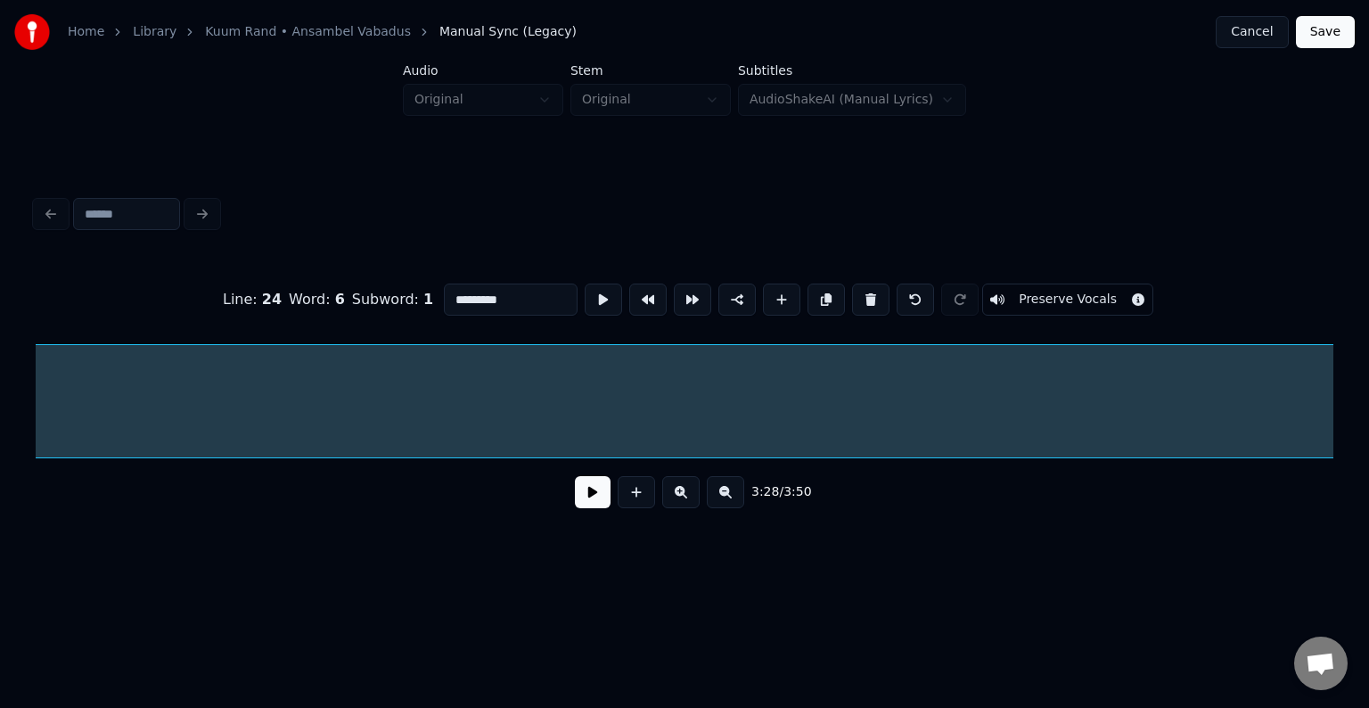
scroll to position [0, 157813]
click at [874, 299] on button at bounding box center [870, 299] width 37 height 32
type input "******"
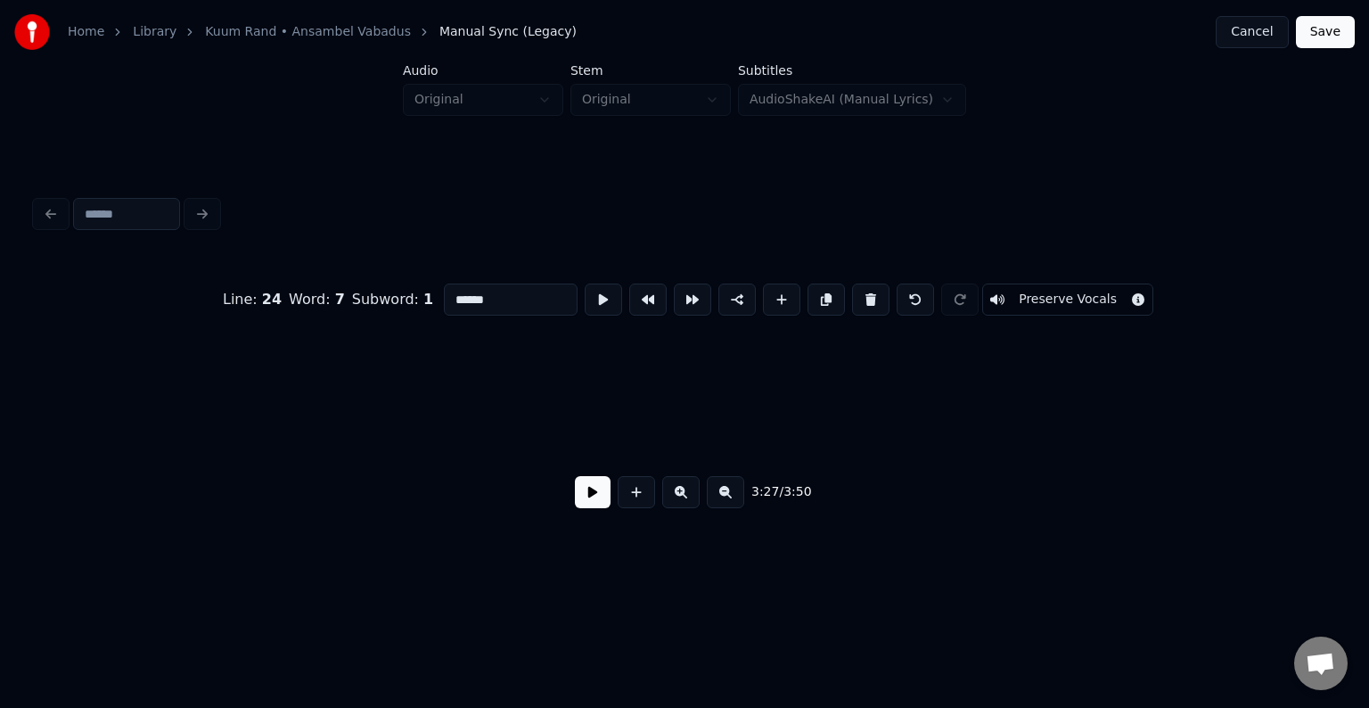
scroll to position [0, 157101]
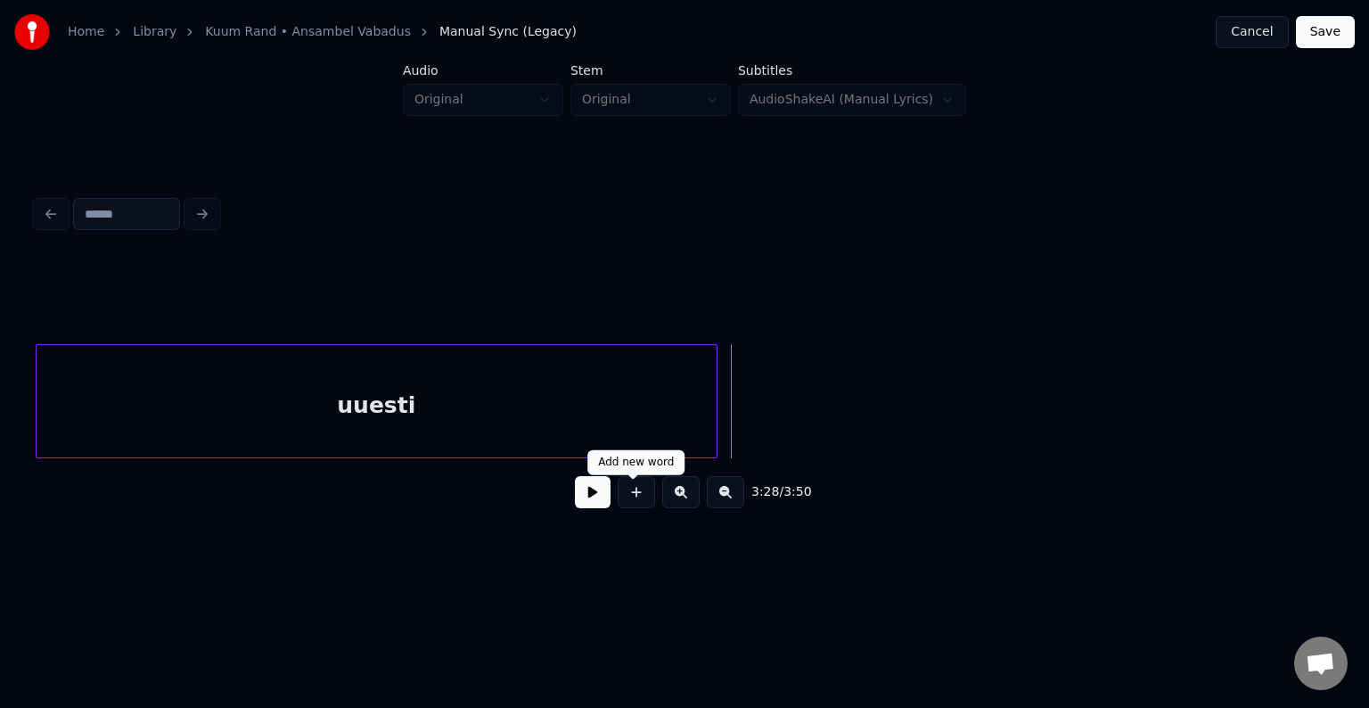
click at [648, 502] on button at bounding box center [636, 492] width 37 height 32
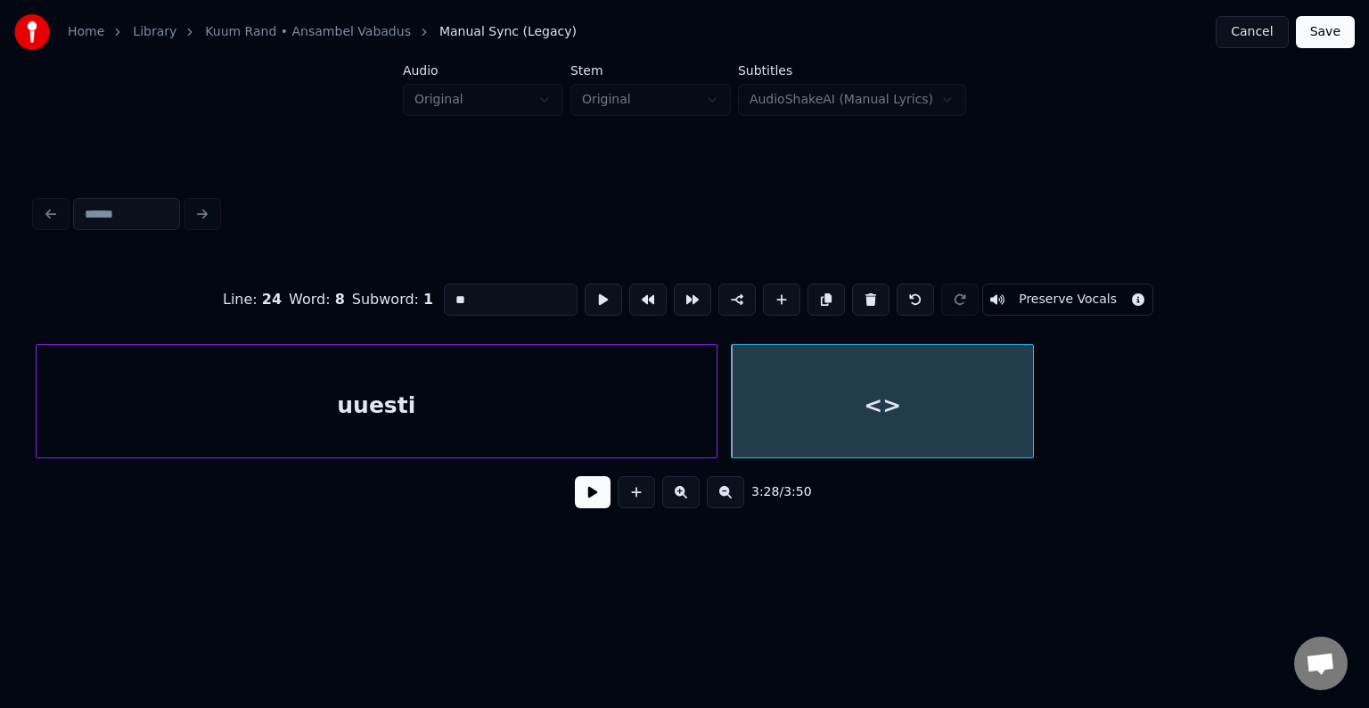
click at [776, 415] on div "<>" at bounding box center [882, 405] width 301 height 121
drag, startPoint x: 455, startPoint y: 289, endPoint x: 383, endPoint y: 283, distance: 72.5
click at [386, 285] on div "Line : 24 Word : 8 Subword : 1 ** Preserve Vocals" at bounding box center [685, 299] width 1298 height 89
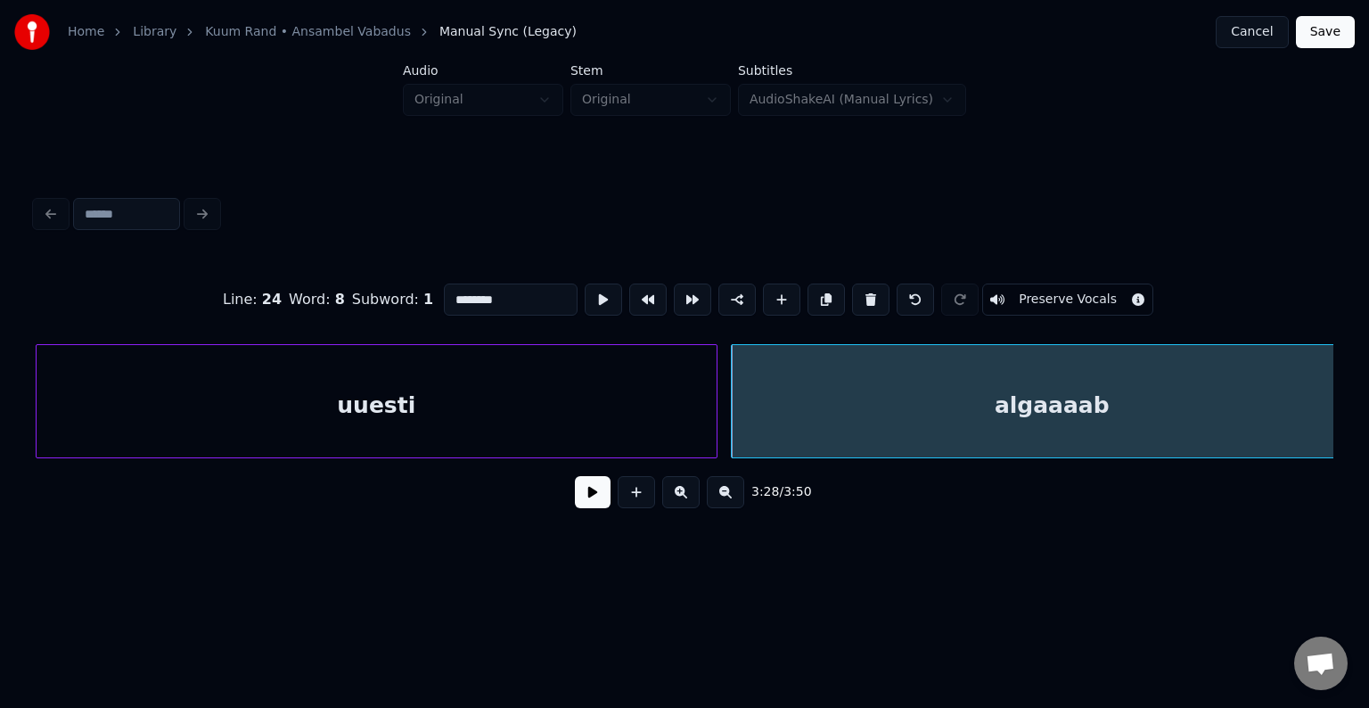
click at [1368, 326] on div "Home Library Kuum Rand • Ansambel Vabadus Manual Sync (Legacy) Cancel Save Audi…" at bounding box center [684, 284] width 1369 height 569
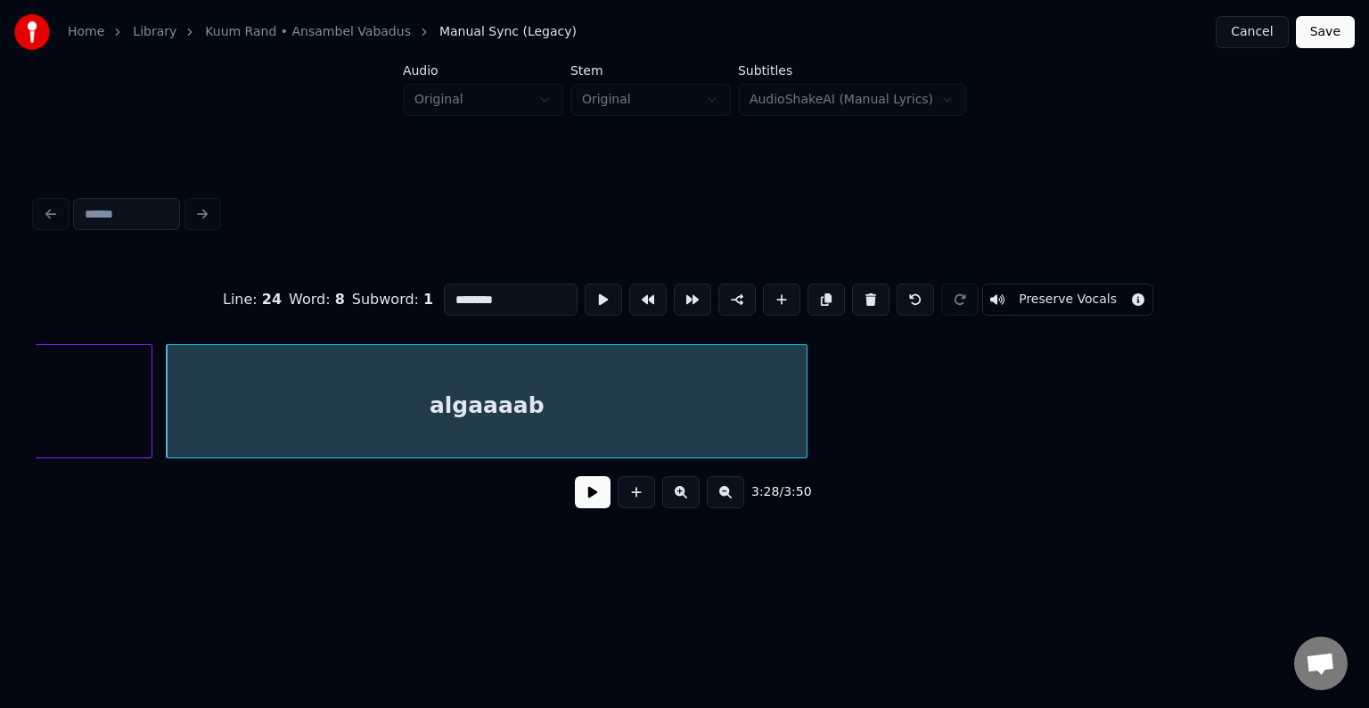
scroll to position [0, 157672]
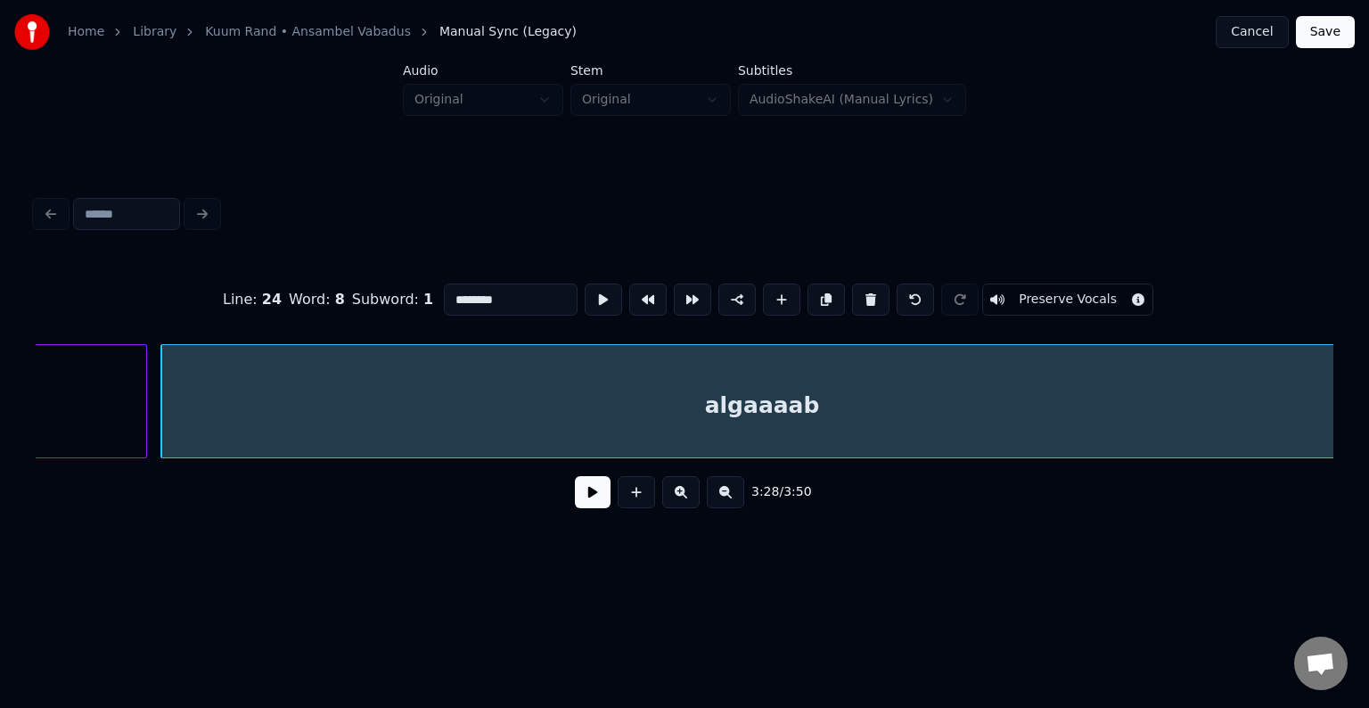
click at [1359, 373] on div "Home Library Kuum Rand • Ansambel Vabadus Manual Sync (Legacy) Cancel Save Audi…" at bounding box center [684, 284] width 1369 height 569
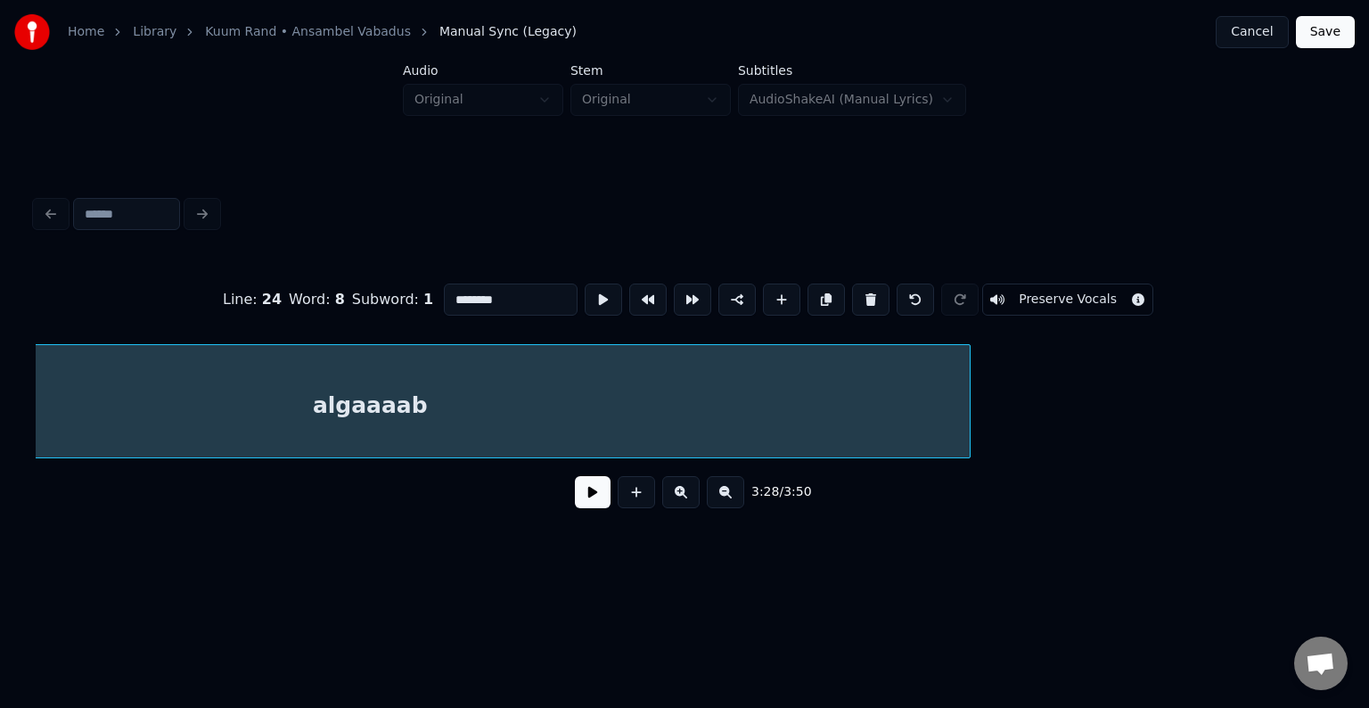
scroll to position [0, 158064]
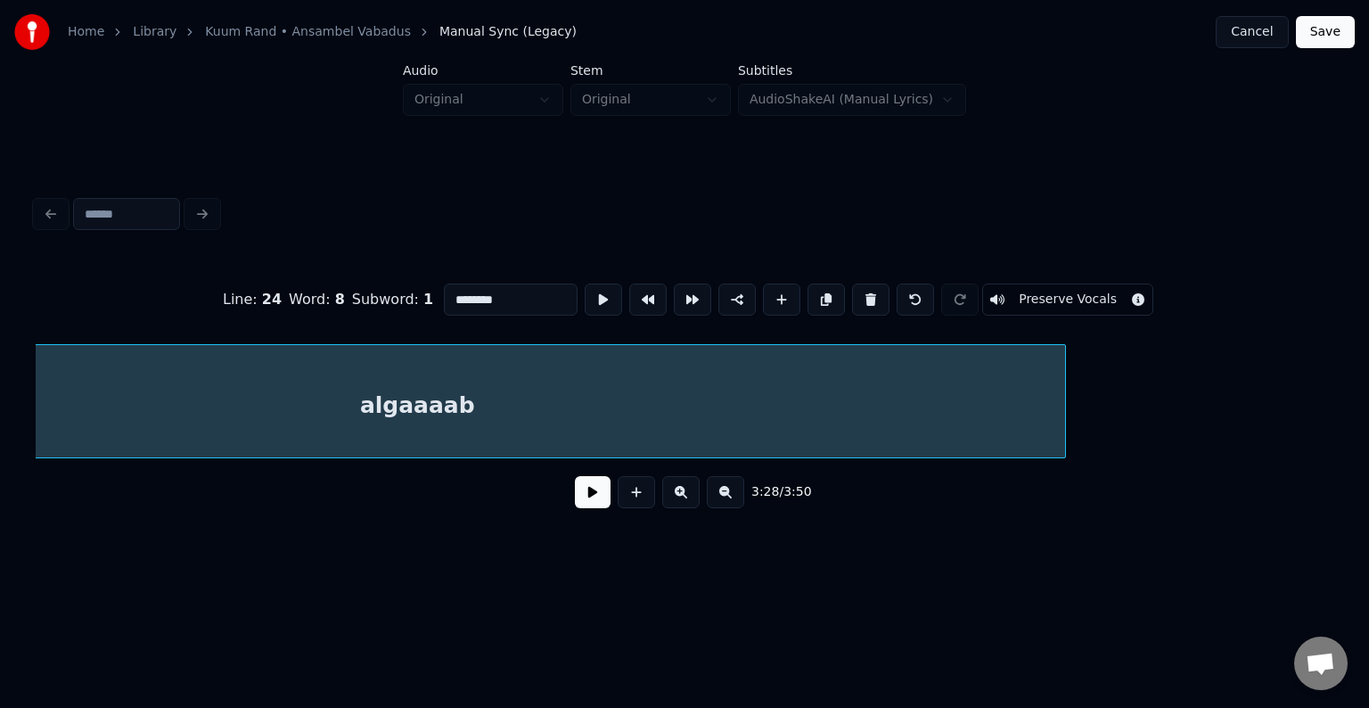
click at [1065, 405] on div at bounding box center [1062, 401] width 5 height 112
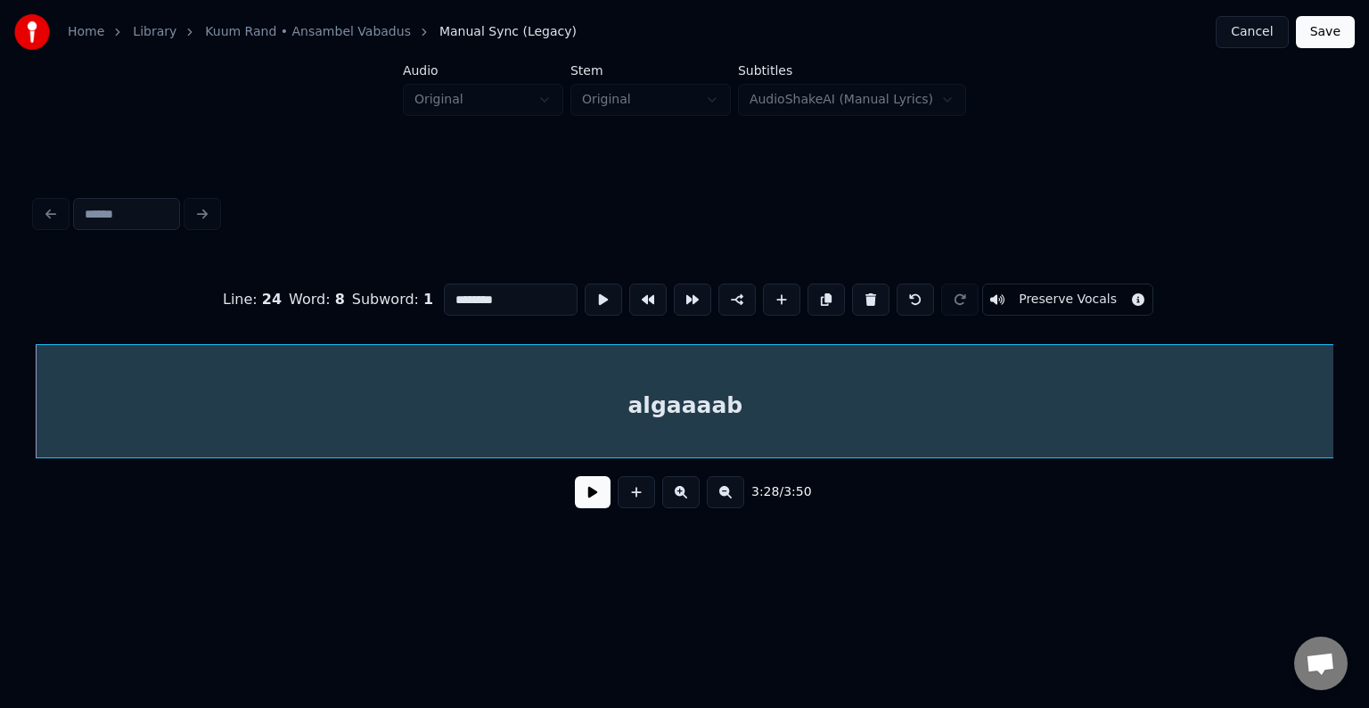
type input "********"
click at [591, 497] on button at bounding box center [593, 492] width 36 height 32
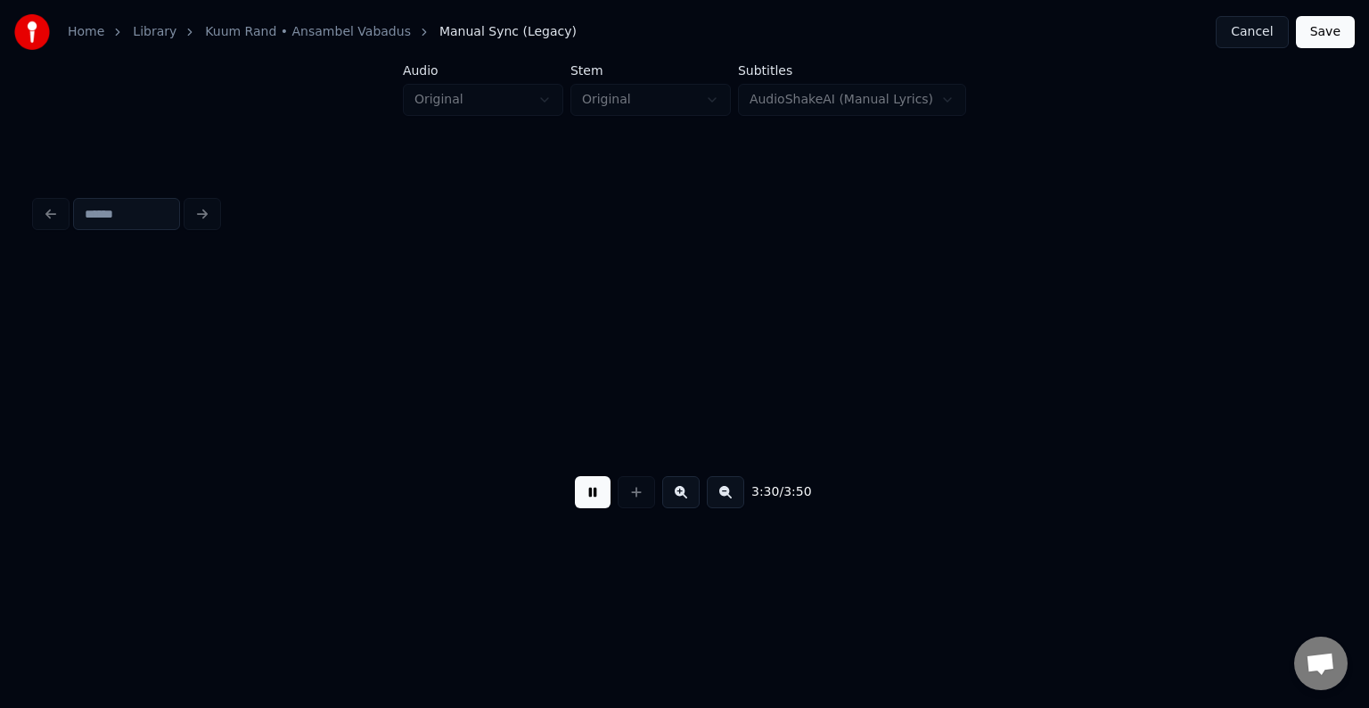
scroll to position [0, 159106]
click at [593, 499] on button at bounding box center [593, 492] width 36 height 32
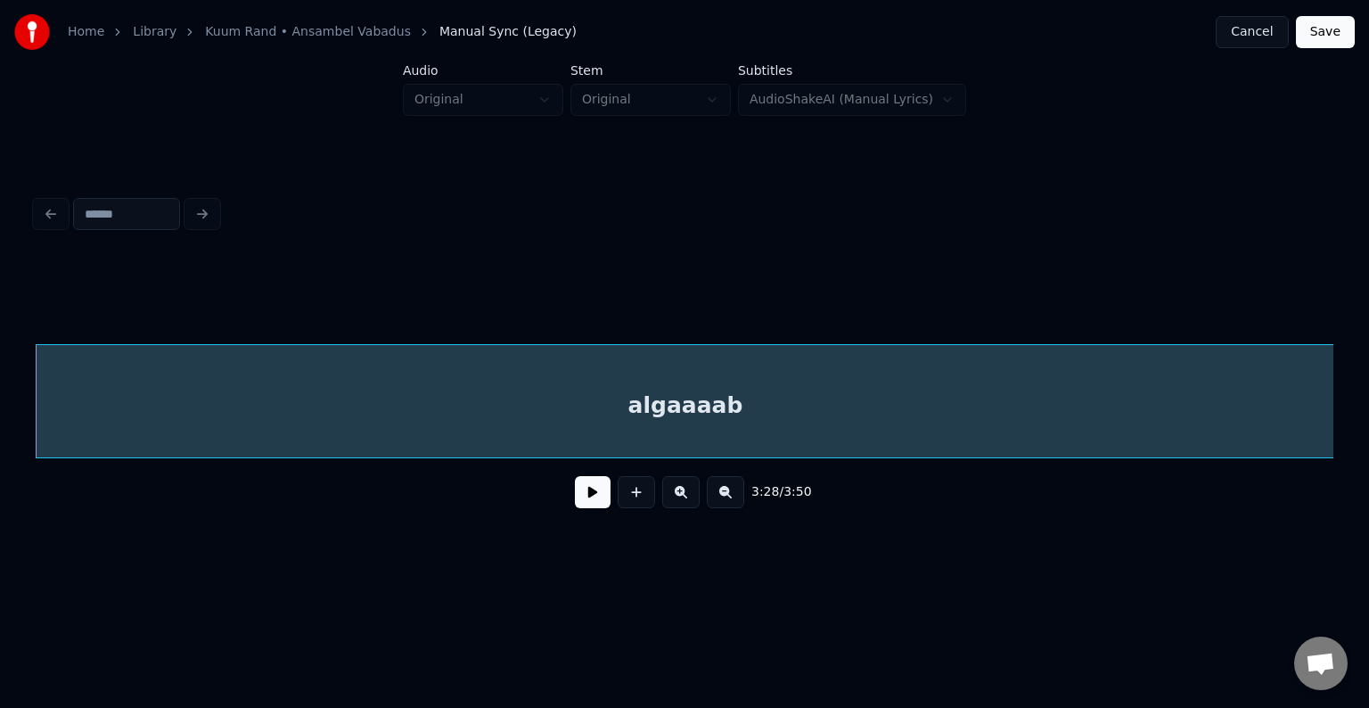
click at [595, 414] on div "algaaaab" at bounding box center [685, 405] width 1299 height 121
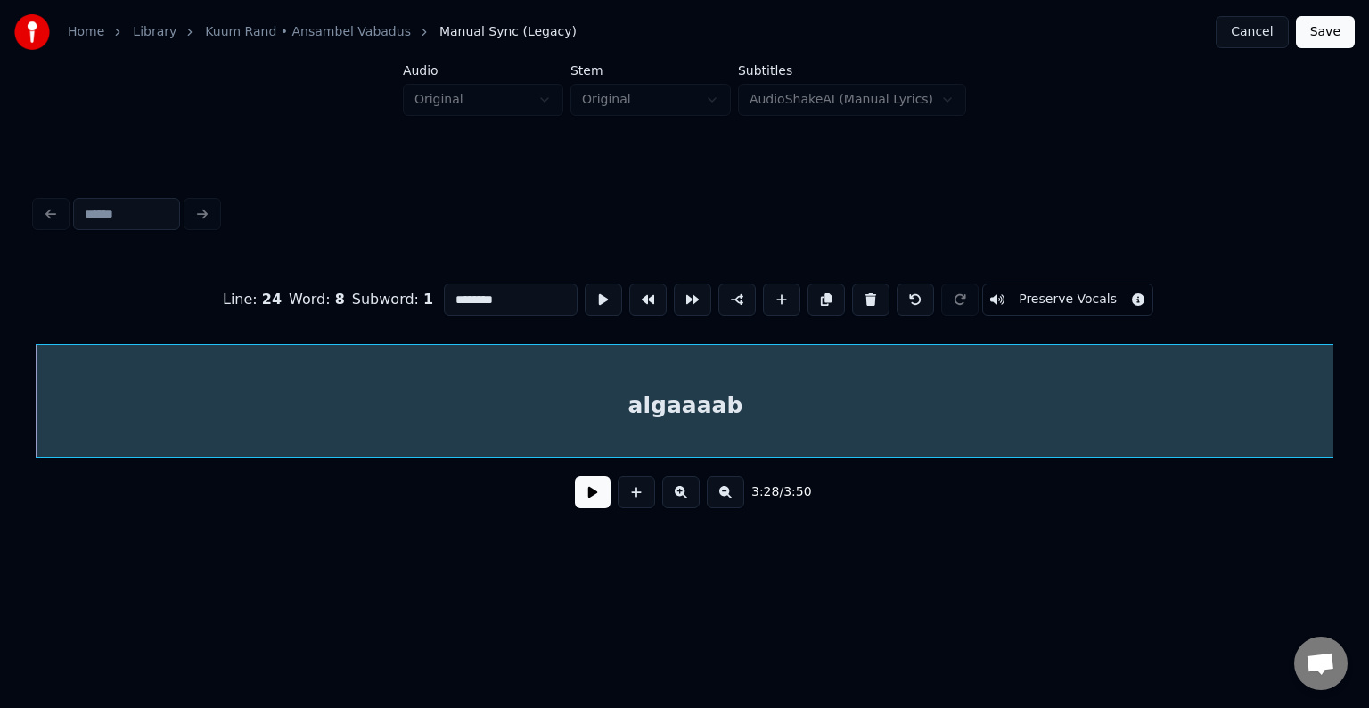
click at [444, 285] on input "********" at bounding box center [511, 299] width 134 height 32
type input "**********"
click at [578, 508] on button at bounding box center [593, 492] width 36 height 32
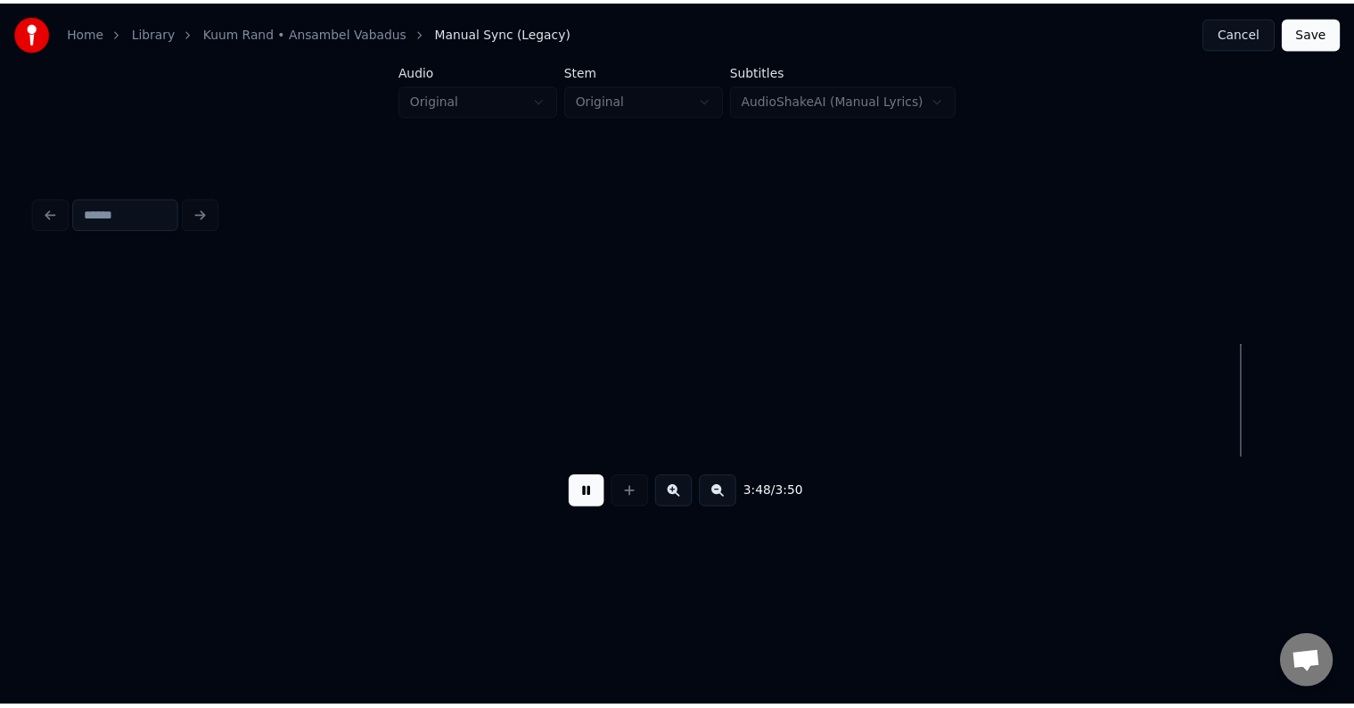
scroll to position [0, 173421]
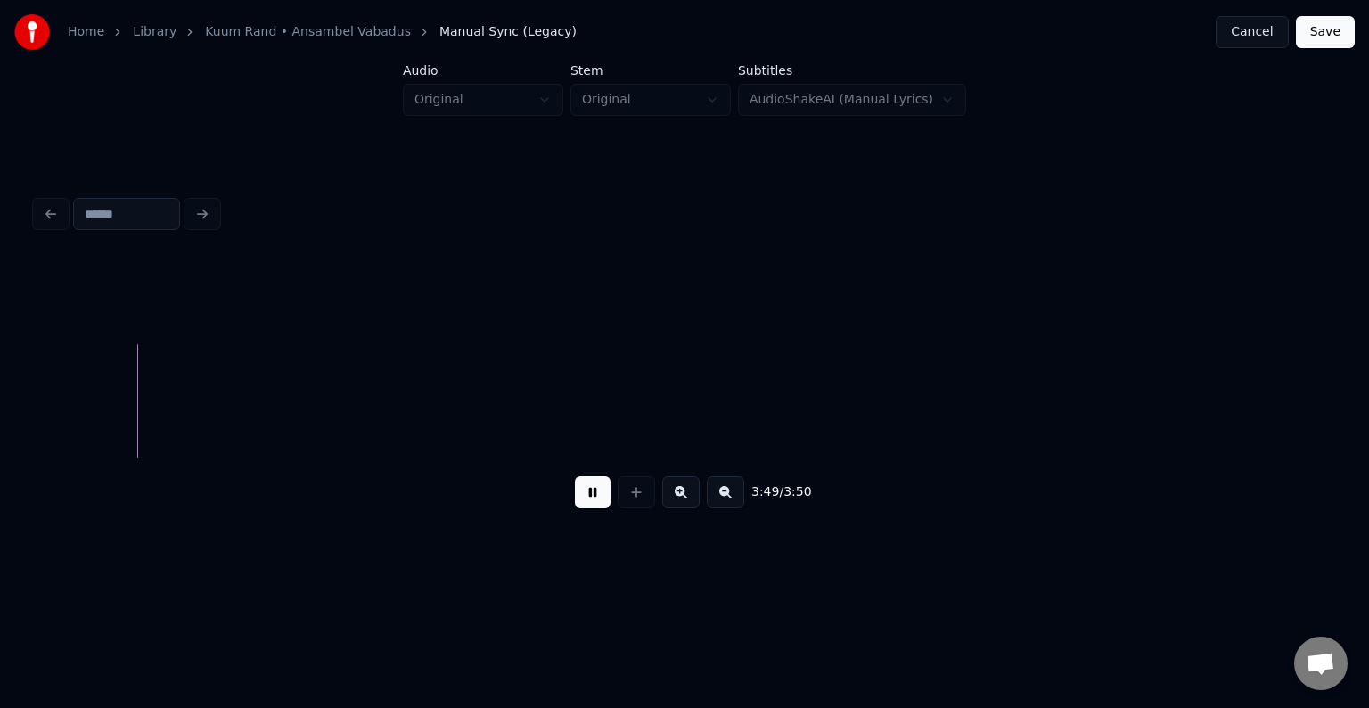
click at [1328, 30] on button "Save" at bounding box center [1325, 32] width 59 height 32
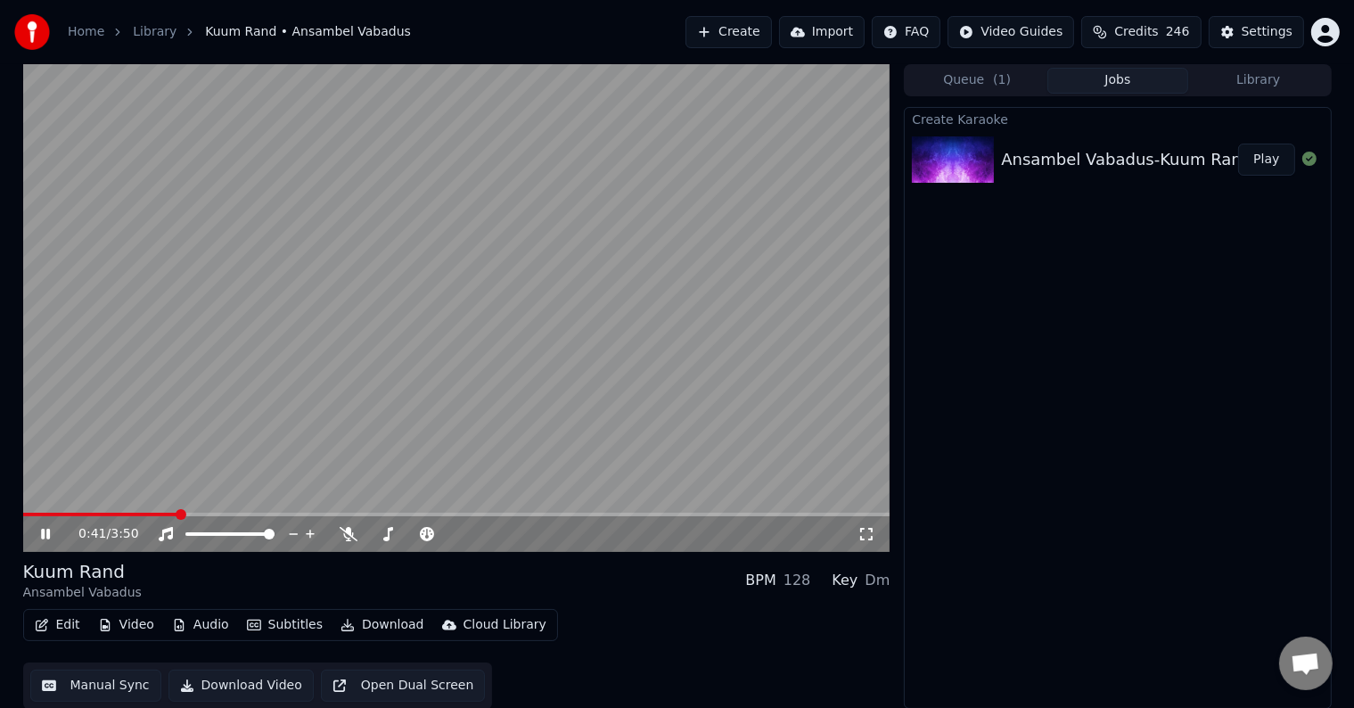
click at [48, 536] on icon at bounding box center [45, 534] width 9 height 11
click at [373, 620] on button "Download" at bounding box center [382, 624] width 98 height 25
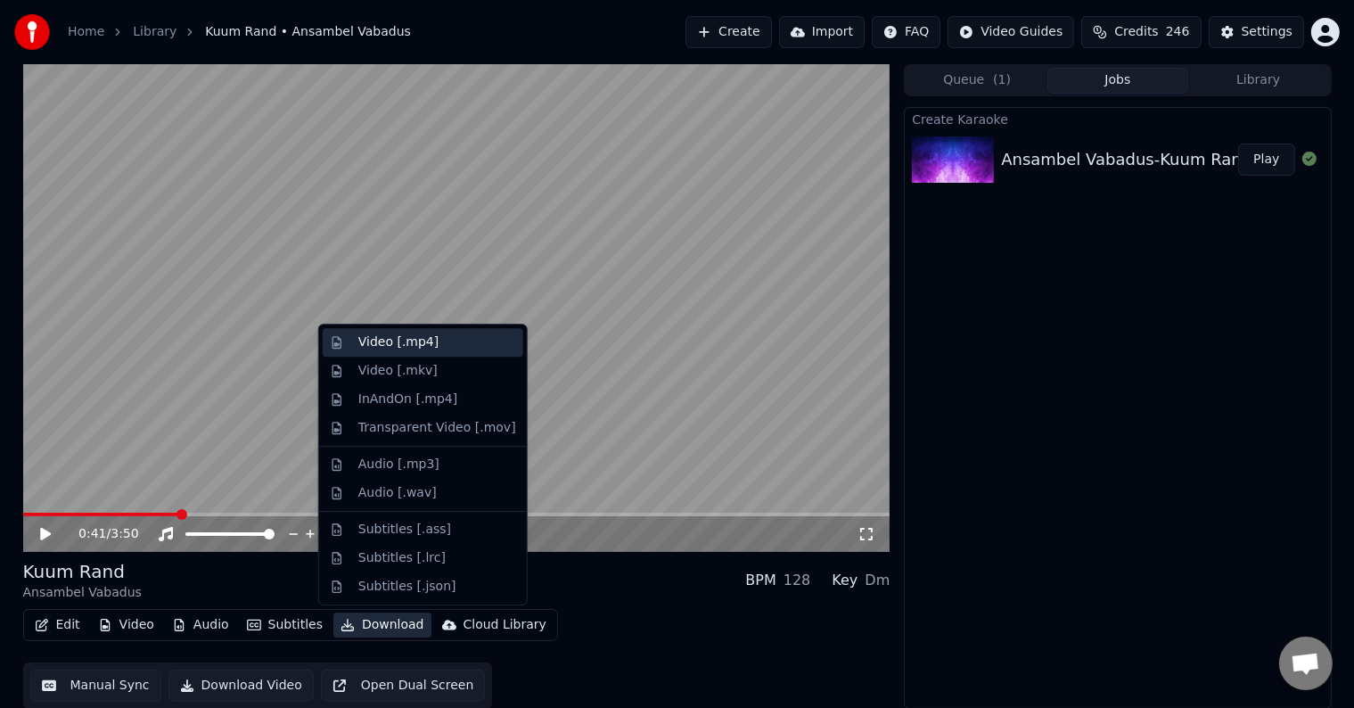
click at [406, 337] on div "Video [.mp4]" at bounding box center [398, 342] width 80 height 18
